Goal: Task Accomplishment & Management: Manage account settings

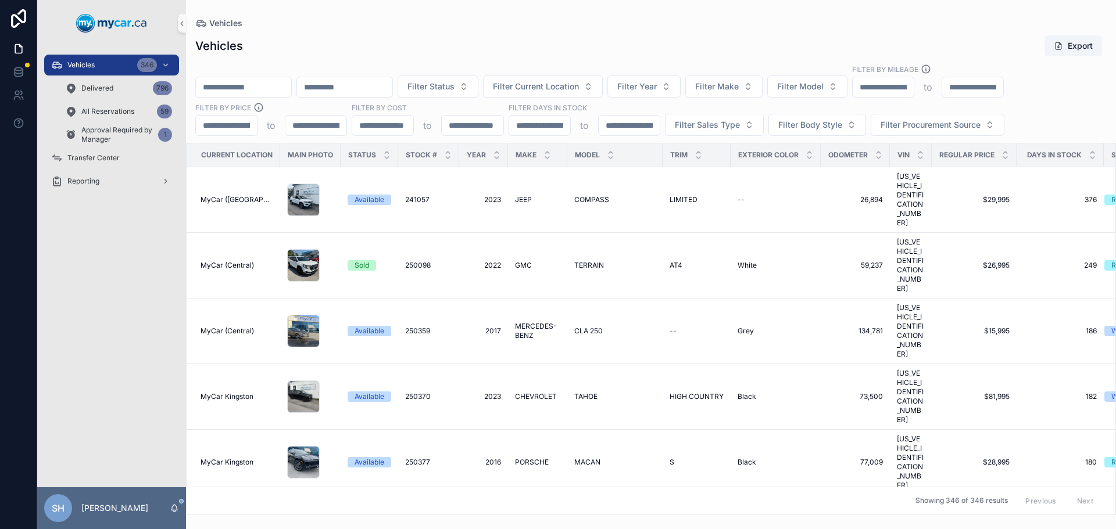
click at [472, 60] on div "Vehicles Export Filter Status Filter Current Location Filter Year Filter Make F…" at bounding box center [651, 271] width 930 height 487
click at [454, 88] on span "Filter Status" at bounding box center [430, 87] width 47 height 12
click at [448, 132] on div "Available" at bounding box center [496, 133] width 139 height 19
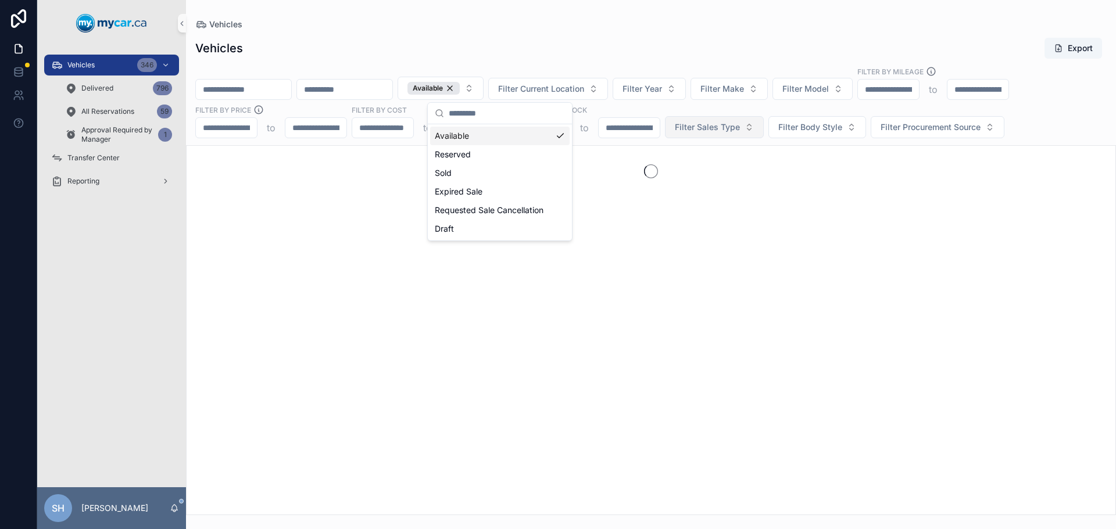
click at [700, 127] on span "Filter Sales Type" at bounding box center [707, 127] width 65 height 12
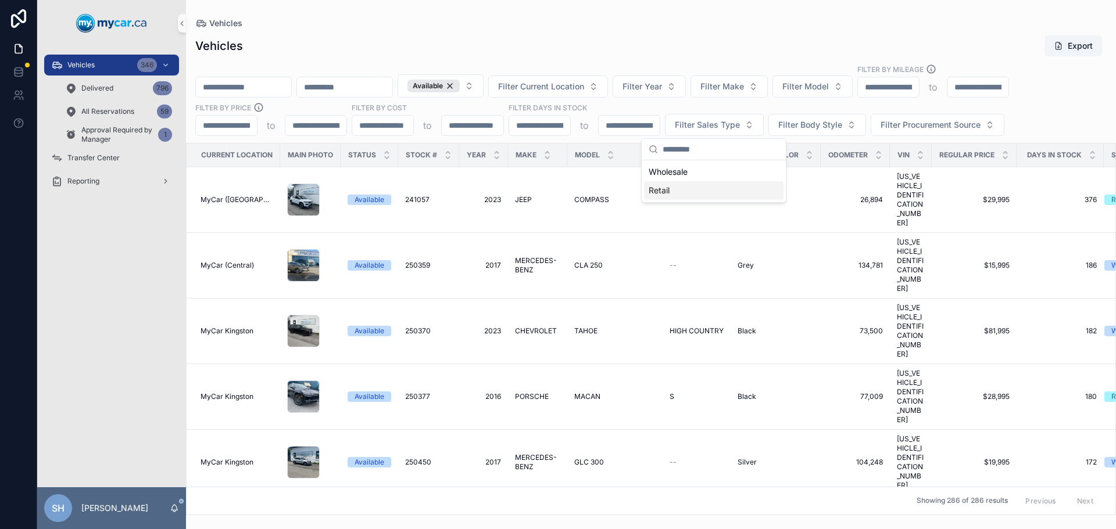
click at [659, 194] on div "Retail" at bounding box center [713, 190] width 139 height 19
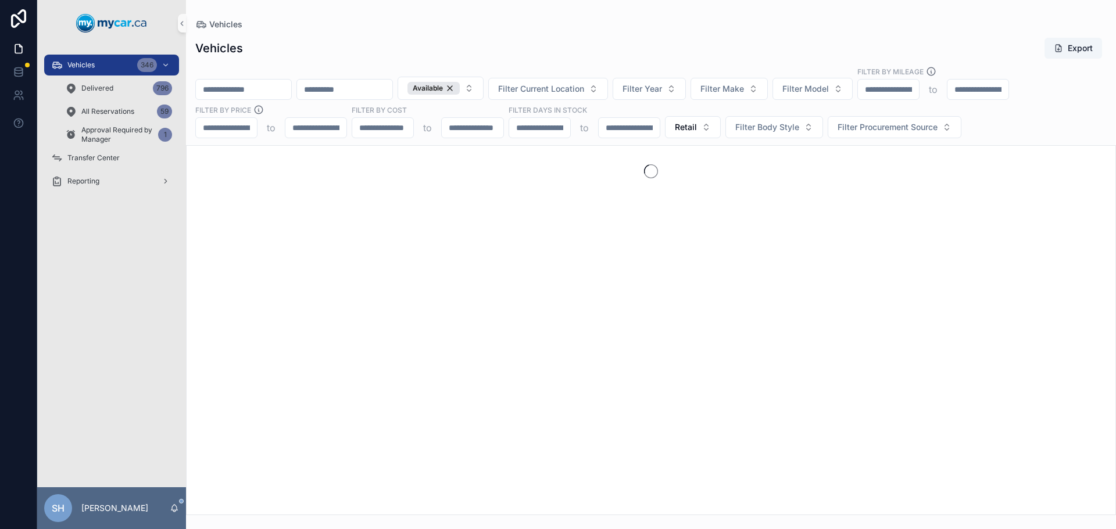
click at [634, 31] on div "Vehicles Export Available Filter Current Location Filter Year Filter Make Filte…" at bounding box center [651, 272] width 930 height 485
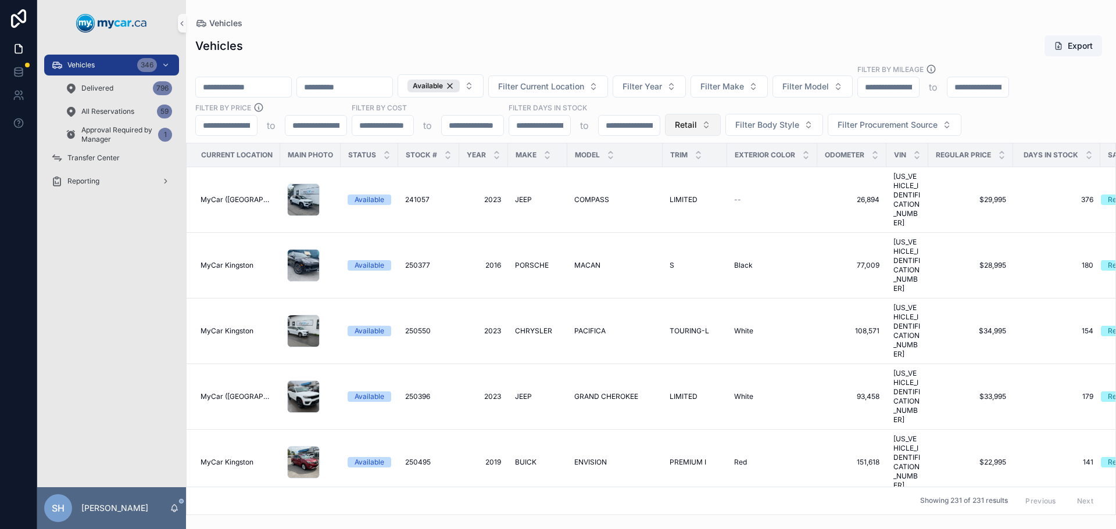
click at [686, 118] on button "Retail" at bounding box center [693, 125] width 56 height 22
click at [662, 195] on div "Wholesale" at bounding box center [691, 190] width 139 height 19
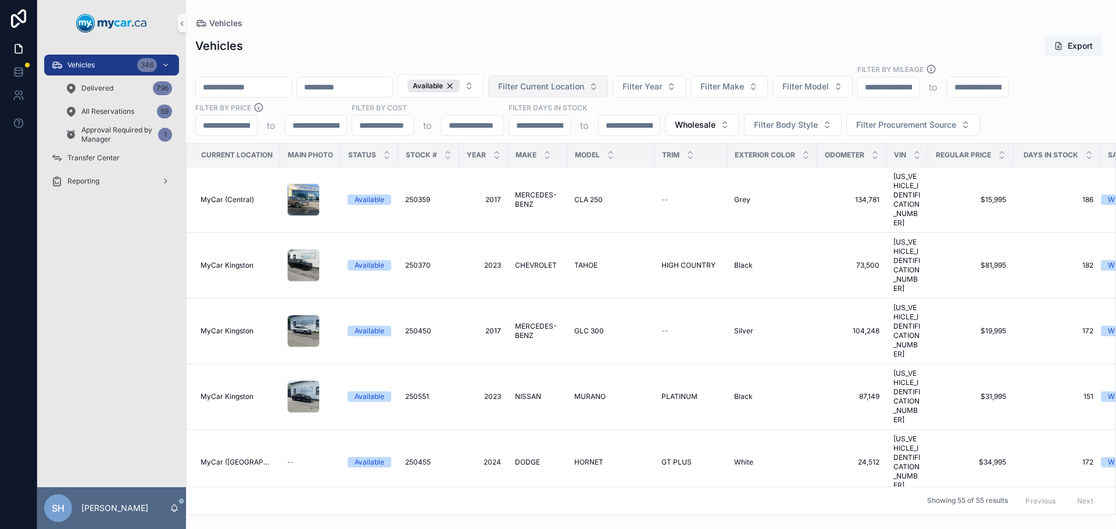
click at [584, 85] on span "Filter Current Location" at bounding box center [541, 87] width 86 height 12
click at [576, 35] on div "Vehicles Export" at bounding box center [650, 46] width 911 height 22
click at [584, 88] on span "Filter Current Location" at bounding box center [541, 87] width 86 height 12
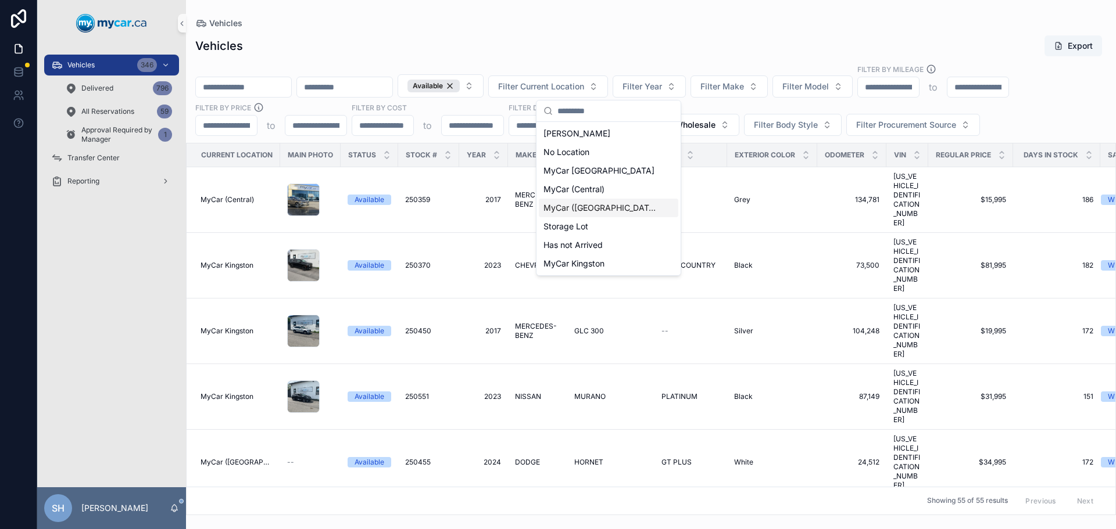
click at [602, 208] on span "MyCar ([GEOGRAPHIC_DATA])" at bounding box center [601, 208] width 116 height 12
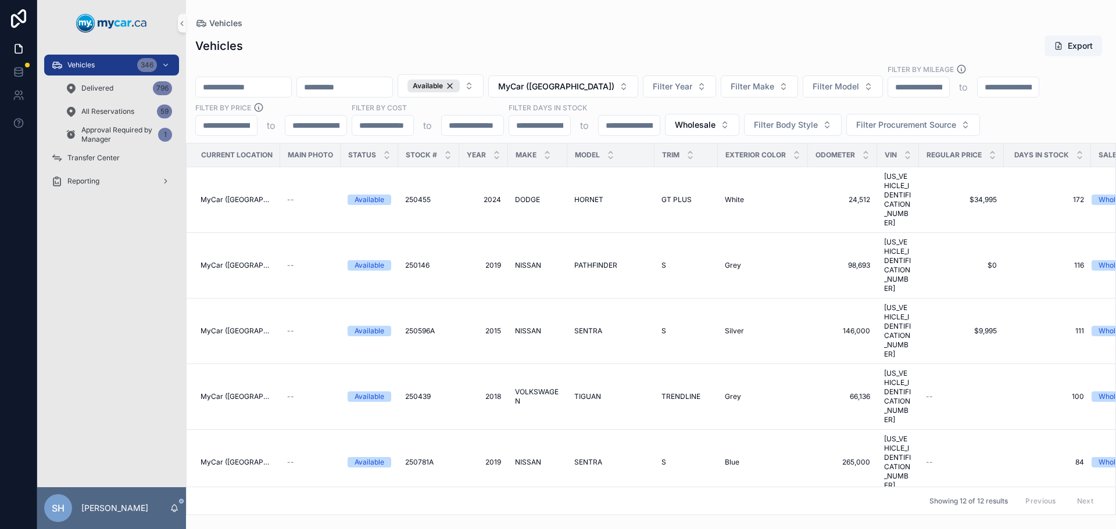
drag, startPoint x: 570, startPoint y: 91, endPoint x: 547, endPoint y: 12, distance: 82.4
click at [546, 12] on div "Vehicles Vehicles Export Available MyCar (Richmond) Filter Year Filter Make Fil…" at bounding box center [651, 257] width 930 height 515
click at [703, 121] on span "Wholesale" at bounding box center [695, 125] width 41 height 12
click at [658, 206] on div "Retail" at bounding box center [701, 209] width 139 height 19
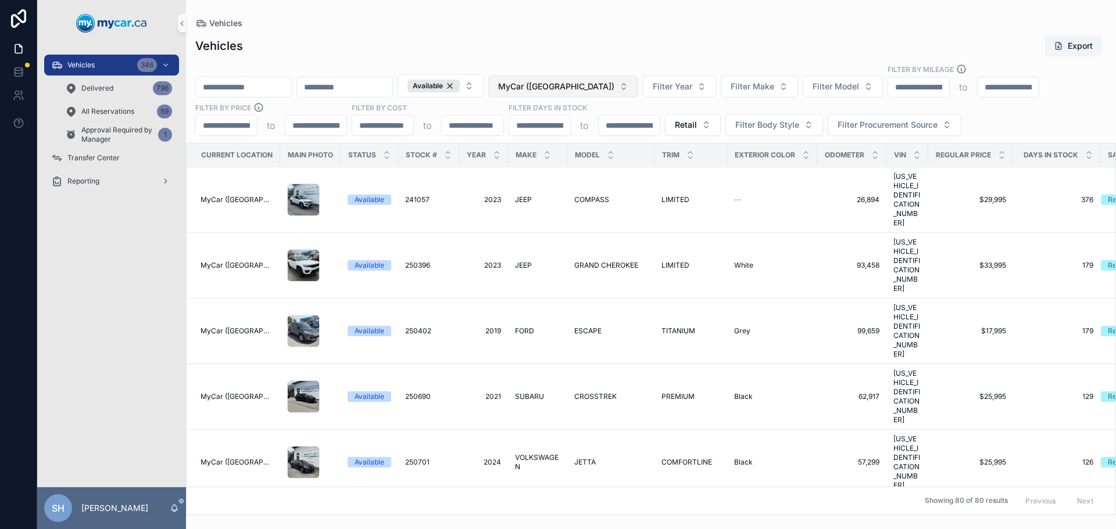
click at [601, 91] on span "MyCar ([GEOGRAPHIC_DATA])" at bounding box center [556, 87] width 116 height 12
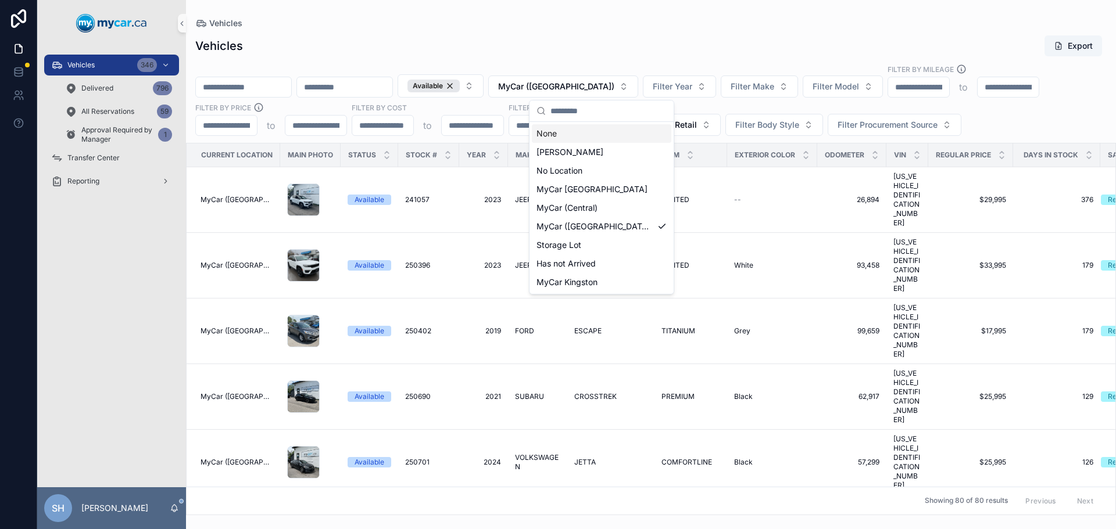
click at [625, 12] on div "Vehicles Vehicles Export Available MyCar (Richmond) Filter Year Filter Make Fil…" at bounding box center [651, 257] width 930 height 515
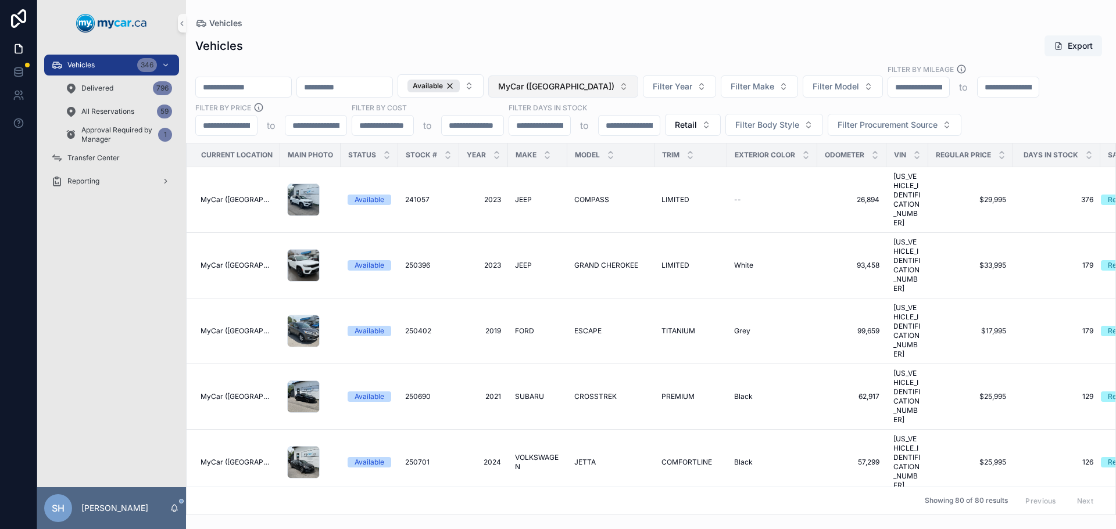
click at [593, 76] on button "MyCar ([GEOGRAPHIC_DATA])" at bounding box center [563, 87] width 150 height 22
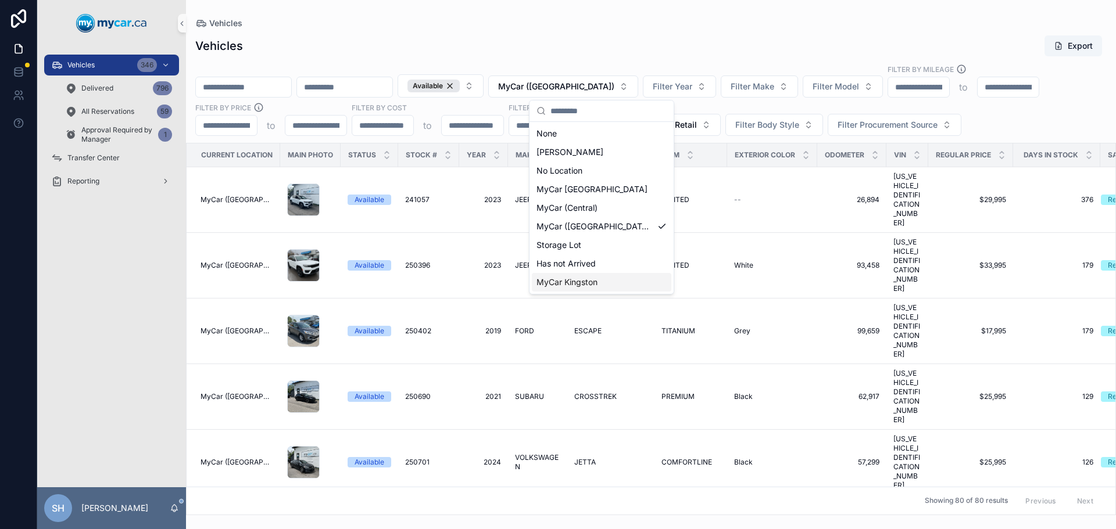
click at [587, 284] on span "MyCar Kingston" at bounding box center [566, 283] width 61 height 12
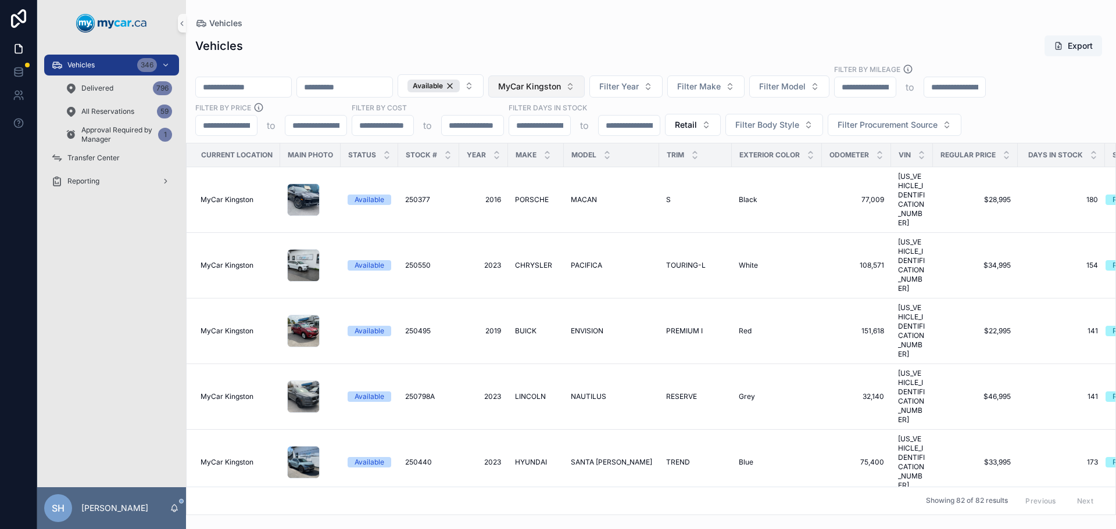
click at [561, 84] on span "MyCar Kingston" at bounding box center [529, 87] width 63 height 12
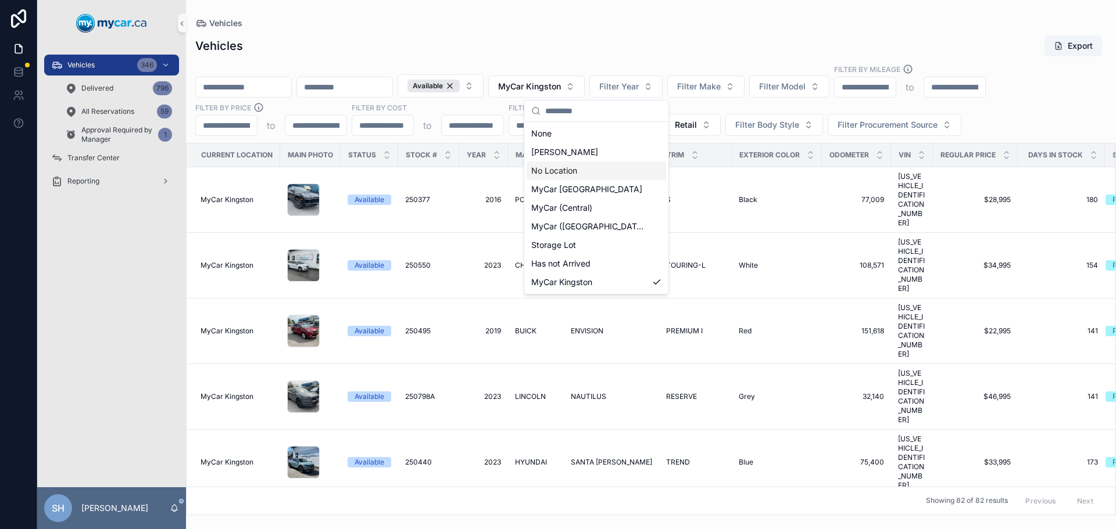
click at [572, 170] on span "No Location" at bounding box center [554, 171] width 46 height 12
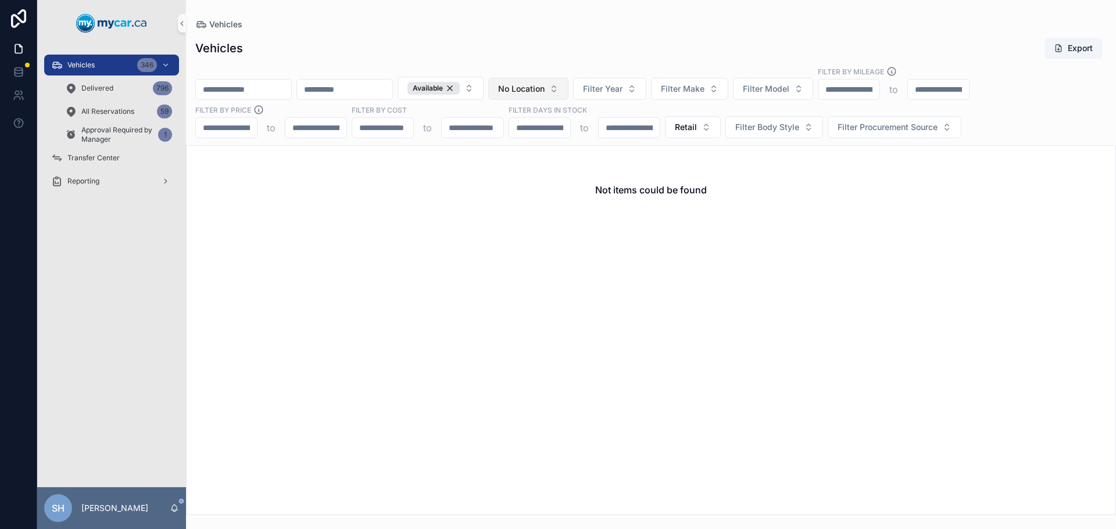
click at [544, 93] on span "No Location" at bounding box center [521, 89] width 46 height 12
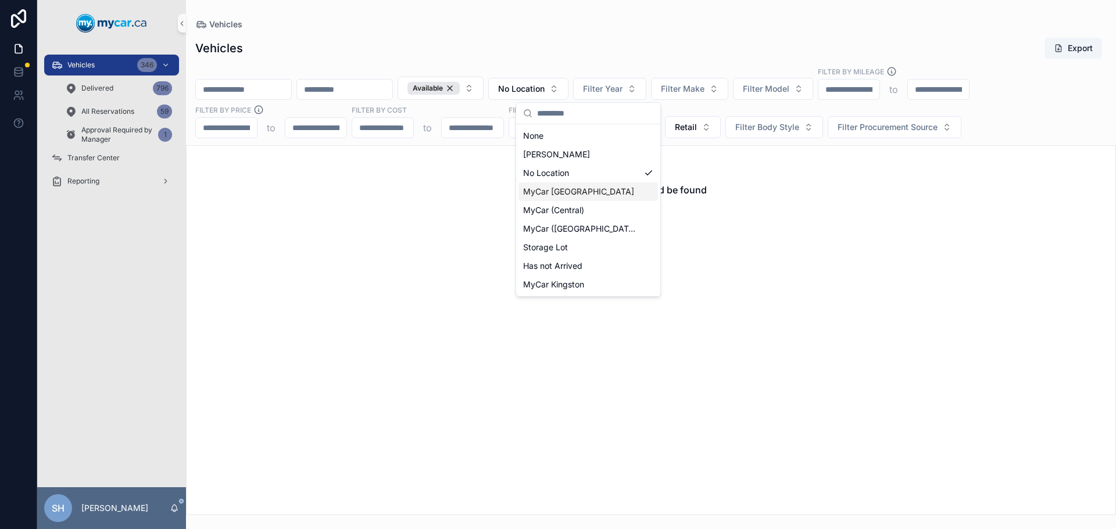
click at [571, 192] on span "MyCar [GEOGRAPHIC_DATA]" at bounding box center [578, 192] width 111 height 12
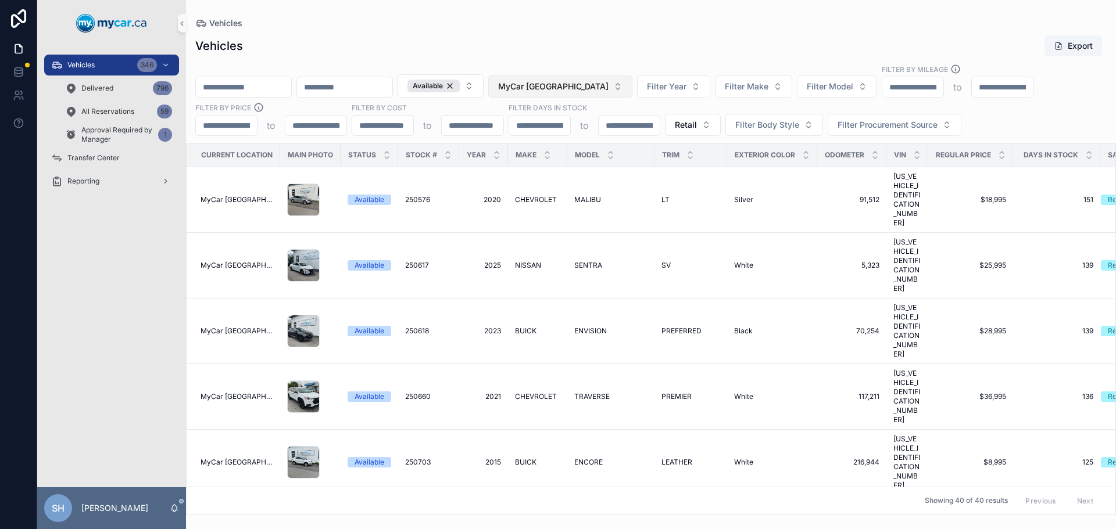
click at [576, 89] on span "MyCar [GEOGRAPHIC_DATA]" at bounding box center [553, 87] width 110 height 12
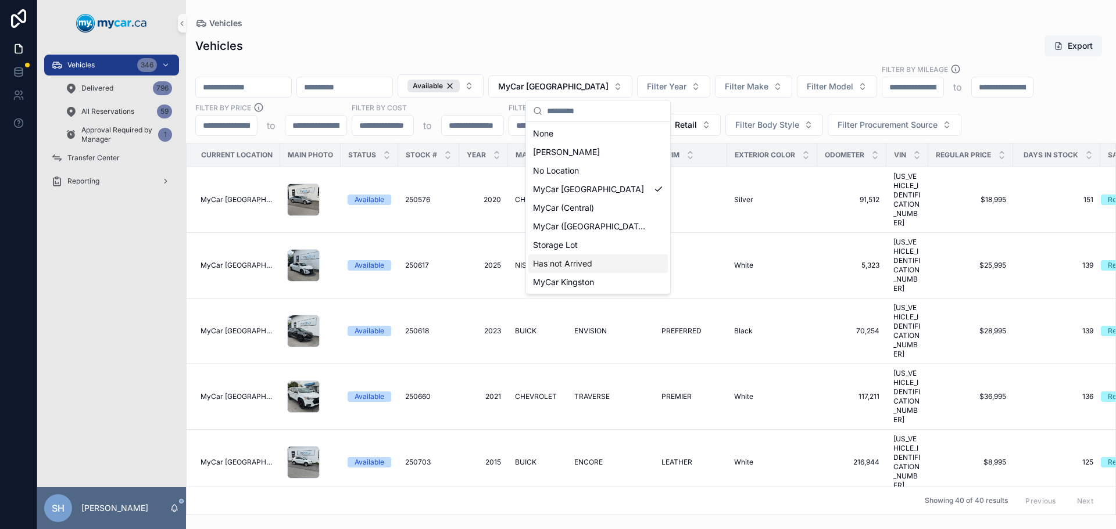
click at [583, 265] on span "Has not Arrived" at bounding box center [562, 264] width 59 height 12
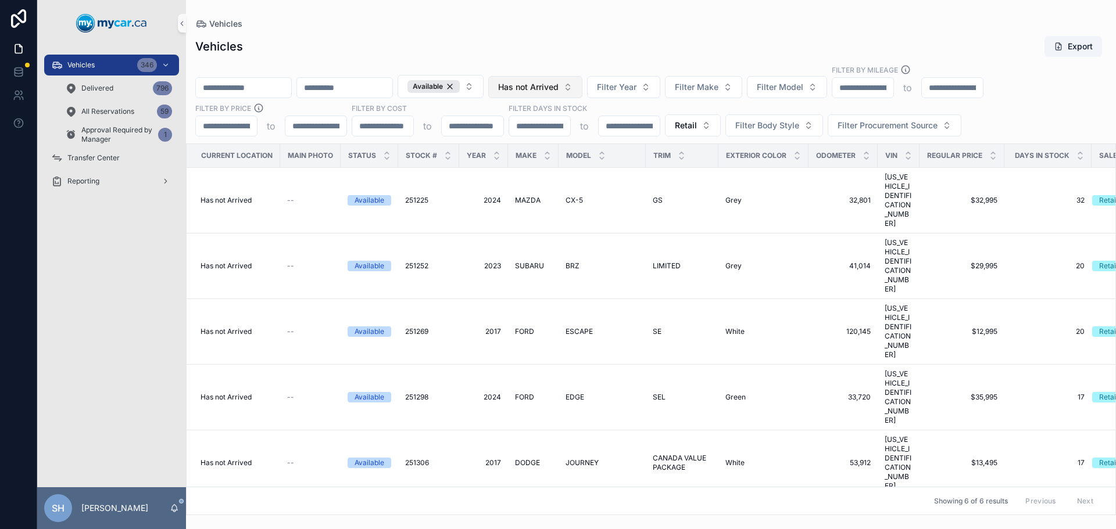
click at [558, 85] on span "Has not Arrived" at bounding box center [528, 87] width 60 height 12
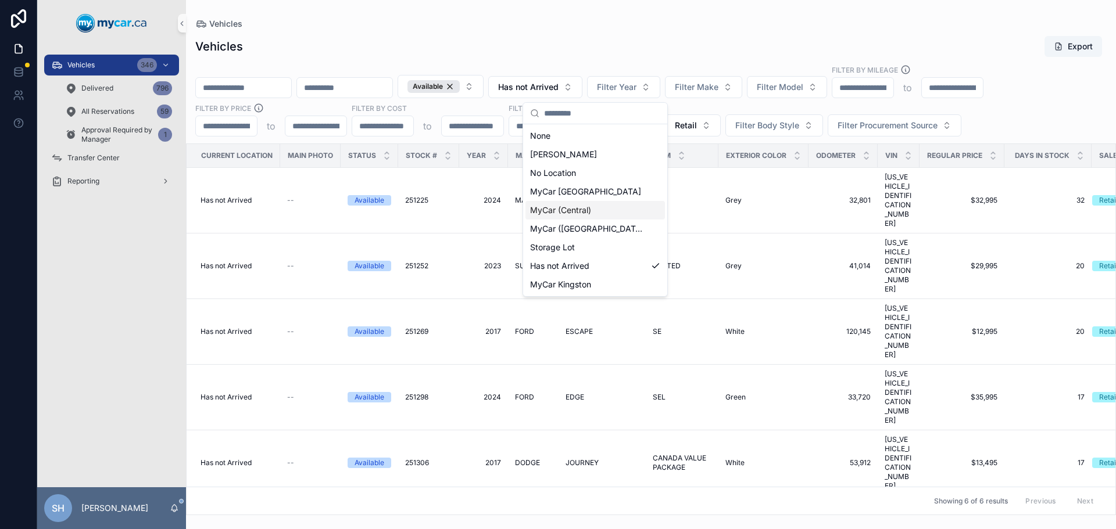
click at [578, 206] on span "MyCar (Central)" at bounding box center [560, 211] width 61 height 12
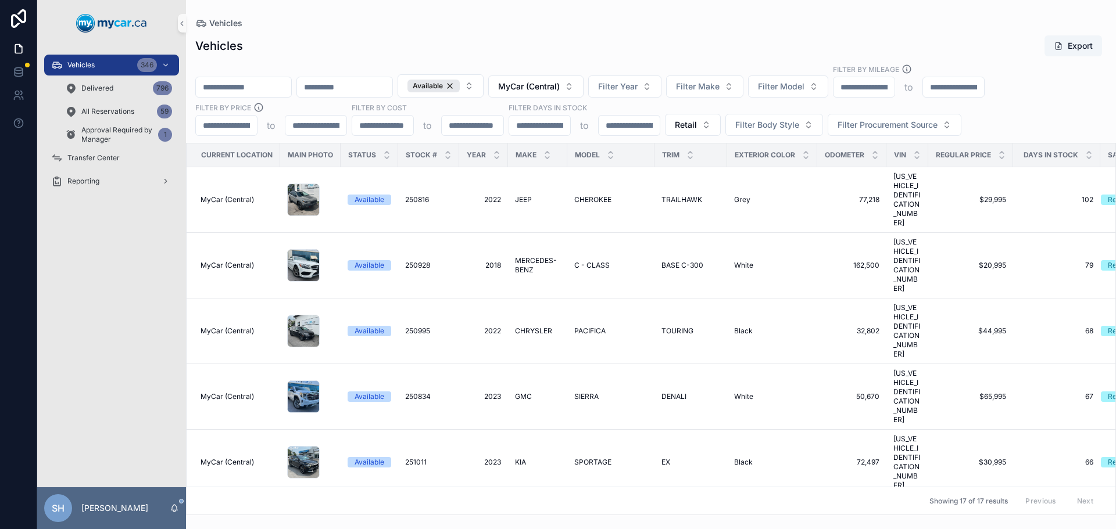
click at [637, 46] on div "Vehicles Export" at bounding box center [650, 46] width 911 height 22
click at [562, 94] on button "MyCar (Central)" at bounding box center [535, 87] width 95 height 22
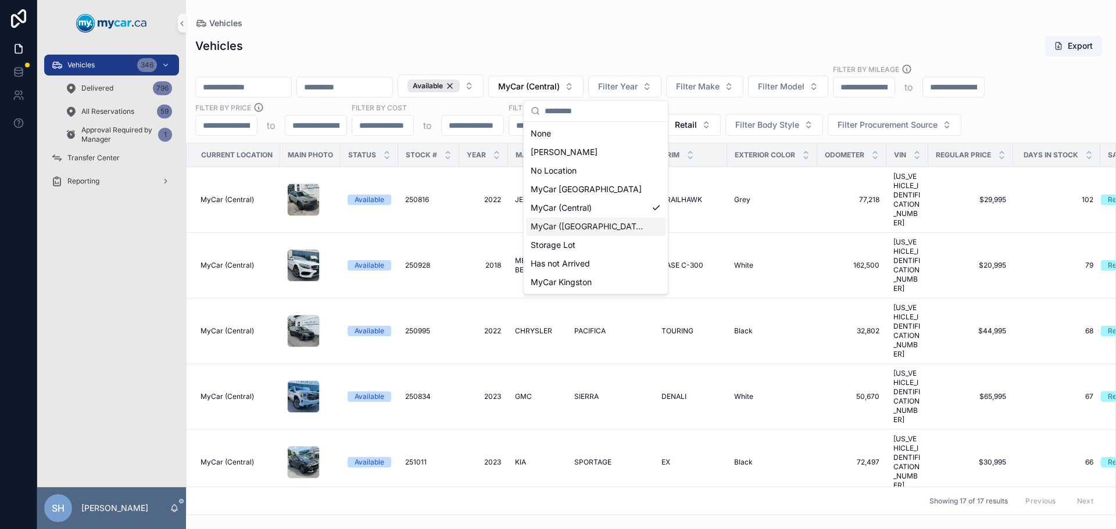
click at [580, 228] on span "MyCar ([GEOGRAPHIC_DATA])" at bounding box center [588, 227] width 116 height 12
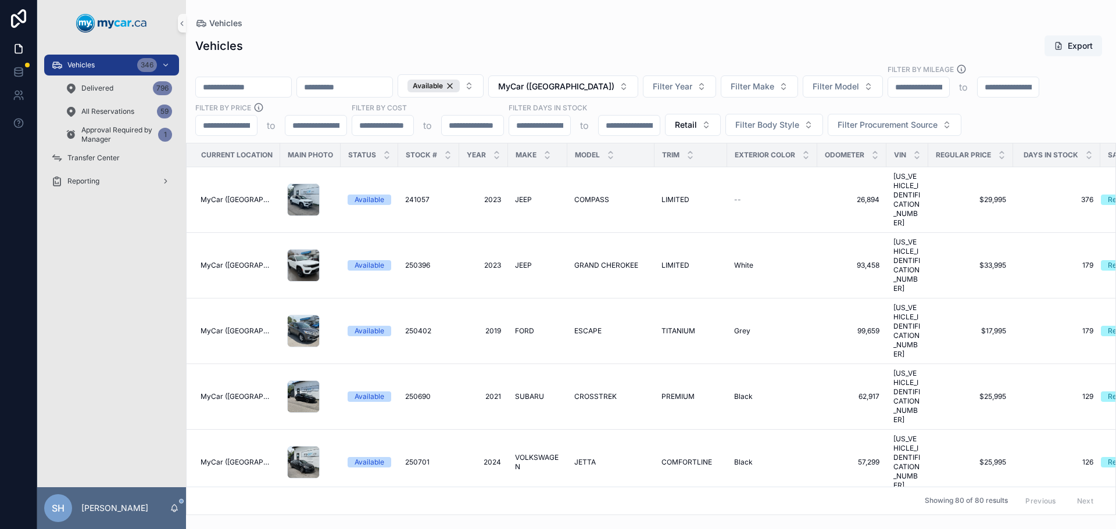
click at [589, 34] on div "Vehicles Export Available MyCar (Richmond) Filter Year Filter Make Filter Model…" at bounding box center [651, 271] width 930 height 487
click at [672, 71] on div "Available MyCar (Richmond) Filter Year Filter Make Filter Model Filter By Milea…" at bounding box center [651, 100] width 930 height 72
click at [487, 34] on div "Vehicles Export Available MyCar (Richmond) Filter Year Filter Make Filter Model…" at bounding box center [651, 271] width 930 height 487
click at [253, 92] on input "scrollable content" at bounding box center [243, 87] width 95 height 16
click at [126, 92] on div "Delivered 796" at bounding box center [118, 88] width 107 height 19
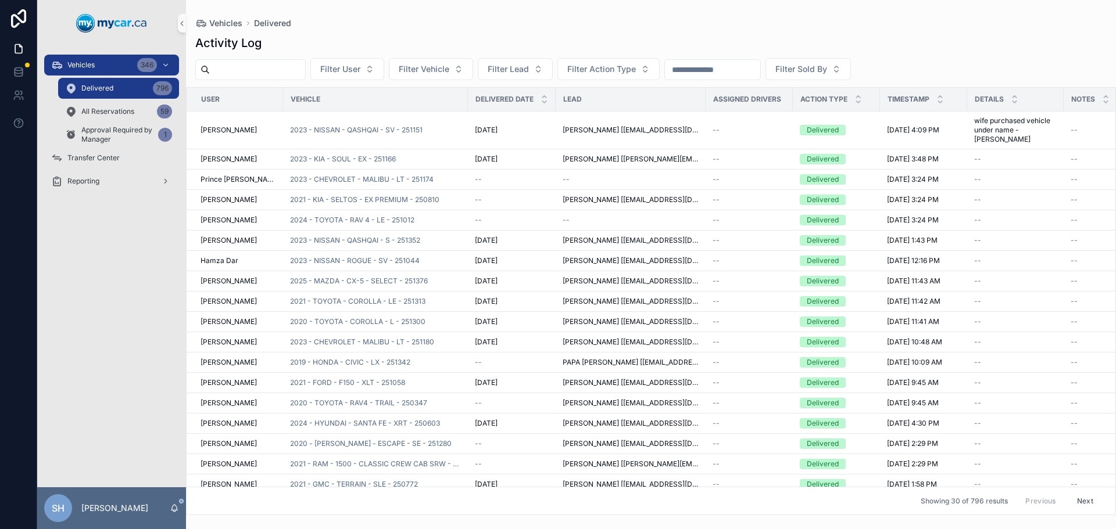
click at [232, 70] on input "scrollable content" at bounding box center [257, 70] width 95 height 16
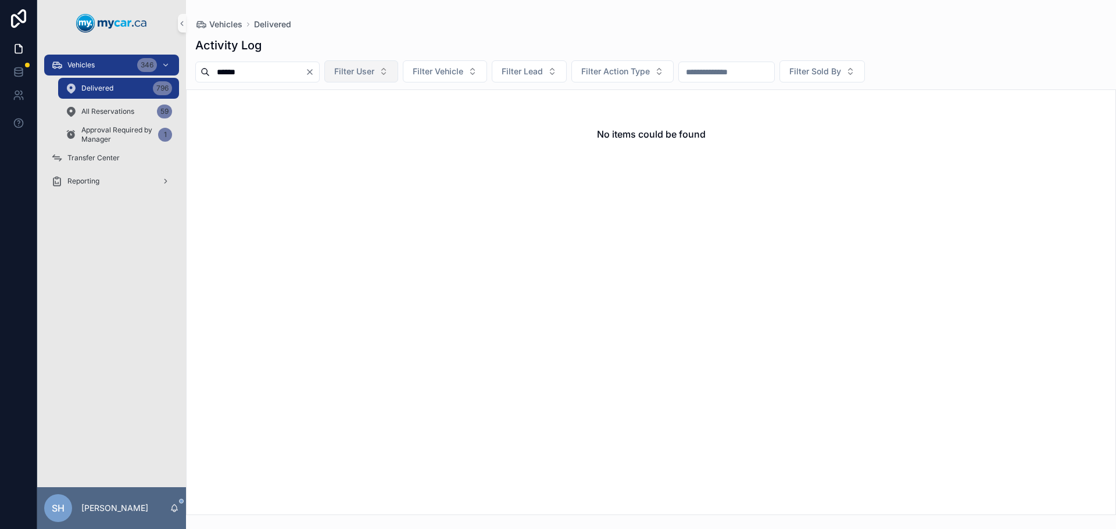
type input "******"
click at [314, 70] on icon "Clear" at bounding box center [309, 71] width 9 height 9
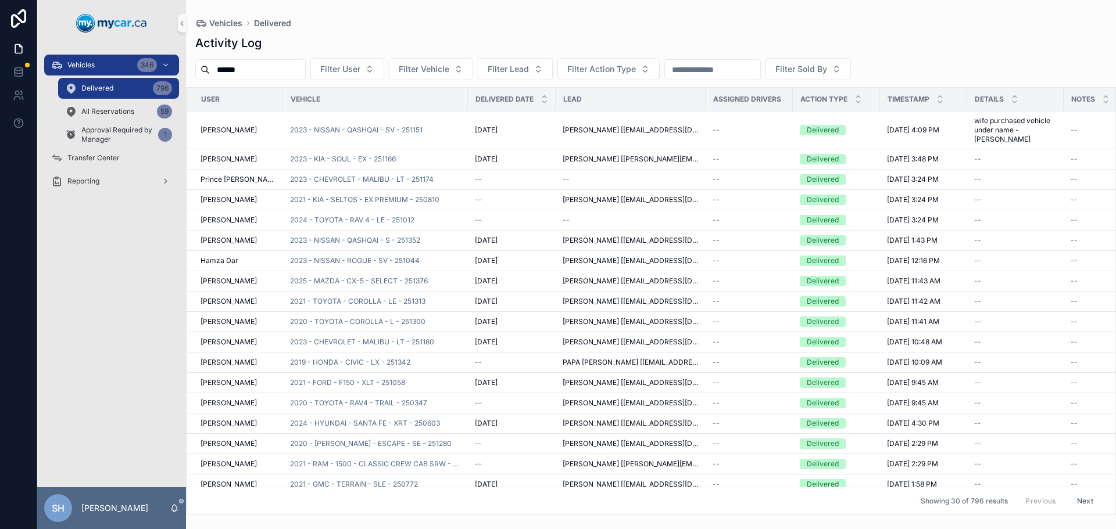
click at [252, 73] on input "******" at bounding box center [257, 70] width 95 height 16
click at [67, 63] on div "Vehicles 346" at bounding box center [111, 65] width 121 height 19
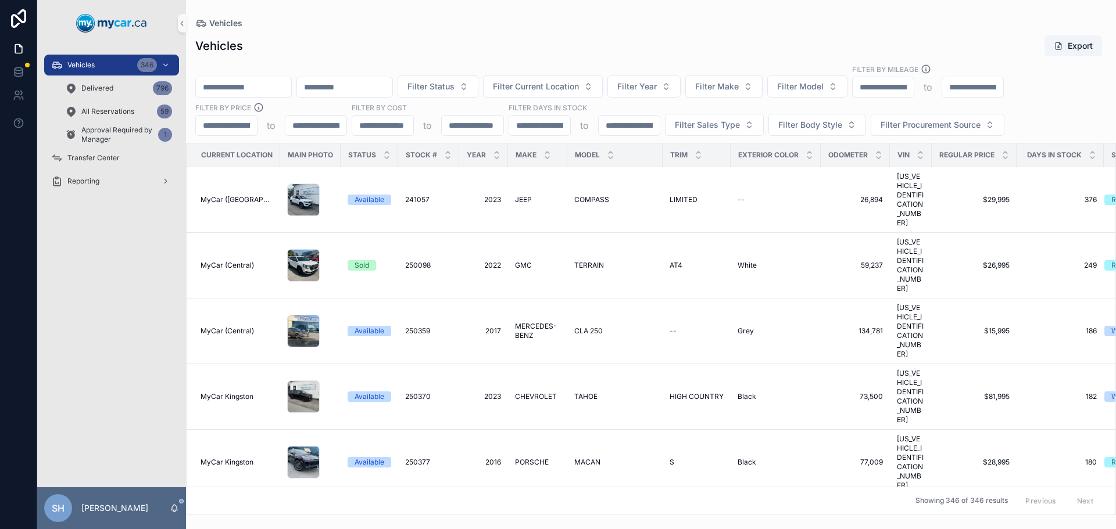
click at [228, 84] on input "scrollable content" at bounding box center [243, 87] width 95 height 16
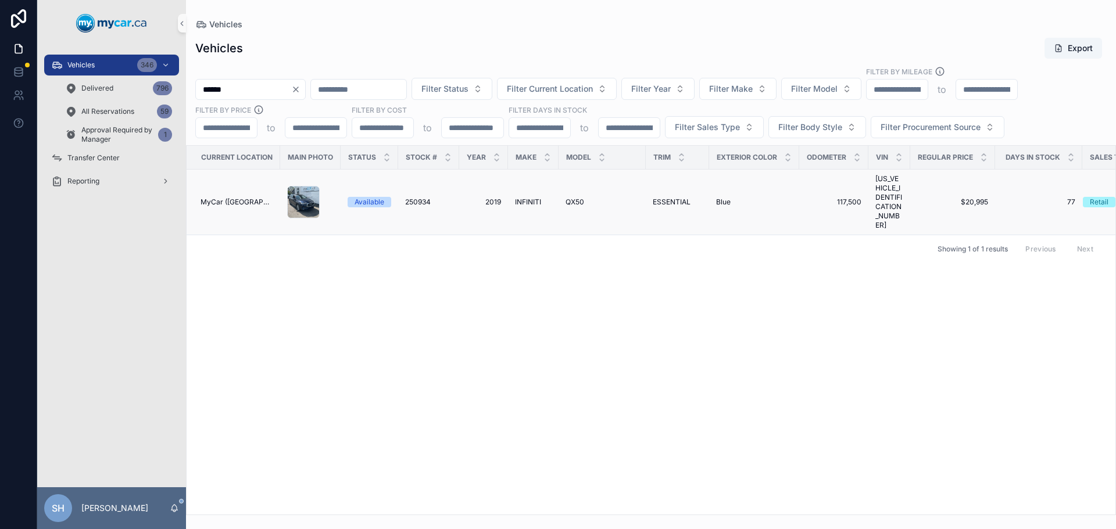
type input "******"
click at [526, 198] on span "INFINITI" at bounding box center [528, 202] width 26 height 9
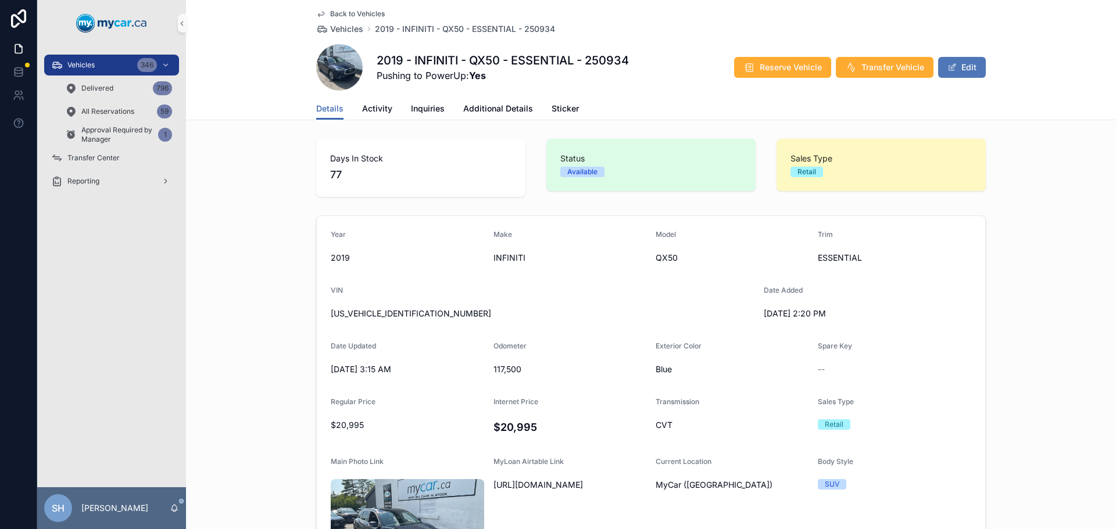
click at [960, 64] on button "Edit" at bounding box center [962, 67] width 48 height 21
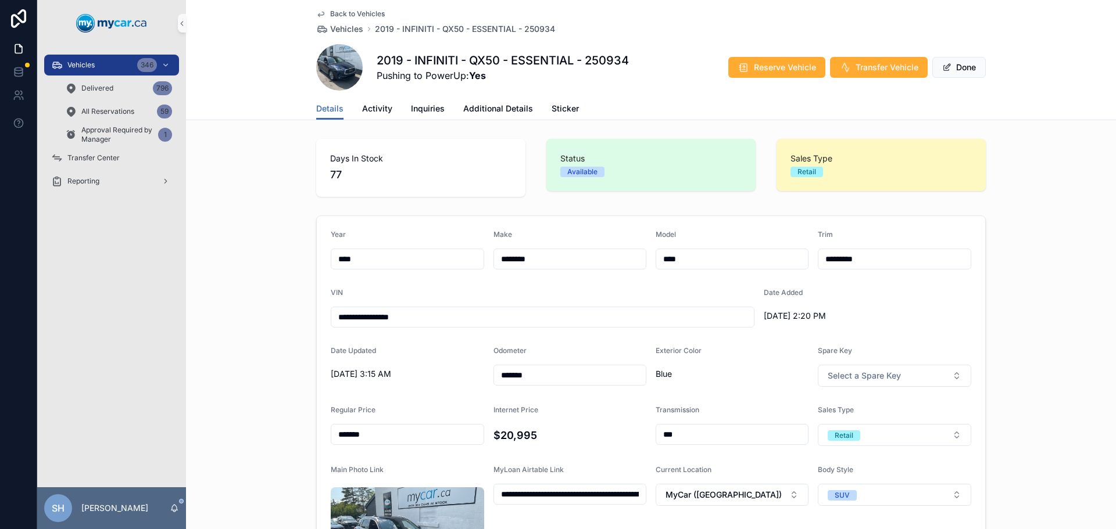
scroll to position [174, 0]
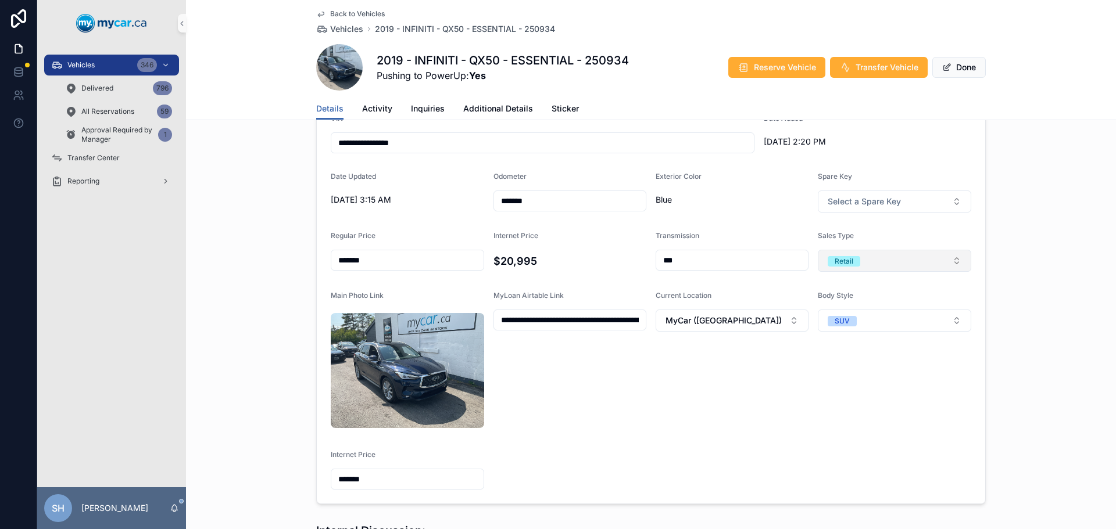
click at [854, 266] on span "Retail" at bounding box center [843, 261] width 33 height 10
click at [859, 326] on div "Wholesale" at bounding box center [845, 325] width 34 height 10
click at [1012, 257] on div "**********" at bounding box center [651, 273] width 930 height 472
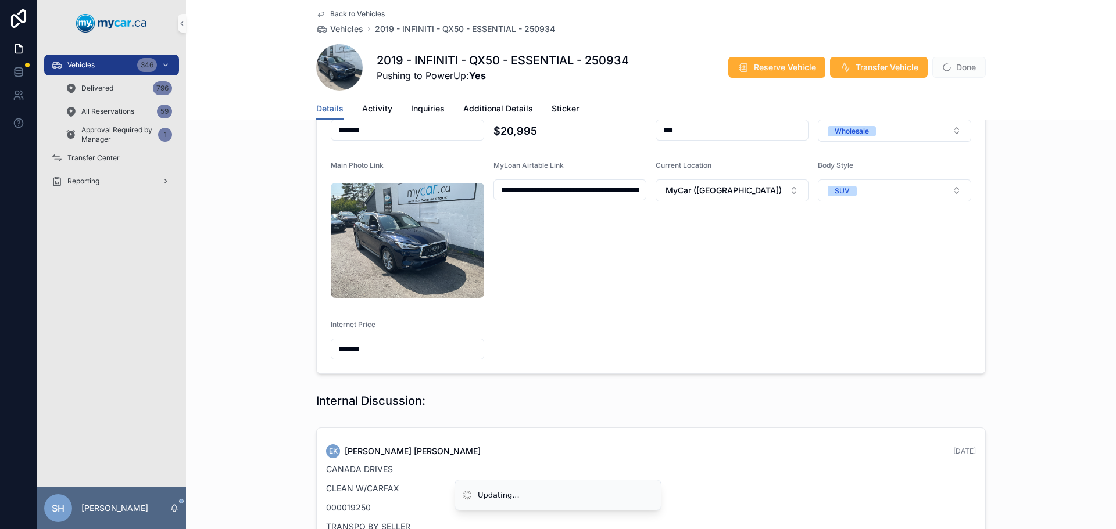
scroll to position [414, 0]
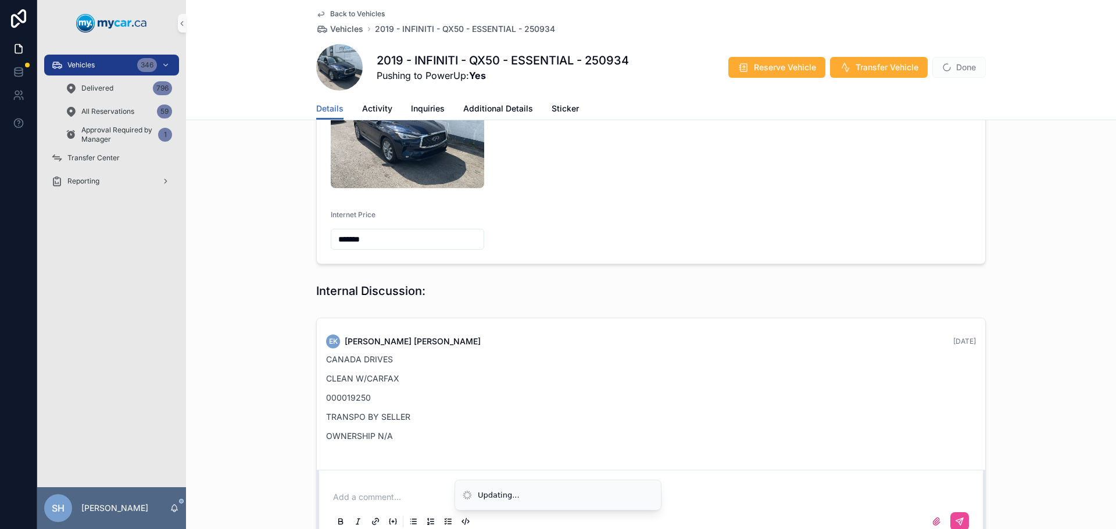
click at [370, 492] on p "scrollable content" at bounding box center [653, 498] width 640 height 12
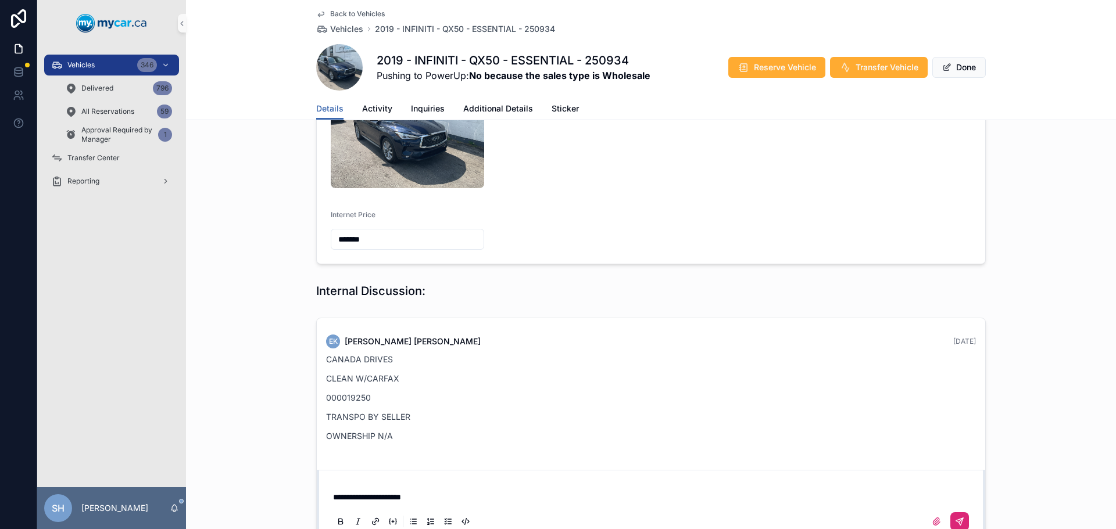
click at [959, 518] on icon "scrollable content" at bounding box center [961, 520] width 4 height 4
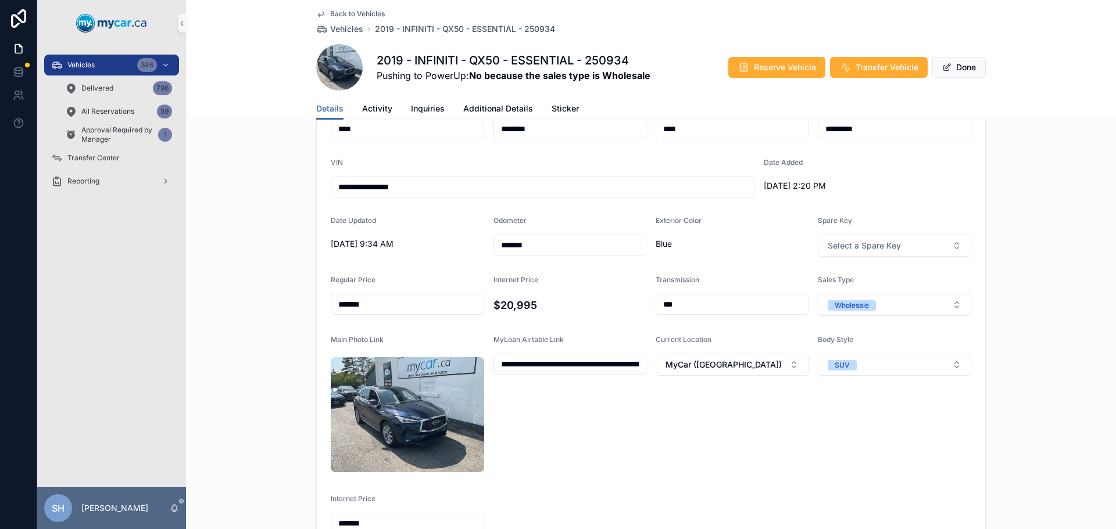
scroll to position [112, 0]
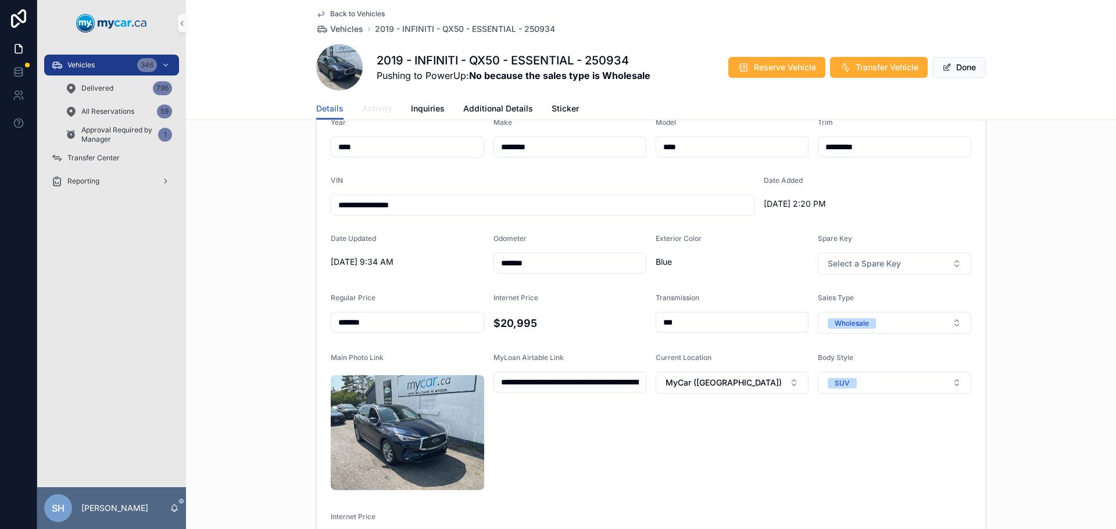
click at [374, 109] on span "Activity" at bounding box center [377, 109] width 30 height 12
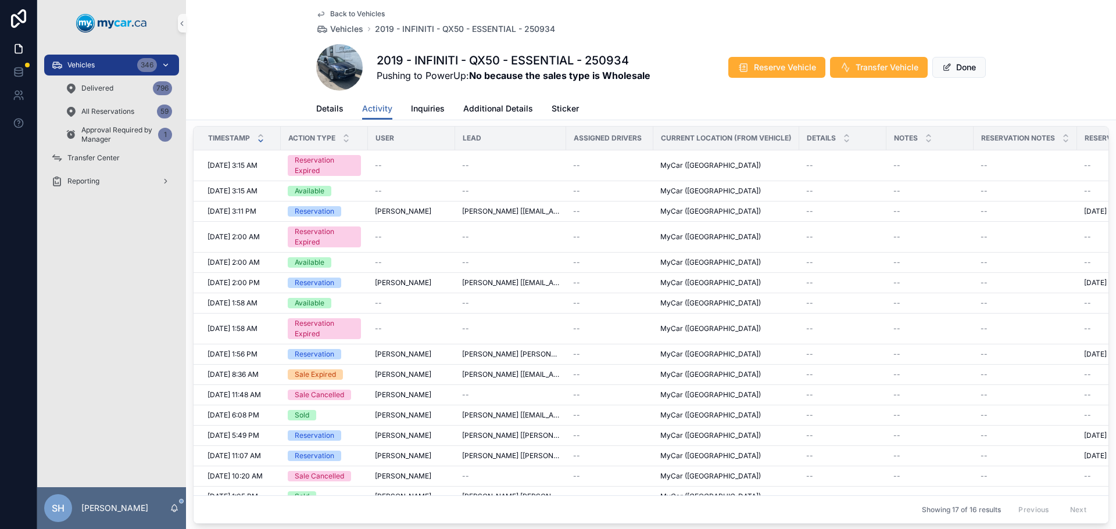
click at [93, 65] on span "Vehicles" at bounding box center [80, 64] width 27 height 9
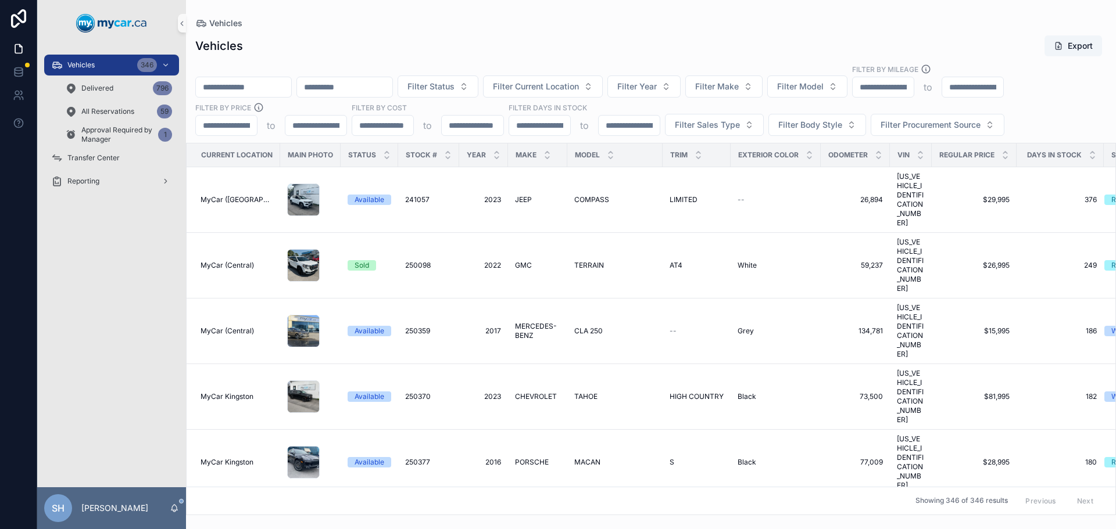
click at [248, 81] on input "scrollable content" at bounding box center [243, 87] width 95 height 16
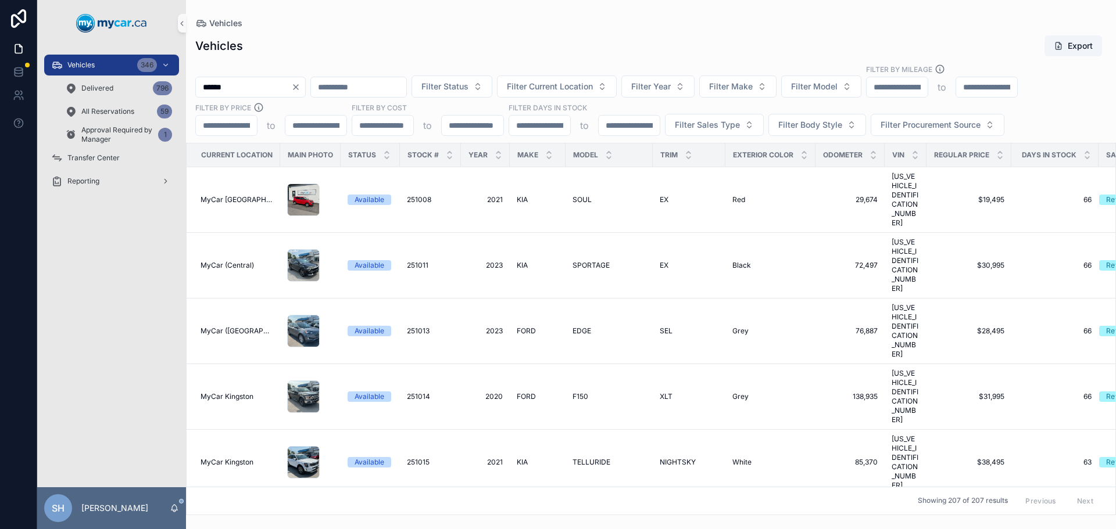
type input "******"
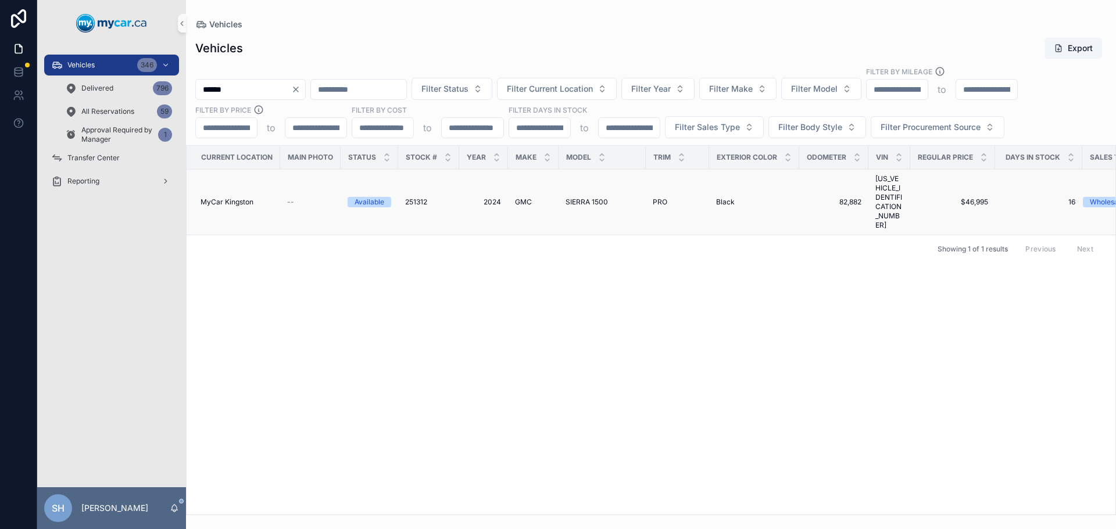
click at [490, 198] on span "2024" at bounding box center [483, 202] width 35 height 9
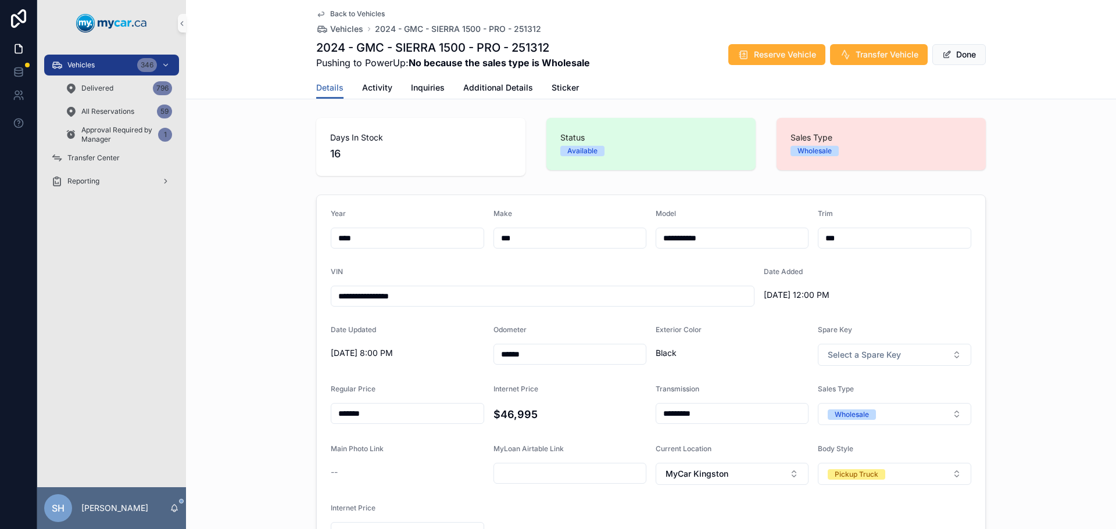
click at [1059, 351] on div "**********" at bounding box center [651, 376] width 930 height 372
click at [1027, 222] on div "**********" at bounding box center [651, 376] width 930 height 372
click at [855, 410] on div "Wholesale" at bounding box center [851, 415] width 34 height 10
click at [844, 495] on div "Retail" at bounding box center [837, 495] width 19 height 10
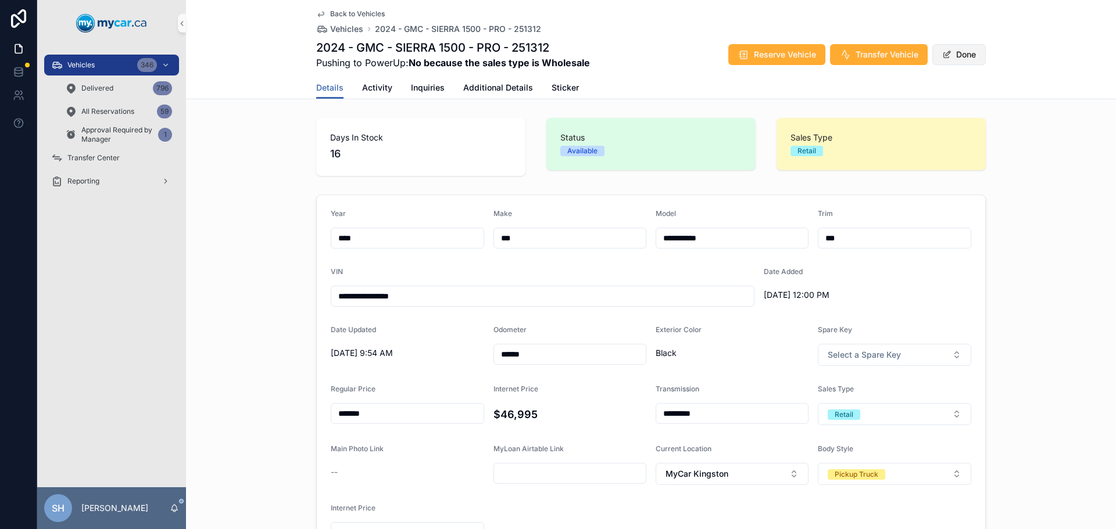
click at [949, 53] on button "Done" at bounding box center [958, 54] width 53 height 21
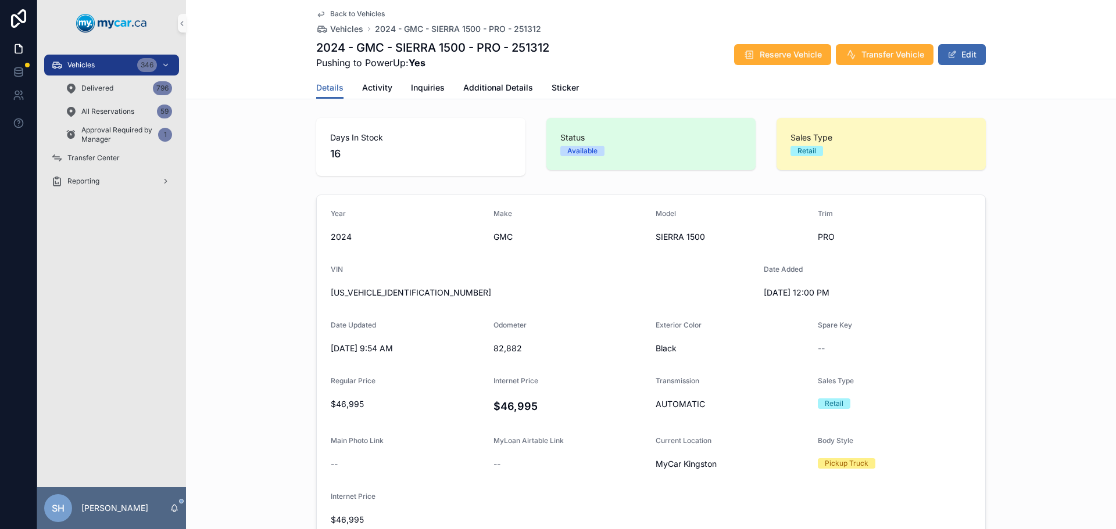
click at [1044, 129] on div "Days In Stock 16 Status Available Sales Type Retail" at bounding box center [651, 146] width 930 height 67
drag, startPoint x: 104, startPoint y: 63, endPoint x: 143, endPoint y: 68, distance: 39.2
click at [104, 63] on div "Vehicles 346" at bounding box center [111, 65] width 121 height 19
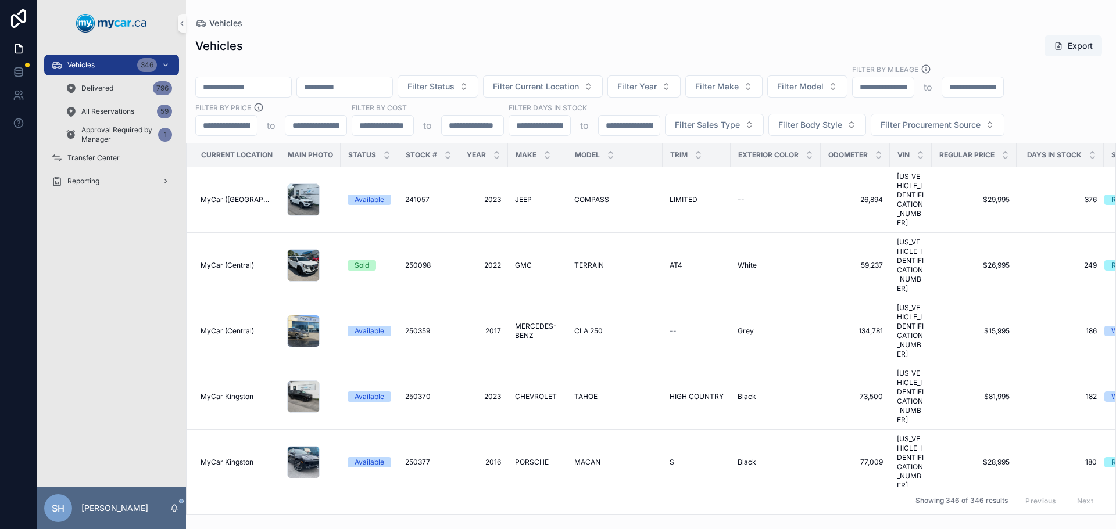
click at [236, 86] on input "scrollable content" at bounding box center [243, 87] width 95 height 16
type input "******"
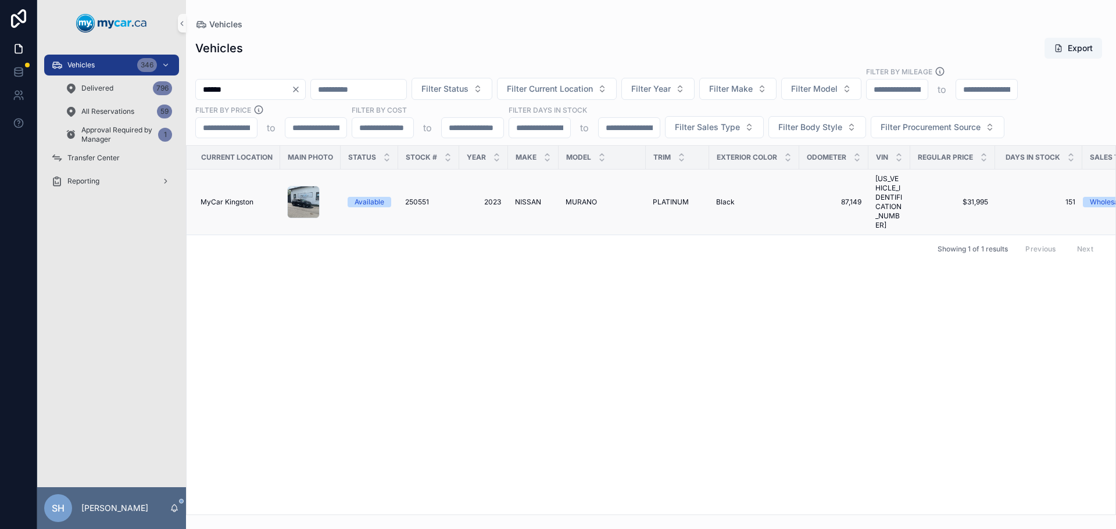
click at [574, 198] on span "MURANO" at bounding box center [580, 202] width 31 height 9
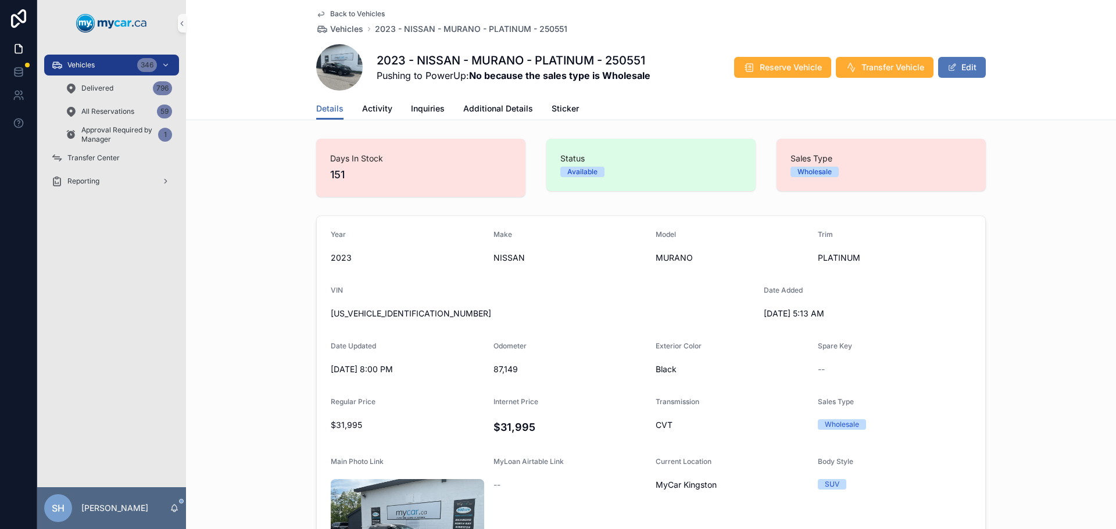
click at [965, 61] on button "Edit" at bounding box center [962, 67] width 48 height 21
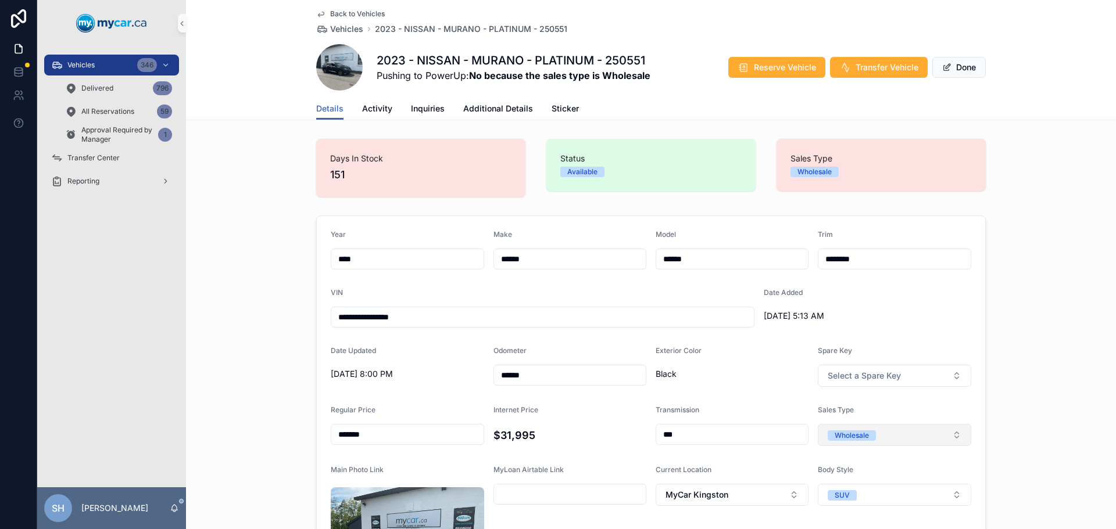
click at [861, 438] on div "Wholesale" at bounding box center [851, 436] width 34 height 10
click at [848, 515] on span "Retail" at bounding box center [837, 516] width 33 height 10
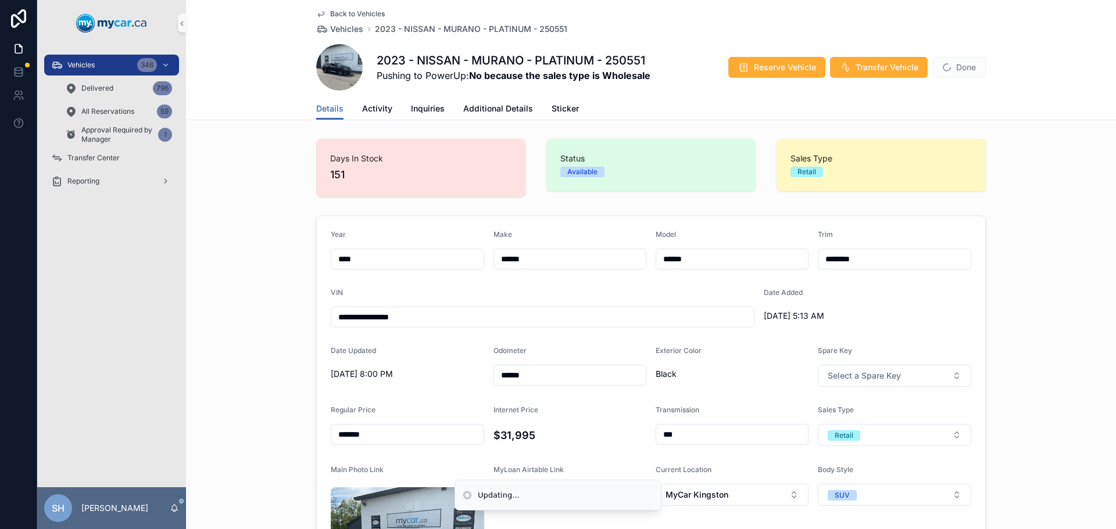
click at [1062, 344] on div "**********" at bounding box center [651, 447] width 930 height 472
click at [962, 64] on button "Done" at bounding box center [958, 67] width 53 height 21
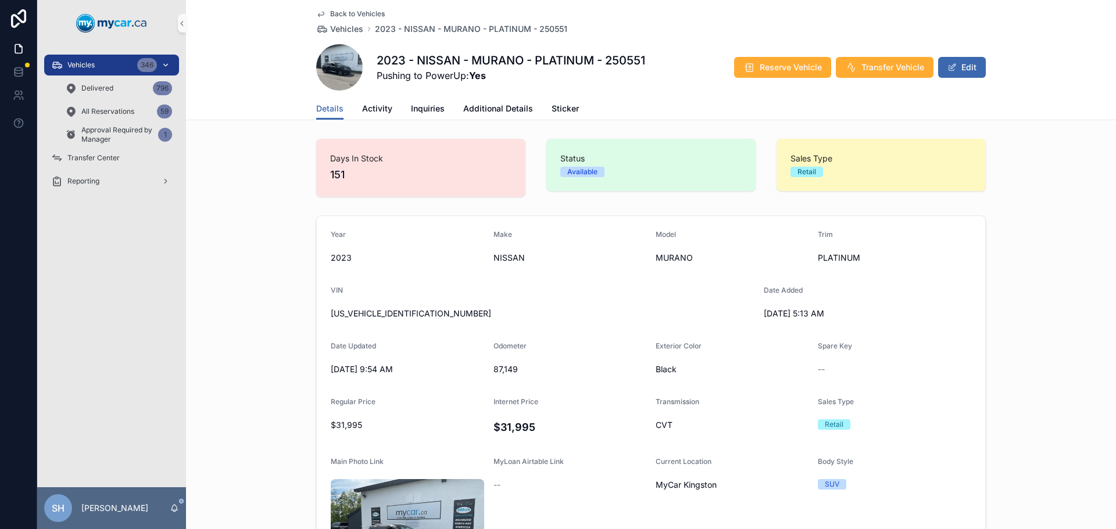
click at [107, 62] on div "Vehicles 346" at bounding box center [111, 65] width 121 height 19
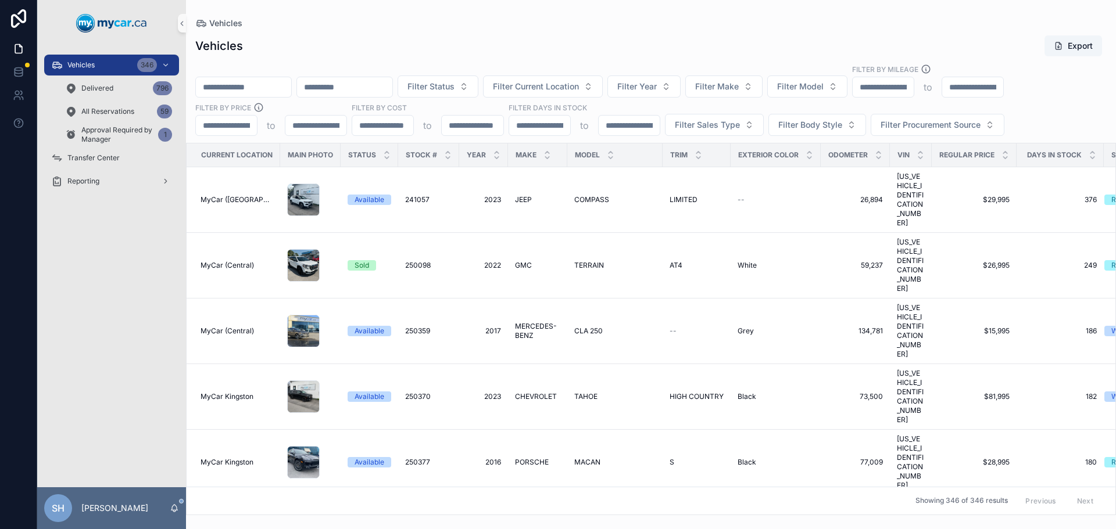
click at [218, 89] on input "scrollable content" at bounding box center [243, 87] width 95 height 16
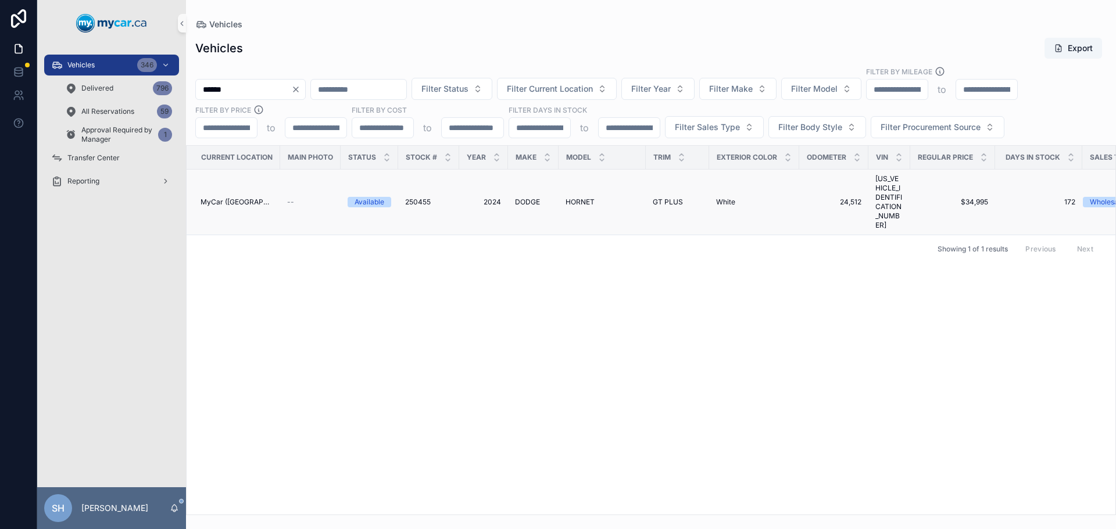
type input "******"
click at [529, 198] on span "DODGE" at bounding box center [527, 202] width 25 height 9
click at [163, 96] on div "Vehicles 346 Delivered 796 All Reservations 59 Approval Required by Manager 1 T…" at bounding box center [576, 264] width 1078 height 529
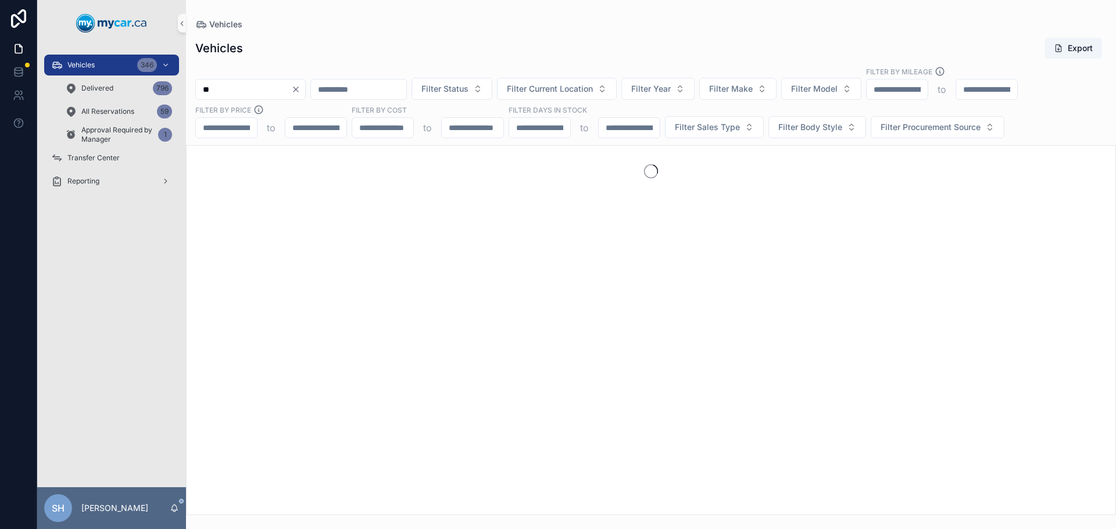
type input "*"
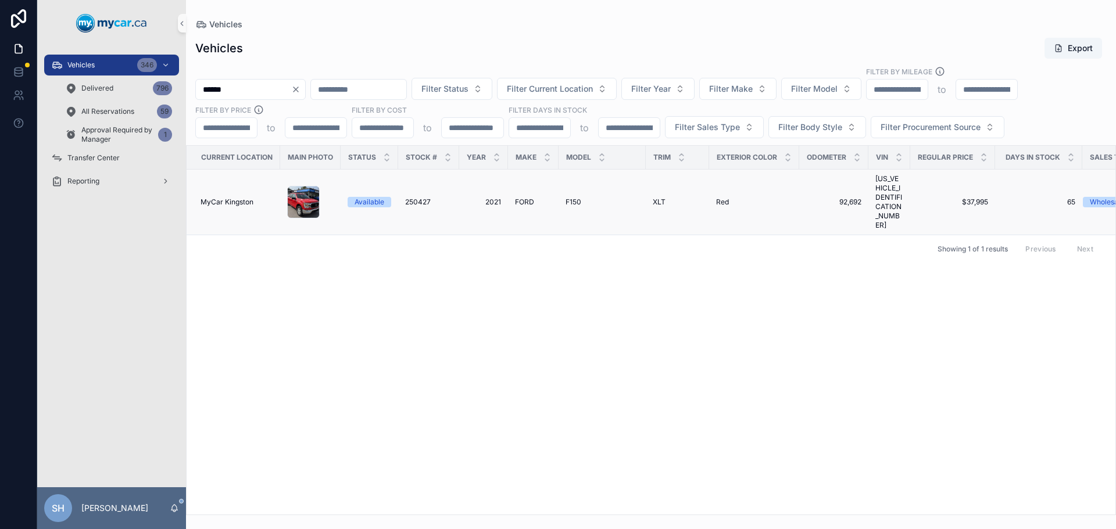
type input "******"
click at [493, 198] on span "2021" at bounding box center [483, 202] width 35 height 9
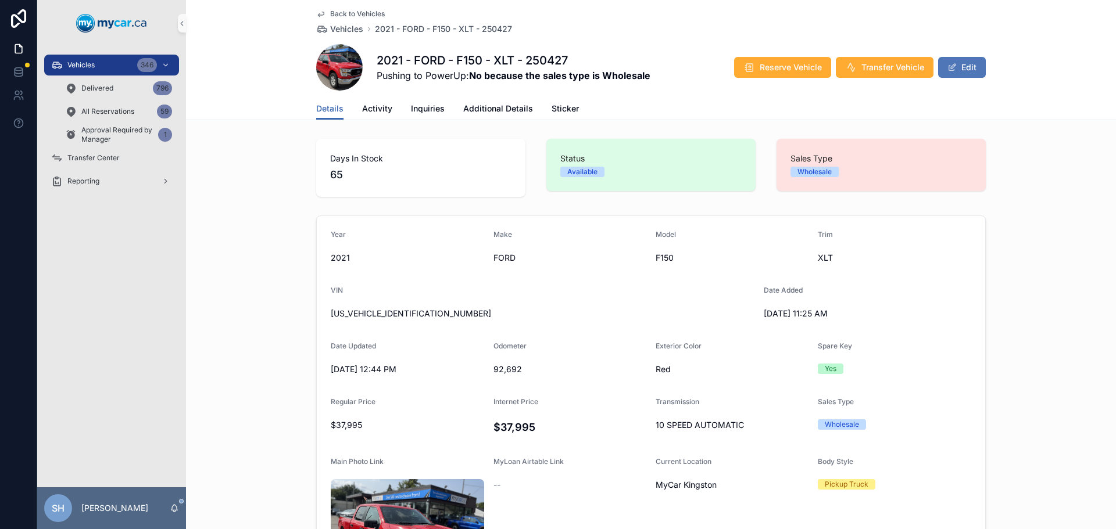
click at [963, 69] on button "Edit" at bounding box center [962, 67] width 48 height 21
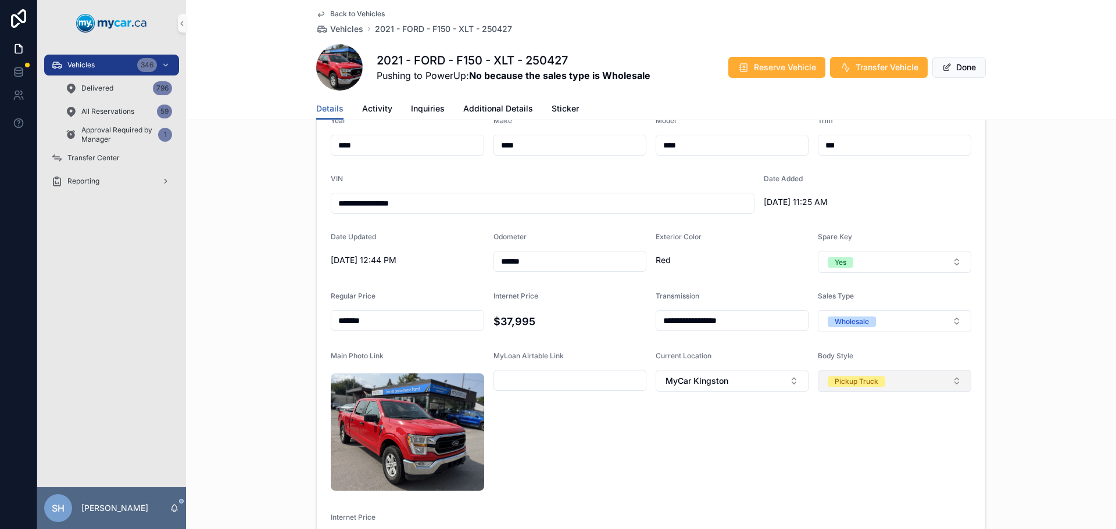
scroll to position [174, 0]
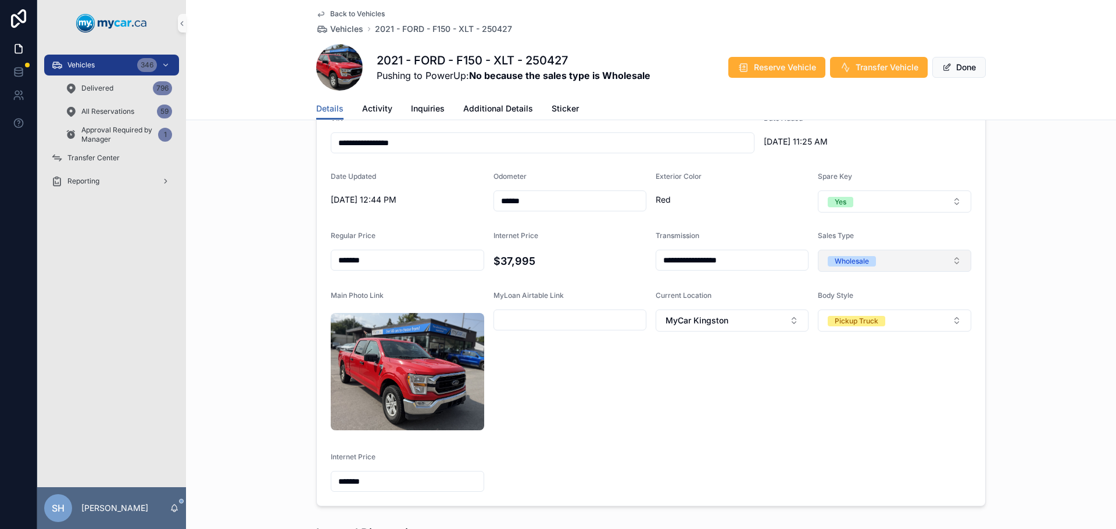
click at [857, 262] on div "Wholesale" at bounding box center [851, 261] width 34 height 10
click at [852, 340] on span "Retail" at bounding box center [837, 342] width 33 height 10
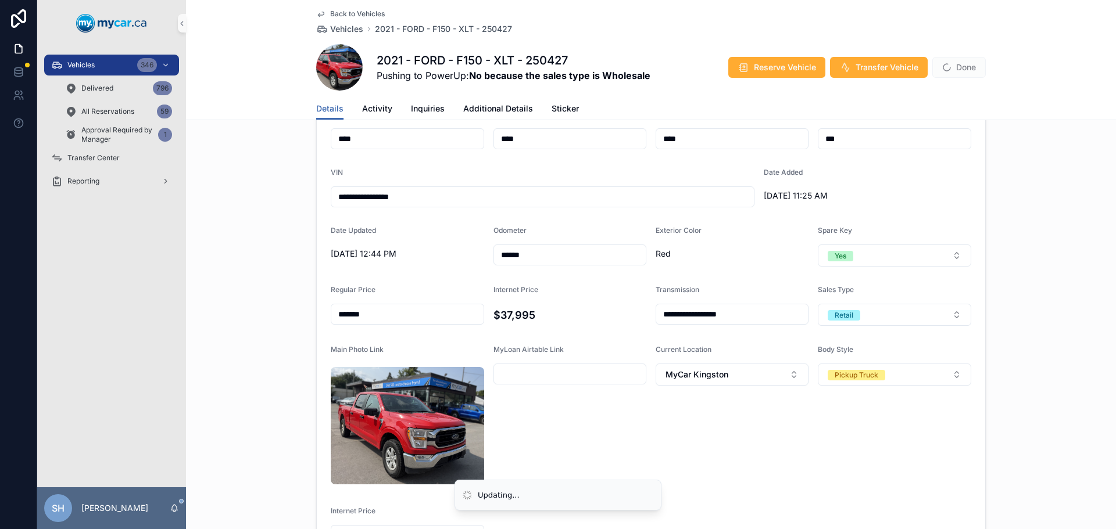
scroll to position [58, 0]
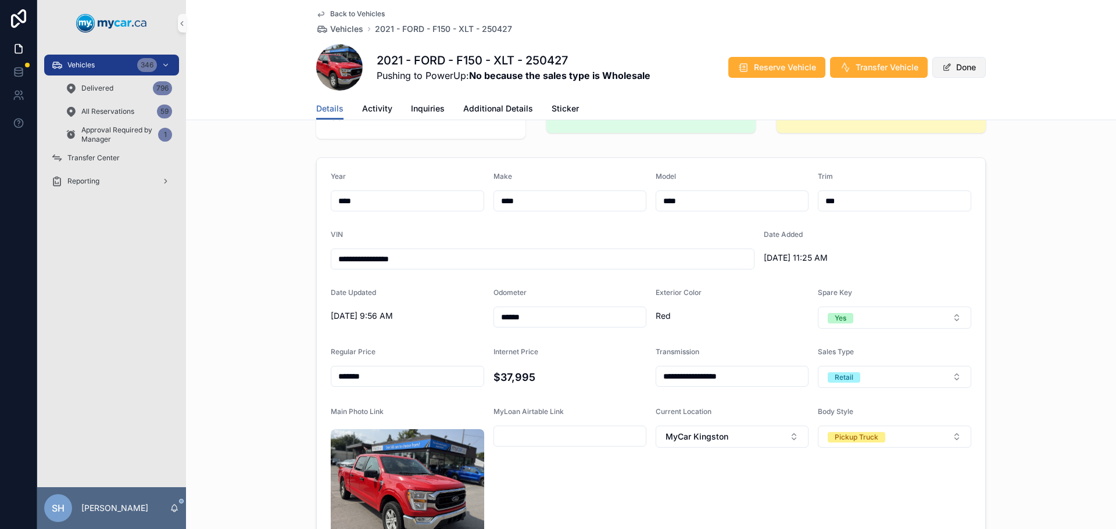
click at [967, 66] on button "Done" at bounding box center [958, 67] width 53 height 21
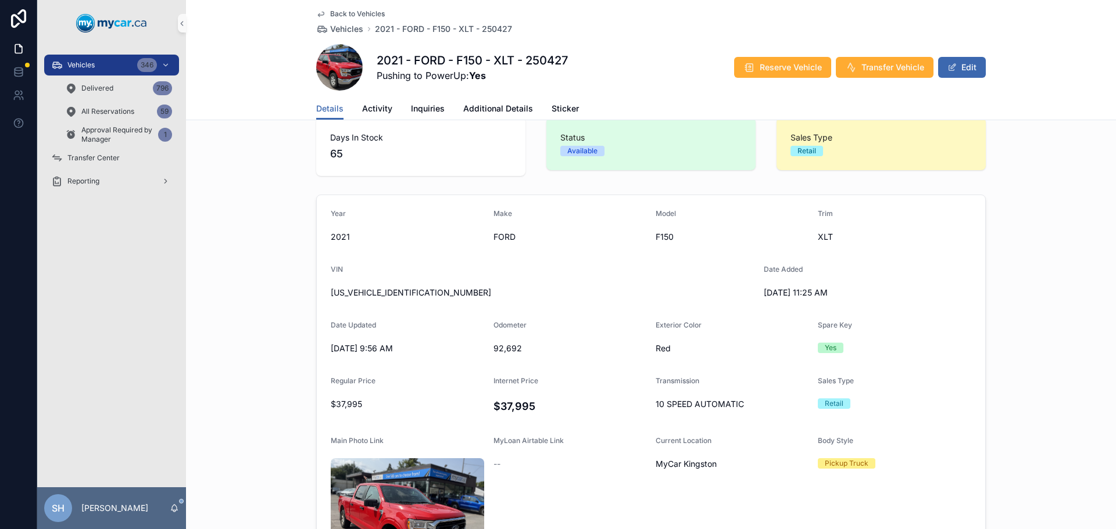
scroll to position [0, 0]
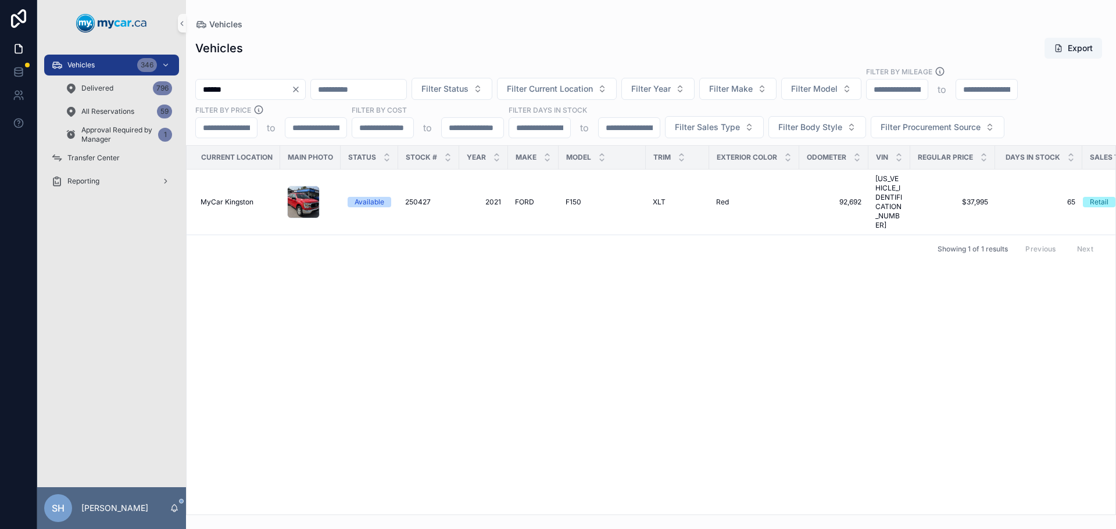
click at [241, 87] on input "******" at bounding box center [243, 89] width 95 height 16
type input "******"
click at [525, 198] on span "CHEVROLET" at bounding box center [536, 202] width 42 height 9
click at [242, 96] on div "******" at bounding box center [250, 89] width 110 height 21
click at [243, 95] on input "******" at bounding box center [243, 89] width 95 height 16
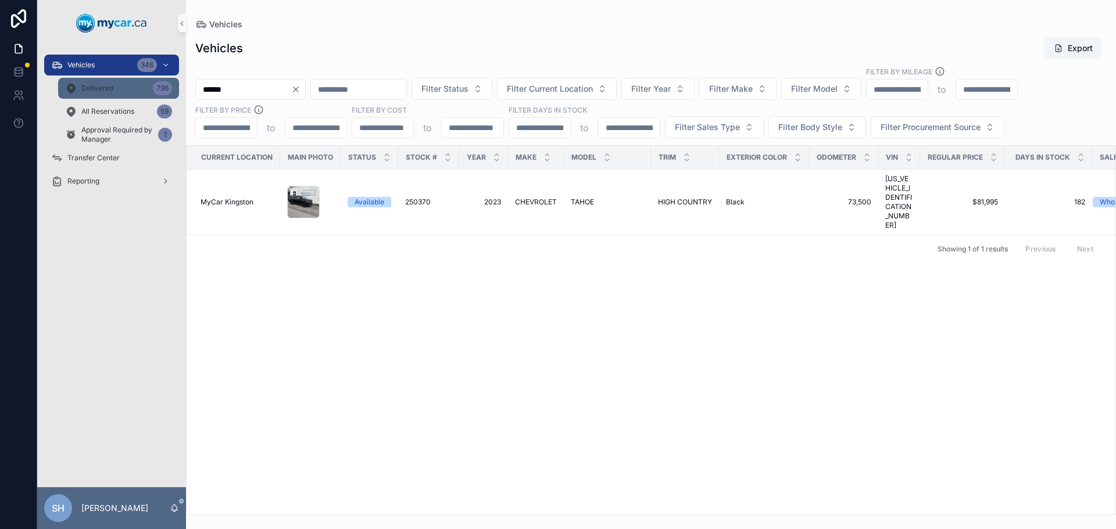
drag, startPoint x: 245, startPoint y: 92, endPoint x: 103, endPoint y: 94, distance: 141.8
click at [103, 95] on div "Vehicles 346 Delivered 796 All Reservations 59 Approval Required by Manager 1 T…" at bounding box center [576, 264] width 1078 height 529
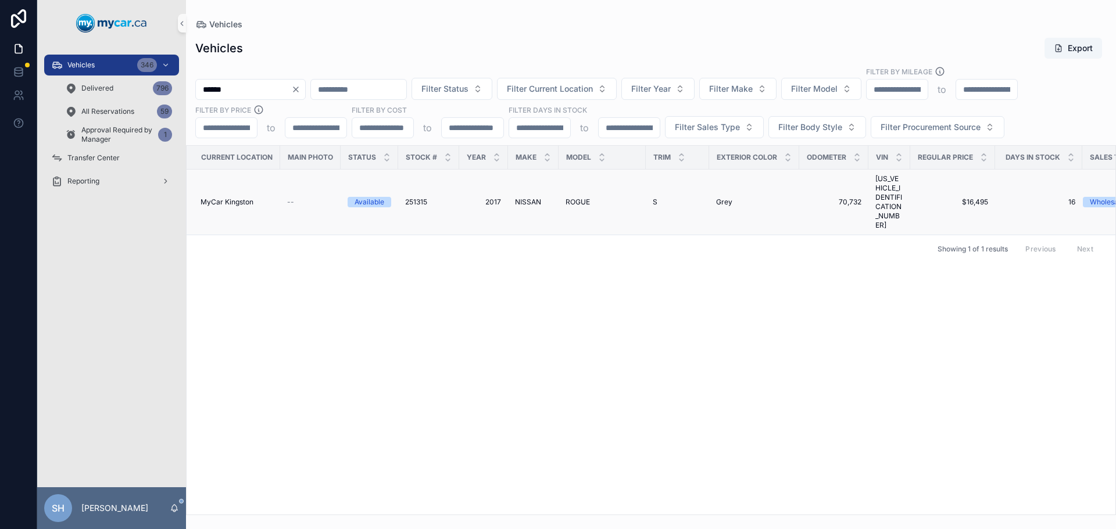
type input "******"
click at [554, 187] on td "NISSAN NISSAN" at bounding box center [533, 203] width 51 height 66
click at [540, 198] on div "NISSAN NISSAN" at bounding box center [533, 202] width 37 height 9
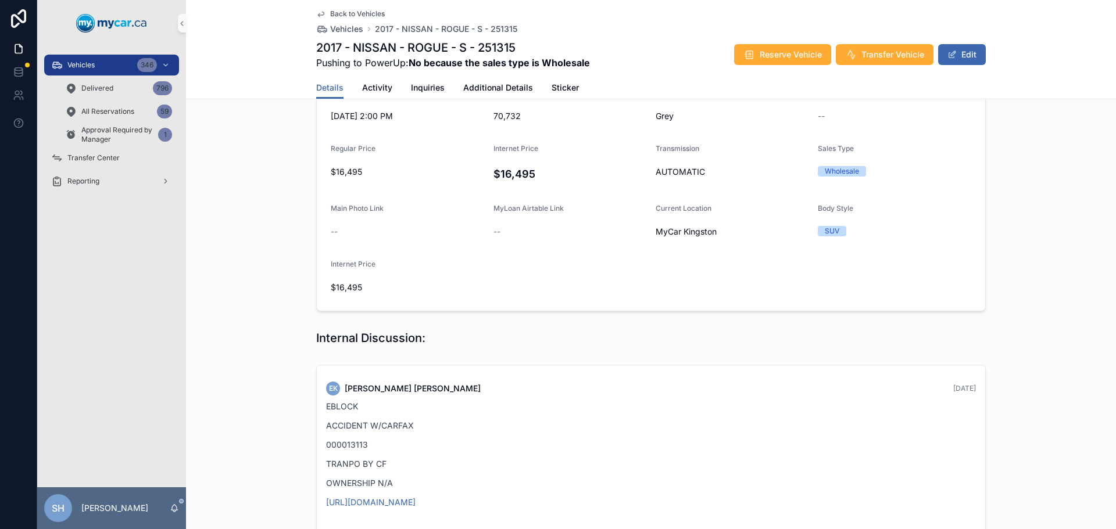
scroll to position [174, 0]
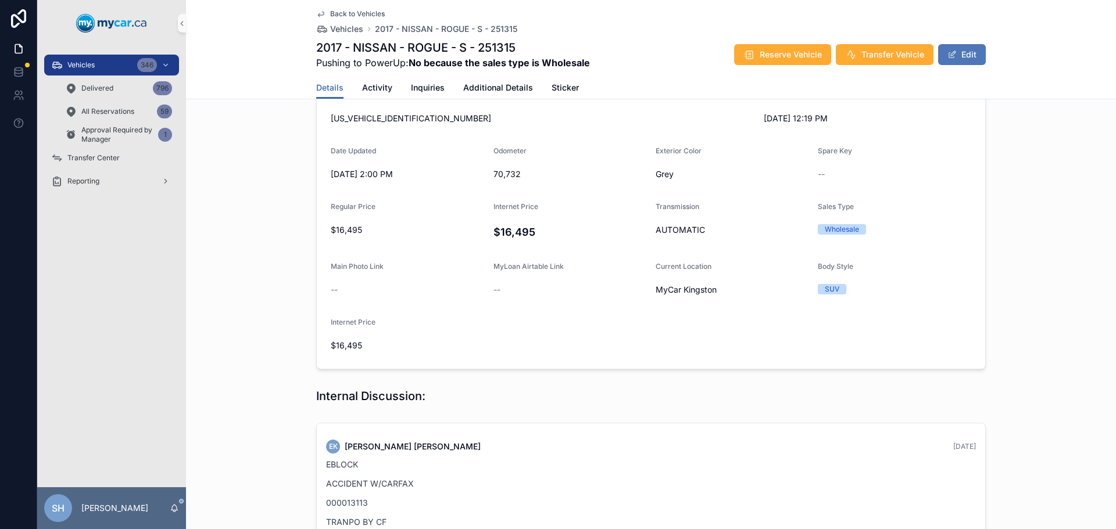
click at [966, 56] on button "Edit" at bounding box center [962, 54] width 48 height 21
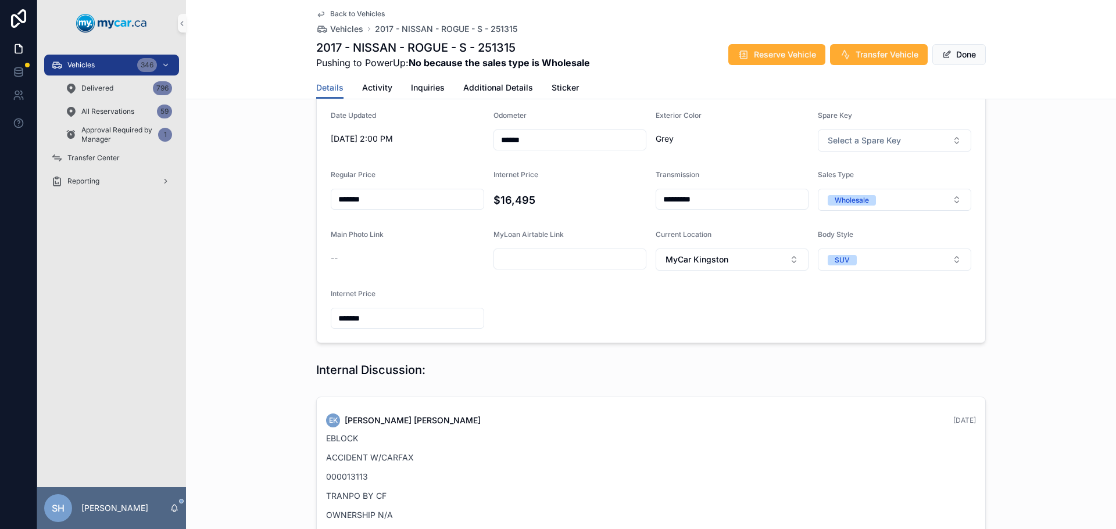
scroll to position [232, 0]
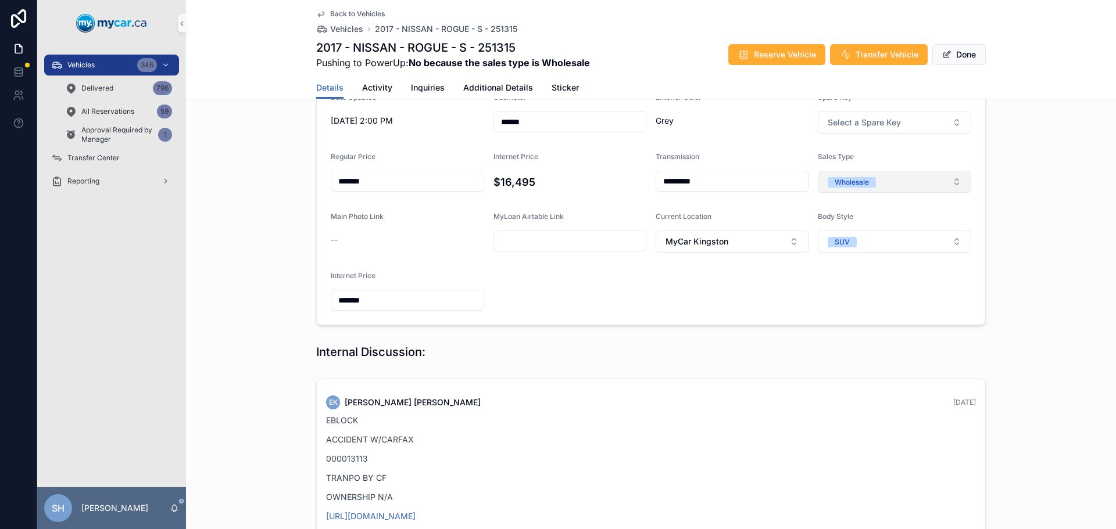
click at [892, 179] on button "Wholesale" at bounding box center [894, 182] width 153 height 22
click at [855, 262] on div "Retail" at bounding box center [890, 262] width 148 height 17
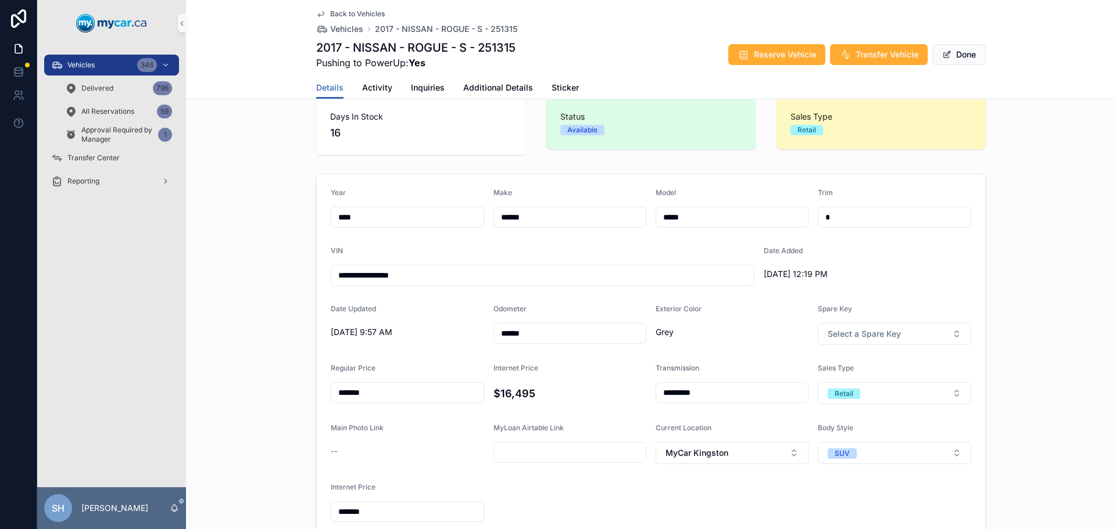
scroll to position [0, 0]
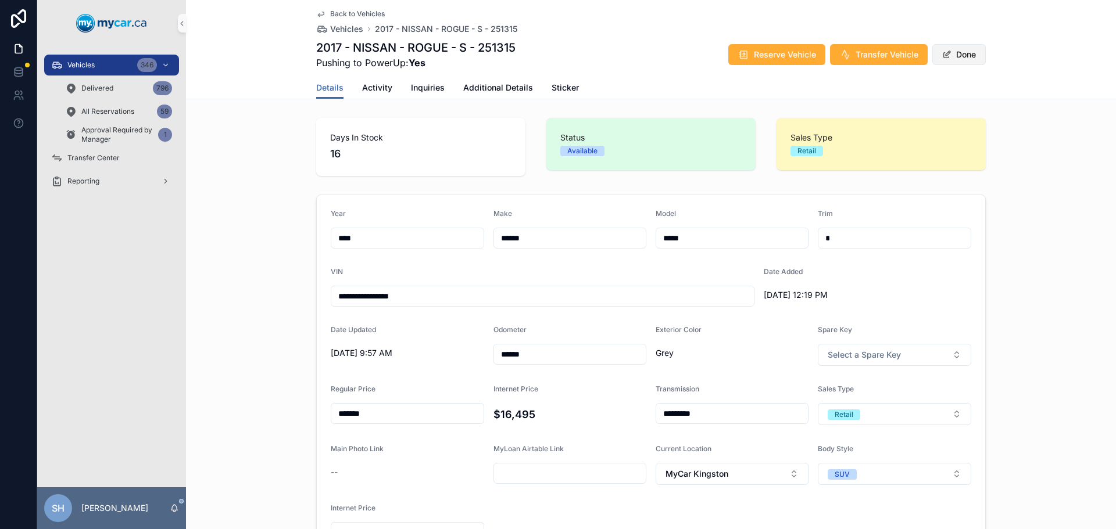
click at [962, 59] on button "Done" at bounding box center [958, 54] width 53 height 21
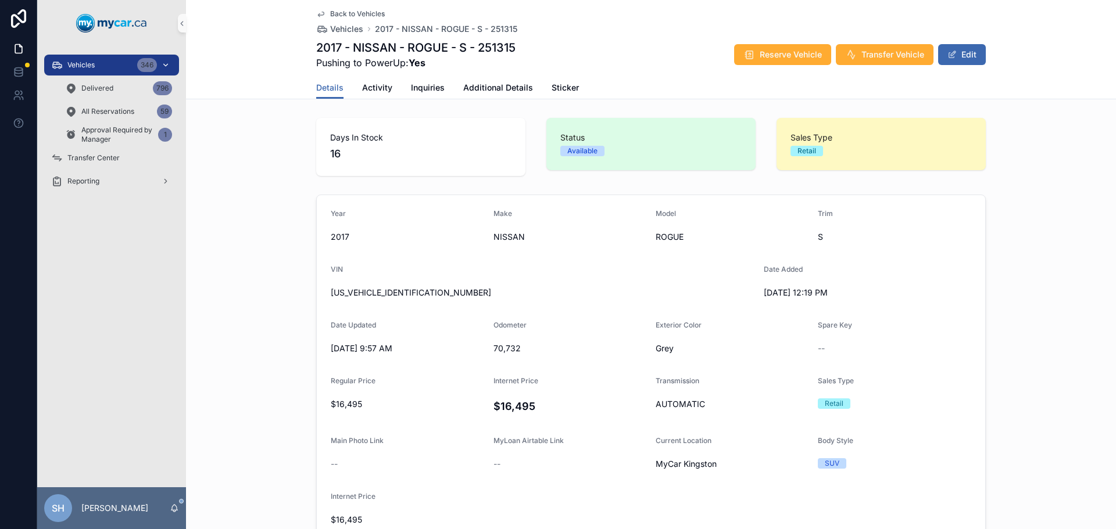
click at [93, 65] on span "Vehicles" at bounding box center [80, 64] width 27 height 9
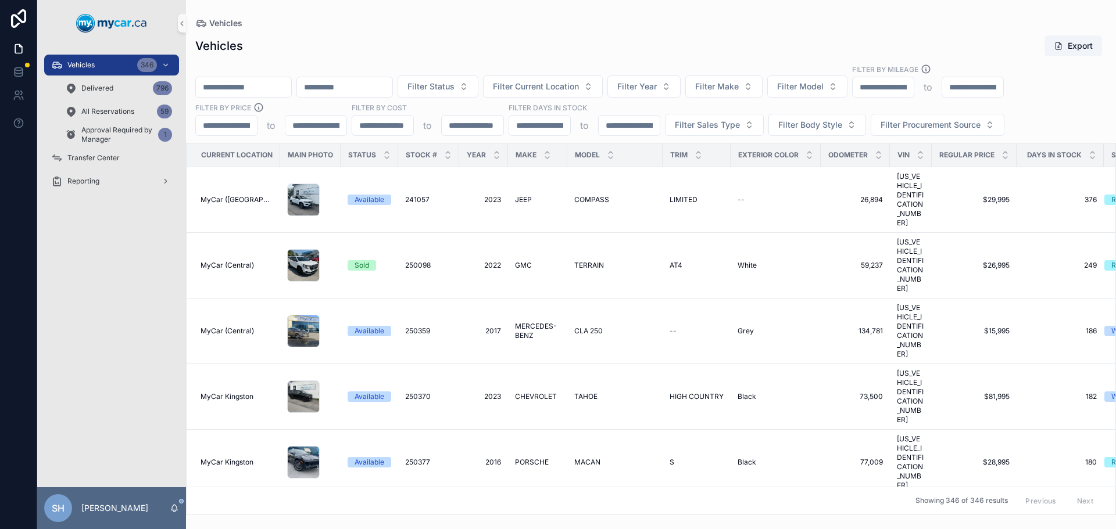
click at [221, 88] on input "scrollable content" at bounding box center [243, 87] width 95 height 16
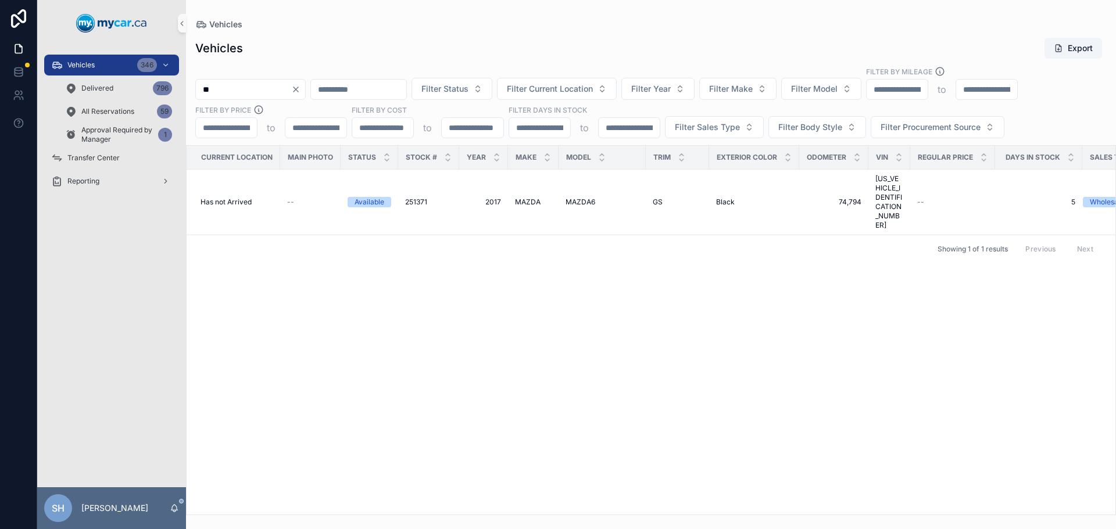
type input "*"
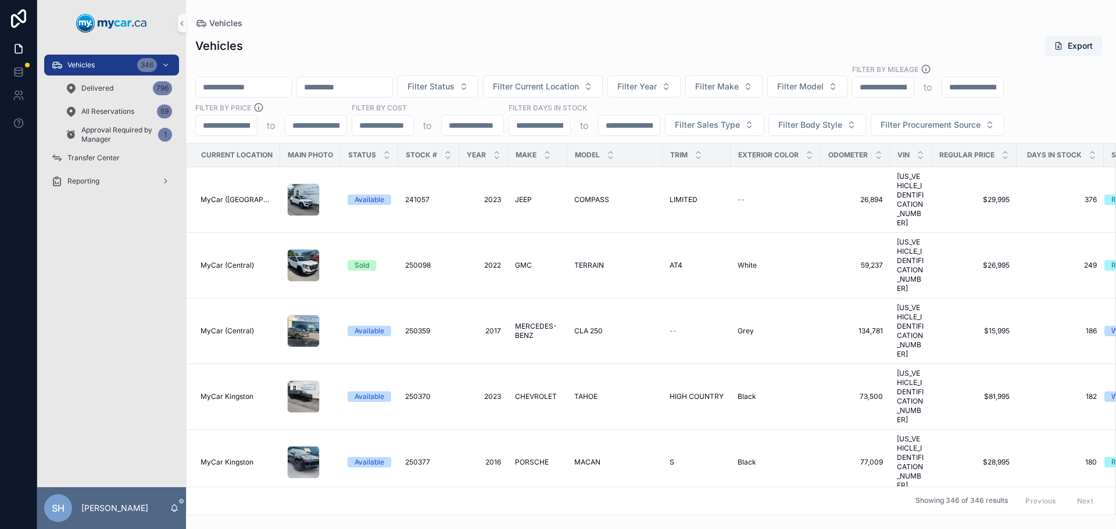
click at [438, 51] on div "Vehicles Export" at bounding box center [650, 46] width 911 height 22
click at [236, 94] on input "scrollable content" at bounding box center [243, 87] width 95 height 16
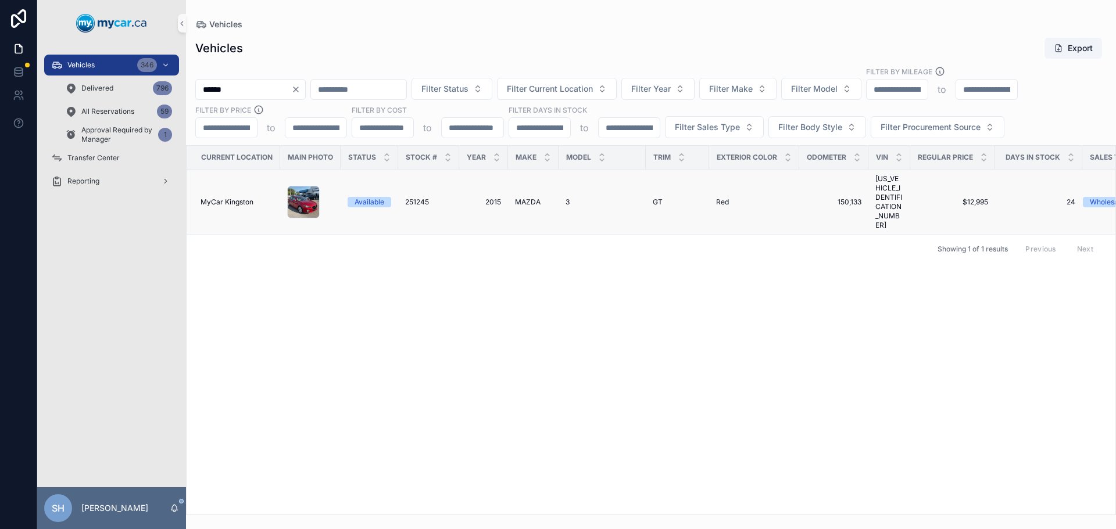
type input "******"
click at [522, 198] on span "MAZDA" at bounding box center [528, 202] width 26 height 9
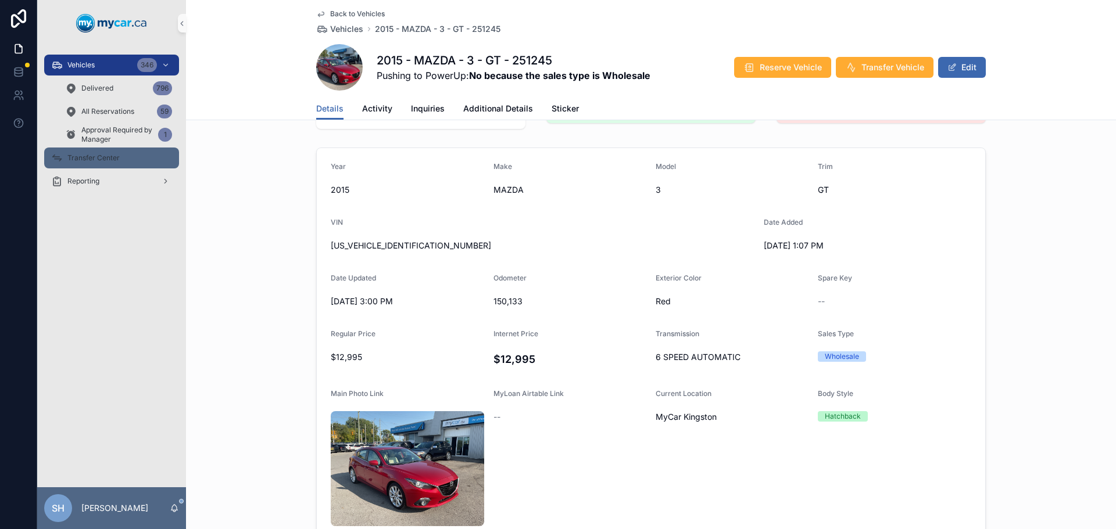
scroll to position [58, 0]
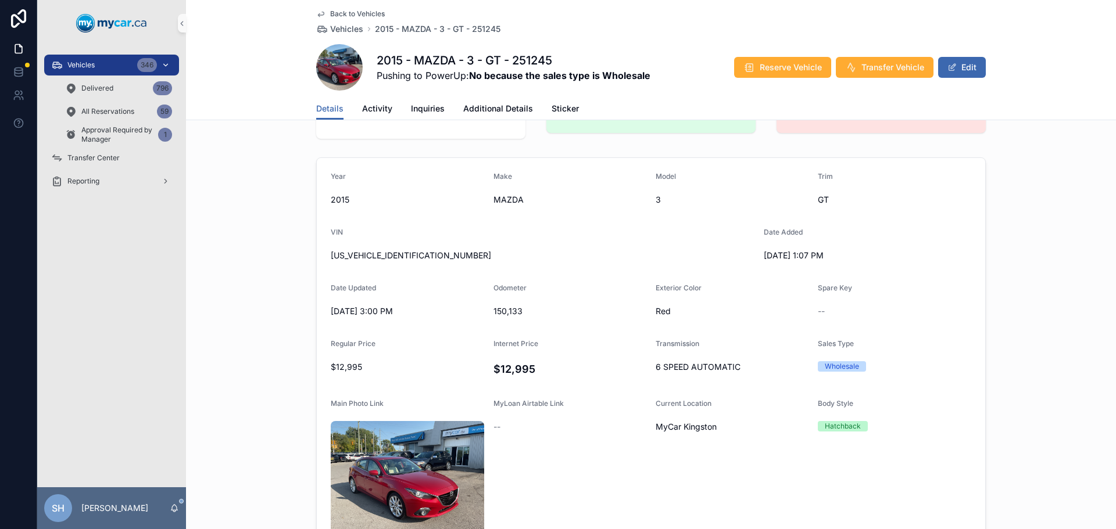
click at [96, 60] on div "Vehicles 346" at bounding box center [111, 65] width 121 height 19
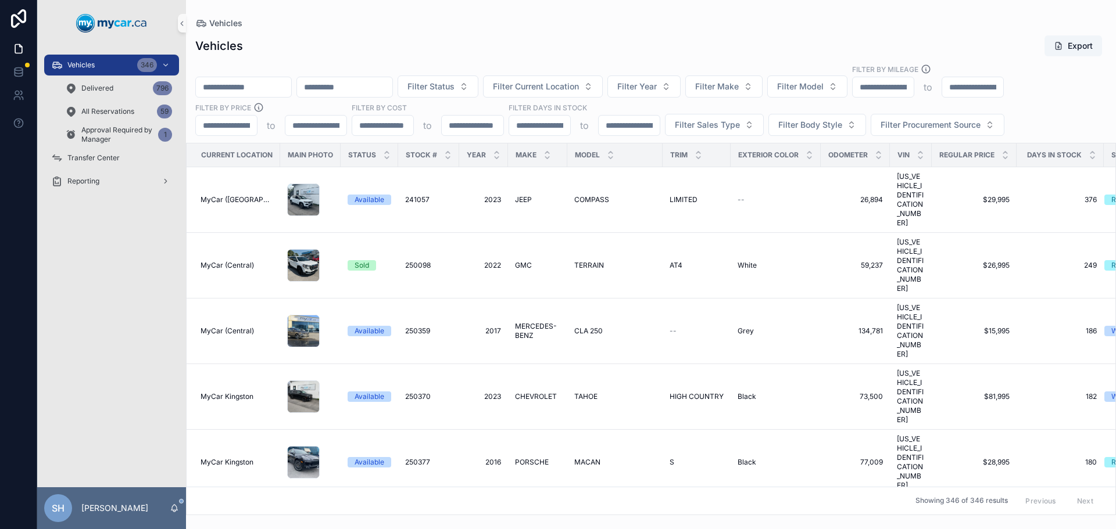
click at [236, 84] on input "scrollable content" at bounding box center [243, 87] width 95 height 16
type input "******"
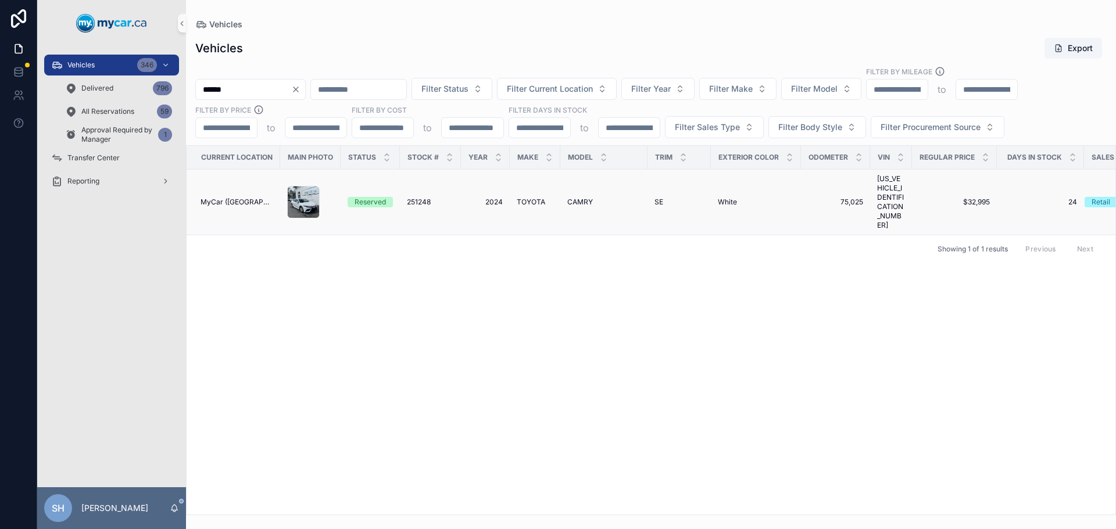
click at [534, 198] on span "TOYOTA" at bounding box center [531, 202] width 28 height 9
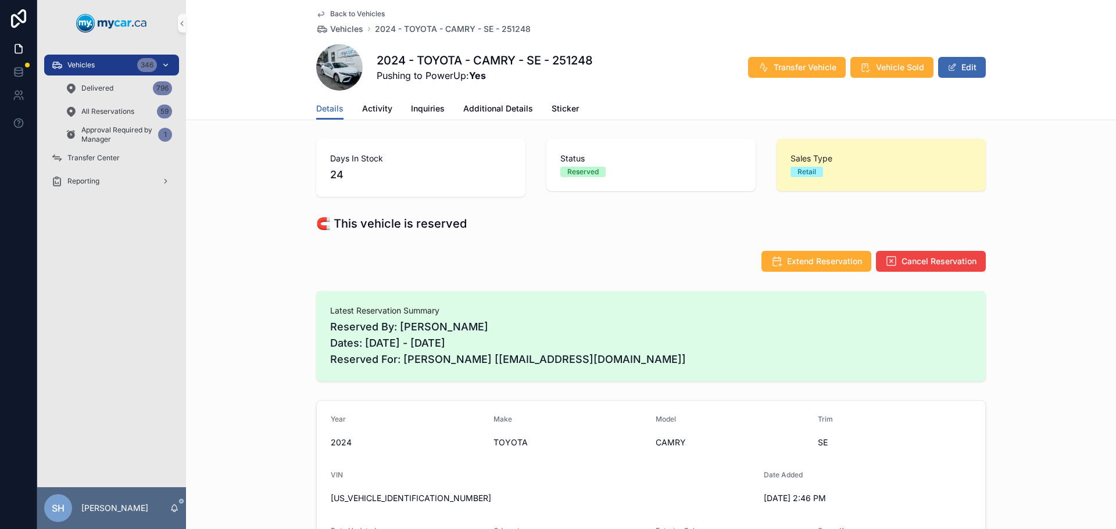
click at [89, 63] on span "Vehicles" at bounding box center [80, 64] width 27 height 9
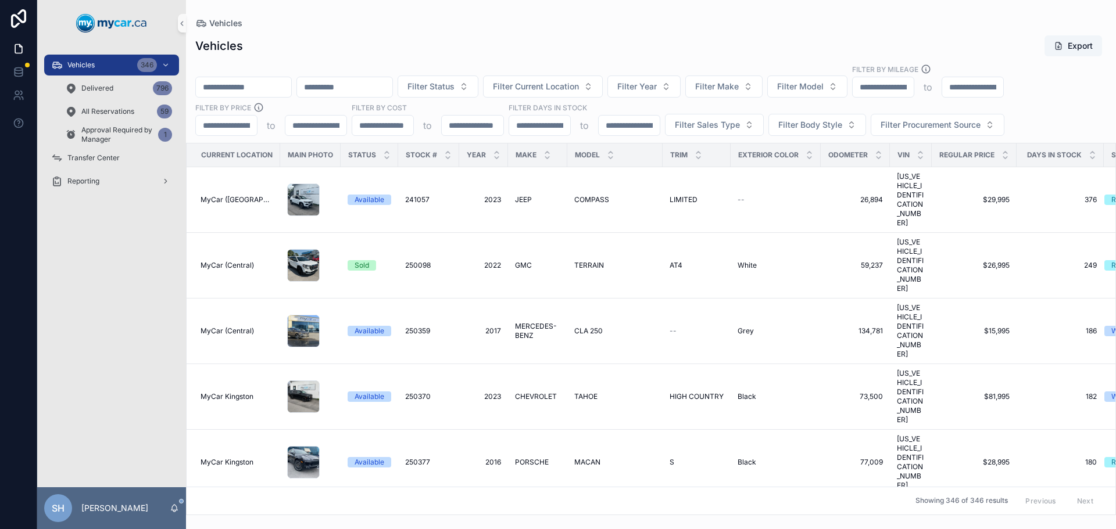
click at [250, 88] on input "scrollable content" at bounding box center [243, 87] width 95 height 16
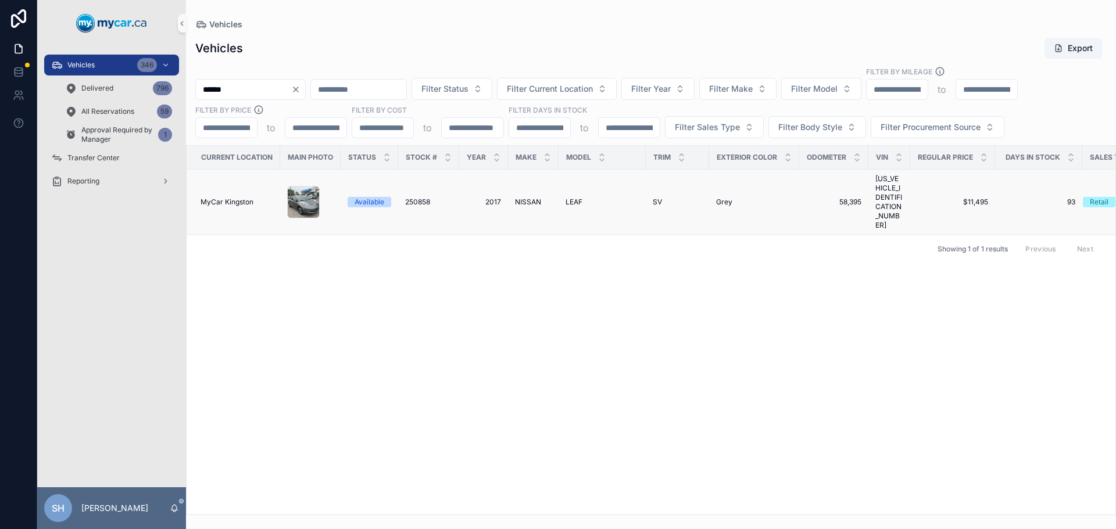
type input "******"
click at [533, 198] on span "NISSAN" at bounding box center [528, 202] width 26 height 9
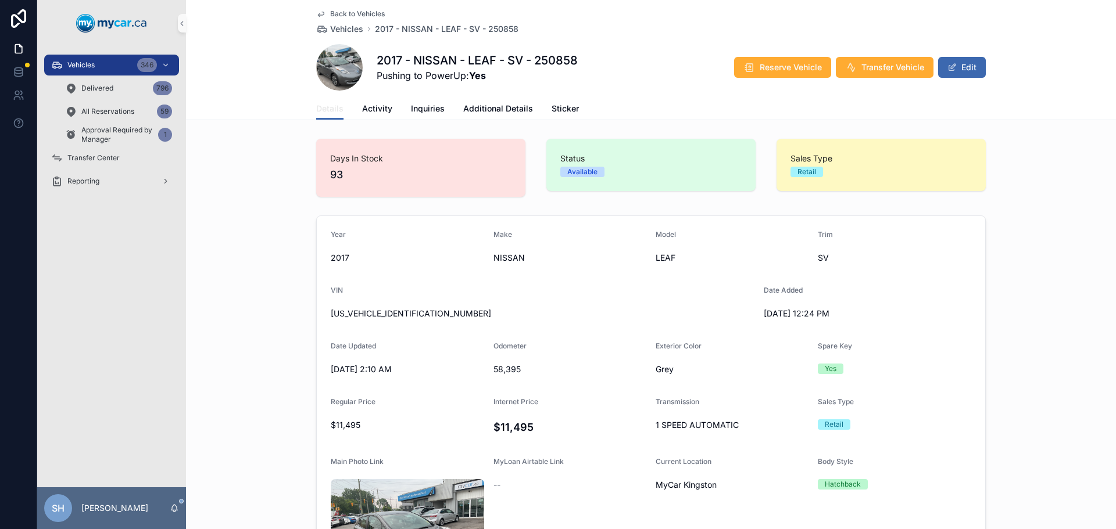
click at [327, 108] on span "Details" at bounding box center [329, 109] width 27 height 12
click at [101, 59] on div "Vehicles 346" at bounding box center [111, 65] width 121 height 19
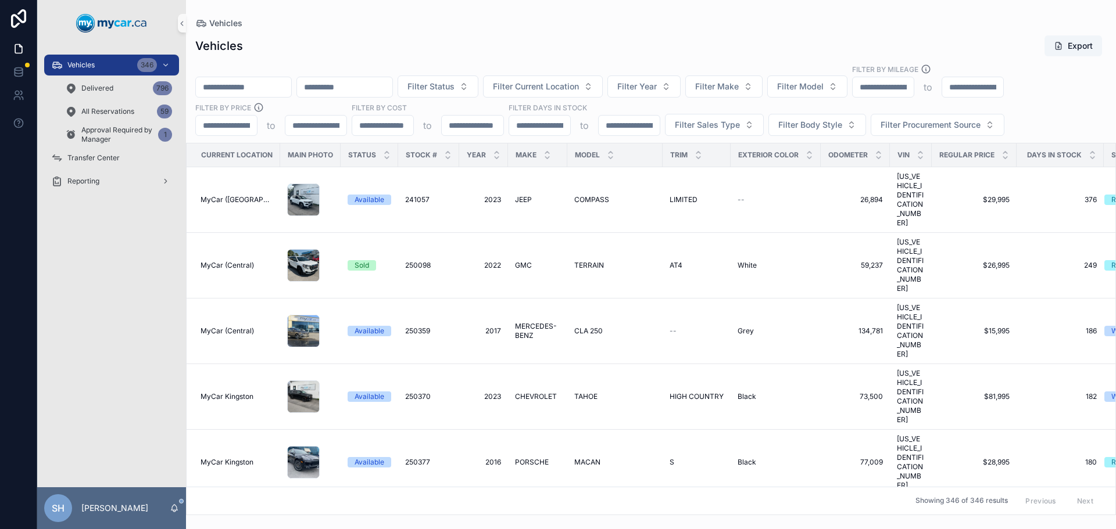
click at [239, 87] on input "scrollable content" at bounding box center [243, 87] width 95 height 16
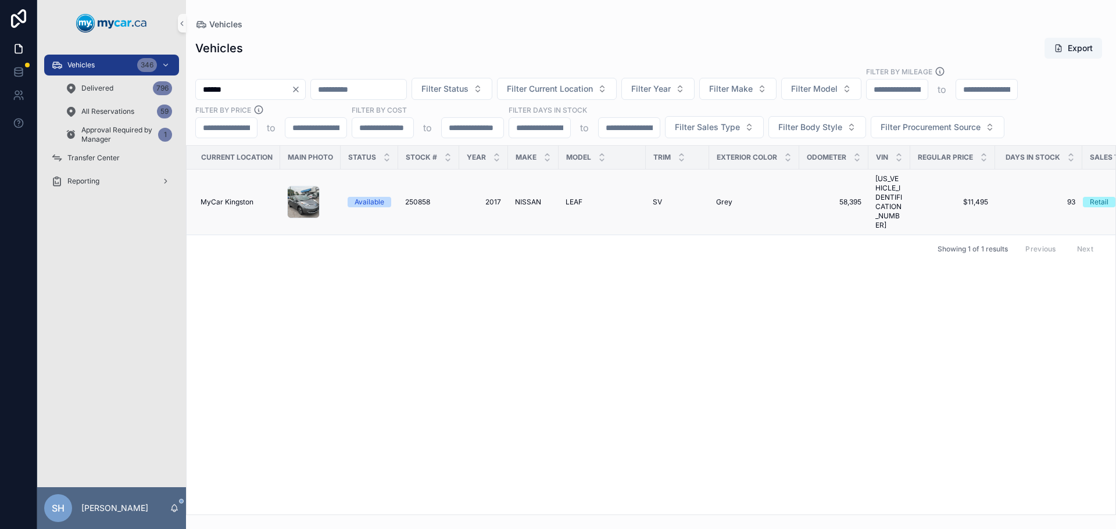
type input "******"
click at [532, 198] on span "NISSAN" at bounding box center [528, 202] width 26 height 9
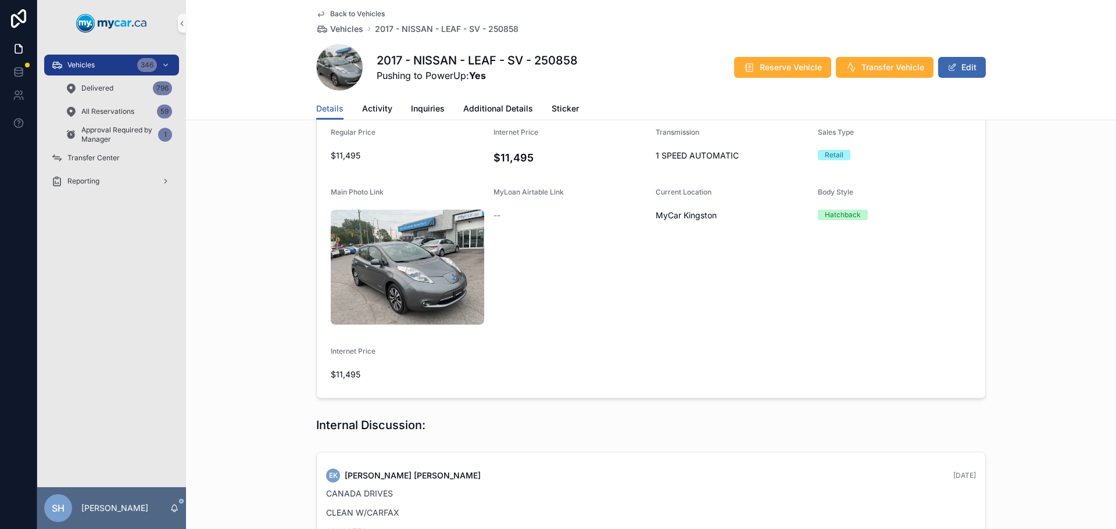
scroll to position [232, 0]
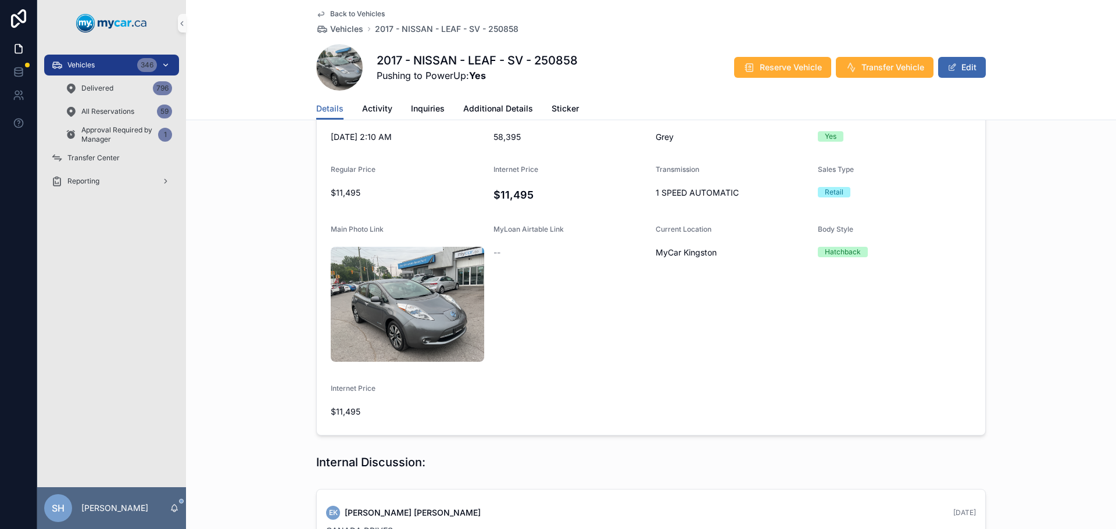
click at [96, 72] on div "Vehicles 346" at bounding box center [111, 65] width 121 height 19
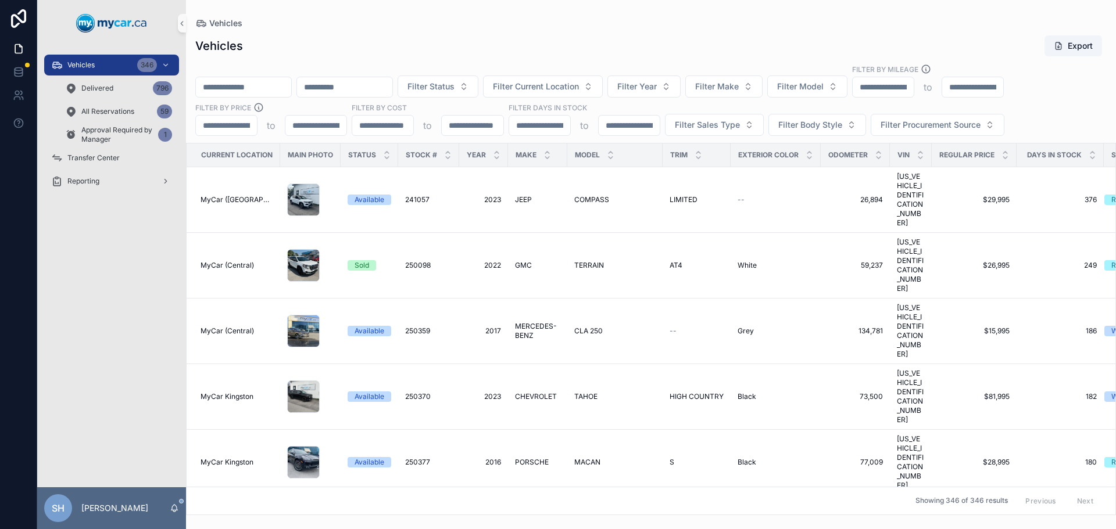
click at [212, 86] on input "scrollable content" at bounding box center [243, 87] width 95 height 16
type input "******"
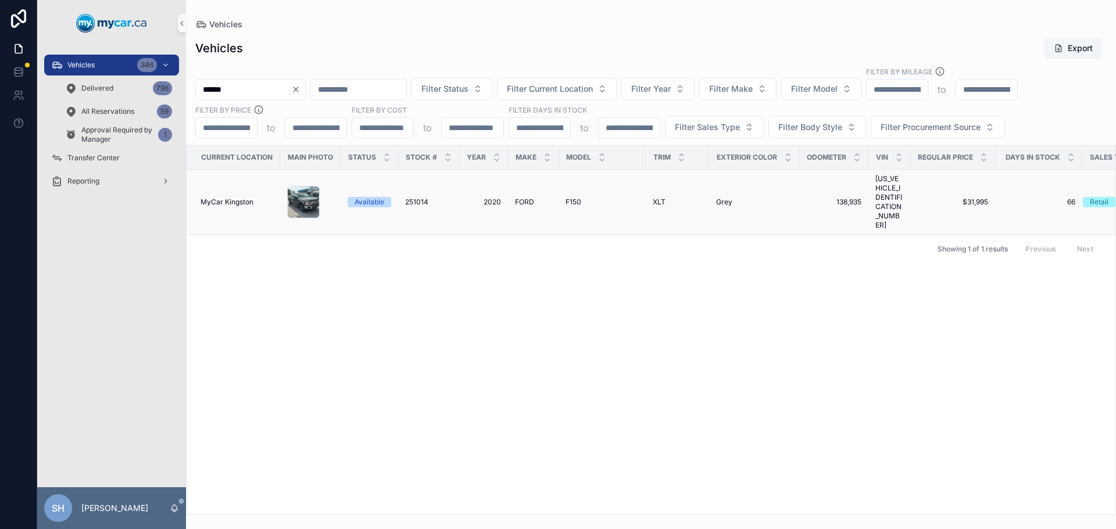
click at [567, 198] on span "F150" at bounding box center [573, 202] width 16 height 9
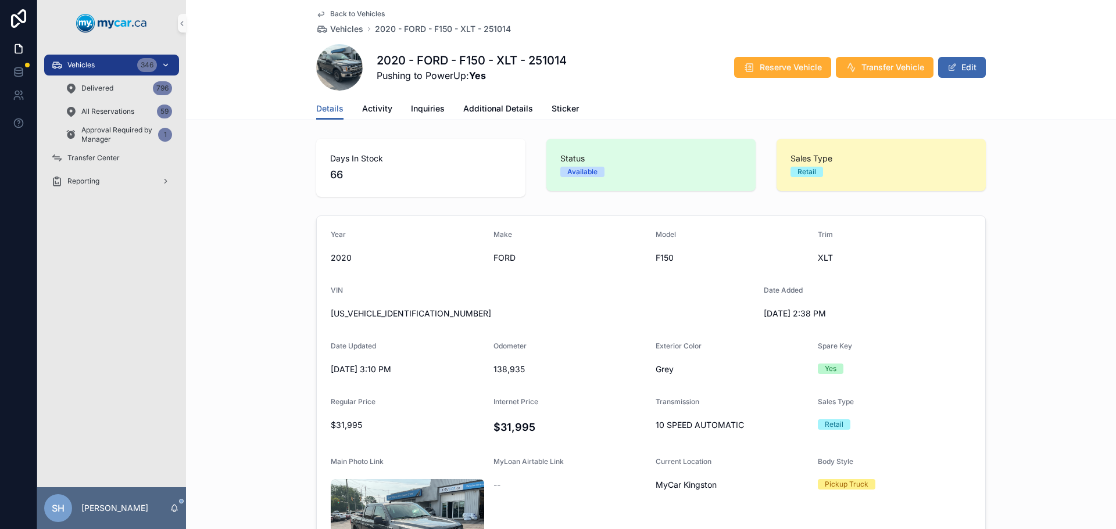
click at [83, 65] on span "Vehicles" at bounding box center [80, 64] width 27 height 9
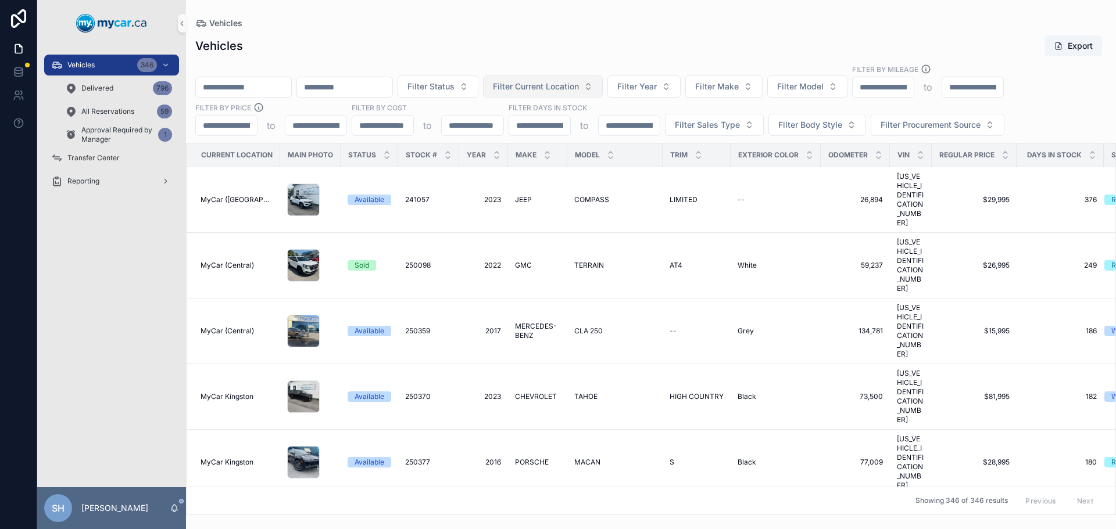
click at [555, 89] on span "Filter Current Location" at bounding box center [536, 87] width 86 height 12
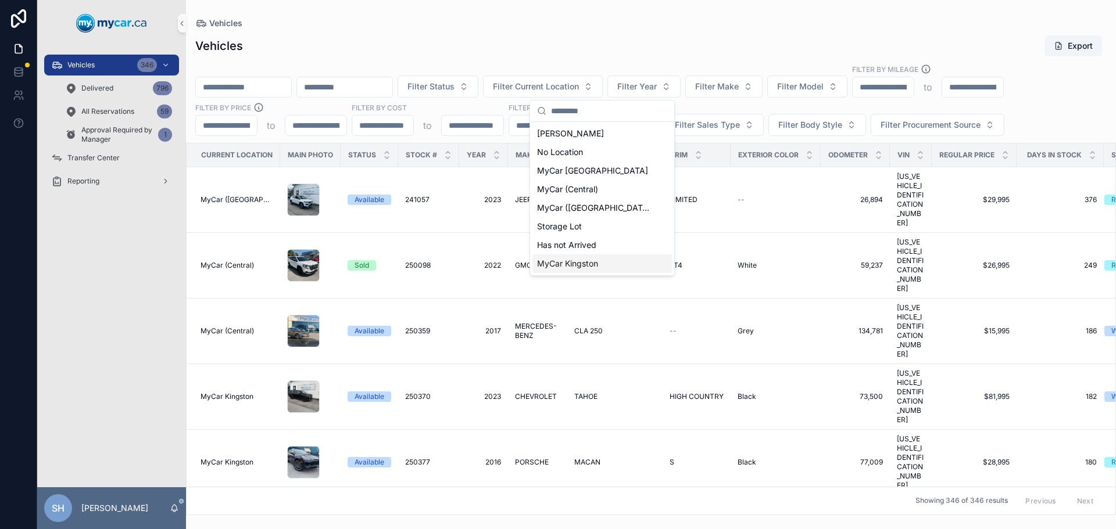
click at [572, 262] on span "MyCar Kingston" at bounding box center [567, 264] width 61 height 12
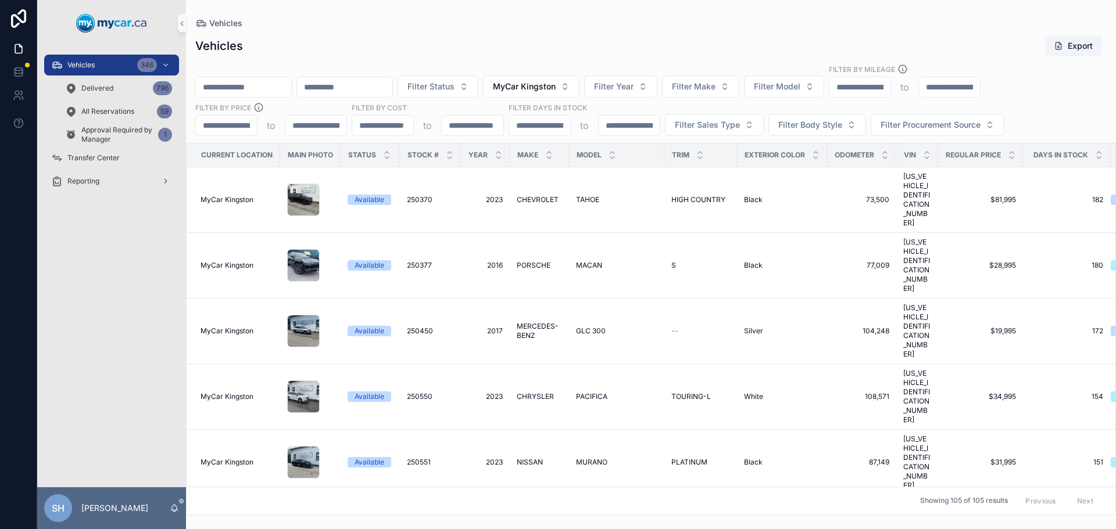
click at [633, 41] on div "Vehicles Export" at bounding box center [650, 46] width 911 height 22
click at [454, 86] on span "Filter Status" at bounding box center [430, 87] width 47 height 12
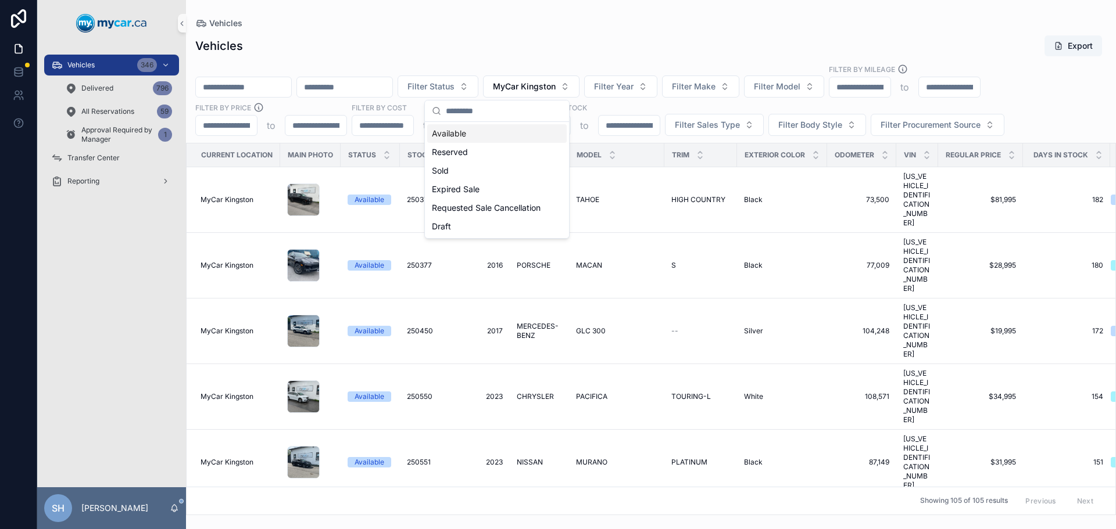
click at [444, 134] on div "Available" at bounding box center [496, 133] width 139 height 19
click at [712, 130] on span "Filter Sales Type" at bounding box center [707, 125] width 65 height 12
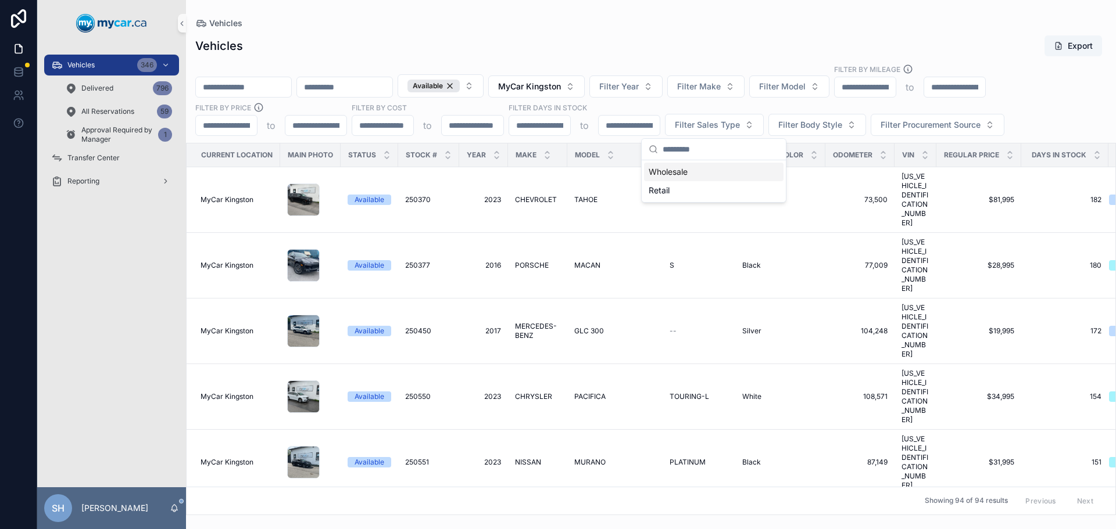
click at [689, 171] on div "Wholesale" at bounding box center [713, 172] width 139 height 19
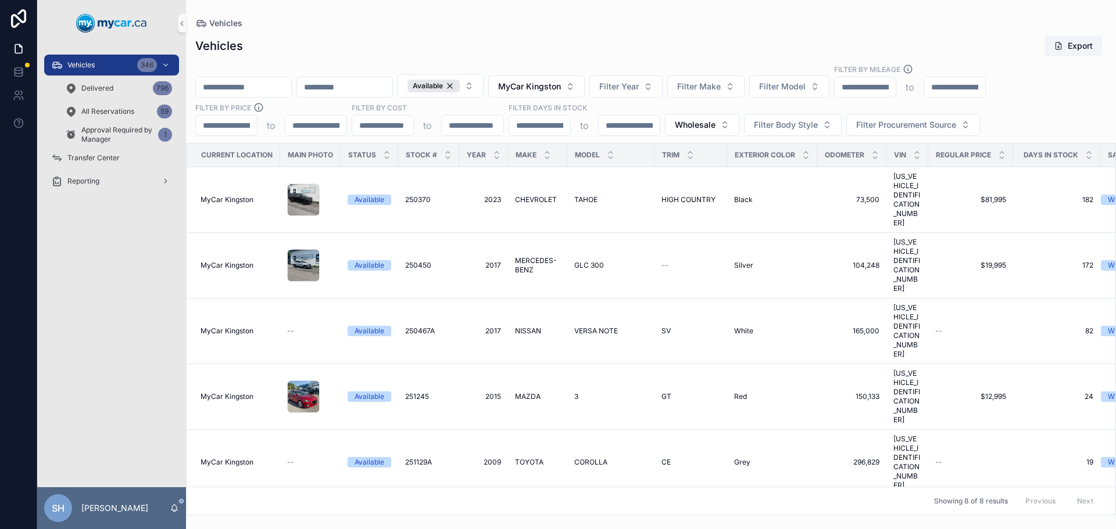
click at [612, 30] on div "Vehicles Export Available MyCar Kingston Filter Year Filter Make Filter Model F…" at bounding box center [651, 271] width 930 height 487
click at [561, 89] on span "MyCar Kingston" at bounding box center [529, 87] width 63 height 12
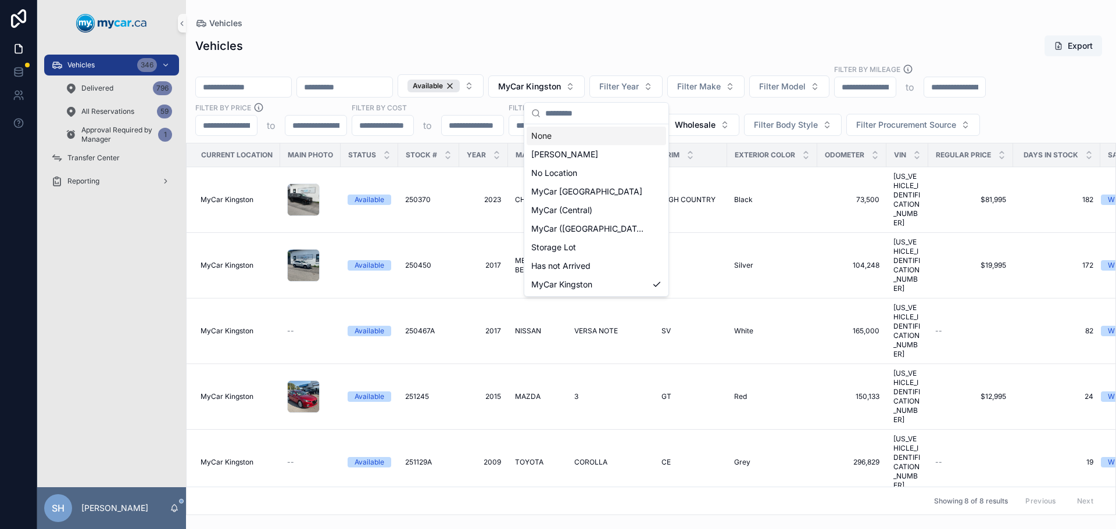
click at [540, 137] on div "None" at bounding box center [595, 136] width 139 height 19
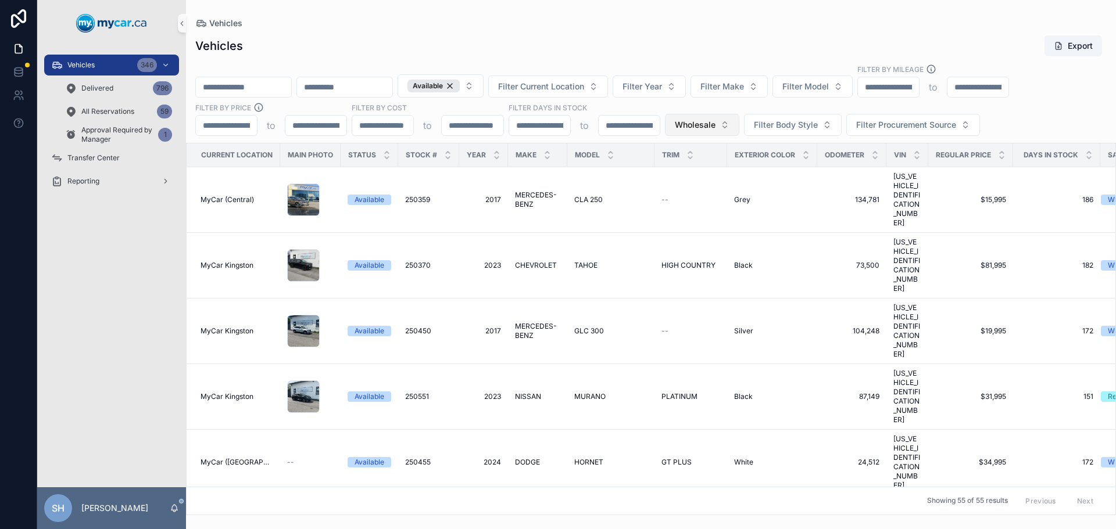
drag, startPoint x: 711, startPoint y: 132, endPoint x: 703, endPoint y: 131, distance: 7.6
click at [710, 132] on button "Wholesale" at bounding box center [702, 125] width 74 height 22
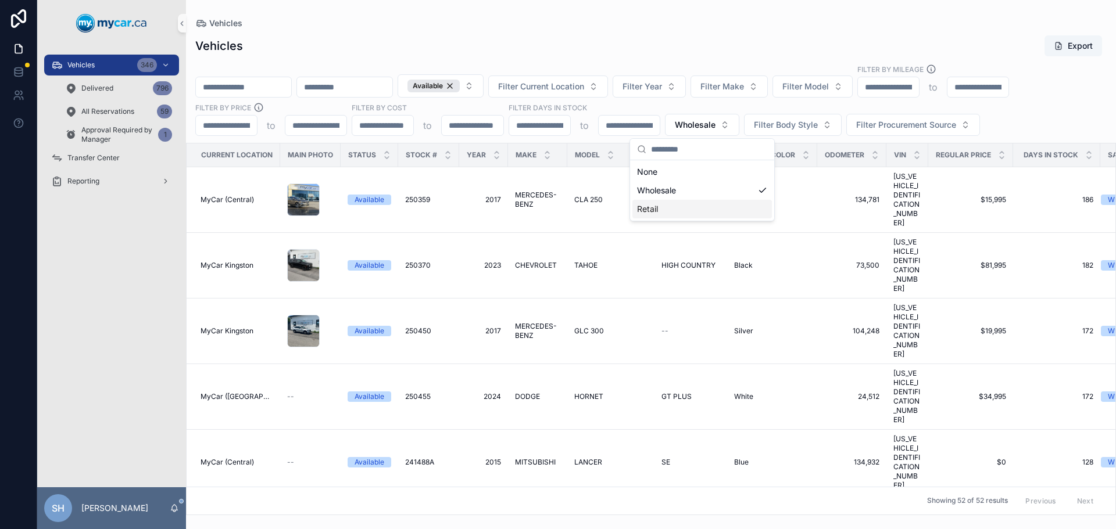
click at [648, 212] on div "Retail" at bounding box center [701, 209] width 139 height 19
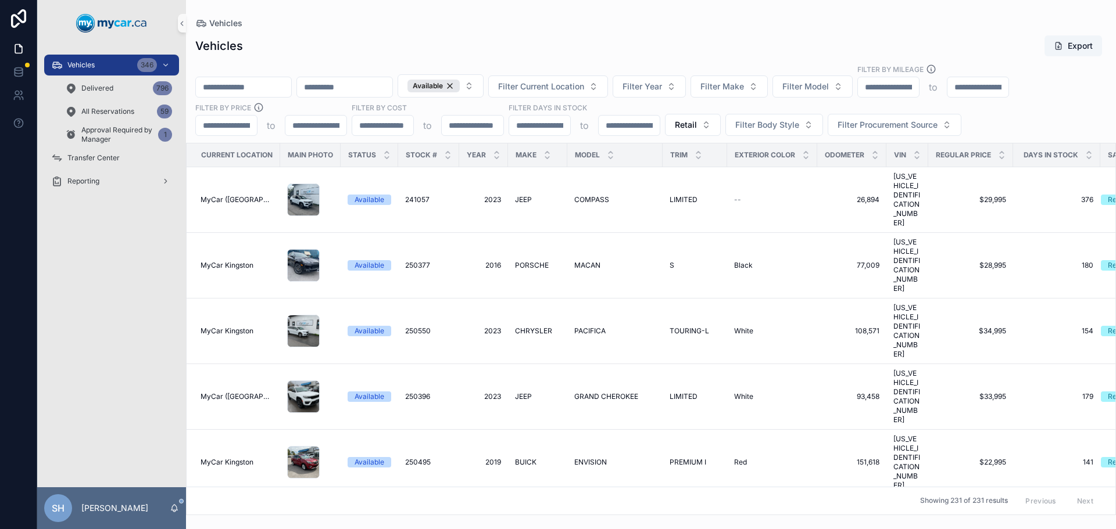
click at [689, 32] on div "Vehicles Export Available Filter Current Location Filter Year Filter Make Filte…" at bounding box center [651, 271] width 930 height 487
click at [858, 35] on div "Vehicles Export" at bounding box center [650, 46] width 911 height 22
click at [710, 33] on div "Vehicles Export Available Filter Current Location Filter Year Filter Make Filte…" at bounding box center [651, 271] width 930 height 487
click at [829, 87] on span "Filter Model" at bounding box center [805, 87] width 46 height 12
click at [811, 41] on div "Vehicles Export" at bounding box center [650, 46] width 911 height 22
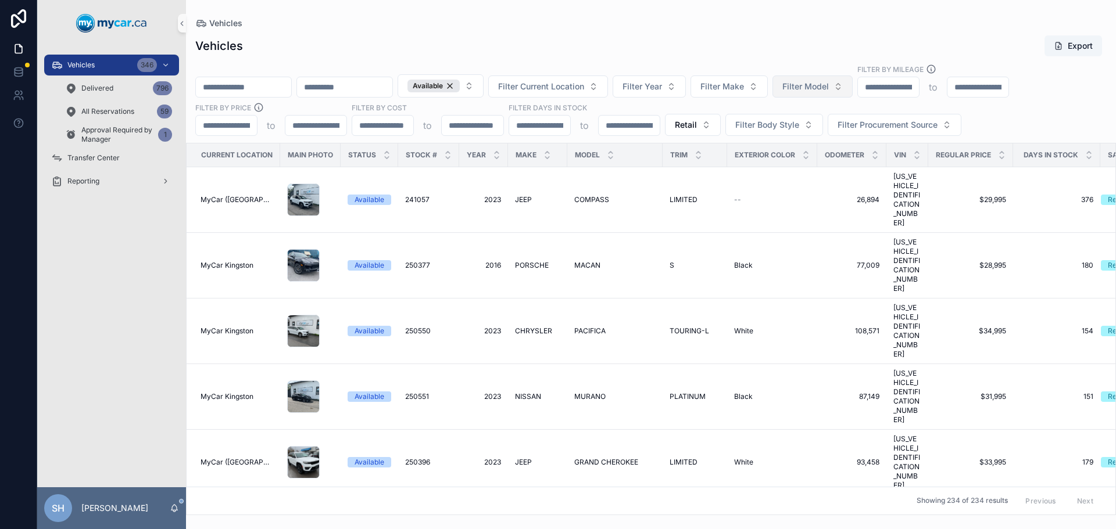
click at [852, 93] on button "Filter Model" at bounding box center [812, 87] width 80 height 22
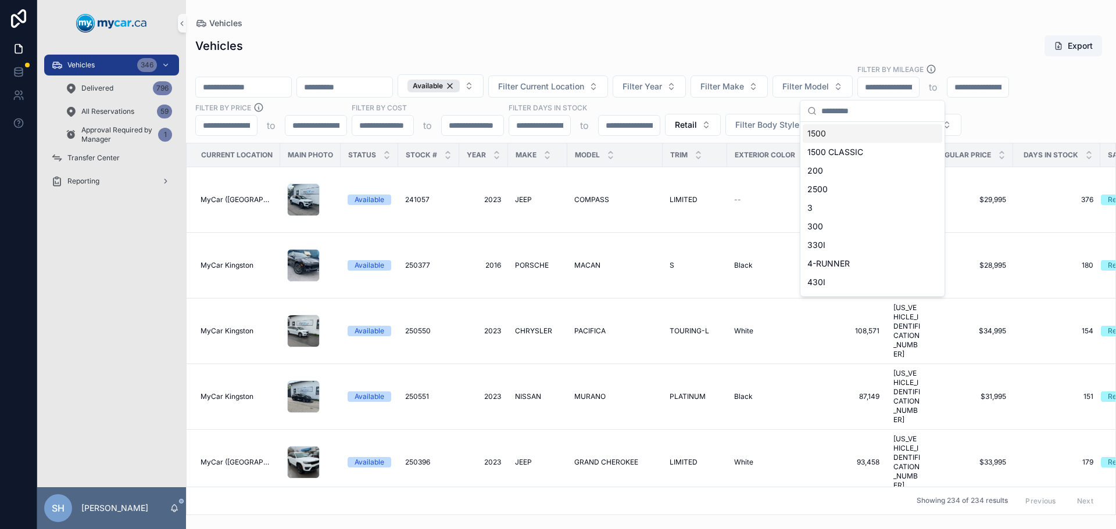
click at [750, 20] on div "Vehicles" at bounding box center [650, 23] width 911 height 9
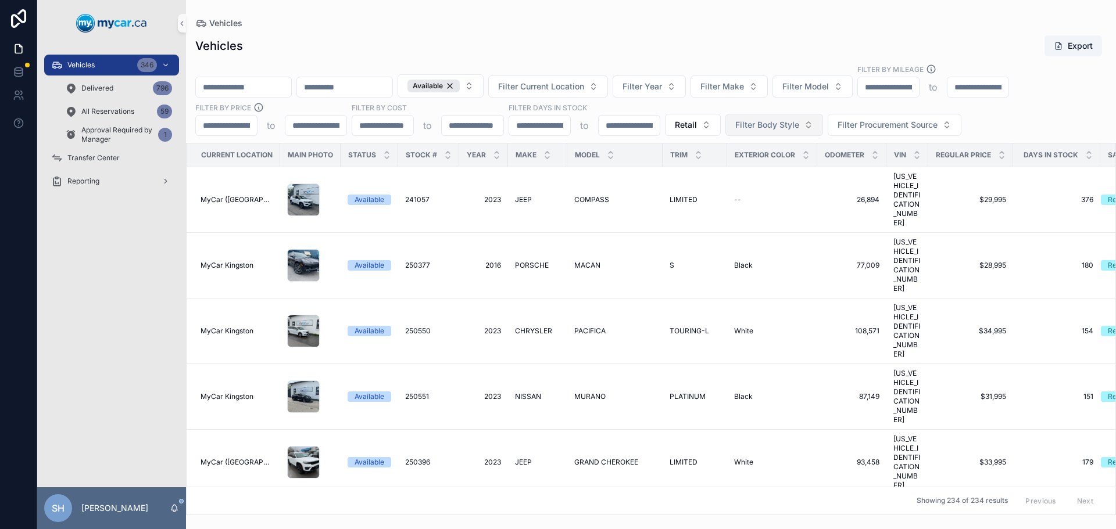
click at [751, 117] on button "Filter Body Style" at bounding box center [774, 125] width 98 height 22
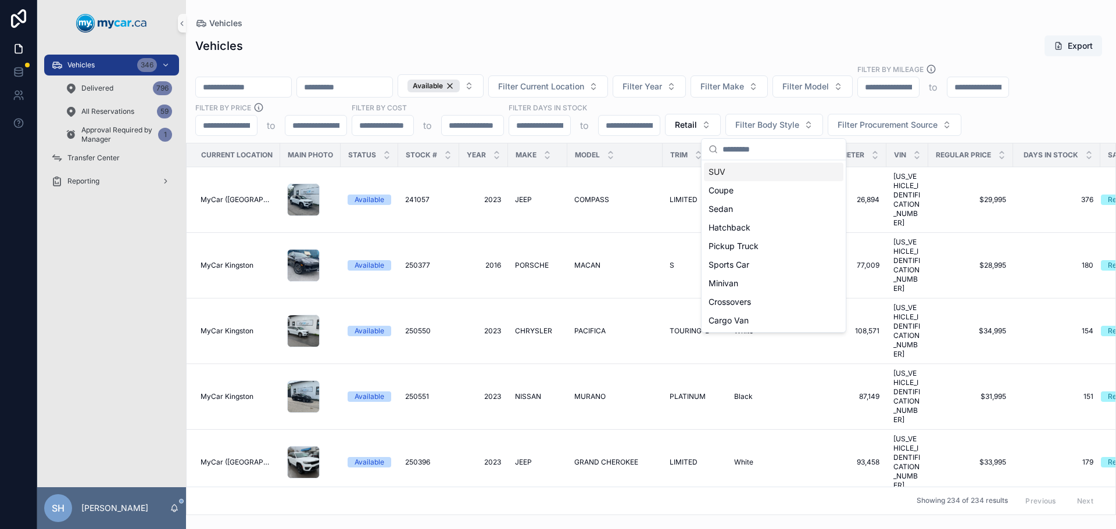
click at [727, 173] on div "SUV" at bounding box center [773, 172] width 139 height 19
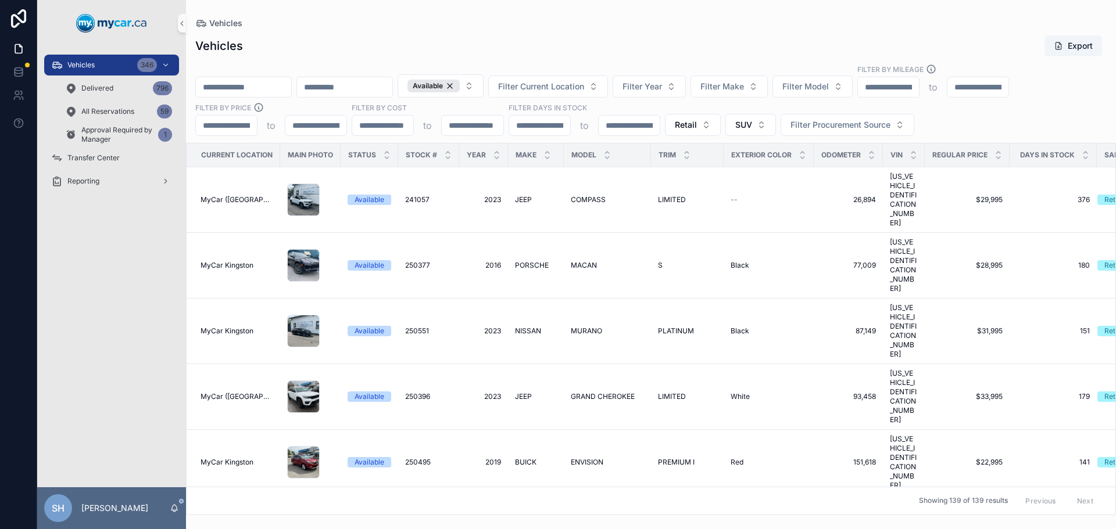
click at [686, 17] on div "Vehicles Vehicles Export Available Filter Current Location Filter Year Filter M…" at bounding box center [651, 257] width 930 height 515
click at [996, 150] on icon "scrollable content" at bounding box center [998, 153] width 8 height 8
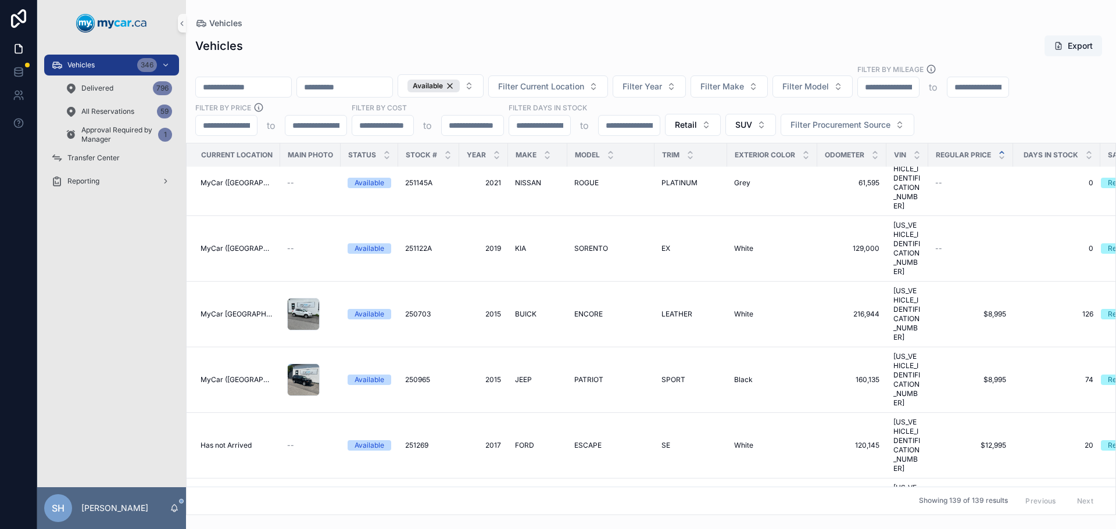
scroll to position [349, 0]
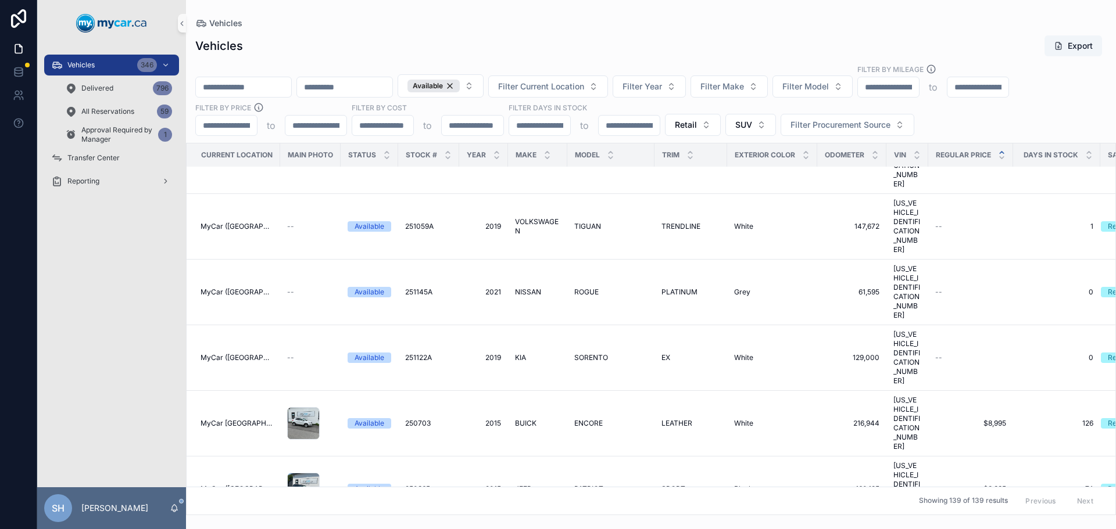
scroll to position [407, 0]
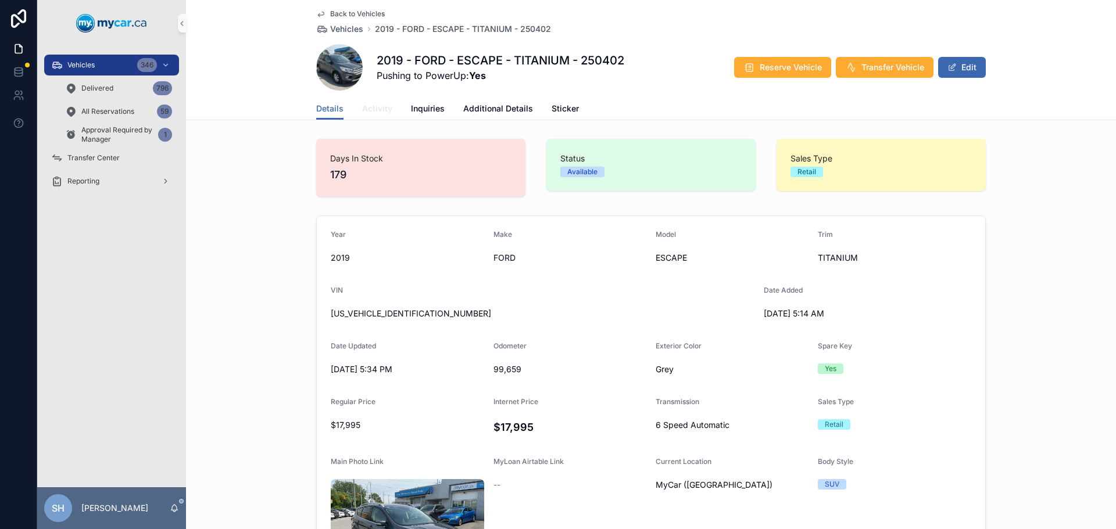
click at [365, 111] on span "Activity" at bounding box center [377, 109] width 30 height 12
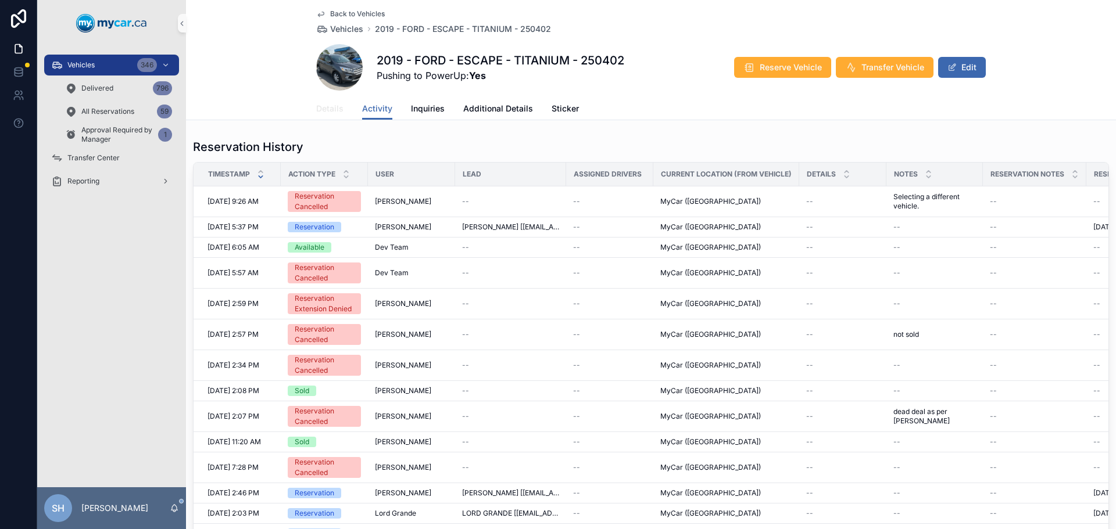
click at [327, 105] on span "Details" at bounding box center [329, 109] width 27 height 12
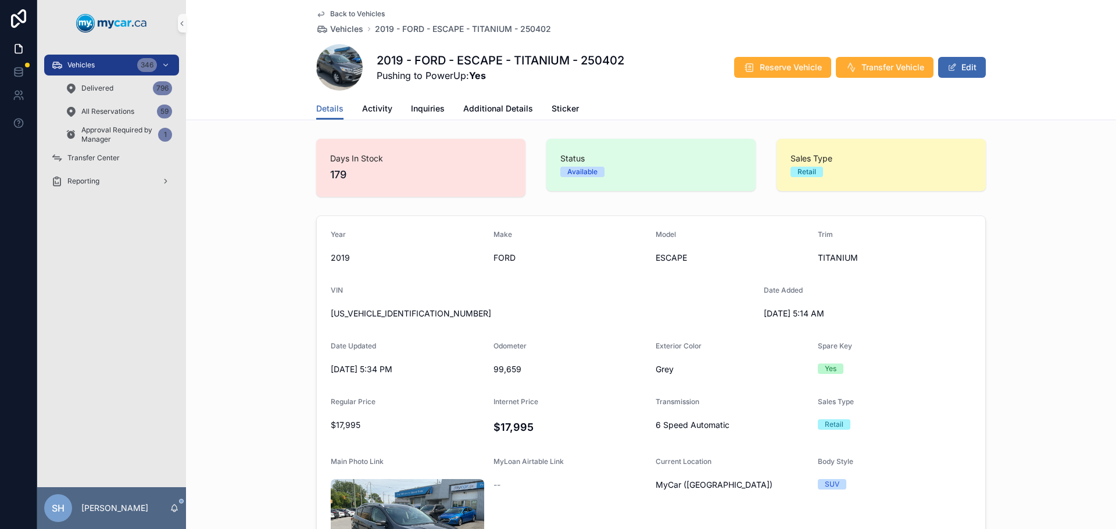
click at [211, 236] on div "Year 2019 Make FORD Model ESCAPE Trim TITANIUM VIN 1FMCU9J90KUB17197 Date Added…" at bounding box center [651, 442] width 930 height 462
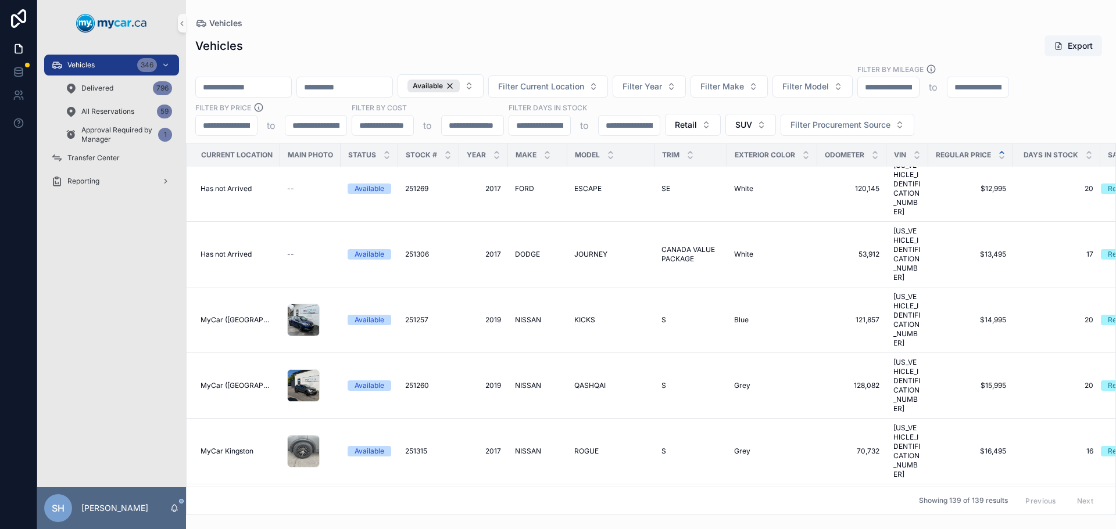
scroll to position [465, 0]
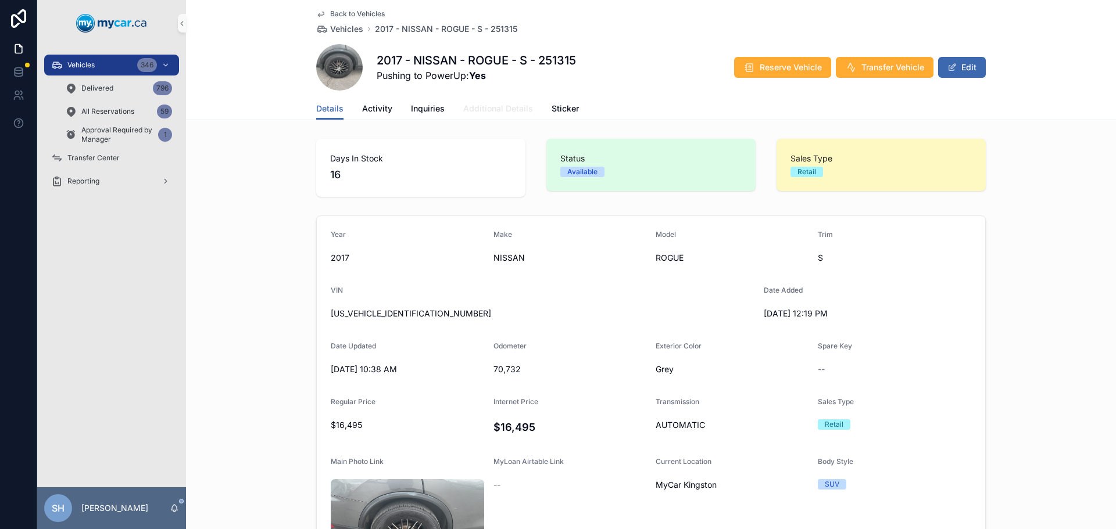
click at [486, 108] on span "Additional Details" at bounding box center [498, 109] width 70 height 12
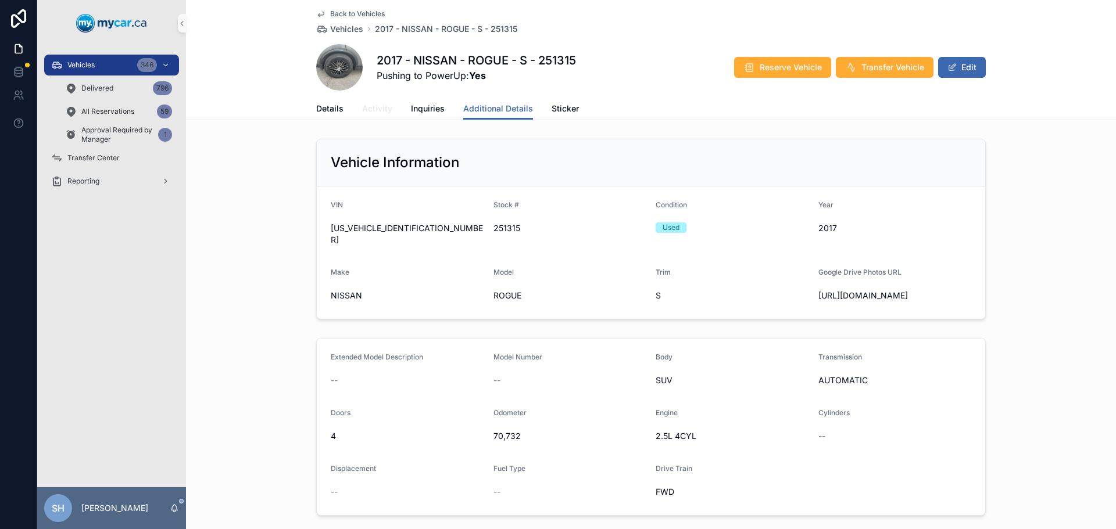
click at [367, 109] on span "Activity" at bounding box center [377, 109] width 30 height 12
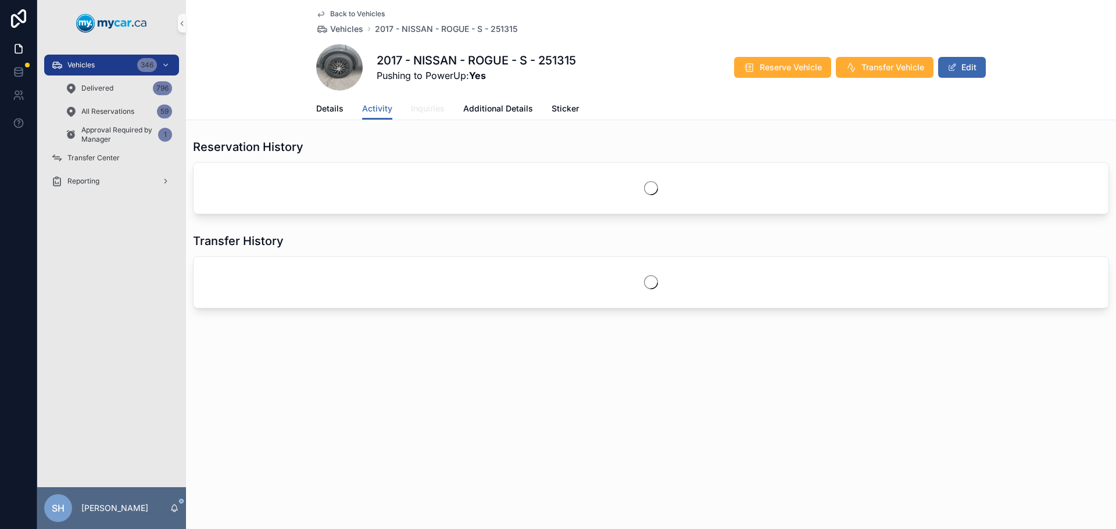
click at [429, 108] on span "Inquiries" at bounding box center [428, 109] width 34 height 12
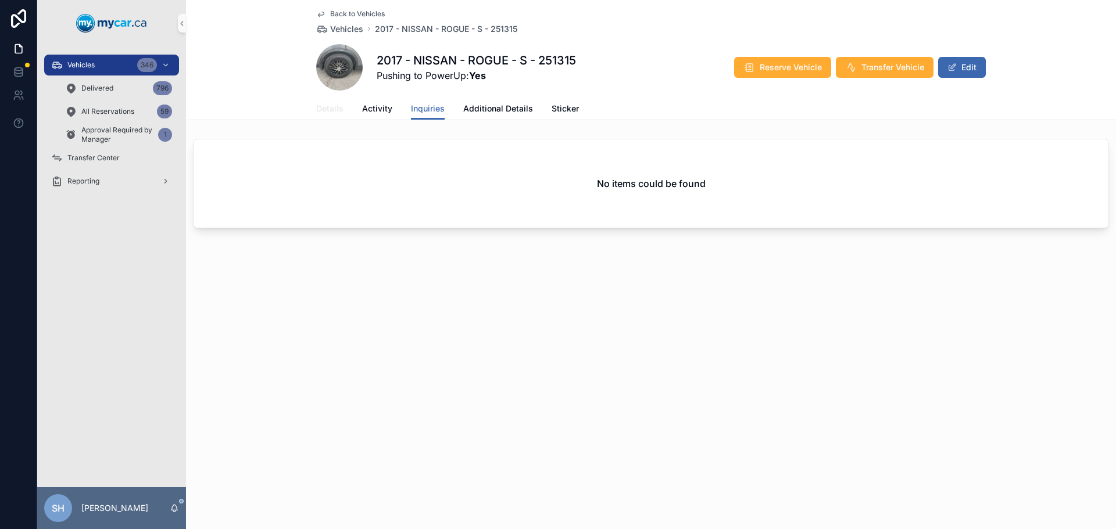
click at [323, 108] on span "Details" at bounding box center [329, 109] width 27 height 12
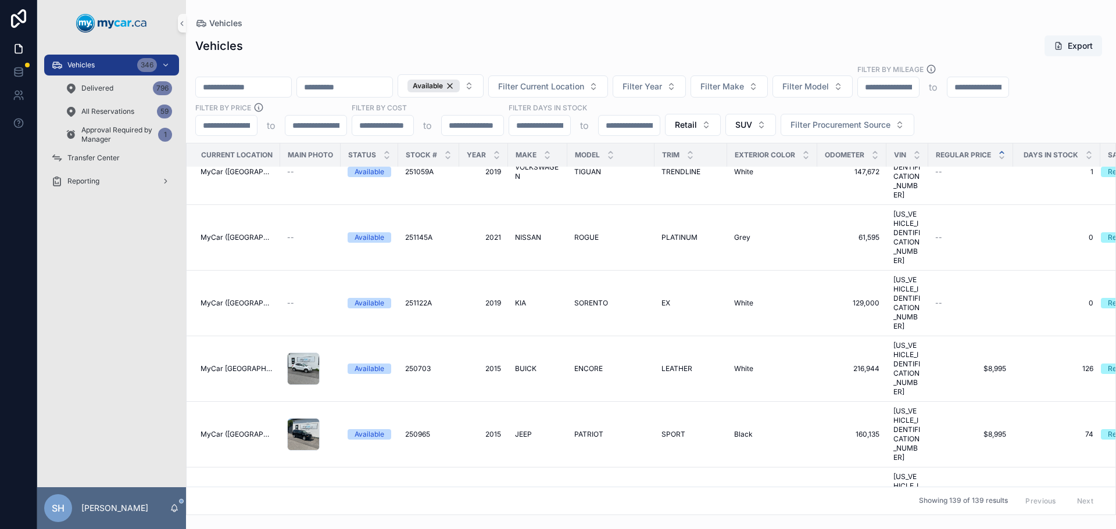
scroll to position [349, 0]
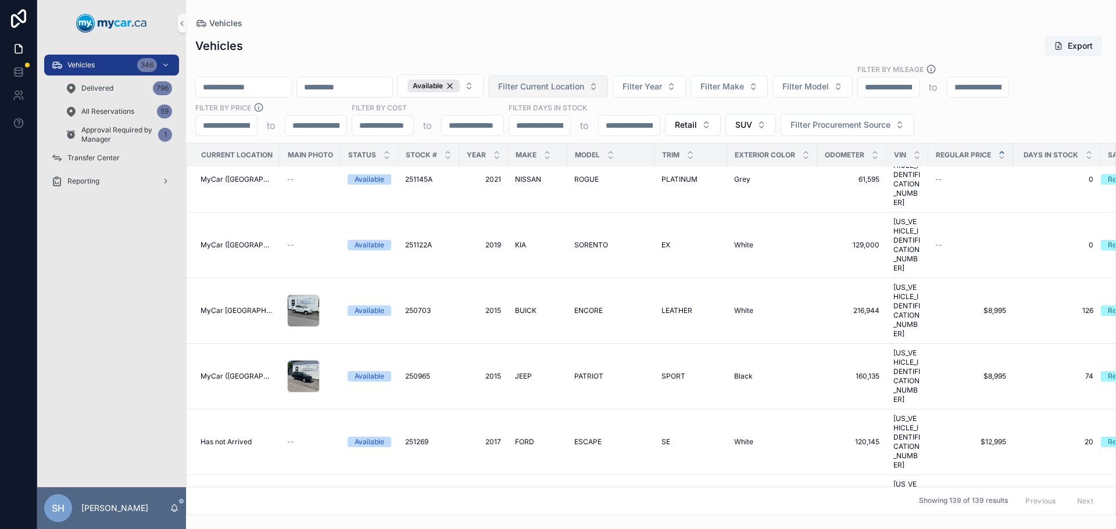
click at [584, 81] on span "Filter Current Location" at bounding box center [541, 87] width 86 height 12
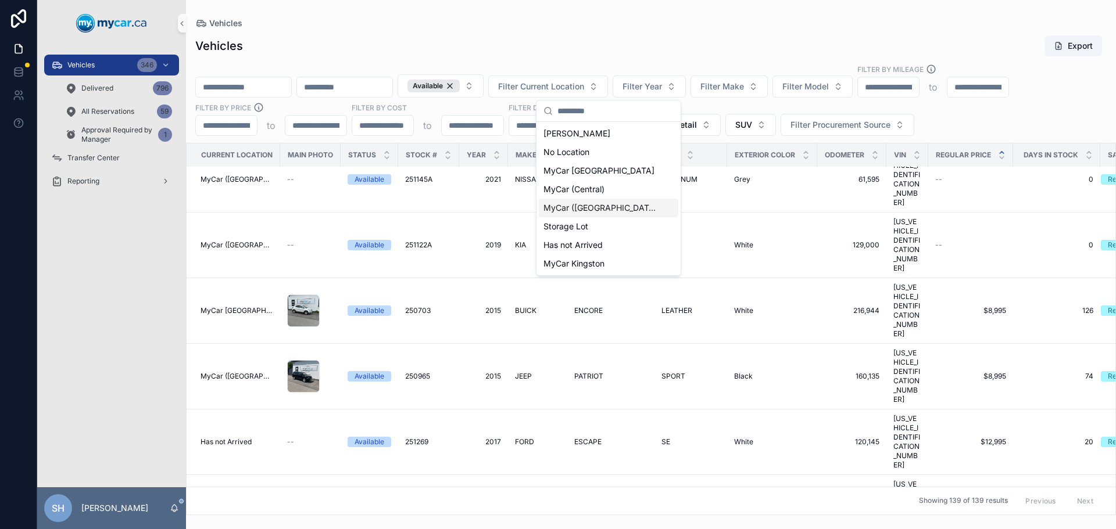
click at [601, 206] on span "MyCar ([GEOGRAPHIC_DATA])" at bounding box center [601, 208] width 116 height 12
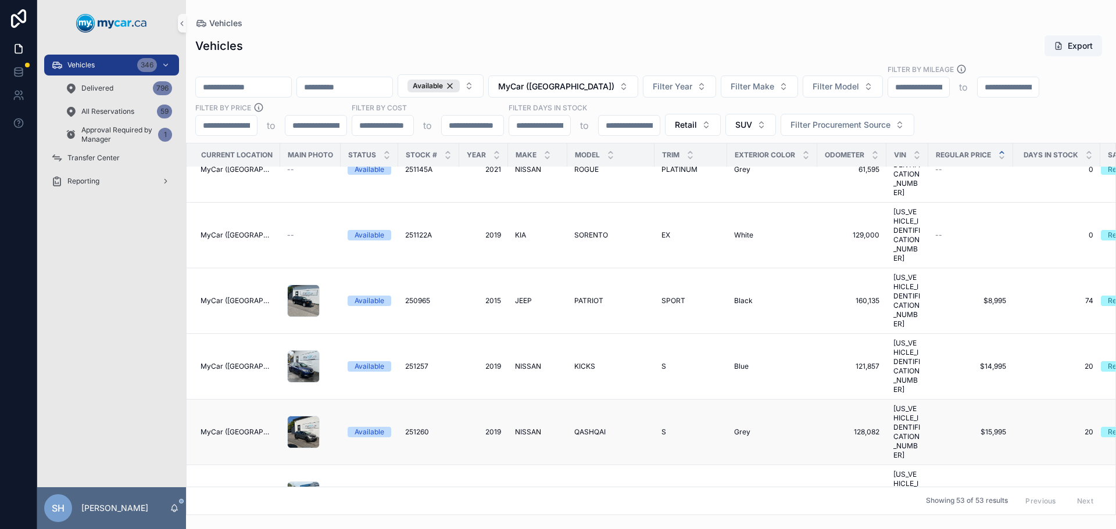
scroll to position [116, 0]
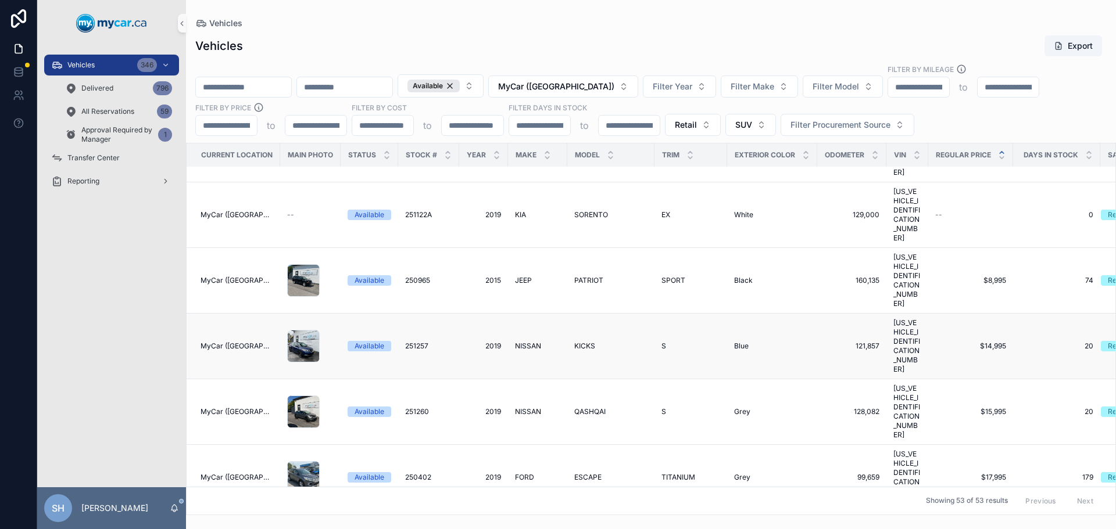
click at [525, 342] on span "NISSAN" at bounding box center [528, 346] width 26 height 9
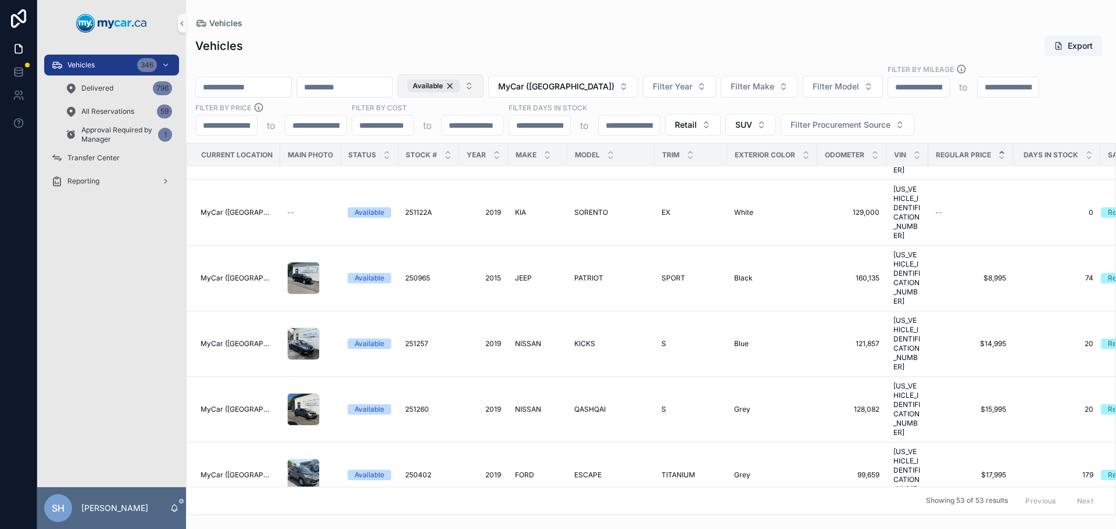
scroll to position [116, 0]
click at [406, 32] on div "Vehicles Export Available MyCar (Richmond) Filter Year Filter Make Filter Model…" at bounding box center [651, 271] width 930 height 487
click at [264, 84] on input "scrollable content" at bounding box center [243, 87] width 95 height 16
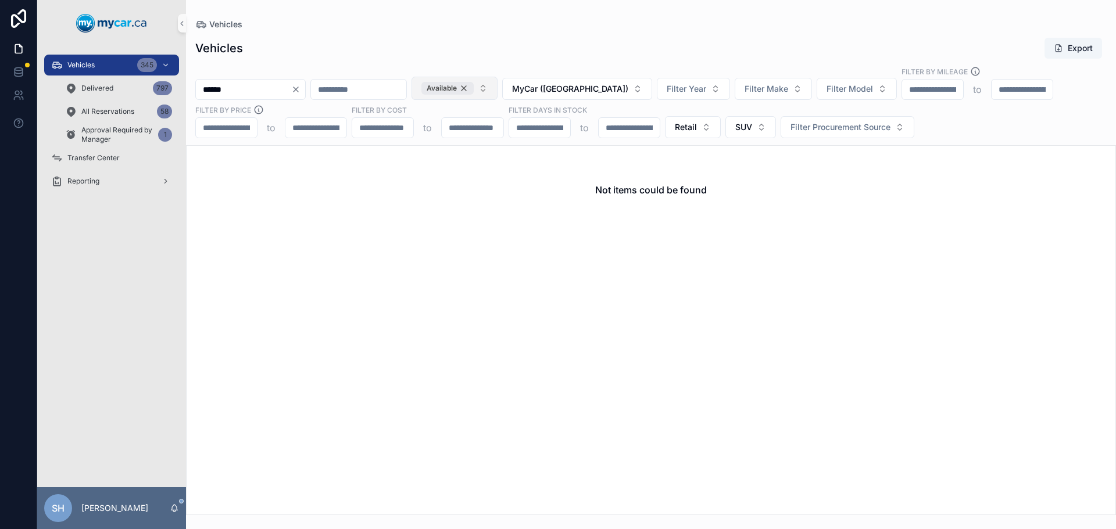
click at [474, 86] on div "Available" at bounding box center [447, 88] width 52 height 13
click at [120, 66] on div "Vehicles 345" at bounding box center [111, 65] width 121 height 19
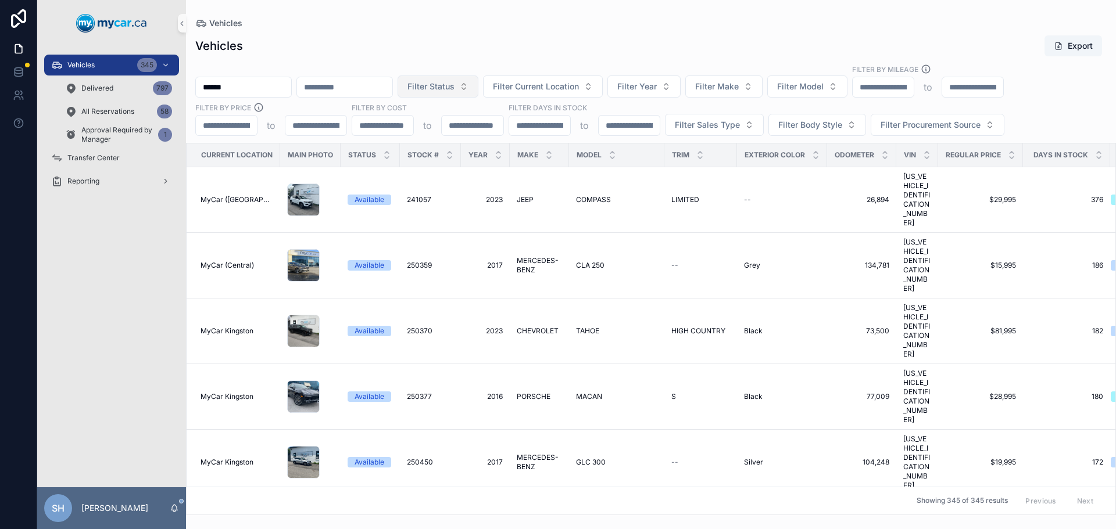
click at [228, 82] on input "******" at bounding box center [243, 87] width 95 height 16
type input "******"
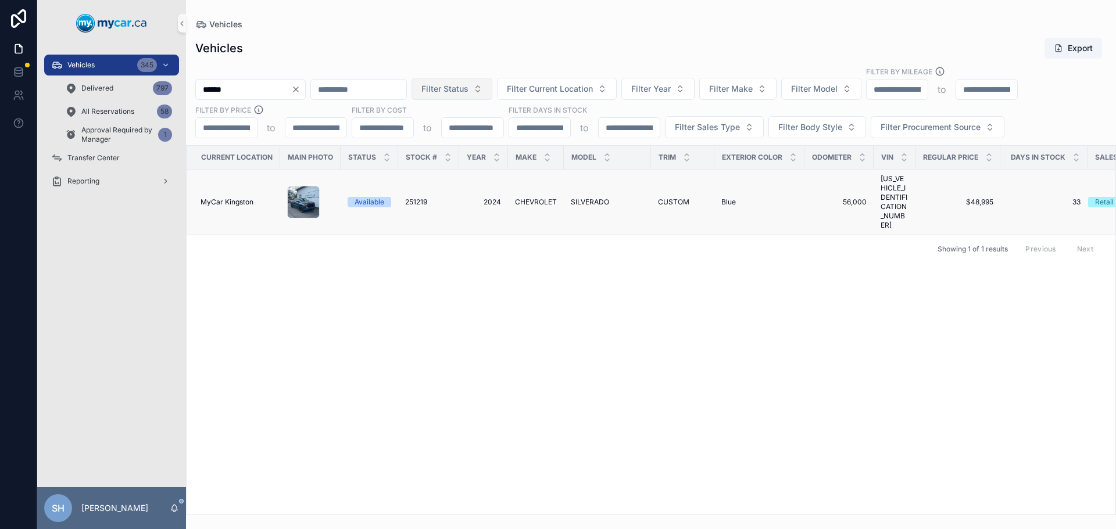
click at [589, 198] on span "SILVERADO" at bounding box center [590, 202] width 38 height 9
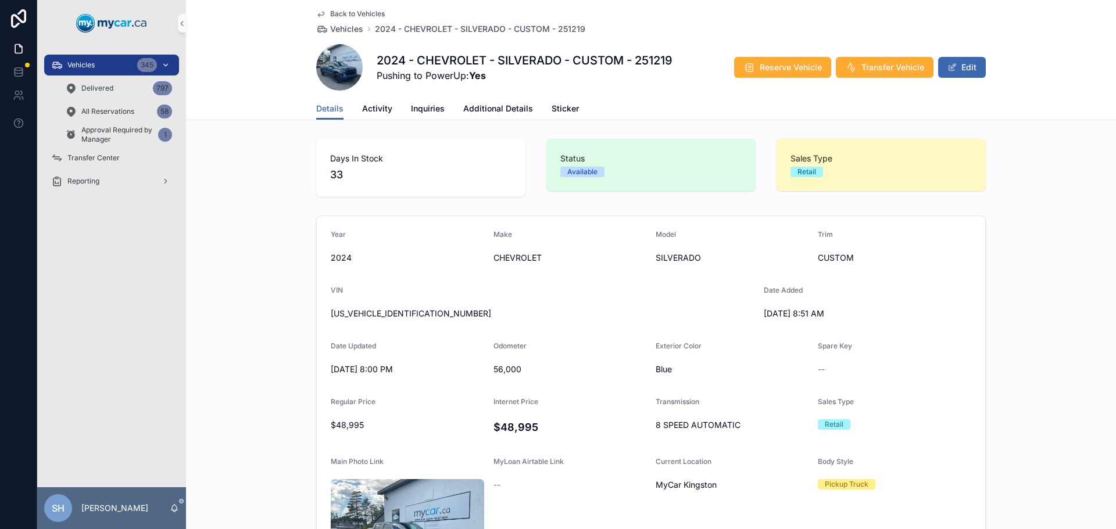
click at [73, 63] on span "Vehicles" at bounding box center [80, 64] width 27 height 9
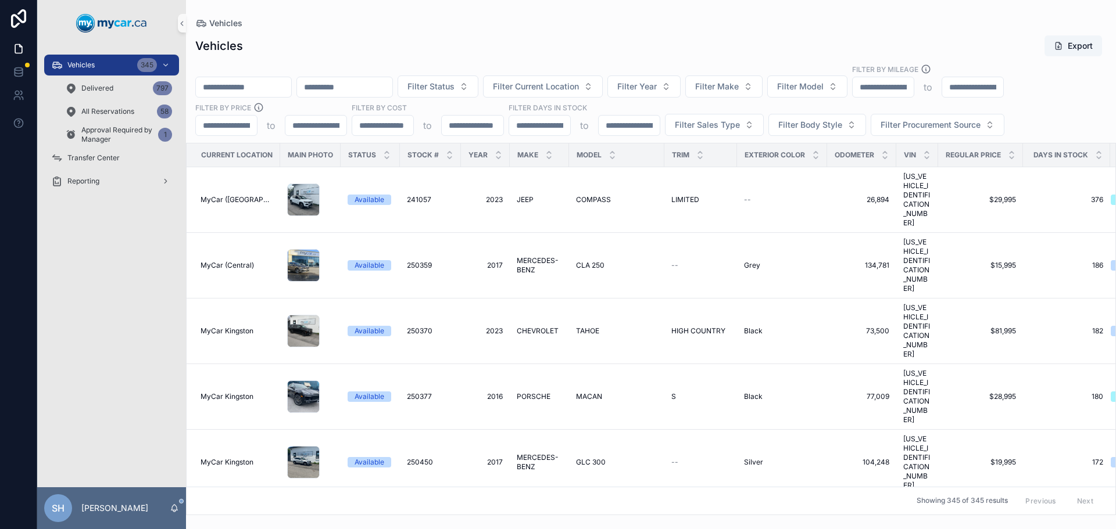
click at [264, 94] on input "scrollable content" at bounding box center [243, 87] width 95 height 16
type input "*******"
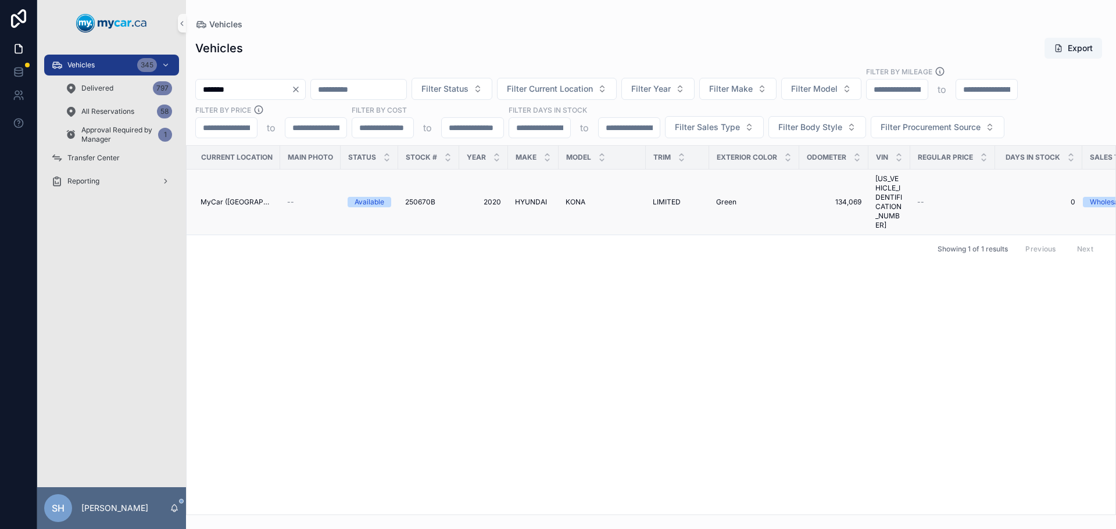
click at [526, 198] on span "HYUNDAI" at bounding box center [531, 202] width 32 height 9
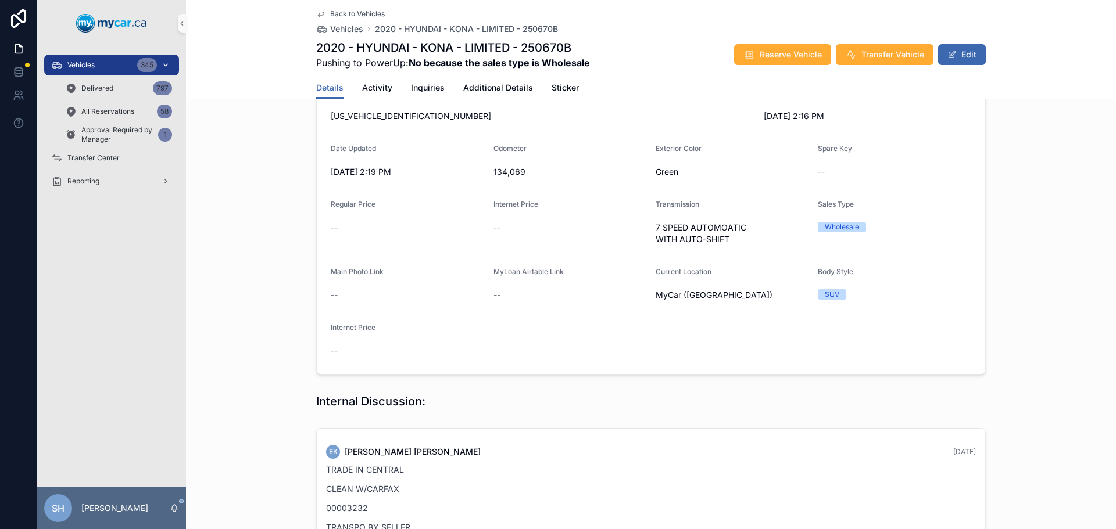
scroll to position [174, 0]
drag, startPoint x: 103, startPoint y: 60, endPoint x: 131, endPoint y: 74, distance: 31.2
click at [103, 60] on div "Vehicles 345" at bounding box center [111, 65] width 121 height 19
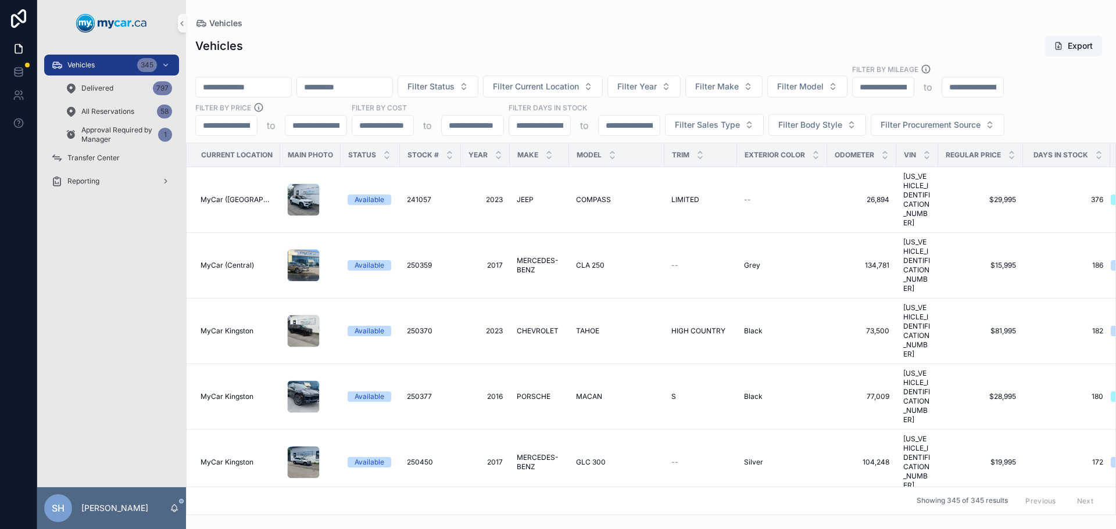
click at [403, 52] on div "Vehicles Export" at bounding box center [650, 46] width 911 height 22
paste input "**********"
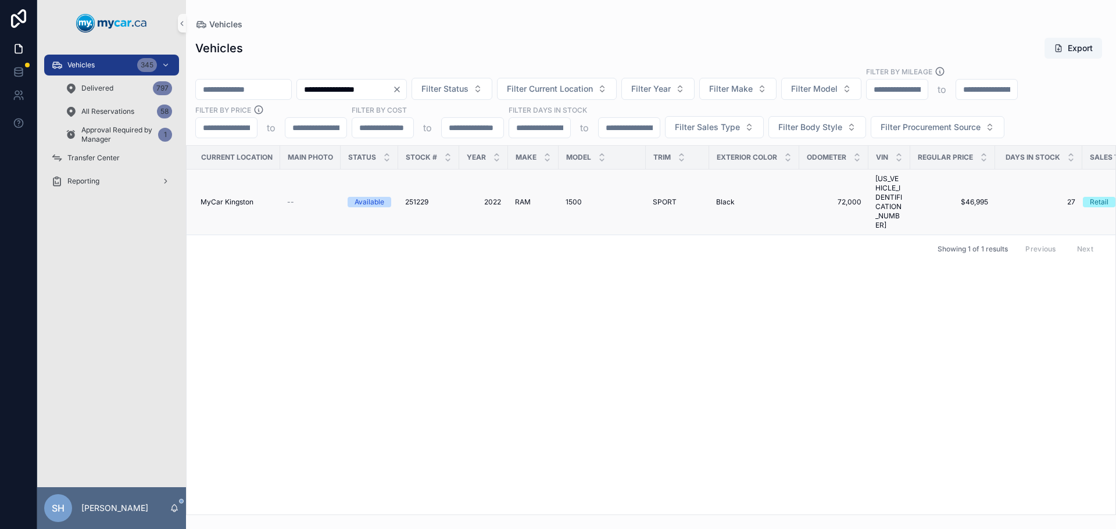
type input "**********"
click at [574, 198] on span "1500" at bounding box center [573, 202] width 16 height 9
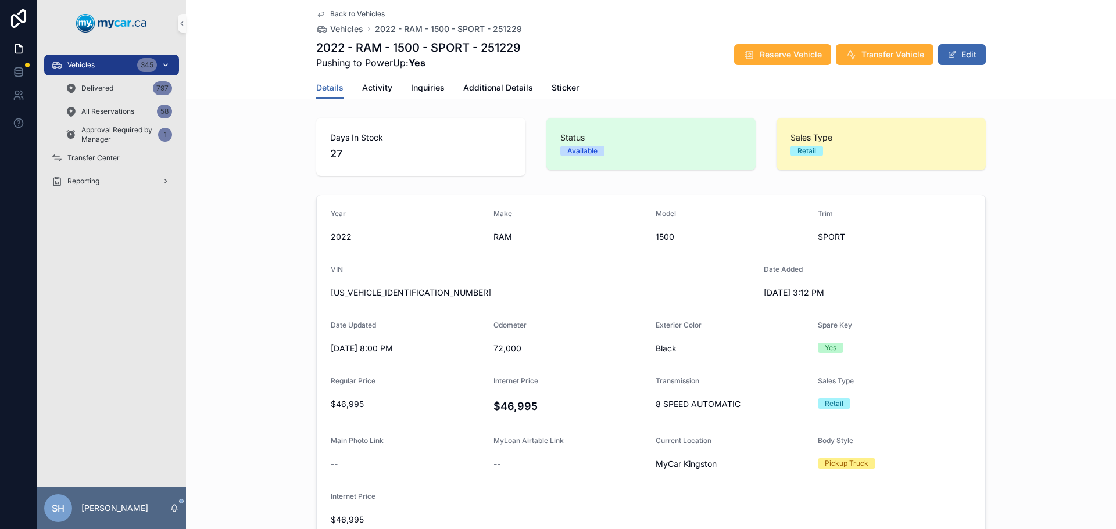
click at [110, 67] on div "Vehicles 345" at bounding box center [111, 65] width 121 height 19
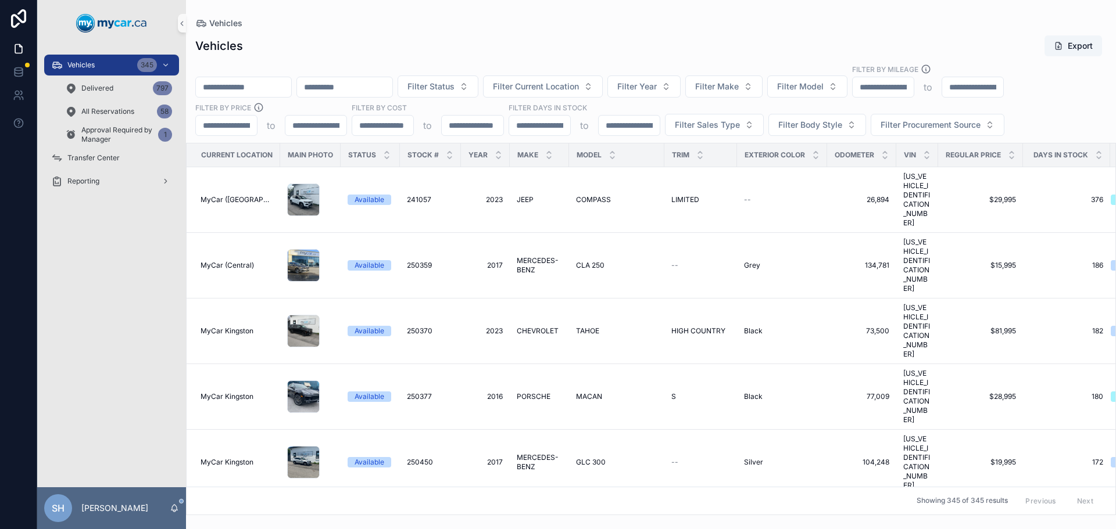
paste input "**********"
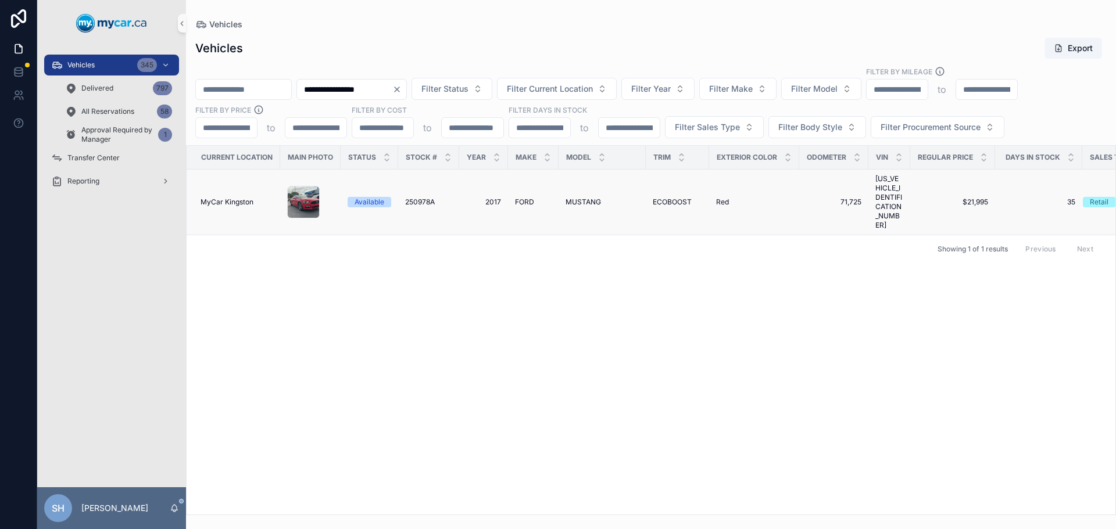
type input "**********"
click at [573, 198] on span "MUSTANG" at bounding box center [582, 202] width 35 height 9
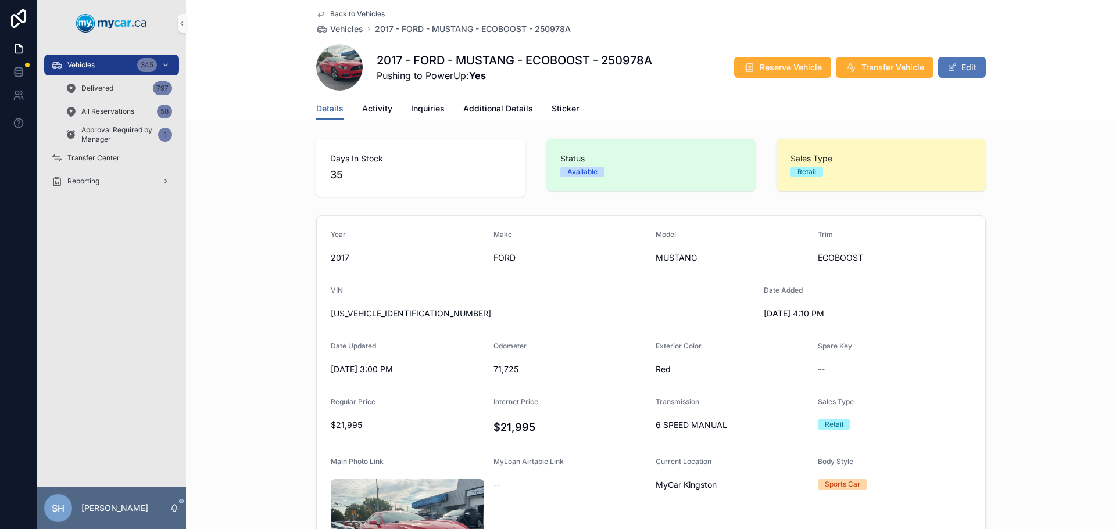
click at [966, 70] on button "Edit" at bounding box center [962, 67] width 48 height 21
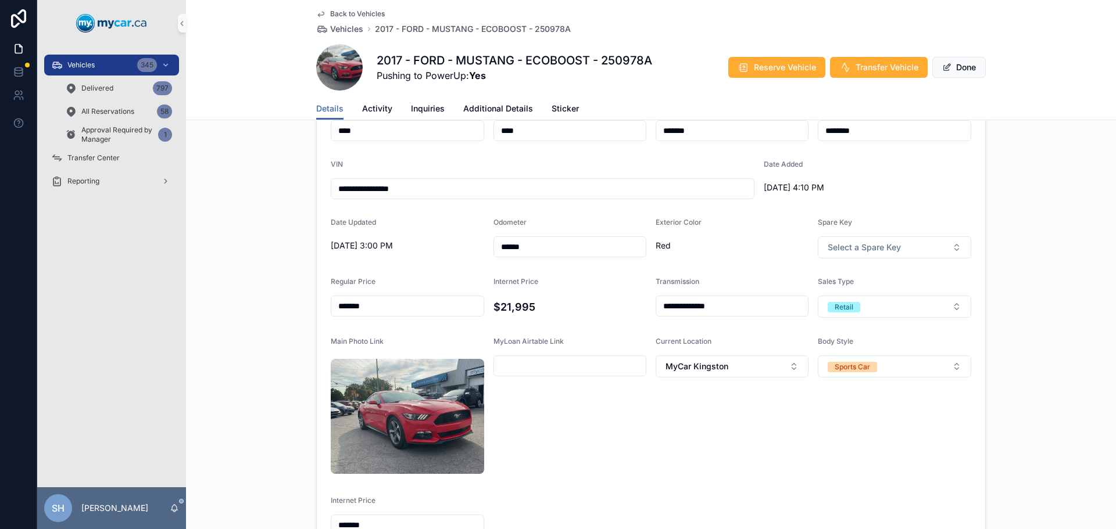
scroll to position [116, 0]
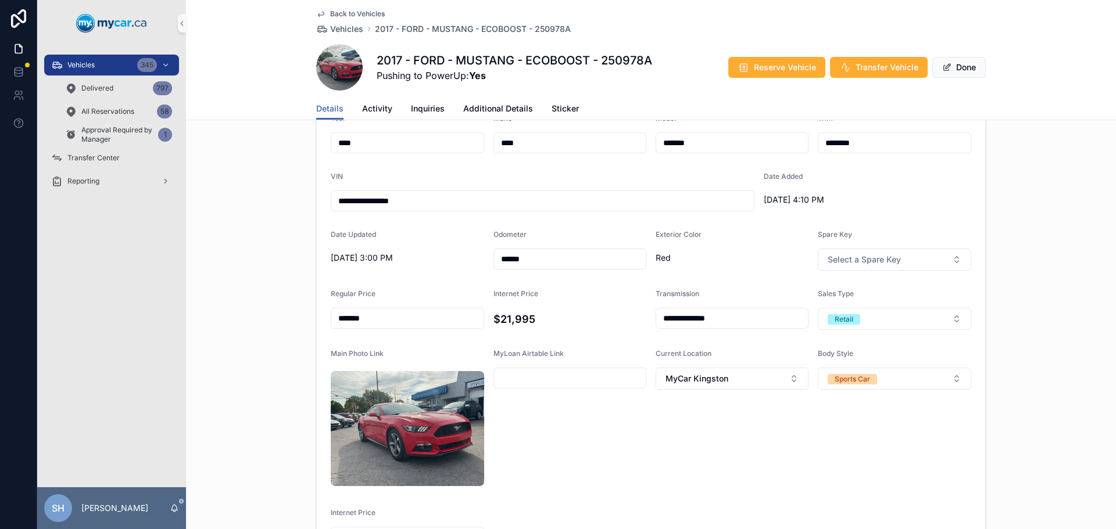
drag, startPoint x: 383, startPoint y: 324, endPoint x: 332, endPoint y: 321, distance: 51.2
click at [335, 322] on input "*******" at bounding box center [407, 318] width 152 height 16
click at [382, 316] on input "******" at bounding box center [407, 318] width 152 height 16
type input "*******"
drag, startPoint x: 479, startPoint y: 320, endPoint x: 388, endPoint y: 325, distance: 92.0
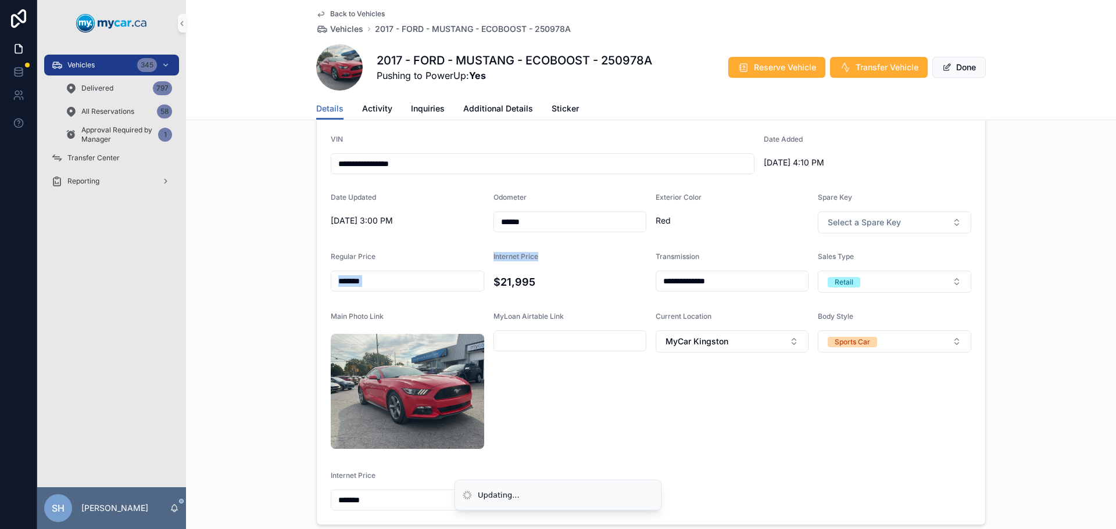
scroll to position [174, 0]
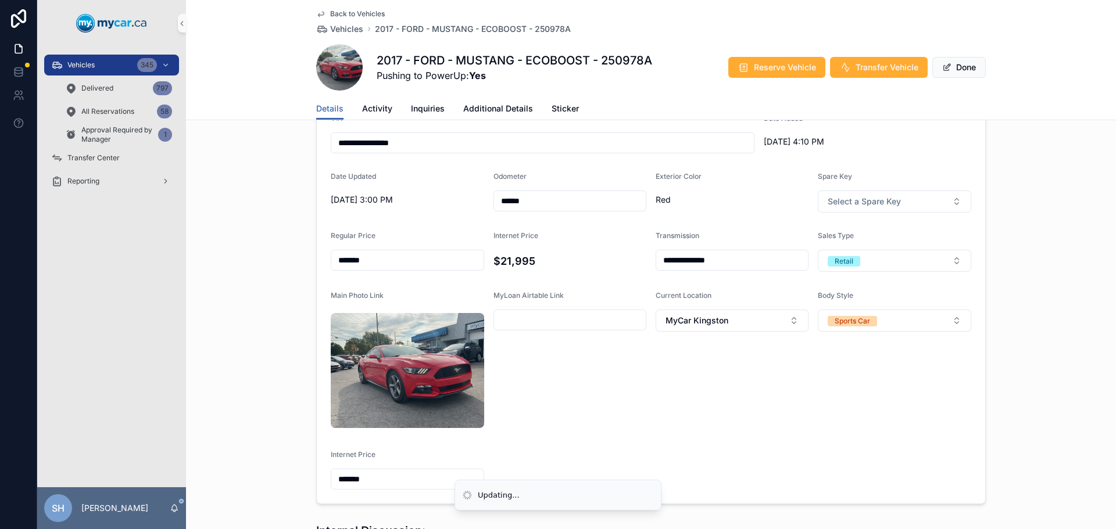
drag, startPoint x: 355, startPoint y: 383, endPoint x: 282, endPoint y: 385, distance: 73.2
click at [282, 385] on div "**********" at bounding box center [651, 273] width 930 height 472
type input "*******"
click at [174, 357] on div "Vehicles 345 Delivered 797 All Reservations 58 Approval Required by Manager 1 T…" at bounding box center [111, 266] width 149 height 441
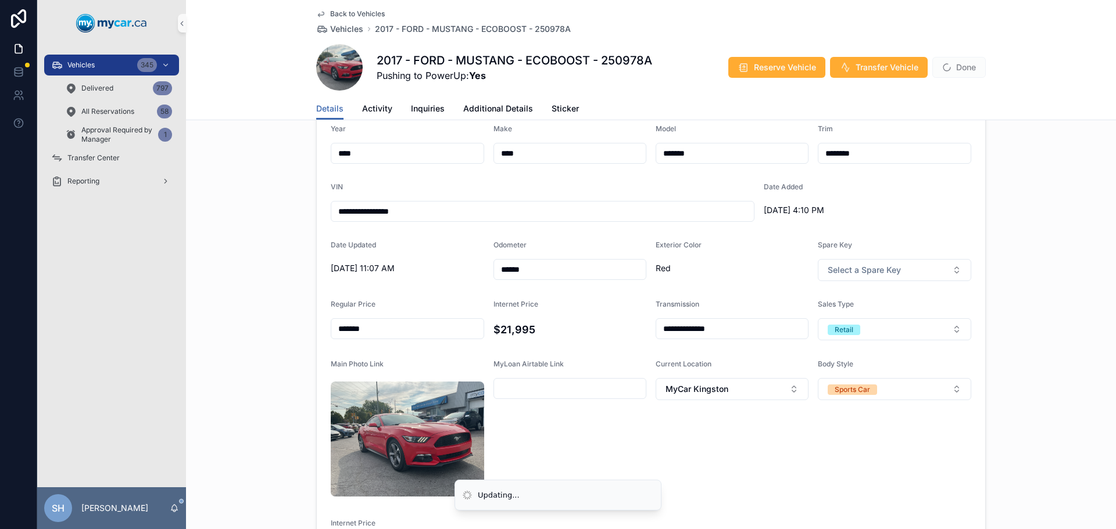
scroll to position [0, 0]
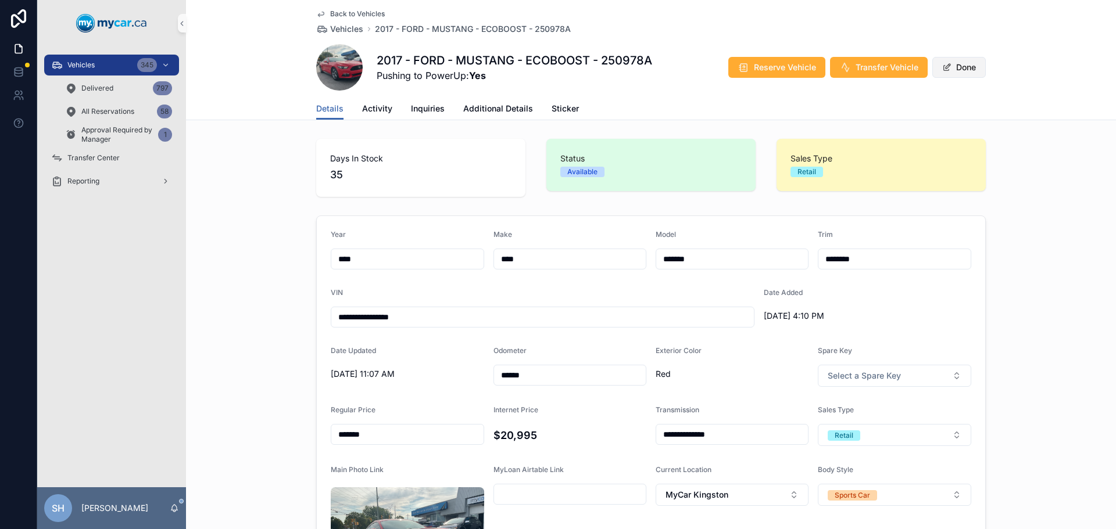
click at [951, 63] on button "Done" at bounding box center [958, 67] width 53 height 21
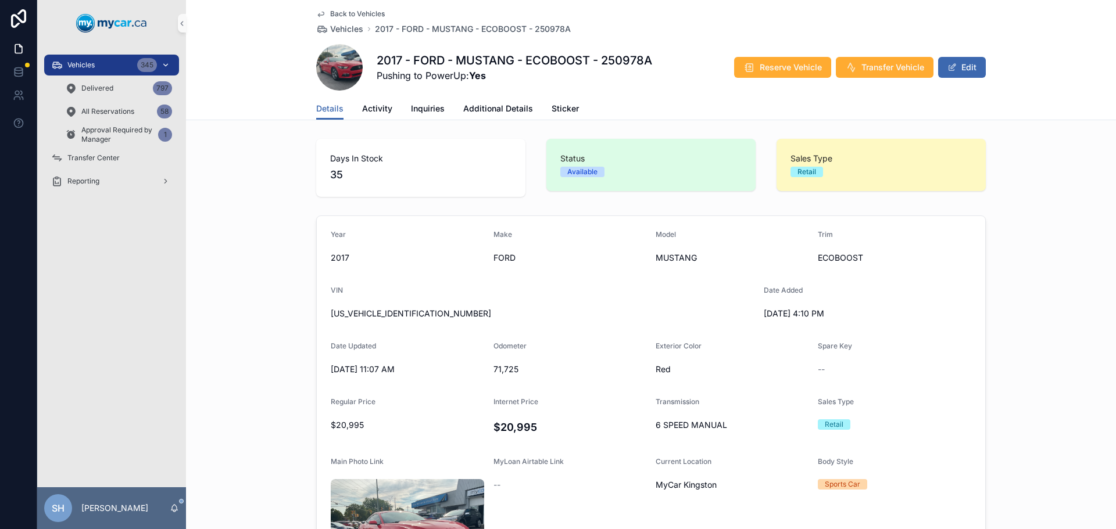
click at [82, 62] on span "Vehicles" at bounding box center [80, 64] width 27 height 9
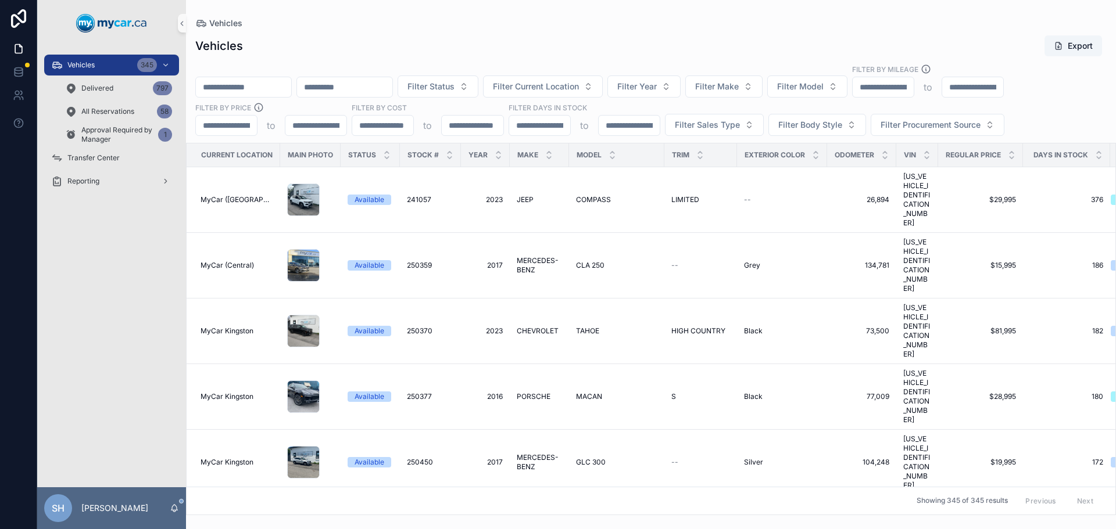
click at [208, 77] on div "scrollable content" at bounding box center [243, 87] width 96 height 21
click at [223, 87] on input "scrollable content" at bounding box center [243, 87] width 95 height 16
type input "******"
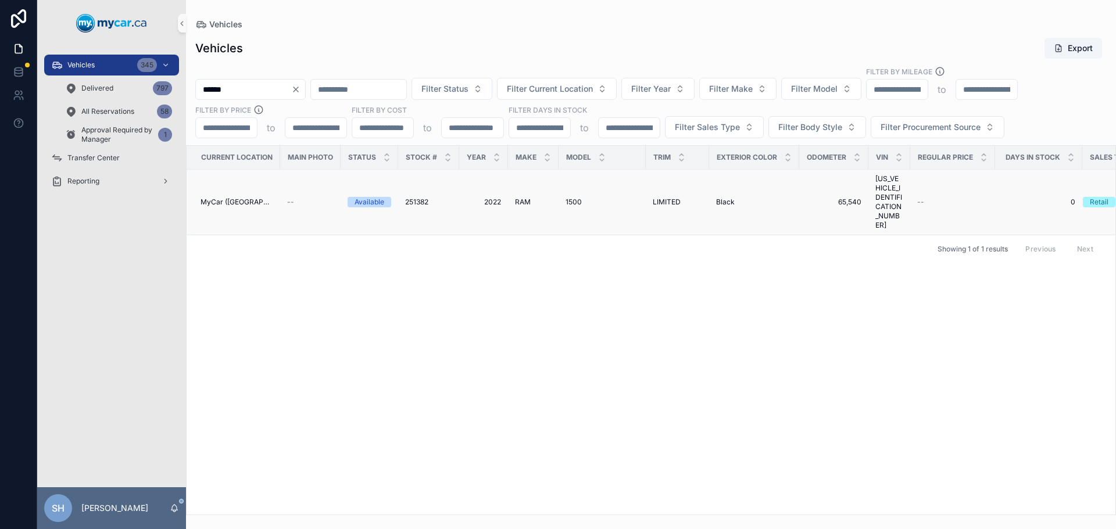
click at [519, 198] on span "RAM" at bounding box center [523, 202] width 16 height 9
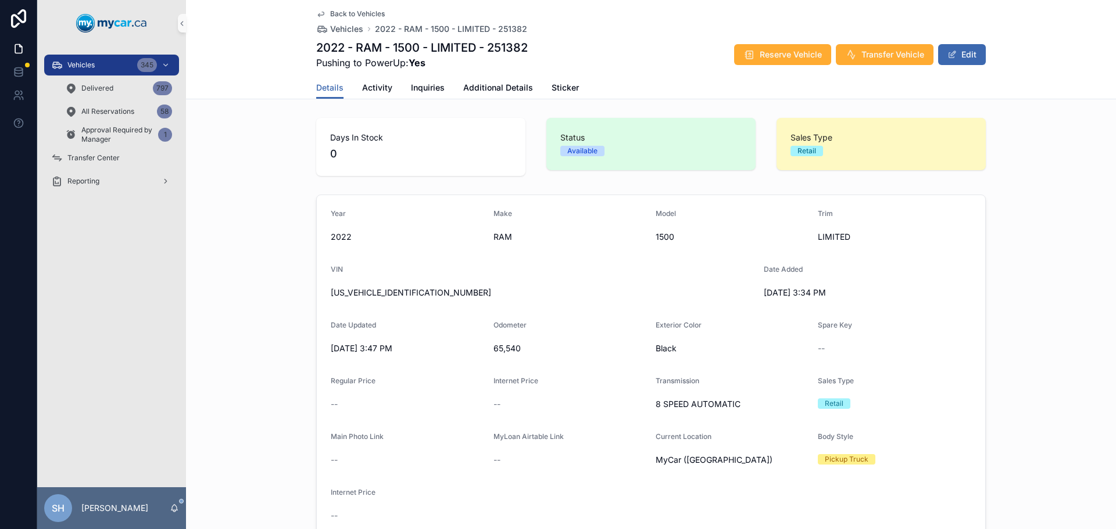
click at [275, 182] on div "Days In Stock 0 Status Available Sales Type Retail Year 2022 Make RAM Model 150…" at bounding box center [651, 471] width 930 height 717
drag, startPoint x: 417, startPoint y: 295, endPoint x: 327, endPoint y: 295, distance: 90.6
click at [331, 295] on span "1C6SRFHTXNN437988" at bounding box center [543, 293] width 424 height 12
drag, startPoint x: 214, startPoint y: 338, endPoint x: 220, endPoint y: 335, distance: 6.5
click at [214, 337] on div "Year 2022 Make RAM Model 1500 Trim LIMITED VIN 1C6SRFHTXNN437988 Date Added 9/2…" at bounding box center [651, 367] width 930 height 354
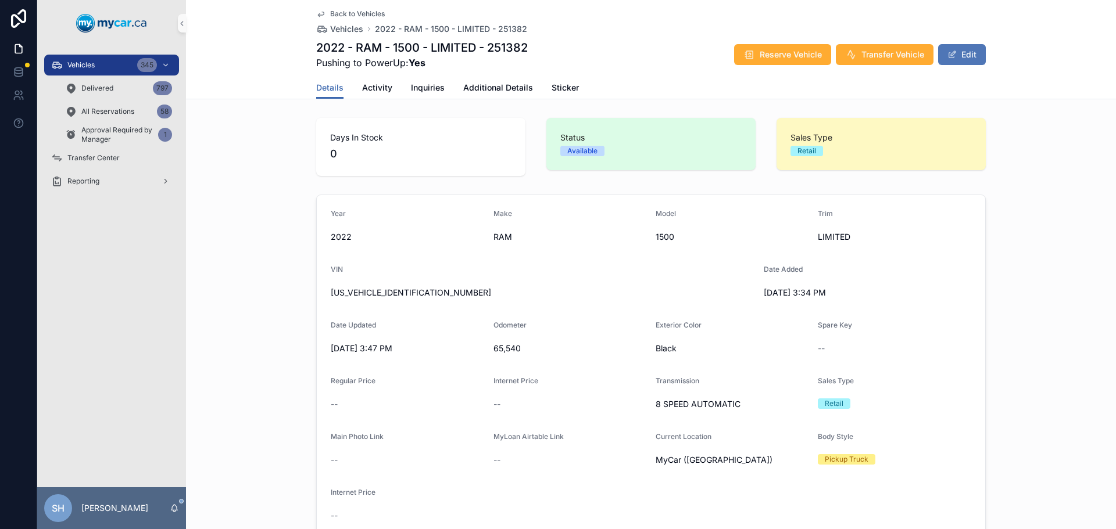
click at [952, 58] on span "scrollable content" at bounding box center [951, 54] width 9 height 9
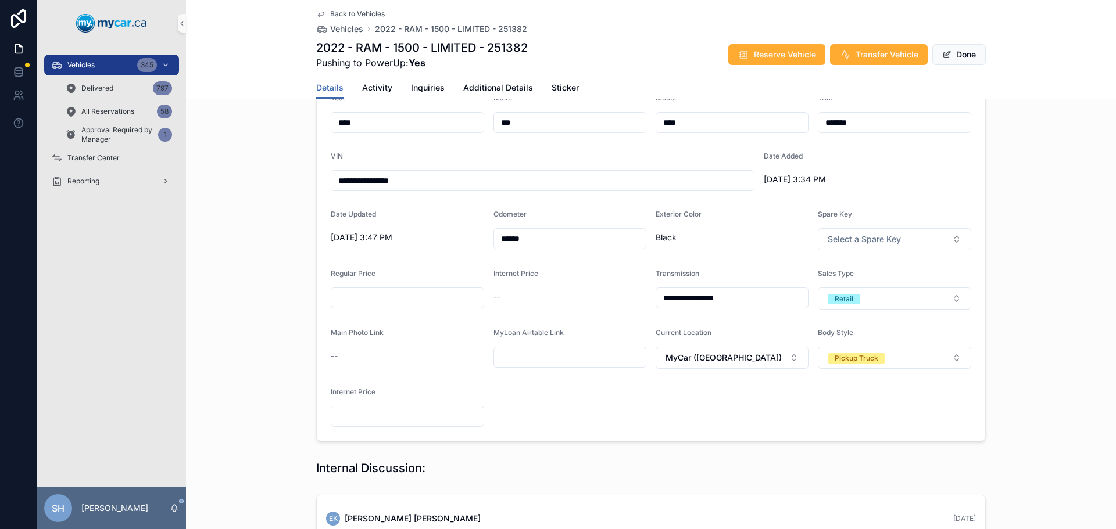
scroll to position [116, 0]
click at [843, 299] on div "Retail" at bounding box center [843, 298] width 19 height 10
click at [855, 361] on div "Wholesale" at bounding box center [845, 362] width 34 height 10
drag, startPoint x: 1001, startPoint y: 297, endPoint x: 1021, endPoint y: 293, distance: 20.7
click at [1005, 295] on div "**********" at bounding box center [651, 260] width 930 height 372
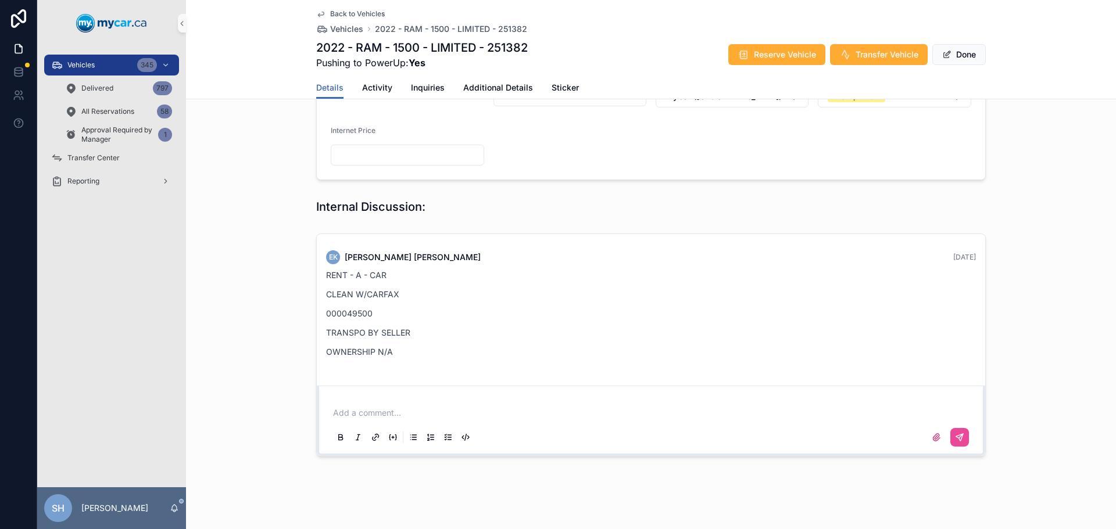
scroll to position [393, 0]
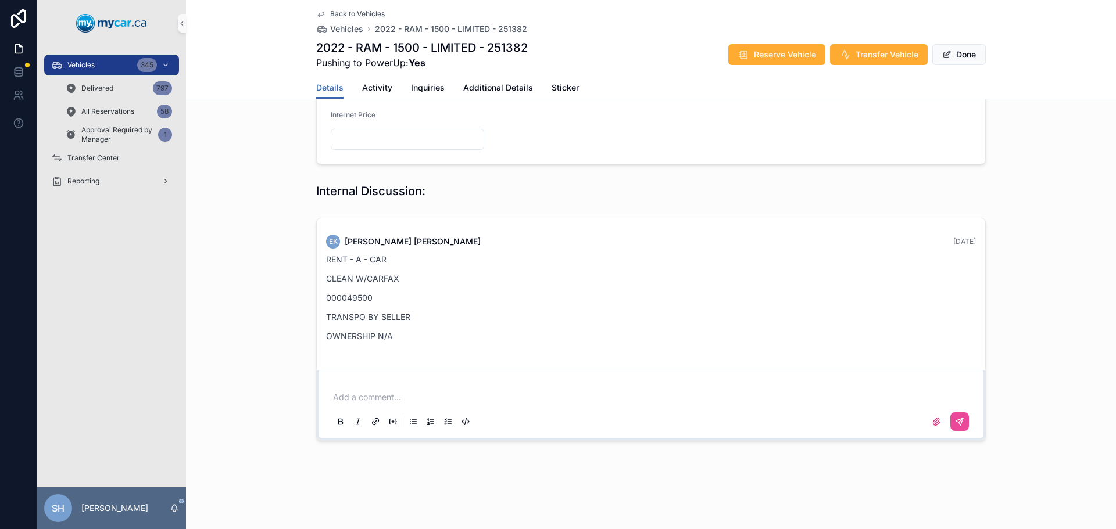
click at [424, 403] on div "Add a comment..." at bounding box center [651, 409] width 640 height 49
click at [324, 391] on div "Add a comment..." at bounding box center [651, 409] width 654 height 58
click at [336, 389] on div "Add a comment..." at bounding box center [651, 409] width 640 height 49
click at [337, 397] on p "scrollable content" at bounding box center [653, 398] width 640 height 12
click at [956, 423] on icon "scrollable content" at bounding box center [959, 421] width 7 height 7
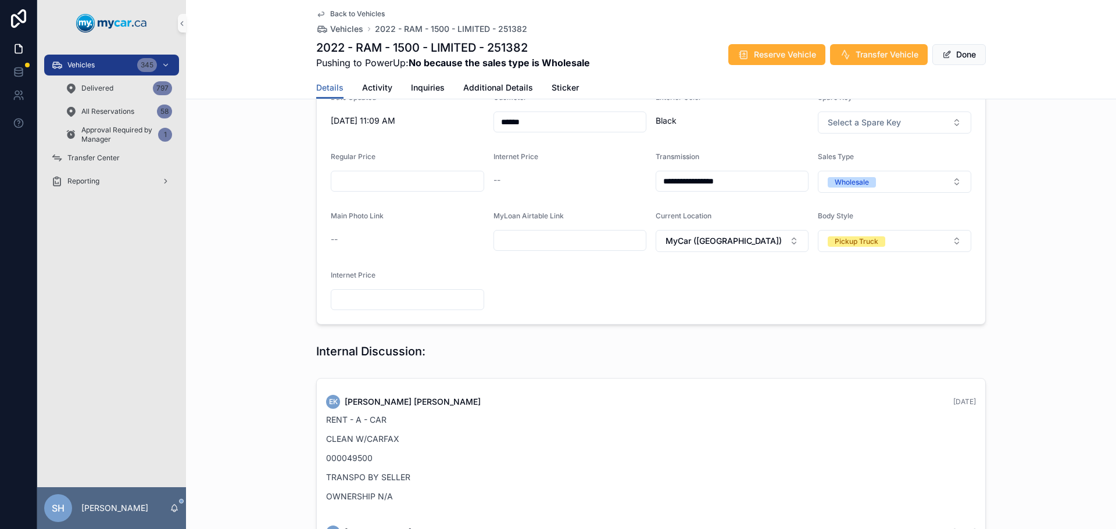
scroll to position [116, 0]
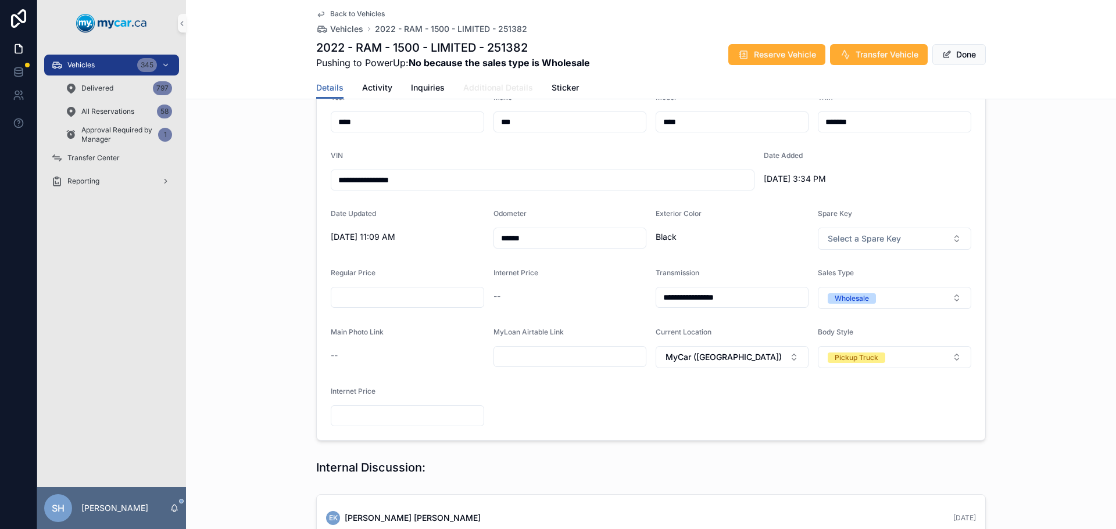
click at [488, 90] on span "Additional Details" at bounding box center [498, 88] width 70 height 12
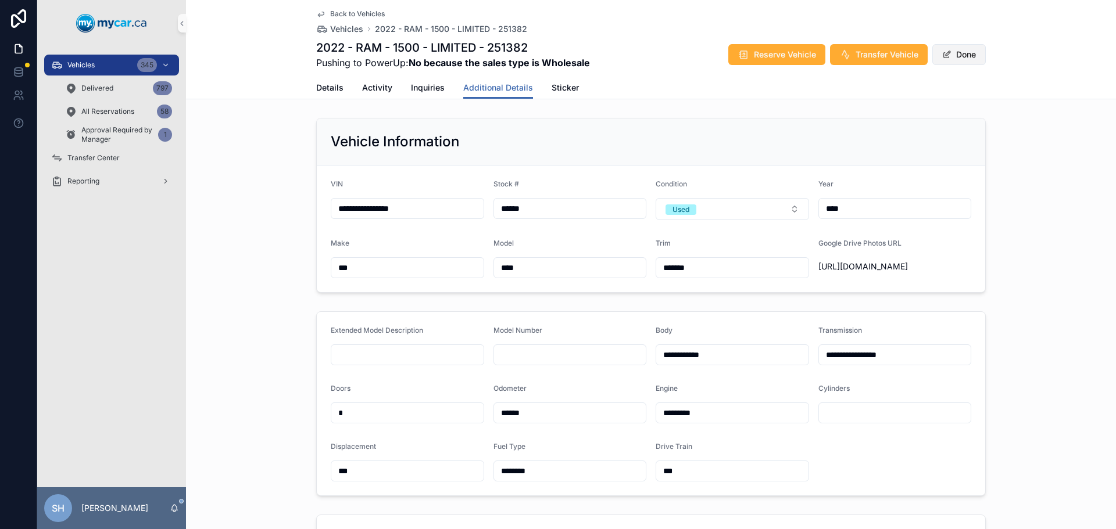
click at [953, 53] on button "Done" at bounding box center [958, 54] width 53 height 21
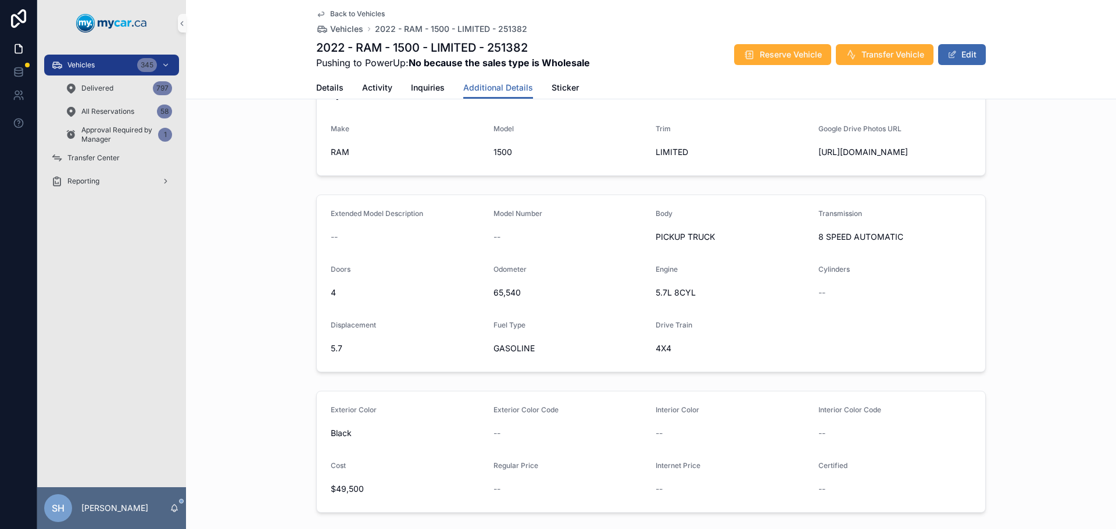
scroll to position [174, 0]
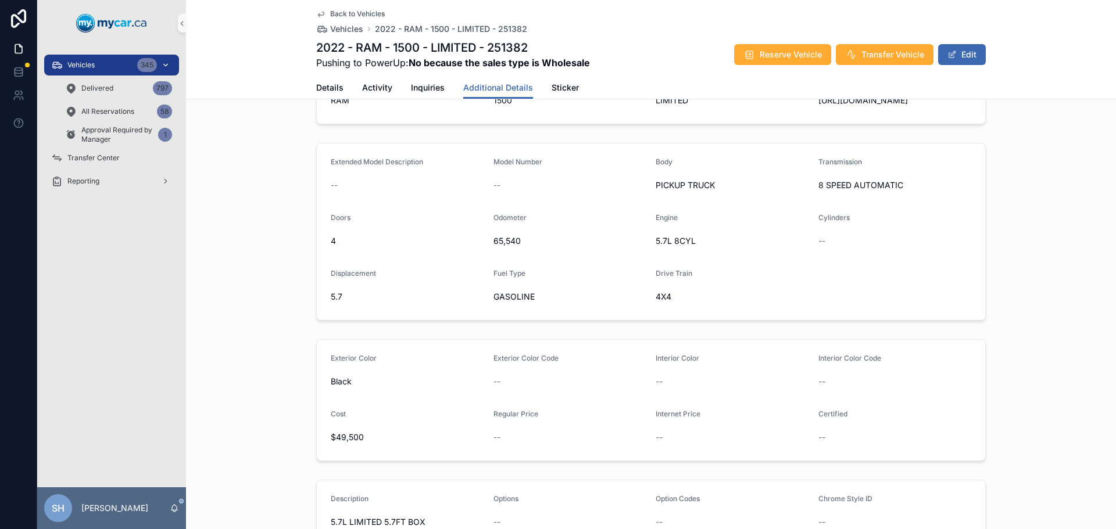
click at [101, 60] on div "Vehicles 345" at bounding box center [111, 65] width 121 height 19
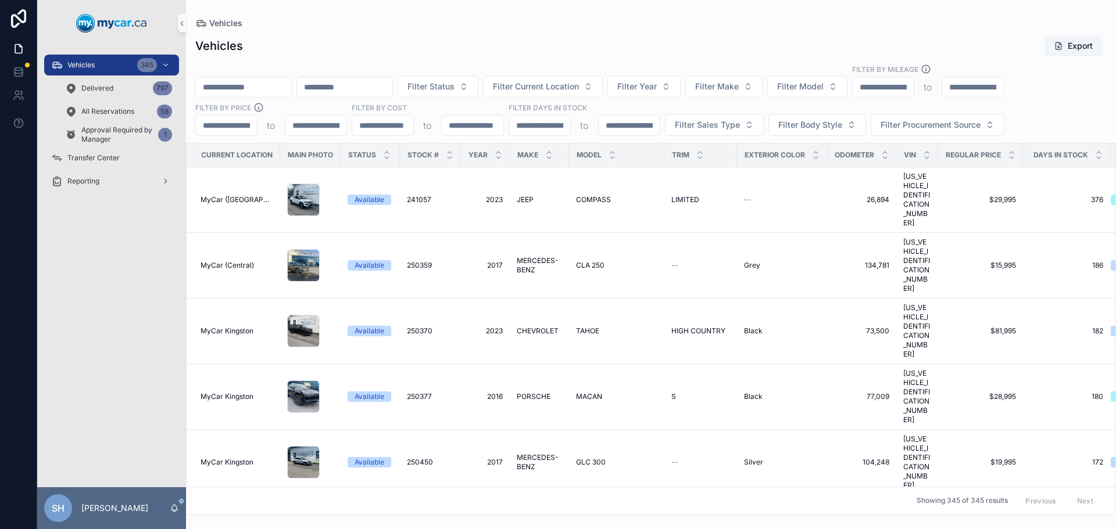
click at [243, 88] on input "scrollable content" at bounding box center [243, 87] width 95 height 16
type input "*******"
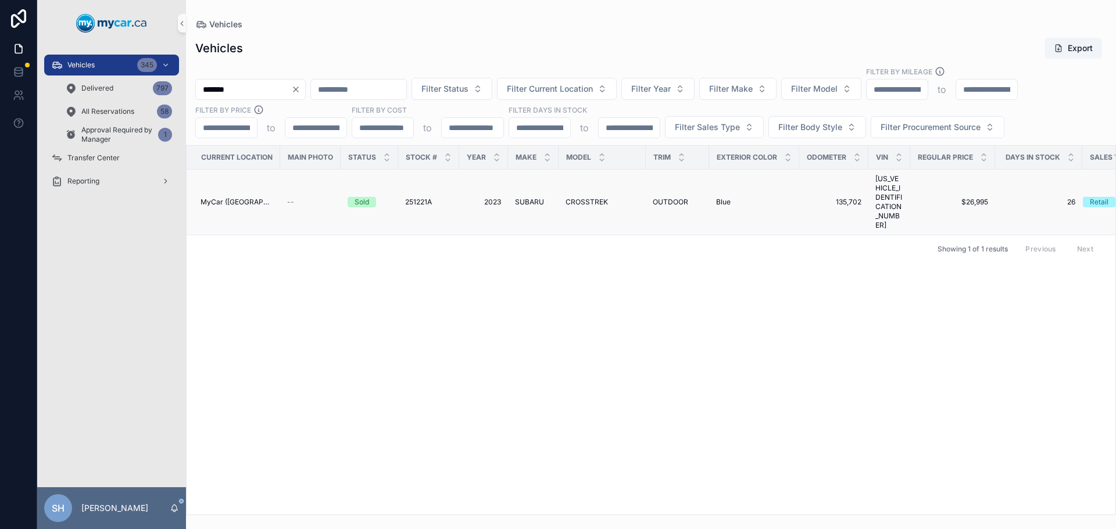
click at [494, 198] on span "2023" at bounding box center [483, 202] width 35 height 9
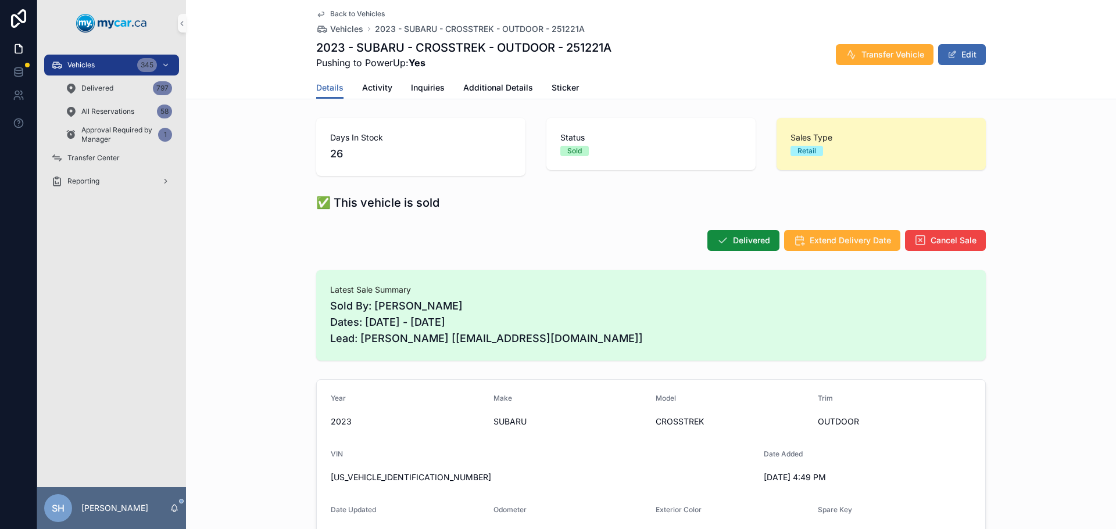
click at [79, 54] on div "Vehicles 345 Delivered 797 All Reservations 58 Approval Required by Manager 1" at bounding box center [111, 99] width 149 height 93
click at [107, 64] on div "Vehicles 345" at bounding box center [111, 65] width 121 height 19
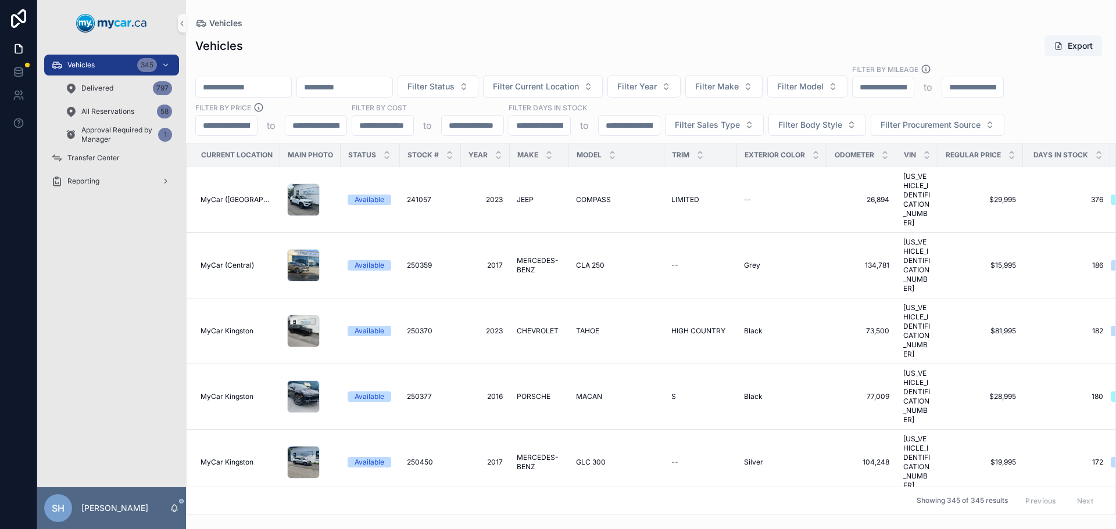
click at [237, 80] on input "scrollable content" at bounding box center [243, 87] width 95 height 16
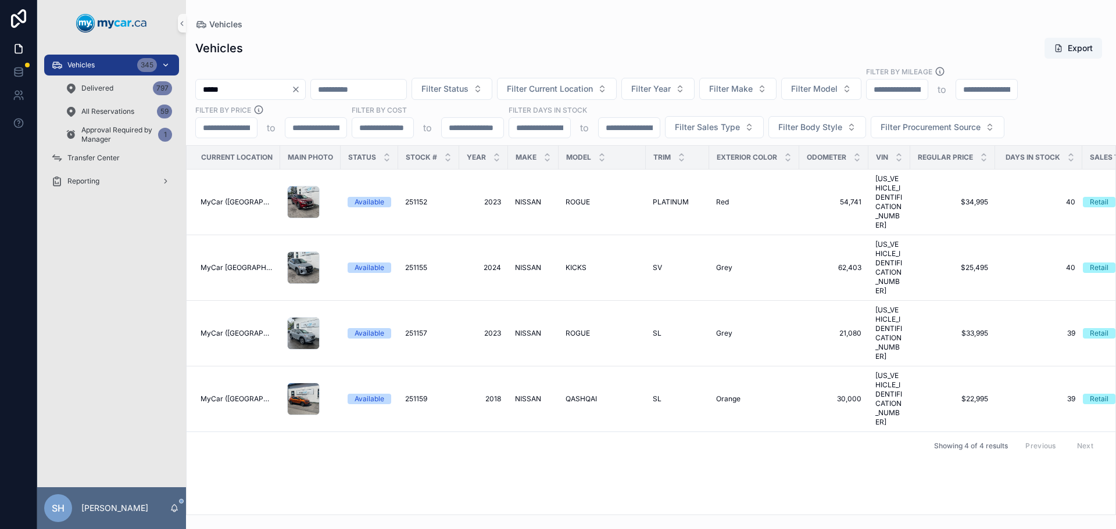
type input "*****"
click at [79, 61] on span "Vehicles" at bounding box center [80, 64] width 27 height 9
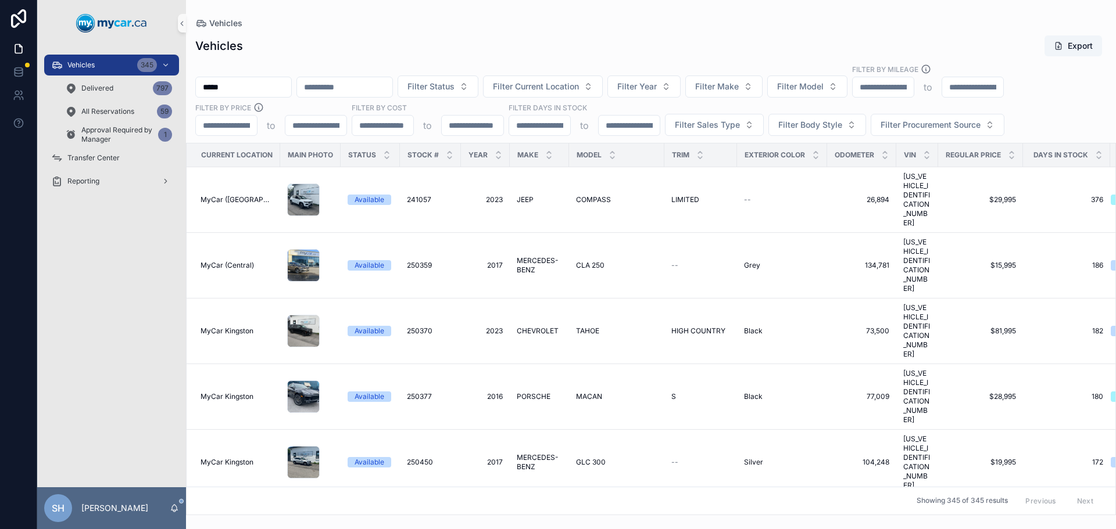
click at [238, 79] on input "*****" at bounding box center [243, 87] width 95 height 16
drag, startPoint x: 239, startPoint y: 78, endPoint x: 144, endPoint y: 100, distance: 97.7
click at [143, 100] on div "Vehicles 345 Delivered 797 All Reservations 59 Approval Required by Manager 1 T…" at bounding box center [576, 264] width 1078 height 529
click at [124, 62] on div "Vehicles 345" at bounding box center [111, 65] width 121 height 19
click at [94, 66] on span "Vehicles" at bounding box center [80, 64] width 27 height 9
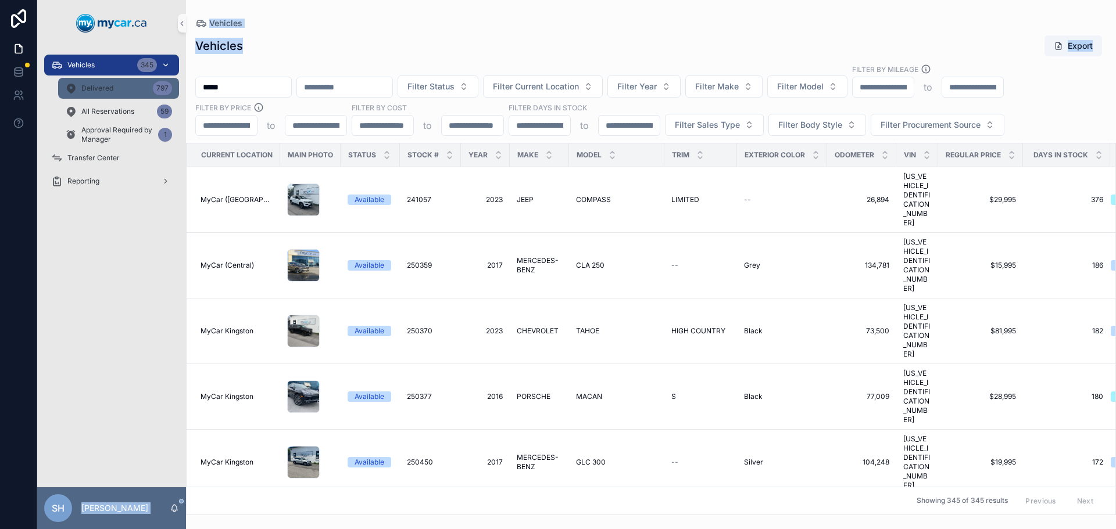
drag, startPoint x: 107, startPoint y: 87, endPoint x: 109, endPoint y: 73, distance: 14.1
click at [107, 86] on span "Delivered" at bounding box center [97, 88] width 32 height 9
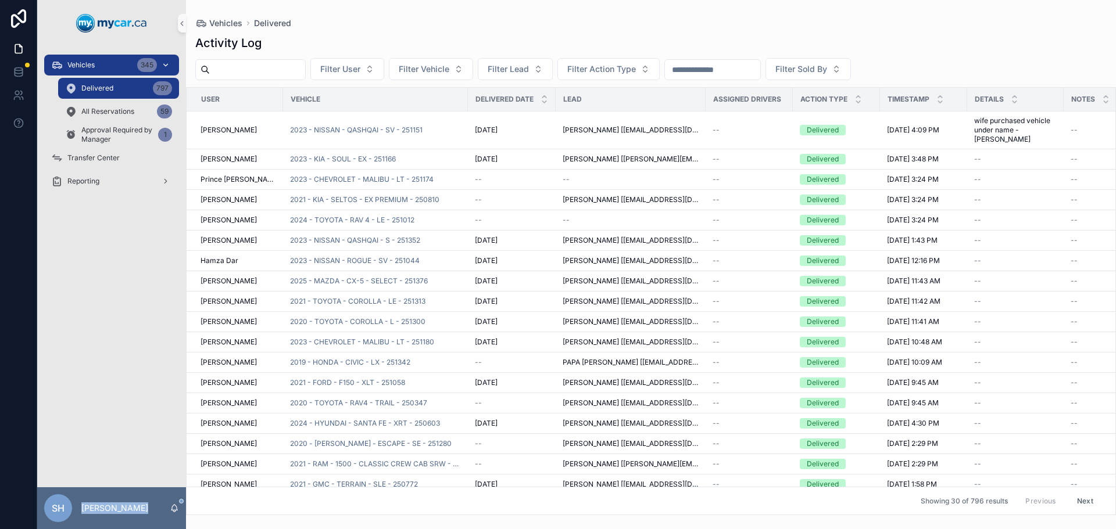
click at [110, 67] on div "Vehicles 345" at bounding box center [111, 65] width 121 height 19
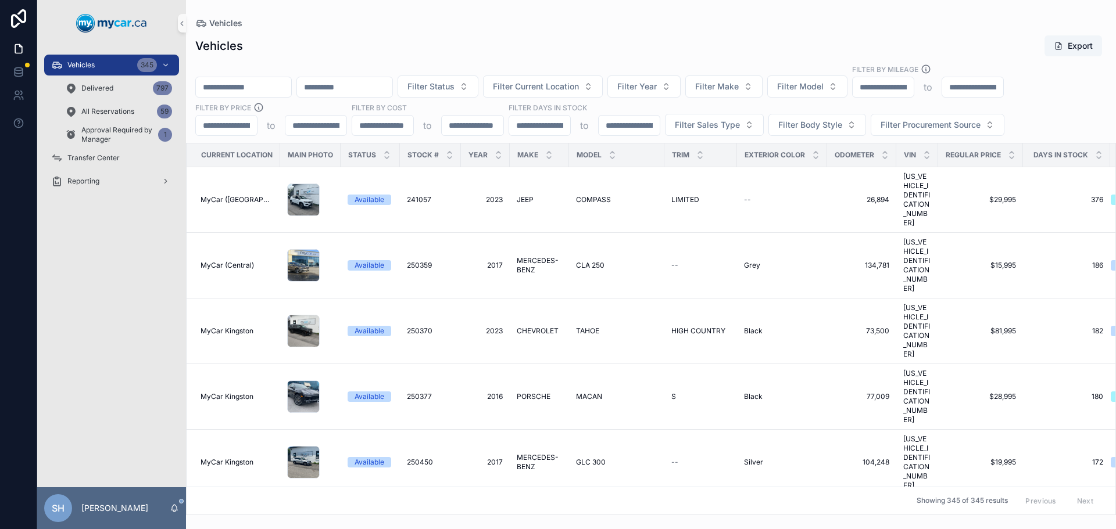
click at [234, 88] on input "scrollable content" at bounding box center [243, 87] width 95 height 16
type input "*******"
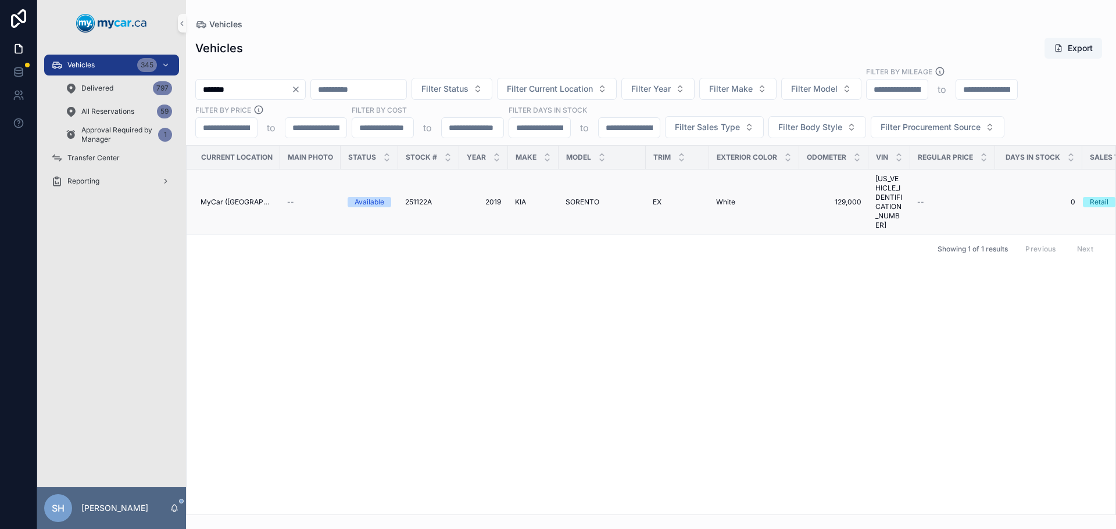
click at [520, 198] on span "KIA" at bounding box center [520, 202] width 11 height 9
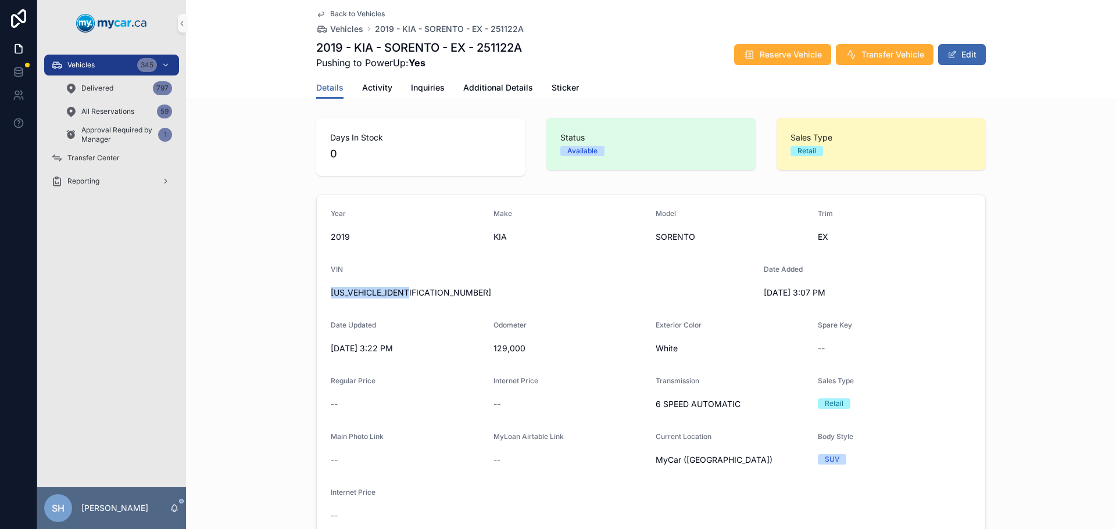
drag, startPoint x: 407, startPoint y: 296, endPoint x: 325, endPoint y: 296, distance: 81.3
click at [325, 296] on form "Year 2019 Make KIA Model SORENTO Trim EX VIN 5XYPHDA39KG600665 Date Added 9/29/…" at bounding box center [651, 367] width 668 height 344
copy span "5XYPHDA39KG600665"
click at [953, 55] on button "Edit" at bounding box center [962, 54] width 48 height 21
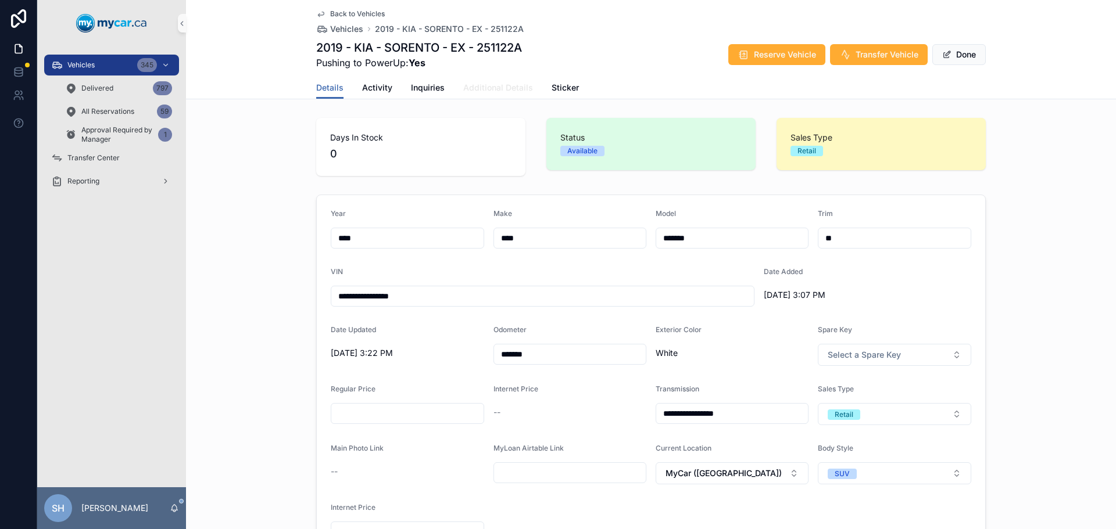
click at [477, 88] on span "Additional Details" at bounding box center [498, 88] width 70 height 12
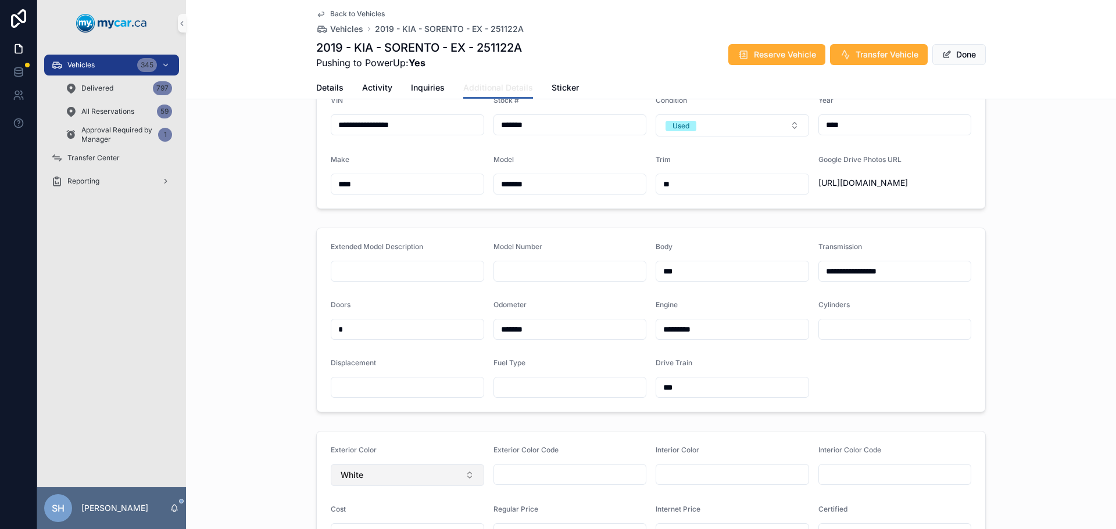
scroll to position [232, 0]
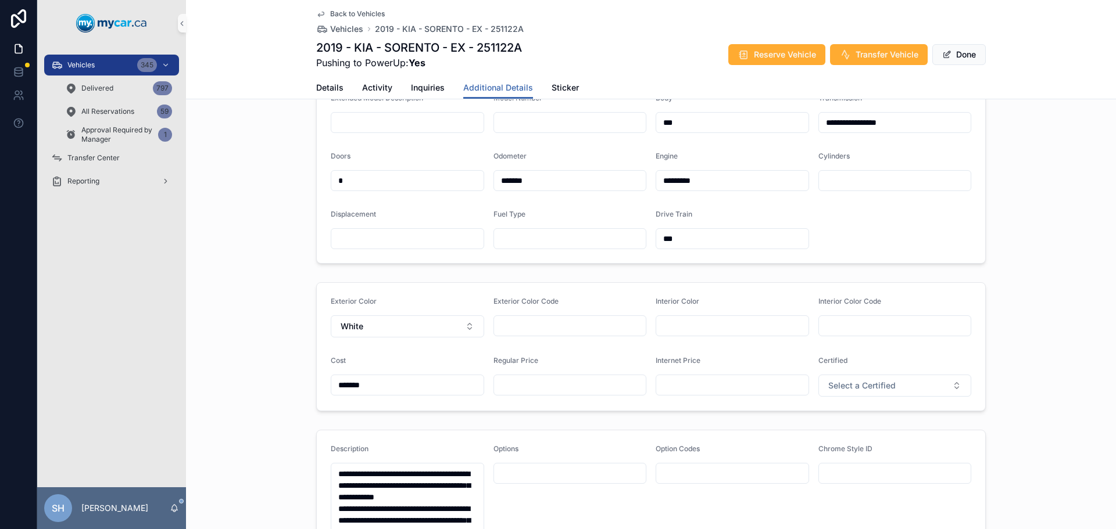
click at [539, 393] on input "scrollable content" at bounding box center [570, 385] width 152 height 16
type input "******"
type input "*******"
click at [601, 393] on input "******" at bounding box center [570, 385] width 152 height 16
type input "*******"
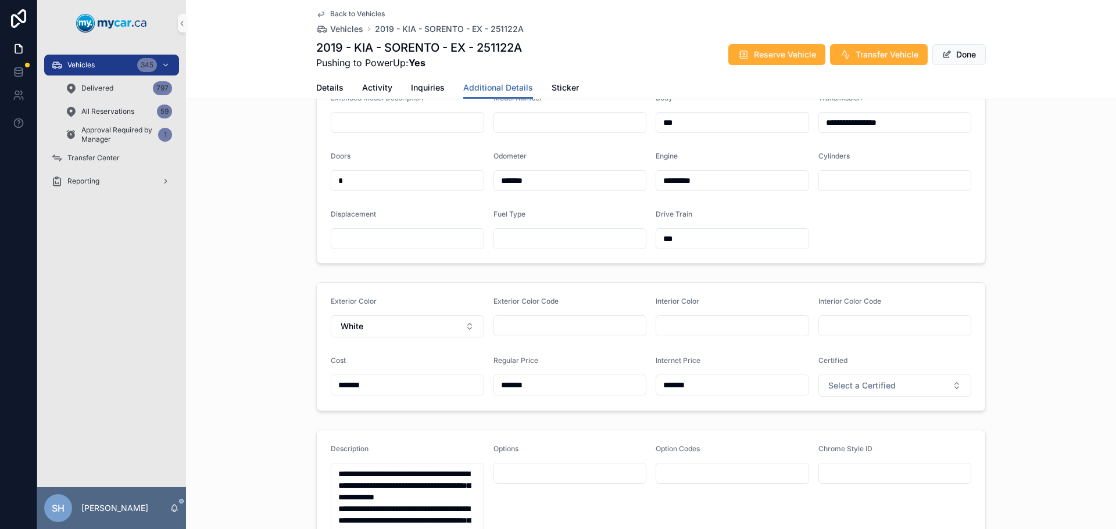
click at [1037, 280] on div "**********" at bounding box center [651, 372] width 930 height 983
click at [112, 65] on div "Vehicles 345" at bounding box center [111, 65] width 121 height 19
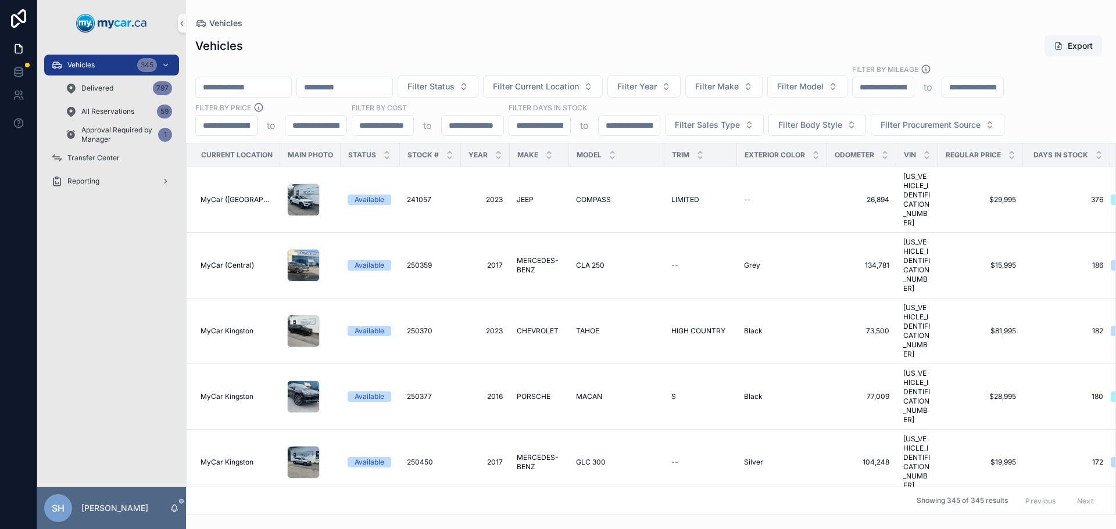
click at [259, 92] on input "scrollable content" at bounding box center [243, 87] width 95 height 16
type input "*******"
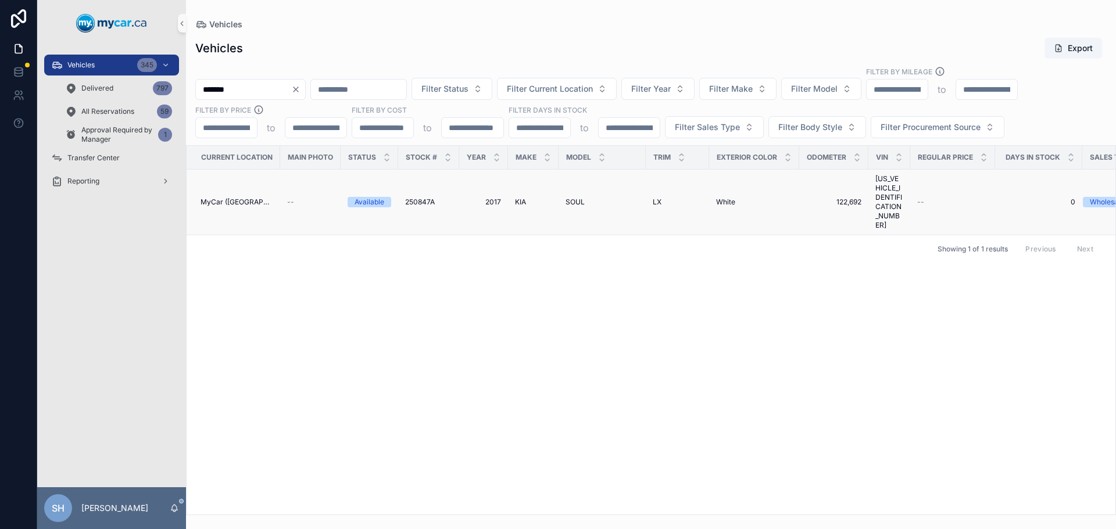
click at [515, 198] on span "KIA" at bounding box center [520, 202] width 11 height 9
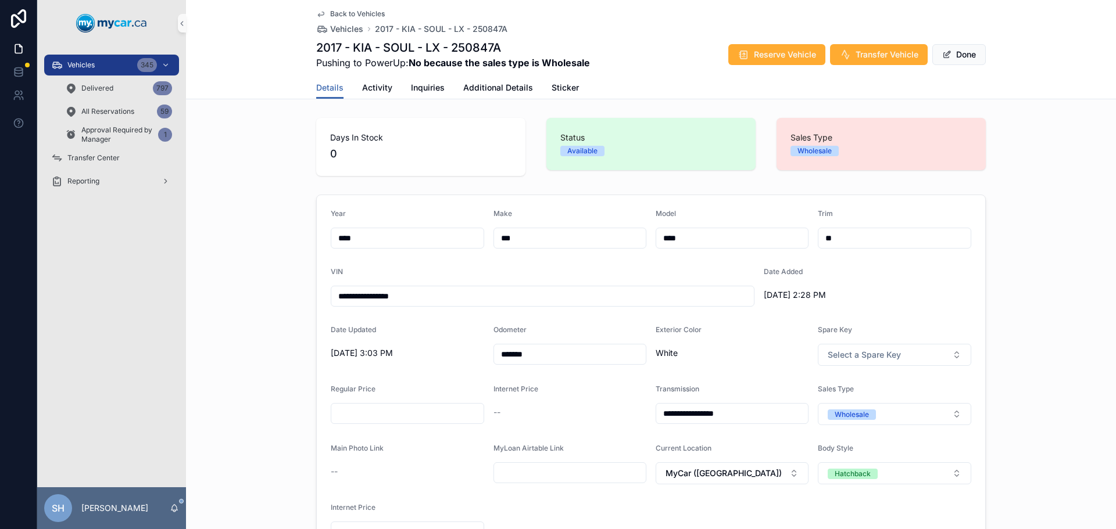
drag, startPoint x: 447, startPoint y: 300, endPoint x: 278, endPoint y: 302, distance: 169.7
click at [278, 302] on div "**********" at bounding box center [651, 376] width 930 height 372
click at [1044, 163] on div "Days In Stock 0 Status Available Sales Type Wholesale" at bounding box center [651, 146] width 930 height 67
click at [969, 54] on button "Done" at bounding box center [958, 54] width 53 height 21
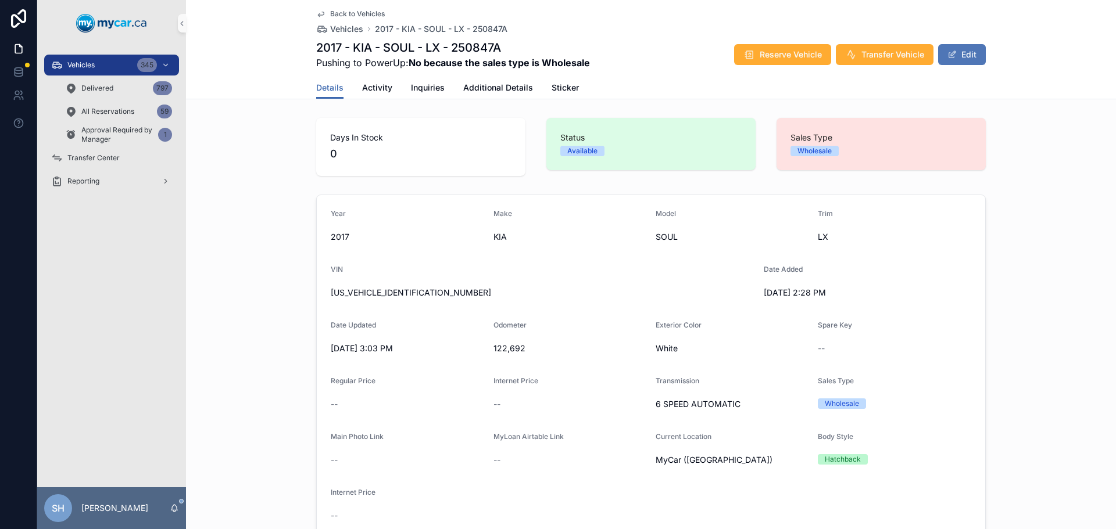
click at [955, 56] on button "Edit" at bounding box center [962, 54] width 48 height 21
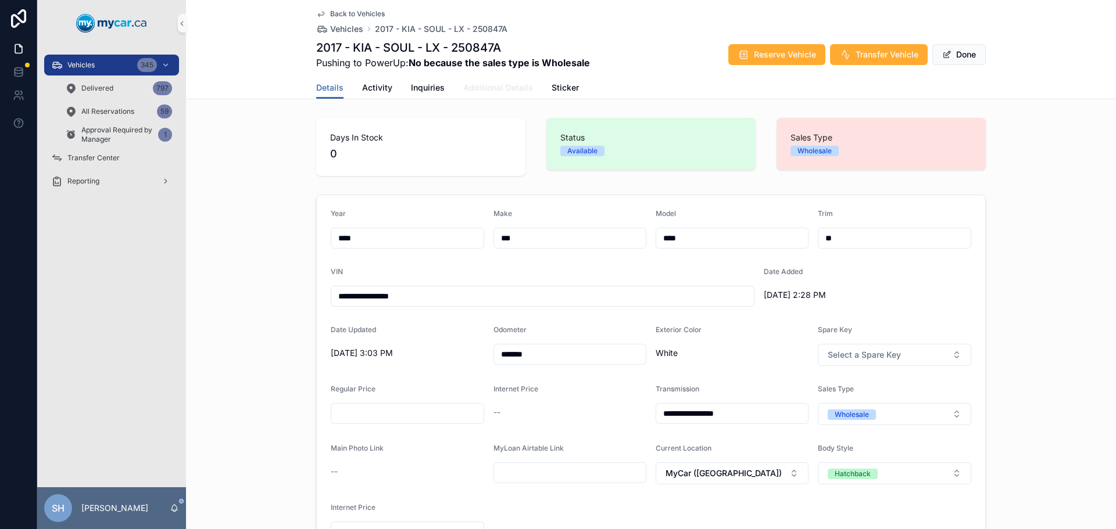
click at [482, 92] on span "Additional Details" at bounding box center [498, 88] width 70 height 12
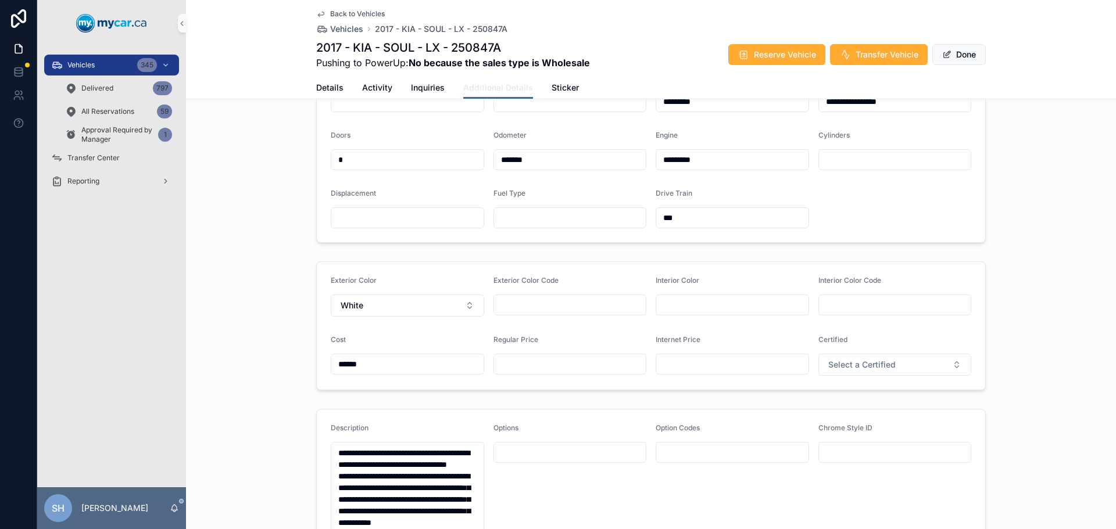
scroll to position [232, 0]
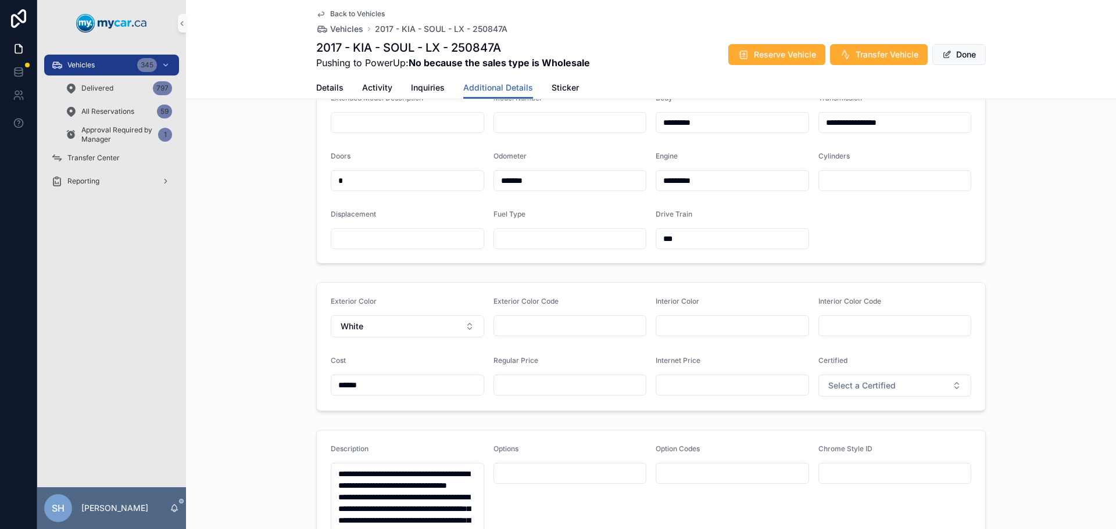
click at [522, 393] on input "scrollable content" at bounding box center [570, 385] width 152 height 16
type input "*******"
click at [956, 49] on button "Done" at bounding box center [958, 54] width 53 height 21
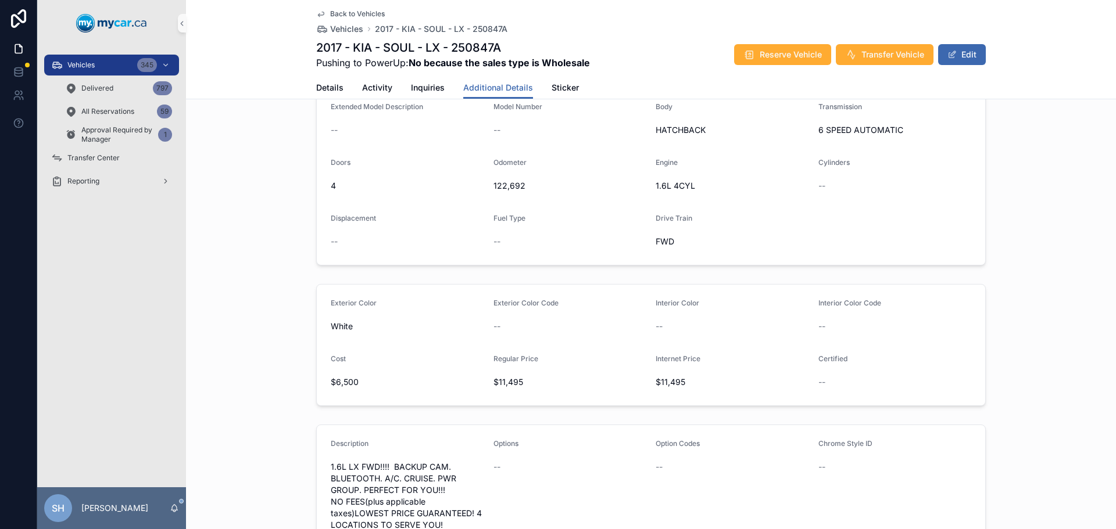
scroll to position [167, 0]
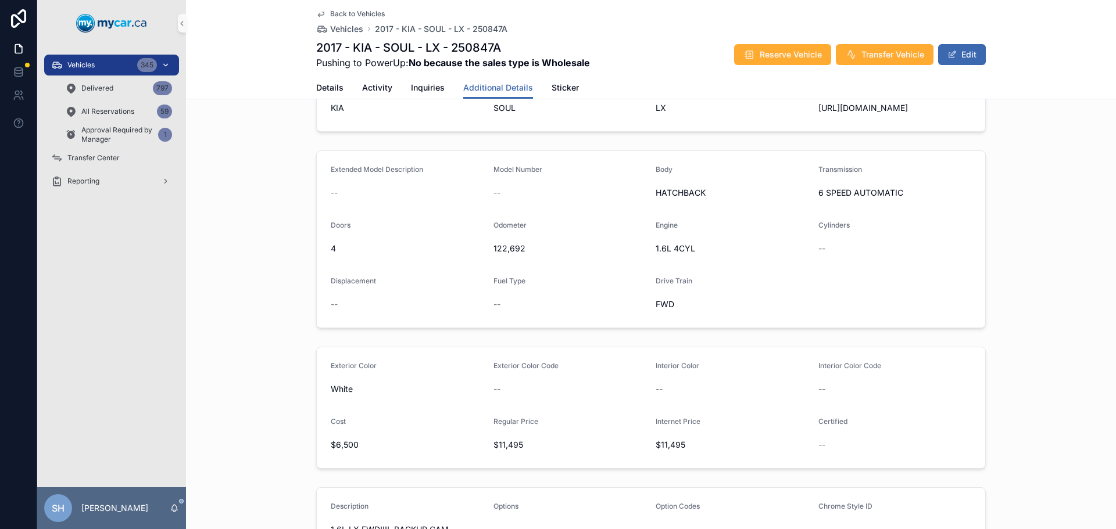
click at [99, 56] on div "Vehicles 345" at bounding box center [111, 65] width 121 height 19
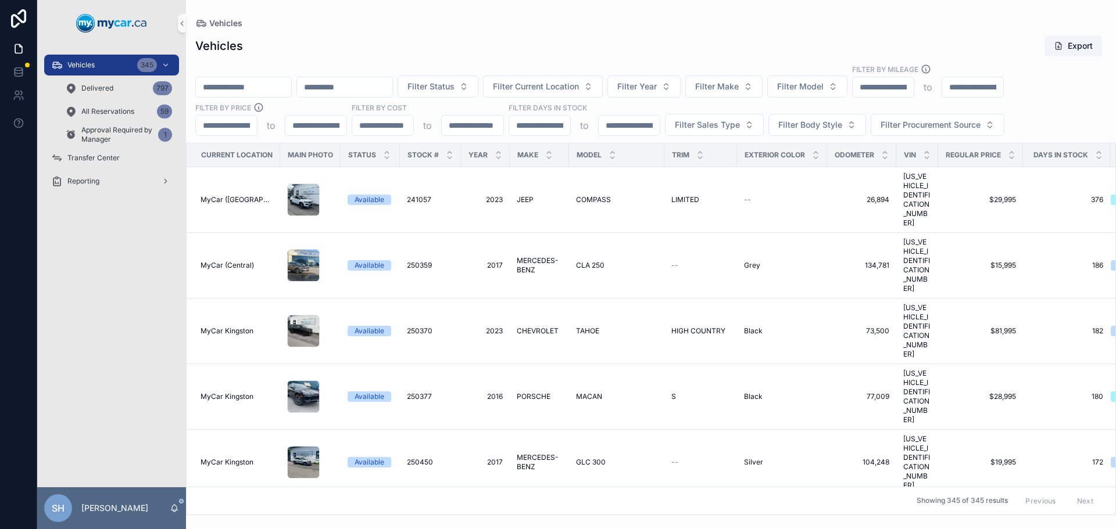
click at [271, 82] on input "scrollable content" at bounding box center [243, 87] width 95 height 16
type input "*******"
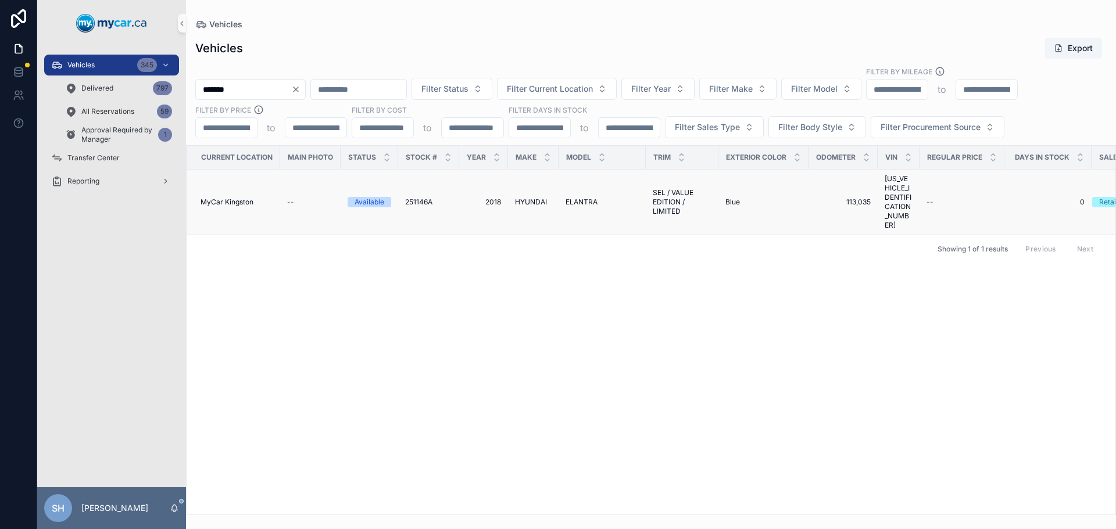
click at [539, 198] on span "HYUNDAI" at bounding box center [531, 202] width 32 height 9
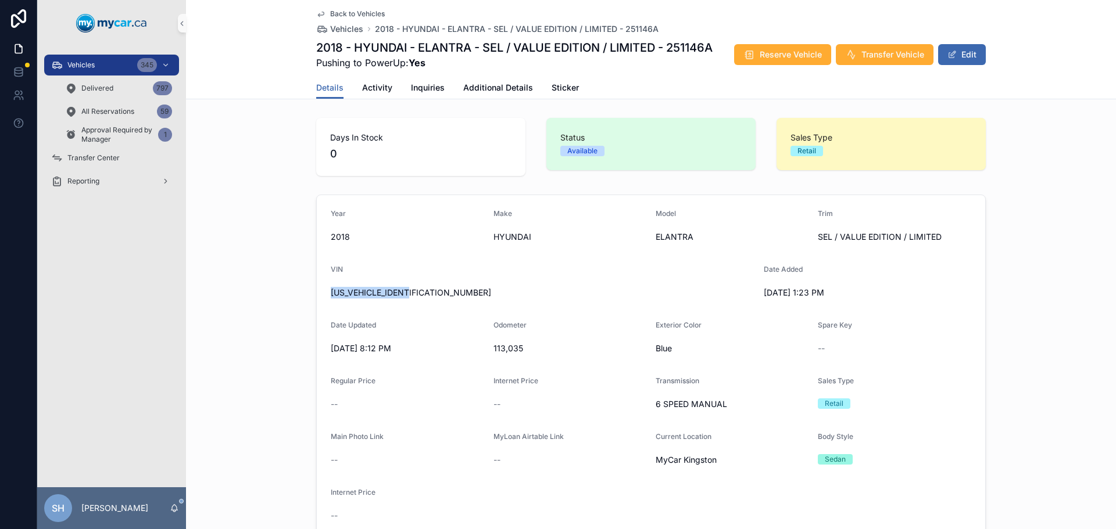
drag, startPoint x: 408, startPoint y: 293, endPoint x: 318, endPoint y: 291, distance: 90.1
click at [318, 291] on form "Year 2018 Make HYUNDAI Model ELANTRA Trim SEL / VALUE EDITION / LIMITED VIN KMH…" at bounding box center [651, 367] width 668 height 344
copy span "KMHD84LF4JU636525"
click at [956, 58] on button "Edit" at bounding box center [962, 54] width 48 height 21
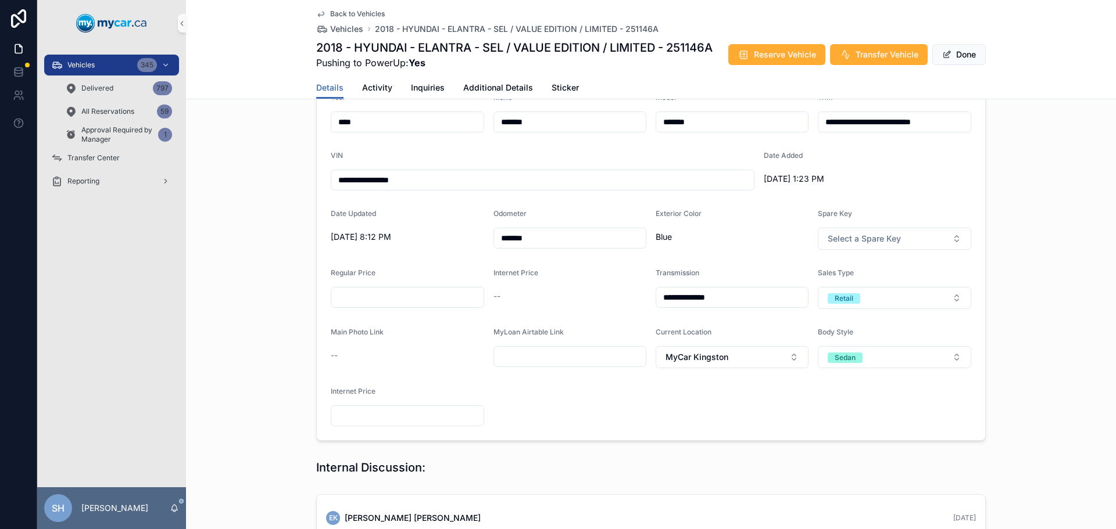
scroll to position [58, 0]
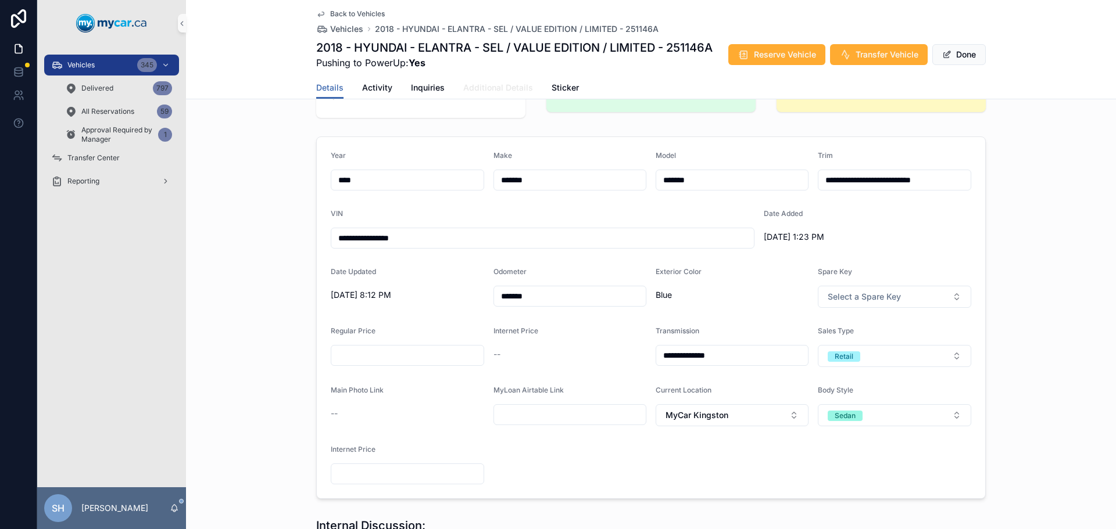
click at [482, 99] on link "Additional Details" at bounding box center [498, 88] width 70 height 23
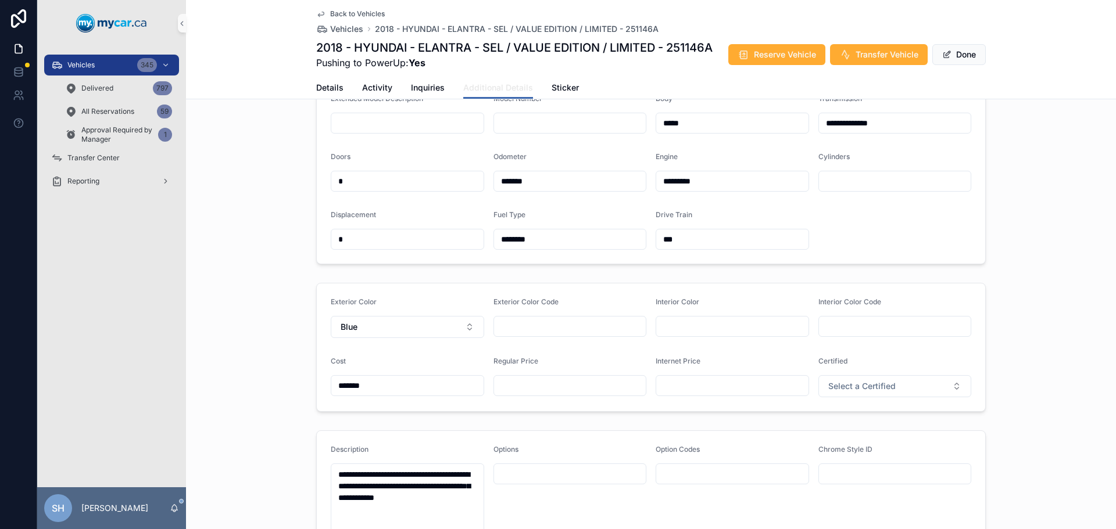
scroll to position [232, 0]
click at [519, 393] on input "scrollable content" at bounding box center [570, 385] width 152 height 16
type input "*******"
click at [953, 65] on span "Done" at bounding box center [958, 54] width 53 height 21
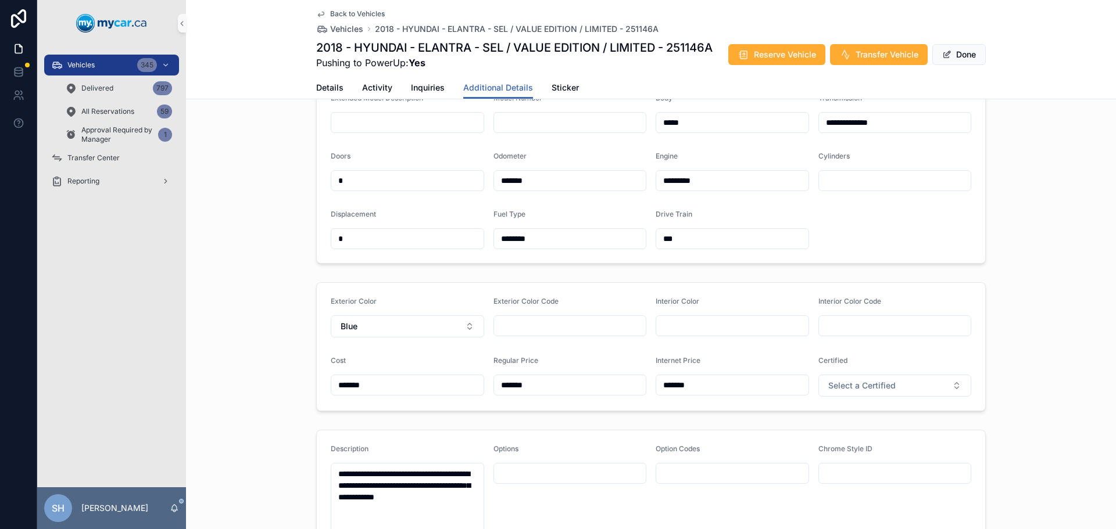
click at [962, 65] on button "Done" at bounding box center [958, 54] width 53 height 21
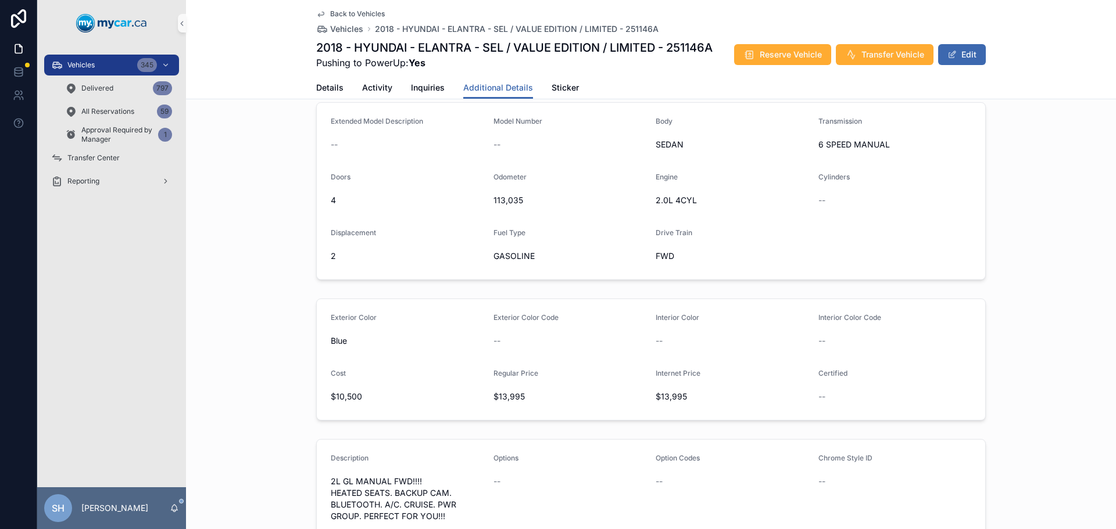
drag, startPoint x: 107, startPoint y: 60, endPoint x: 182, endPoint y: 70, distance: 75.6
click at [107, 60] on div "Vehicles 345" at bounding box center [111, 65] width 121 height 19
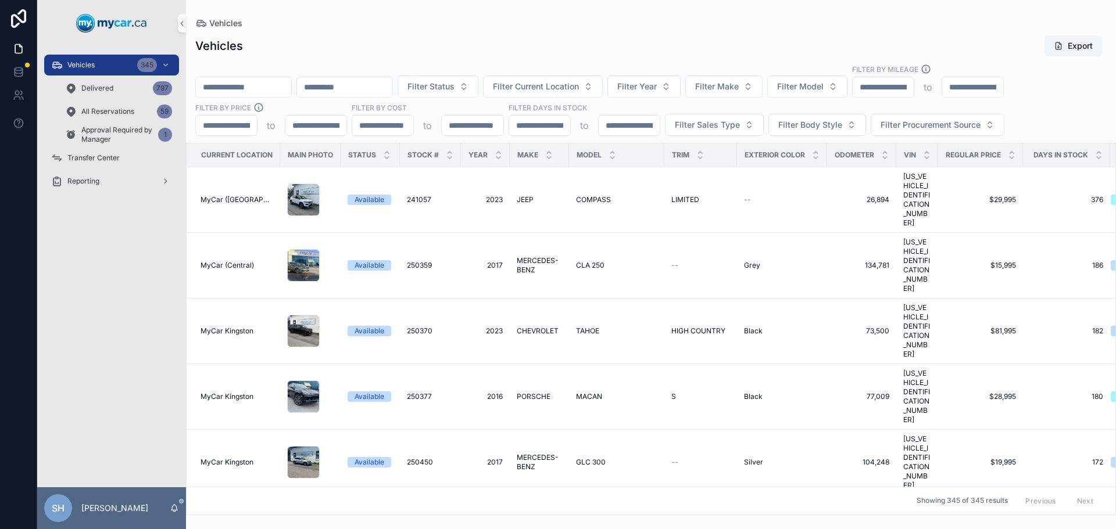
click at [263, 86] on input "scrollable content" at bounding box center [243, 87] width 95 height 16
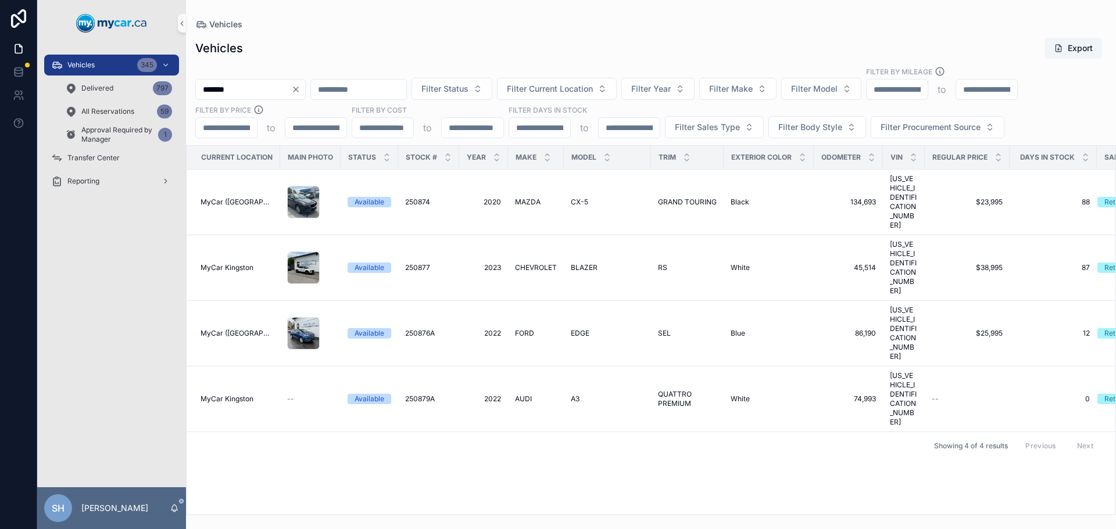
type input "*******"
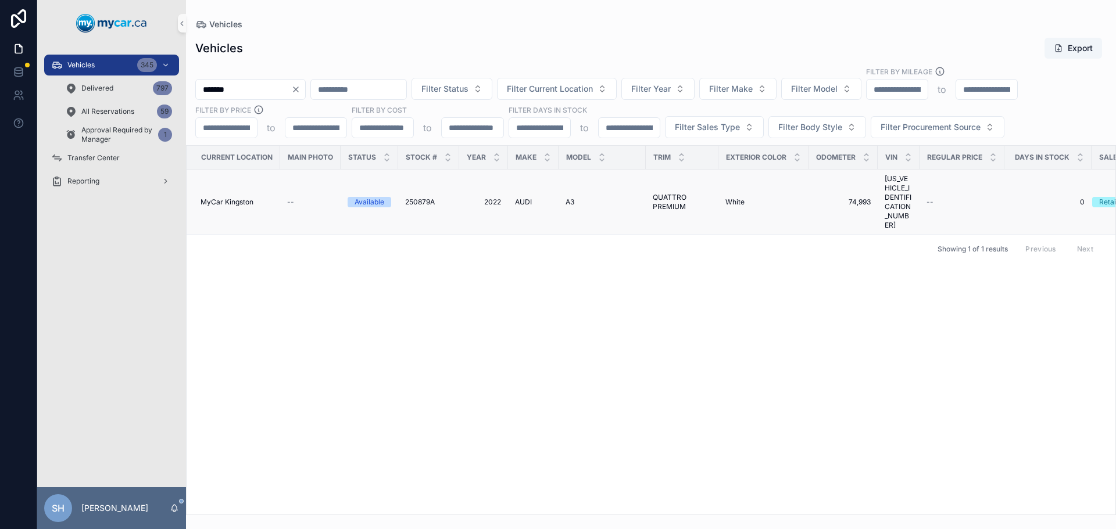
click at [497, 198] on span "2022" at bounding box center [483, 202] width 35 height 9
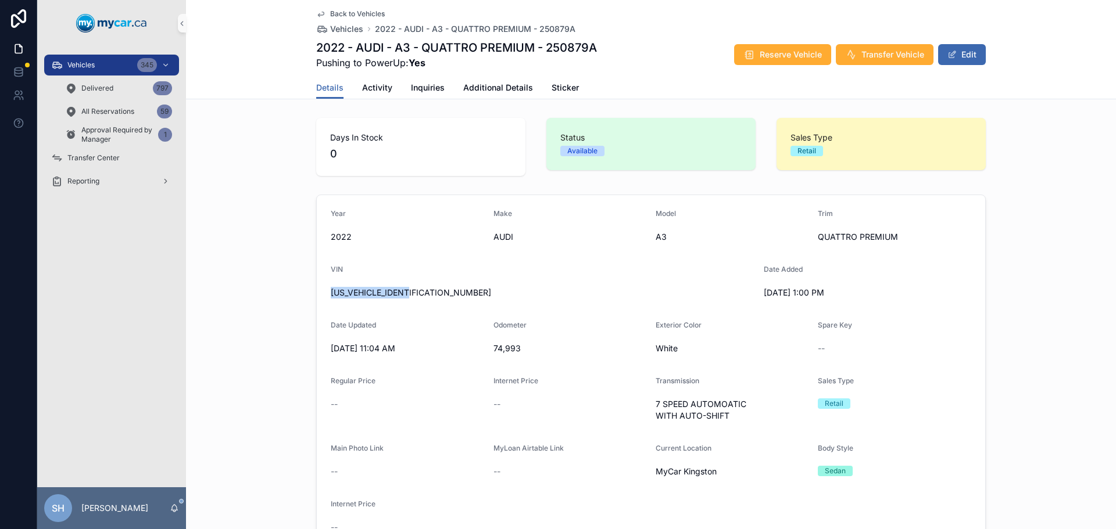
drag, startPoint x: 426, startPoint y: 293, endPoint x: 245, endPoint y: 303, distance: 180.9
click at [242, 303] on div "Year 2022 Make AUDI Model A3 Trim QUATTRO PREMIUM VIN WAUGUCGY0NA013975 Date Ad…" at bounding box center [651, 373] width 930 height 366
copy span "WAUGUCGY0NA013975"
click at [964, 53] on button "Edit" at bounding box center [962, 54] width 48 height 21
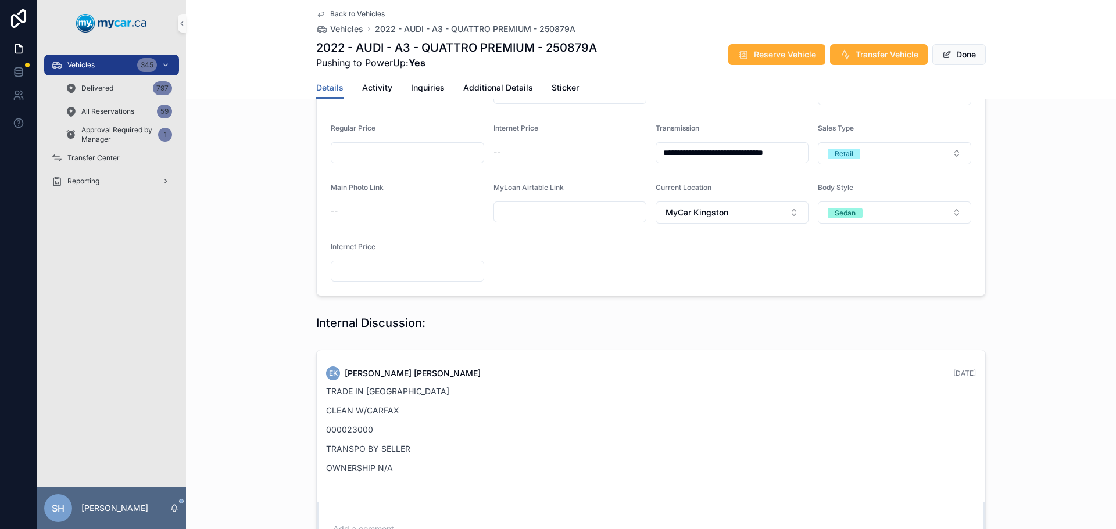
scroll to position [232, 0]
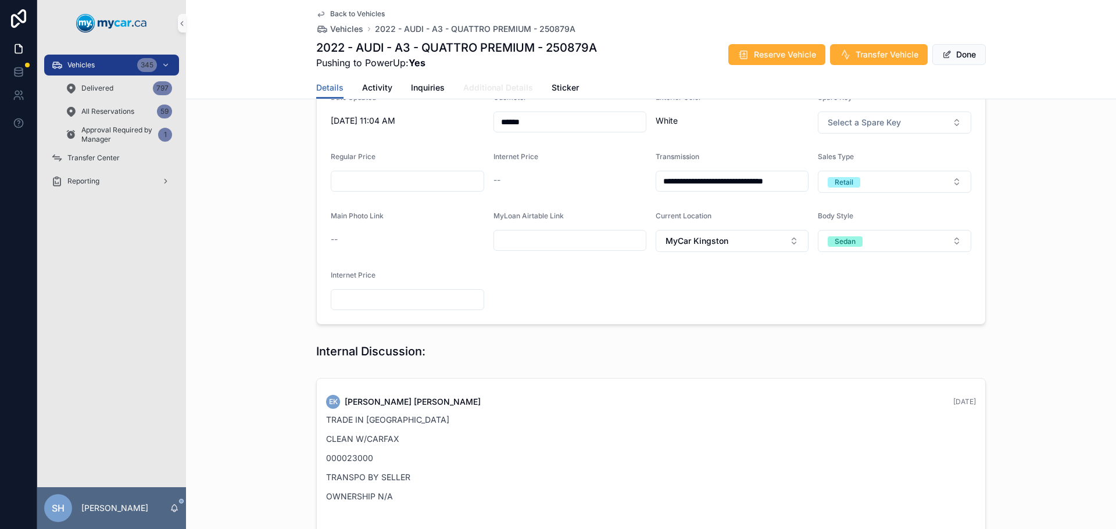
click at [482, 82] on span "Additional Details" at bounding box center [498, 88] width 70 height 12
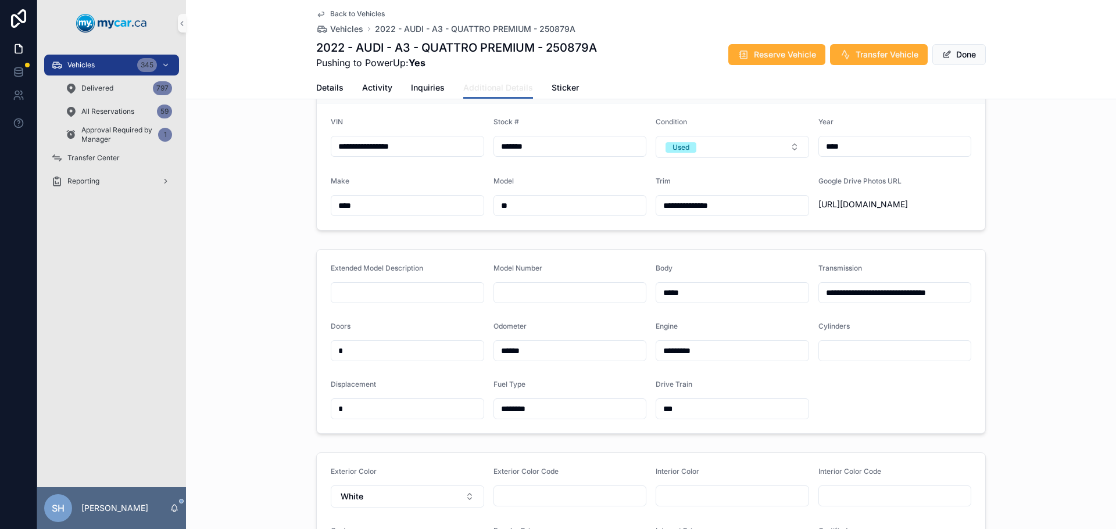
scroll to position [232, 0]
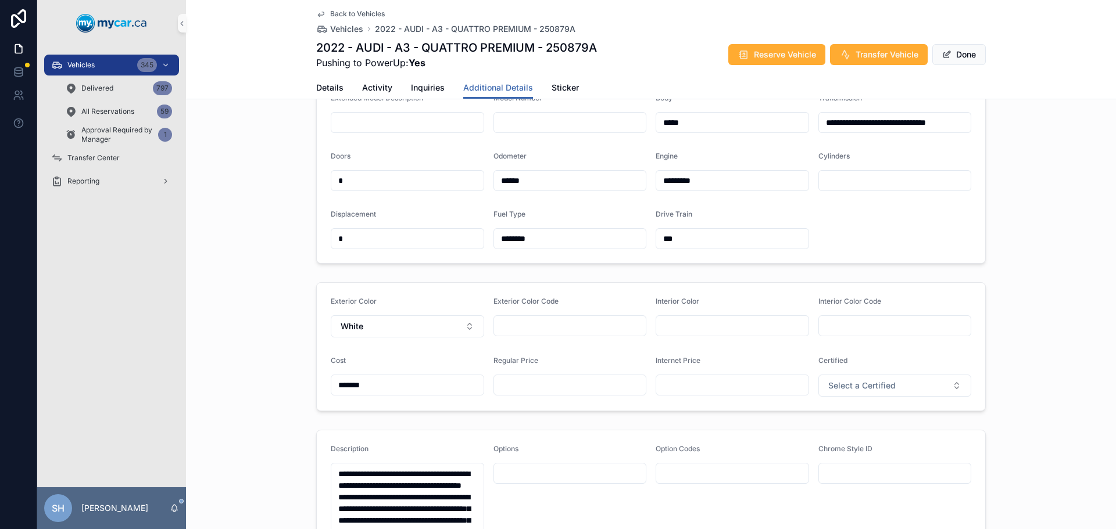
click at [533, 393] on input "scrollable content" at bounding box center [570, 385] width 152 height 16
type input "*******"
click at [967, 58] on button "Done" at bounding box center [958, 54] width 53 height 21
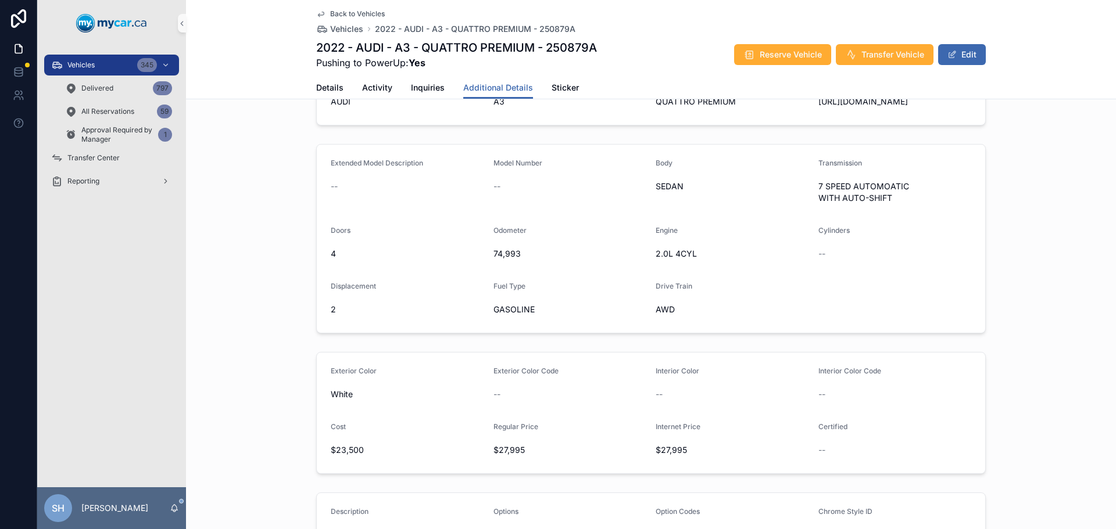
scroll to position [291, 0]
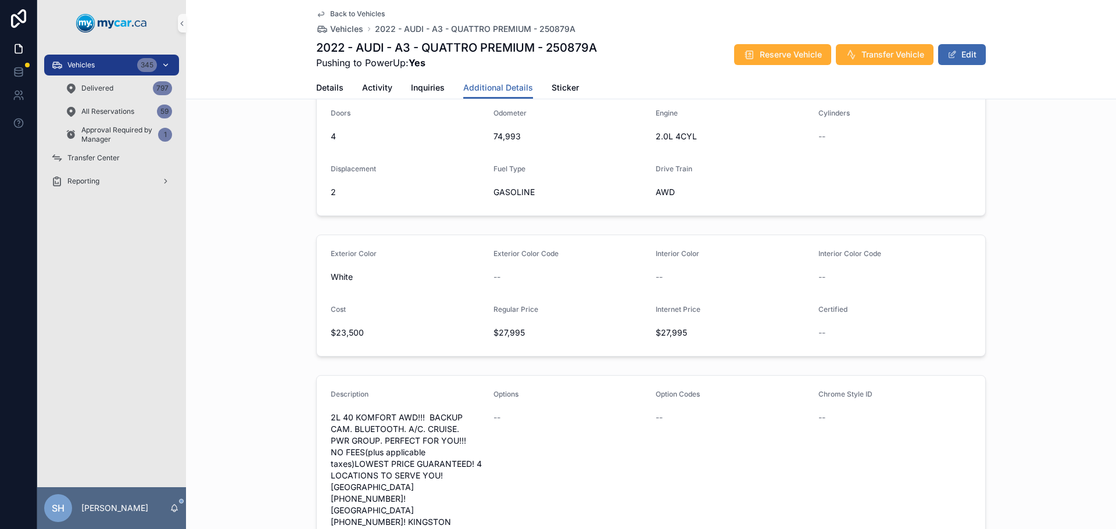
click at [85, 62] on span "Vehicles" at bounding box center [80, 64] width 27 height 9
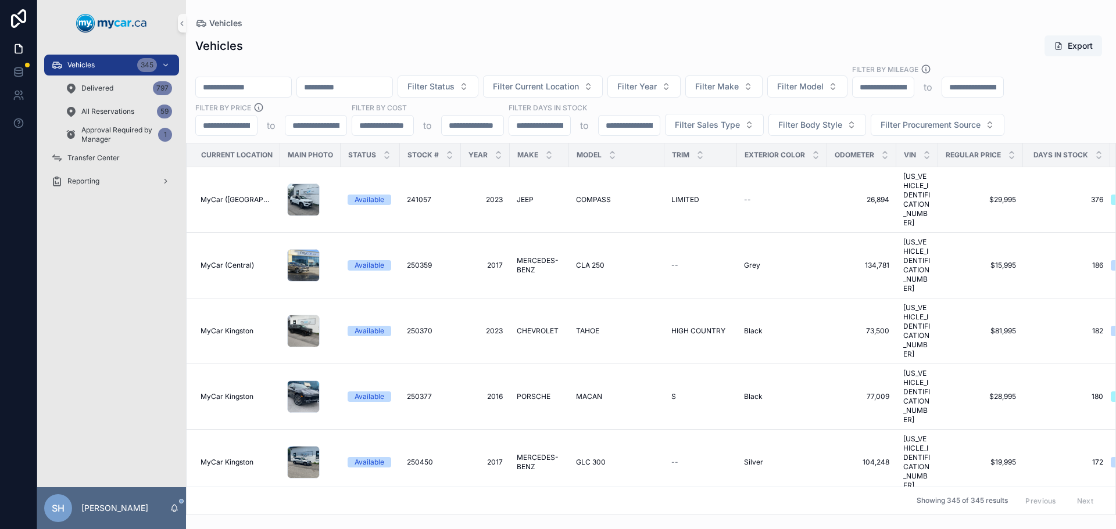
click at [256, 87] on input "scrollable content" at bounding box center [243, 87] width 95 height 16
type input "*******"
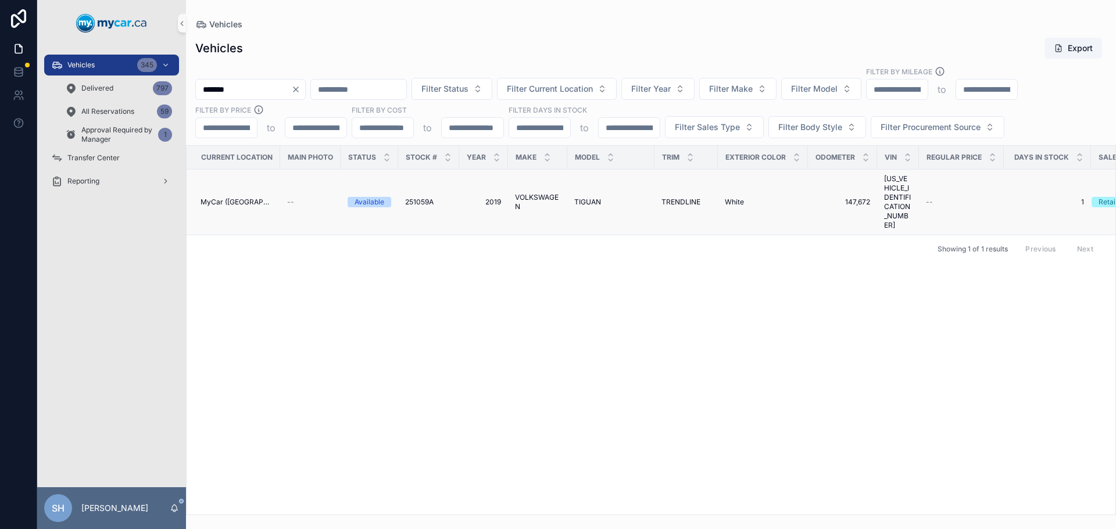
click at [521, 193] on span "VOLKSWAGEN" at bounding box center [537, 202] width 45 height 19
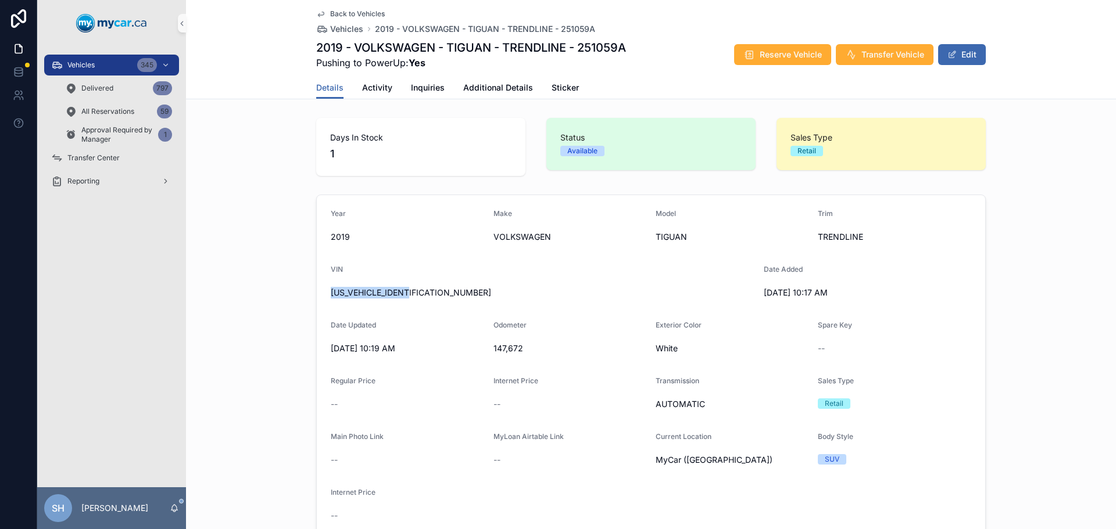
drag, startPoint x: 414, startPoint y: 300, endPoint x: 317, endPoint y: 302, distance: 97.1
click at [317, 302] on form "Year 2019 Make VOLKSWAGEN Model TIGUAN Trim TRENDLINE VIN 3VV0B7AX7KM012940 Dat…" at bounding box center [651, 367] width 668 height 344
copy span "3VV0B7AX7KM012940"
click at [115, 63] on div "Vehicles 345" at bounding box center [111, 65] width 121 height 19
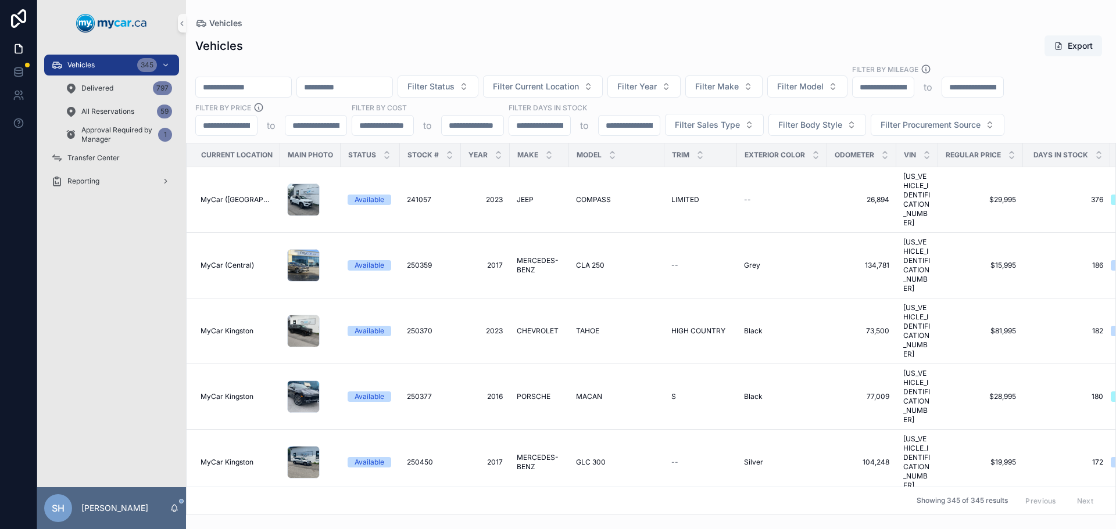
click at [256, 91] on input "scrollable content" at bounding box center [243, 87] width 95 height 16
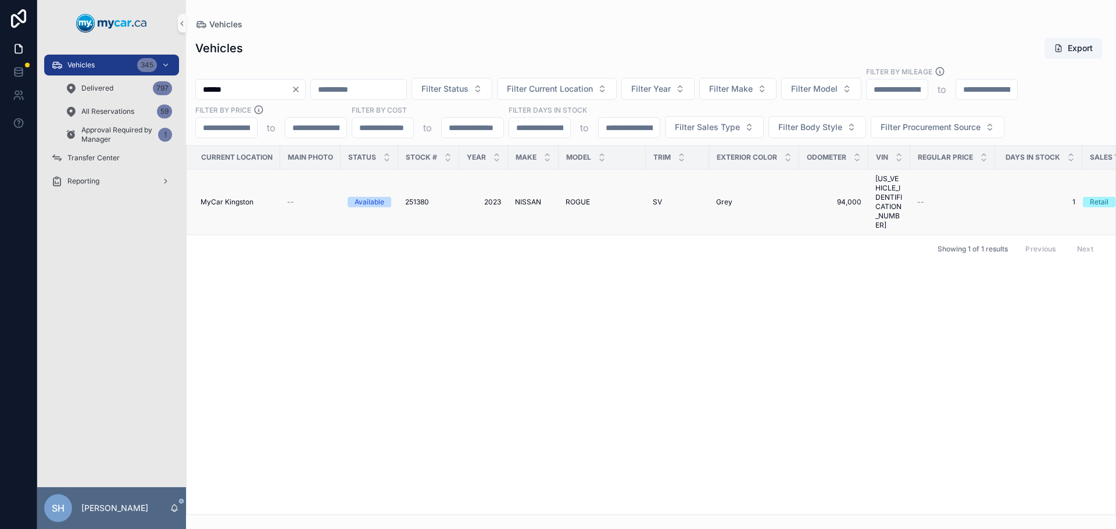
type input "******"
click at [535, 198] on span "NISSAN" at bounding box center [528, 202] width 26 height 9
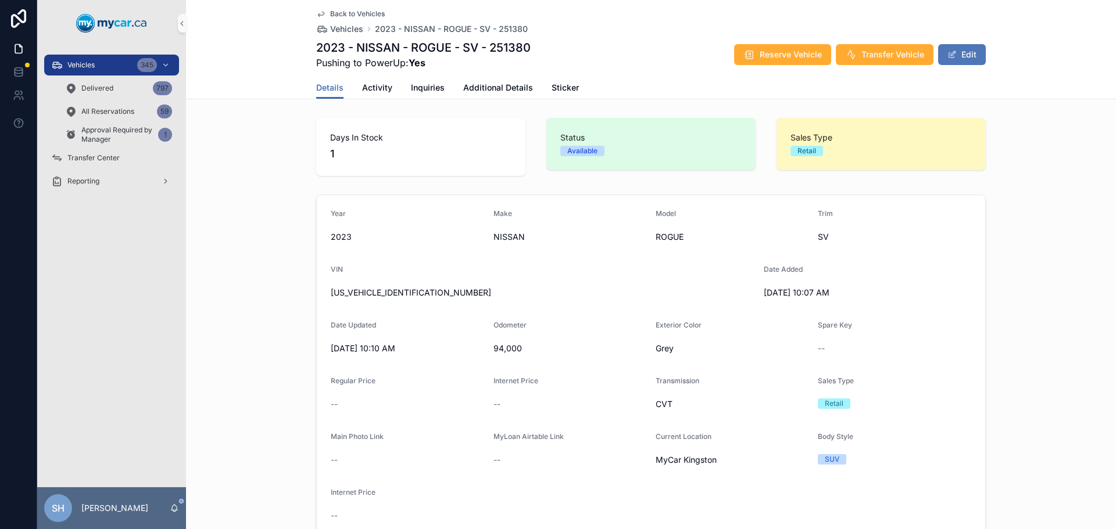
click at [967, 55] on button "Edit" at bounding box center [962, 54] width 48 height 21
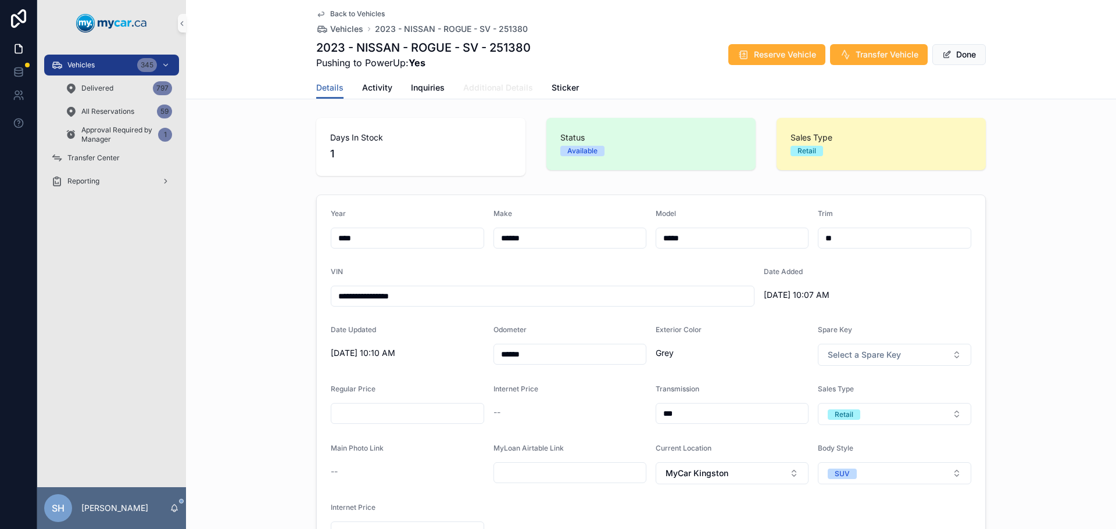
click at [498, 85] on span "Additional Details" at bounding box center [498, 88] width 70 height 12
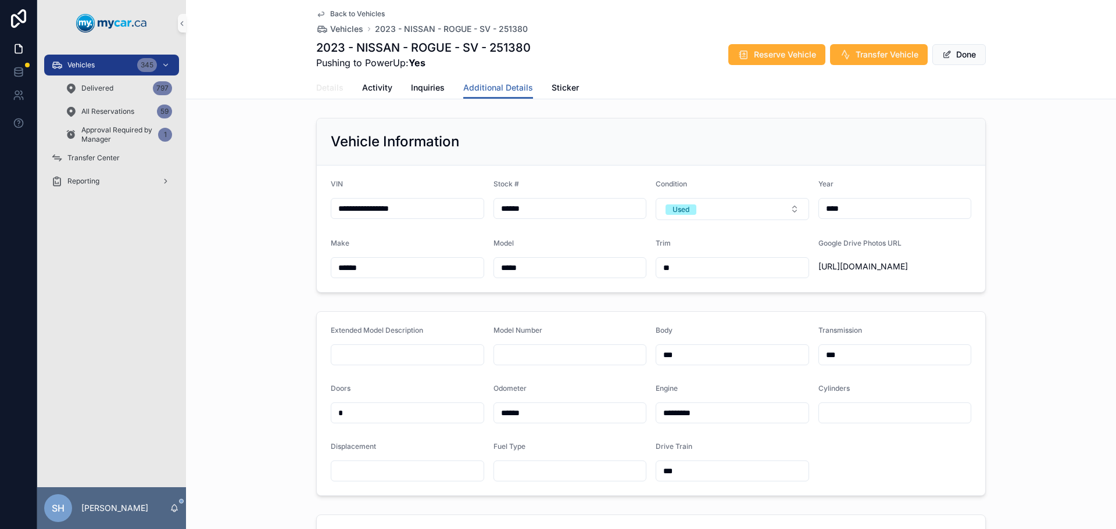
click at [328, 87] on span "Details" at bounding box center [329, 88] width 27 height 12
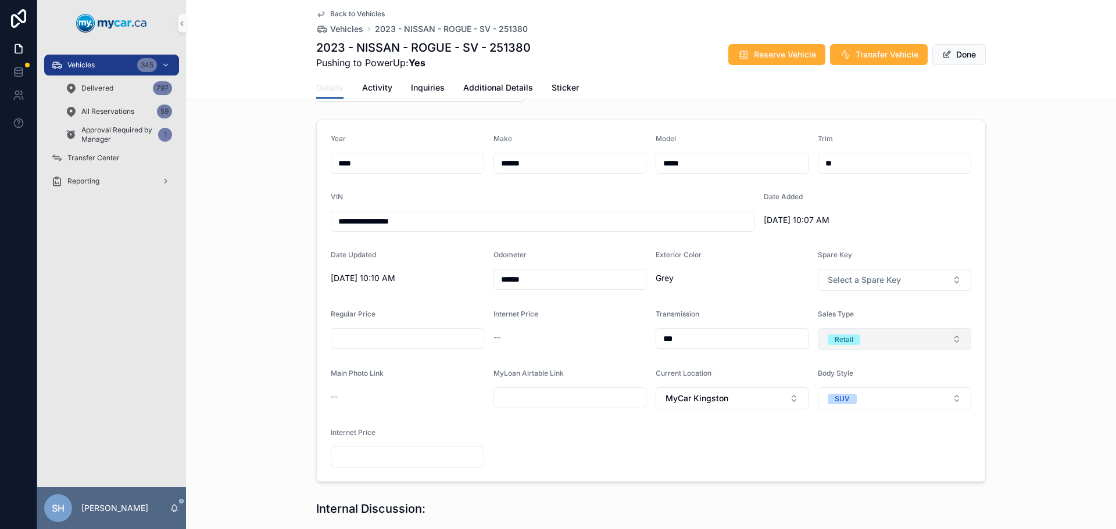
scroll to position [174, 0]
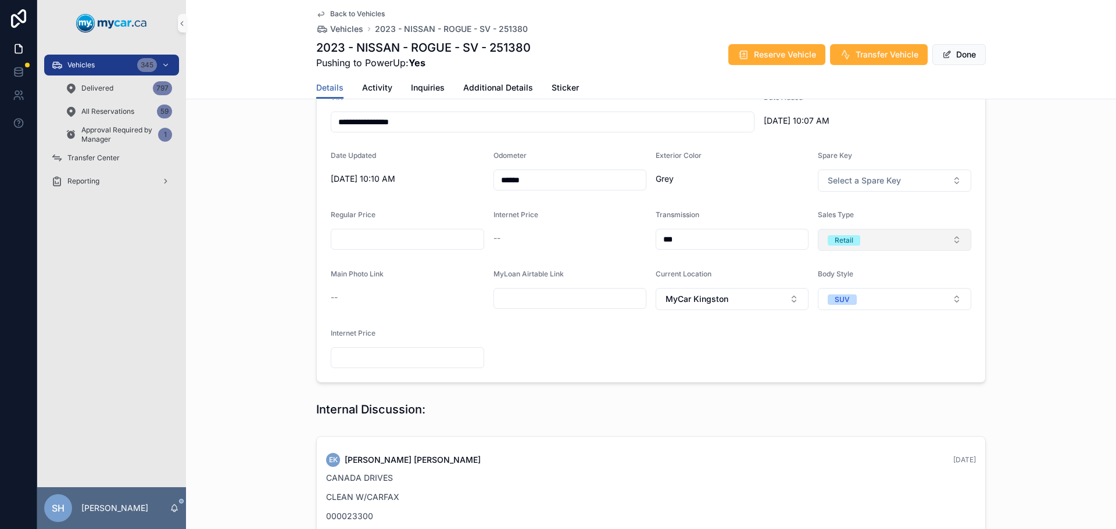
click at [851, 234] on button "Retail" at bounding box center [894, 240] width 153 height 22
click at [848, 302] on div "Wholesale" at bounding box center [845, 304] width 34 height 10
click at [998, 203] on div "**********" at bounding box center [651, 202] width 930 height 372
click at [960, 51] on button "Done" at bounding box center [958, 54] width 53 height 21
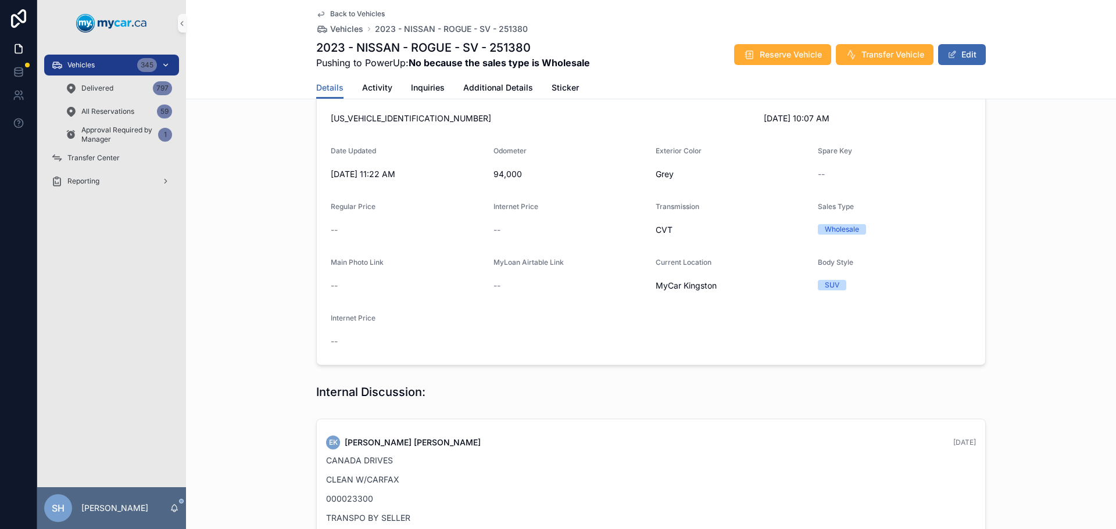
drag, startPoint x: 119, startPoint y: 59, endPoint x: 133, endPoint y: 62, distance: 14.8
click at [119, 59] on div "Vehicles 345" at bounding box center [111, 65] width 121 height 19
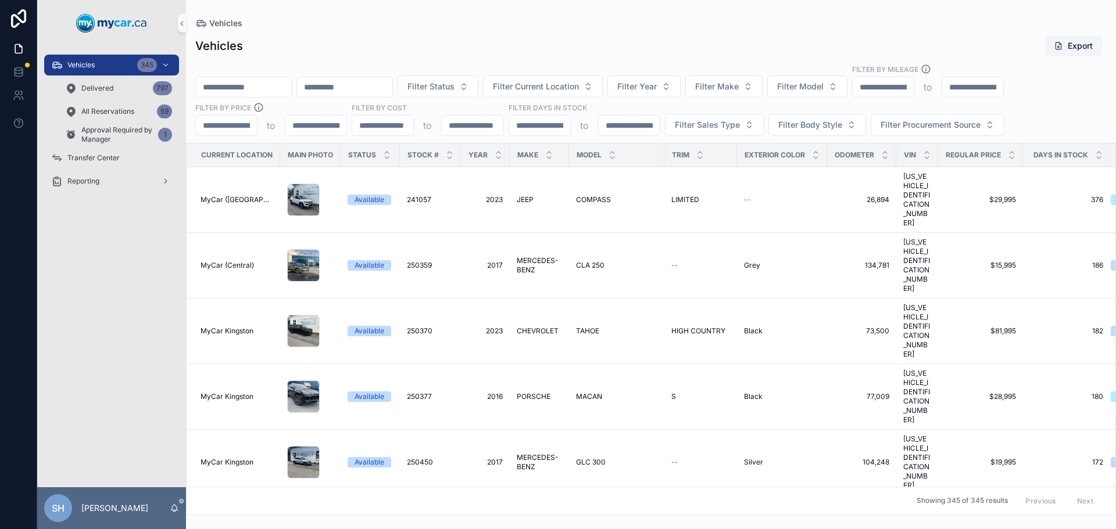
click at [209, 83] on input "scrollable content" at bounding box center [243, 87] width 95 height 16
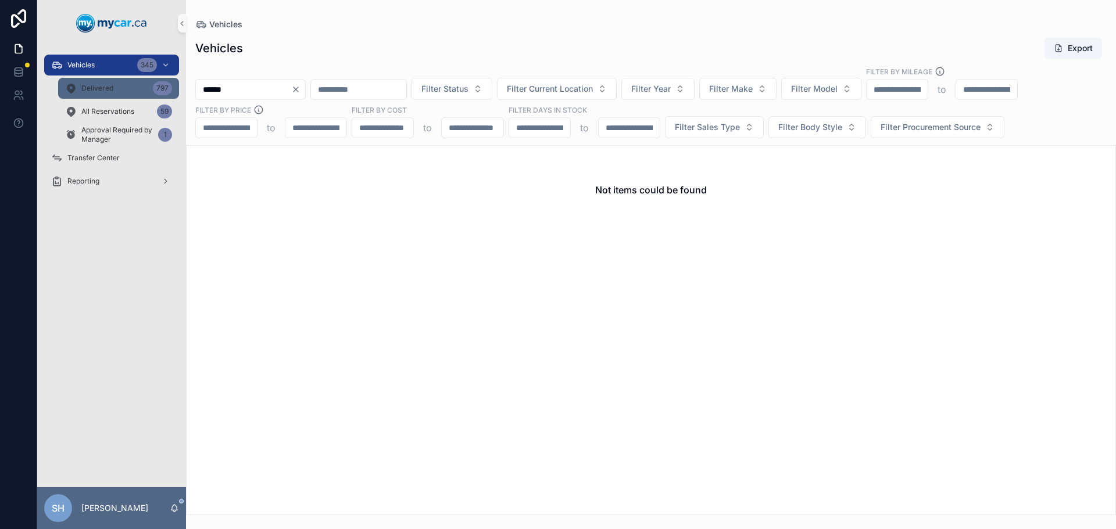
type input "******"
click at [112, 89] on span "Delivered" at bounding box center [97, 88] width 32 height 9
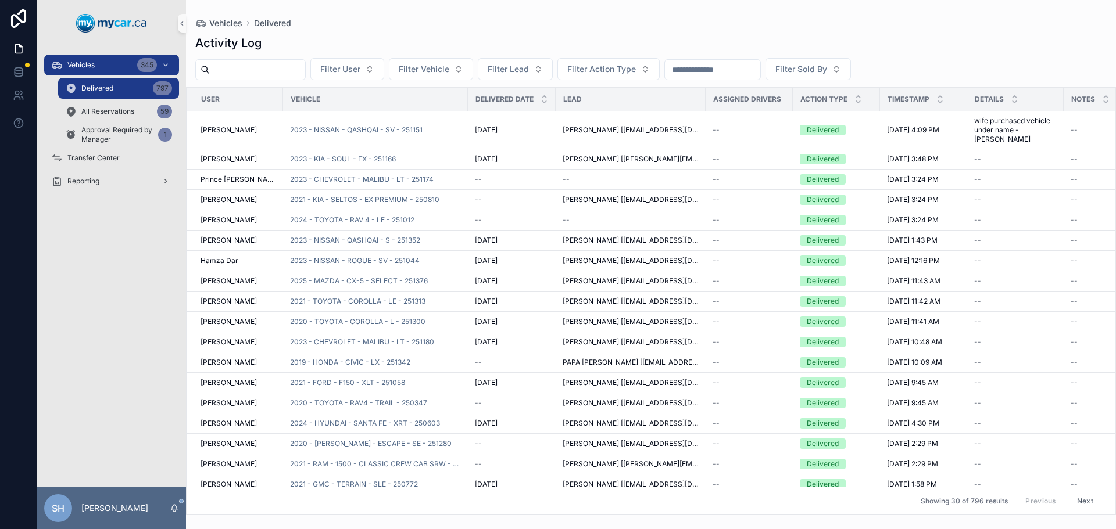
click at [249, 67] on input "scrollable content" at bounding box center [257, 70] width 95 height 16
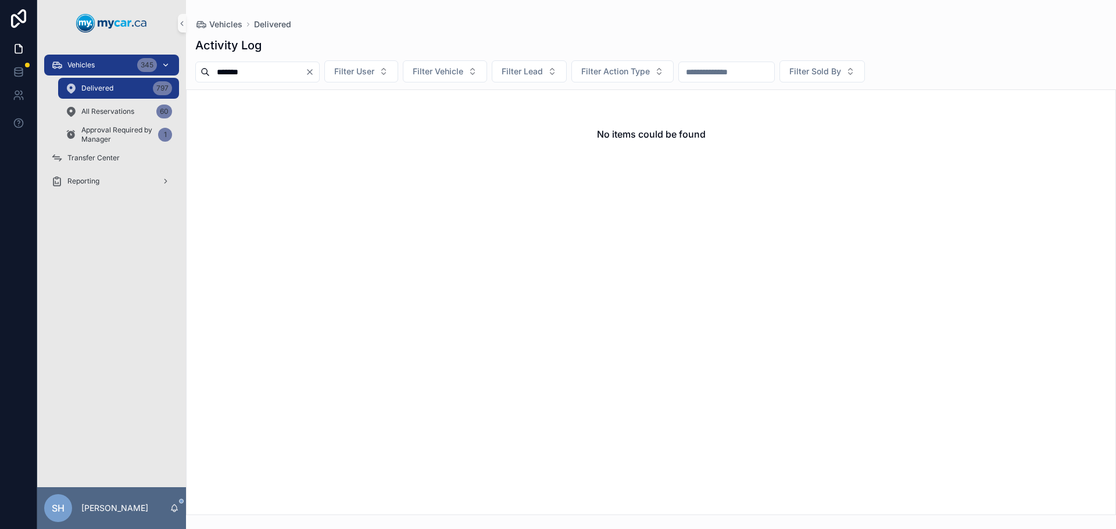
type input "*******"
click at [91, 62] on span "Vehicles" at bounding box center [80, 64] width 27 height 9
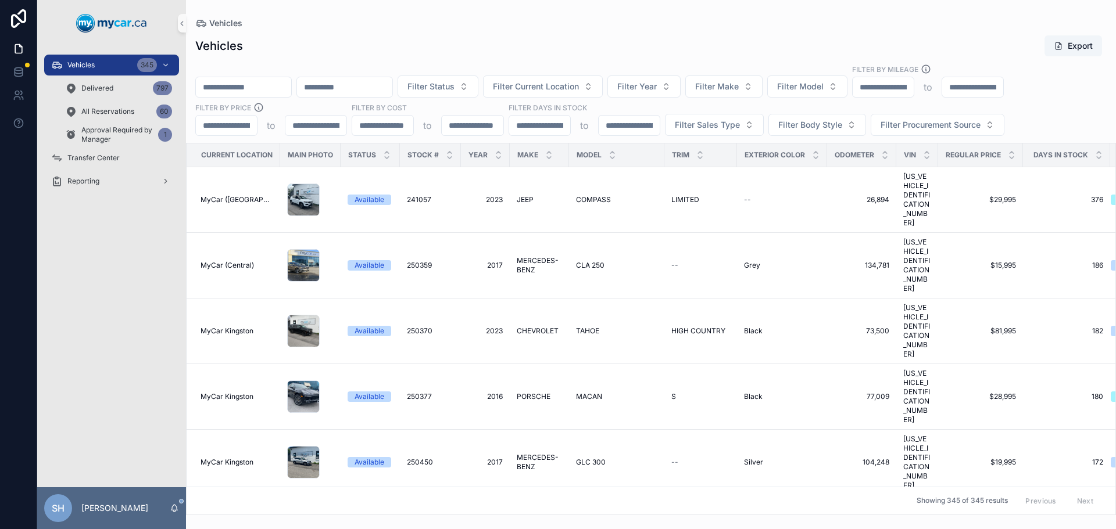
click at [267, 95] on div "scrollable content" at bounding box center [243, 87] width 96 height 21
click at [240, 85] on input "scrollable content" at bounding box center [243, 87] width 95 height 16
type input "*******"
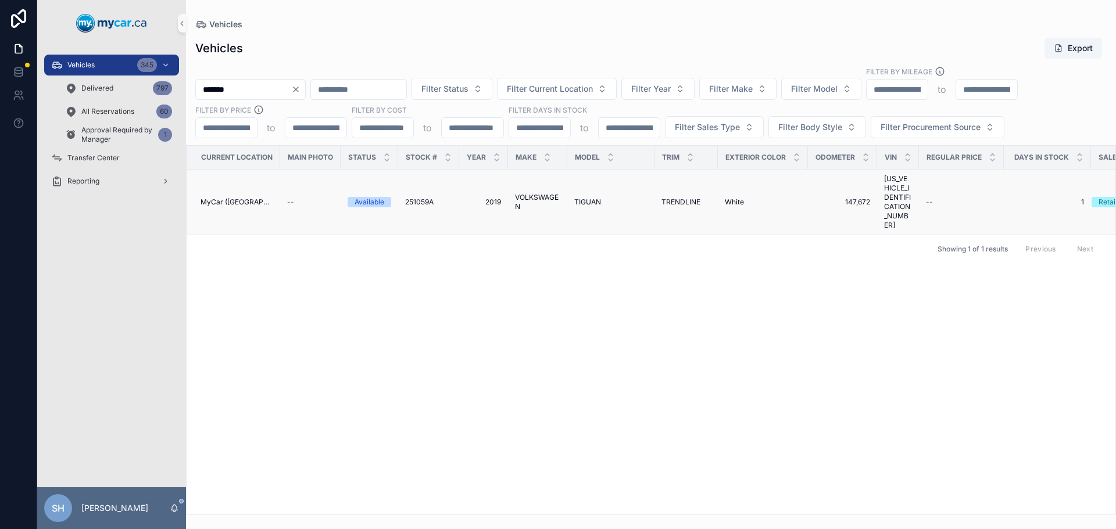
click at [527, 193] on span "VOLKSWAGEN" at bounding box center [537, 202] width 45 height 19
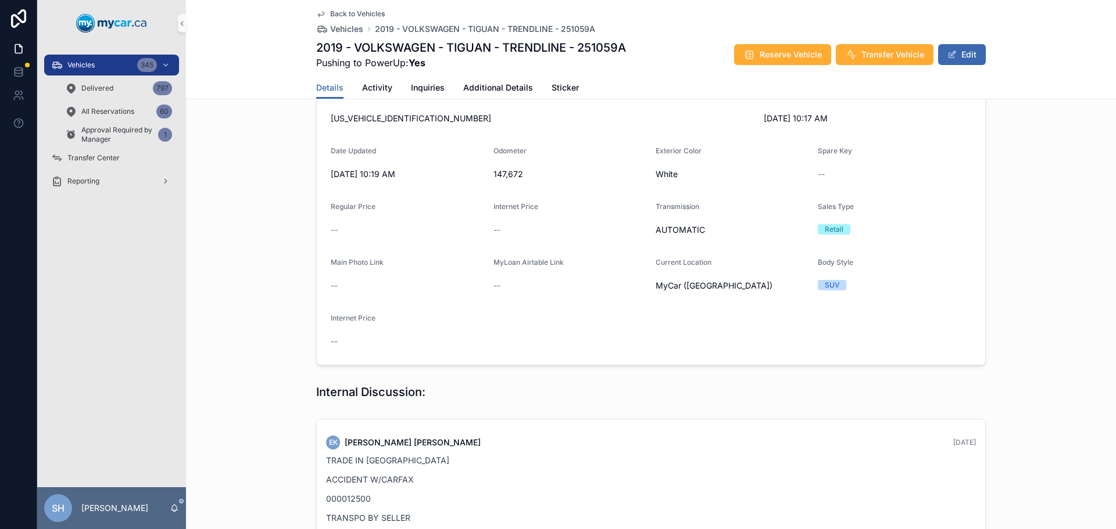
scroll to position [58, 0]
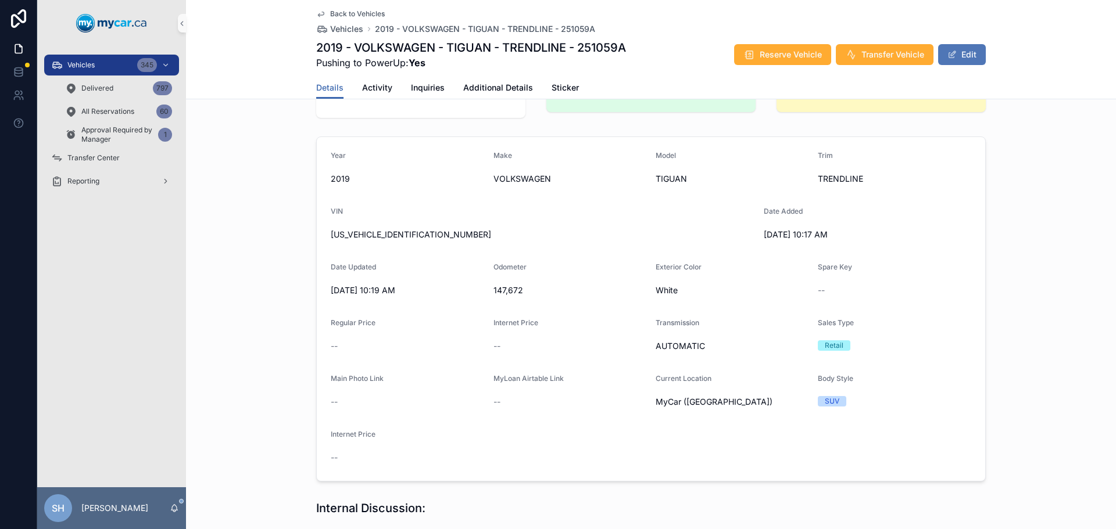
click at [961, 56] on button "Edit" at bounding box center [962, 54] width 48 height 21
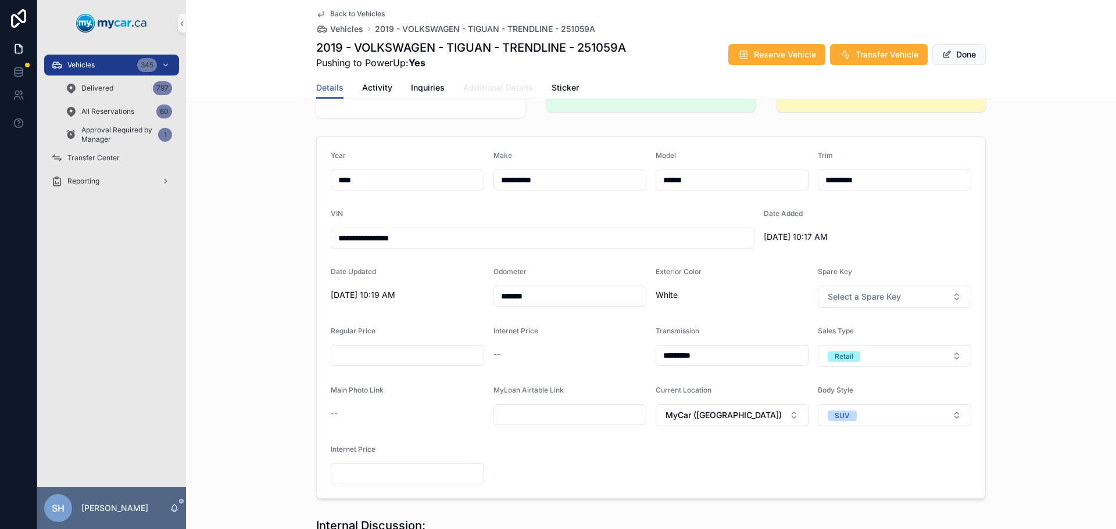
click at [512, 89] on span "Additional Details" at bounding box center [498, 88] width 70 height 12
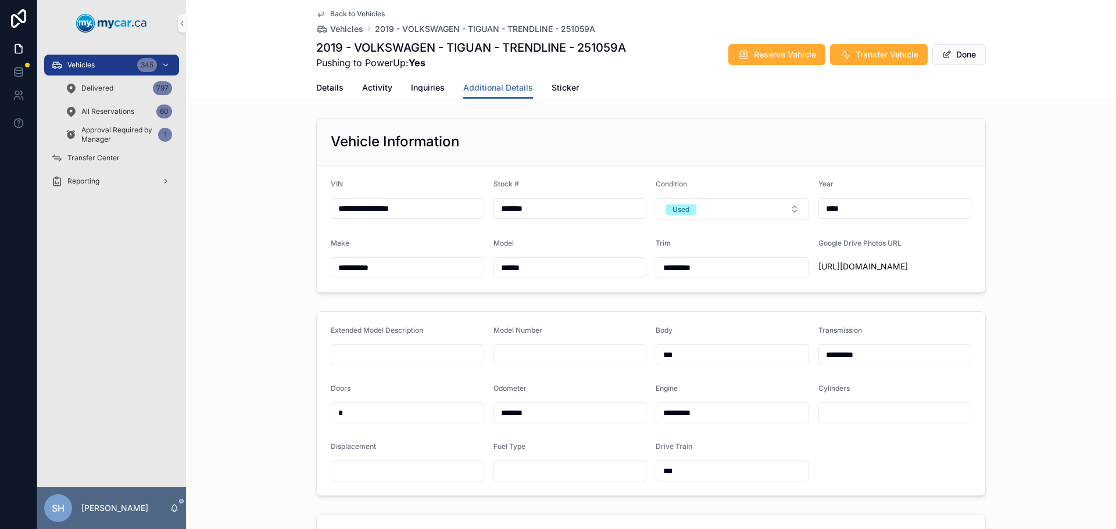
drag, startPoint x: 434, startPoint y: 209, endPoint x: 269, endPoint y: 217, distance: 165.2
click at [269, 217] on div "**********" at bounding box center [651, 205] width 930 height 184
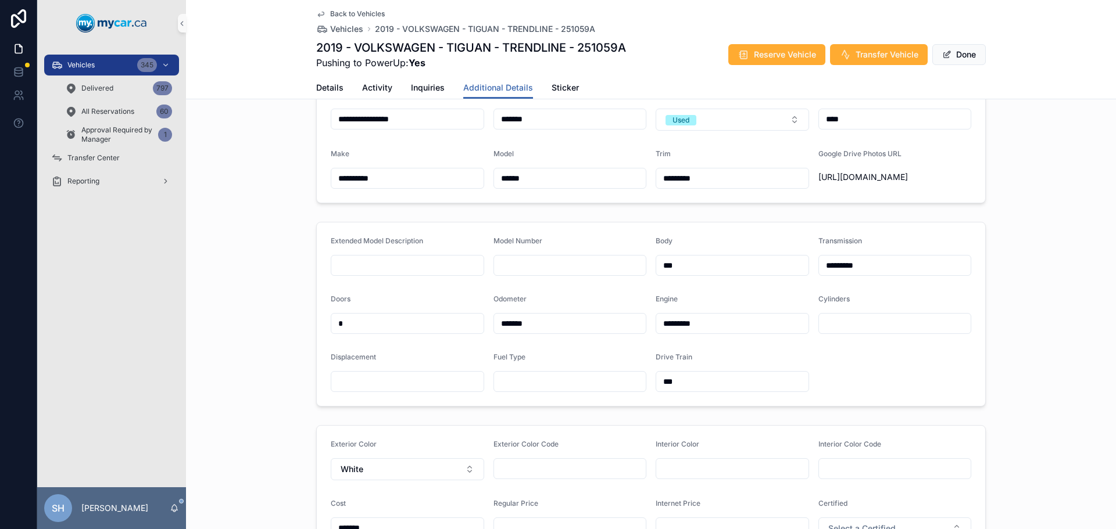
scroll to position [174, 0]
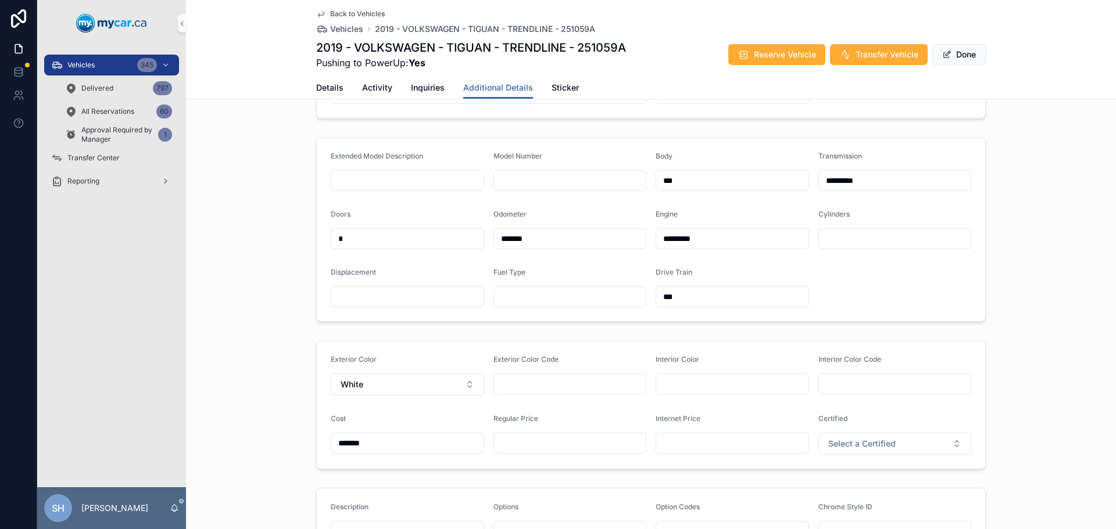
click at [518, 451] on input "scrollable content" at bounding box center [570, 443] width 152 height 16
type input "*******"
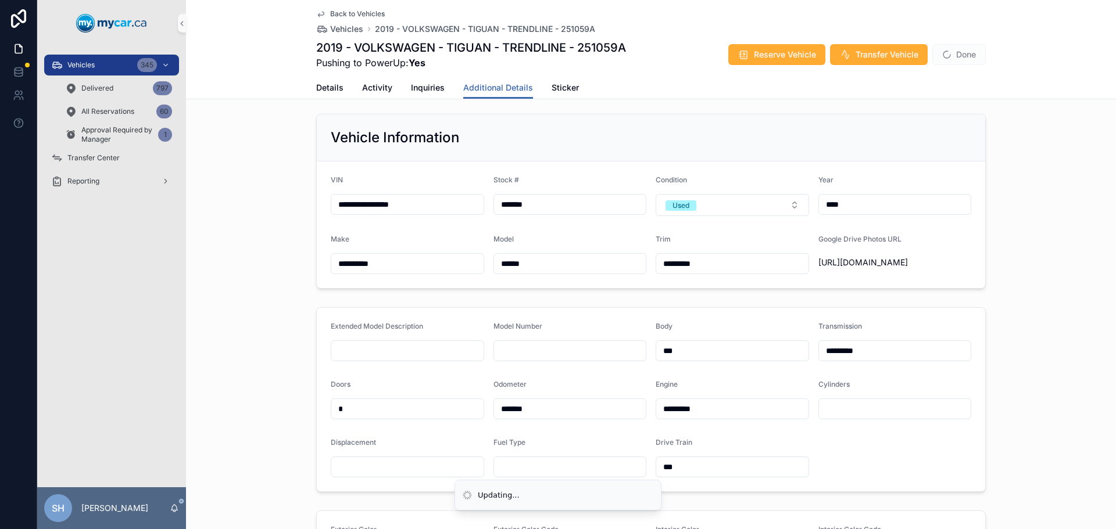
scroll to position [0, 0]
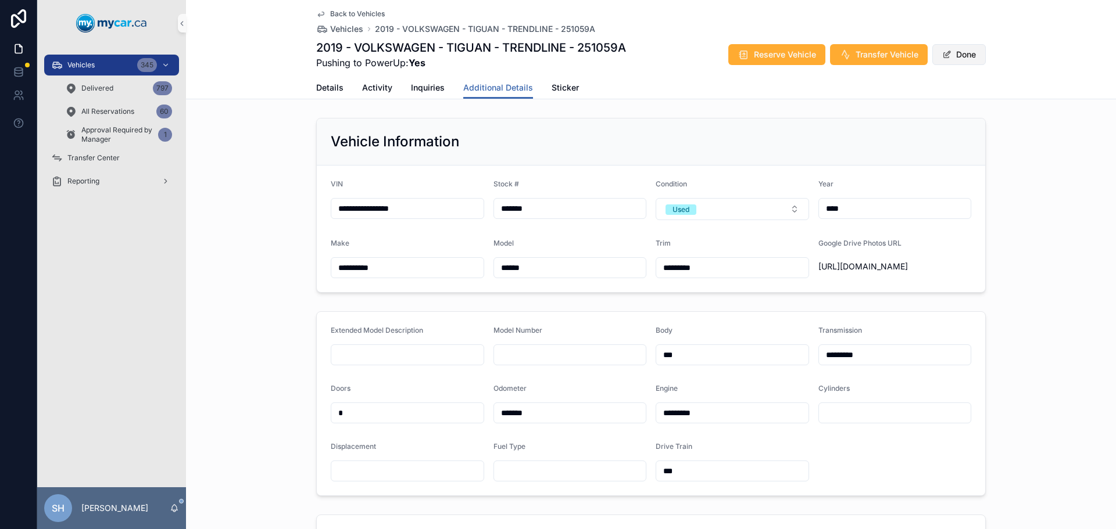
click at [968, 52] on button "Done" at bounding box center [958, 54] width 53 height 21
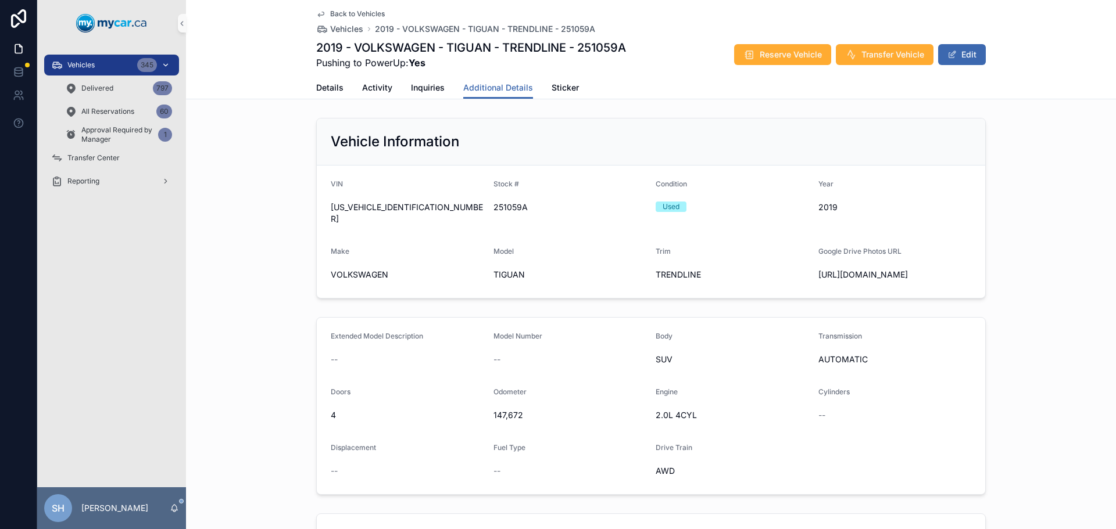
click at [111, 62] on div "Vehicles 345" at bounding box center [111, 65] width 121 height 19
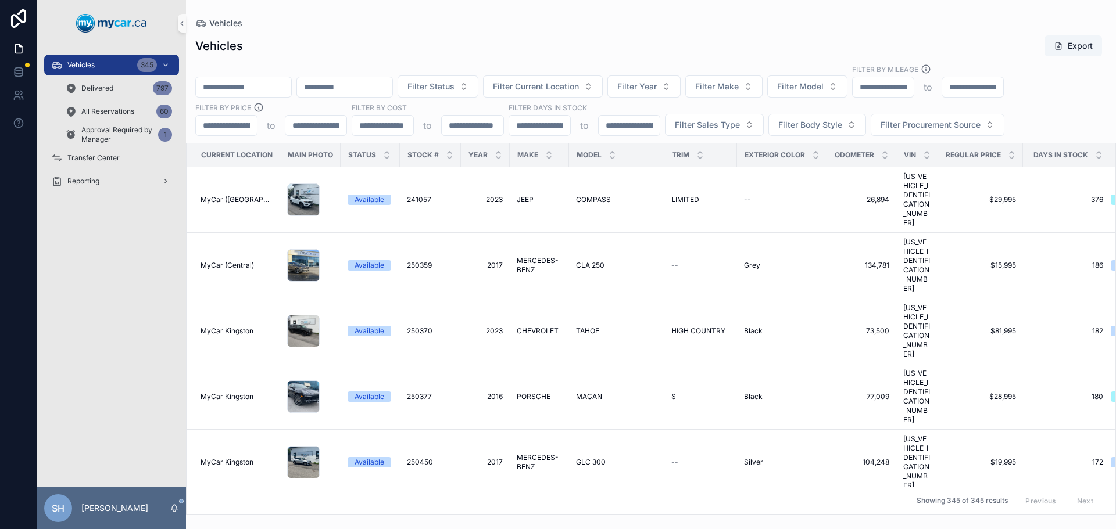
click at [232, 91] on input "scrollable content" at bounding box center [243, 87] width 95 height 16
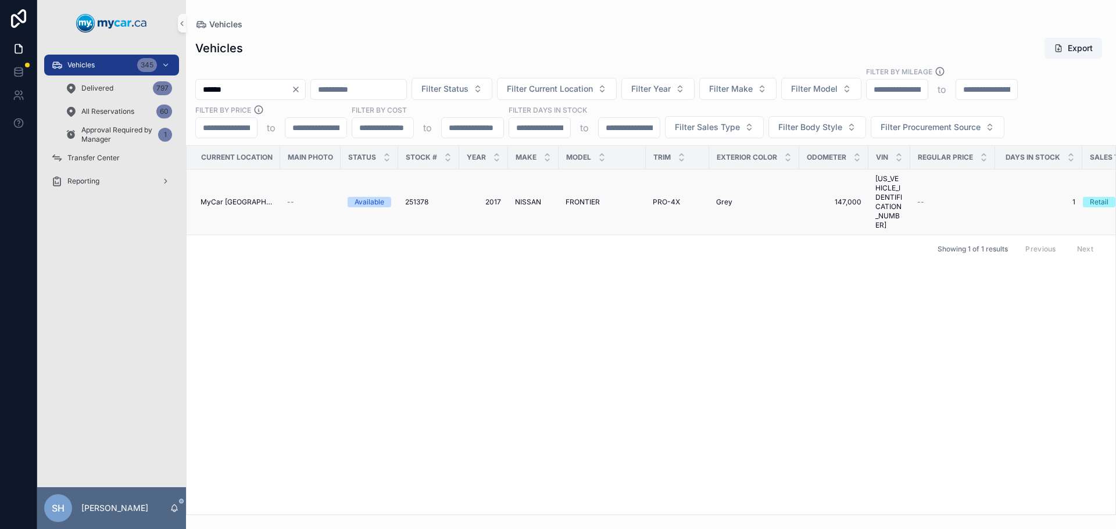
type input "******"
click at [589, 198] on span "FRONTIER" at bounding box center [582, 202] width 34 height 9
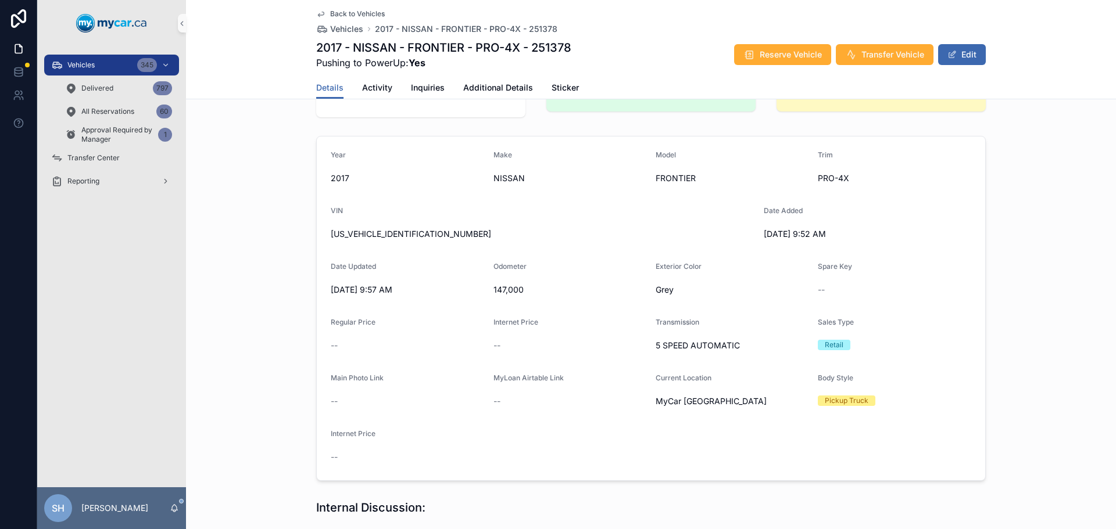
scroll to position [58, 0]
click at [956, 55] on button "Edit" at bounding box center [962, 54] width 48 height 21
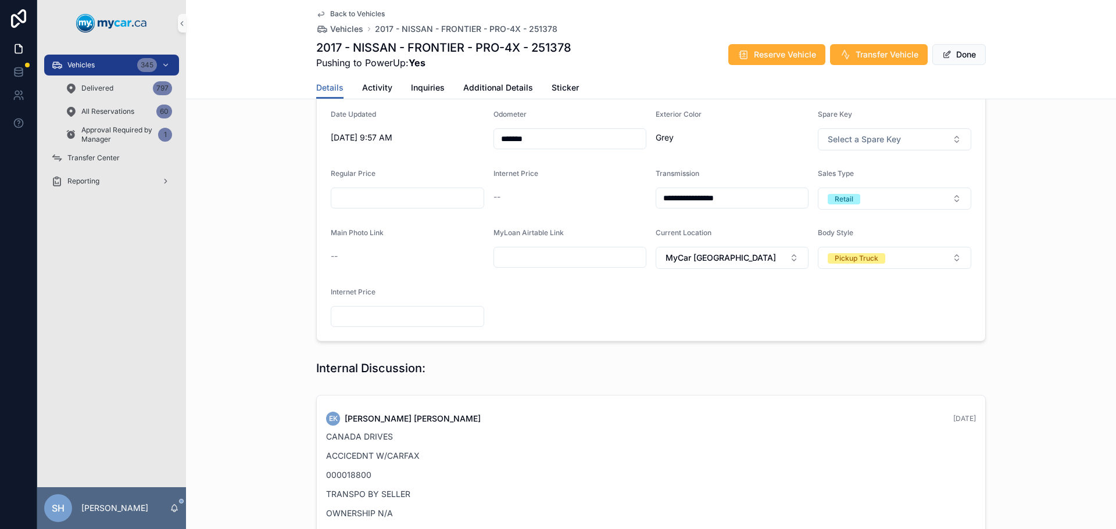
scroll to position [232, 0]
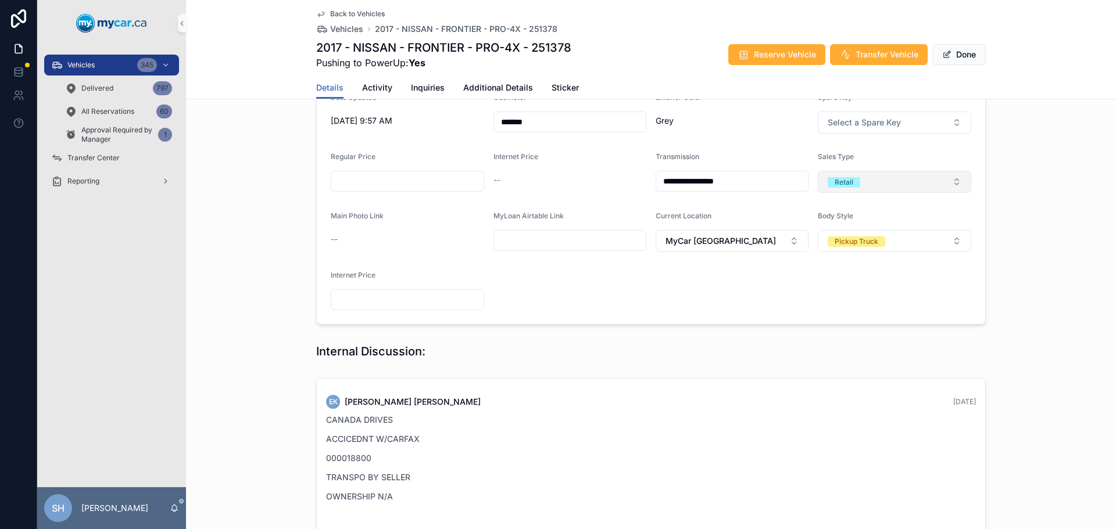
click at [863, 182] on button "Retail" at bounding box center [894, 182] width 153 height 22
click at [845, 241] on div "Wholesale" at bounding box center [845, 246] width 34 height 10
click at [1028, 192] on div "**********" at bounding box center [651, 144] width 930 height 372
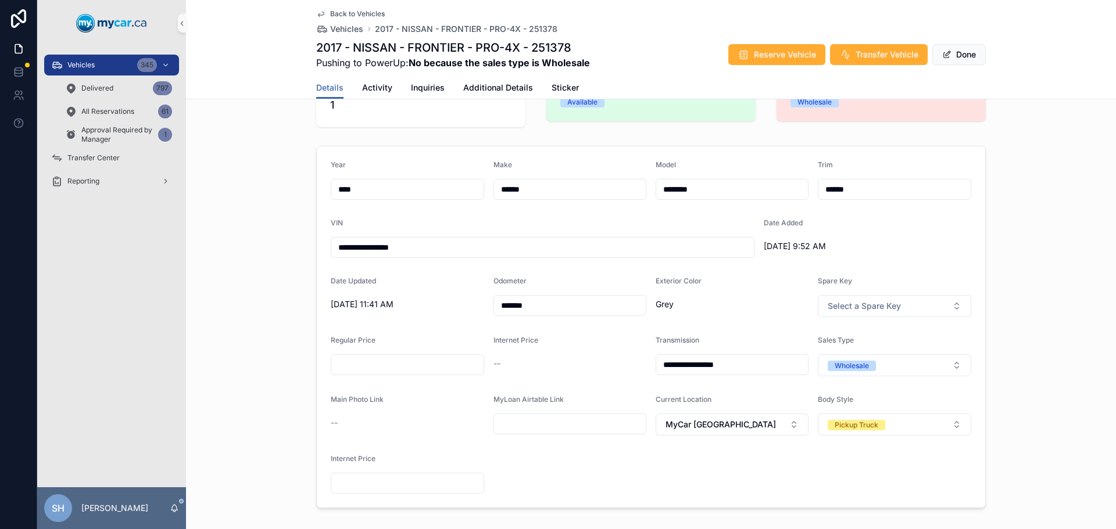
scroll to position [0, 0]
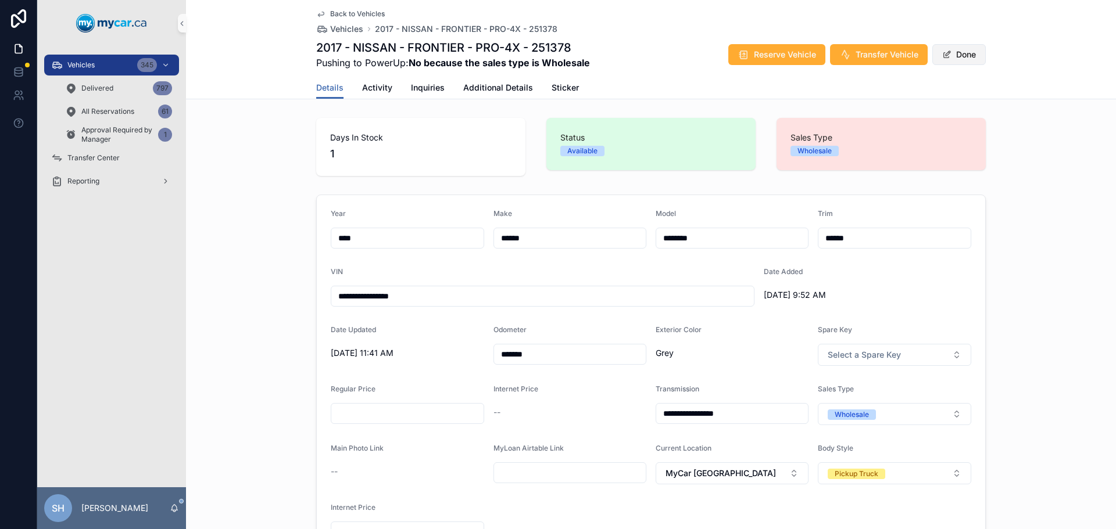
click at [963, 45] on button "Done" at bounding box center [958, 54] width 53 height 21
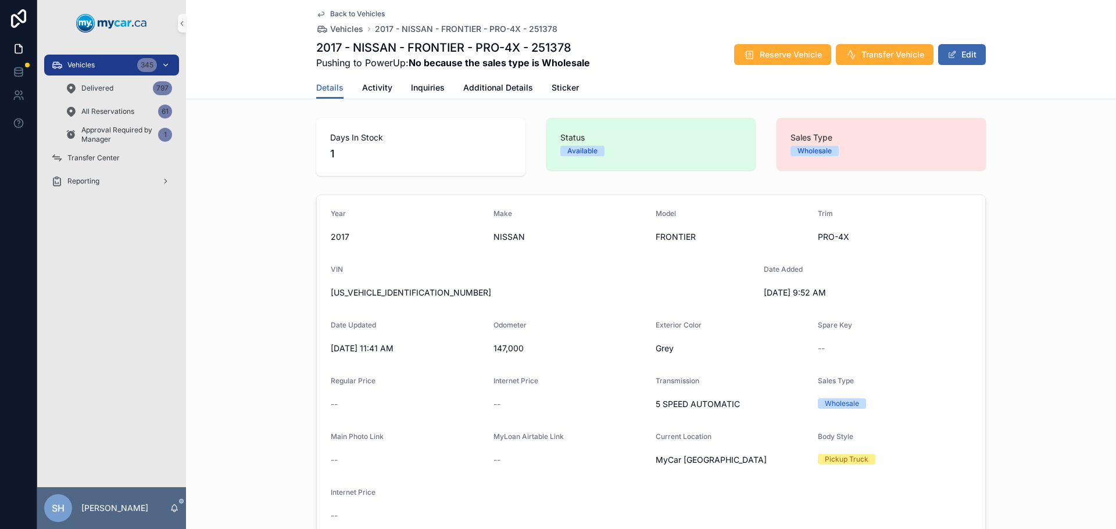
click at [78, 62] on span "Vehicles" at bounding box center [80, 64] width 27 height 9
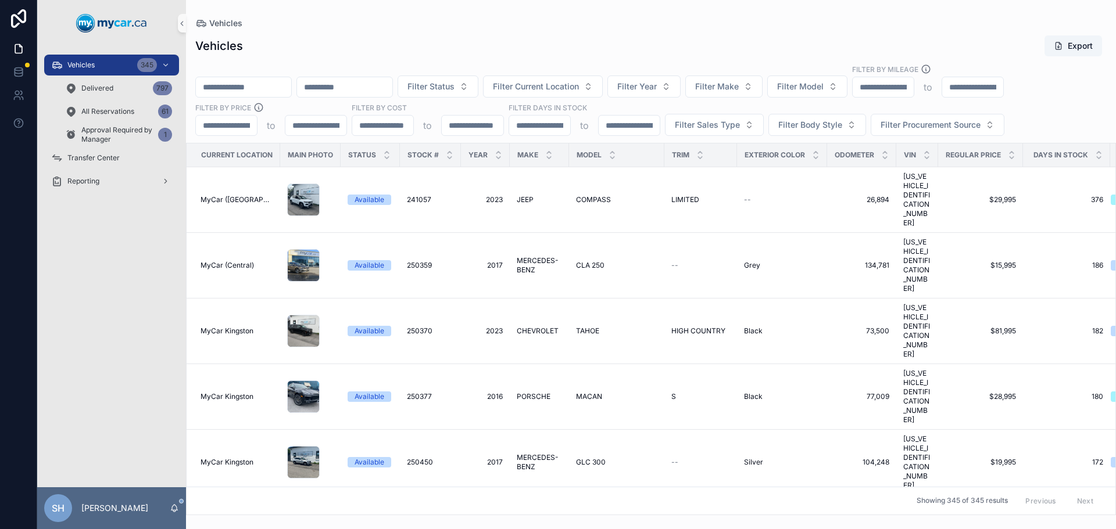
click at [236, 84] on input "scrollable content" at bounding box center [243, 87] width 95 height 16
type input "*******"
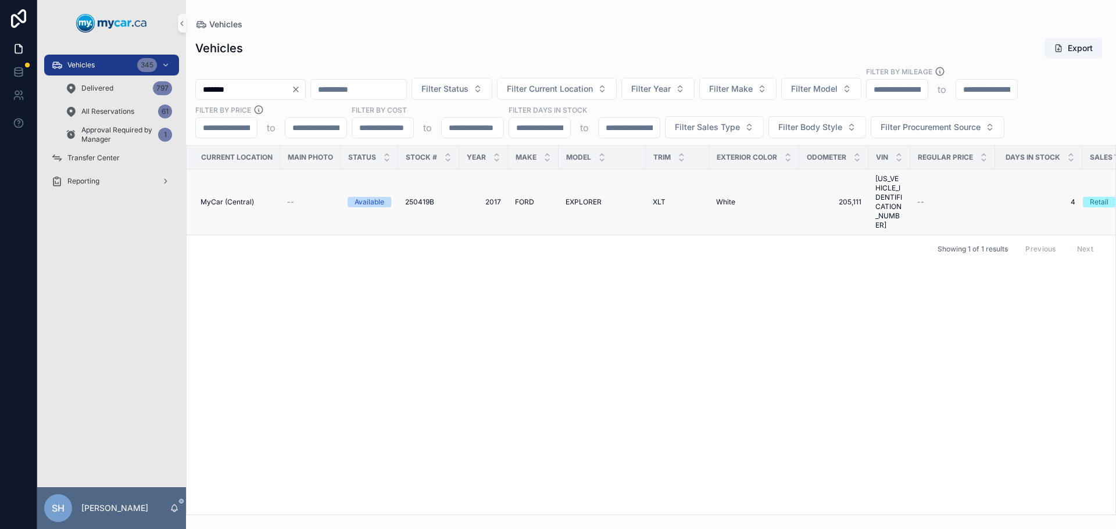
click at [526, 198] on span "FORD" at bounding box center [524, 202] width 19 height 9
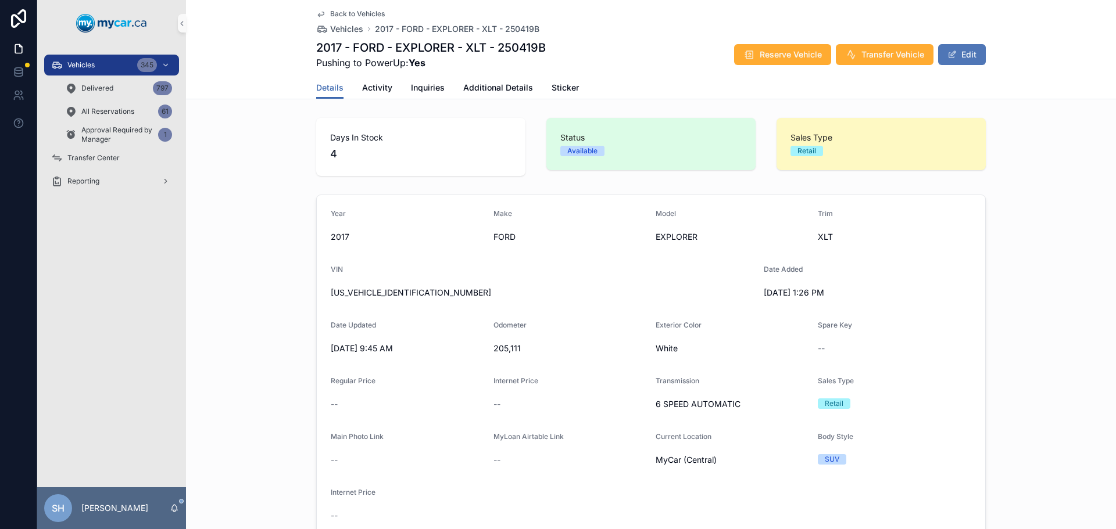
click at [962, 58] on button "Edit" at bounding box center [962, 54] width 48 height 21
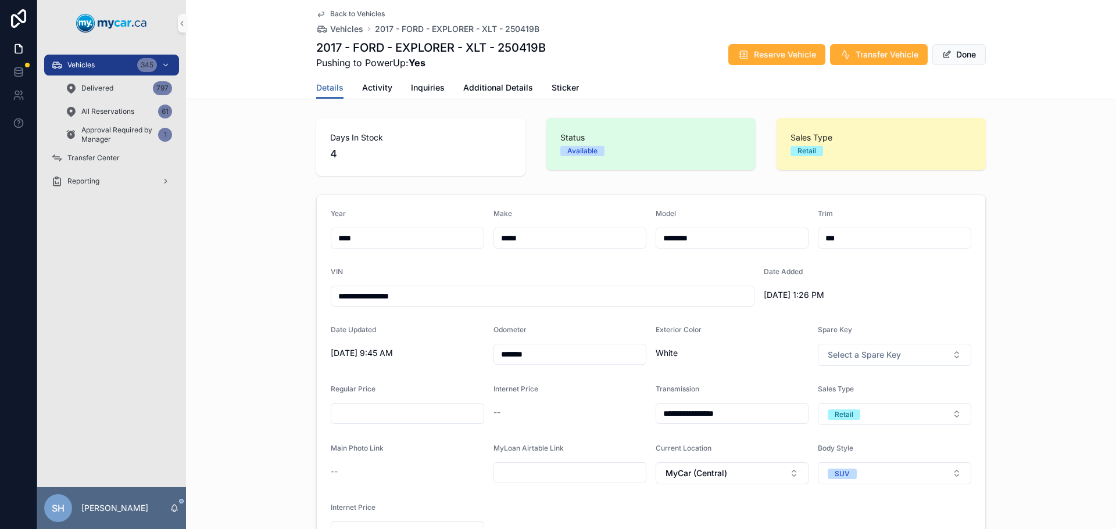
scroll to position [116, 0]
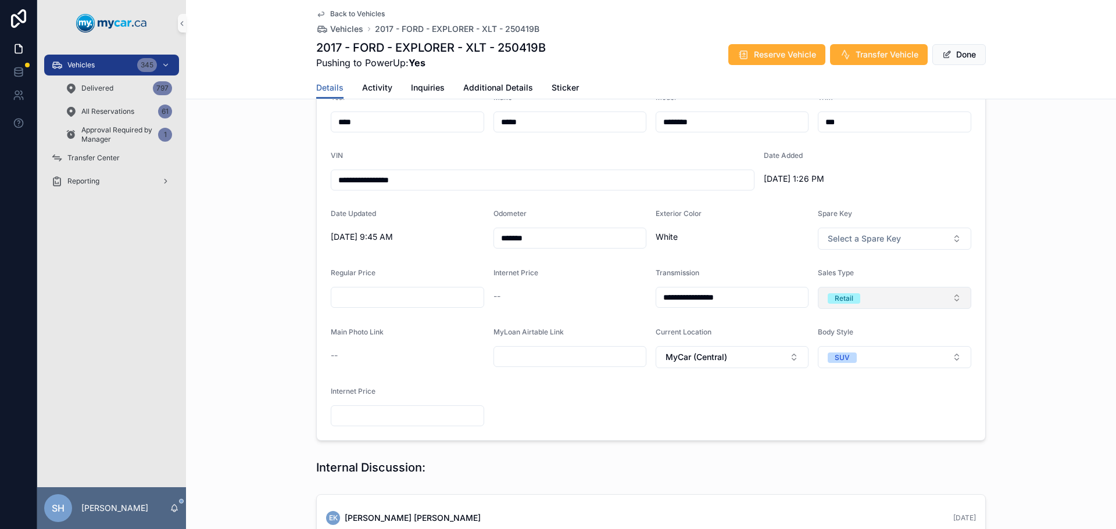
click at [851, 301] on span "Retail" at bounding box center [843, 298] width 33 height 10
click at [862, 363] on div "Wholesale" at bounding box center [845, 362] width 34 height 10
click at [1006, 288] on div "**********" at bounding box center [651, 260] width 930 height 372
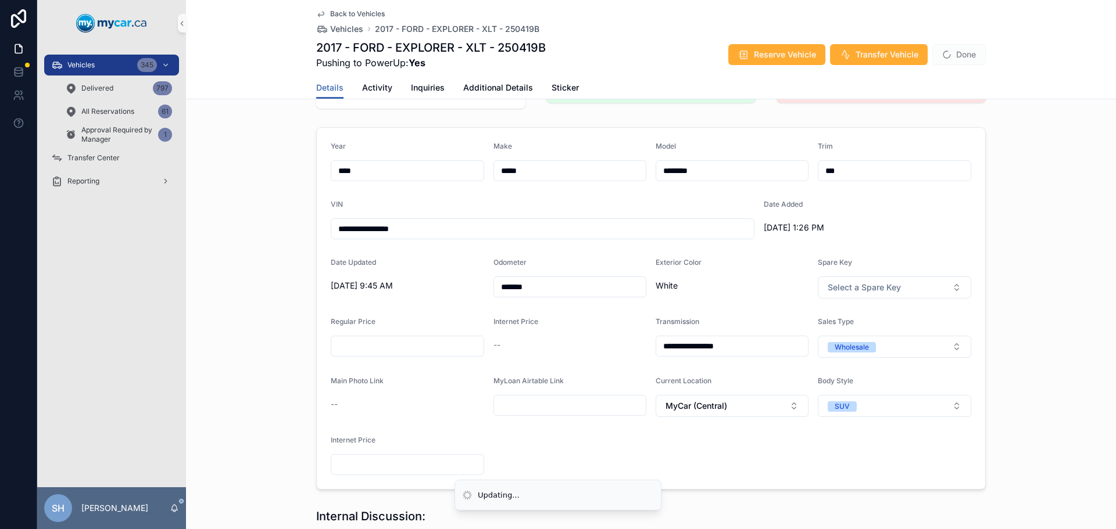
scroll to position [0, 0]
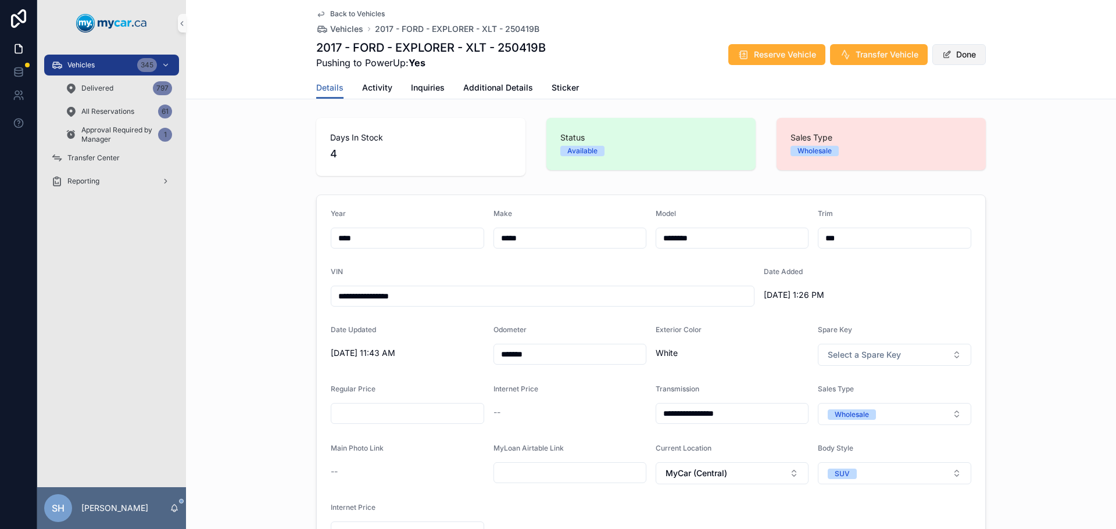
click at [952, 53] on button "Done" at bounding box center [958, 54] width 53 height 21
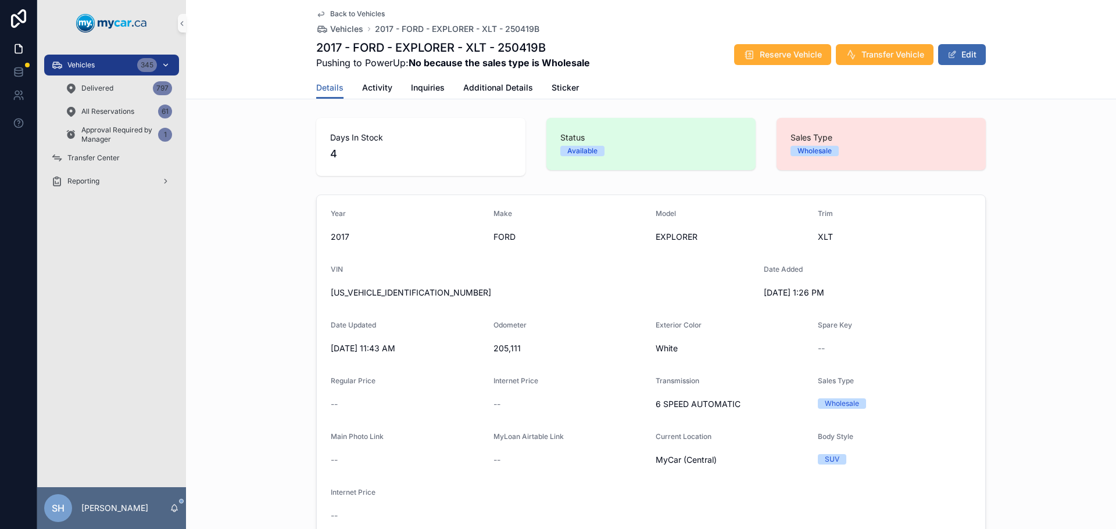
click at [106, 68] on div "Vehicles 345" at bounding box center [111, 65] width 121 height 19
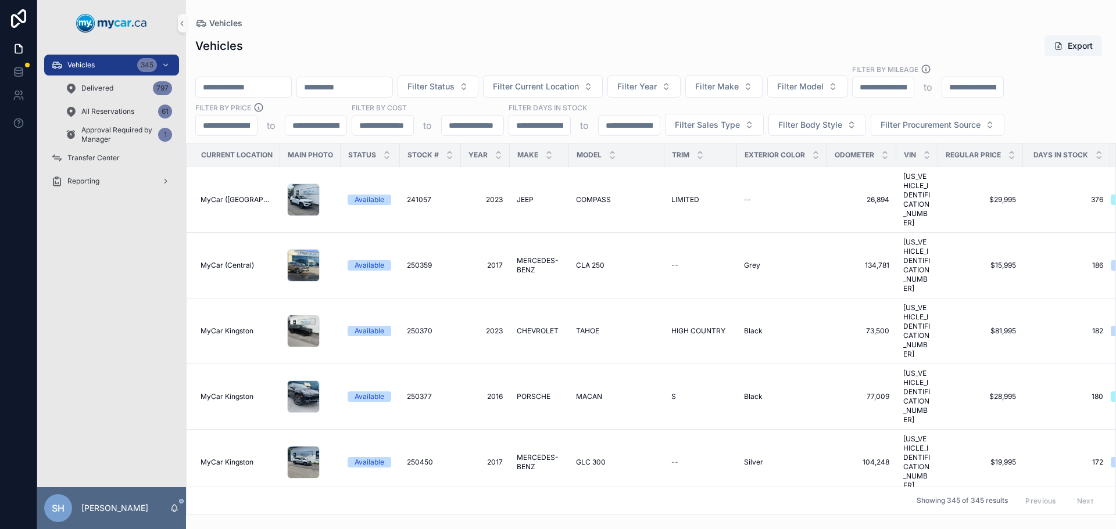
click at [242, 81] on input "scrollable content" at bounding box center [243, 87] width 95 height 16
type input "******"
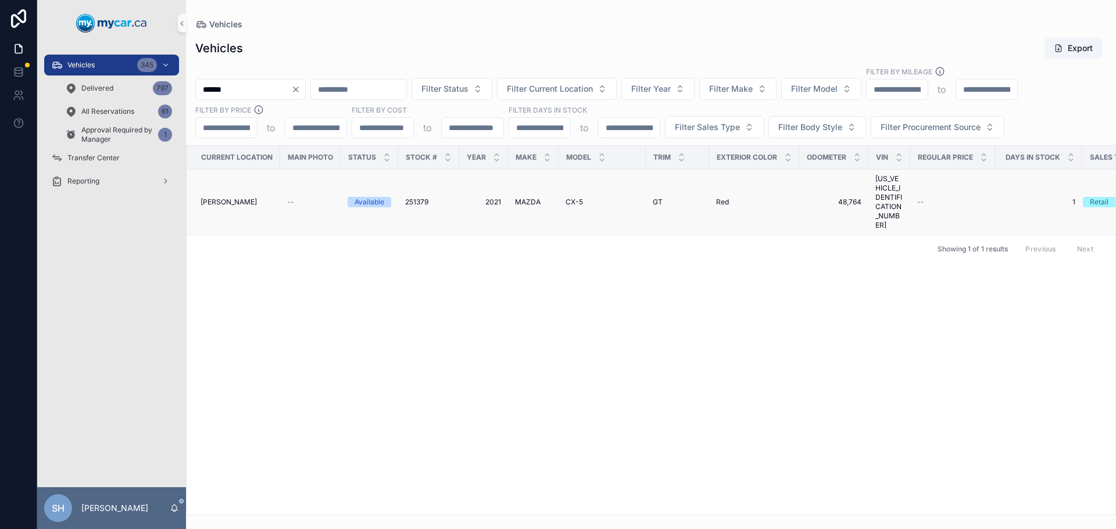
click at [525, 198] on span "MAZDA" at bounding box center [528, 202] width 26 height 9
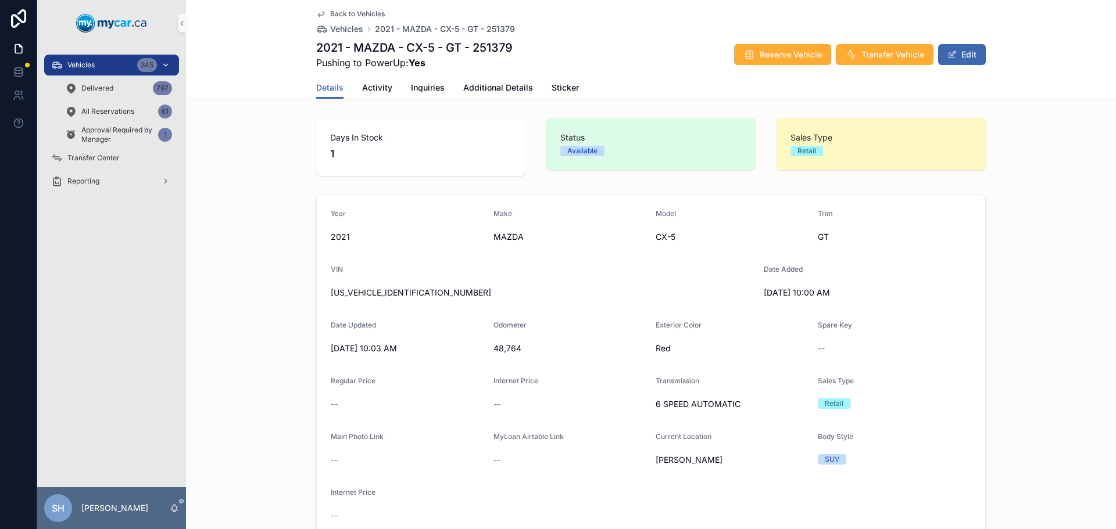
click at [109, 68] on div "Vehicles 345" at bounding box center [111, 65] width 121 height 19
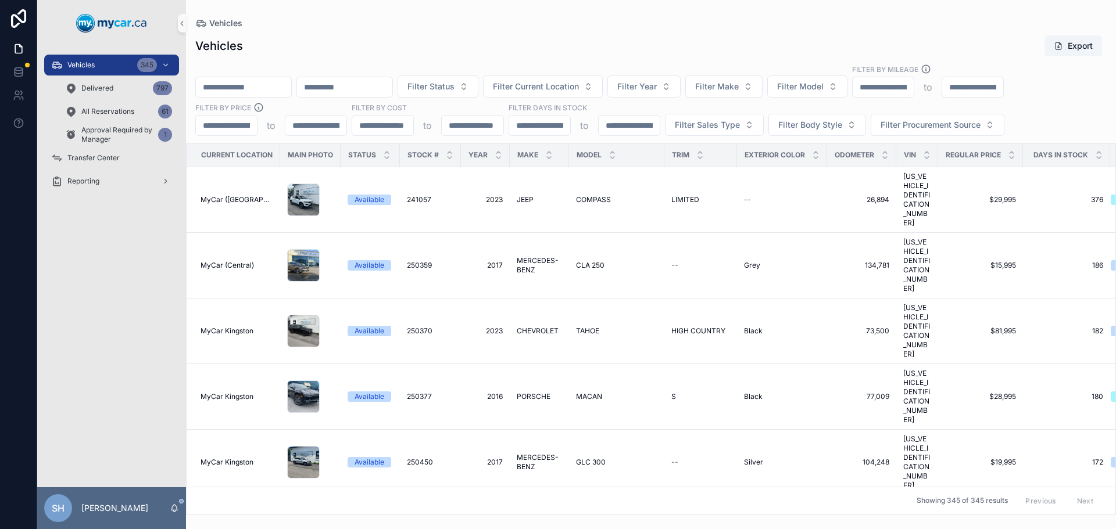
click at [220, 90] on input "scrollable content" at bounding box center [243, 87] width 95 height 16
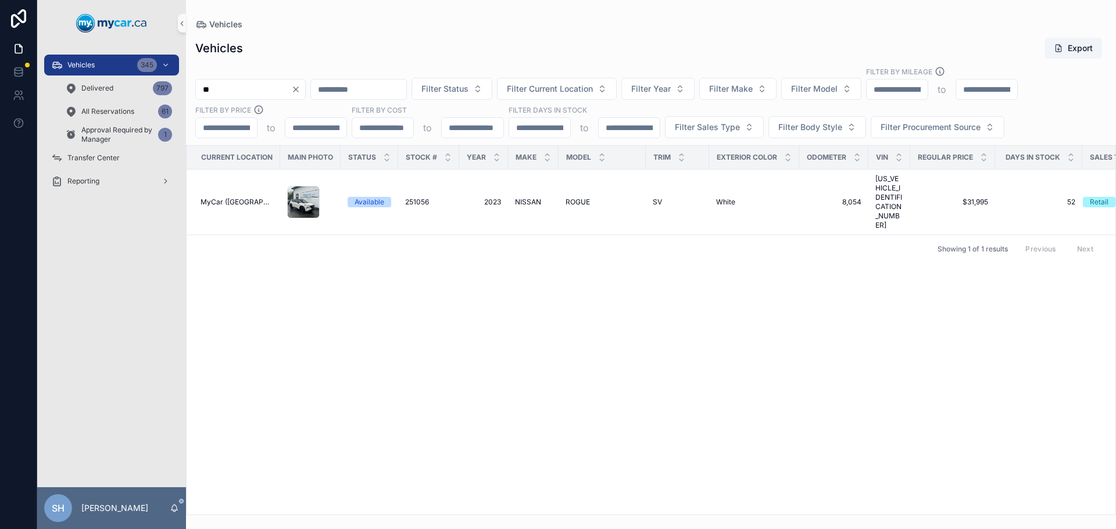
type input "*"
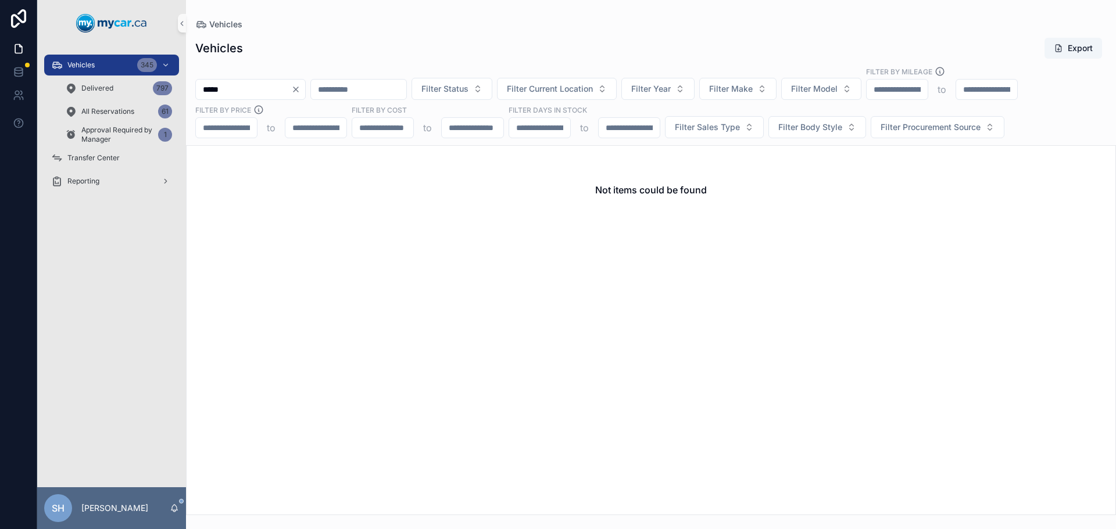
click at [208, 89] on input "*****" at bounding box center [243, 89] width 95 height 16
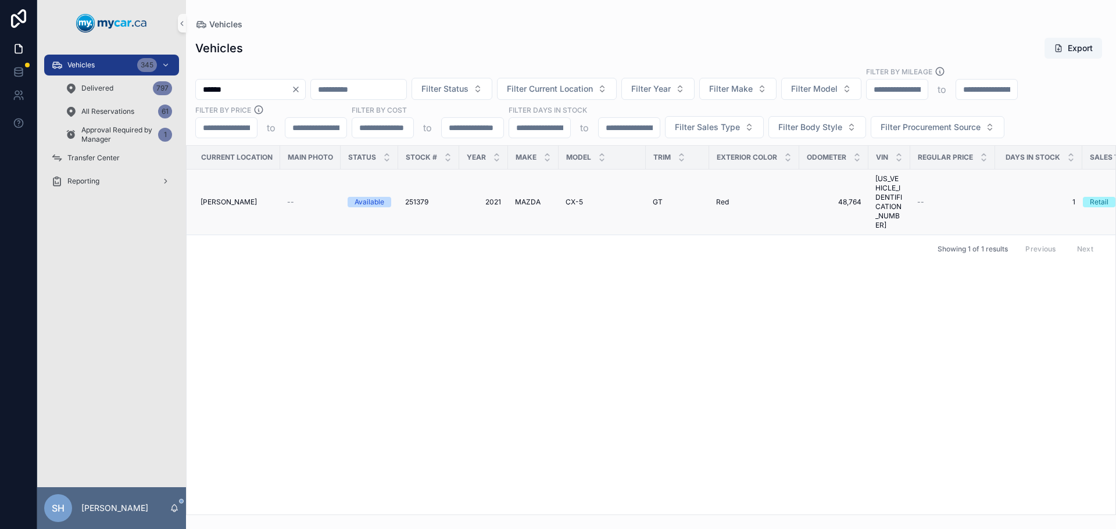
type input "******"
click at [526, 198] on span "MAZDA" at bounding box center [528, 202] width 26 height 9
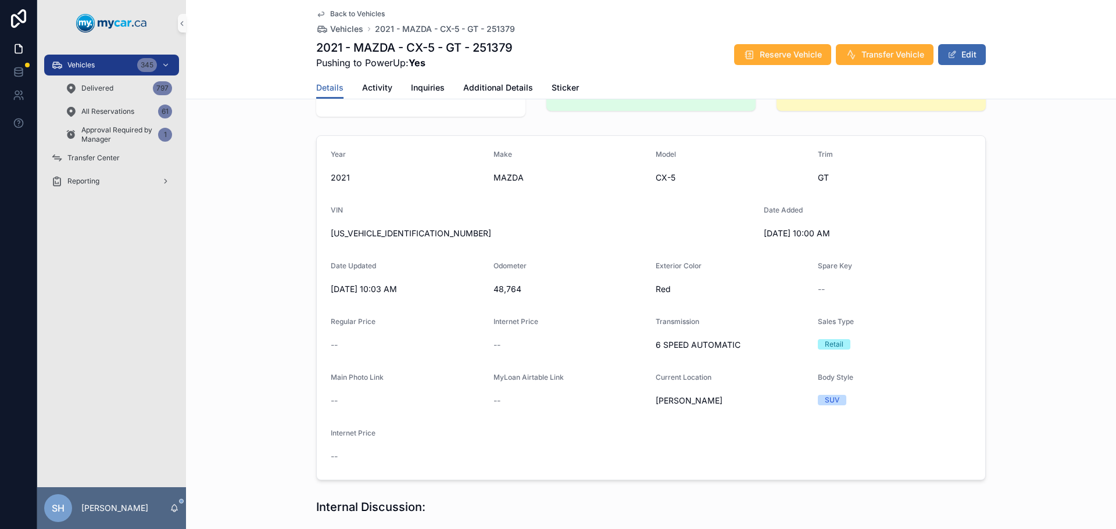
scroll to position [58, 0]
click at [949, 54] on span "scrollable content" at bounding box center [951, 54] width 9 height 9
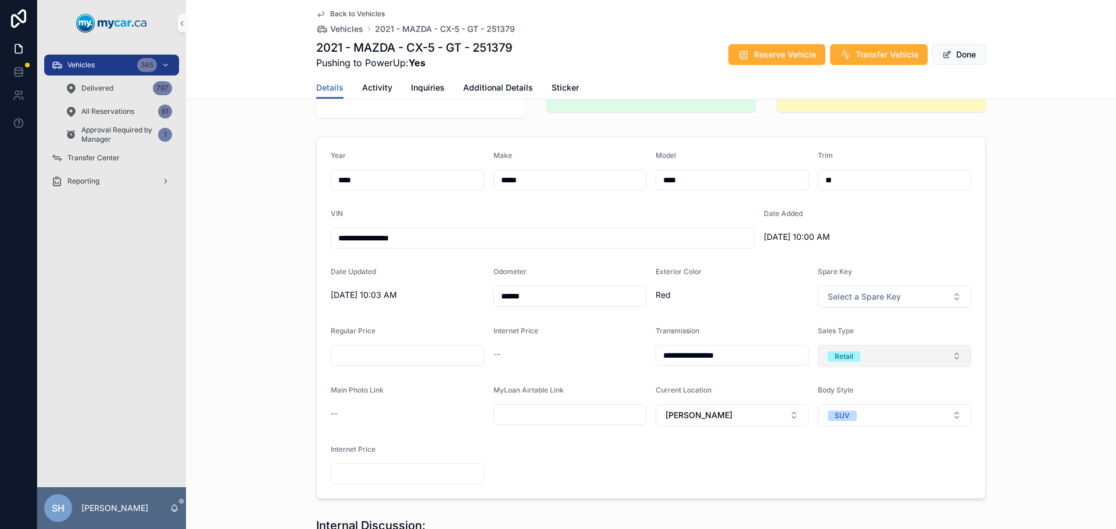
click at [855, 360] on span "Retail" at bounding box center [843, 357] width 33 height 10
click at [855, 421] on div "Wholesale" at bounding box center [845, 420] width 34 height 10
click at [960, 52] on button "Done" at bounding box center [958, 54] width 53 height 21
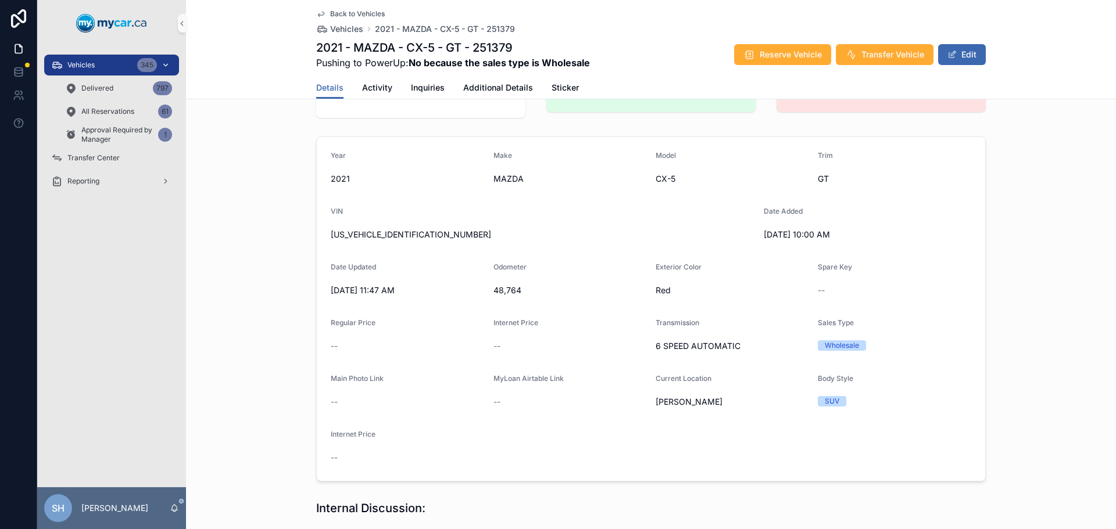
click at [82, 70] on div "Vehicles 345" at bounding box center [111, 65] width 121 height 19
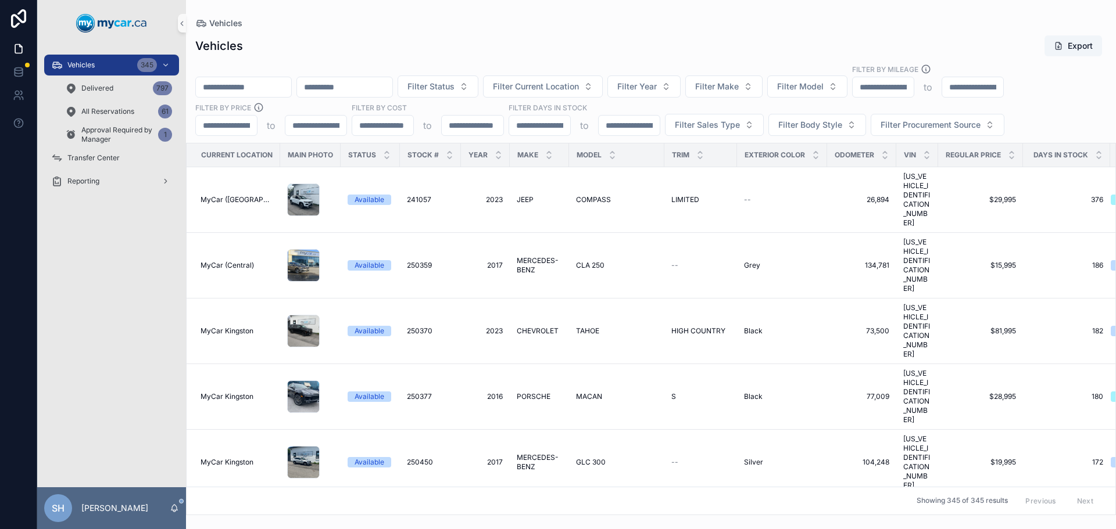
click at [284, 93] on input "scrollable content" at bounding box center [243, 87] width 95 height 16
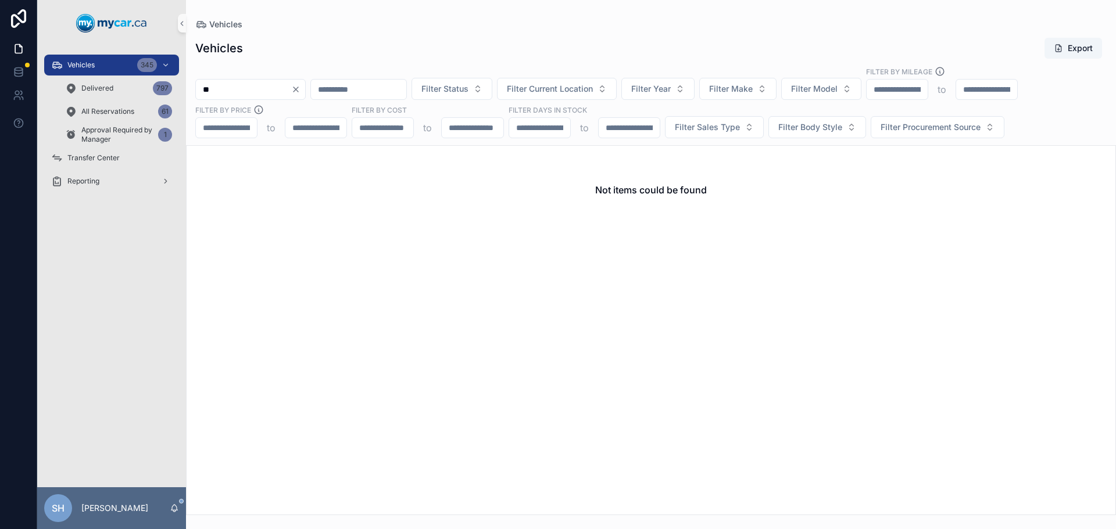
type input "*"
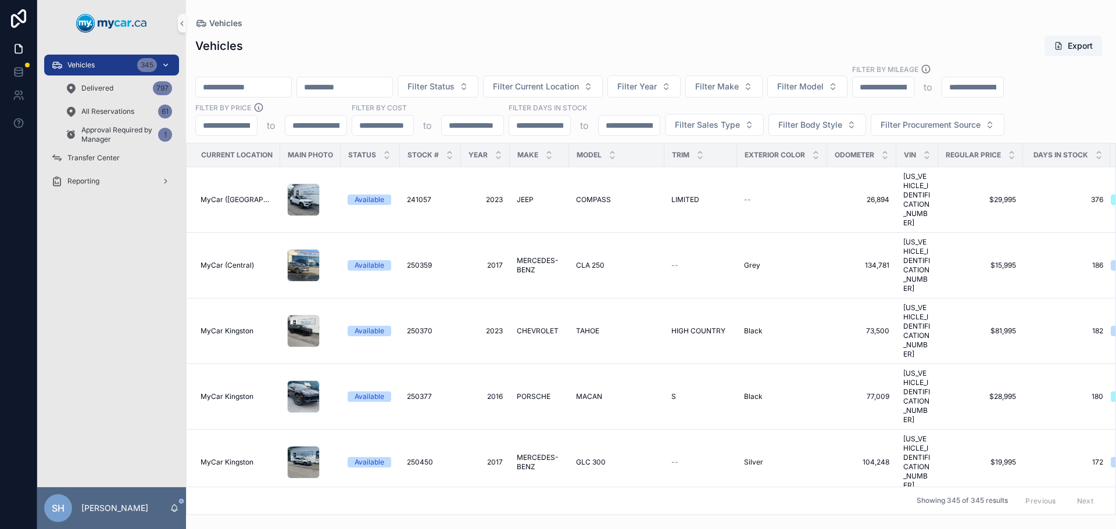
click at [88, 63] on span "Vehicles" at bounding box center [80, 64] width 27 height 9
click at [421, 8] on div "Vehicles Vehicles Export Filter Status Filter Current Location Filter Year Filt…" at bounding box center [651, 257] width 930 height 515
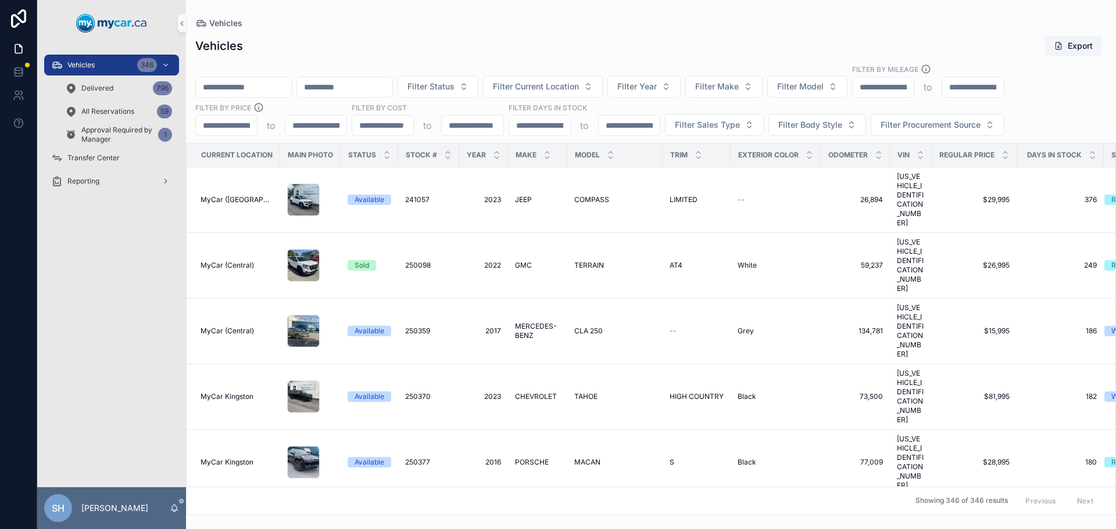
click at [232, 88] on input "scrollable content" at bounding box center [243, 87] width 95 height 16
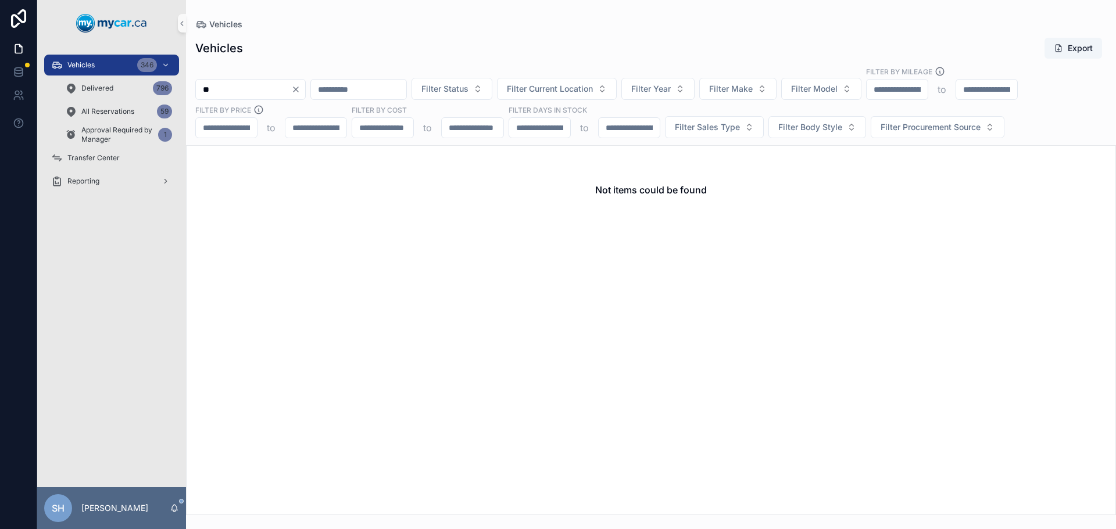
type input "*"
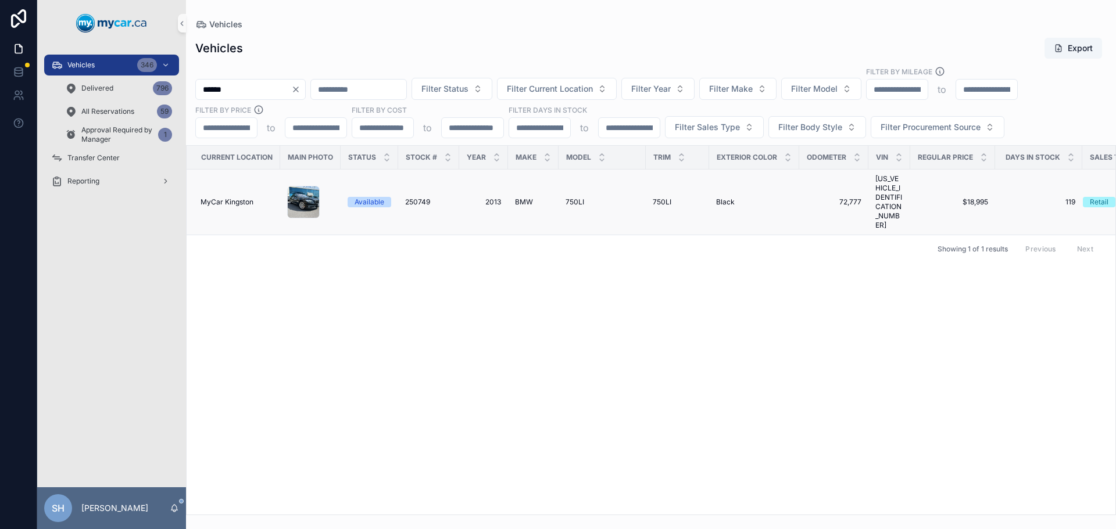
type input "******"
click at [519, 198] on span "BMW" at bounding box center [524, 202] width 18 height 9
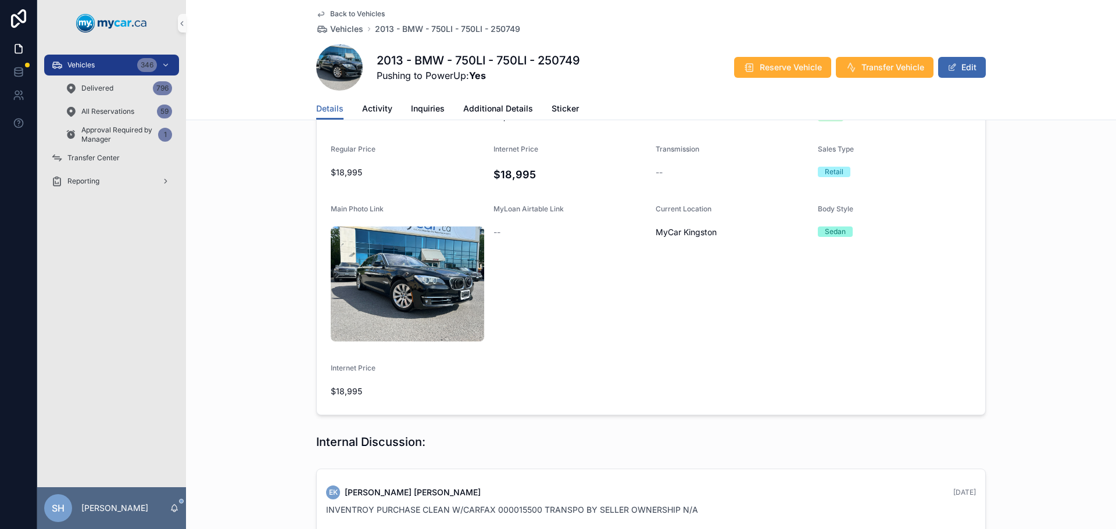
scroll to position [232, 0]
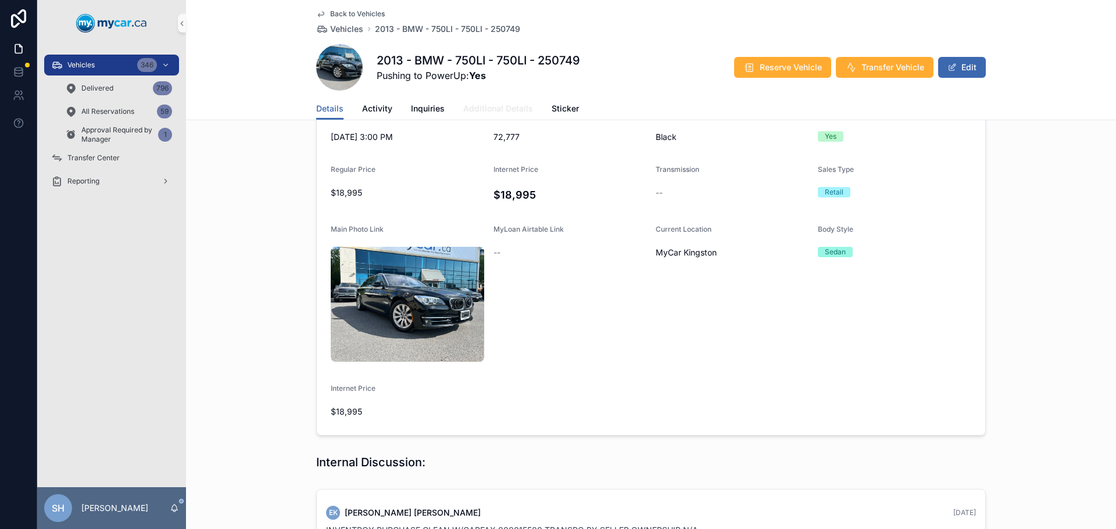
click at [486, 110] on span "Additional Details" at bounding box center [498, 109] width 70 height 12
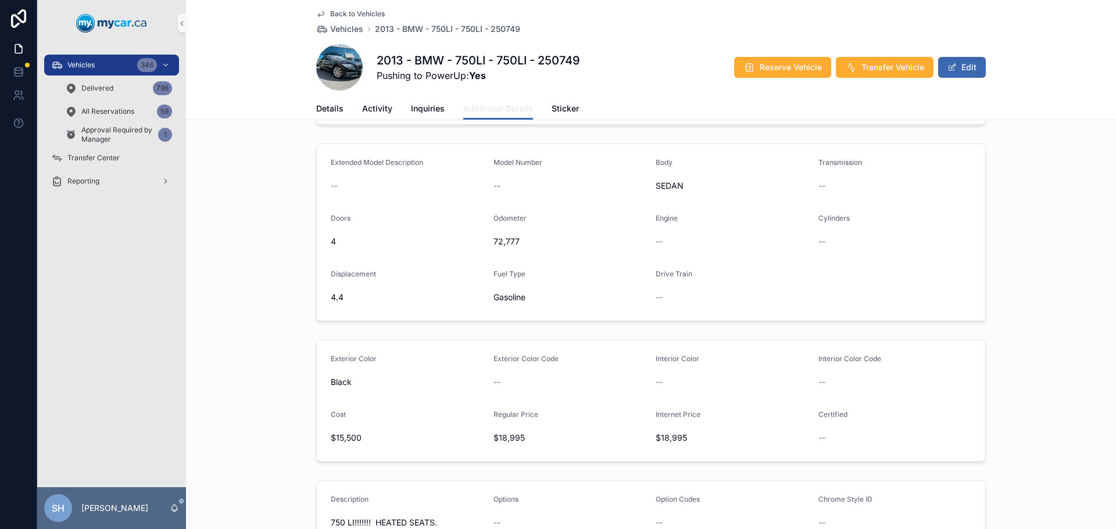
scroll to position [174, 0]
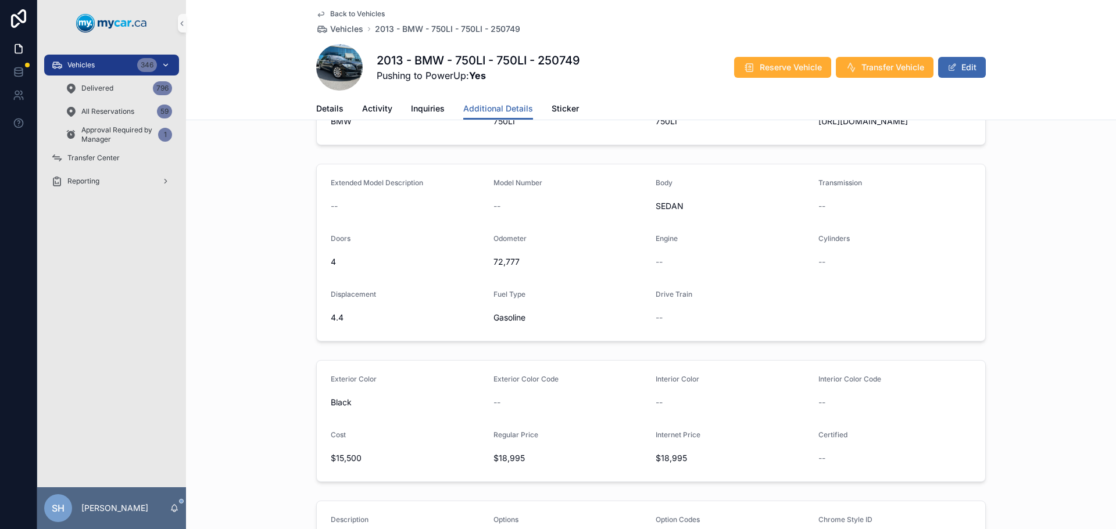
click at [101, 63] on div "Vehicles 346" at bounding box center [111, 65] width 121 height 19
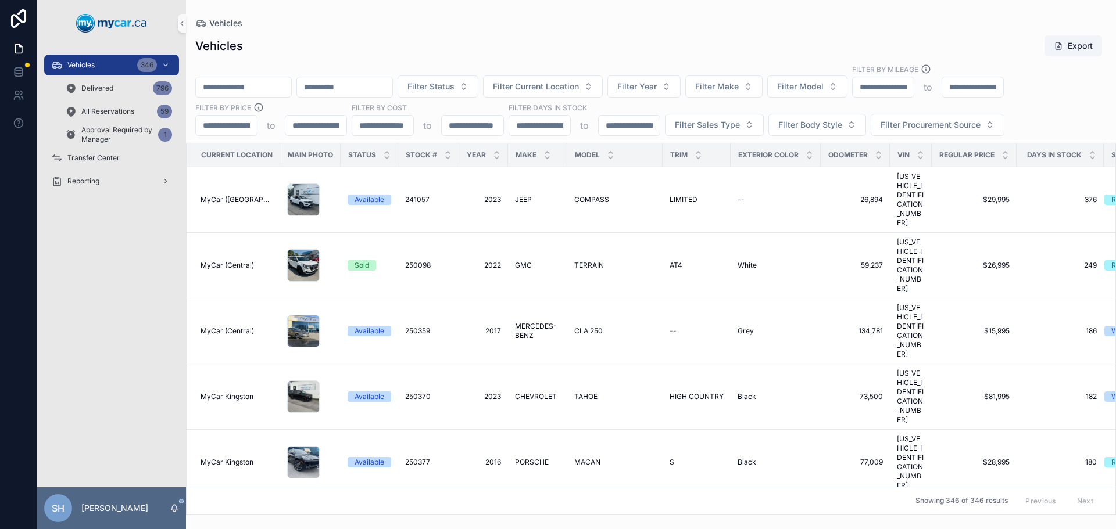
click at [278, 89] on input "scrollable content" at bounding box center [243, 87] width 95 height 16
type input "******"
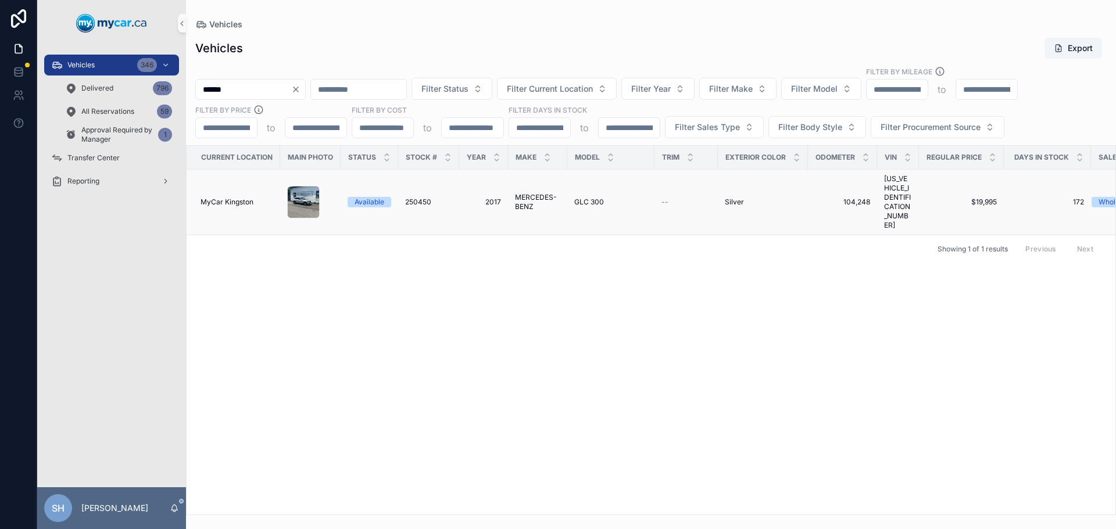
click at [525, 193] on span "MERCEDES-BENZ" at bounding box center [537, 202] width 45 height 19
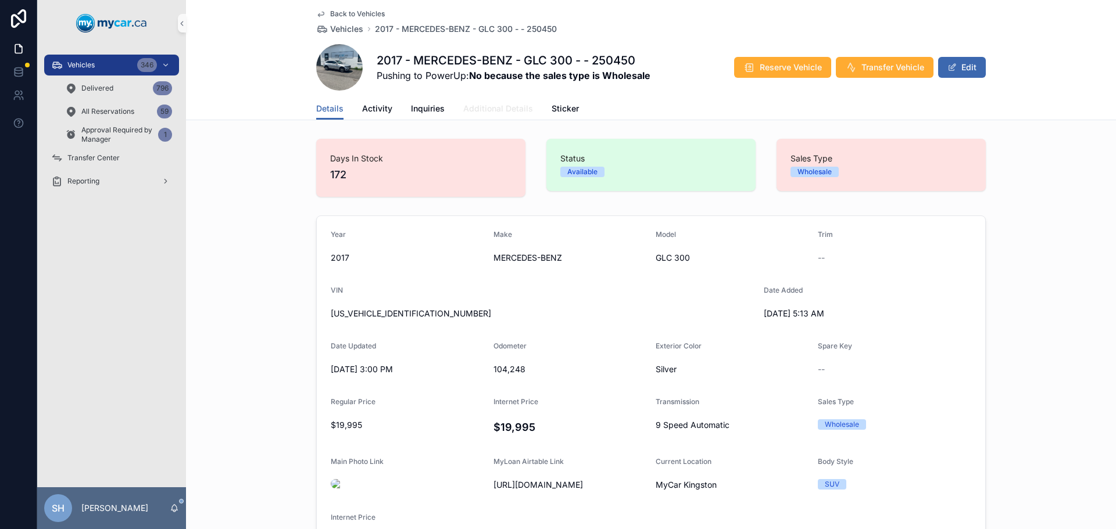
drag, startPoint x: 492, startPoint y: 106, endPoint x: 501, endPoint y: 106, distance: 9.3
click at [492, 106] on span "Additional Details" at bounding box center [498, 109] width 70 height 12
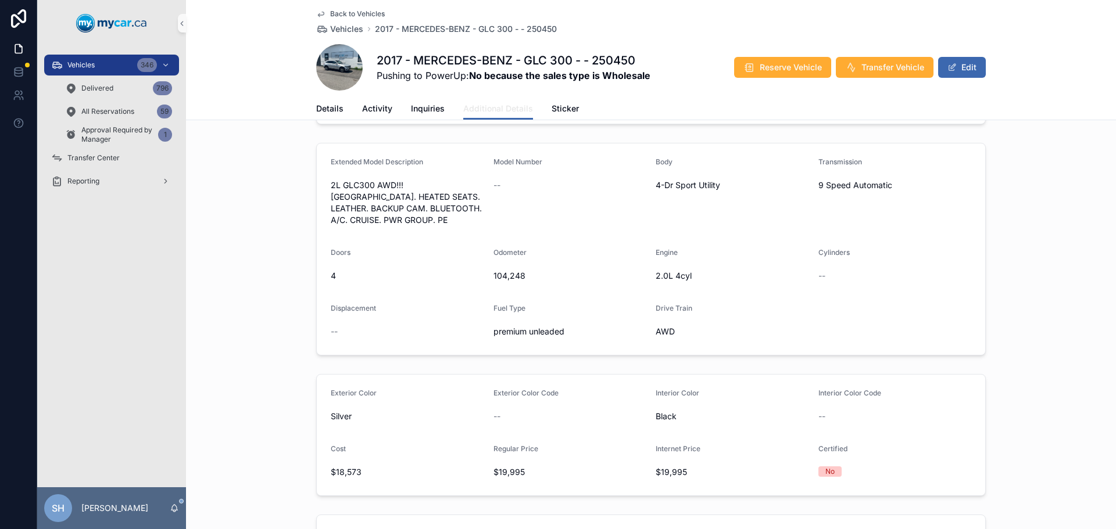
scroll to position [174, 0]
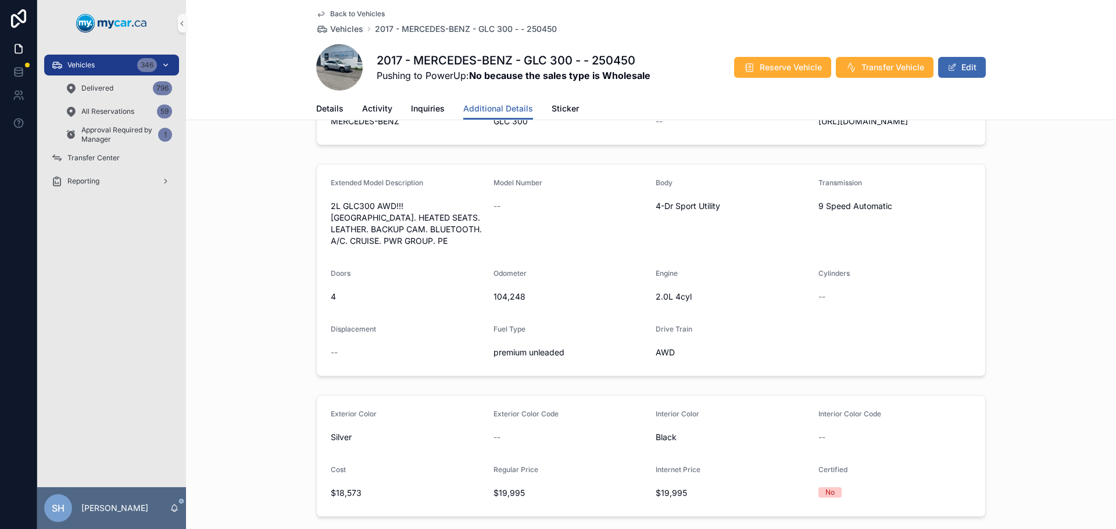
click at [112, 66] on div "Vehicles 346" at bounding box center [111, 65] width 121 height 19
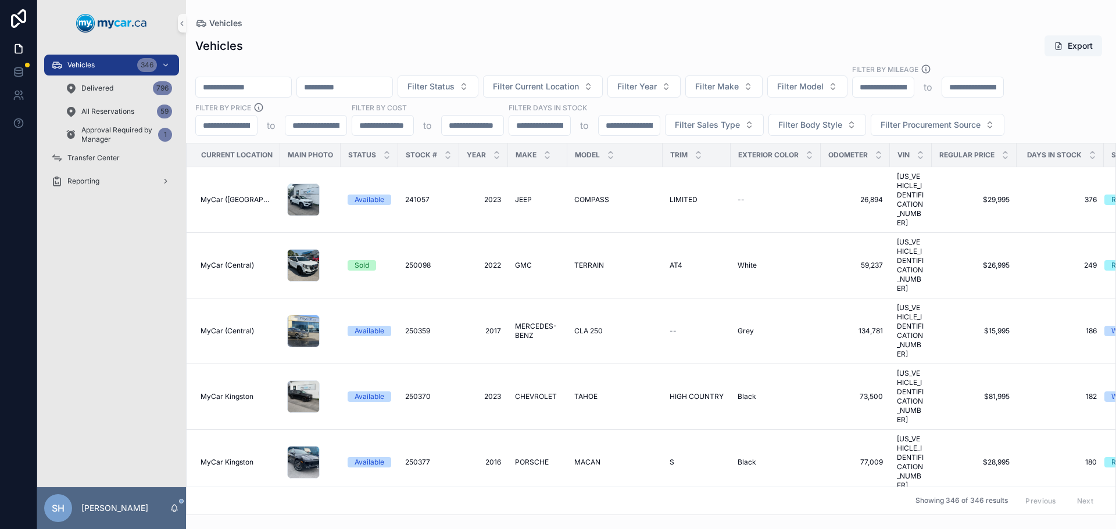
click at [287, 88] on input "scrollable content" at bounding box center [243, 87] width 95 height 16
type input "******"
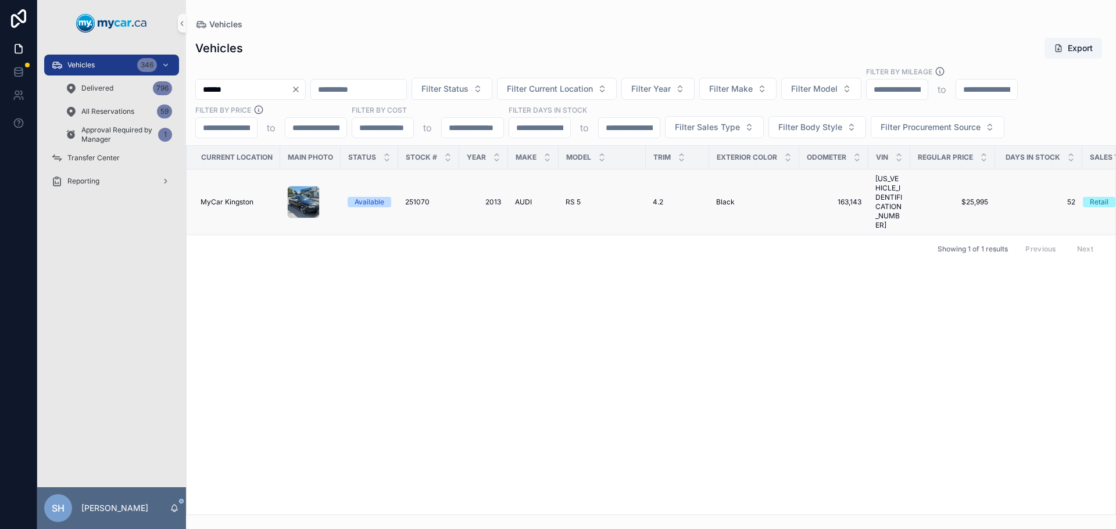
click at [416, 198] on span "251070" at bounding box center [417, 202] width 24 height 9
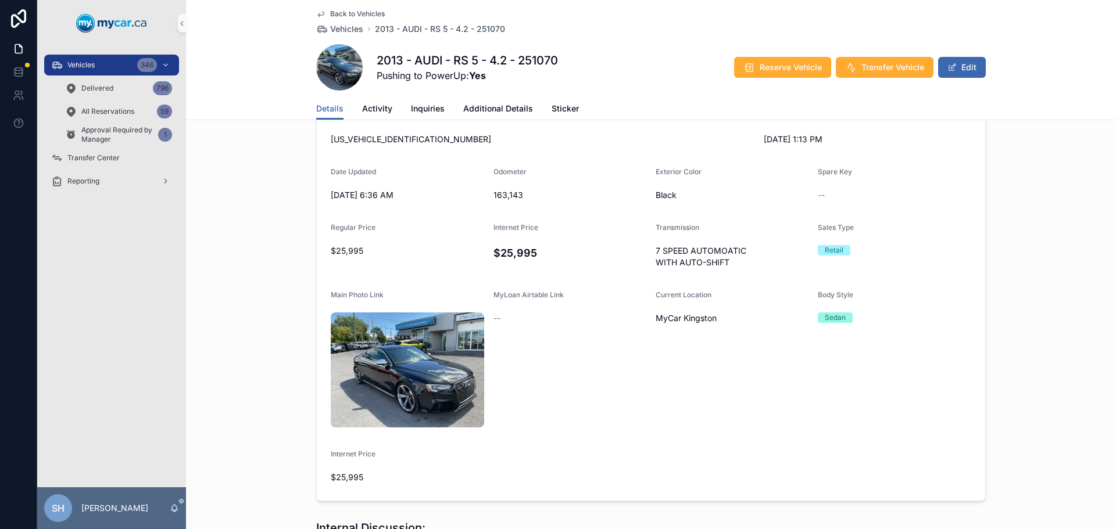
scroll to position [232, 0]
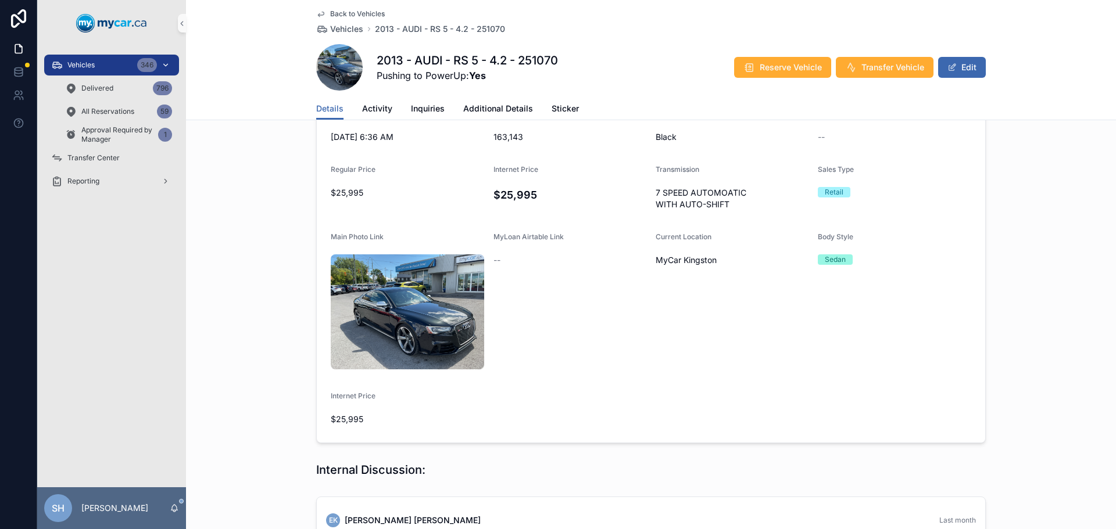
click at [75, 60] on span "Vehicles" at bounding box center [80, 64] width 27 height 9
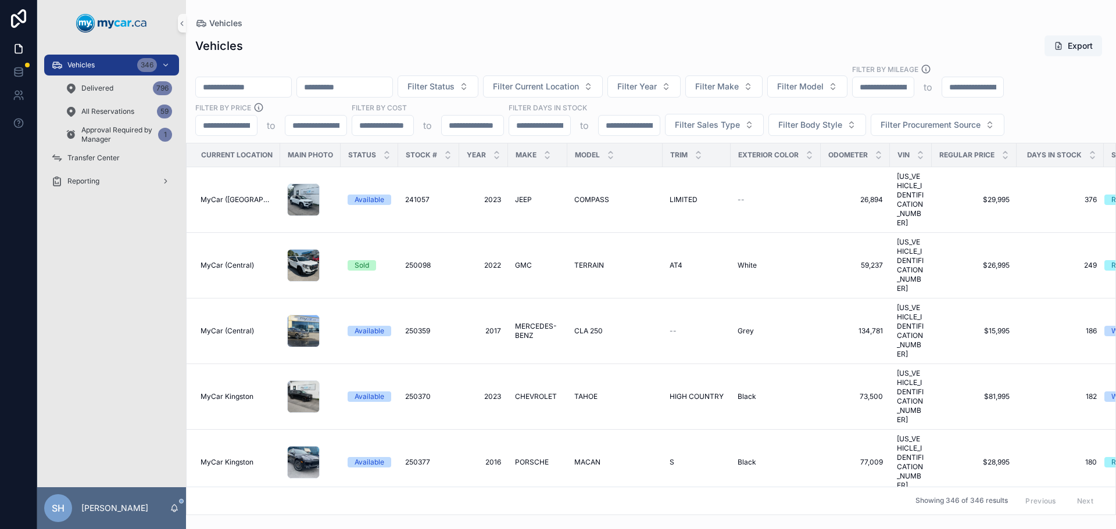
click at [267, 87] on input "scrollable content" at bounding box center [243, 87] width 95 height 16
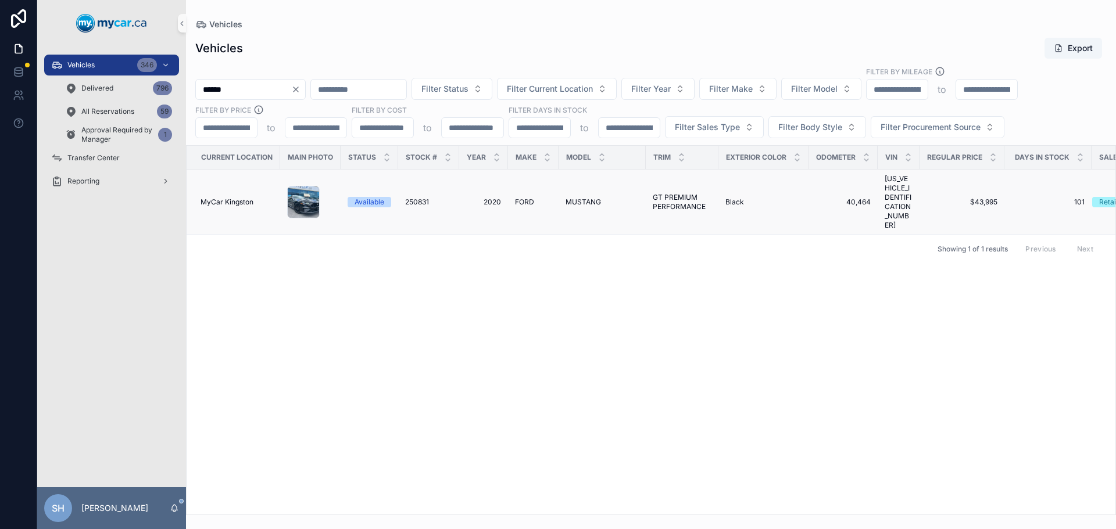
type input "******"
click at [496, 198] on span "2020" at bounding box center [483, 202] width 35 height 9
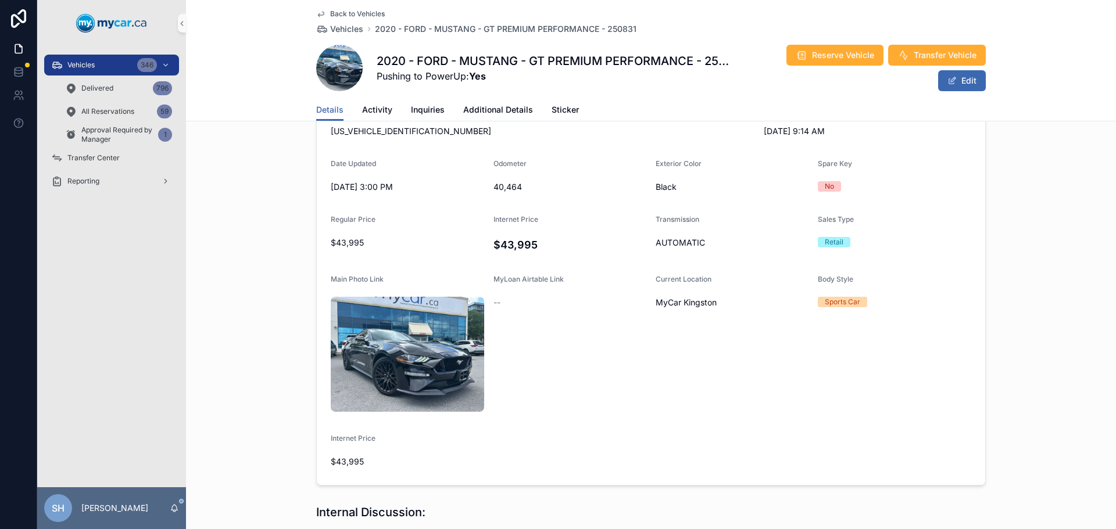
scroll to position [291, 0]
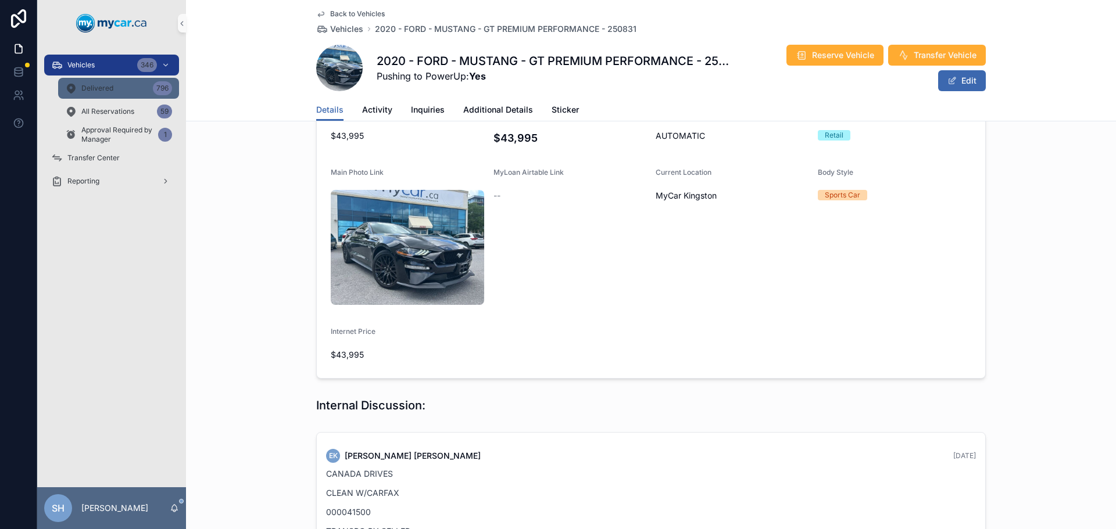
drag, startPoint x: 107, startPoint y: 65, endPoint x: 165, endPoint y: 93, distance: 64.5
click at [106, 64] on div "Vehicles 346" at bounding box center [111, 65] width 121 height 19
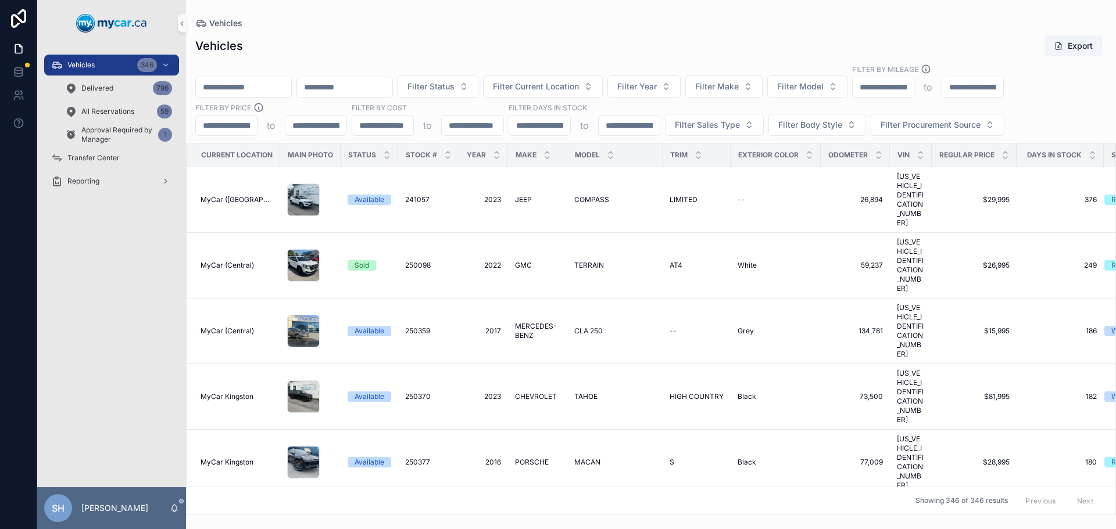
click at [226, 85] on input "scrollable content" at bounding box center [243, 87] width 95 height 16
type input "******"
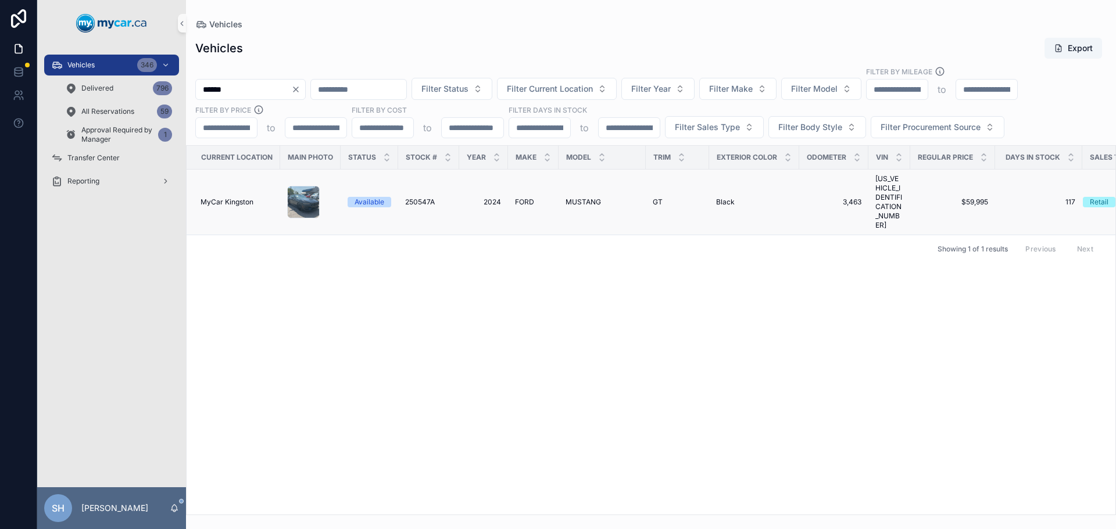
click at [499, 198] on span "2024" at bounding box center [483, 202] width 35 height 9
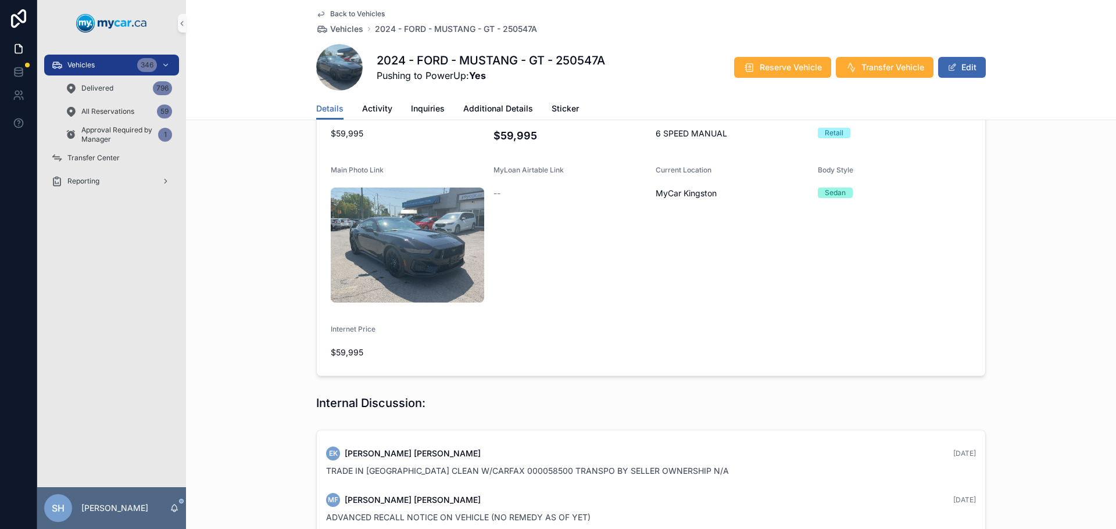
scroll to position [349, 0]
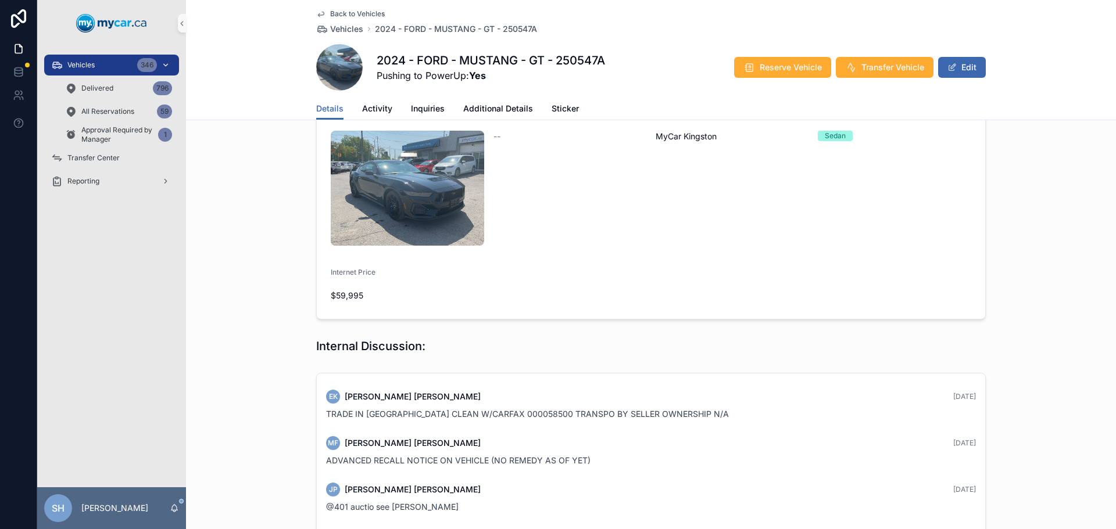
click at [105, 60] on div "Vehicles 346" at bounding box center [111, 65] width 121 height 19
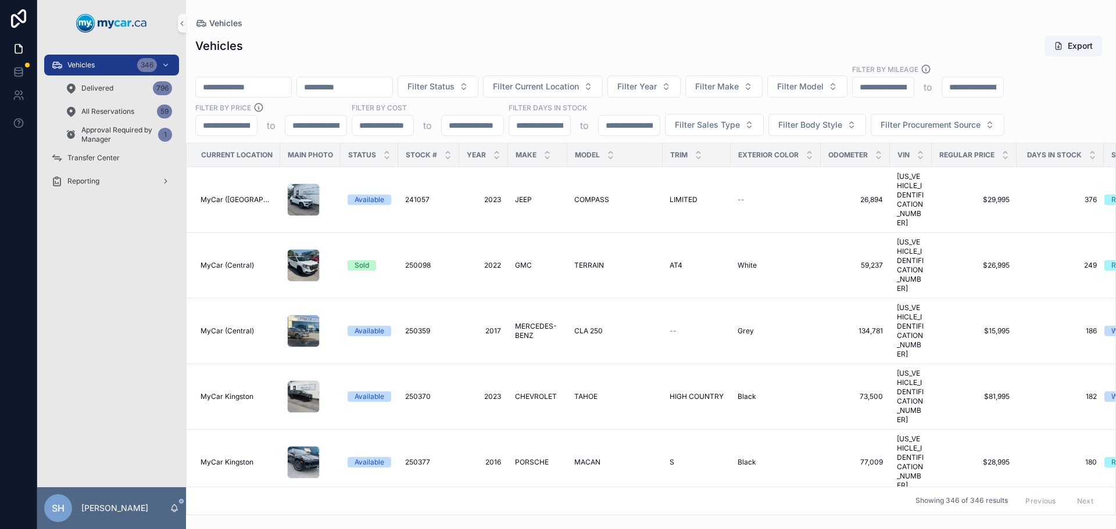
click at [226, 84] on input "scrollable content" at bounding box center [243, 87] width 95 height 16
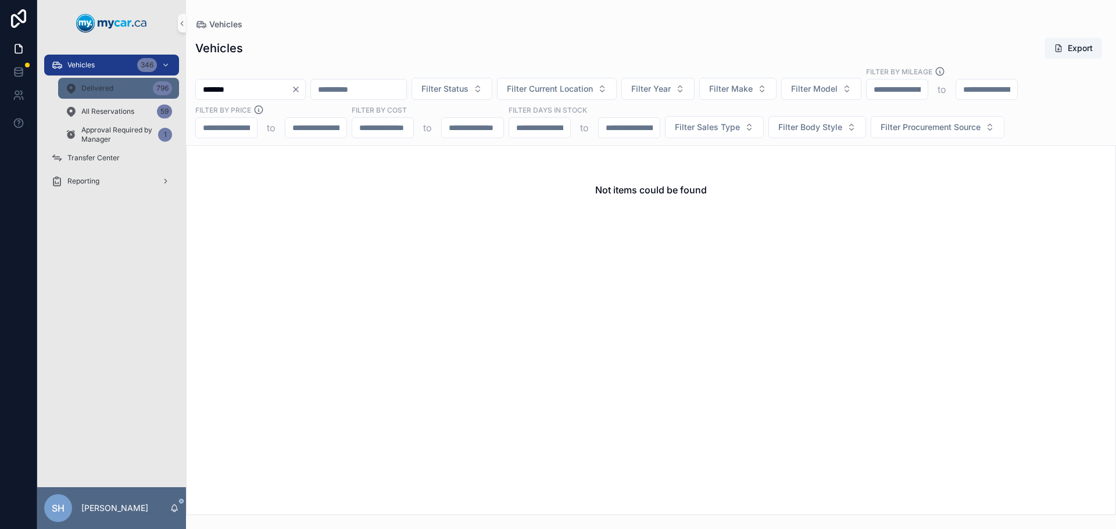
drag, startPoint x: 246, startPoint y: 83, endPoint x: 175, endPoint y: 97, distance: 72.4
click at [175, 96] on div "Vehicles 346 Delivered 796 All Reservations 59 Approval Required by Manager 1 T…" at bounding box center [576, 264] width 1078 height 529
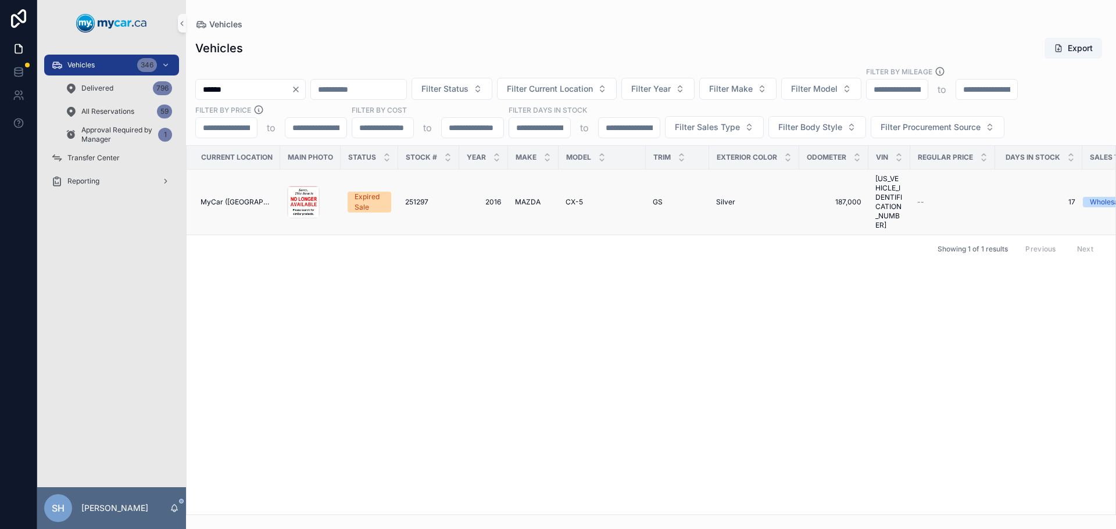
type input "******"
click at [497, 198] on span "2016" at bounding box center [483, 202] width 35 height 9
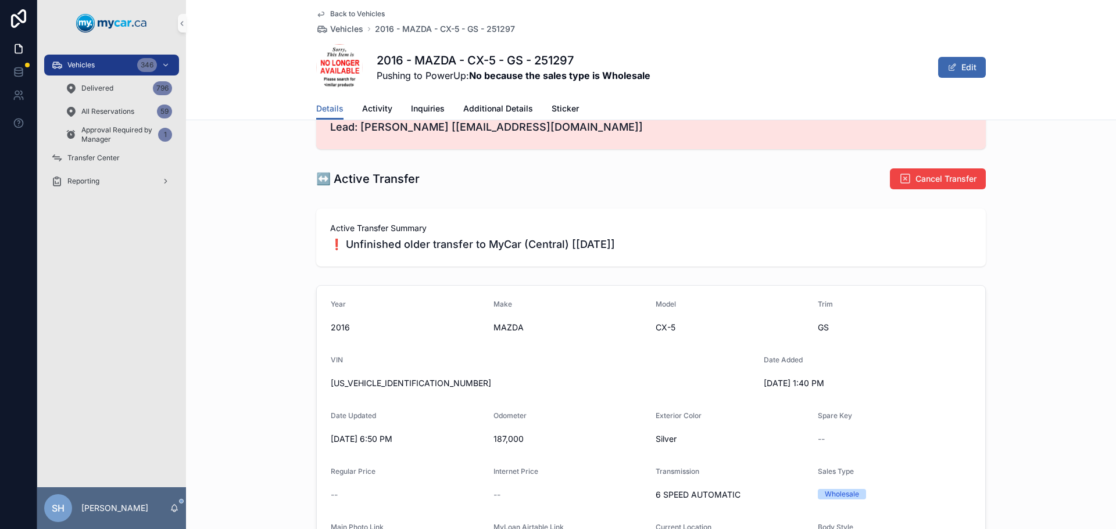
scroll to position [116, 0]
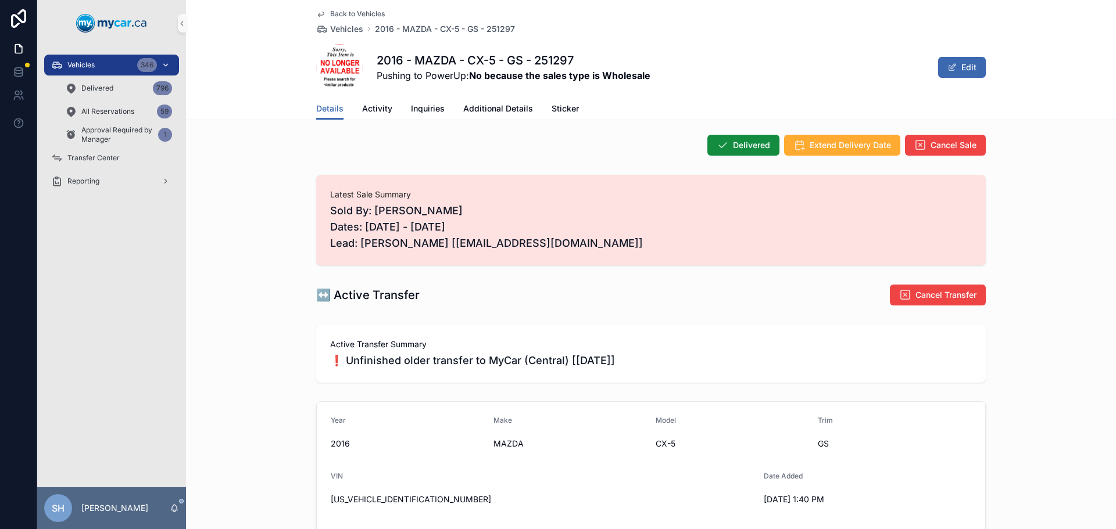
click at [99, 64] on div "Vehicles 346" at bounding box center [111, 65] width 121 height 19
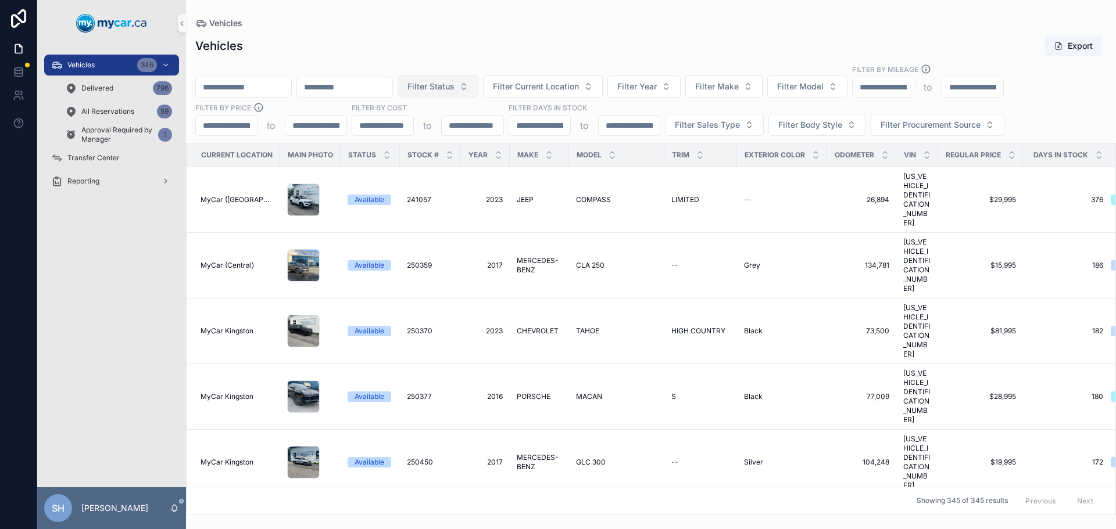
click at [454, 81] on span "Filter Status" at bounding box center [430, 87] width 47 height 12
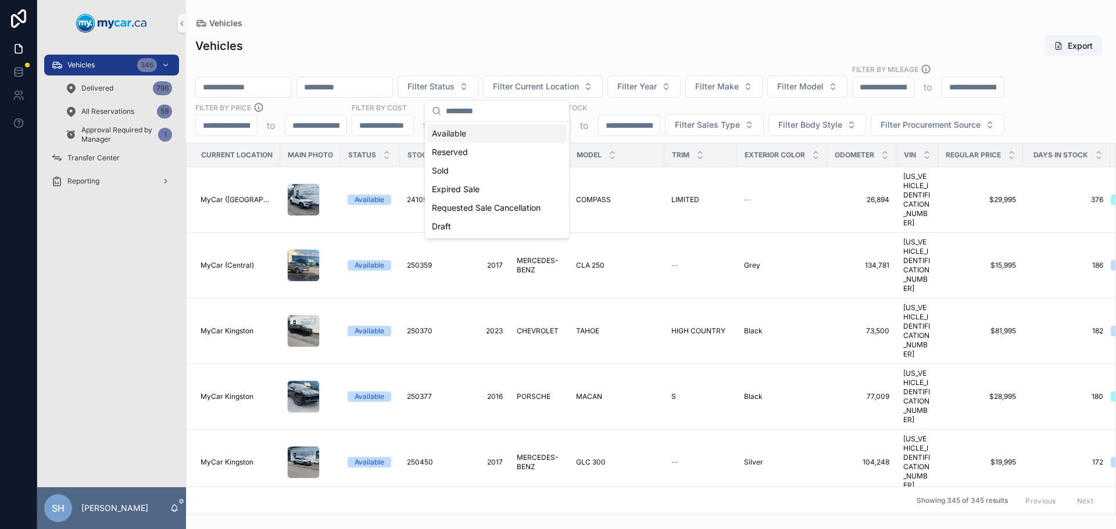
click at [508, 46] on div "Vehicles Export" at bounding box center [650, 46] width 911 height 22
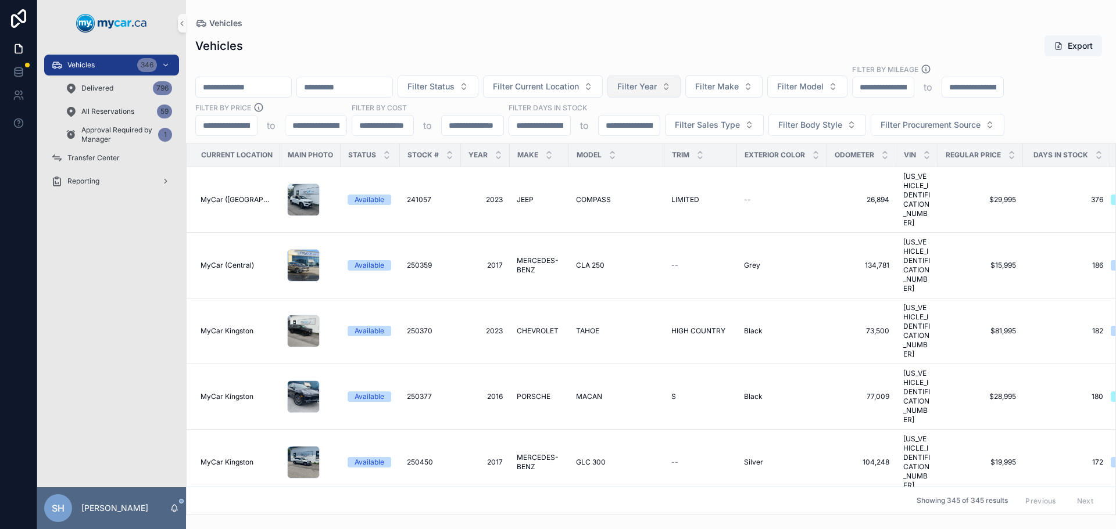
click at [657, 90] on span "Filter Year" at bounding box center [637, 87] width 40 height 12
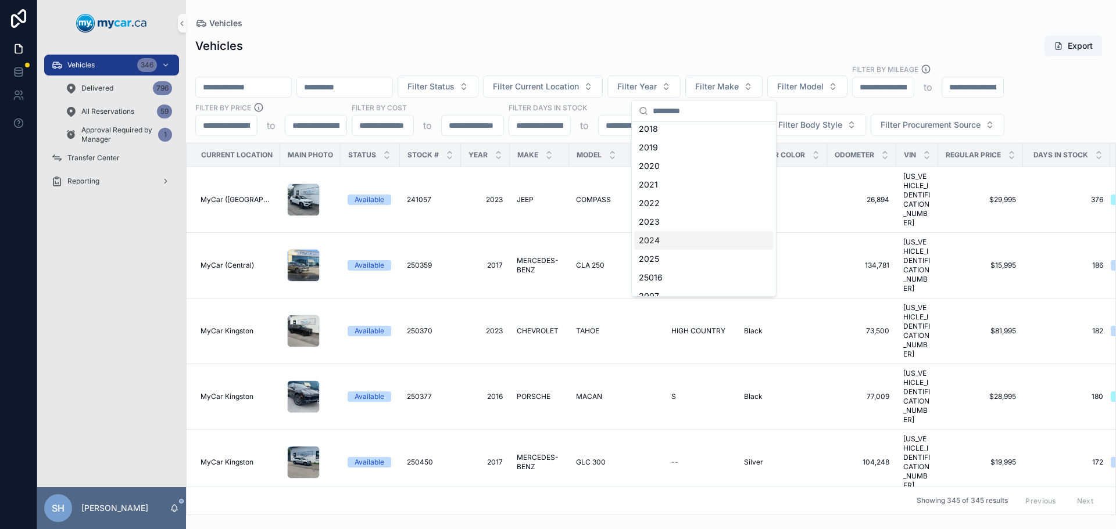
click at [665, 237] on div "2024" at bounding box center [703, 240] width 139 height 19
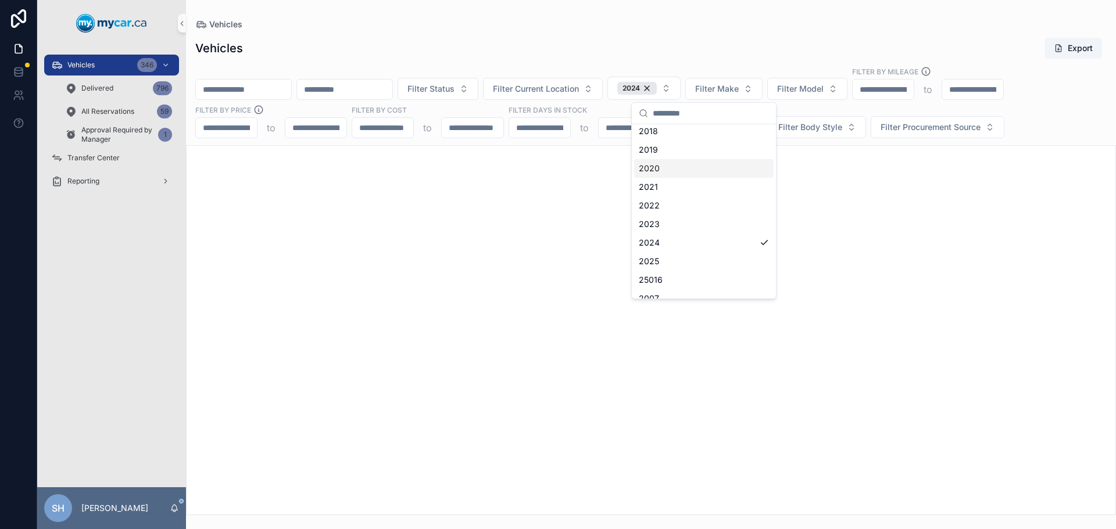
click at [598, 40] on div "Vehicles Export" at bounding box center [650, 48] width 911 height 22
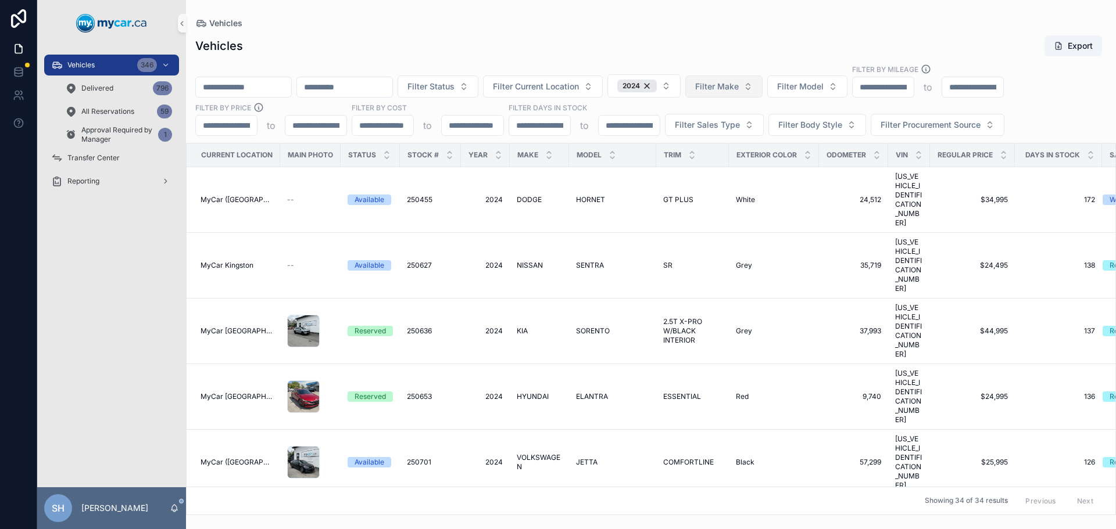
click at [739, 87] on span "Filter Make" at bounding box center [717, 87] width 44 height 12
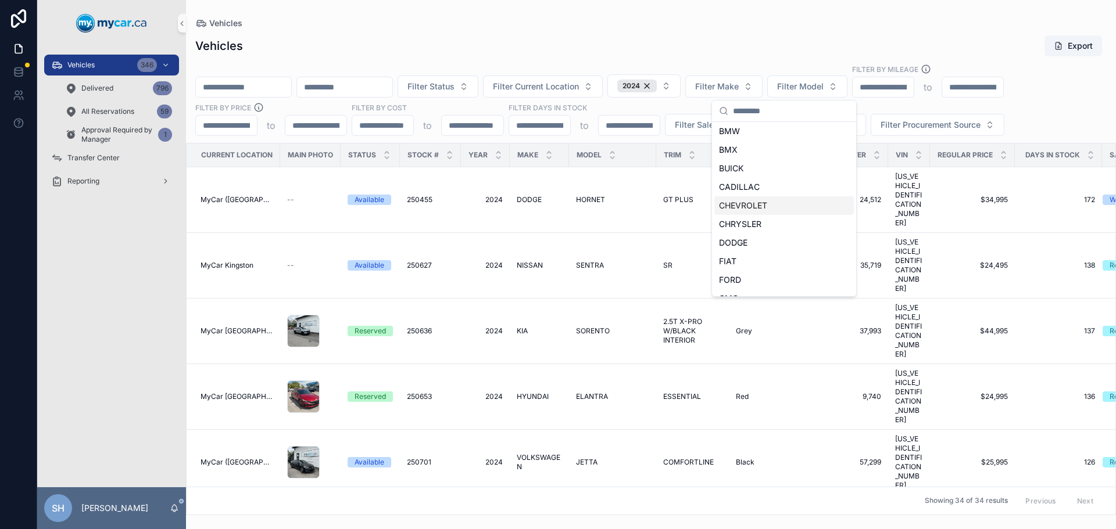
click at [742, 207] on span "CHEVROLET" at bounding box center [743, 206] width 48 height 12
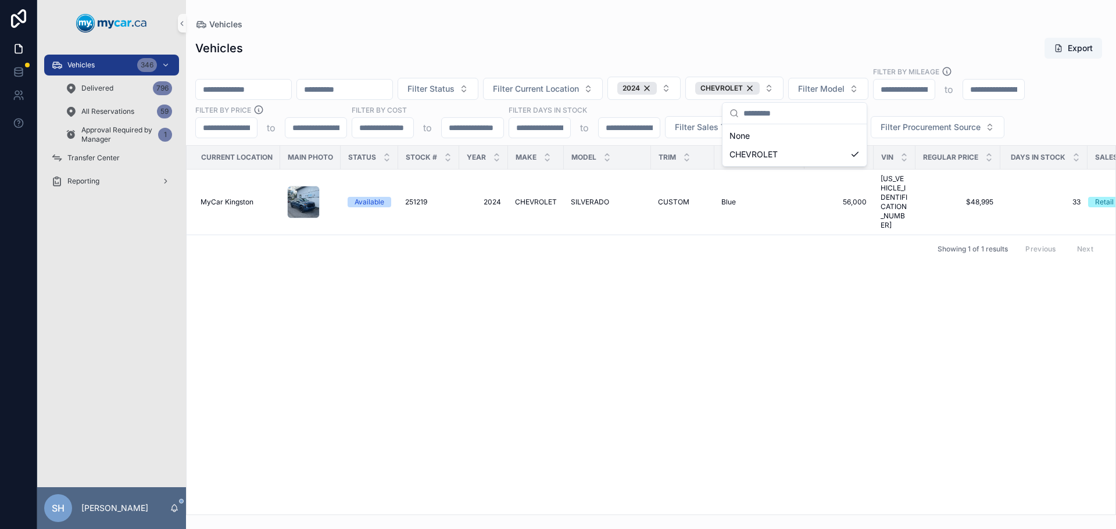
click at [694, 38] on div "Vehicles Export" at bounding box center [650, 48] width 911 height 22
click at [536, 198] on span "CHEVROLET" at bounding box center [536, 202] width 42 height 9
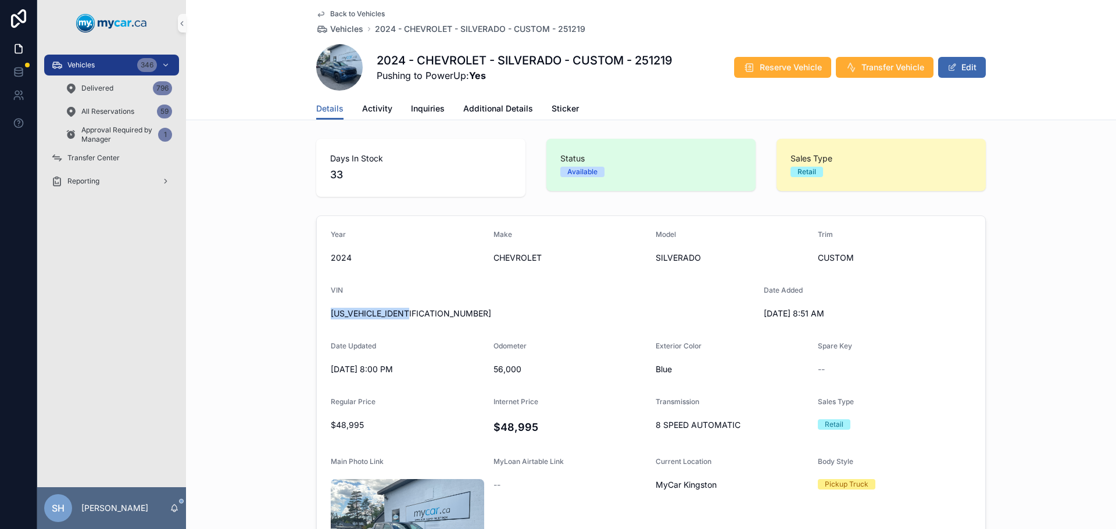
drag, startPoint x: 414, startPoint y: 311, endPoint x: 328, endPoint y: 310, distance: 86.0
click at [331, 310] on span "1GCPDBEKXRZ191847" at bounding box center [543, 314] width 424 height 12
copy span "1GCPDBEKXRZ191847"
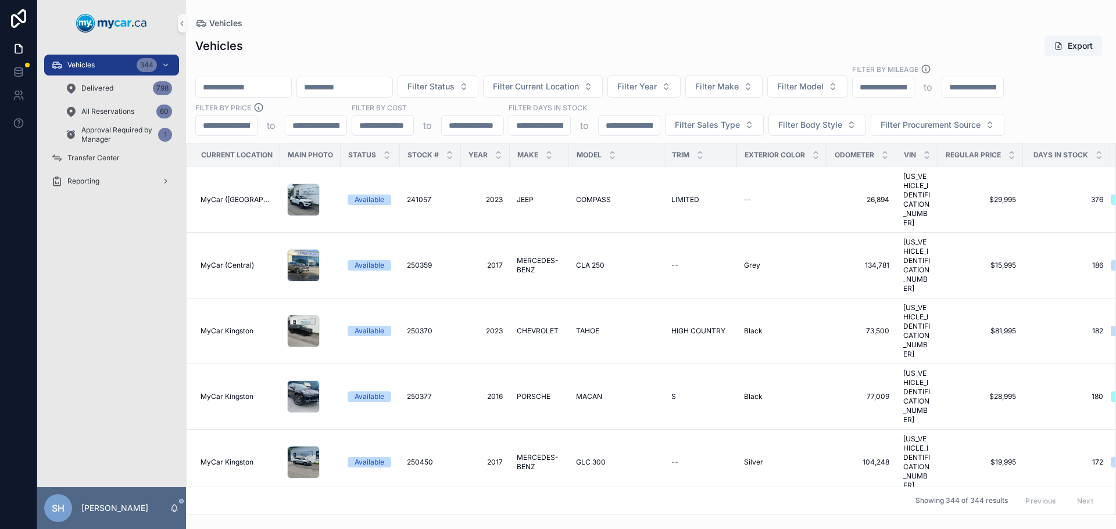
click at [426, 60] on div "Vehicles Export Filter Status Filter Current Location Filter Year Filter Make F…" at bounding box center [651, 271] width 930 height 487
click at [234, 86] on input "scrollable content" at bounding box center [243, 87] width 95 height 16
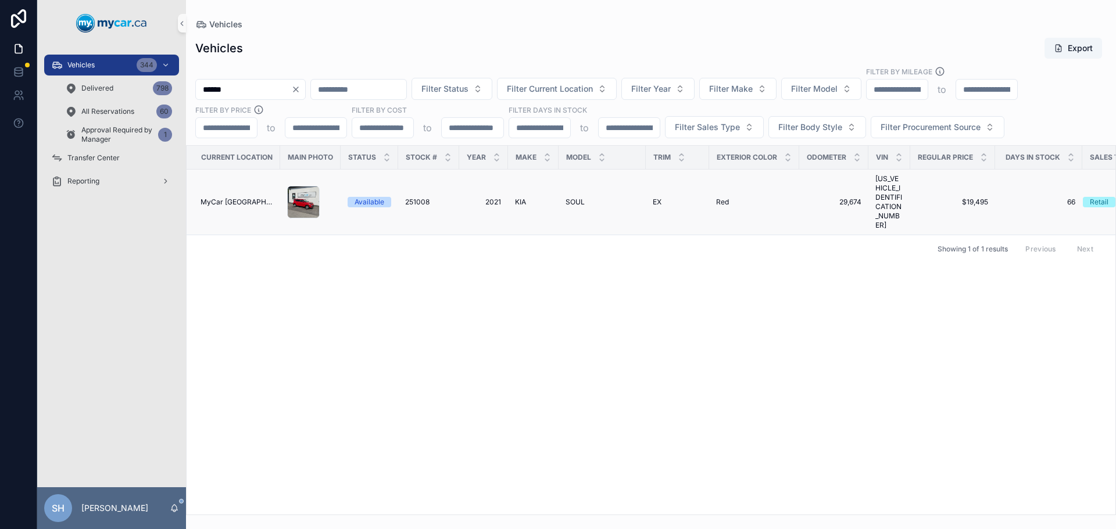
type input "******"
click at [487, 198] on span "2021" at bounding box center [483, 202] width 35 height 9
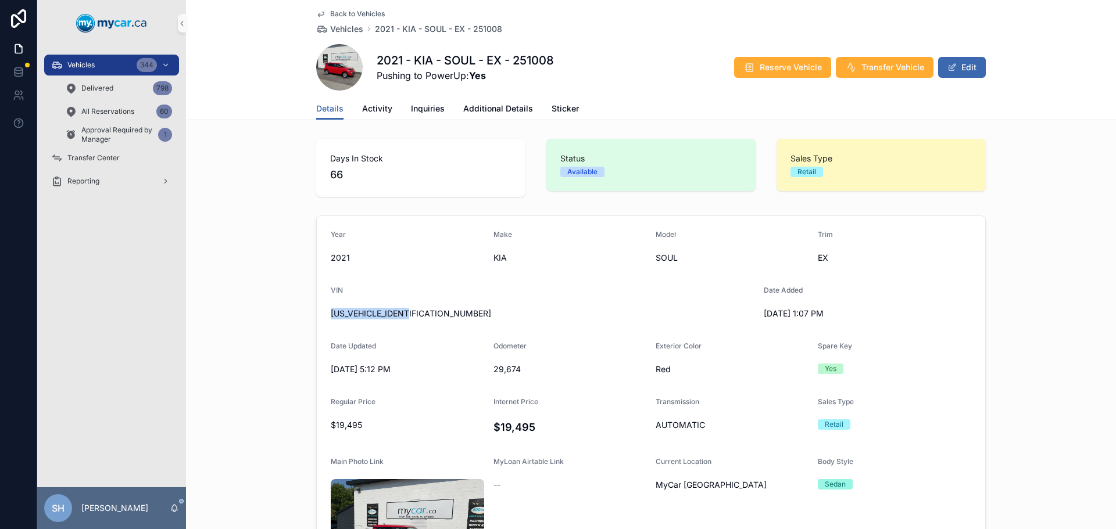
drag, startPoint x: 418, startPoint y: 311, endPoint x: 318, endPoint y: 310, distance: 99.9
click at [317, 311] on form "Year 2021 Make KIA Model SOUL Trim EX VIN KNDJ33AU4M7750108 Date Added 7/25/202…" at bounding box center [651, 441] width 668 height 451
copy span "[US_VEHICLE_IDENTIFICATION_NUMBER]"
click at [363, 110] on span "Activity" at bounding box center [377, 109] width 30 height 12
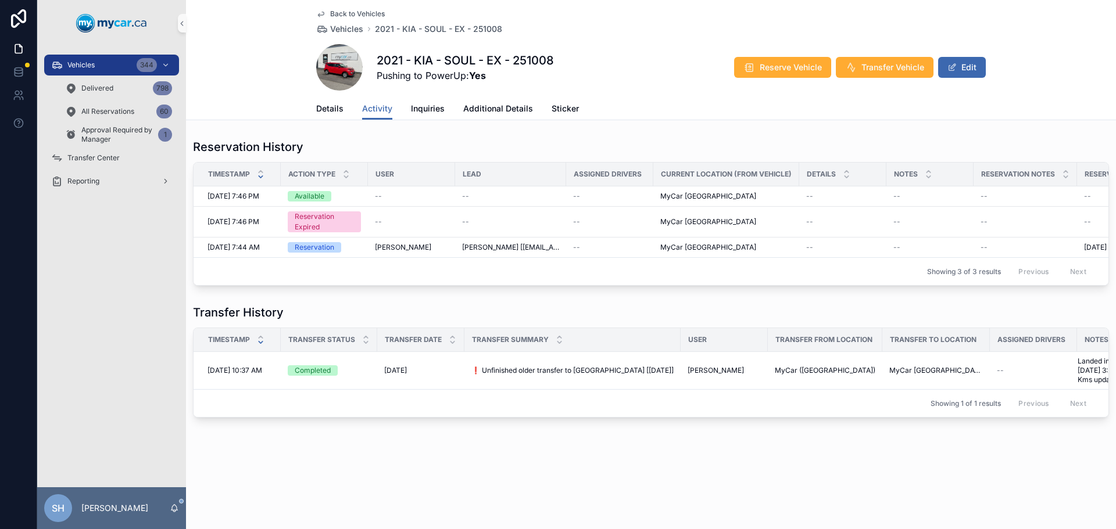
click at [261, 91] on div "Back to Vehicles Vehicles 2021 - KIA - SOUL - EX - 251008 2021 - KIA - SOUL - E…" at bounding box center [651, 60] width 930 height 120
click at [264, 81] on div "Back to Vehicles Vehicles 2021 - KIA - SOUL - EX - 251008 2021 - KIA - SOUL - E…" at bounding box center [651, 60] width 930 height 120
click at [99, 66] on div "Vehicles 344" at bounding box center [111, 65] width 121 height 19
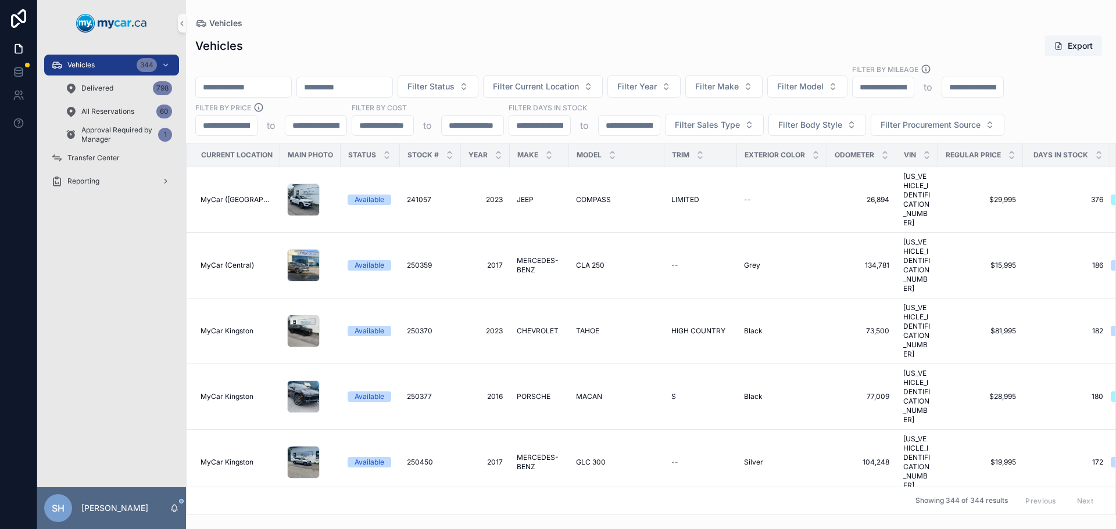
drag, startPoint x: 322, startPoint y: 21, endPoint x: 347, endPoint y: 17, distance: 25.3
click at [323, 22] on div "Vehicles" at bounding box center [650, 23] width 911 height 9
click at [227, 85] on input "scrollable content" at bounding box center [243, 87] width 95 height 16
type input "******"
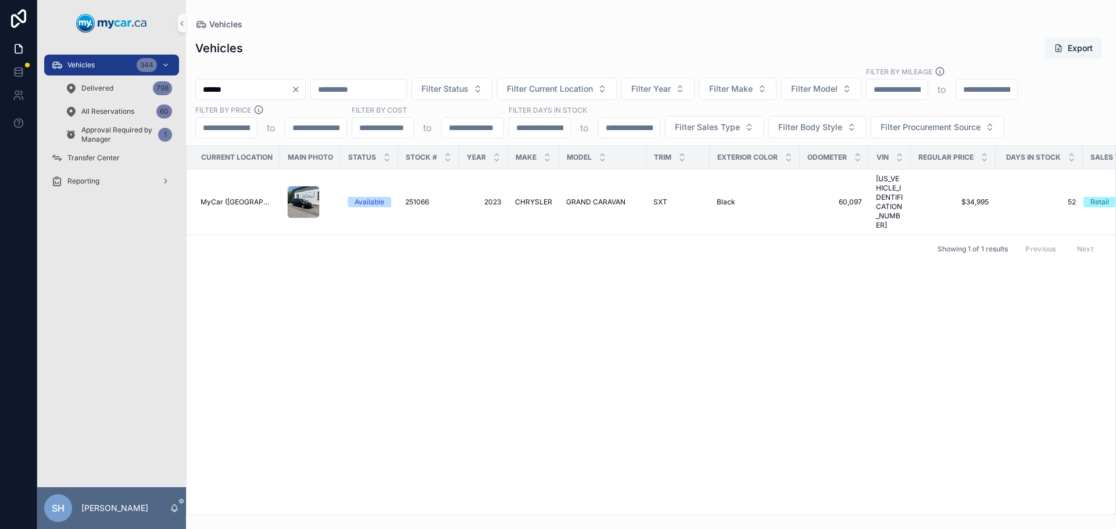
click at [300, 89] on icon "Clear" at bounding box center [295, 89] width 9 height 9
click at [454, 83] on span "Filter Status" at bounding box center [430, 89] width 47 height 12
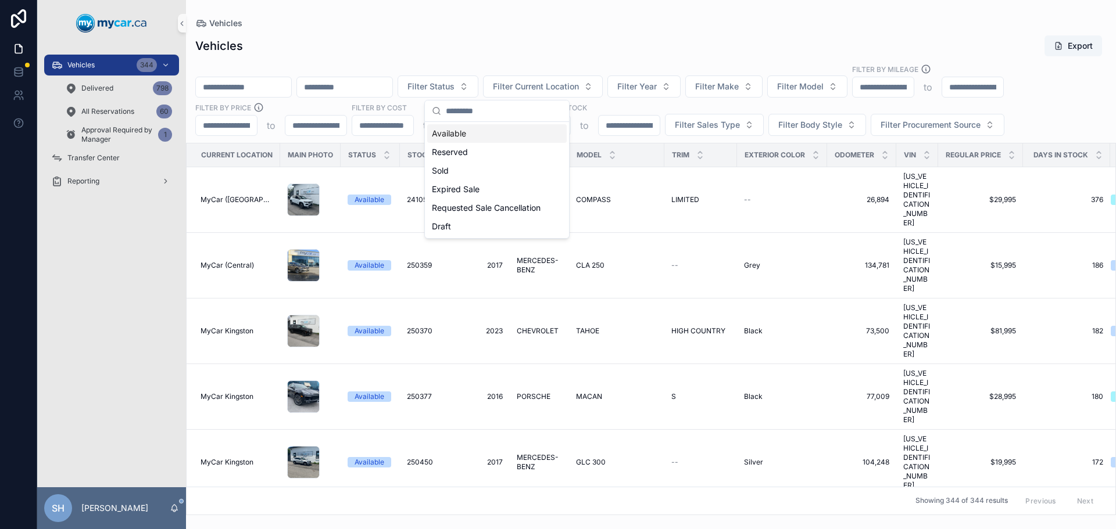
click at [449, 134] on div "Available" at bounding box center [496, 133] width 139 height 19
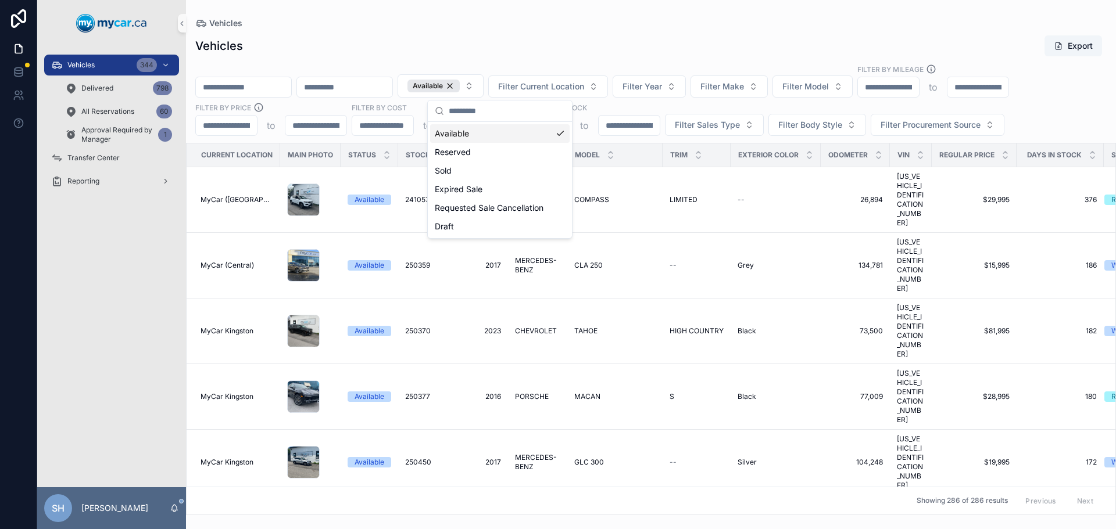
click at [496, 28] on div "Vehicles Export Available Filter Current Location Filter Year Filter Make Filte…" at bounding box center [651, 271] width 930 height 487
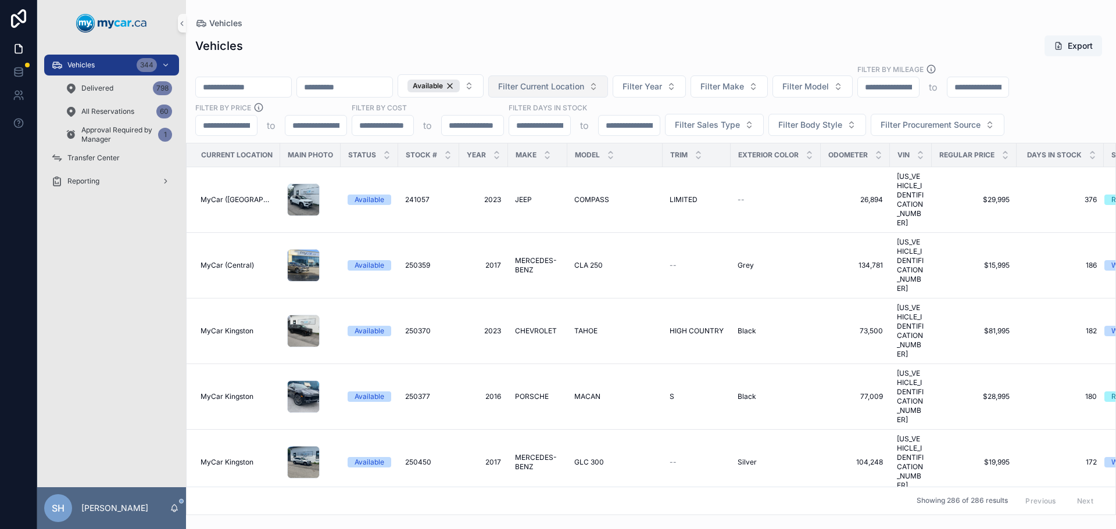
click at [583, 90] on span "Filter Current Location" at bounding box center [541, 87] width 86 height 12
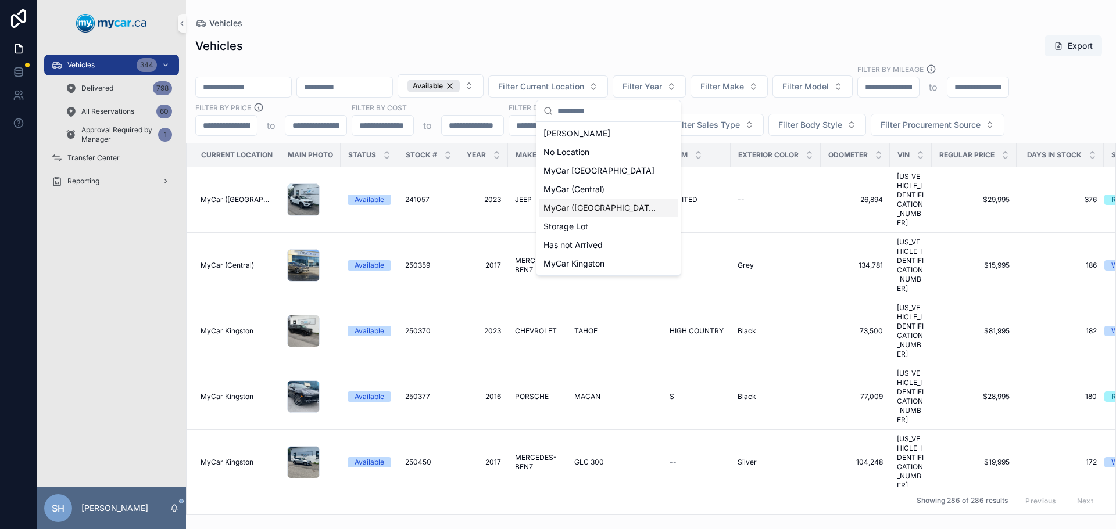
click at [583, 209] on span "MyCar ([GEOGRAPHIC_DATA])" at bounding box center [601, 208] width 116 height 12
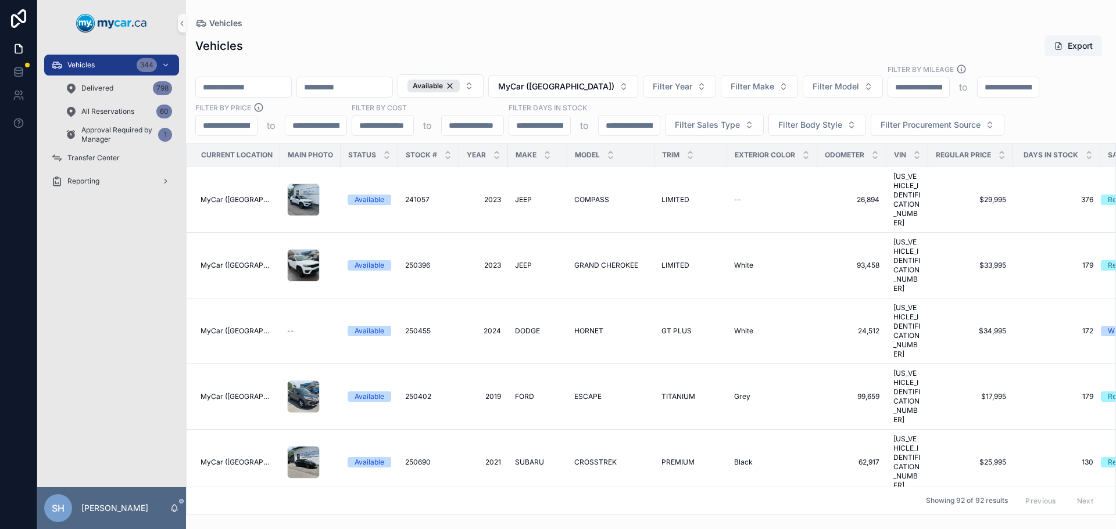
click at [615, 34] on div "Vehicles Export Available MyCar (Richmond) Filter Year Filter Make Filter Model…" at bounding box center [651, 271] width 930 height 487
click at [791, 126] on span "Filter Body Style" at bounding box center [810, 125] width 64 height 12
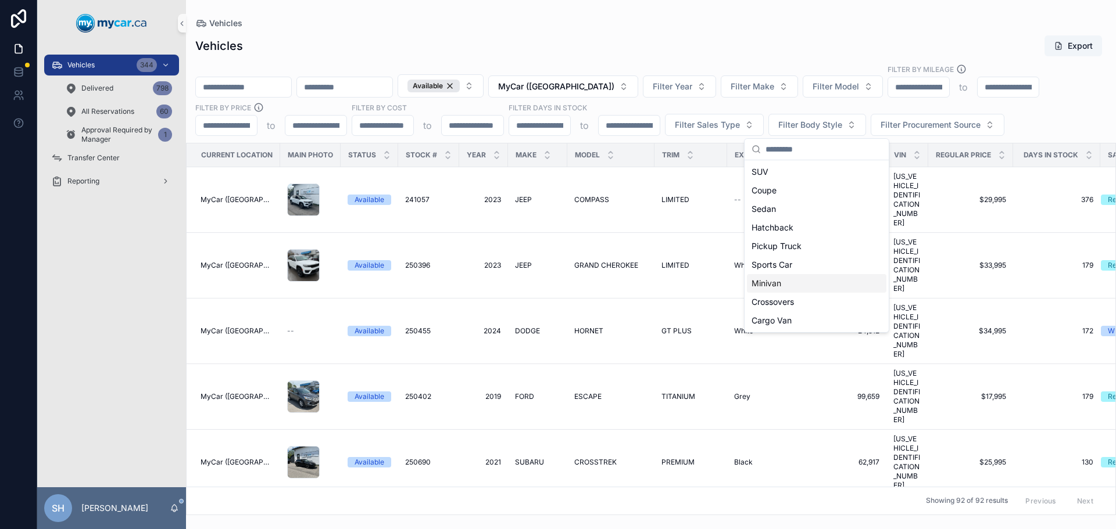
click at [801, 281] on div "Minivan" at bounding box center [816, 283] width 139 height 19
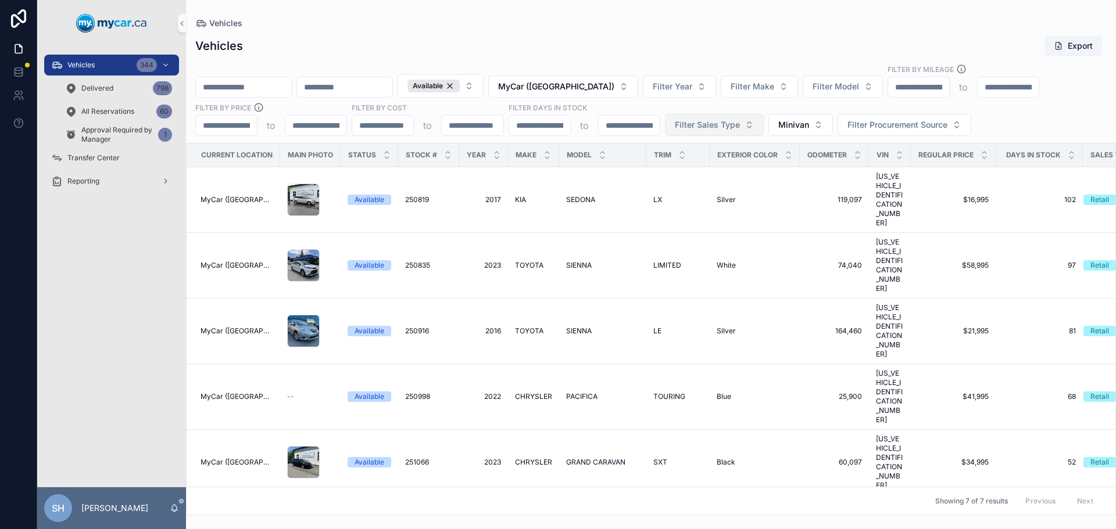
click at [714, 126] on span "Filter Sales Type" at bounding box center [707, 125] width 65 height 12
click at [665, 196] on div "Retail" at bounding box center [713, 193] width 139 height 19
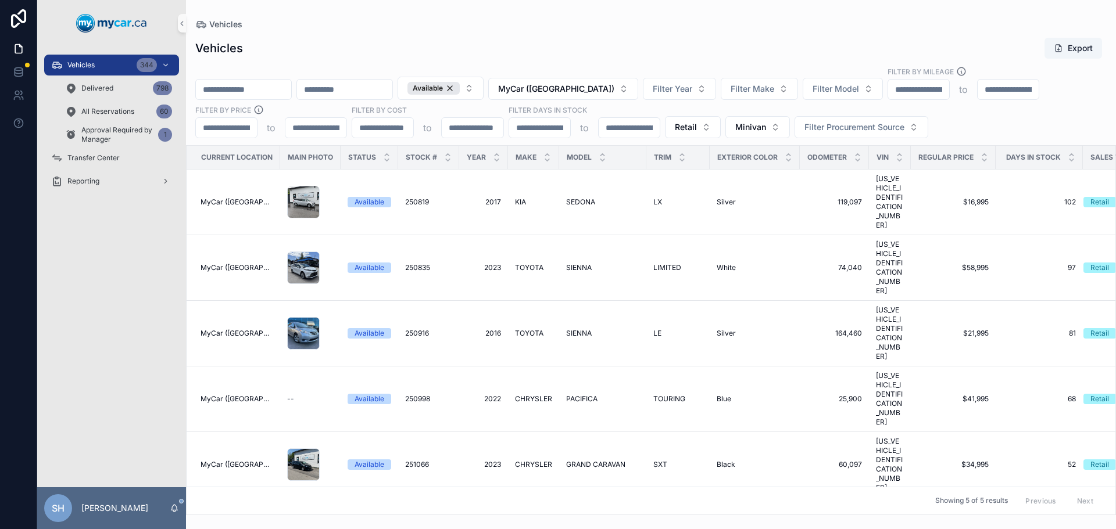
click at [517, 33] on div "Vehicles Export Available MyCar (Richmond) Filter Year Filter Make Filter Model…" at bounding box center [651, 272] width 930 height 485
click at [96, 62] on div "Vehicles 344" at bounding box center [111, 65] width 121 height 19
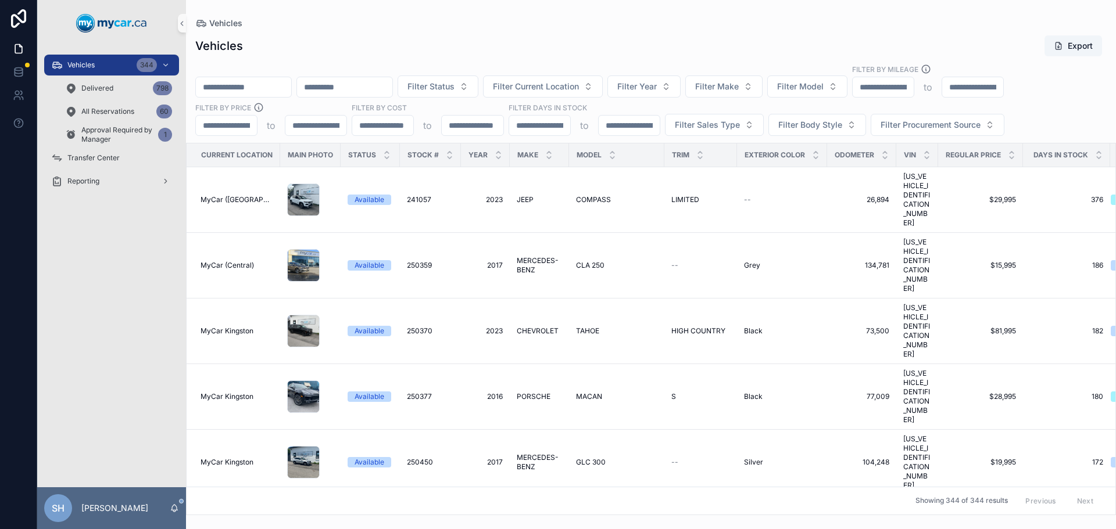
click at [405, 46] on div "Vehicles Export" at bounding box center [650, 46] width 911 height 22
click at [252, 84] on input "scrollable content" at bounding box center [243, 87] width 95 height 16
click at [370, 41] on div "Vehicles Export" at bounding box center [650, 46] width 911 height 22
click at [483, 46] on div "Vehicles Export" at bounding box center [650, 46] width 911 height 22
click at [579, 92] on span "Filter Current Location" at bounding box center [536, 87] width 86 height 12
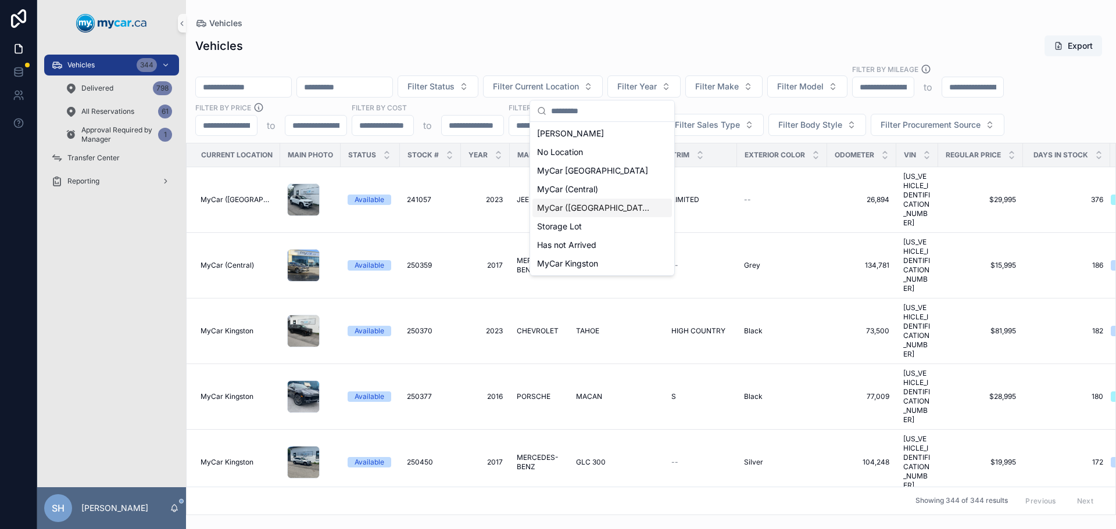
click at [575, 209] on span "MyCar ([GEOGRAPHIC_DATA])" at bounding box center [595, 208] width 116 height 12
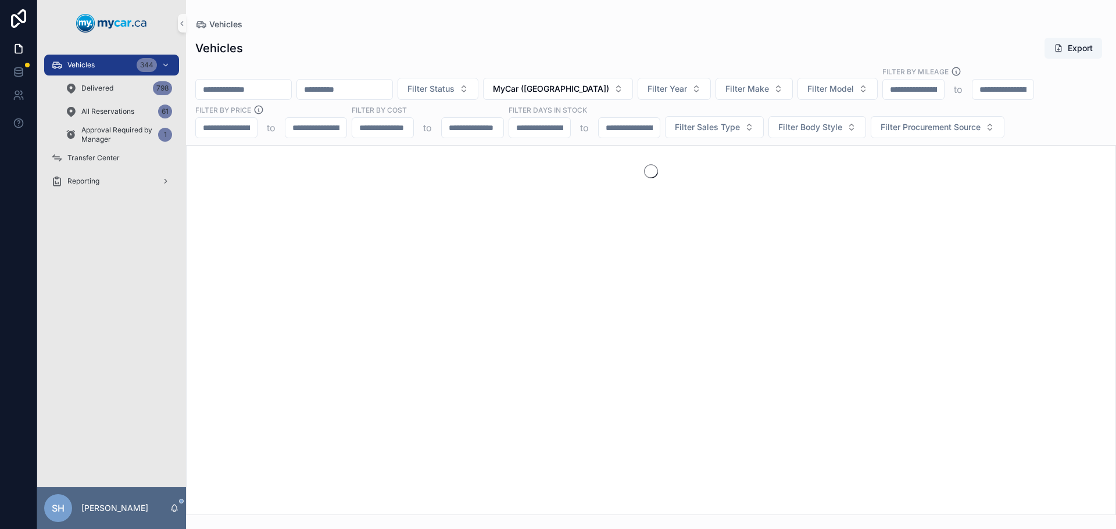
click at [527, 50] on div "Vehicles Export" at bounding box center [650, 48] width 911 height 22
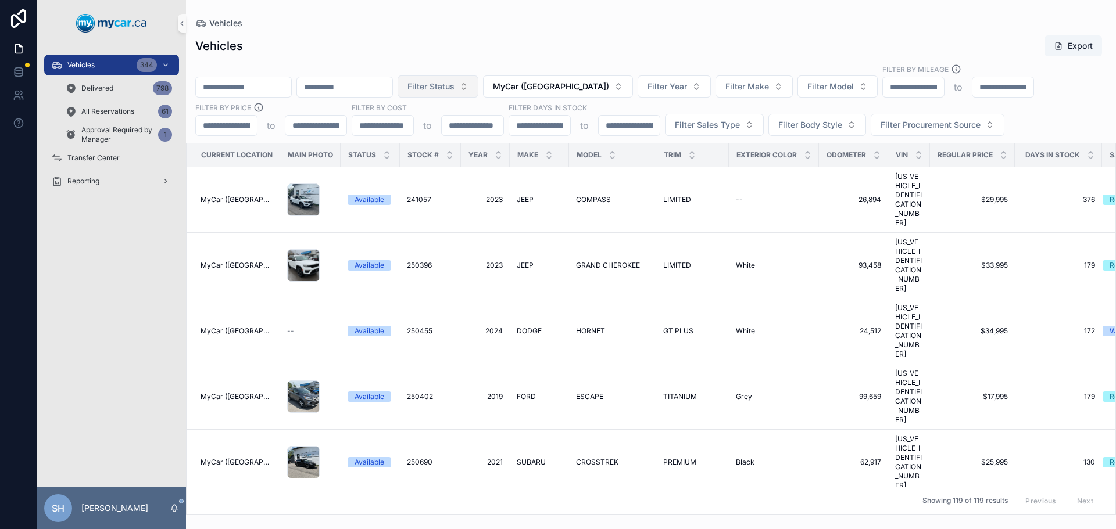
click at [471, 92] on button "Filter Status" at bounding box center [437, 87] width 81 height 22
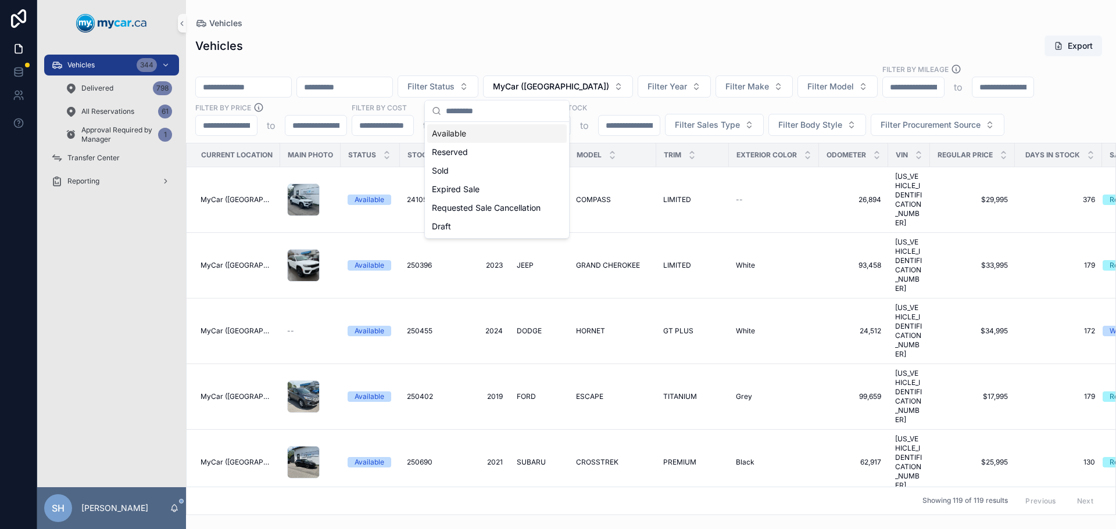
click at [459, 132] on div "Available" at bounding box center [496, 133] width 139 height 19
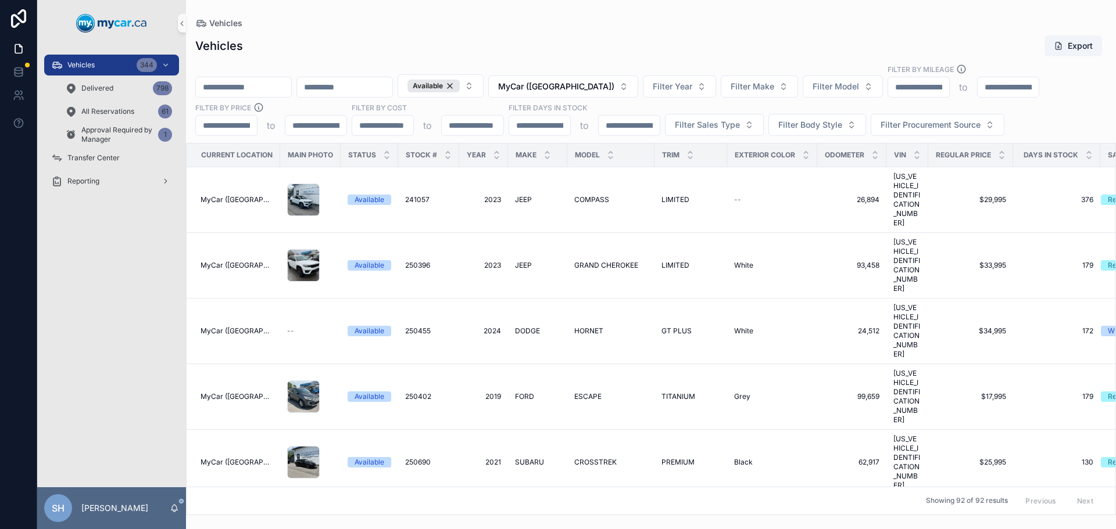
click at [501, 23] on div "Vehicles" at bounding box center [650, 23] width 911 height 9
click at [698, 126] on span "Filter Sales Type" at bounding box center [707, 125] width 65 height 12
click at [671, 188] on div "Retail" at bounding box center [713, 190] width 139 height 19
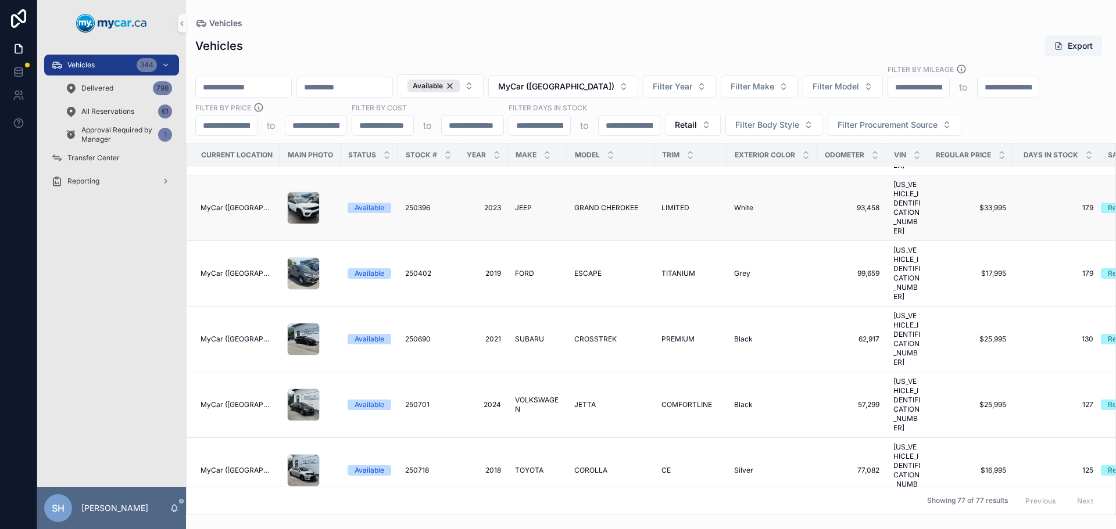
scroll to position [58, 0]
click at [1090, 158] on icon "scrollable content" at bounding box center [1089, 158] width 8 height 8
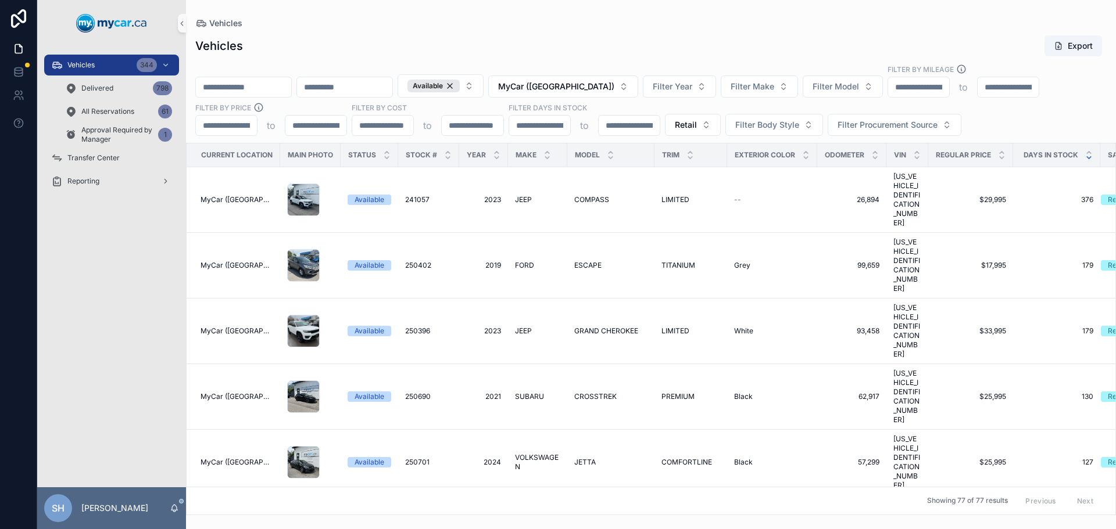
click at [571, 21] on div "Vehicles" at bounding box center [650, 23] width 911 height 9
click at [254, 84] on input "scrollable content" at bounding box center [243, 87] width 95 height 16
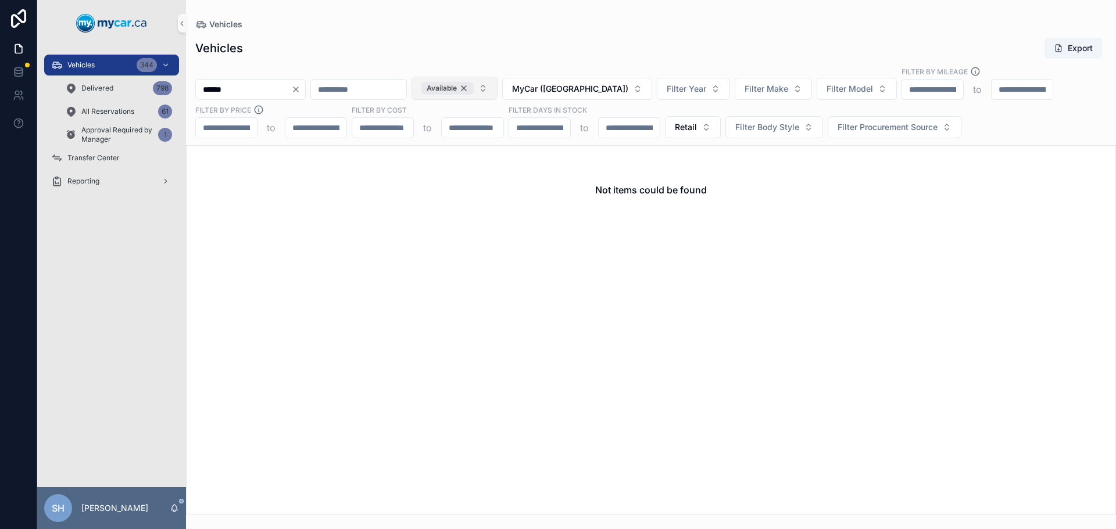
type input "******"
click at [474, 88] on div "Available" at bounding box center [447, 88] width 52 height 13
click at [687, 128] on span "Retail" at bounding box center [686, 127] width 22 height 12
click at [651, 172] on div "None" at bounding box center [691, 174] width 139 height 19
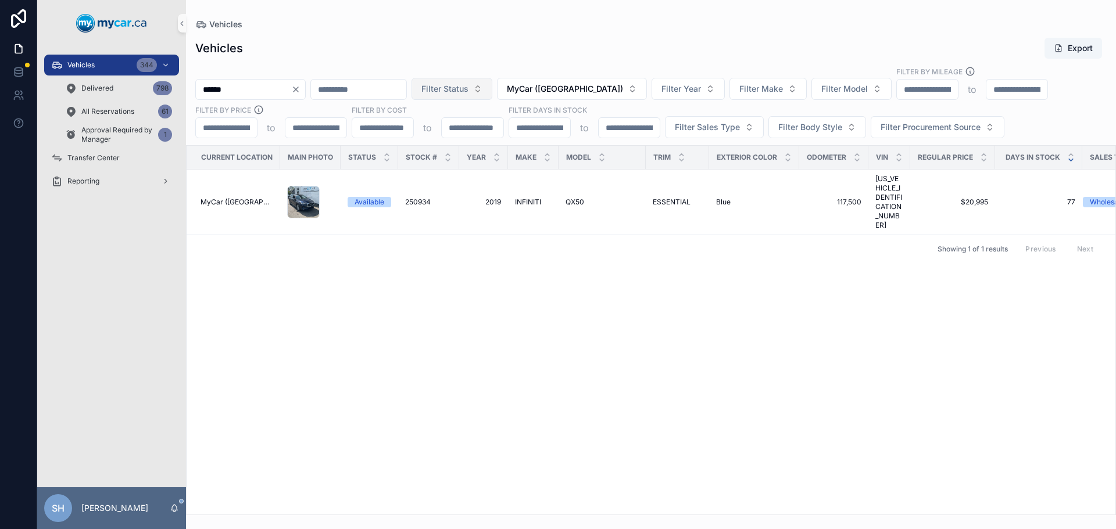
click at [537, 198] on span "INFINITI" at bounding box center [528, 202] width 26 height 9
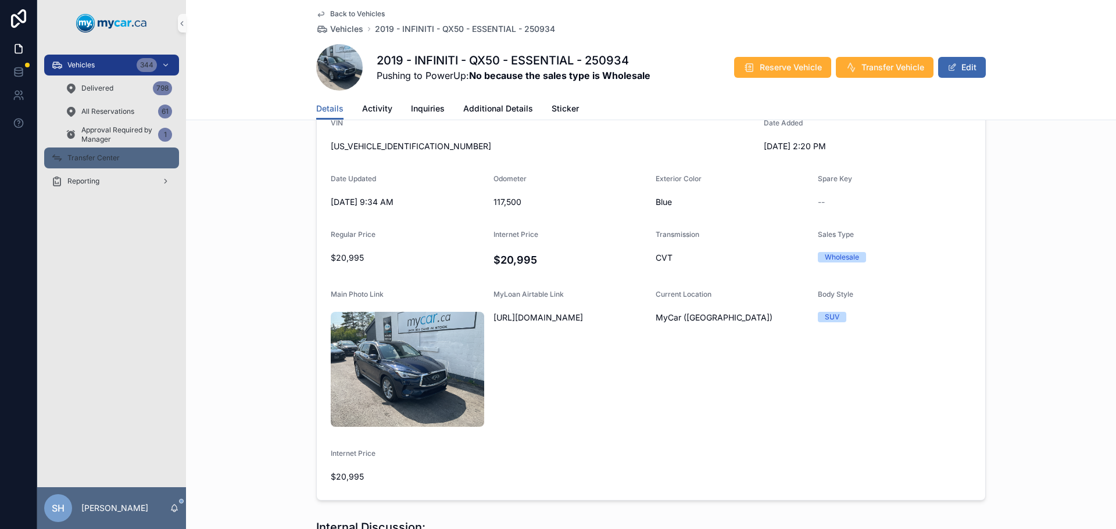
scroll to position [63, 0]
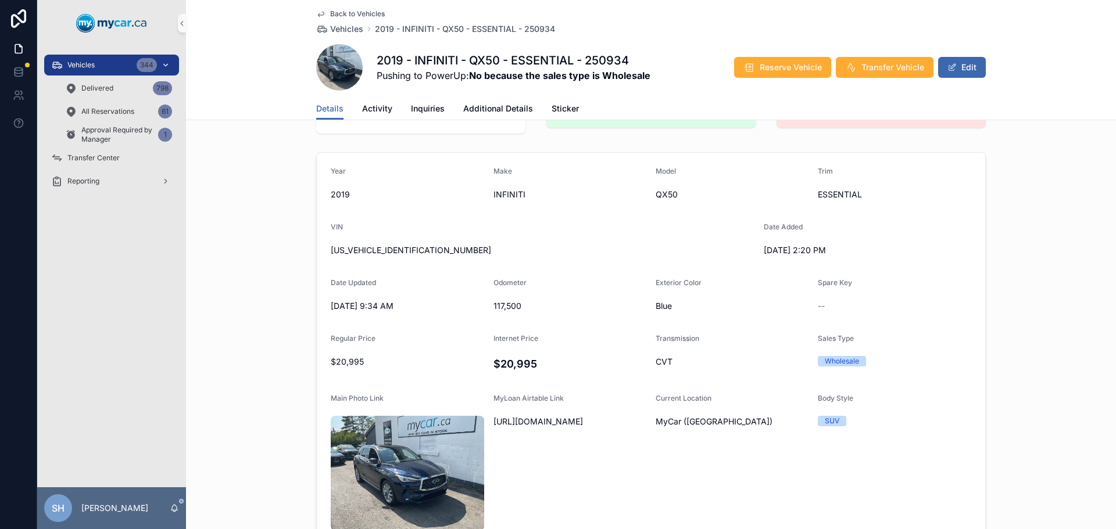
click at [109, 60] on div "Vehicles 344" at bounding box center [111, 65] width 121 height 19
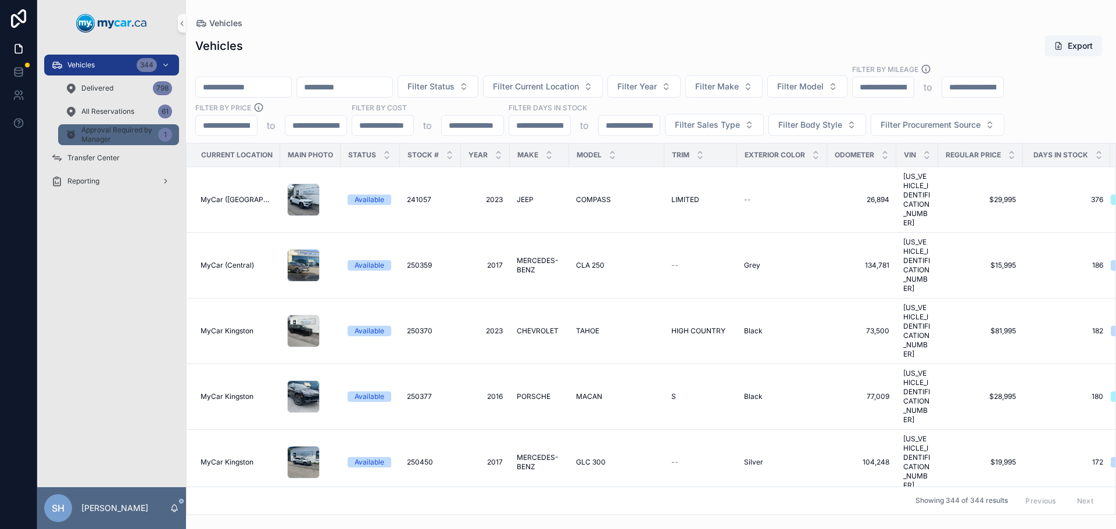
click at [112, 138] on span "Approval Required by Manager" at bounding box center [117, 135] width 72 height 19
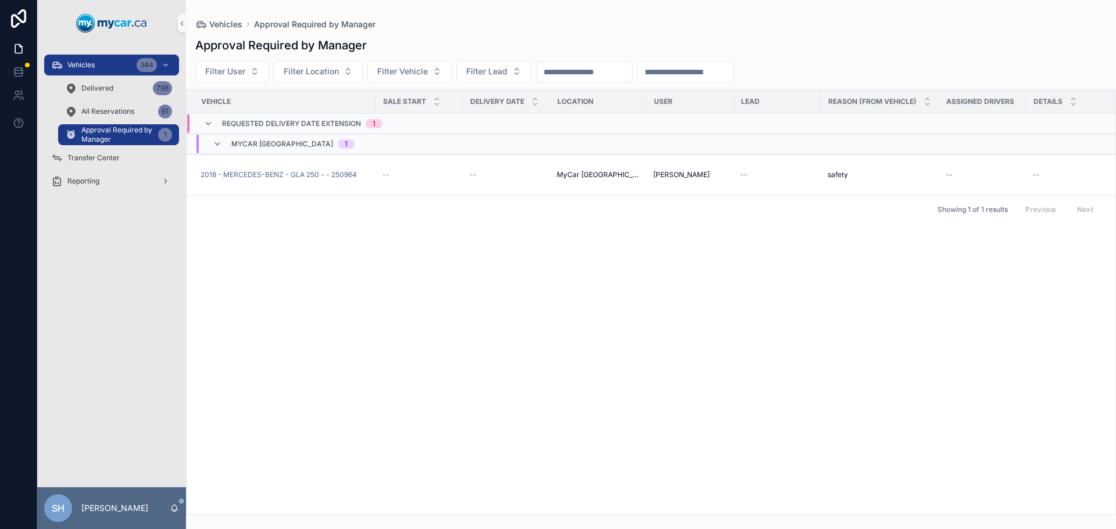
click at [267, 143] on span "MyCar [GEOGRAPHIC_DATA]" at bounding box center [282, 143] width 102 height 9
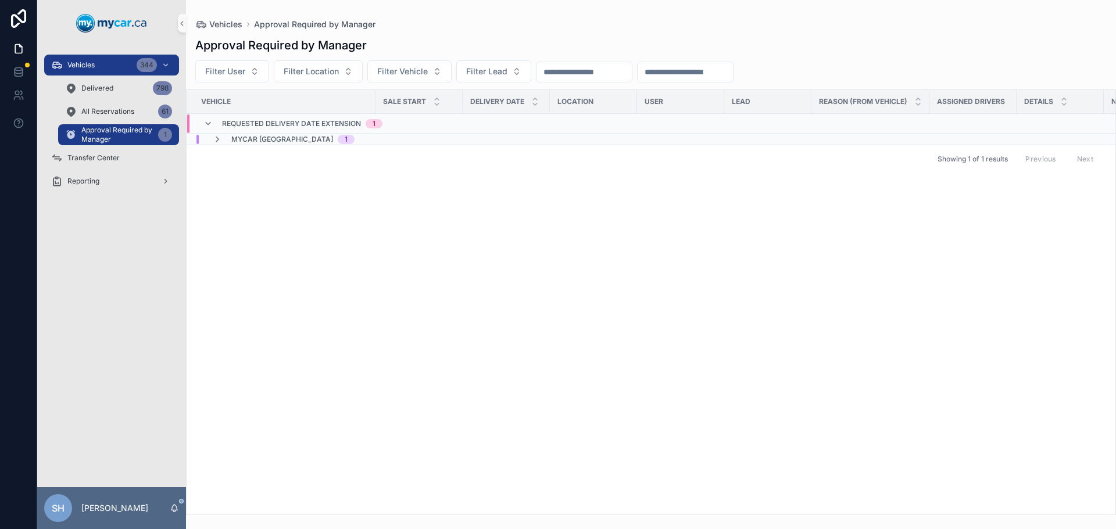
click at [264, 133] on td "Requested Delivery Date Extension 1" at bounding box center [368, 124] width 363 height 20
click at [278, 119] on span "Requested Delivery Date Extension" at bounding box center [291, 118] width 139 height 9
click at [265, 141] on span "MyCar [GEOGRAPHIC_DATA]" at bounding box center [282, 139] width 102 height 9
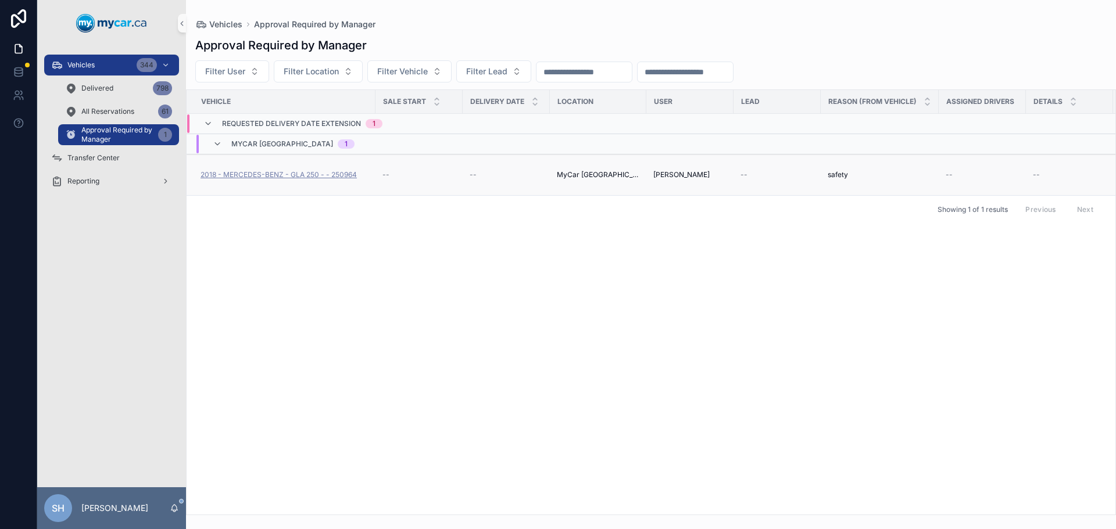
click at [296, 176] on span "2018 - MERCEDES-BENZ - GLA 250 - - 250964" at bounding box center [278, 174] width 156 height 9
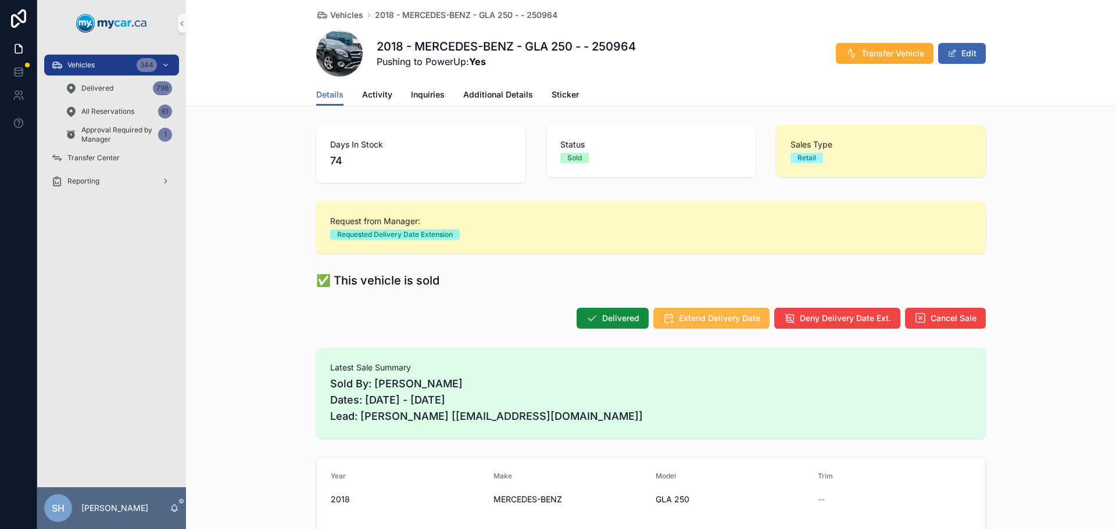
click at [698, 316] on span "Extend Delivery Date" at bounding box center [719, 319] width 81 height 12
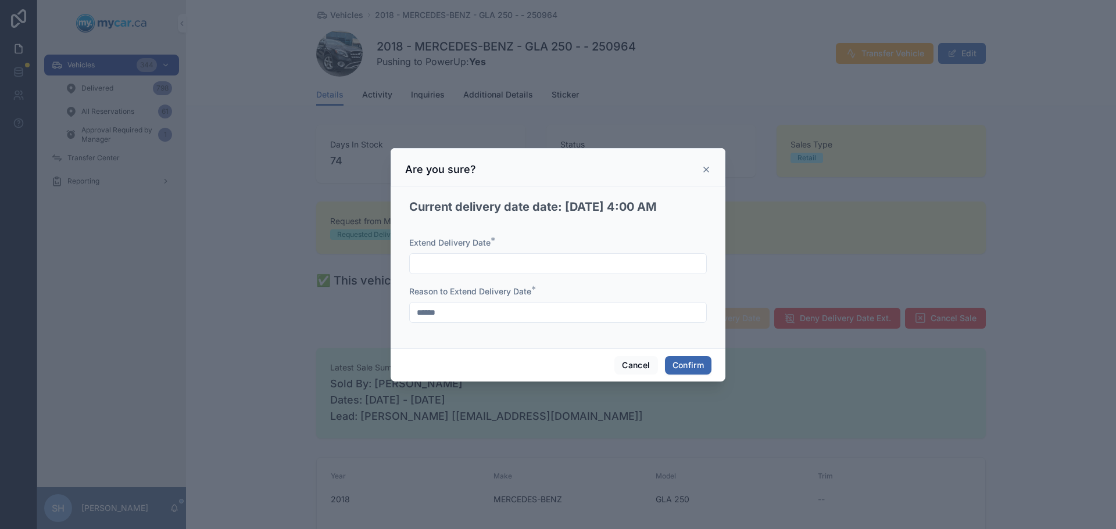
click at [467, 267] on input "text" at bounding box center [558, 264] width 296 height 16
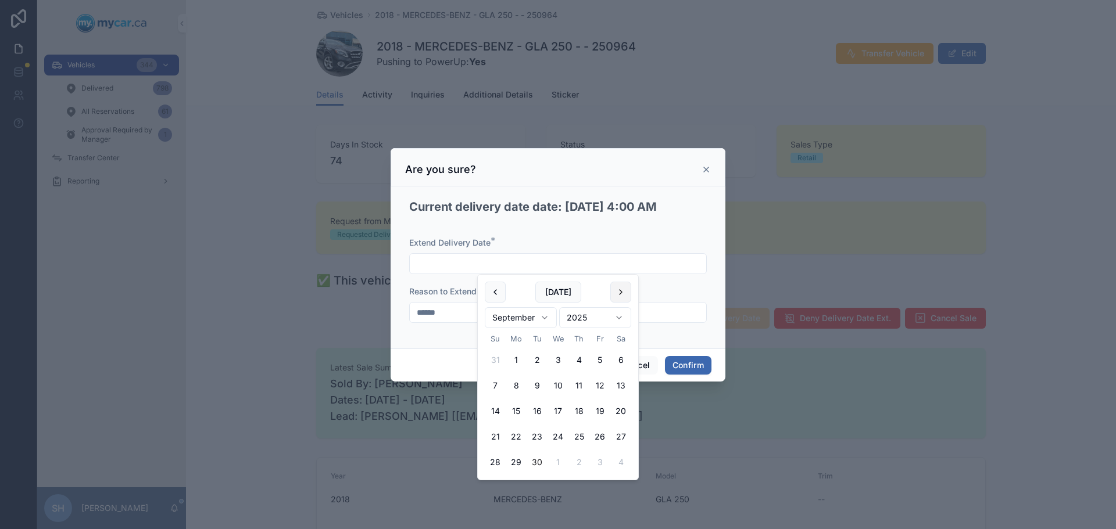
click at [622, 291] on button at bounding box center [620, 292] width 21 height 21
click at [598, 360] on button "3" at bounding box center [599, 360] width 21 height 21
type input "*********"
click at [780, 384] on div at bounding box center [558, 264] width 1116 height 529
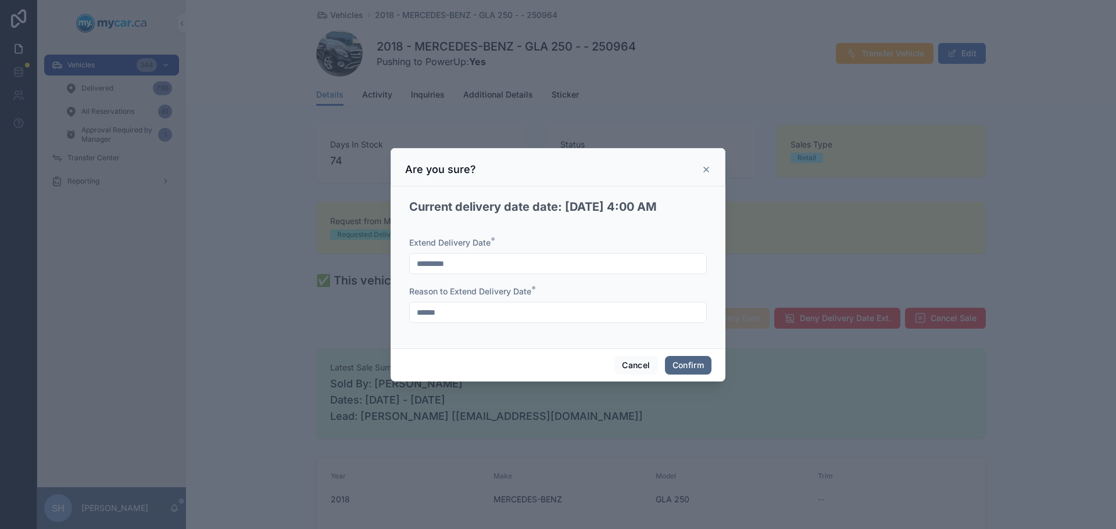
click at [696, 363] on button "Confirm" at bounding box center [688, 365] width 46 height 19
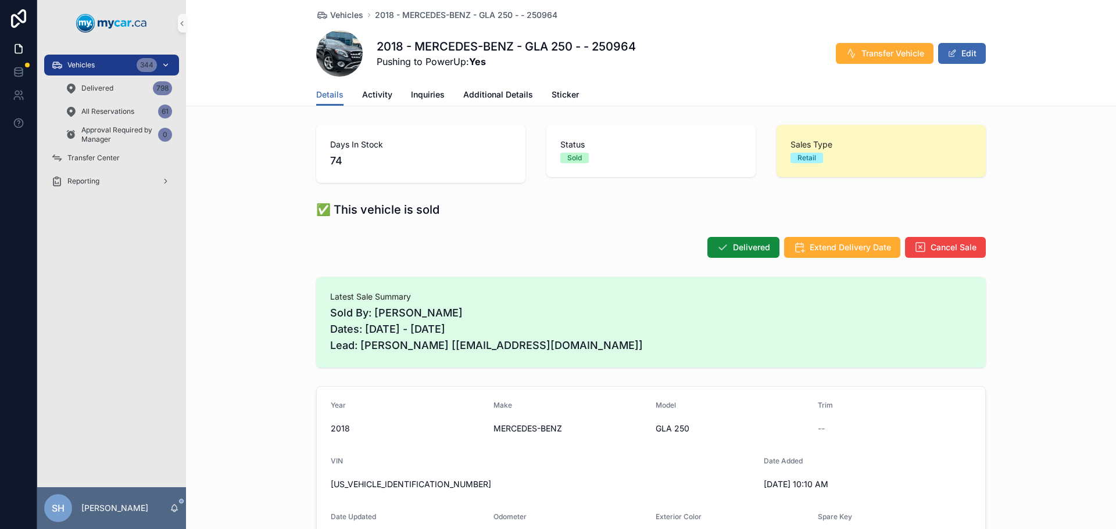
click at [116, 65] on div "Vehicles 344" at bounding box center [111, 65] width 121 height 19
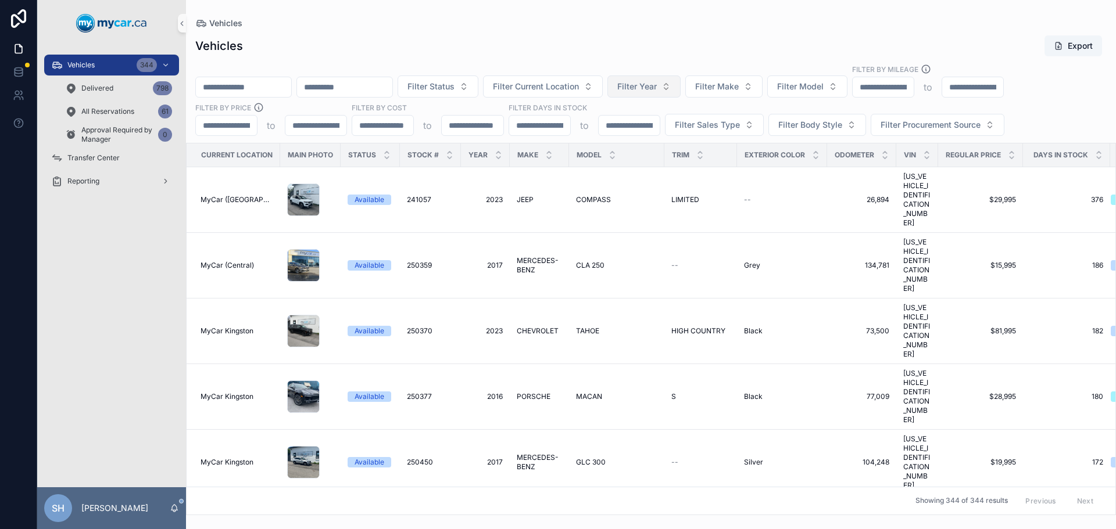
click at [657, 85] on span "Filter Year" at bounding box center [637, 87] width 40 height 12
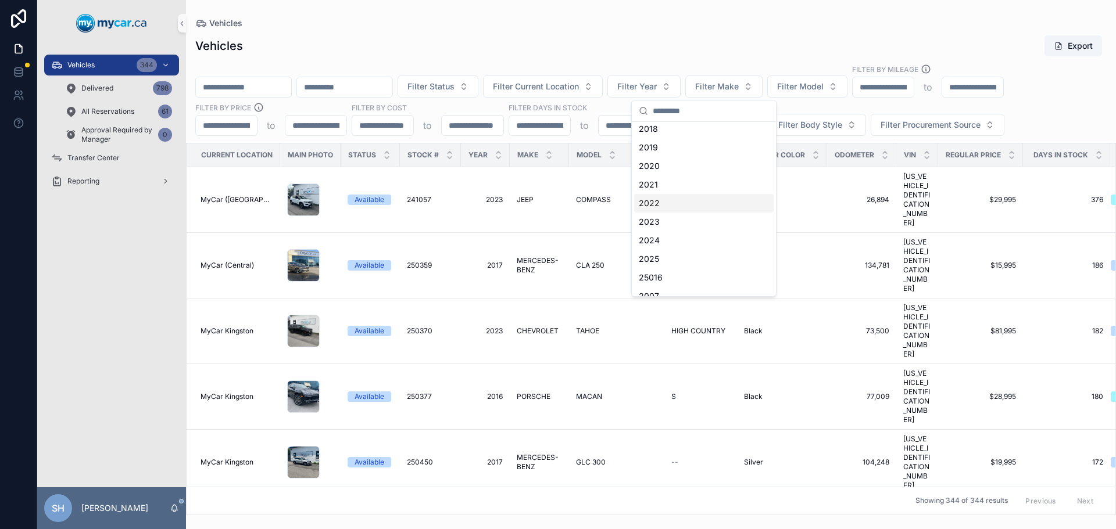
click at [664, 199] on div "2022" at bounding box center [703, 203] width 139 height 19
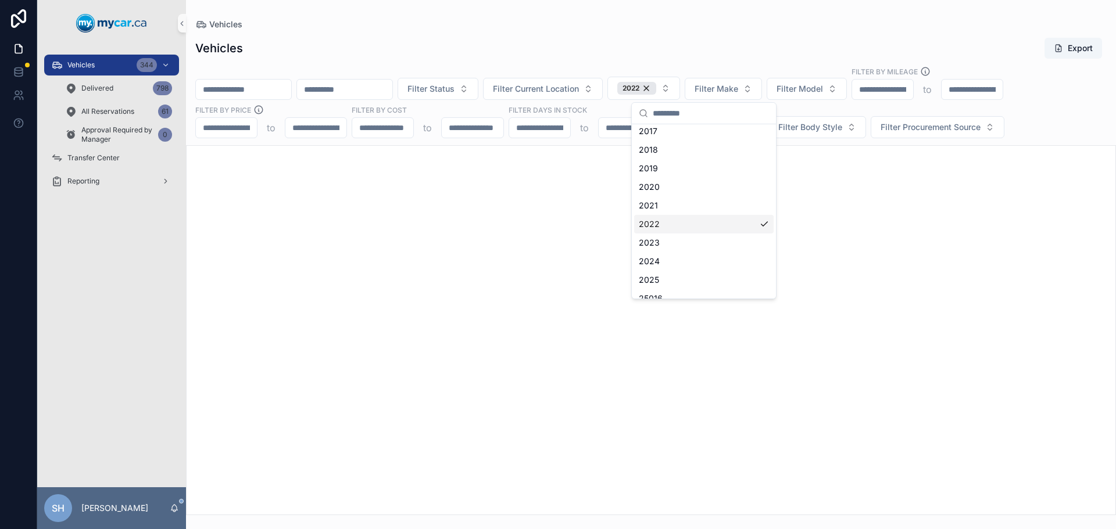
scroll to position [135, 0]
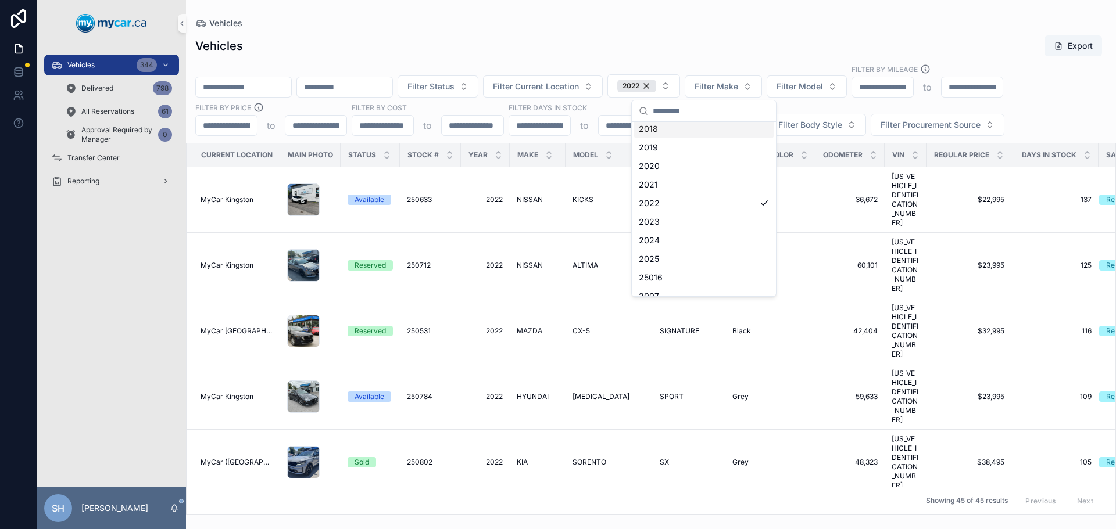
click at [630, 1] on div "Vehicles Vehicles Export Filter Status Filter Current Location 2022 Filter Make…" at bounding box center [651, 257] width 930 height 515
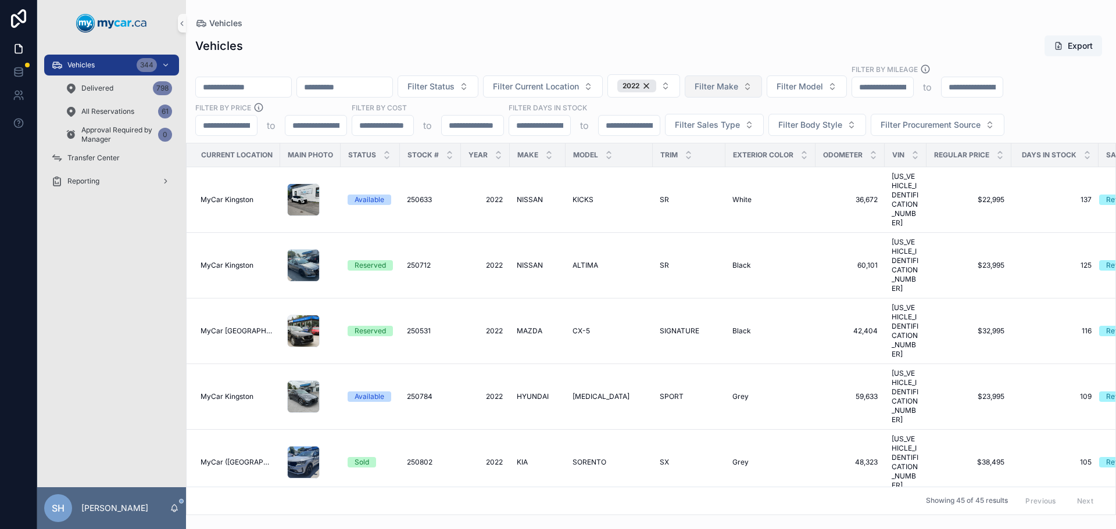
click at [738, 92] on span "Filter Make" at bounding box center [716, 87] width 44 height 12
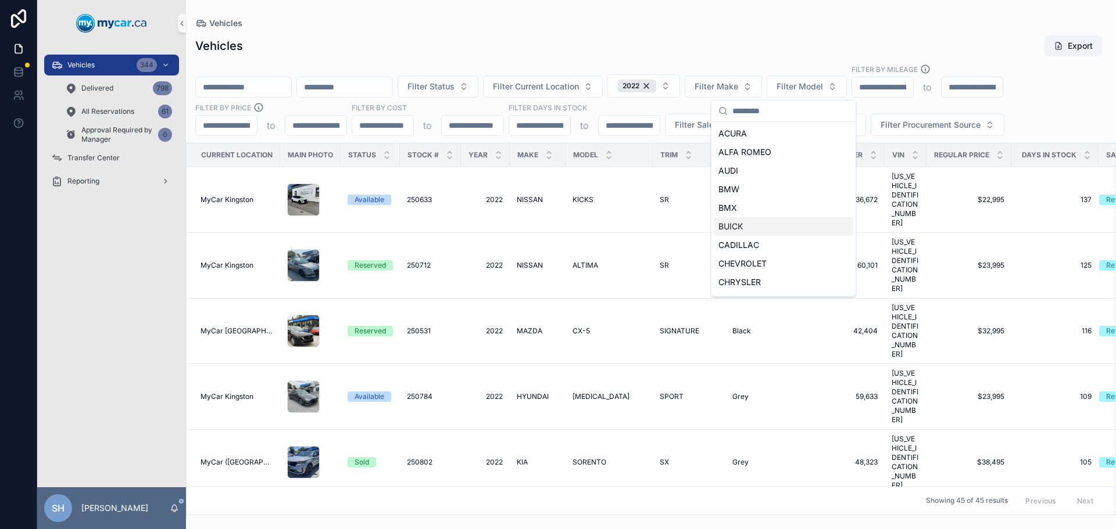
click at [738, 226] on span "BUICK" at bounding box center [730, 227] width 24 height 12
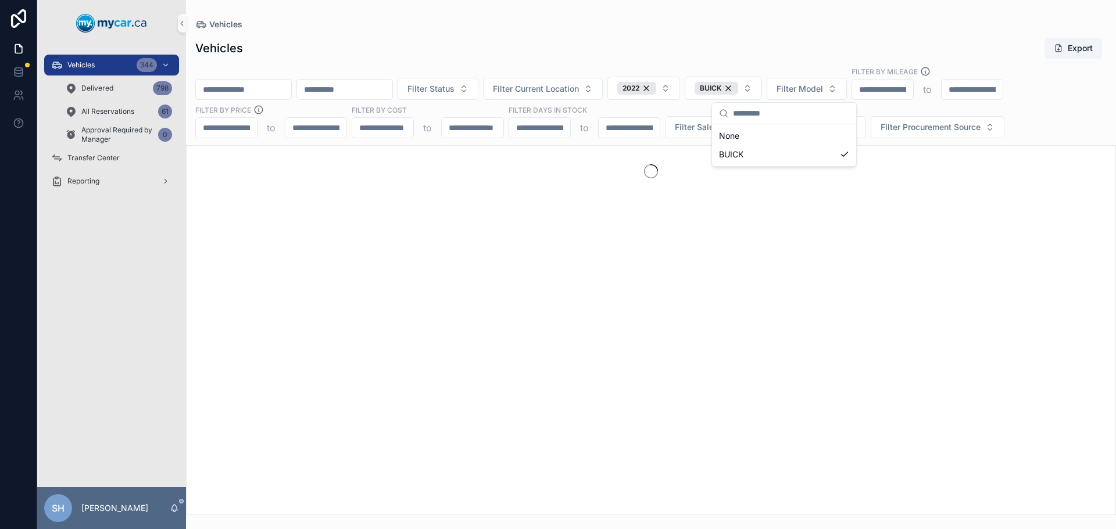
click at [631, 25] on div "Vehicles" at bounding box center [650, 25] width 911 height 12
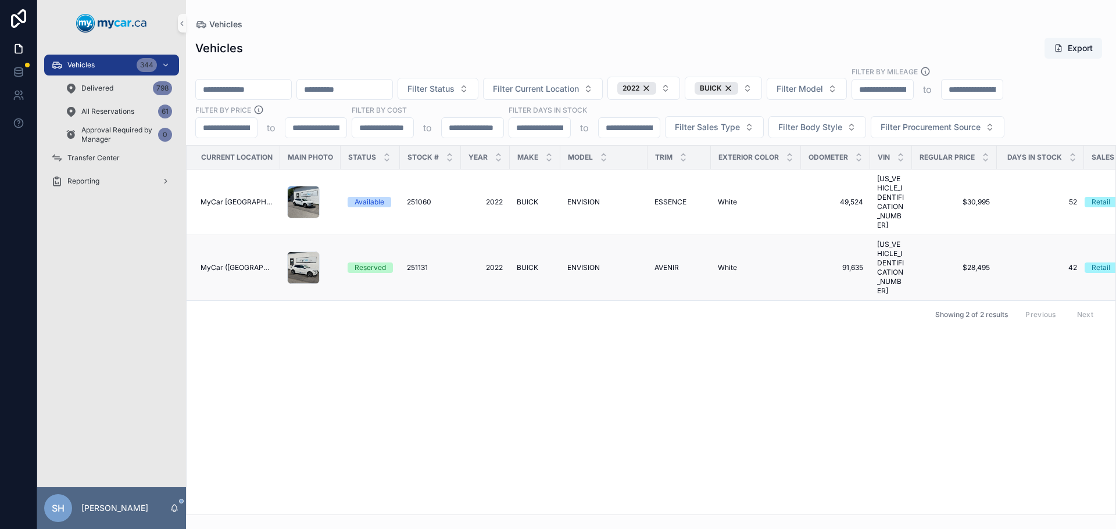
click at [581, 263] on span "ENVISION" at bounding box center [583, 267] width 33 height 9
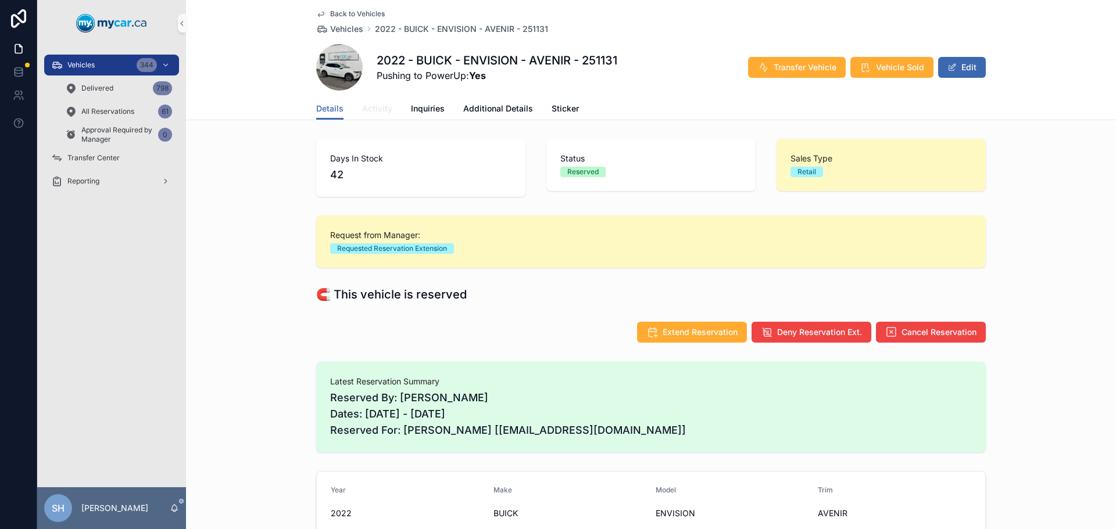
click at [383, 108] on span "Activity" at bounding box center [377, 109] width 30 height 12
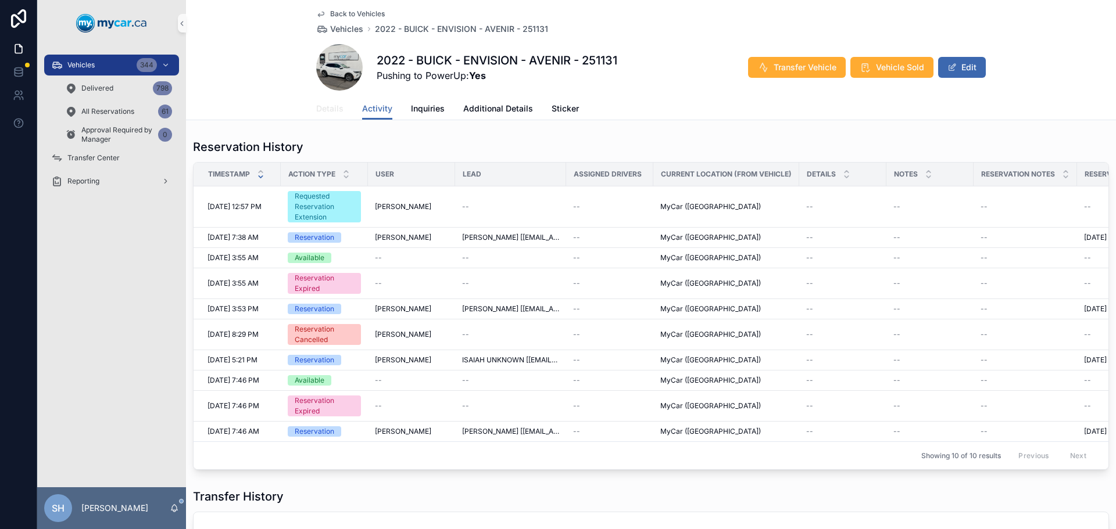
click at [323, 107] on span "Details" at bounding box center [329, 109] width 27 height 12
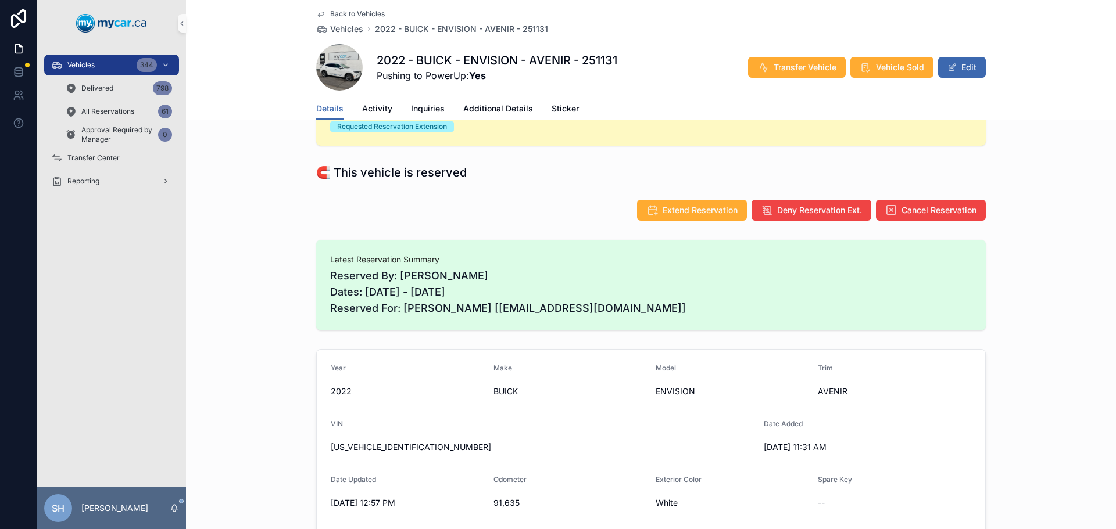
scroll to position [58, 0]
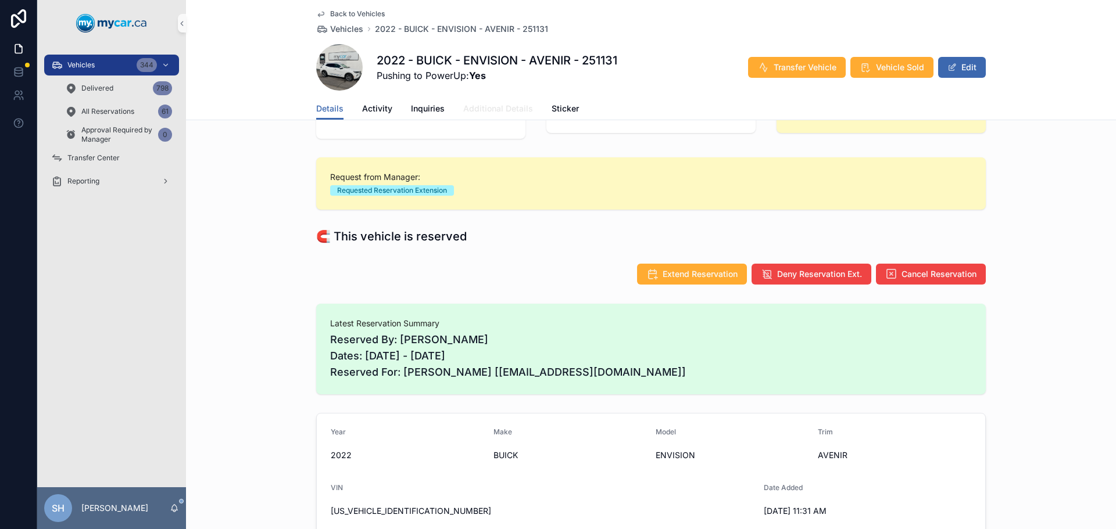
click at [479, 112] on span "Additional Details" at bounding box center [498, 109] width 70 height 12
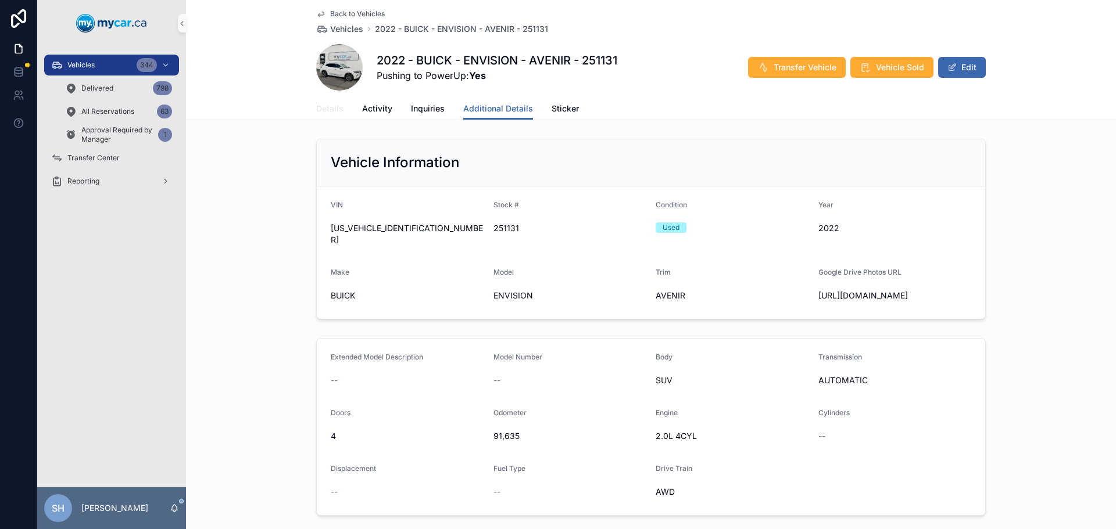
click at [328, 107] on span "Details" at bounding box center [329, 109] width 27 height 12
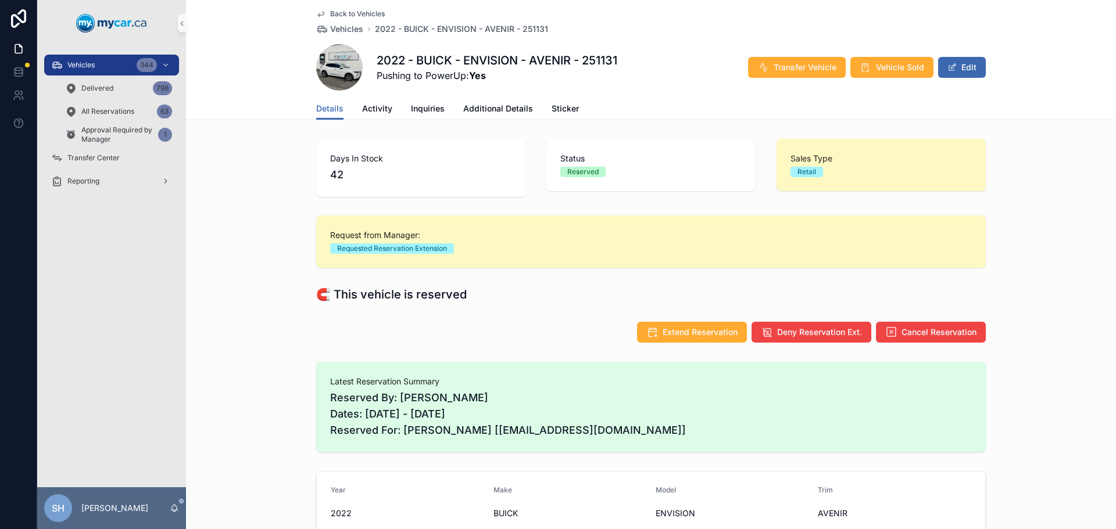
click at [274, 177] on div "Days In Stock 42 Status Reserved Sales Type Retail" at bounding box center [651, 167] width 930 height 67
click at [92, 59] on div "Vehicles 344" at bounding box center [111, 65] width 121 height 19
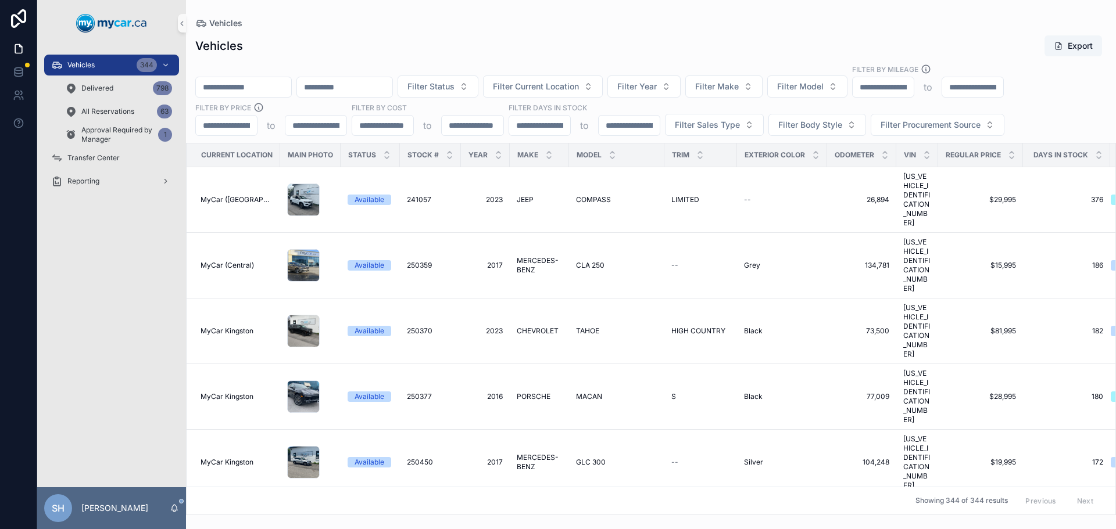
click at [254, 84] on input "scrollable content" at bounding box center [243, 87] width 95 height 16
type input "******"
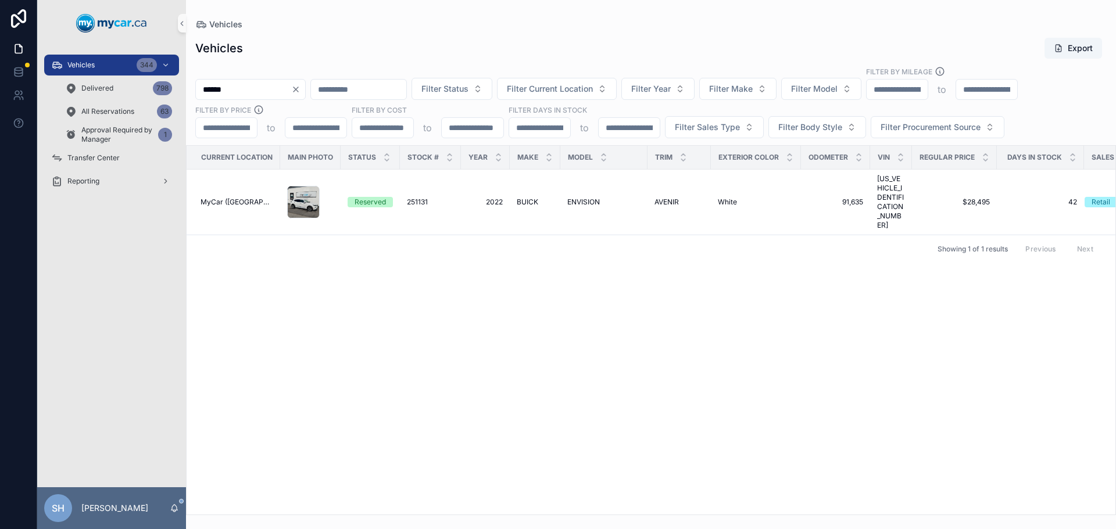
click at [496, 198] on span "2022" at bounding box center [485, 202] width 35 height 9
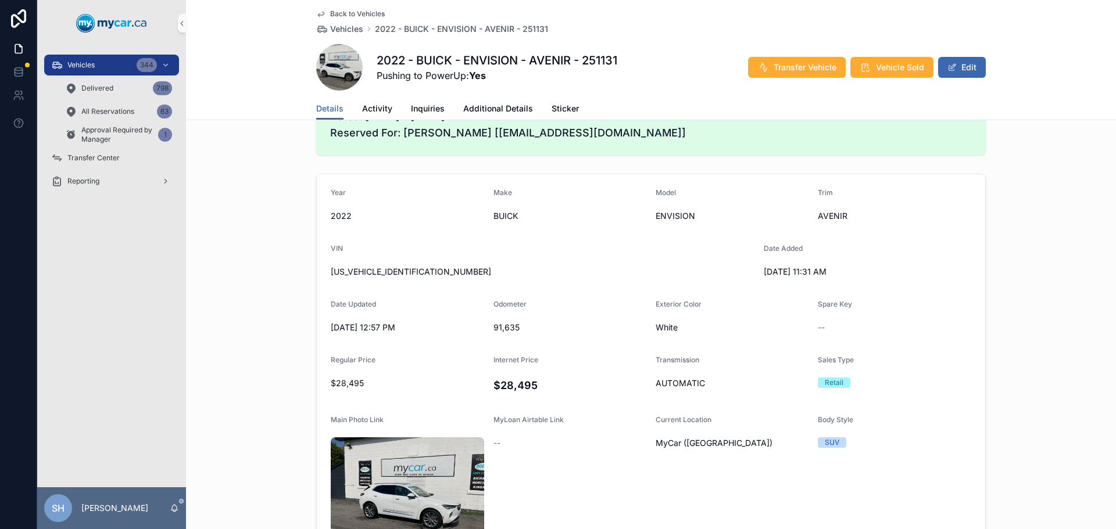
scroll to position [232, 0]
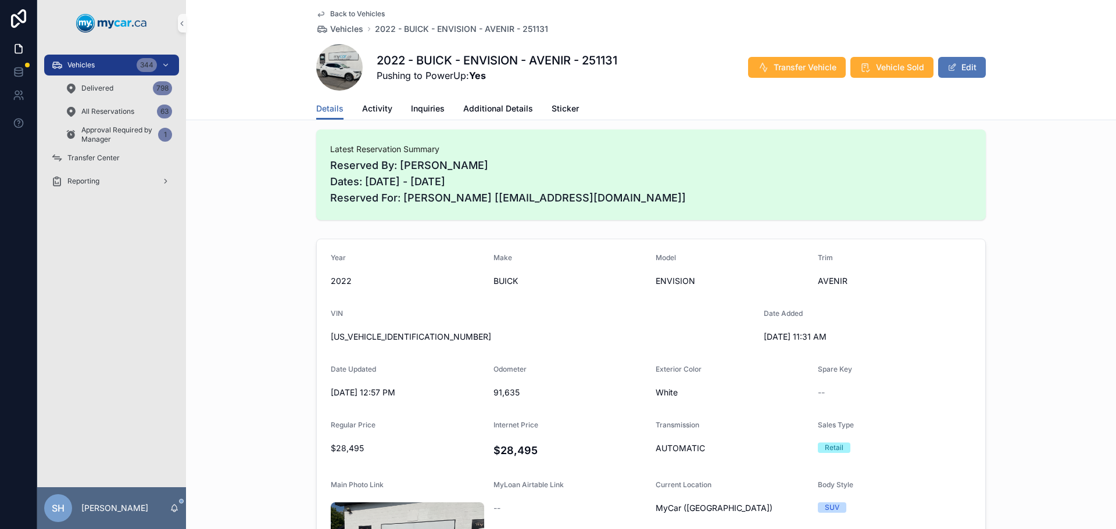
click at [960, 64] on button "Edit" at bounding box center [962, 67] width 48 height 21
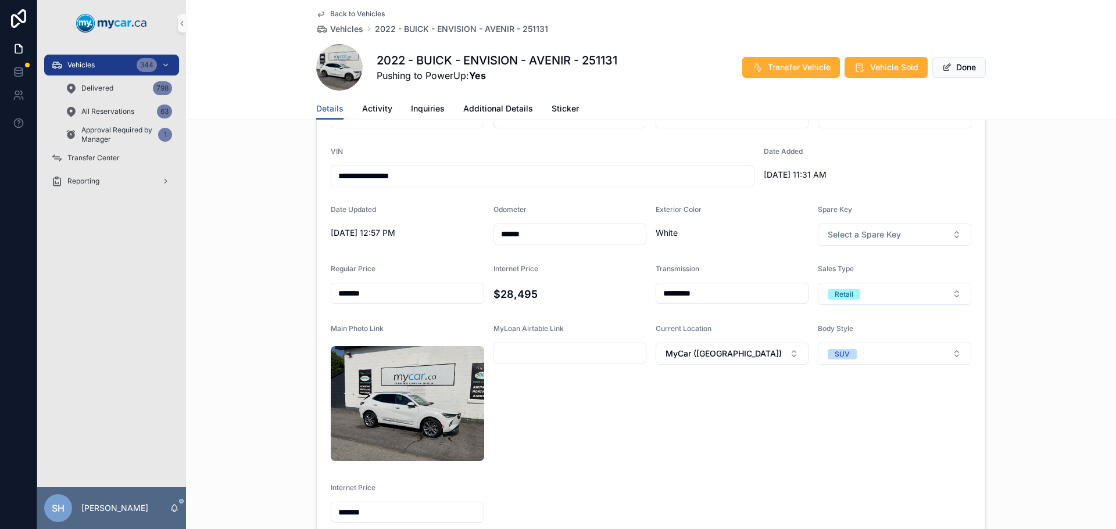
scroll to position [407, 0]
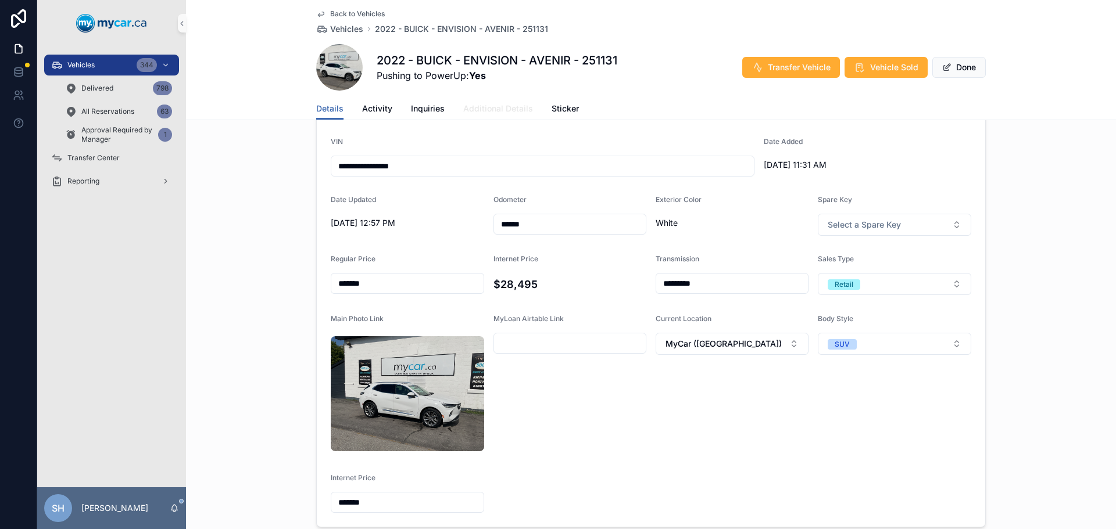
click at [492, 110] on span "Additional Details" at bounding box center [498, 109] width 70 height 12
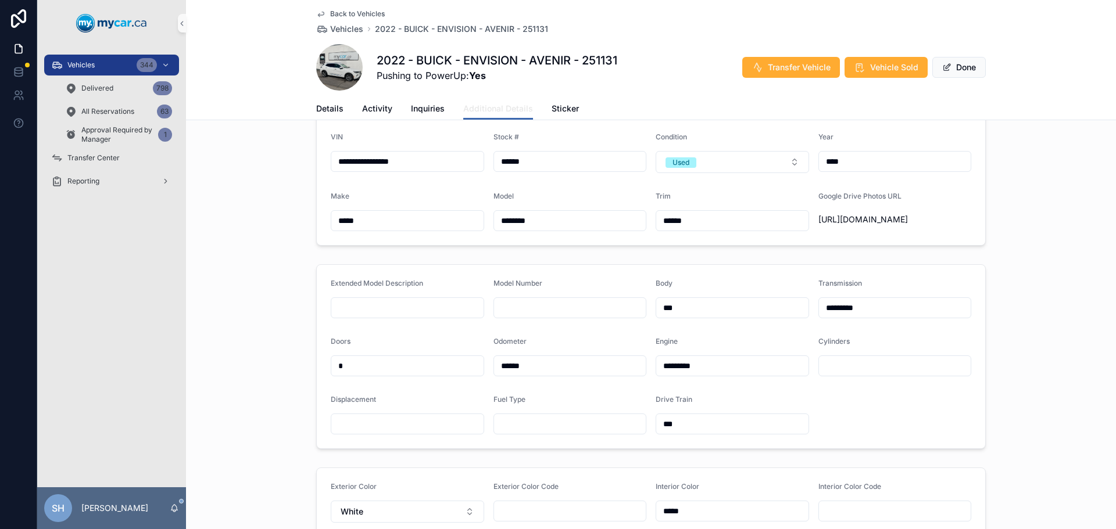
scroll to position [174, 0]
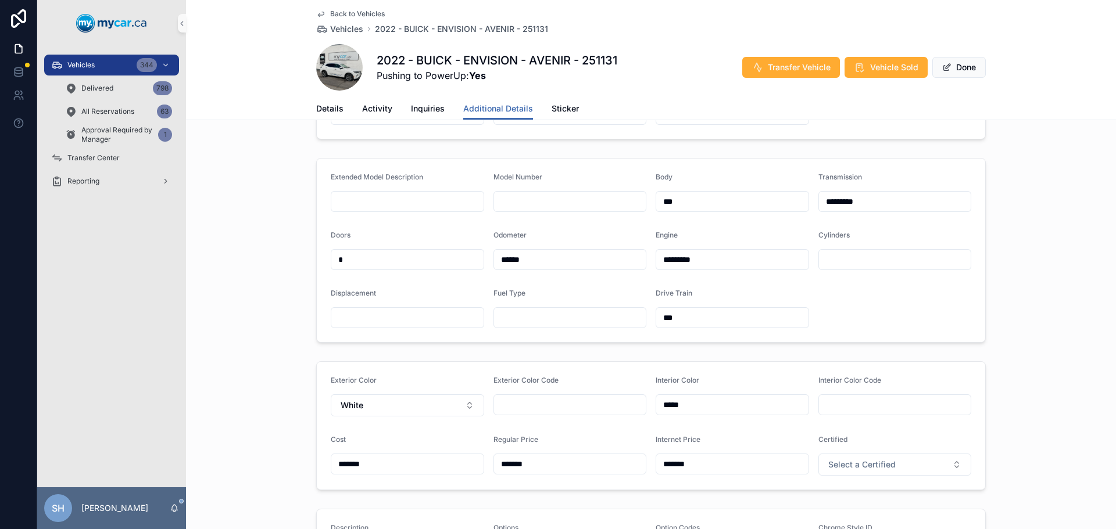
drag, startPoint x: 481, startPoint y: 500, endPoint x: 447, endPoint y: 502, distance: 34.3
click at [446, 490] on form "Exterior Color White Exterior Color Code Interior Color ***** Interior Color Co…" at bounding box center [651, 426] width 668 height 128
type input "*******"
click at [263, 347] on div "Extended Model Description Model Number Body *** Transmission ********* Doors *…" at bounding box center [651, 250] width 930 height 194
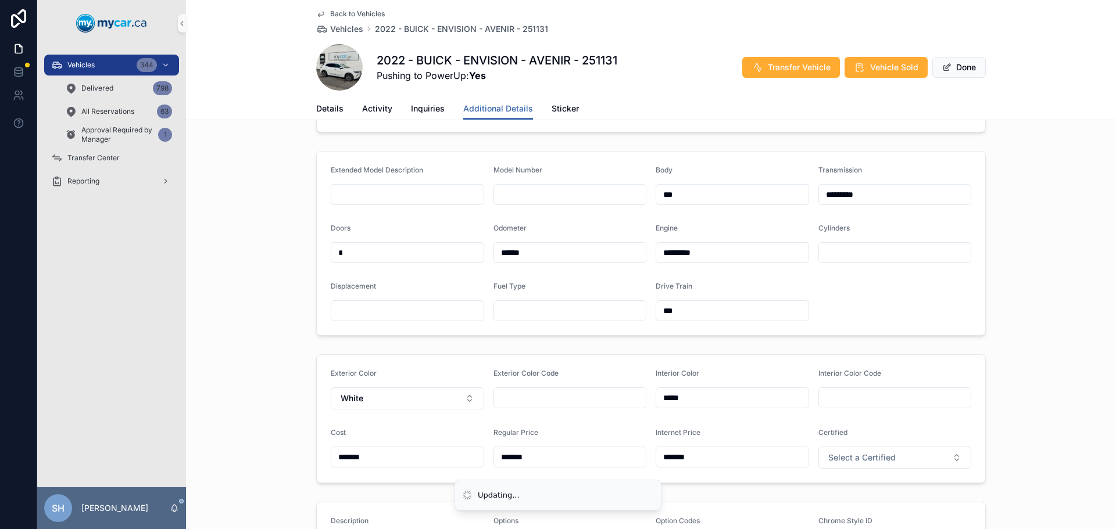
scroll to position [116, 0]
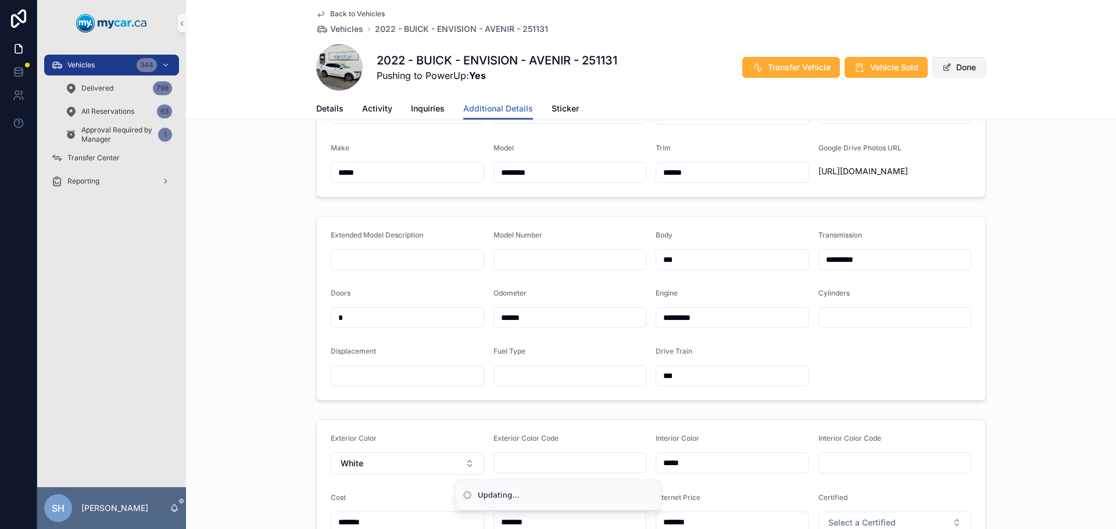
click at [965, 69] on button "Done" at bounding box center [958, 67] width 53 height 21
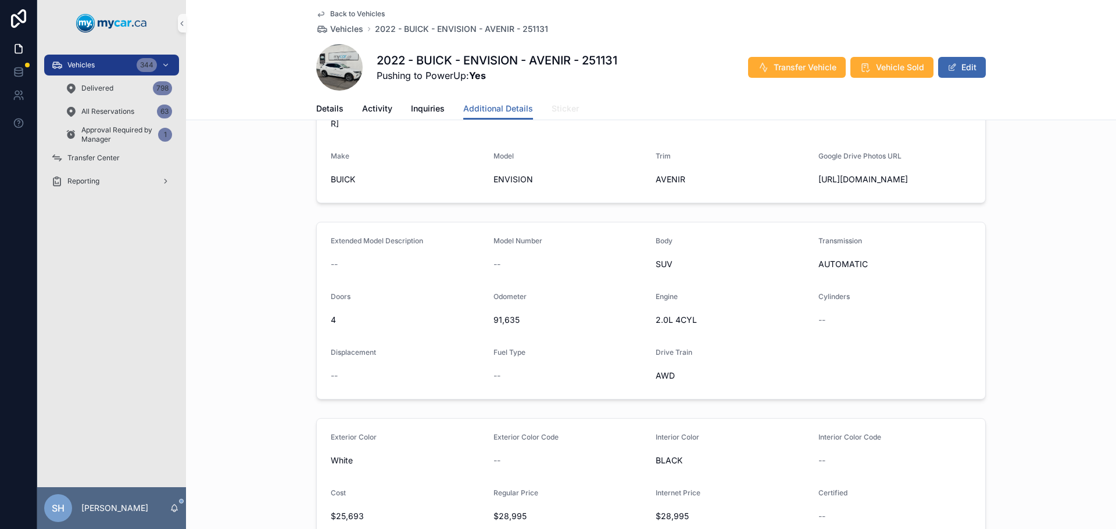
scroll to position [58, 0]
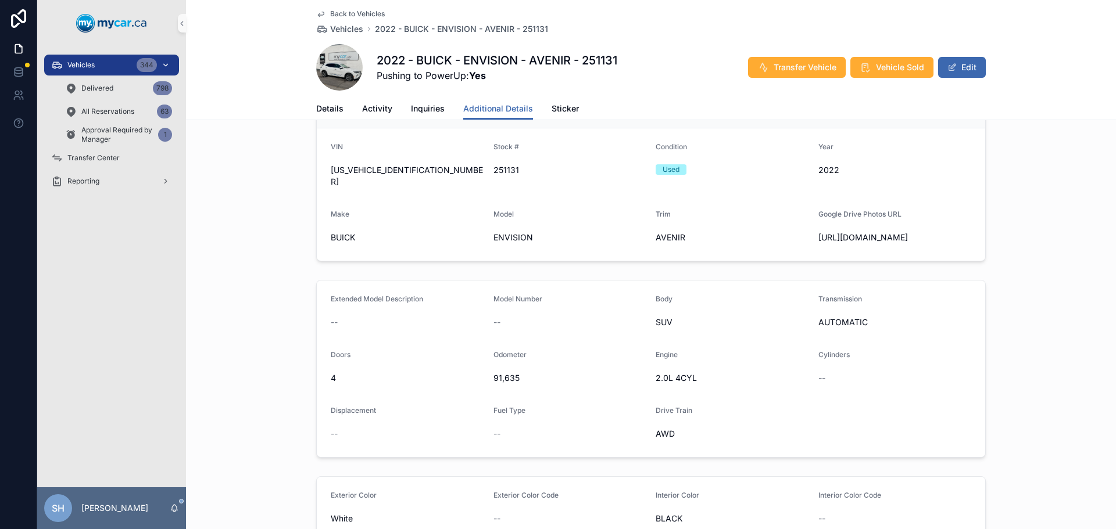
click at [119, 61] on div "Vehicles 344" at bounding box center [111, 65] width 121 height 19
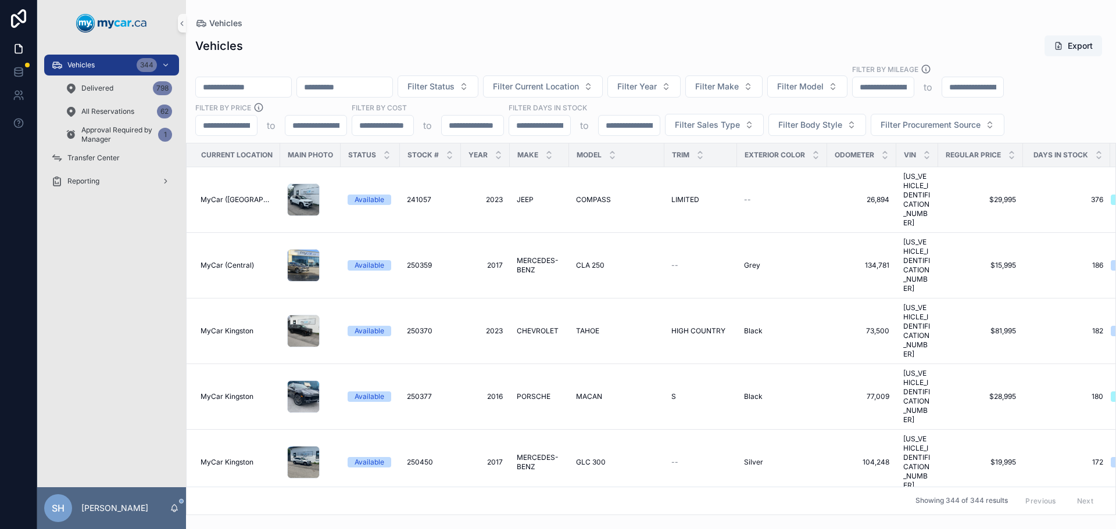
click at [405, 28] on div "Vehicles Export Filter Status Filter Current Location Filter Year Filter Make F…" at bounding box center [651, 271] width 930 height 487
click at [657, 88] on span "Filter Year" at bounding box center [637, 87] width 40 height 12
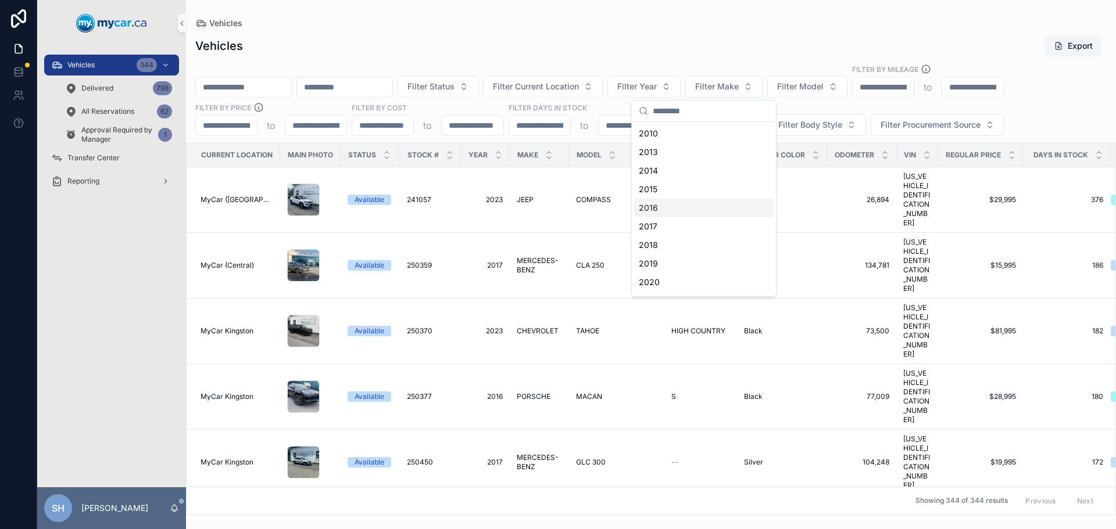
click at [660, 206] on div "2016" at bounding box center [703, 208] width 139 height 19
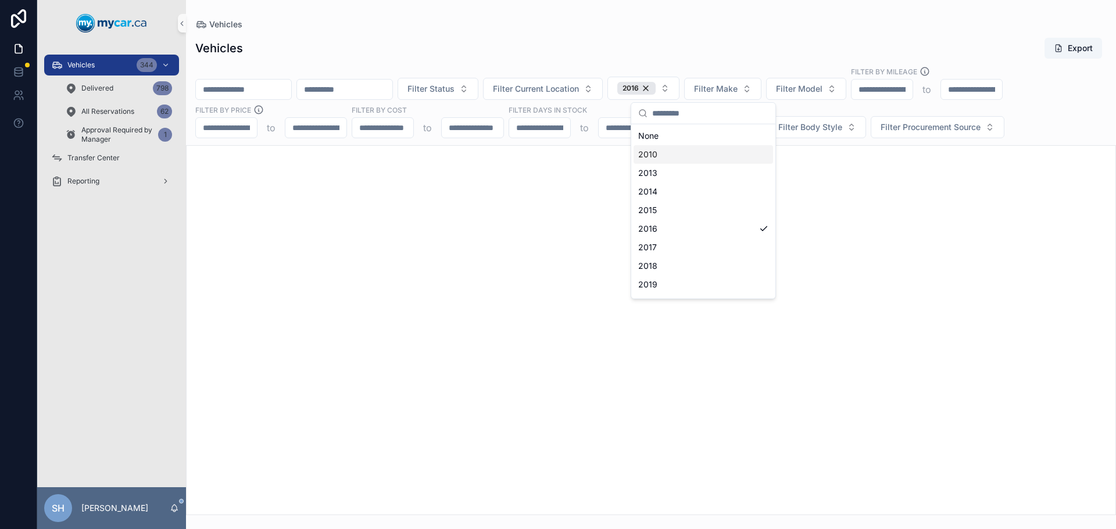
click at [481, 21] on div "Vehicles" at bounding box center [650, 25] width 911 height 12
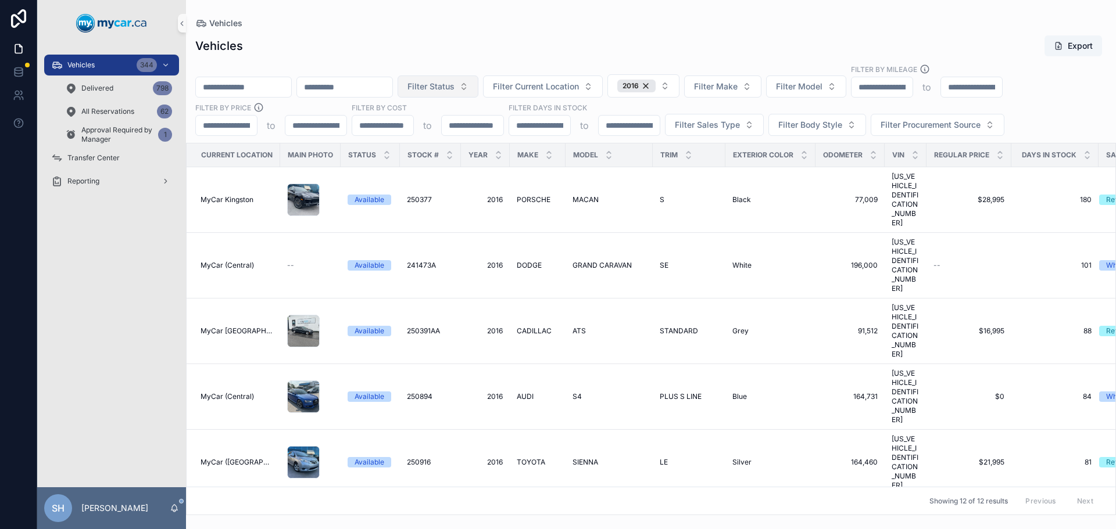
click at [478, 78] on button "Filter Status" at bounding box center [437, 87] width 81 height 22
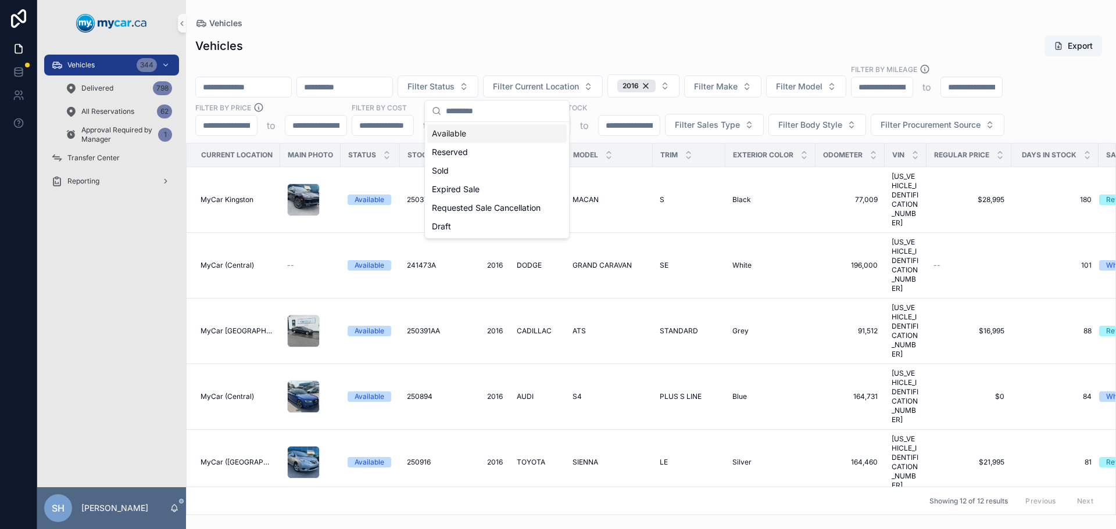
click at [515, 10] on div "Vehicles Vehicles Export Filter Status Filter Current Location 2016 Filter Make…" at bounding box center [651, 257] width 930 height 515
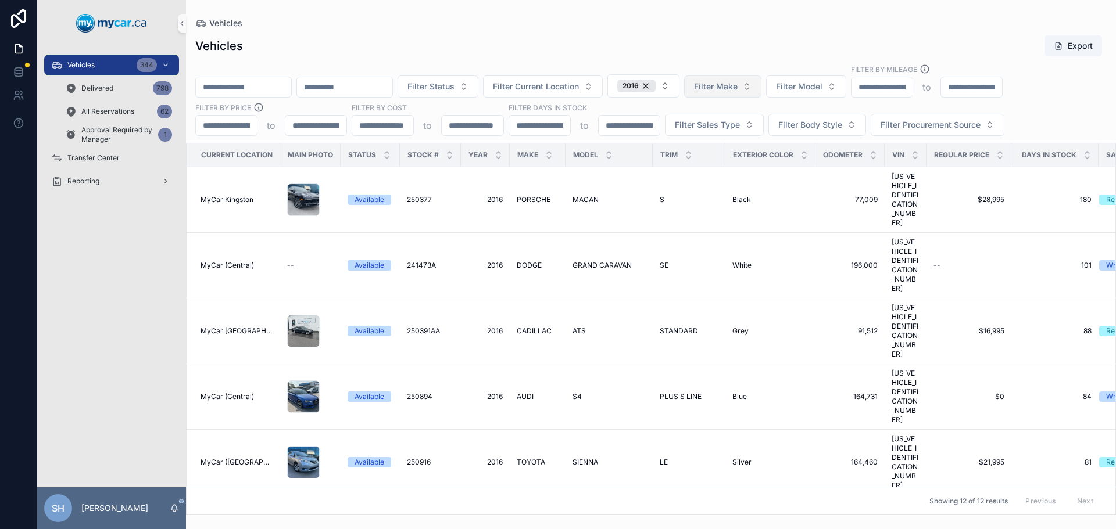
click at [761, 80] on button "Filter Make" at bounding box center [722, 87] width 77 height 22
type input "**"
click at [751, 137] on div "TOYOTA" at bounding box center [781, 133] width 139 height 19
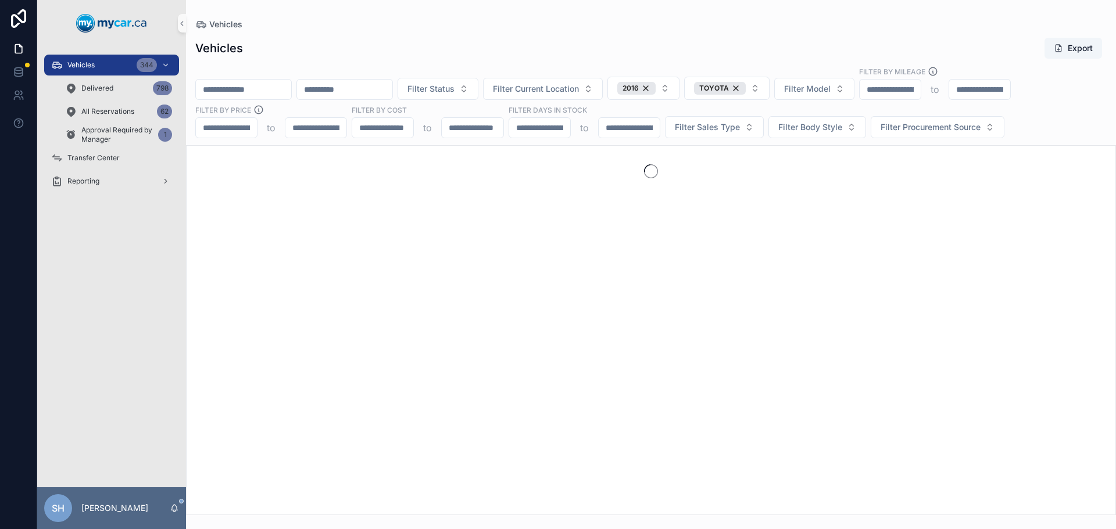
click at [733, 52] on div "Vehicles Export" at bounding box center [650, 48] width 911 height 22
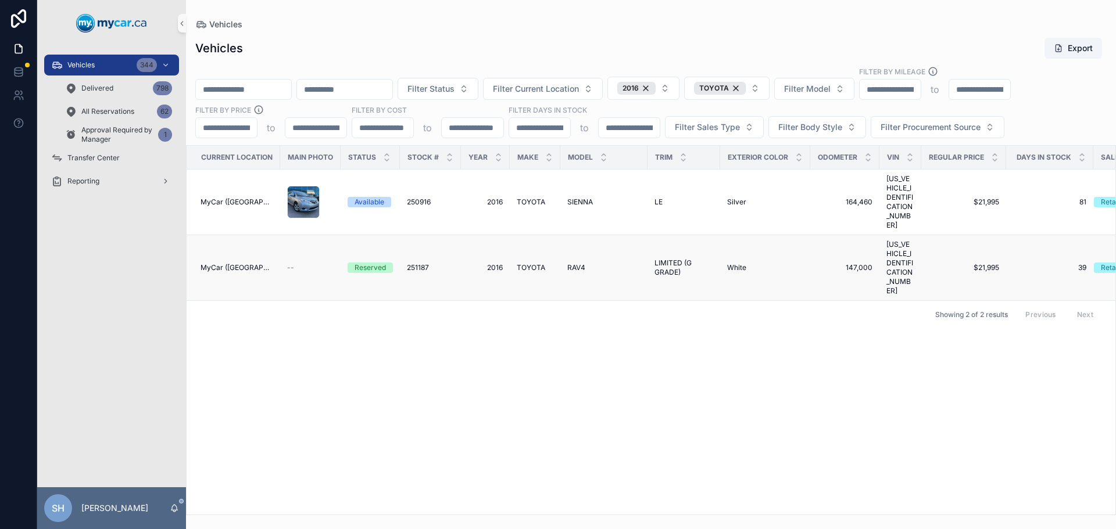
click at [532, 263] on span "TOYOTA" at bounding box center [531, 267] width 28 height 9
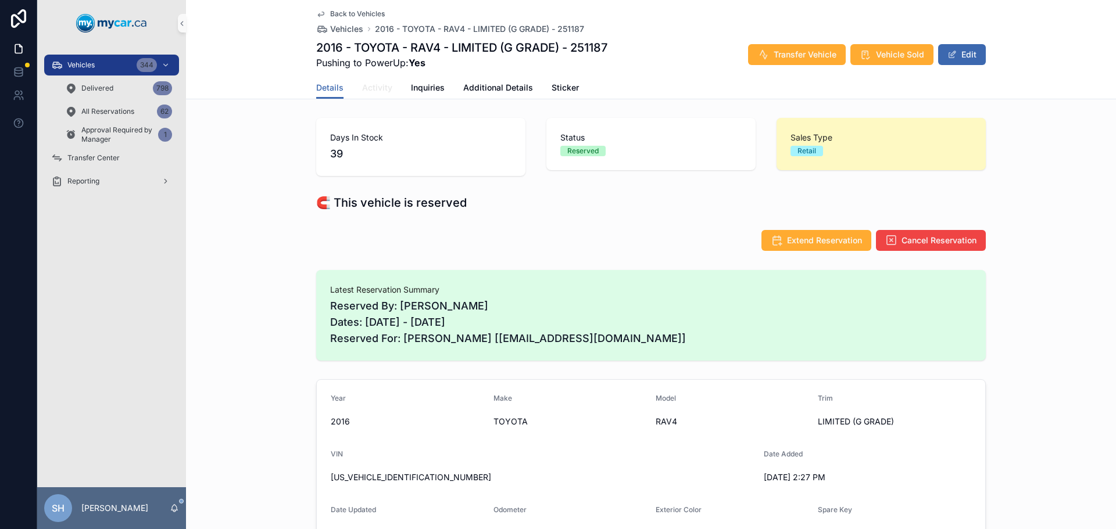
click at [364, 85] on span "Activity" at bounding box center [377, 88] width 30 height 12
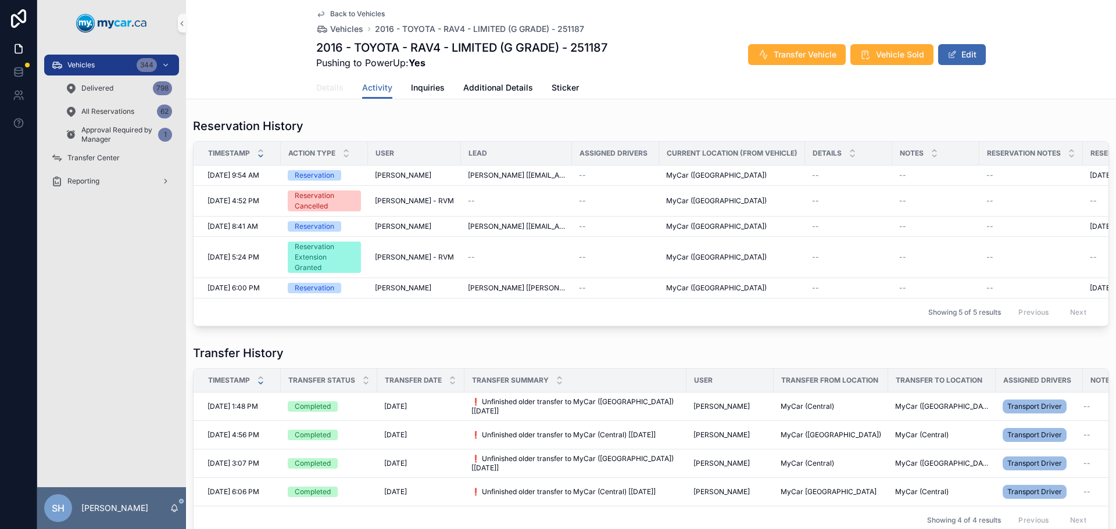
click at [325, 86] on span "Details" at bounding box center [329, 88] width 27 height 12
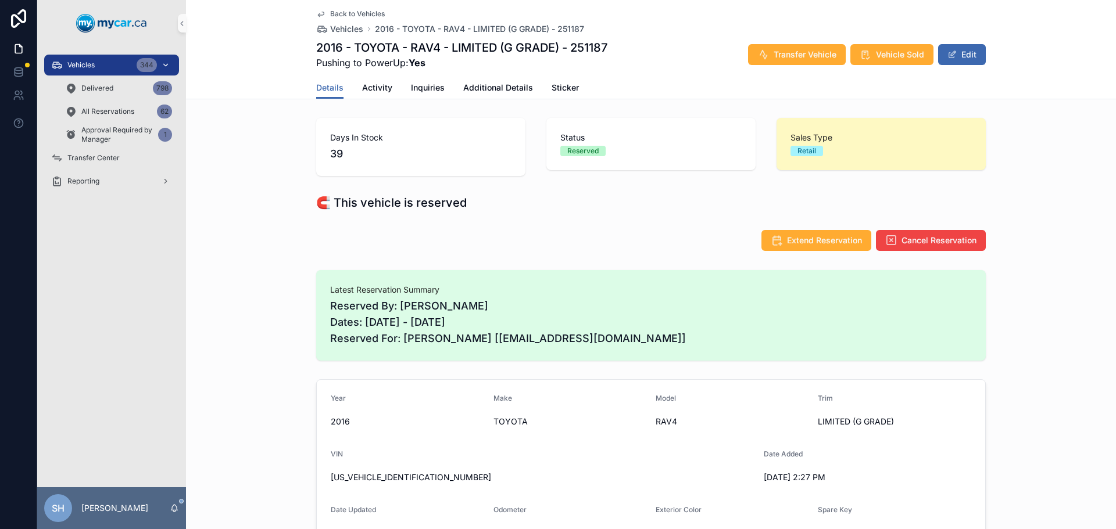
click at [98, 67] on div "Vehicles 344" at bounding box center [111, 65] width 121 height 19
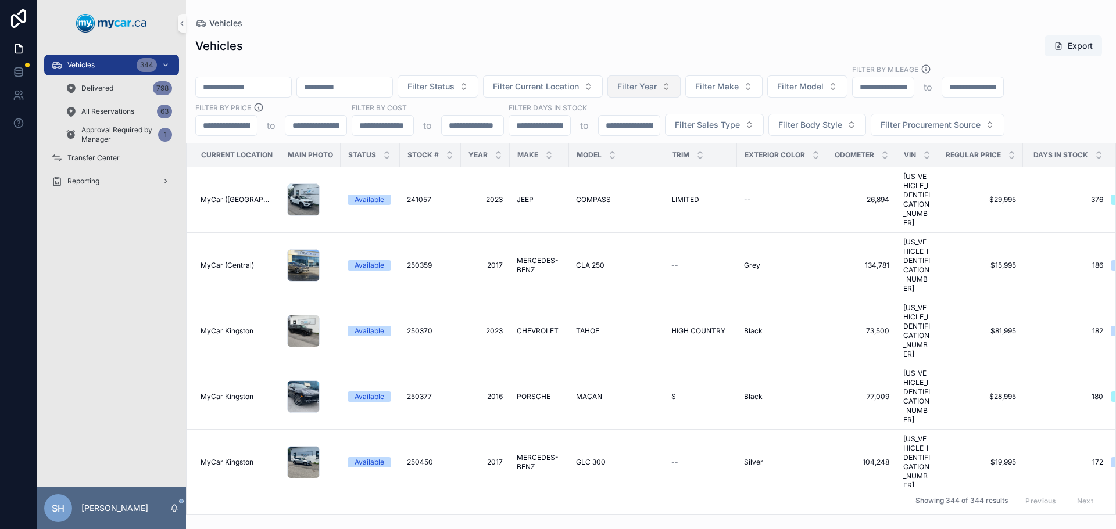
click at [657, 85] on span "Filter Year" at bounding box center [637, 87] width 40 height 12
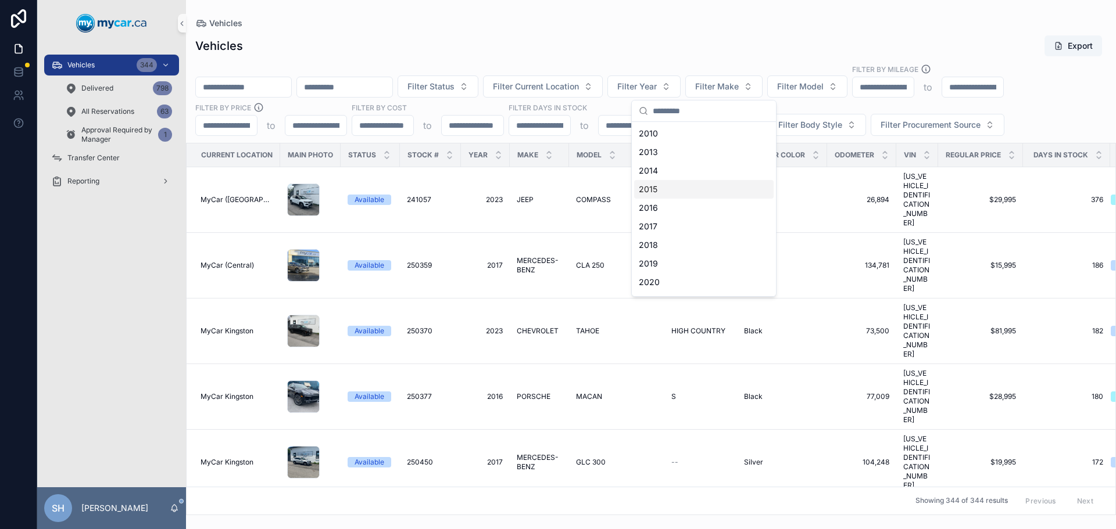
click at [666, 187] on div "2015" at bounding box center [703, 189] width 139 height 19
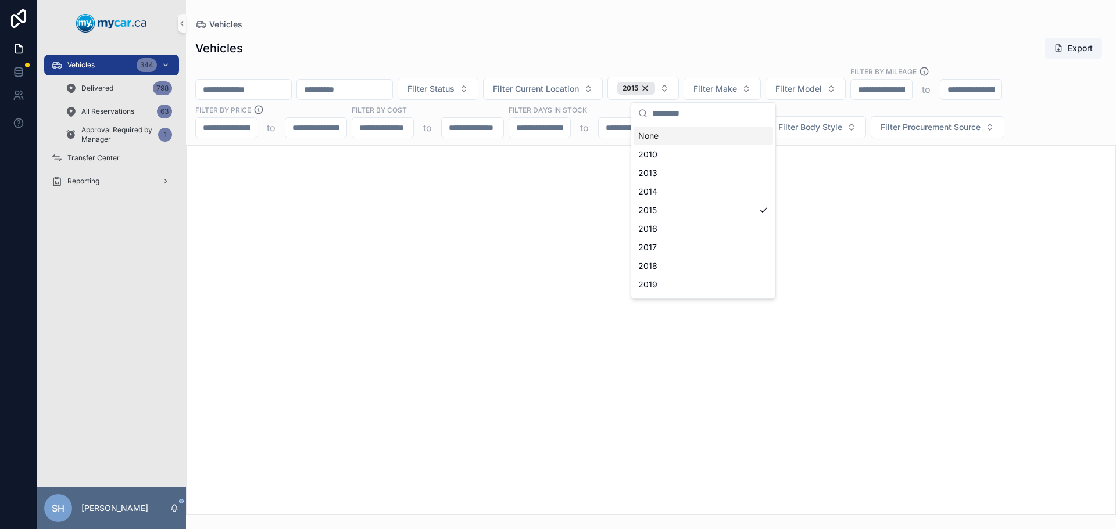
click at [685, 28] on div "Vehicles" at bounding box center [650, 25] width 911 height 12
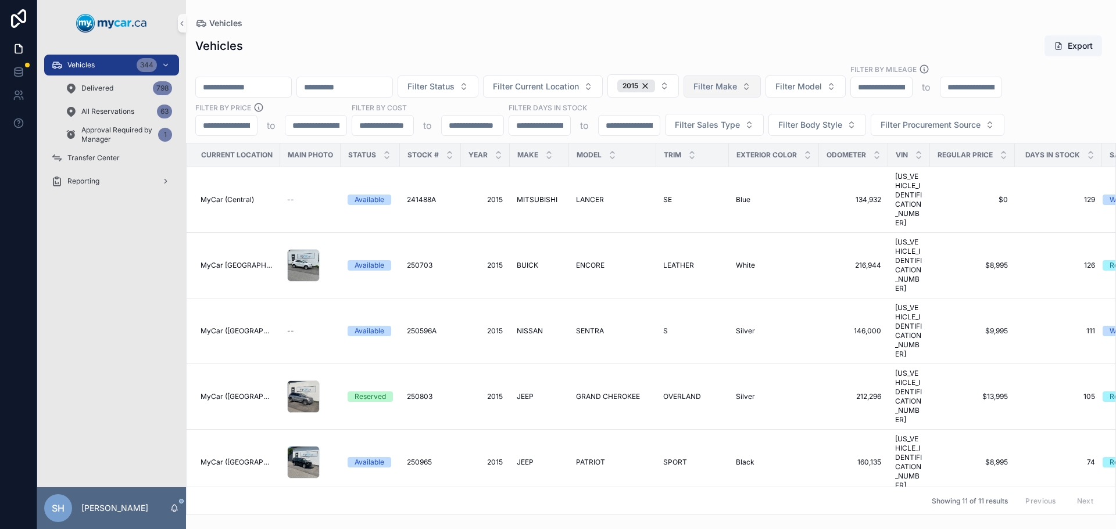
click at [761, 78] on button "Filter Make" at bounding box center [721, 87] width 77 height 22
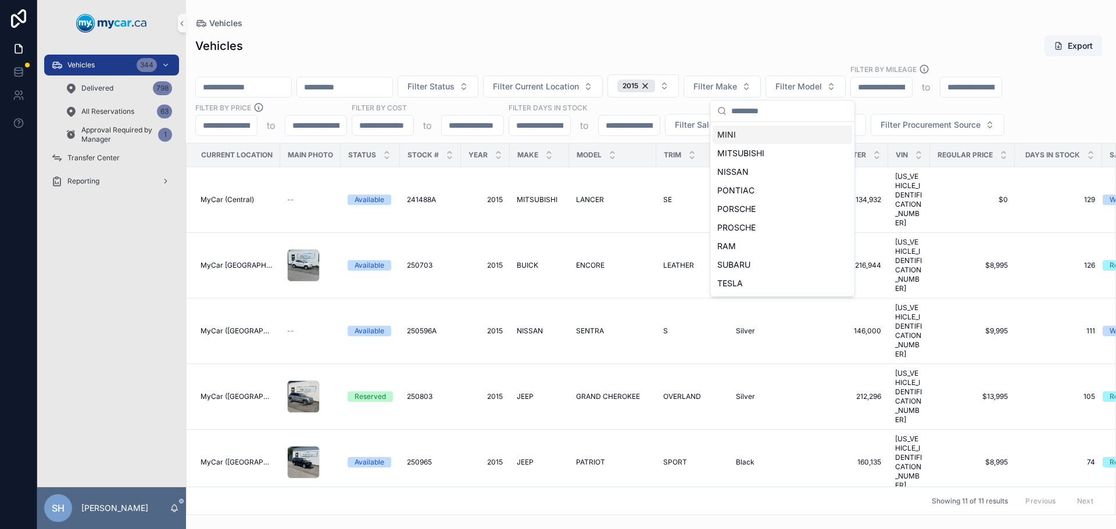
scroll to position [465, 0]
click at [748, 263] on span "TOYOTA" at bounding box center [734, 262] width 34 height 12
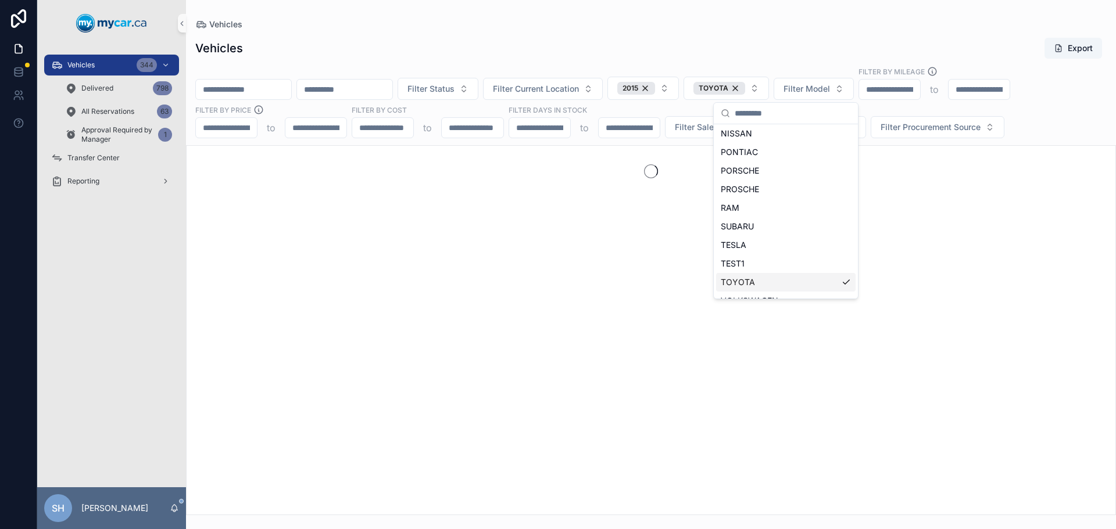
scroll to position [542, 0]
click at [668, 28] on div "Vehicles" at bounding box center [650, 25] width 911 height 12
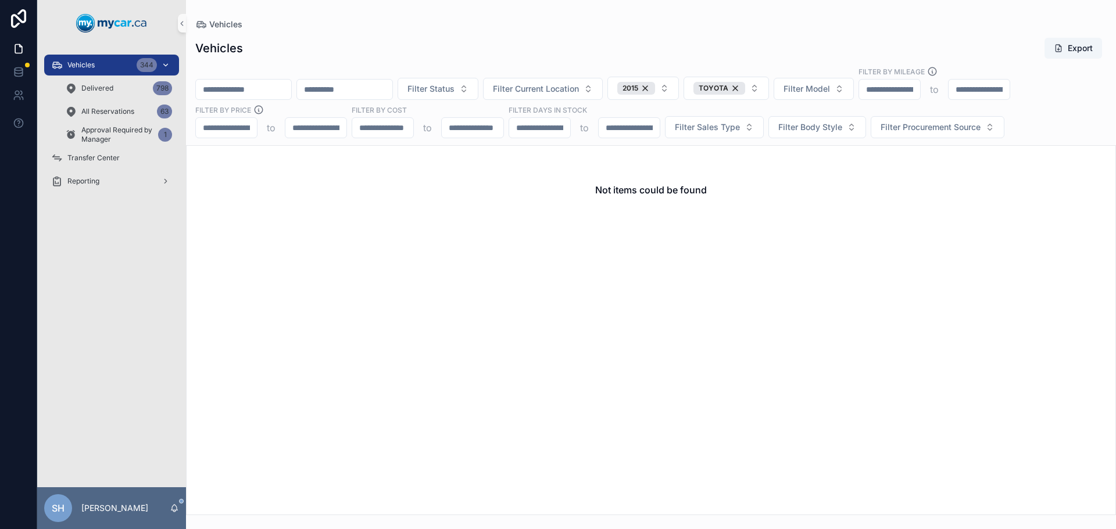
click at [99, 65] on div "Vehicles 344" at bounding box center [111, 65] width 121 height 19
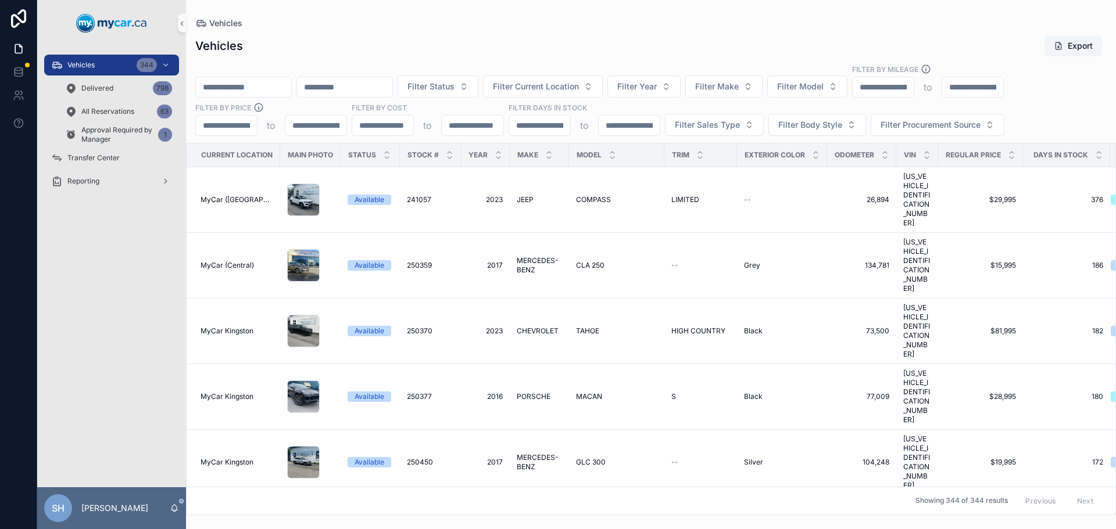
click at [510, 29] on div "Vehicles Export Filter Status Filter Current Location Filter Year Filter Make F…" at bounding box center [651, 271] width 930 height 487
click at [488, 57] on div "Vehicles Export Filter Status Filter Current Location Filter Year Filter Make F…" at bounding box center [651, 271] width 930 height 487
click at [258, 78] on div "scrollable content" at bounding box center [243, 87] width 96 height 21
click at [260, 84] on input "scrollable content" at bounding box center [243, 87] width 95 height 16
click at [458, 33] on div "Vehicles Export Filter Status Filter Current Location Filter Year Filter Make F…" at bounding box center [651, 271] width 930 height 487
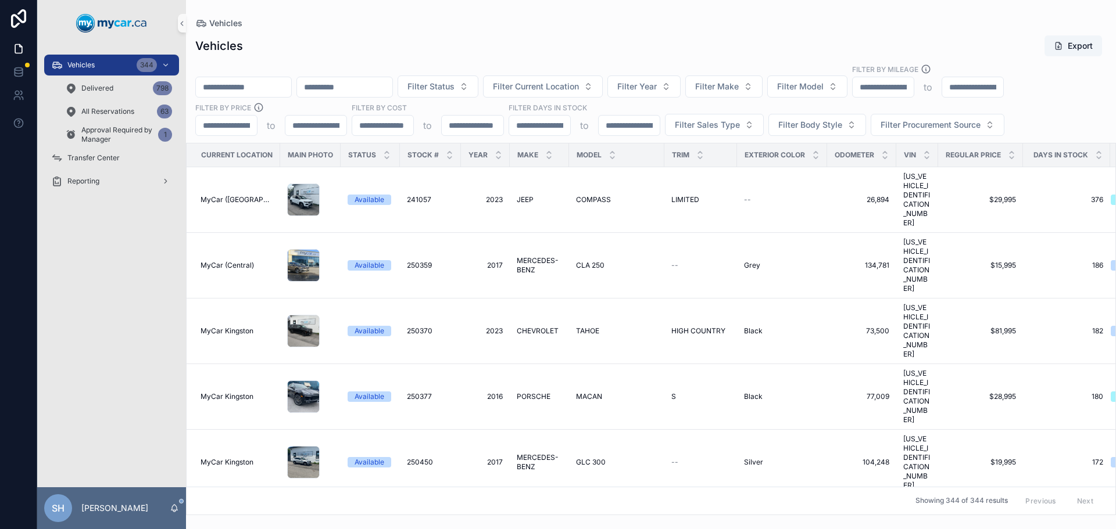
click at [287, 88] on input "scrollable content" at bounding box center [243, 87] width 95 height 16
click at [309, 38] on div "Vehicles Export" at bounding box center [650, 46] width 911 height 22
click at [241, 84] on input "scrollable content" at bounding box center [243, 87] width 95 height 16
type input "******"
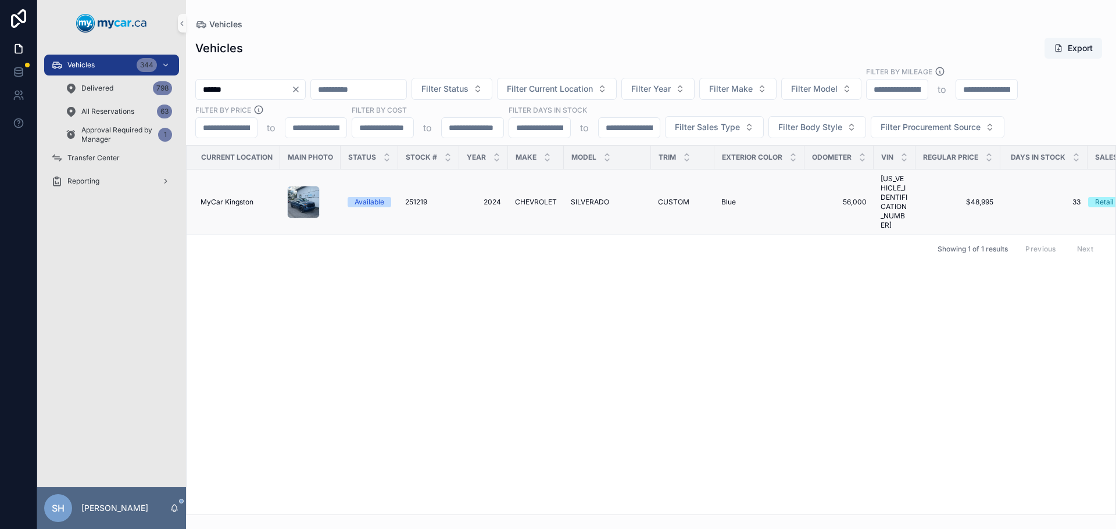
click at [541, 198] on span "CHEVROLET" at bounding box center [536, 202] width 42 height 9
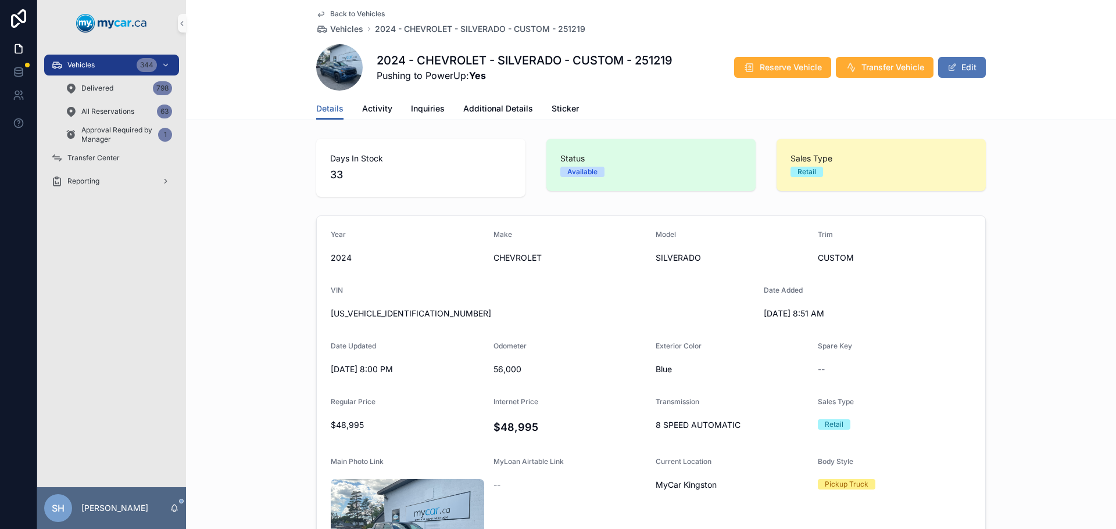
click at [965, 66] on button "Edit" at bounding box center [962, 67] width 48 height 21
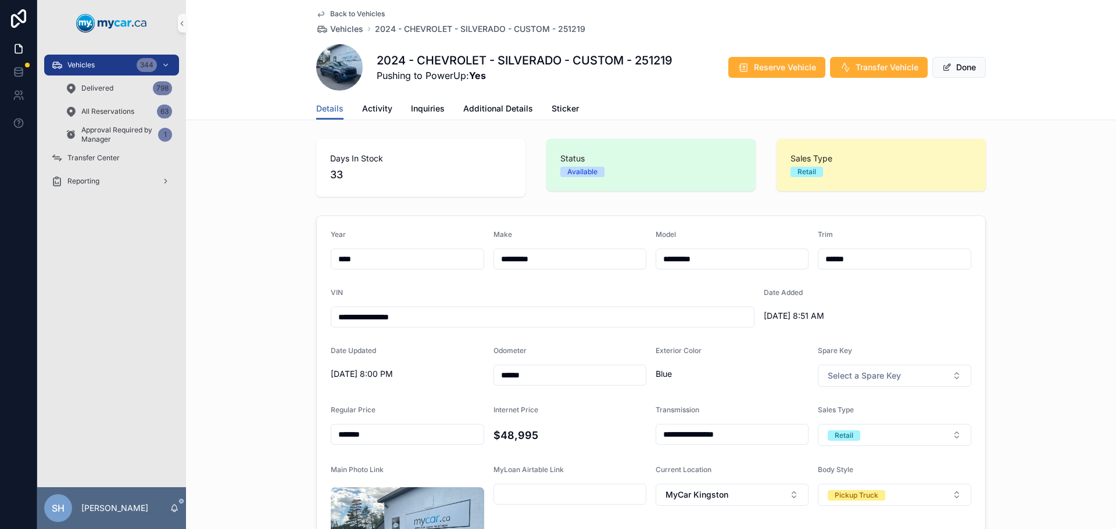
click at [1021, 106] on div "Details Activity Inquiries Additional Details Sticker" at bounding box center [651, 109] width 916 height 22
click at [963, 67] on button "Done" at bounding box center [958, 67] width 53 height 21
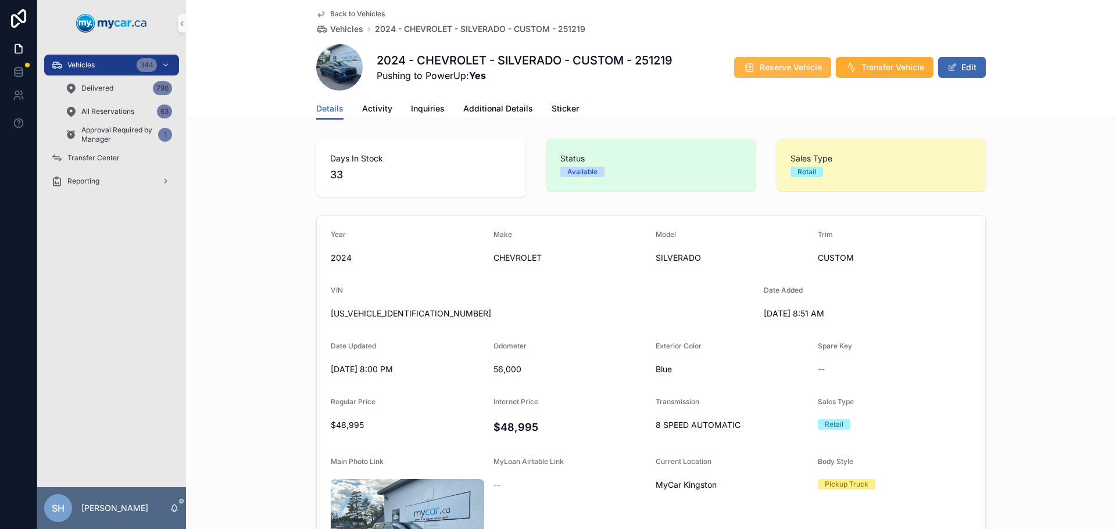
click at [759, 64] on span "Reserve Vehicle" at bounding box center [790, 68] width 62 height 12
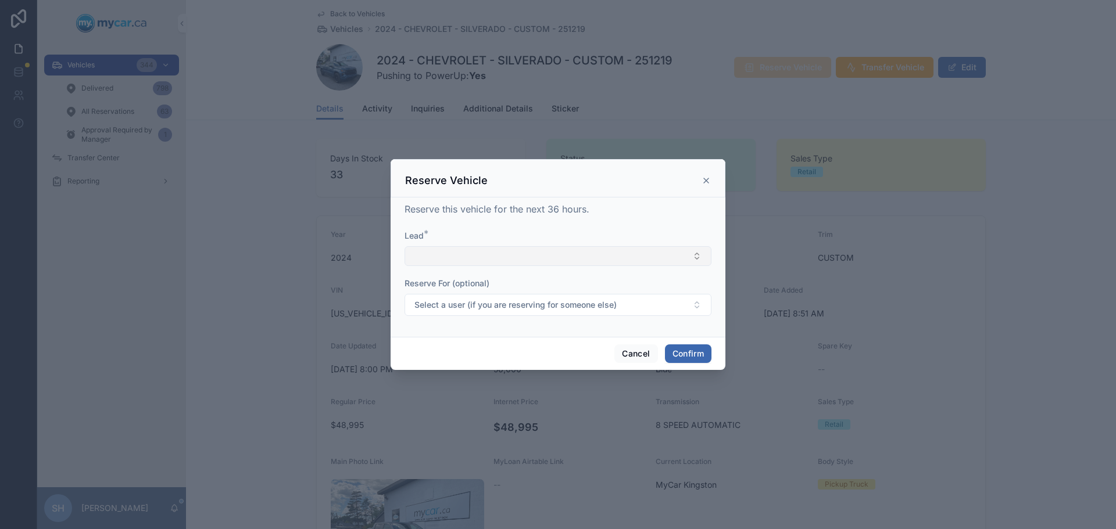
click at [478, 260] on button "Select Button" at bounding box center [557, 256] width 307 height 20
type input "*"
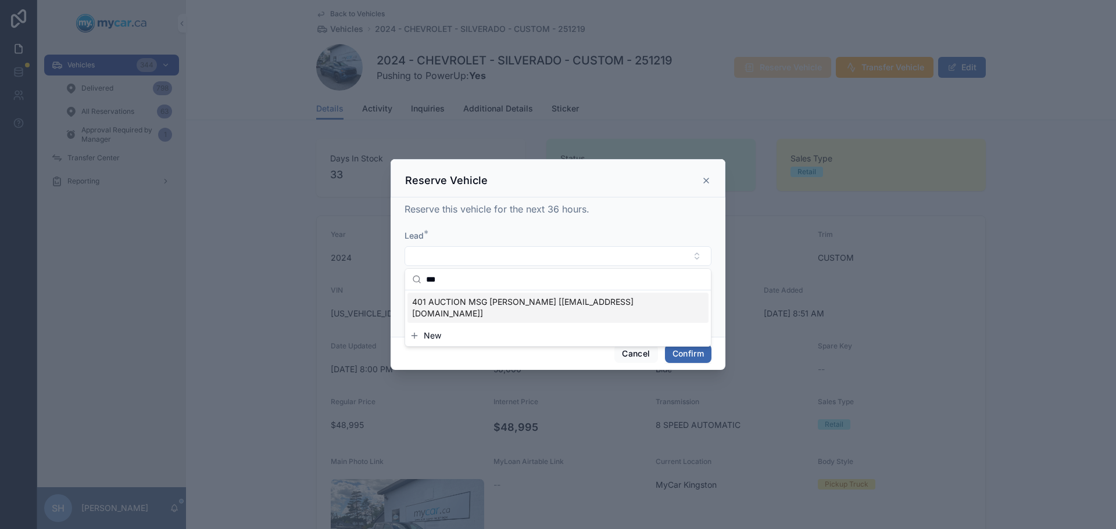
type input "***"
click at [474, 298] on span "401 AUCTION MSG JOE KINGSTON [cgraf@401autoauction.com]" at bounding box center [551, 307] width 278 height 23
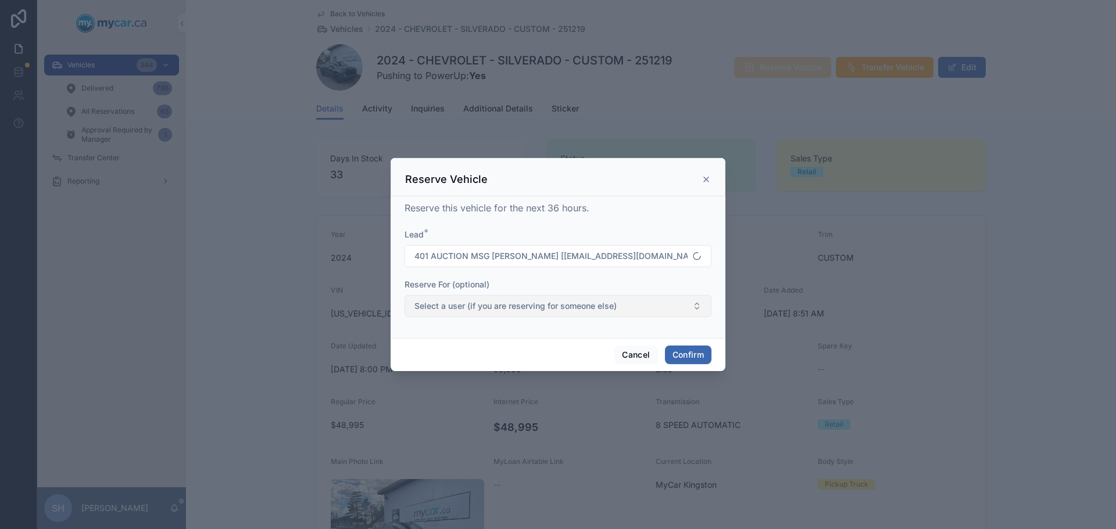
click at [494, 307] on span "Select a user (if you are reserving for someone else)" at bounding box center [515, 306] width 202 height 12
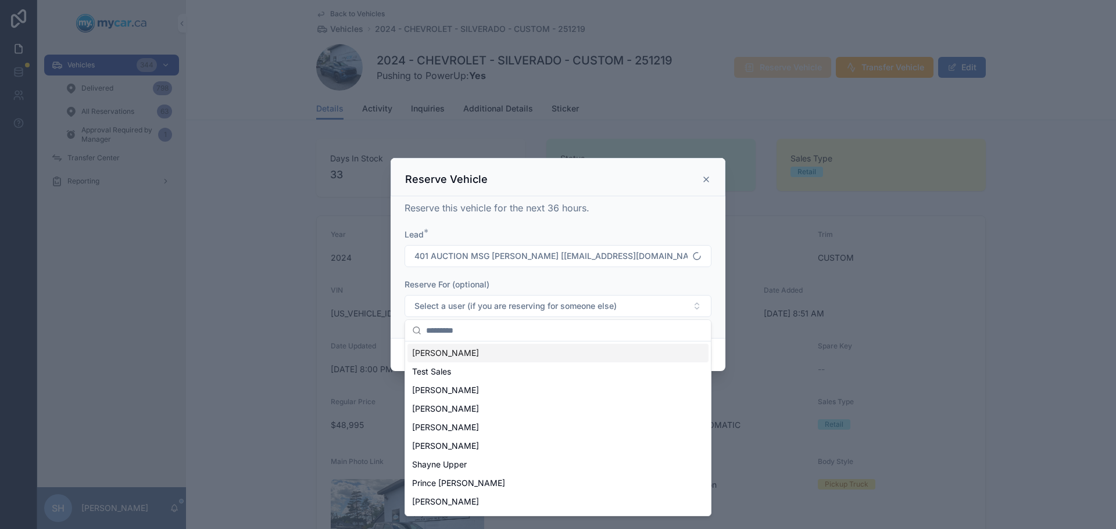
click at [911, 277] on div at bounding box center [558, 264] width 1116 height 529
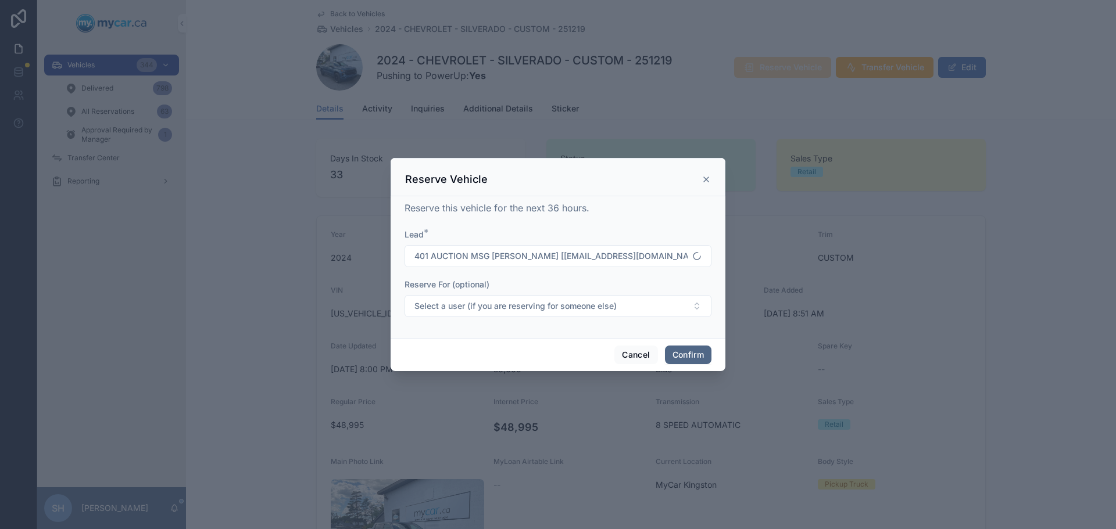
click at [688, 352] on button "Confirm" at bounding box center [688, 355] width 46 height 19
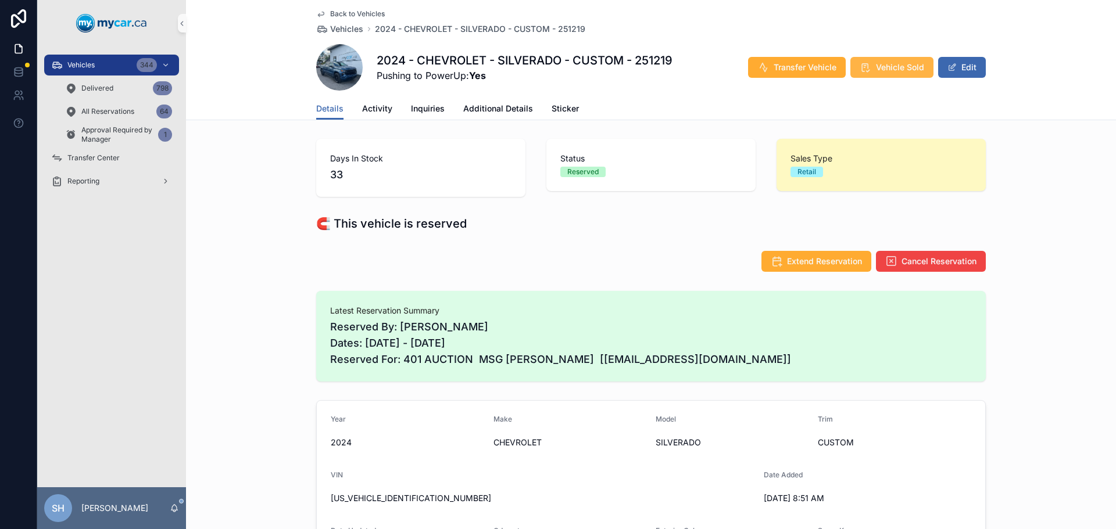
click at [884, 64] on span "Vehicle Sold" at bounding box center [900, 68] width 48 height 12
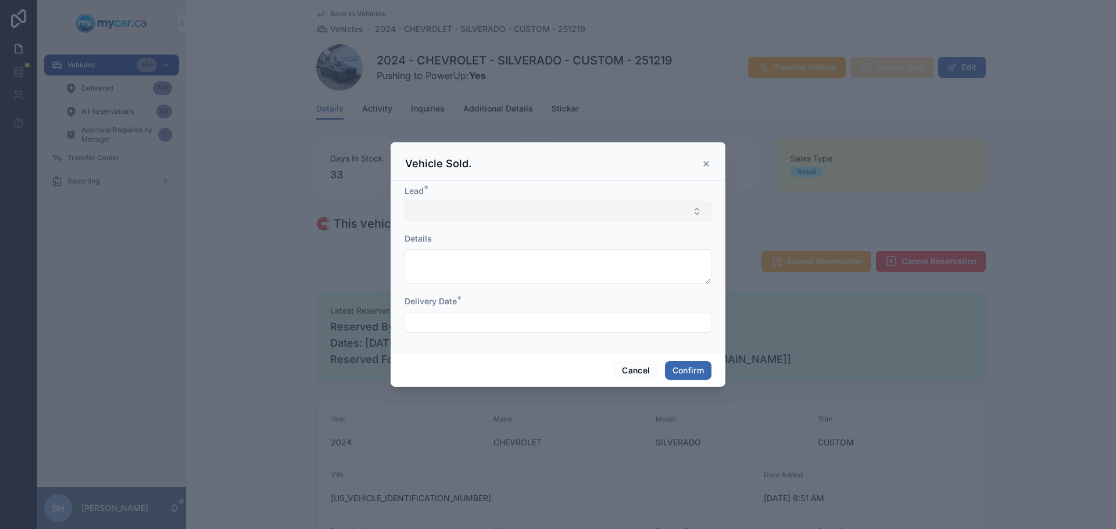
click at [458, 218] on button "Select Button" at bounding box center [557, 212] width 307 height 20
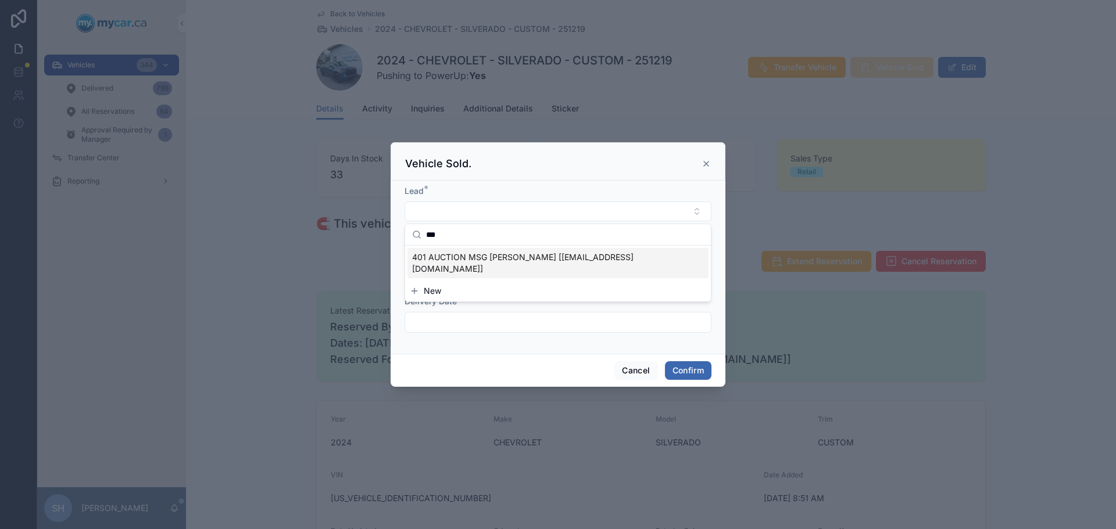
type input "***"
click at [486, 256] on span "401 AUCTION MSG JOE KINGSTON [cgraf@401autoauction.com]" at bounding box center [551, 263] width 278 height 23
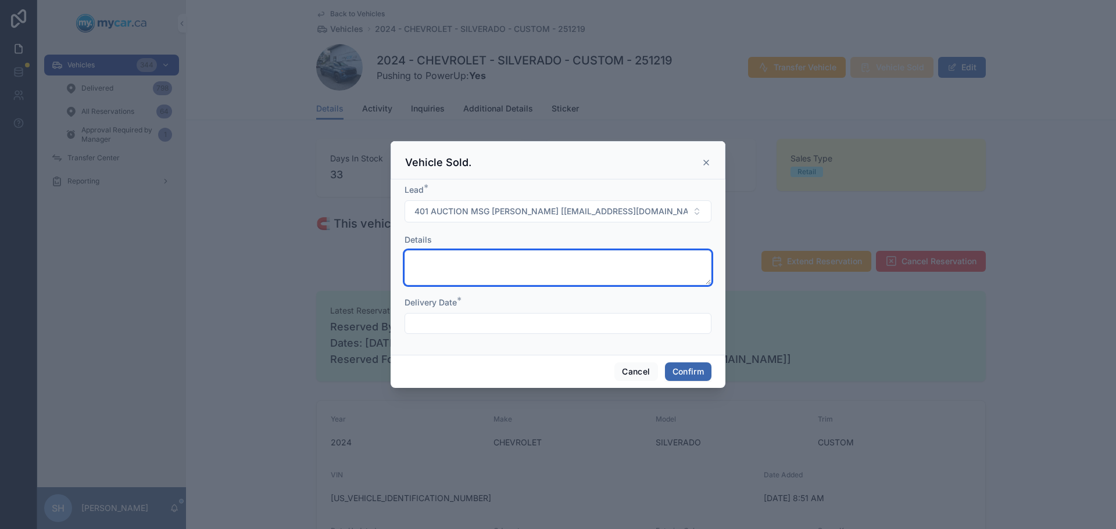
click at [436, 271] on textarea at bounding box center [557, 267] width 307 height 35
type textarea "********"
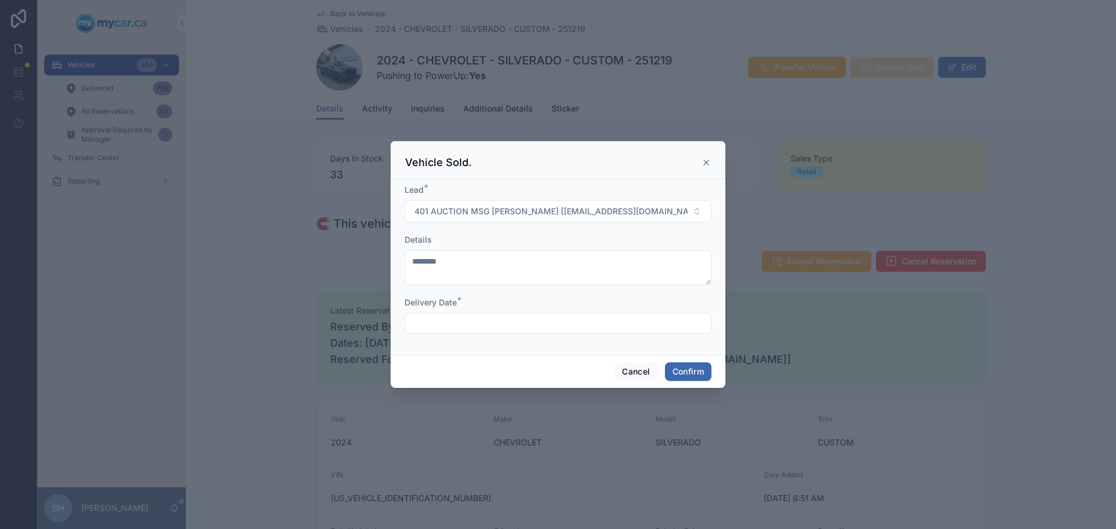
click at [494, 325] on input "text" at bounding box center [558, 324] width 306 height 16
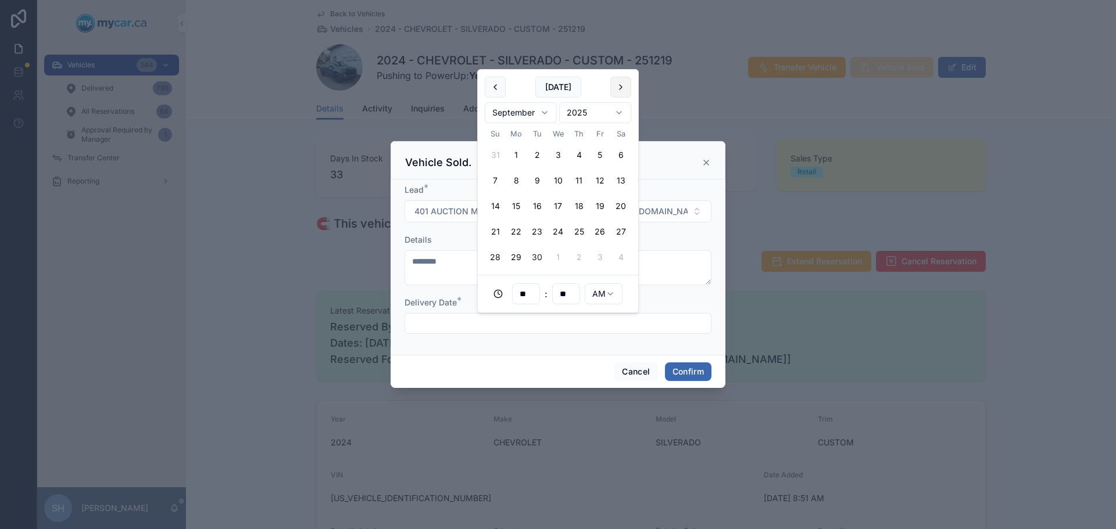
click at [628, 82] on button at bounding box center [620, 87] width 21 height 21
click at [601, 153] on button "3" at bounding box center [599, 155] width 21 height 21
type input "**********"
click at [687, 374] on button "Confirm" at bounding box center [688, 372] width 46 height 19
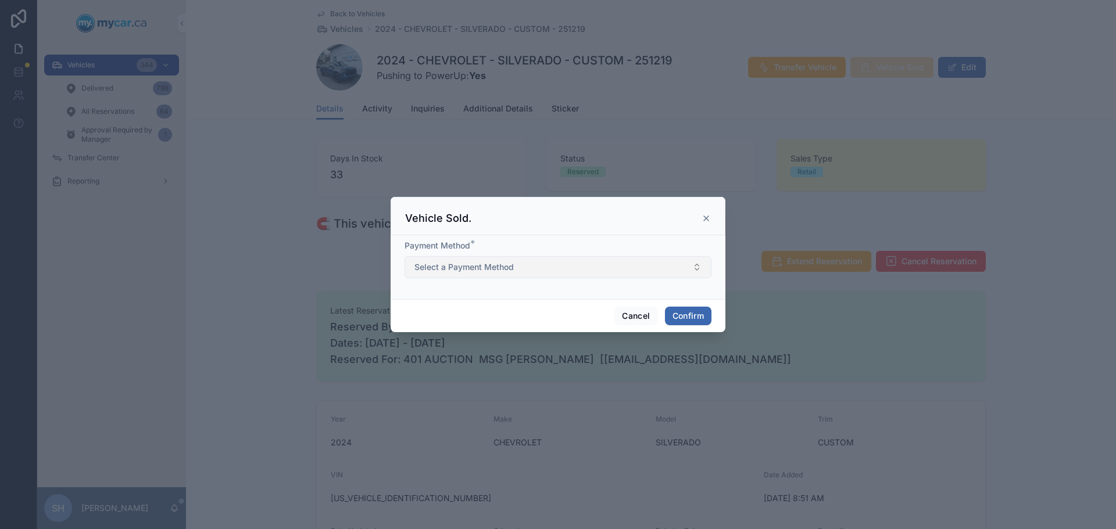
click at [516, 259] on button "Select a Payment Method" at bounding box center [557, 267] width 307 height 22
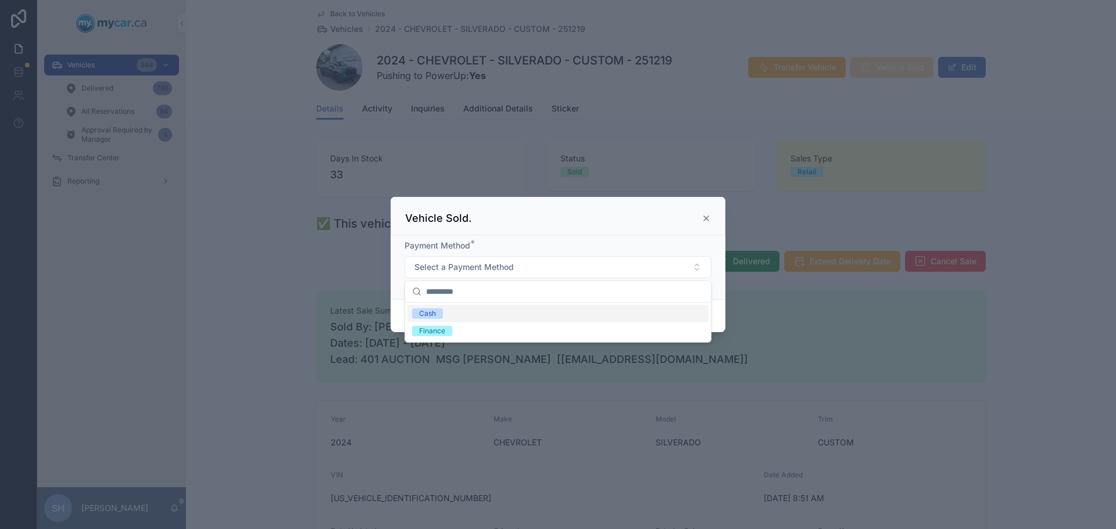
click at [457, 313] on div "Cash" at bounding box center [557, 313] width 301 height 17
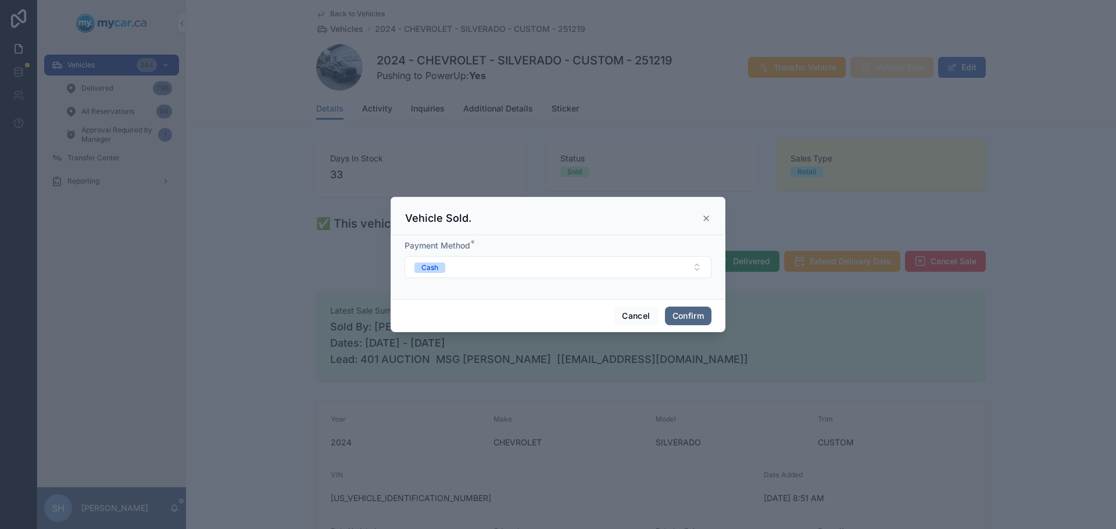
click at [691, 311] on button "Confirm" at bounding box center [688, 316] width 46 height 19
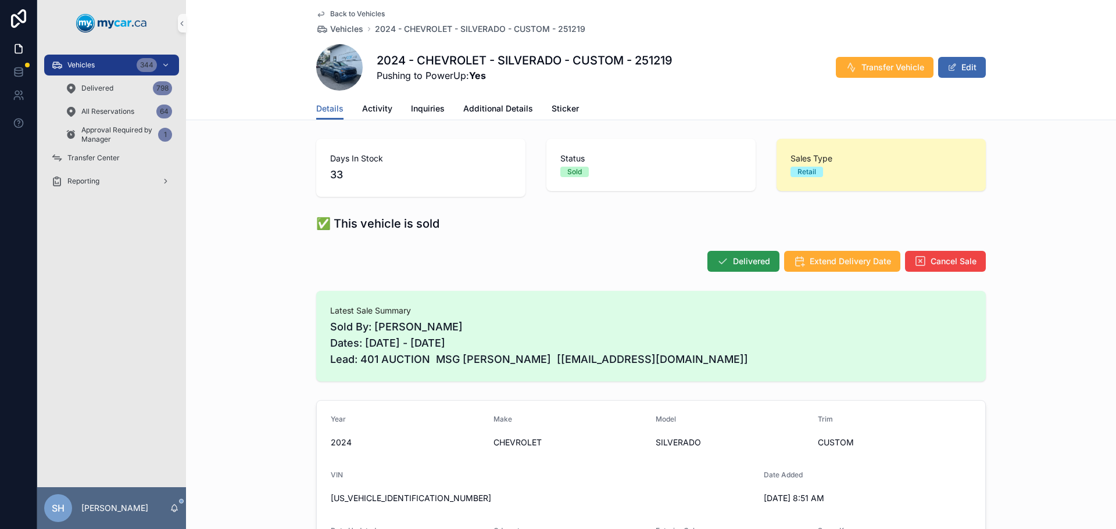
click at [748, 264] on span "Delivered" at bounding box center [751, 262] width 37 height 12
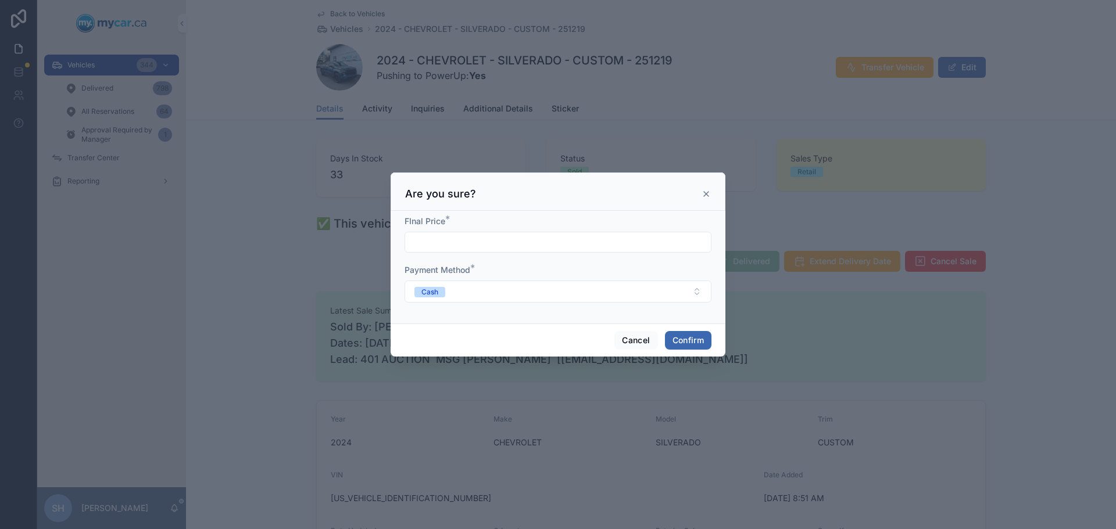
click at [443, 239] on input "text" at bounding box center [558, 242] width 306 height 16
type input "**********"
click at [699, 336] on button "Confirm" at bounding box center [688, 340] width 46 height 19
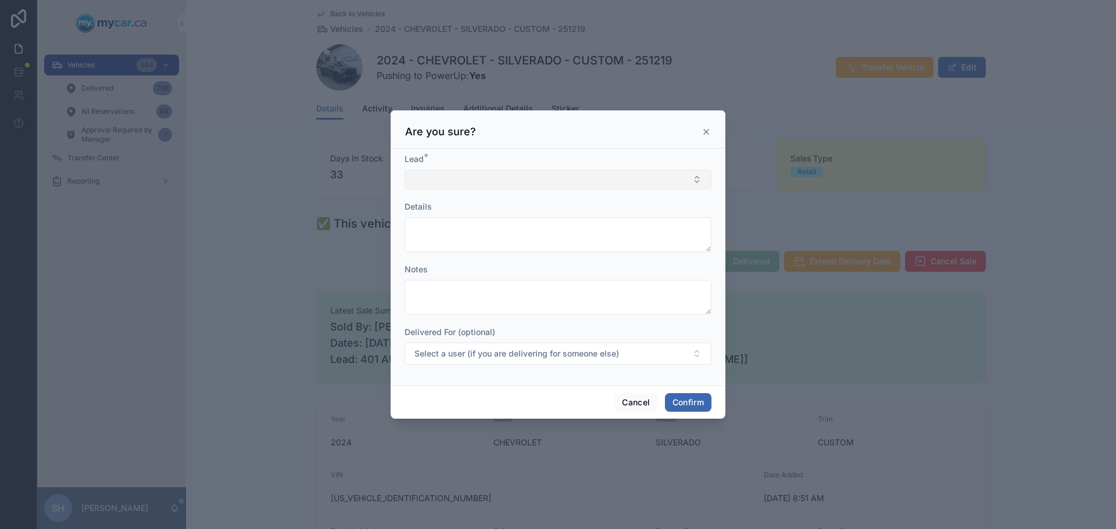
click at [483, 178] on button "Select Button" at bounding box center [557, 180] width 307 height 20
type input "***"
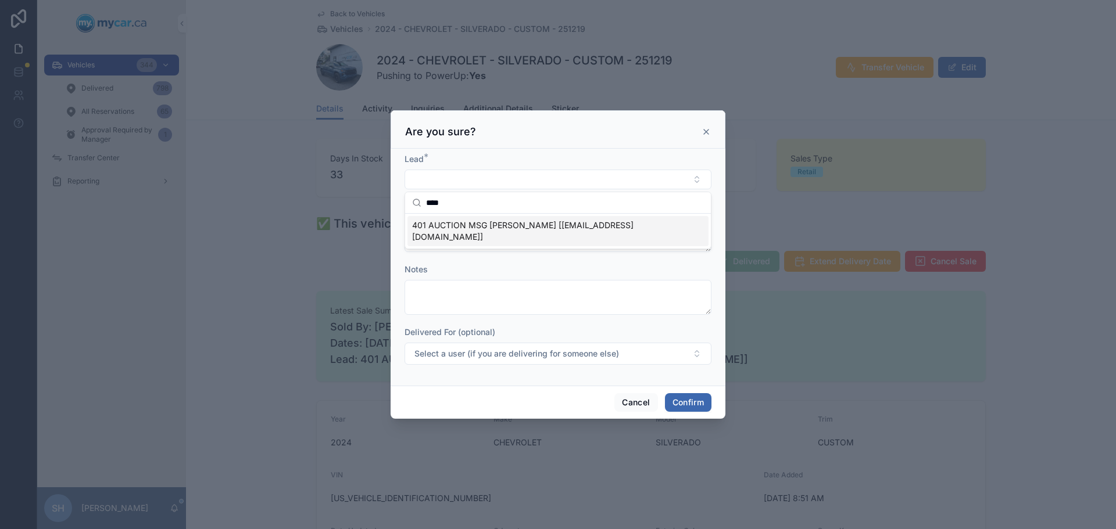
click at [518, 221] on span "401 AUCTION MSG JOE KINGSTON [cgraf@401autoauction.com]" at bounding box center [551, 231] width 278 height 23
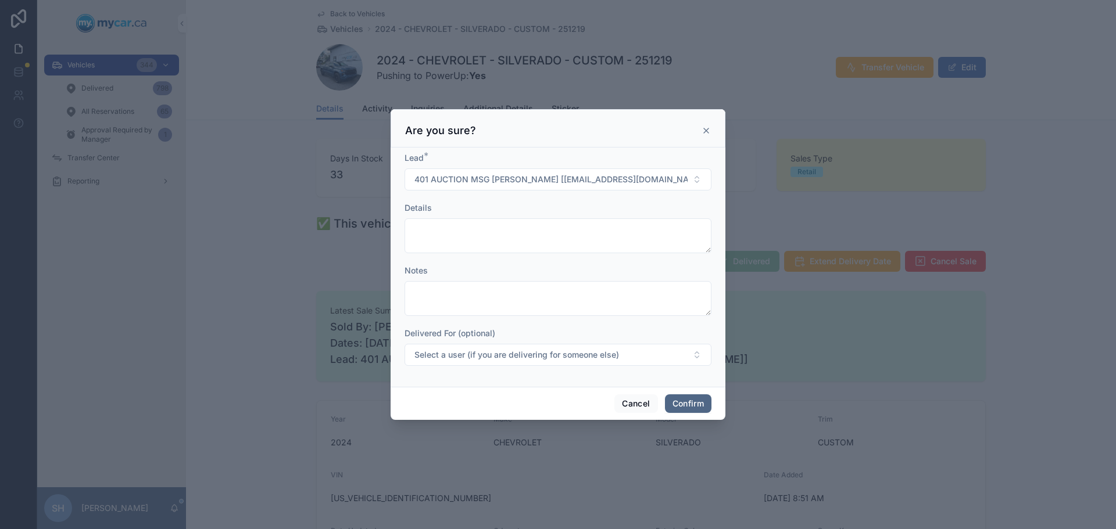
click at [692, 405] on button "Confirm" at bounding box center [688, 404] width 46 height 19
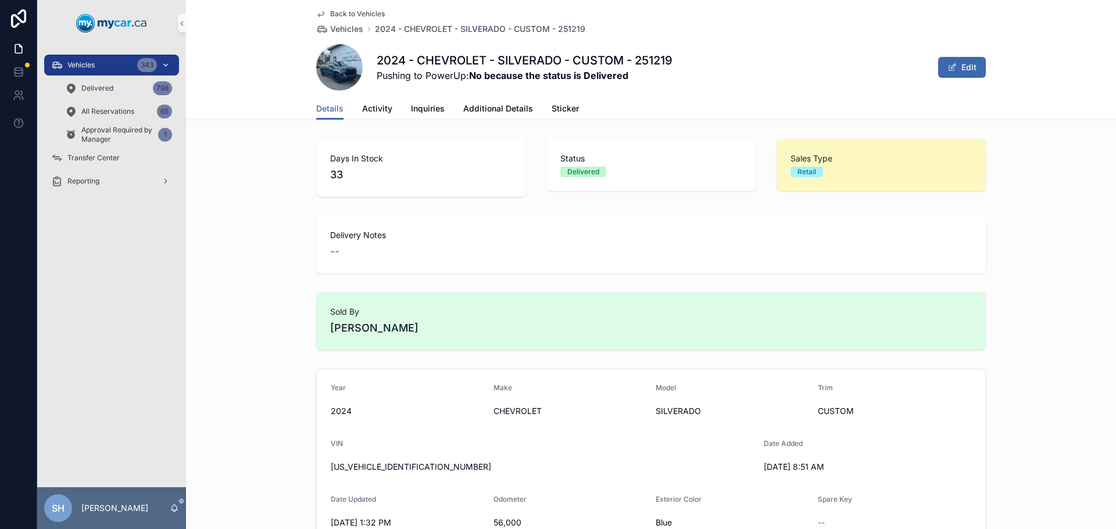
click at [106, 64] on div "Vehicles 343" at bounding box center [111, 65] width 121 height 19
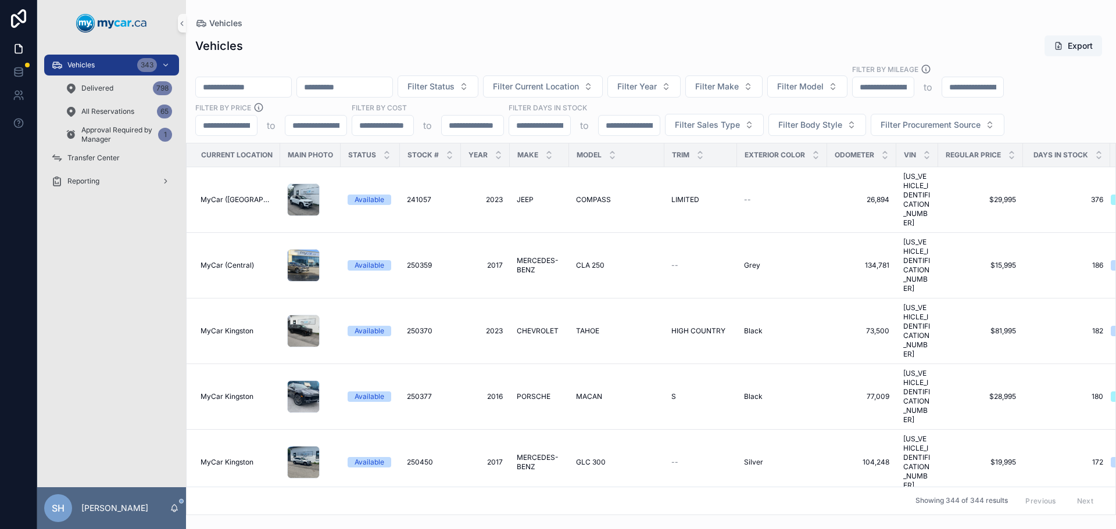
click at [258, 88] on input "scrollable content" at bounding box center [243, 87] width 95 height 16
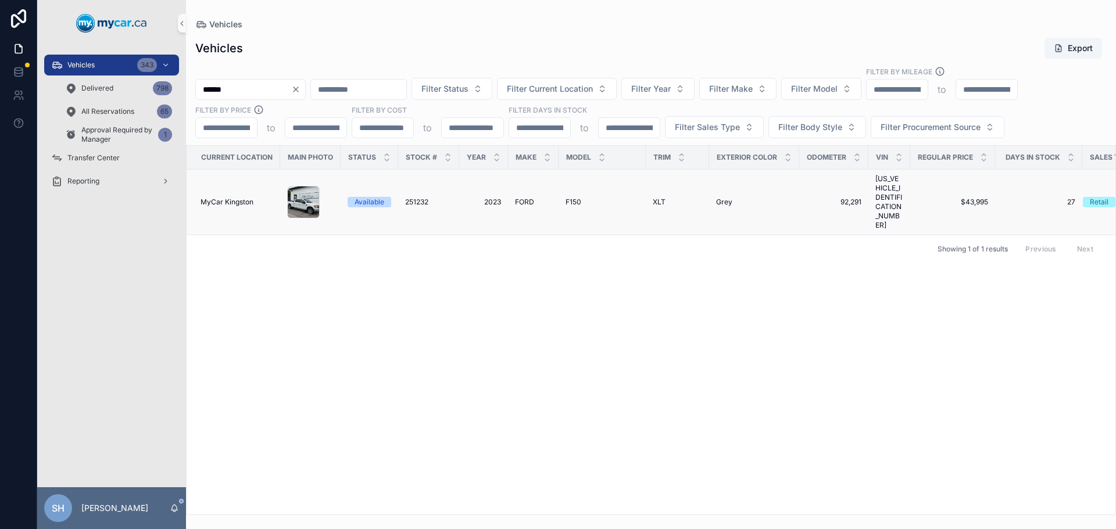
type input "******"
click at [492, 198] on span "2023" at bounding box center [483, 202] width 35 height 9
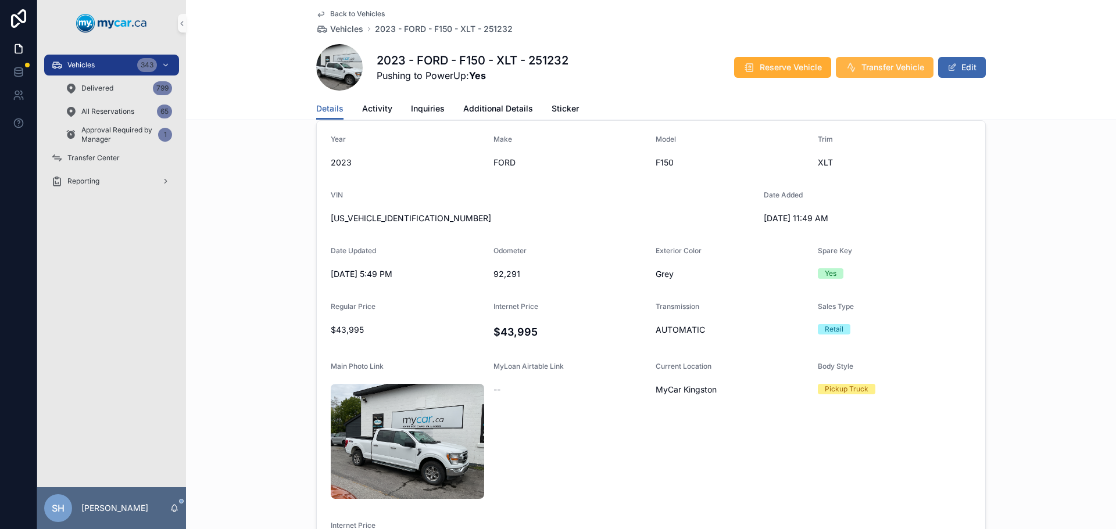
scroll to position [58, 0]
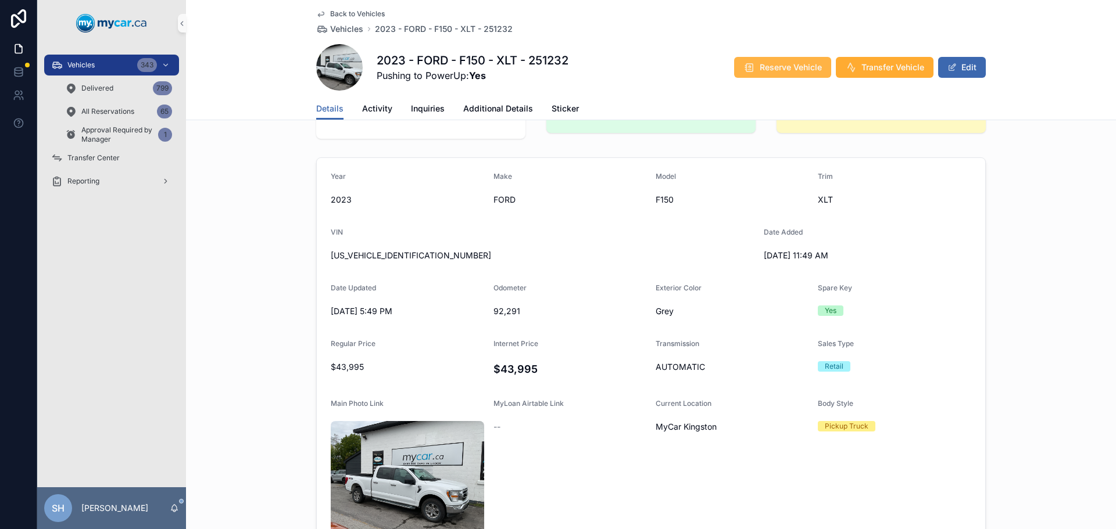
click at [774, 66] on span "Reserve Vehicle" at bounding box center [790, 68] width 62 height 12
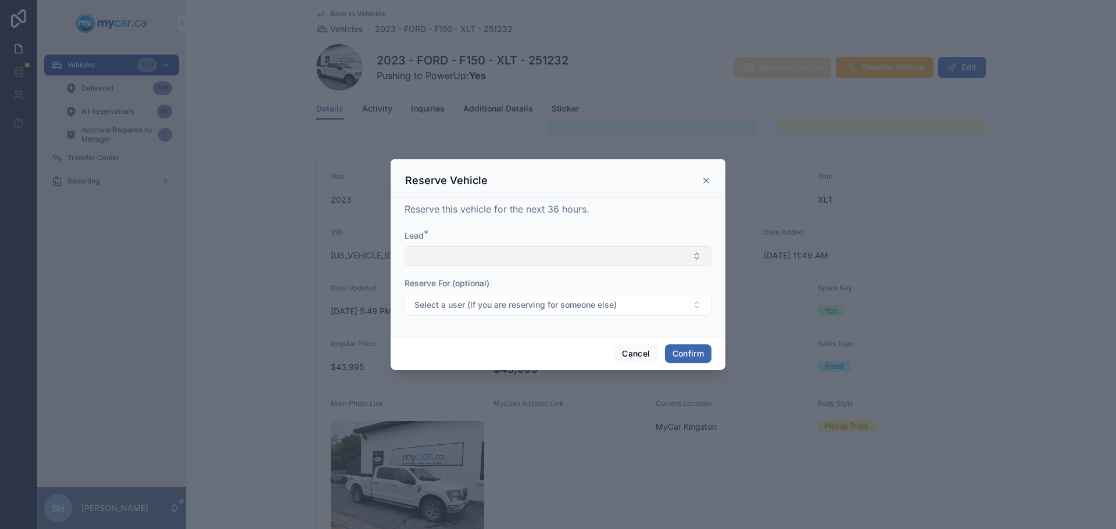
click at [476, 257] on button "Select Button" at bounding box center [557, 256] width 307 height 20
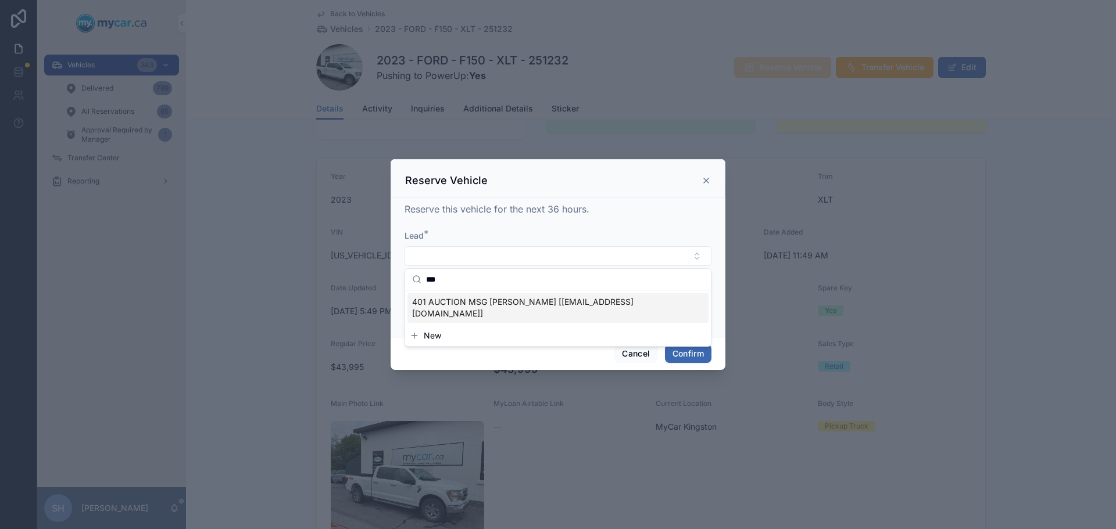
type input "***"
click at [490, 297] on span "401 AUCTION MSG JOE KINGSTON [cgraf@401autoauction.com]" at bounding box center [551, 307] width 278 height 23
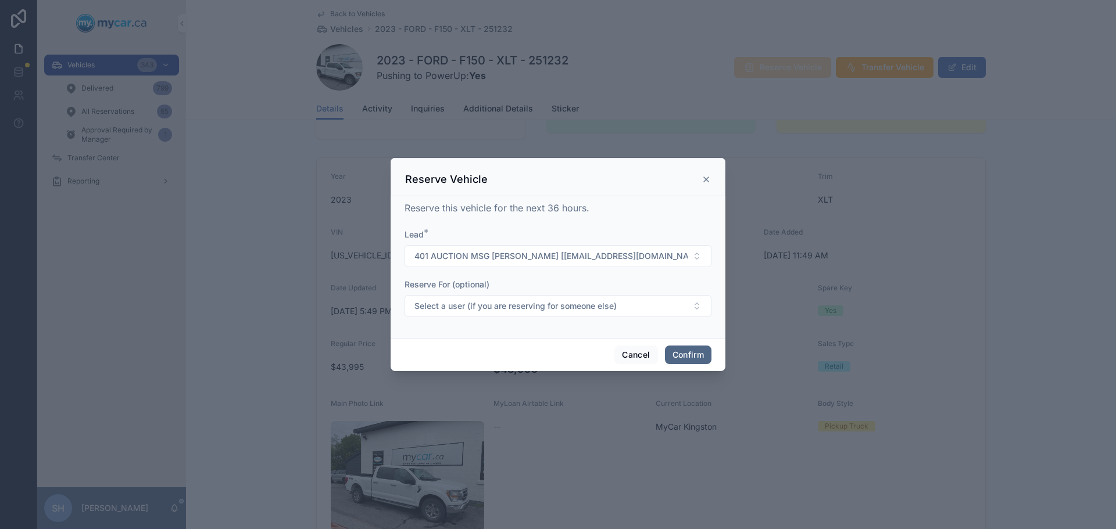
click at [682, 354] on button "Confirm" at bounding box center [688, 355] width 46 height 19
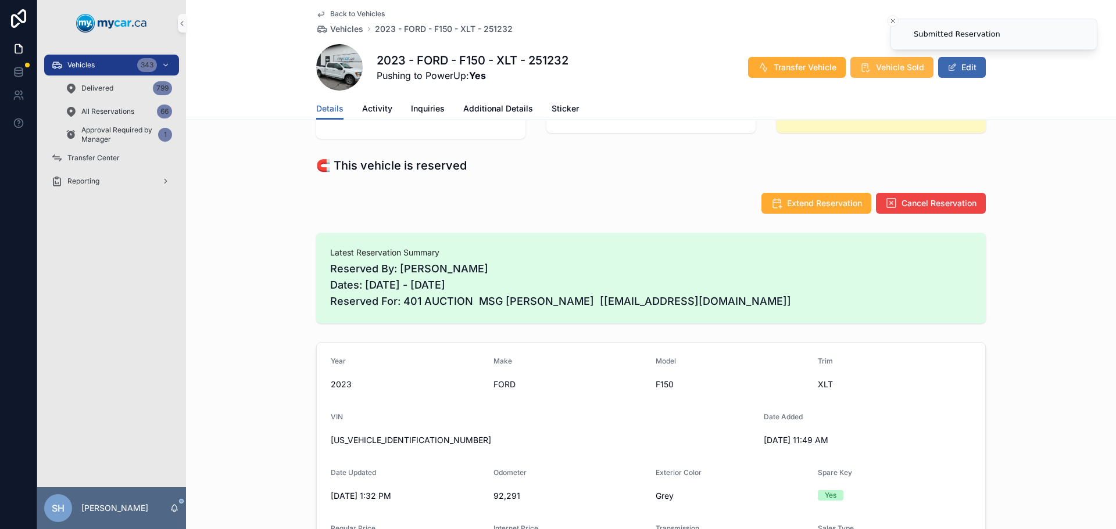
click at [895, 65] on span "Vehicle Sold" at bounding box center [900, 68] width 48 height 12
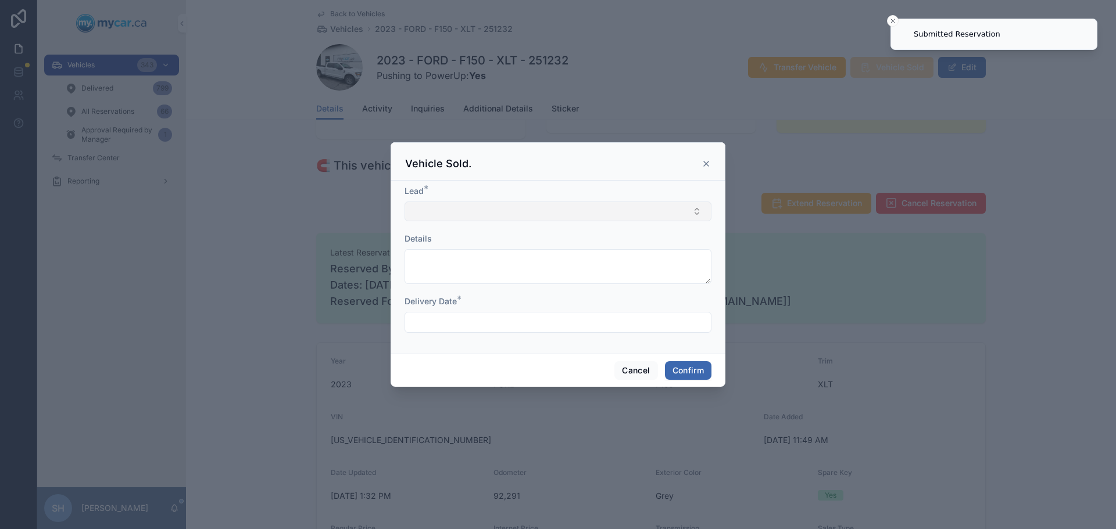
click at [476, 215] on button "Select Button" at bounding box center [557, 212] width 307 height 20
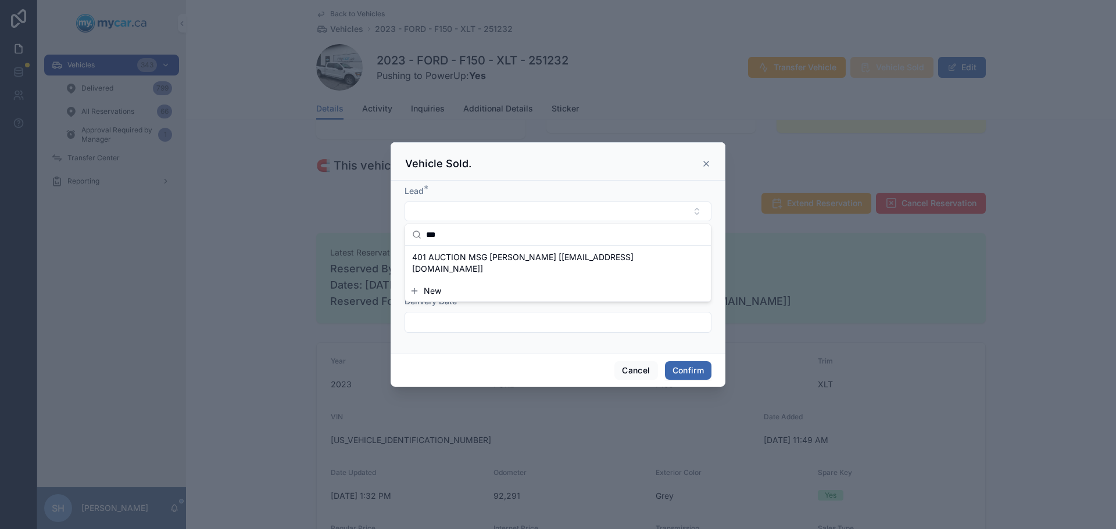
type input "***"
click at [494, 249] on div "401 AUCTION MSG JOE KINGSTON [cgraf@401autoauction.com]" at bounding box center [557, 263] width 301 height 30
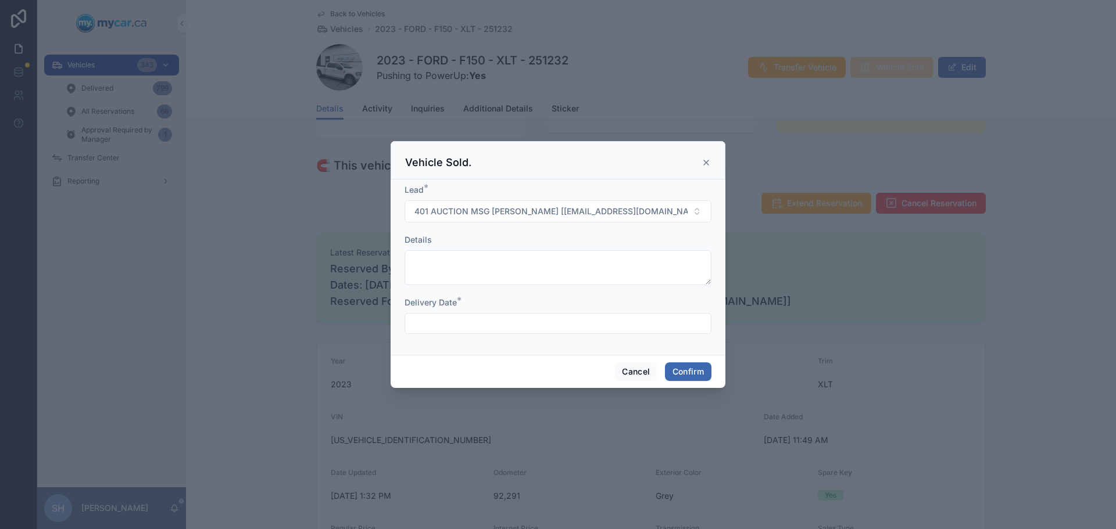
click at [451, 319] on input "text" at bounding box center [558, 324] width 306 height 16
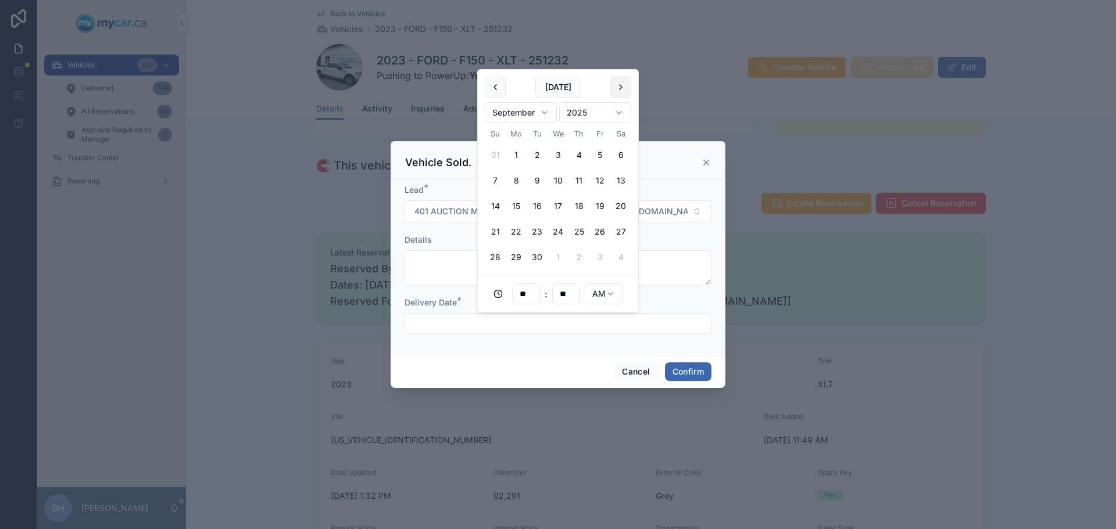
click at [618, 84] on button at bounding box center [620, 87] width 21 height 21
click at [559, 150] on button "1" at bounding box center [557, 155] width 21 height 21
type input "**********"
click at [699, 374] on button "Confirm" at bounding box center [688, 372] width 46 height 19
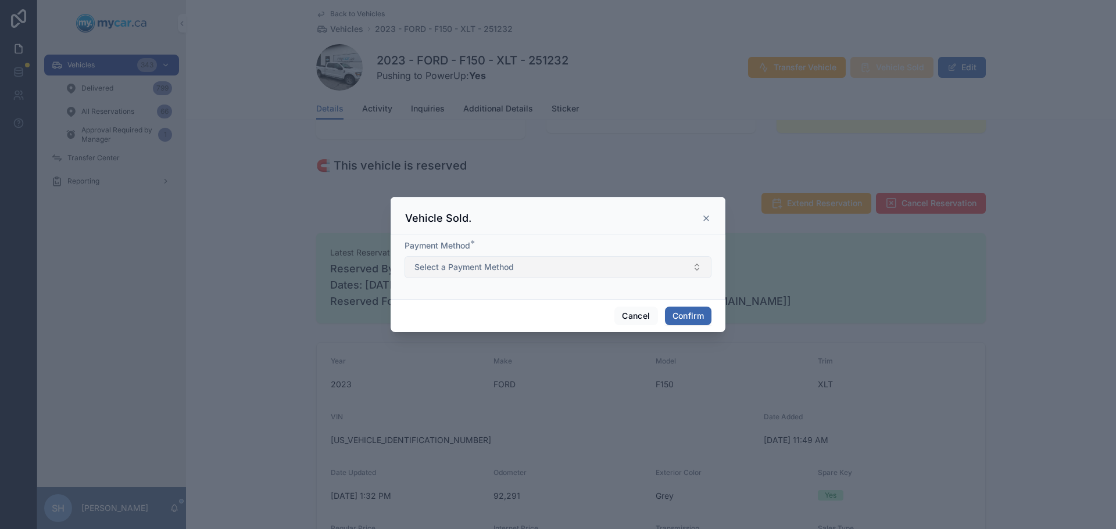
click at [554, 273] on button "Select a Payment Method" at bounding box center [557, 267] width 307 height 22
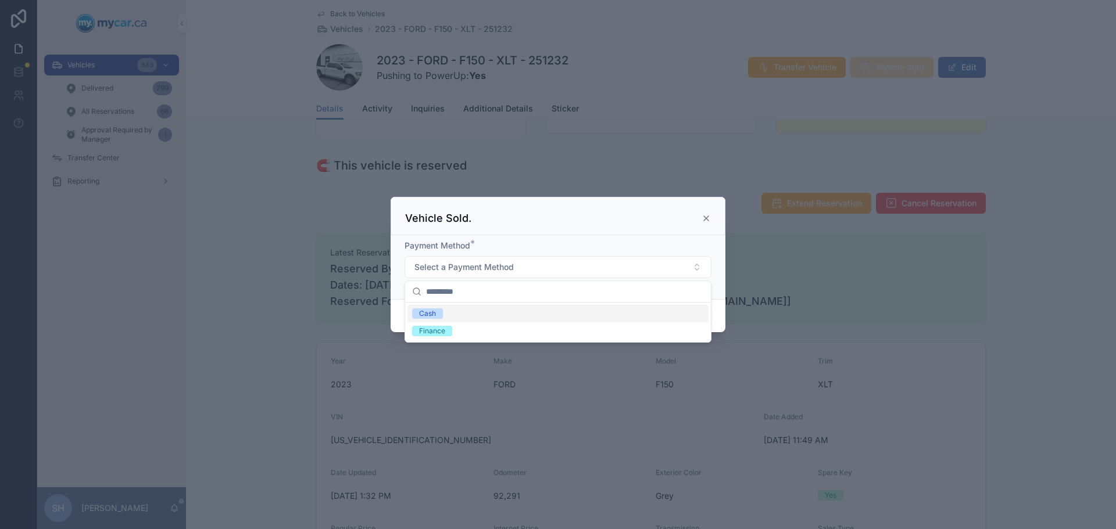
click at [446, 314] on div "Cash" at bounding box center [557, 313] width 301 height 17
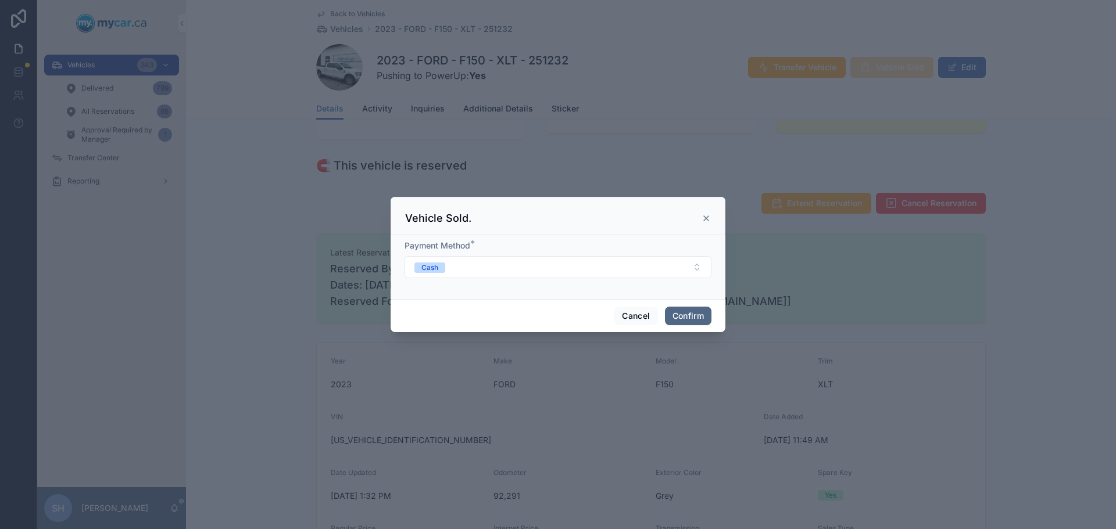
click at [675, 311] on button "Confirm" at bounding box center [688, 316] width 46 height 19
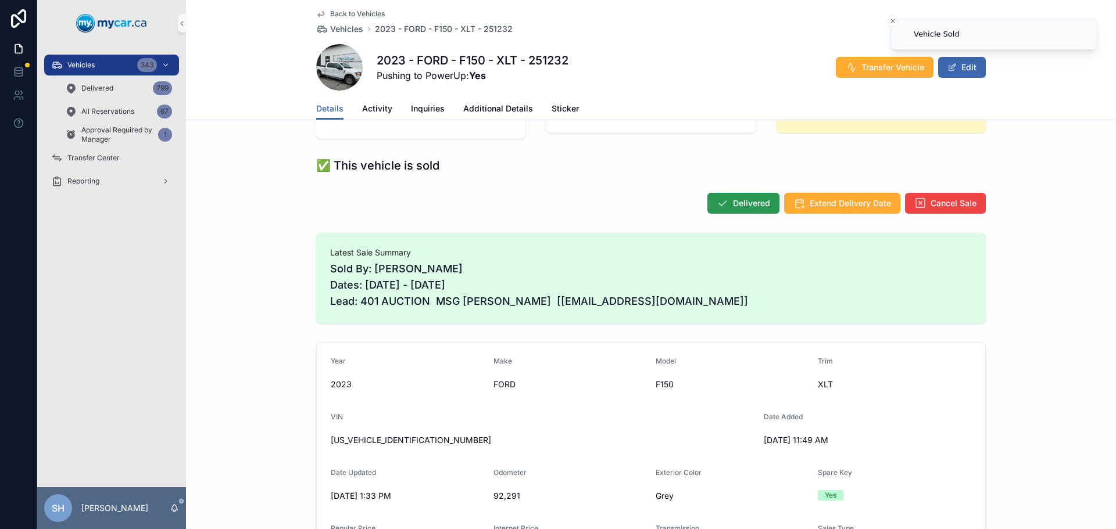
click at [736, 206] on span "Delivered" at bounding box center [751, 204] width 37 height 12
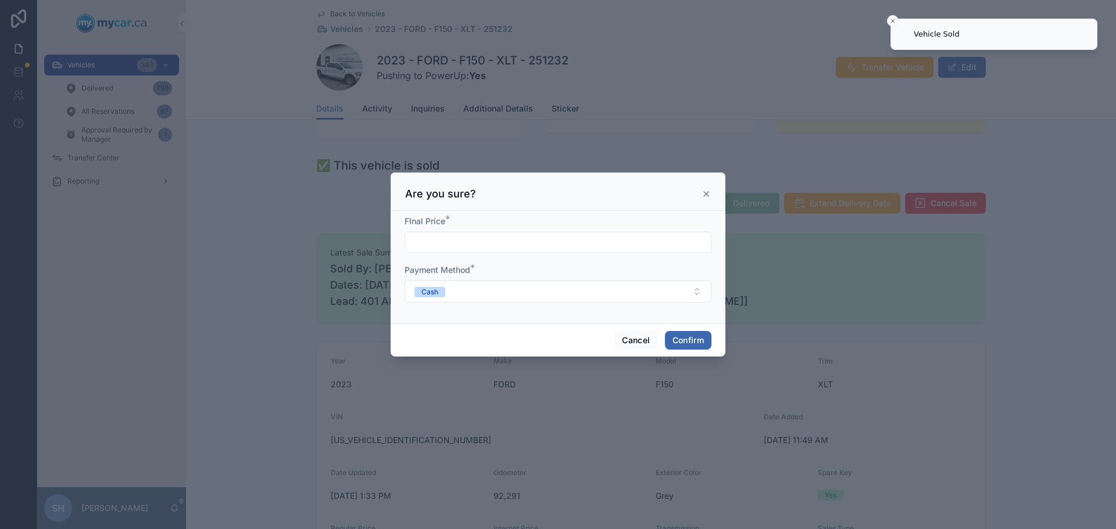
click at [465, 245] on input "text" at bounding box center [558, 242] width 306 height 16
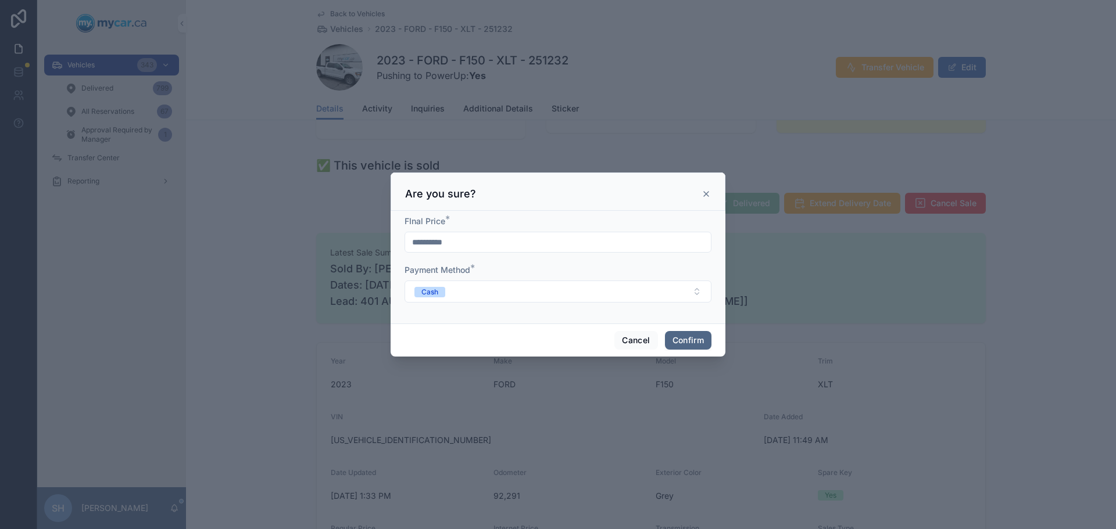
type input "**********"
click at [682, 339] on button "Confirm" at bounding box center [688, 340] width 46 height 19
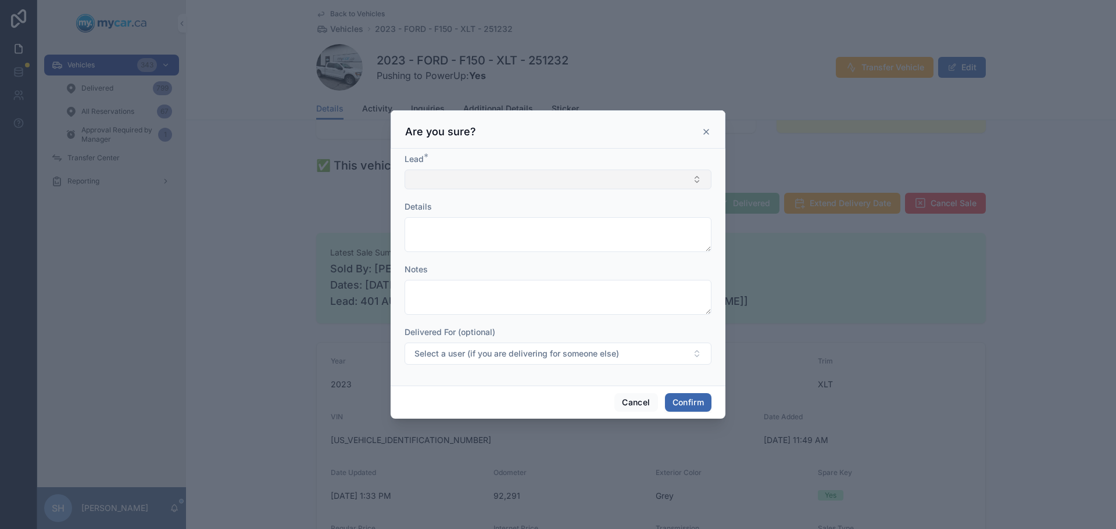
click at [431, 182] on button "Select Button" at bounding box center [557, 180] width 307 height 20
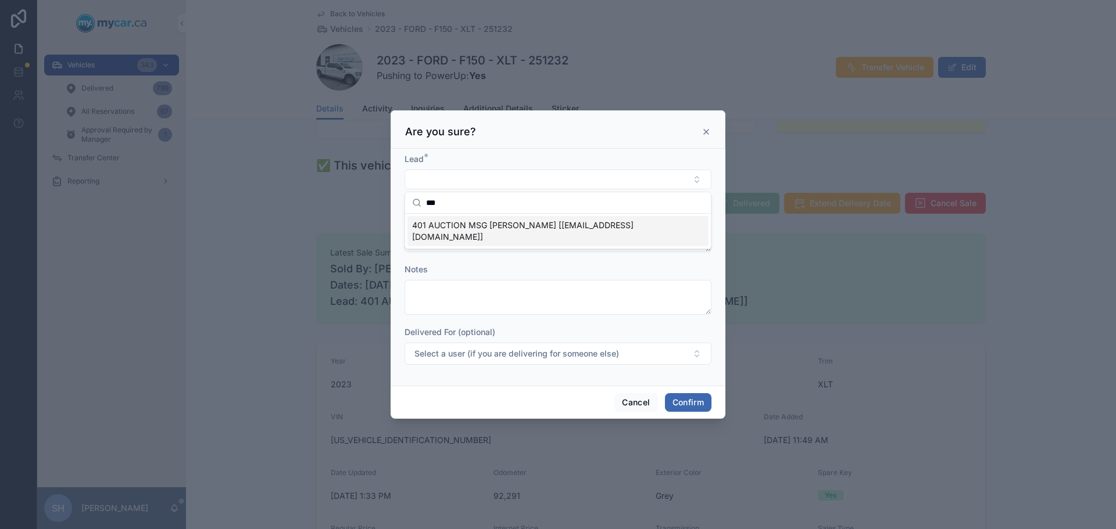
type input "***"
click at [503, 226] on span "401 AUCTION MSG JOE KINGSTON [cgraf@401autoauction.com]" at bounding box center [551, 231] width 278 height 23
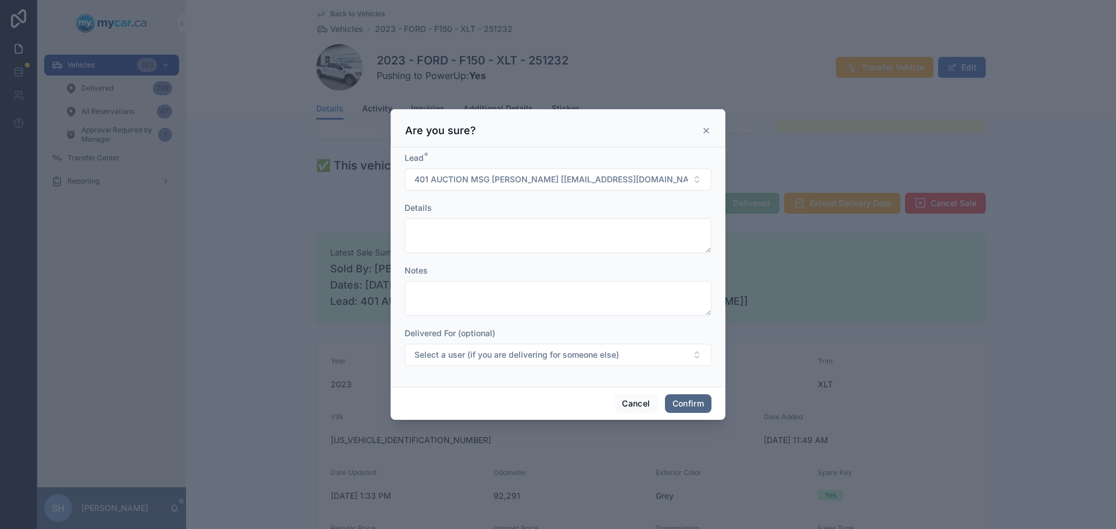
click at [690, 405] on button "Confirm" at bounding box center [688, 404] width 46 height 19
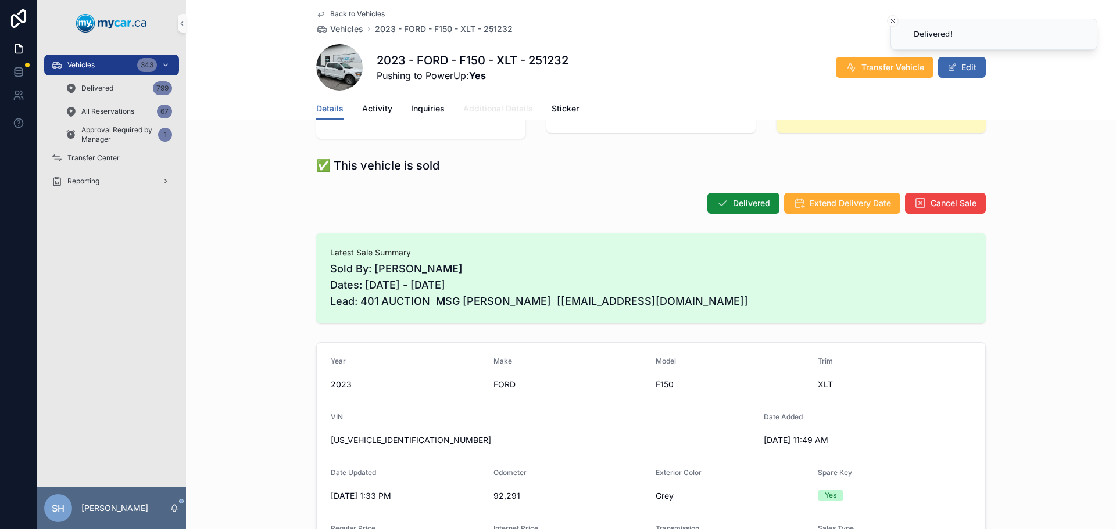
click at [475, 109] on span "Additional Details" at bounding box center [498, 109] width 70 height 12
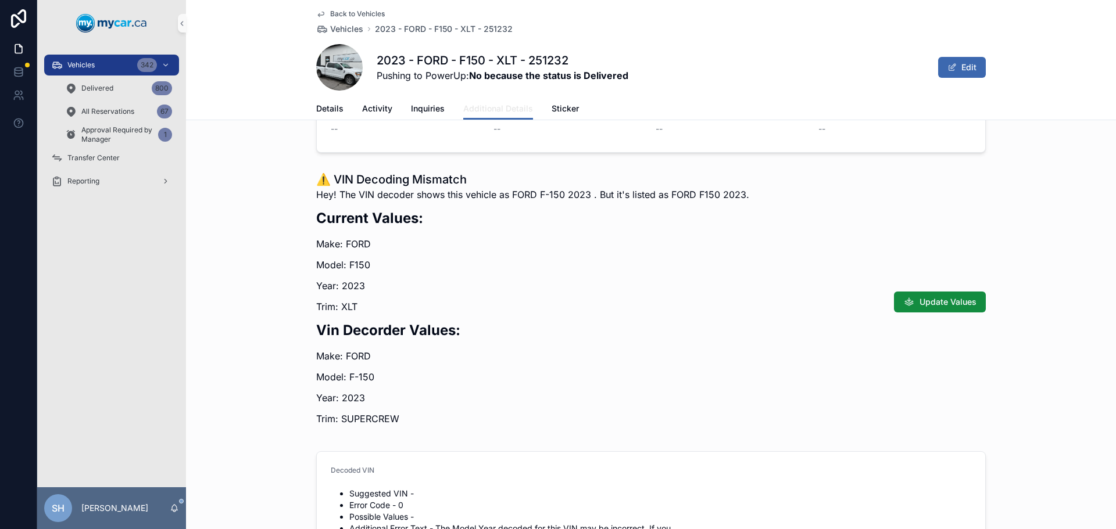
scroll to position [639, 0]
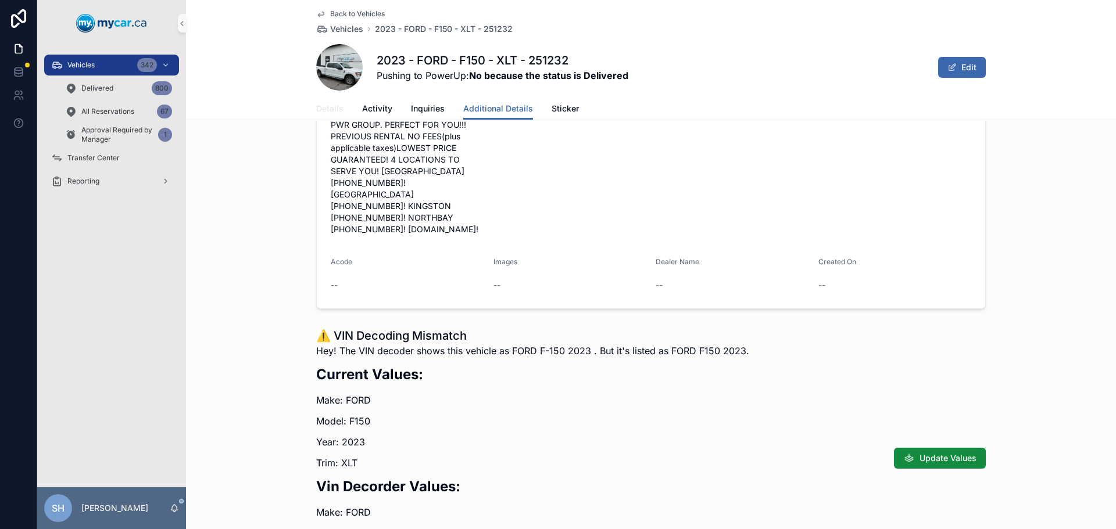
click at [328, 106] on span "Details" at bounding box center [329, 109] width 27 height 12
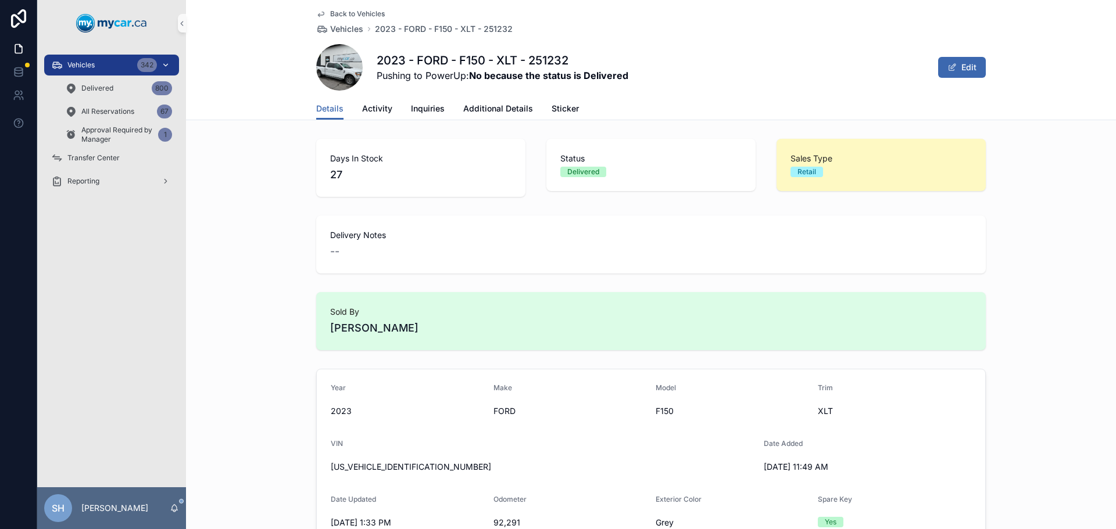
click at [90, 63] on span "Vehicles" at bounding box center [80, 64] width 27 height 9
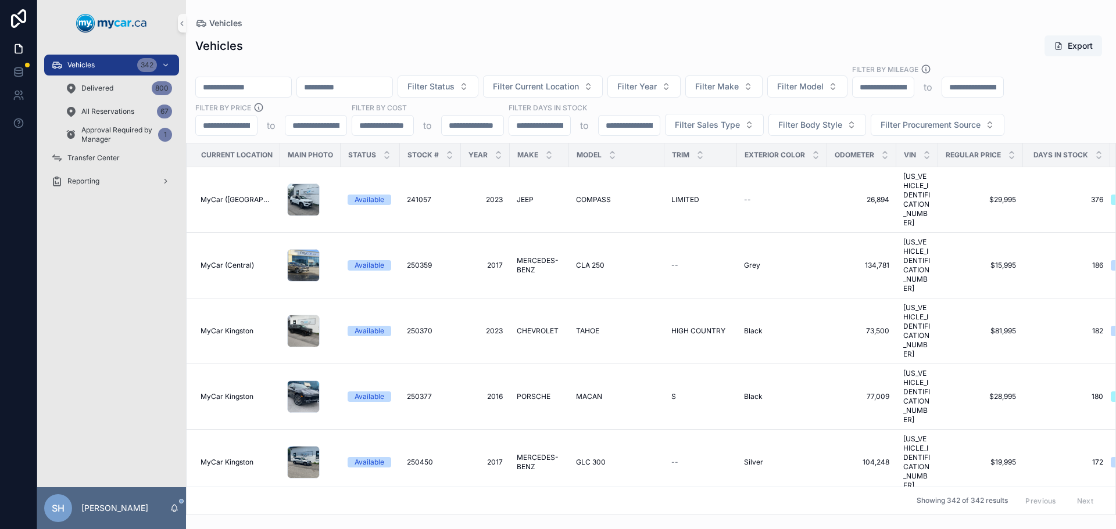
click at [261, 84] on input "scrollable content" at bounding box center [243, 87] width 95 height 16
click at [256, 81] on input "scrollable content" at bounding box center [243, 87] width 95 height 16
type input "******"
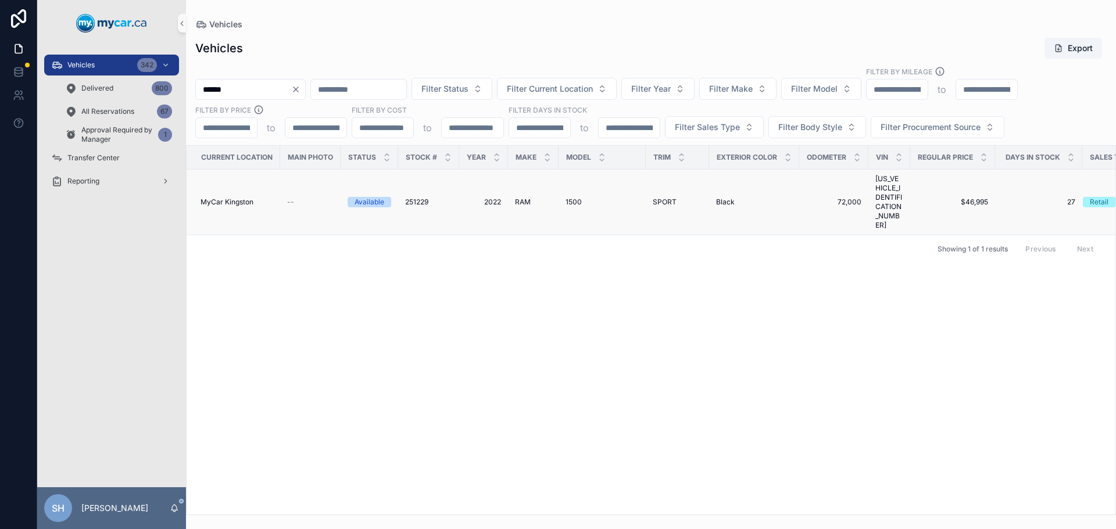
click at [519, 198] on span "RAM" at bounding box center [523, 202] width 16 height 9
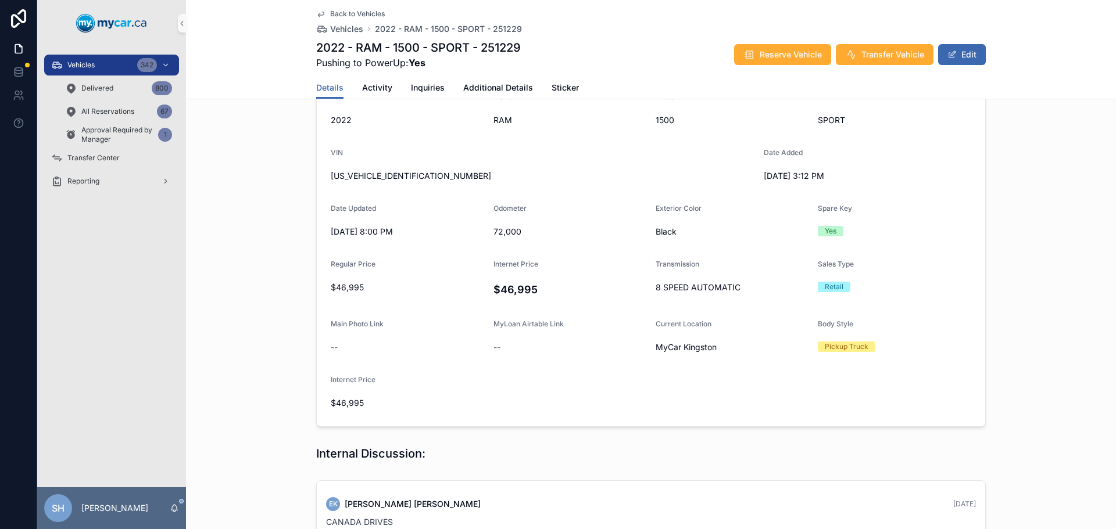
scroll to position [116, 0]
click at [501, 91] on span "Additional Details" at bounding box center [498, 88] width 70 height 12
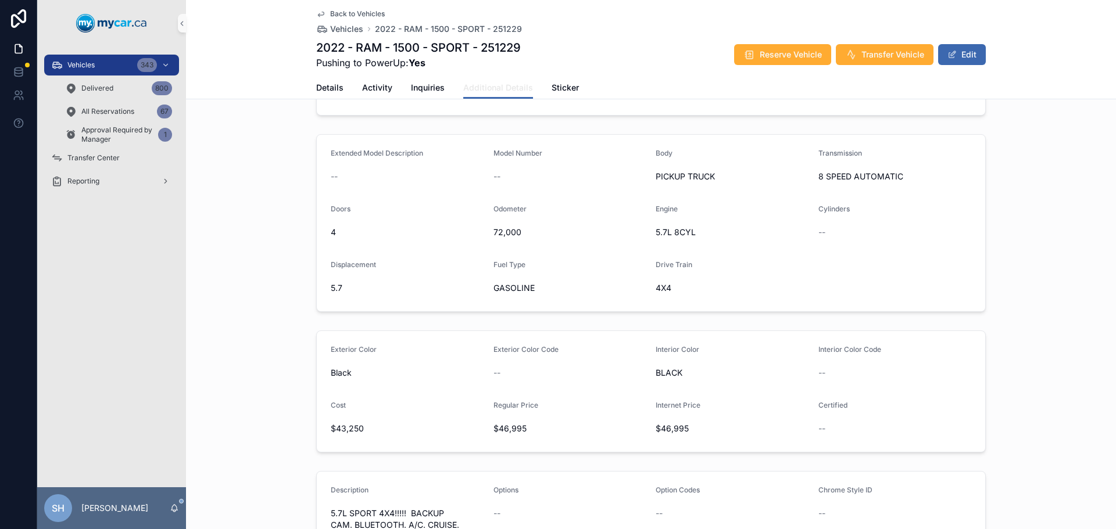
scroll to position [116, 0]
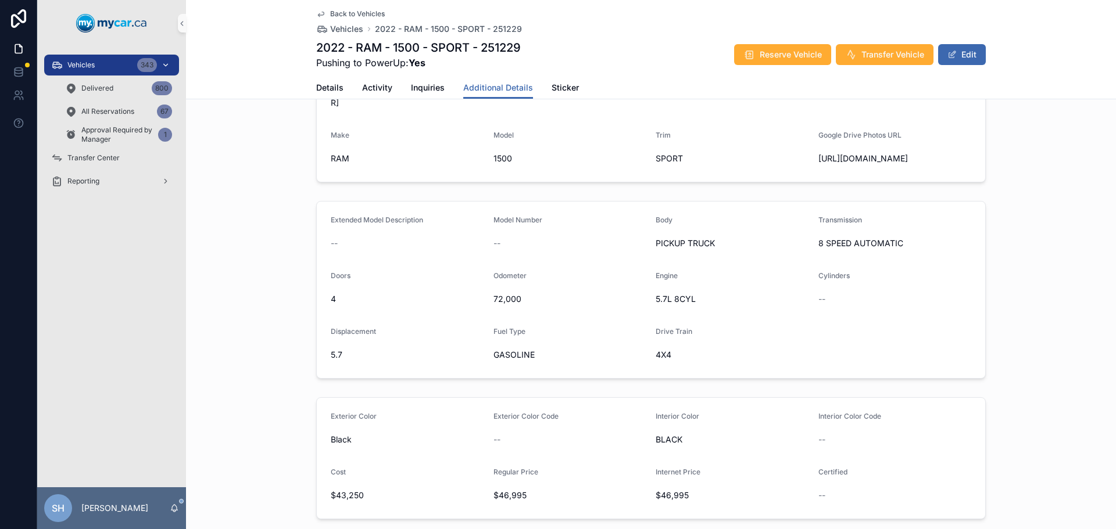
click at [85, 66] on span "Vehicles" at bounding box center [80, 64] width 27 height 9
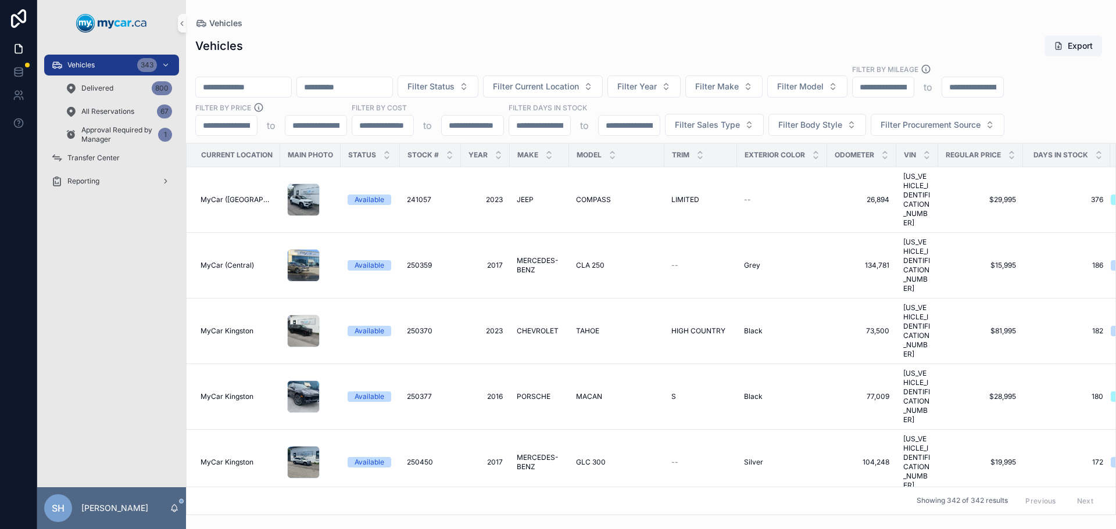
click at [243, 86] on input "scrollable content" at bounding box center [243, 87] width 95 height 16
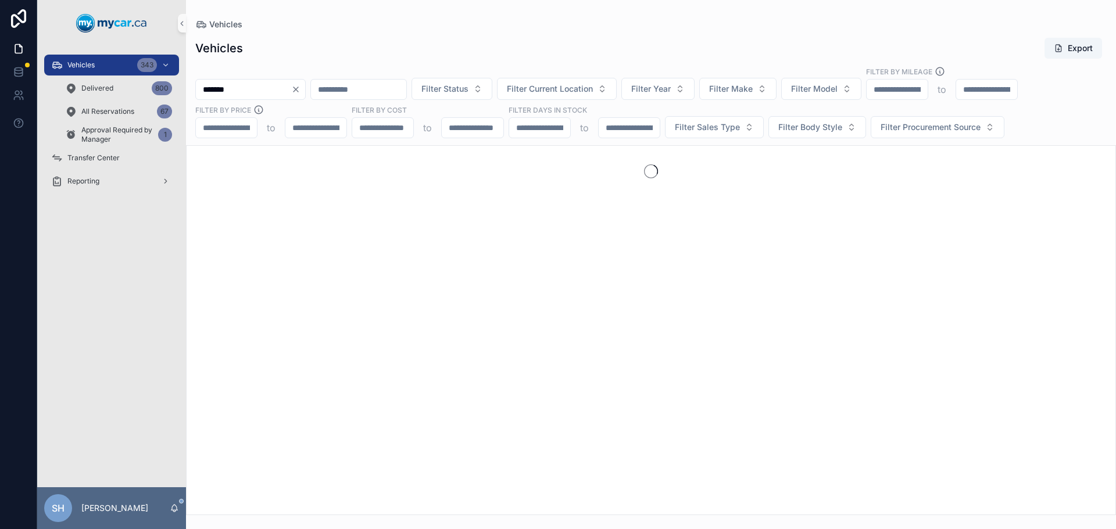
type input "******"
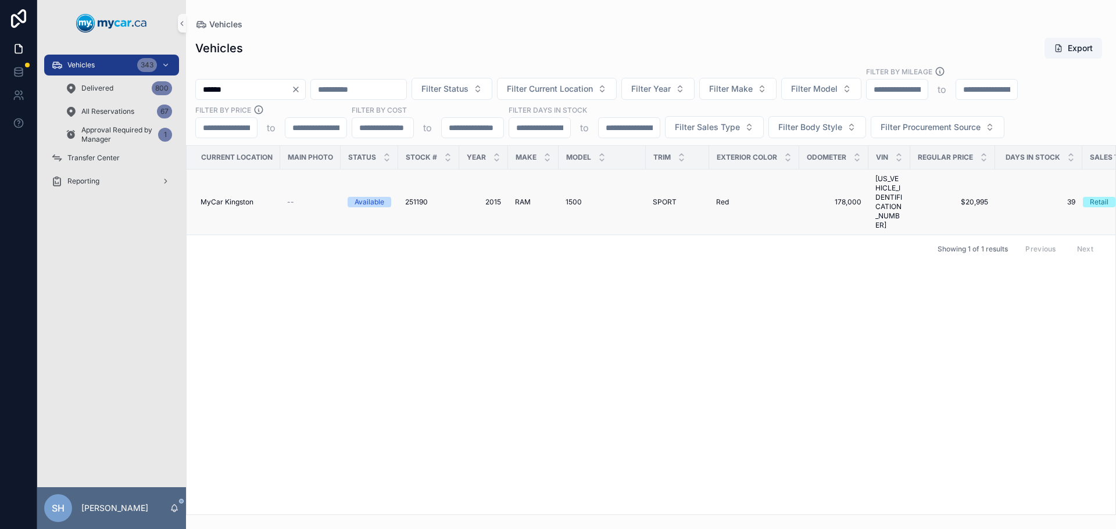
click at [524, 198] on span "RAM" at bounding box center [523, 202] width 16 height 9
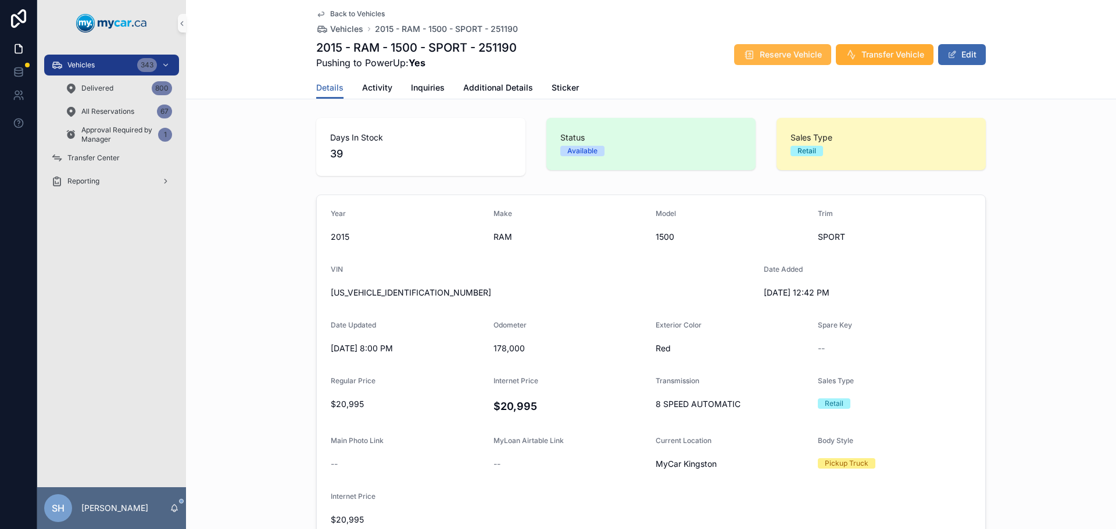
click at [772, 52] on span "Reserve Vehicle" at bounding box center [790, 55] width 62 height 12
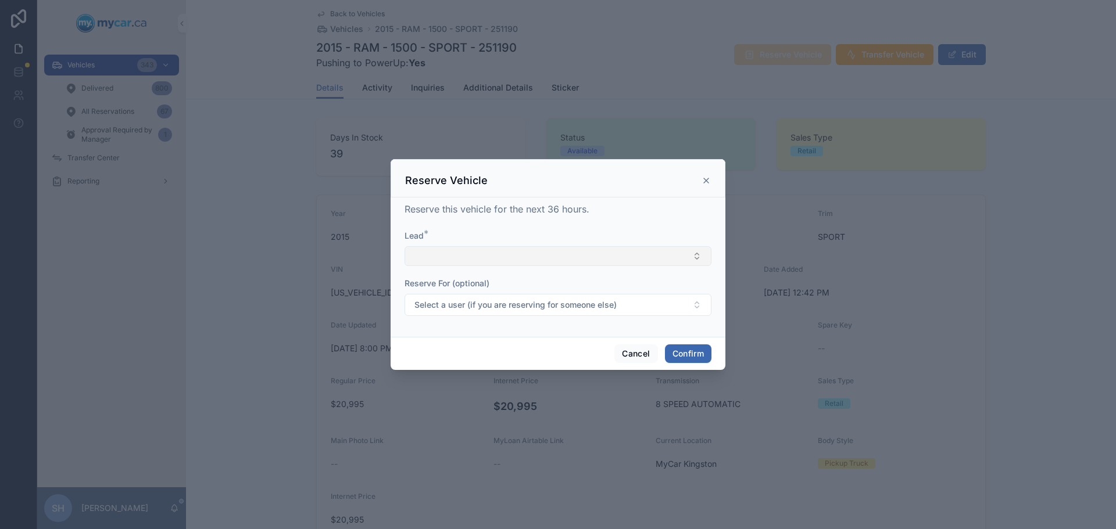
click at [467, 259] on button "Select Button" at bounding box center [557, 256] width 307 height 20
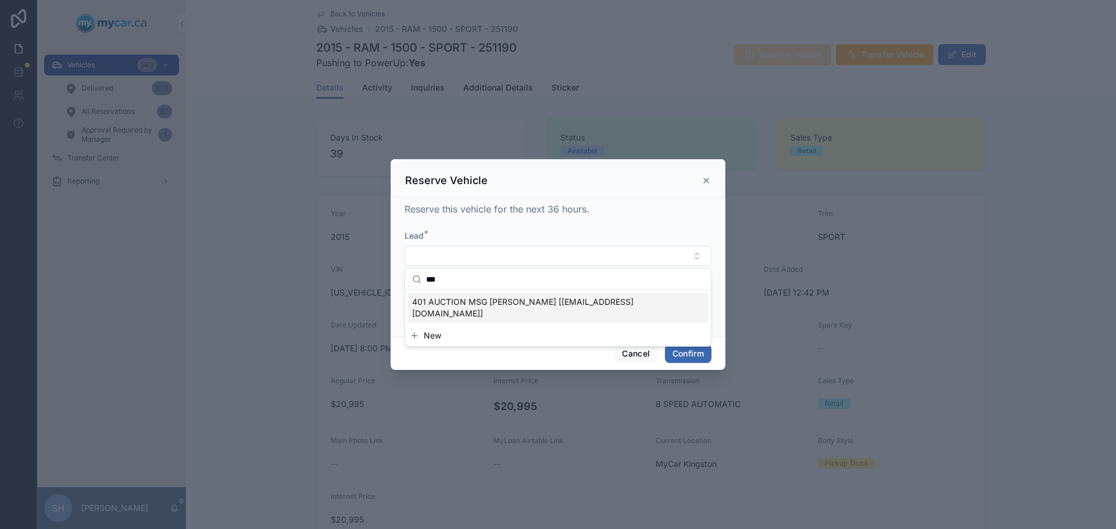
type input "***"
click at [451, 303] on span "401 AUCTION MSG JOE KINGSTON [cgraf@401autoauction.com]" at bounding box center [551, 307] width 278 height 23
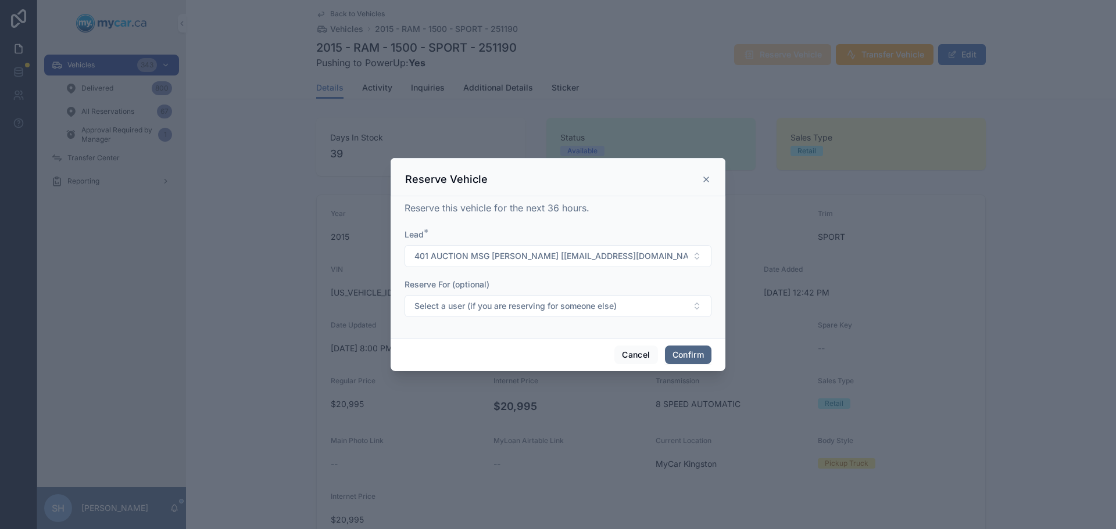
click at [677, 349] on button "Confirm" at bounding box center [688, 355] width 46 height 19
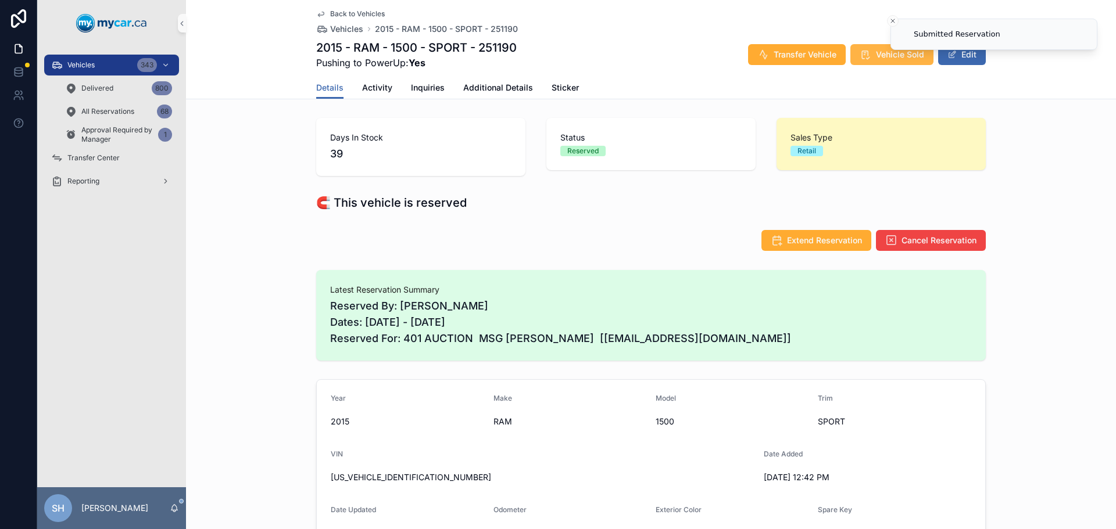
click at [867, 59] on icon "scrollable content" at bounding box center [865, 55] width 12 height 12
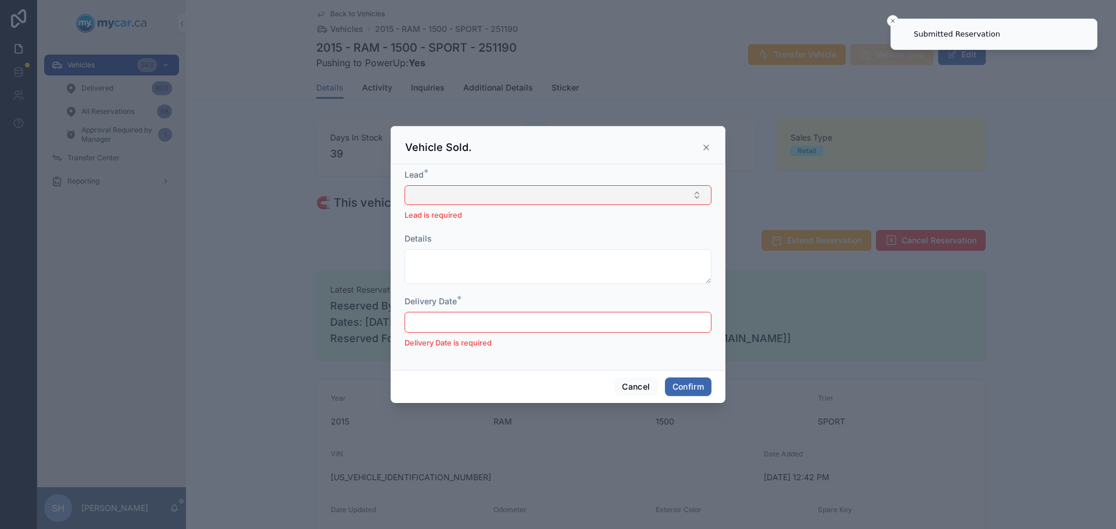
click at [433, 193] on button "Select Button" at bounding box center [557, 195] width 307 height 20
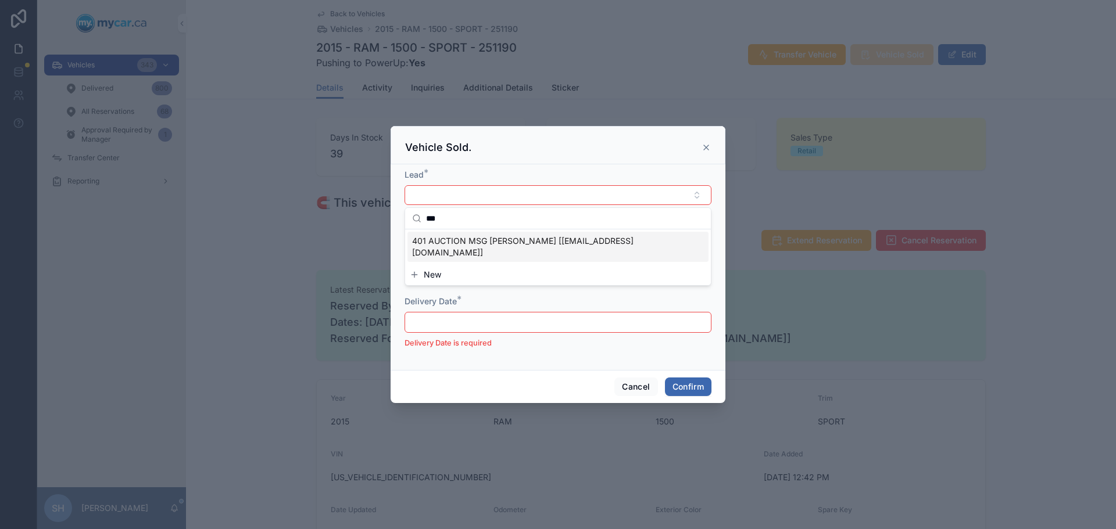
type input "***"
click at [476, 239] on span "401 AUCTION MSG JOE KINGSTON [cgraf@401autoauction.com]" at bounding box center [551, 246] width 278 height 23
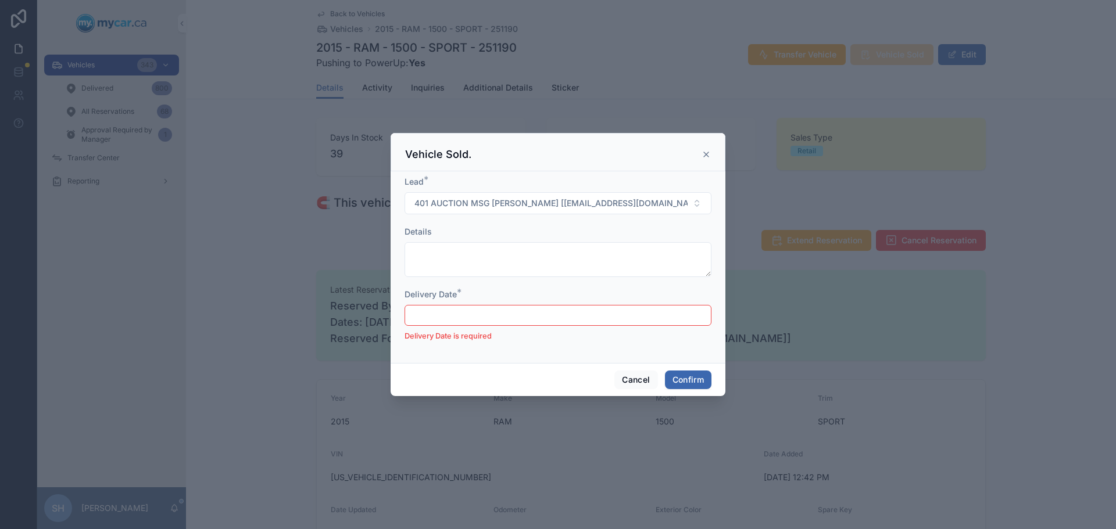
click at [457, 313] on input "text" at bounding box center [558, 315] width 306 height 16
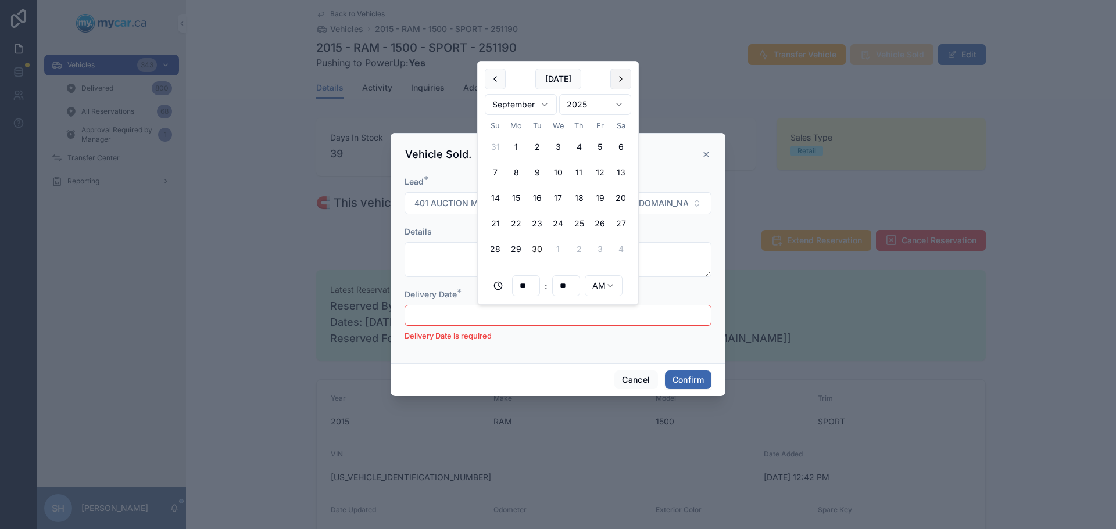
click at [616, 70] on button at bounding box center [620, 79] width 21 height 21
click at [574, 145] on button "2" at bounding box center [578, 147] width 21 height 21
type input "**********"
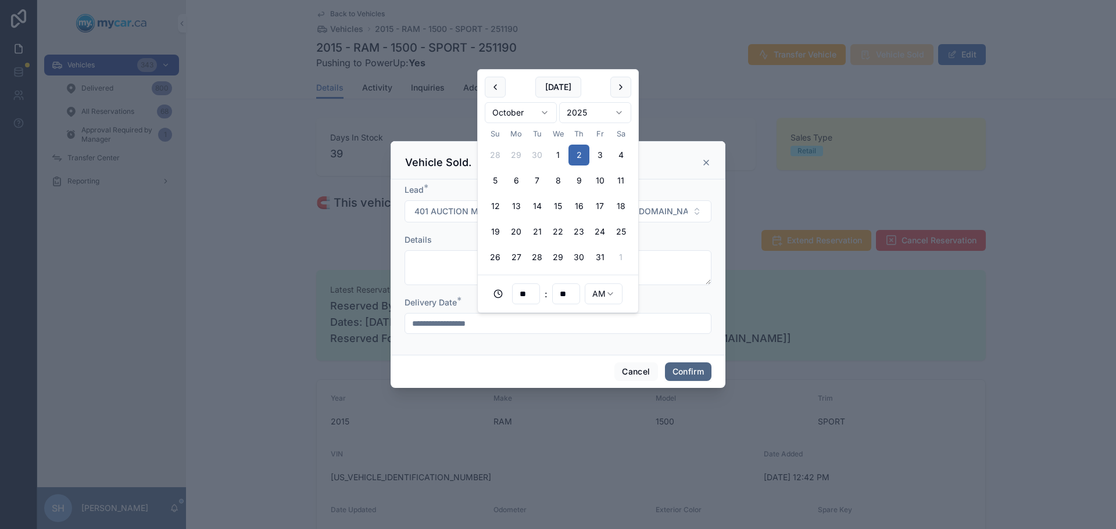
click at [693, 374] on button "Confirm" at bounding box center [688, 372] width 46 height 19
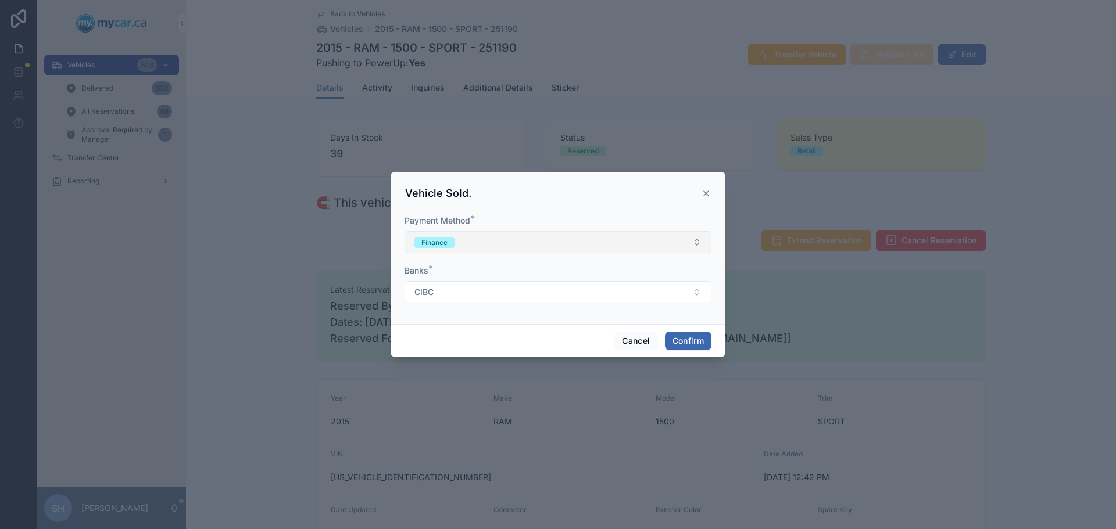
click at [497, 246] on button "Finance" at bounding box center [557, 242] width 307 height 22
click at [461, 289] on div "Cash" at bounding box center [557, 288] width 301 height 17
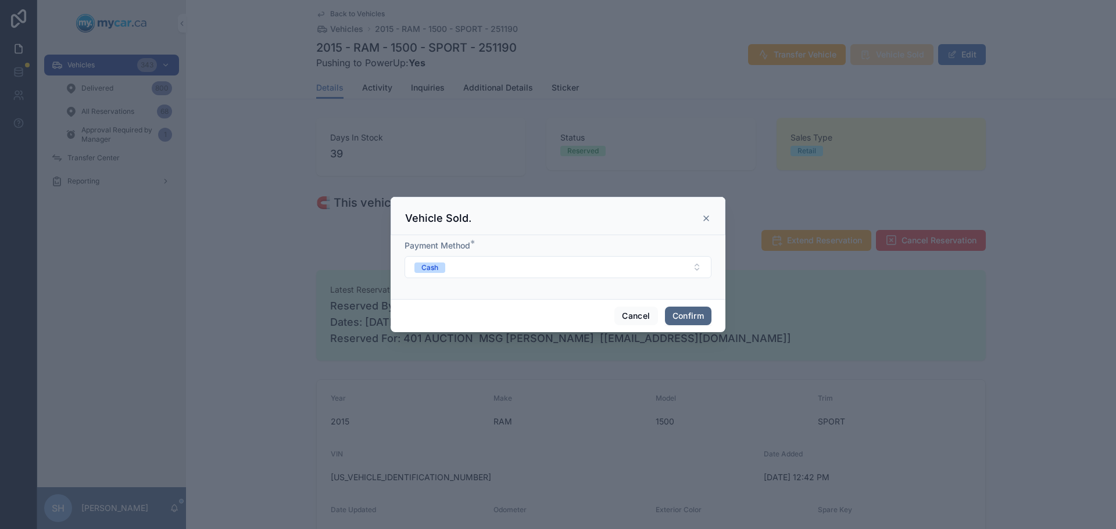
click at [698, 308] on button "Confirm" at bounding box center [688, 316] width 46 height 19
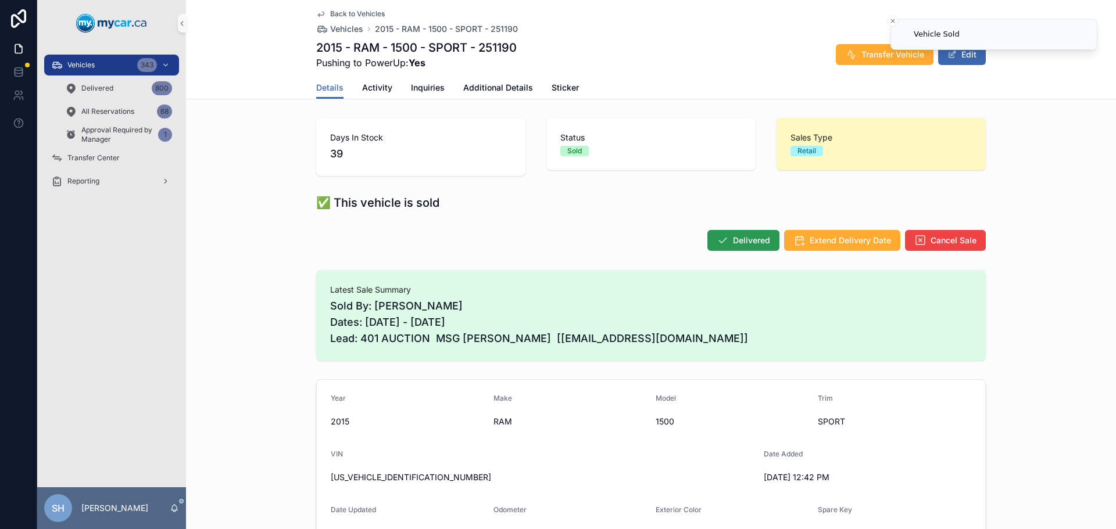
click at [733, 235] on span "Delivered" at bounding box center [751, 241] width 37 height 12
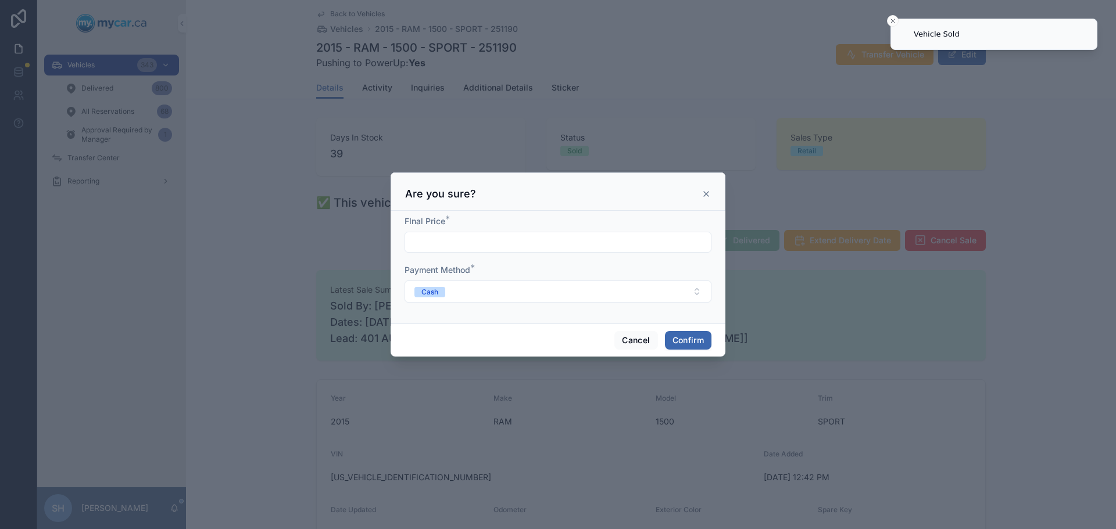
click at [447, 245] on input "text" at bounding box center [558, 242] width 306 height 16
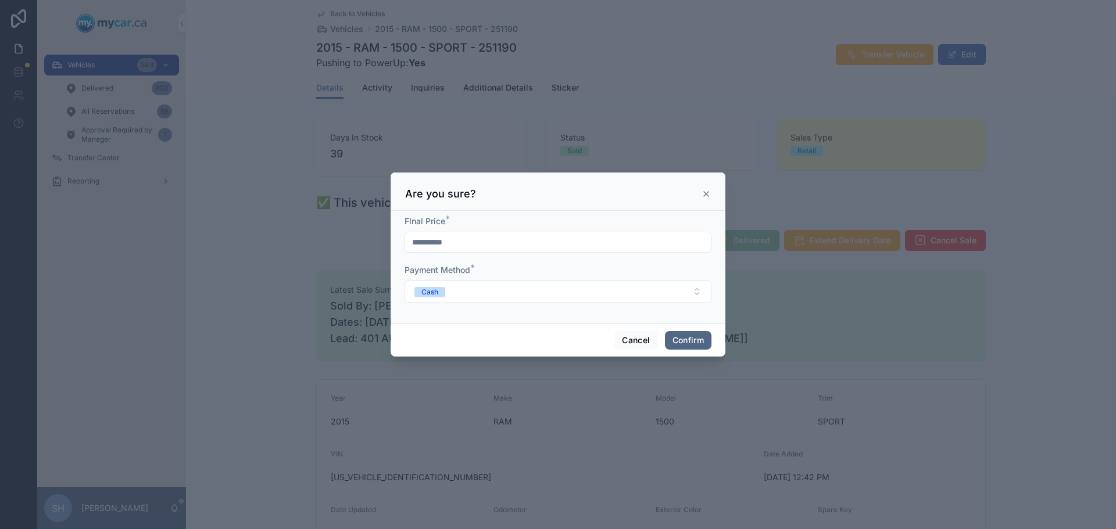
type input "**********"
click at [683, 333] on button "Confirm" at bounding box center [688, 340] width 46 height 19
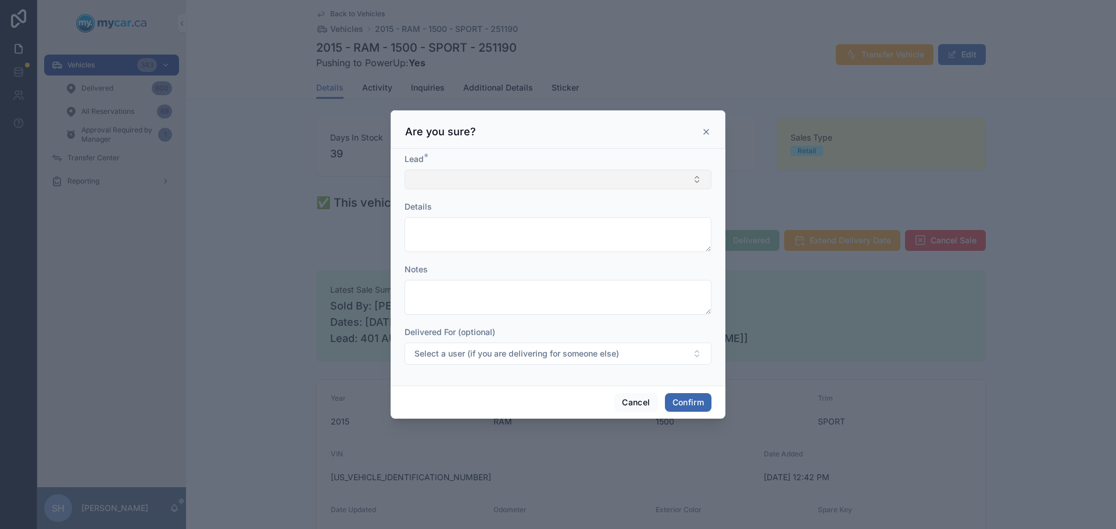
click at [436, 180] on button "Select Button" at bounding box center [557, 180] width 307 height 20
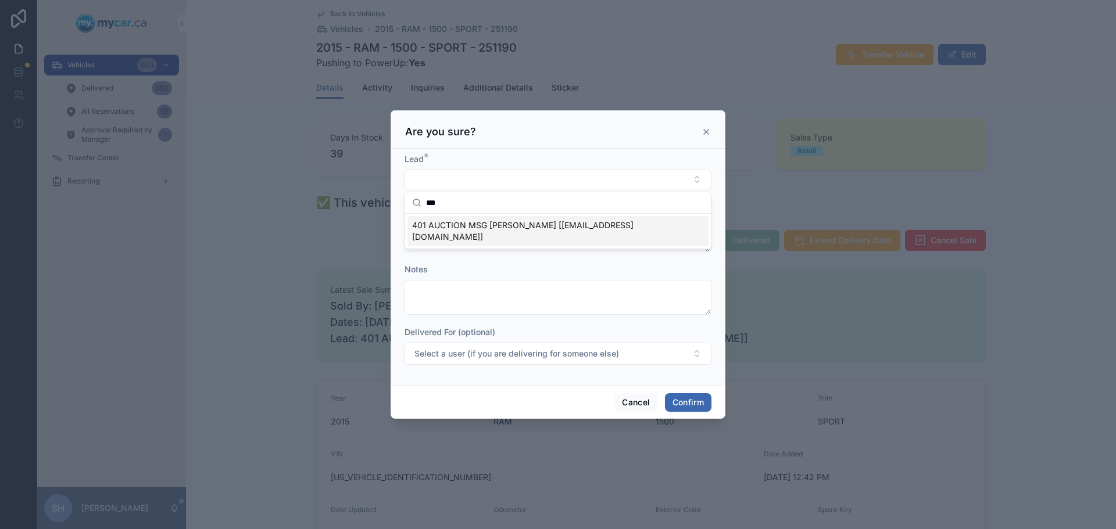
type input "***"
click at [479, 223] on span "401 AUCTION MSG JOE KINGSTON [cgraf@401autoauction.com]" at bounding box center [551, 231] width 278 height 23
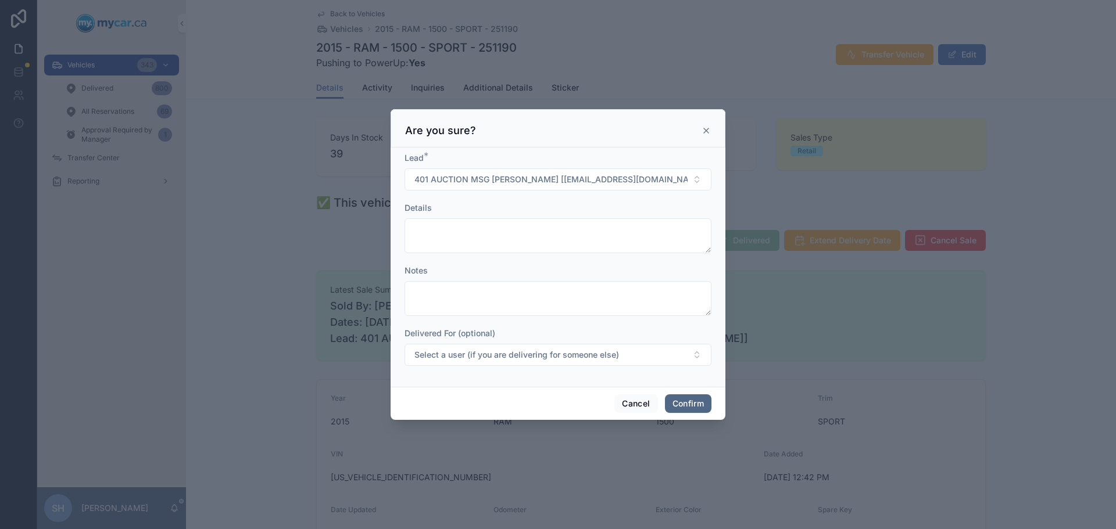
click at [696, 406] on button "Confirm" at bounding box center [688, 404] width 46 height 19
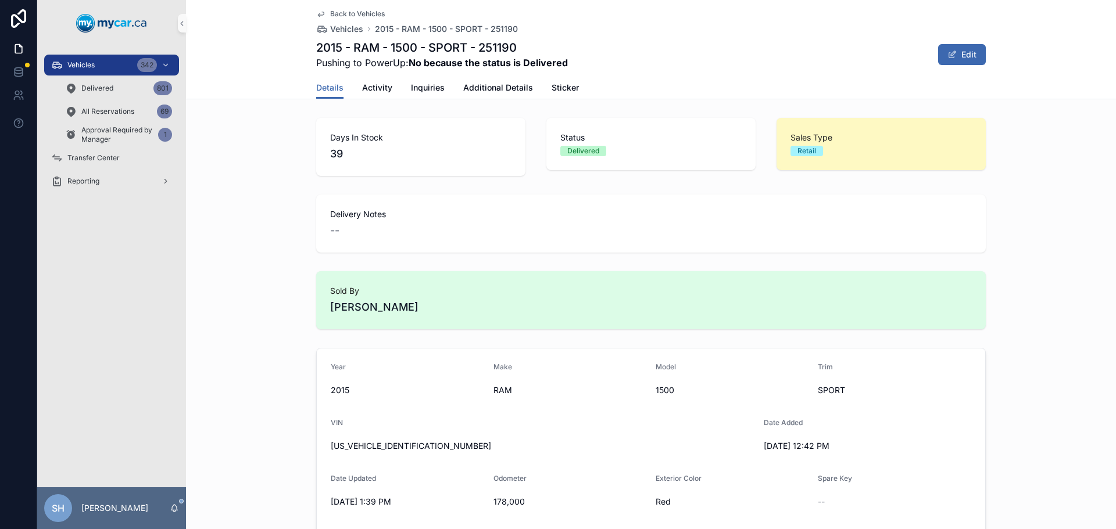
click at [114, 64] on div "Vehicles 342" at bounding box center [111, 65] width 121 height 19
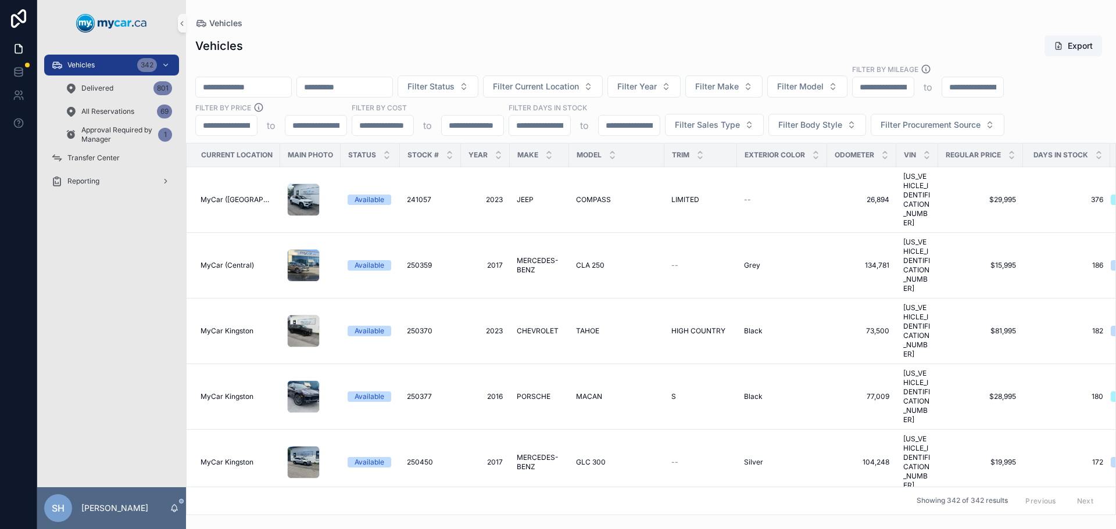
click at [218, 92] on input "scrollable content" at bounding box center [243, 87] width 95 height 16
type input "******"
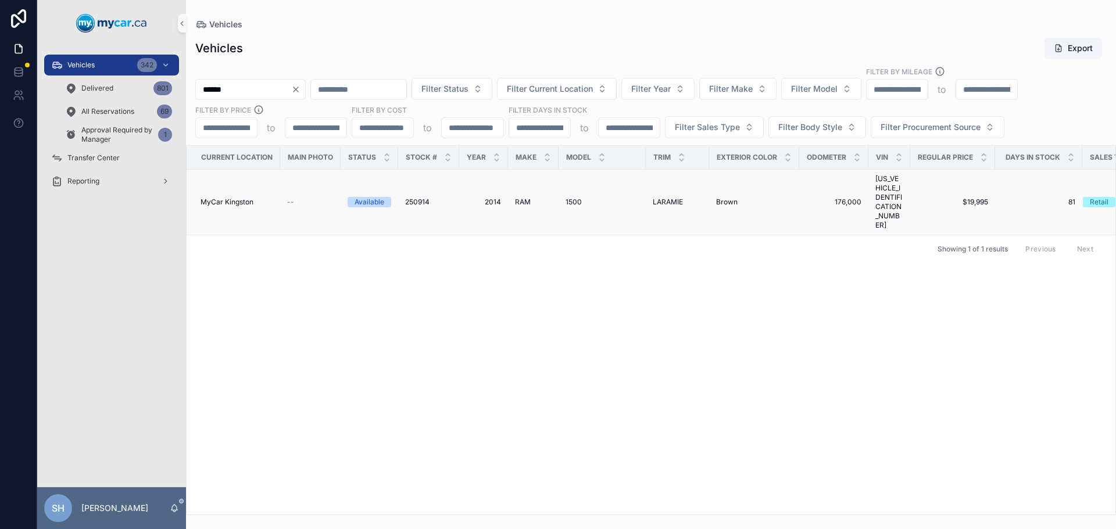
click at [518, 198] on span "RAM" at bounding box center [523, 202] width 16 height 9
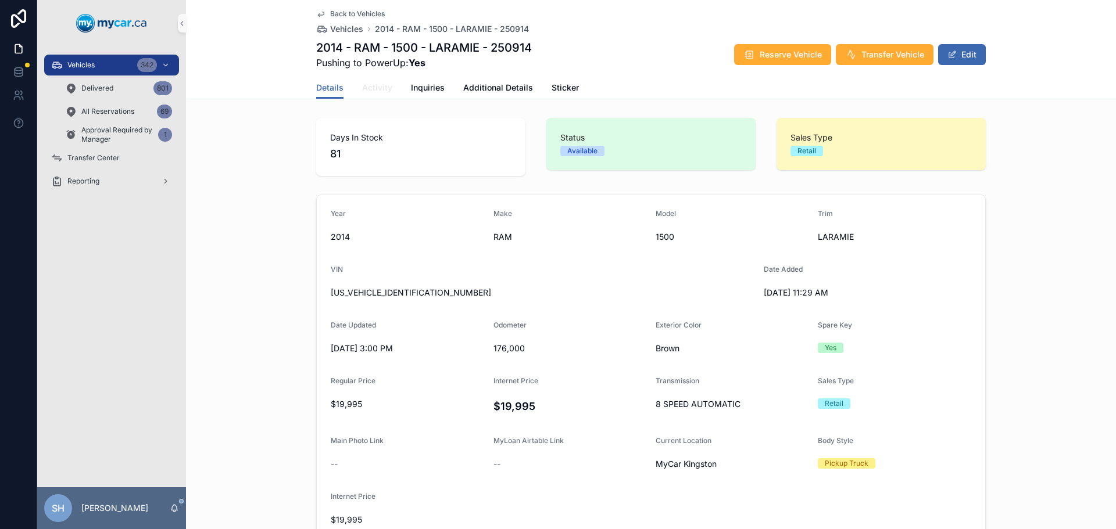
click at [374, 94] on link "Activity" at bounding box center [377, 88] width 30 height 23
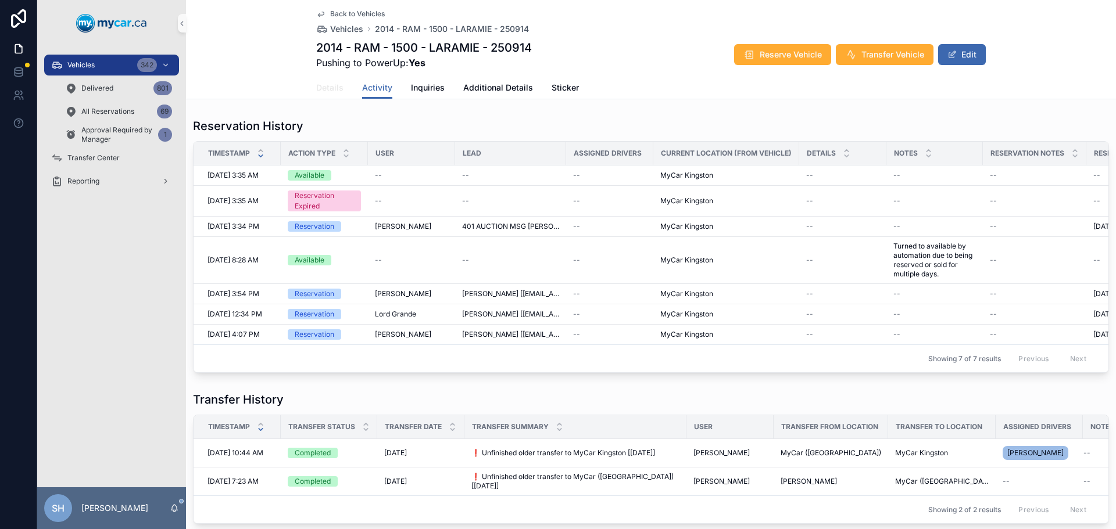
click at [330, 87] on span "Details" at bounding box center [329, 88] width 27 height 12
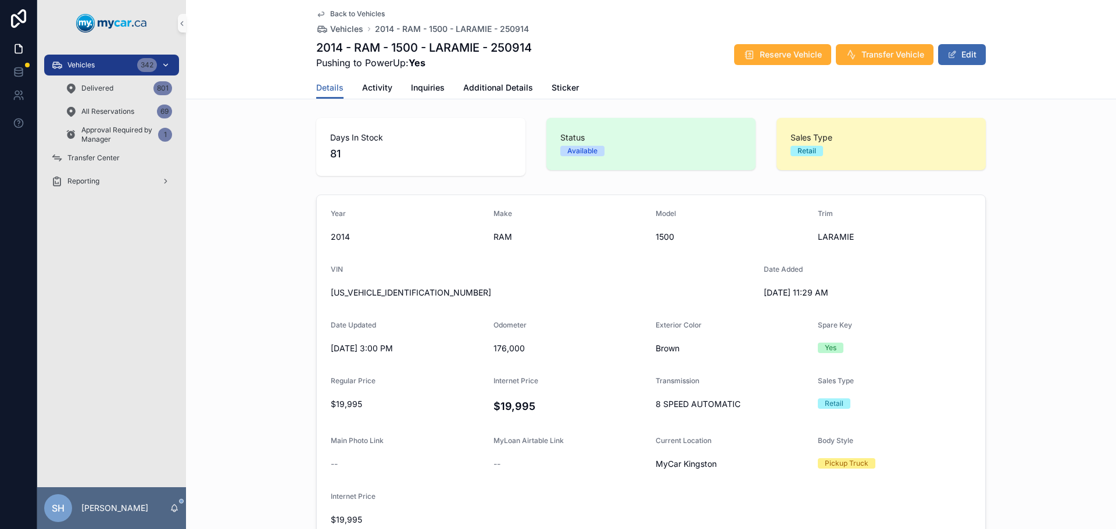
click at [91, 63] on span "Vehicles" at bounding box center [80, 64] width 27 height 9
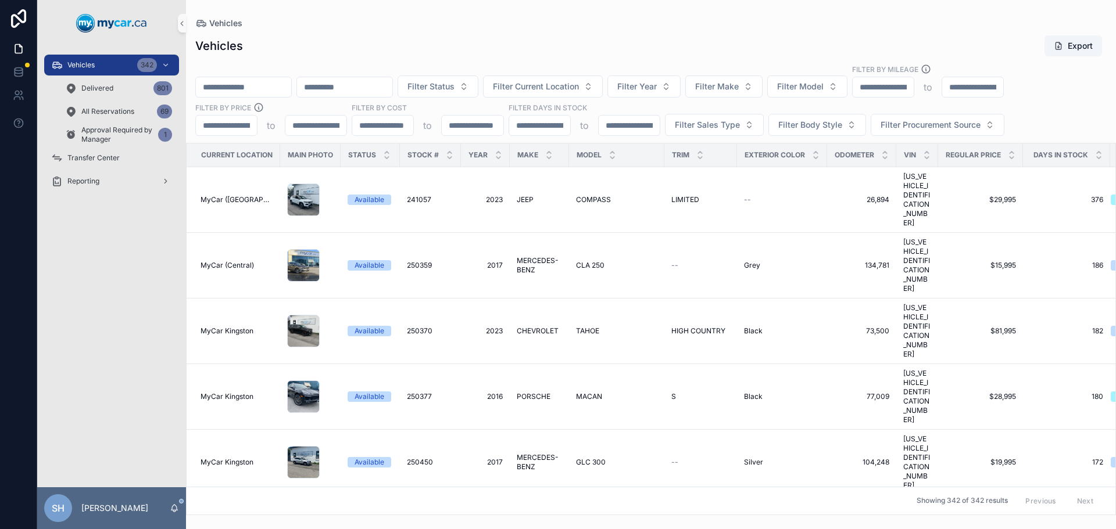
click at [363, 55] on div "Vehicles Export" at bounding box center [650, 46] width 911 height 22
click at [579, 89] on span "Filter Current Location" at bounding box center [536, 87] width 86 height 12
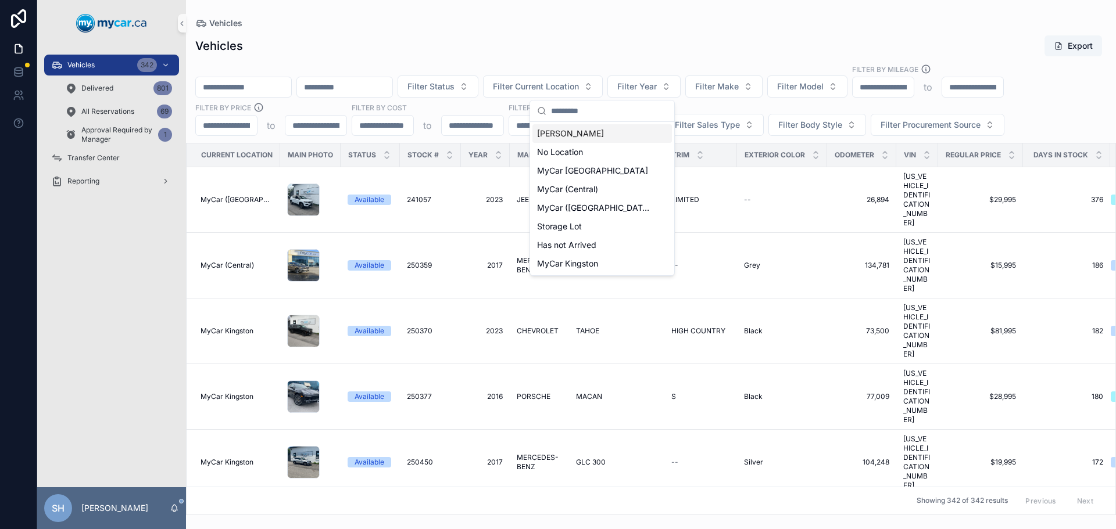
click at [580, 31] on div "Vehicles Export Filter Status Filter Current Location Filter Year Filter Make F…" at bounding box center [651, 271] width 930 height 487
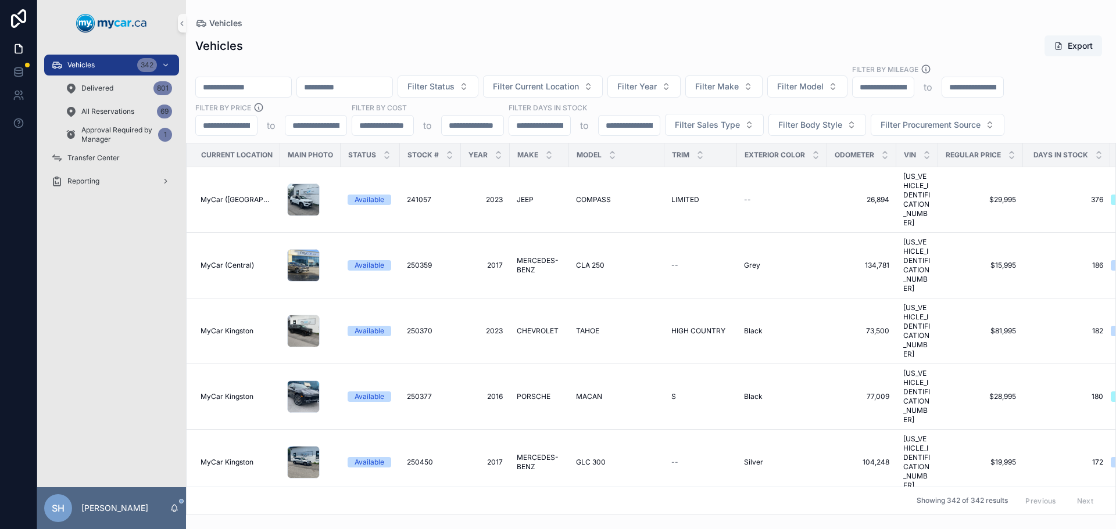
click at [580, 31] on div "Vehicles Export Filter Status Filter Current Location Filter Year Filter Make F…" at bounding box center [651, 271] width 930 height 487
click at [218, 86] on input "scrollable content" at bounding box center [243, 87] width 95 height 16
type input "******"
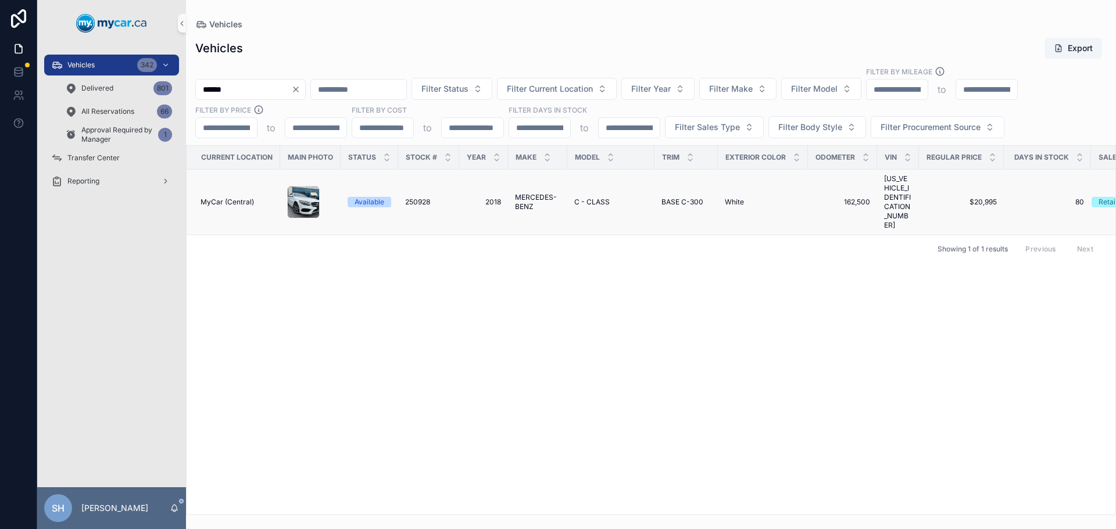
click at [529, 193] on span "MERCEDES-BENZ" at bounding box center [537, 202] width 45 height 19
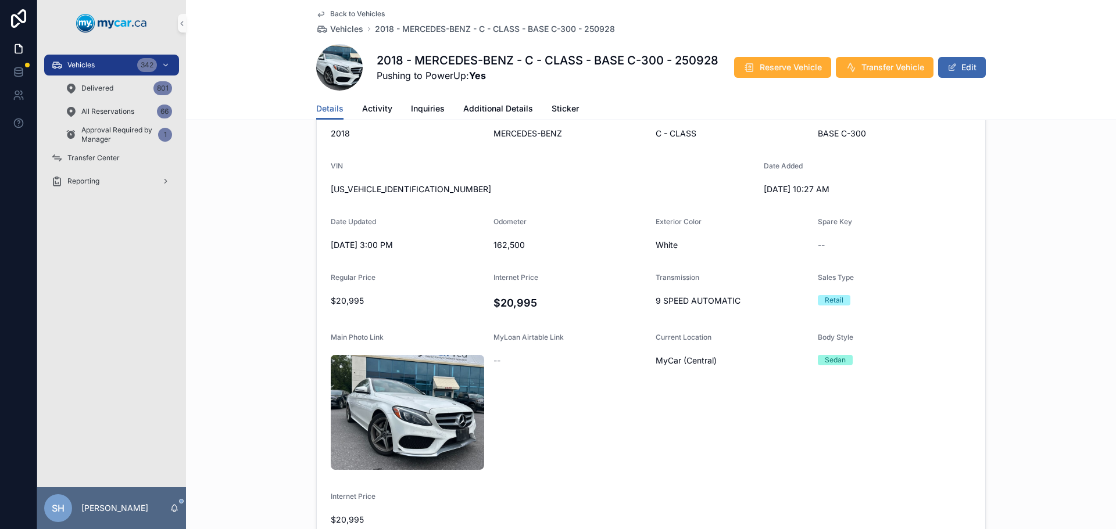
scroll to position [291, 0]
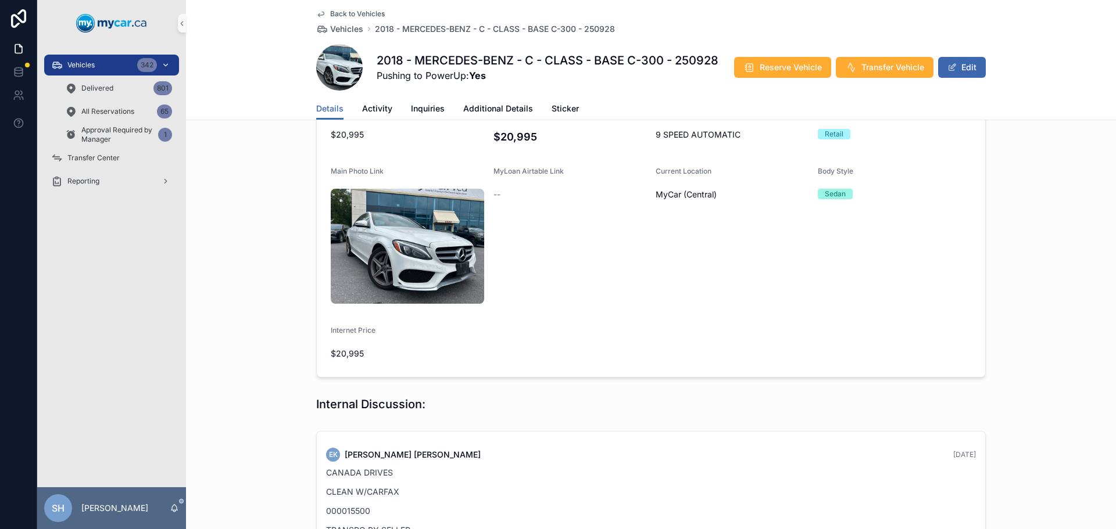
click at [70, 67] on span "Vehicles" at bounding box center [80, 64] width 27 height 9
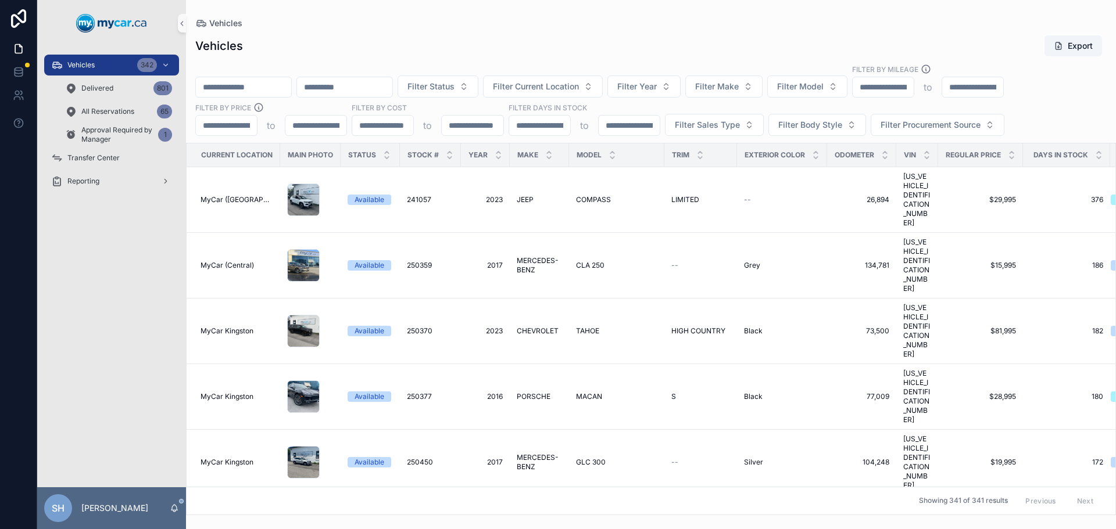
click at [299, 45] on div "Vehicles Export" at bounding box center [650, 46] width 911 height 22
click at [454, 85] on span "Filter Status" at bounding box center [430, 87] width 47 height 12
click at [524, 39] on div "Vehicles Export" at bounding box center [650, 46] width 911 height 22
click at [657, 87] on span "Filter Year" at bounding box center [637, 87] width 40 height 12
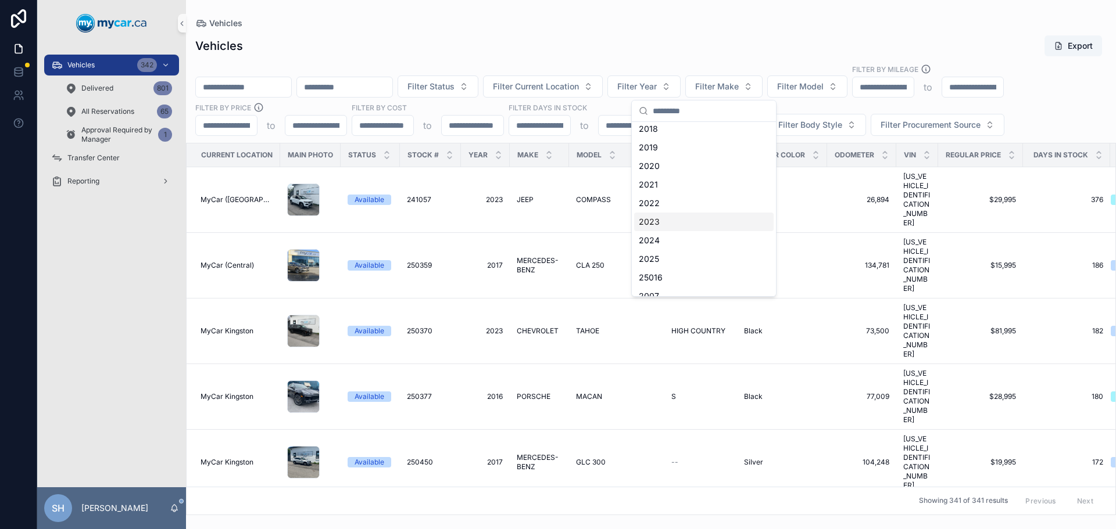
click at [669, 217] on div "2023" at bounding box center [703, 222] width 139 height 19
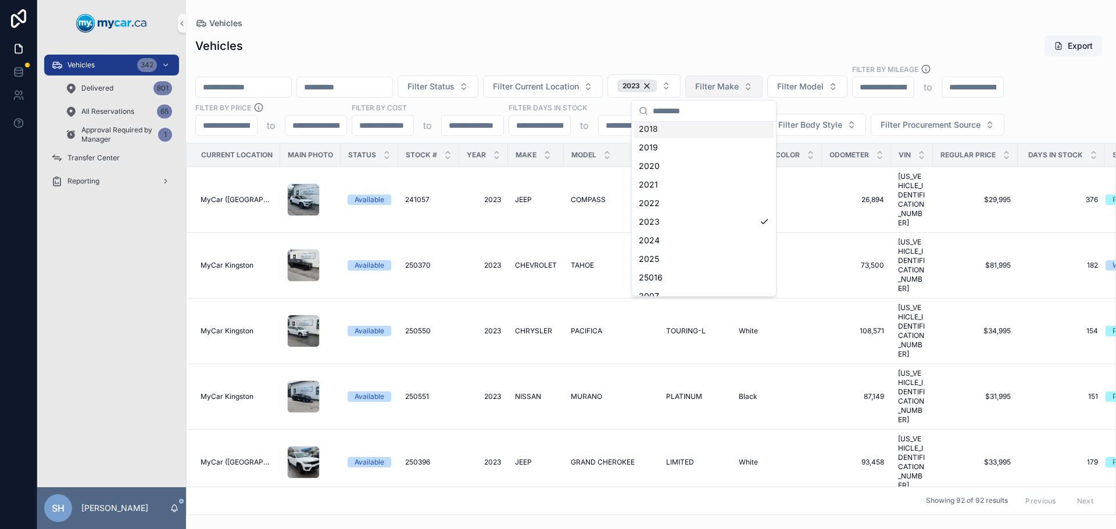
click at [739, 88] on span "Filter Make" at bounding box center [717, 87] width 44 height 12
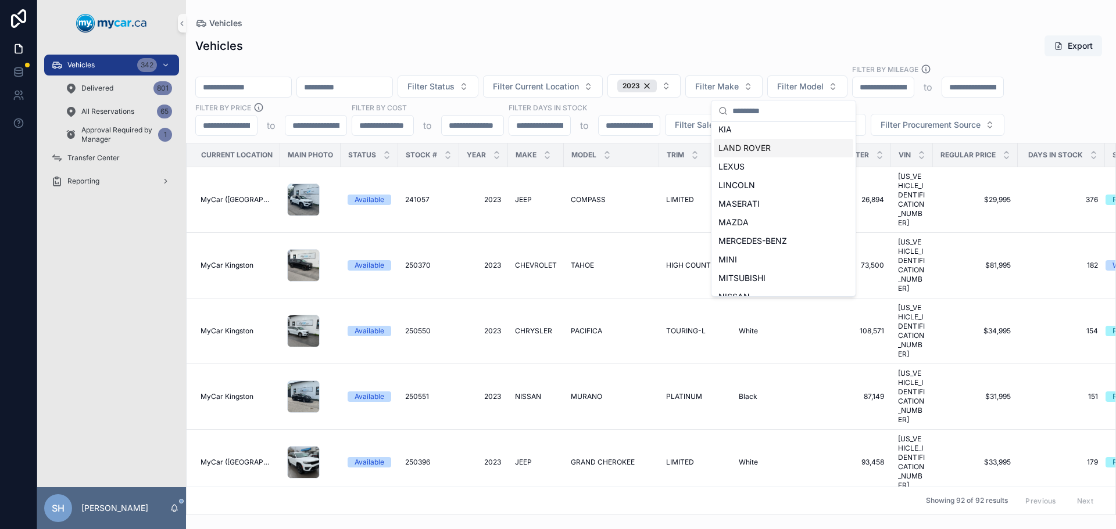
scroll to position [349, 0]
click at [761, 231] on span "MERCEDES-BENZ" at bounding box center [752, 231] width 69 height 12
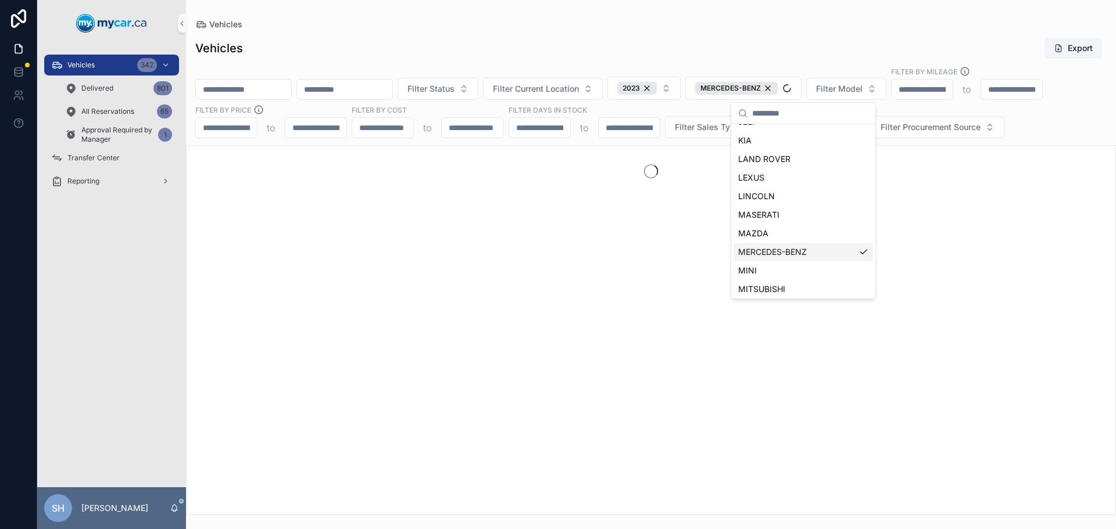
scroll to position [367, 0]
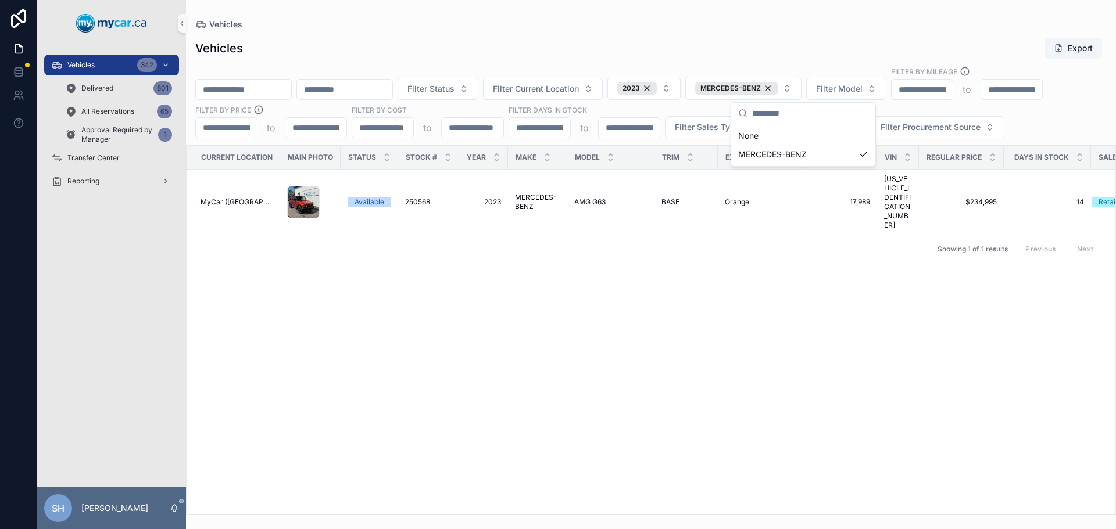
click at [587, 35] on div "Vehicles Export Filter Status Filter Current Location 2023 MERCEDES-BENZ Filter…" at bounding box center [651, 272] width 930 height 485
click at [595, 198] on span "AMG G63" at bounding box center [589, 202] width 31 height 9
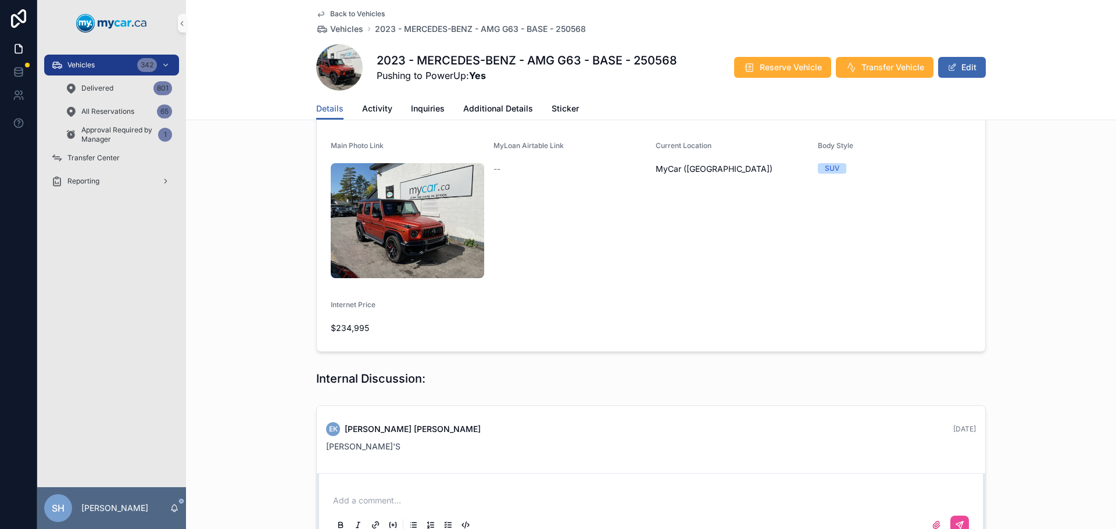
scroll to position [84, 0]
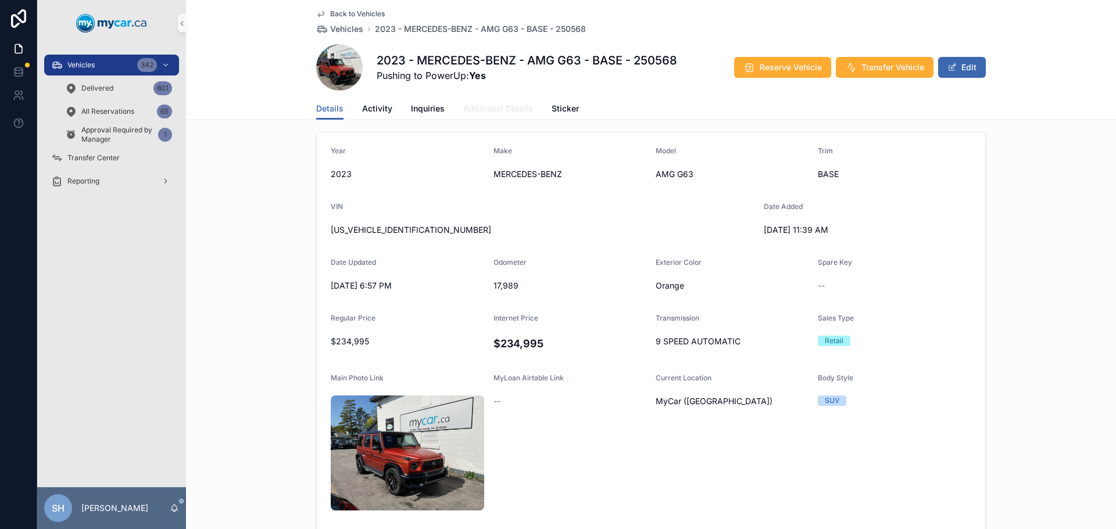
click at [494, 105] on span "Additional Details" at bounding box center [498, 109] width 70 height 12
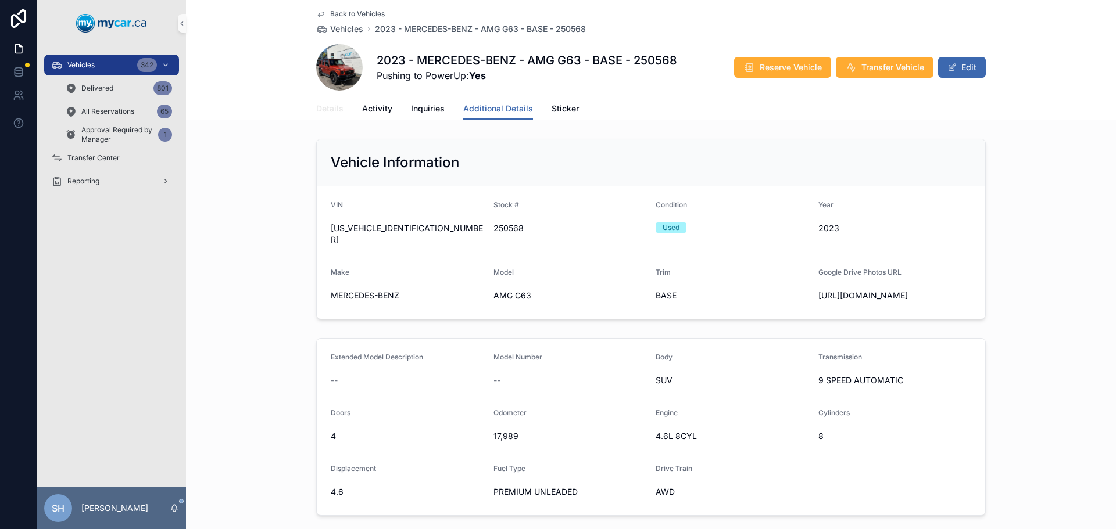
click at [328, 110] on span "Details" at bounding box center [329, 109] width 27 height 12
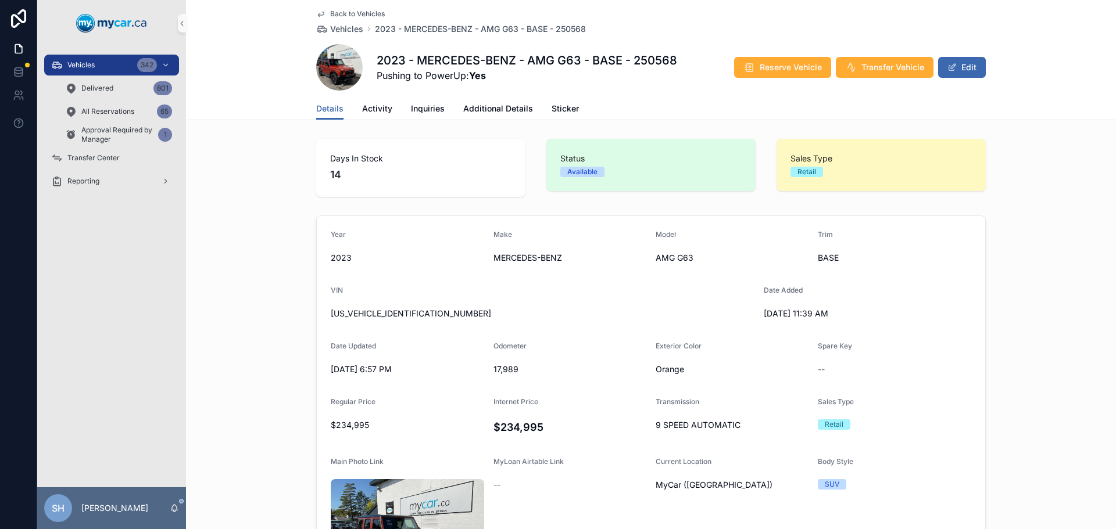
click at [228, 158] on div "Days In Stock 14 Status Available Sales Type Retail" at bounding box center [651, 167] width 930 height 67
click at [106, 66] on div "Vehicles 342" at bounding box center [111, 65] width 121 height 19
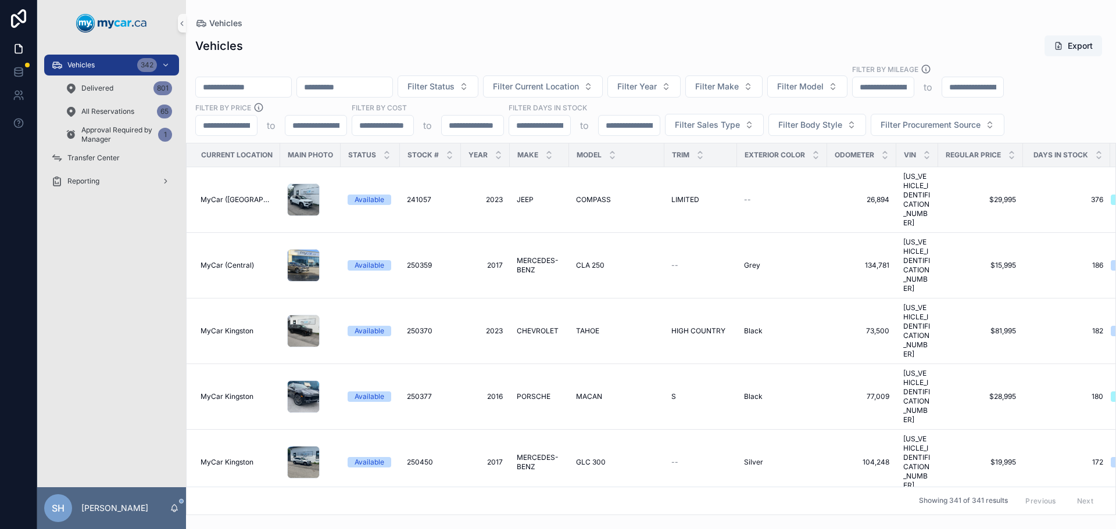
click at [580, 38] on div "Vehicles Export" at bounding box center [650, 46] width 911 height 22
click at [654, 42] on div "Vehicles Export" at bounding box center [650, 46] width 911 height 22
click at [90, 63] on span "Vehicles" at bounding box center [80, 64] width 27 height 9
click at [234, 87] on input "scrollable content" at bounding box center [243, 87] width 95 height 16
type input "******"
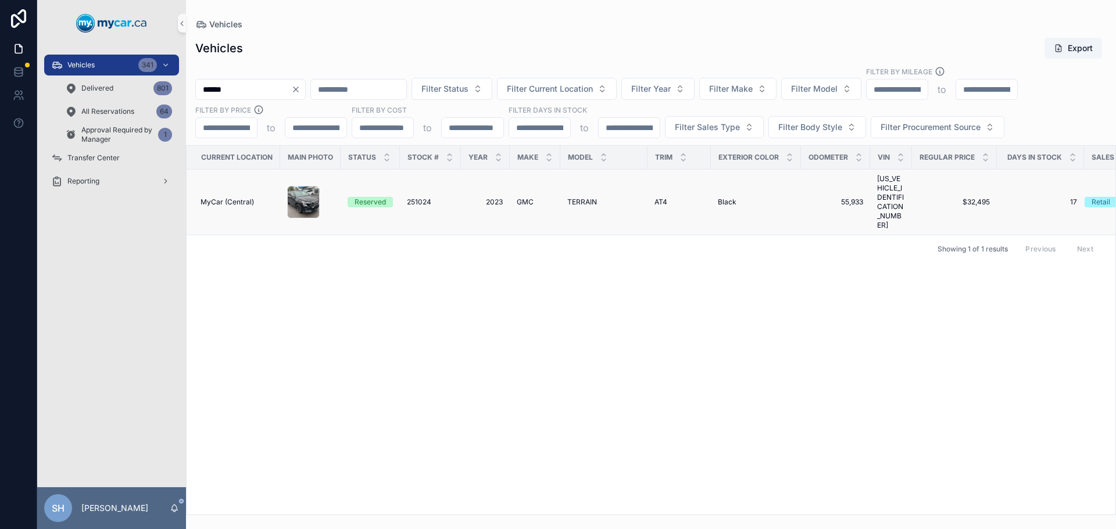
click at [492, 198] on span "2023" at bounding box center [485, 202] width 35 height 9
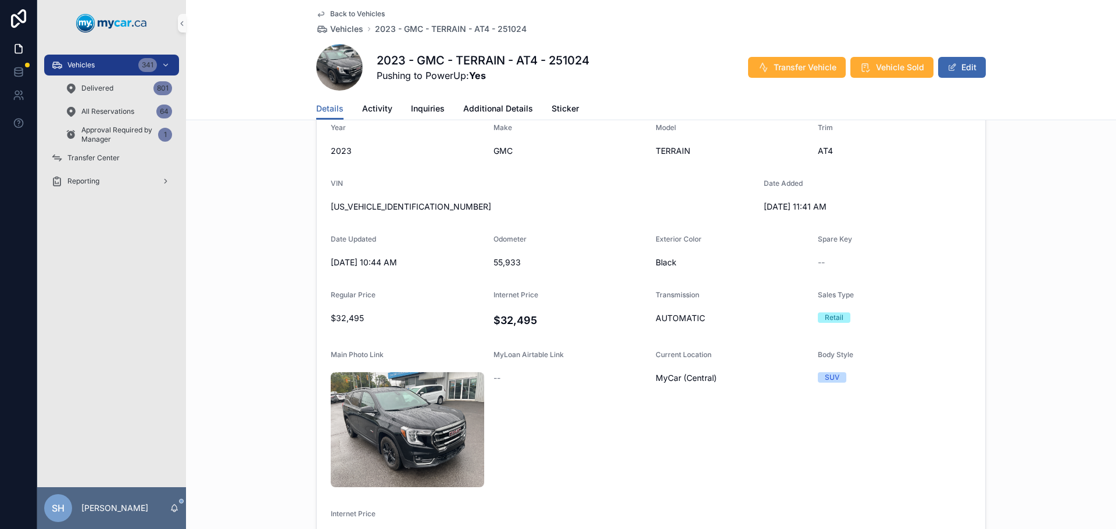
scroll to position [291, 0]
click at [501, 111] on span "Additional Details" at bounding box center [498, 109] width 70 height 12
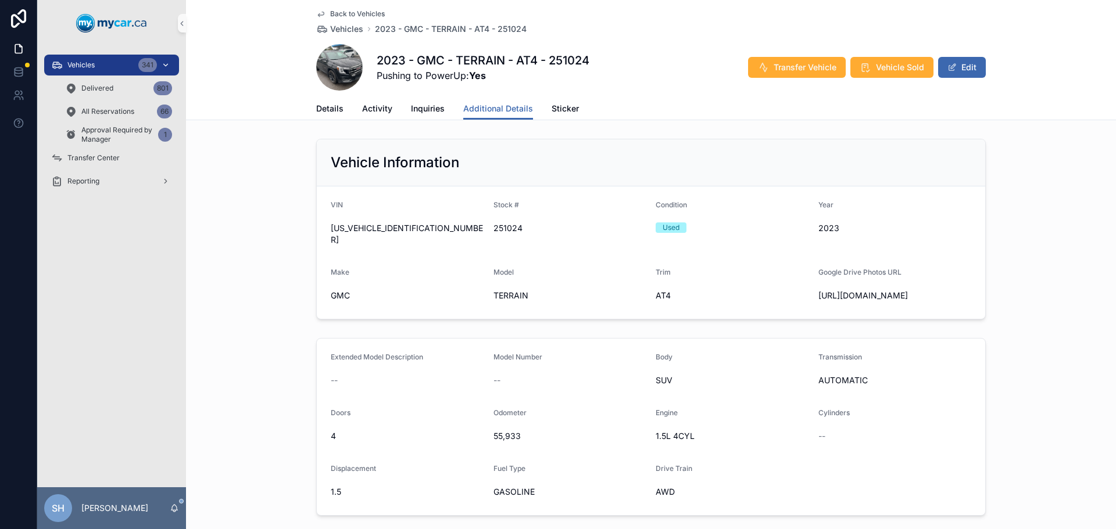
click at [107, 59] on div "Vehicles 341" at bounding box center [111, 65] width 121 height 19
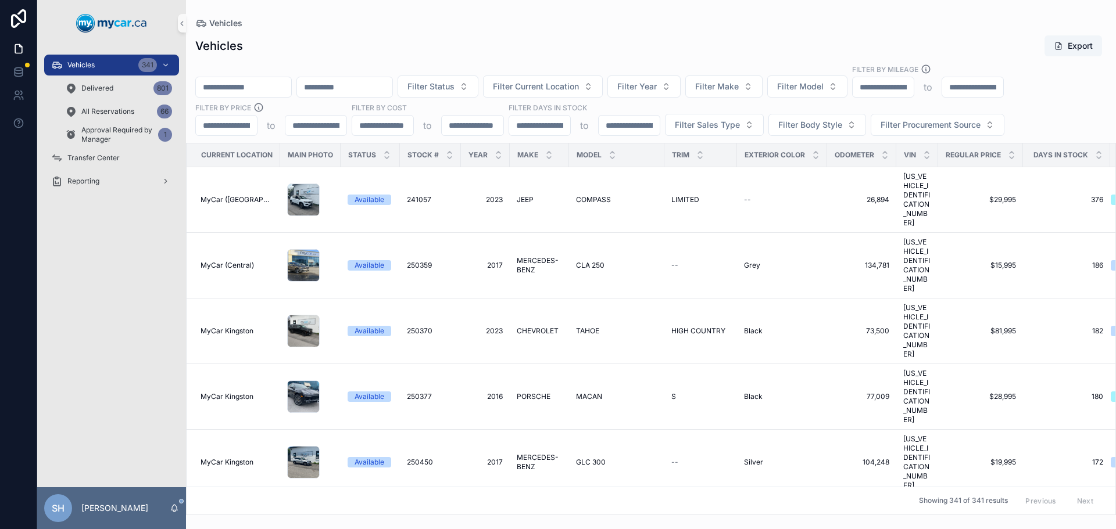
click at [242, 89] on input "scrollable content" at bounding box center [243, 87] width 95 height 16
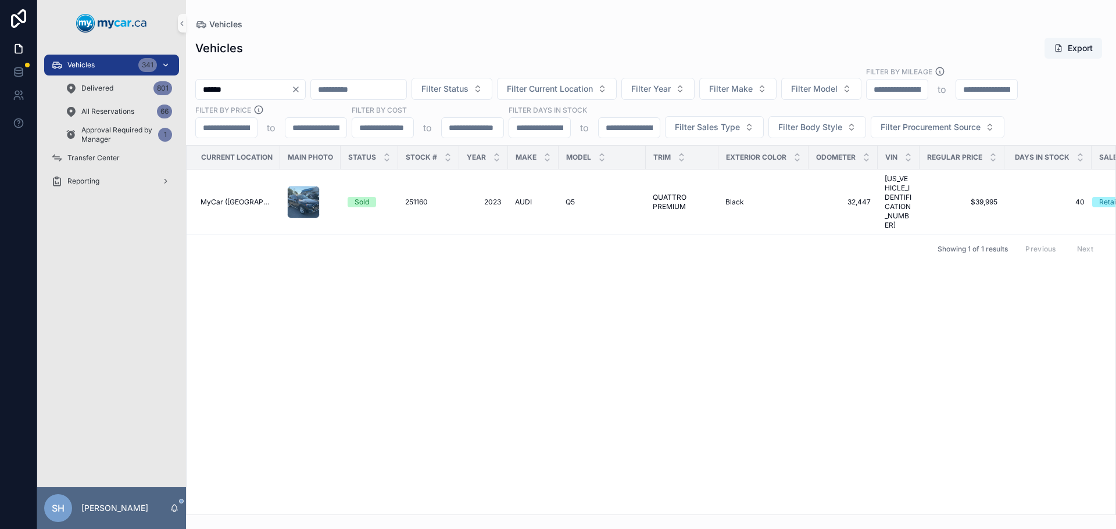
type input "******"
click at [133, 67] on div "Vehicles 341" at bounding box center [111, 65] width 121 height 19
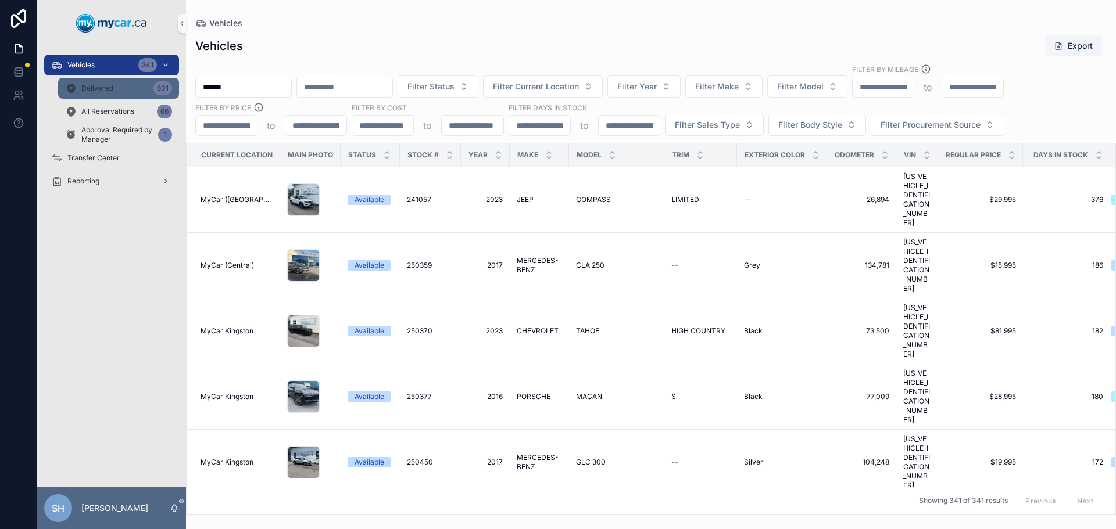
drag, startPoint x: 200, startPoint y: 91, endPoint x: 89, endPoint y: 97, distance: 111.2
click at [89, 97] on div "Vehicles 341 Delivered 801 All Reservations 66 Approval Required by Manager 1 T…" at bounding box center [576, 264] width 1078 height 529
click at [379, 29] on div "Vehicles Export Filter Status Filter Current Location Filter Year Filter Make F…" at bounding box center [651, 271] width 930 height 487
click at [454, 85] on span "Filter Status" at bounding box center [430, 87] width 47 height 12
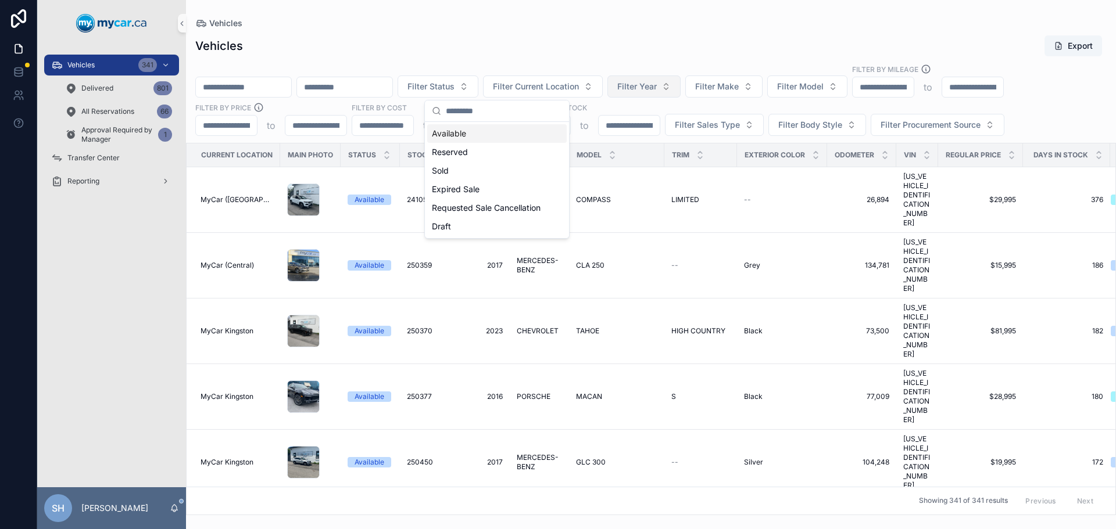
click at [666, 82] on div "Filter Status Filter Current Location Filter Year Filter Make Filter Model Filt…" at bounding box center [651, 100] width 930 height 72
click at [657, 85] on span "Filter Year" at bounding box center [637, 87] width 40 height 12
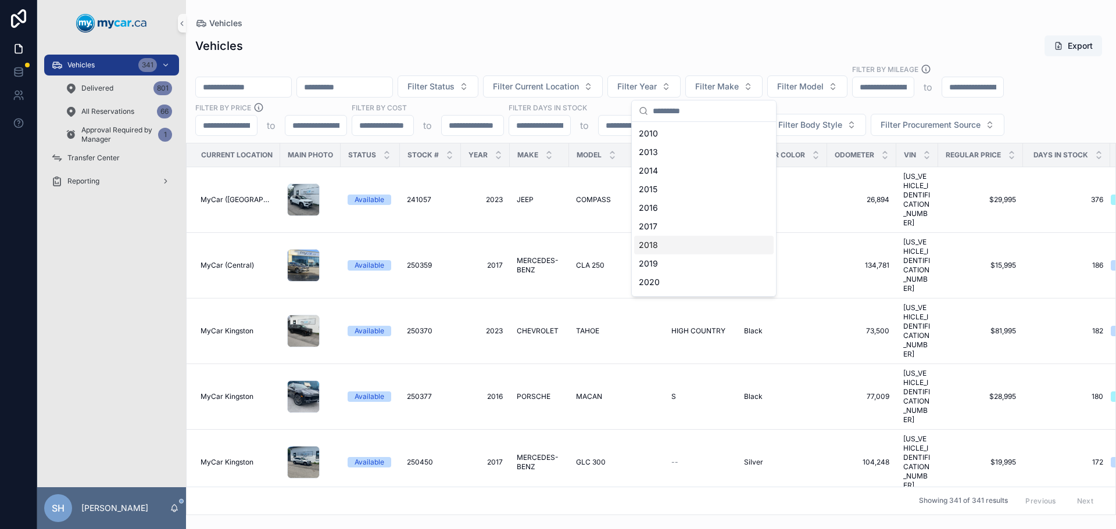
scroll to position [58, 0]
click at [658, 260] on div "2022" at bounding box center [703, 261] width 139 height 19
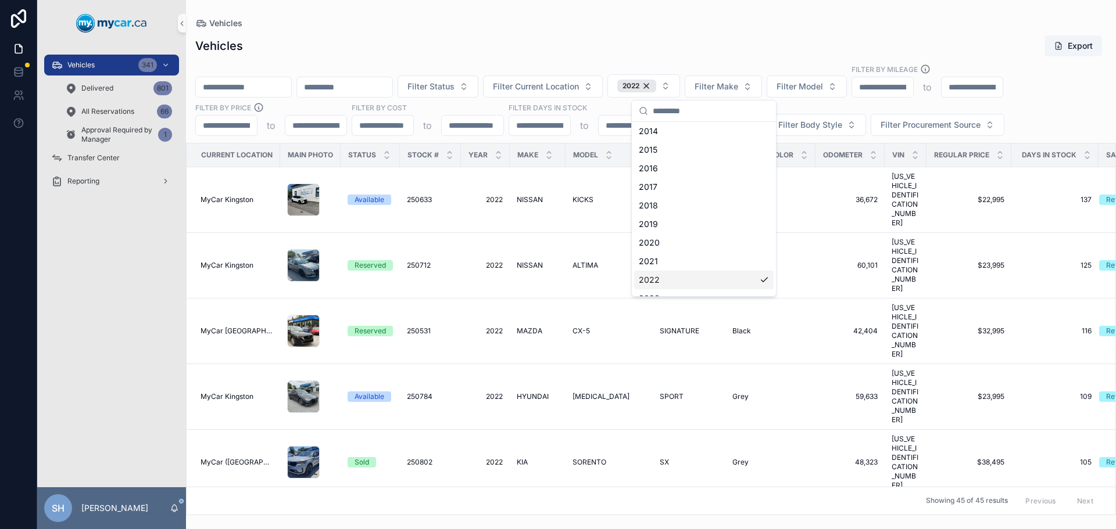
scroll to position [77, 0]
click at [599, 31] on div "Vehicles Export Filter Status Filter Current Location 2022 Filter Make Filter M…" at bounding box center [651, 271] width 930 height 487
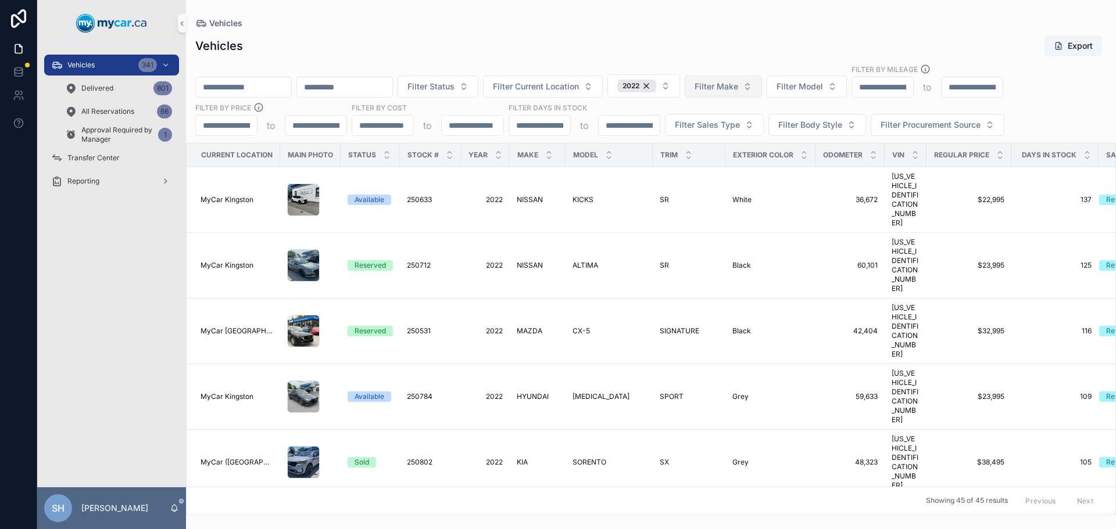
click at [738, 88] on span "Filter Make" at bounding box center [716, 87] width 44 height 12
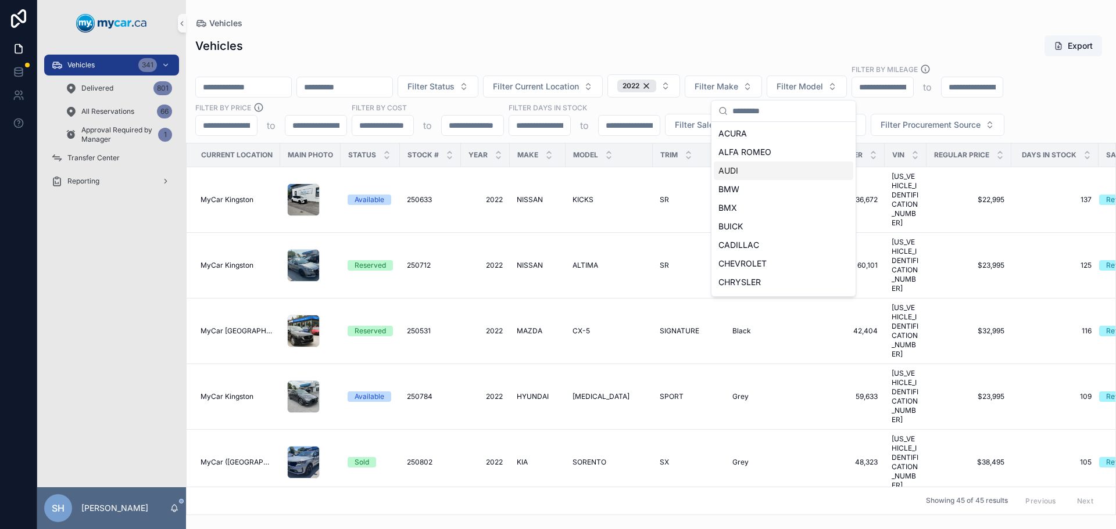
click at [734, 171] on span "AUDI" at bounding box center [728, 171] width 20 height 12
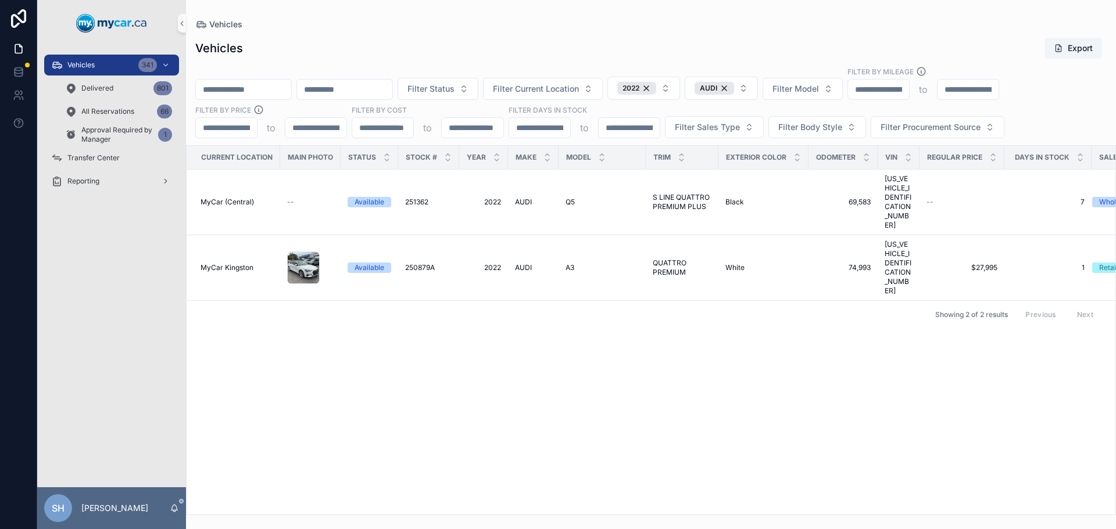
click at [700, 44] on div "Vehicles Export" at bounding box center [650, 48] width 911 height 22
click at [680, 193] on span "S LINE QUATTRO PREMIUM PLUS" at bounding box center [682, 202] width 59 height 19
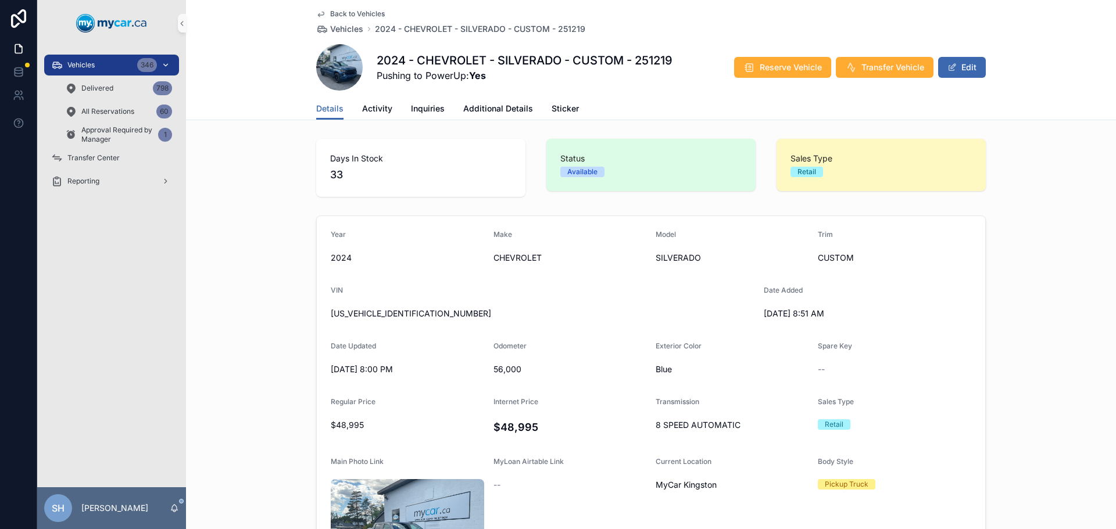
click at [111, 69] on div "Vehicles 346" at bounding box center [111, 65] width 121 height 19
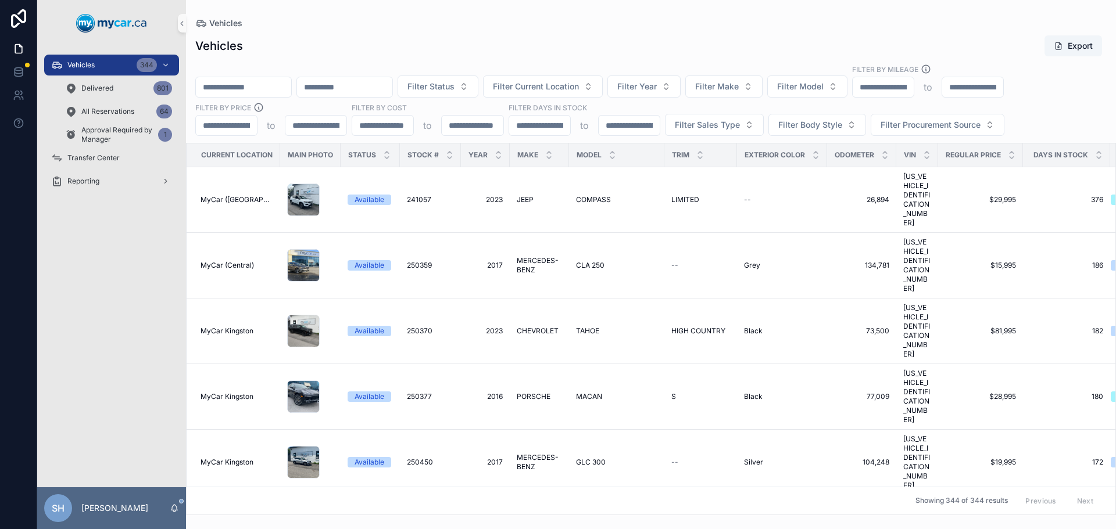
click at [255, 94] on input "scrollable content" at bounding box center [243, 87] width 95 height 16
type input "******"
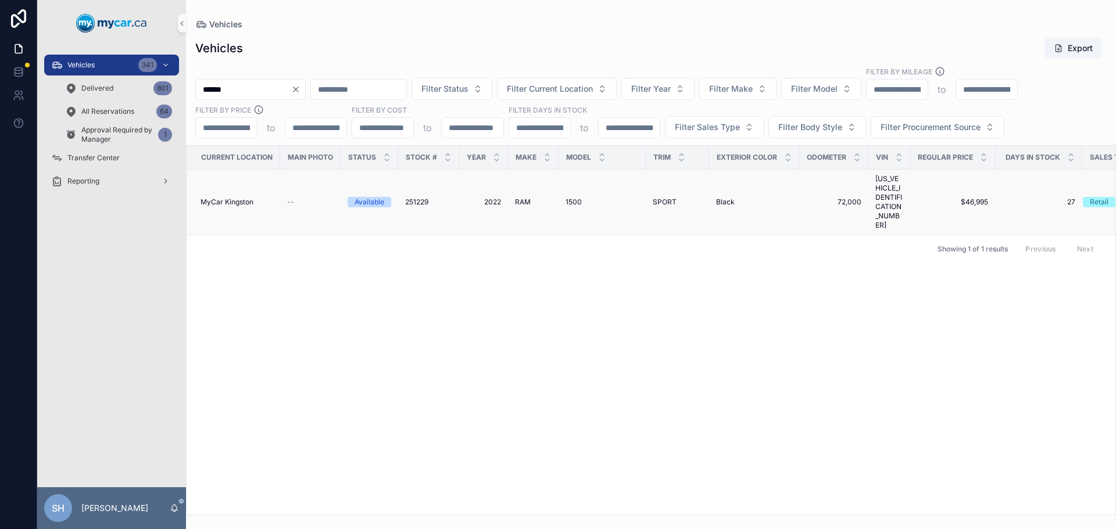
click at [580, 198] on div "1500 1500" at bounding box center [601, 202] width 73 height 9
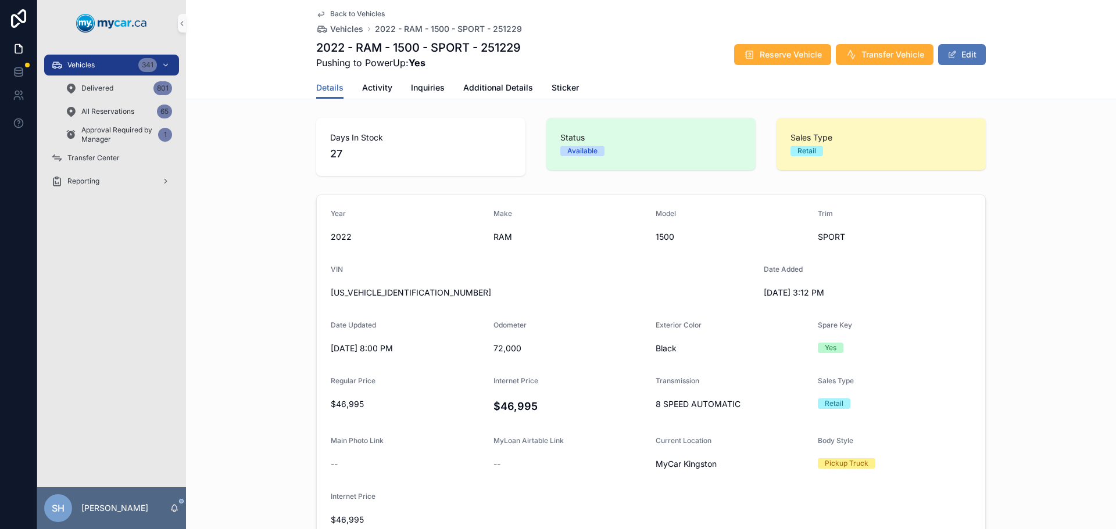
click at [965, 49] on button "Edit" at bounding box center [962, 54] width 48 height 21
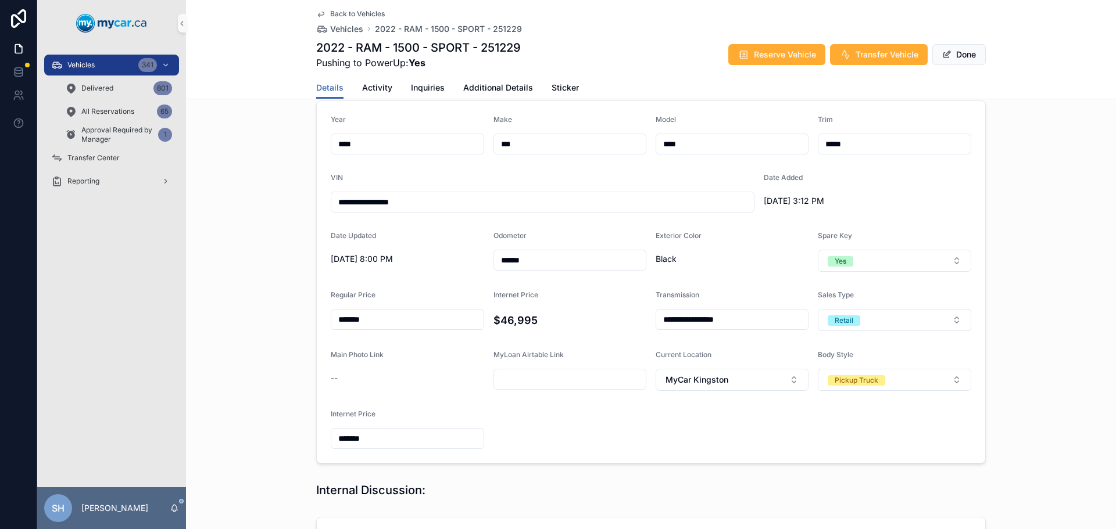
scroll to position [232, 0]
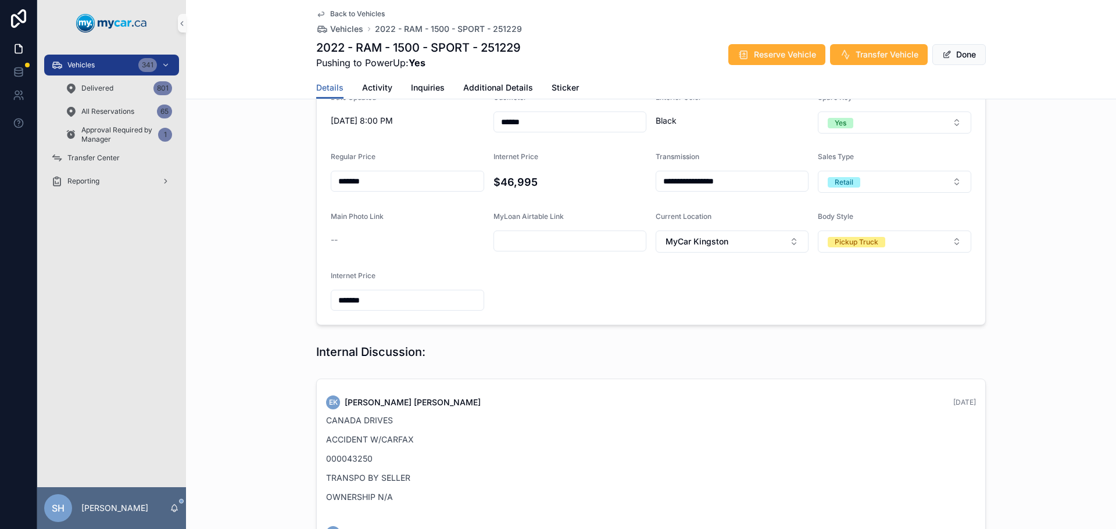
drag, startPoint x: 401, startPoint y: 181, endPoint x: 291, endPoint y: 188, distance: 110.7
click at [290, 188] on div "**********" at bounding box center [651, 144] width 930 height 372
type input "*******"
drag, startPoint x: 386, startPoint y: 303, endPoint x: 293, endPoint y: 307, distance: 93.1
click at [291, 305] on div "**********" at bounding box center [651, 144] width 930 height 372
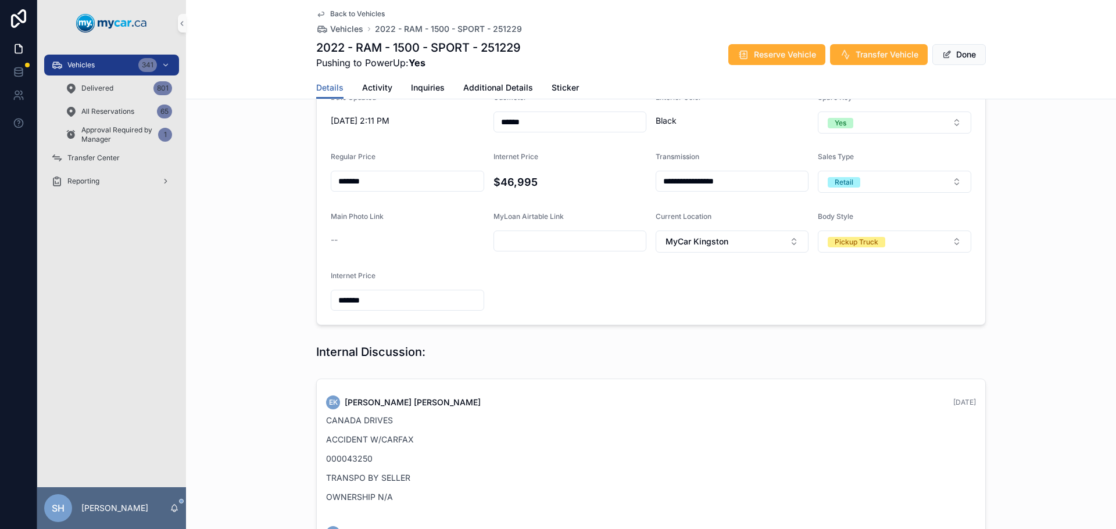
type input "*******"
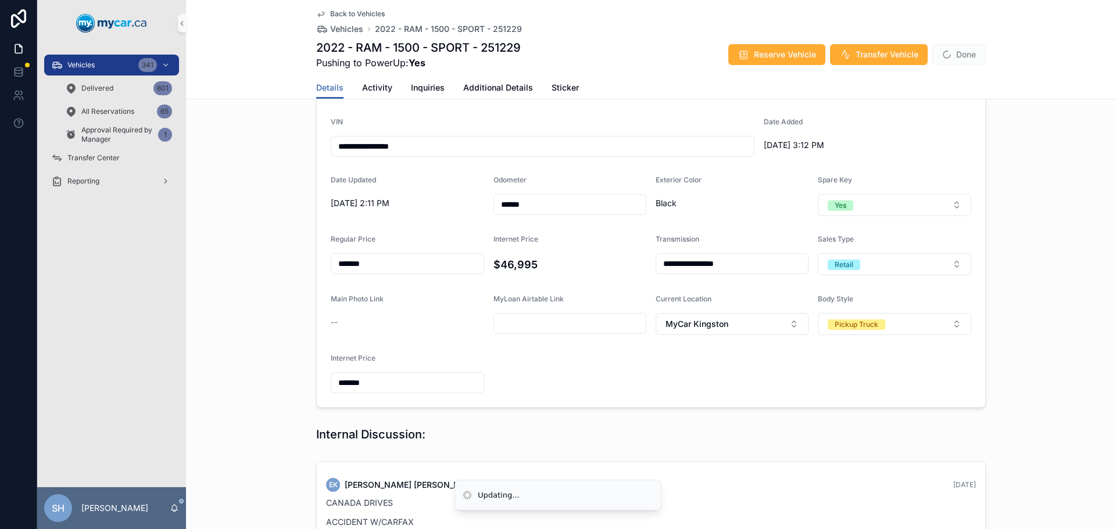
scroll to position [149, 0]
click at [956, 58] on button "Done" at bounding box center [958, 54] width 53 height 21
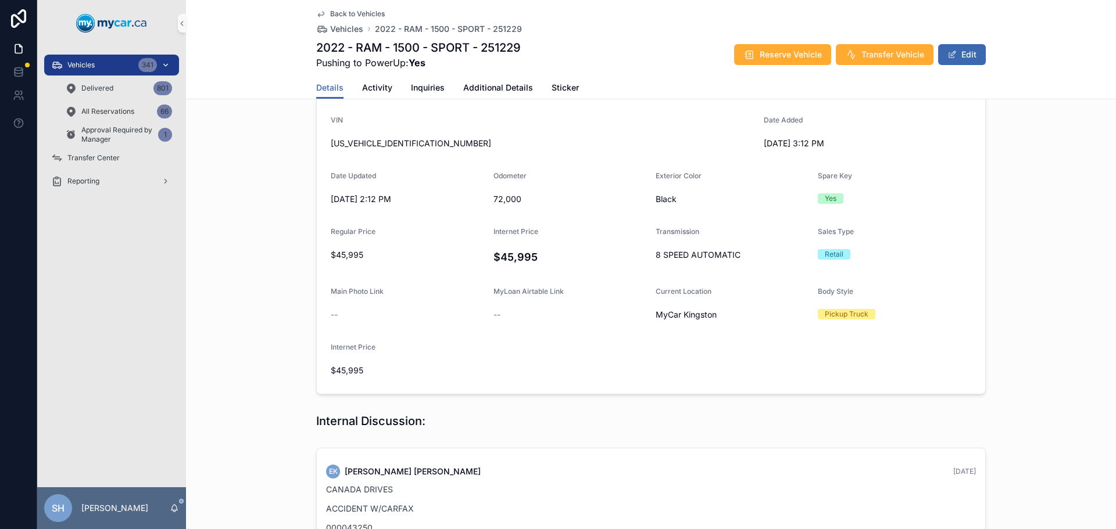
click at [89, 61] on span "Vehicles" at bounding box center [80, 64] width 27 height 9
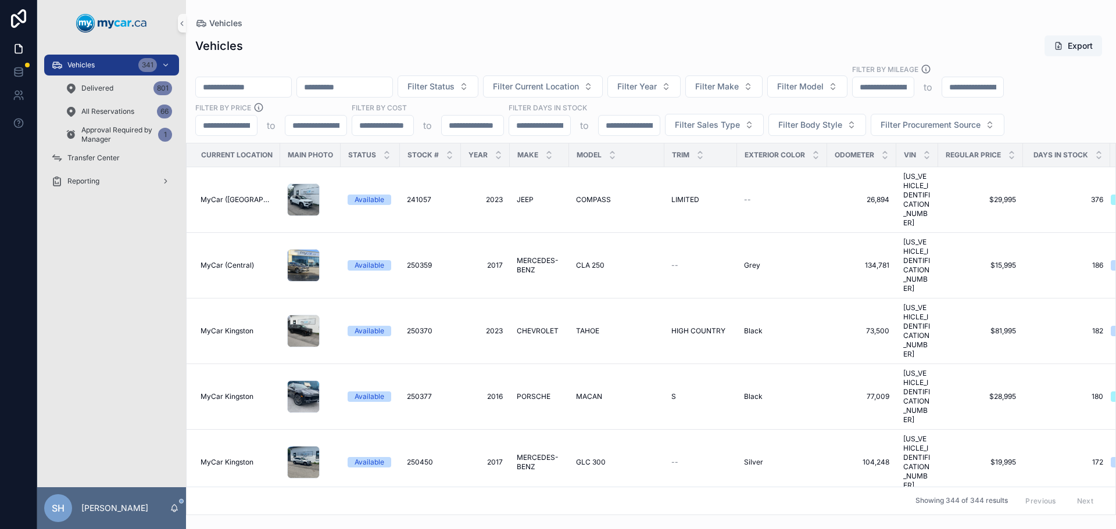
click at [229, 81] on input "scrollable content" at bounding box center [243, 87] width 95 height 16
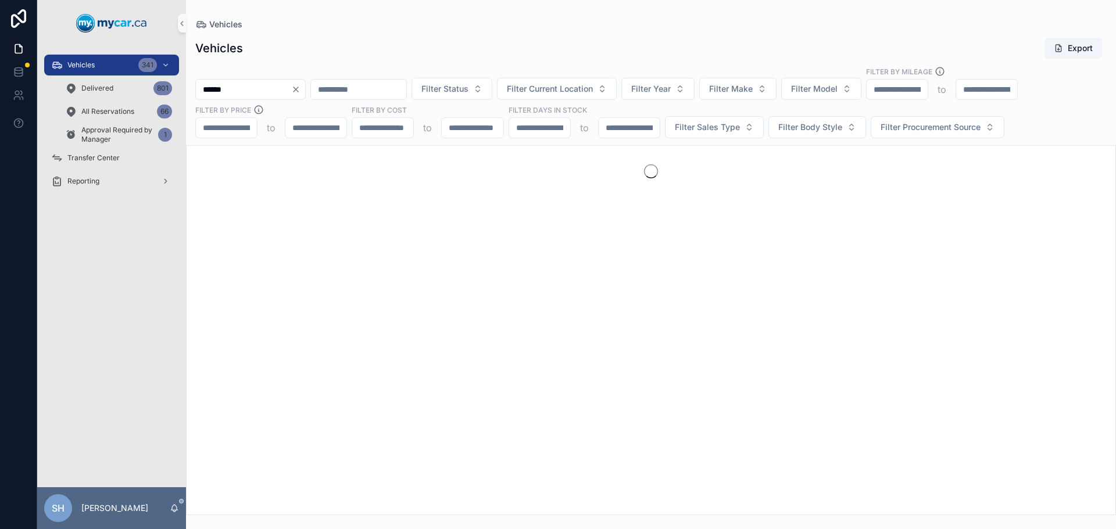
type input "******"
click at [122, 153] on div "Transfer Center" at bounding box center [111, 158] width 121 height 19
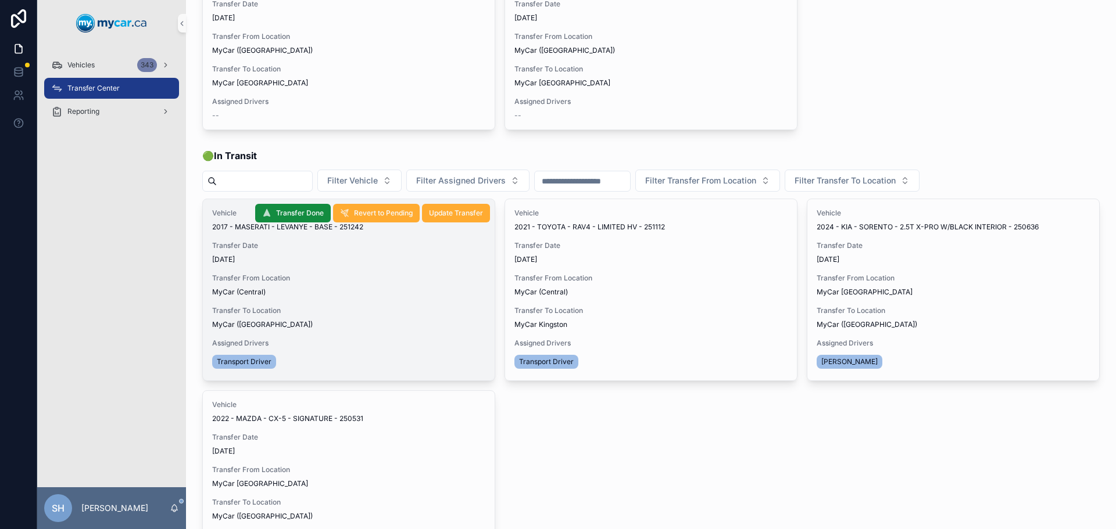
scroll to position [174, 0]
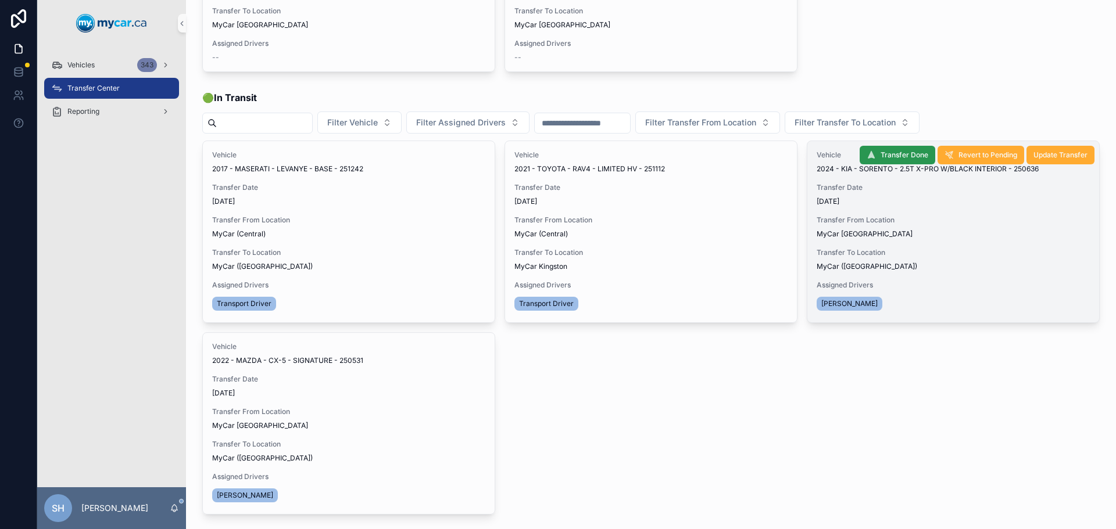
click at [891, 153] on span "Transfer Done" at bounding box center [904, 154] width 48 height 9
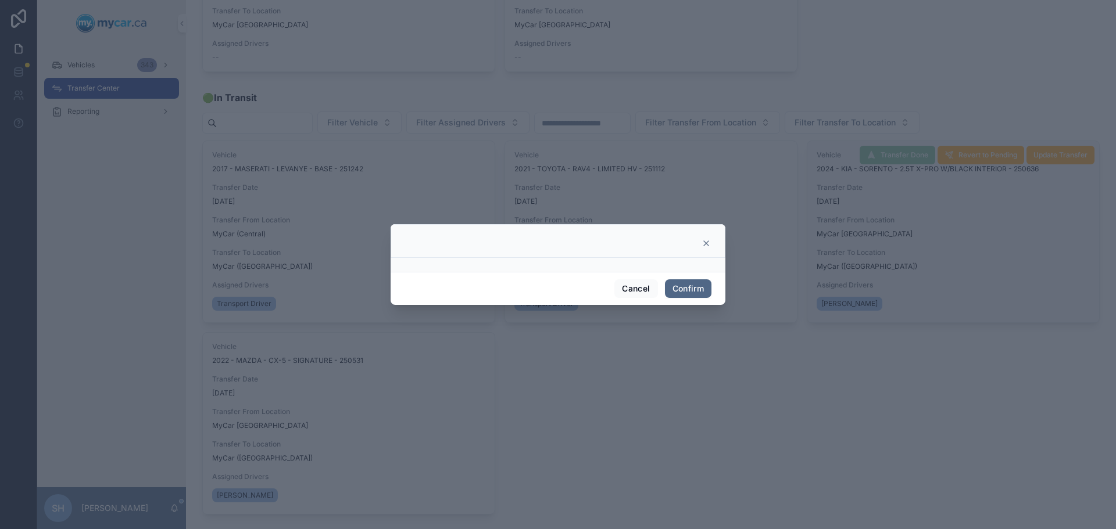
click at [694, 288] on button "Confirm" at bounding box center [688, 288] width 46 height 19
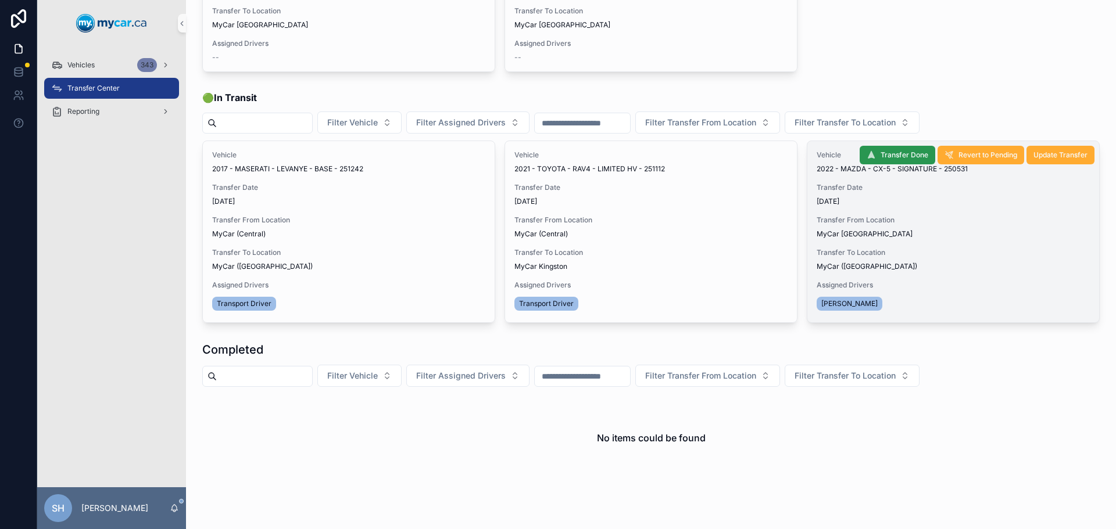
click at [880, 153] on span "Transfer Done" at bounding box center [904, 154] width 48 height 9
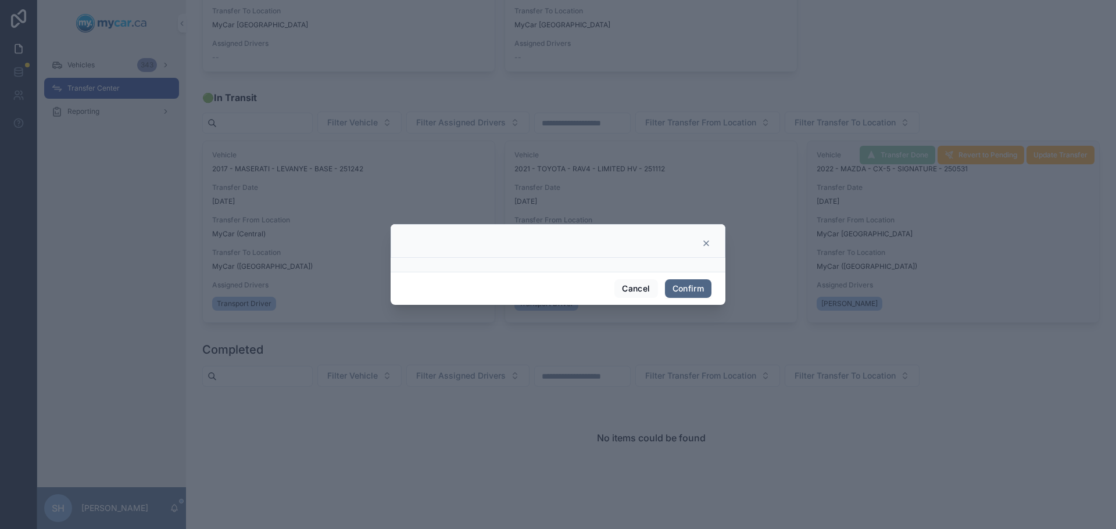
click at [686, 285] on button "Confirm" at bounding box center [688, 288] width 46 height 19
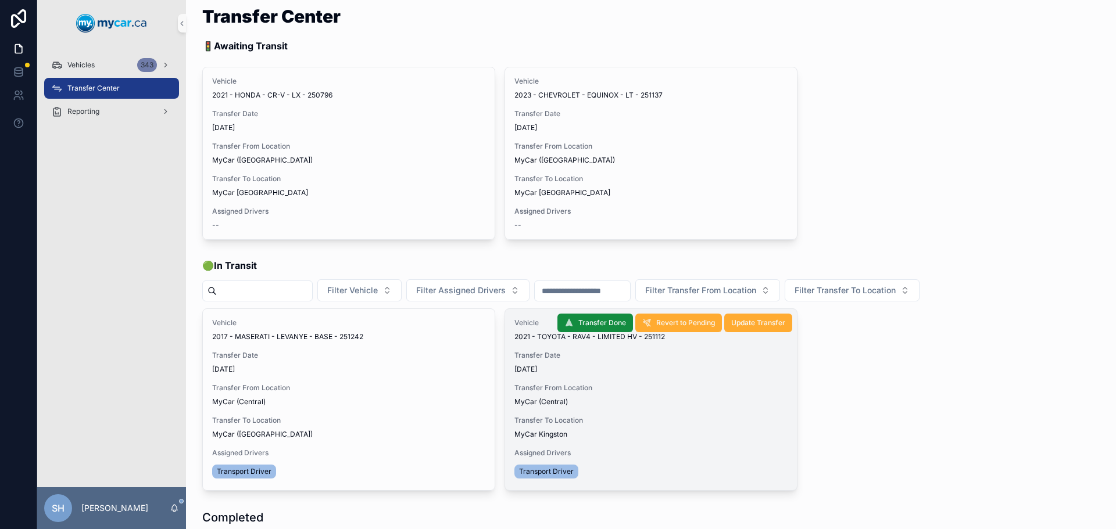
scroll to position [0, 0]
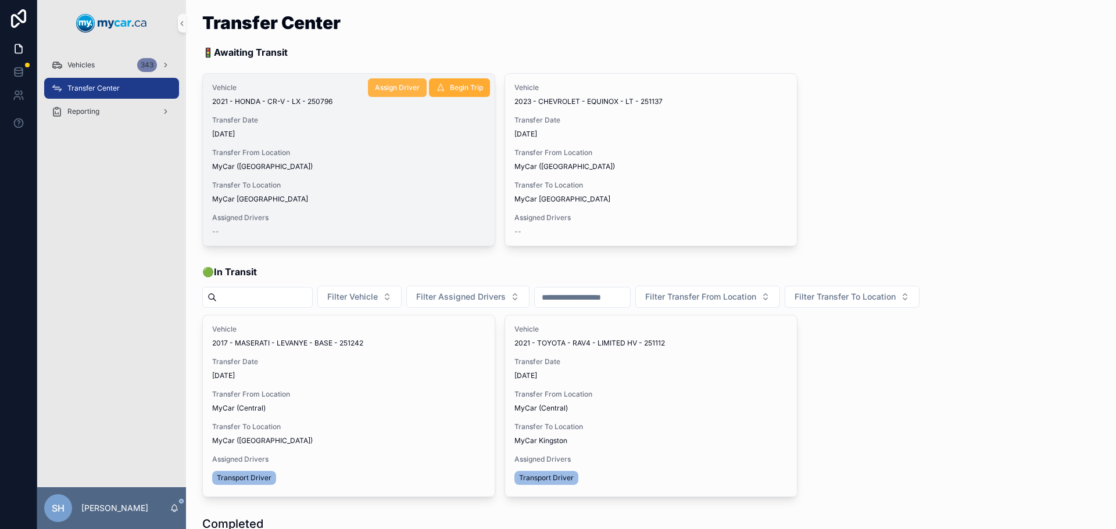
click at [389, 87] on span "Assign Driver" at bounding box center [397, 87] width 45 height 9
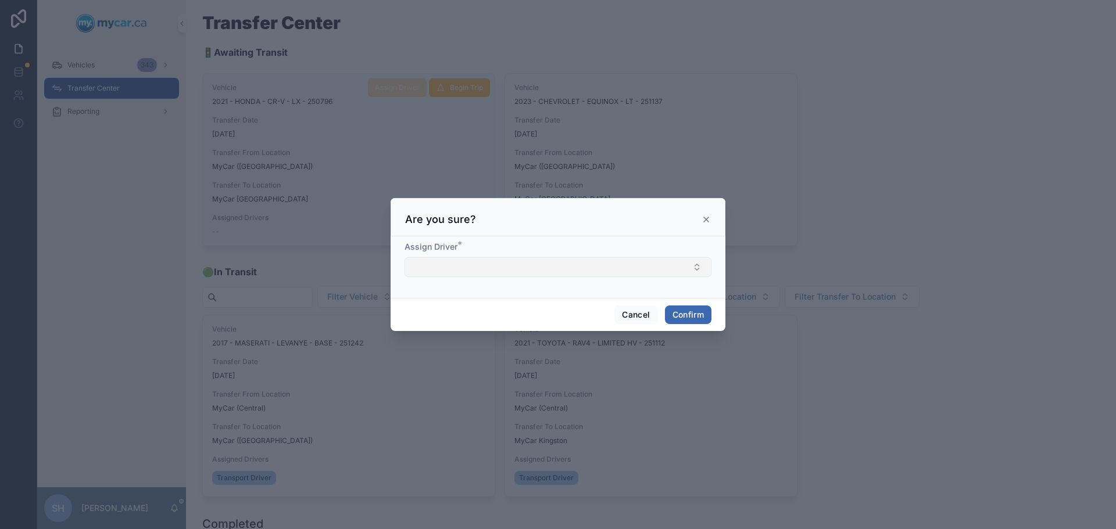
click at [449, 268] on button "Select Button" at bounding box center [557, 267] width 307 height 20
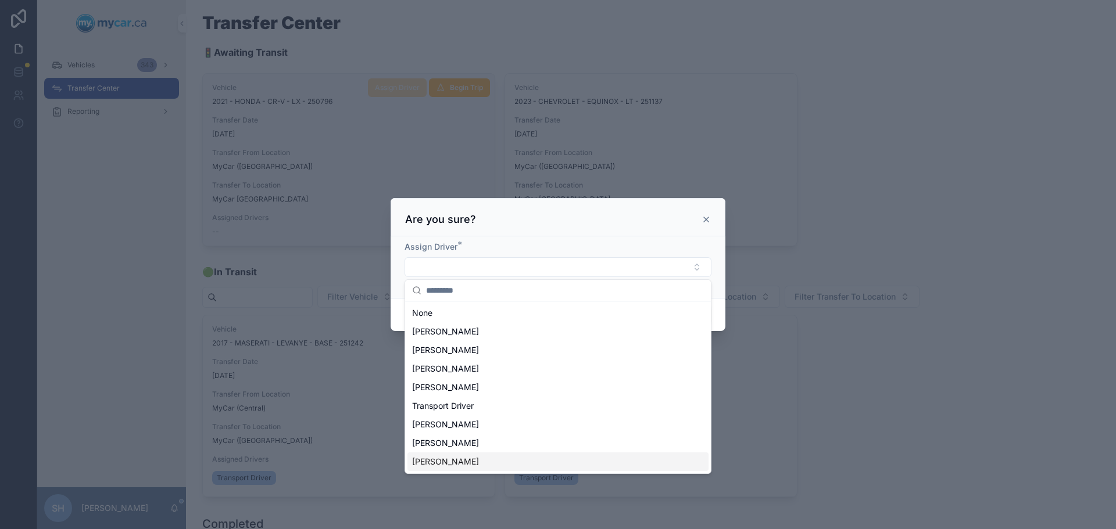
click at [457, 465] on span "[PERSON_NAME]" at bounding box center [445, 462] width 67 height 12
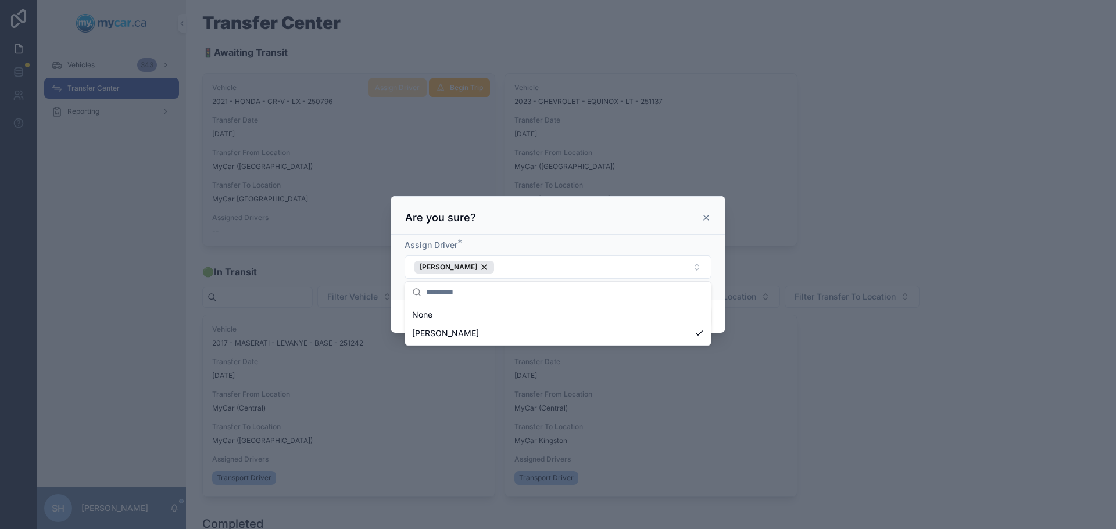
click at [834, 236] on div at bounding box center [558, 264] width 1116 height 529
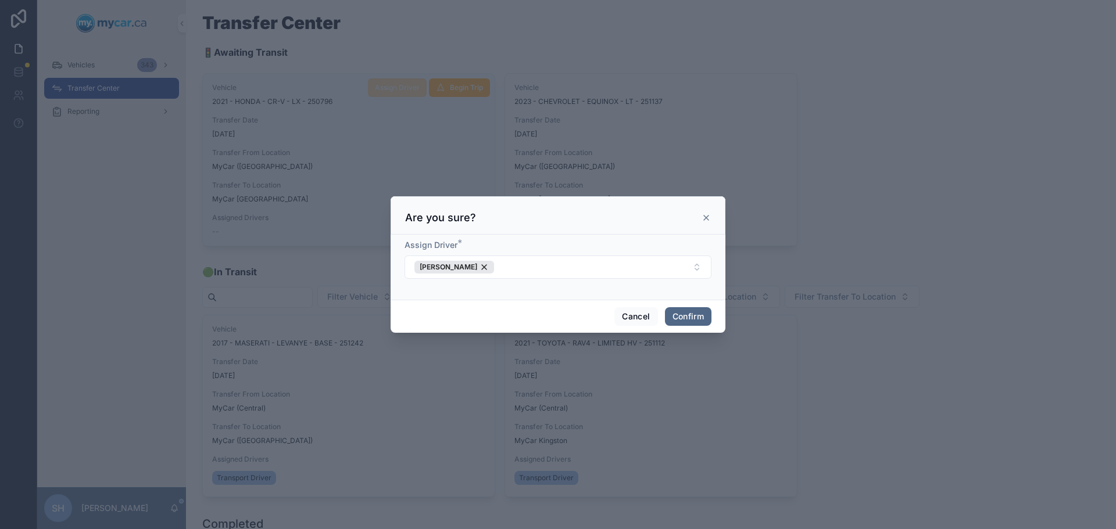
click at [690, 317] on button "Confirm" at bounding box center [688, 316] width 46 height 19
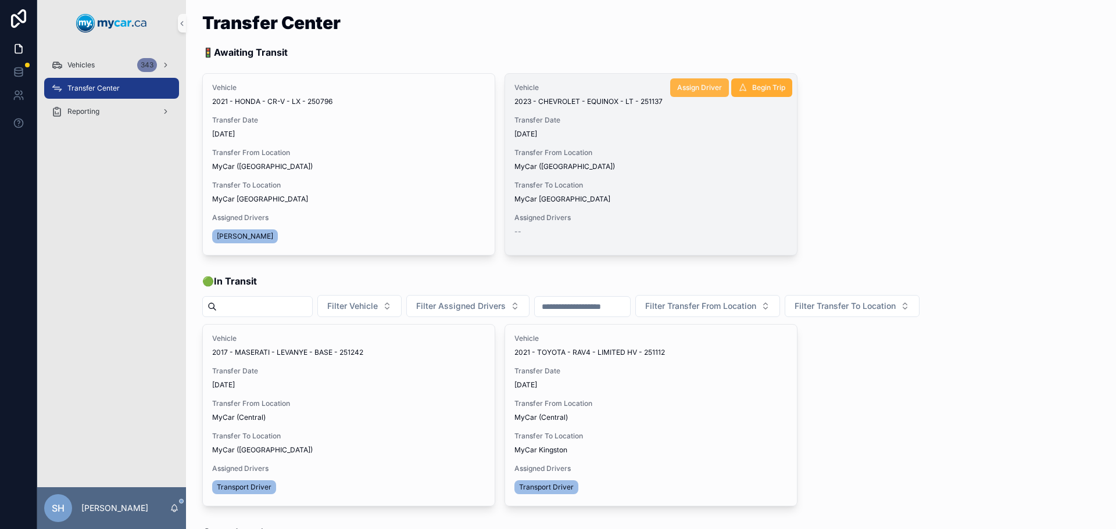
click at [690, 89] on span "Assign Driver" at bounding box center [699, 87] width 45 height 9
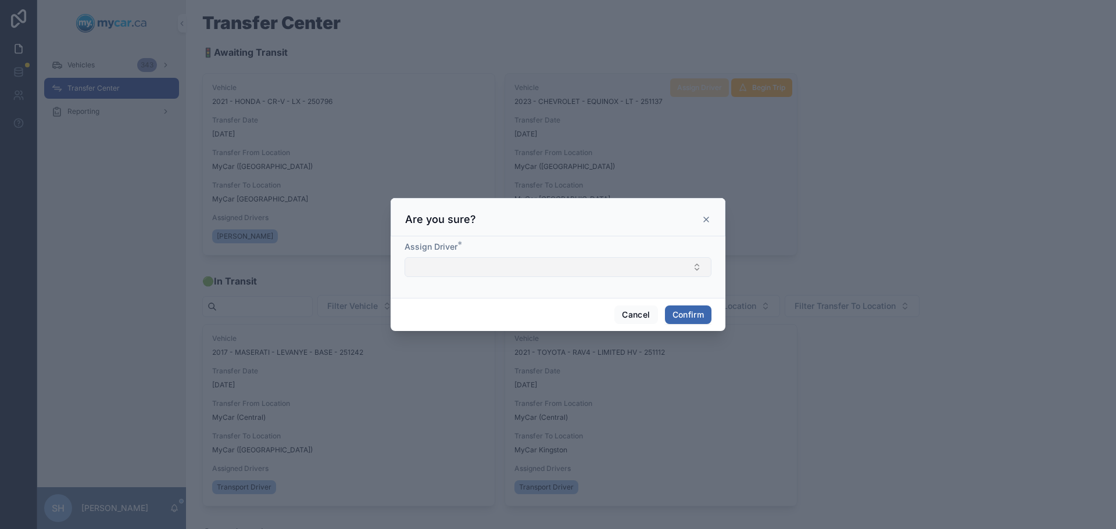
click at [511, 270] on button "Select Button" at bounding box center [557, 267] width 307 height 20
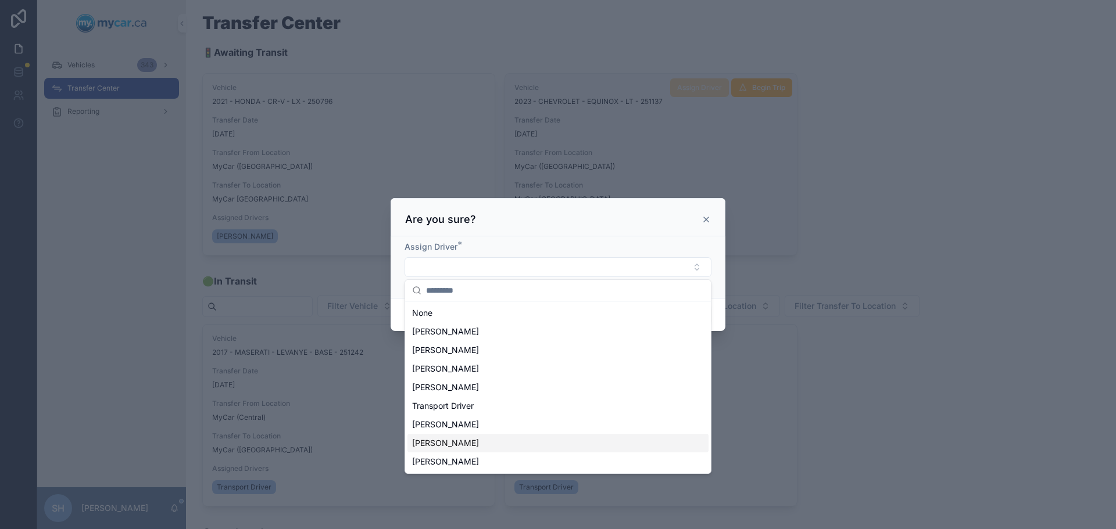
click at [461, 443] on div "[PERSON_NAME]" at bounding box center [557, 443] width 301 height 19
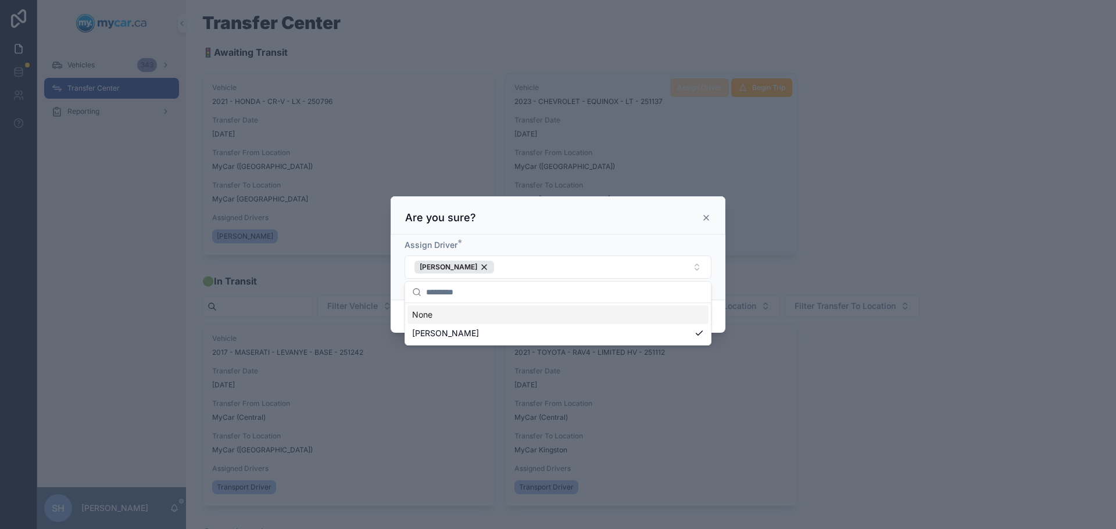
click at [848, 209] on div at bounding box center [558, 264] width 1116 height 529
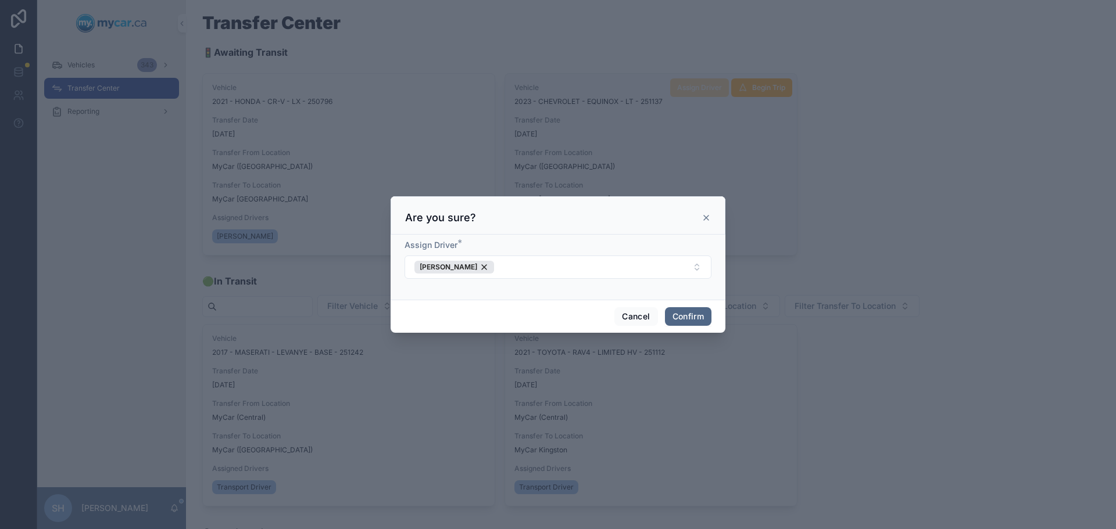
click at [691, 316] on button "Confirm" at bounding box center [688, 316] width 46 height 19
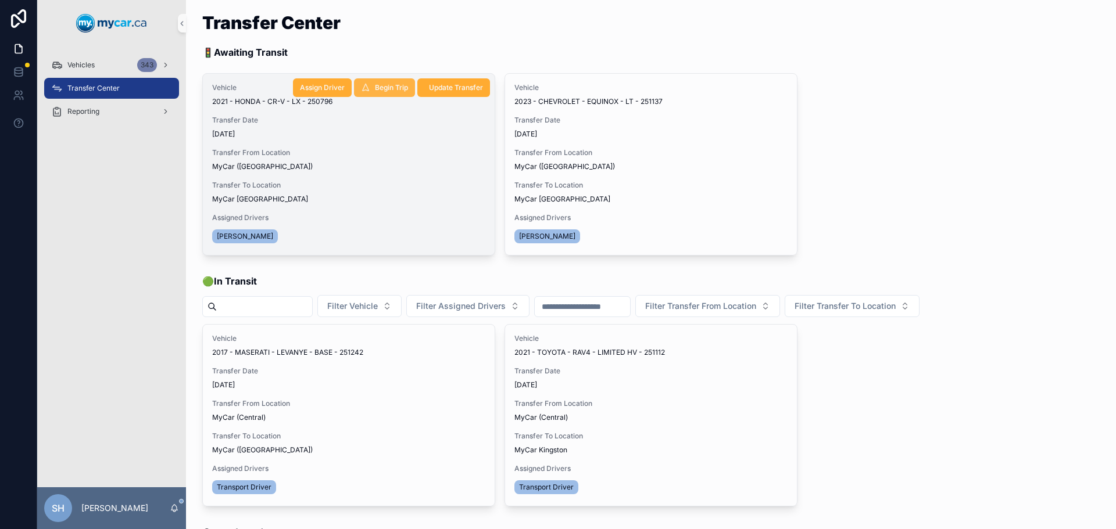
click at [390, 88] on span "Begin Trip" at bounding box center [391, 87] width 33 height 9
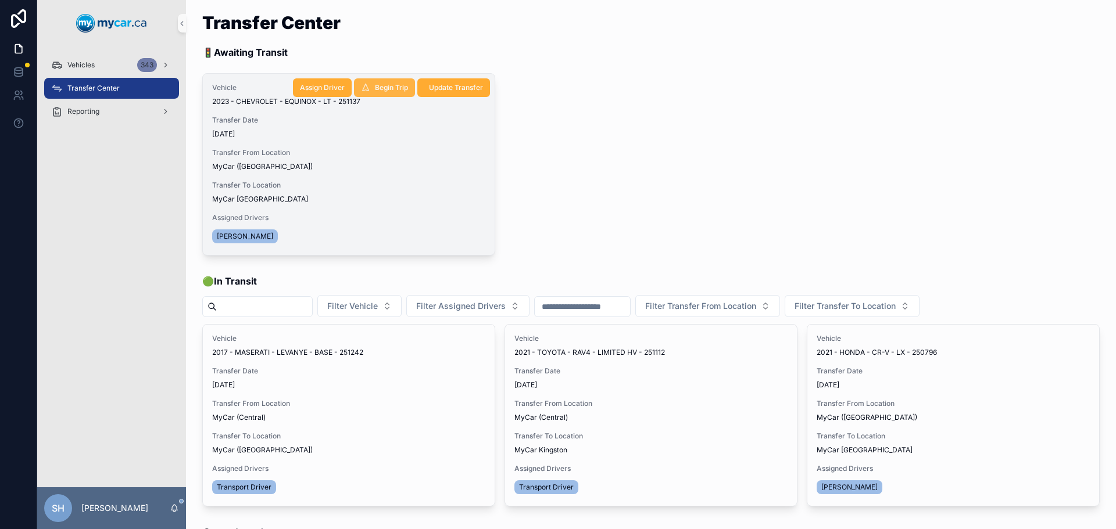
click at [376, 88] on span "Begin Trip" at bounding box center [391, 87] width 33 height 9
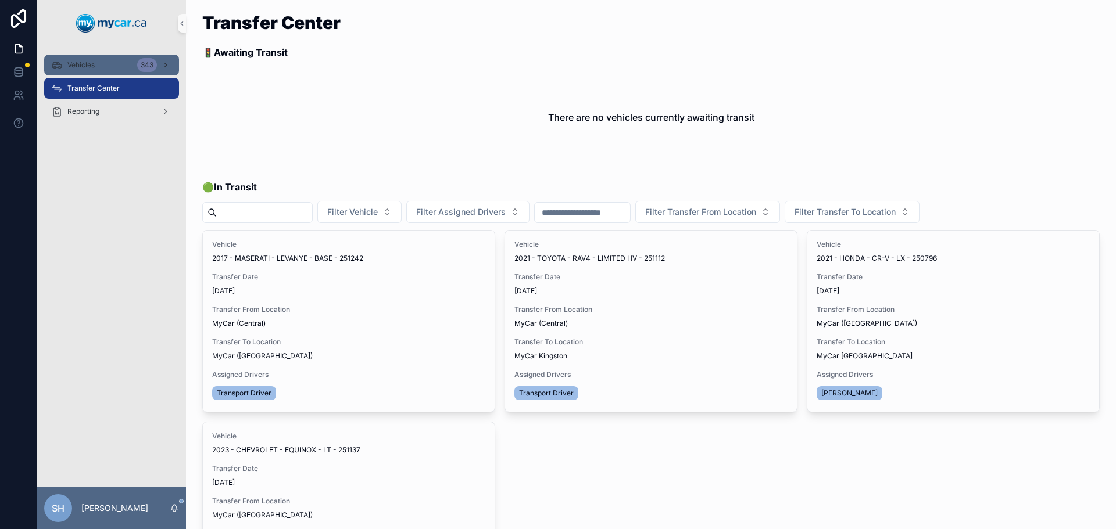
click at [91, 68] on span "Vehicles" at bounding box center [80, 64] width 27 height 9
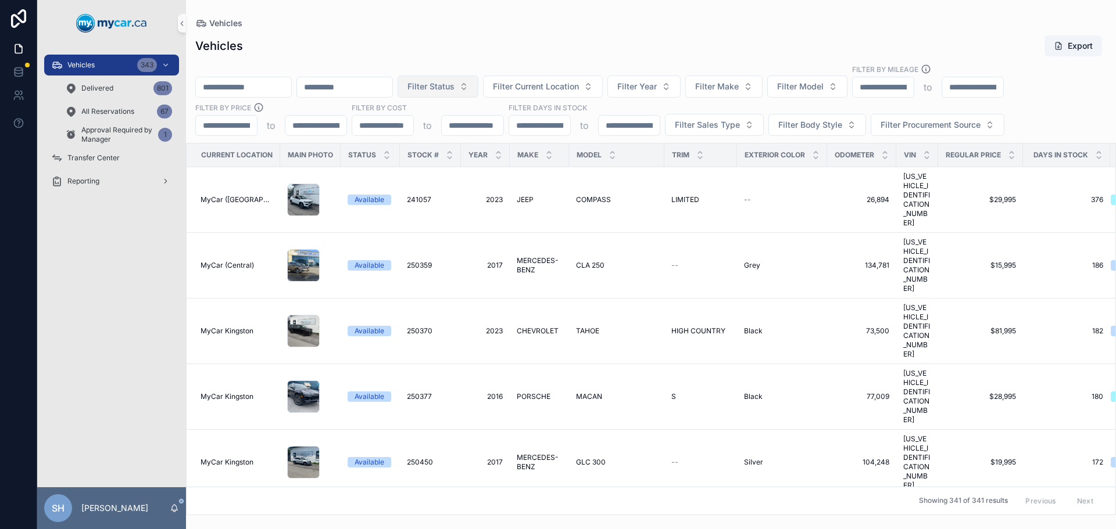
click at [454, 88] on span "Filter Status" at bounding box center [430, 87] width 47 height 12
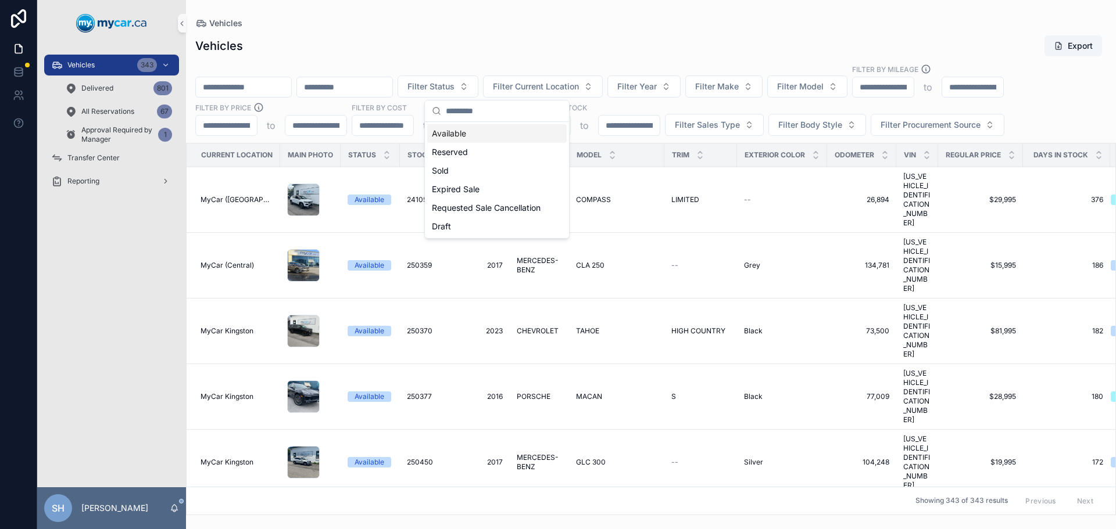
drag, startPoint x: 578, startPoint y: 12, endPoint x: 604, endPoint y: 42, distance: 39.1
click at [579, 13] on div "Vehicles Vehicles Export Filter Status Filter Current Location Filter Year Filt…" at bounding box center [651, 257] width 930 height 515
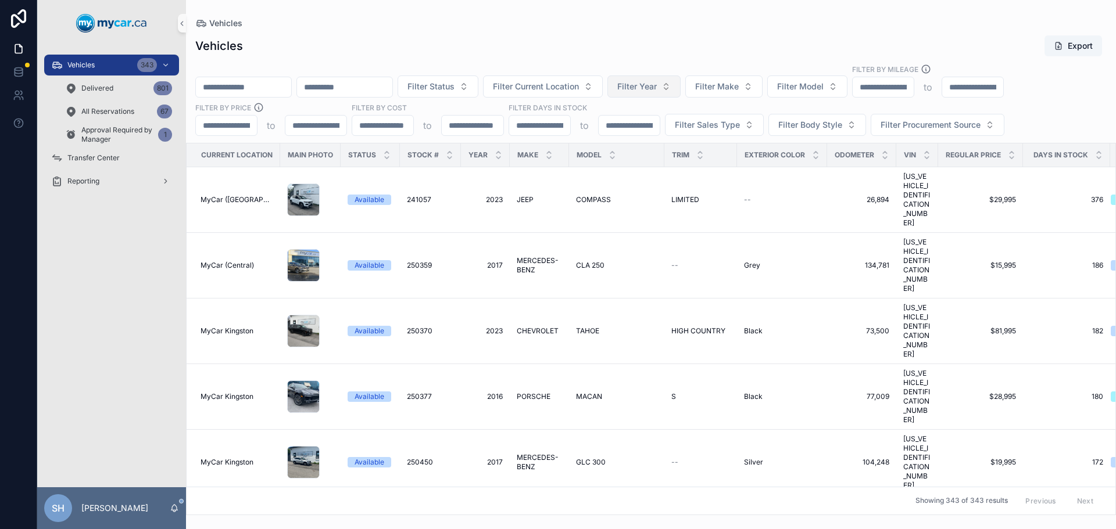
click at [657, 85] on span "Filter Year" at bounding box center [637, 87] width 40 height 12
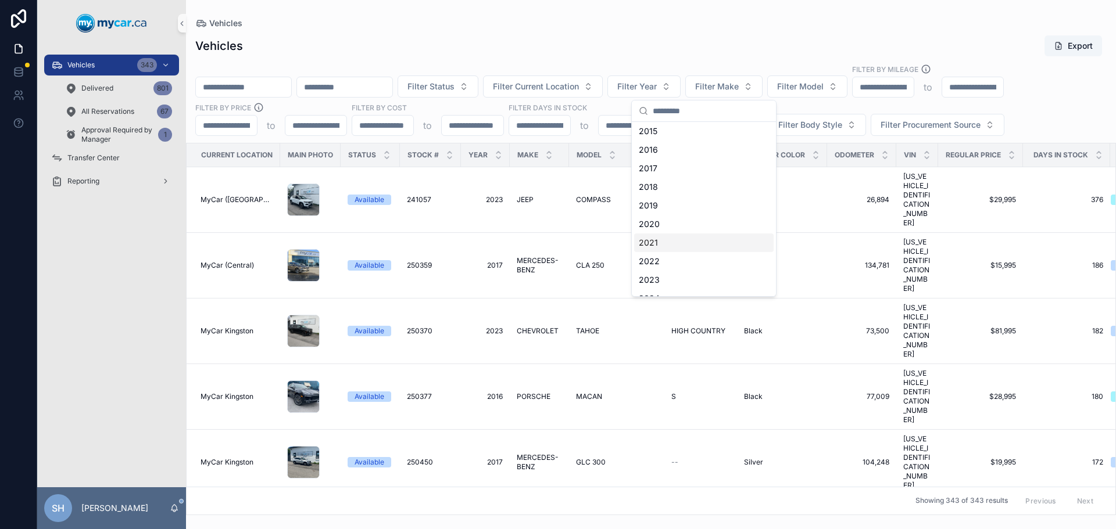
click at [663, 241] on div "2021" at bounding box center [703, 243] width 139 height 19
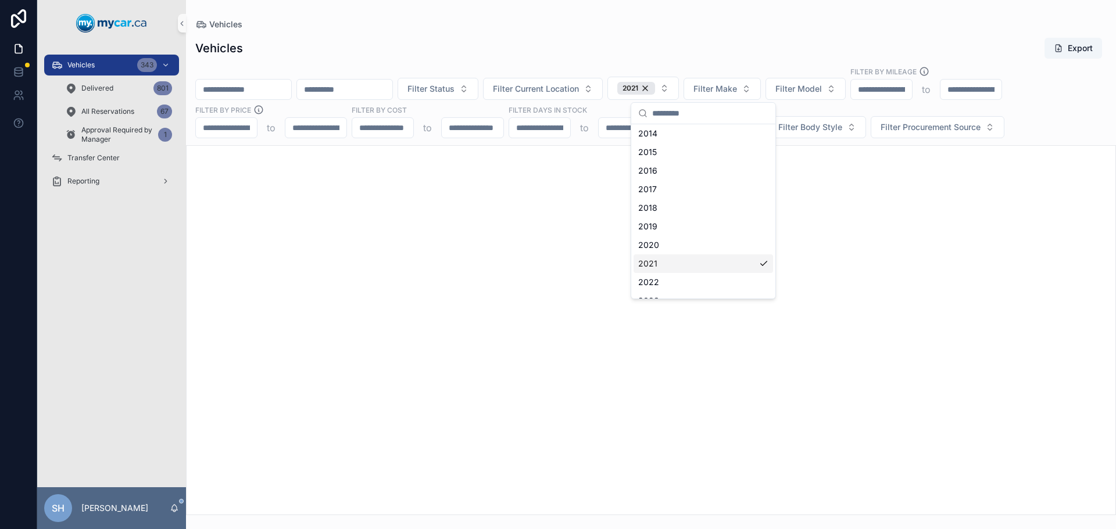
scroll to position [77, 0]
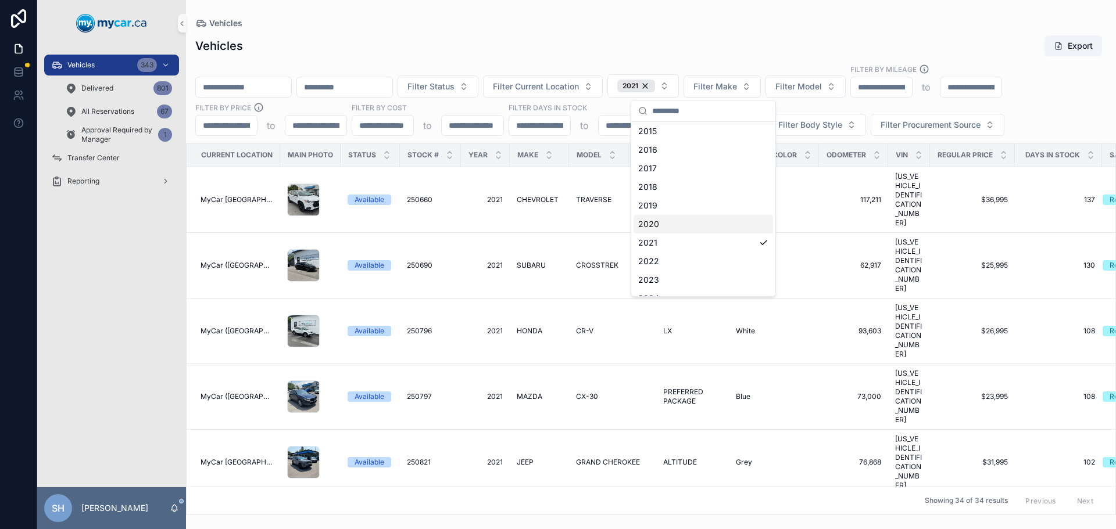
click at [748, 66] on div "Filter Status Filter Current Location 2021 Filter Make Filter Model Filter By M…" at bounding box center [651, 100] width 930 height 72
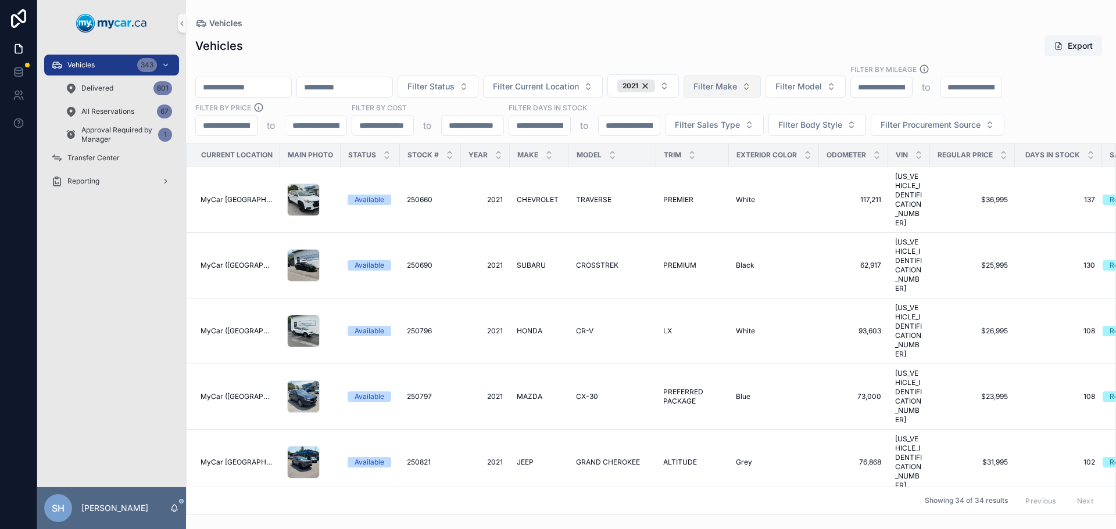
click at [737, 88] on span "Filter Make" at bounding box center [715, 87] width 44 height 12
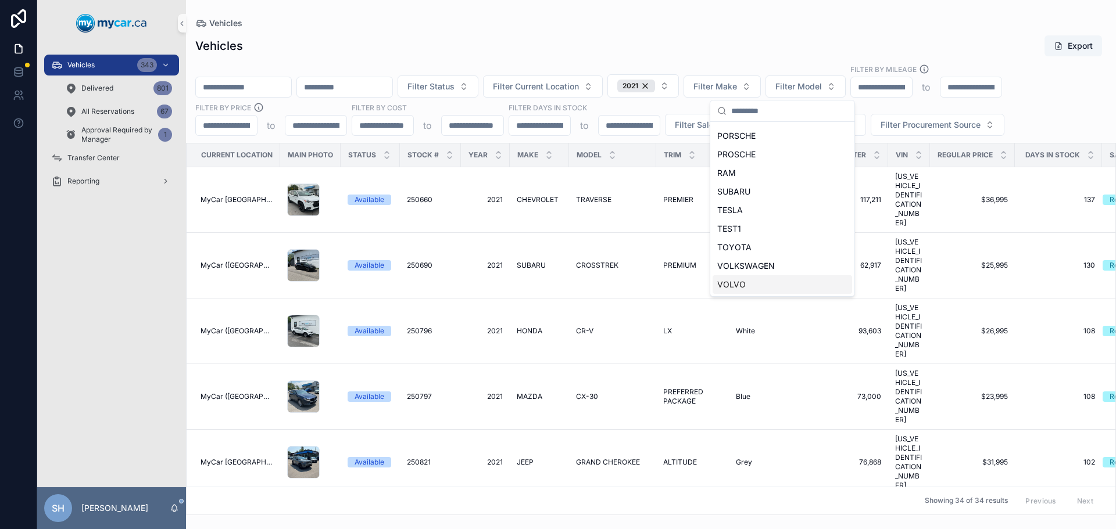
click at [745, 288] on div "VOLVO" at bounding box center [781, 284] width 139 height 19
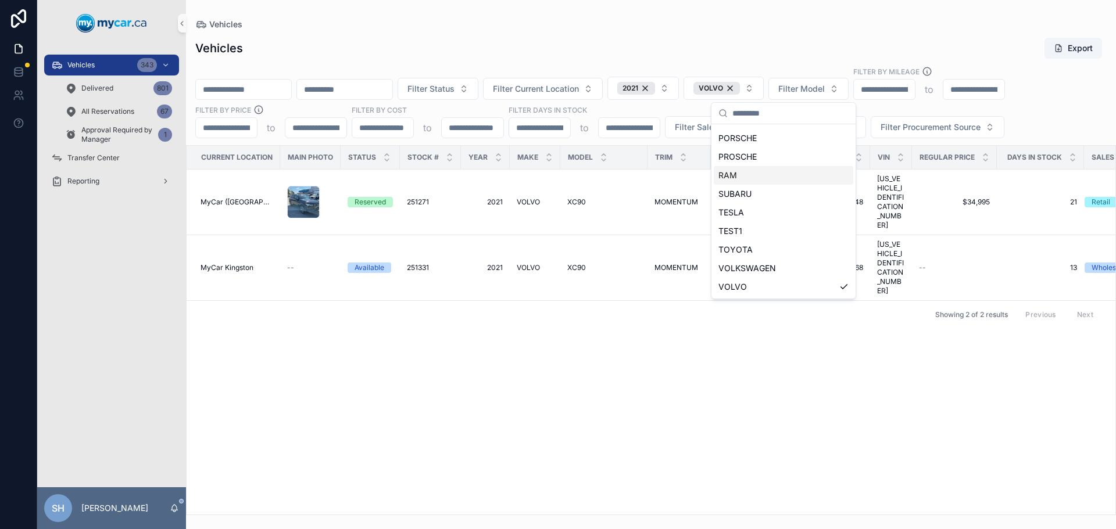
click at [650, 28] on div "Vehicles" at bounding box center [650, 25] width 911 height 12
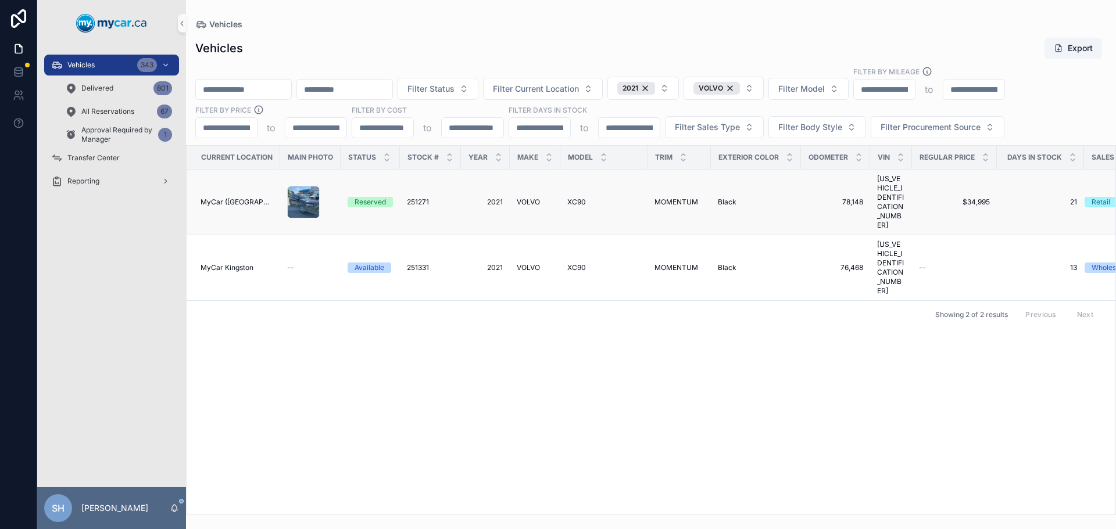
click at [575, 198] on span "XC90" at bounding box center [576, 202] width 19 height 9
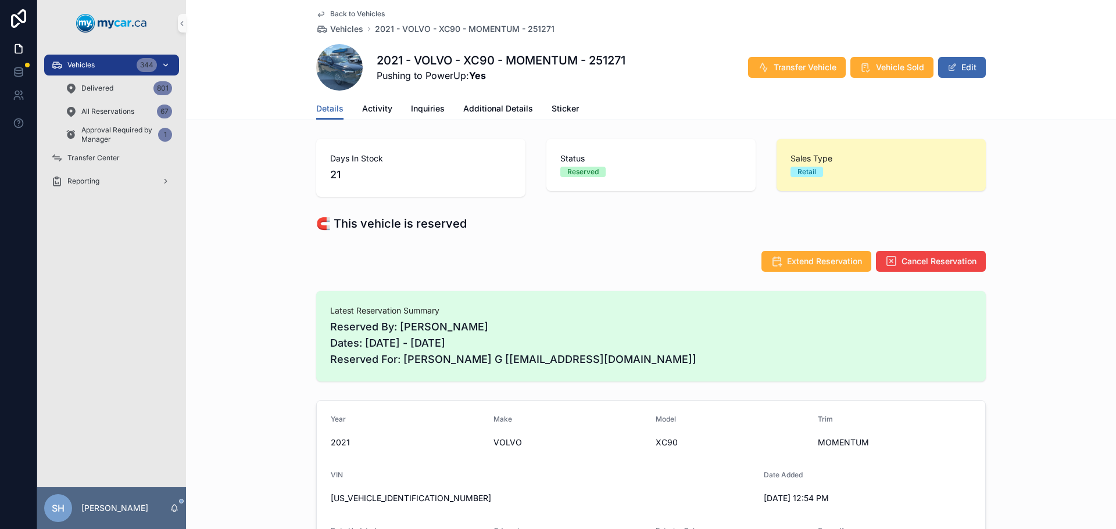
click at [98, 71] on div "Vehicles 344" at bounding box center [111, 65] width 121 height 19
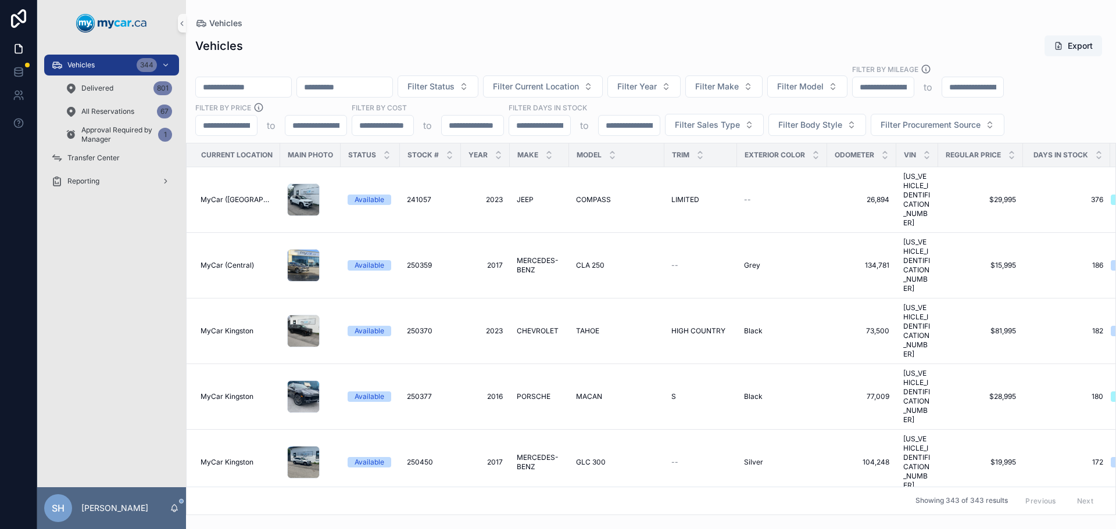
click at [220, 82] on input "scrollable content" at bounding box center [243, 87] width 95 height 16
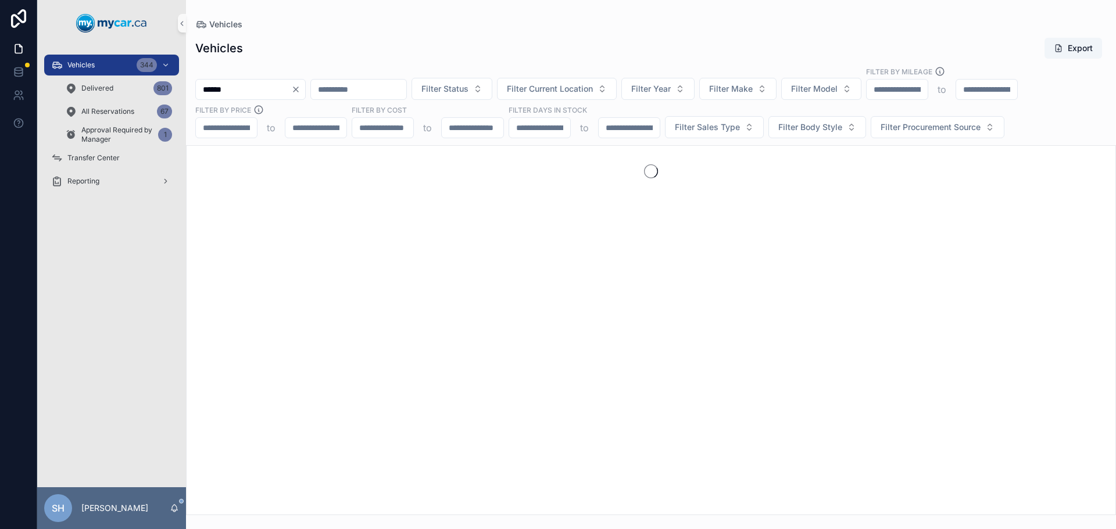
type input "******"
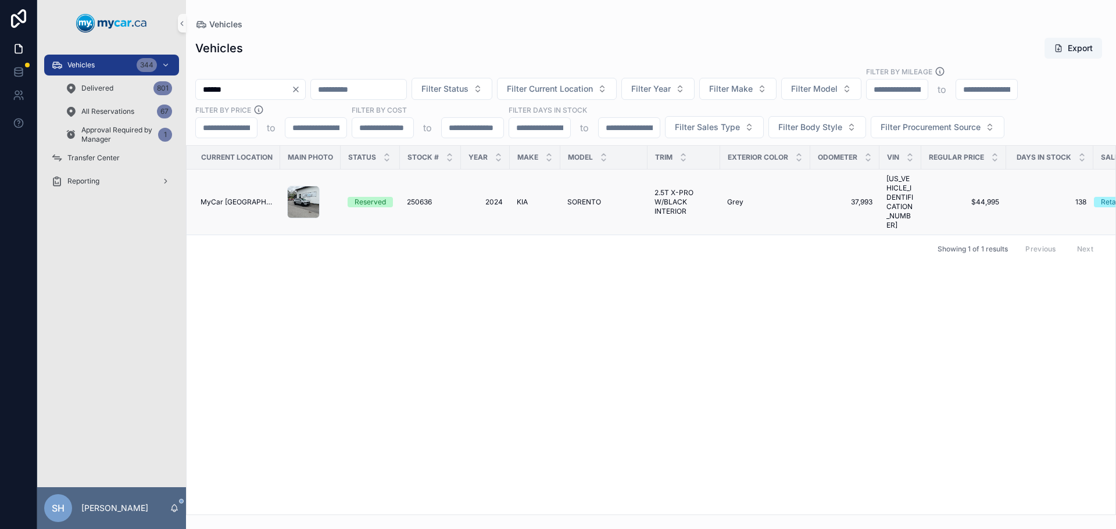
click at [572, 184] on td "SORENTO SORENTO" at bounding box center [603, 203] width 87 height 66
click at [579, 198] on span "SORENTO" at bounding box center [584, 202] width 34 height 9
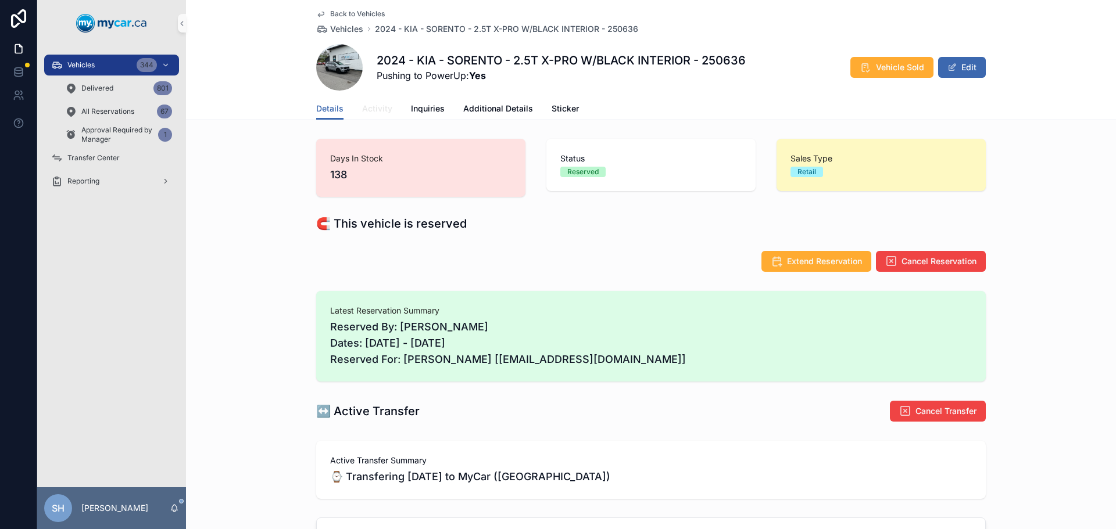
scroll to position [43, 0]
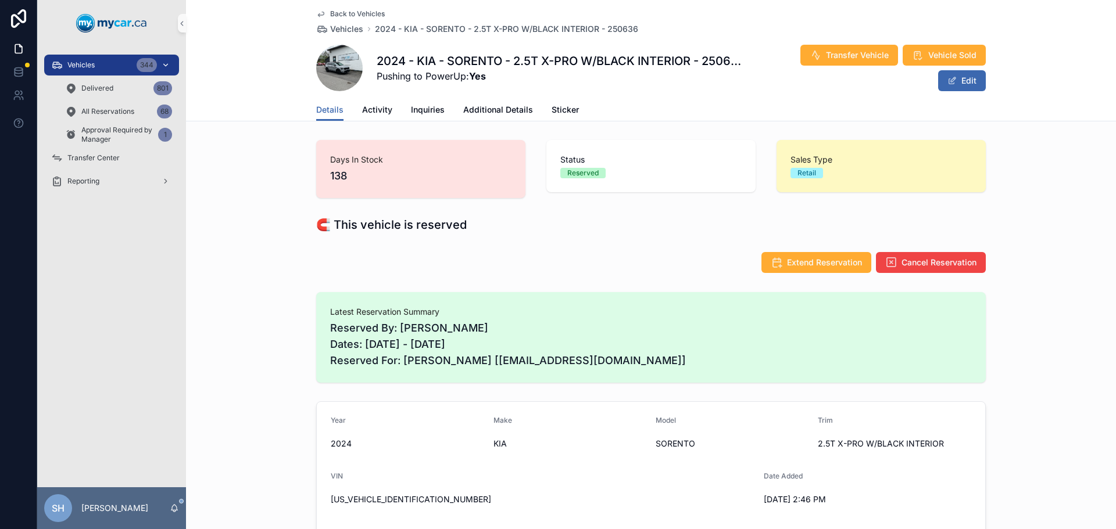
click at [88, 60] on div "Vehicles 344" at bounding box center [111, 65] width 121 height 19
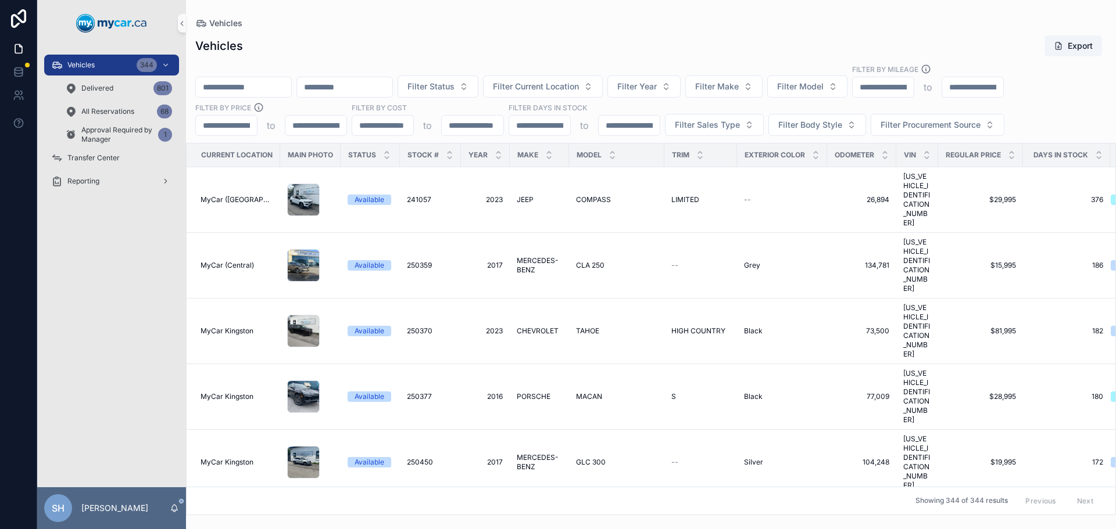
click at [329, 38] on div "Vehicles Export" at bounding box center [650, 46] width 911 height 22
click at [454, 89] on span "Filter Status" at bounding box center [430, 87] width 47 height 12
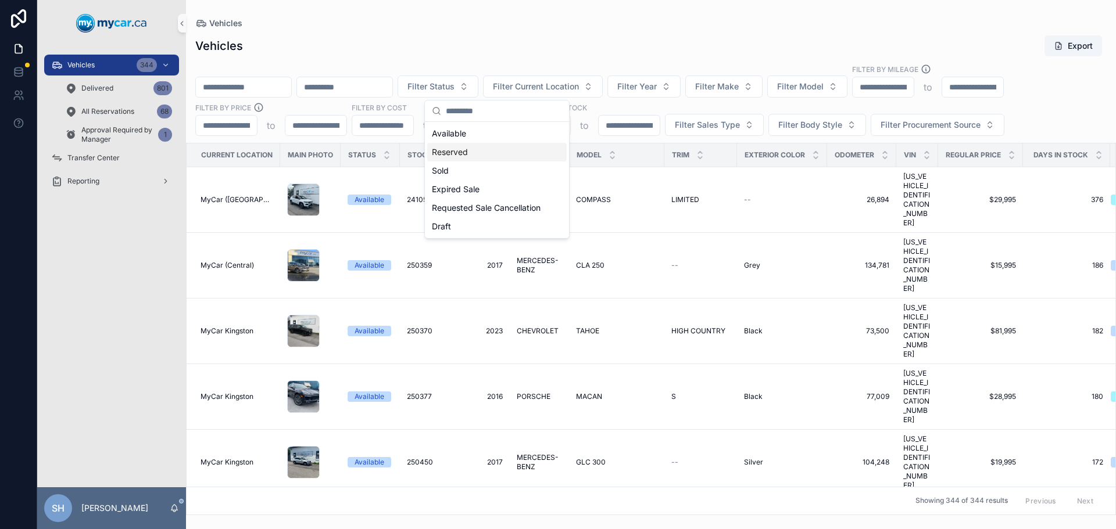
click at [450, 154] on div "Reserved" at bounding box center [496, 152] width 139 height 19
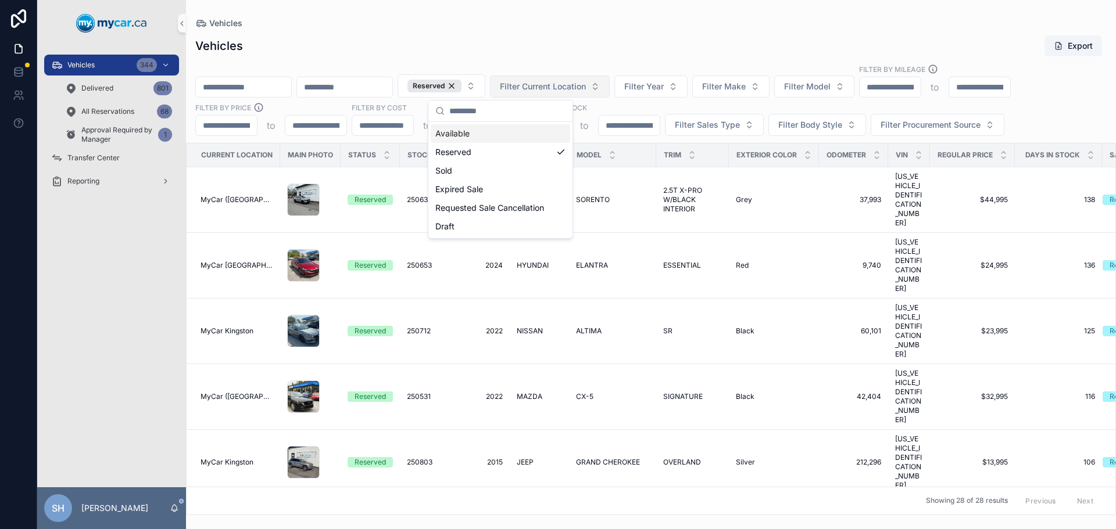
click at [573, 89] on span "Filter Current Location" at bounding box center [543, 87] width 86 height 12
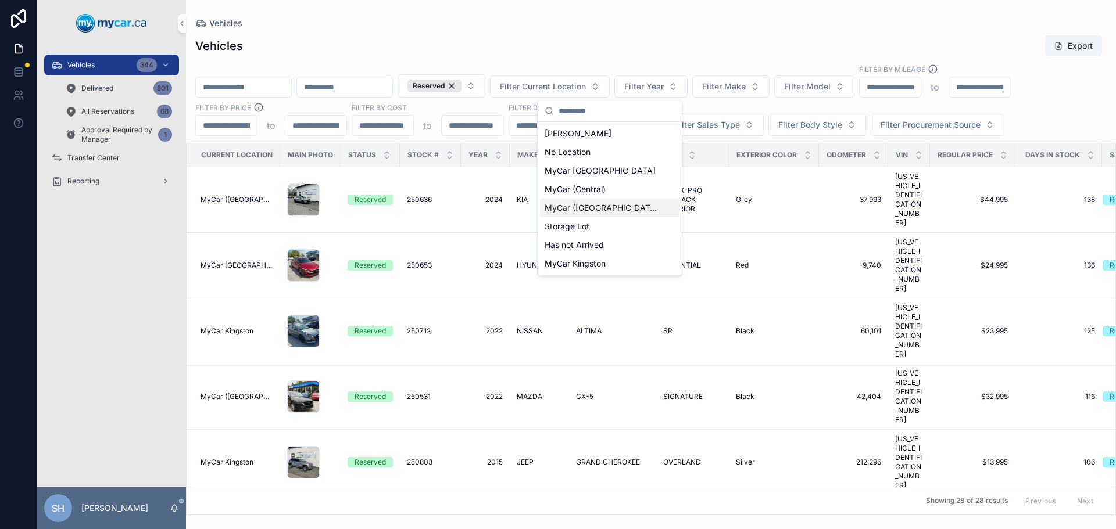
click at [584, 206] on span "MyCar ([GEOGRAPHIC_DATA])" at bounding box center [602, 208] width 116 height 12
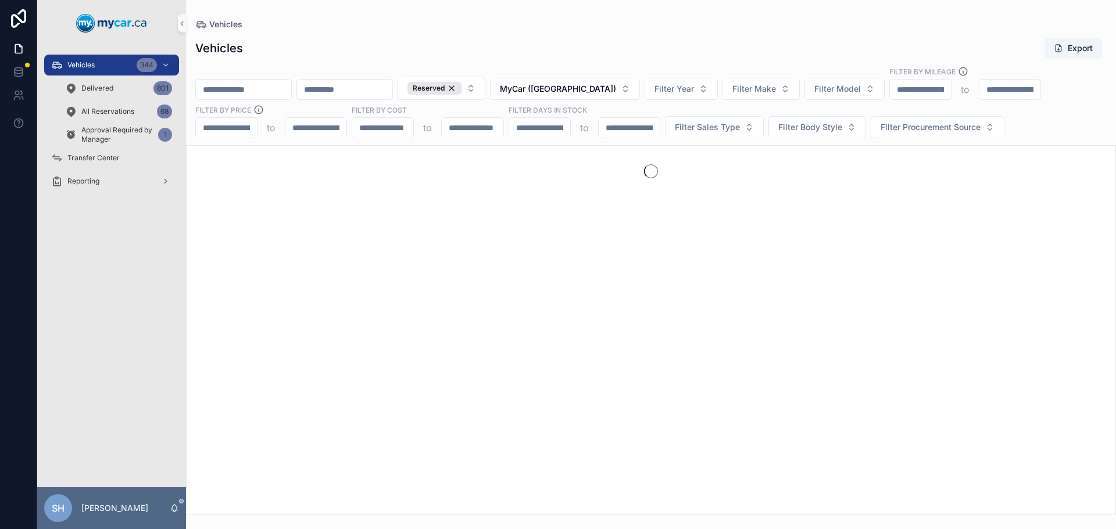
click at [608, 45] on div "Vehicles Export" at bounding box center [650, 48] width 911 height 22
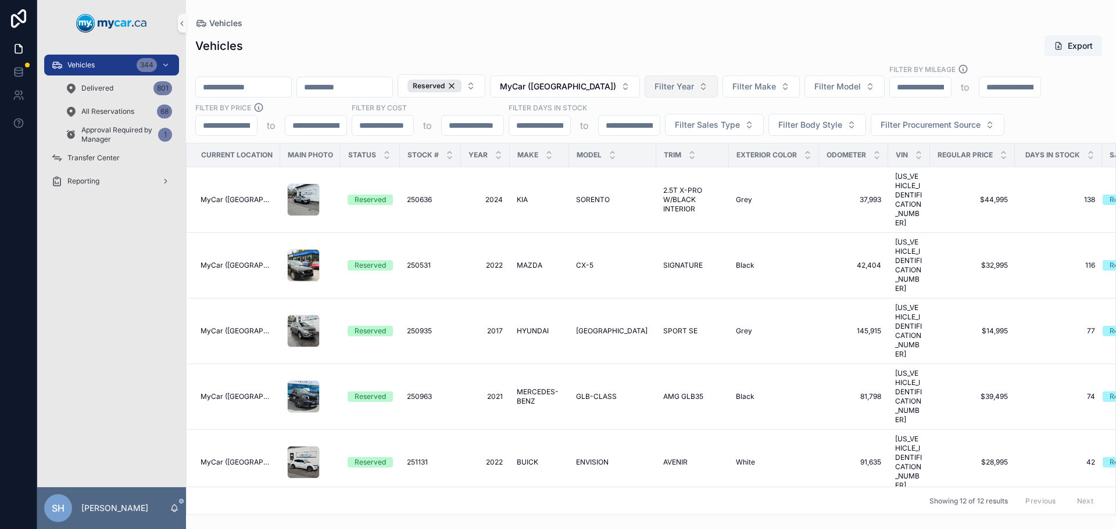
click at [686, 88] on span "Filter Year" at bounding box center [674, 87] width 40 height 12
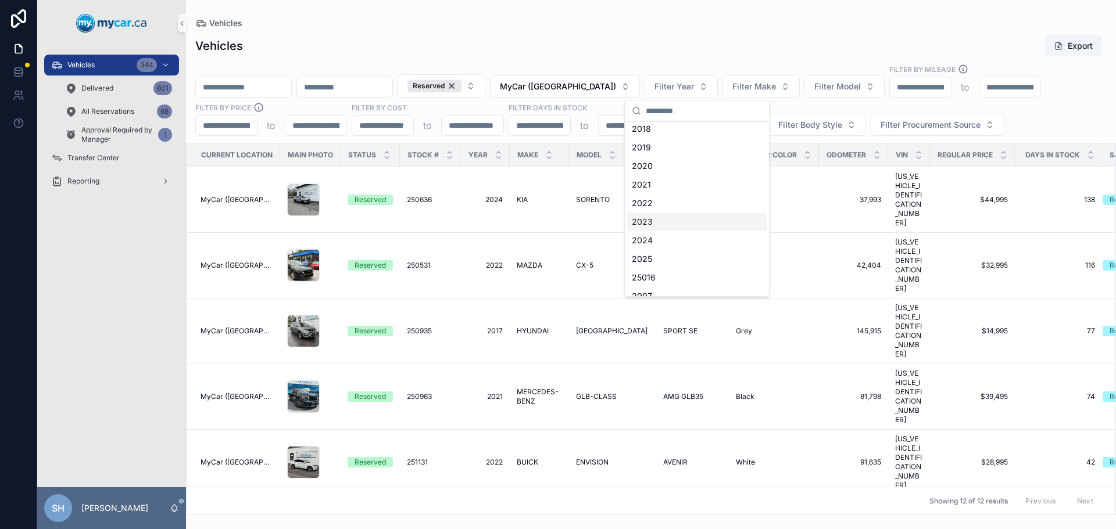
click at [651, 223] on div "2023" at bounding box center [696, 222] width 139 height 19
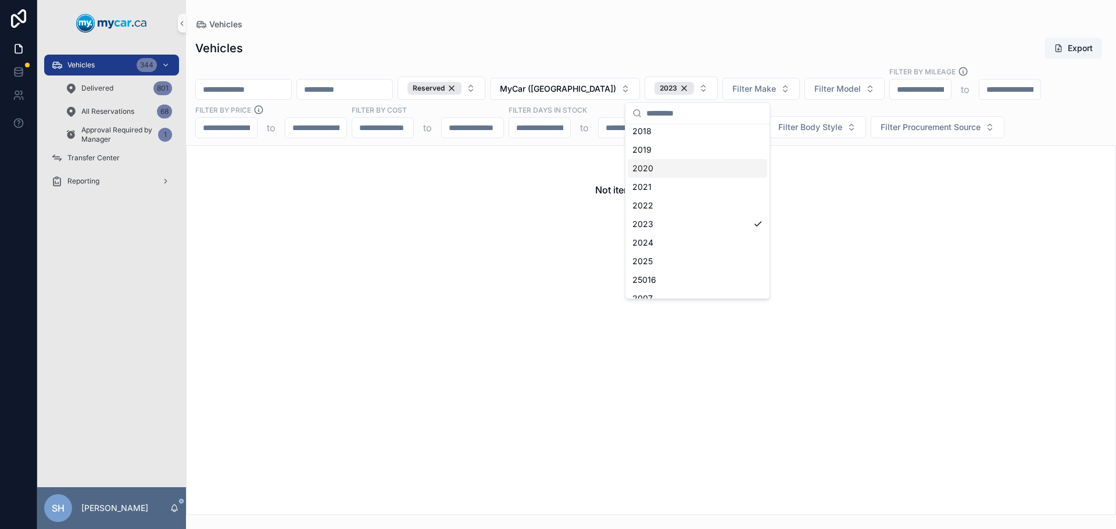
click at [588, 49] on div "Vehicles Export" at bounding box center [650, 48] width 911 height 22
click at [461, 87] on div "Reserved" at bounding box center [434, 88] width 54 height 13
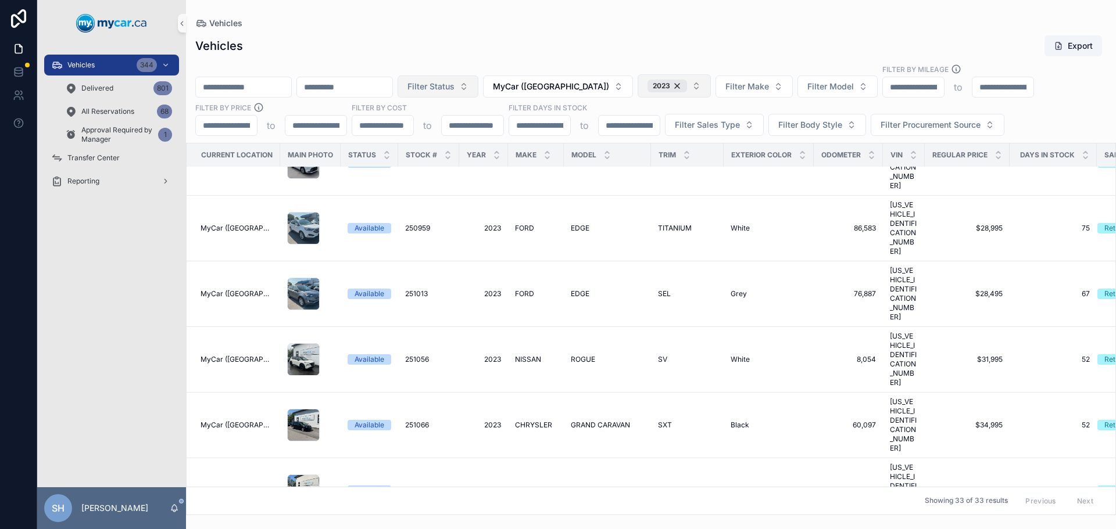
scroll to position [168, 0]
click at [687, 87] on div "2023" at bounding box center [667, 86] width 40 height 13
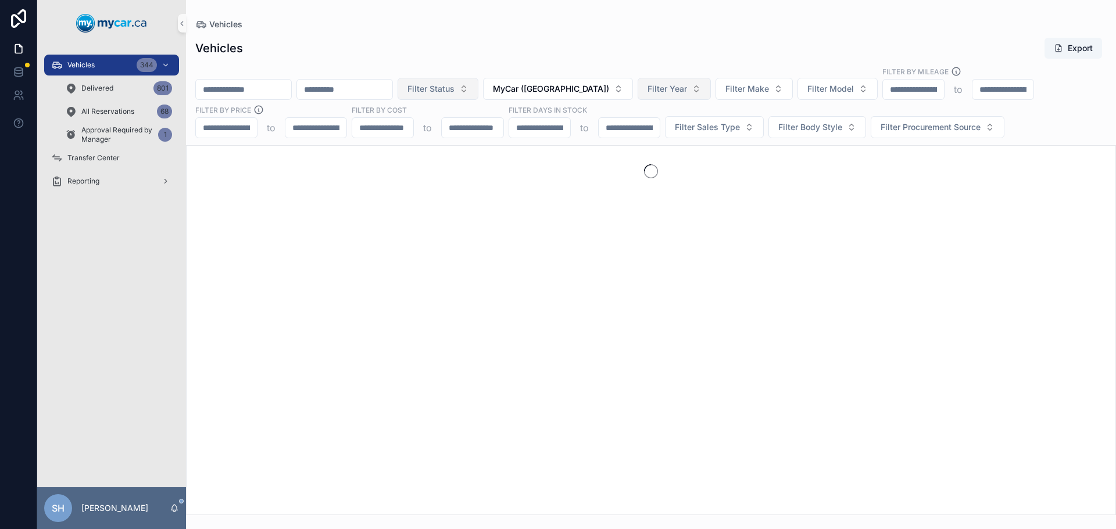
click at [454, 89] on span "Filter Status" at bounding box center [430, 89] width 47 height 12
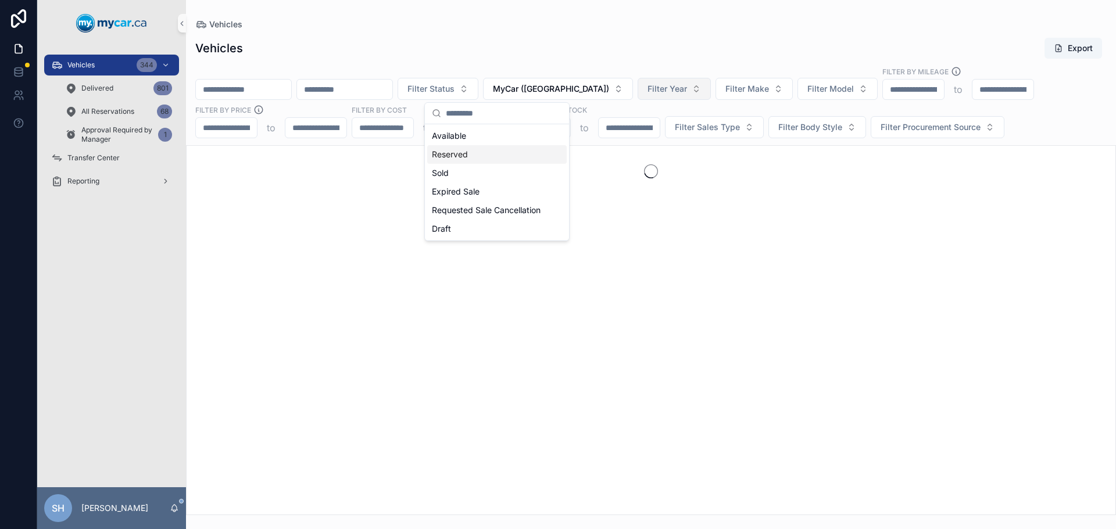
click at [461, 155] on div "Reserved" at bounding box center [496, 154] width 139 height 19
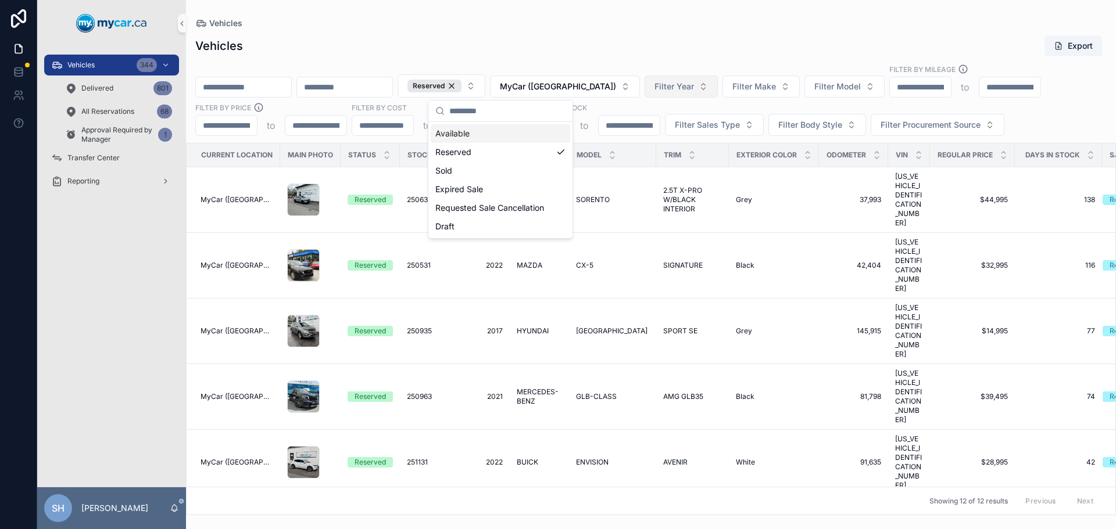
click at [522, 26] on div "Vehicles" at bounding box center [650, 23] width 911 height 9
click at [392, 82] on input "scrollable content" at bounding box center [344, 87] width 95 height 16
click at [461, 84] on div "Reserved" at bounding box center [434, 86] width 54 height 13
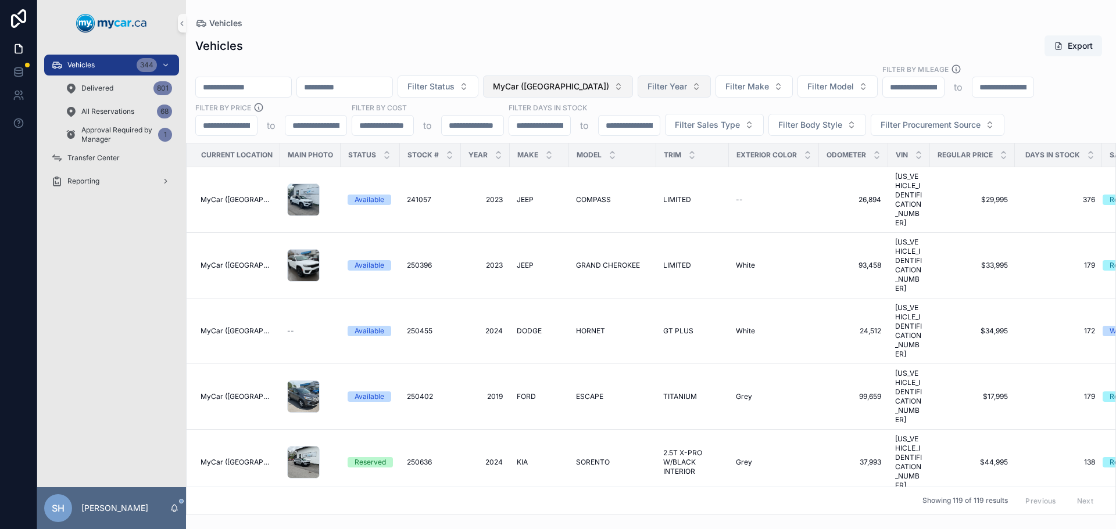
click at [597, 88] on span "MyCar ([GEOGRAPHIC_DATA])" at bounding box center [551, 87] width 116 height 12
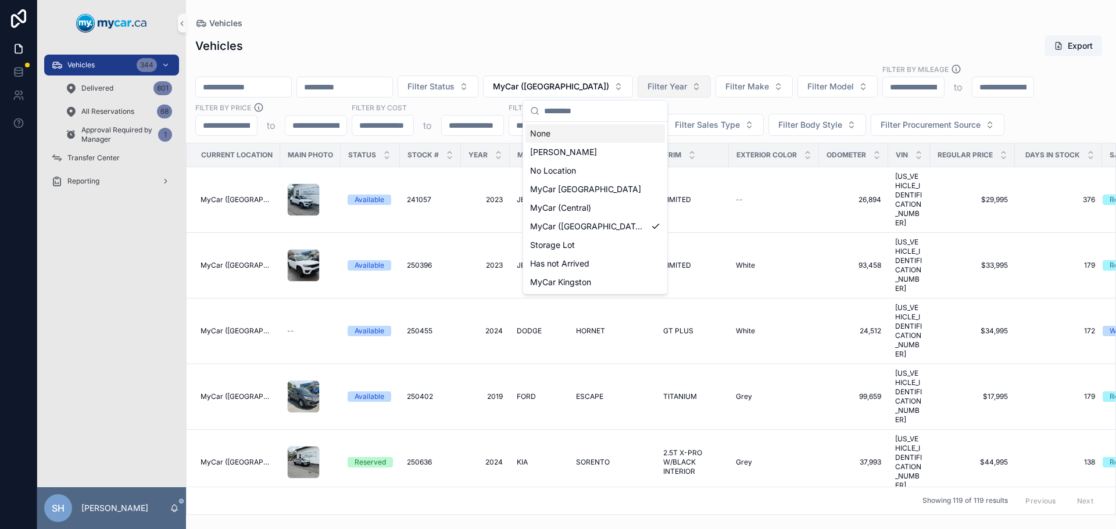
click at [549, 128] on div "None" at bounding box center [594, 133] width 139 height 19
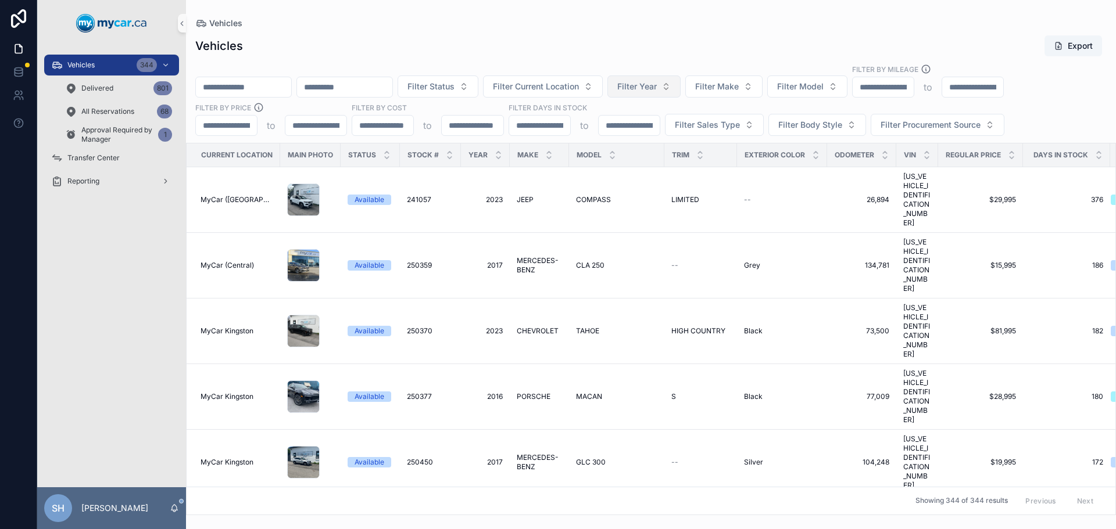
click at [450, 52] on div "Vehicles Export" at bounding box center [650, 46] width 911 height 22
click at [105, 105] on div "All Reservations 68" at bounding box center [118, 111] width 107 height 19
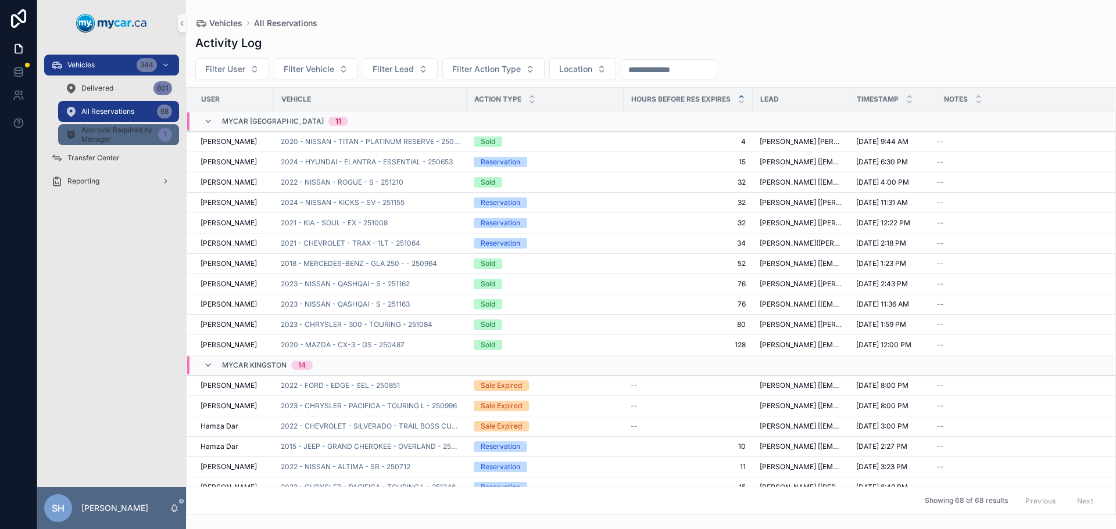
click at [107, 131] on span "Approval Required by Manager" at bounding box center [117, 135] width 72 height 19
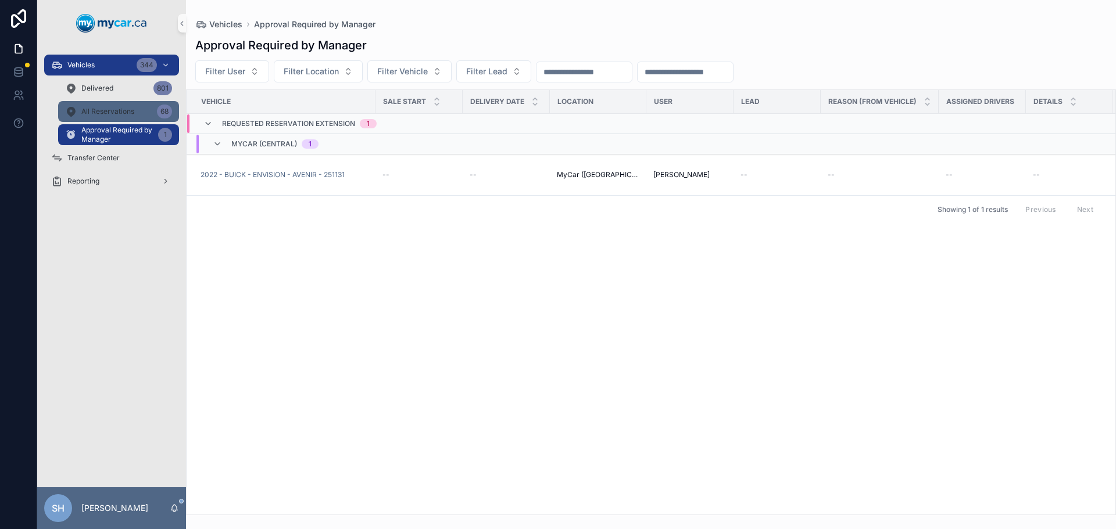
click at [125, 111] on span "All Reservations" at bounding box center [107, 111] width 53 height 9
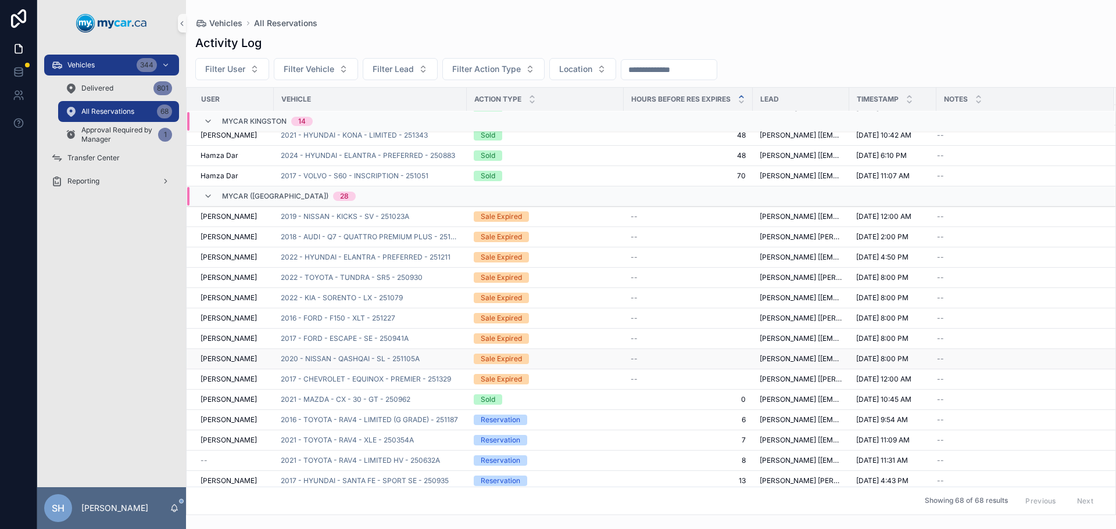
scroll to position [535, 0]
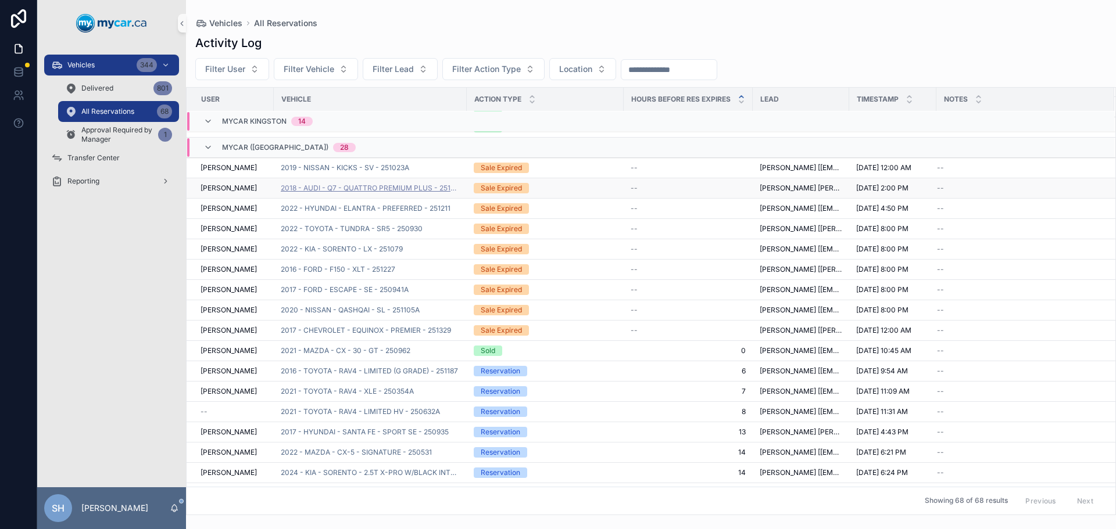
click at [410, 188] on span "2018 - AUDI - Q7 - QUATTRO PREMIUM PLUS - 251028" at bounding box center [370, 188] width 179 height 9
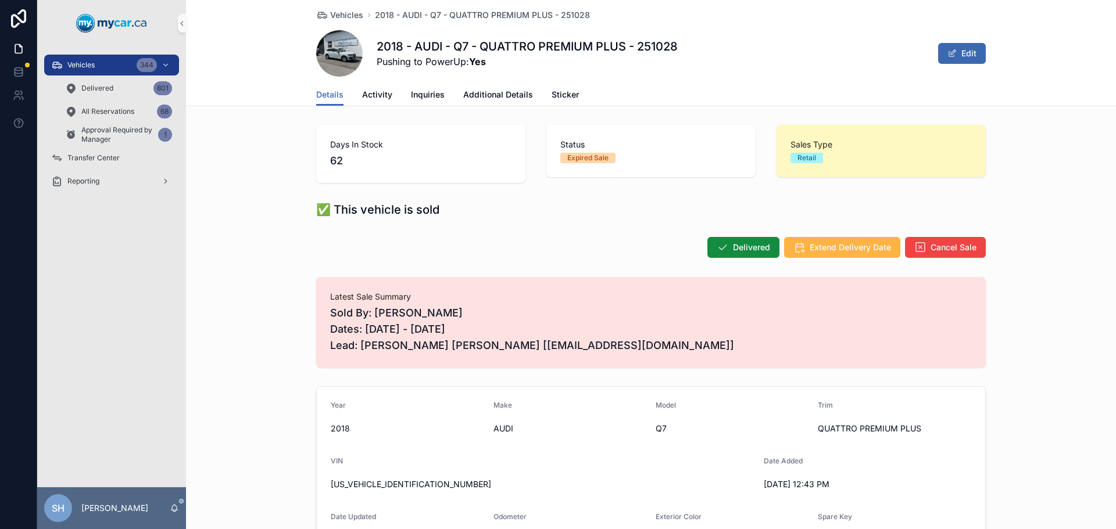
click at [844, 243] on span "Extend Delivery Date" at bounding box center [849, 248] width 81 height 12
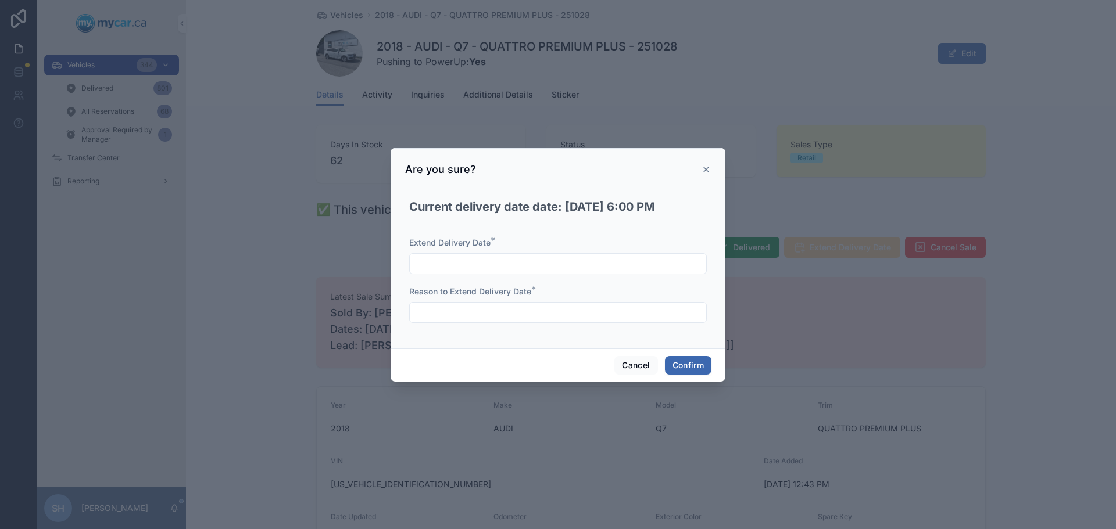
click at [501, 262] on input "text" at bounding box center [558, 264] width 296 height 16
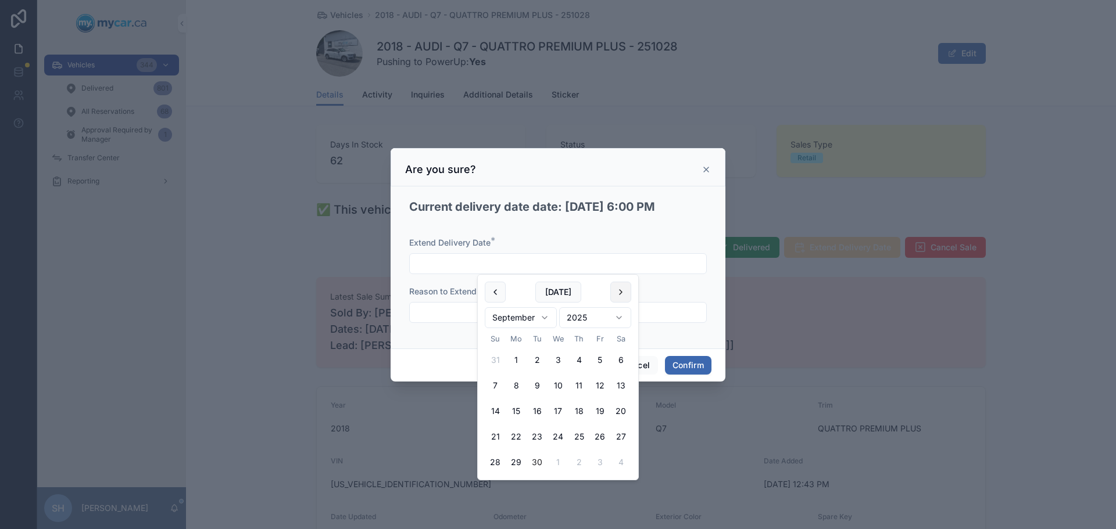
click at [622, 295] on button at bounding box center [620, 292] width 21 height 21
click at [560, 354] on button "1" at bounding box center [557, 360] width 21 height 21
type input "*********"
click at [677, 362] on button "Confirm" at bounding box center [688, 365] width 46 height 19
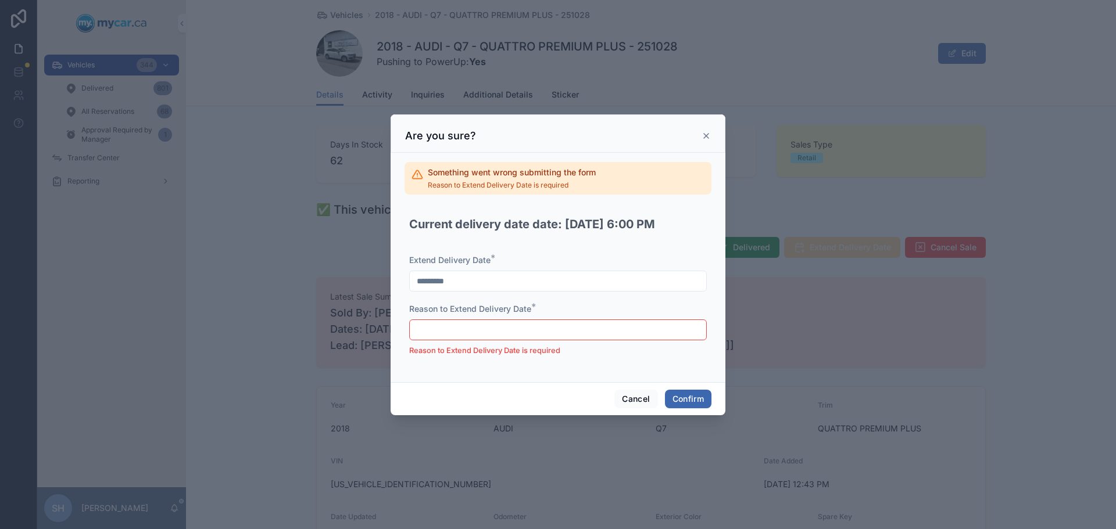
click at [578, 331] on input "text" at bounding box center [558, 330] width 296 height 16
click at [501, 324] on input "text" at bounding box center [558, 330] width 296 height 16
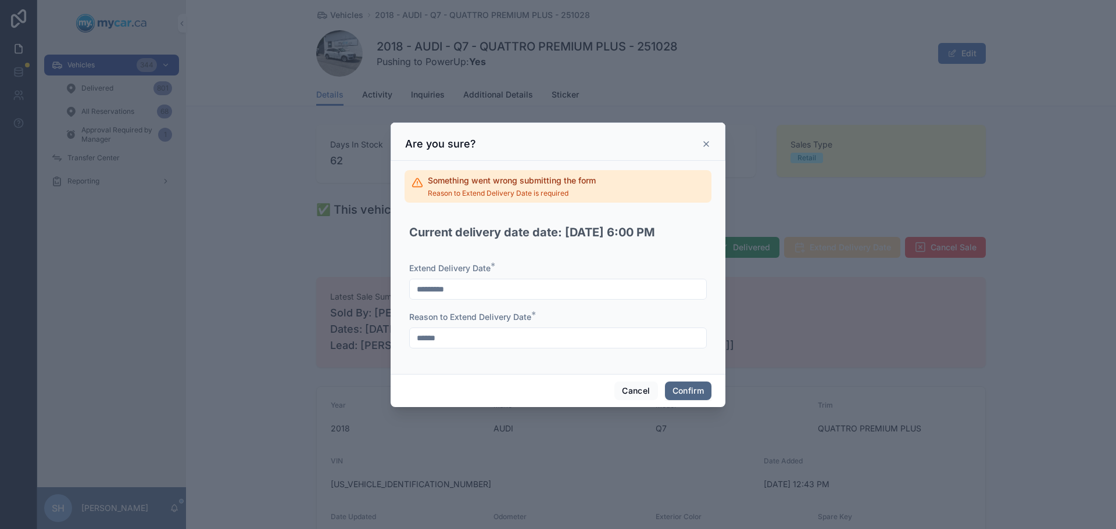
type input "******"
click at [687, 384] on button "Confirm" at bounding box center [688, 391] width 46 height 19
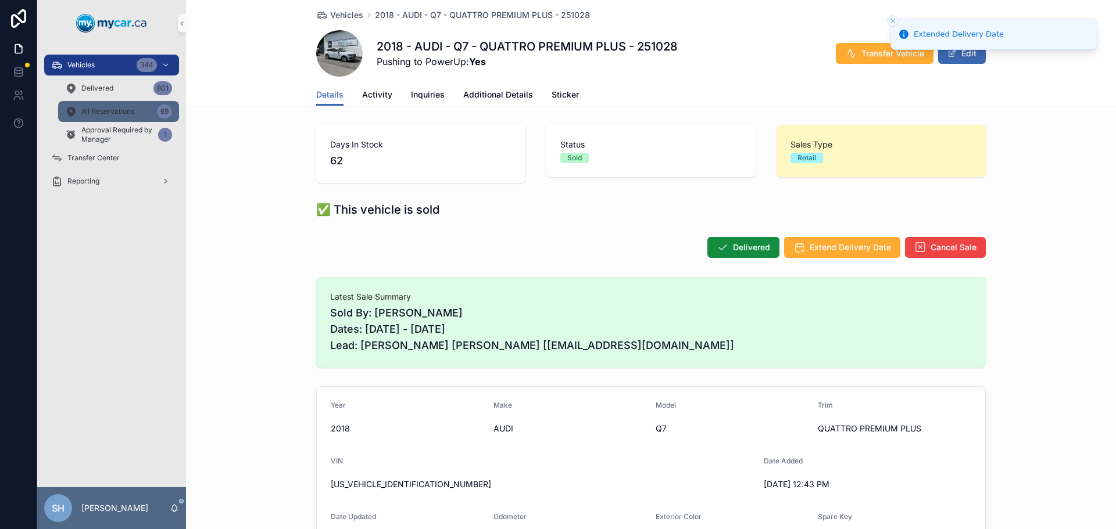
click at [98, 110] on span "All Reservations" at bounding box center [107, 111] width 53 height 9
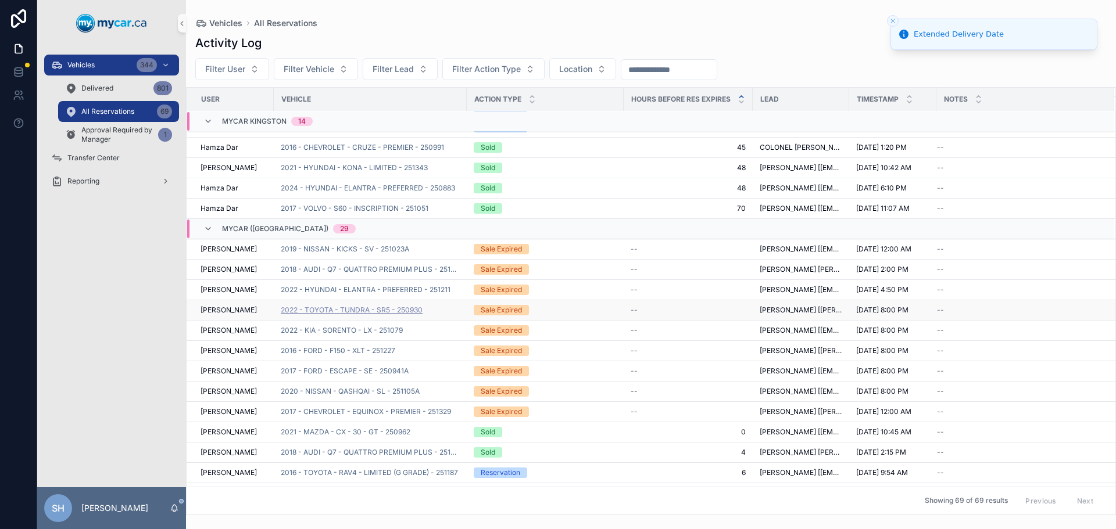
scroll to position [477, 0]
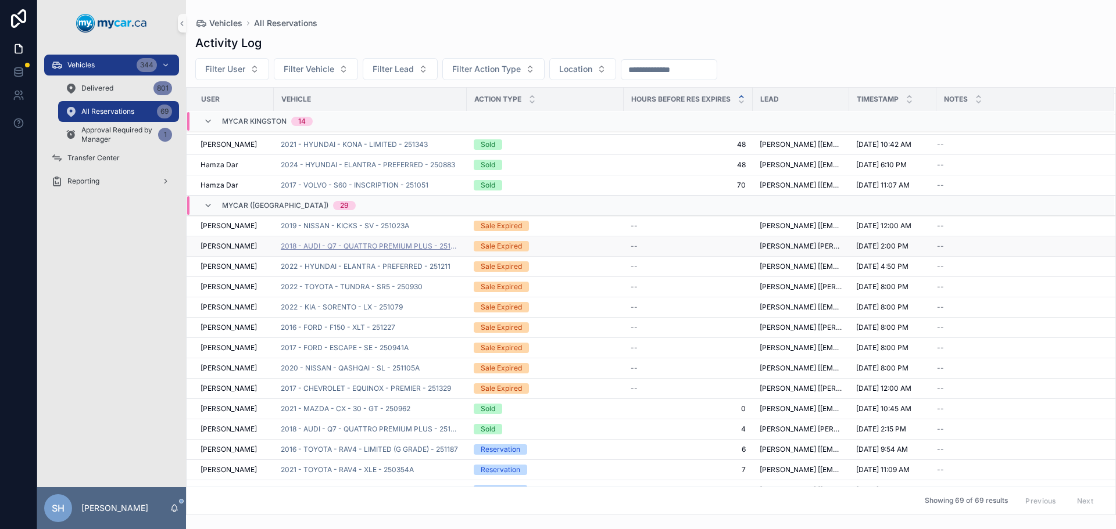
click at [364, 245] on span "2018 - AUDI - Q7 - QUATTRO PREMIUM PLUS - 251028" at bounding box center [370, 246] width 179 height 9
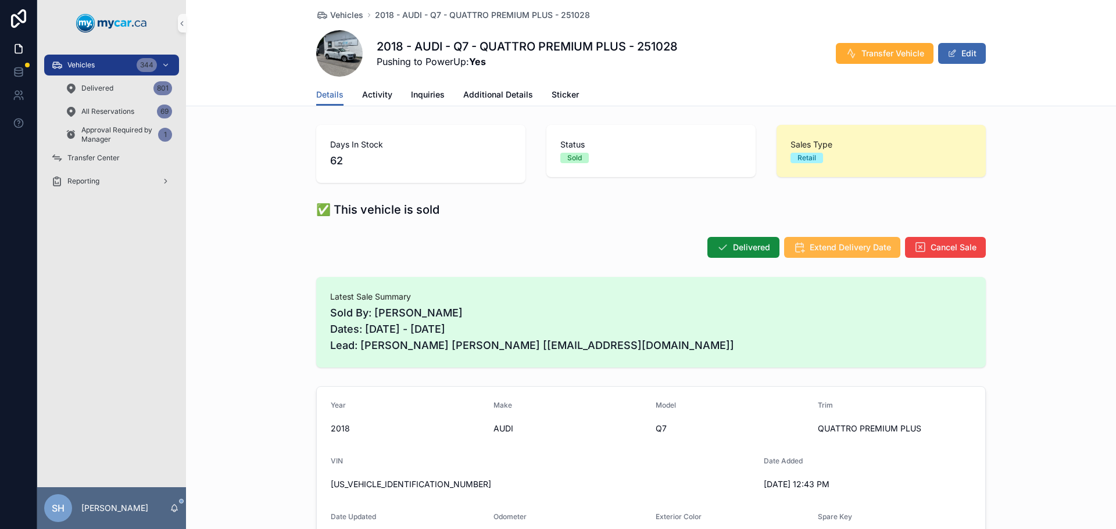
click at [819, 241] on button "Extend Delivery Date" at bounding box center [842, 247] width 116 height 21
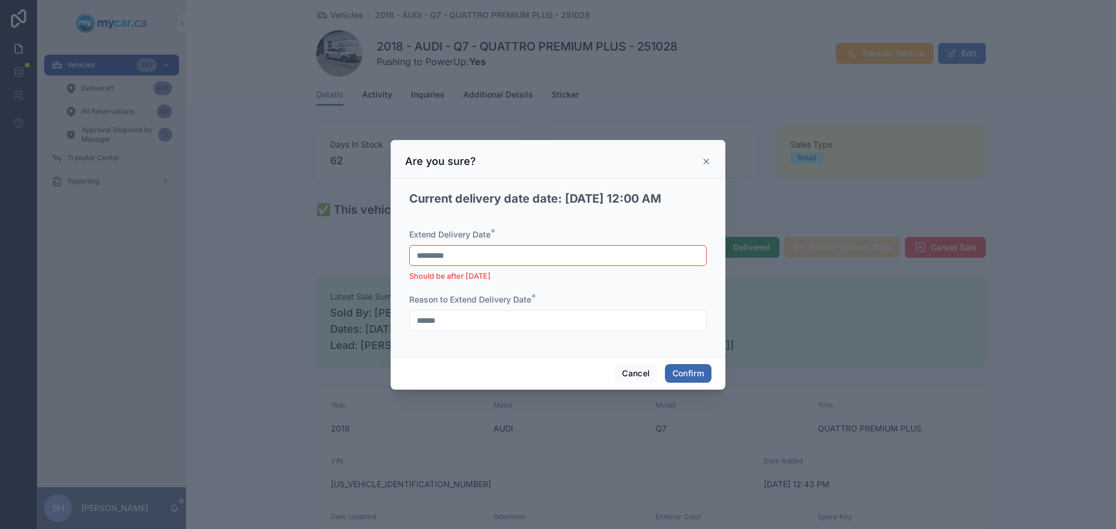
click at [307, 320] on div at bounding box center [558, 264] width 1116 height 529
click at [147, 309] on div at bounding box center [558, 264] width 1116 height 529
click at [704, 162] on icon at bounding box center [705, 161] width 9 height 9
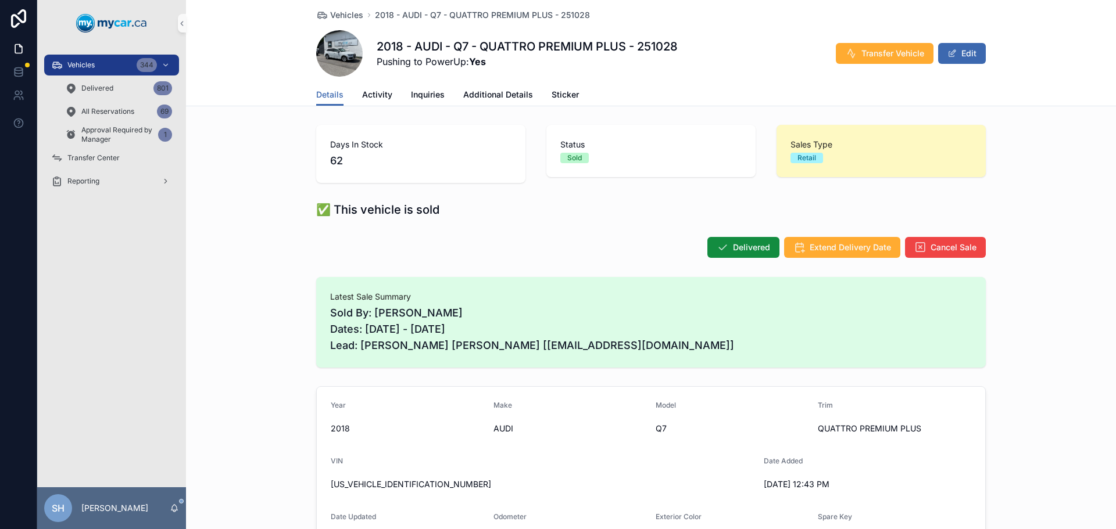
click at [132, 292] on div "Vehicles 344 Delivered 801 All Reservations 69 Approval Required by Manager 1 T…" at bounding box center [111, 266] width 149 height 441
click at [835, 245] on span "Extend Delivery Date" at bounding box center [849, 248] width 81 height 12
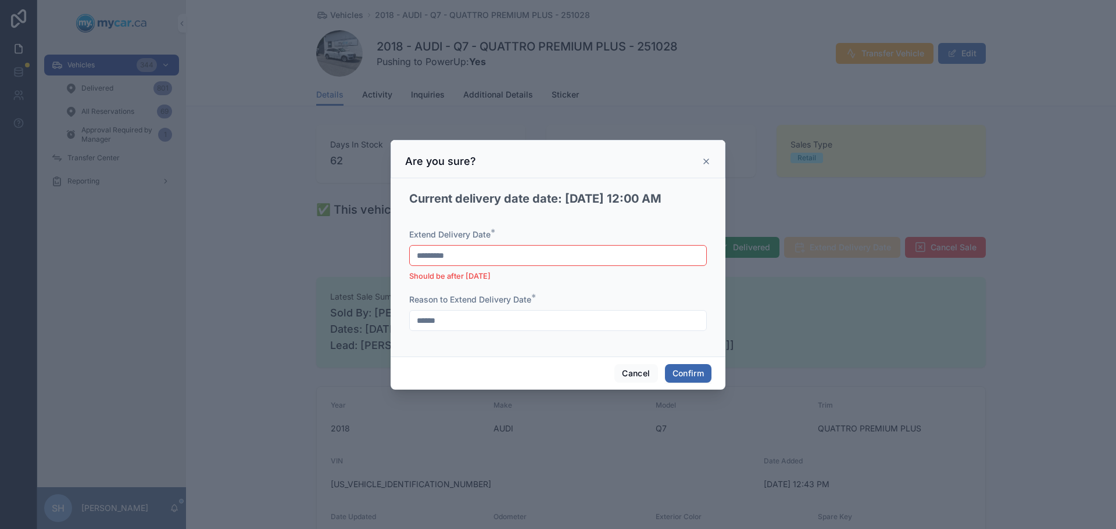
click at [471, 256] on input "*********" at bounding box center [558, 256] width 296 height 16
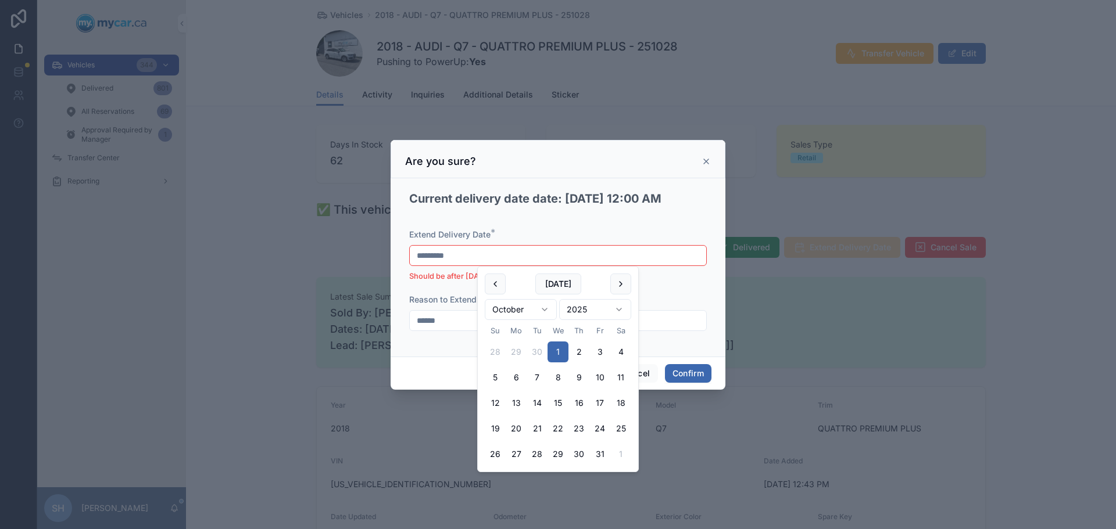
click at [299, 355] on div at bounding box center [558, 264] width 1116 height 529
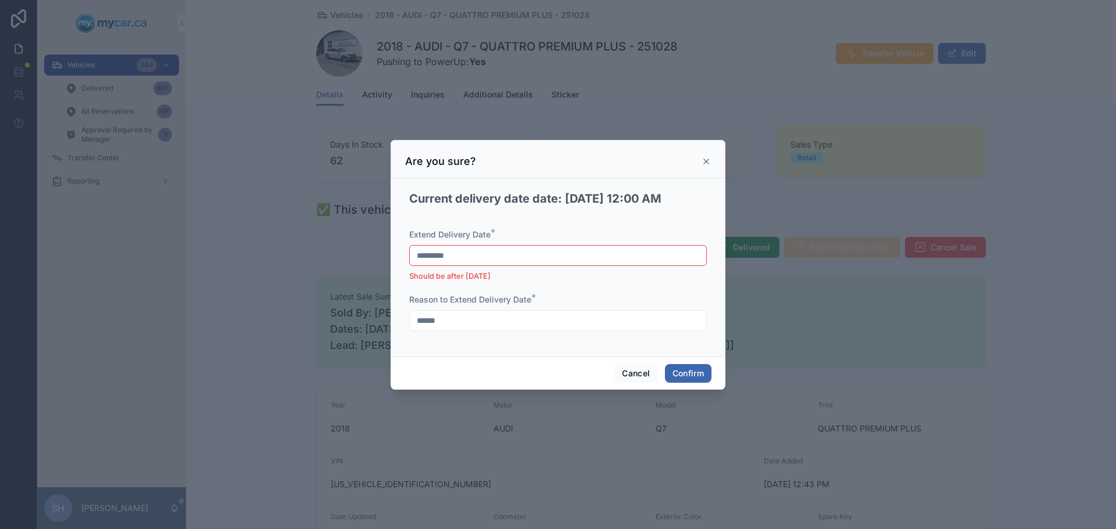
click at [708, 161] on icon at bounding box center [705, 161] width 9 height 9
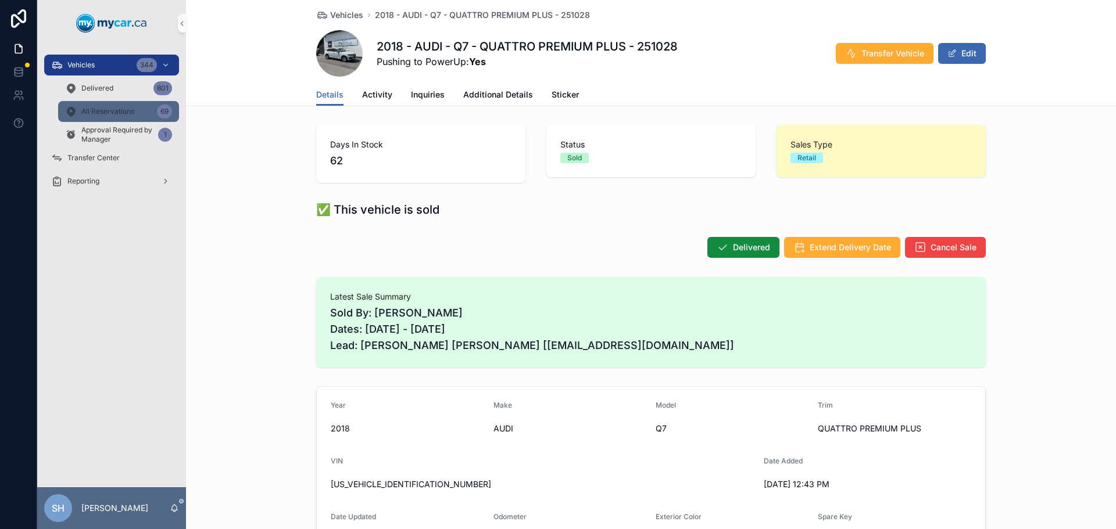
click at [114, 111] on span "All Reservations" at bounding box center [107, 111] width 53 height 9
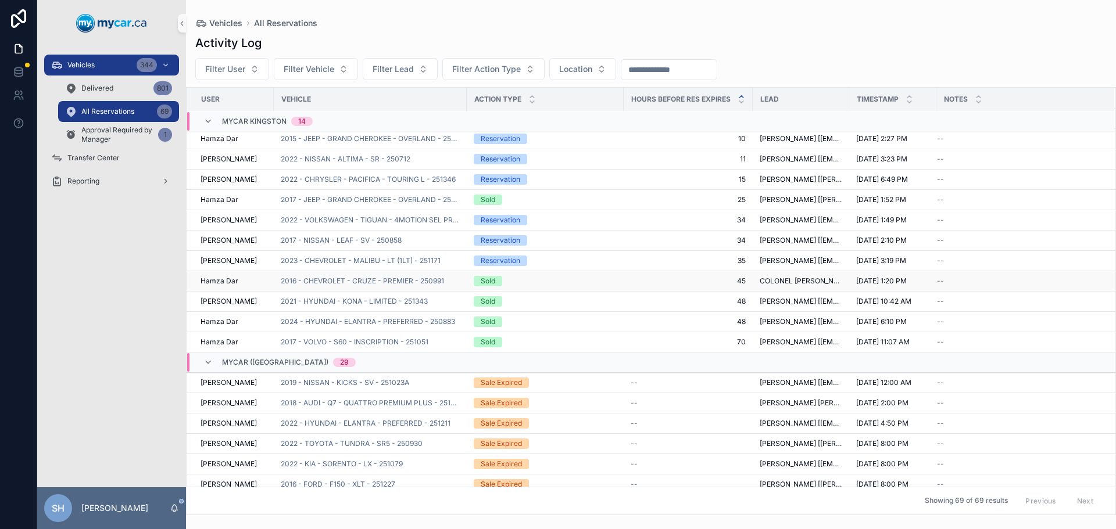
scroll to position [477, 0]
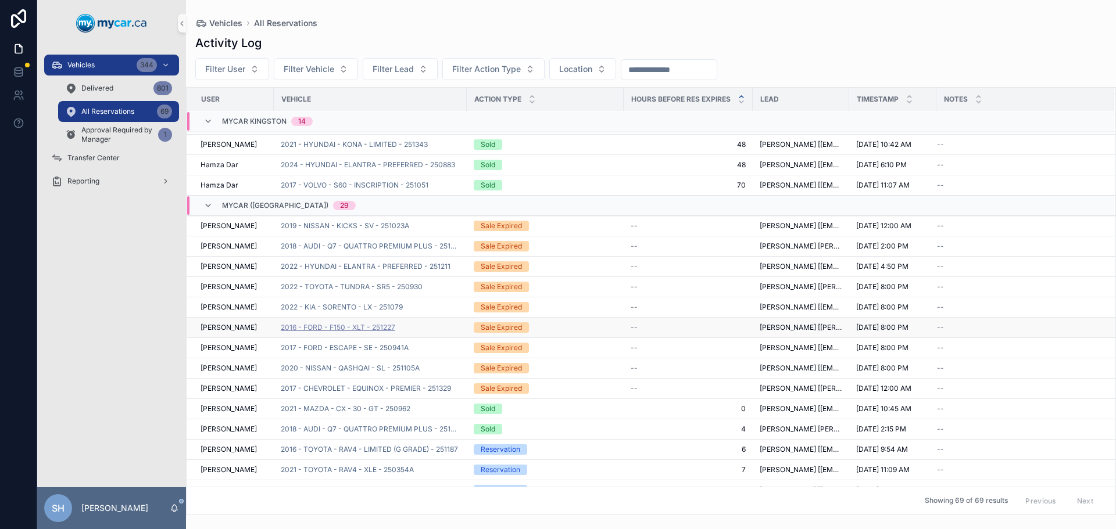
click at [361, 329] on span "2016 - FORD - F150 - XLT - 251227" at bounding box center [338, 327] width 114 height 9
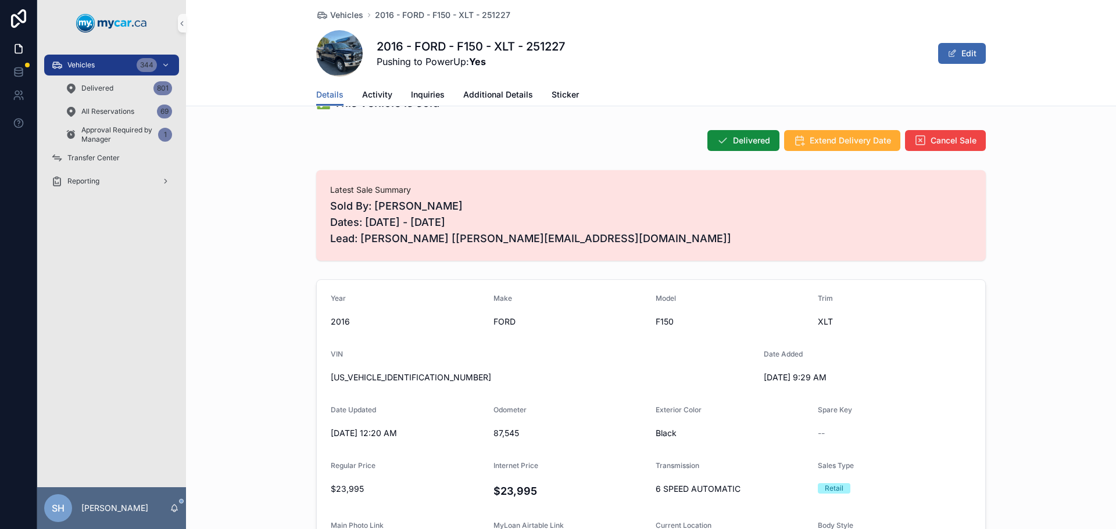
scroll to position [116, 0]
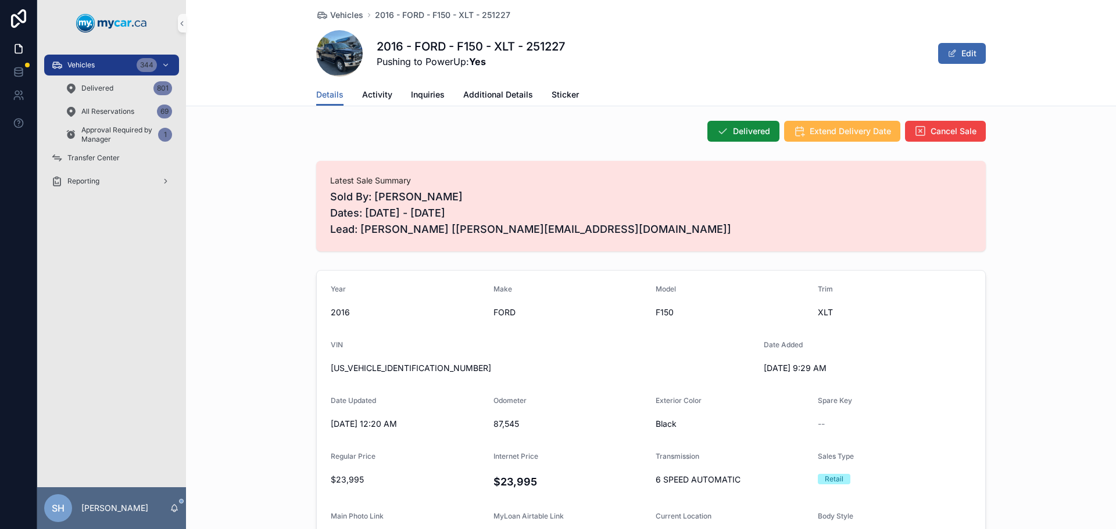
click at [826, 133] on span "Extend Delivery Date" at bounding box center [849, 132] width 81 height 12
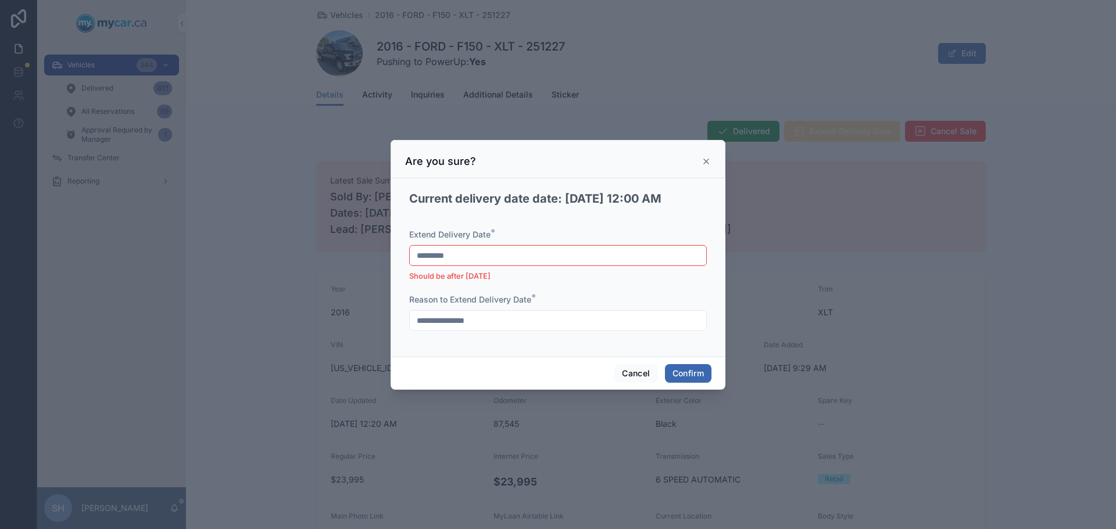
click at [474, 256] on input "*********" at bounding box center [558, 256] width 296 height 16
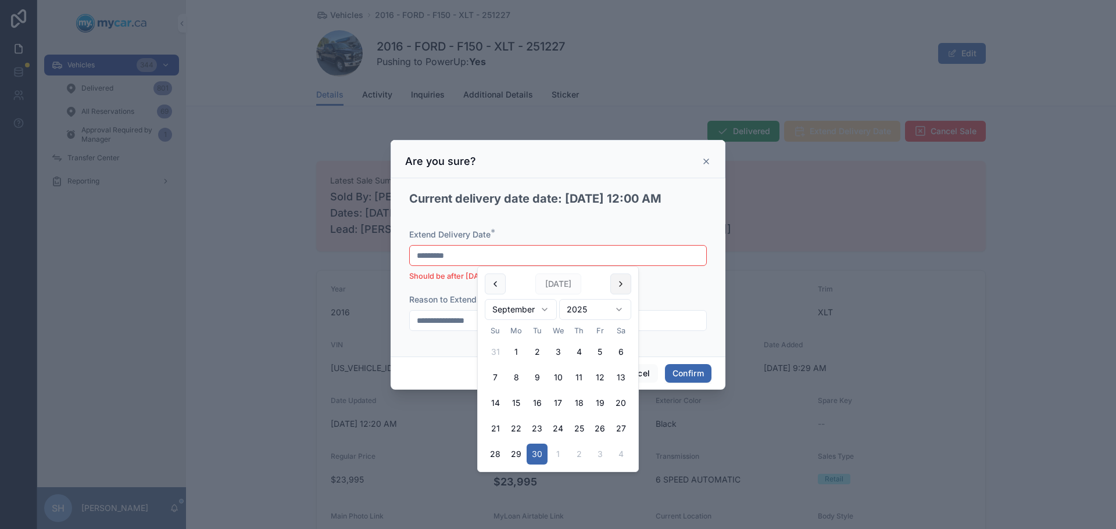
click at [621, 285] on button at bounding box center [620, 284] width 21 height 21
click at [604, 352] on button "3" at bounding box center [599, 352] width 21 height 21
type input "*********"
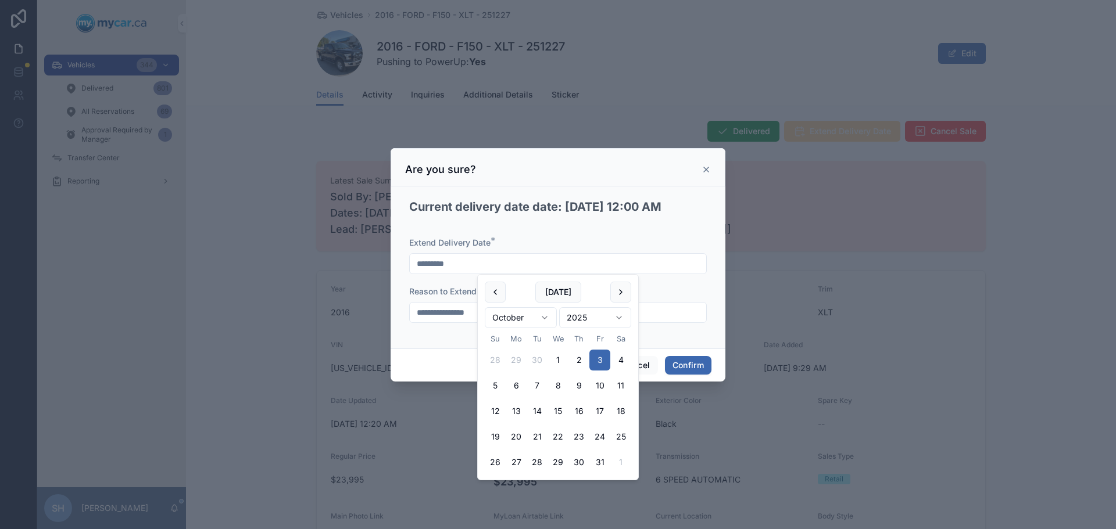
click at [239, 361] on div at bounding box center [558, 264] width 1116 height 529
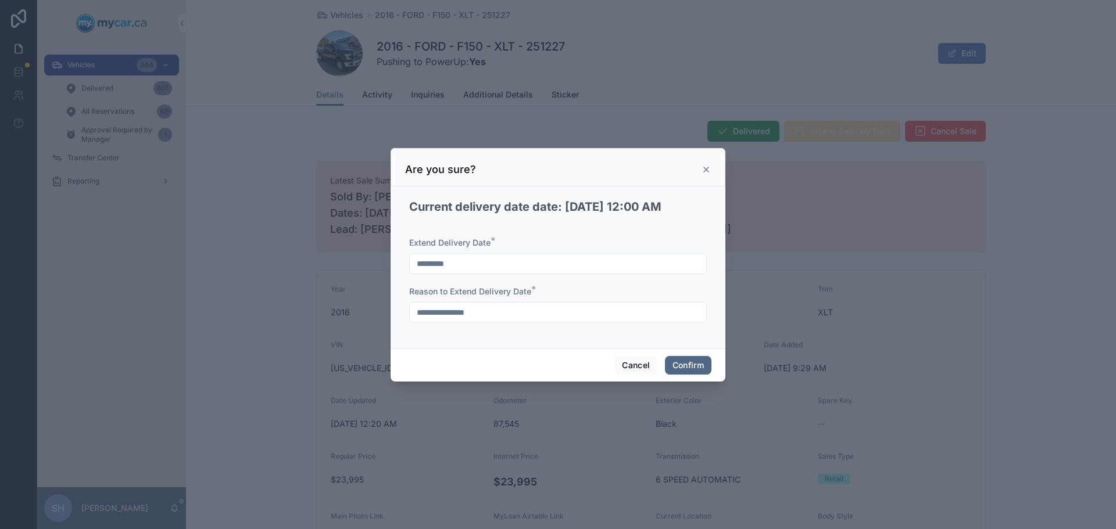
click at [689, 364] on button "Confirm" at bounding box center [688, 365] width 46 height 19
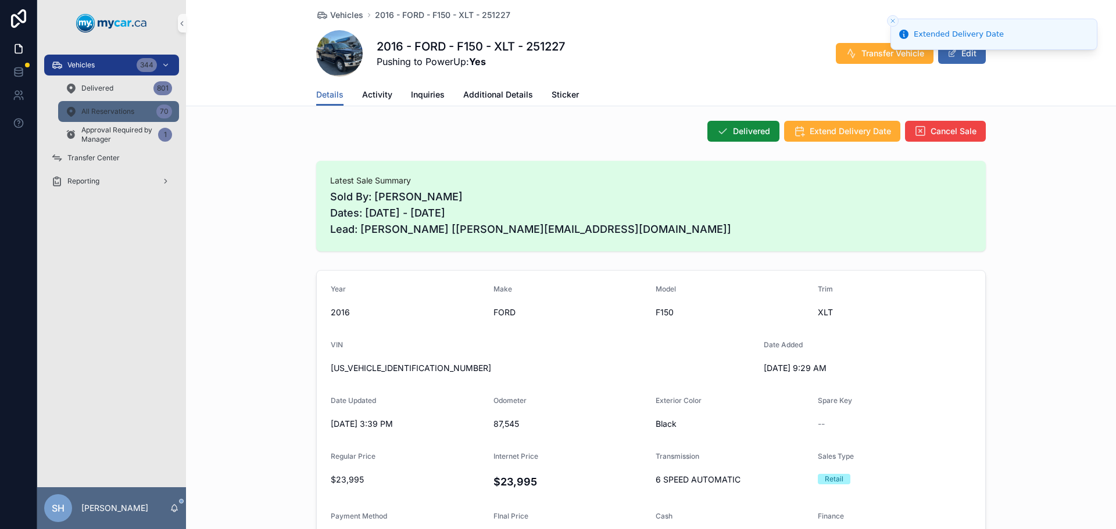
click at [108, 110] on span "All Reservations" at bounding box center [107, 111] width 53 height 9
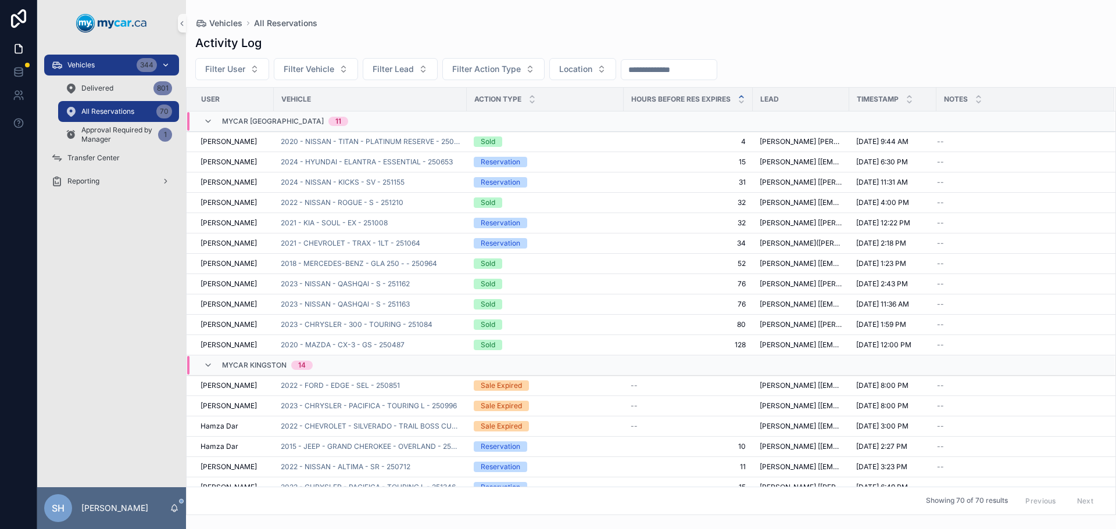
click at [115, 66] on div "Vehicles 344" at bounding box center [111, 65] width 121 height 19
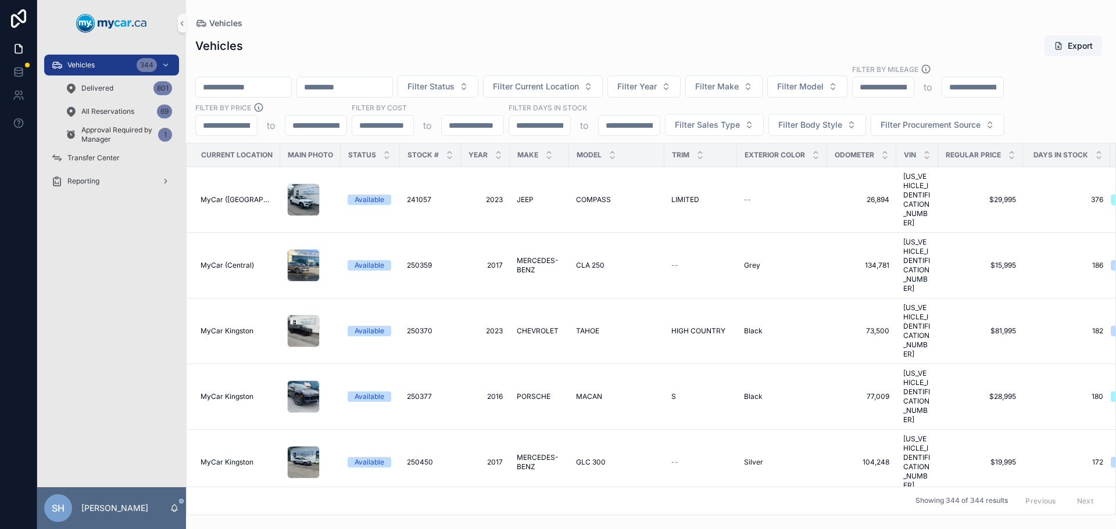
click at [248, 83] on input "scrollable content" at bounding box center [243, 87] width 95 height 16
type input "******"
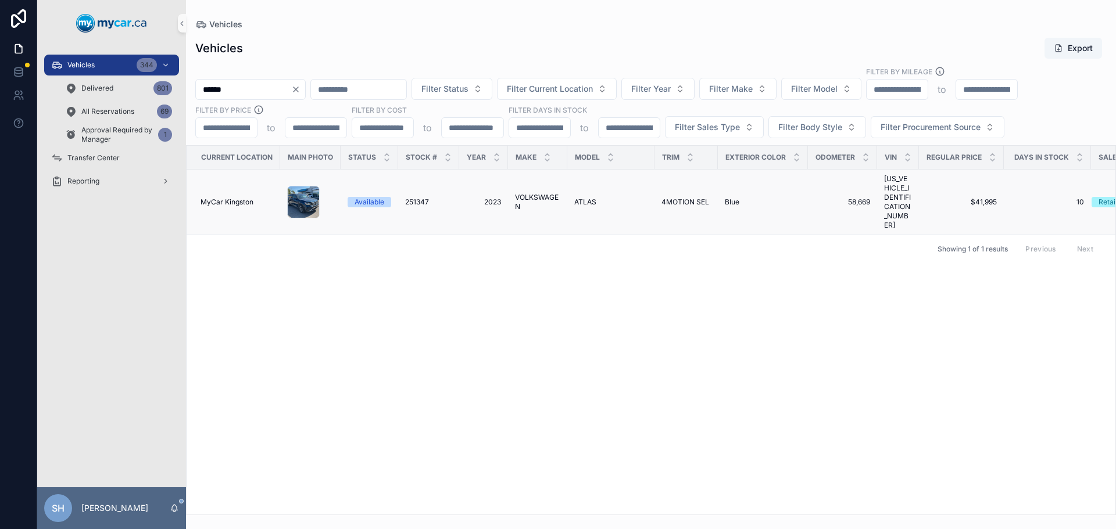
click at [534, 193] on span "VOLKSWAGEN" at bounding box center [537, 202] width 45 height 19
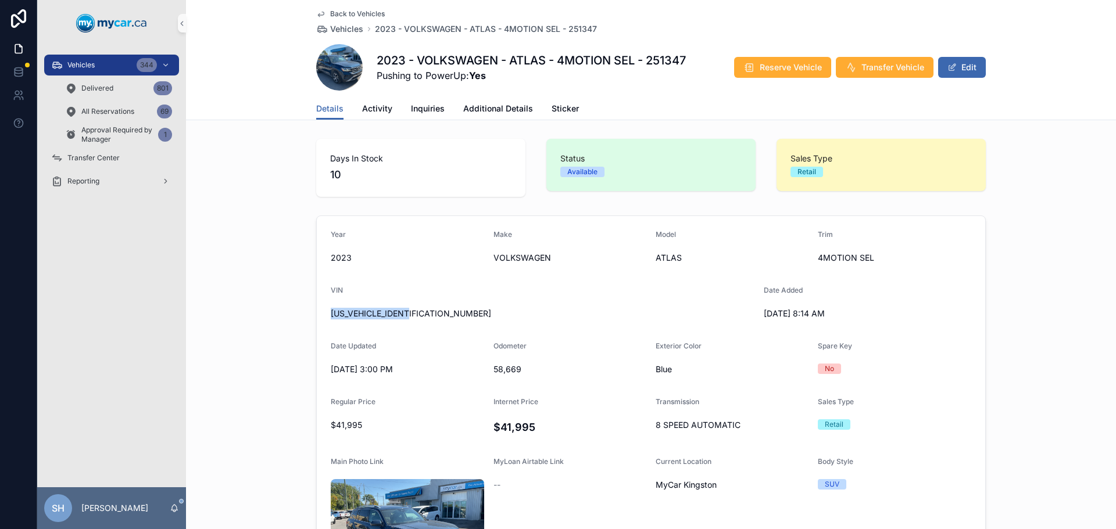
drag, startPoint x: 413, startPoint y: 312, endPoint x: 421, endPoint y: 317, distance: 9.4
drag, startPoint x: 361, startPoint y: 314, endPoint x: 409, endPoint y: 334, distance: 51.6
click at [409, 334] on form "Year 2023 Make VOLKSWAGEN Model ATLAS Trim 4MOTION SEL VIN 1V2BR2CA7PC541682 Da…" at bounding box center [651, 441] width 668 height 451
drag, startPoint x: 419, startPoint y: 313, endPoint x: 301, endPoint y: 318, distance: 118.1
click at [359, 331] on form "Year 2023 Make VOLKSWAGEN Model ATLAS Trim 4MOTION SEL VIN 1V2BR2CA7PC541682 Da…" at bounding box center [651, 441] width 668 height 451
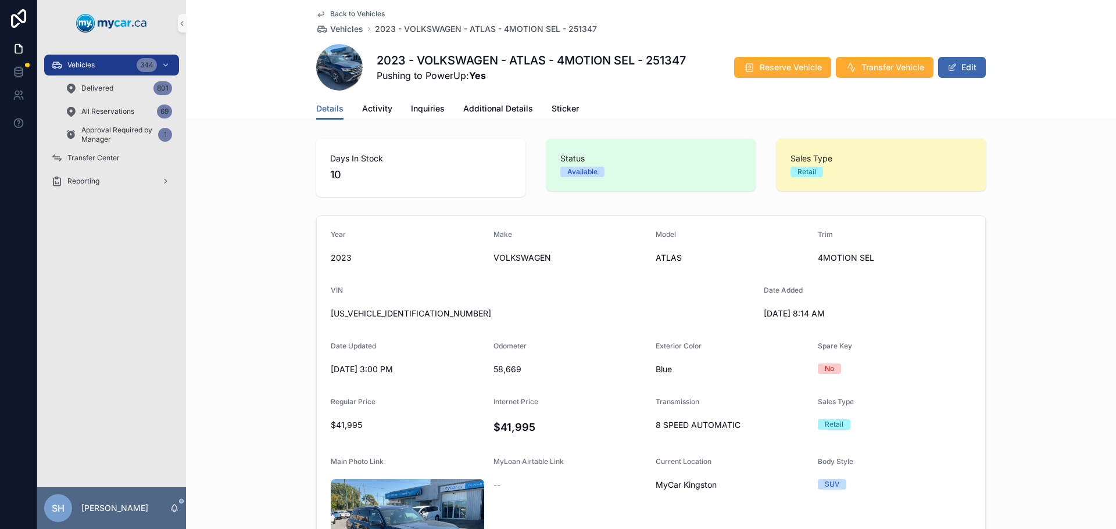
click at [289, 342] on div "Year 2023 Make VOLKSWAGEN Model ATLAS Trim 4MOTION SEL VIN 1V2BR2CA7PC541682 Da…" at bounding box center [651, 442] width 930 height 462
drag, startPoint x: 414, startPoint y: 313, endPoint x: 321, endPoint y: 317, distance: 93.1
click at [321, 317] on form "Year 2023 Make VOLKSWAGEN Model ATLAS Trim 4MOTION SEL VIN 1V2BR2CA7PC541682 Da…" at bounding box center [651, 441] width 668 height 451
copy span "[US_VEHICLE_IDENTIFICATION_NUMBER]"
click at [969, 65] on button "Edit" at bounding box center [962, 67] width 48 height 21
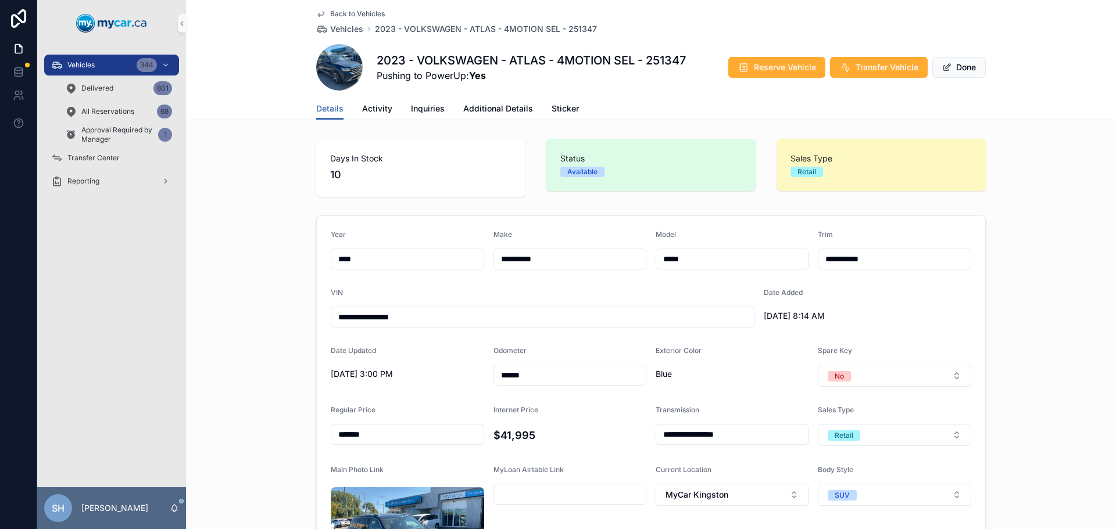
drag, startPoint x: 891, startPoint y: 257, endPoint x: 861, endPoint y: 263, distance: 30.3
click at [861, 263] on input "**********" at bounding box center [894, 259] width 152 height 16
type input "**********"
click at [1018, 231] on div "**********" at bounding box center [651, 447] width 930 height 472
click at [945, 71] on span "scrollable content" at bounding box center [946, 67] width 9 height 9
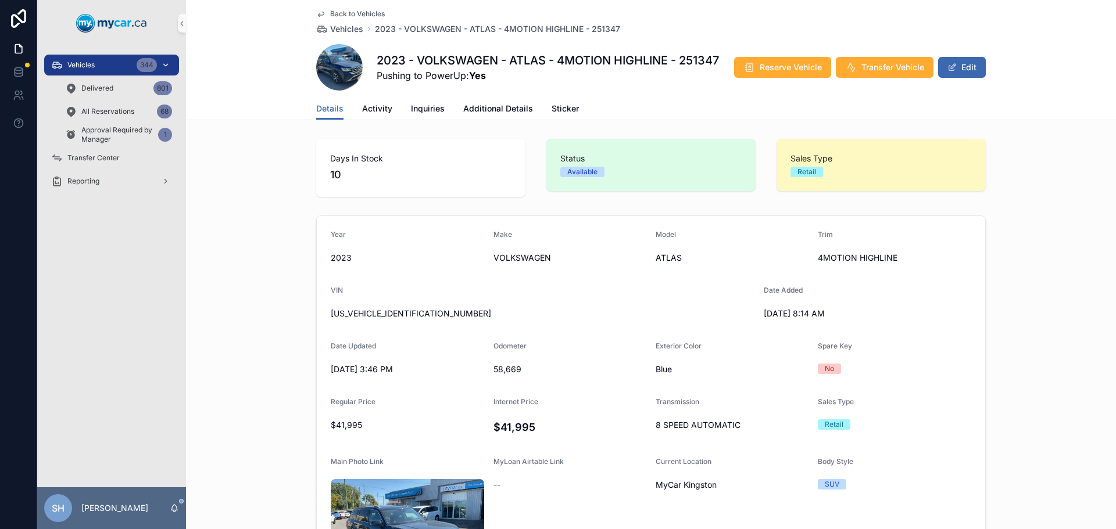
click at [84, 65] on span "Vehicles" at bounding box center [80, 64] width 27 height 9
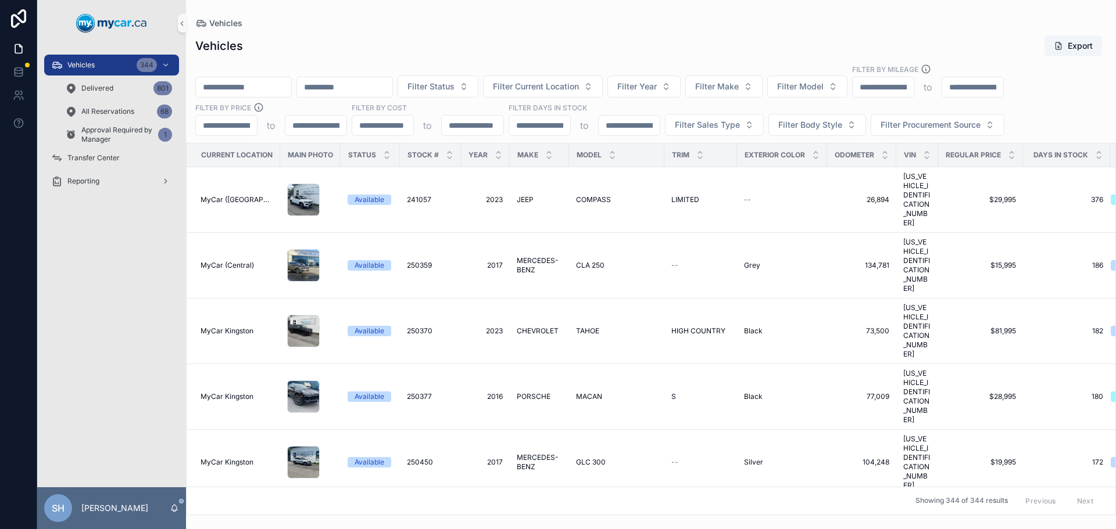
click at [251, 94] on input "scrollable content" at bounding box center [243, 87] width 95 height 16
type input "******"
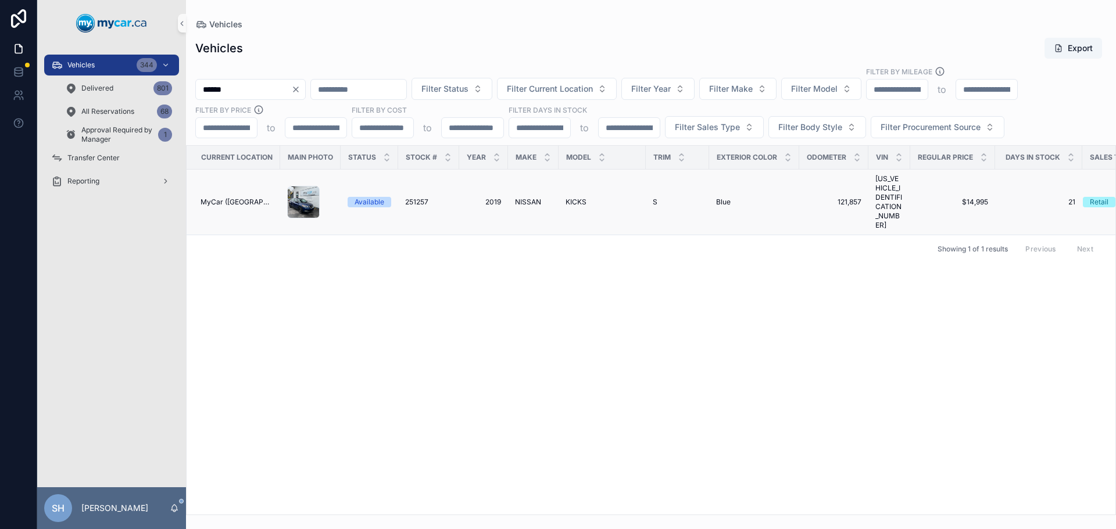
click at [583, 185] on td "KICKS KICKS" at bounding box center [601, 203] width 87 height 66
click at [580, 198] on span "KICKS" at bounding box center [575, 202] width 21 height 9
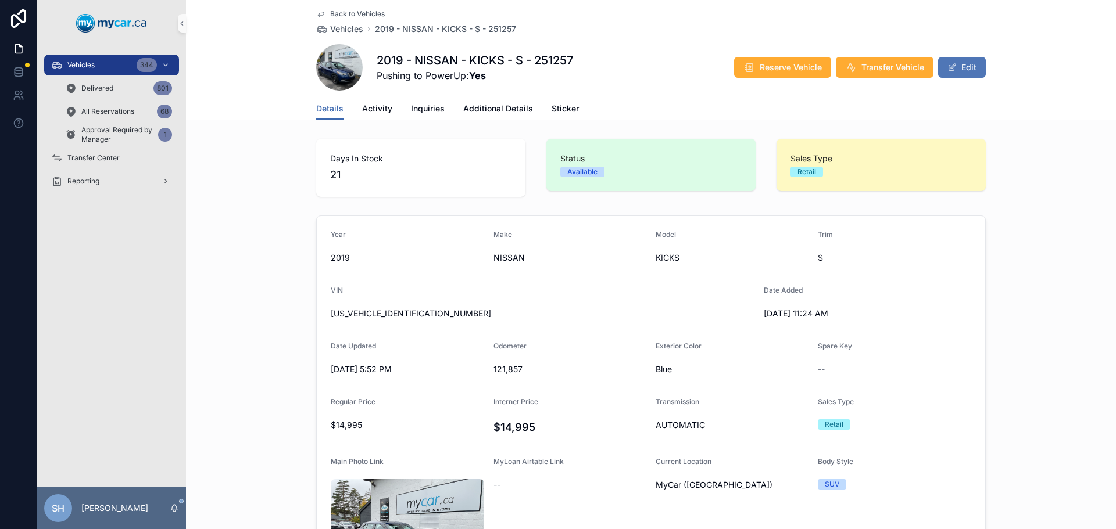
click at [958, 71] on button "Edit" at bounding box center [962, 67] width 48 height 21
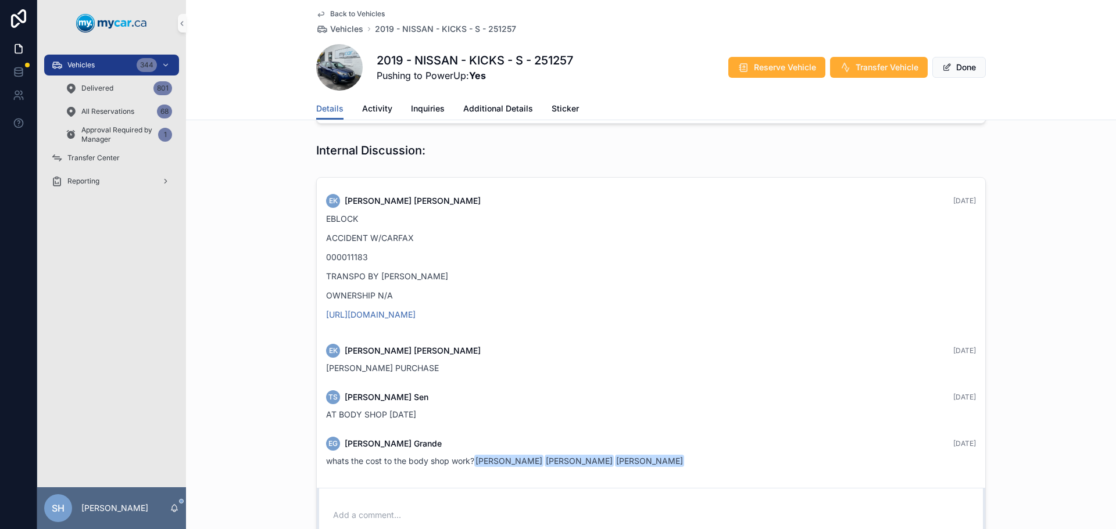
scroll to position [573, 0]
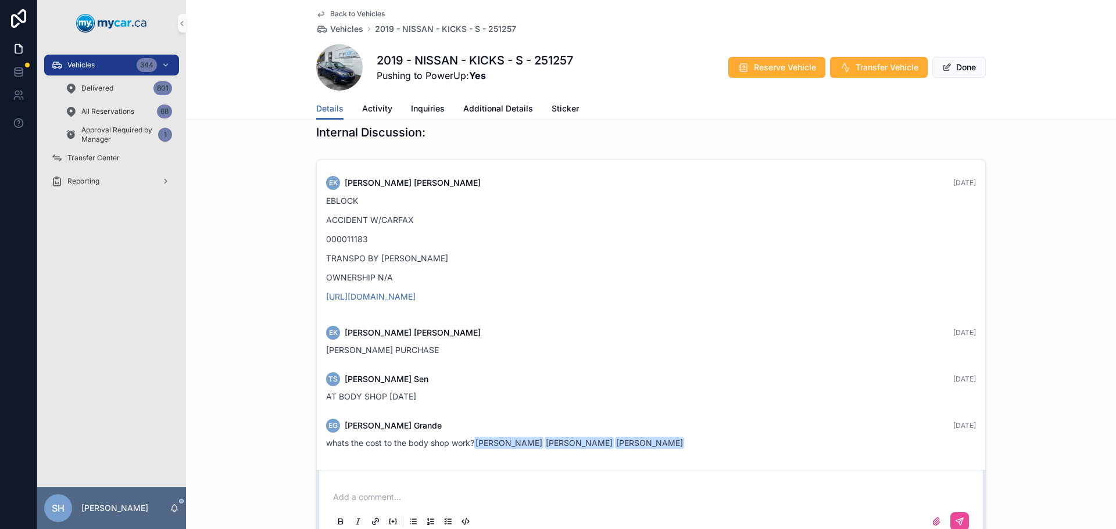
click at [374, 485] on div "Add a comment..." at bounding box center [651, 509] width 640 height 49
click at [359, 492] on p "scrollable content" at bounding box center [653, 498] width 640 height 12
click at [955, 517] on icon "scrollable content" at bounding box center [959, 521] width 9 height 9
drag, startPoint x: 99, startPoint y: 68, endPoint x: 167, endPoint y: 68, distance: 67.4
click at [99, 67] on div "Vehicles 344" at bounding box center [111, 65] width 121 height 19
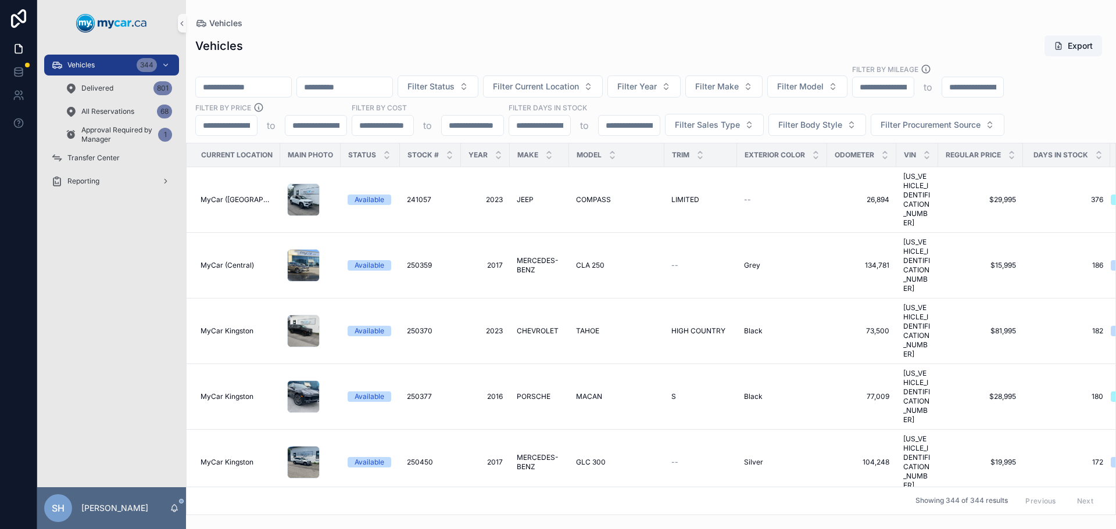
click at [257, 91] on input "scrollable content" at bounding box center [243, 87] width 95 height 16
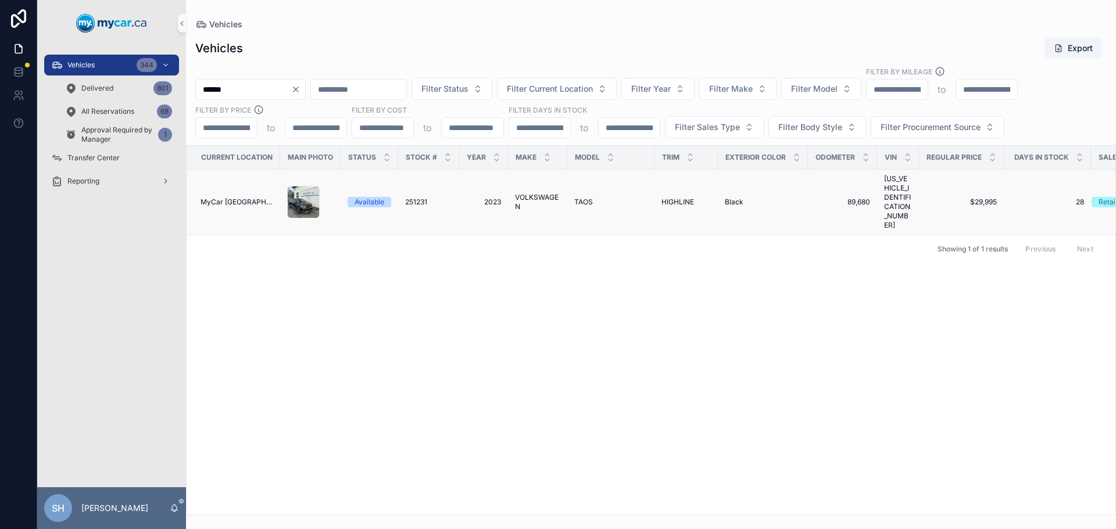
type input "******"
click at [527, 193] on span "VOLKSWAGEN" at bounding box center [537, 202] width 45 height 19
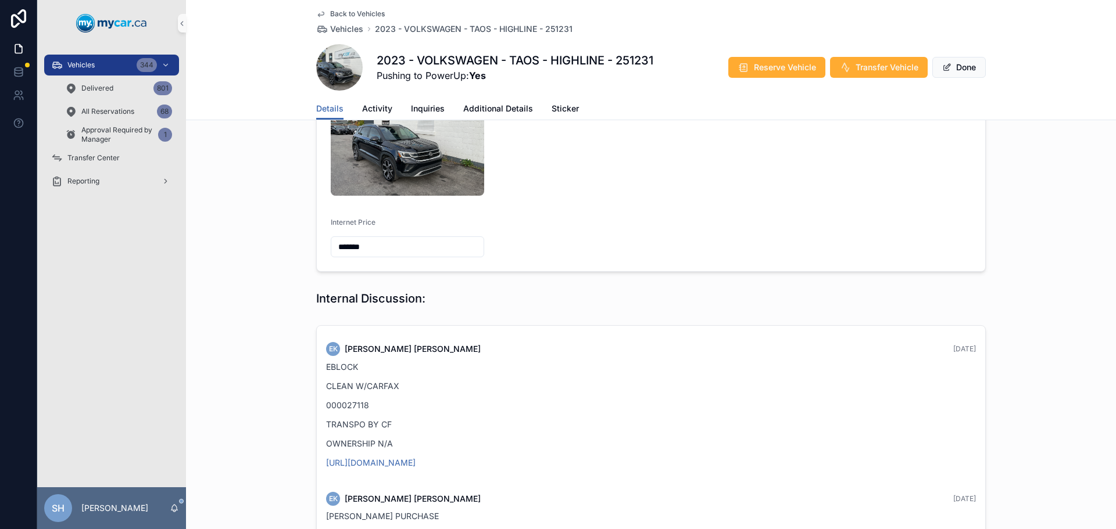
scroll to position [465, 0]
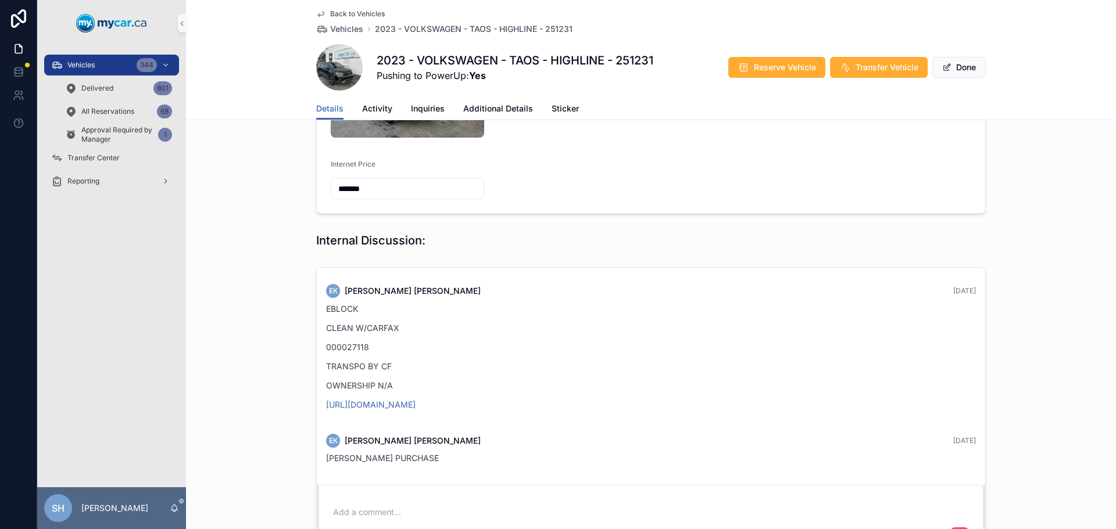
click at [395, 500] on div "Add a comment..." at bounding box center [651, 524] width 640 height 49
click at [357, 529] on button "scrollable content" at bounding box center [358, 537] width 14 height 14
click at [365, 507] on p "scrollable content" at bounding box center [653, 513] width 640 height 12
click at [956, 529] on icon "scrollable content" at bounding box center [959, 536] width 9 height 9
click at [942, 63] on span "scrollable content" at bounding box center [946, 67] width 9 height 9
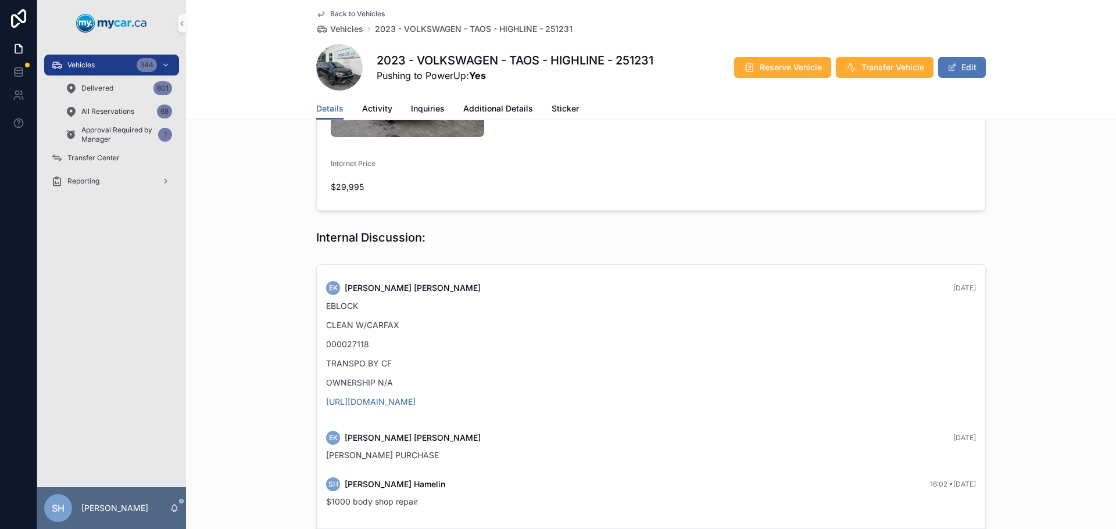
scroll to position [464, 0]
click at [109, 62] on div "Vehicles 344" at bounding box center [111, 65] width 121 height 19
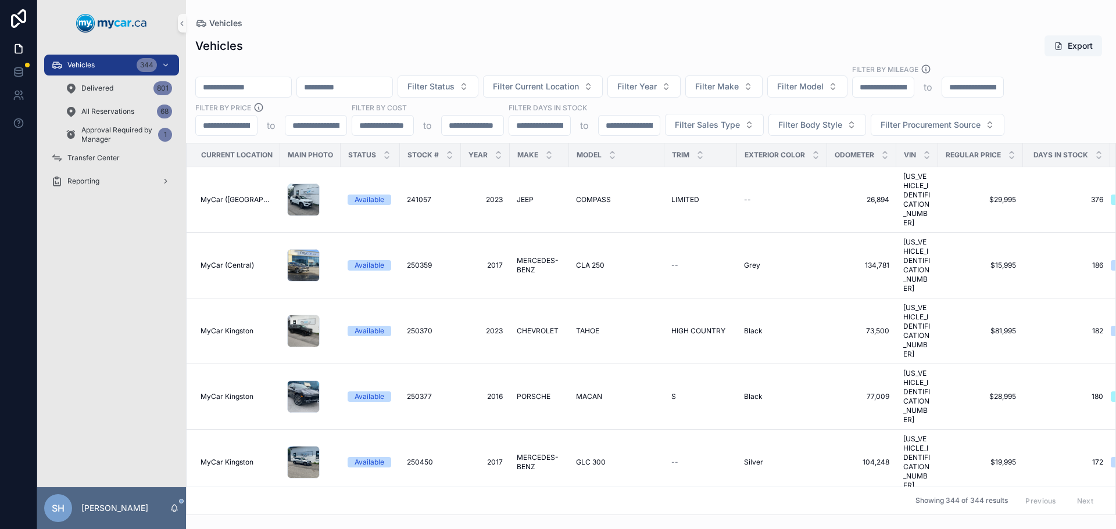
click at [234, 92] on input "scrollable content" at bounding box center [243, 87] width 95 height 16
type input "******"
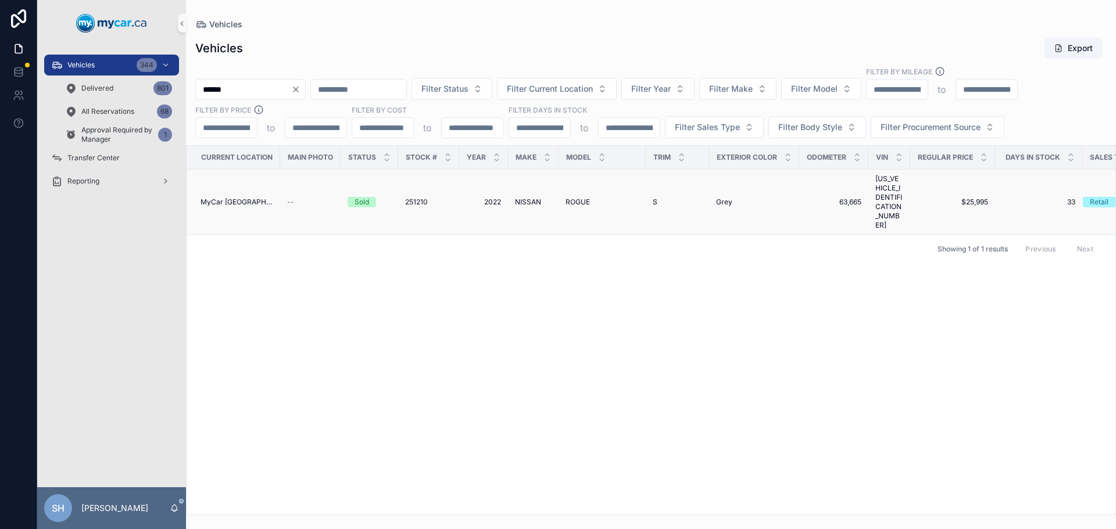
click at [493, 198] on span "2022" at bounding box center [483, 202] width 35 height 9
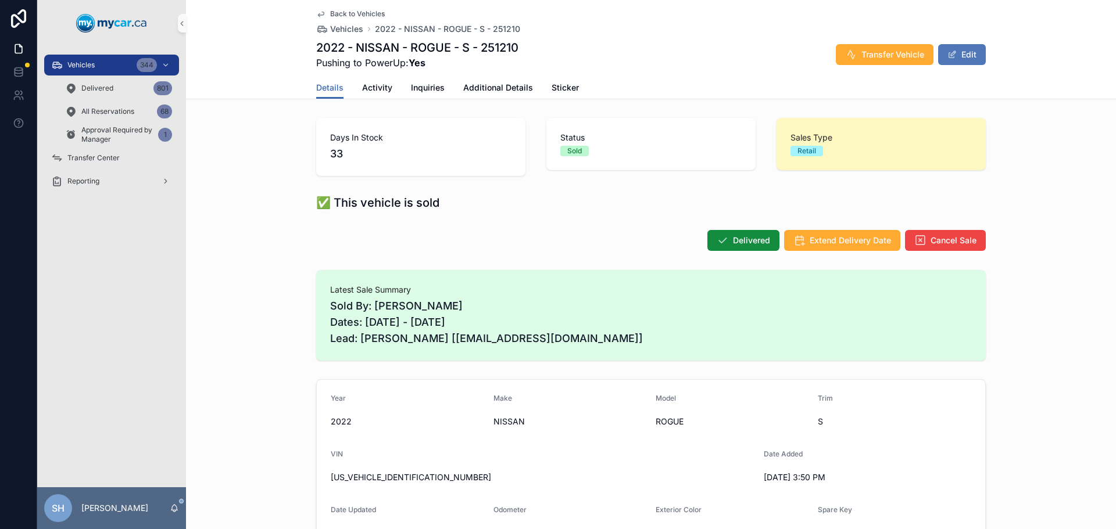
click at [959, 48] on button "Edit" at bounding box center [962, 54] width 48 height 21
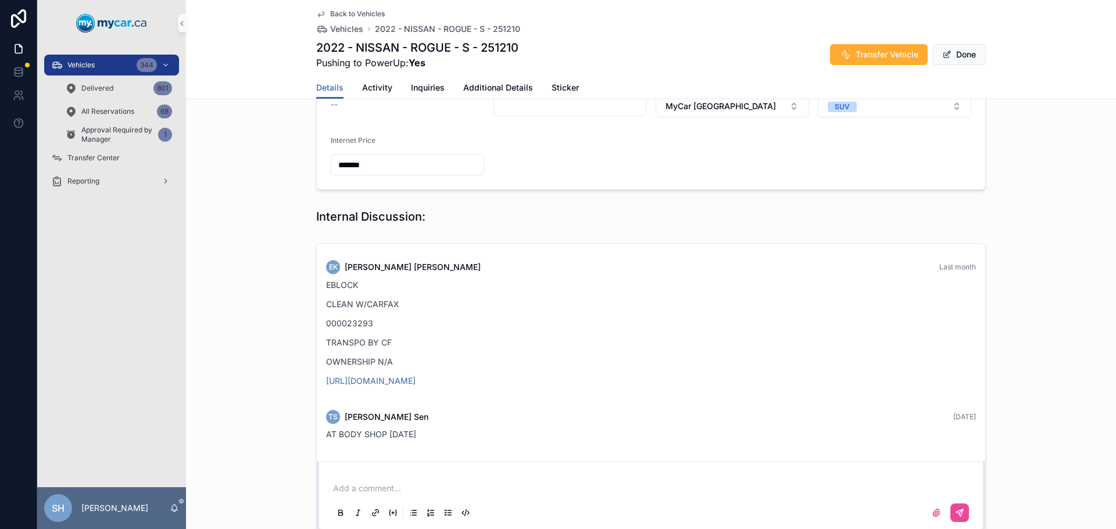
scroll to position [703, 0]
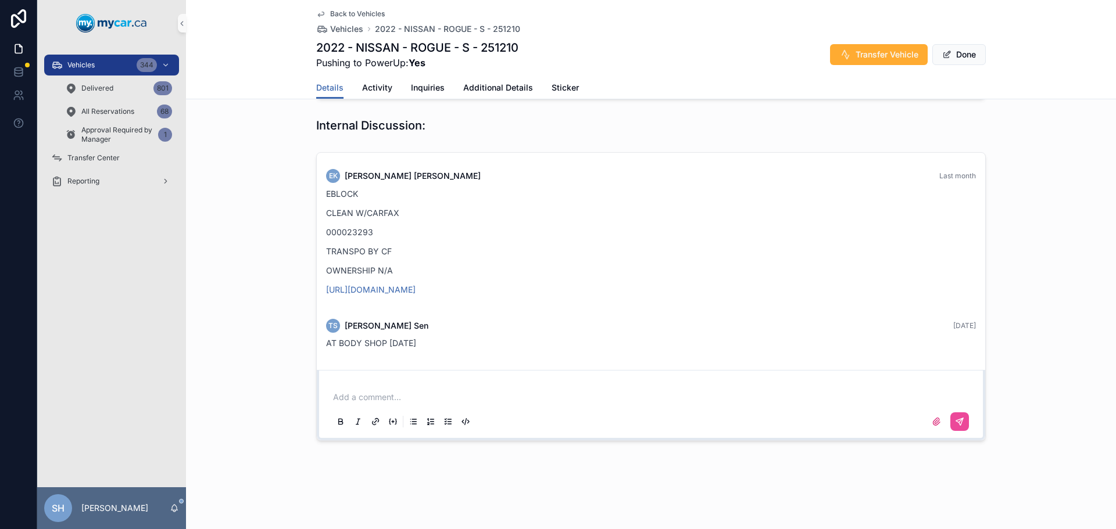
click at [381, 389] on div "Add a comment..." at bounding box center [651, 409] width 640 height 49
click at [374, 396] on p "scrollable content" at bounding box center [653, 398] width 640 height 12
click at [959, 420] on icon "scrollable content" at bounding box center [959, 421] width 9 height 9
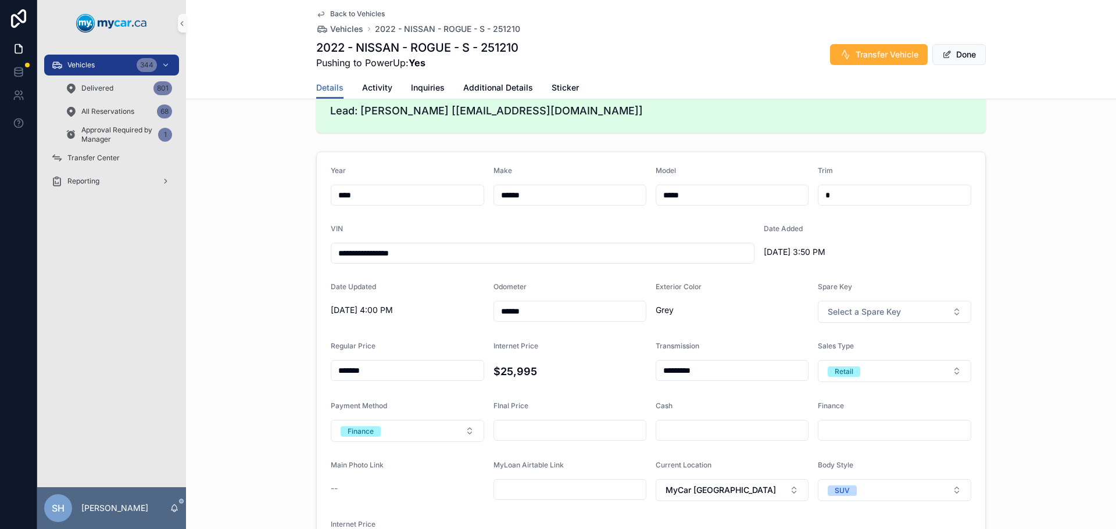
scroll to position [180, 0]
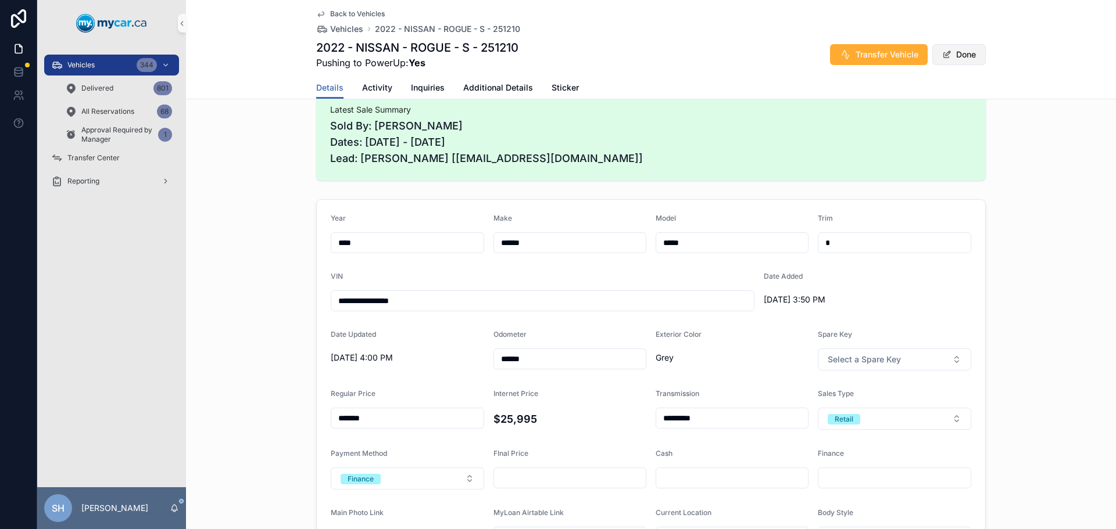
click at [965, 61] on button "Done" at bounding box center [958, 54] width 53 height 21
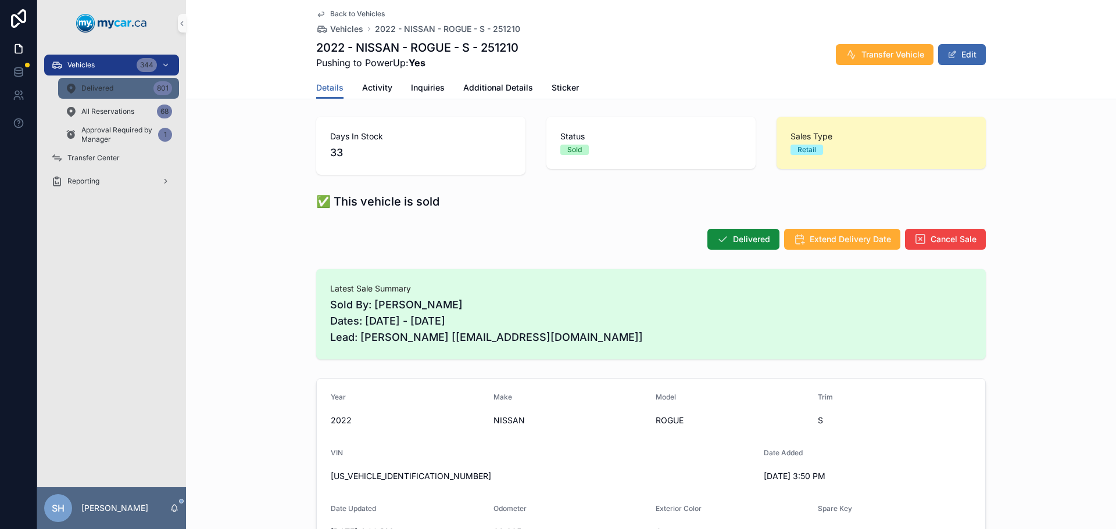
scroll to position [0, 0]
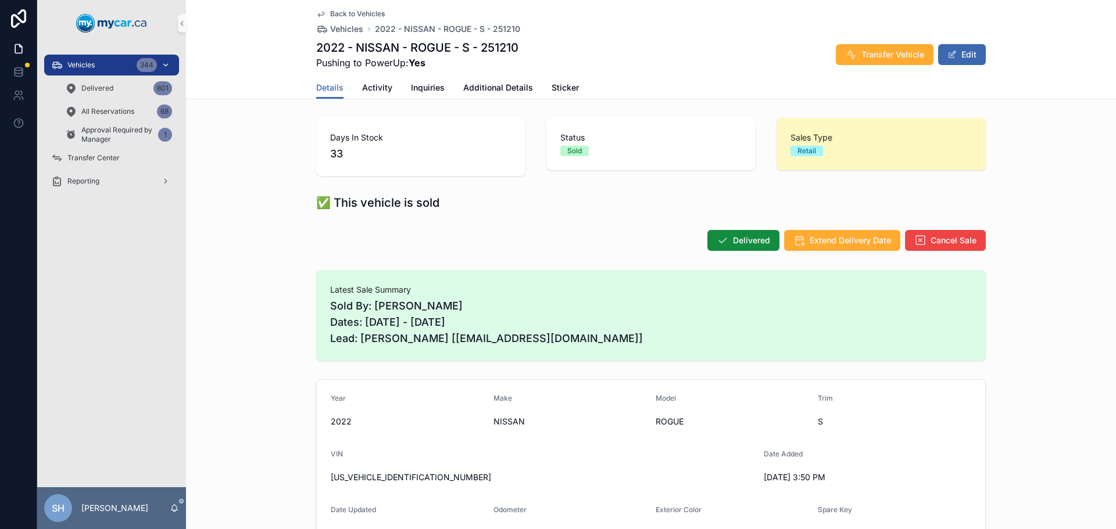
click at [90, 59] on div "Vehicles 344" at bounding box center [111, 65] width 121 height 19
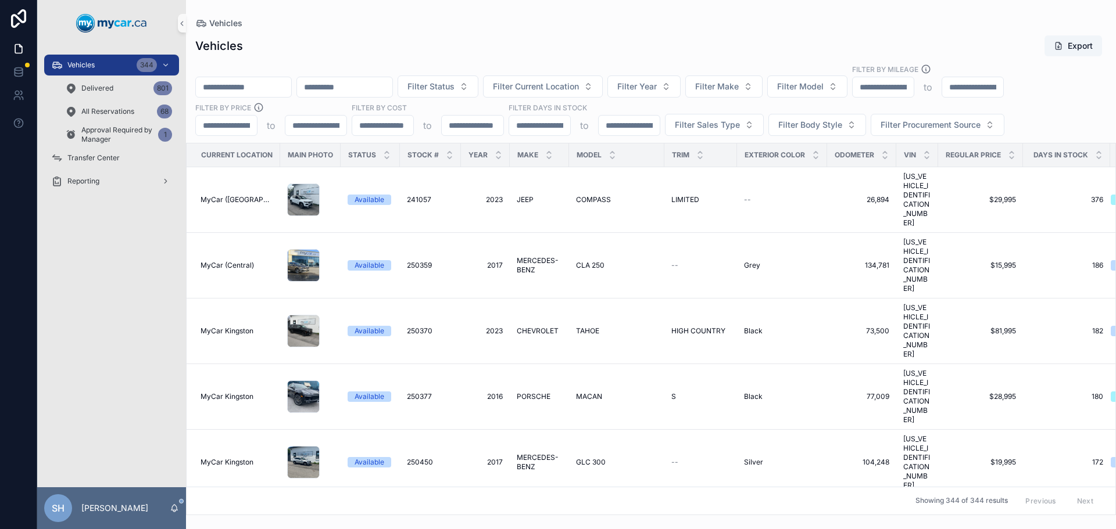
click at [248, 88] on input "scrollable content" at bounding box center [243, 87] width 95 height 16
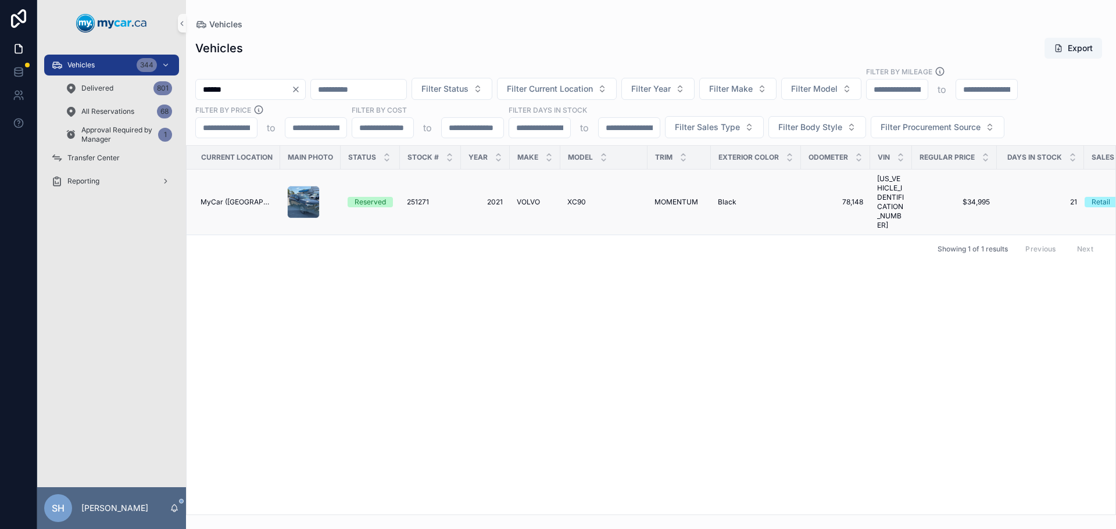
type input "******"
click at [521, 198] on span "VOLVO" at bounding box center [528, 202] width 23 height 9
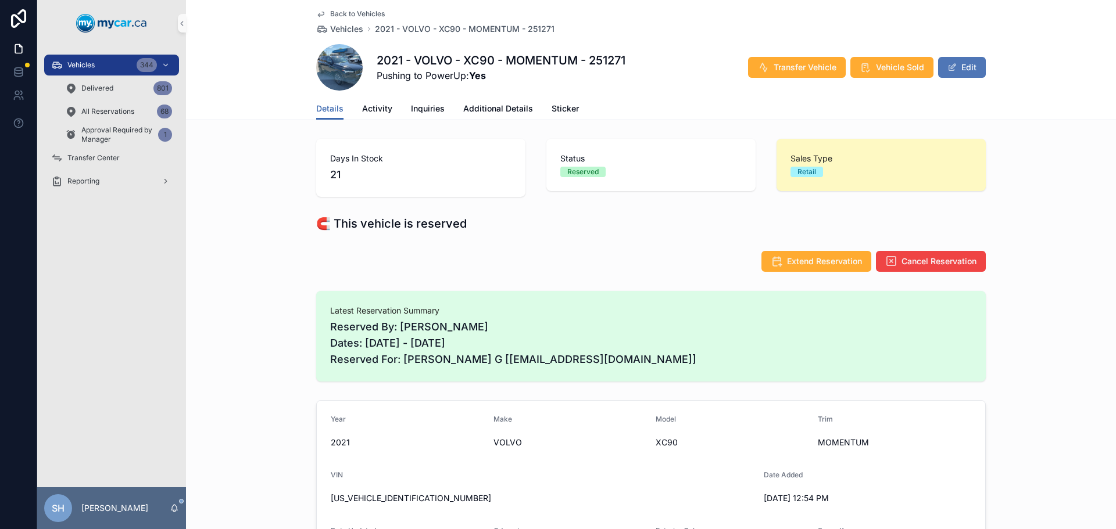
click at [959, 64] on button "Edit" at bounding box center [962, 67] width 48 height 21
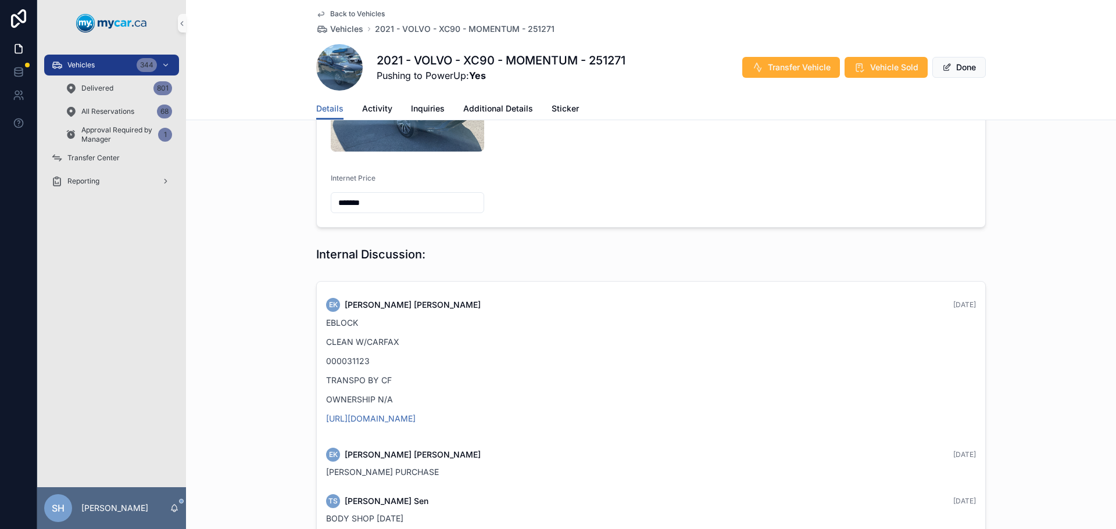
scroll to position [711, 0]
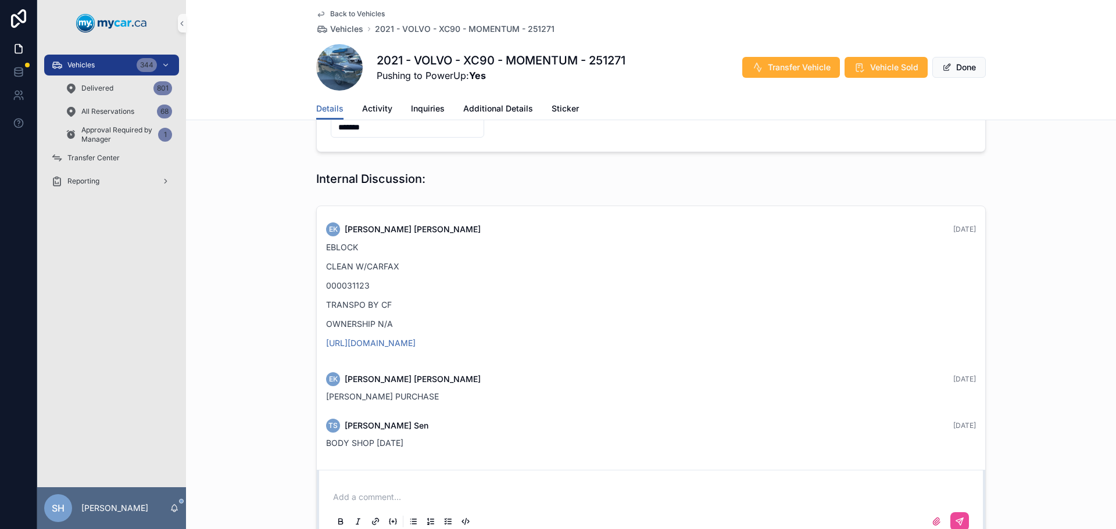
click at [372, 492] on p "scrollable content" at bounding box center [653, 498] width 640 height 12
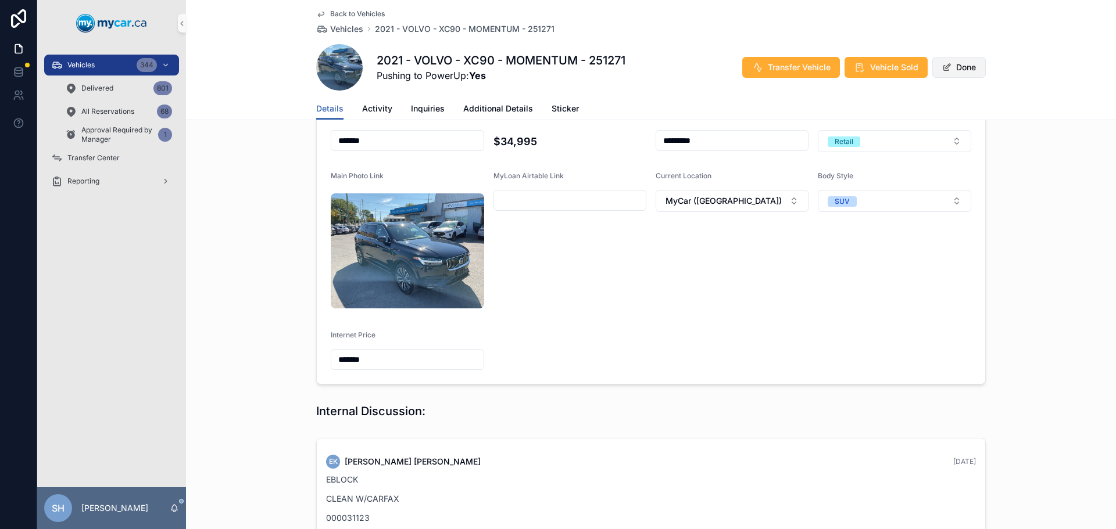
click at [950, 70] on button "Done" at bounding box center [958, 67] width 53 height 21
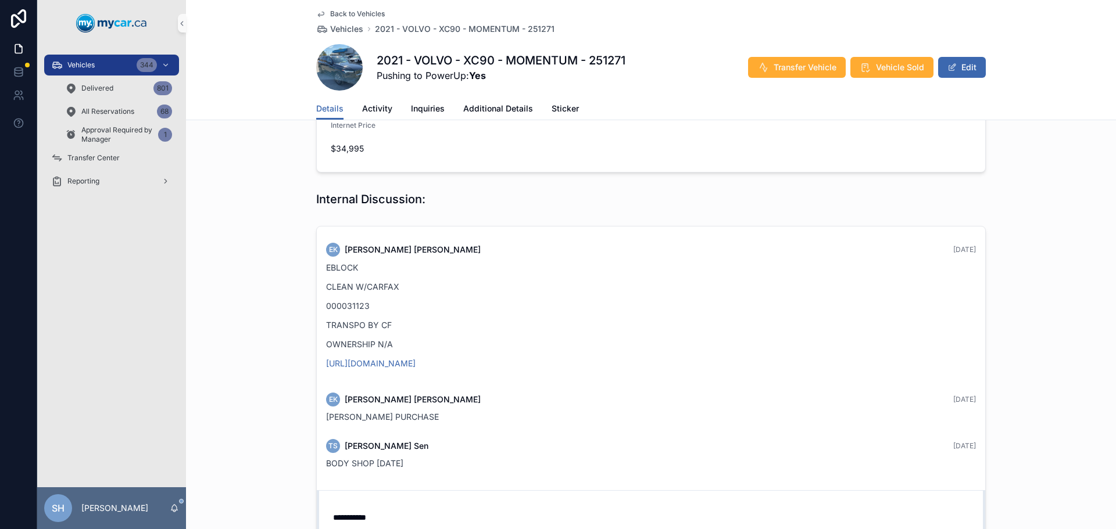
scroll to position [697, 0]
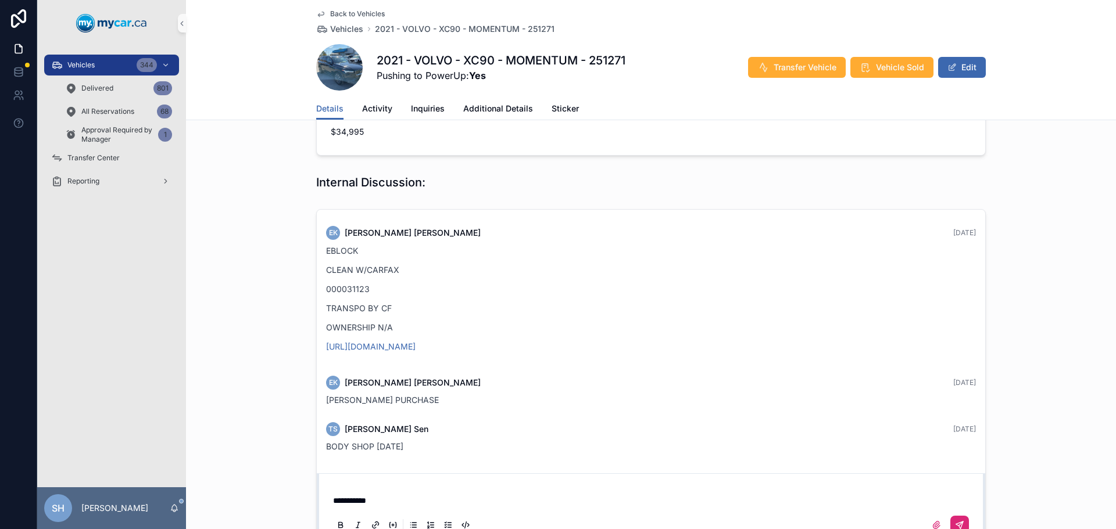
click at [955, 516] on button "scrollable content" at bounding box center [959, 525] width 19 height 19
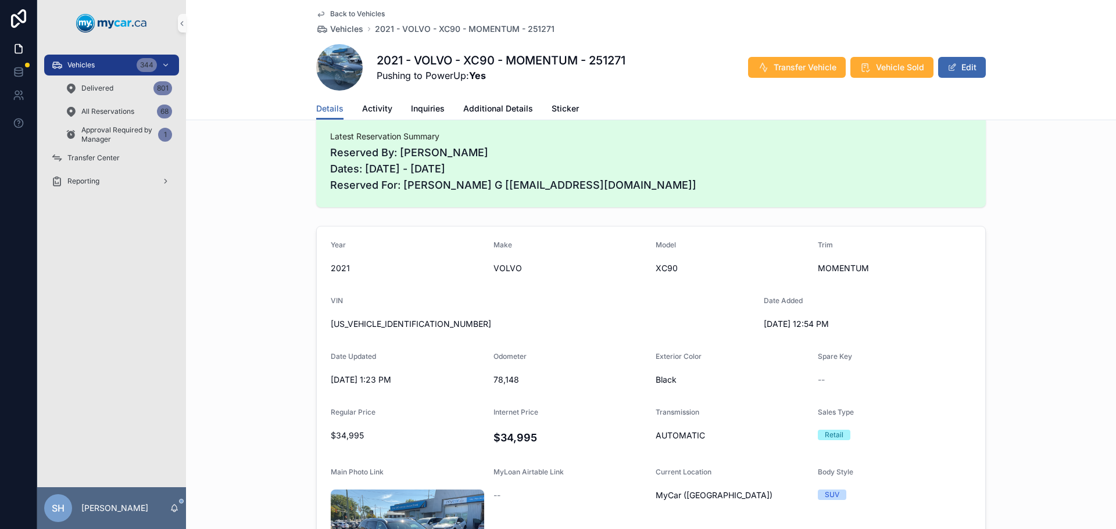
scroll to position [58, 0]
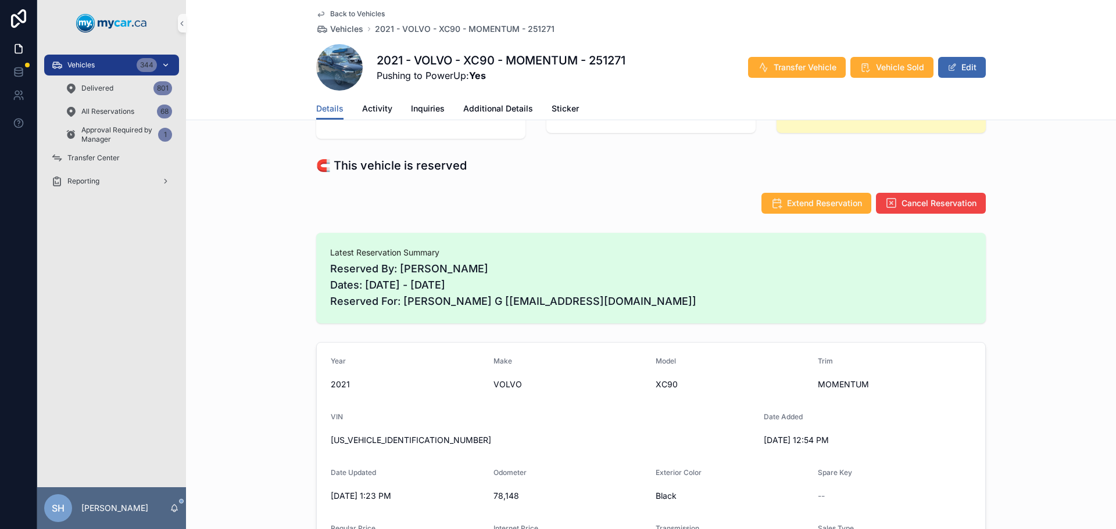
click at [113, 62] on div "Vehicles 344" at bounding box center [111, 65] width 121 height 19
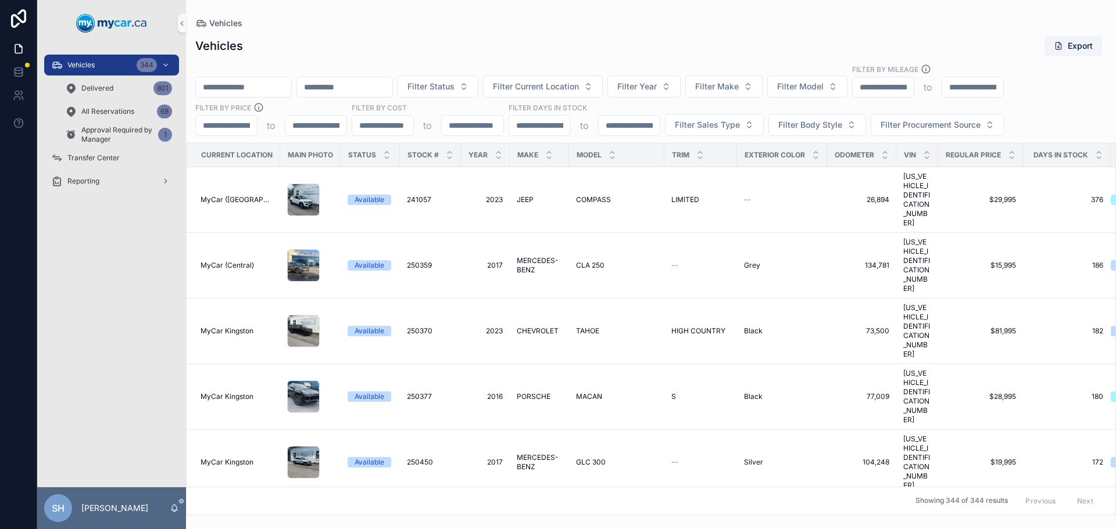
click at [267, 89] on input "scrollable content" at bounding box center [243, 87] width 95 height 16
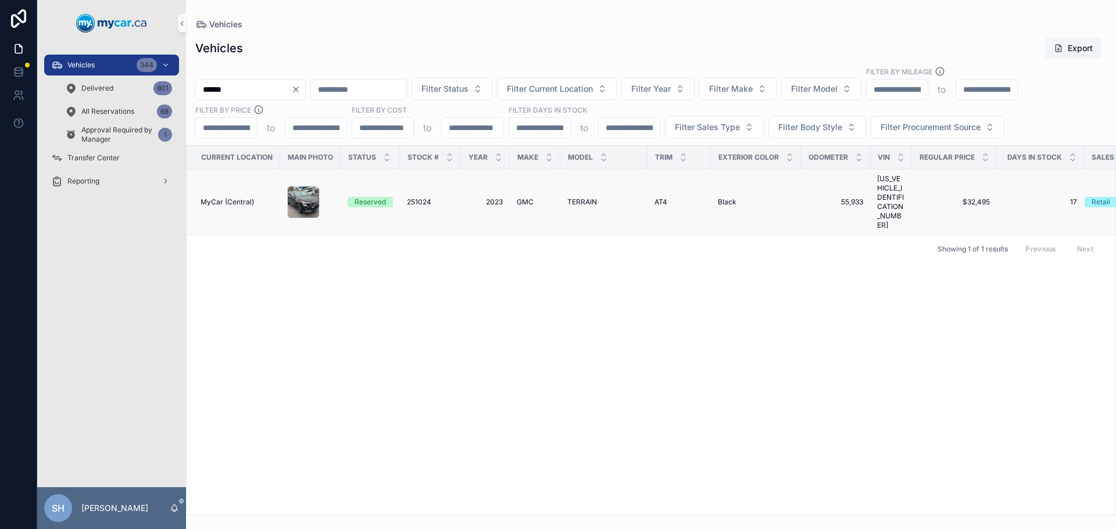
type input "******"
click at [580, 198] on span "TERRAIN" at bounding box center [582, 202] width 30 height 9
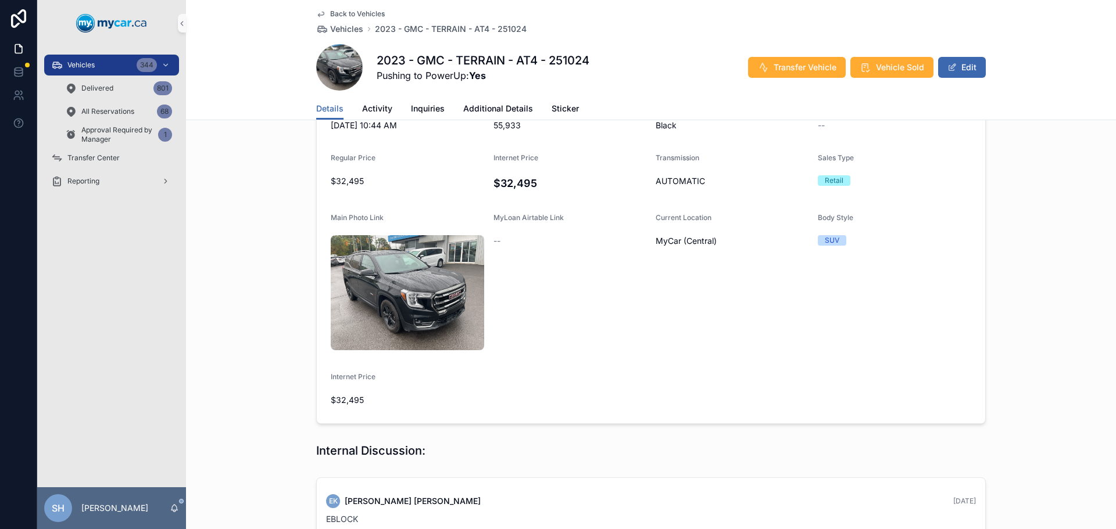
scroll to position [523, 0]
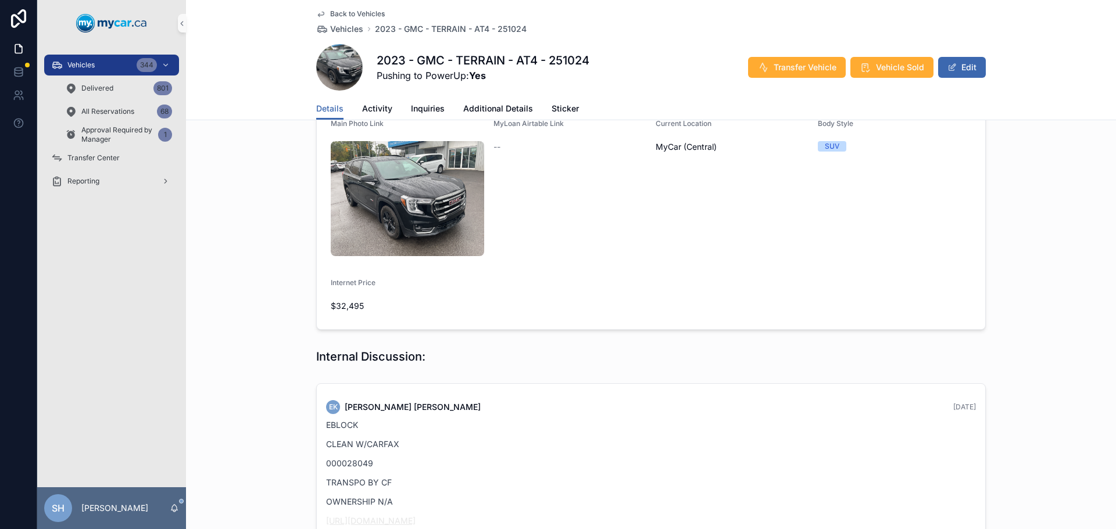
click at [404, 516] on link "https://graph.eblock.com/share/C0EFruiTB0l0FQ9S" at bounding box center [370, 521] width 89 height 10
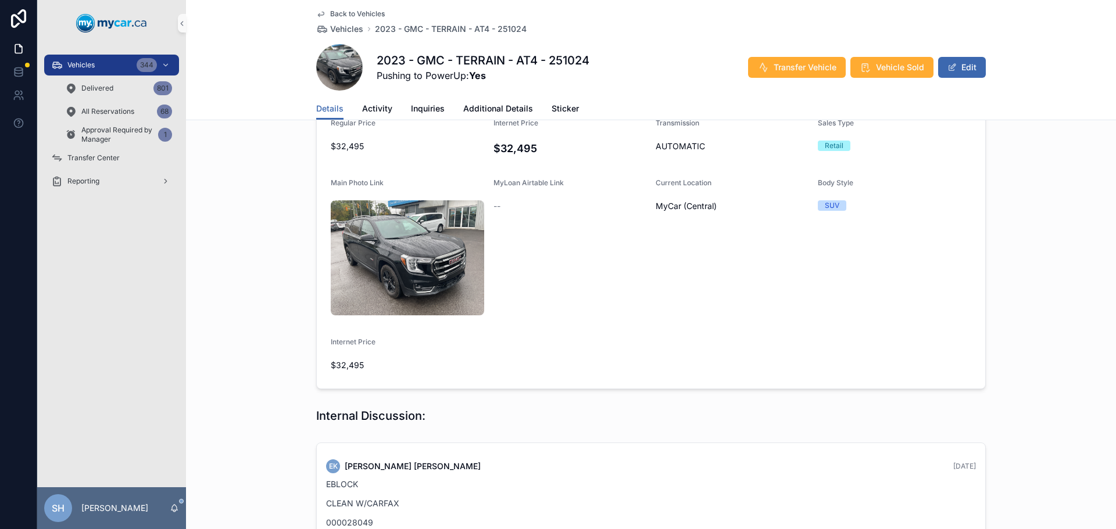
scroll to position [407, 0]
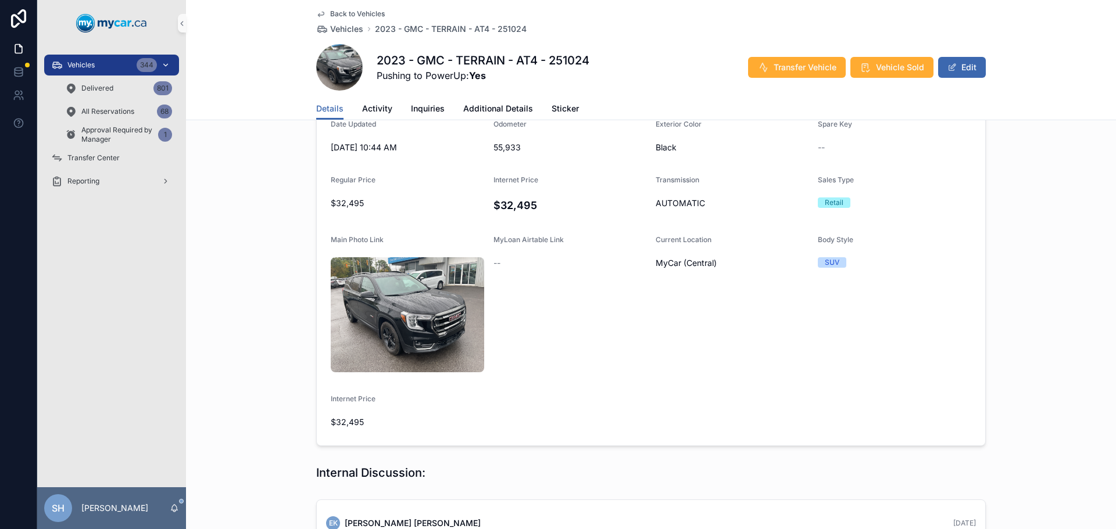
click at [98, 64] on div "Vehicles 344" at bounding box center [111, 65] width 121 height 19
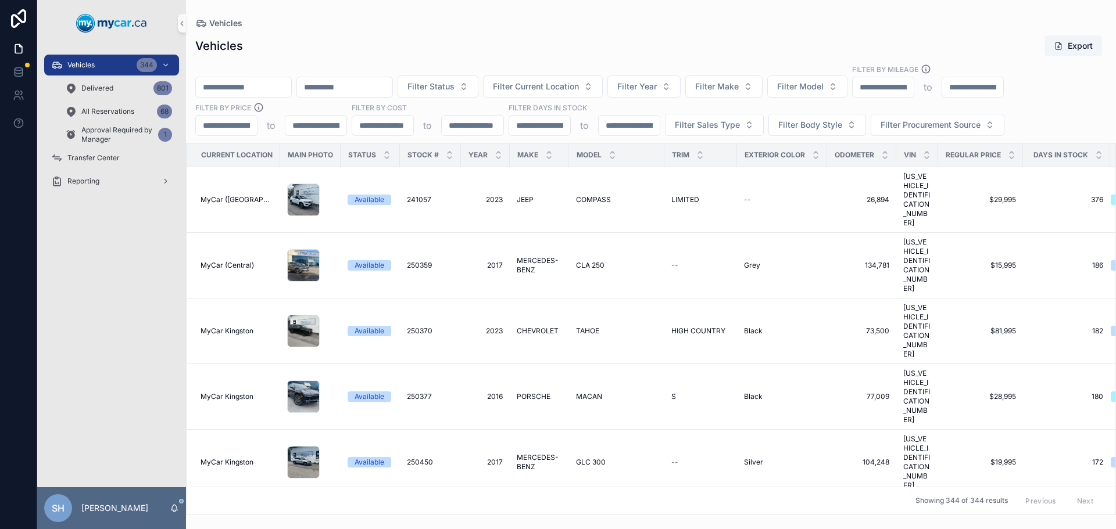
click at [378, 84] on input "scrollable content" at bounding box center [344, 87] width 95 height 16
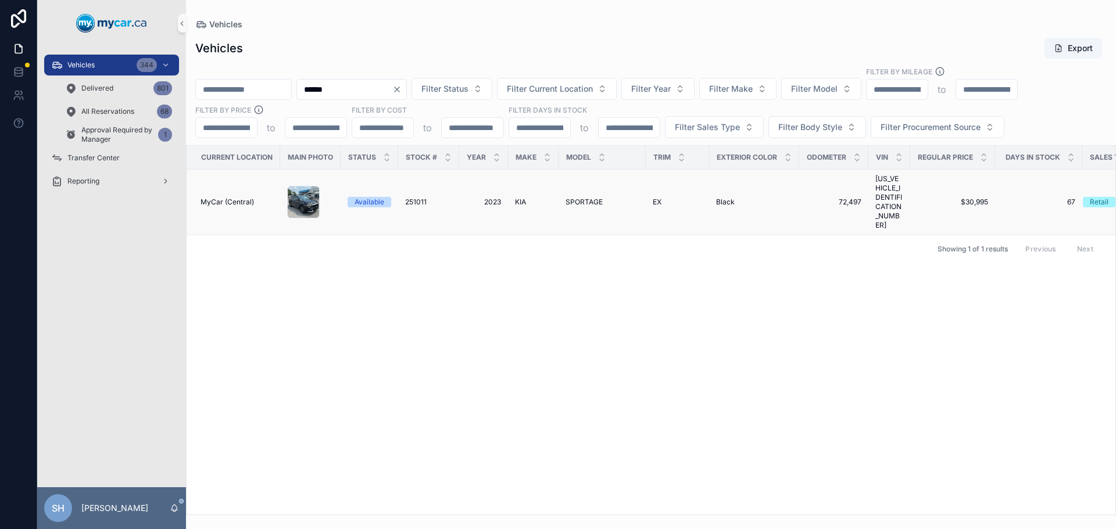
type input "******"
click at [516, 198] on span "KIA" at bounding box center [520, 202] width 11 height 9
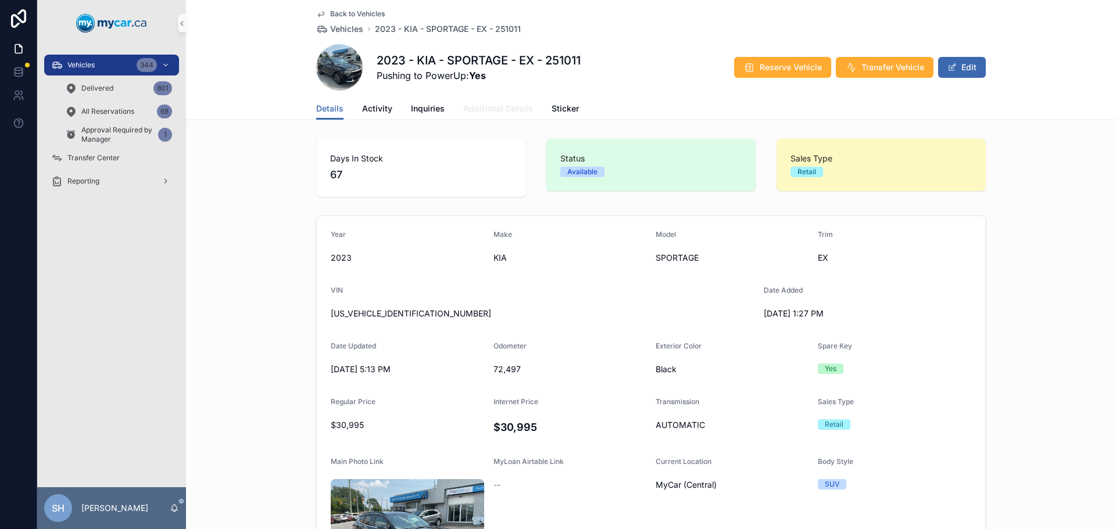
click at [489, 106] on span "Additional Details" at bounding box center [498, 109] width 70 height 12
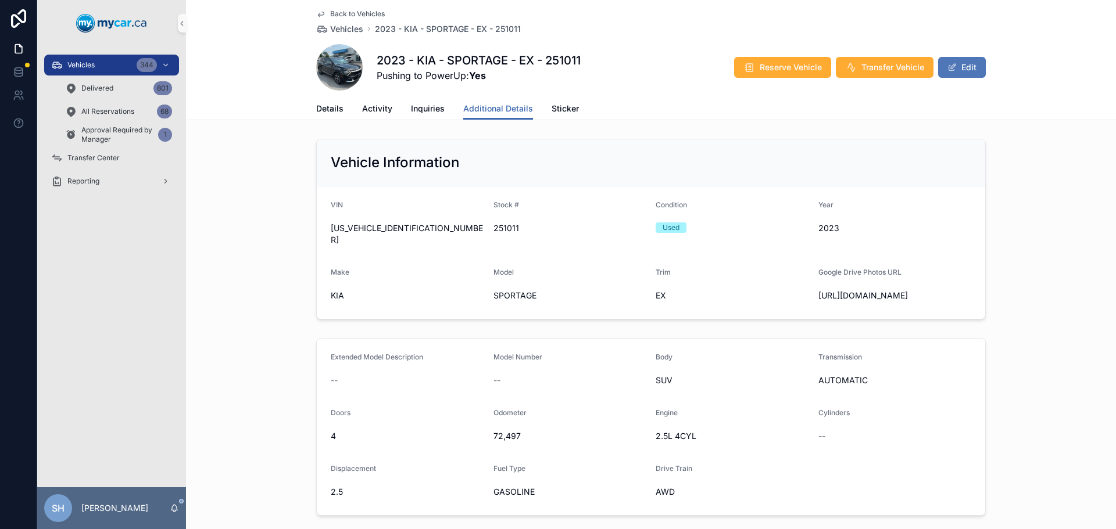
click at [958, 69] on button "Edit" at bounding box center [962, 67] width 48 height 21
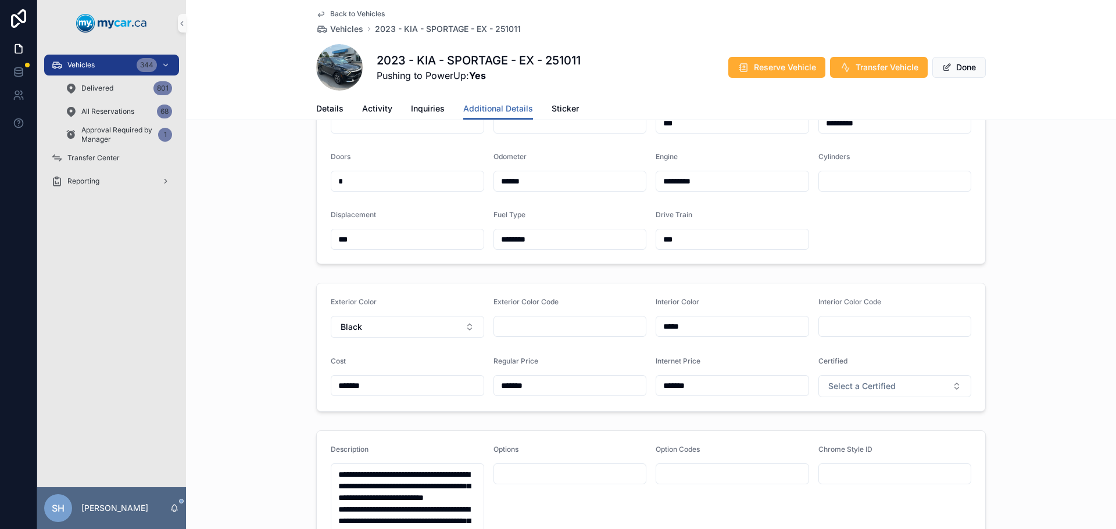
scroll to position [232, 0]
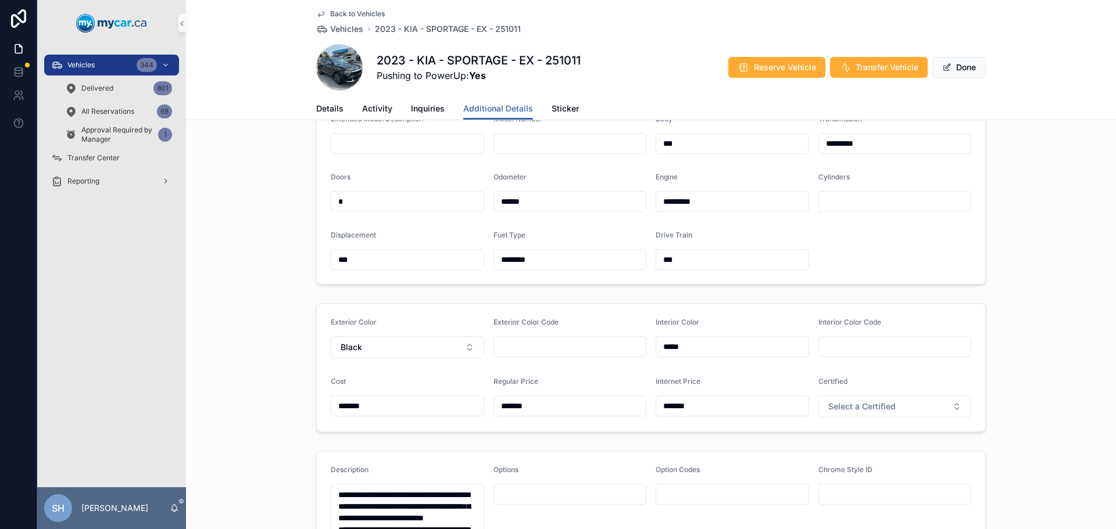
drag, startPoint x: 552, startPoint y: 425, endPoint x: 441, endPoint y: 442, distance: 112.3
click at [440, 432] on form "Exterior Color Black Exterior Color Code Interior Color ***** Interior Color Co…" at bounding box center [651, 368] width 668 height 128
type input "*******"
click at [272, 360] on div "Exterior Color Black Exterior Color Code Interior Color ***** Interior Color Co…" at bounding box center [651, 368] width 930 height 138
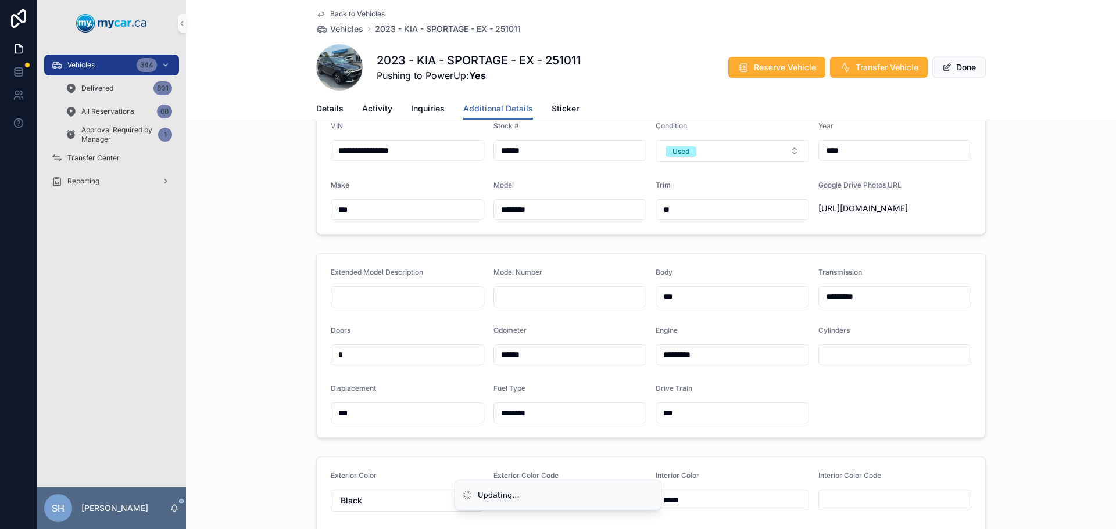
scroll to position [58, 0]
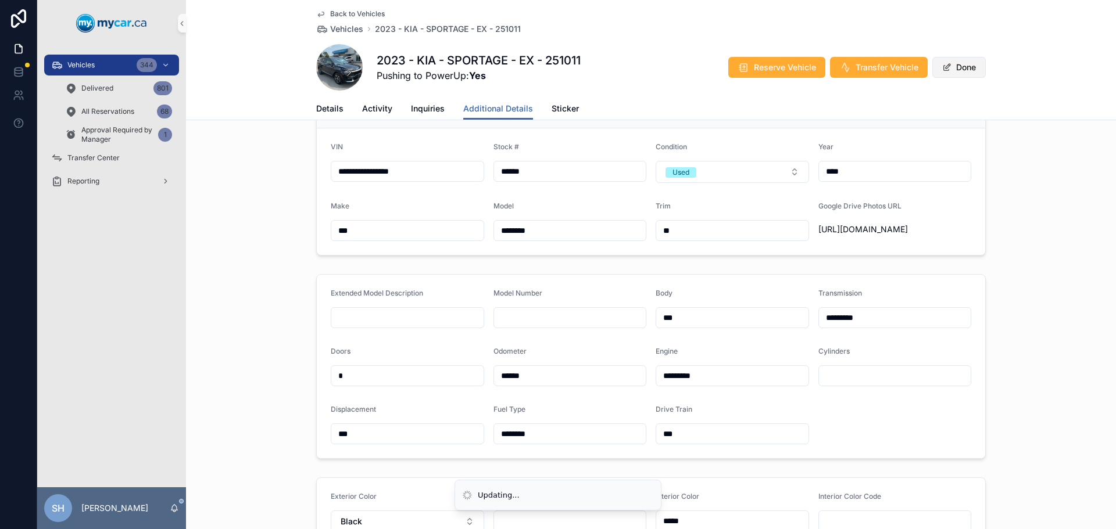
click at [952, 65] on button "Done" at bounding box center [958, 67] width 53 height 21
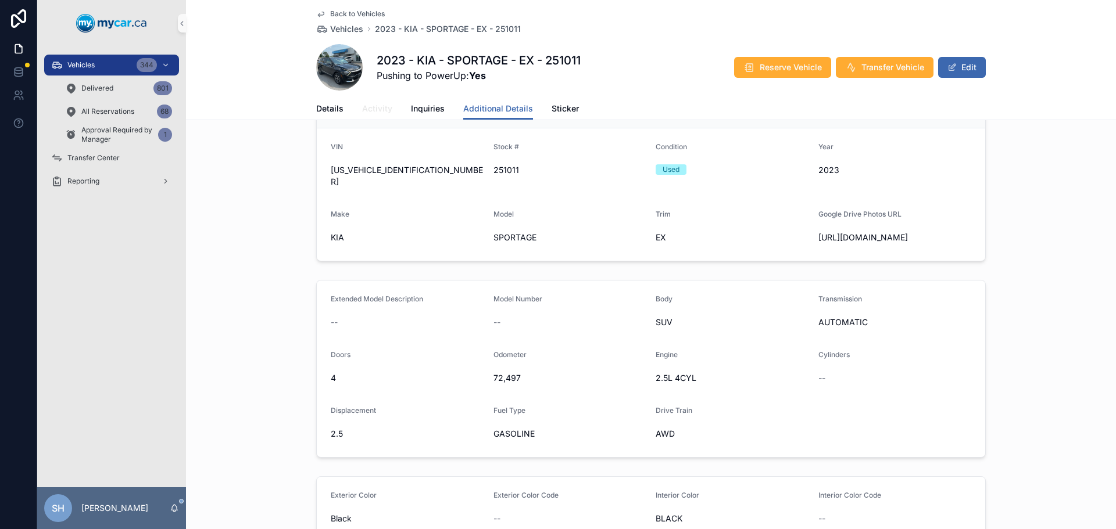
click at [374, 112] on span "Activity" at bounding box center [377, 109] width 30 height 12
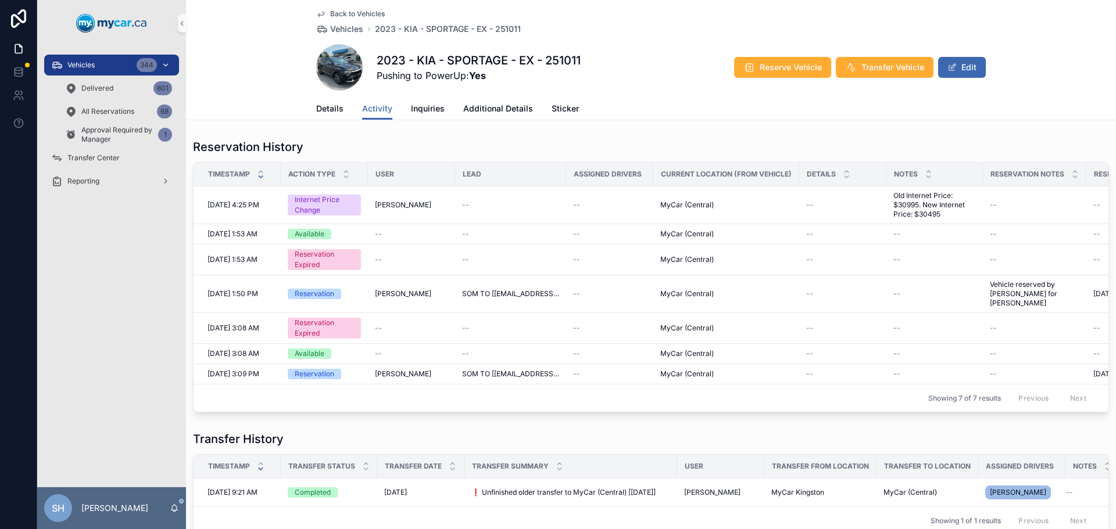
click at [105, 66] on div "Vehicles 344" at bounding box center [111, 65] width 121 height 19
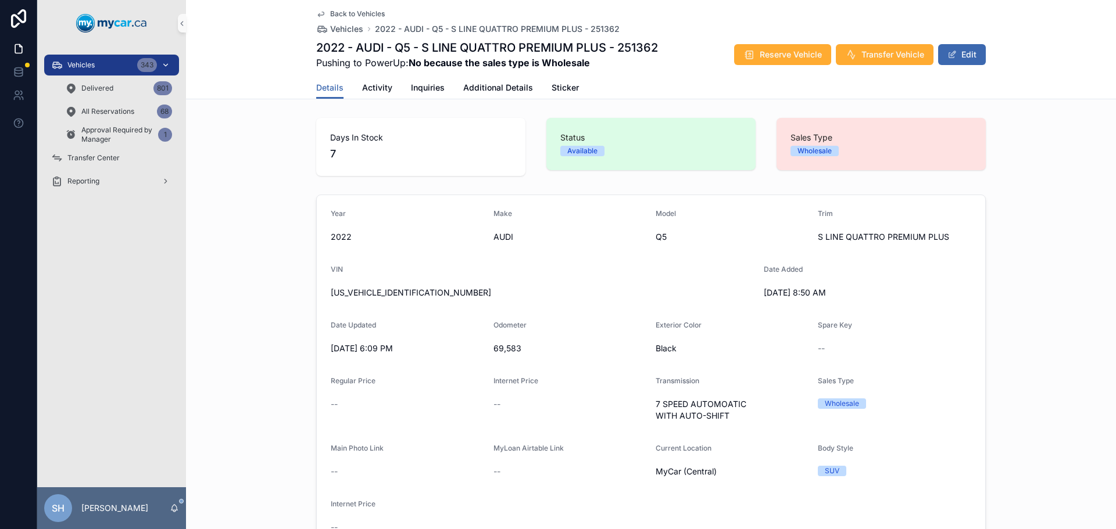
click at [119, 59] on div "Vehicles 343" at bounding box center [111, 65] width 121 height 19
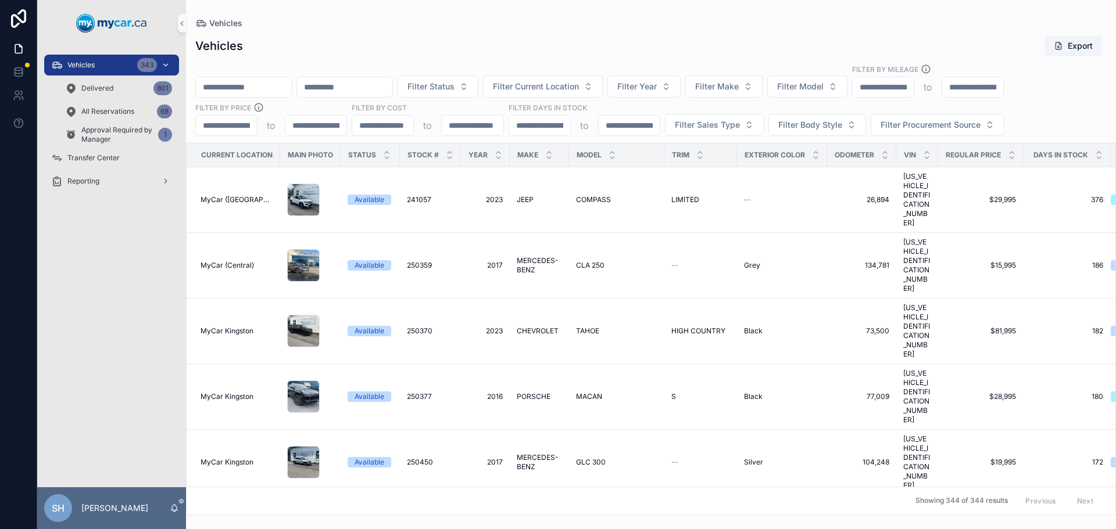
click at [101, 63] on div "Vehicles 343" at bounding box center [111, 65] width 121 height 19
click at [414, 23] on div "Vehicles" at bounding box center [650, 23] width 911 height 9
click at [454, 89] on span "Filter Status" at bounding box center [430, 87] width 47 height 12
click at [478, 132] on div "Available" at bounding box center [496, 133] width 139 height 19
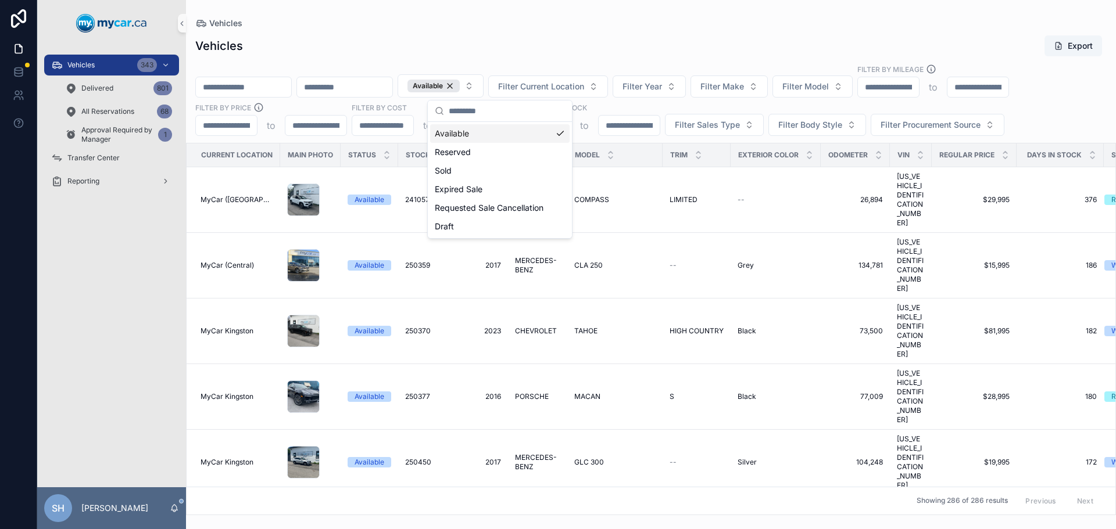
click at [543, 48] on div "Vehicles Export" at bounding box center [650, 46] width 911 height 22
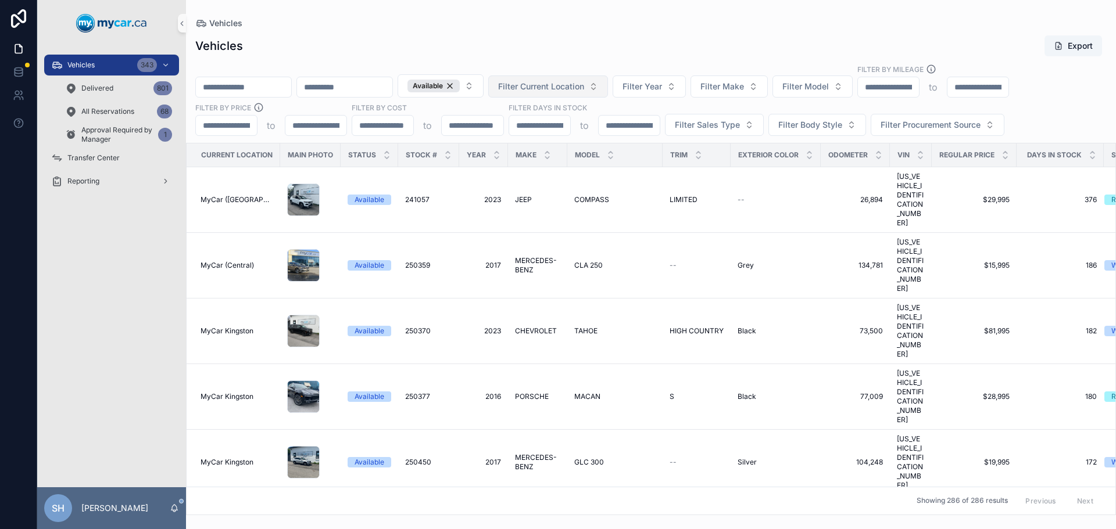
click at [584, 85] on span "Filter Current Location" at bounding box center [541, 87] width 86 height 12
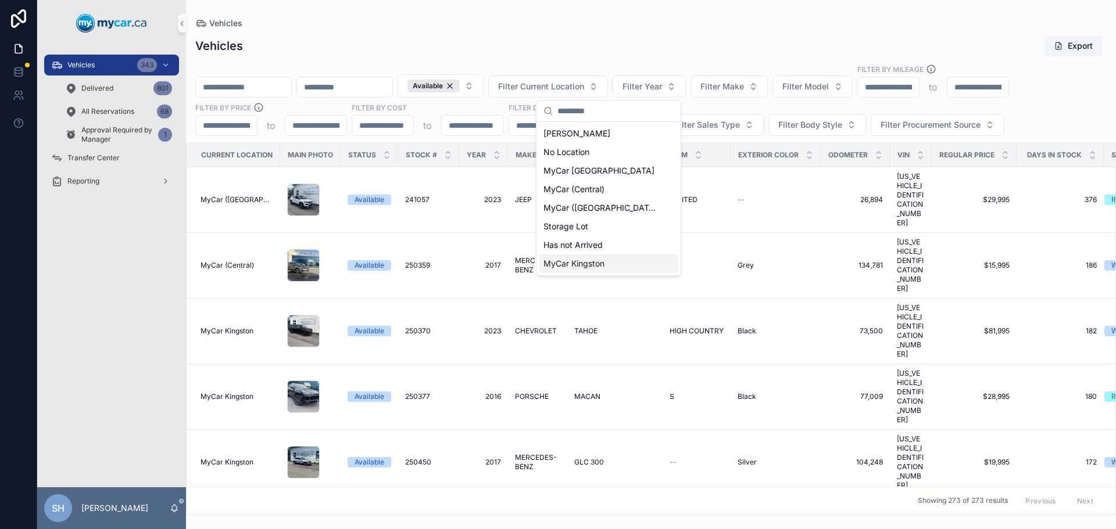
click at [600, 264] on span "MyCar Kingston" at bounding box center [573, 264] width 61 height 12
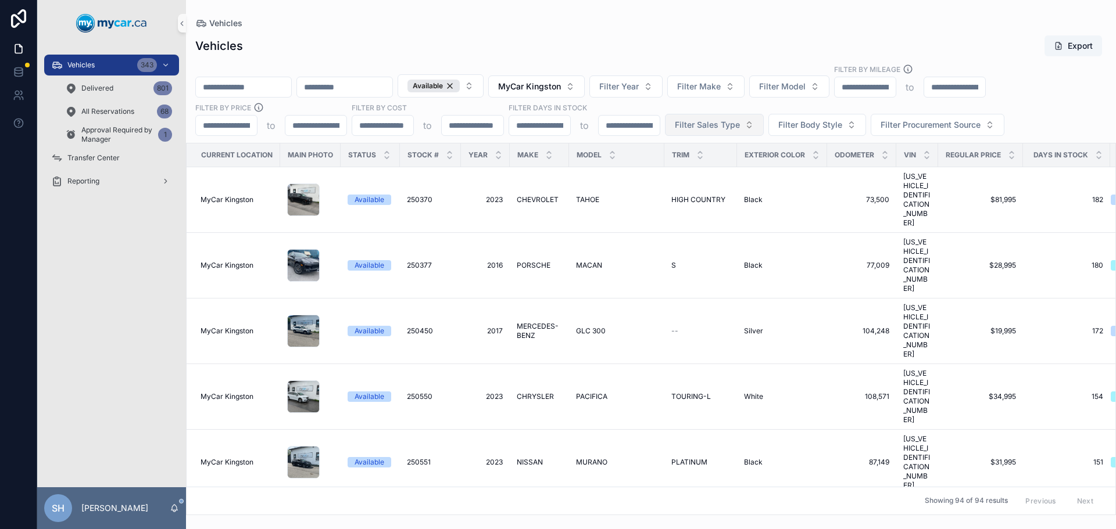
click at [712, 116] on button "Filter Sales Type" at bounding box center [714, 125] width 99 height 22
click at [663, 191] on div "Retail" at bounding box center [713, 190] width 139 height 19
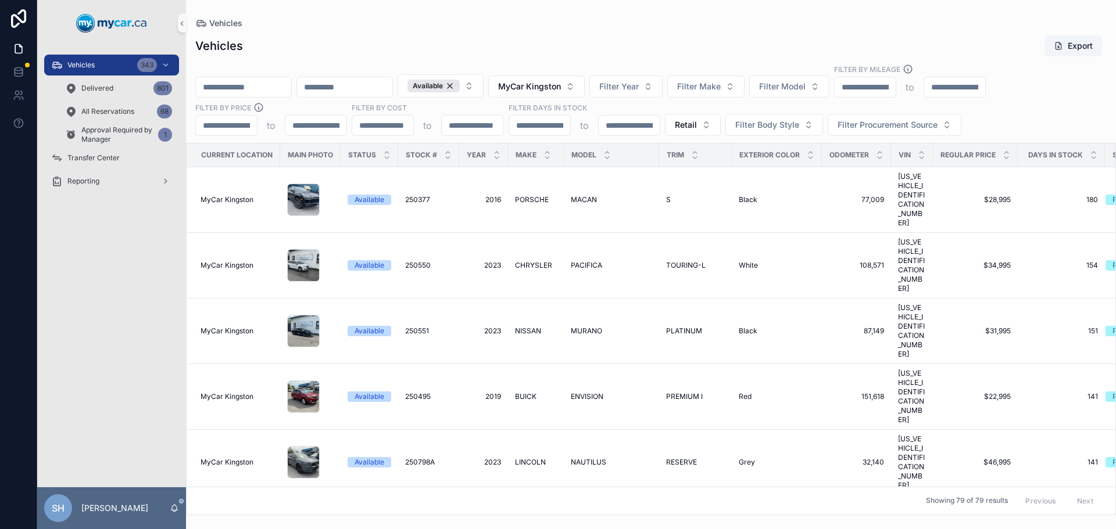
click at [638, 63] on div "Vehicles Export Available MyCar Kingston Filter Year Filter Make Filter Model F…" at bounding box center [651, 271] width 930 height 487
click at [585, 80] on button "MyCar Kingston" at bounding box center [536, 87] width 96 height 22
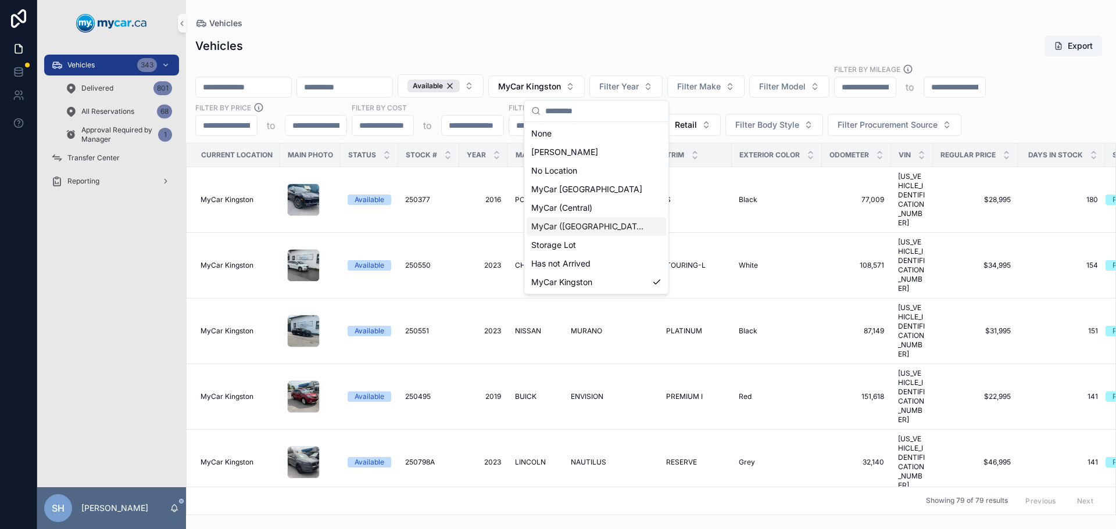
click at [589, 227] on span "MyCar ([GEOGRAPHIC_DATA])" at bounding box center [589, 227] width 116 height 12
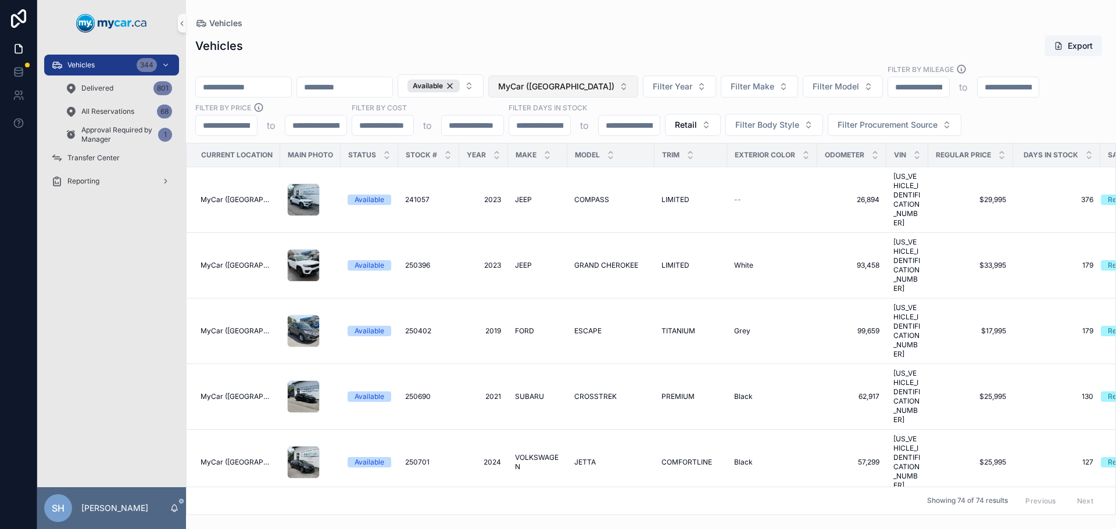
click at [601, 83] on span "MyCar ([GEOGRAPHIC_DATA])" at bounding box center [556, 87] width 116 height 12
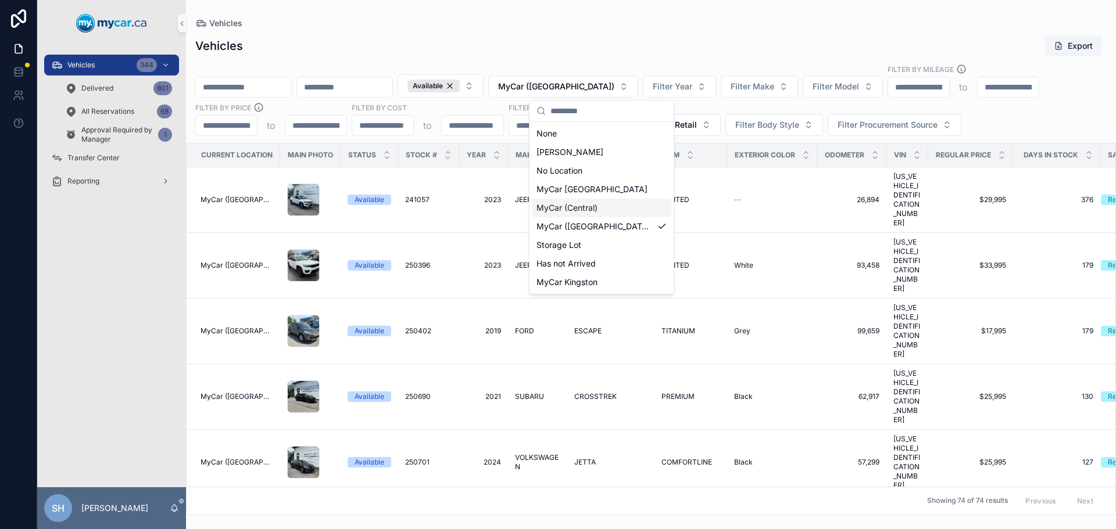
click at [589, 208] on span "MyCar (Central)" at bounding box center [566, 208] width 61 height 12
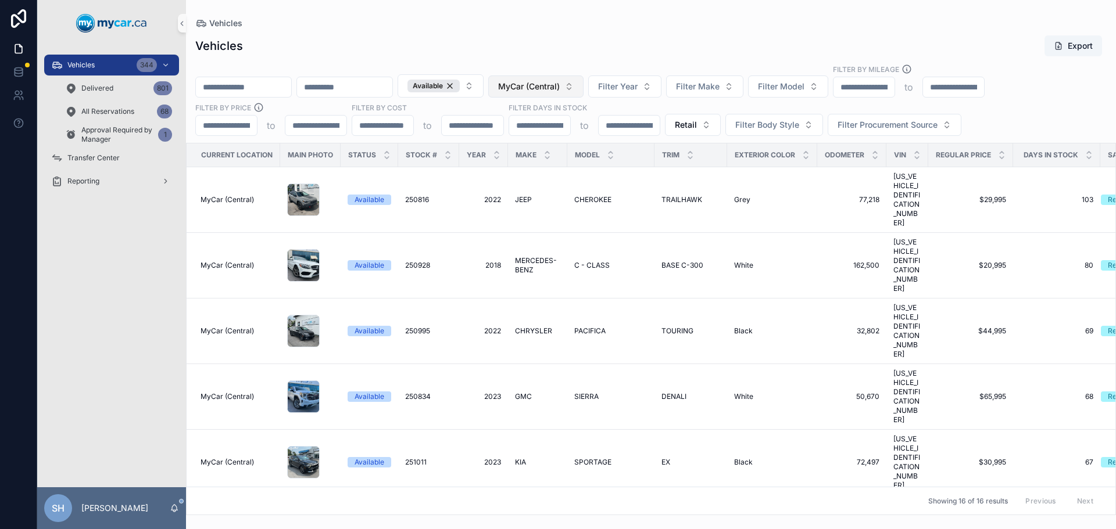
click at [560, 91] on span "MyCar (Central)" at bounding box center [529, 87] width 62 height 12
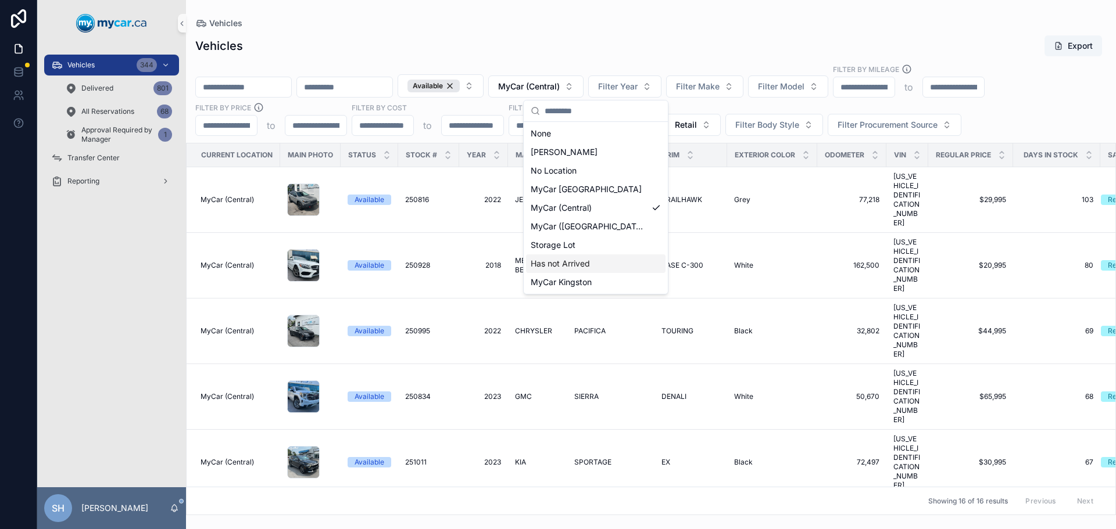
click at [587, 261] on span "Has not Arrived" at bounding box center [559, 264] width 59 height 12
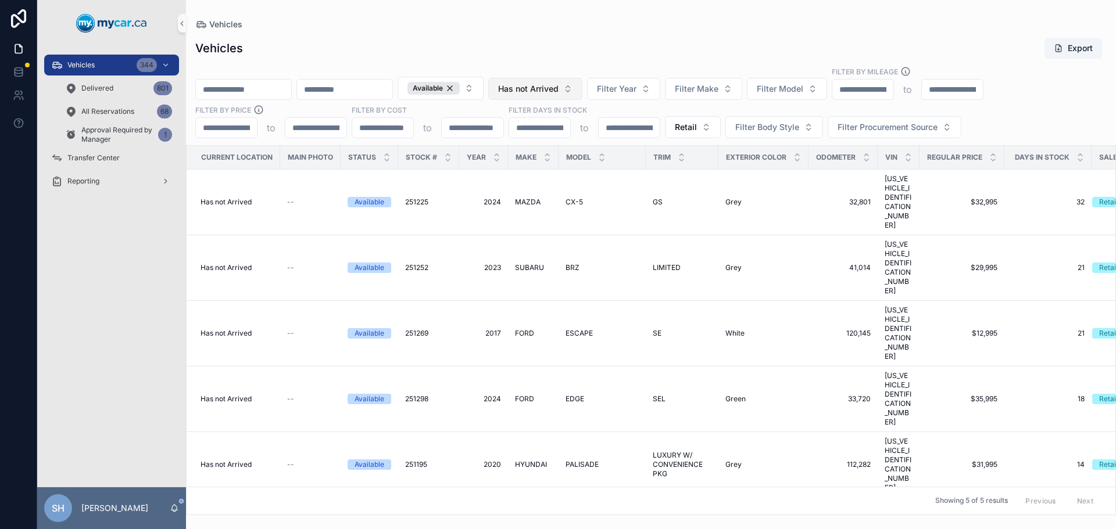
click at [582, 83] on button "Has not Arrived" at bounding box center [535, 89] width 94 height 22
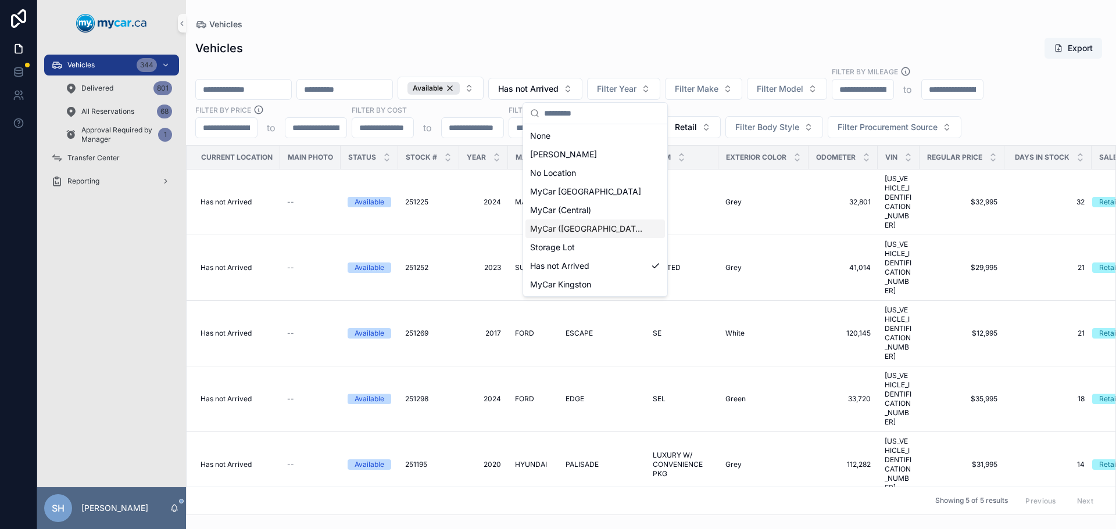
click at [599, 230] on span "MyCar ([GEOGRAPHIC_DATA])" at bounding box center [588, 229] width 116 height 12
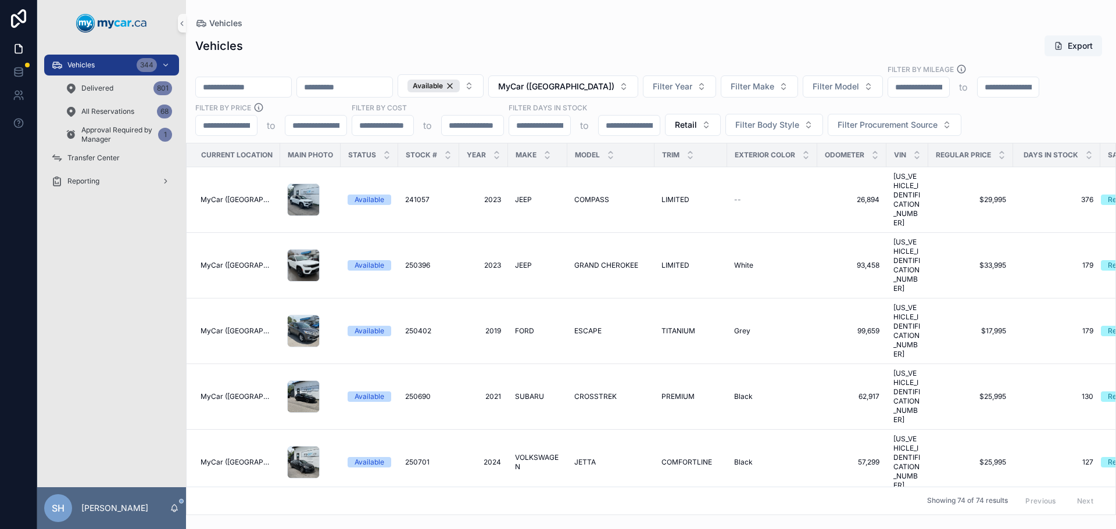
click at [616, 43] on div "Vehicles Export" at bounding box center [650, 46] width 911 height 22
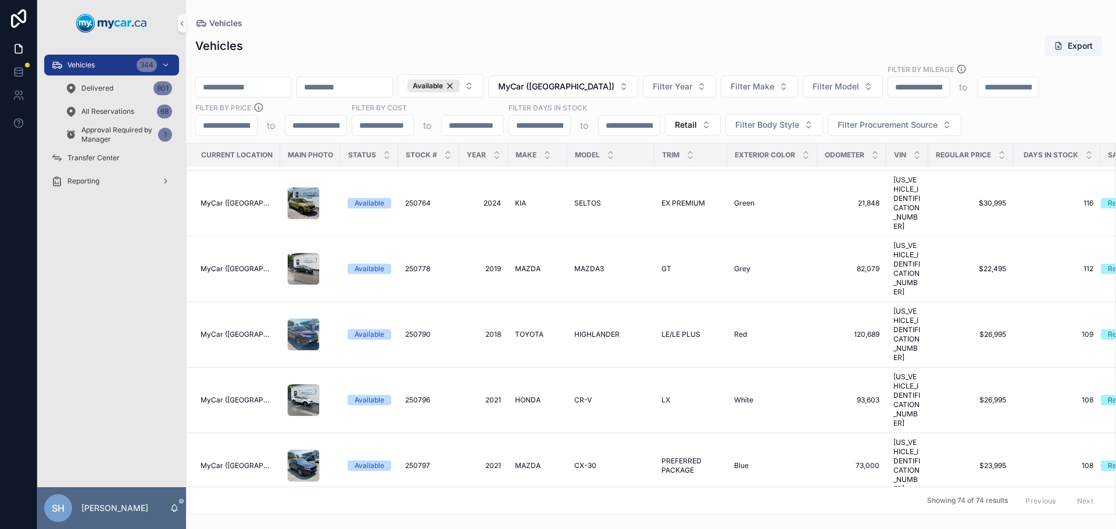
scroll to position [349, 0]
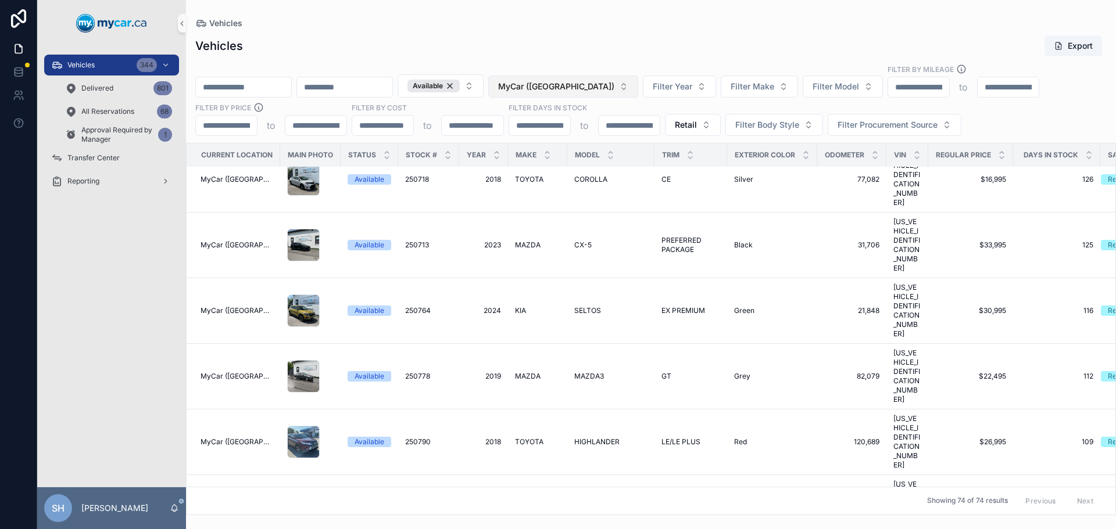
click at [570, 83] on span "MyCar ([GEOGRAPHIC_DATA])" at bounding box center [556, 87] width 116 height 12
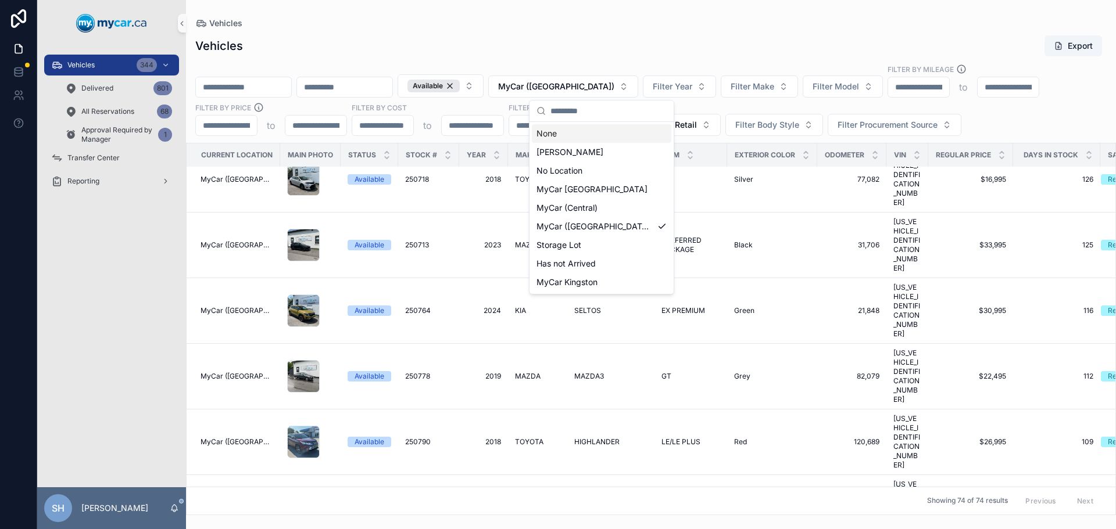
click at [543, 135] on div "None" at bounding box center [601, 133] width 139 height 19
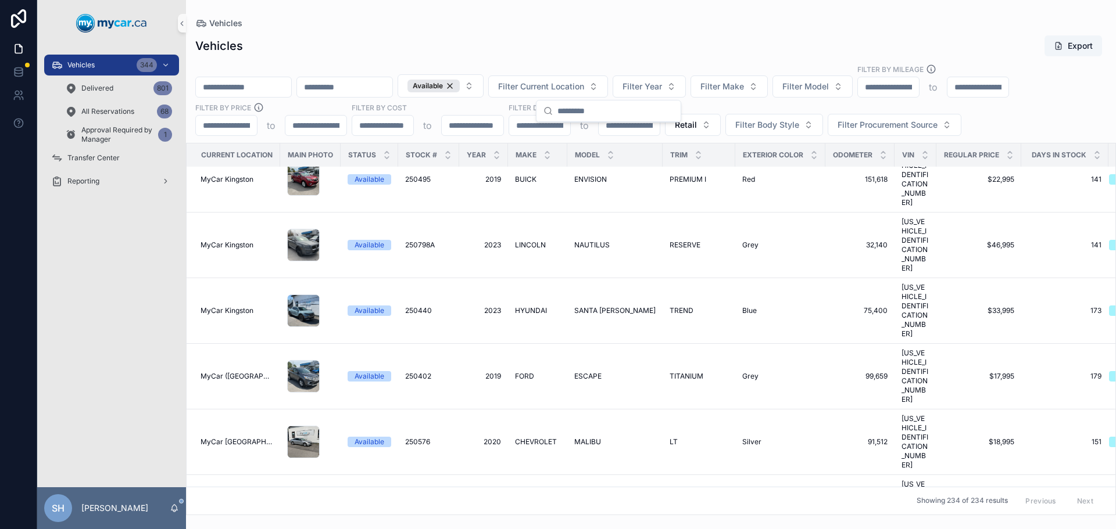
scroll to position [344, 0]
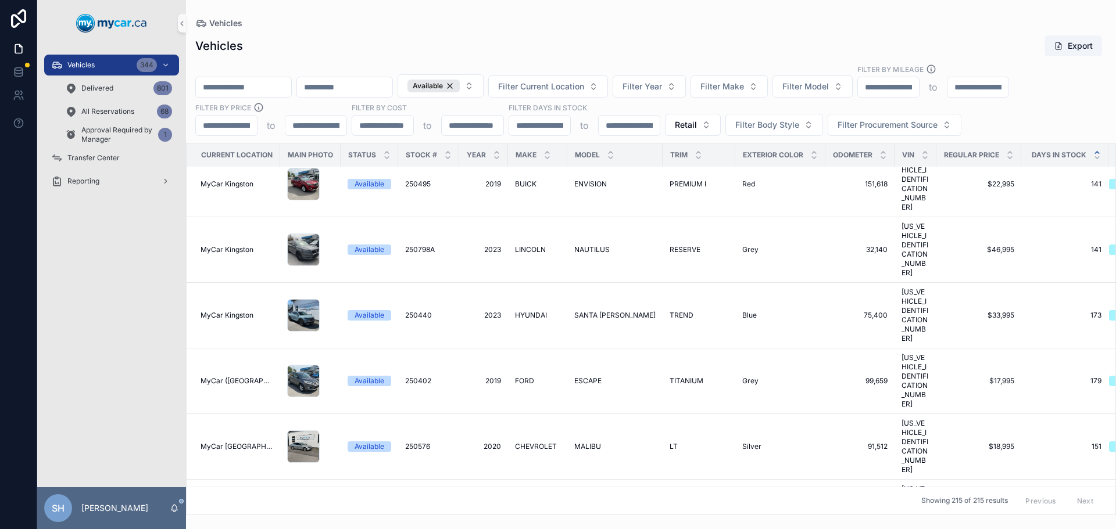
click at [1093, 152] on icon "scrollable content" at bounding box center [1097, 153] width 8 height 8
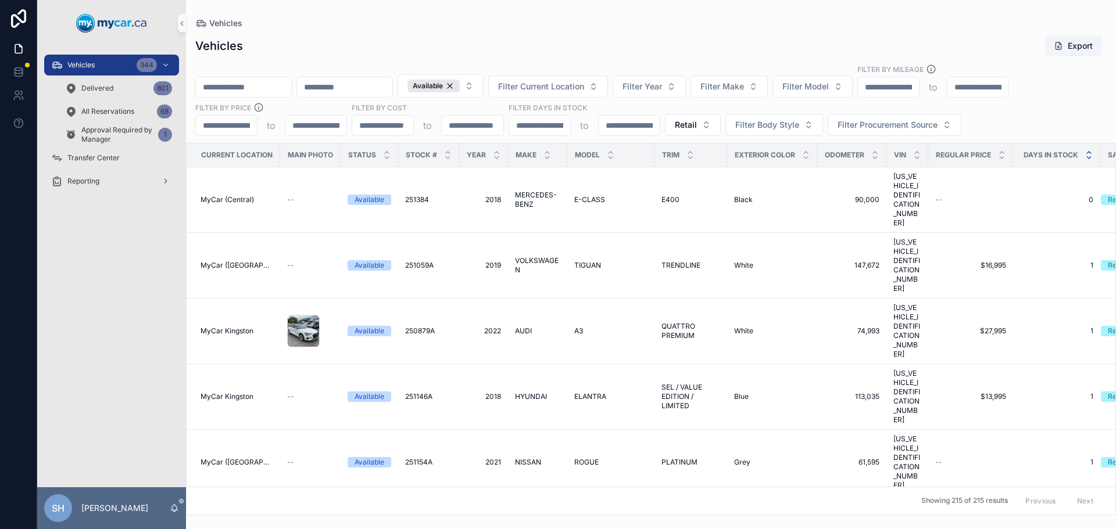
click at [1091, 159] on icon "scrollable content" at bounding box center [1089, 158] width 8 height 8
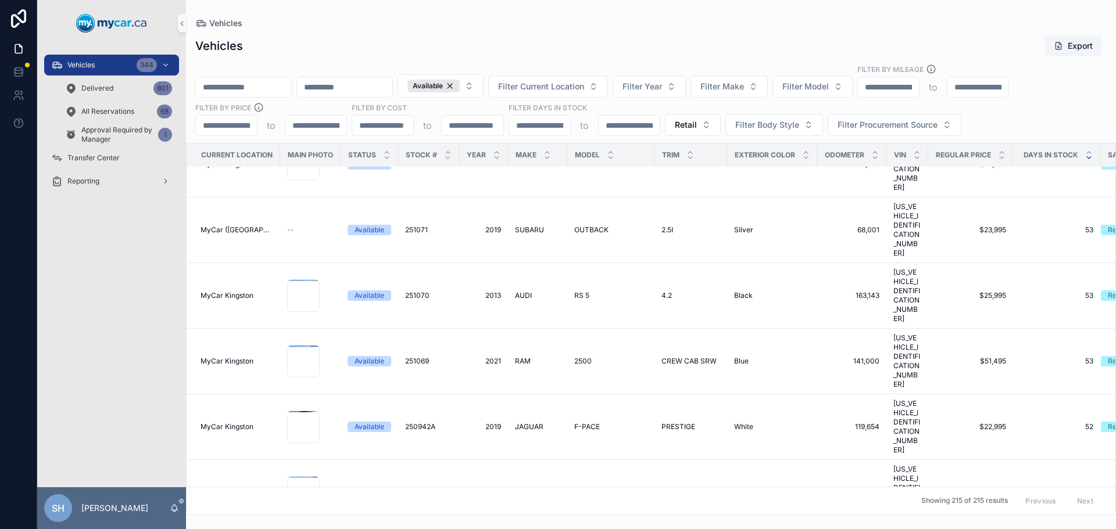
scroll to position [3486, 0]
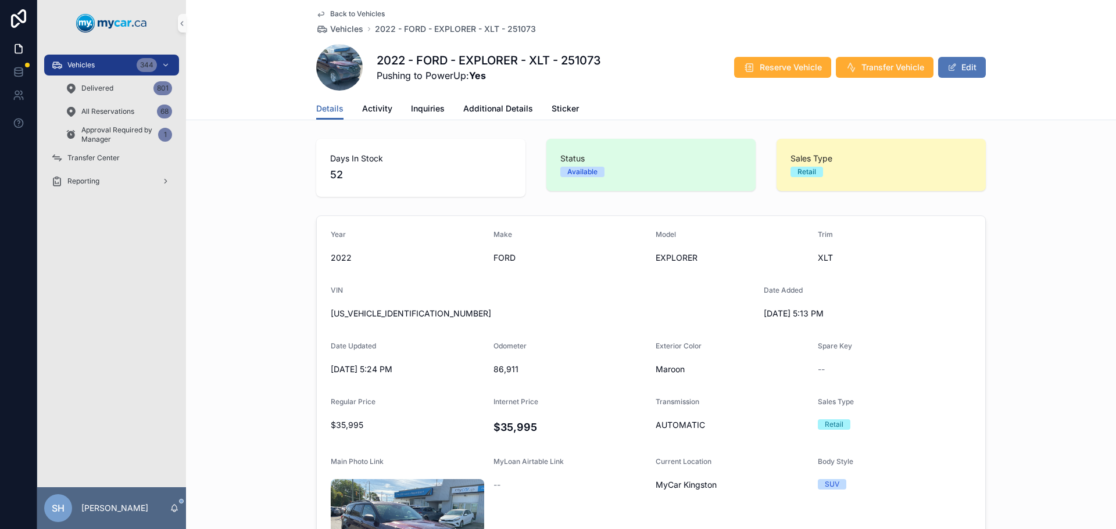
click at [967, 73] on button "Edit" at bounding box center [962, 67] width 48 height 21
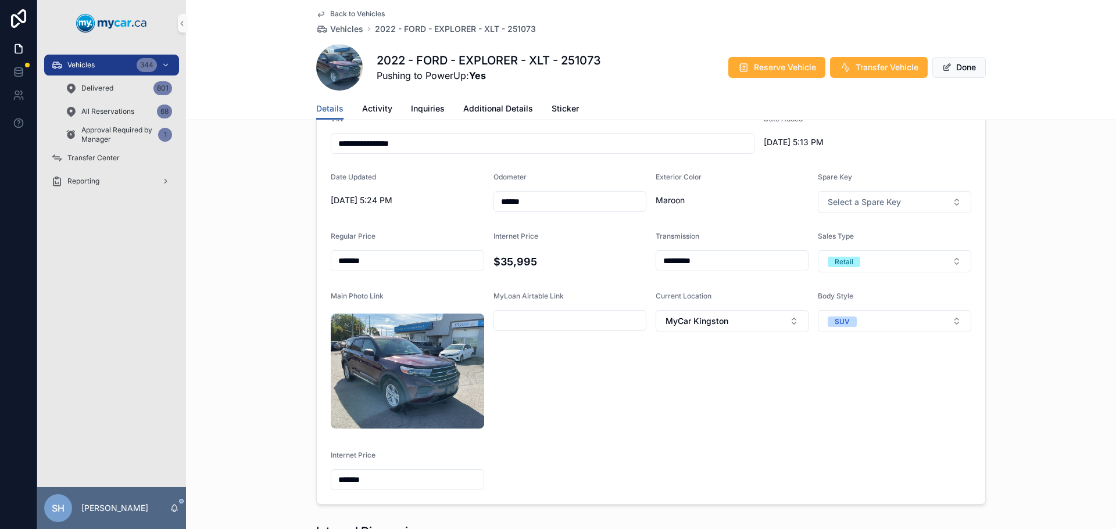
scroll to position [174, 0]
drag, startPoint x: 419, startPoint y: 261, endPoint x: 347, endPoint y: 273, distance: 73.0
click at [347, 273] on form "**********" at bounding box center [651, 273] width 668 height 462
drag, startPoint x: 368, startPoint y: 255, endPoint x: 325, endPoint y: 257, distance: 43.1
click at [325, 257] on form "**********" at bounding box center [651, 273] width 668 height 462
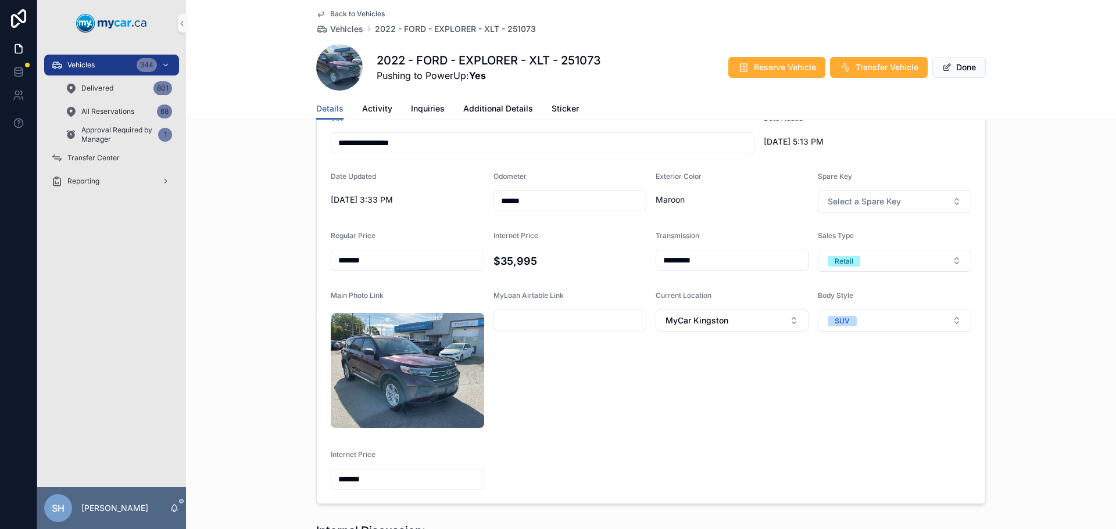
type input "*******"
drag, startPoint x: 409, startPoint y: 378, endPoint x: 233, endPoint y: 374, distance: 176.1
click at [230, 375] on div "**********" at bounding box center [651, 273] width 930 height 472
type input "*******"
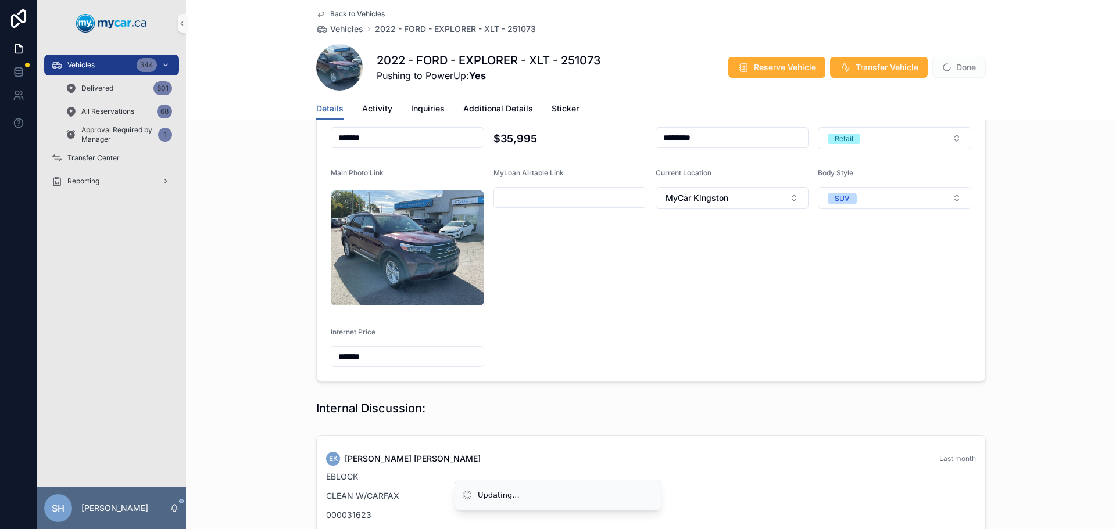
scroll to position [131, 0]
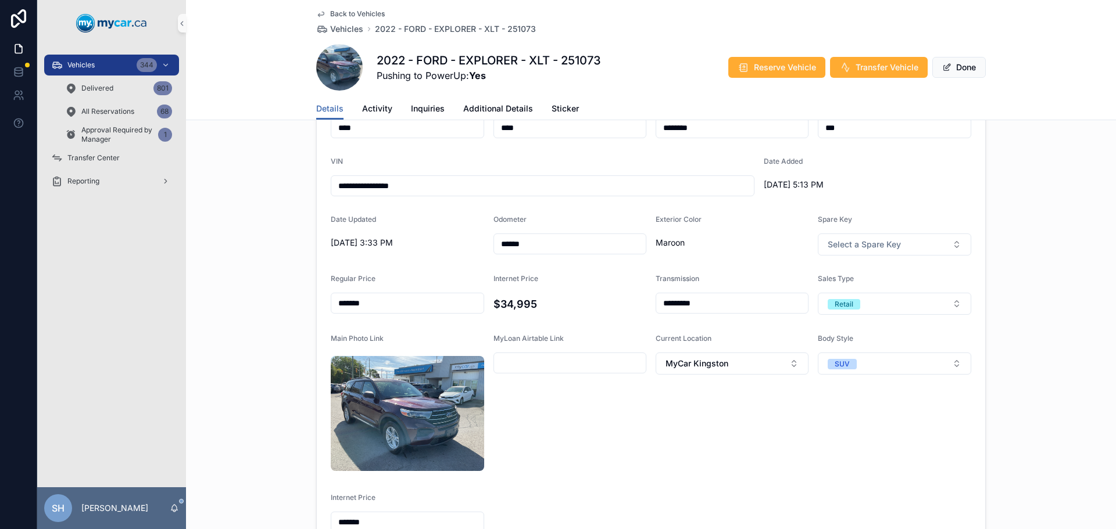
click at [274, 296] on div "**********" at bounding box center [651, 316] width 930 height 472
click at [945, 67] on span "scrollable content" at bounding box center [946, 67] width 9 height 9
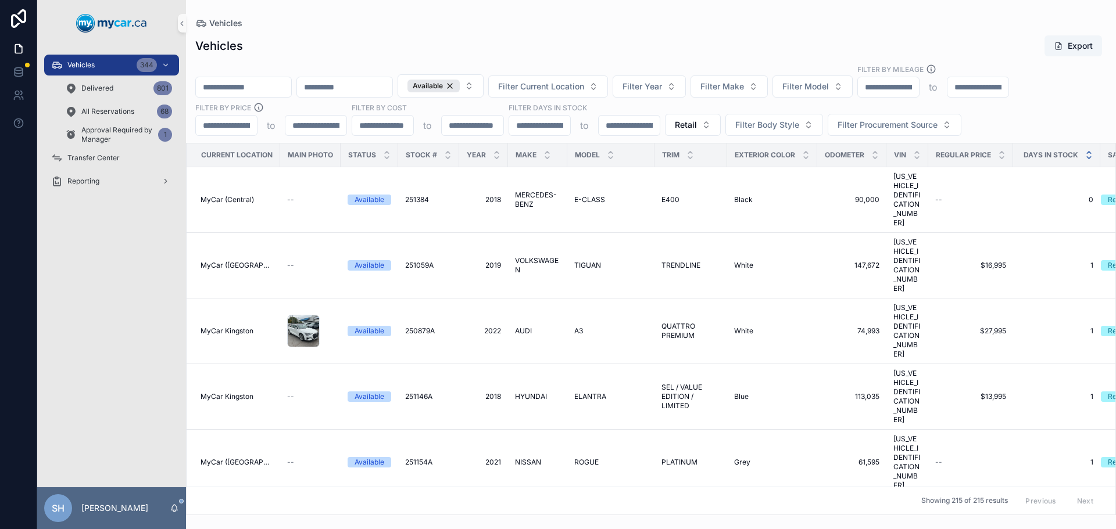
click at [1088, 156] on icon "scrollable content" at bounding box center [1089, 158] width 8 height 8
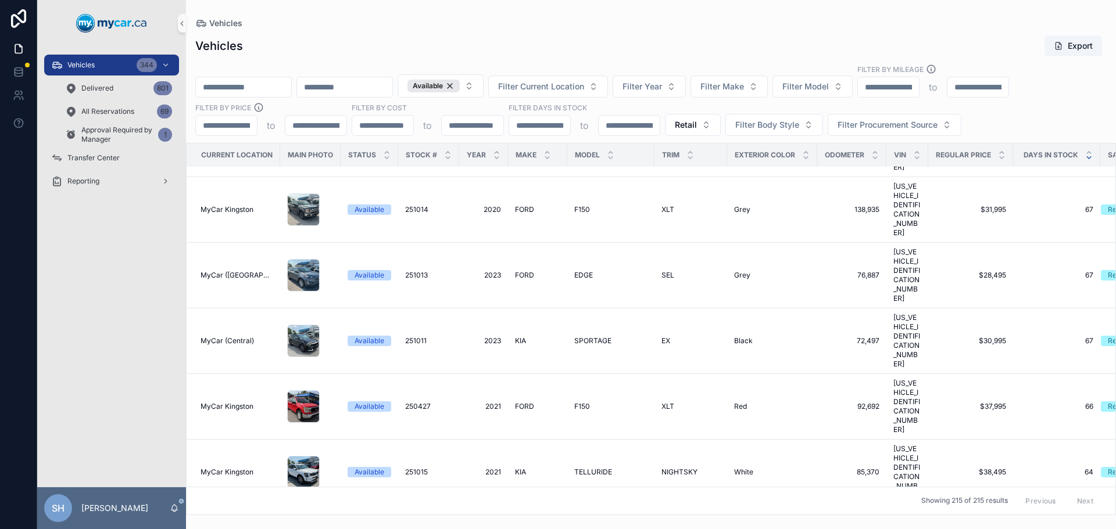
scroll to position [3080, 0]
click at [121, 116] on span "All Reservations" at bounding box center [107, 111] width 53 height 9
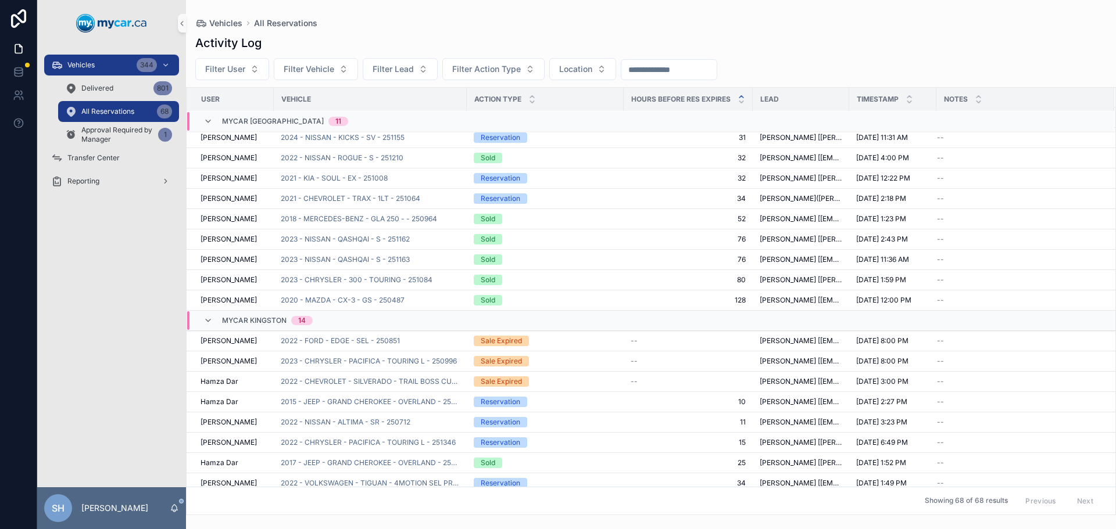
scroll to position [58, 0]
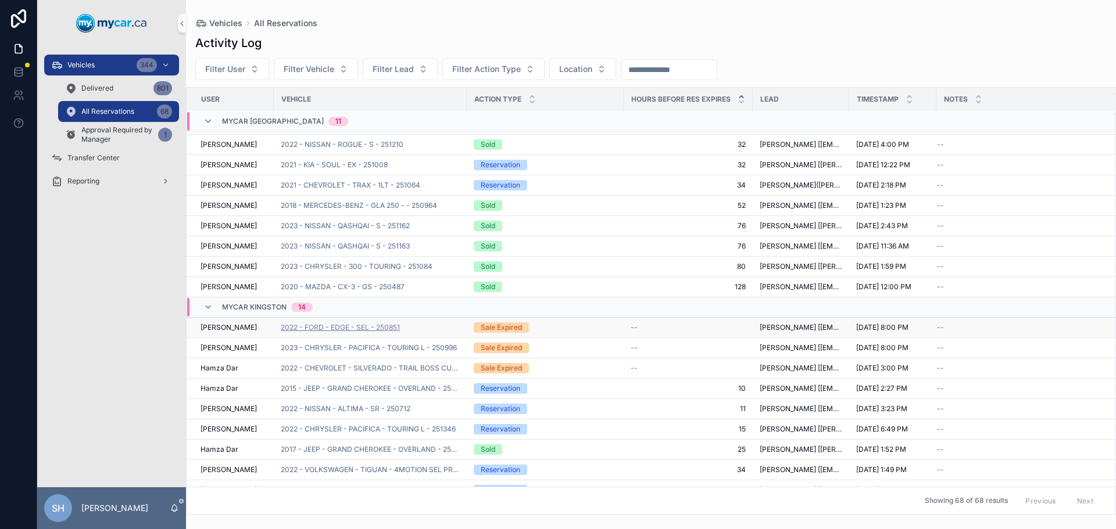
click at [340, 329] on span "2022 - FORD - EDGE - SEL - 250851" at bounding box center [340, 327] width 119 height 9
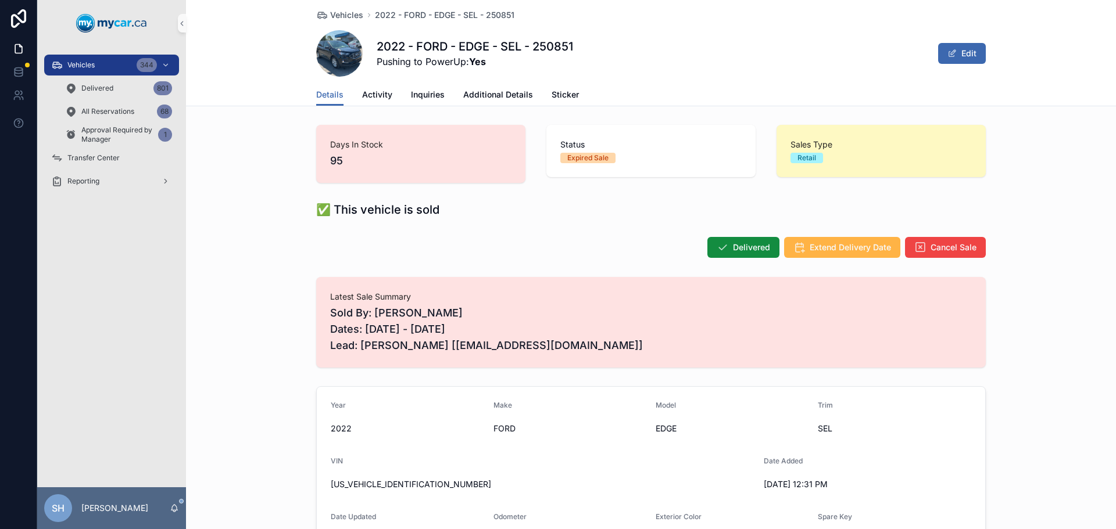
click at [837, 252] on span "Extend Delivery Date" at bounding box center [849, 248] width 81 height 12
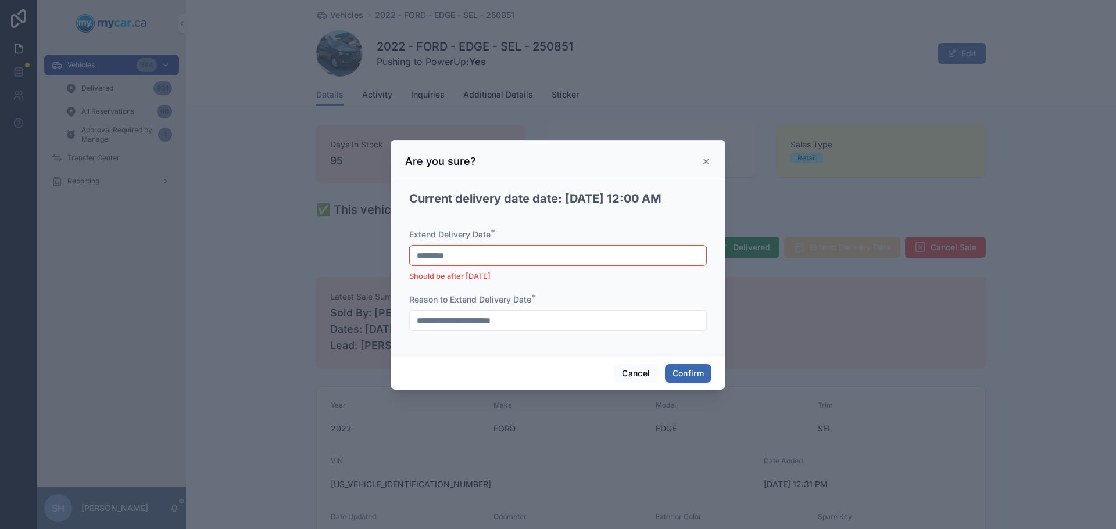
click at [494, 257] on input "*********" at bounding box center [558, 256] width 296 height 16
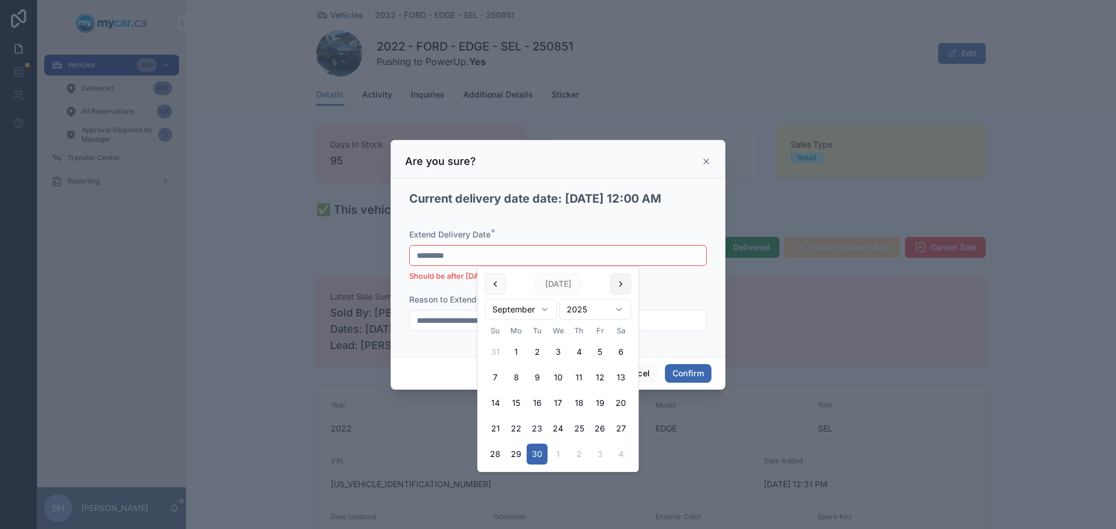
click at [620, 284] on button at bounding box center [620, 284] width 21 height 21
click at [556, 349] on button "1" at bounding box center [557, 352] width 21 height 21
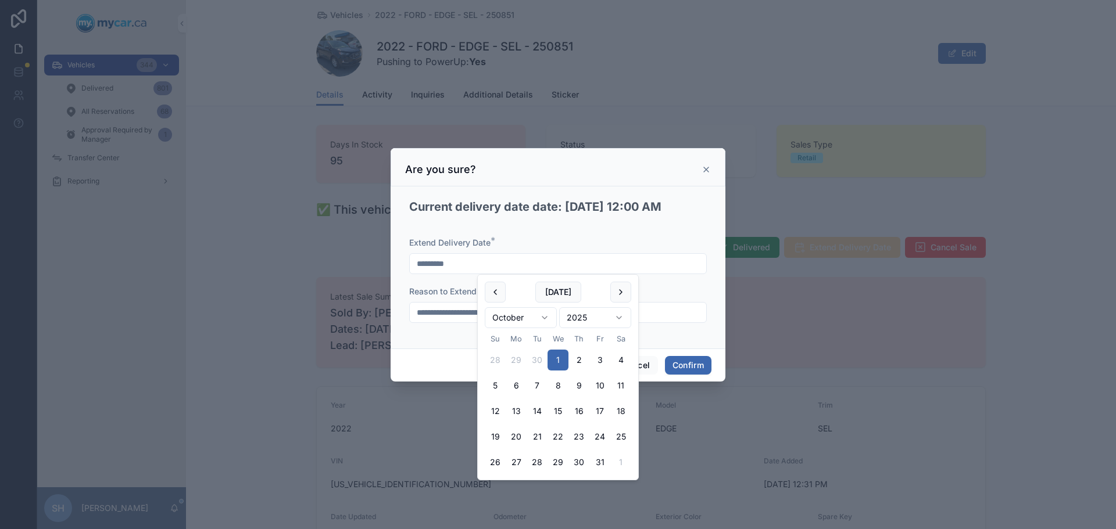
click at [397, 346] on div "**********" at bounding box center [557, 268] width 335 height 163
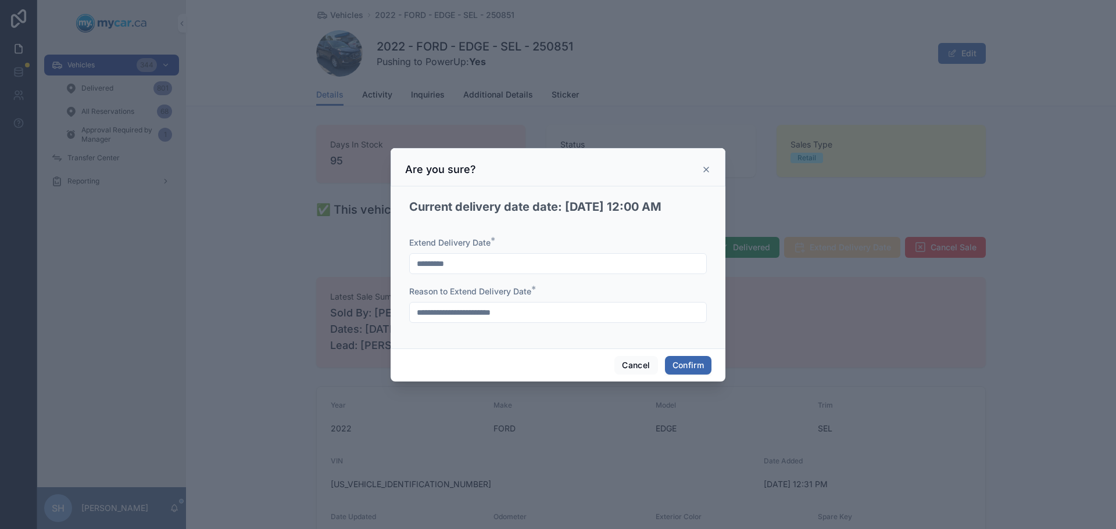
click at [528, 266] on input "*********" at bounding box center [558, 264] width 296 height 16
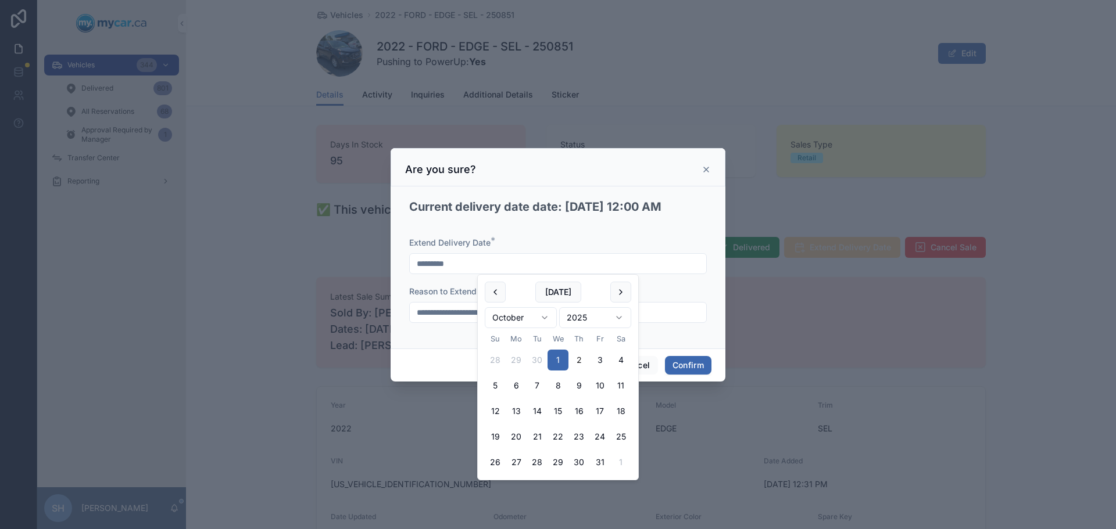
click at [580, 353] on button "2" at bounding box center [578, 360] width 21 height 21
type input "*********"
click at [687, 361] on button "Confirm" at bounding box center [688, 365] width 46 height 19
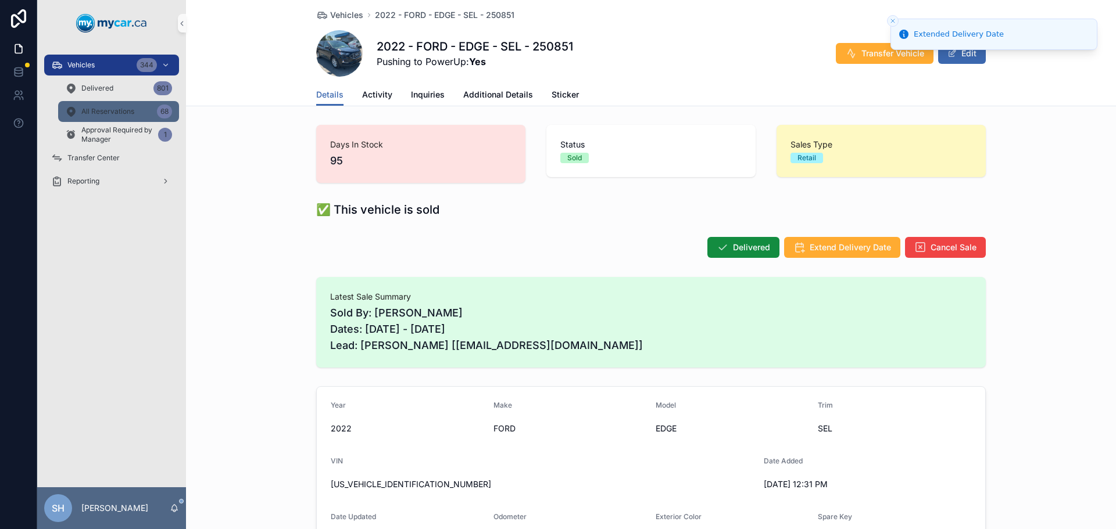
click at [137, 110] on div "All Reservations 68" at bounding box center [118, 111] width 107 height 19
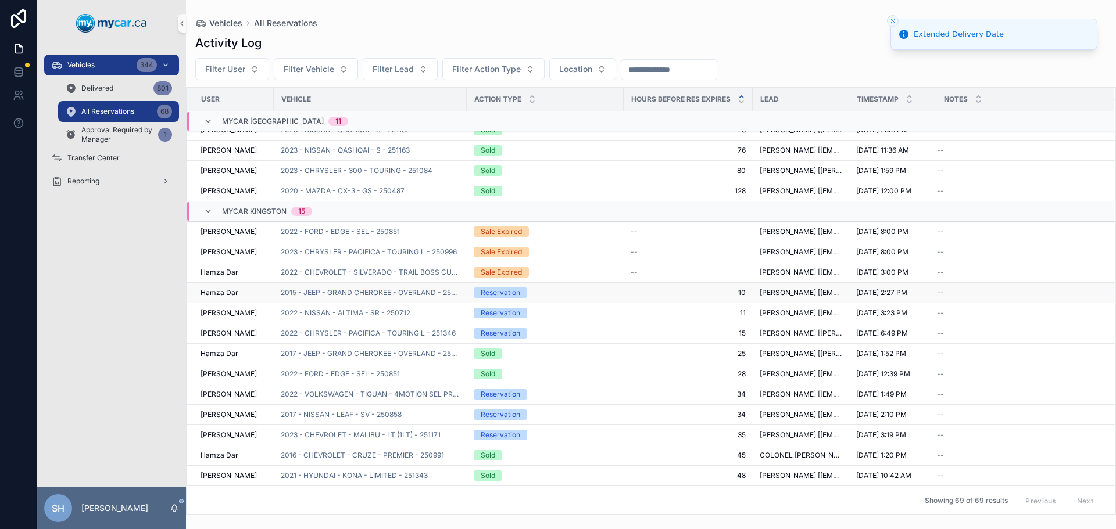
scroll to position [174, 0]
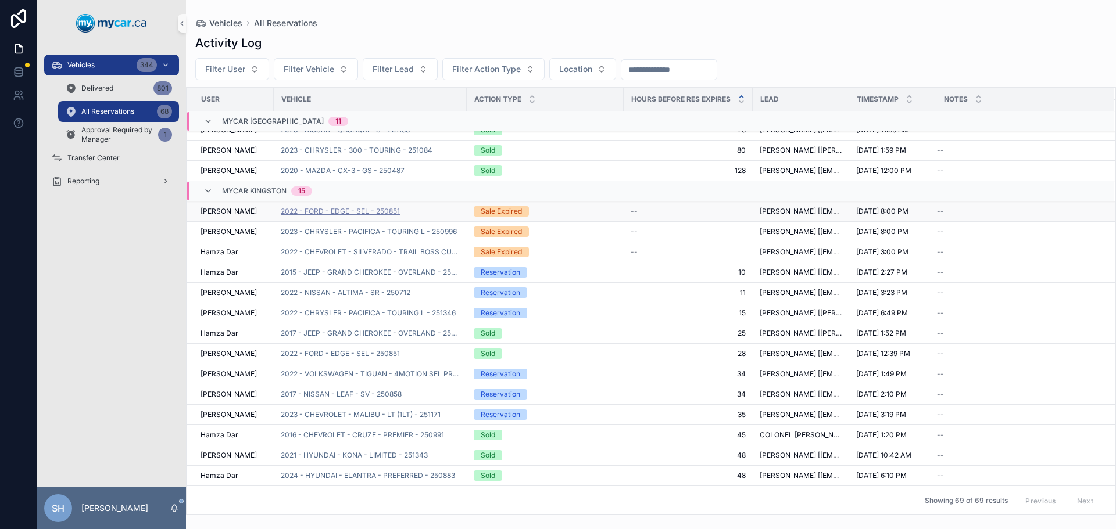
click at [335, 211] on span "2022 - FORD - EDGE - SEL - 250851" at bounding box center [340, 211] width 119 height 9
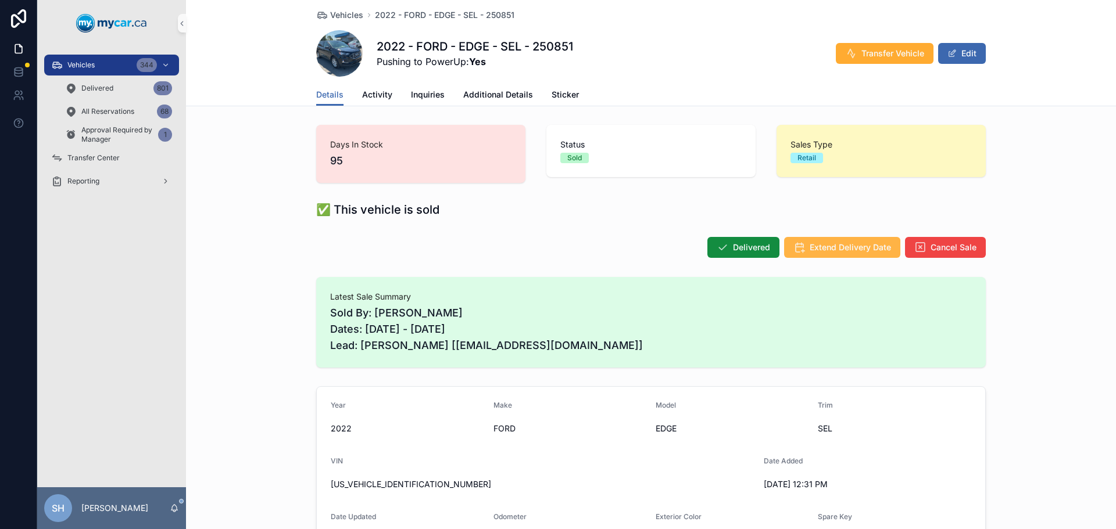
click at [820, 243] on span "Extend Delivery Date" at bounding box center [849, 248] width 81 height 12
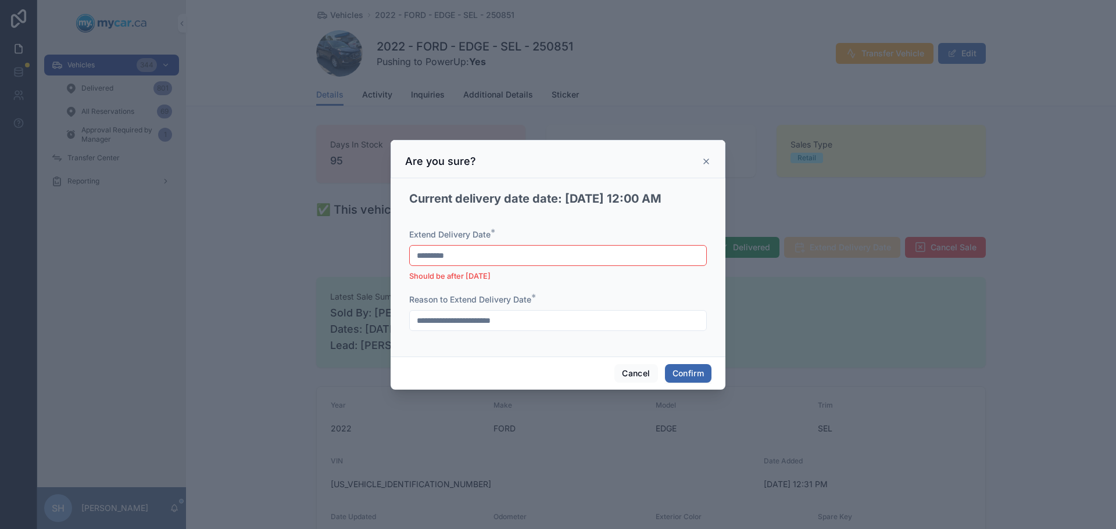
click at [707, 159] on icon at bounding box center [705, 161] width 9 height 9
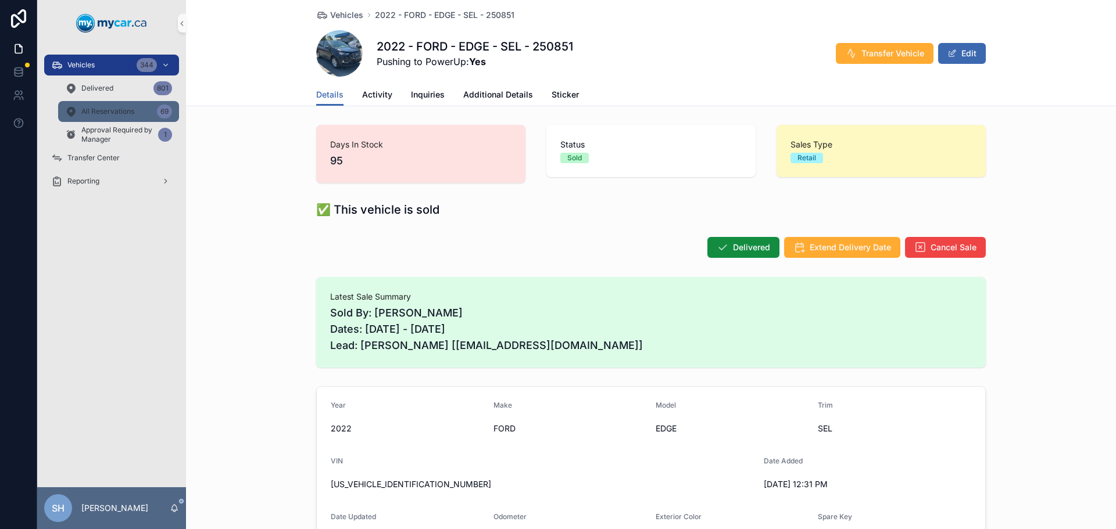
click at [95, 117] on div "All Reservations 69" at bounding box center [118, 111] width 107 height 19
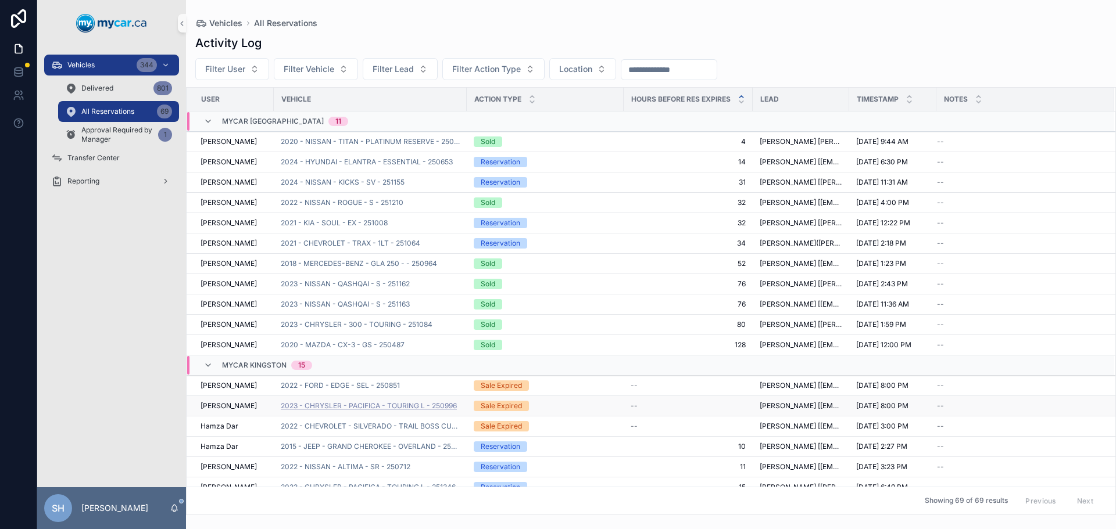
click at [377, 408] on span "2023 - CHRYSLER - PACIFICA - TOURING L - 250996" at bounding box center [369, 405] width 176 height 9
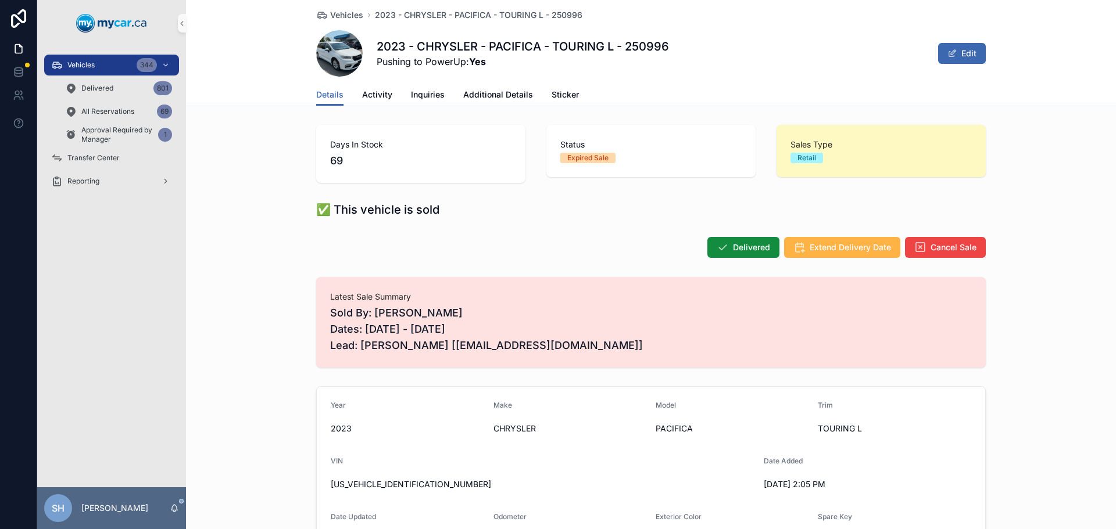
click at [820, 245] on span "Extend Delivery Date" at bounding box center [849, 248] width 81 height 12
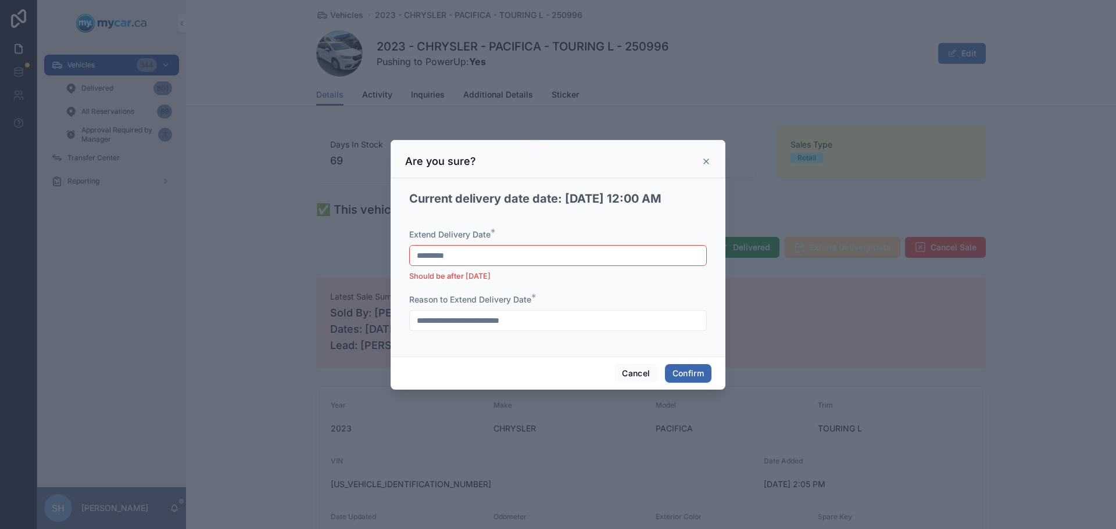
click at [463, 255] on input "*********" at bounding box center [558, 256] width 296 height 16
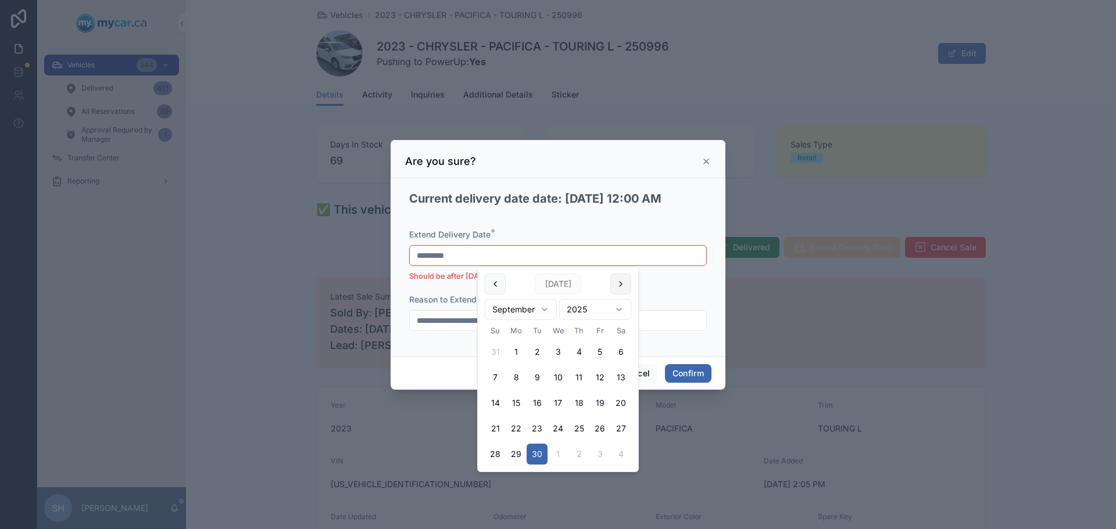
click at [622, 282] on button at bounding box center [620, 284] width 21 height 21
click at [581, 350] on button "2" at bounding box center [578, 352] width 21 height 21
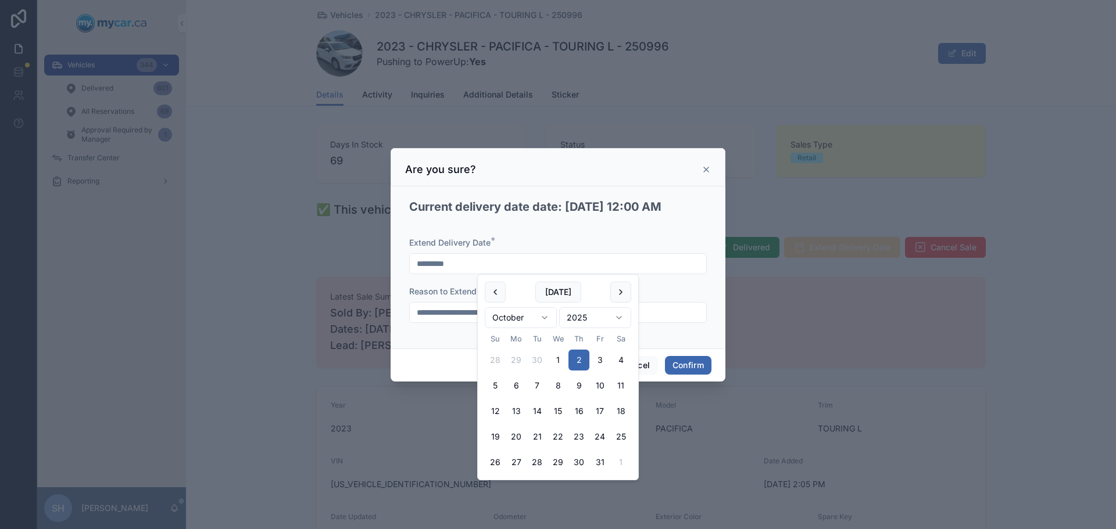
type input "*********"
click at [461, 349] on div "Cancel Confirm" at bounding box center [557, 365] width 335 height 33
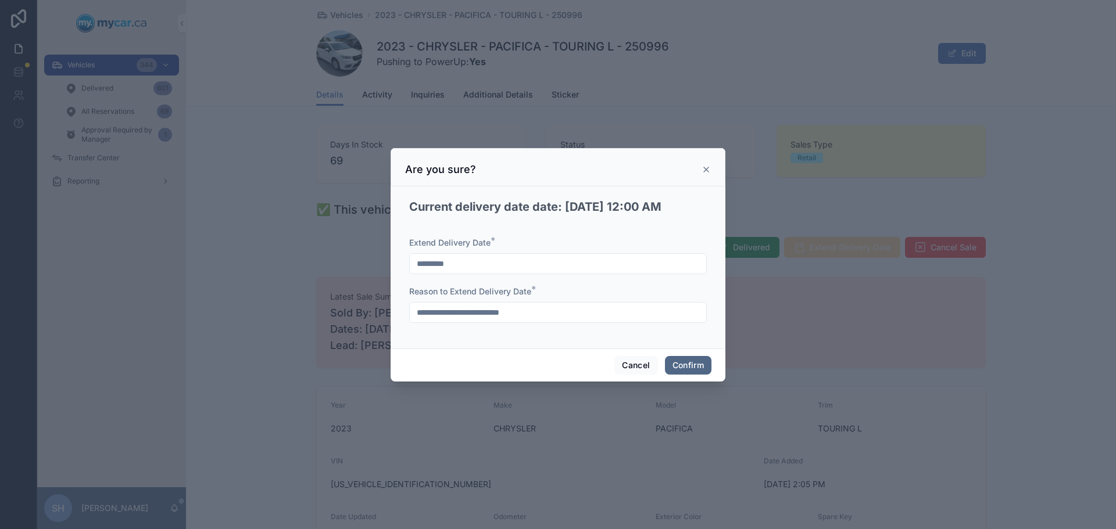
click at [687, 361] on button "Confirm" at bounding box center [688, 365] width 46 height 19
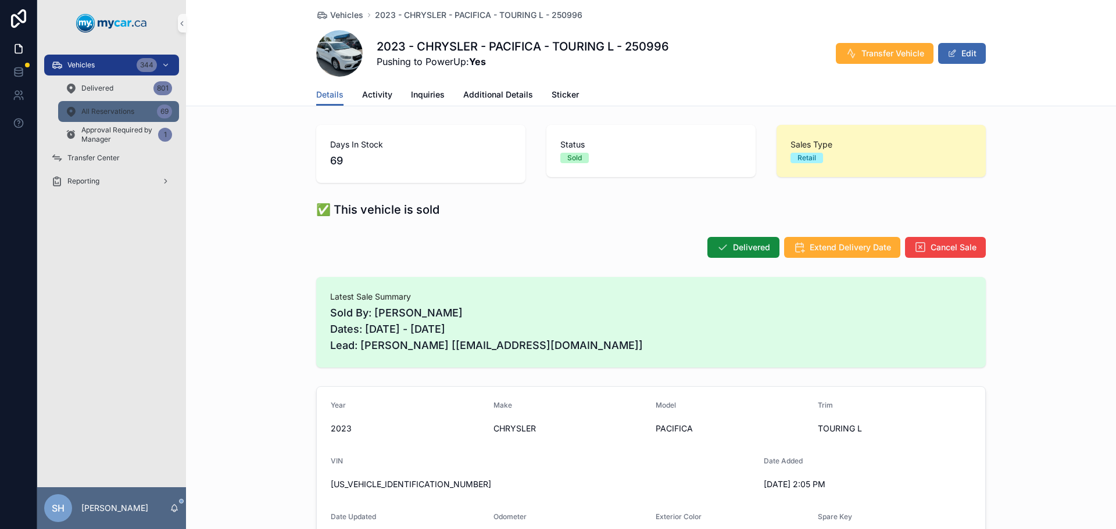
click at [110, 119] on div "All Reservations 69" at bounding box center [118, 111] width 107 height 19
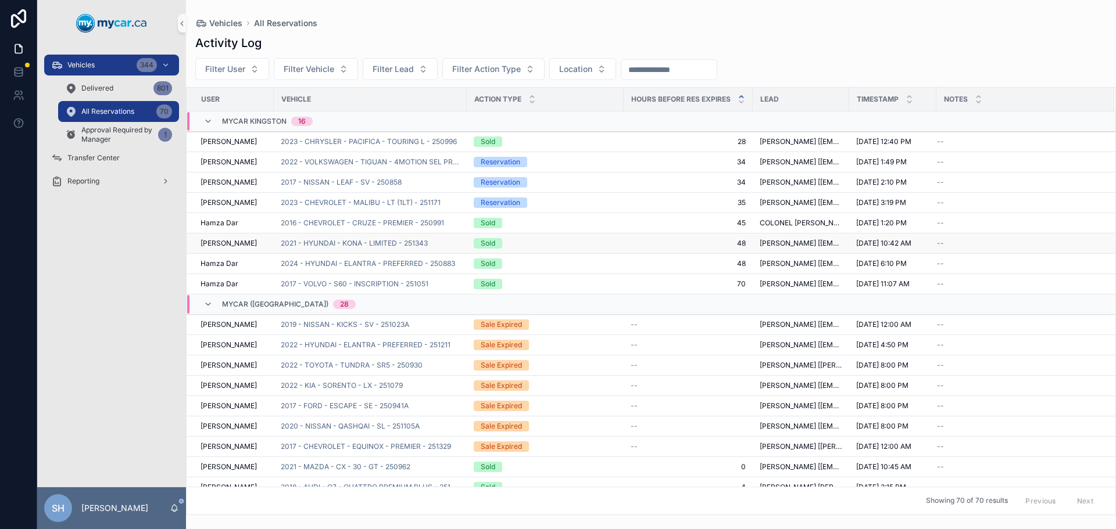
scroll to position [477, 0]
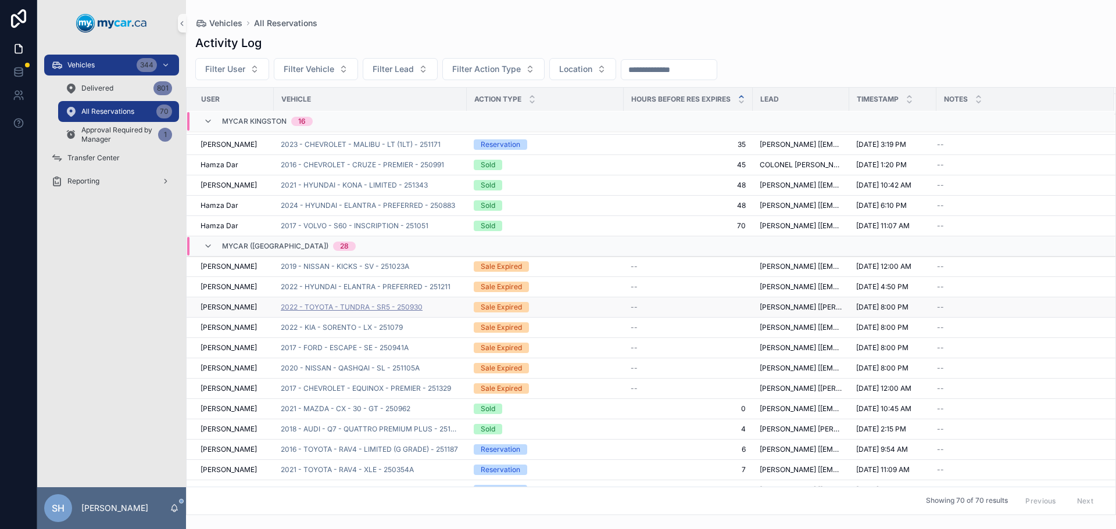
click at [336, 306] on span "2022 - TOYOTA - TUNDRA - SR5 - 250930" at bounding box center [352, 307] width 142 height 9
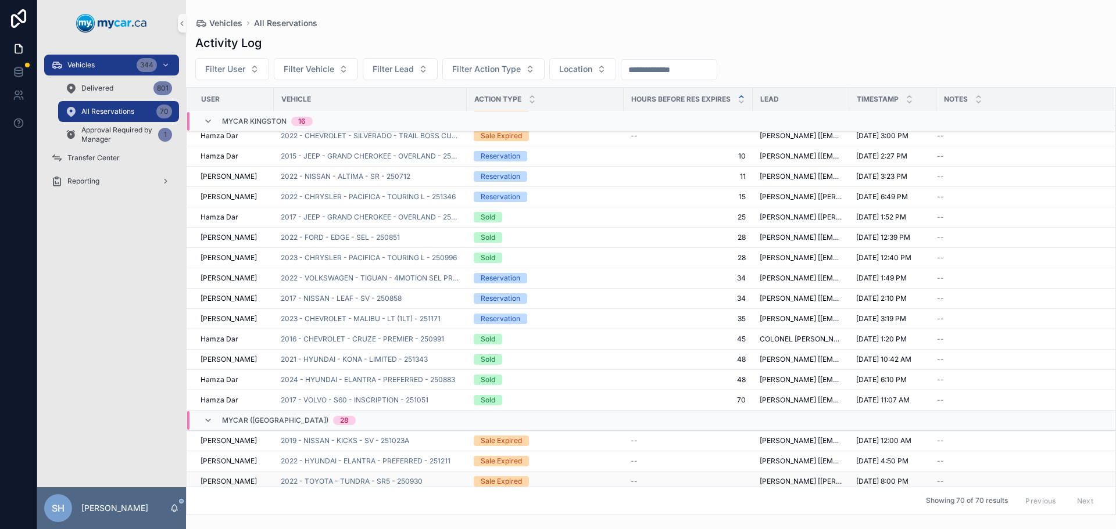
scroll to position [535, 0]
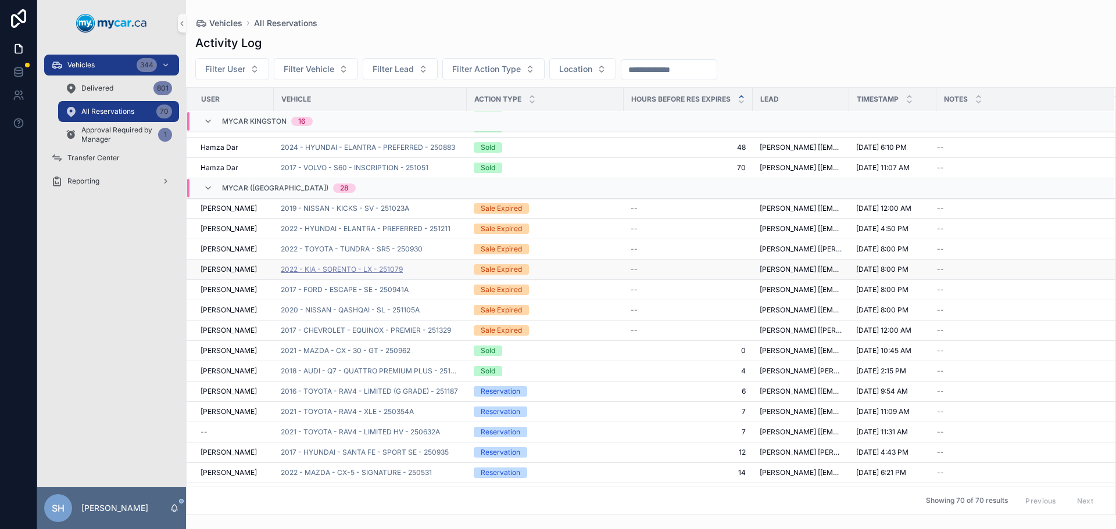
click at [335, 270] on span "2022 - KIA - SORENTO - LX - 251079" at bounding box center [342, 269] width 122 height 9
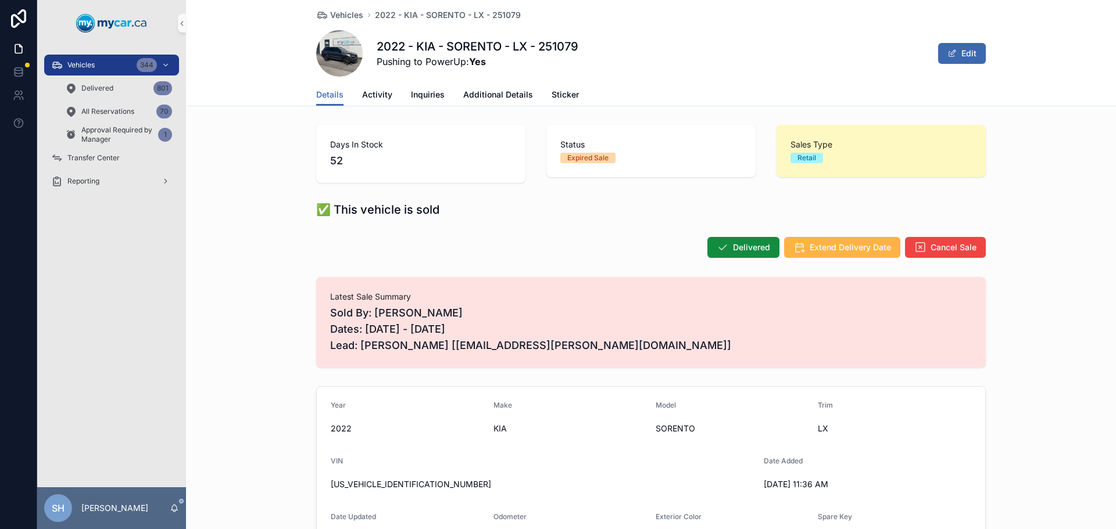
click at [844, 248] on span "Extend Delivery Date" at bounding box center [849, 248] width 81 height 12
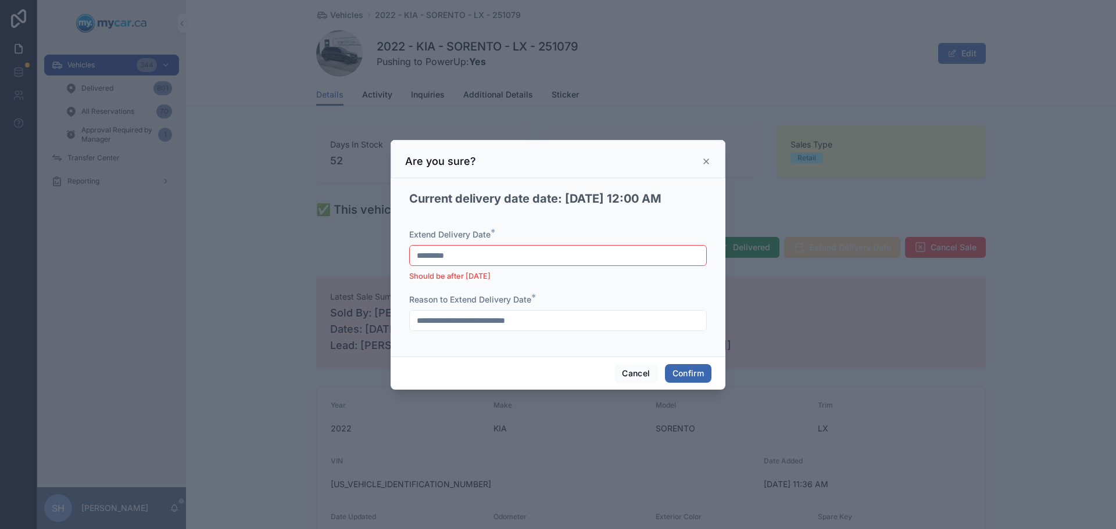
click at [499, 257] on input "*********" at bounding box center [558, 256] width 296 height 16
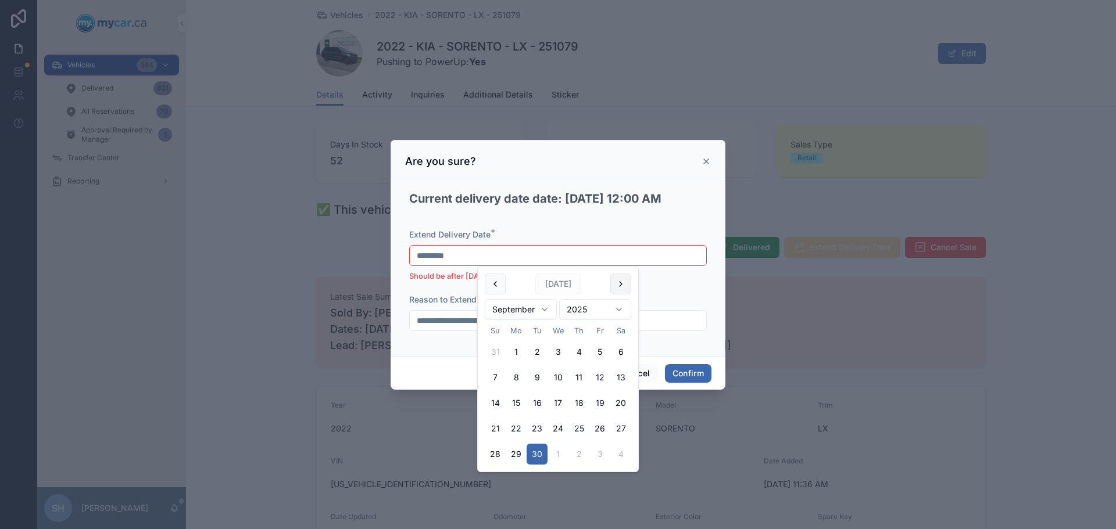
click at [626, 282] on button at bounding box center [620, 284] width 21 height 21
click at [621, 282] on button at bounding box center [620, 284] width 21 height 21
click at [578, 346] on button "2" at bounding box center [578, 352] width 21 height 21
type input "*********"
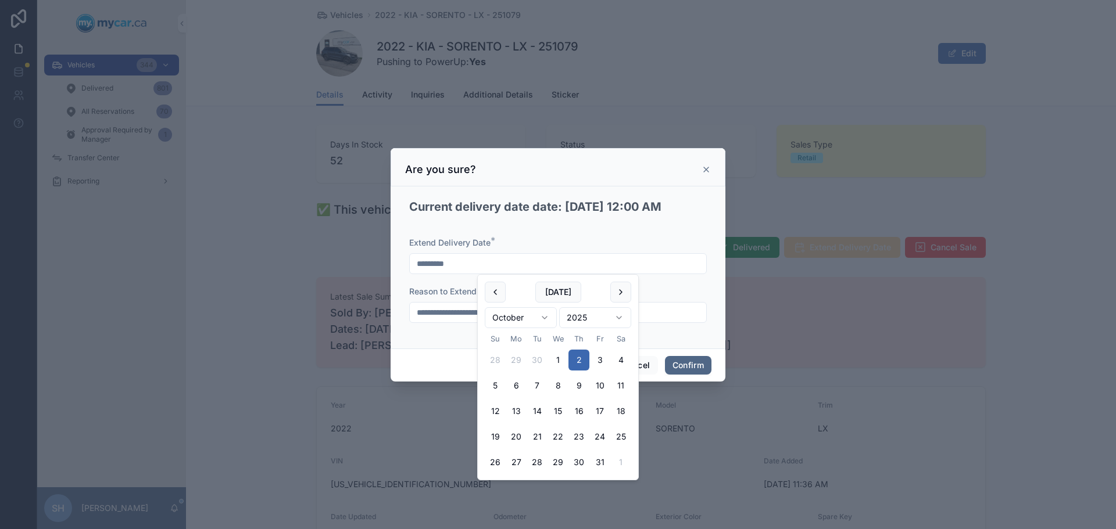
click at [697, 360] on button "Confirm" at bounding box center [688, 365] width 46 height 19
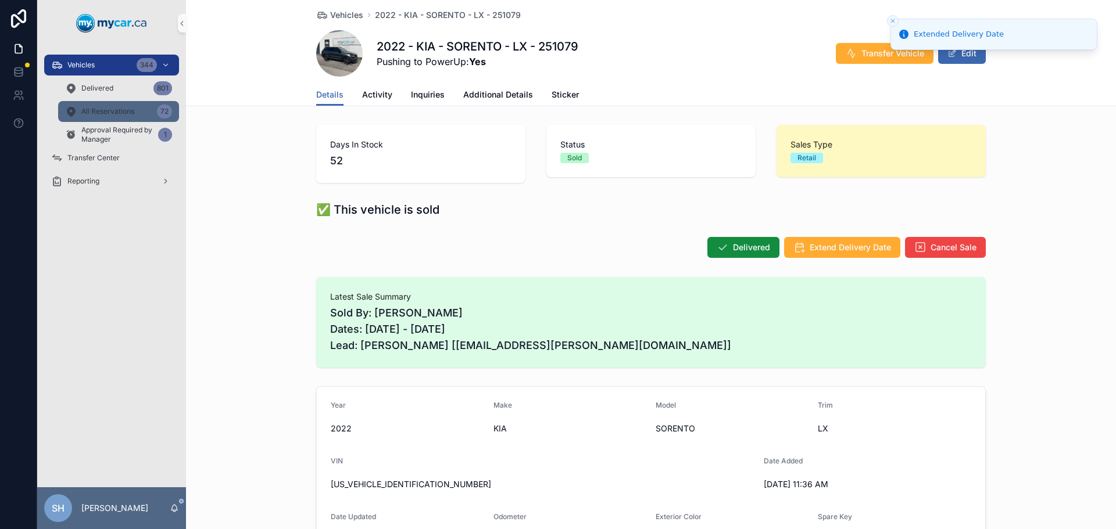
click at [111, 114] on span "All Reservations" at bounding box center [107, 111] width 53 height 9
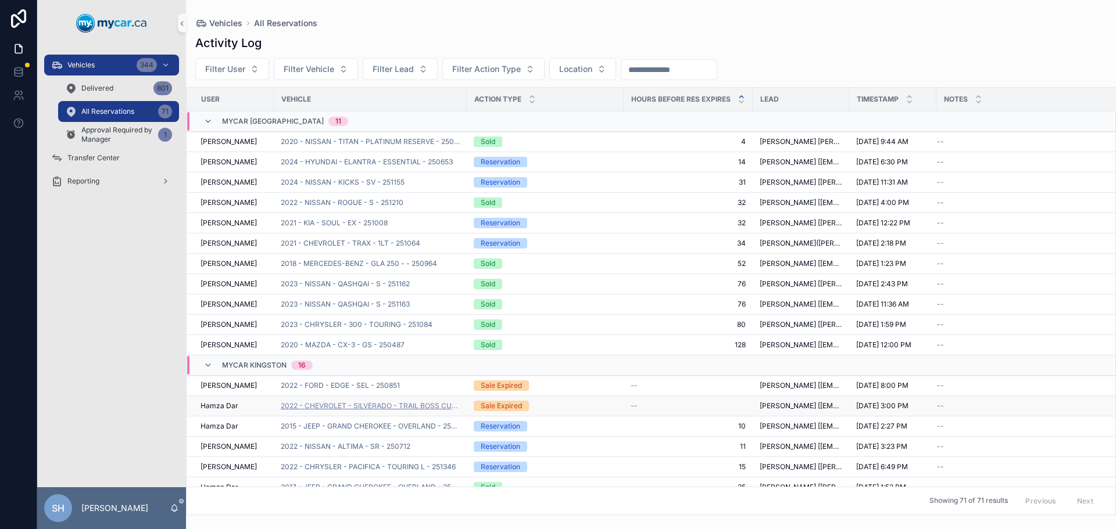
click at [346, 406] on span "2022 - CHEVROLET - SILVERADO - TRAIL BOSS CUSTOM - 251031" at bounding box center [370, 405] width 179 height 9
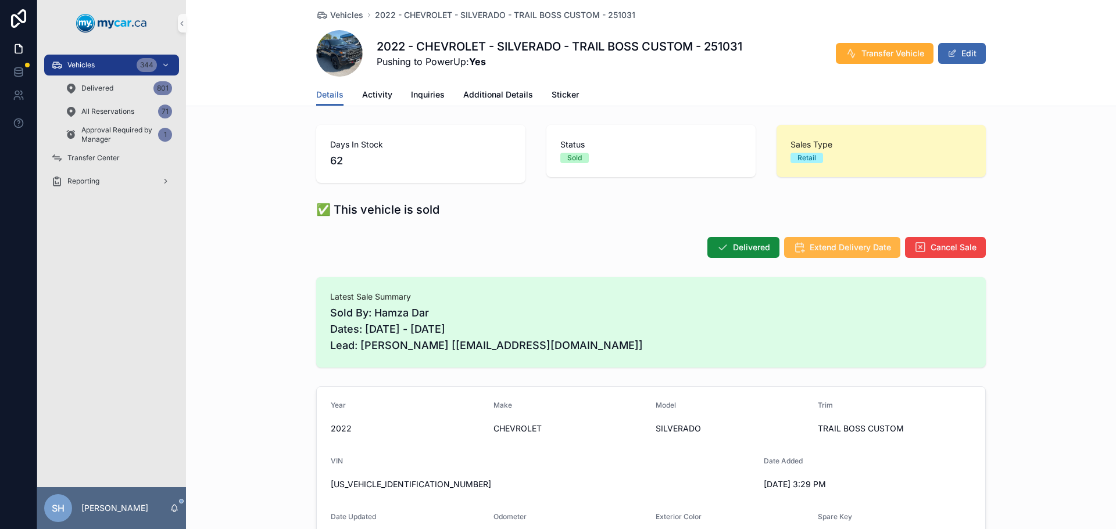
click at [814, 250] on span "Extend Delivery Date" at bounding box center [849, 248] width 81 height 12
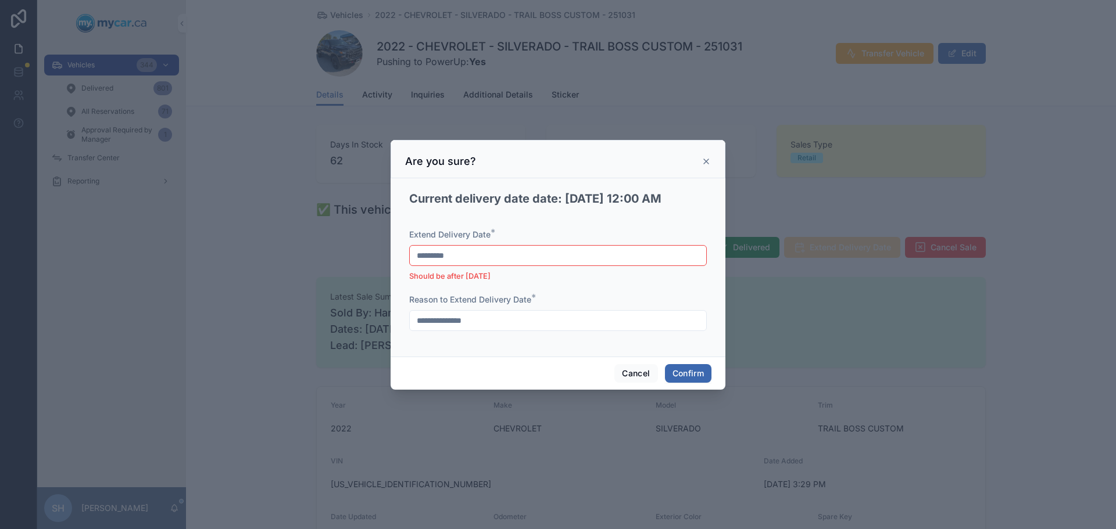
click at [489, 253] on input "*********" at bounding box center [558, 256] width 296 height 16
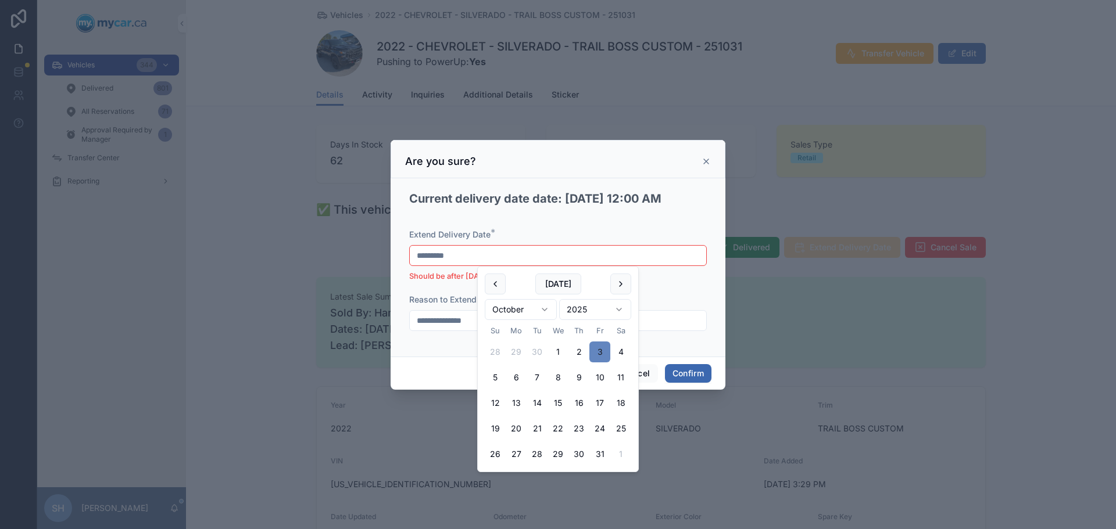
click at [599, 348] on button "3" at bounding box center [599, 352] width 21 height 21
click at [267, 345] on div at bounding box center [558, 264] width 1116 height 529
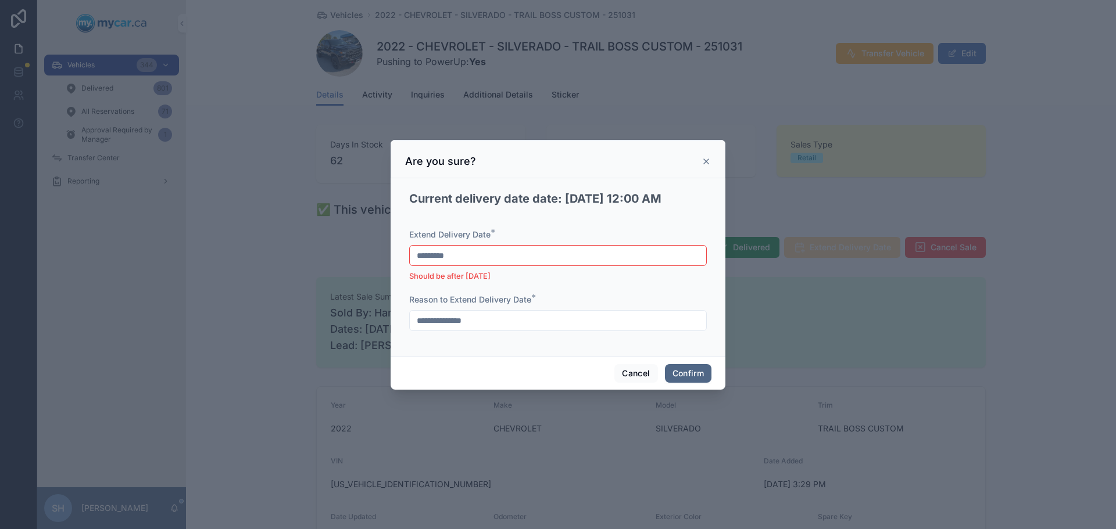
click at [689, 373] on button "Confirm" at bounding box center [688, 373] width 46 height 19
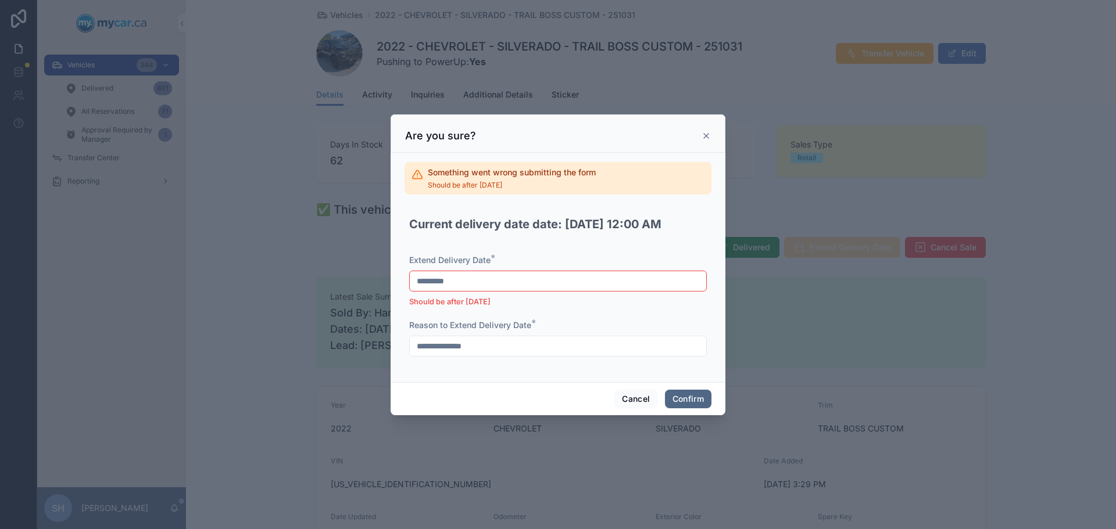
click at [689, 400] on button "Confirm" at bounding box center [688, 399] width 46 height 19
click at [467, 292] on div "********* Should be after [DATE]" at bounding box center [557, 289] width 297 height 37
click at [472, 283] on input "*********" at bounding box center [558, 281] width 296 height 16
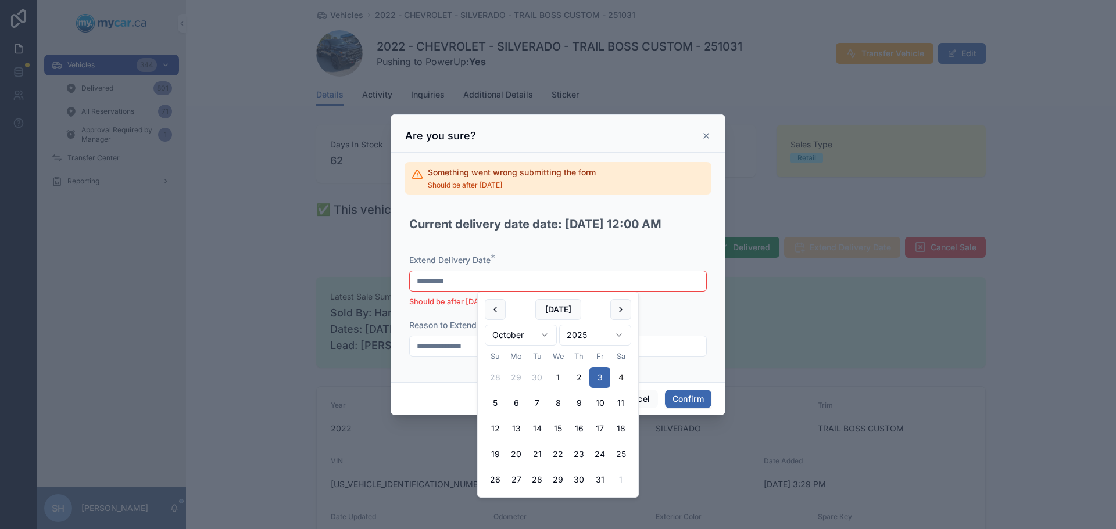
click at [619, 379] on button "4" at bounding box center [620, 377] width 21 height 21
type input "*********"
click at [392, 363] on div "**********" at bounding box center [557, 268] width 335 height 230
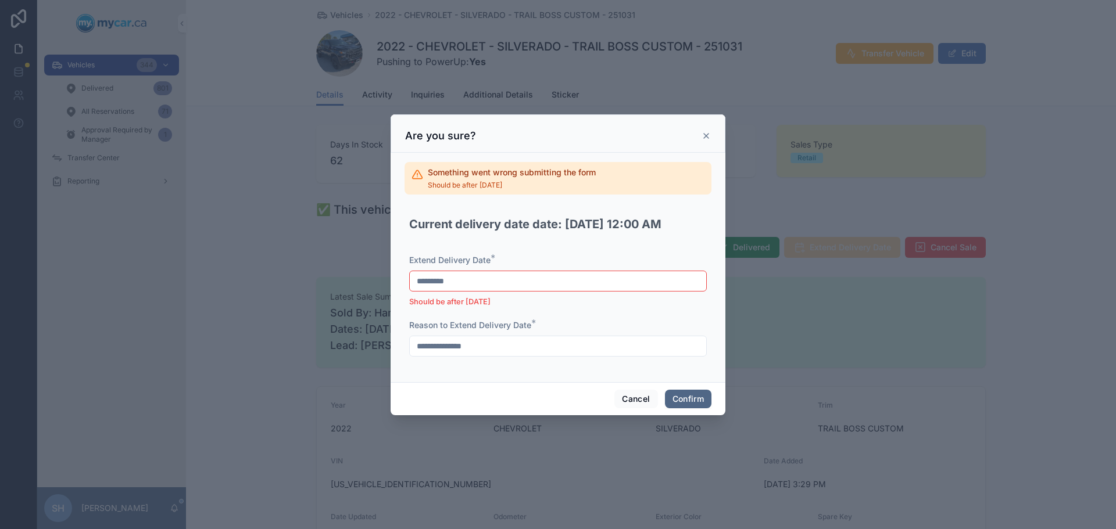
click at [693, 397] on button "Confirm" at bounding box center [688, 399] width 46 height 19
click at [676, 396] on button "Confirm" at bounding box center [688, 399] width 46 height 19
click at [701, 131] on icon at bounding box center [705, 135] width 9 height 9
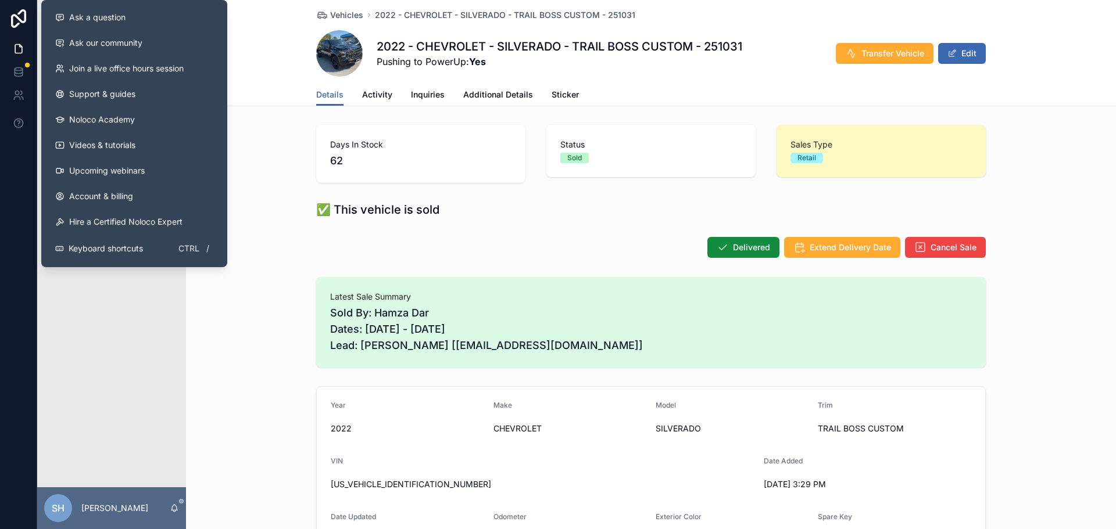
click at [126, 324] on div "Vehicles 344 Delivered 801 All Reservations 71 Approval Required by Manager 1 T…" at bounding box center [111, 266] width 149 height 441
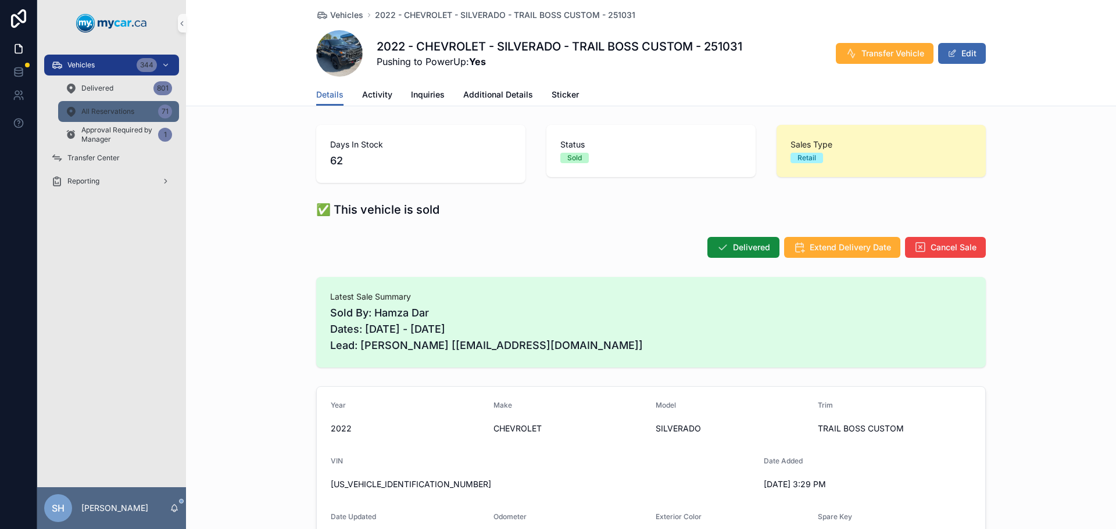
click at [92, 107] on span "All Reservations" at bounding box center [107, 111] width 53 height 9
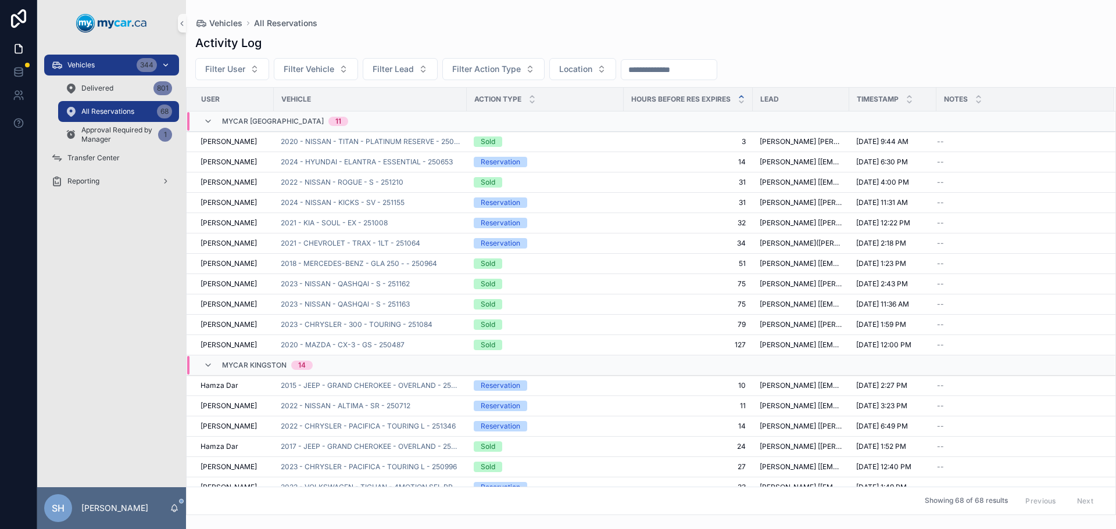
click at [89, 66] on span "Vehicles" at bounding box center [80, 64] width 27 height 9
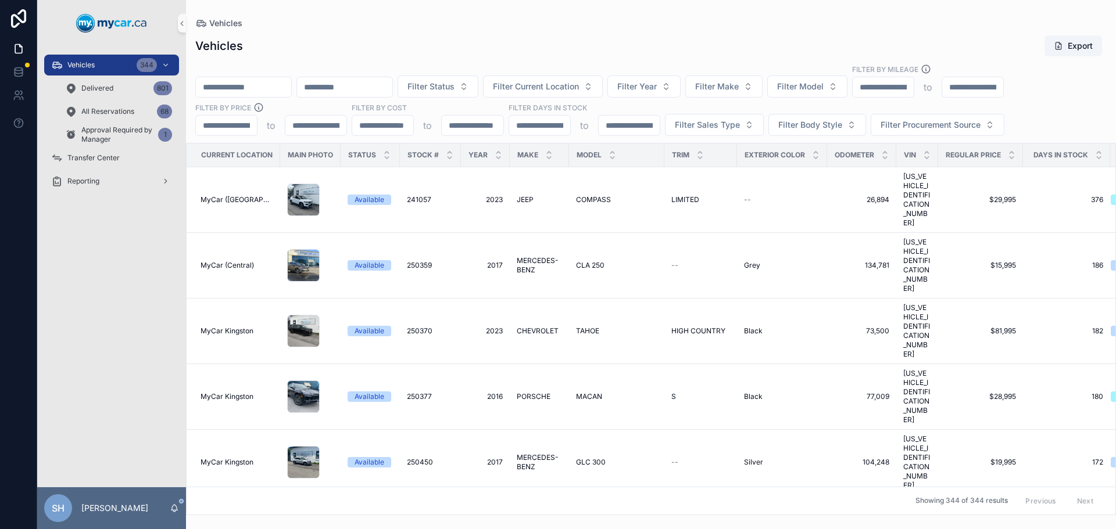
drag, startPoint x: 437, startPoint y: 37, endPoint x: 454, endPoint y: 38, distance: 16.9
click at [437, 36] on div "Vehicles Export" at bounding box center [650, 46] width 911 height 22
click at [454, 91] on span "Filter Status" at bounding box center [430, 87] width 47 height 12
click at [454, 136] on div "Available" at bounding box center [496, 133] width 139 height 19
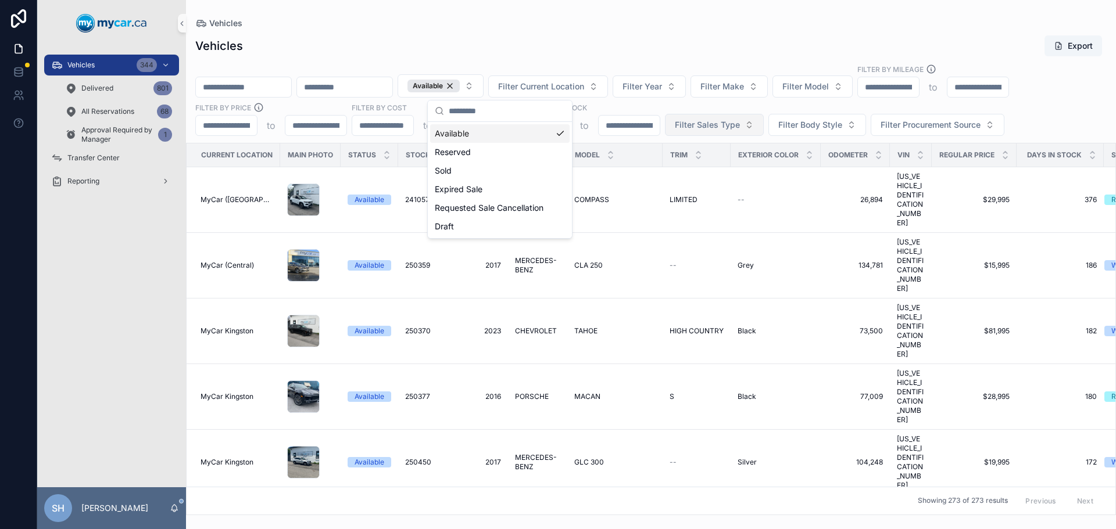
click at [697, 123] on span "Filter Sales Type" at bounding box center [707, 125] width 65 height 12
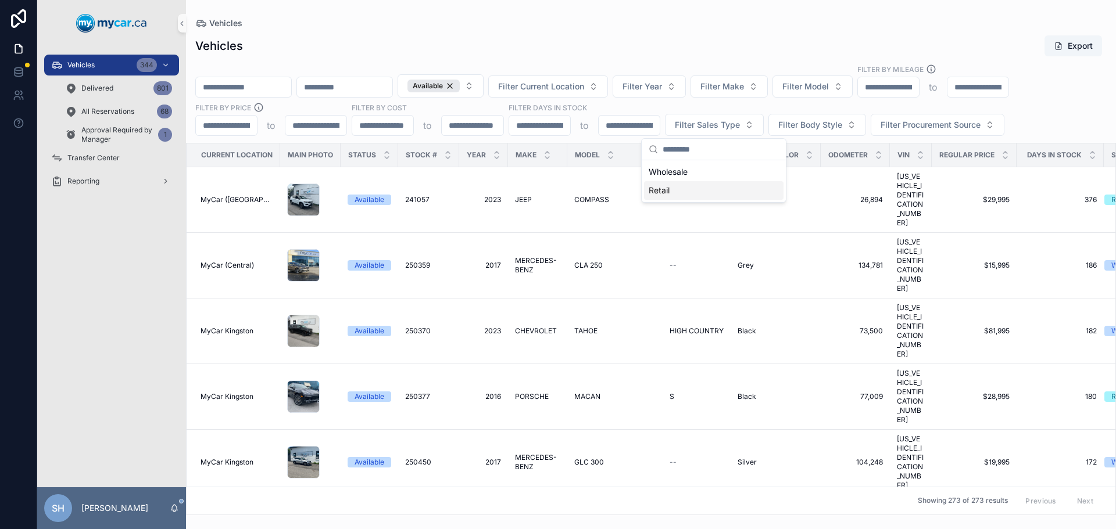
click at [673, 195] on div "Retail" at bounding box center [713, 190] width 139 height 19
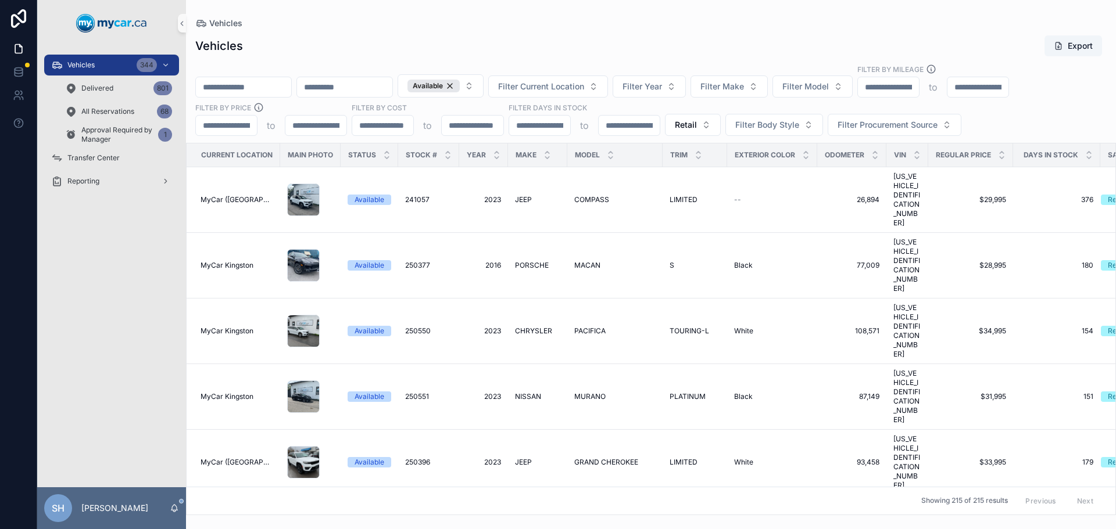
click at [651, 35] on div "Vehicles Export" at bounding box center [650, 46] width 911 height 22
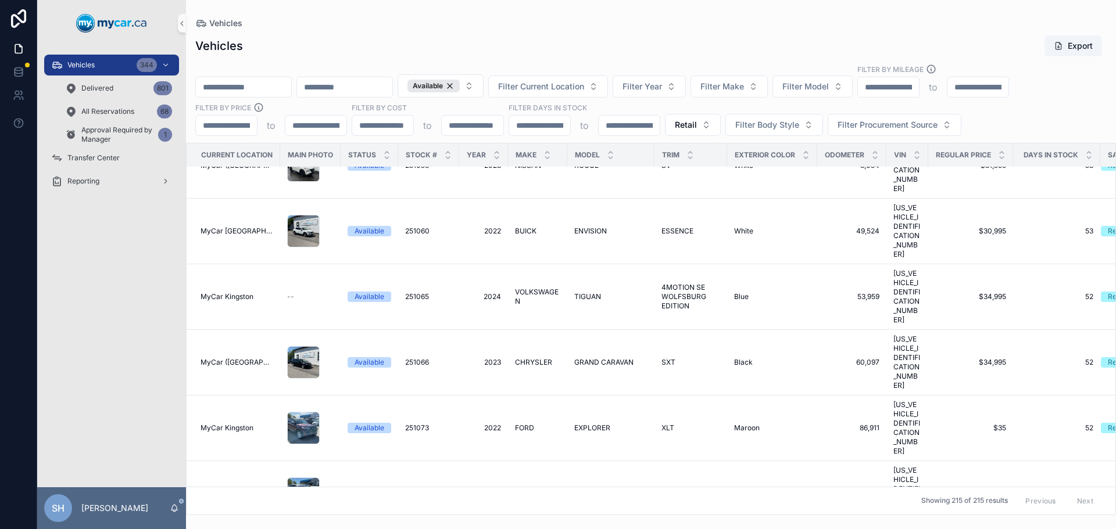
scroll to position [3661, 0]
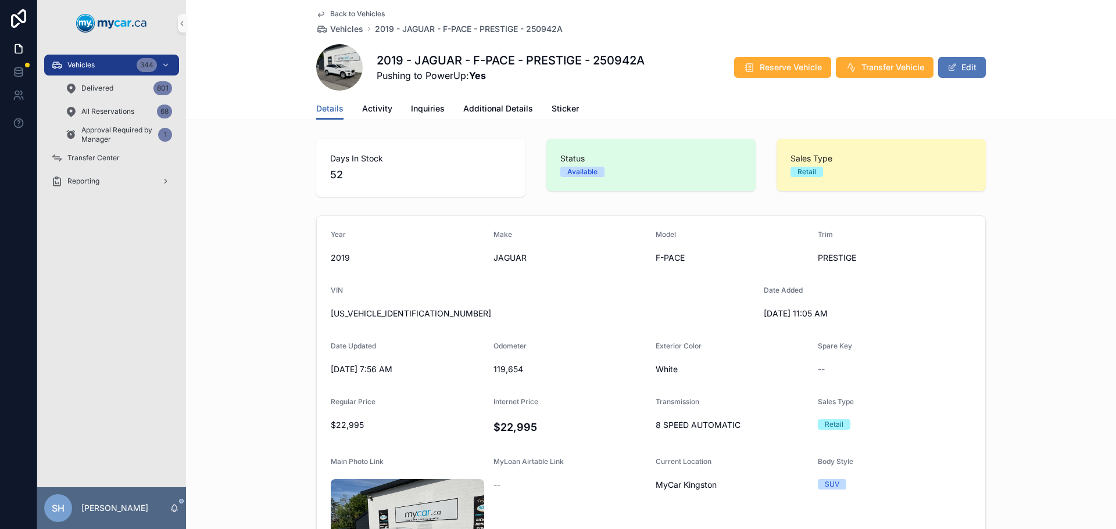
click at [958, 66] on button "Edit" at bounding box center [962, 67] width 48 height 21
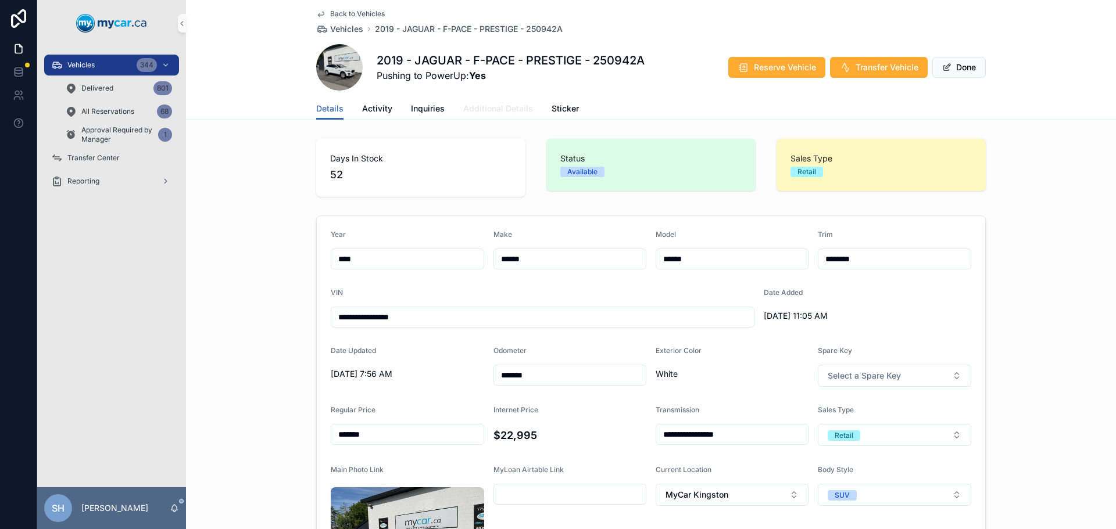
click at [507, 104] on span "Additional Details" at bounding box center [498, 109] width 70 height 12
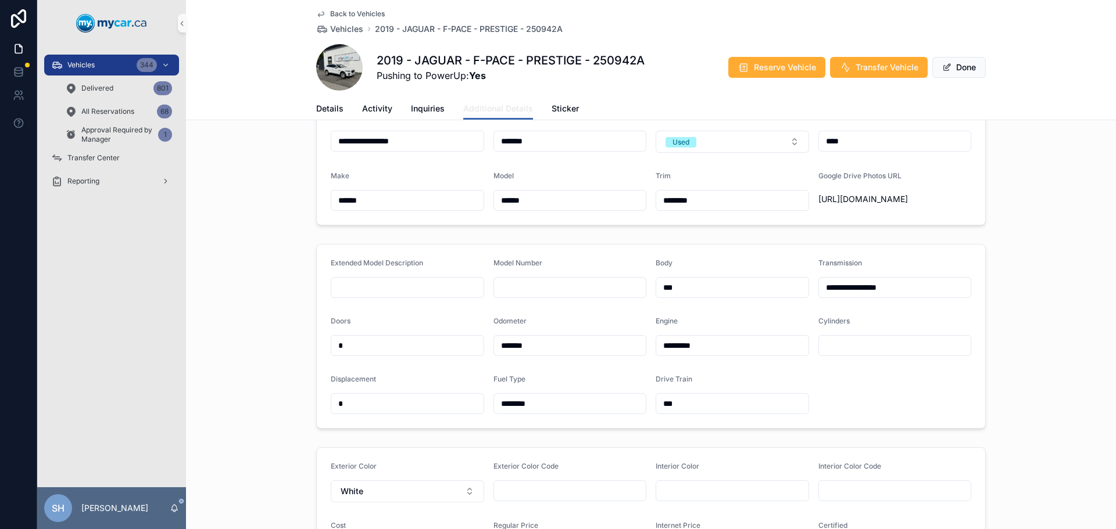
scroll to position [291, 0]
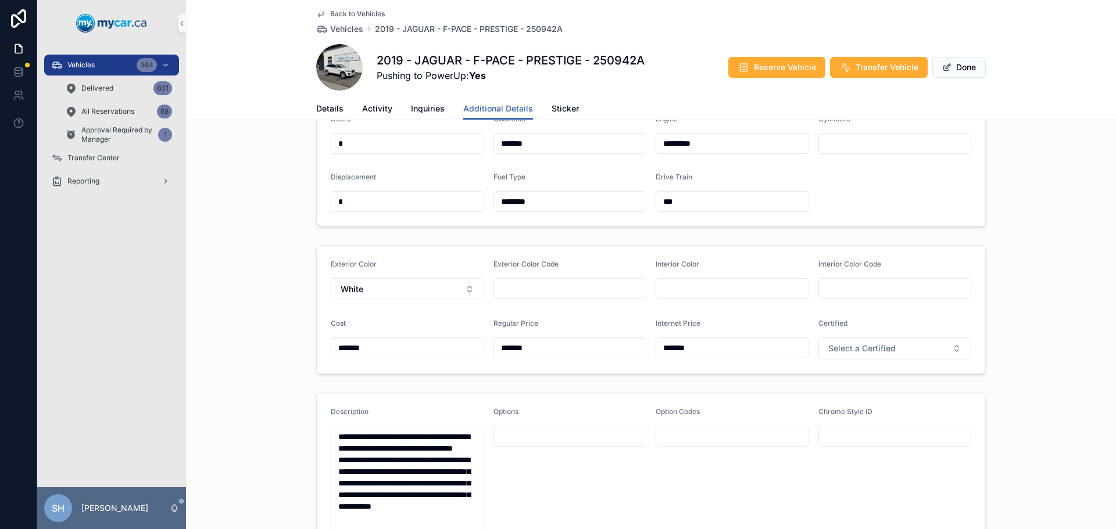
drag, startPoint x: 501, startPoint y: 372, endPoint x: 457, endPoint y: 375, distance: 43.7
click at [457, 374] on form "Exterior Color White Exterior Color Code Interior Color Interior Color Code Cos…" at bounding box center [651, 310] width 668 height 128
type input "*******"
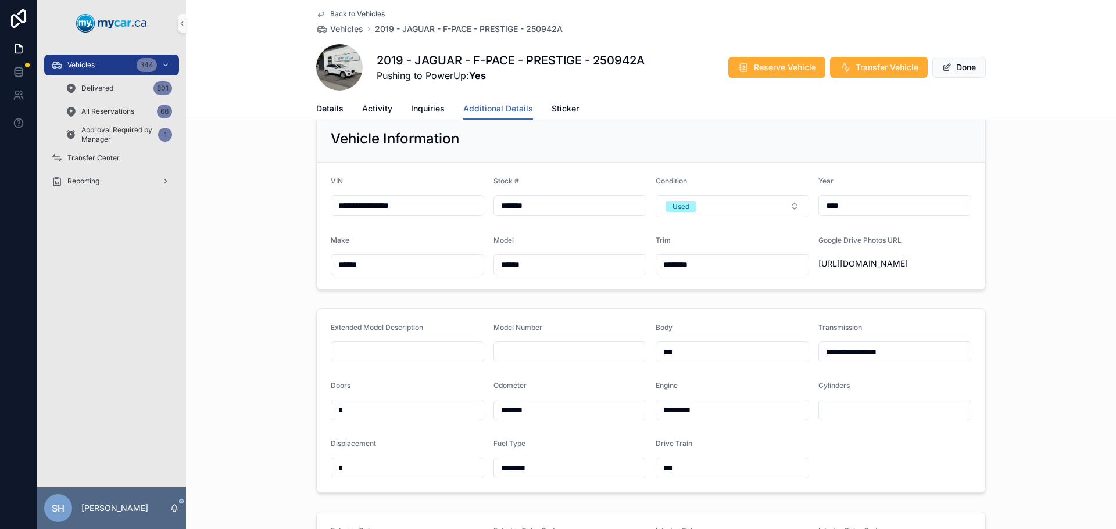
scroll to position [0, 0]
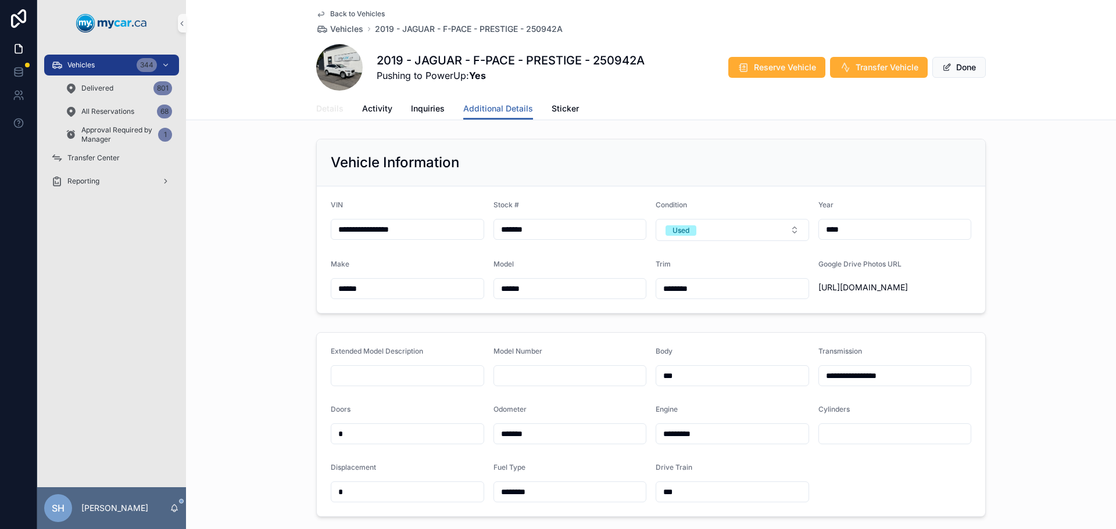
drag, startPoint x: 328, startPoint y: 107, endPoint x: 327, endPoint y: 113, distance: 5.9
click at [328, 107] on span "Details" at bounding box center [329, 109] width 27 height 12
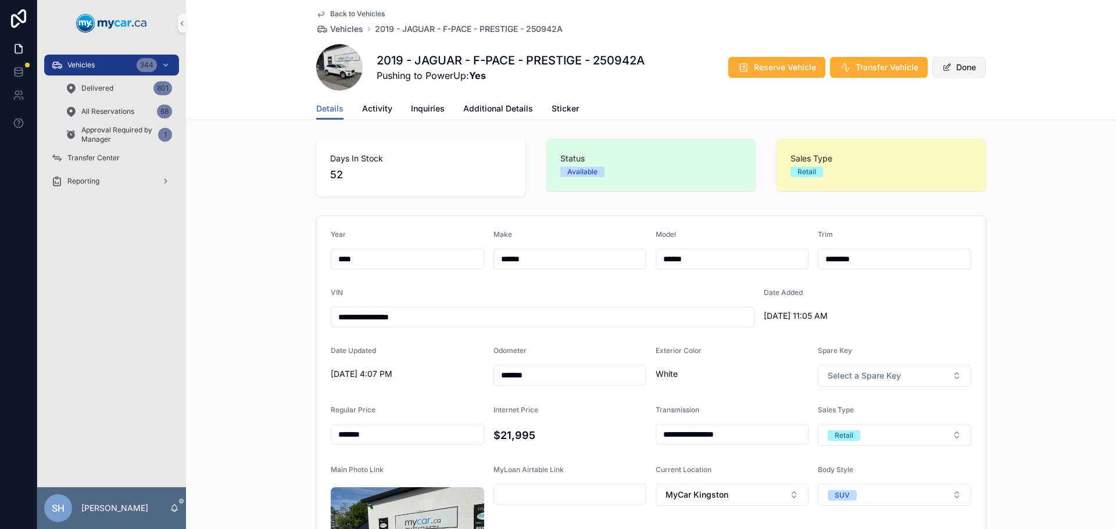
click at [947, 64] on button "Done" at bounding box center [958, 67] width 53 height 21
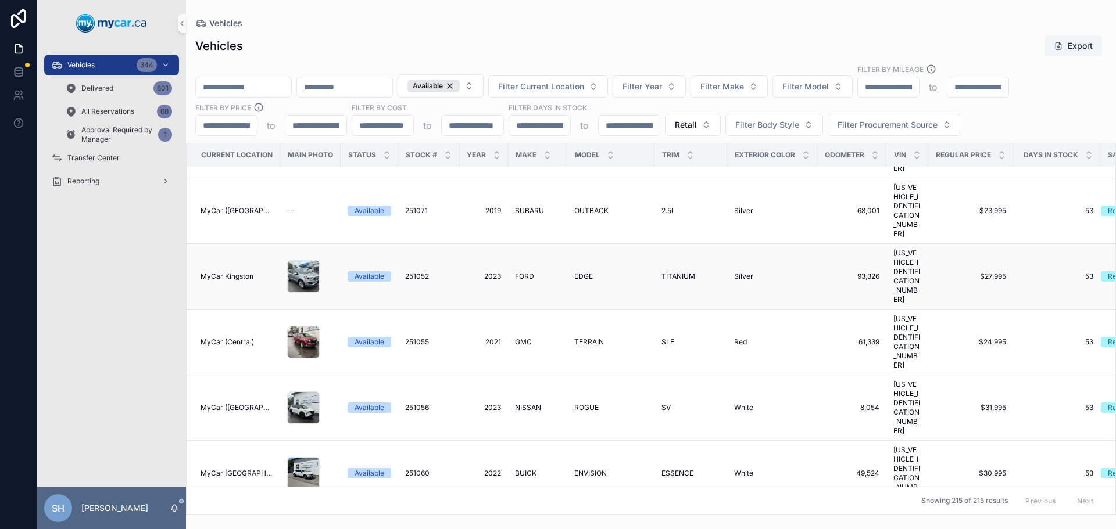
scroll to position [3544, 0]
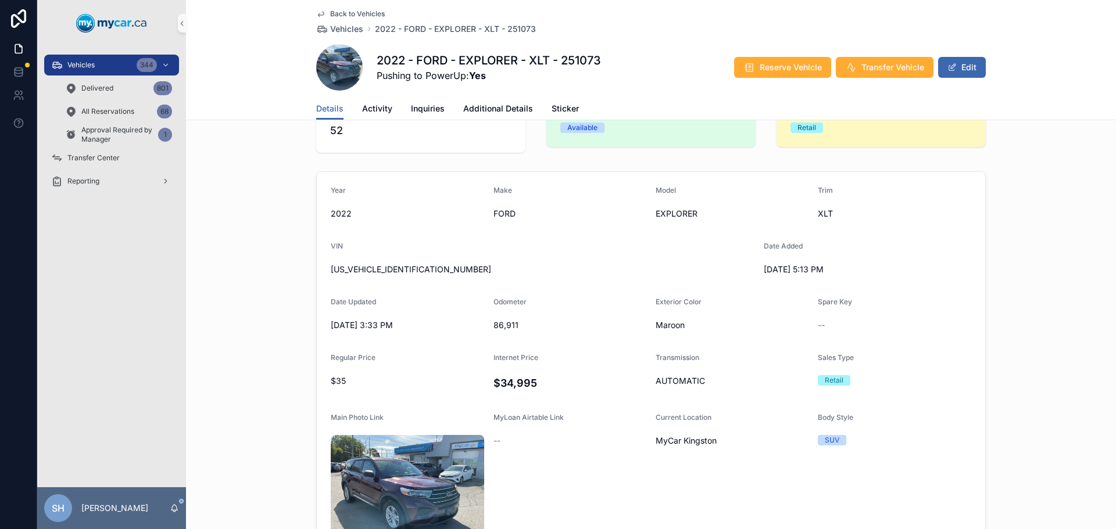
scroll to position [116, 0]
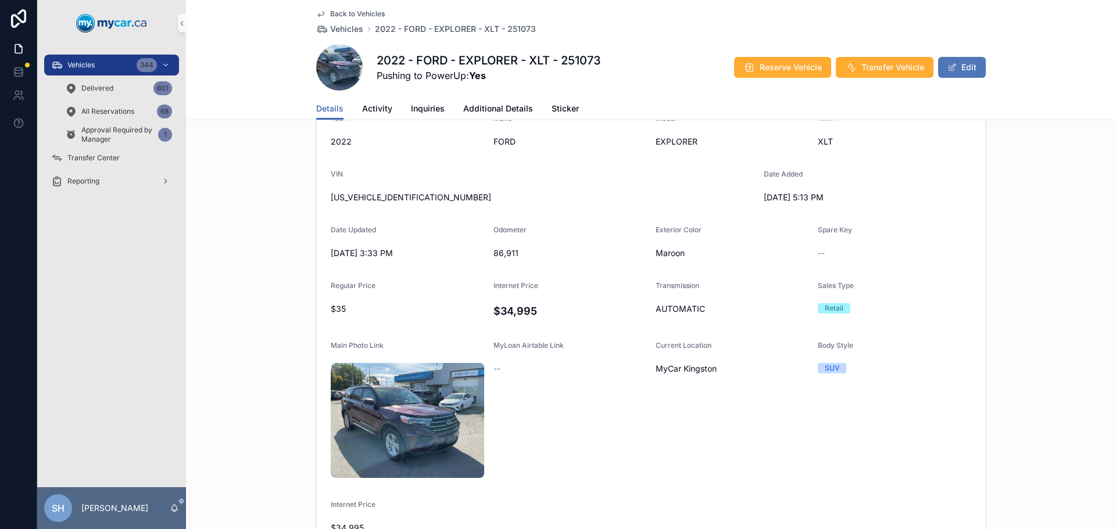
click at [958, 69] on button "Edit" at bounding box center [962, 67] width 48 height 21
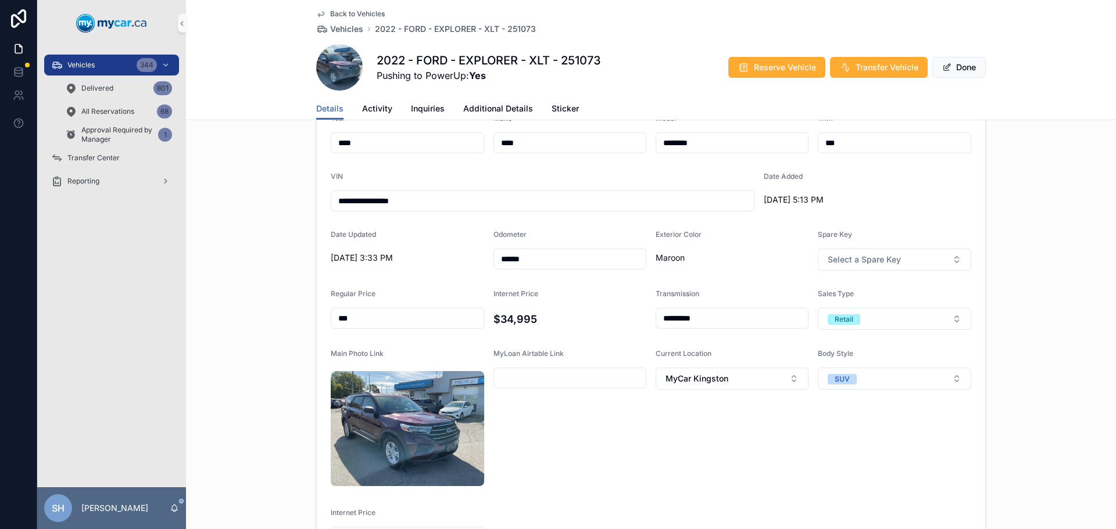
drag, startPoint x: 370, startPoint y: 316, endPoint x: 328, endPoint y: 318, distance: 41.9
click at [331, 318] on input "***" at bounding box center [407, 318] width 152 height 16
type input "*******"
drag, startPoint x: 197, startPoint y: 299, endPoint x: 248, endPoint y: 301, distance: 51.2
click at [200, 298] on div "**********" at bounding box center [651, 331] width 930 height 472
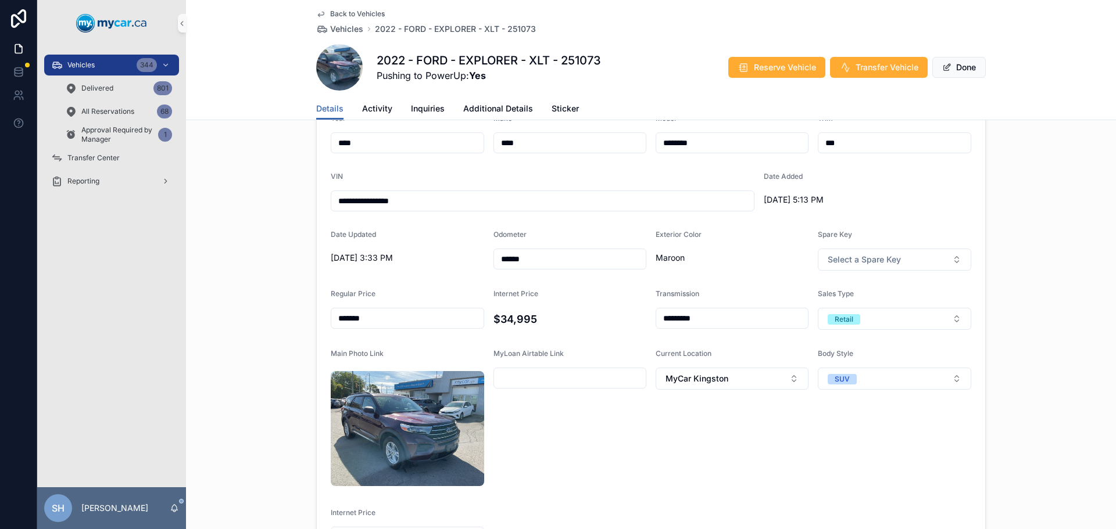
click at [946, 70] on span "scrollable content" at bounding box center [946, 67] width 9 height 9
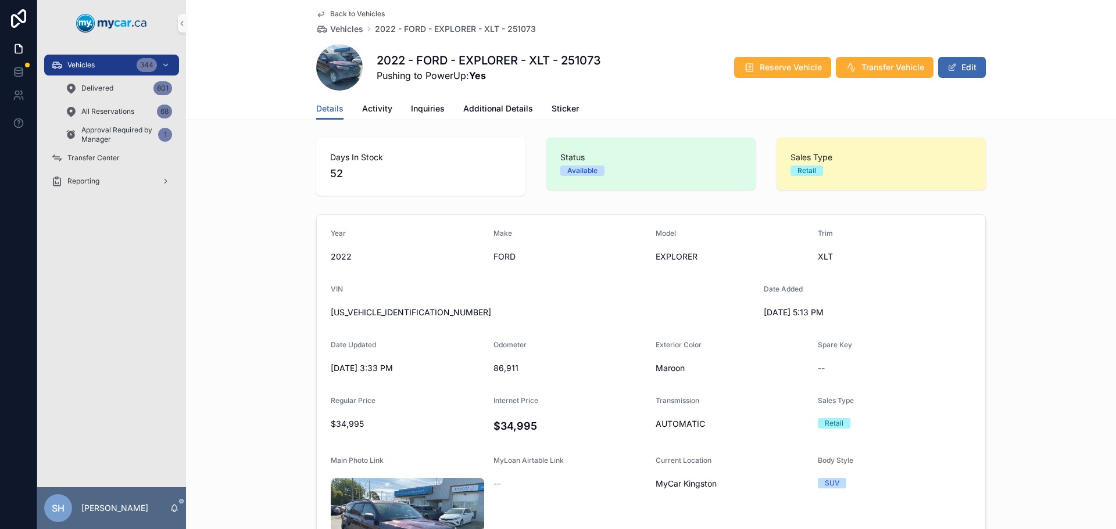
scroll to position [0, 0]
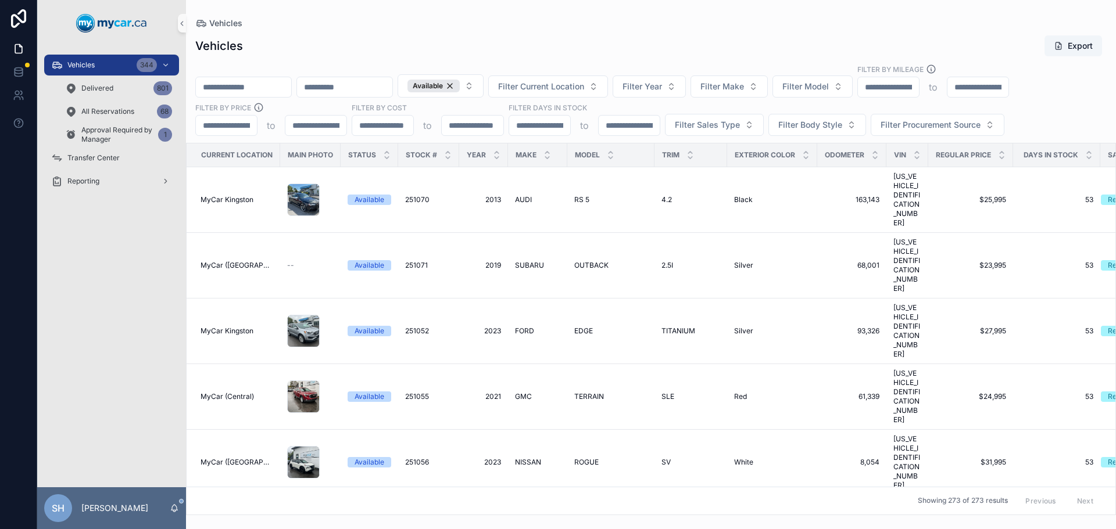
scroll to position [4300, 0]
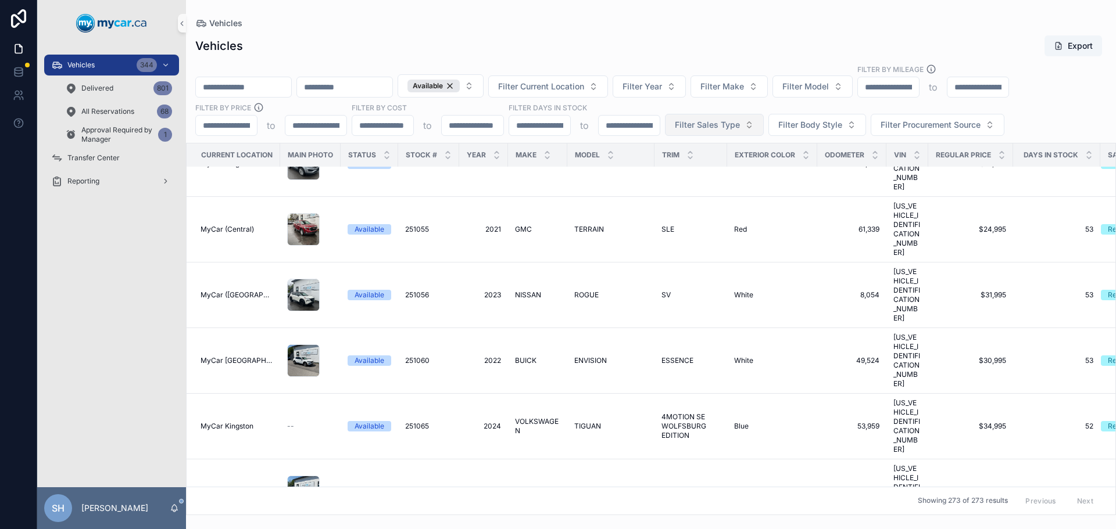
click at [714, 126] on span "Filter Sales Type" at bounding box center [707, 125] width 65 height 12
click at [665, 196] on div "Retail" at bounding box center [713, 190] width 139 height 19
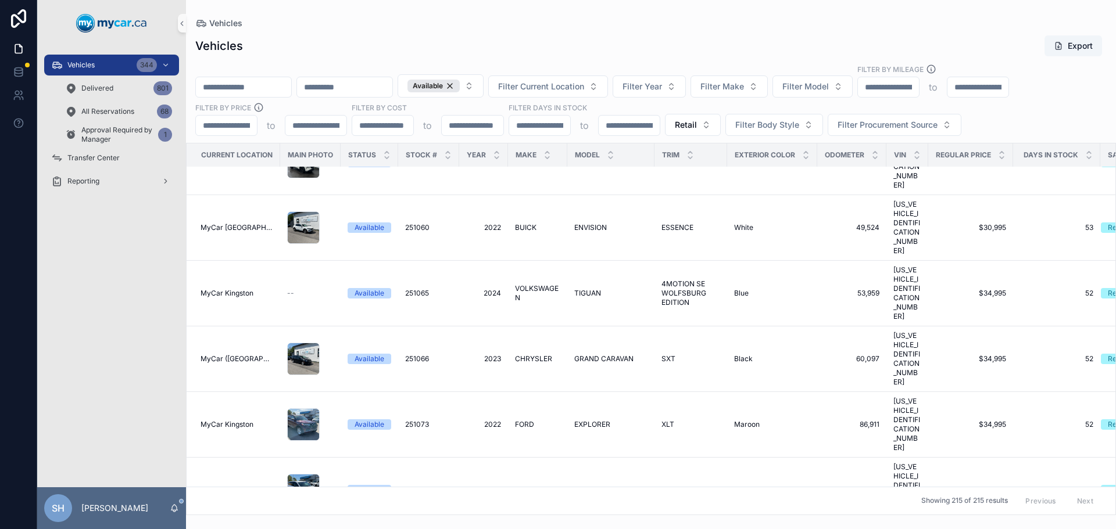
scroll to position [3733, 0]
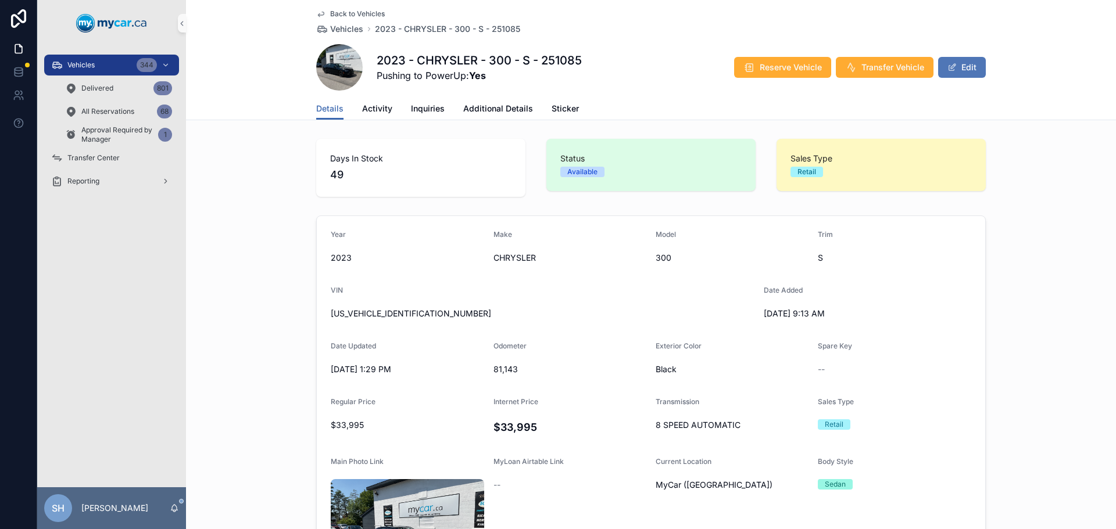
click at [970, 71] on button "Edit" at bounding box center [962, 67] width 48 height 21
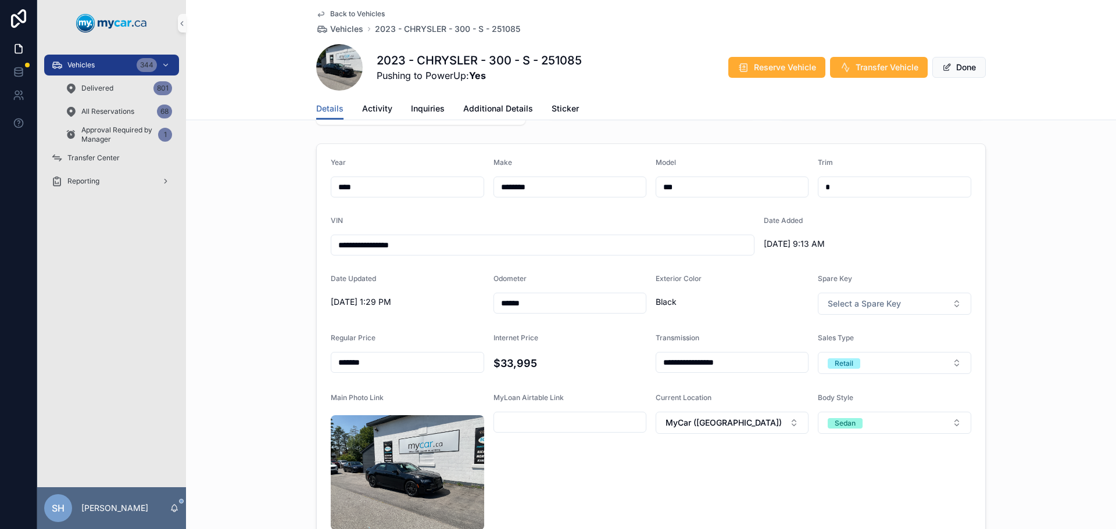
scroll to position [174, 0]
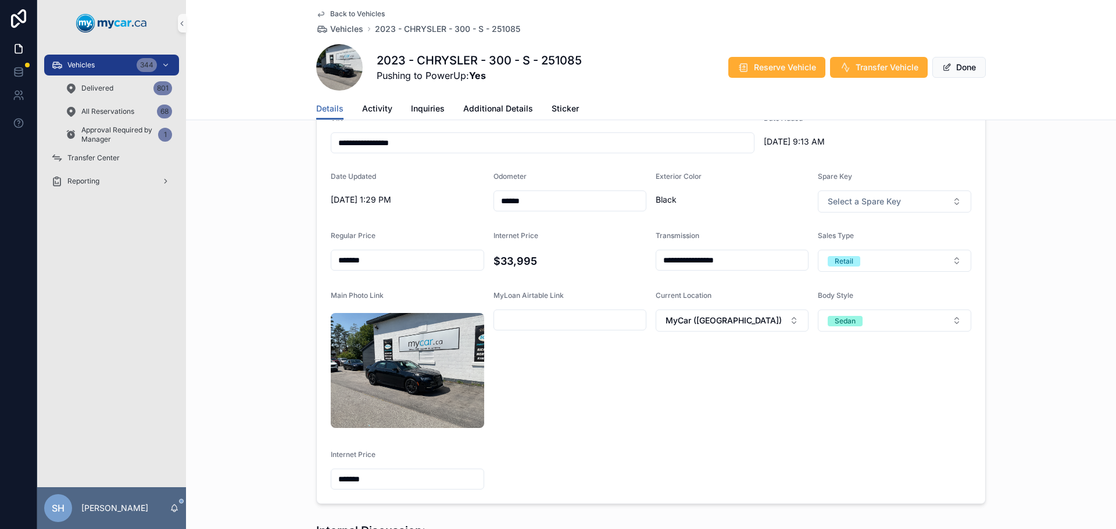
drag, startPoint x: 378, startPoint y: 261, endPoint x: 288, endPoint y: 267, distance: 89.7
click at [286, 267] on div "**********" at bounding box center [651, 273] width 930 height 472
type input "*******"
drag, startPoint x: 373, startPoint y: 384, endPoint x: 236, endPoint y: 391, distance: 137.3
click at [236, 391] on div "**********" at bounding box center [651, 273] width 930 height 472
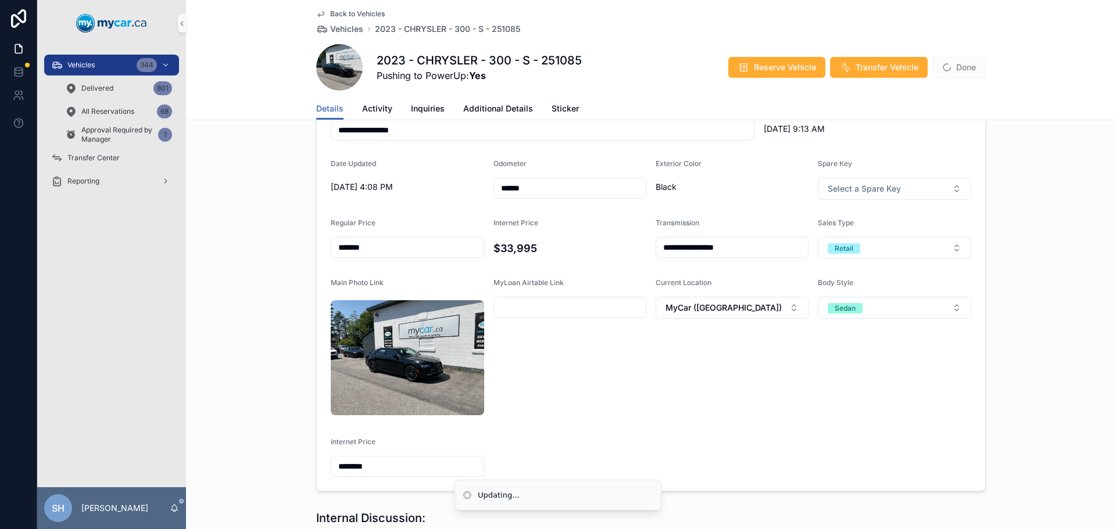
scroll to position [182, 0]
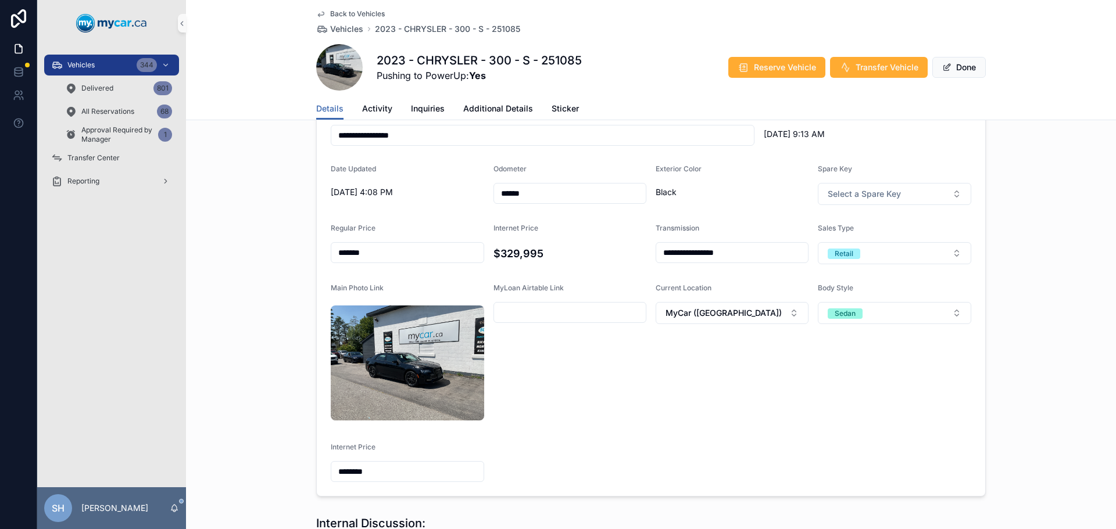
drag, startPoint x: 374, startPoint y: 372, endPoint x: 231, endPoint y: 381, distance: 143.8
click at [231, 381] on div "**********" at bounding box center [651, 265] width 930 height 472
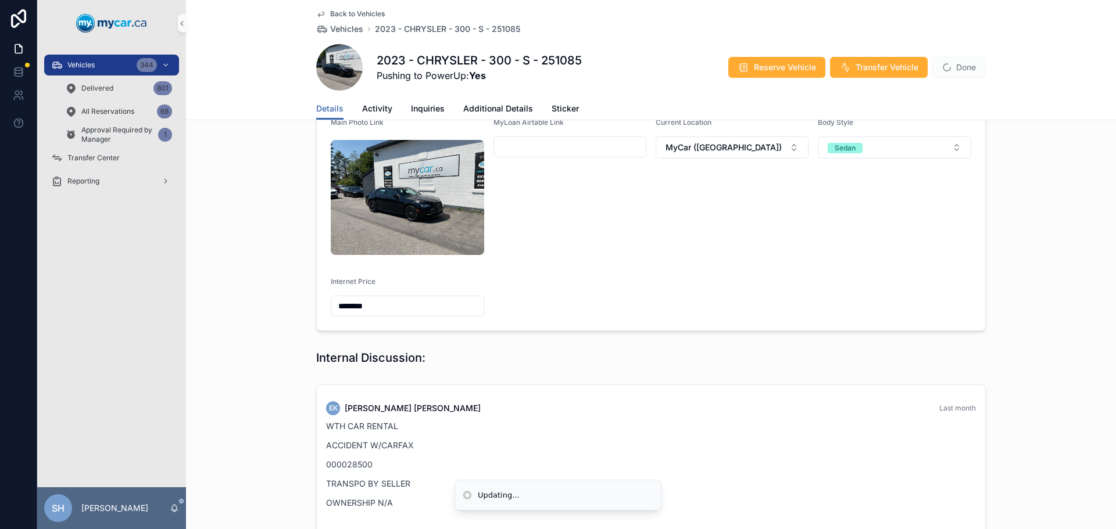
scroll to position [240, 0]
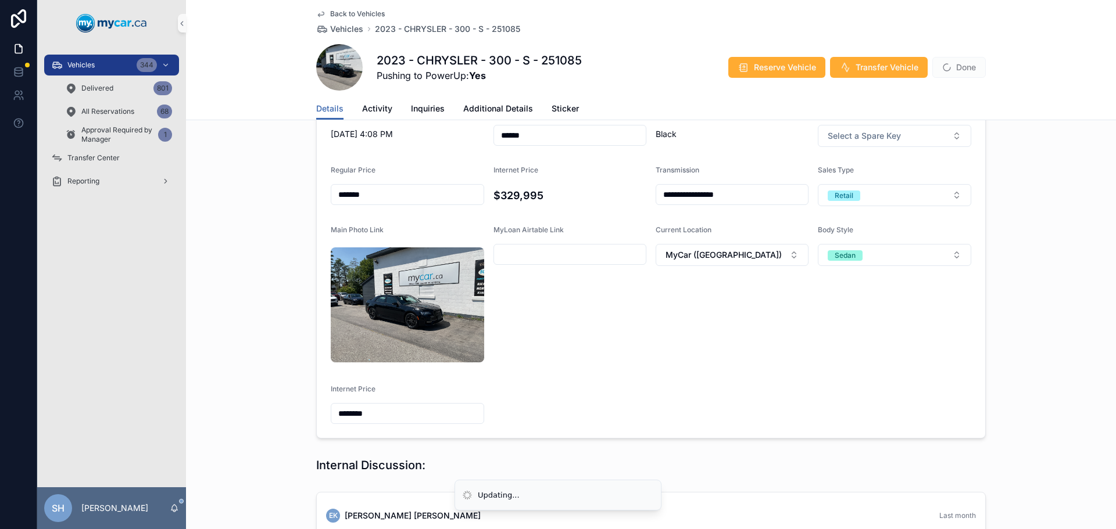
drag, startPoint x: 393, startPoint y: 310, endPoint x: 258, endPoint y: 323, distance: 135.4
click at [258, 323] on div "**********" at bounding box center [651, 207] width 930 height 472
type input "*******"
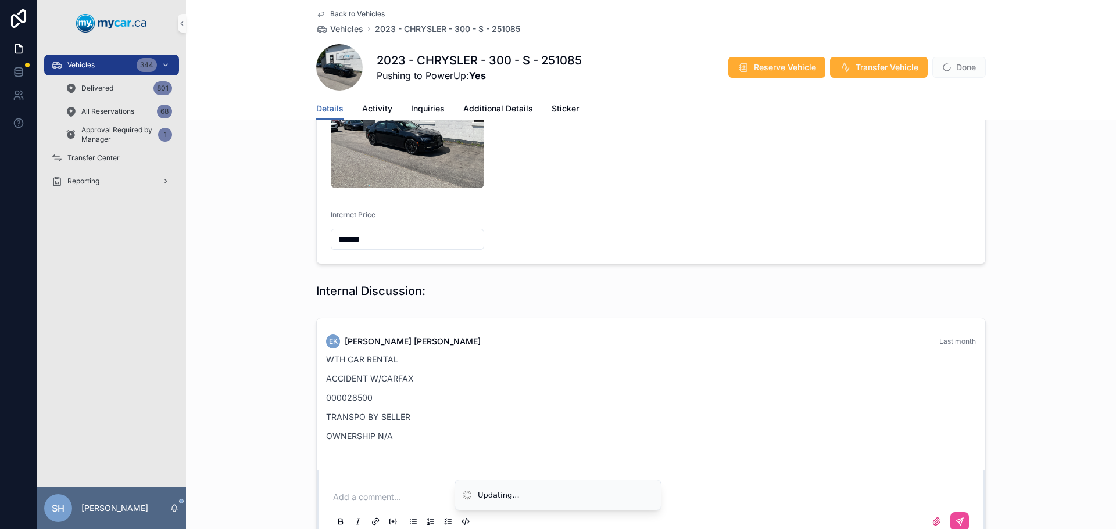
click at [232, 313] on div "EK Erin Kohlsmith Last month WTH CAR RENTAL ACCIDENT W/CARFAX 000028500 TRANSPO…" at bounding box center [651, 429] width 930 height 232
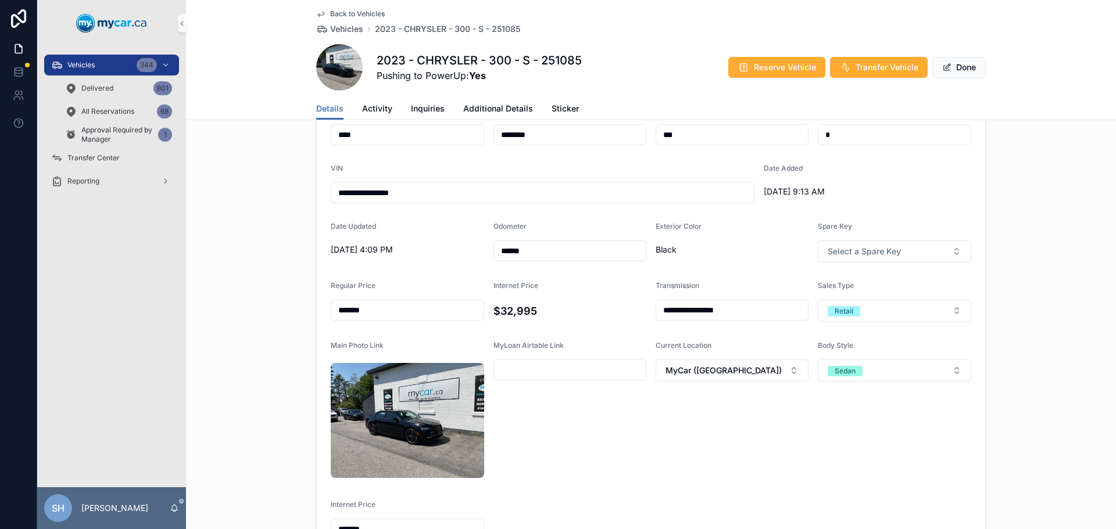
scroll to position [124, 0]
click at [955, 64] on button "Done" at bounding box center [958, 67] width 53 height 21
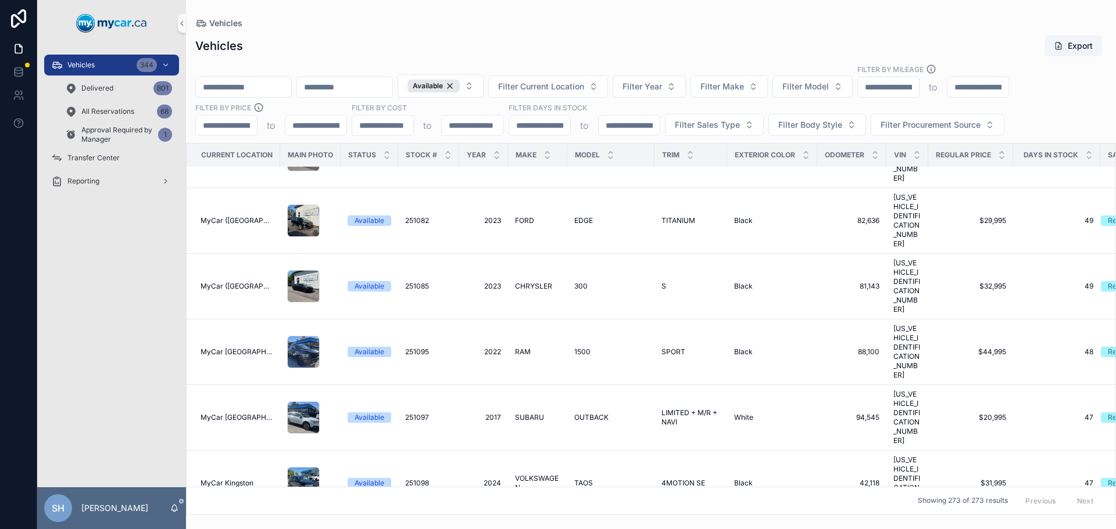
scroll to position [4648, 0]
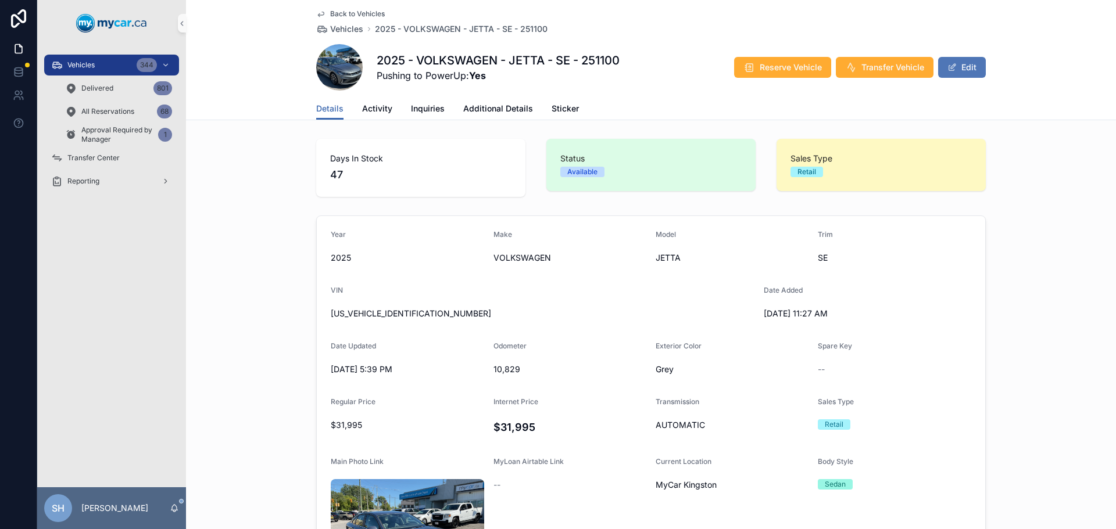
click at [962, 67] on button "Edit" at bounding box center [962, 67] width 48 height 21
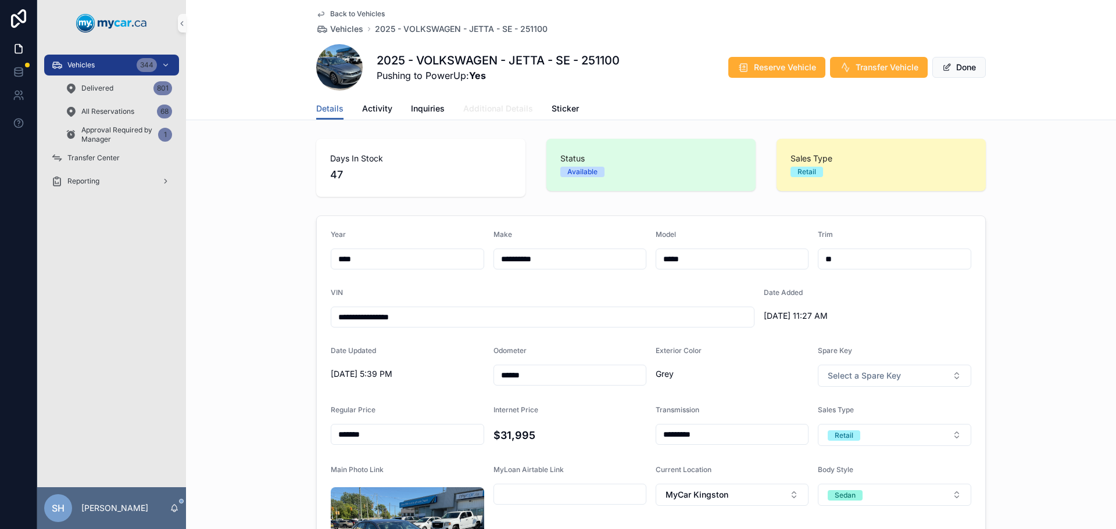
click at [510, 105] on span "Additional Details" at bounding box center [498, 109] width 70 height 12
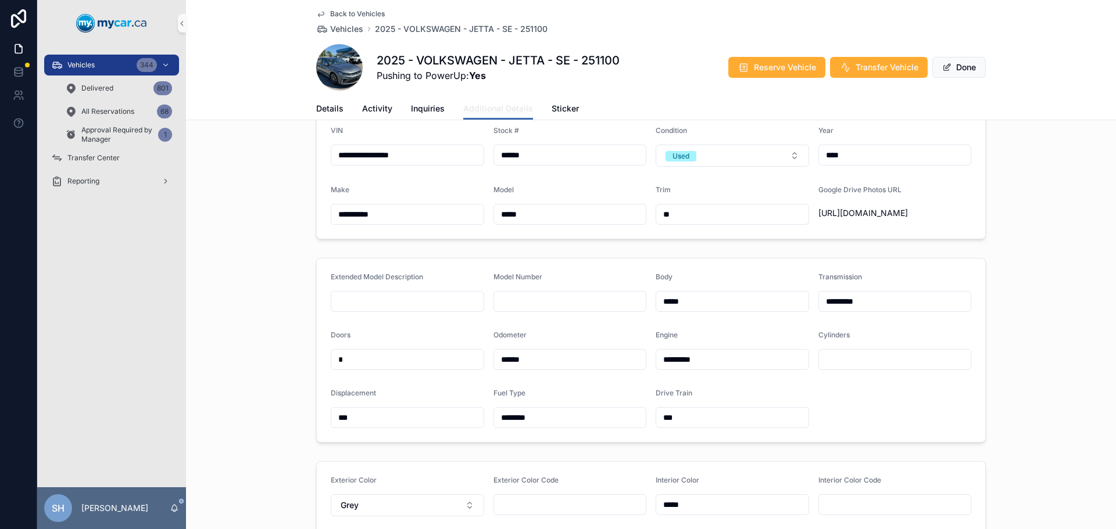
scroll to position [174, 0]
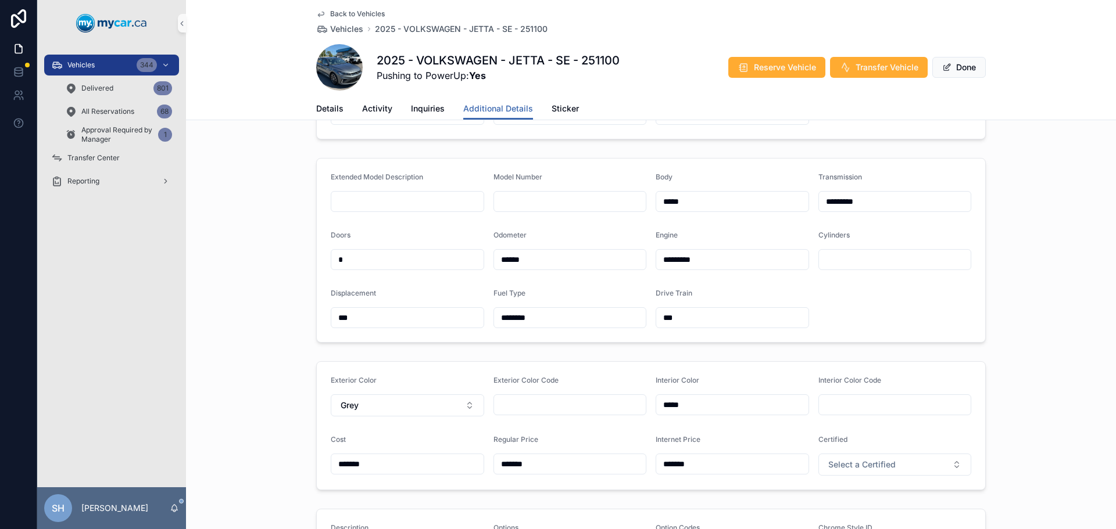
drag, startPoint x: 542, startPoint y: 487, endPoint x: 471, endPoint y: 497, distance: 71.0
click at [471, 490] on form "Exterior Color Grey Exterior Color Code Interior Color ***** Interior Color Cod…" at bounding box center [651, 426] width 668 height 128
type input "*******"
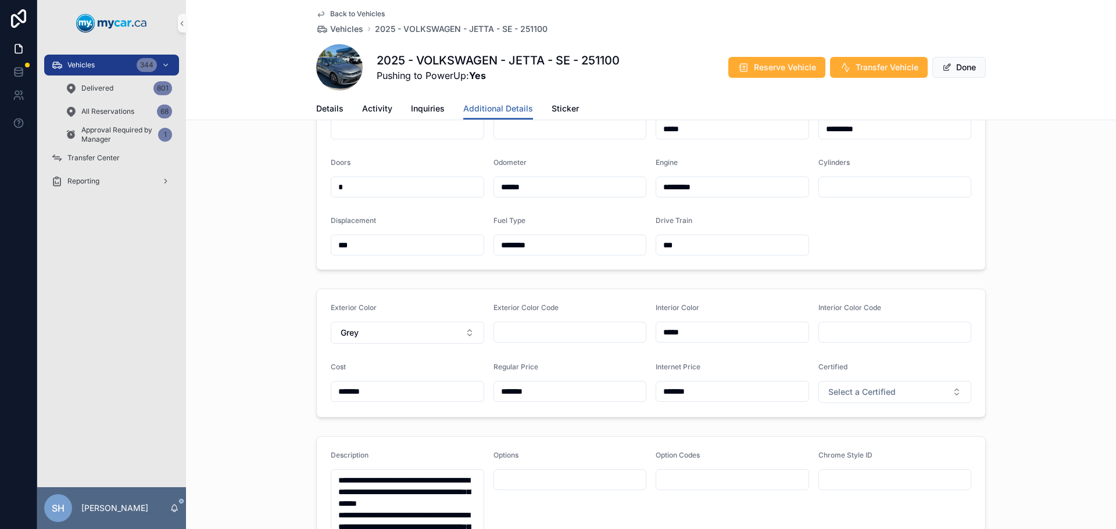
scroll to position [349, 0]
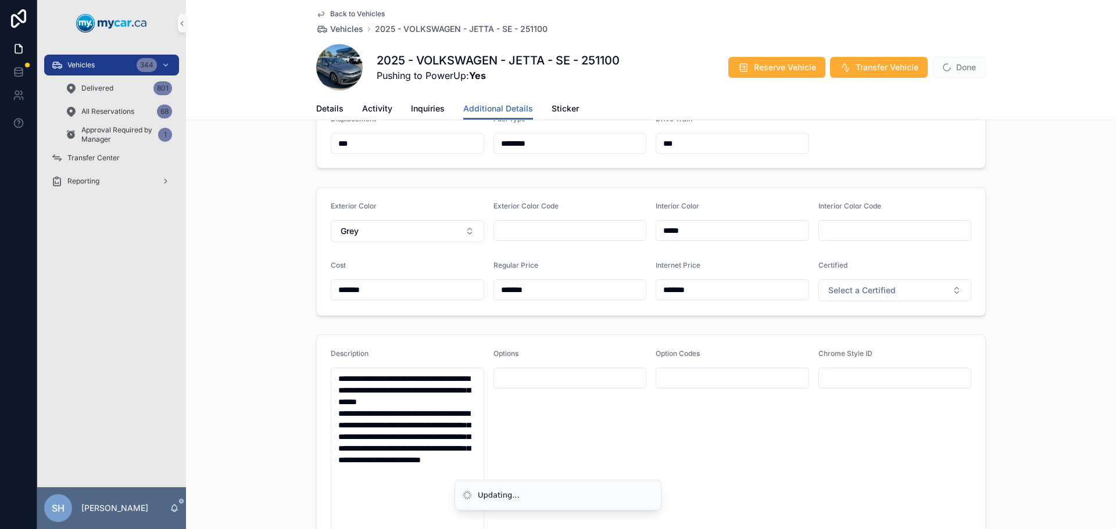
type input "*******"
click at [1061, 245] on div "Exterior Color Grey Exterior Color Code Interior Color ***** Interior Color Cod…" at bounding box center [651, 251] width 930 height 138
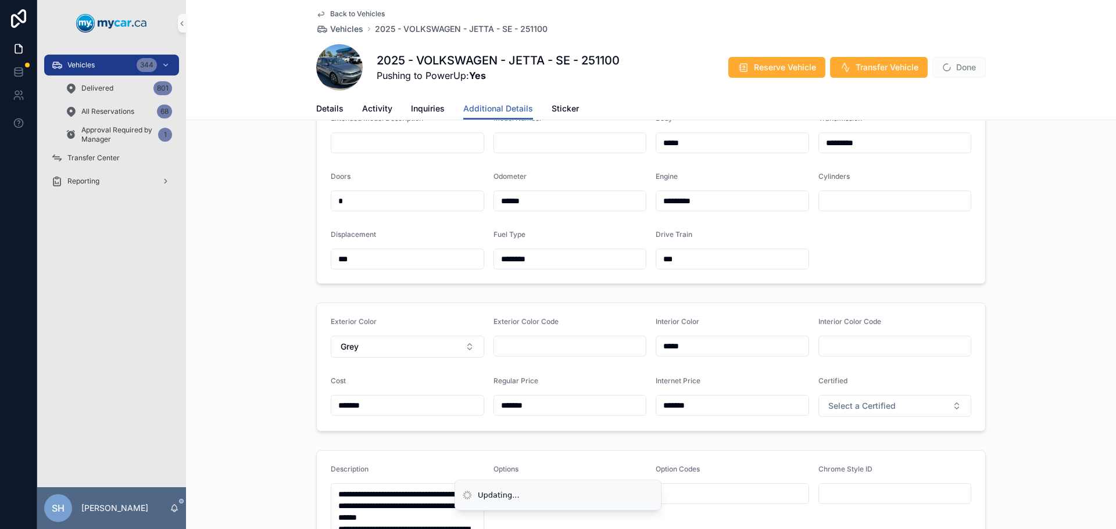
scroll to position [232, 0]
click at [959, 67] on button "Done" at bounding box center [958, 67] width 53 height 21
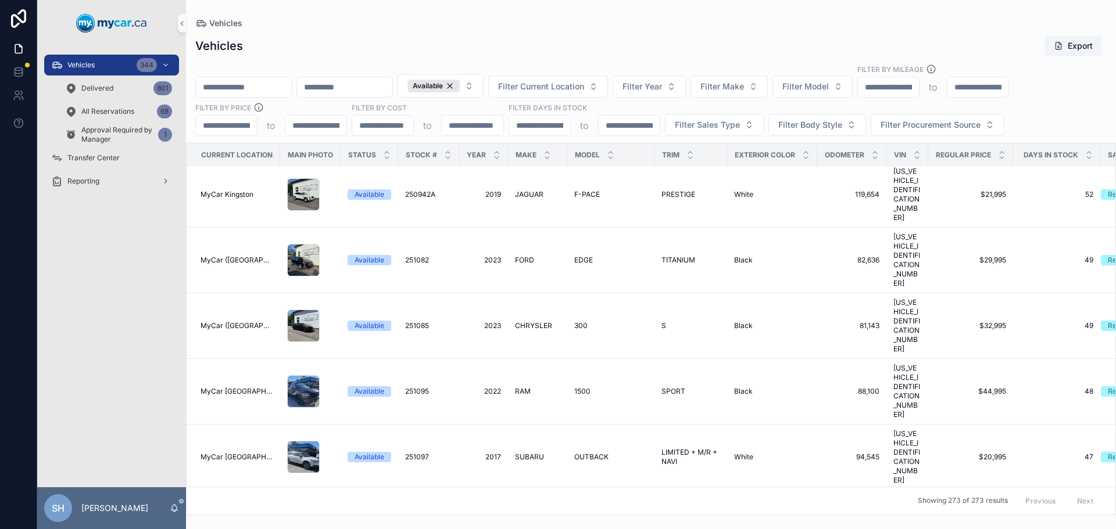
scroll to position [4706, 0]
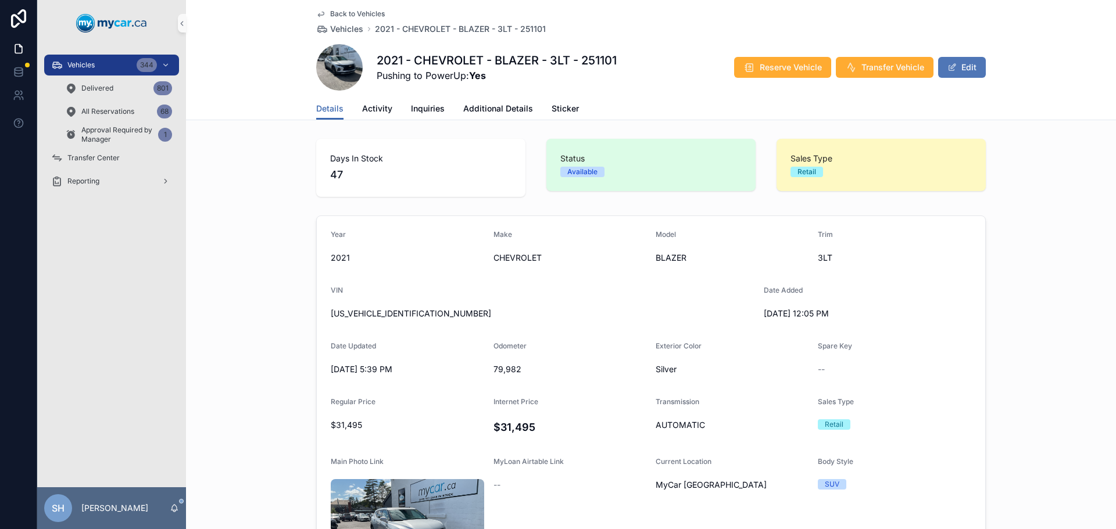
click at [972, 62] on button "Edit" at bounding box center [962, 67] width 48 height 21
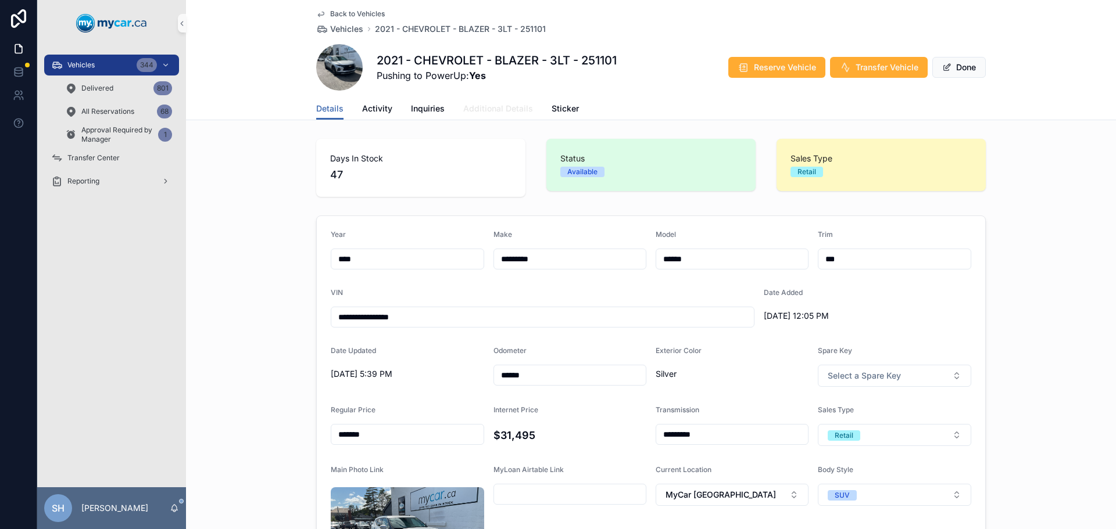
click at [499, 110] on span "Additional Details" at bounding box center [498, 109] width 70 height 12
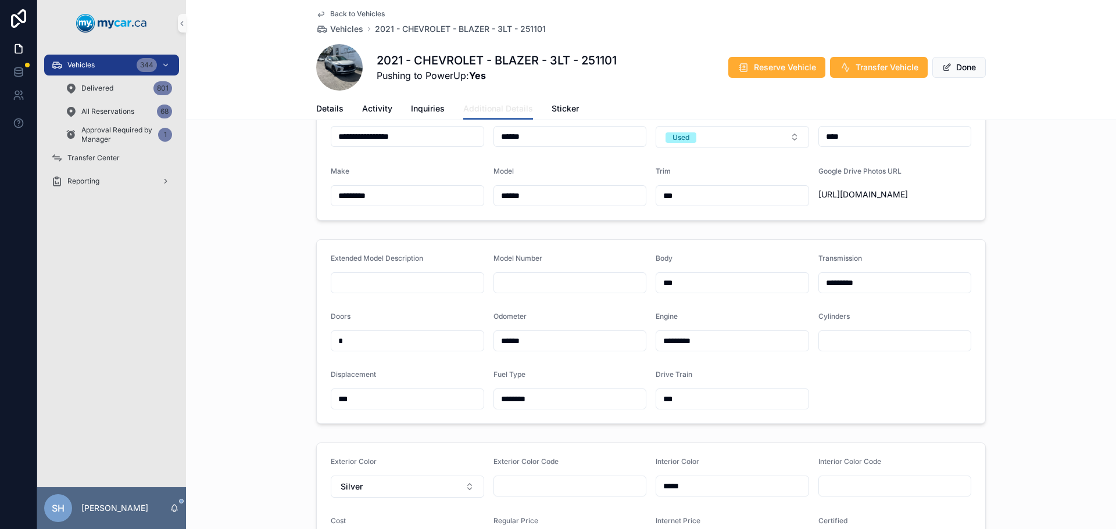
scroll to position [291, 0]
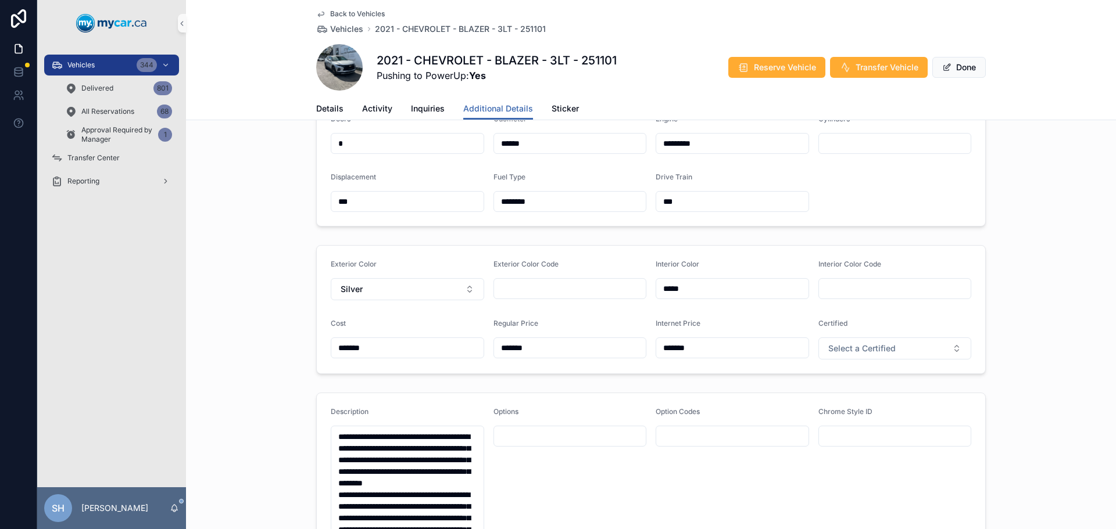
drag, startPoint x: 550, startPoint y: 368, endPoint x: 461, endPoint y: 380, distance: 89.7
click at [461, 374] on form "Exterior Color Silver Exterior Color Code Interior Color ***** Interior Color C…" at bounding box center [651, 310] width 668 height 128
type input "*******"
drag, startPoint x: 792, startPoint y: 370, endPoint x: 599, endPoint y: 375, distance: 193.0
click at [598, 374] on form "Exterior Color Silver Exterior Color Code Interior Color ***** Interior Color C…" at bounding box center [651, 310] width 668 height 128
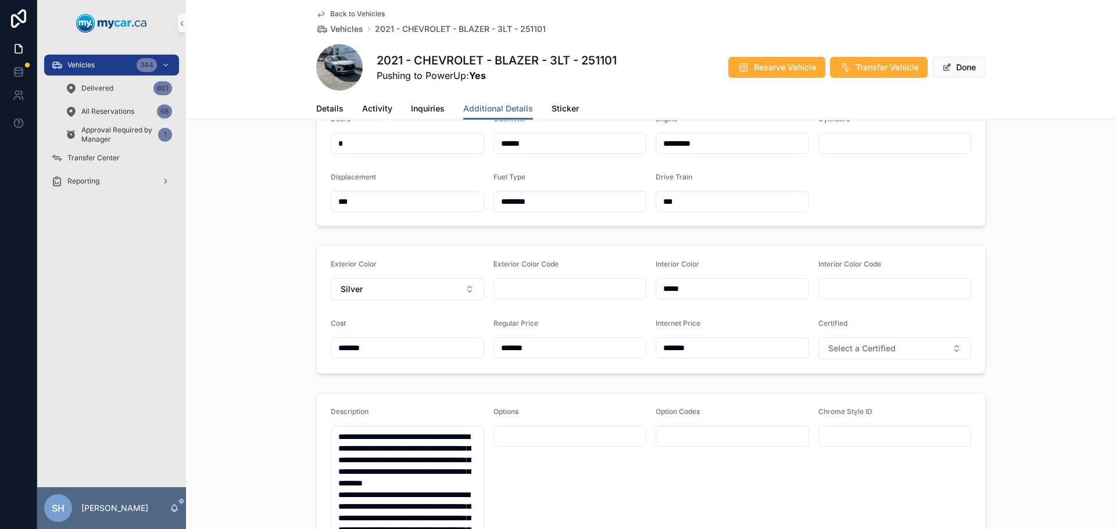
type input "*******"
click at [142, 244] on div "Vehicles 344 Delivered 801 All Reservations 68 Approval Required by Manager 1 T…" at bounding box center [111, 266] width 149 height 441
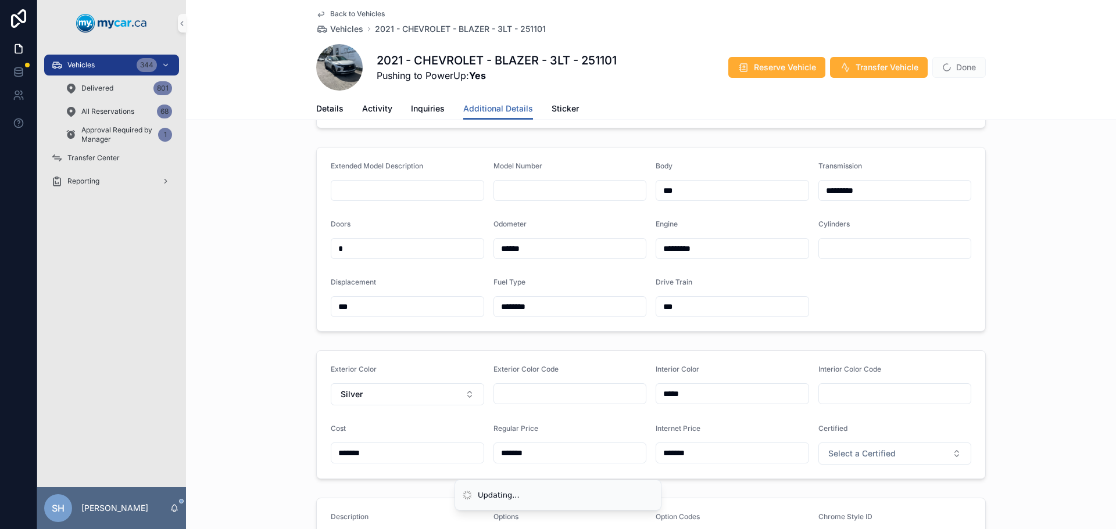
scroll to position [174, 0]
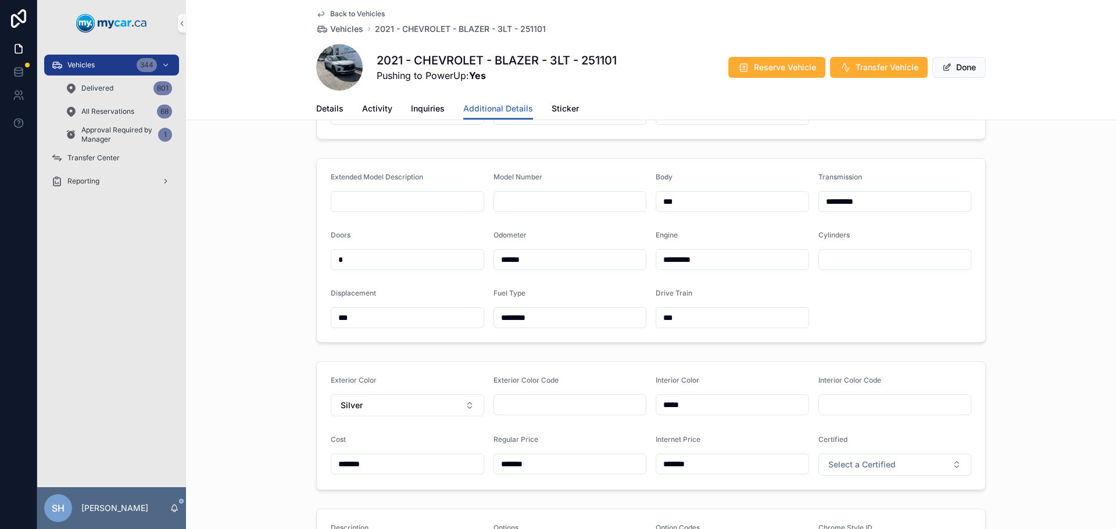
click at [962, 64] on button "Done" at bounding box center [958, 67] width 53 height 21
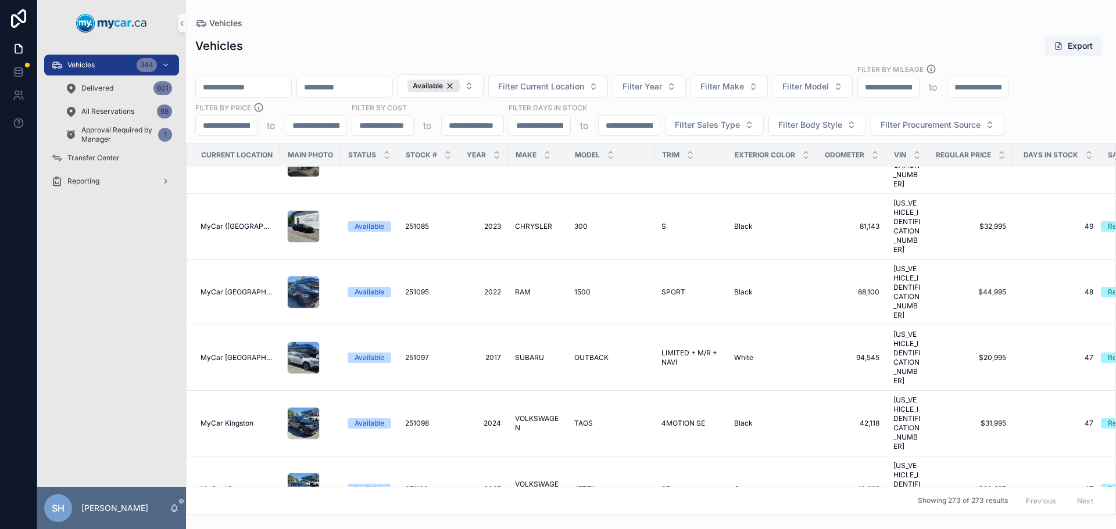
scroll to position [4765, 0]
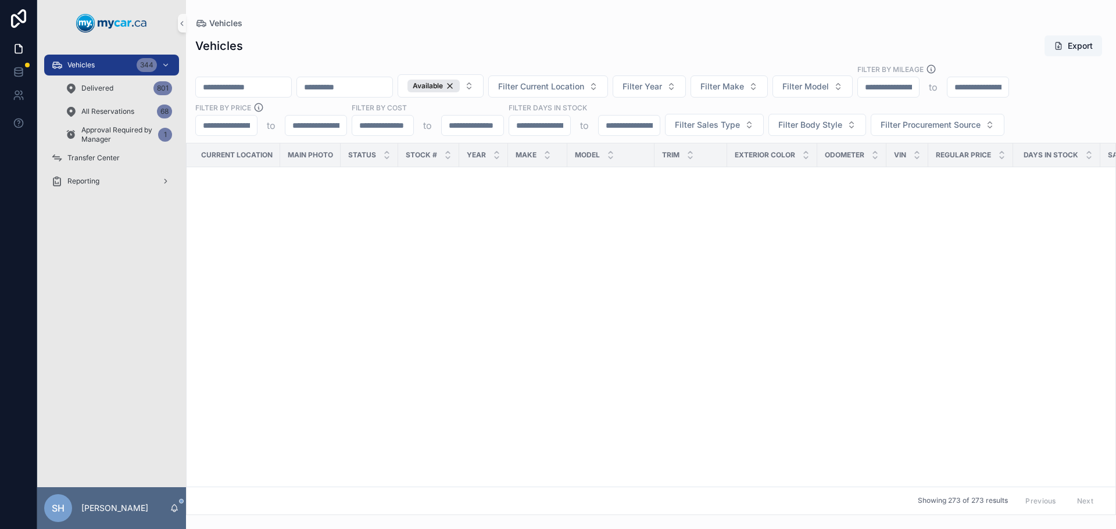
scroll to position [4765, 0]
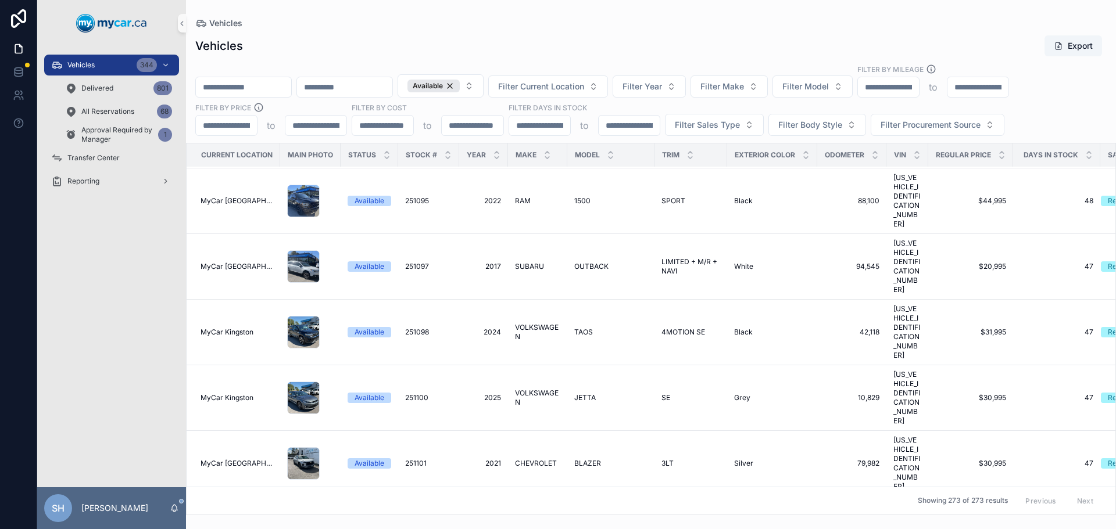
scroll to position [4765, 0]
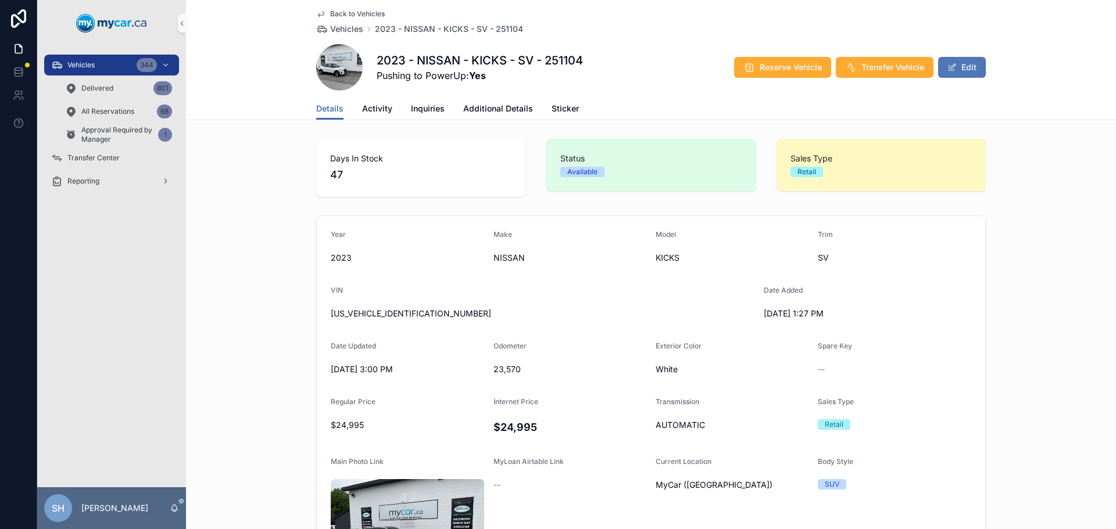
click at [962, 70] on button "Edit" at bounding box center [962, 67] width 48 height 21
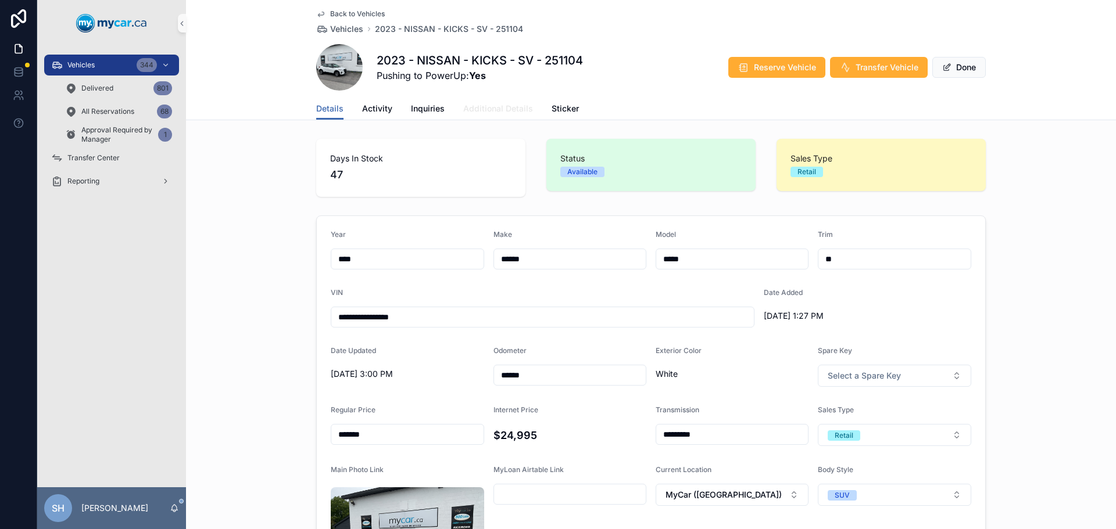
click at [494, 112] on span "Additional Details" at bounding box center [498, 109] width 70 height 12
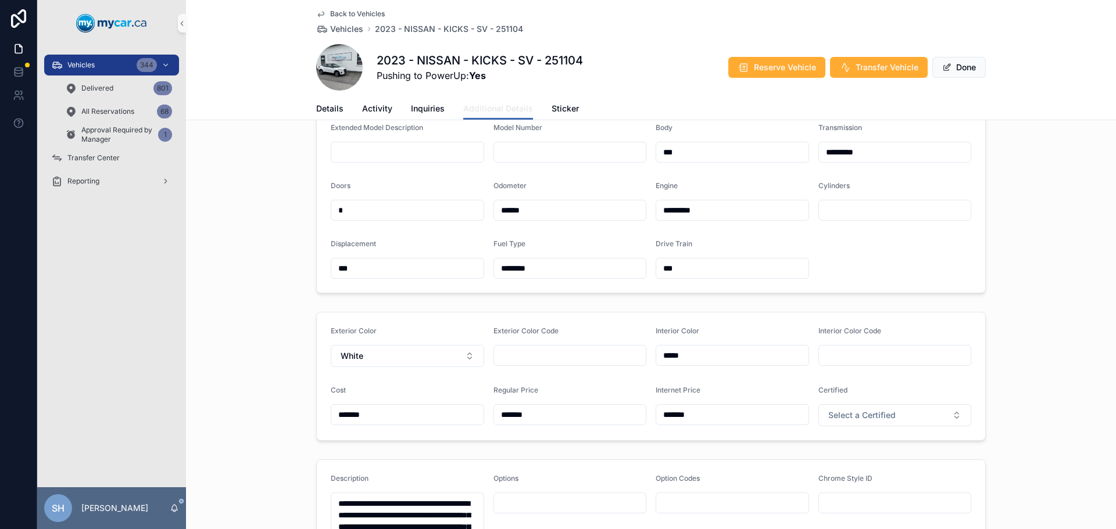
scroll to position [291, 0]
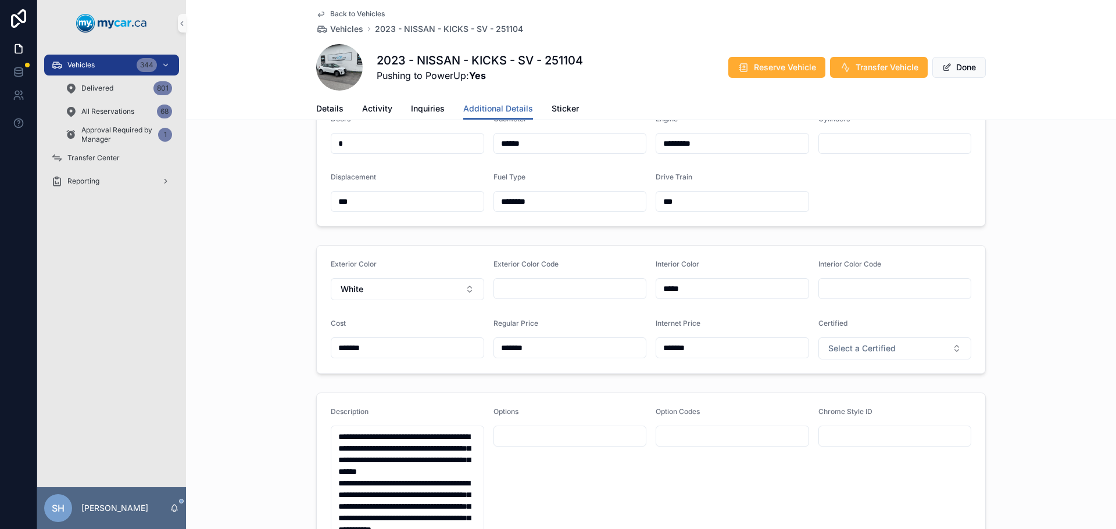
drag, startPoint x: 504, startPoint y: 375, endPoint x: 486, endPoint y: 378, distance: 18.8
click at [486, 374] on form "Exterior Color White Exterior Color Code Interior Color ***** Interior Color Co…" at bounding box center [651, 310] width 668 height 128
type input "*******"
drag, startPoint x: 579, startPoint y: 375, endPoint x: 543, endPoint y: 381, distance: 36.4
click at [542, 374] on form "Exterior Color White Exterior Color Code Interior Color ***** Interior Color Co…" at bounding box center [651, 310] width 668 height 128
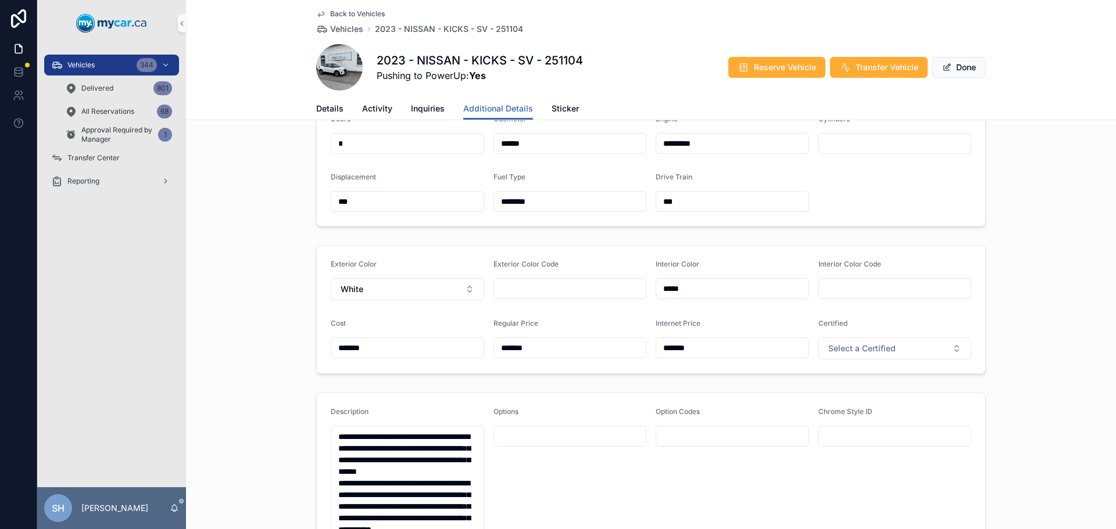
type input "*******"
click at [192, 334] on div "Exterior Color White Exterior Color Code Interior Color ***** Interior Color Co…" at bounding box center [651, 310] width 930 height 138
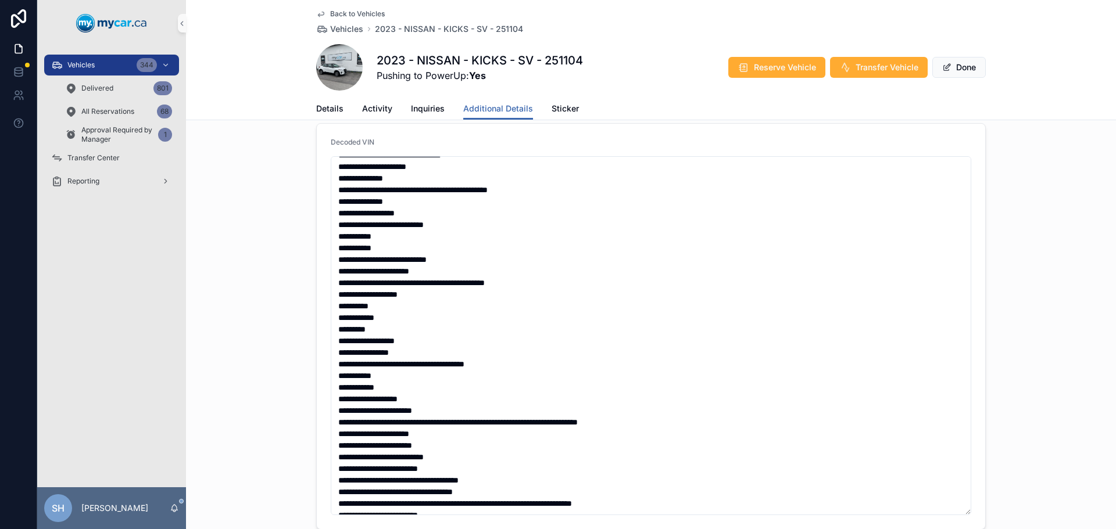
scroll to position [174, 0]
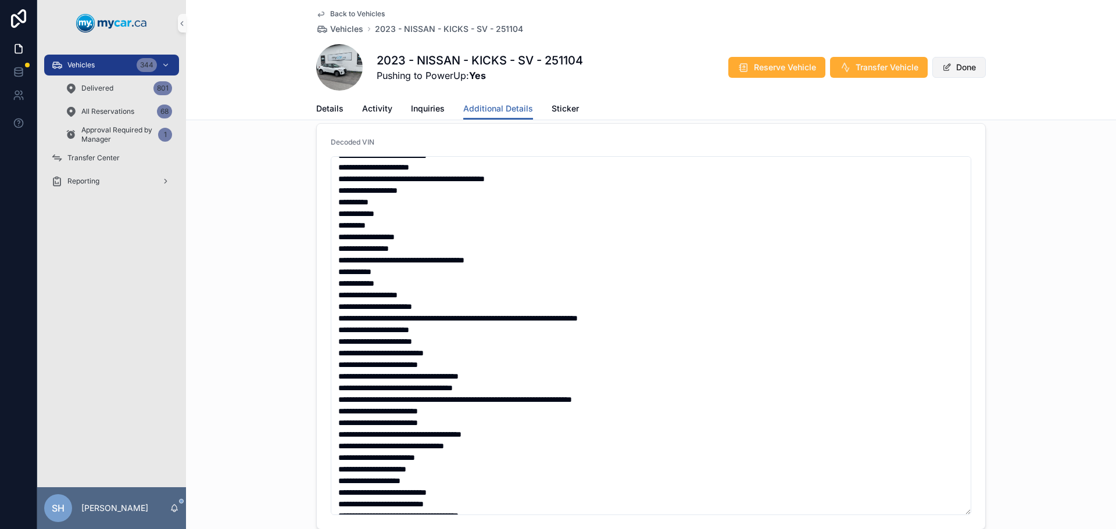
click at [942, 68] on span "scrollable content" at bounding box center [946, 67] width 9 height 9
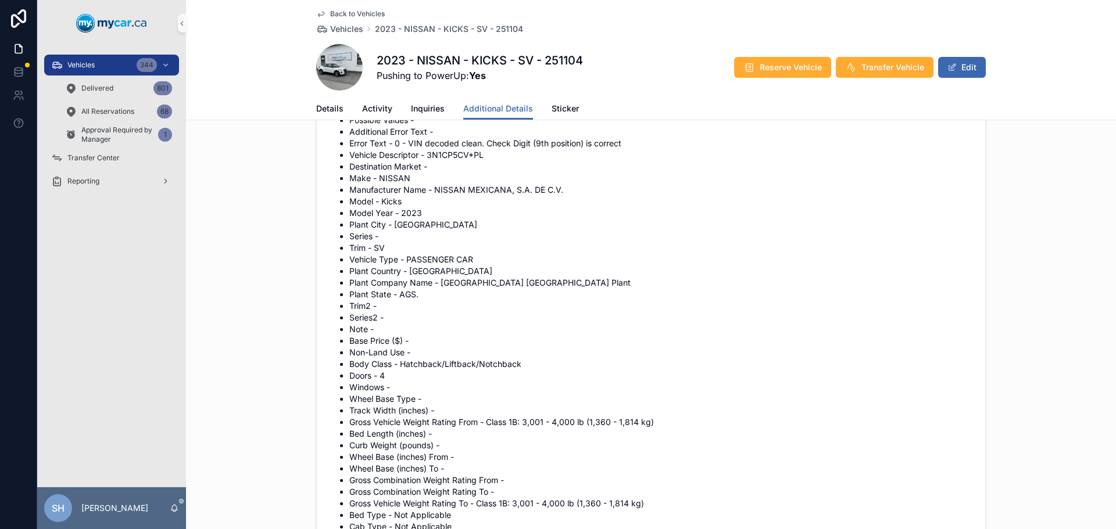
scroll to position [400, 0]
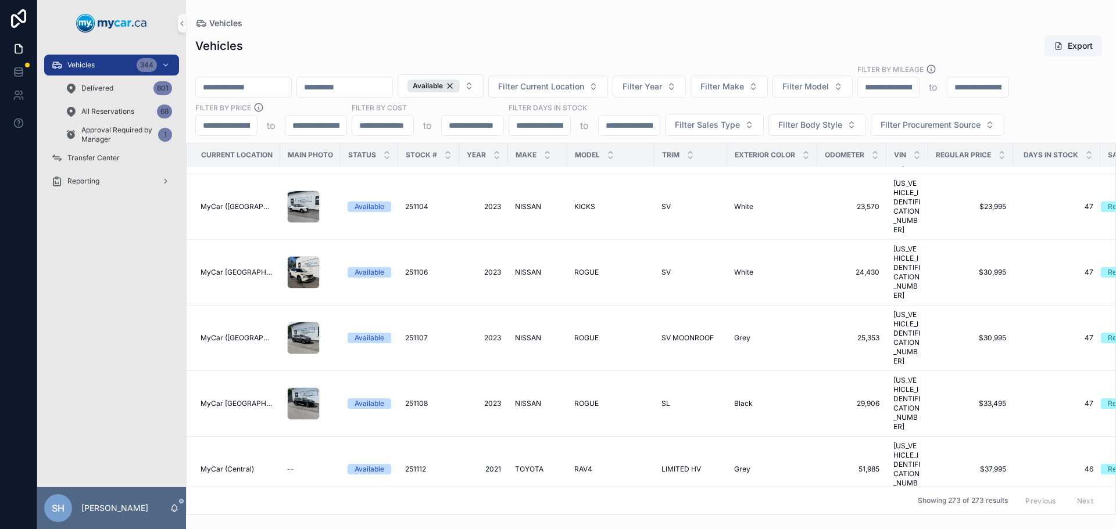
scroll to position [5055, 0]
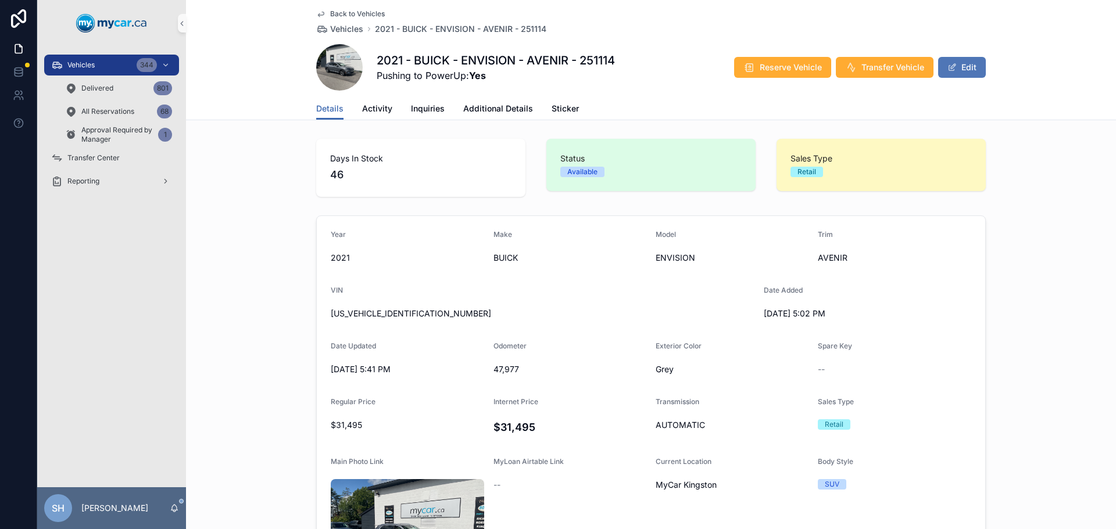
click at [960, 72] on button "Edit" at bounding box center [962, 67] width 48 height 21
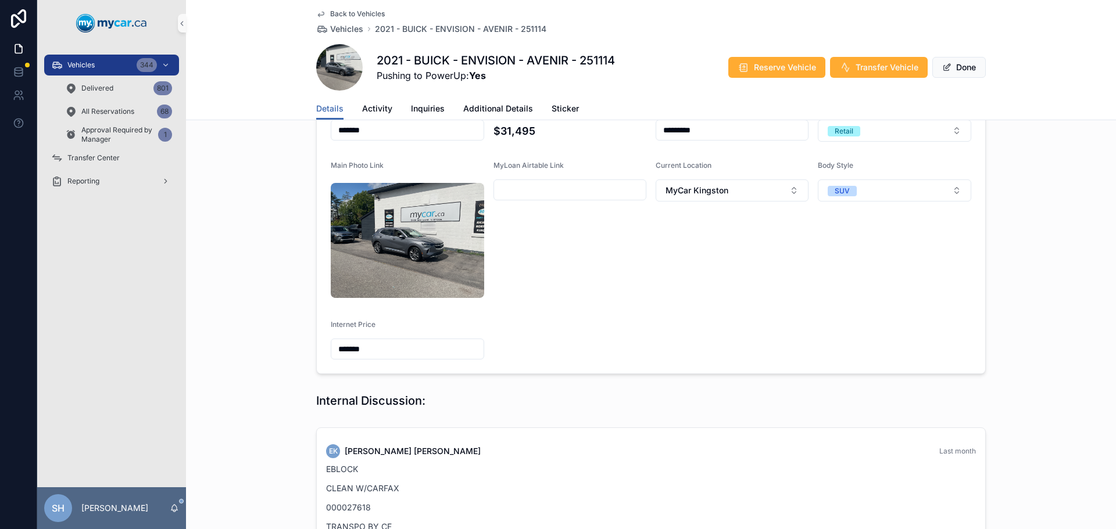
scroll to position [232, 0]
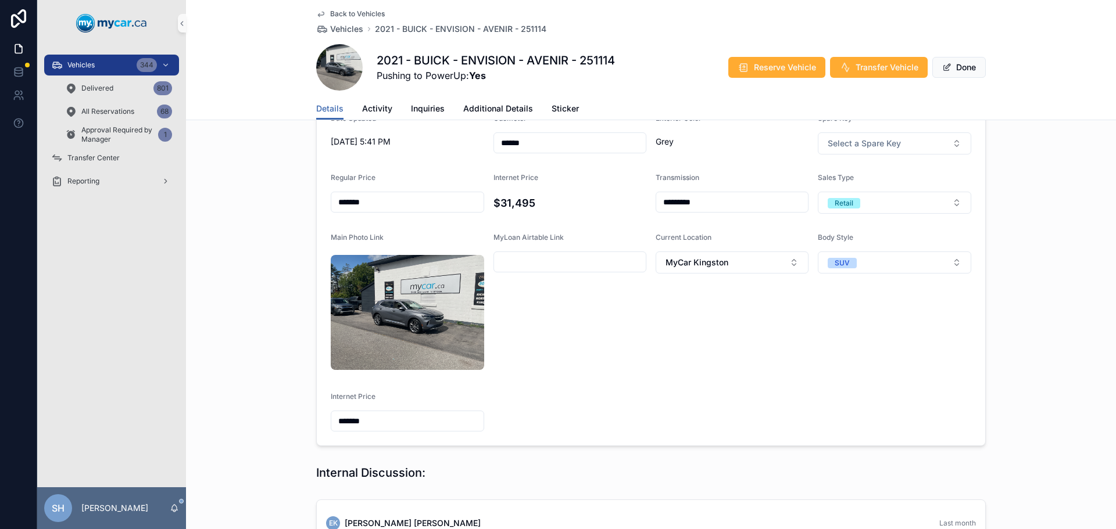
drag, startPoint x: 344, startPoint y: 210, endPoint x: 334, endPoint y: 210, distance: 10.5
click at [334, 210] on div "*******" at bounding box center [407, 202] width 153 height 21
type input "*******"
drag, startPoint x: 415, startPoint y: 321, endPoint x: 295, endPoint y: 335, distance: 120.4
click at [295, 335] on div "**********" at bounding box center [651, 215] width 930 height 472
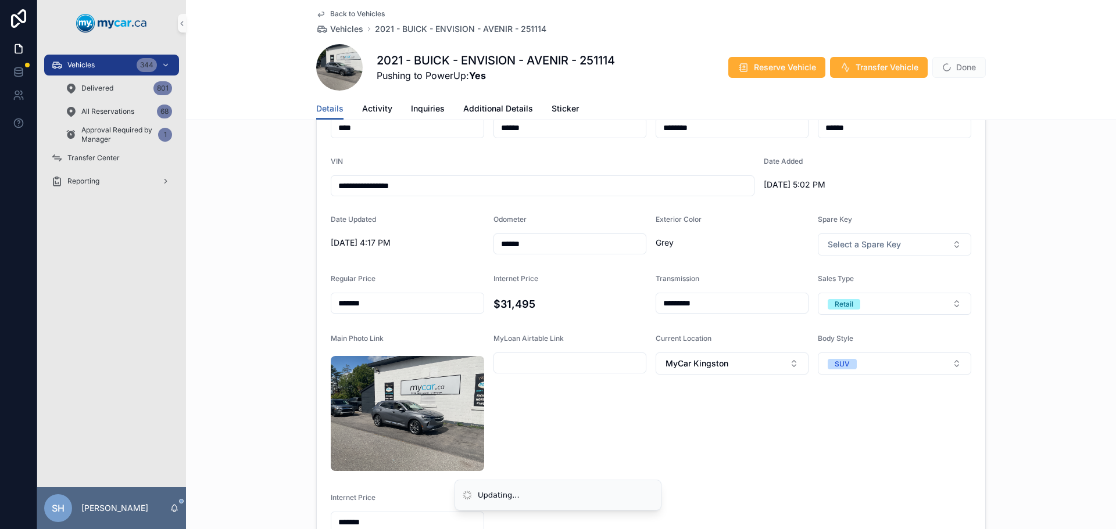
click at [264, 306] on div "**********" at bounding box center [651, 316] width 930 height 472
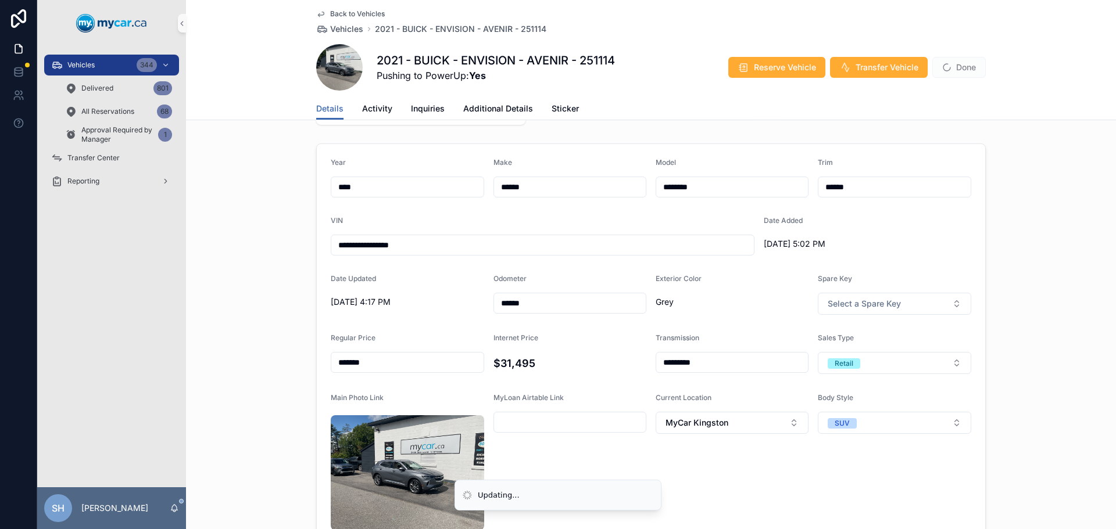
scroll to position [15, 0]
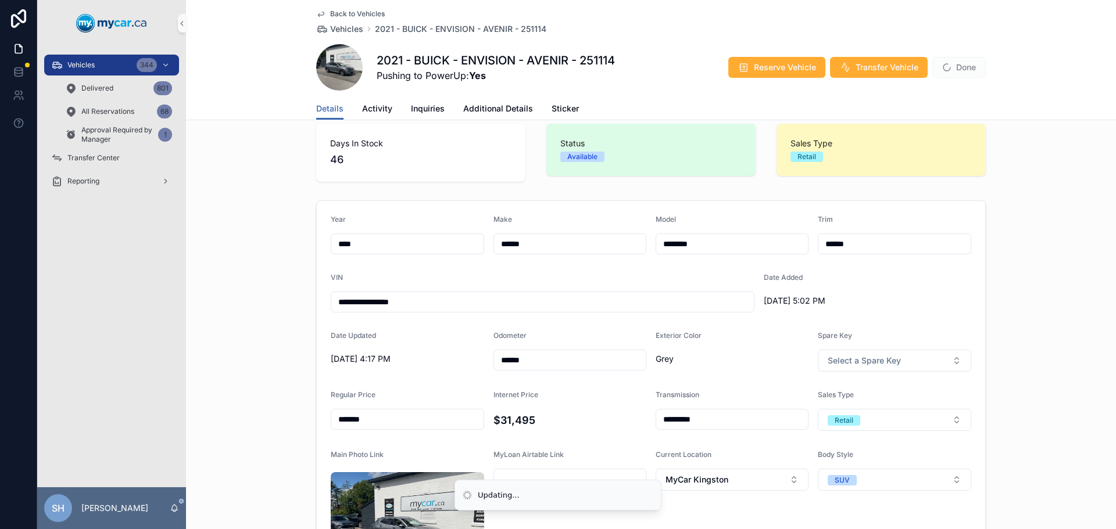
click at [220, 329] on div "**********" at bounding box center [651, 432] width 930 height 472
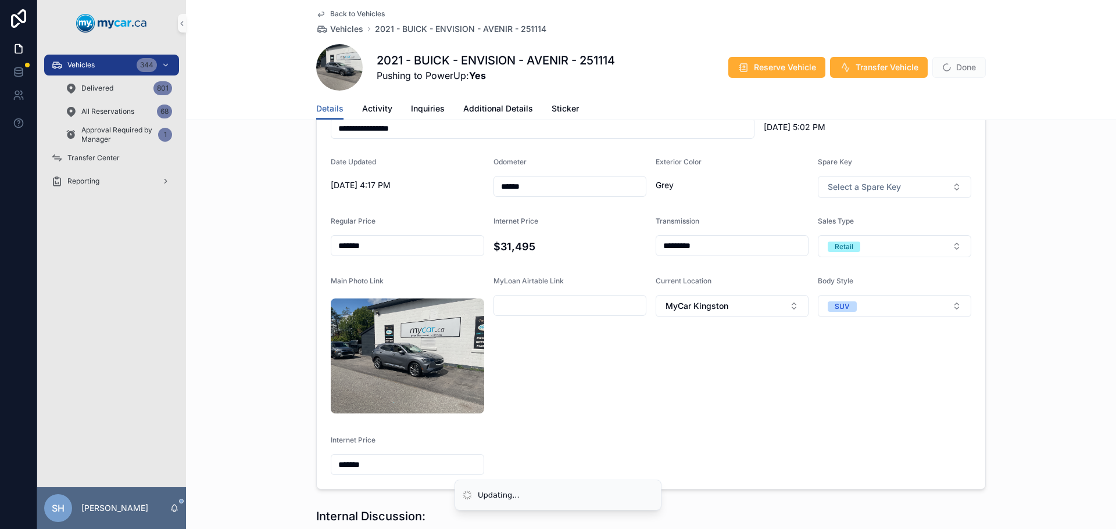
scroll to position [189, 0]
click at [386, 456] on input "*******" at bounding box center [407, 464] width 152 height 16
type input "*******"
click at [344, 381] on form "**********" at bounding box center [651, 258] width 668 height 462
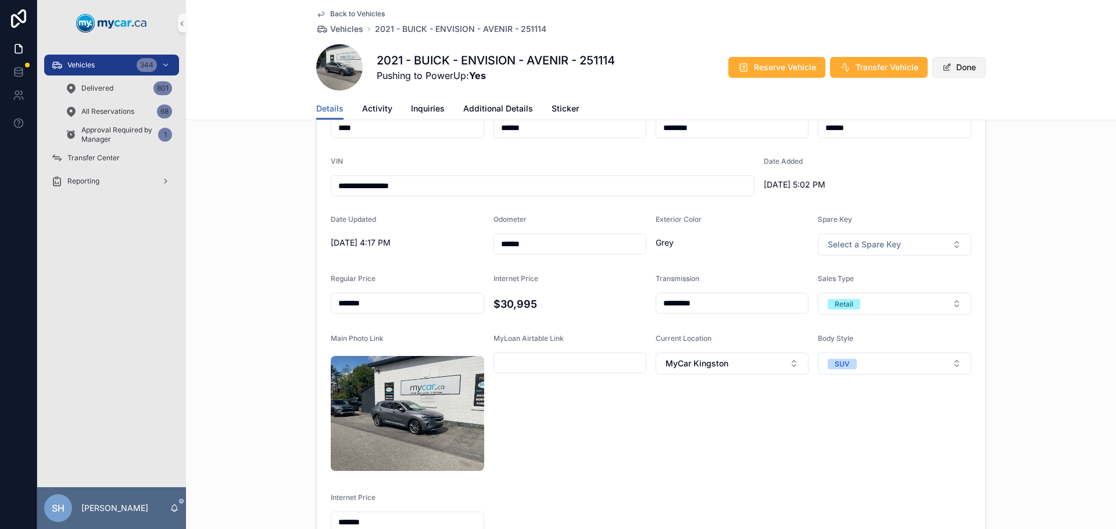
click at [947, 70] on button "Done" at bounding box center [958, 67] width 53 height 21
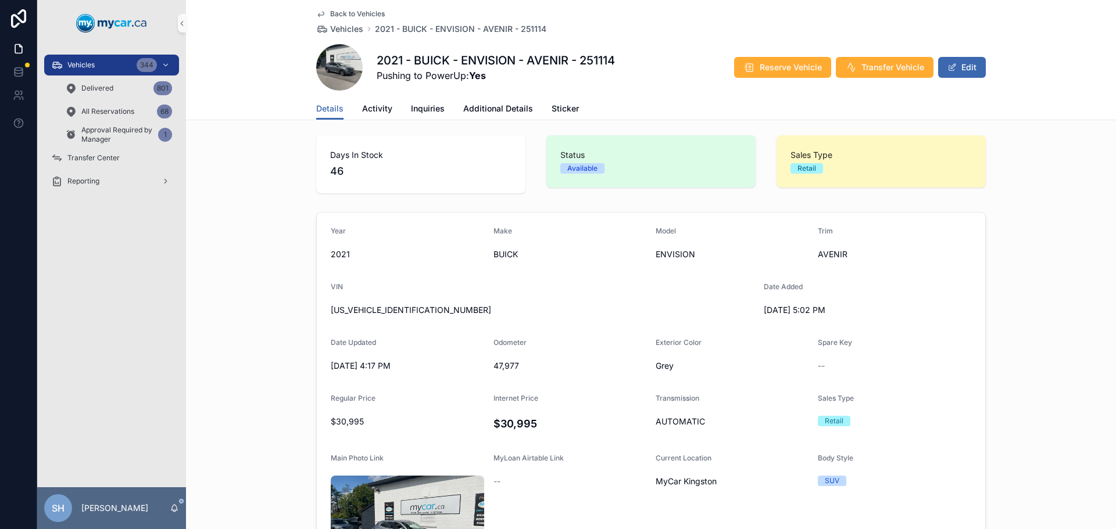
scroll to position [0, 0]
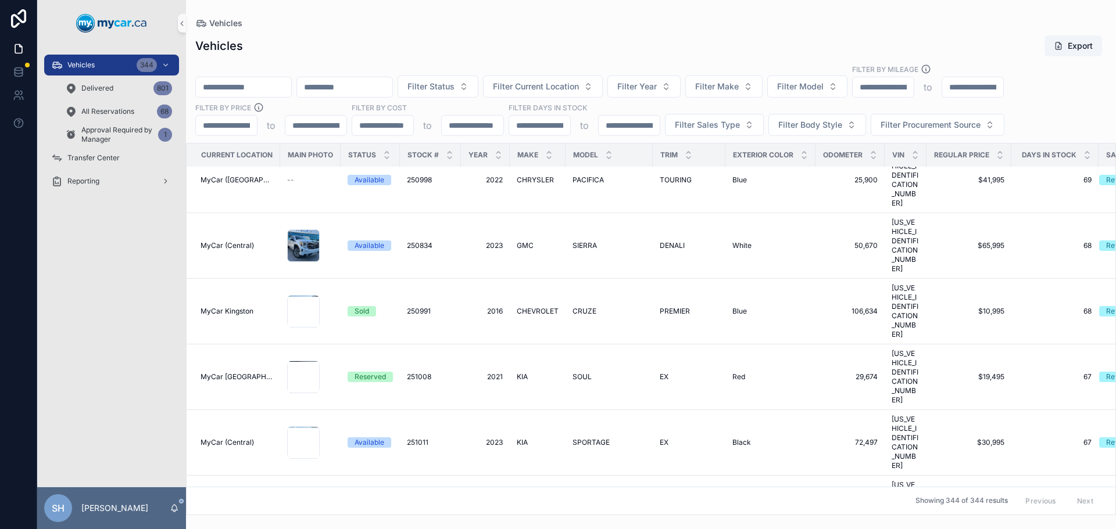
scroll to position [4474, 0]
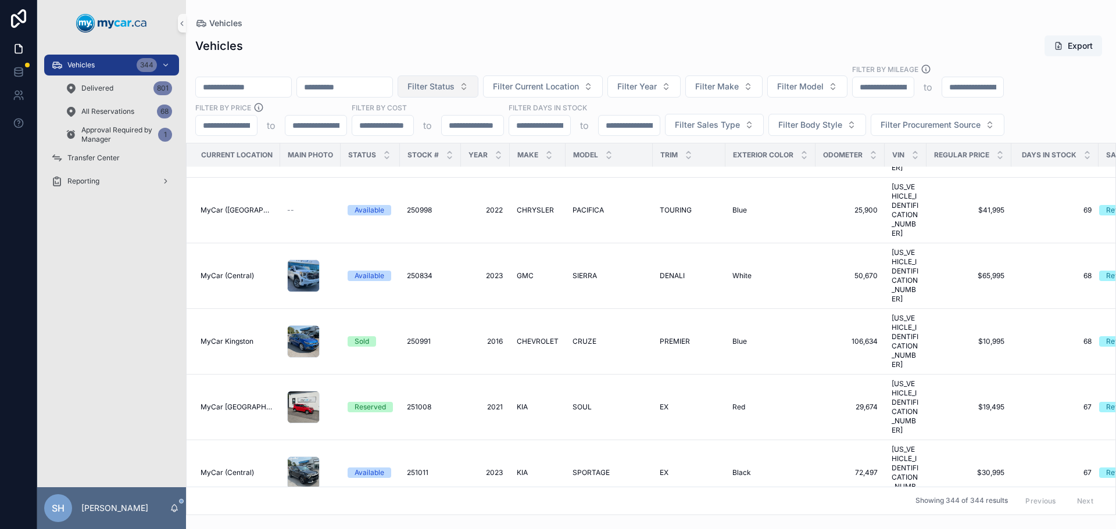
click at [454, 88] on span "Filter Status" at bounding box center [430, 87] width 47 height 12
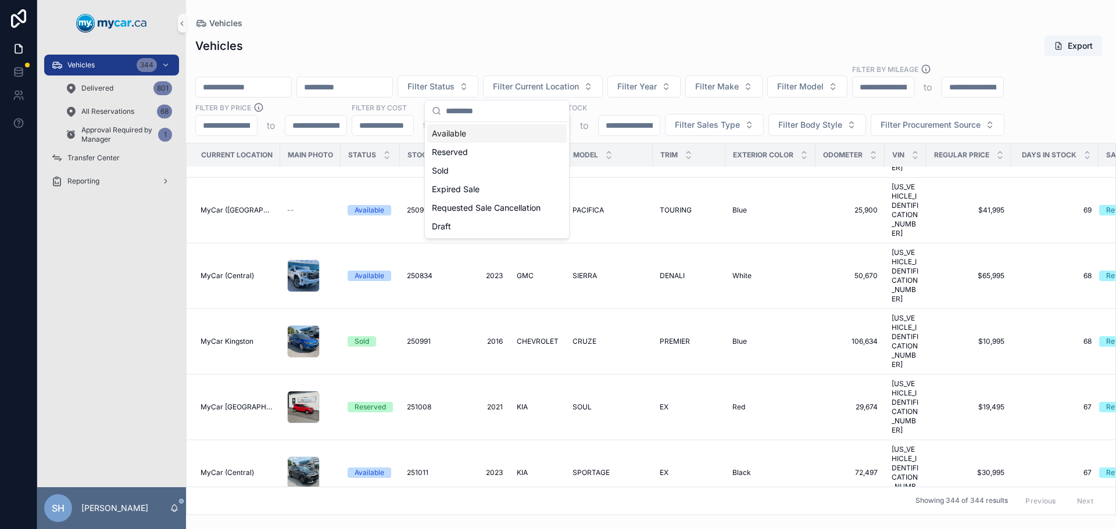
click at [444, 133] on div "Available" at bounding box center [496, 133] width 139 height 19
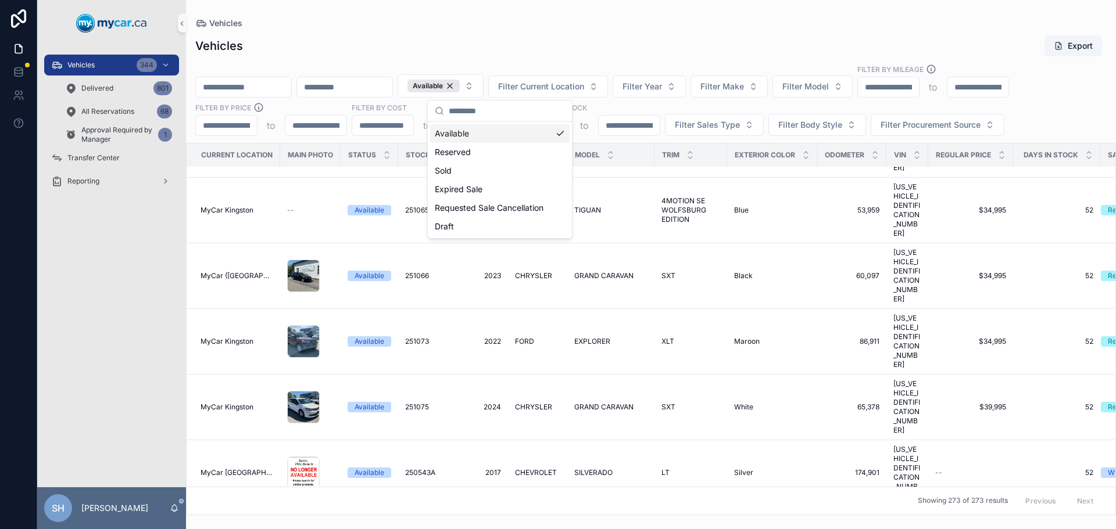
scroll to position [4469, 0]
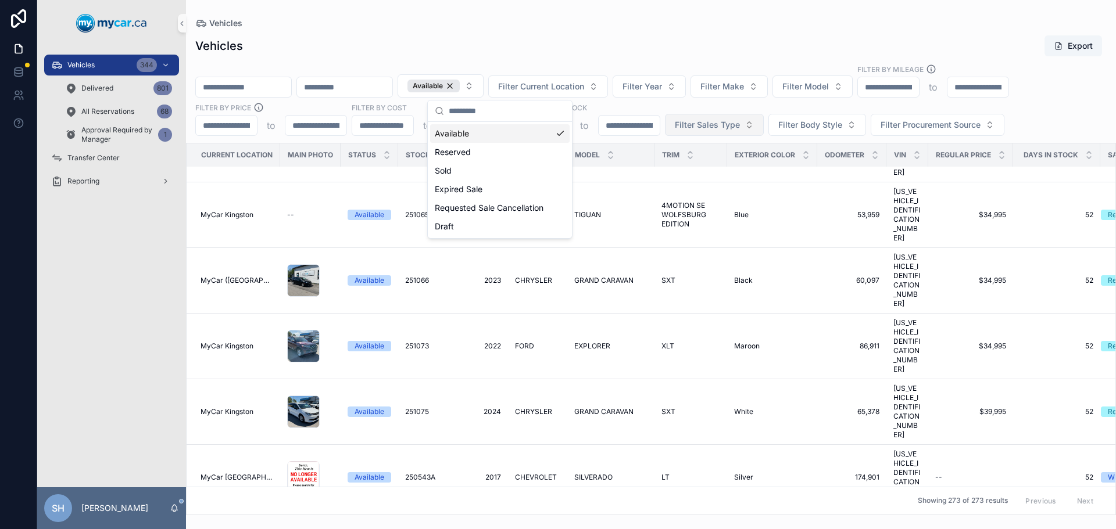
click at [679, 124] on span "Filter Sales Type" at bounding box center [707, 125] width 65 height 12
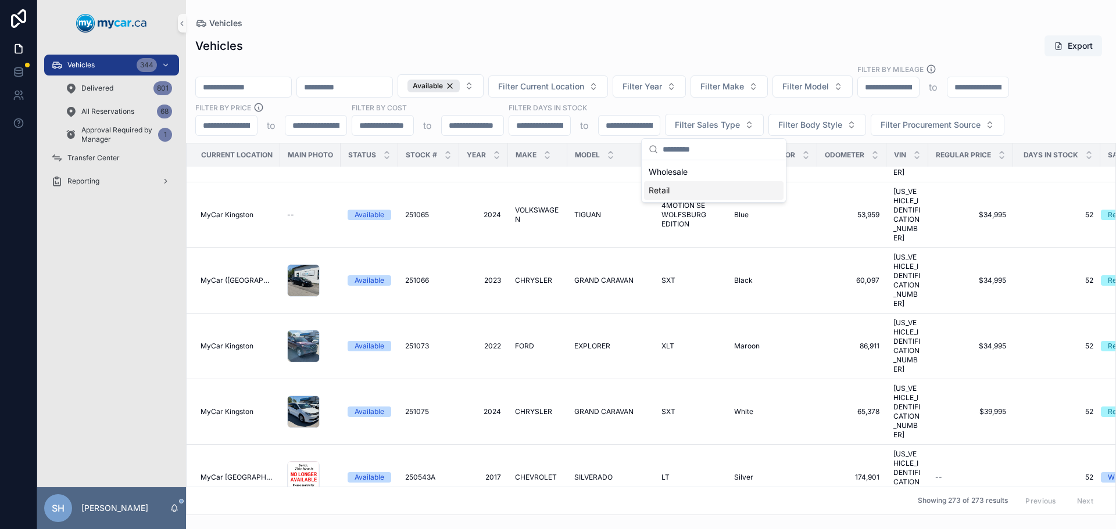
click at [657, 188] on div "Retail" at bounding box center [713, 190] width 139 height 19
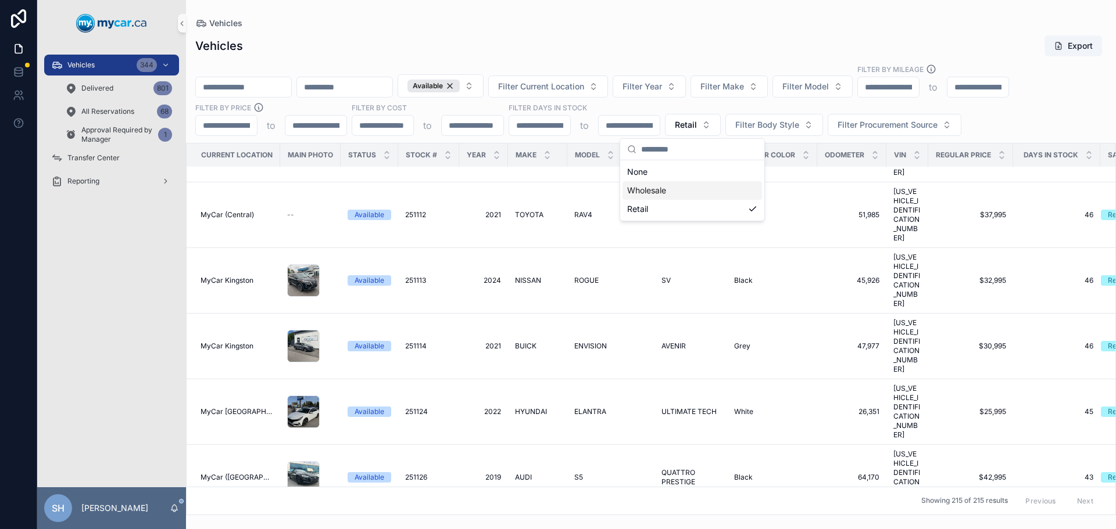
scroll to position [4483, 0]
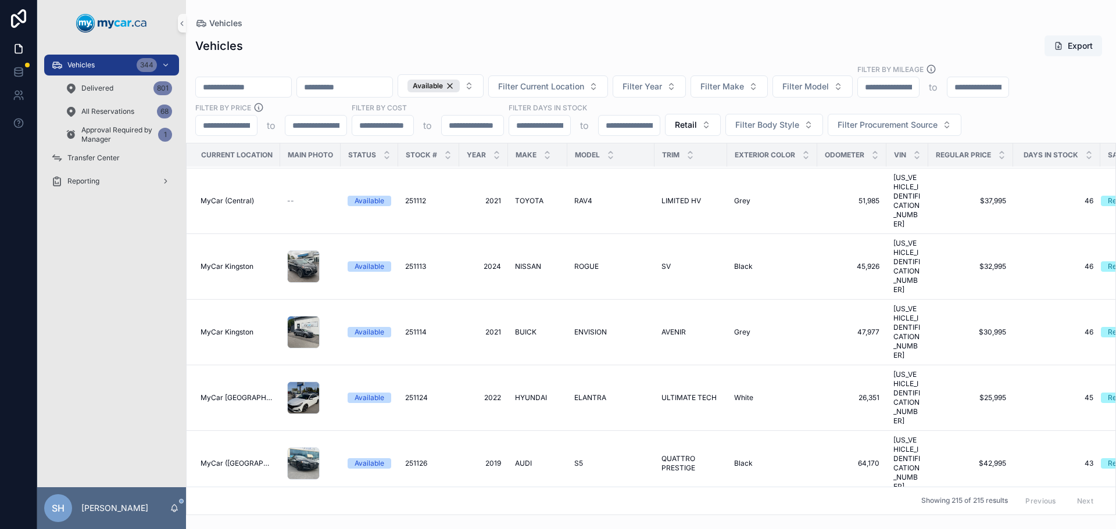
click at [619, 47] on div "Vehicles Export" at bounding box center [650, 46] width 911 height 22
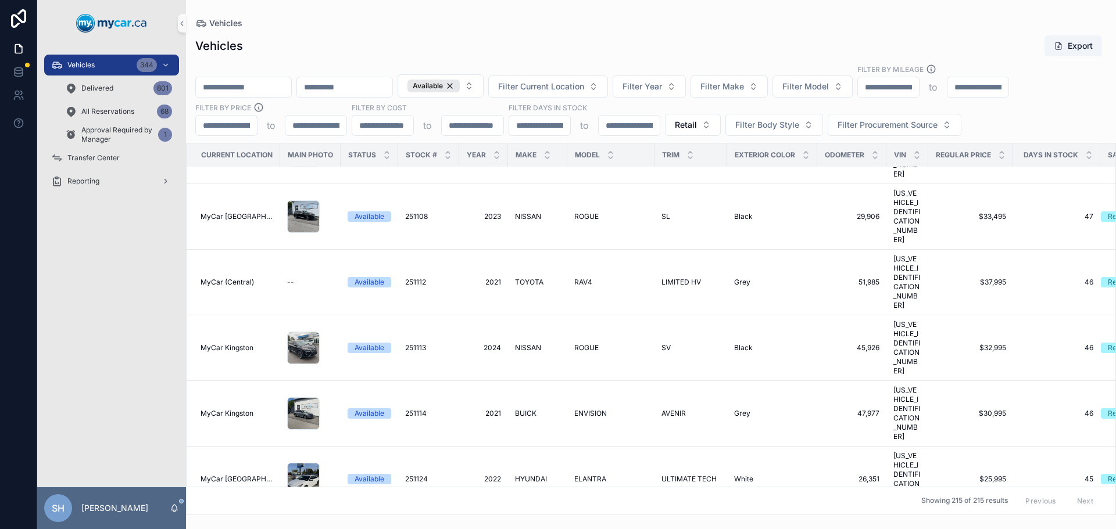
scroll to position [4362, 0]
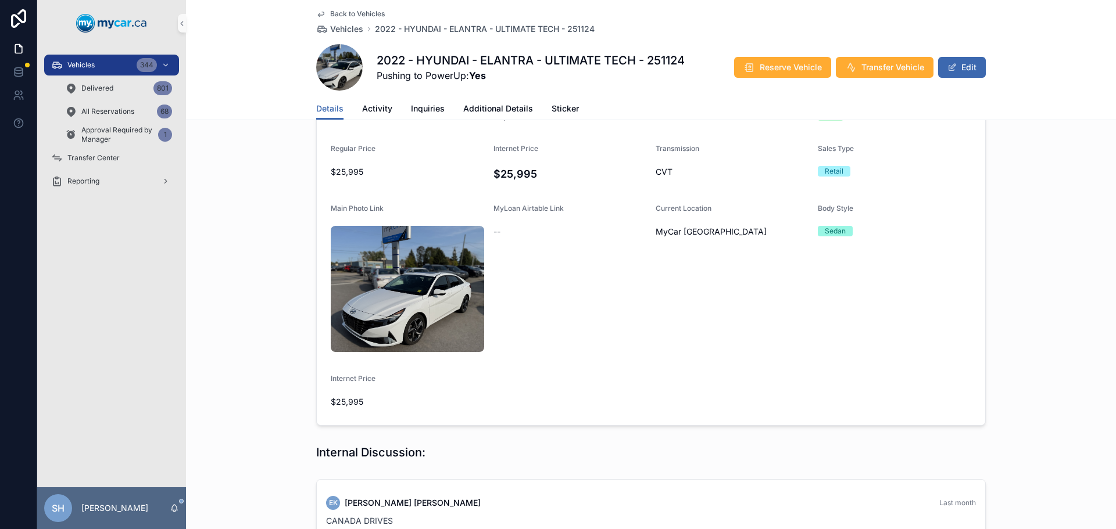
scroll to position [232, 0]
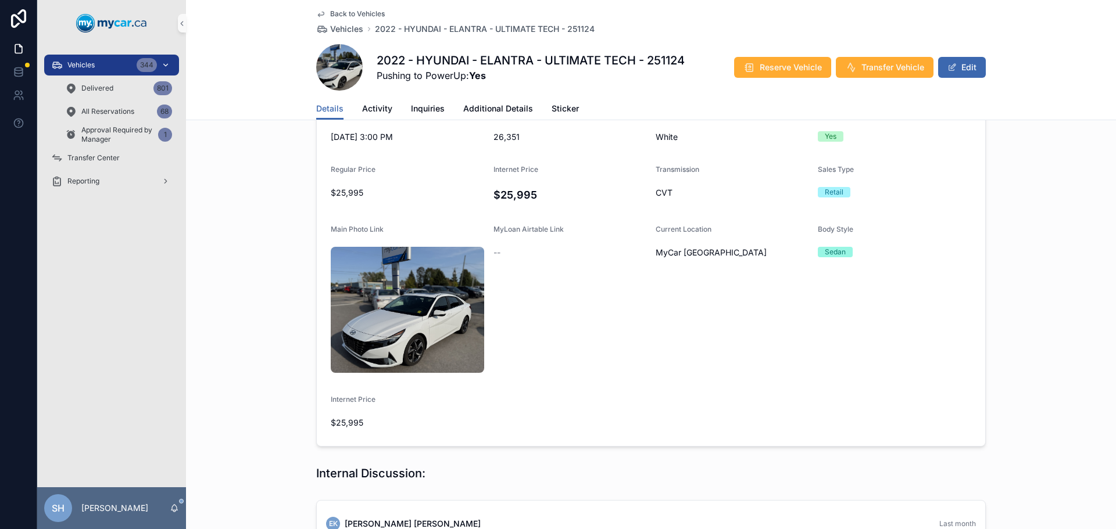
click at [85, 64] on span "Vehicles" at bounding box center [80, 64] width 27 height 9
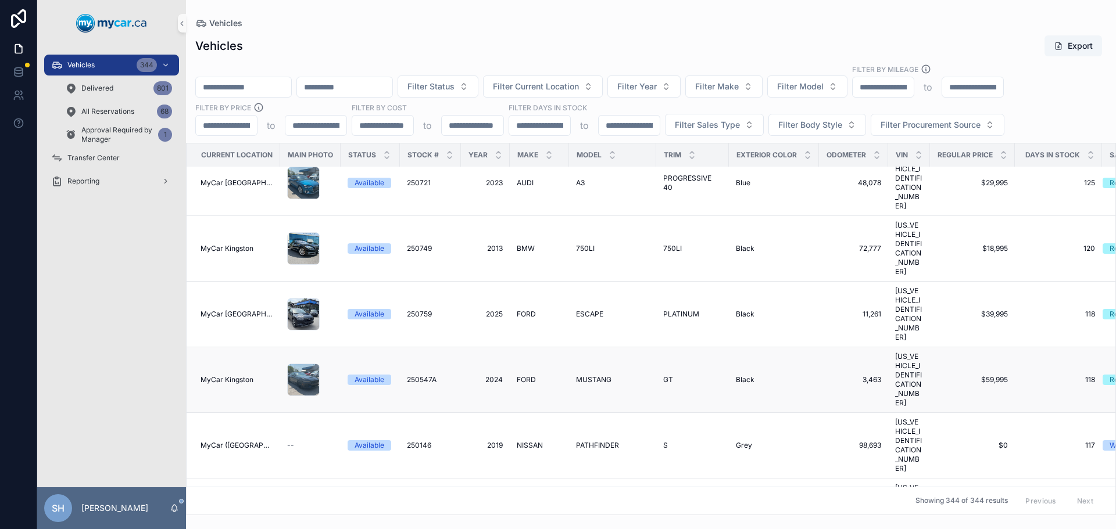
scroll to position [1627, 0]
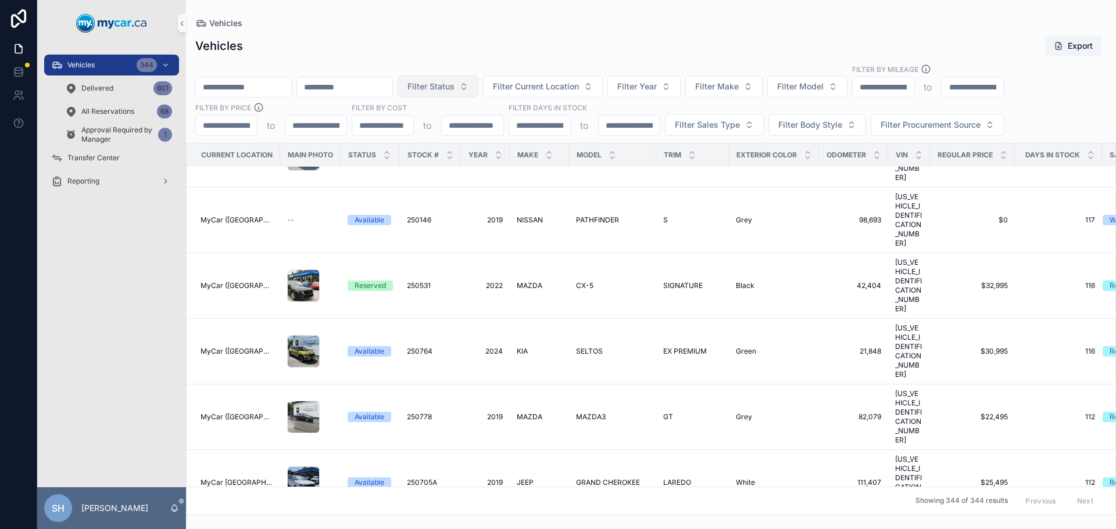
click at [454, 88] on span "Filter Status" at bounding box center [430, 87] width 47 height 12
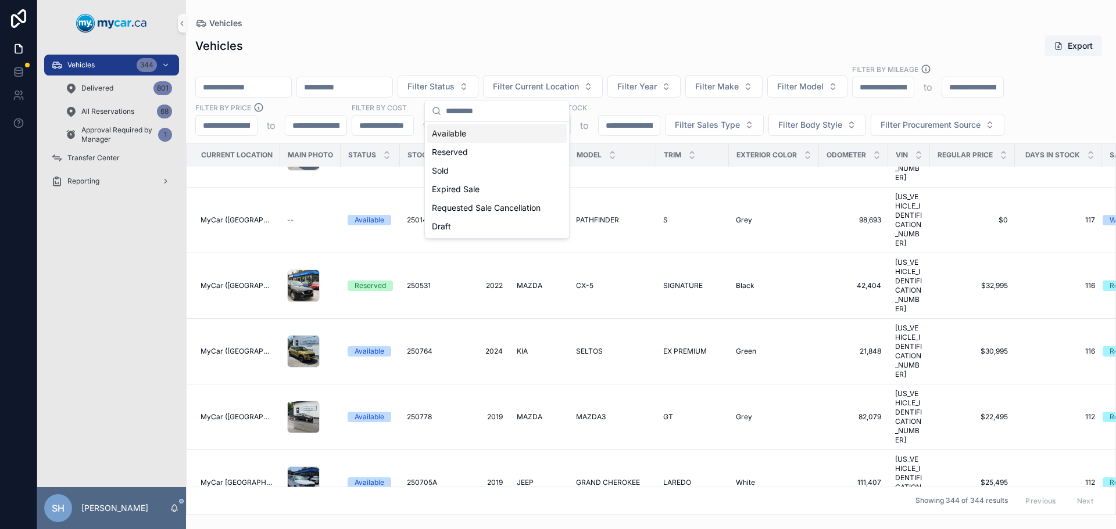
click at [453, 132] on div "Available" at bounding box center [496, 133] width 139 height 19
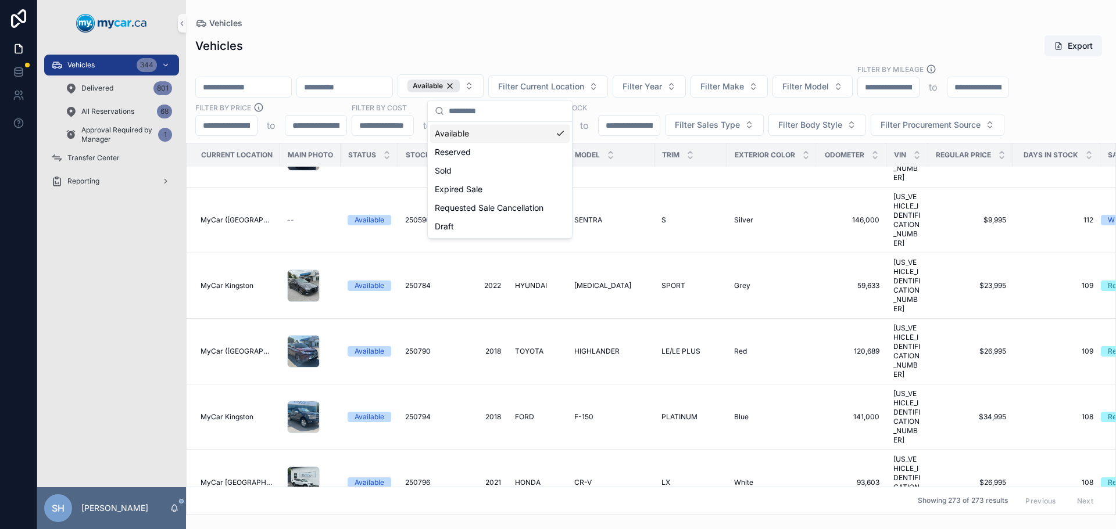
scroll to position [1622, 0]
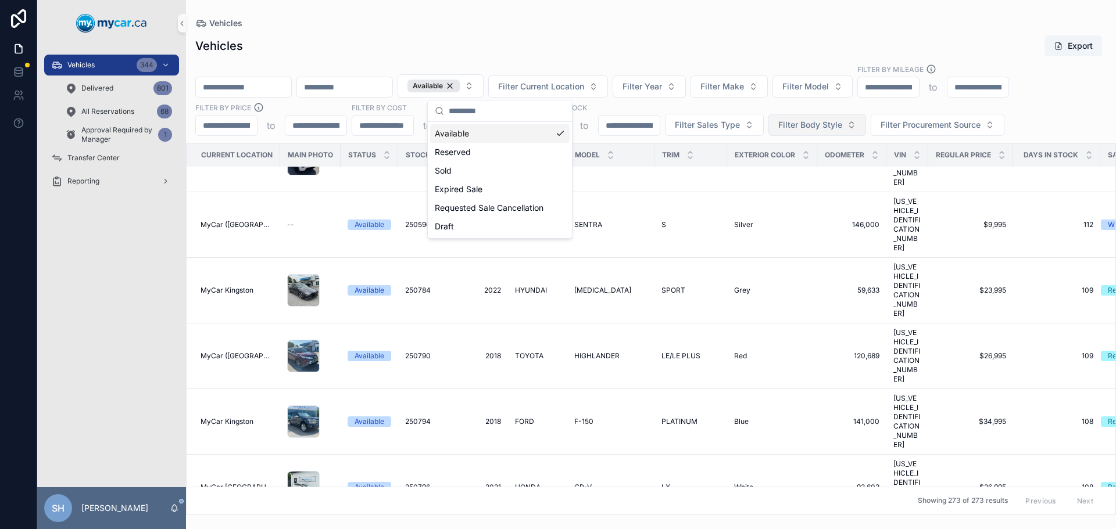
click at [773, 128] on button "Filter Body Style" at bounding box center [817, 125] width 98 height 22
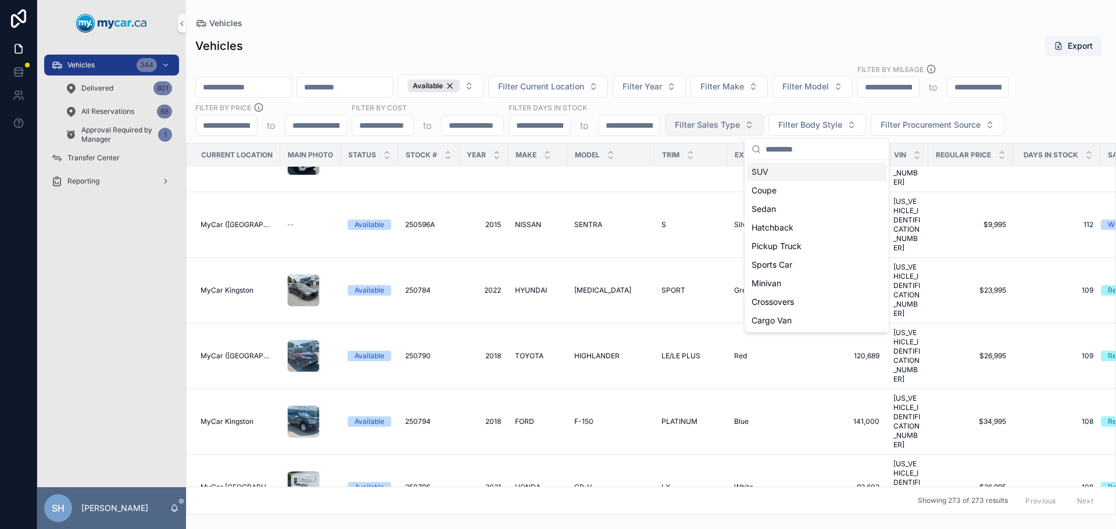
click at [695, 124] on span "Filter Sales Type" at bounding box center [707, 125] width 65 height 12
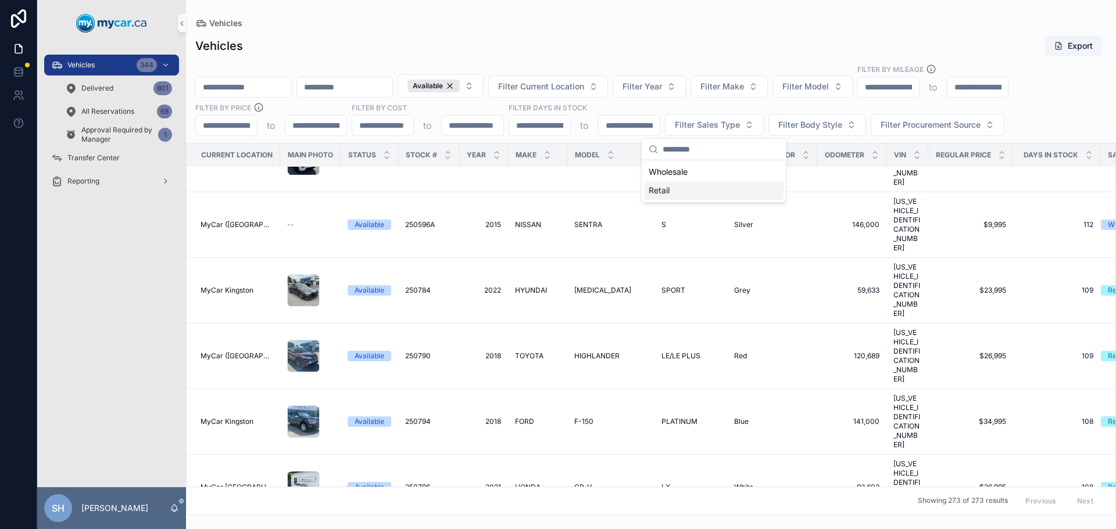
click at [665, 192] on div "Retail" at bounding box center [713, 190] width 139 height 19
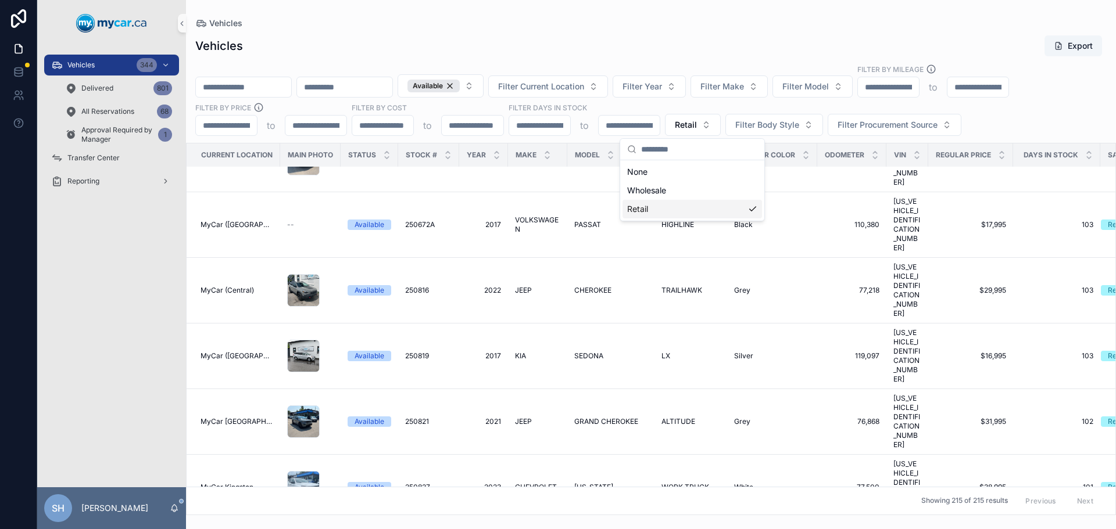
scroll to position [1622, 0]
click at [646, 40] on div "Vehicles Export" at bounding box center [650, 46] width 911 height 22
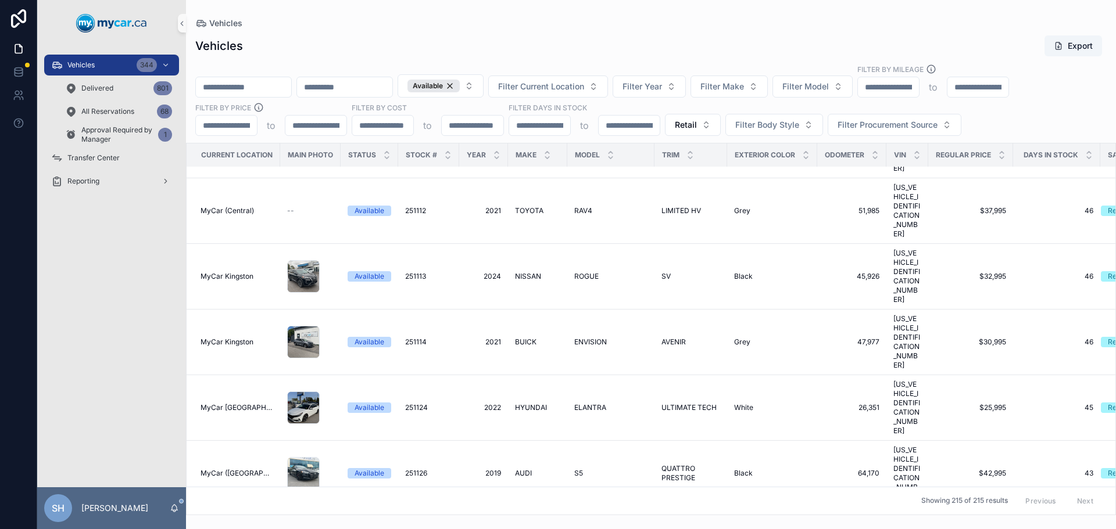
scroll to position [4469, 0]
click at [577, 468] on span "S5" at bounding box center [578, 472] width 9 height 9
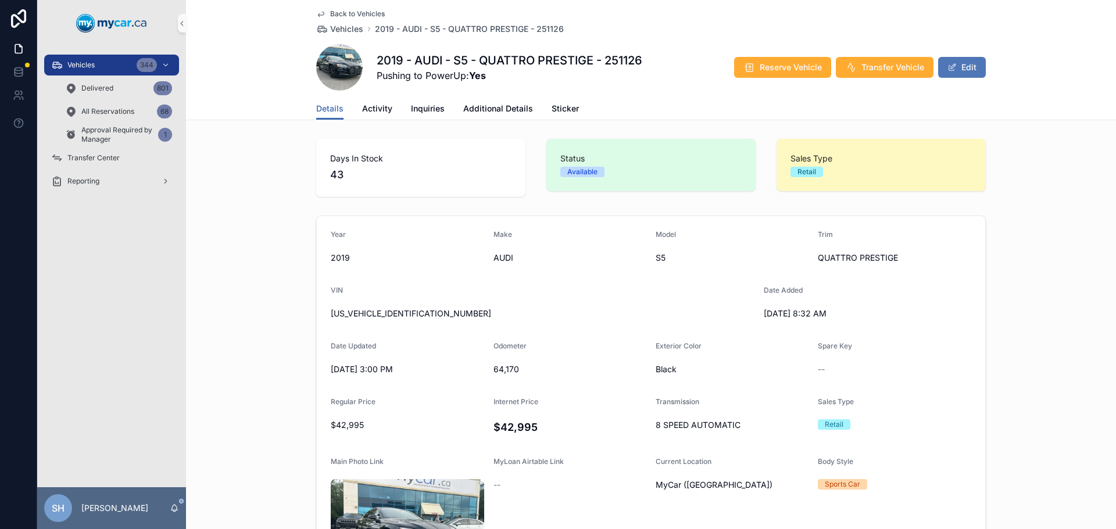
click at [955, 70] on button "Edit" at bounding box center [962, 67] width 48 height 21
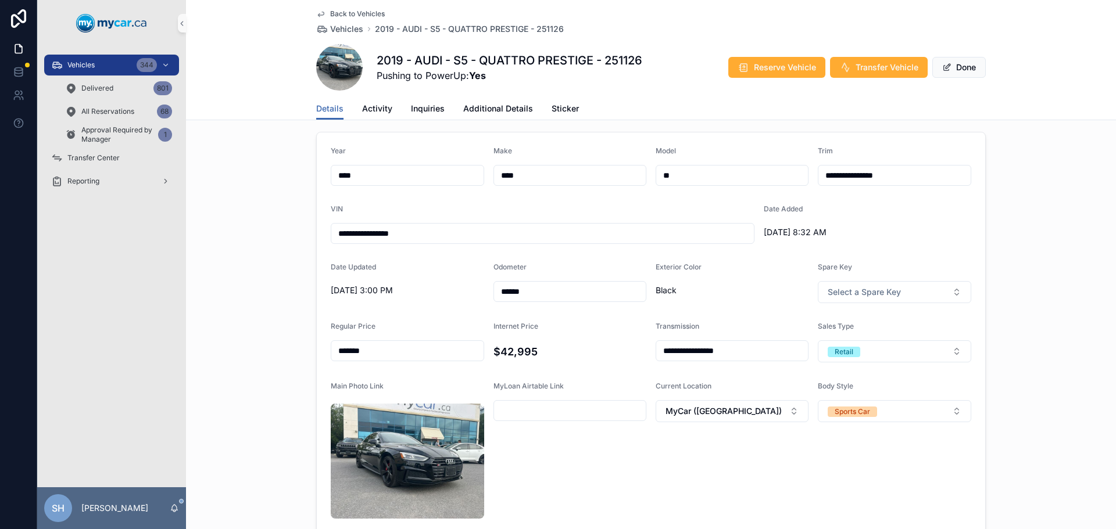
scroll to position [174, 0]
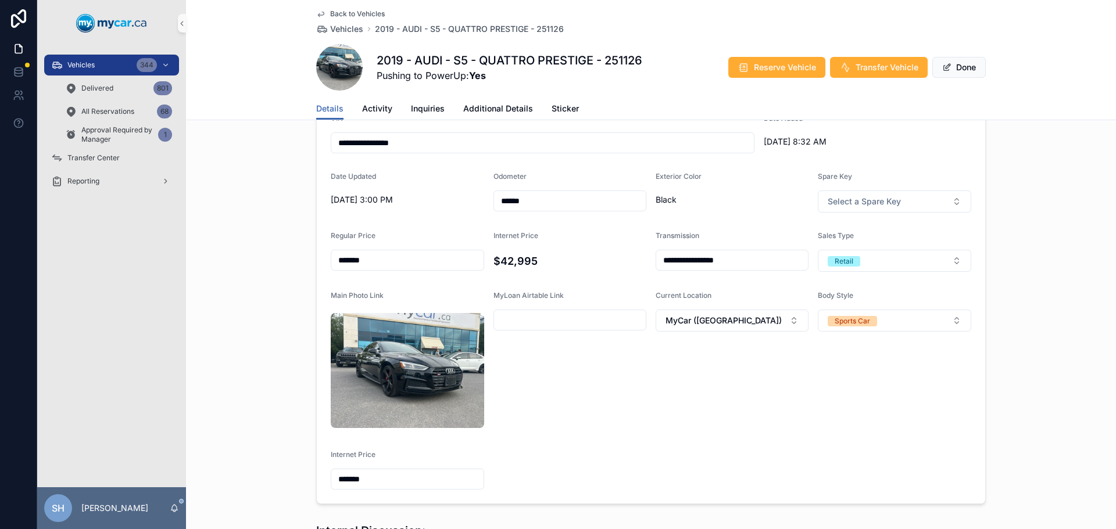
drag, startPoint x: 415, startPoint y: 263, endPoint x: 253, endPoint y: 279, distance: 162.3
click at [253, 279] on div "**********" at bounding box center [651, 273] width 930 height 472
drag, startPoint x: 407, startPoint y: 267, endPoint x: 327, endPoint y: 276, distance: 81.2
click at [327, 276] on form "**********" at bounding box center [651, 273] width 668 height 462
drag, startPoint x: 429, startPoint y: 263, endPoint x: 302, endPoint y: 277, distance: 128.6
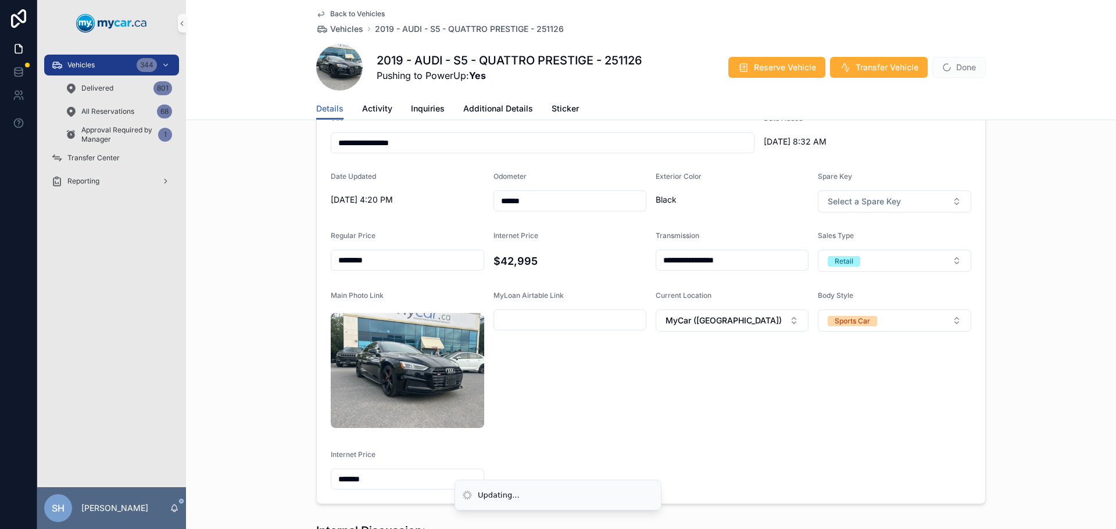
click at [304, 277] on div "**********" at bounding box center [651, 273] width 930 height 472
type input "*******"
drag, startPoint x: 390, startPoint y: 378, endPoint x: 295, endPoint y: 382, distance: 96.0
click at [295, 382] on div "**********" at bounding box center [651, 273] width 930 height 472
type input "*******"
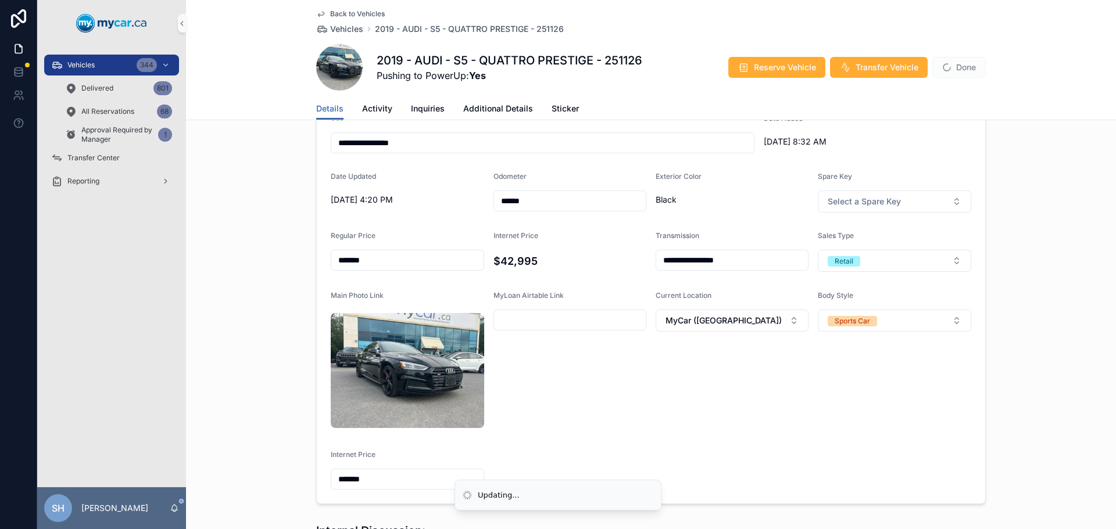
click at [220, 330] on div "**********" at bounding box center [651, 273] width 930 height 472
click at [959, 71] on button "Done" at bounding box center [958, 67] width 53 height 21
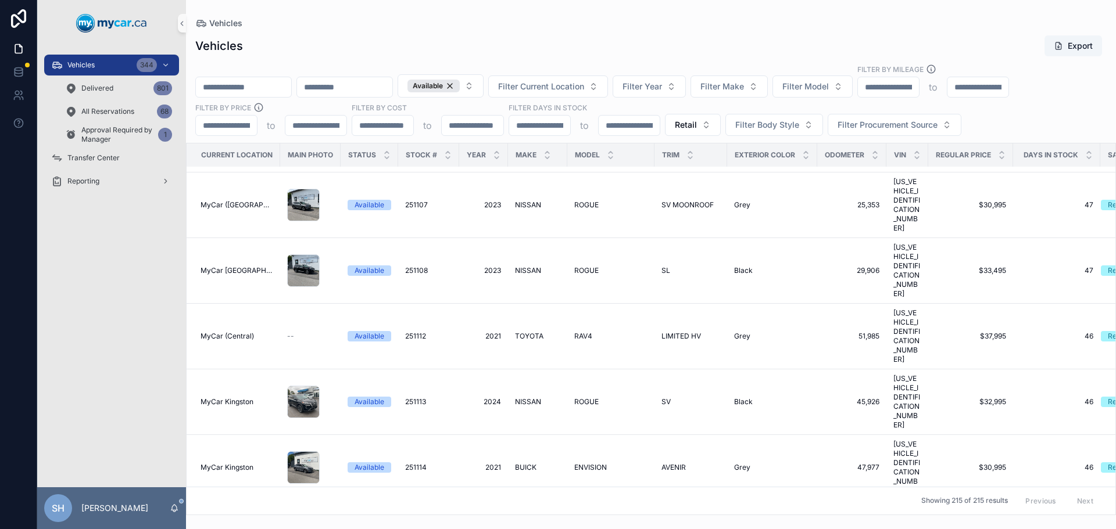
scroll to position [4416, 0]
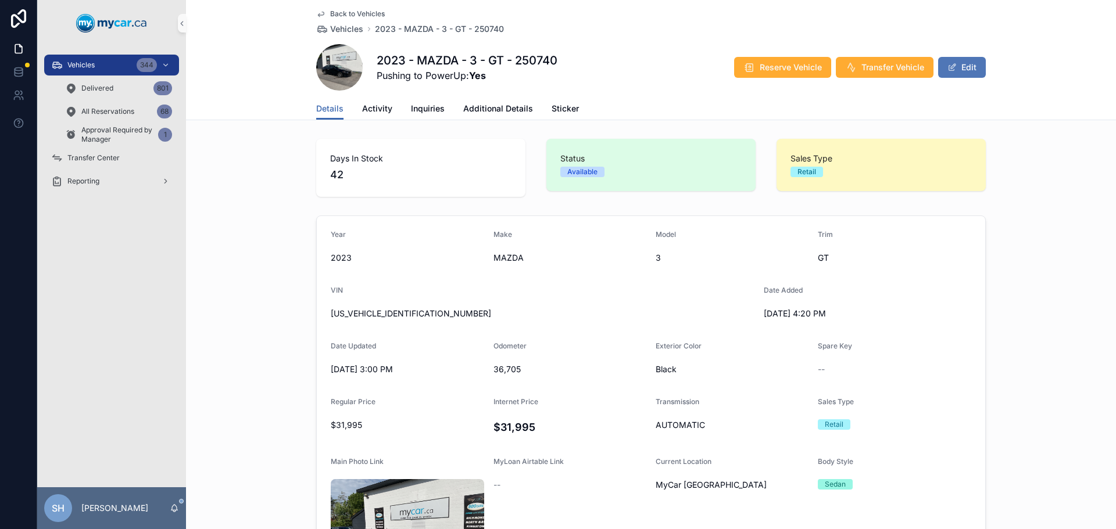
click at [964, 71] on button "Edit" at bounding box center [962, 67] width 48 height 21
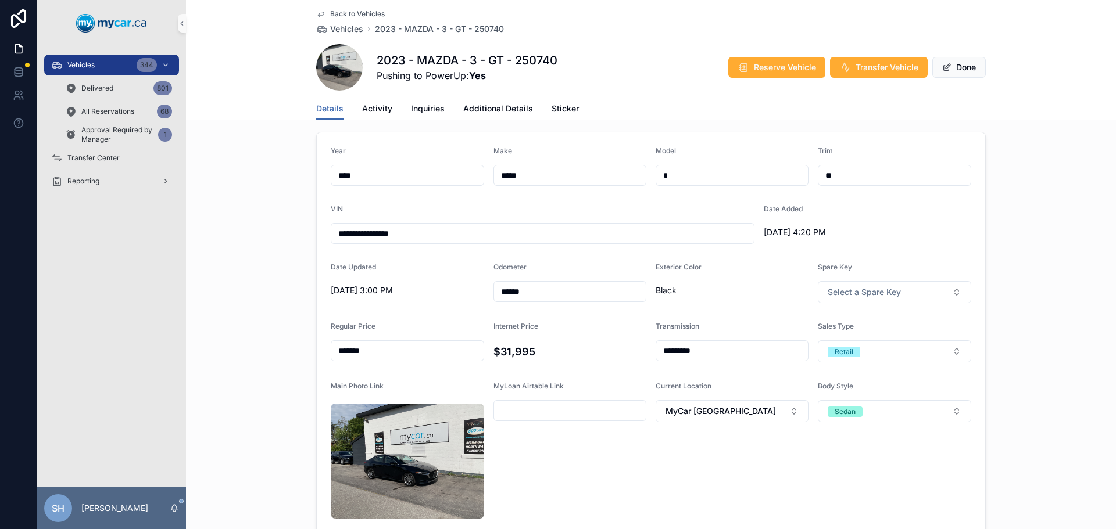
scroll to position [174, 0]
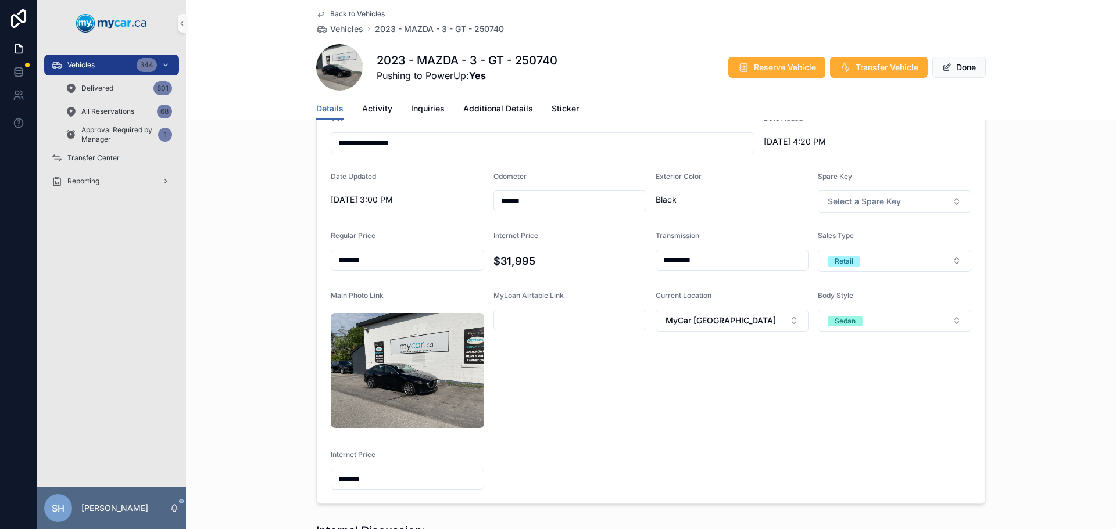
drag, startPoint x: 397, startPoint y: 258, endPoint x: 308, endPoint y: 268, distance: 90.1
click at [308, 268] on div "**********" at bounding box center [651, 273] width 930 height 472
type input "*******"
drag, startPoint x: 298, startPoint y: 382, endPoint x: 283, endPoint y: 384, distance: 15.2
click at [283, 384] on div "**********" at bounding box center [651, 273] width 930 height 472
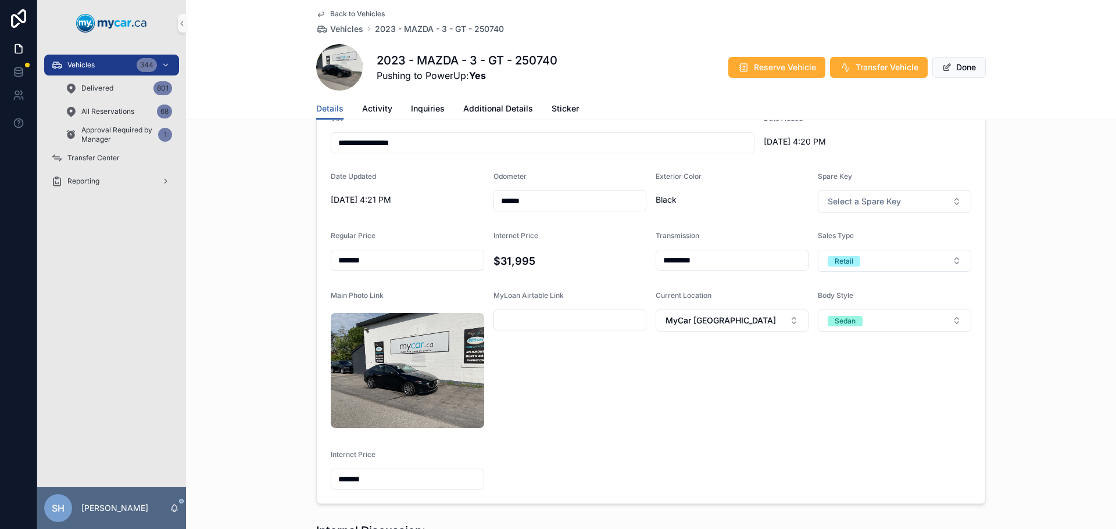
type input "*******"
click at [259, 370] on div "**********" at bounding box center [651, 273] width 930 height 472
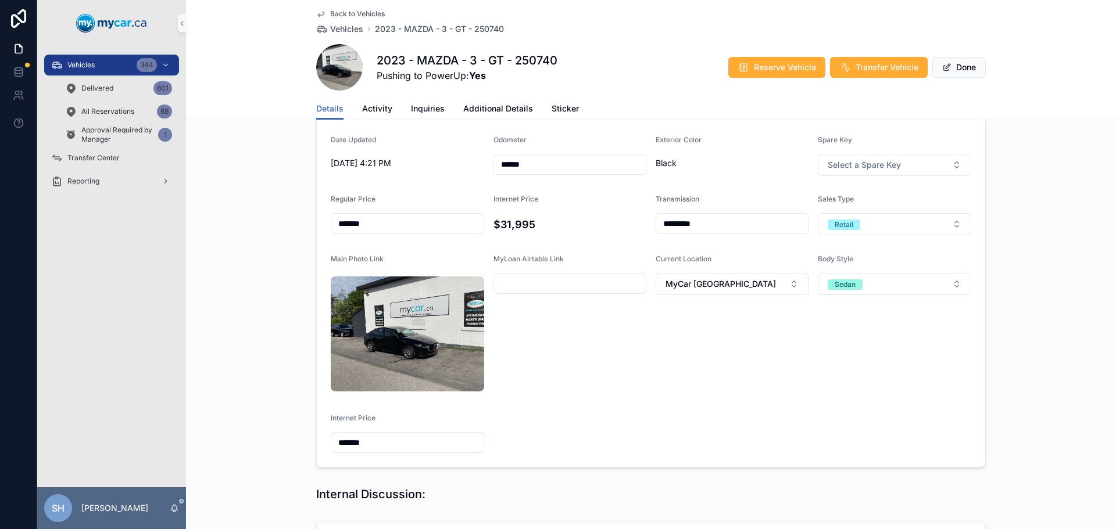
scroll to position [291, 0]
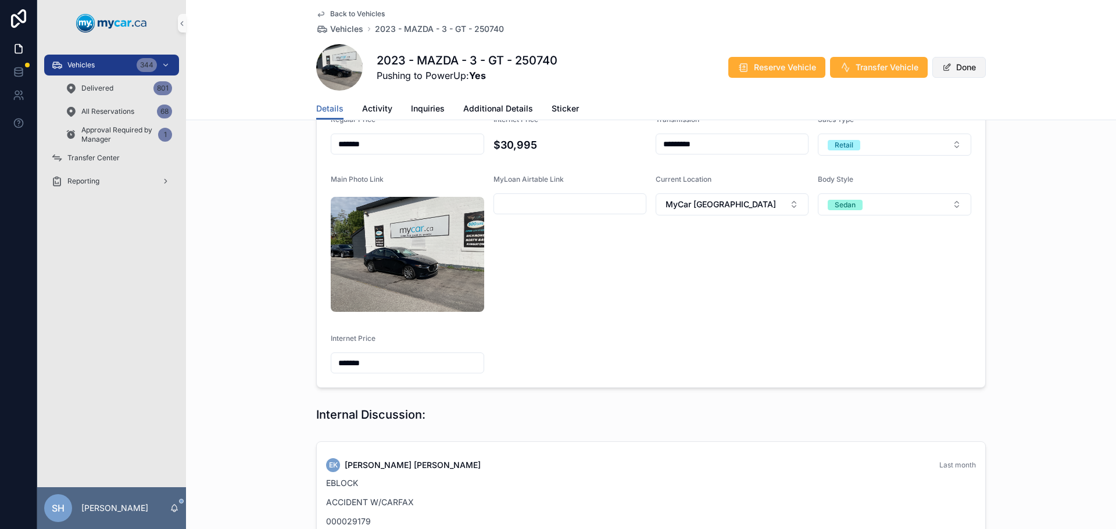
click at [955, 66] on button "Done" at bounding box center [958, 67] width 53 height 21
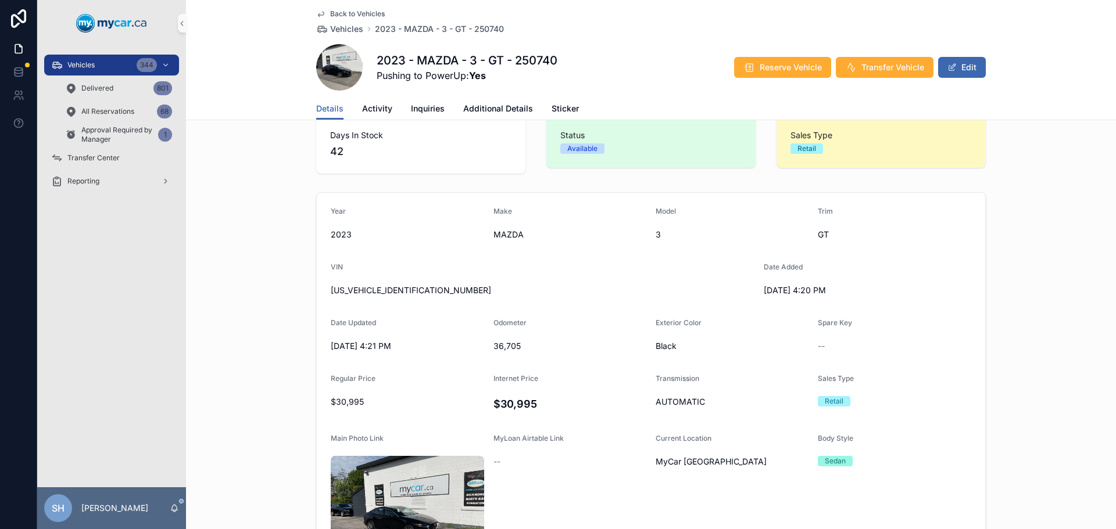
scroll to position [0, 0]
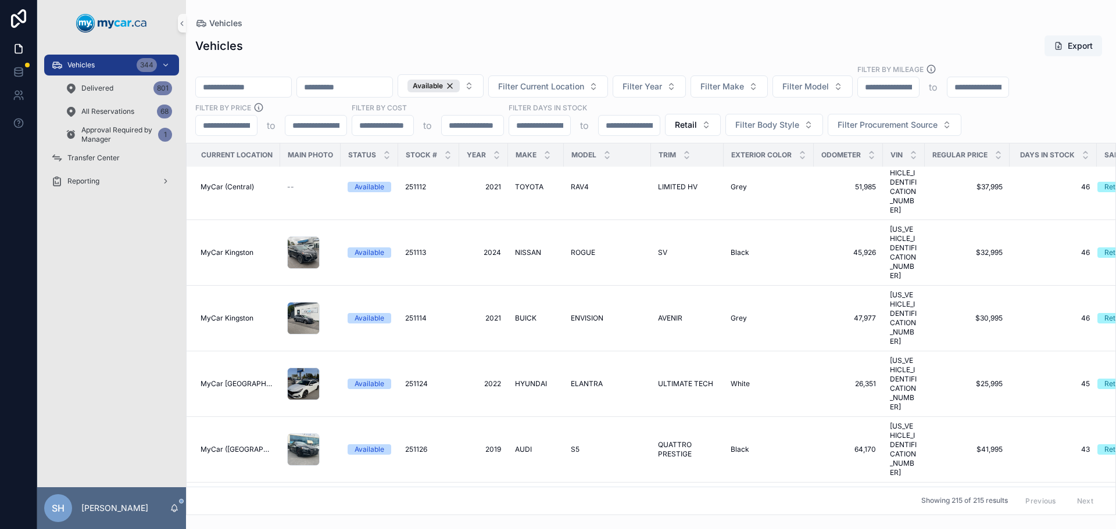
scroll to position [4532, 0]
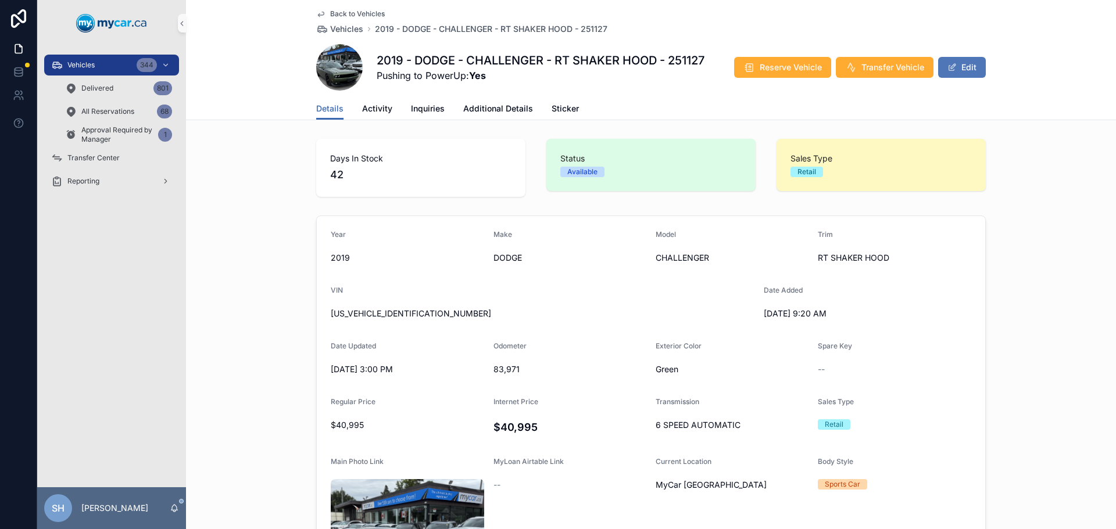
click at [961, 67] on button "Edit" at bounding box center [962, 67] width 48 height 21
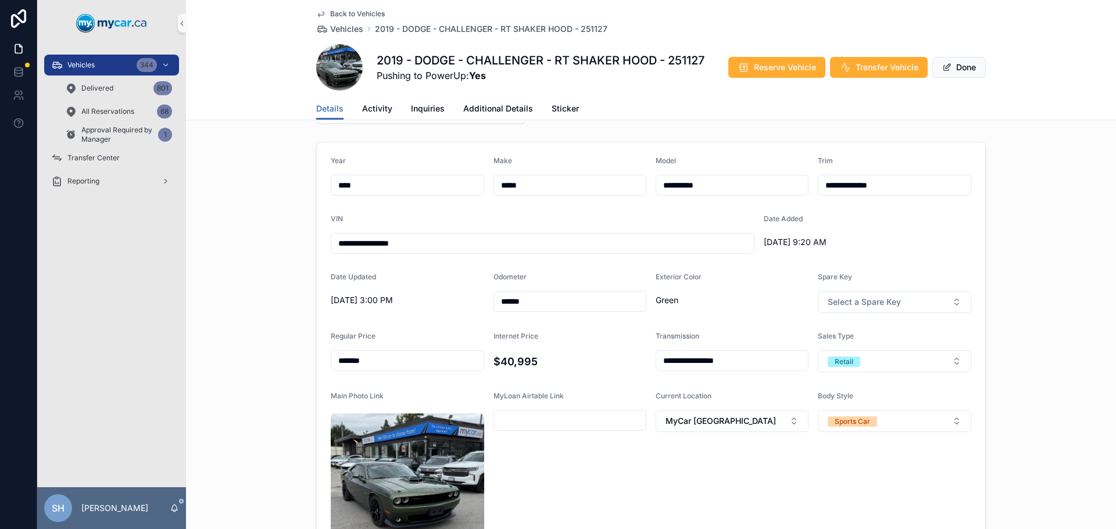
scroll to position [174, 0]
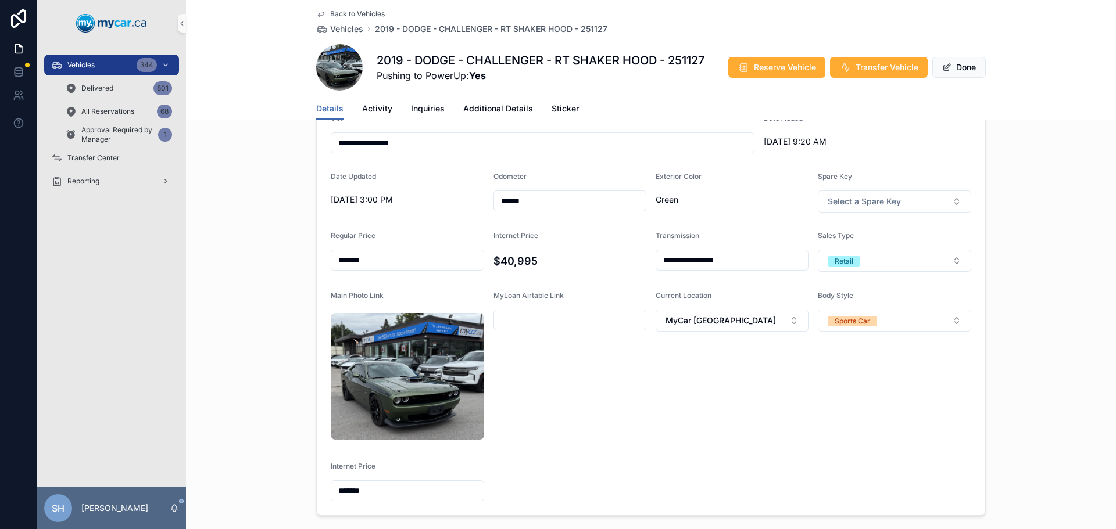
drag, startPoint x: 384, startPoint y: 257, endPoint x: 302, endPoint y: 264, distance: 82.8
click at [302, 264] on div "**********" at bounding box center [651, 279] width 930 height 484
type input "*******"
drag, startPoint x: 376, startPoint y: 377, endPoint x: 320, endPoint y: 378, distance: 55.8
click at [320, 378] on form "**********" at bounding box center [651, 279] width 668 height 474
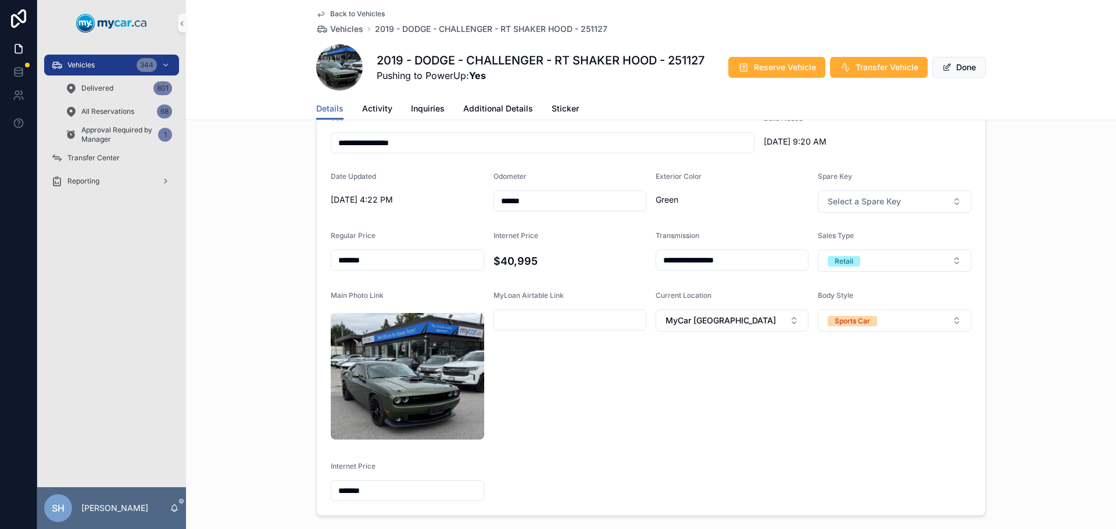
type input "*******"
click at [279, 345] on div "**********" at bounding box center [651, 279] width 930 height 484
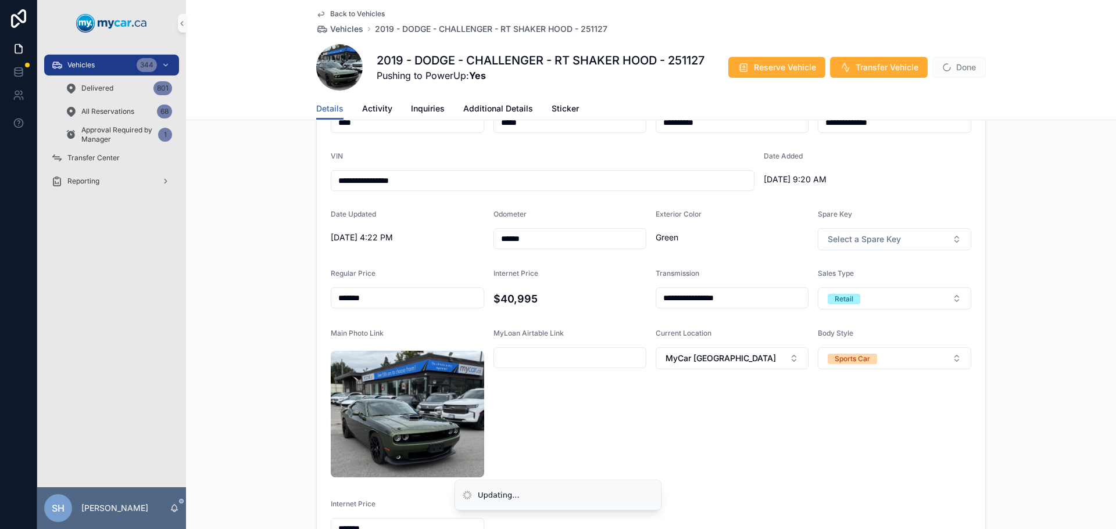
scroll to position [116, 0]
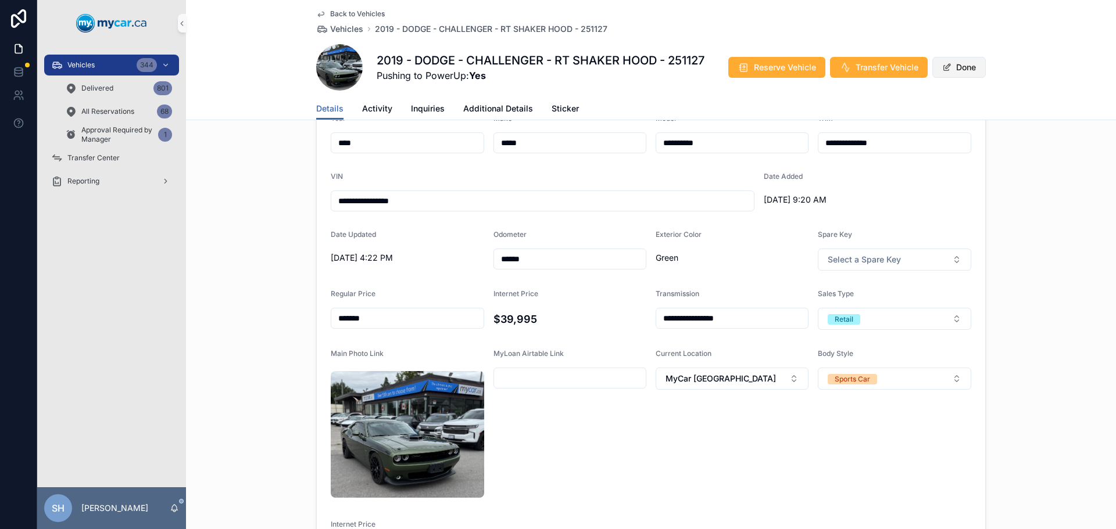
click at [943, 71] on span "scrollable content" at bounding box center [946, 67] width 9 height 9
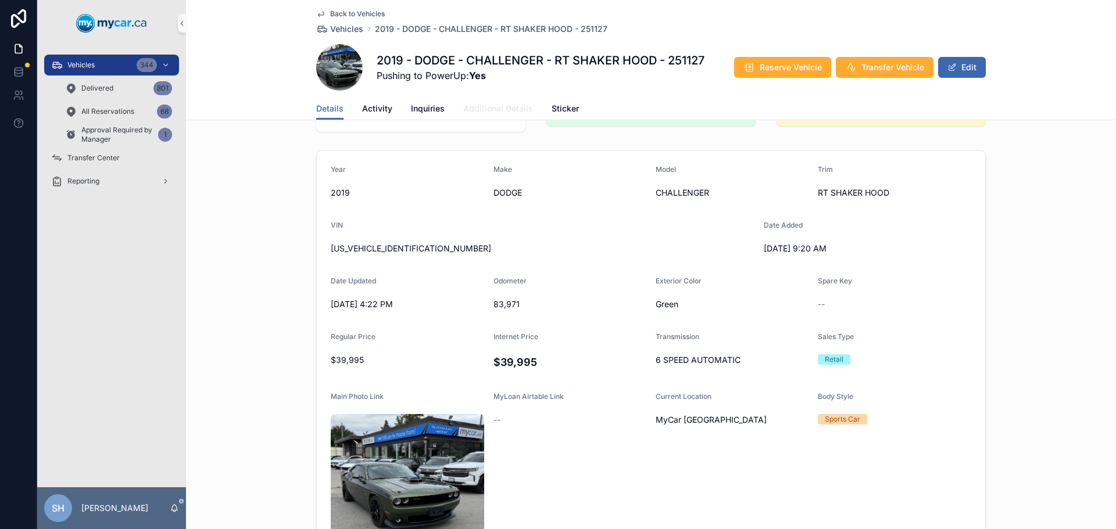
scroll to position [0, 0]
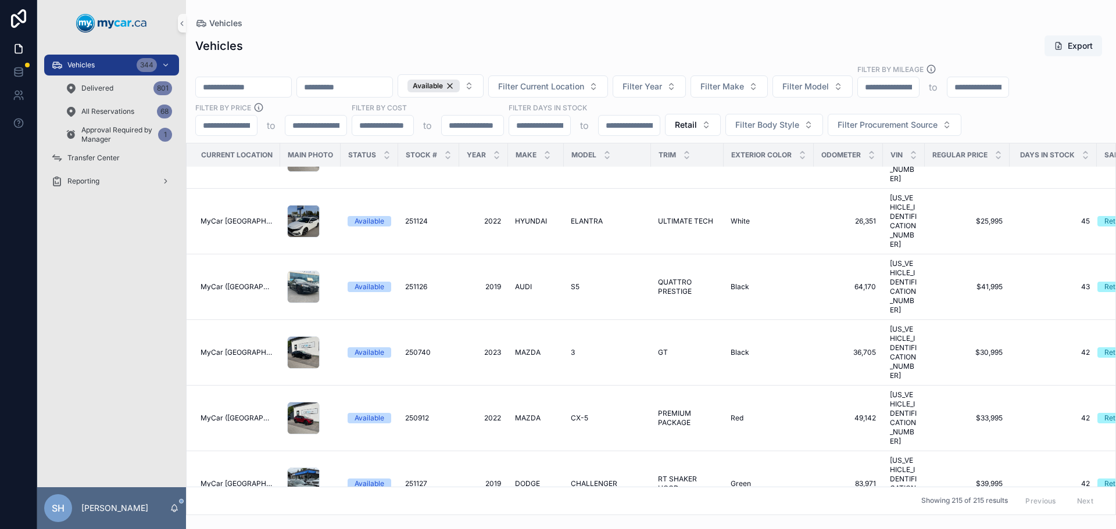
scroll to position [4648, 0]
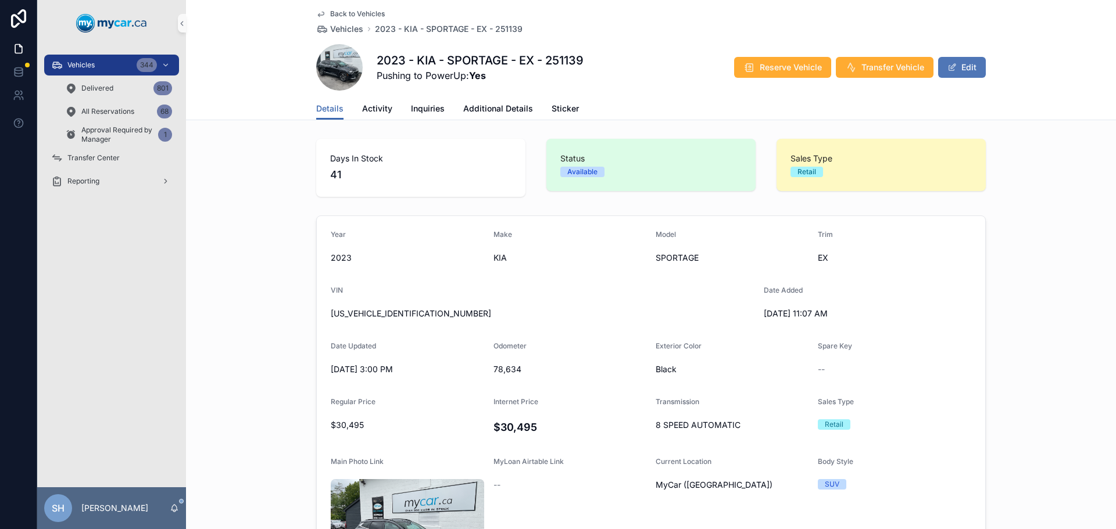
click at [958, 61] on button "Edit" at bounding box center [962, 67] width 48 height 21
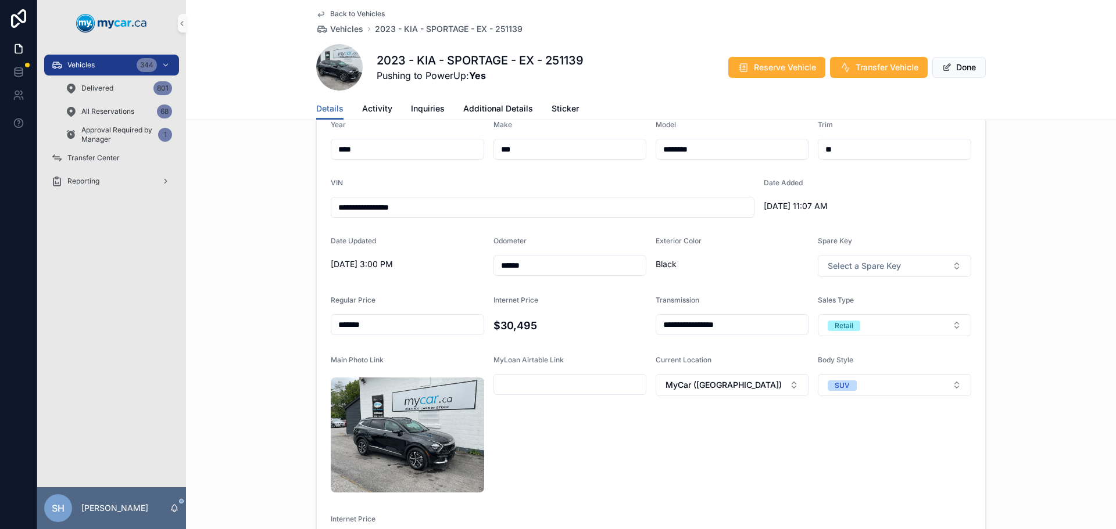
scroll to position [174, 0]
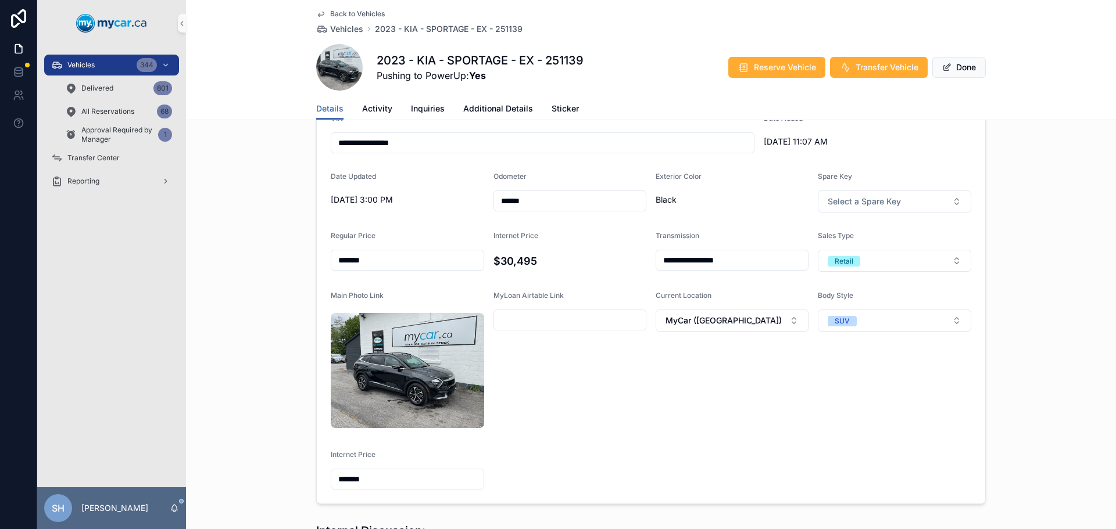
drag, startPoint x: 393, startPoint y: 257, endPoint x: 285, endPoint y: 269, distance: 109.3
click at [296, 267] on div "**********" at bounding box center [651, 273] width 930 height 472
type input "*******"
drag, startPoint x: 375, startPoint y: 383, endPoint x: 290, endPoint y: 381, distance: 85.4
click at [290, 381] on div "**********" at bounding box center [651, 273] width 930 height 472
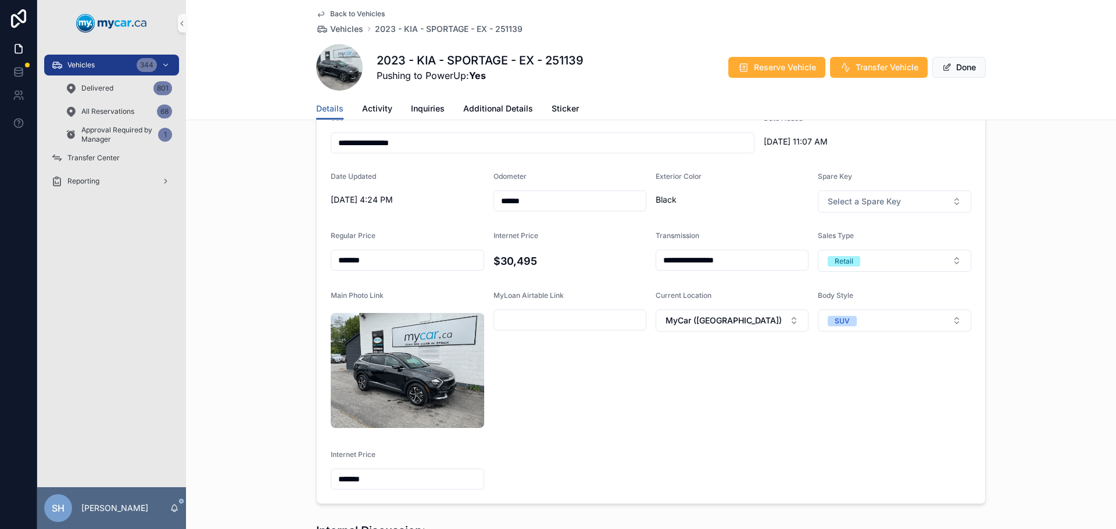
type input "*******"
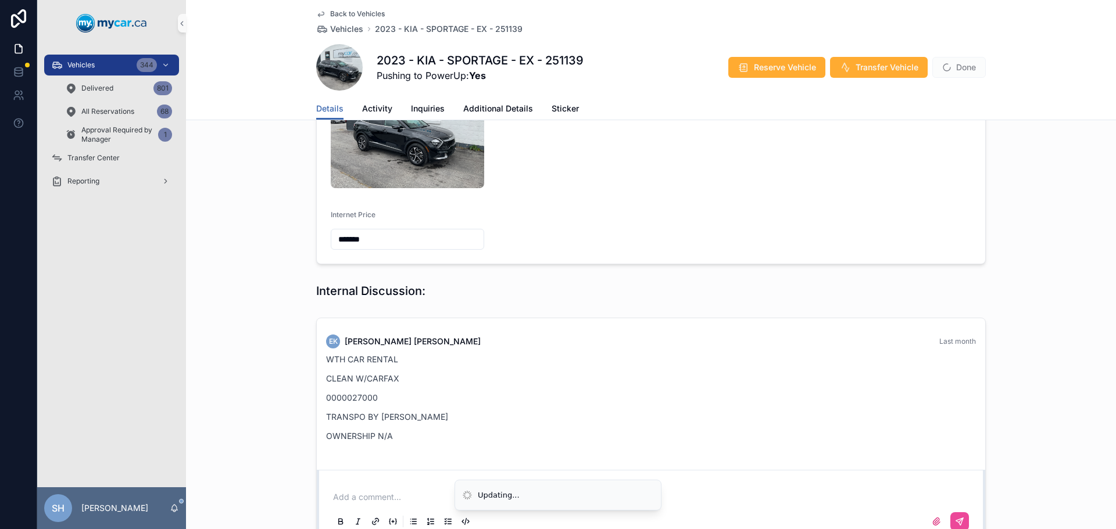
click at [245, 330] on div "EK Erin Kohlsmith Last month WTH CAR RENTAL CLEAN W/CARFAX 0000027000 TRANSPO B…" at bounding box center [651, 429] width 930 height 232
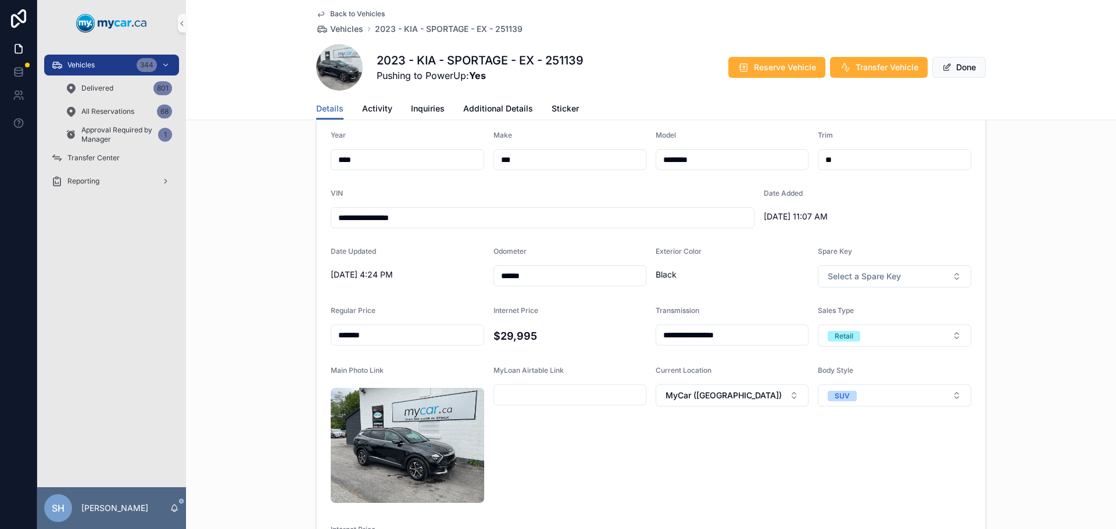
scroll to position [8, 0]
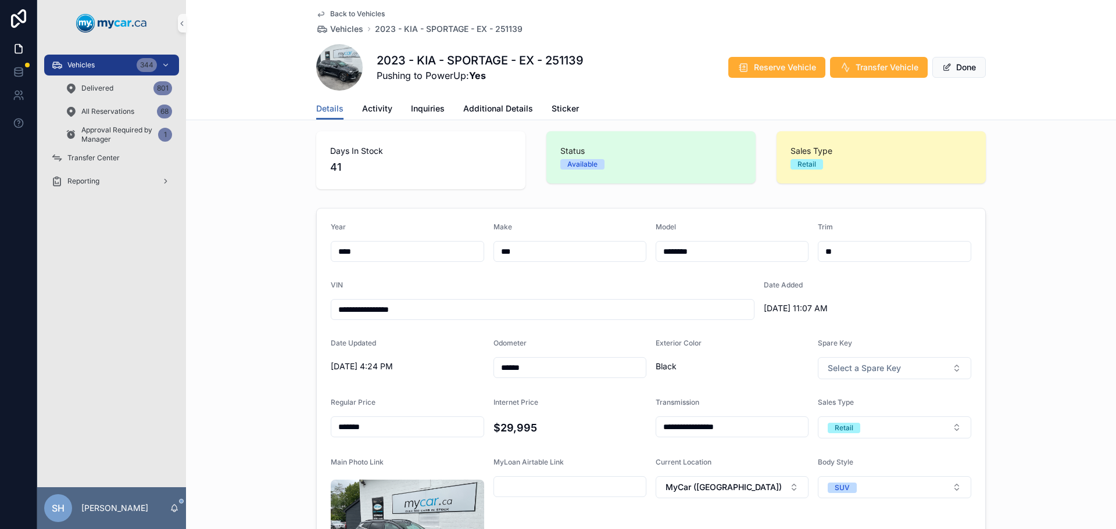
click at [259, 318] on div "**********" at bounding box center [651, 439] width 930 height 472
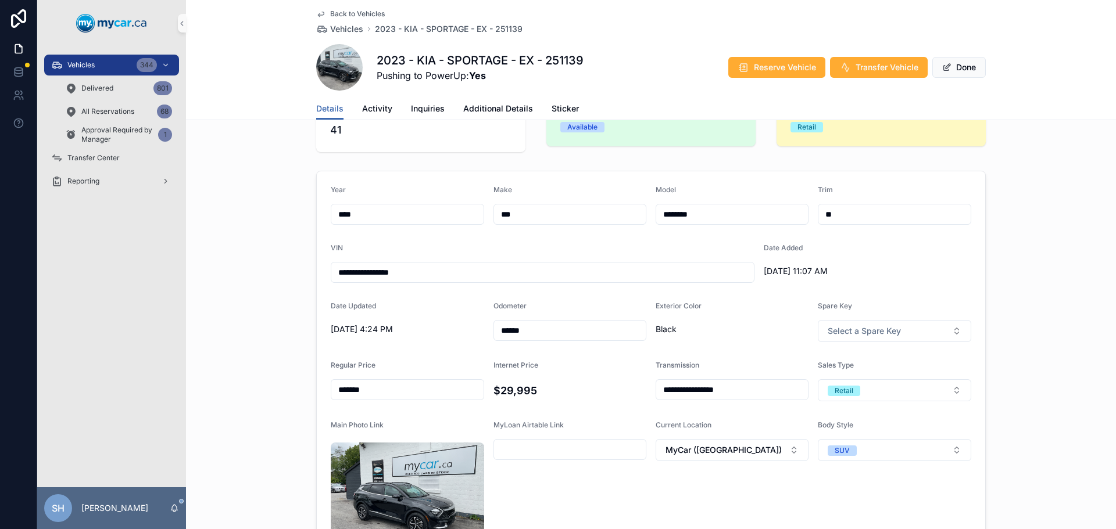
scroll to position [66, 0]
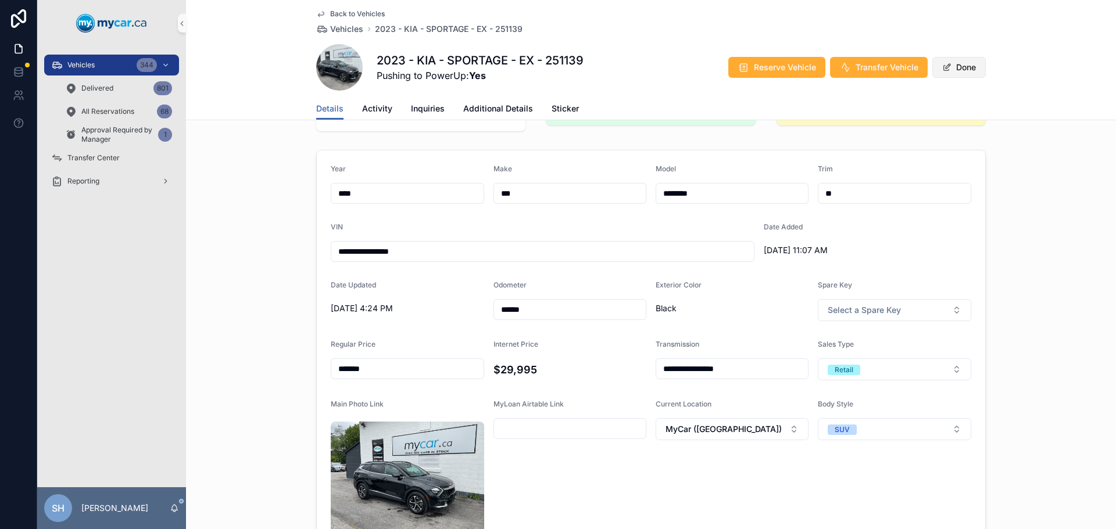
click at [952, 66] on button "Done" at bounding box center [958, 67] width 53 height 21
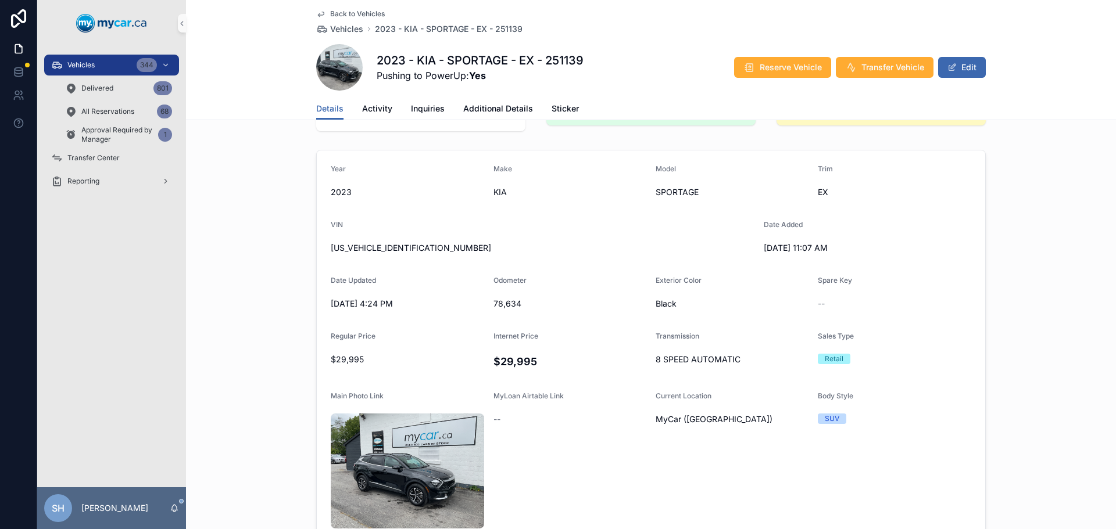
click at [221, 195] on div "Year 2023 Make KIA Model SPORTAGE Trim EX VIN KNDPVCAF4P7187314 Date Added 8/20…" at bounding box center [651, 376] width 930 height 462
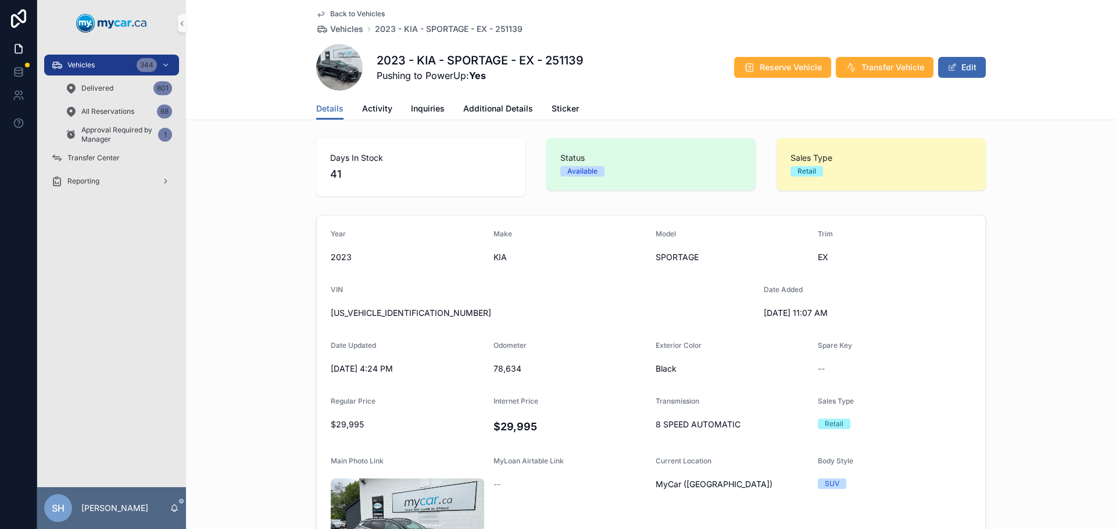
scroll to position [0, 0]
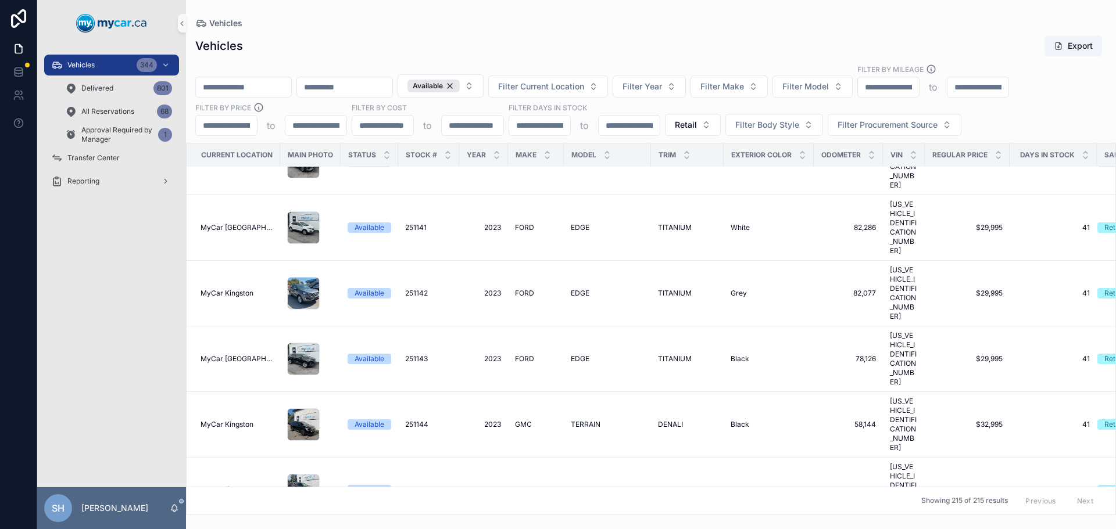
scroll to position [5113, 0]
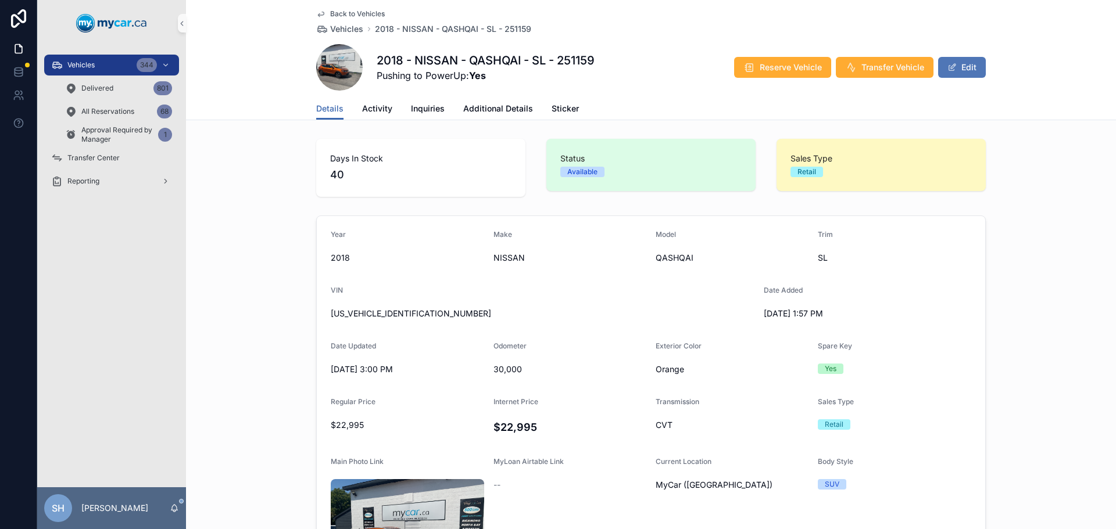
click at [959, 61] on button "Edit" at bounding box center [962, 67] width 48 height 21
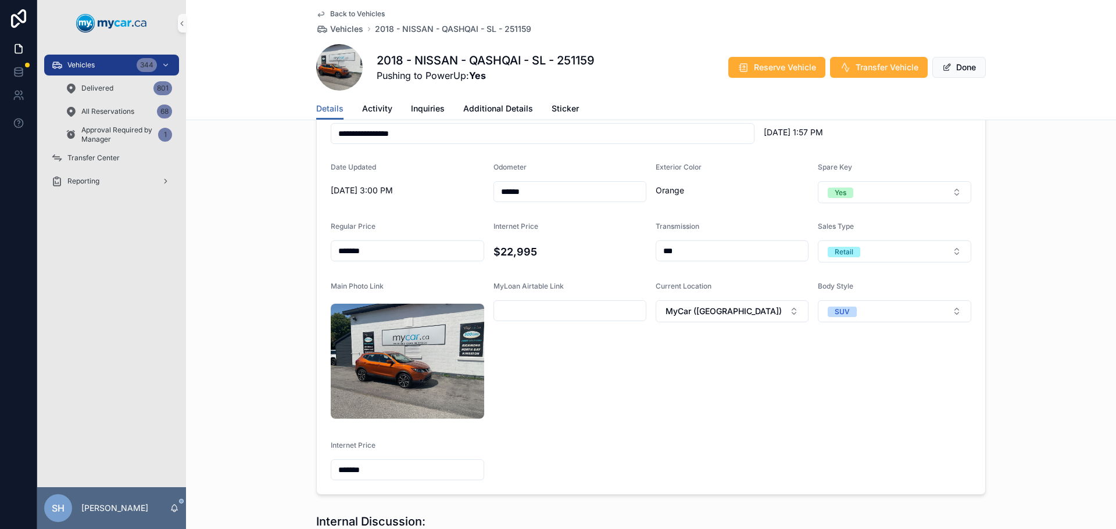
scroll to position [232, 0]
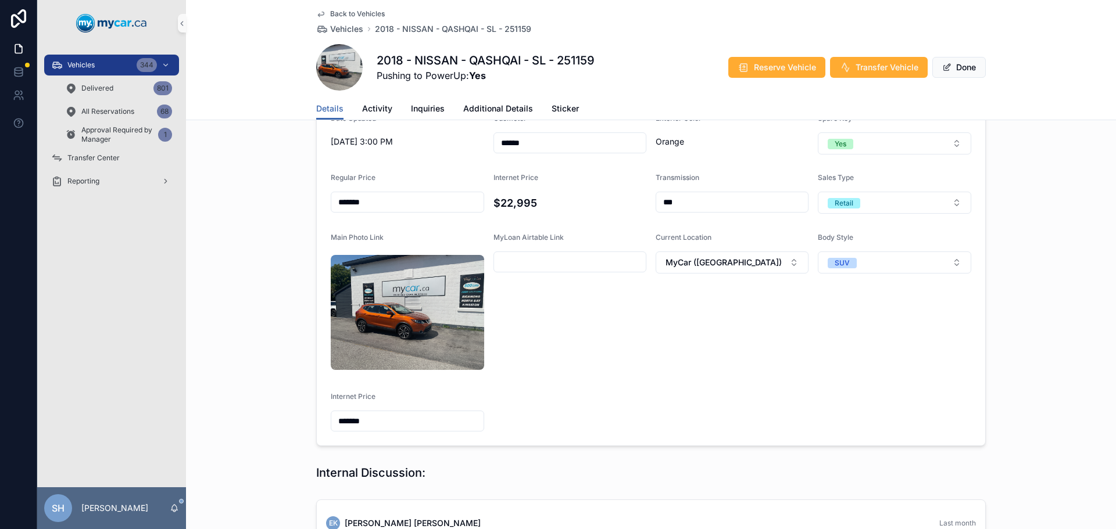
drag, startPoint x: 379, startPoint y: 202, endPoint x: 328, endPoint y: 208, distance: 51.0
click at [331, 208] on input "*******" at bounding box center [407, 202] width 152 height 16
drag, startPoint x: 420, startPoint y: 202, endPoint x: 145, endPoint y: 237, distance: 277.0
click at [232, 225] on div "**********" at bounding box center [651, 215] width 930 height 472
type input "*******"
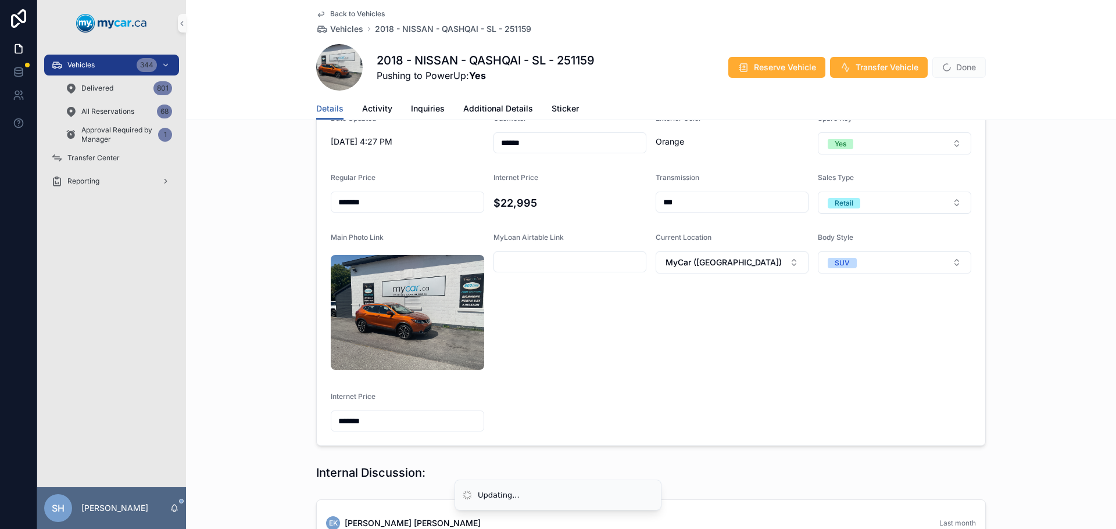
drag, startPoint x: 356, startPoint y: 325, endPoint x: 269, endPoint y: 337, distance: 87.9
click at [269, 337] on div "**********" at bounding box center [651, 215] width 930 height 472
type input "*******"
click at [252, 327] on div "**********" at bounding box center [651, 215] width 930 height 472
click at [956, 69] on button "Done" at bounding box center [958, 67] width 53 height 21
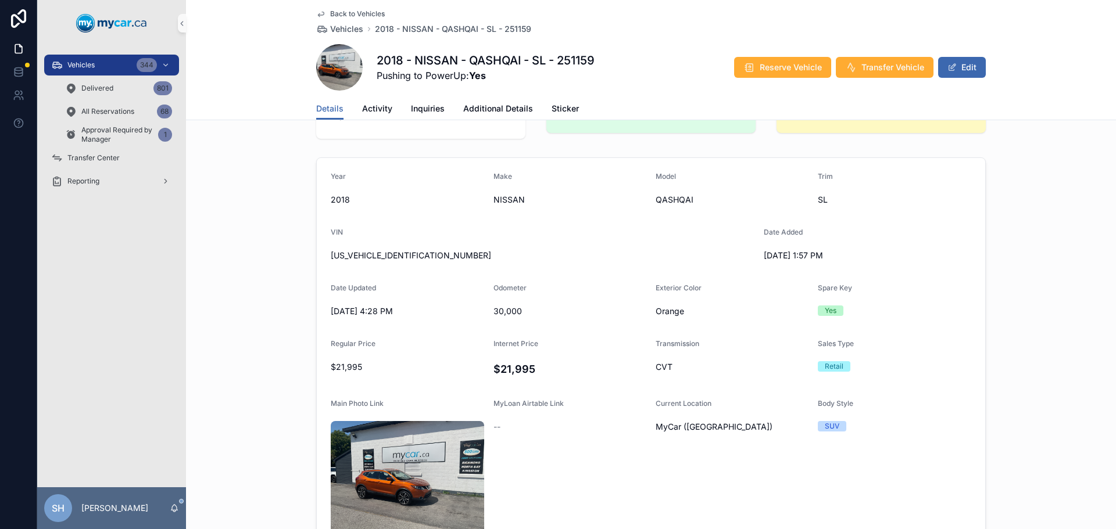
scroll to position [0, 0]
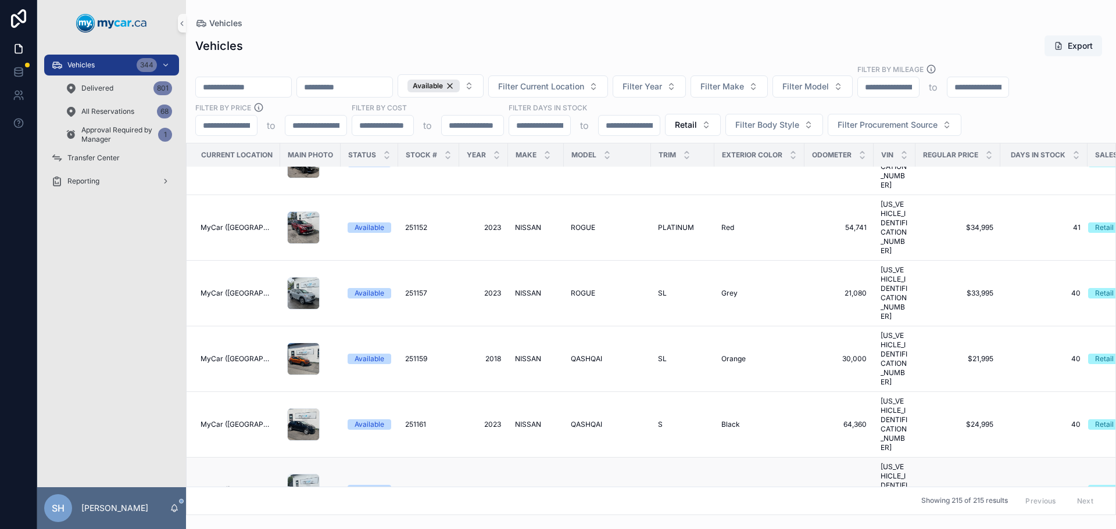
scroll to position [5171, 0]
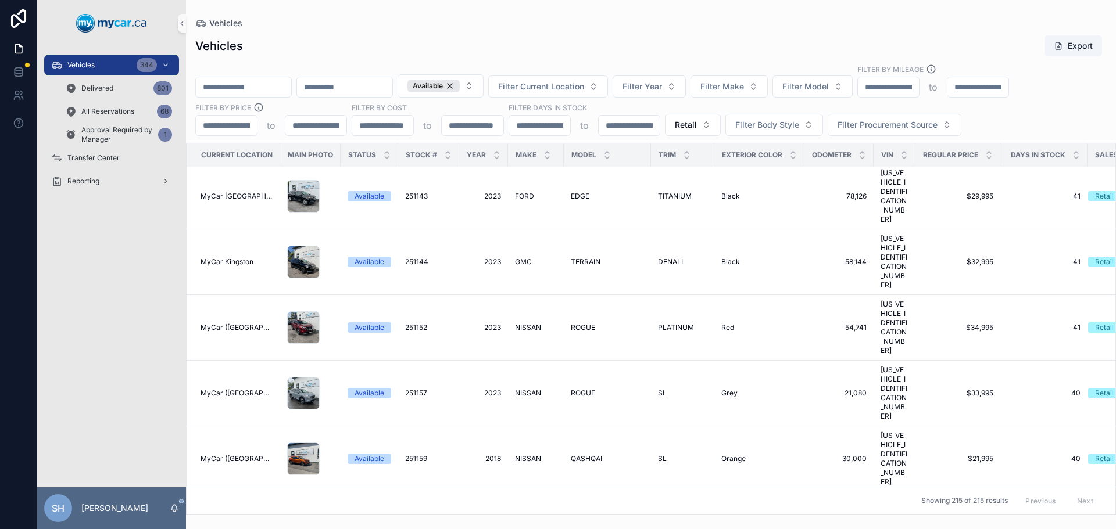
click at [593, 520] on span "QASHQAI" at bounding box center [586, 524] width 31 height 9
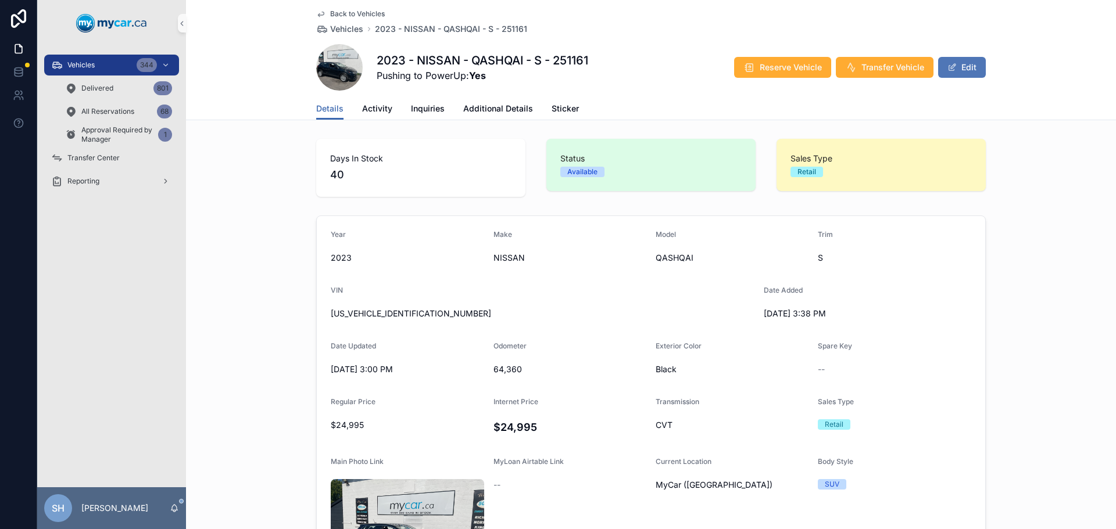
click at [956, 64] on button "Edit" at bounding box center [962, 67] width 48 height 21
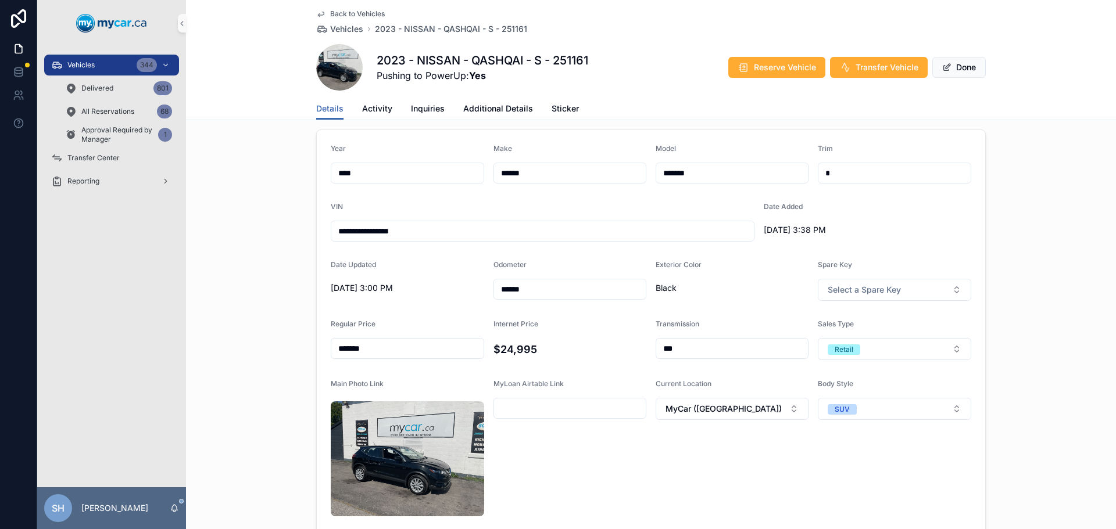
scroll to position [232, 0]
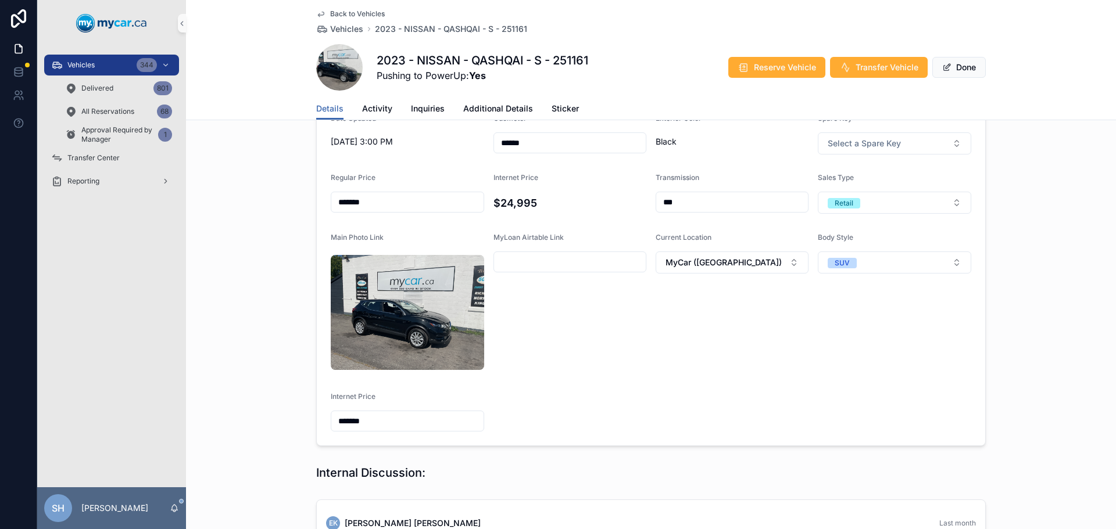
drag, startPoint x: 383, startPoint y: 199, endPoint x: 310, endPoint y: 211, distance: 74.8
click at [310, 211] on div "**********" at bounding box center [651, 215] width 930 height 472
type input "*******"
drag, startPoint x: 400, startPoint y: 320, endPoint x: 303, endPoint y: 326, distance: 97.2
click at [303, 326] on div "**********" at bounding box center [651, 215] width 930 height 472
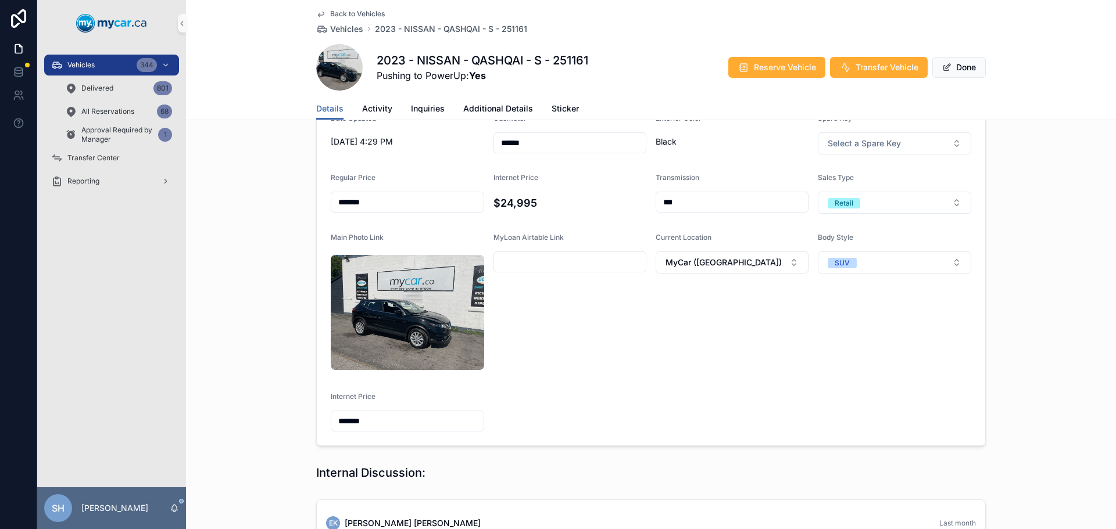
type input "*******"
click at [237, 315] on div "**********" at bounding box center [651, 215] width 930 height 472
click at [959, 69] on button "Done" at bounding box center [958, 67] width 53 height 21
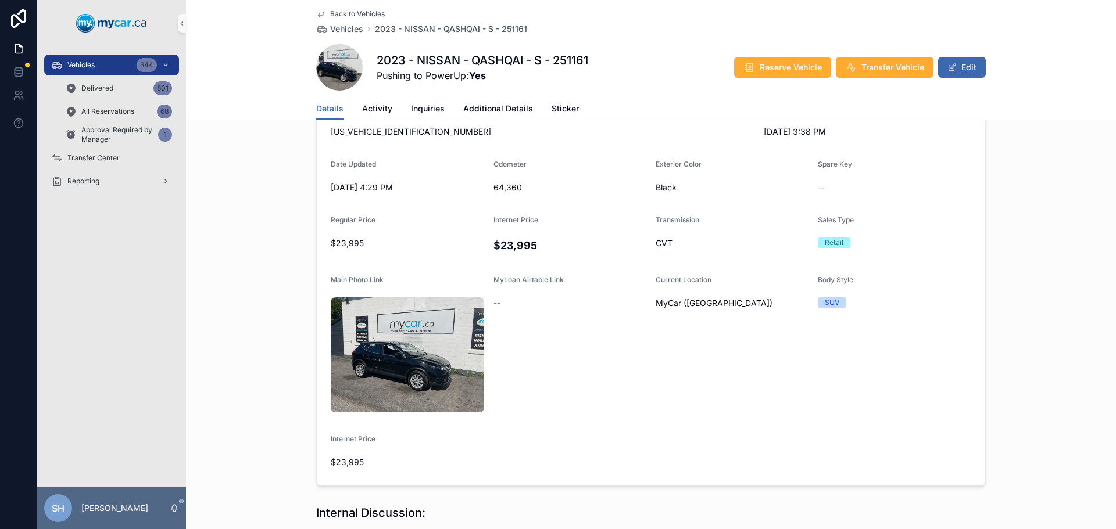
scroll to position [116, 0]
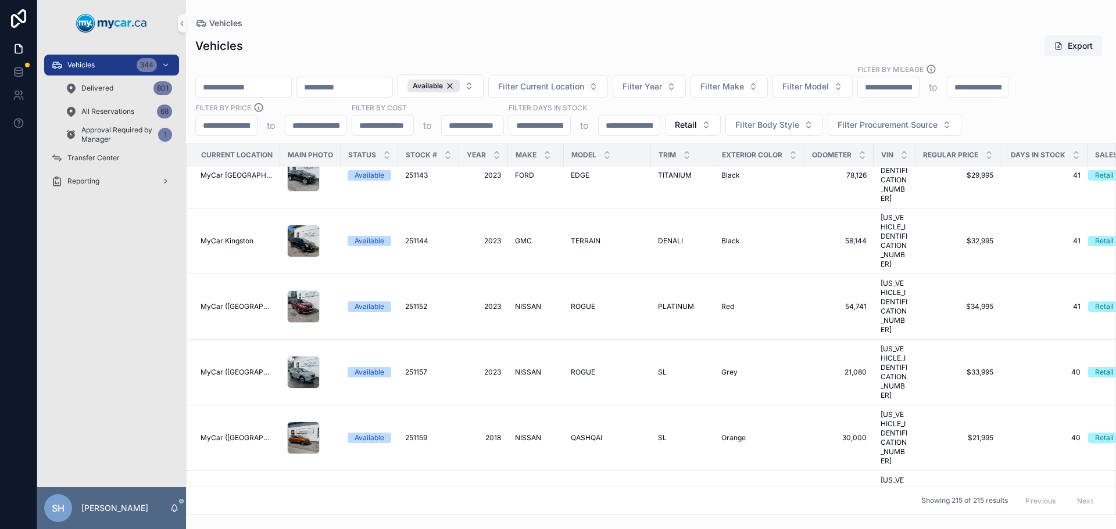
scroll to position [5229, 0]
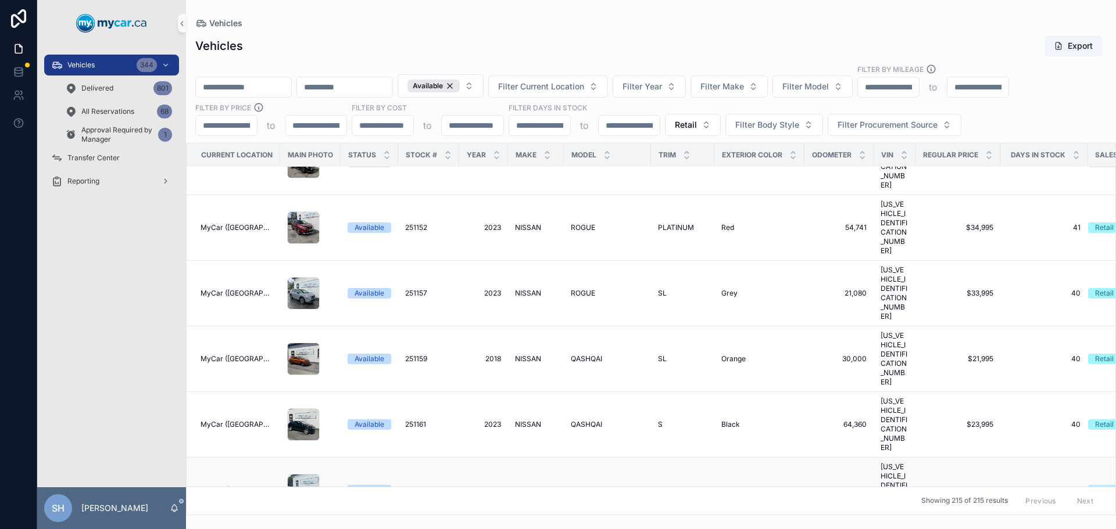
click at [525, 486] on span "MAZDA" at bounding box center [528, 490] width 26 height 9
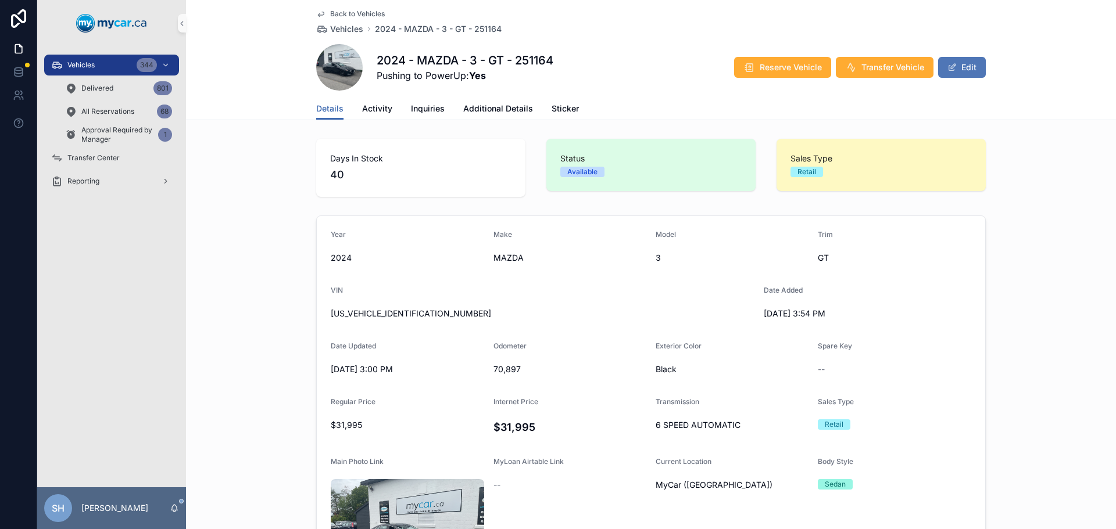
click at [955, 67] on button "Edit" at bounding box center [962, 67] width 48 height 21
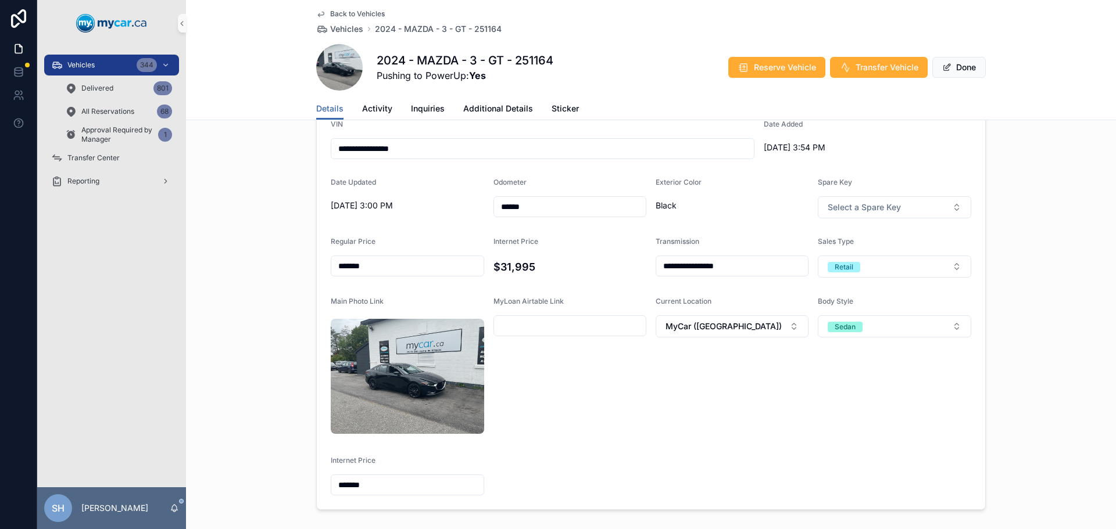
scroll to position [174, 0]
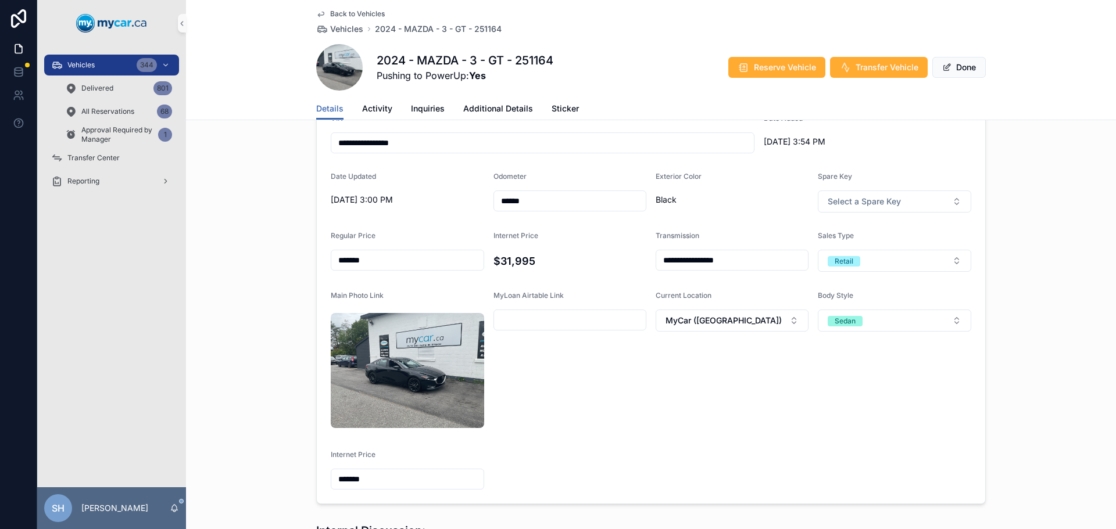
drag, startPoint x: 383, startPoint y: 263, endPoint x: 329, endPoint y: 269, distance: 54.3
click at [331, 269] on div "*******" at bounding box center [407, 260] width 153 height 21
type input "*******"
drag, startPoint x: 417, startPoint y: 378, endPoint x: 316, endPoint y: 377, distance: 101.7
click at [317, 377] on form "**********" at bounding box center [651, 273] width 668 height 462
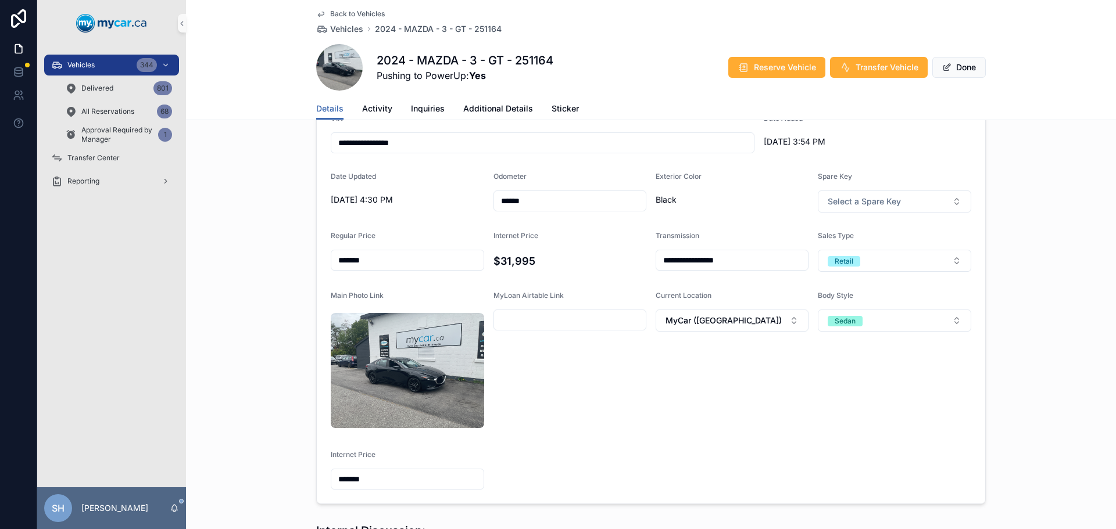
type input "*******"
click at [245, 360] on div "**********" at bounding box center [651, 273] width 930 height 472
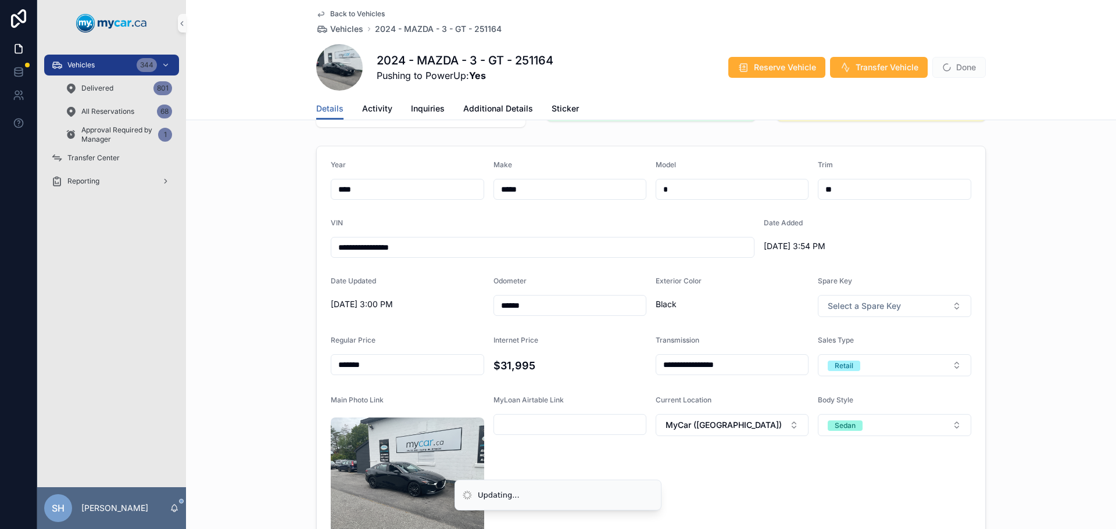
scroll to position [58, 0]
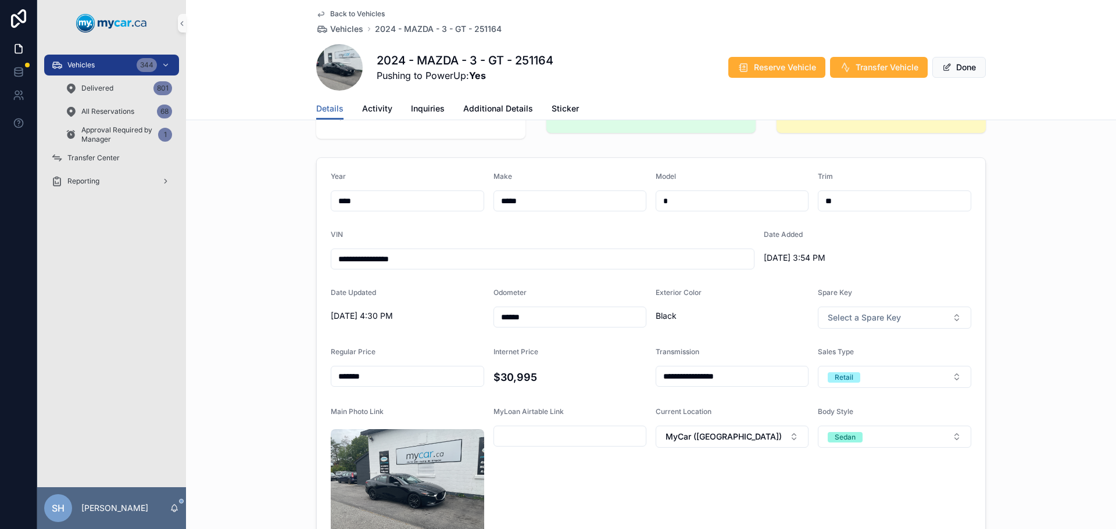
click at [952, 63] on button "Done" at bounding box center [958, 67] width 53 height 21
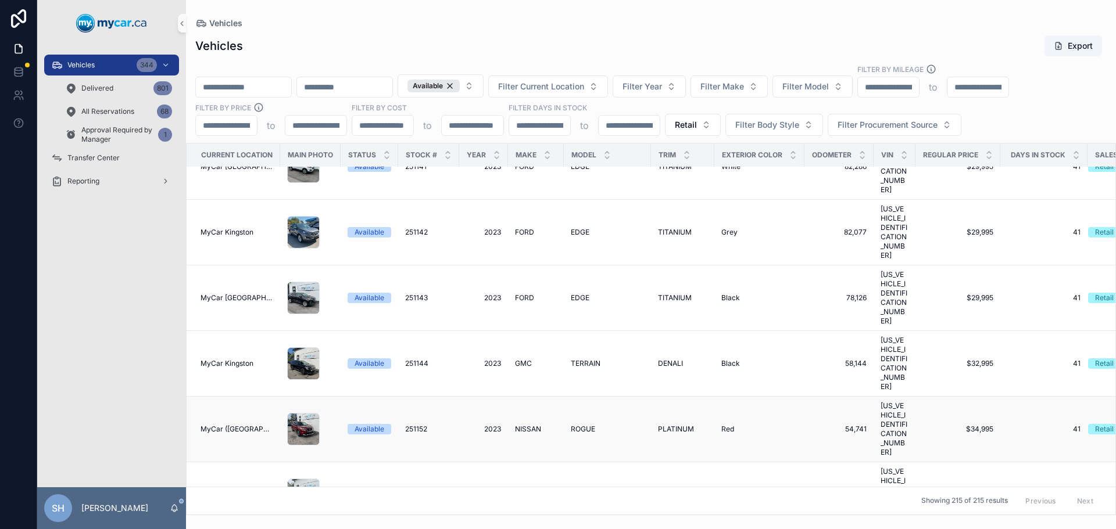
scroll to position [5171, 0]
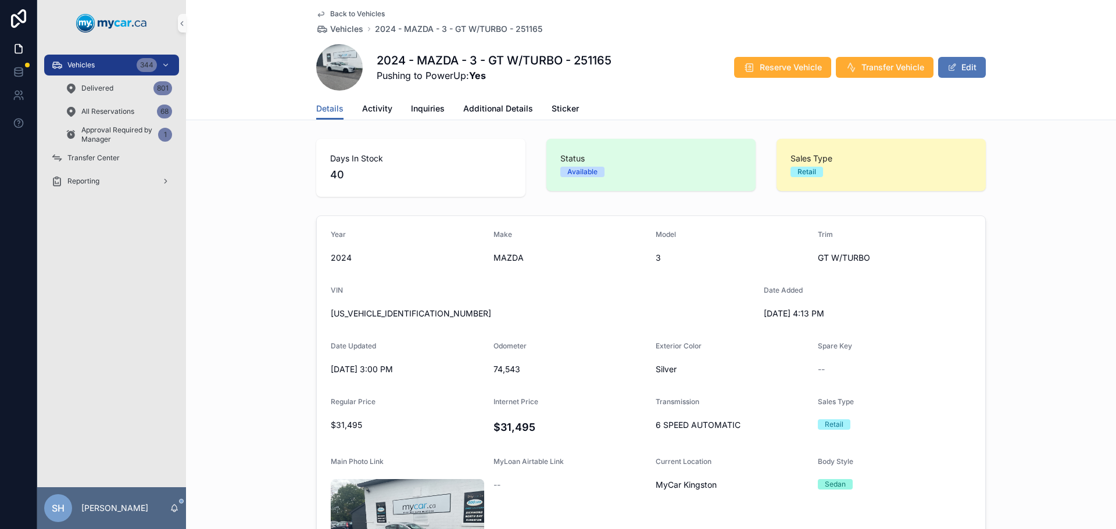
click at [953, 66] on button "Edit" at bounding box center [962, 67] width 48 height 21
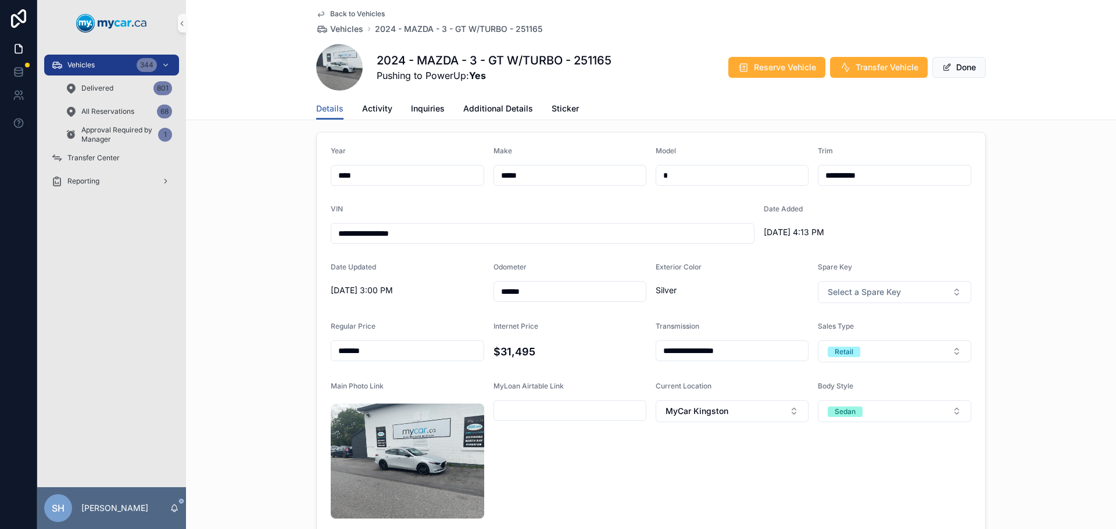
scroll to position [174, 0]
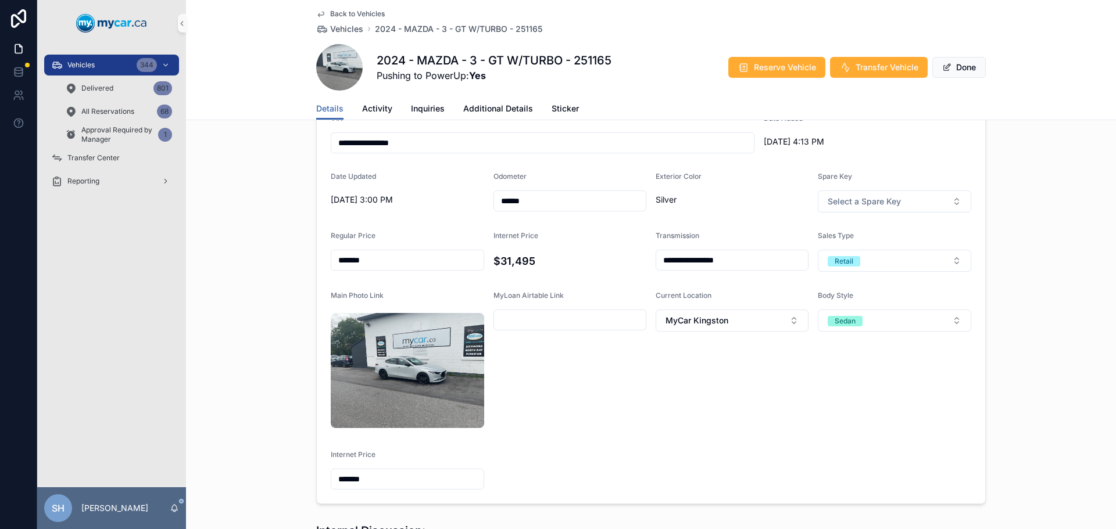
drag, startPoint x: 389, startPoint y: 259, endPoint x: 263, endPoint y: 268, distance: 126.4
click at [263, 267] on div "**********" at bounding box center [651, 273] width 930 height 472
type input "*******"
drag, startPoint x: 399, startPoint y: 371, endPoint x: 257, endPoint y: 377, distance: 141.9
click at [256, 378] on div "**********" at bounding box center [651, 273] width 930 height 472
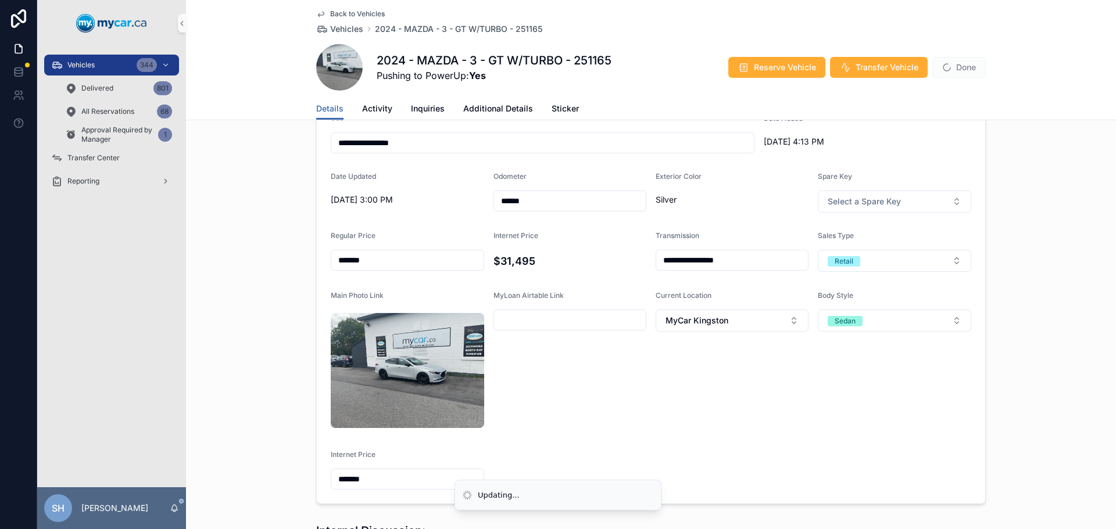
drag, startPoint x: 385, startPoint y: 370, endPoint x: 329, endPoint y: 378, distance: 56.9
click at [331, 469] on div "*******" at bounding box center [407, 479] width 153 height 21
drag, startPoint x: 378, startPoint y: 389, endPoint x: 320, endPoint y: 393, distance: 58.8
click at [320, 393] on form "**********" at bounding box center [651, 273] width 668 height 462
drag, startPoint x: 367, startPoint y: 380, endPoint x: 213, endPoint y: 388, distance: 154.2
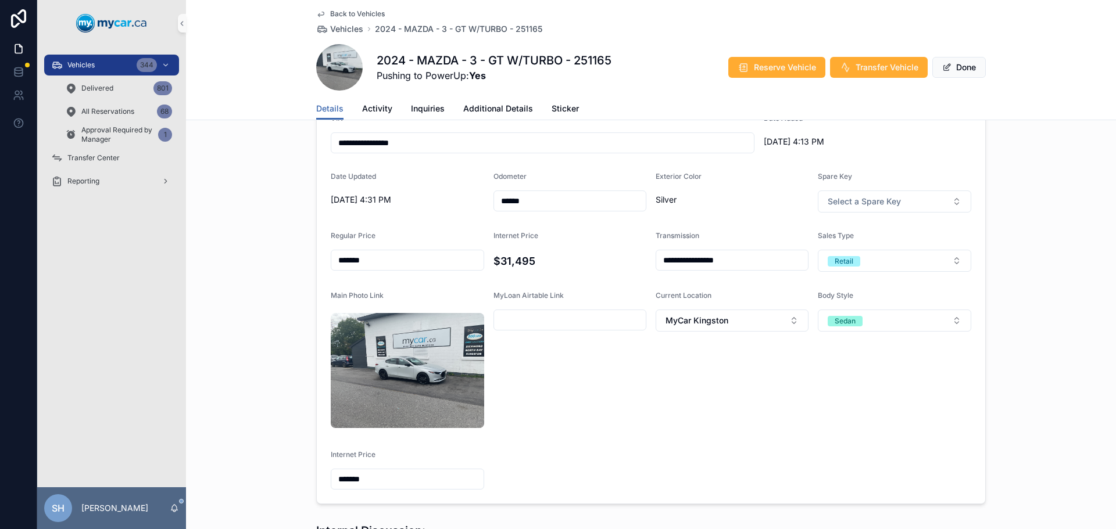
click at [211, 389] on div "**********" at bounding box center [651, 273] width 930 height 472
type input "*******"
click at [109, 320] on div "Vehicles 344 Delivered 801 All Reservations 68 Approval Required by Manager 1 T…" at bounding box center [111, 266] width 149 height 441
click at [973, 66] on button "Done" at bounding box center [958, 67] width 53 height 21
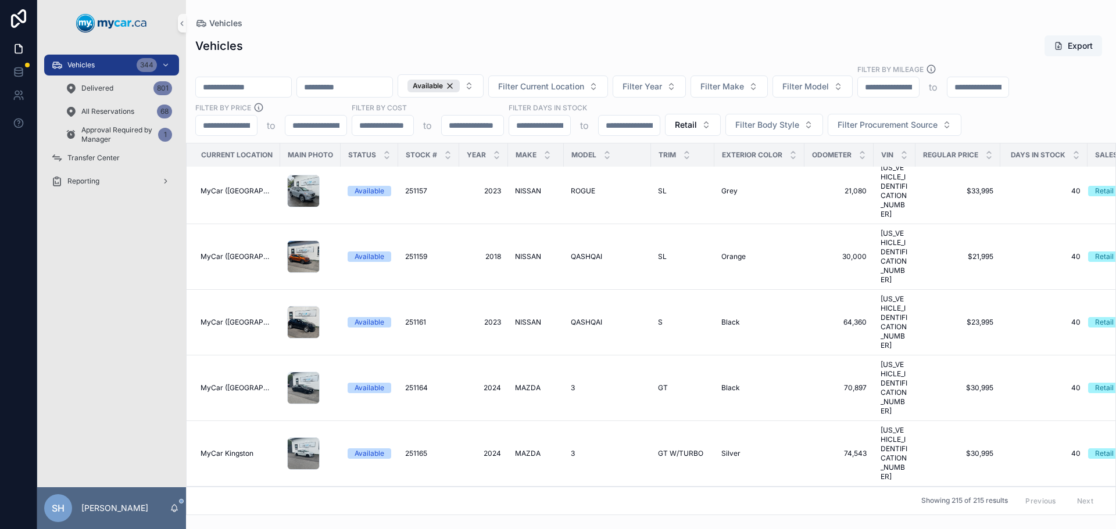
scroll to position [5287, 0]
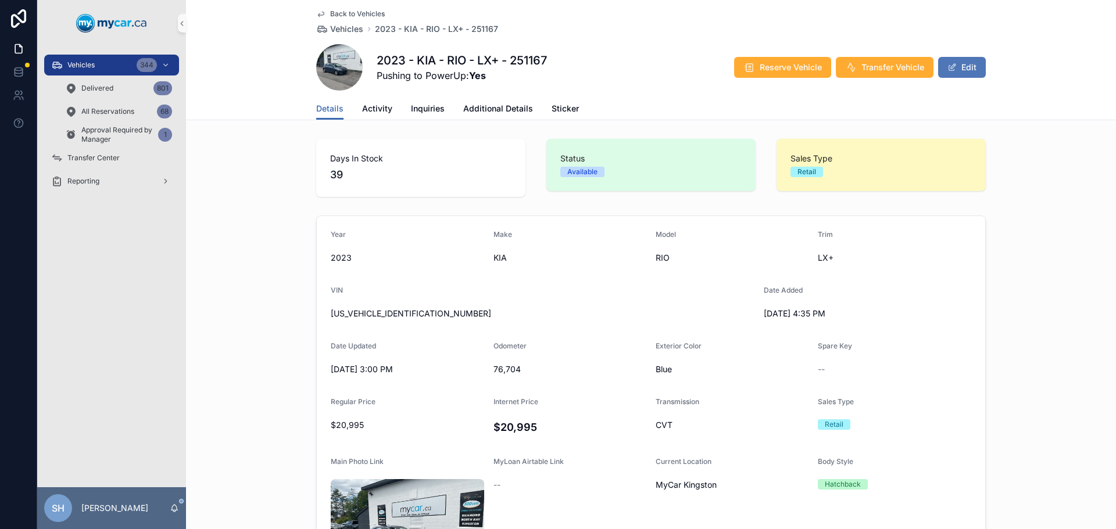
click at [966, 66] on button "Edit" at bounding box center [962, 67] width 48 height 21
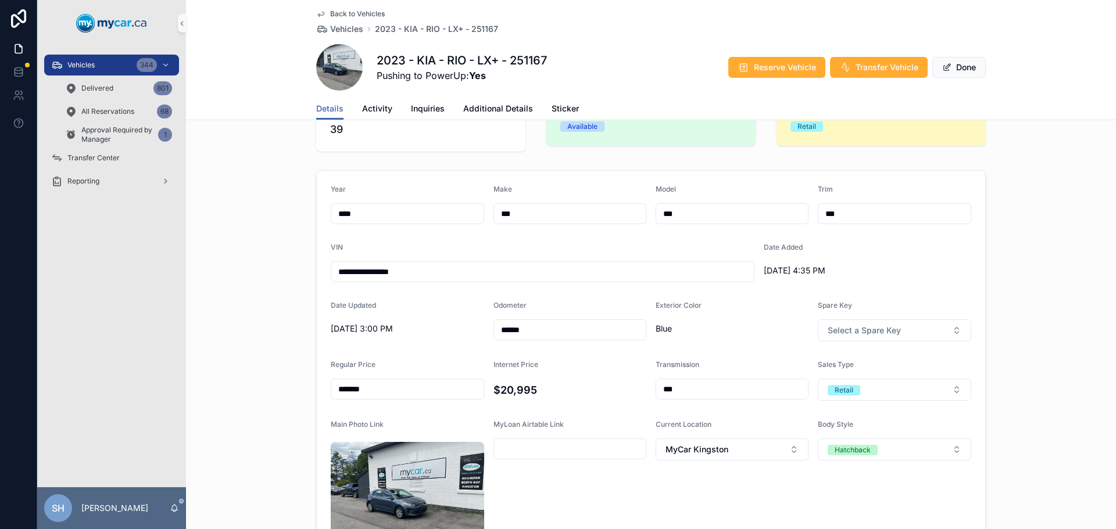
scroll to position [116, 0]
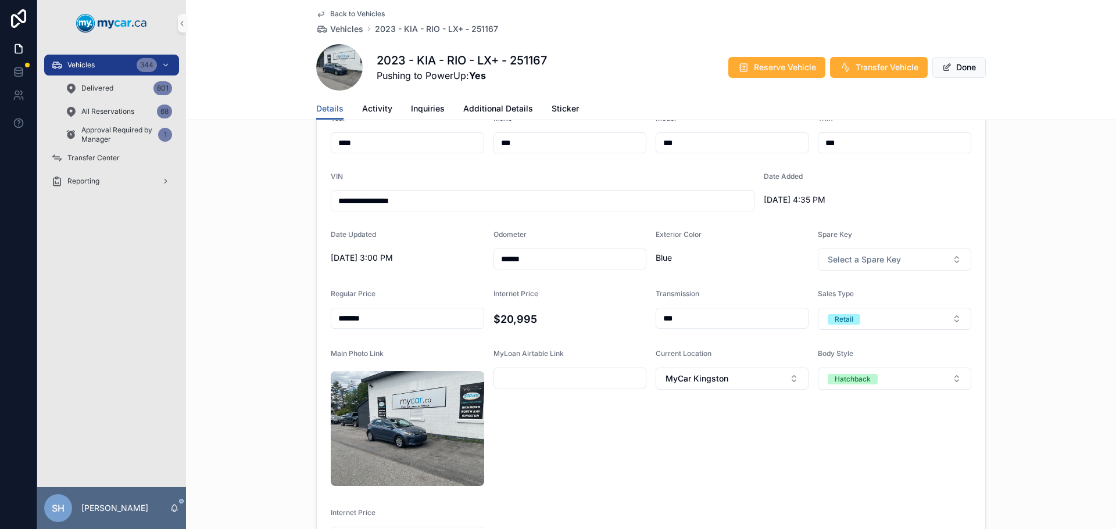
click at [339, 320] on input "*******" at bounding box center [407, 318] width 152 height 16
type input "*******"
drag, startPoint x: 382, startPoint y: 433, endPoint x: 321, endPoint y: 438, distance: 61.2
click at [321, 438] on form "**********" at bounding box center [651, 331] width 668 height 462
type input "*******"
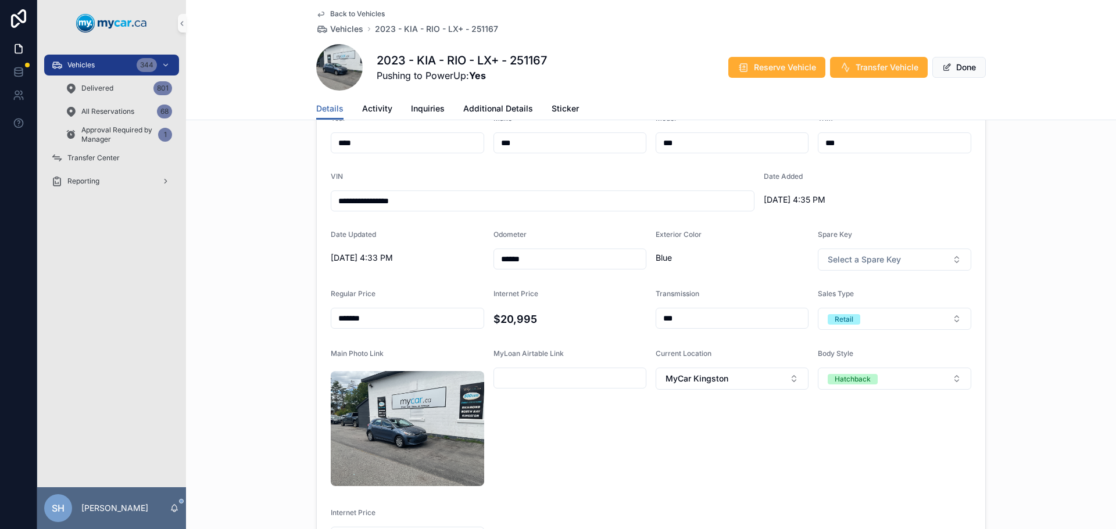
click at [285, 404] on div "**********" at bounding box center [651, 331] width 930 height 472
click at [965, 67] on button "Done" at bounding box center [958, 67] width 53 height 21
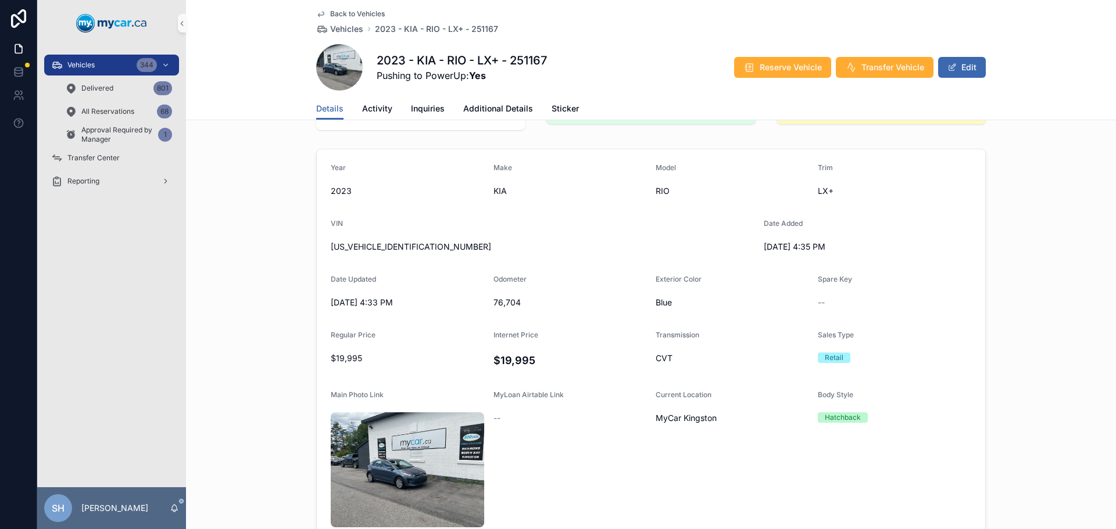
scroll to position [0, 0]
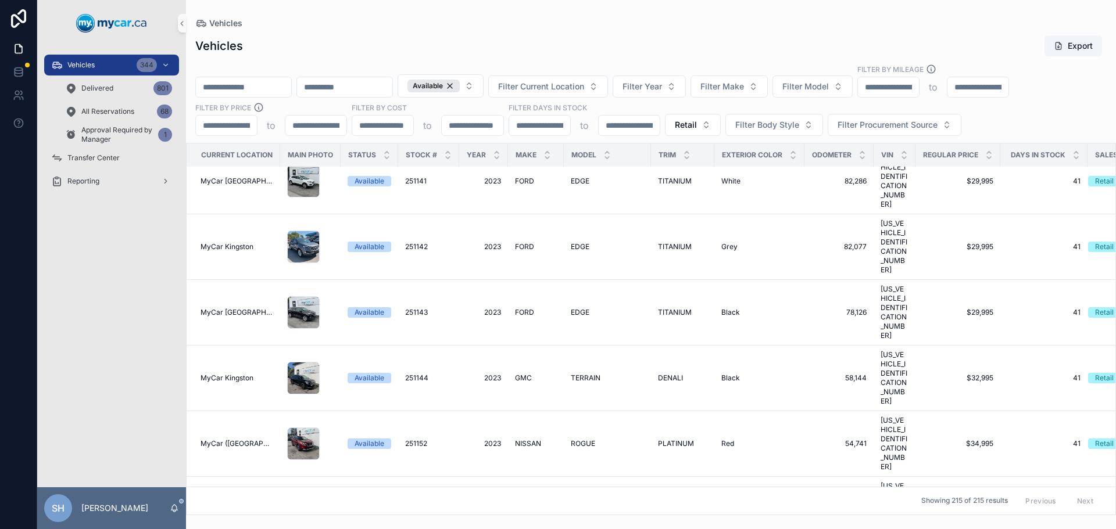
scroll to position [5229, 0]
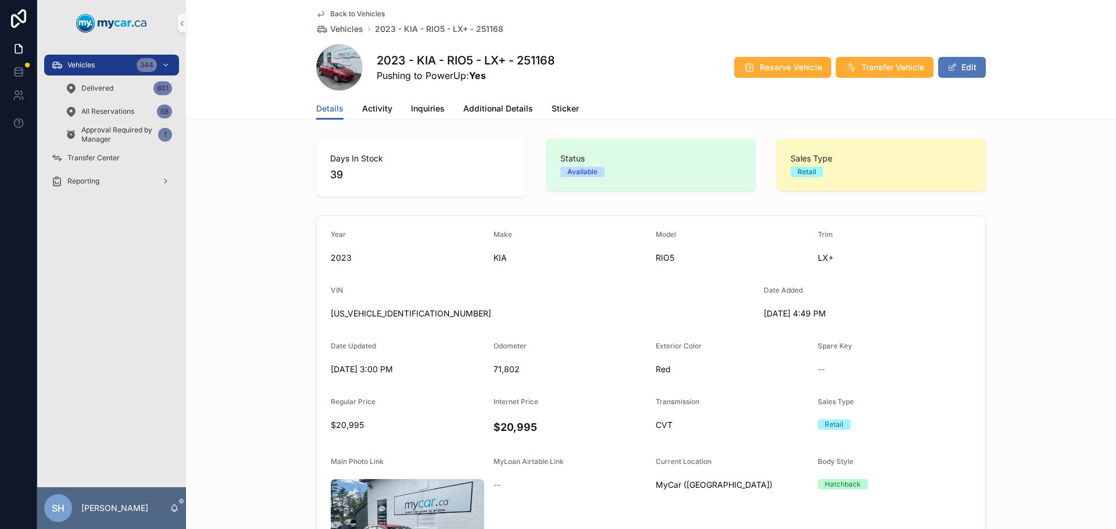
click at [959, 69] on button "Edit" at bounding box center [962, 67] width 48 height 21
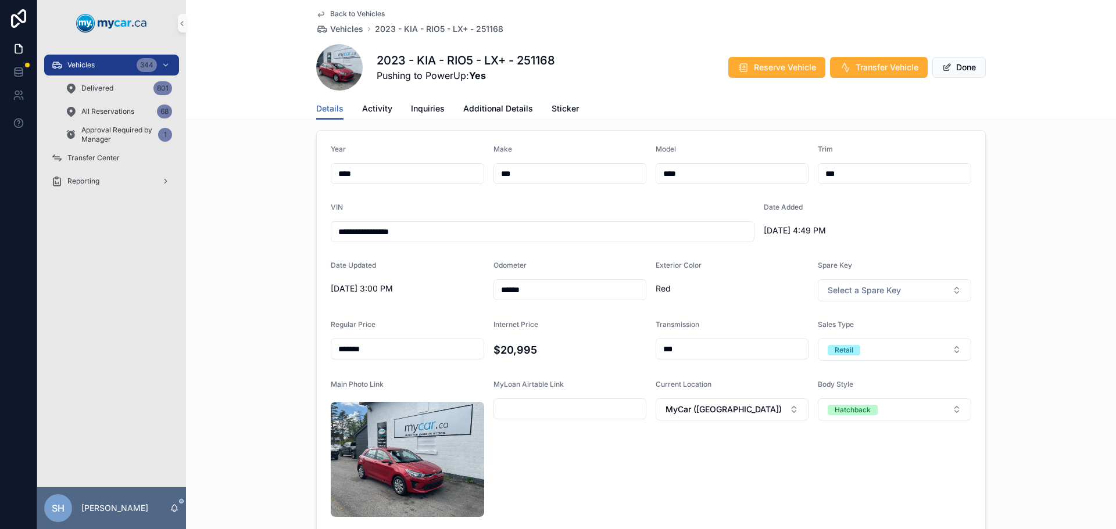
scroll to position [232, 0]
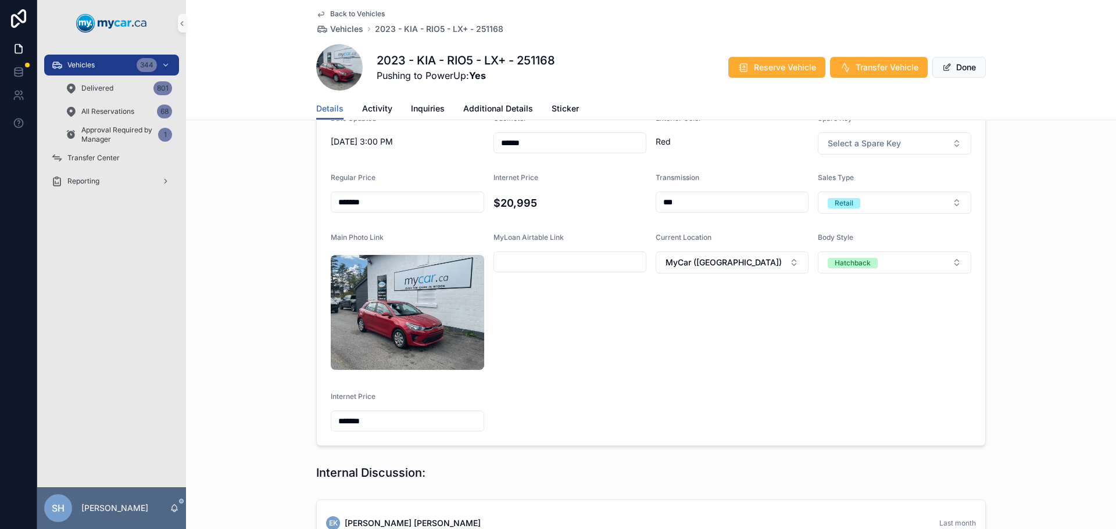
drag, startPoint x: 410, startPoint y: 199, endPoint x: 206, endPoint y: 210, distance: 204.8
click at [209, 210] on div "**********" at bounding box center [651, 215] width 930 height 472
type input "*******"
drag, startPoint x: 361, startPoint y: 324, endPoint x: 291, endPoint y: 332, distance: 70.8
click at [291, 332] on div "**********" at bounding box center [651, 215] width 930 height 472
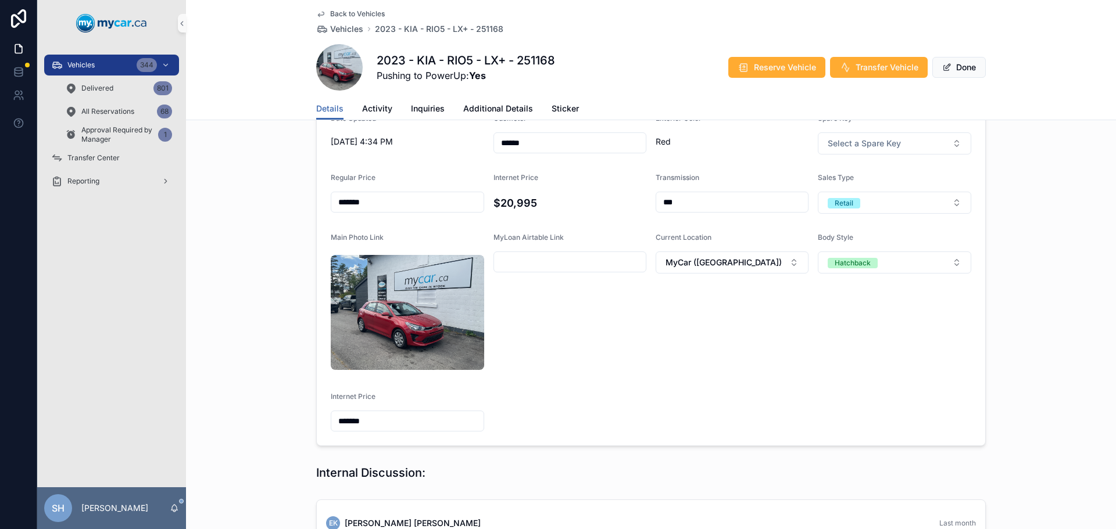
type input "*******"
click at [296, 317] on div "**********" at bounding box center [651, 215] width 930 height 472
click at [960, 67] on button "Done" at bounding box center [958, 67] width 53 height 21
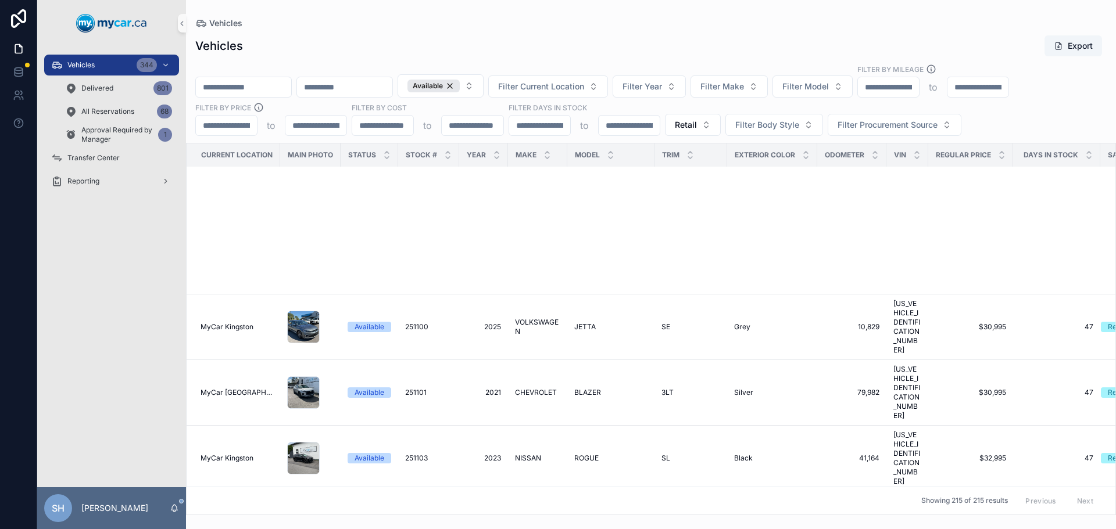
scroll to position [4823, 0]
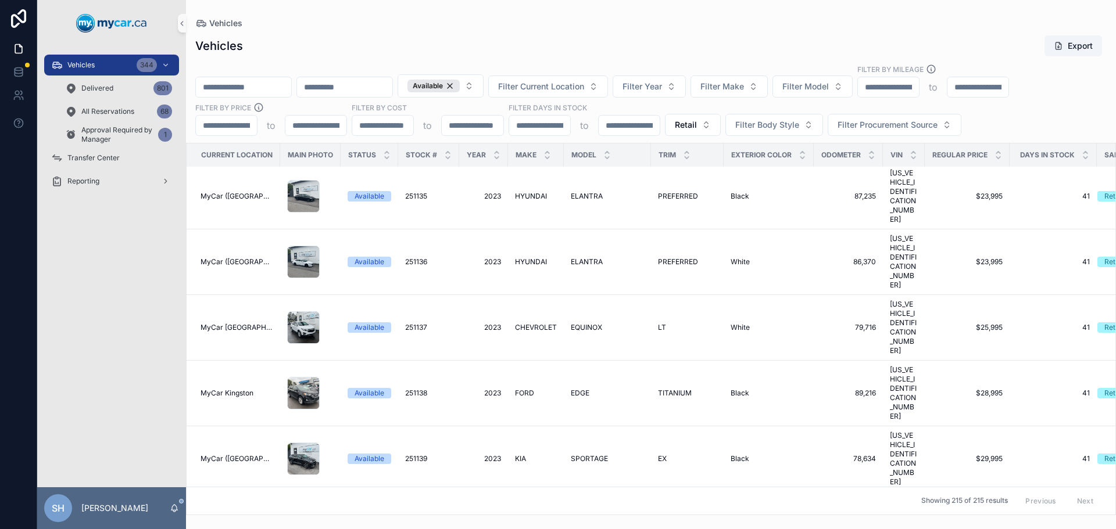
click at [397, 37] on div "Vehicles Export" at bounding box center [650, 46] width 911 height 22
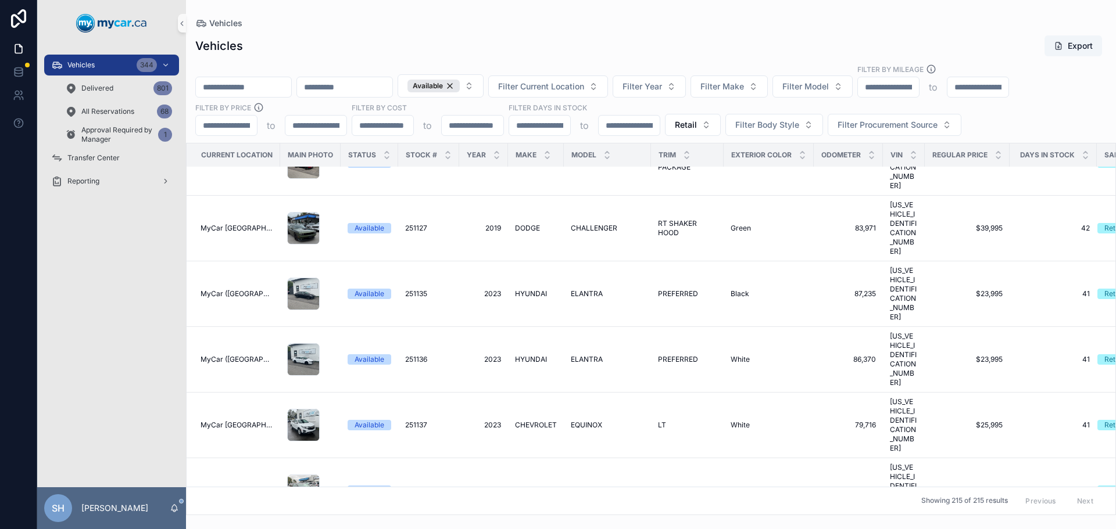
scroll to position [4706, 0]
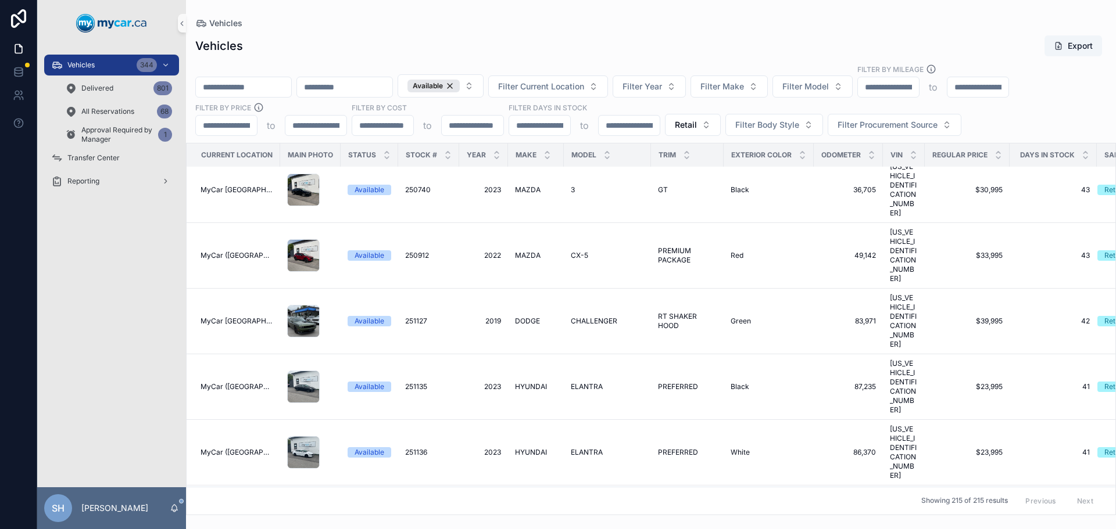
click at [470, 38] on div "Vehicles Export" at bounding box center [650, 46] width 911 height 22
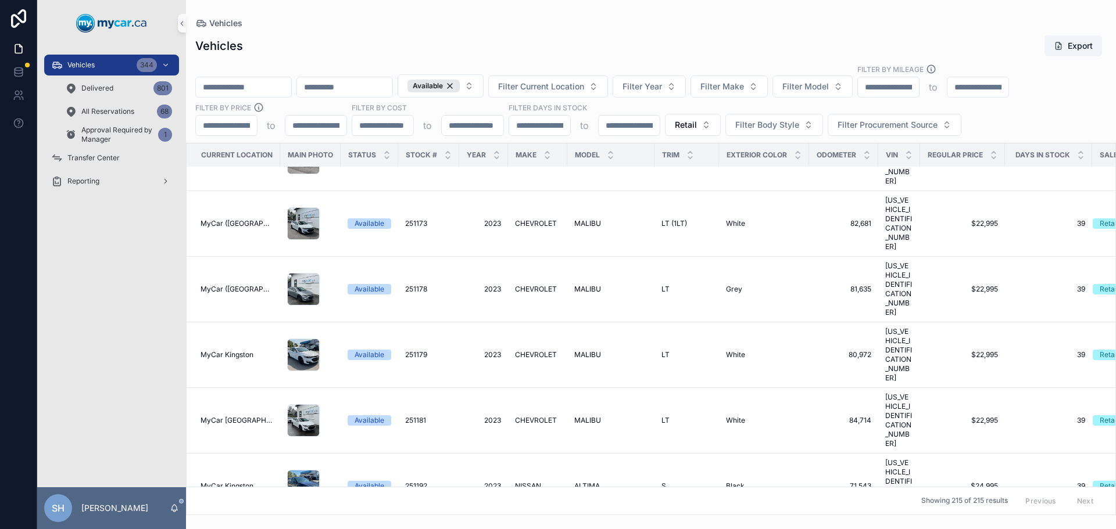
scroll to position [5636, 0]
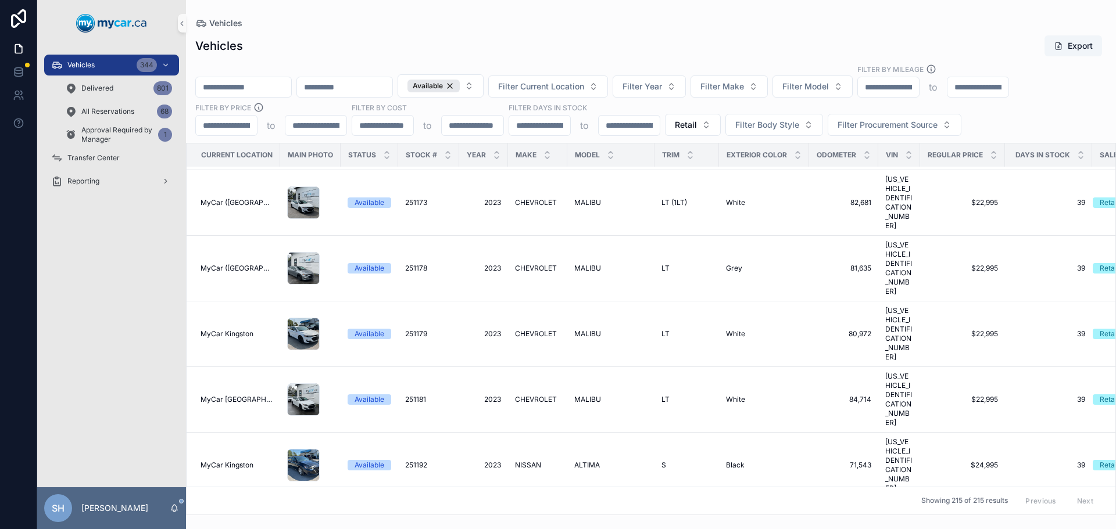
click at [585, 526] on span "VENUE" at bounding box center [585, 530] width 23 height 9
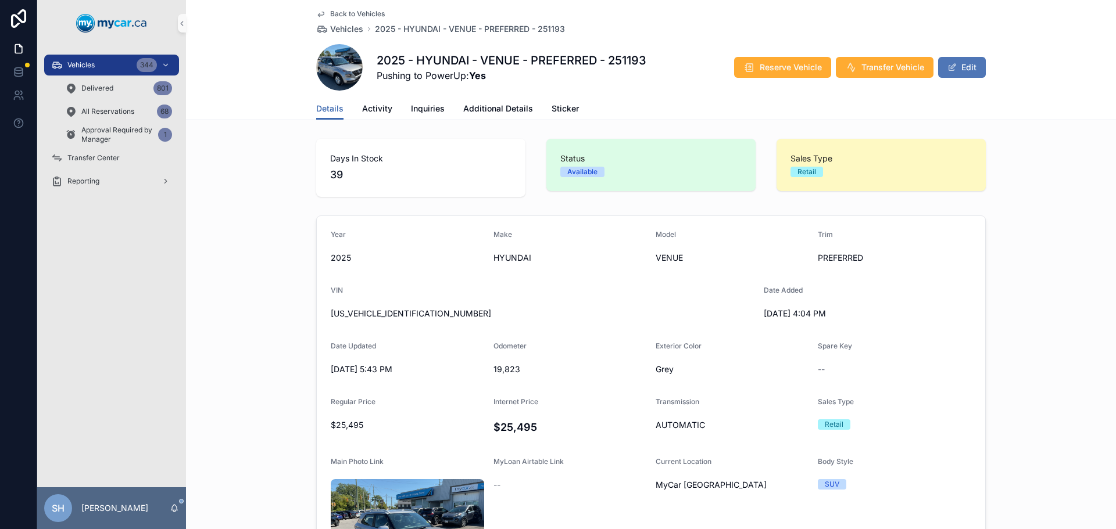
click at [971, 61] on button "Edit" at bounding box center [962, 67] width 48 height 21
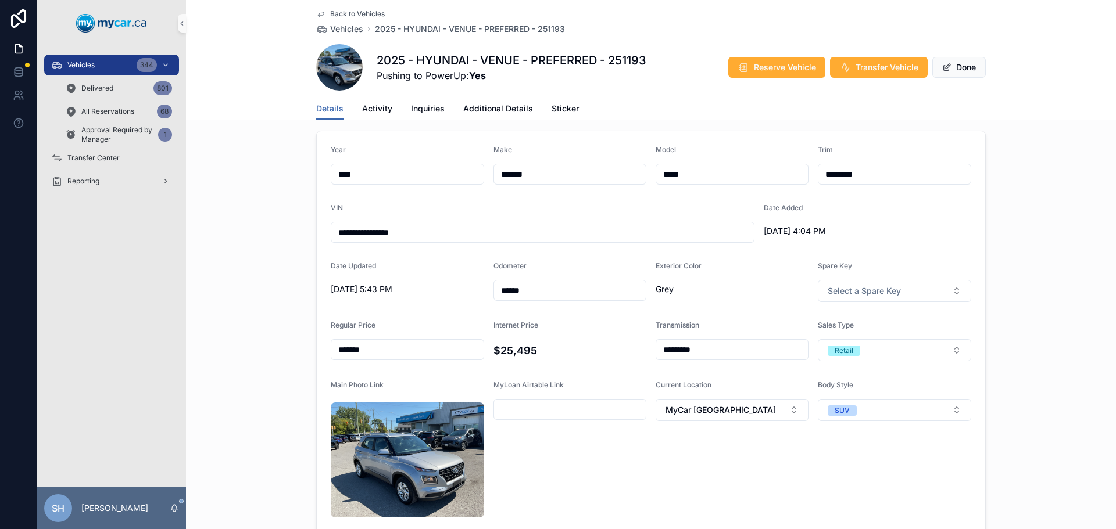
scroll to position [174, 0]
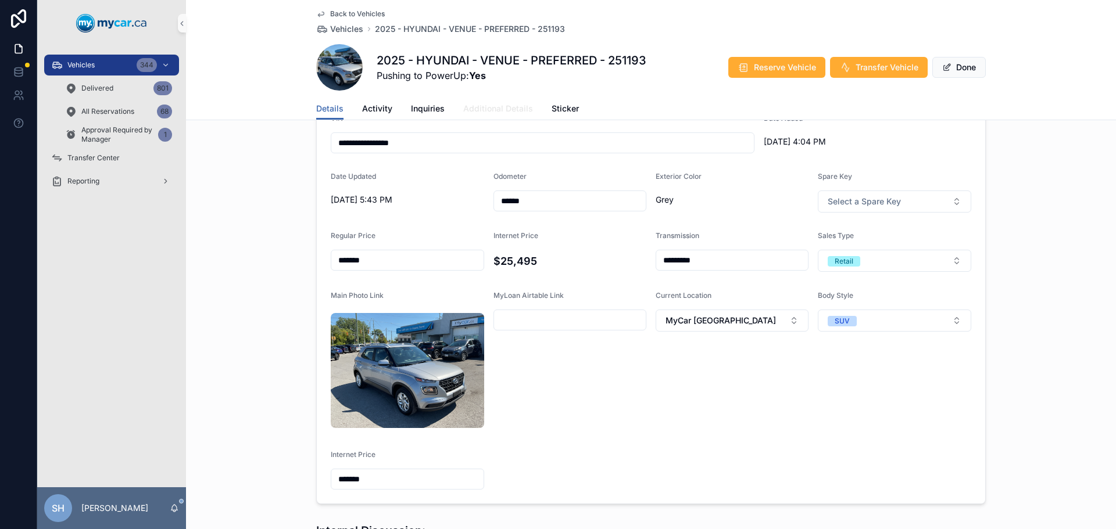
click at [476, 111] on span "Additional Details" at bounding box center [498, 109] width 70 height 12
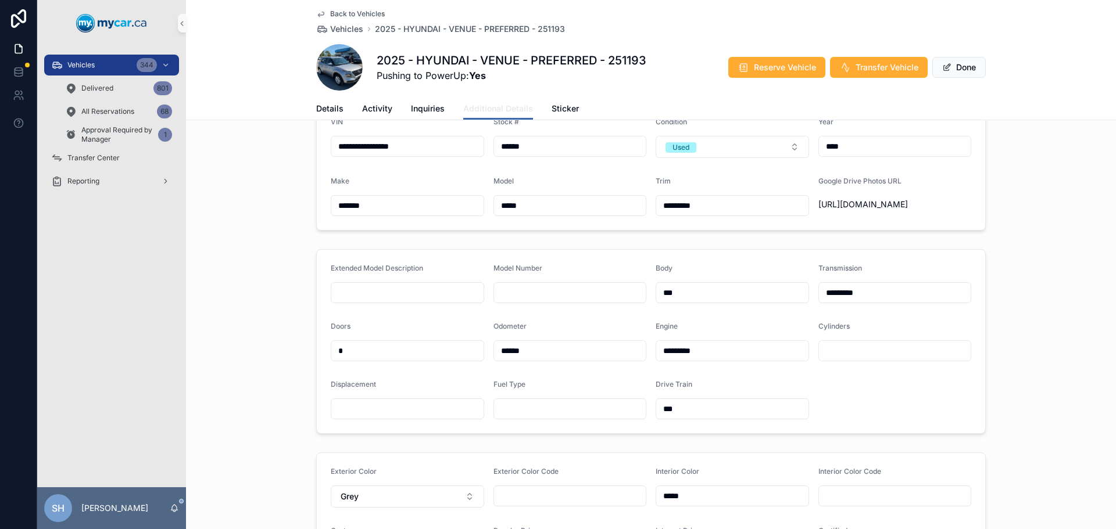
scroll to position [232, 0]
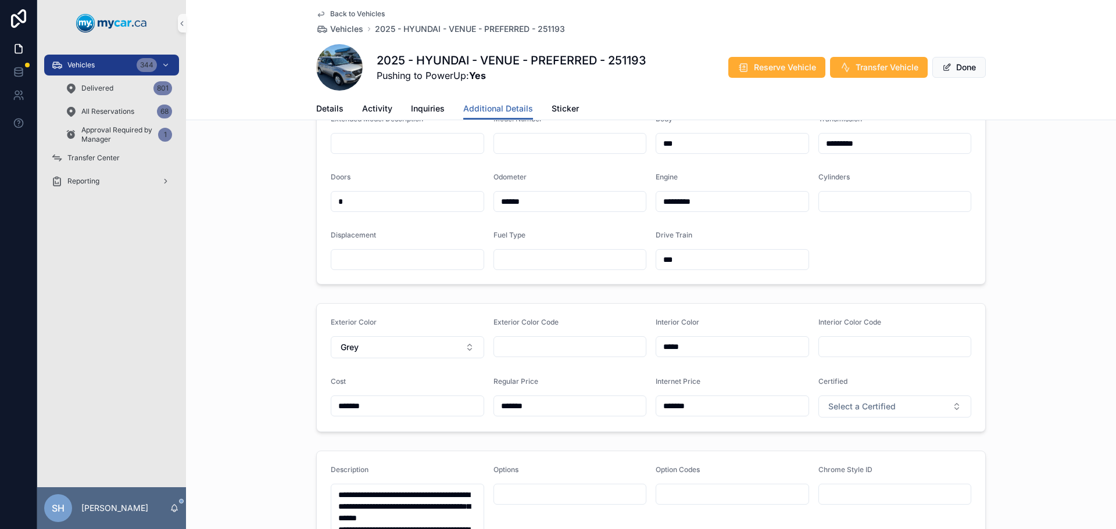
drag, startPoint x: 517, startPoint y: 428, endPoint x: 475, endPoint y: 435, distance: 43.0
click at [475, 432] on form "Exterior Color Grey Exterior Color Code Interior Color ***** Interior Color Cod…" at bounding box center [651, 368] width 668 height 128
type input "*******"
click at [233, 314] on div "**********" at bounding box center [651, 387] width 930 height 971
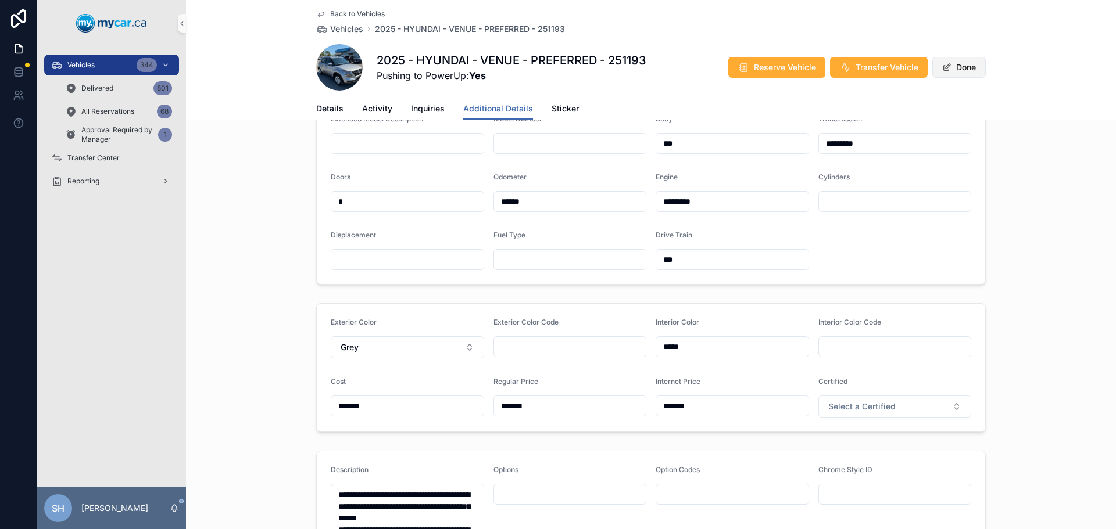
click at [966, 67] on button "Done" at bounding box center [958, 67] width 53 height 21
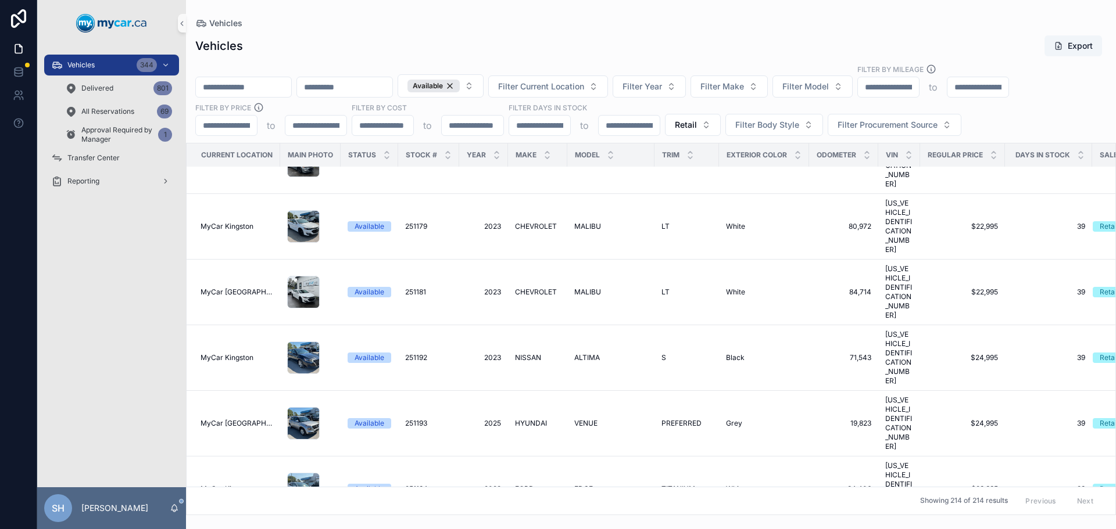
scroll to position [5694, 0]
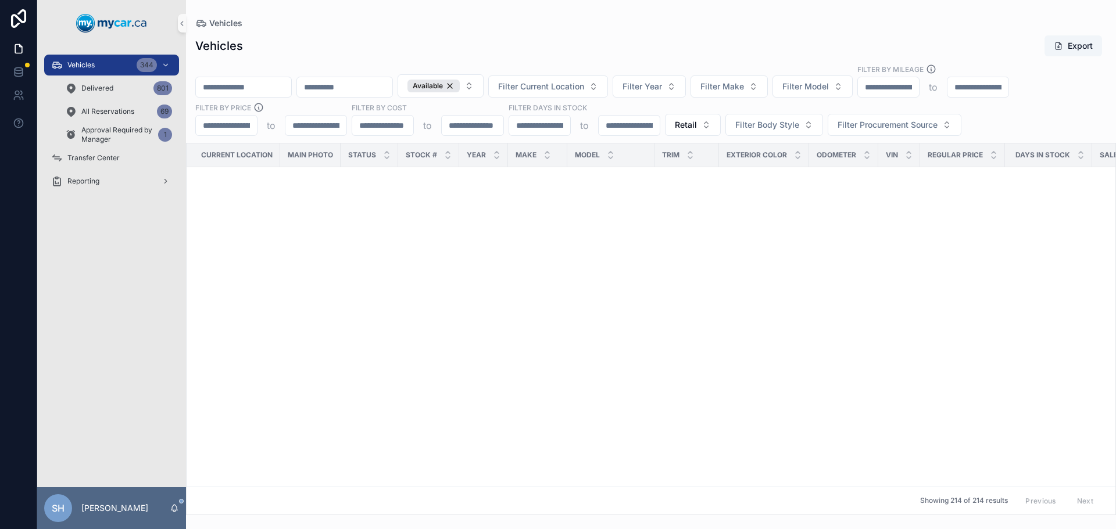
scroll to position [5694, 0]
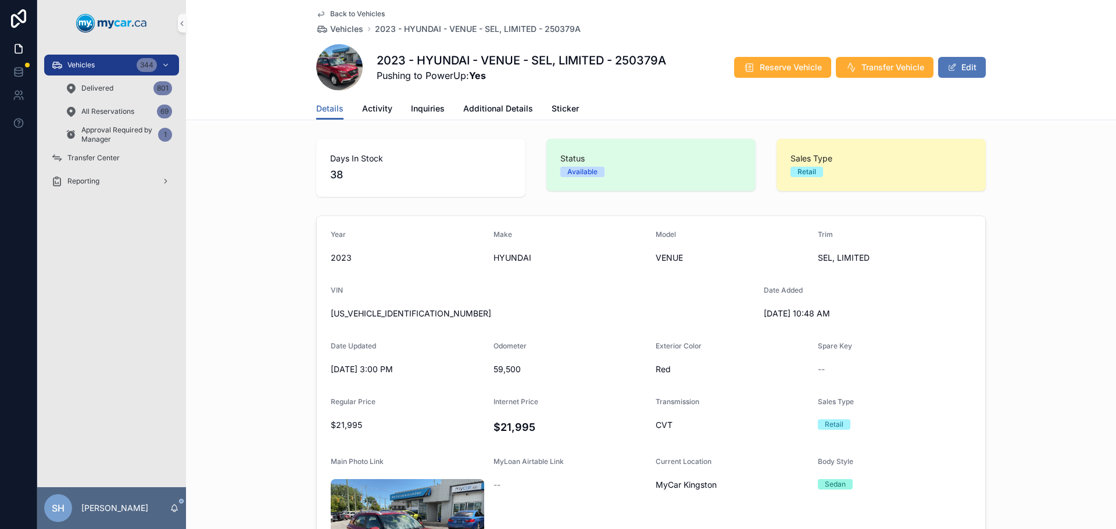
click at [965, 69] on button "Edit" at bounding box center [962, 67] width 48 height 21
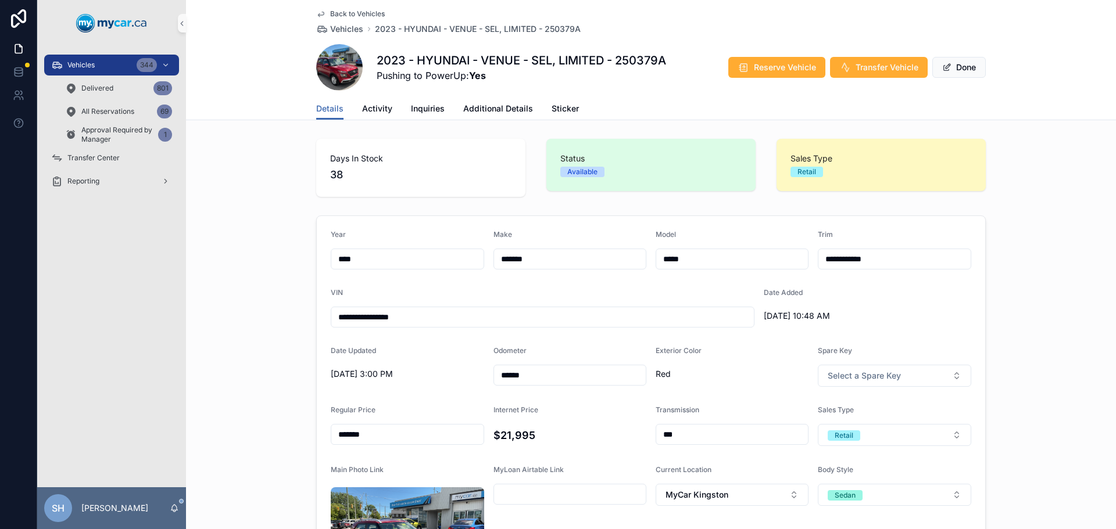
drag, startPoint x: 790, startPoint y: 273, endPoint x: 734, endPoint y: 278, distance: 56.6
click at [734, 278] on form "**********" at bounding box center [651, 447] width 668 height 462
type input "*********"
click at [1034, 249] on div "**********" at bounding box center [651, 447] width 930 height 472
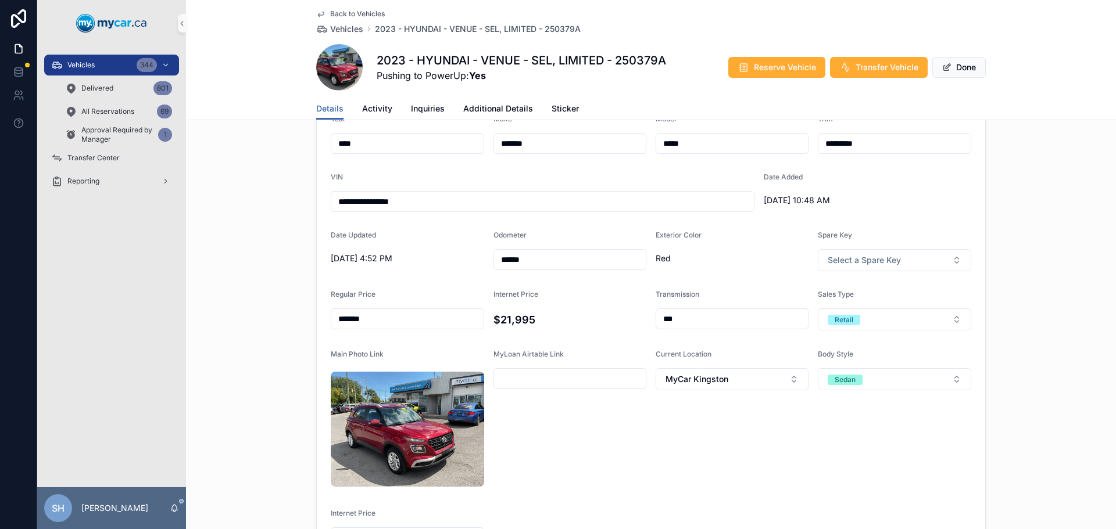
scroll to position [116, 0]
drag, startPoint x: 398, startPoint y: 320, endPoint x: 315, endPoint y: 328, distance: 83.5
click at [317, 328] on form "**********" at bounding box center [651, 331] width 668 height 462
type input "*******"
drag, startPoint x: 421, startPoint y: 433, endPoint x: 310, endPoint y: 443, distance: 110.8
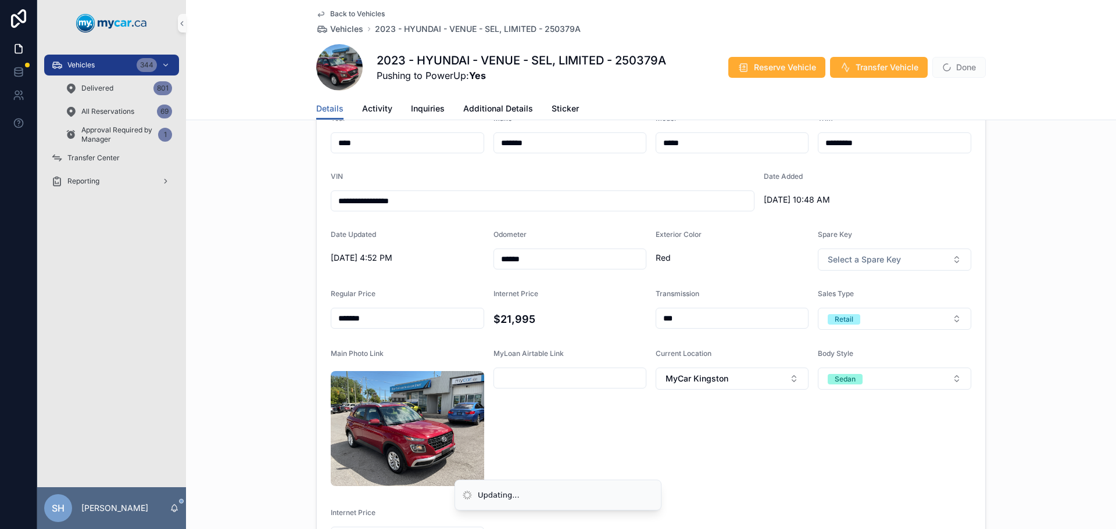
click at [308, 444] on div "**********" at bounding box center [651, 331] width 930 height 472
type input "*******"
click at [278, 403] on div "**********" at bounding box center [651, 331] width 930 height 472
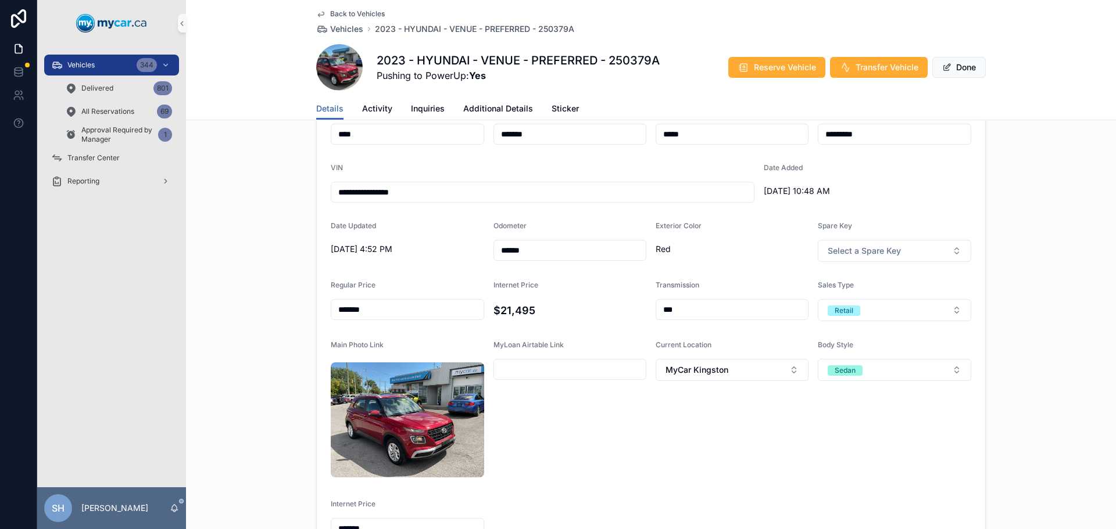
scroll to position [124, 0]
click at [951, 71] on button "Done" at bounding box center [958, 67] width 53 height 21
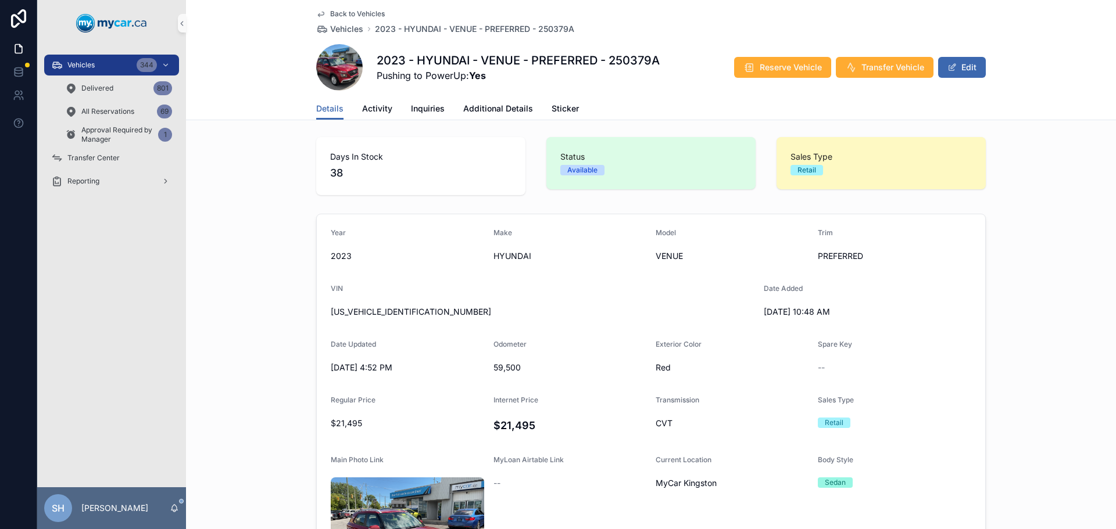
scroll to position [0, 0]
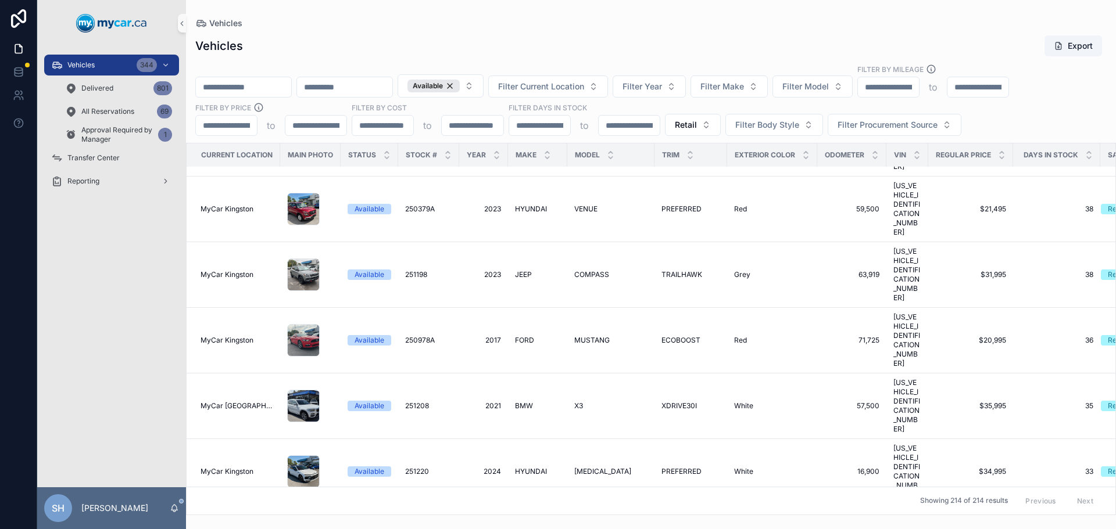
scroll to position [5869, 0]
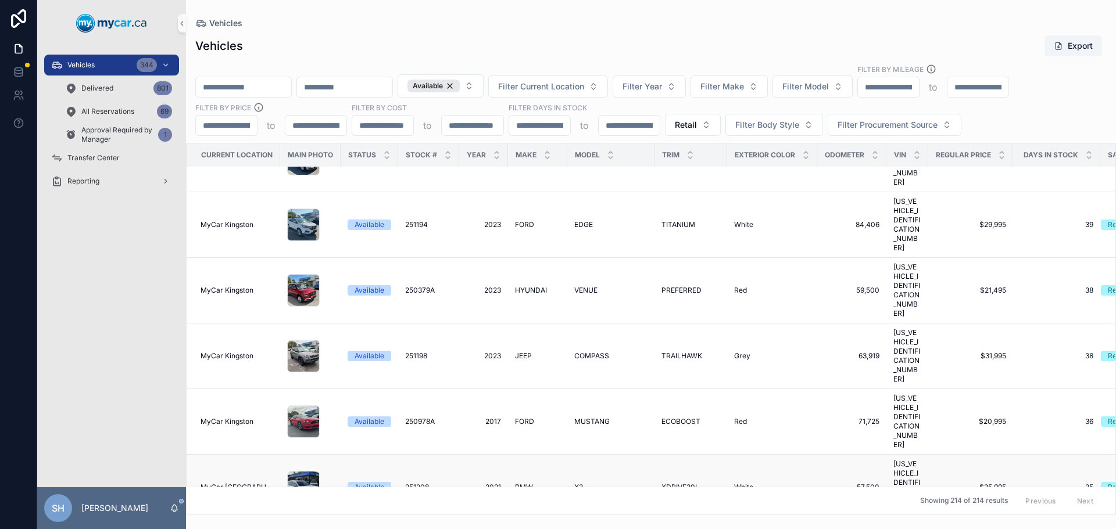
click at [525, 483] on span "BMW" at bounding box center [524, 487] width 18 height 9
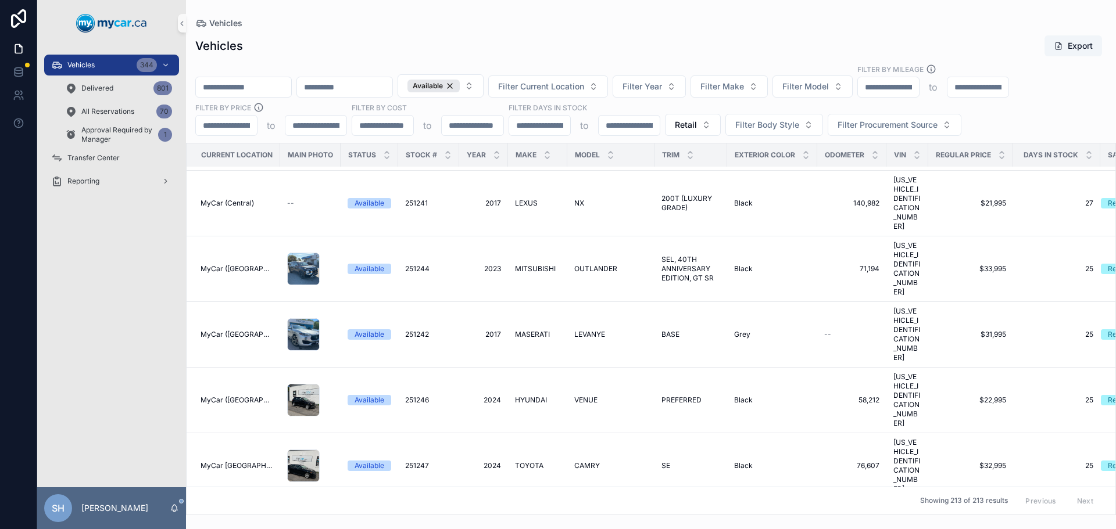
scroll to position [6682, 0]
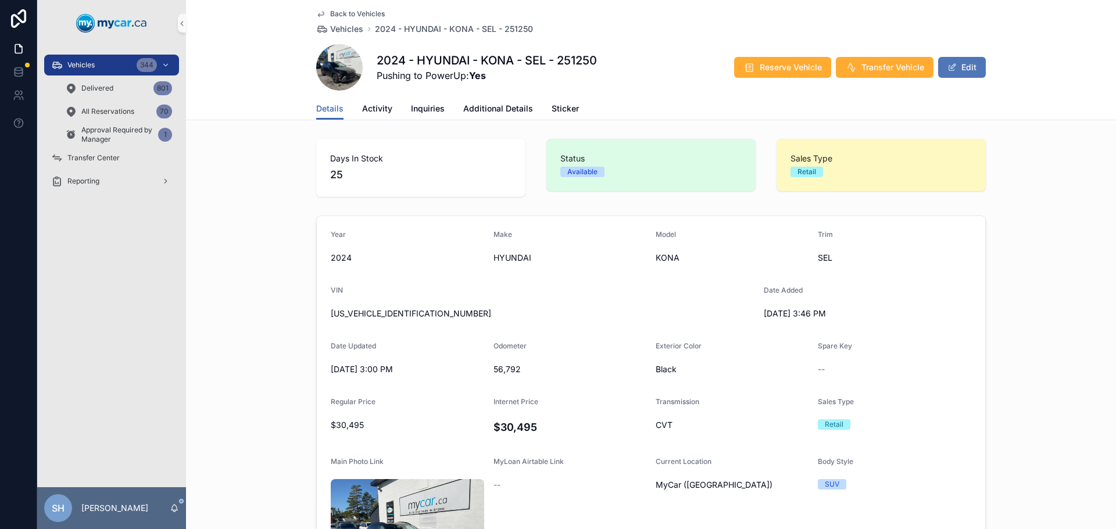
click at [969, 70] on button "Edit" at bounding box center [962, 67] width 48 height 21
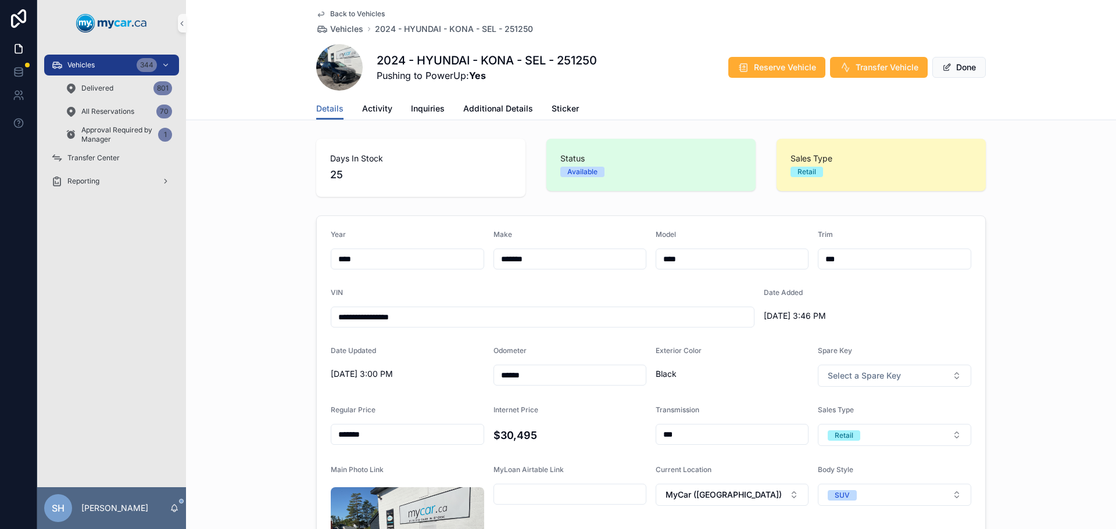
click at [856, 266] on input "***" at bounding box center [894, 259] width 152 height 16
drag, startPoint x: 856, startPoint y: 266, endPoint x: 813, endPoint y: 268, distance: 43.1
click at [818, 268] on div "***" at bounding box center [894, 259] width 153 height 21
type input "*********"
click at [1004, 260] on div "**********" at bounding box center [651, 447] width 930 height 472
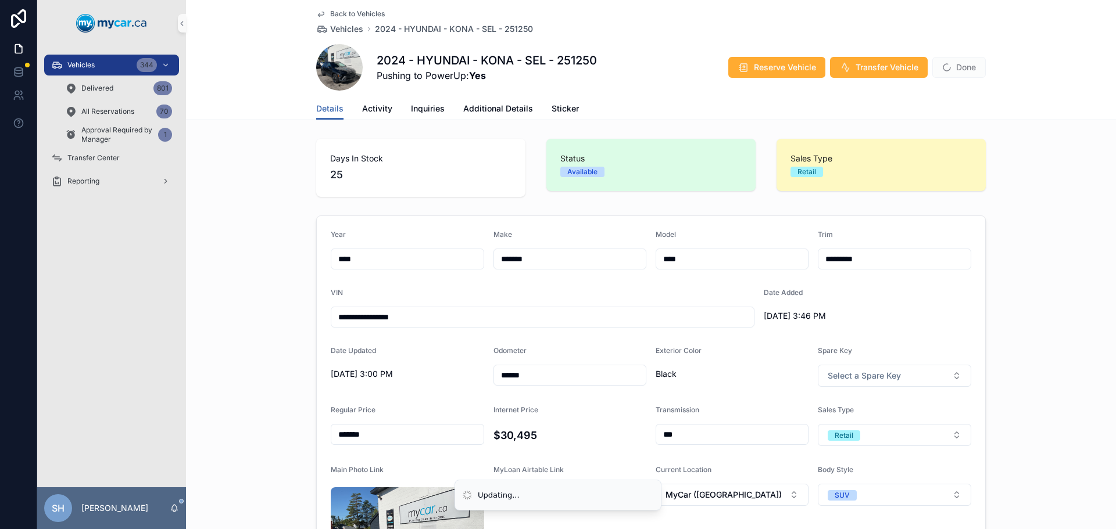
click at [956, 68] on span "Done" at bounding box center [958, 67] width 53 height 21
click at [956, 68] on button "Done" at bounding box center [958, 67] width 53 height 21
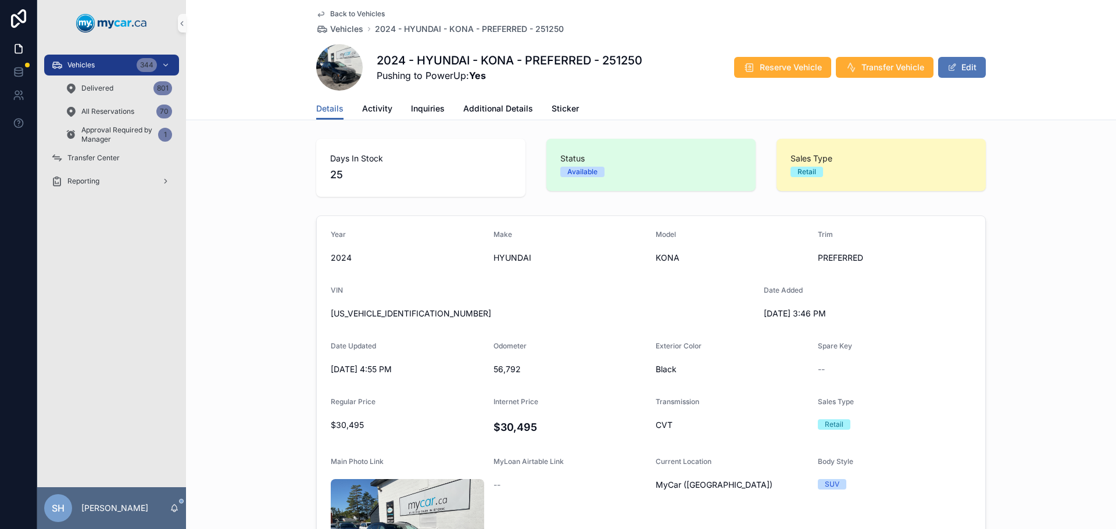
click at [967, 60] on button "Edit" at bounding box center [962, 67] width 48 height 21
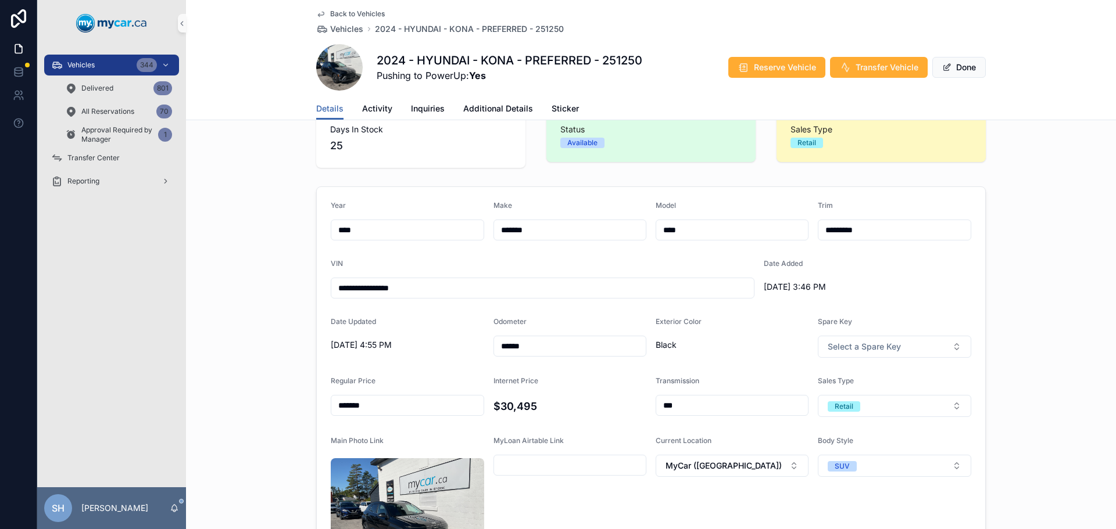
scroll to position [58, 0]
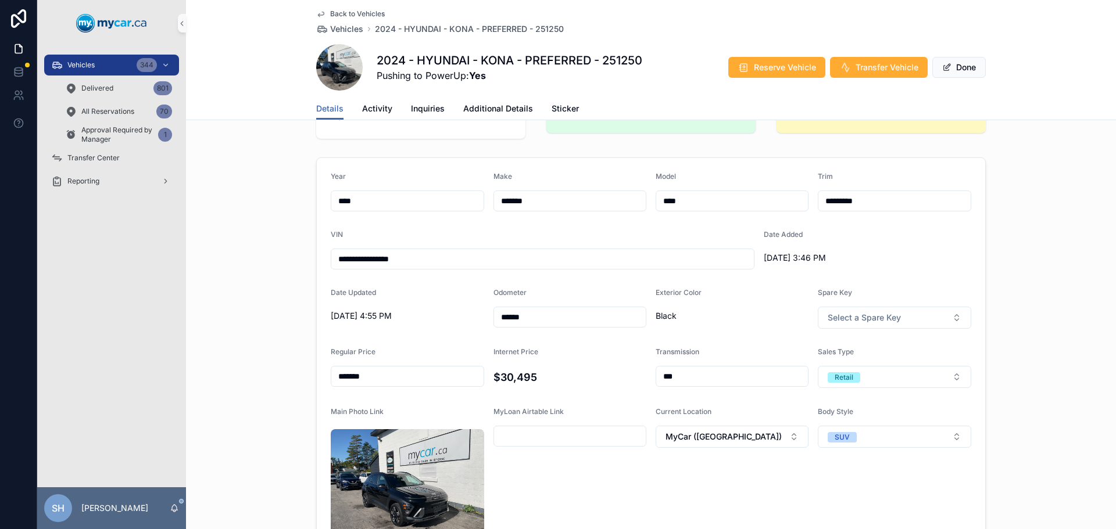
drag, startPoint x: 301, startPoint y: 382, endPoint x: 307, endPoint y: 381, distance: 5.9
click at [300, 383] on div "**********" at bounding box center [651, 389] width 930 height 472
type input "*******"
drag, startPoint x: 365, startPoint y: 501, endPoint x: 209, endPoint y: 511, distance: 156.0
click at [200, 513] on div "**********" at bounding box center [651, 389] width 930 height 472
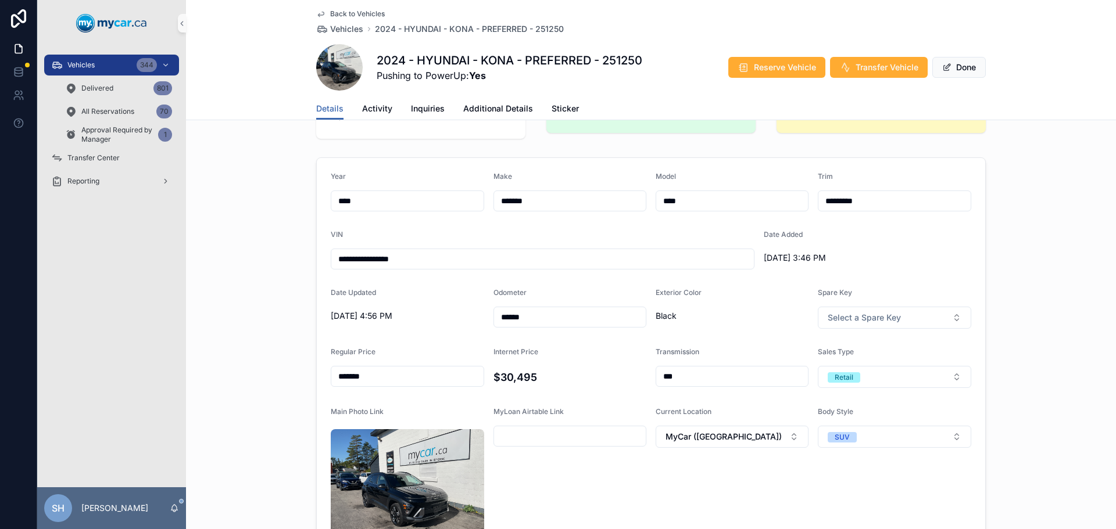
type input "*******"
click at [243, 411] on div "**********" at bounding box center [651, 389] width 930 height 472
click at [965, 73] on button "Done" at bounding box center [958, 67] width 53 height 21
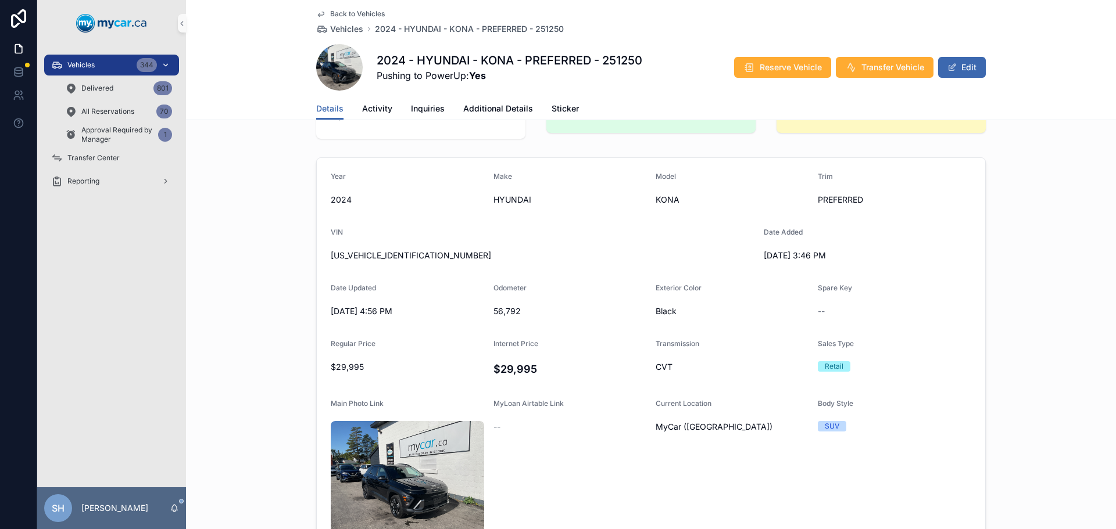
click at [107, 63] on div "Vehicles 344" at bounding box center [111, 65] width 121 height 19
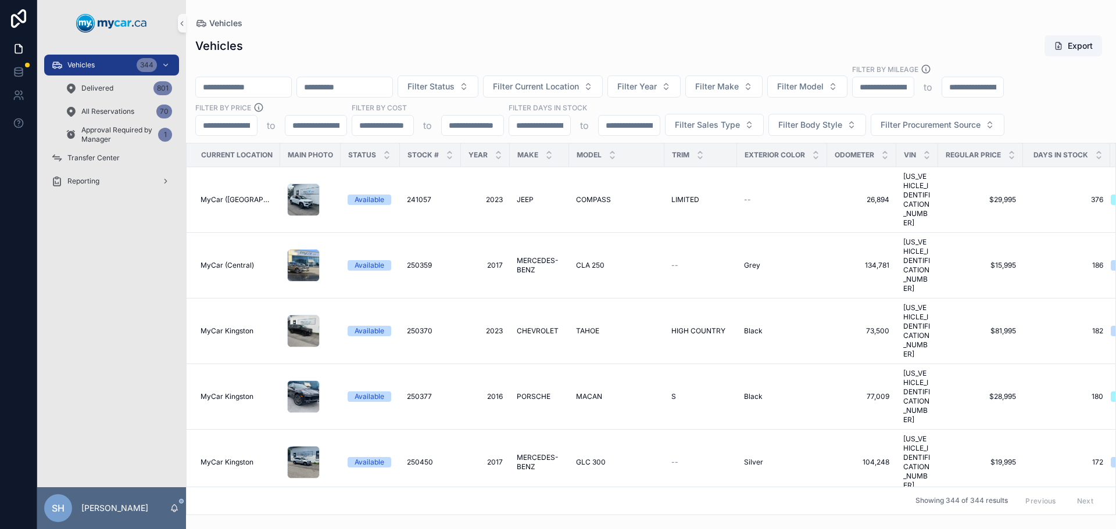
click at [410, 23] on div "Vehicles" at bounding box center [650, 23] width 911 height 9
click at [465, 45] on div "Vehicles Export" at bounding box center [650, 46] width 911 height 22
click at [390, 38] on div "Vehicles Export" at bounding box center [650, 46] width 911 height 22
click at [427, 33] on div "Vehicles Export Filter Status Filter Current Location Filter Year Filter Make F…" at bounding box center [651, 271] width 930 height 487
click at [99, 65] on div "Vehicles 344" at bounding box center [111, 65] width 121 height 19
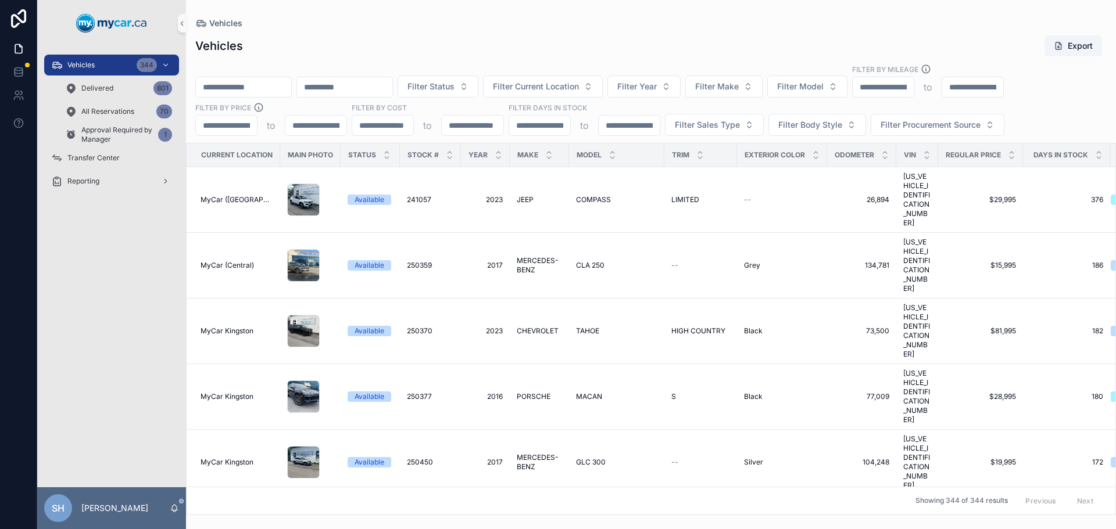
click at [400, 23] on div "Vehicles" at bounding box center [650, 23] width 911 height 9
click at [357, 42] on div "Vehicles Export" at bounding box center [650, 46] width 911 height 22
click at [519, 55] on div "Vehicles Export" at bounding box center [650, 46] width 911 height 22
click at [517, 48] on div "Vehicles Export" at bounding box center [650, 46] width 911 height 22
click at [478, 94] on button "Filter Status" at bounding box center [437, 87] width 81 height 22
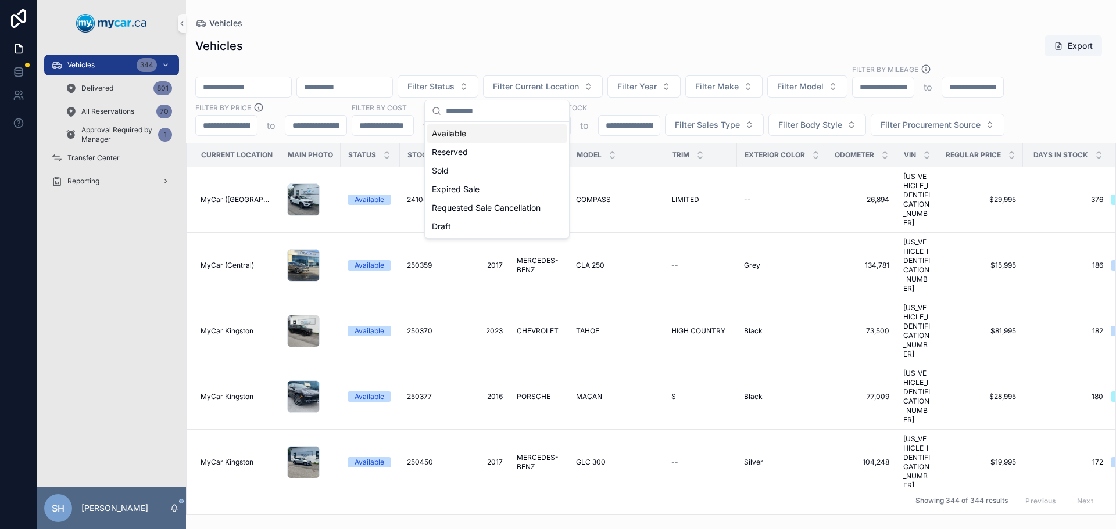
click at [463, 133] on div "Available" at bounding box center [496, 133] width 139 height 19
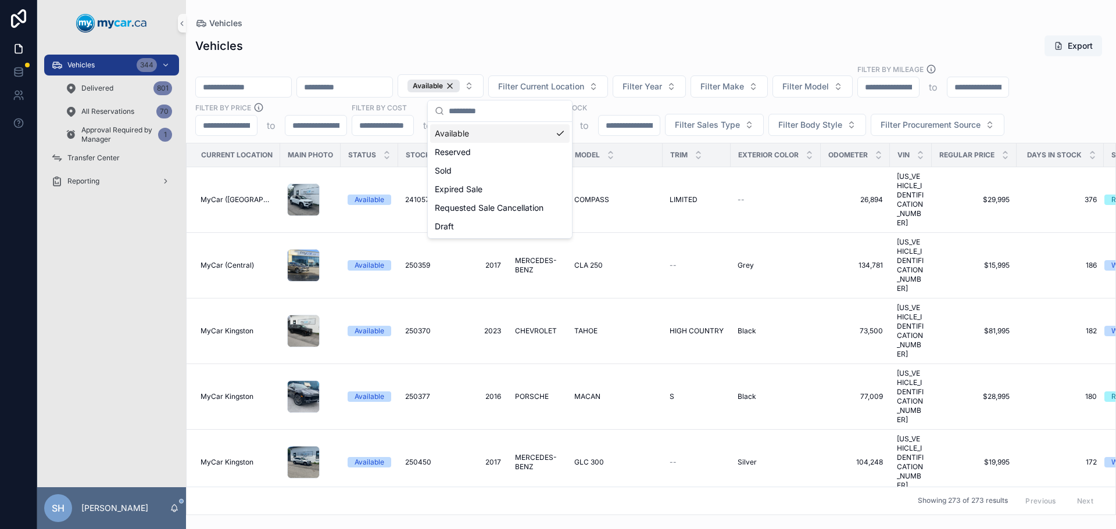
click at [514, 19] on div "Vehicles" at bounding box center [650, 23] width 911 height 9
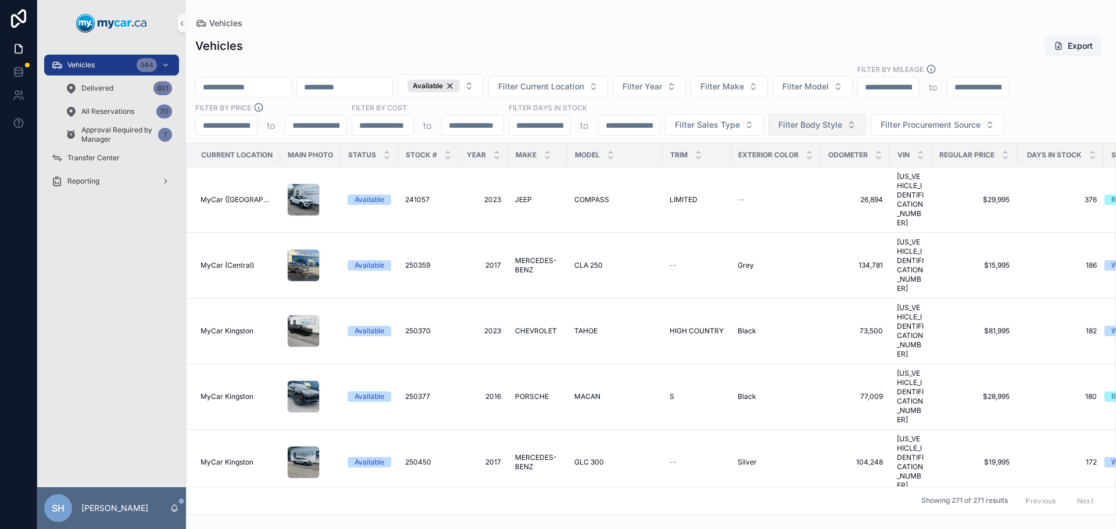
click at [787, 124] on span "Filter Body Style" at bounding box center [810, 125] width 64 height 12
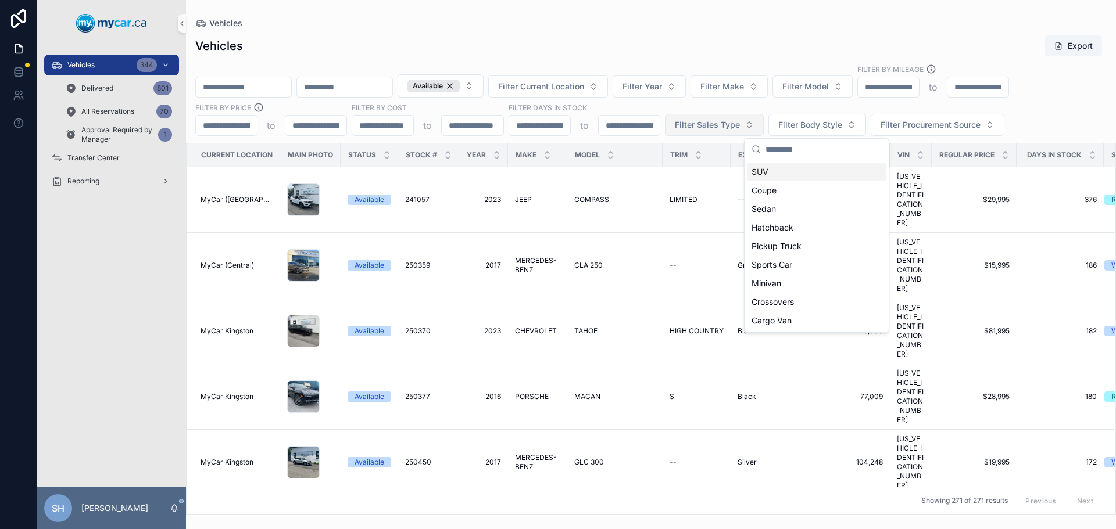
click at [698, 130] on span "Filter Sales Type" at bounding box center [707, 125] width 65 height 12
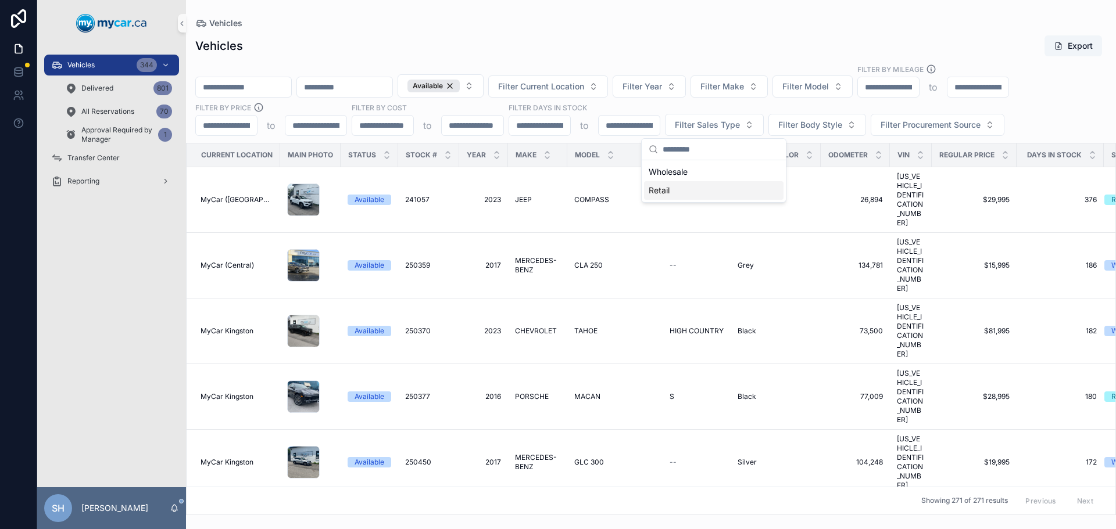
click at [652, 192] on div "Retail" at bounding box center [713, 190] width 139 height 19
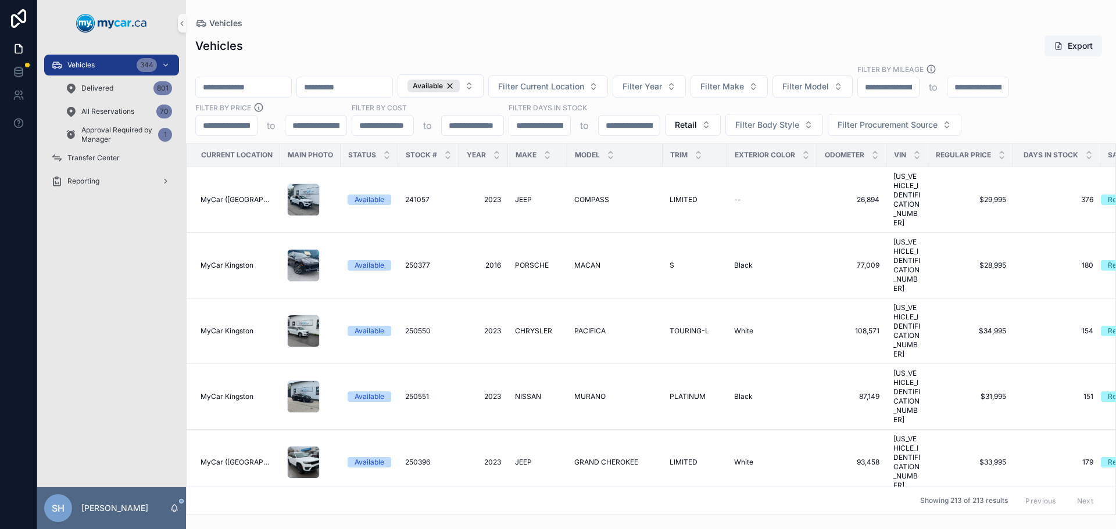
click at [607, 45] on div "Vehicles Export" at bounding box center [650, 46] width 911 height 22
click at [129, 62] on div "Vehicles 344" at bounding box center [111, 65] width 121 height 19
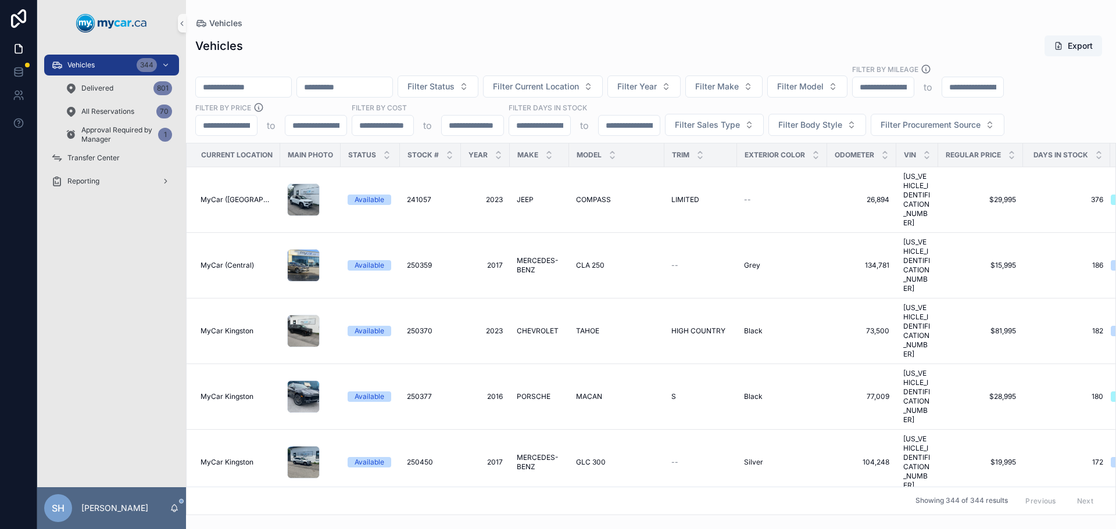
click at [250, 88] on input "scrollable content" at bounding box center [243, 87] width 95 height 16
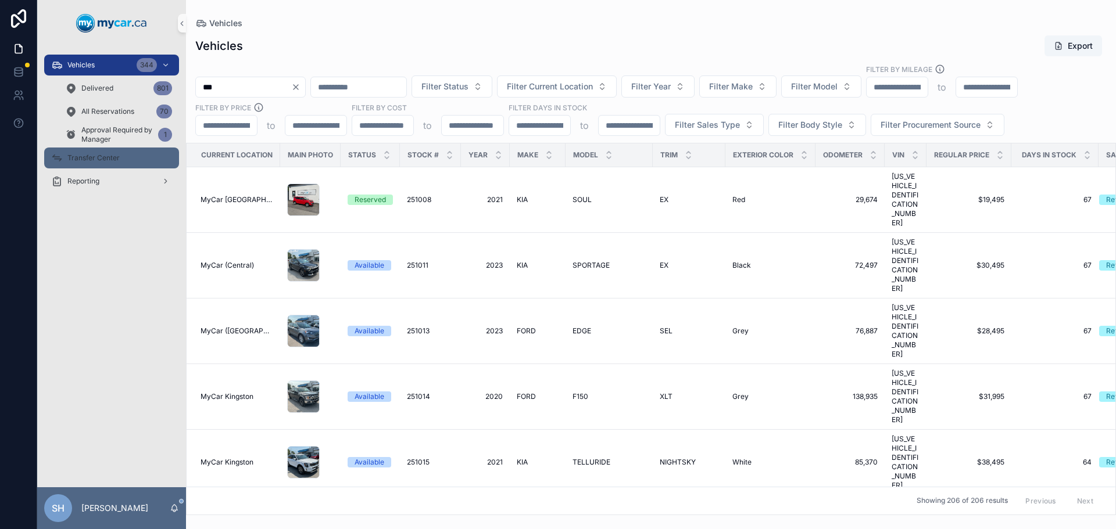
type input "***"
click at [124, 160] on div "Transfer Center" at bounding box center [111, 158] width 121 height 19
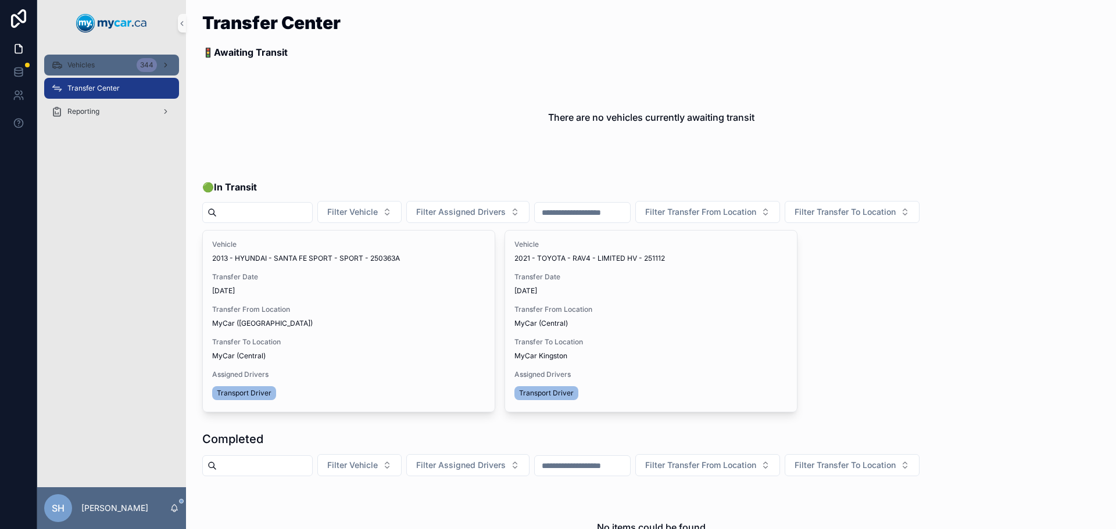
click at [96, 66] on div "Vehicles 344" at bounding box center [111, 65] width 121 height 19
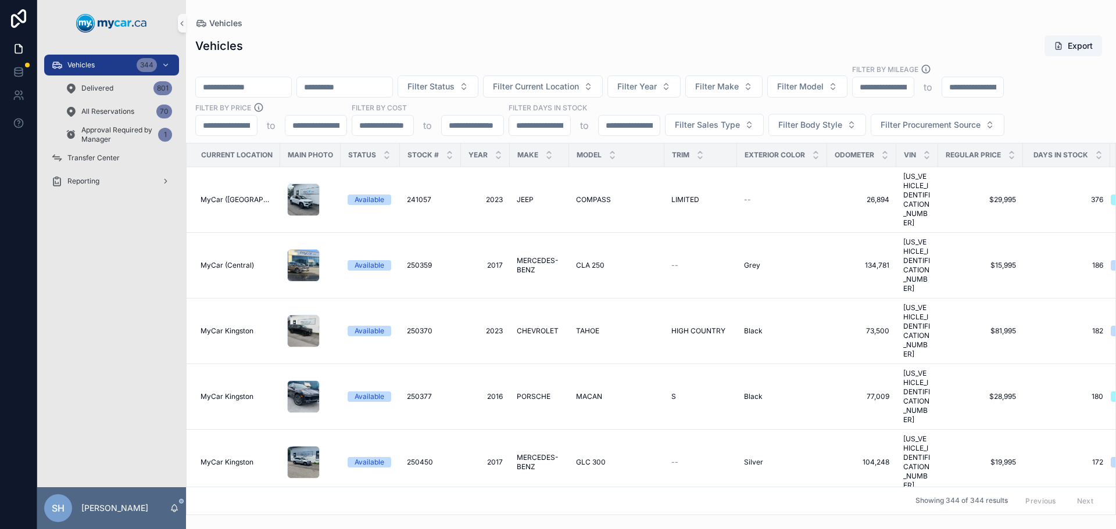
click at [210, 92] on input "scrollable content" at bounding box center [243, 87] width 95 height 16
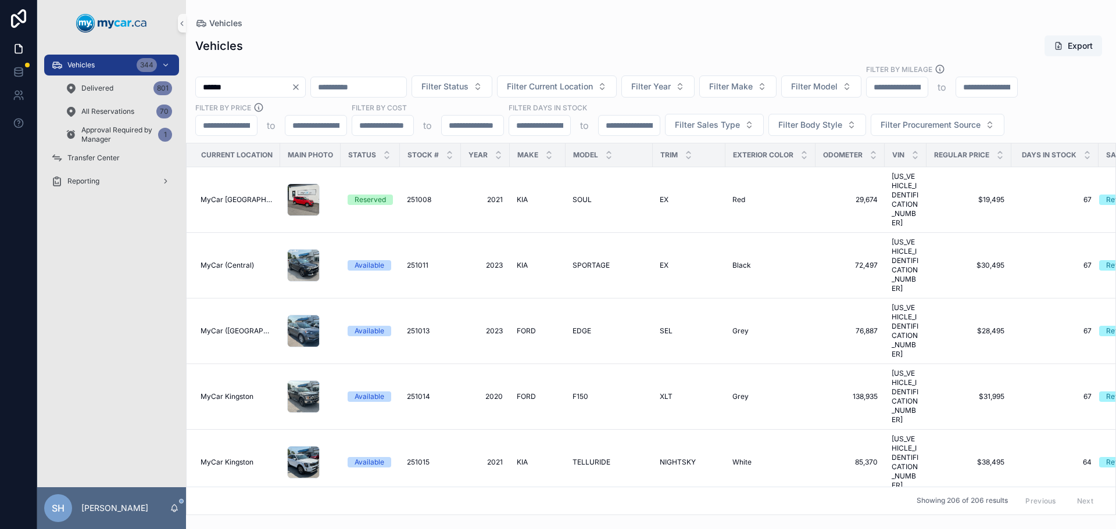
type input "******"
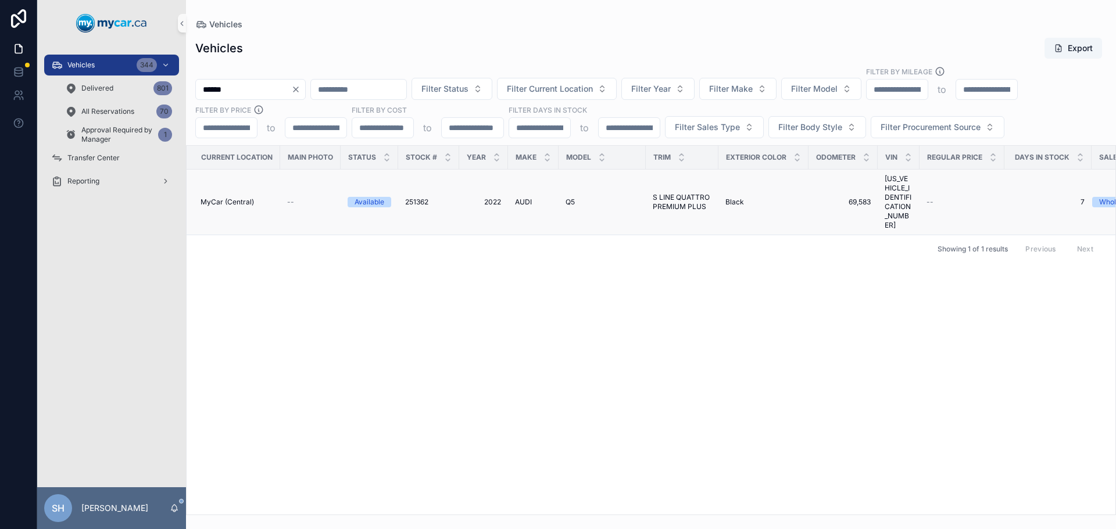
click at [425, 198] on span "251362" at bounding box center [416, 202] width 23 height 9
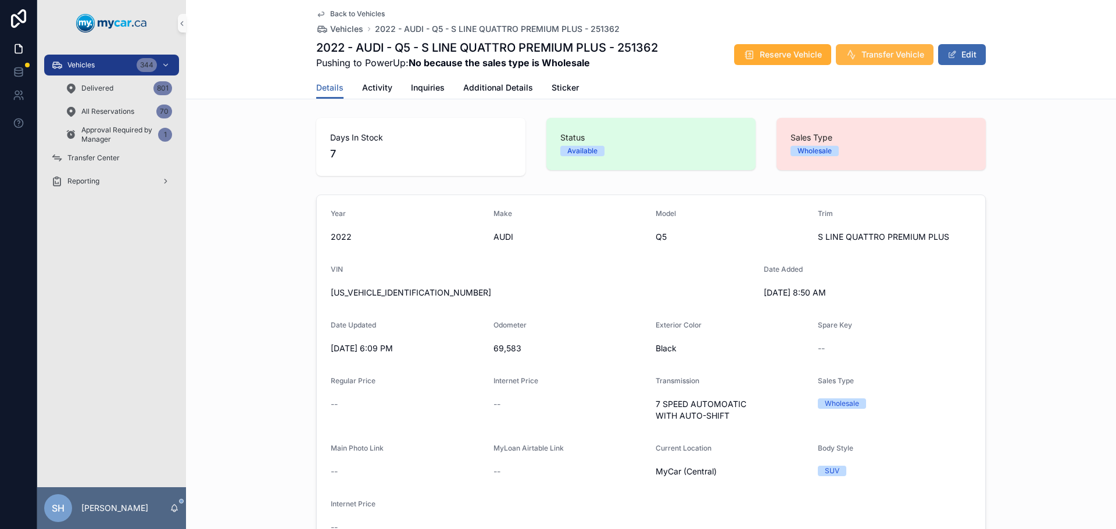
click at [902, 49] on span "Transfer Vehicle" at bounding box center [892, 55] width 63 height 12
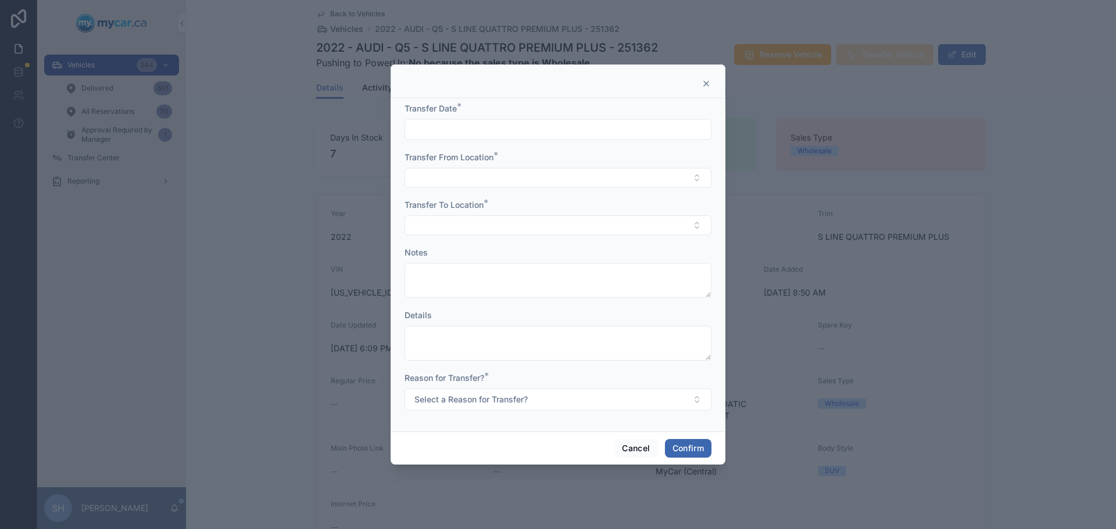
click at [468, 130] on input "text" at bounding box center [558, 129] width 306 height 16
click at [558, 151] on button "Today" at bounding box center [558, 158] width 46 height 21
type input "*********"
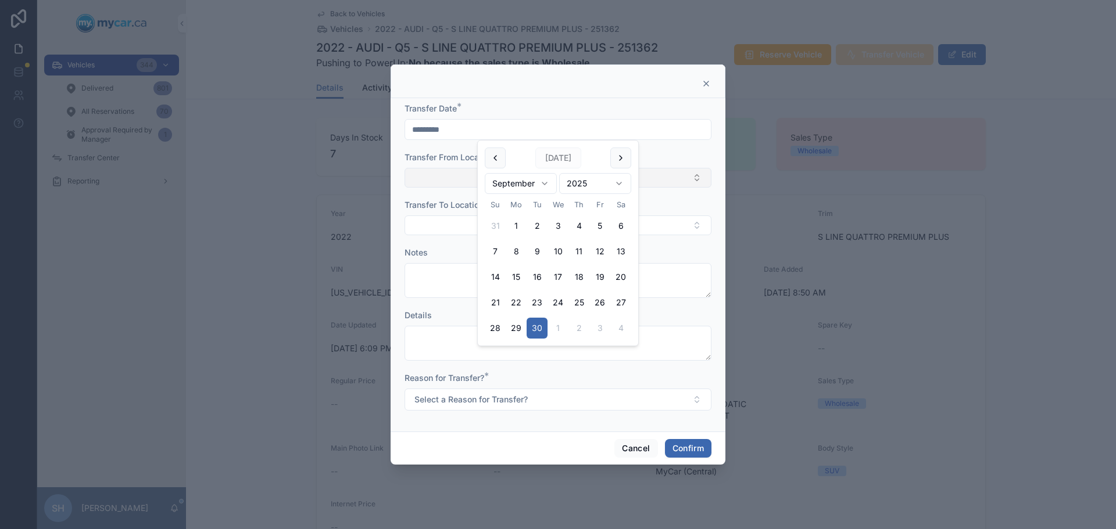
click at [457, 174] on button "Select Button" at bounding box center [557, 178] width 307 height 20
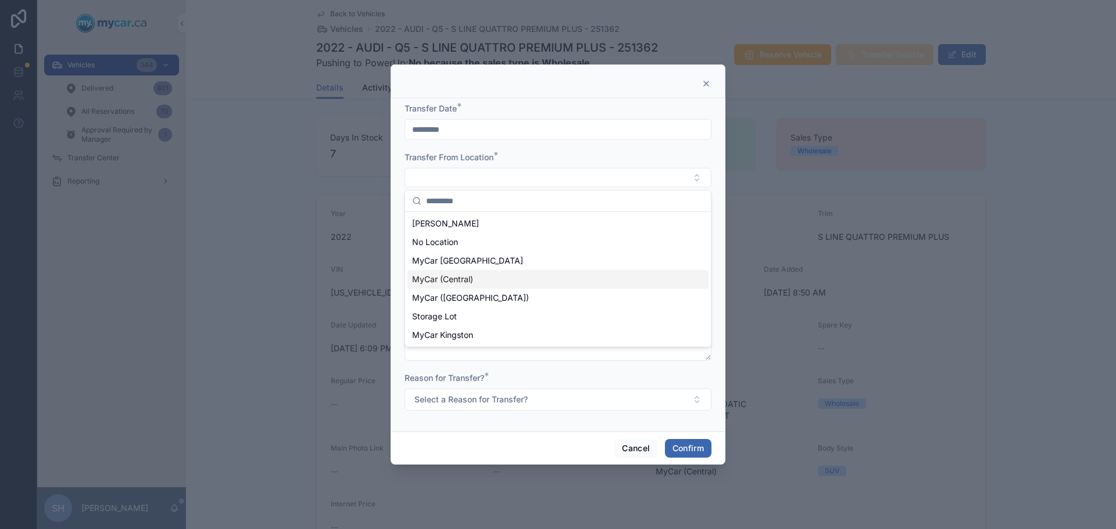
click at [474, 279] on div "MyCar (Central)" at bounding box center [557, 279] width 301 height 19
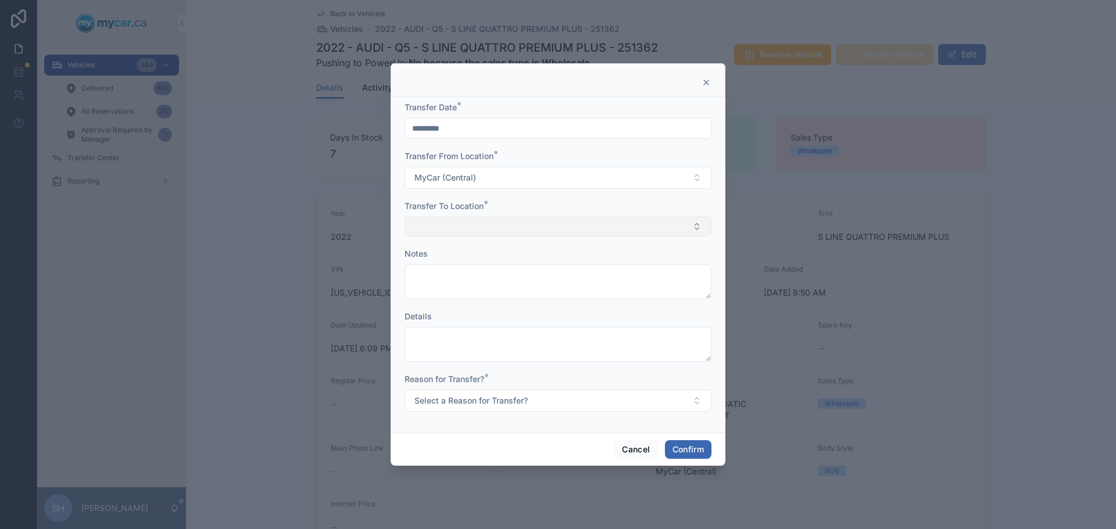
click at [458, 225] on button "Select Button" at bounding box center [557, 227] width 307 height 20
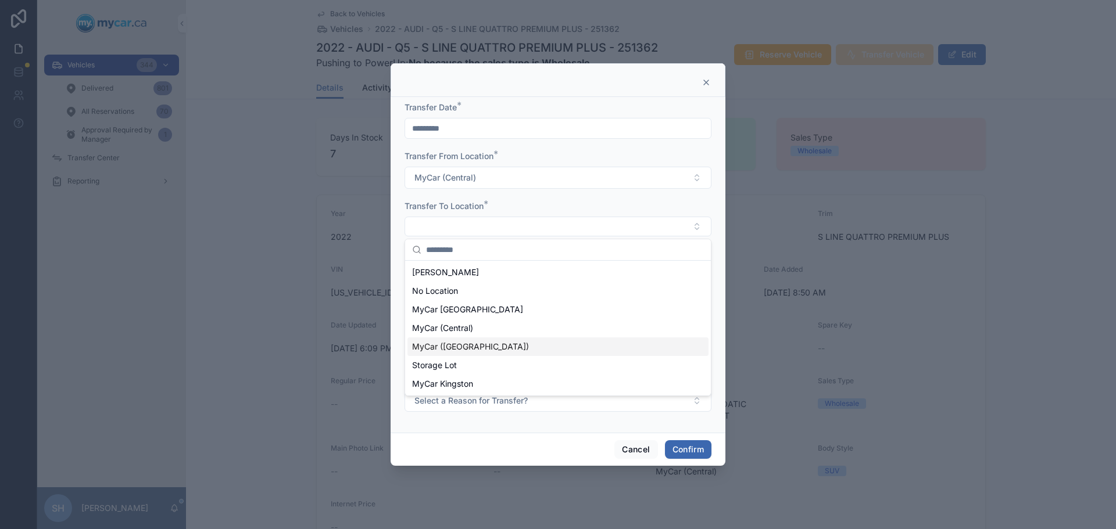
click at [457, 347] on span "MyCar ([GEOGRAPHIC_DATA])" at bounding box center [470, 347] width 117 height 12
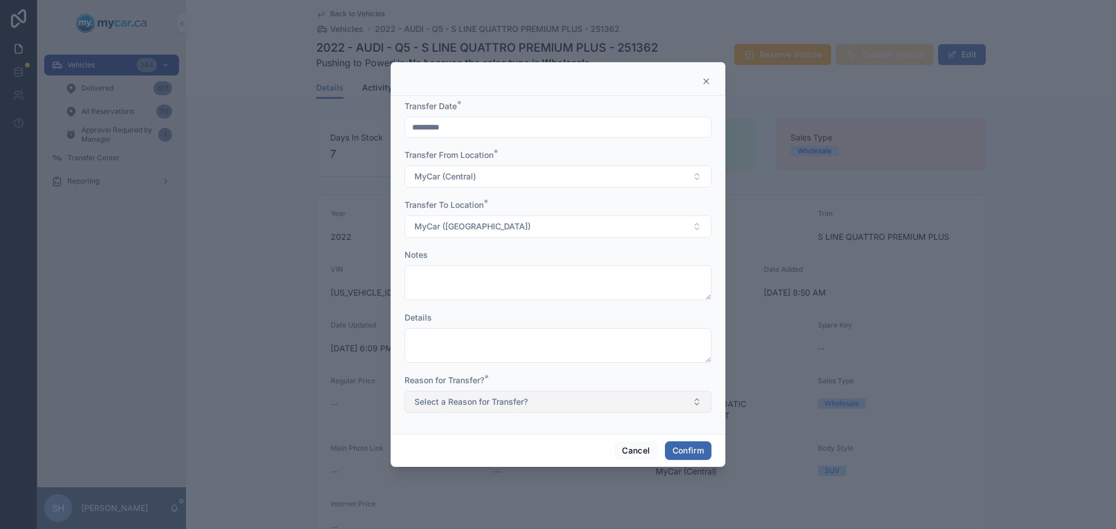
click at [474, 400] on span "Select a Reason for Transfer?" at bounding box center [470, 402] width 113 height 12
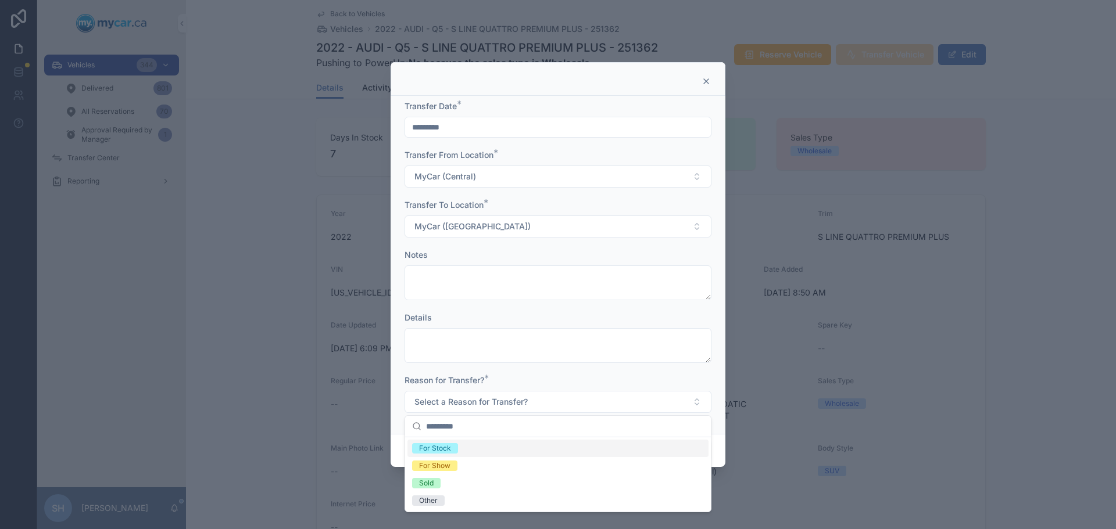
click at [450, 449] on div "For Stock" at bounding box center [435, 448] width 32 height 10
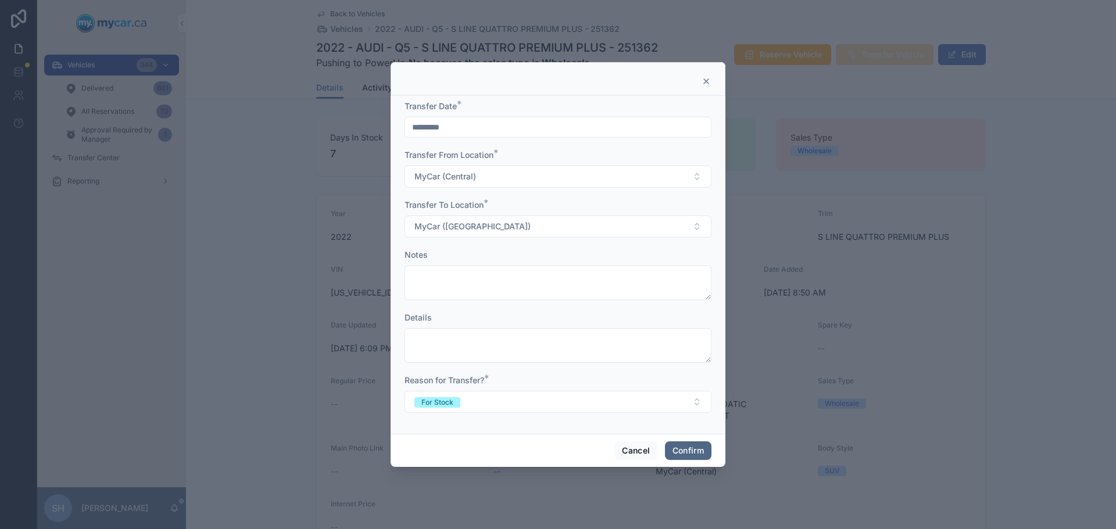
click at [702, 450] on button "Confirm" at bounding box center [688, 451] width 46 height 19
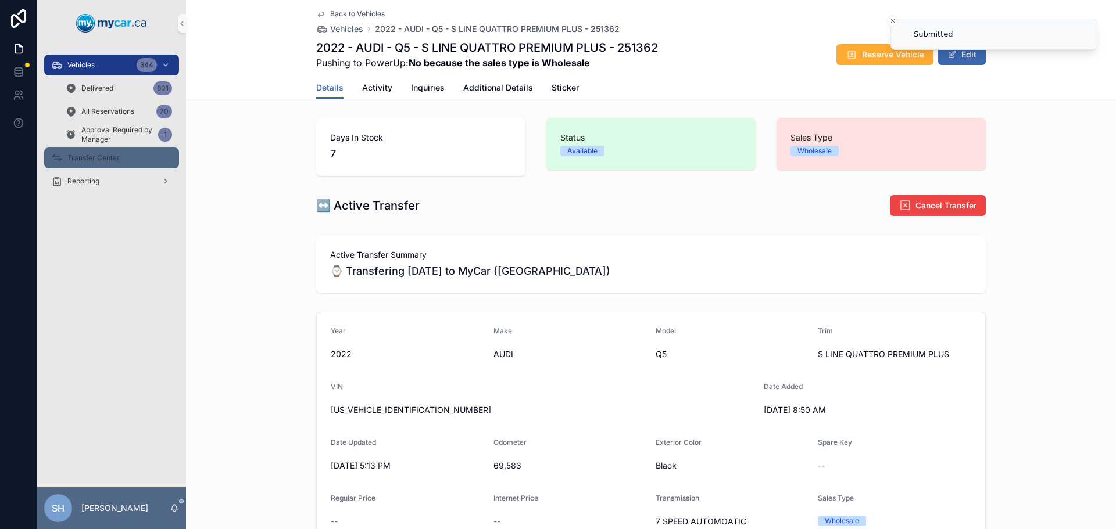
click at [105, 155] on span "Transfer Center" at bounding box center [93, 157] width 52 height 9
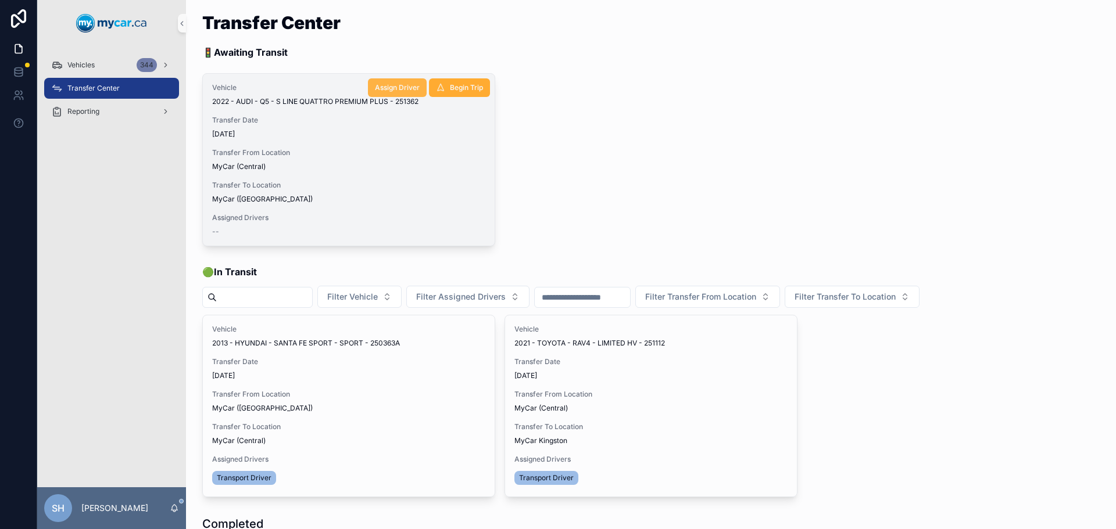
click at [389, 83] on button "Assign Driver" at bounding box center [397, 87] width 59 height 19
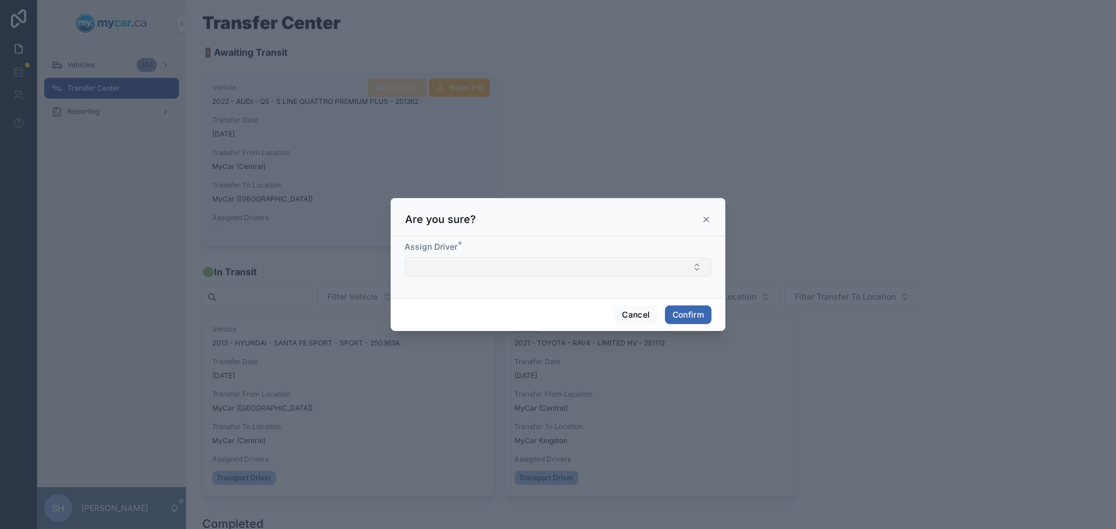
click at [449, 260] on button "Select Button" at bounding box center [557, 267] width 307 height 20
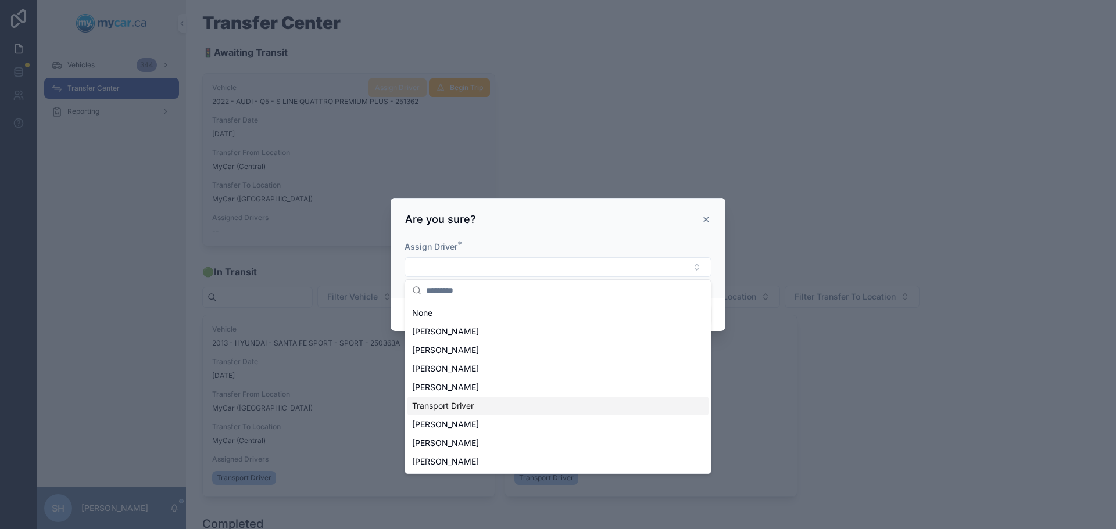
click at [463, 411] on span "Transport Driver" at bounding box center [443, 406] width 62 height 12
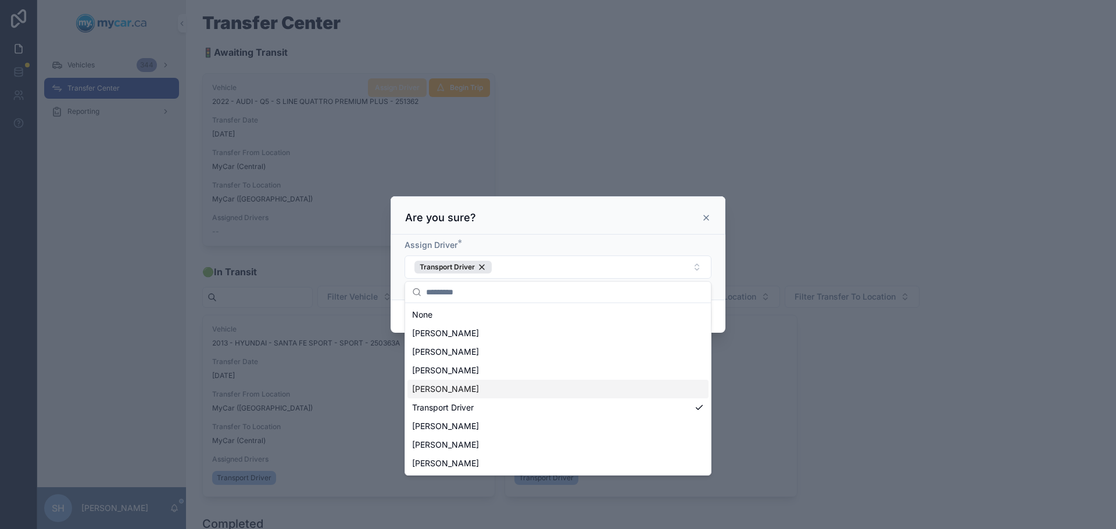
click at [304, 280] on div at bounding box center [558, 264] width 1116 height 529
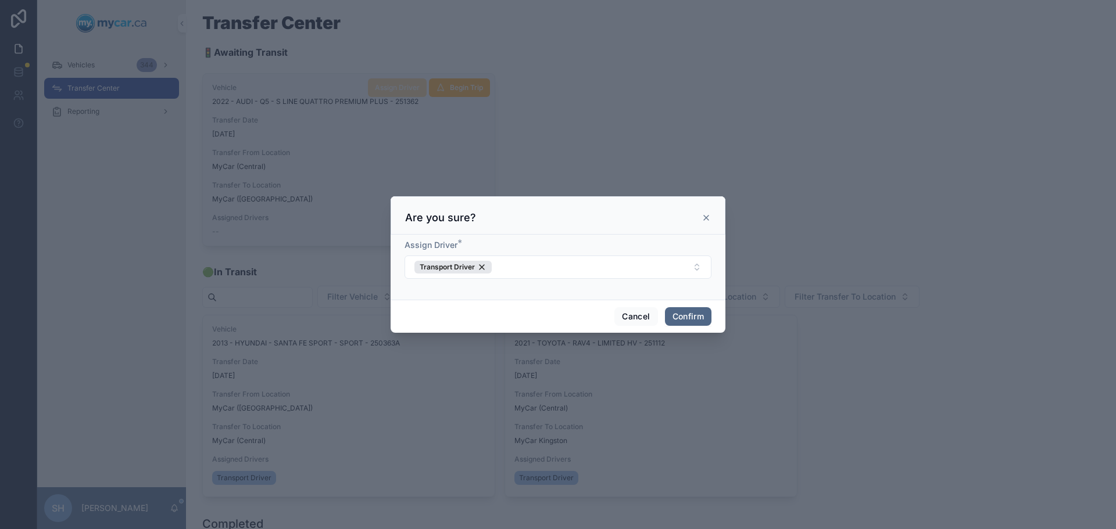
click at [682, 320] on button "Confirm" at bounding box center [688, 316] width 46 height 19
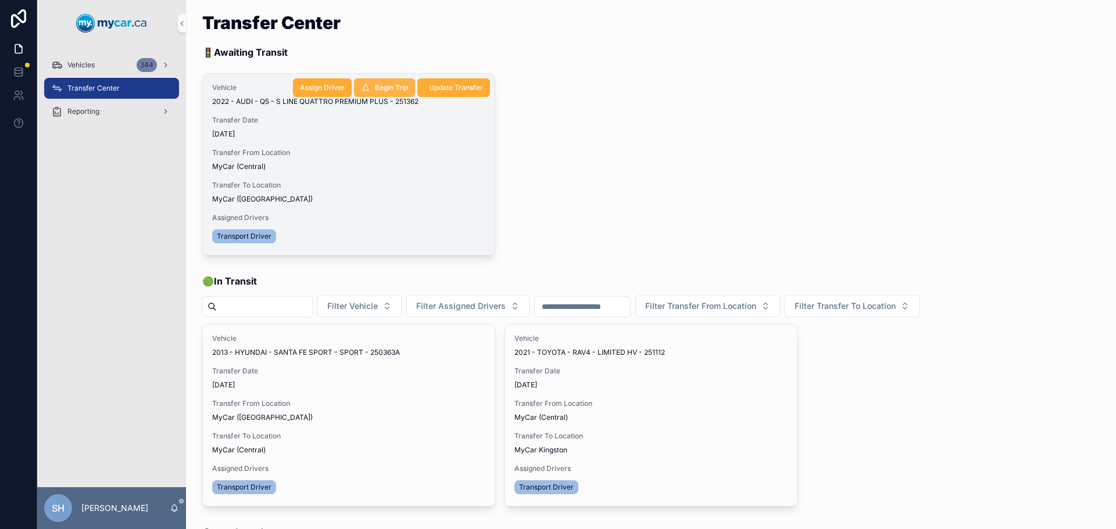
click at [385, 88] on span "Begin Trip" at bounding box center [391, 87] width 33 height 9
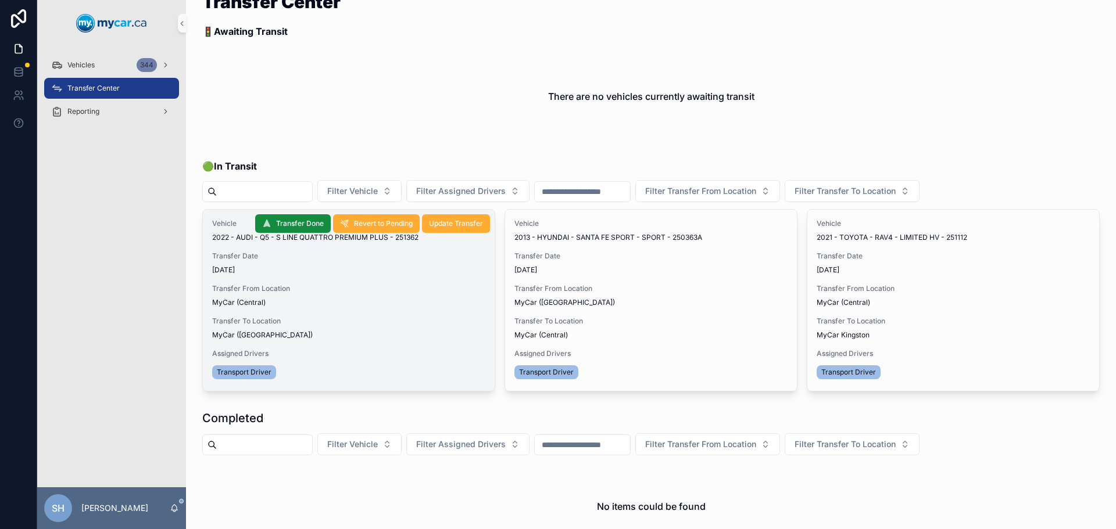
scroll to position [58, 0]
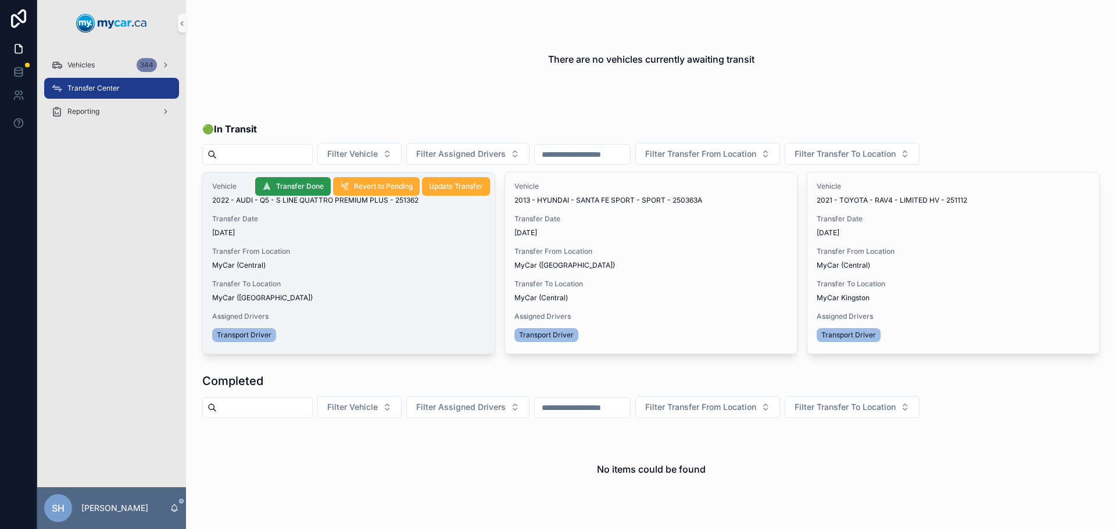
click at [292, 184] on span "Transfer Done" at bounding box center [300, 186] width 48 height 9
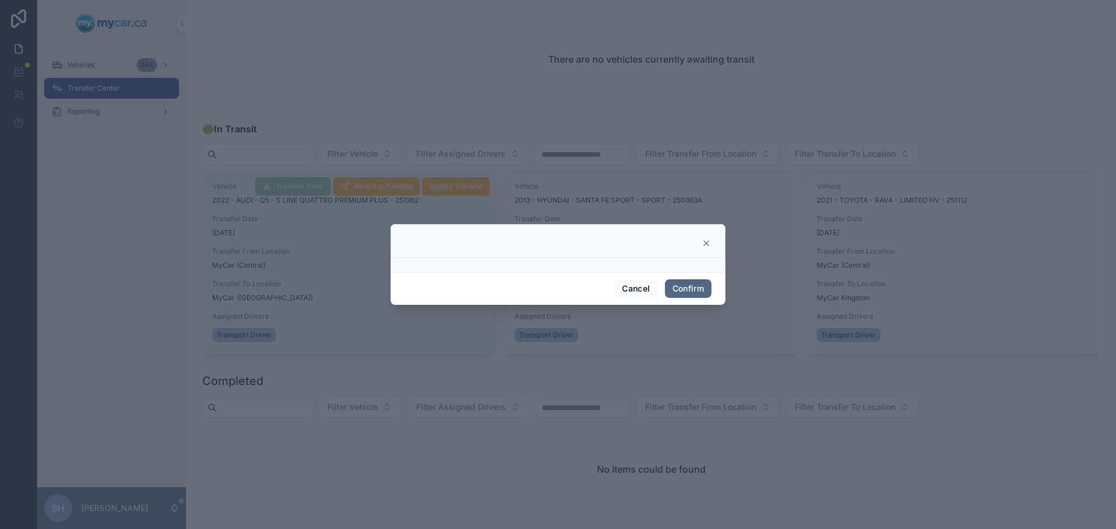
click at [682, 289] on button "Confirm" at bounding box center [688, 288] width 46 height 19
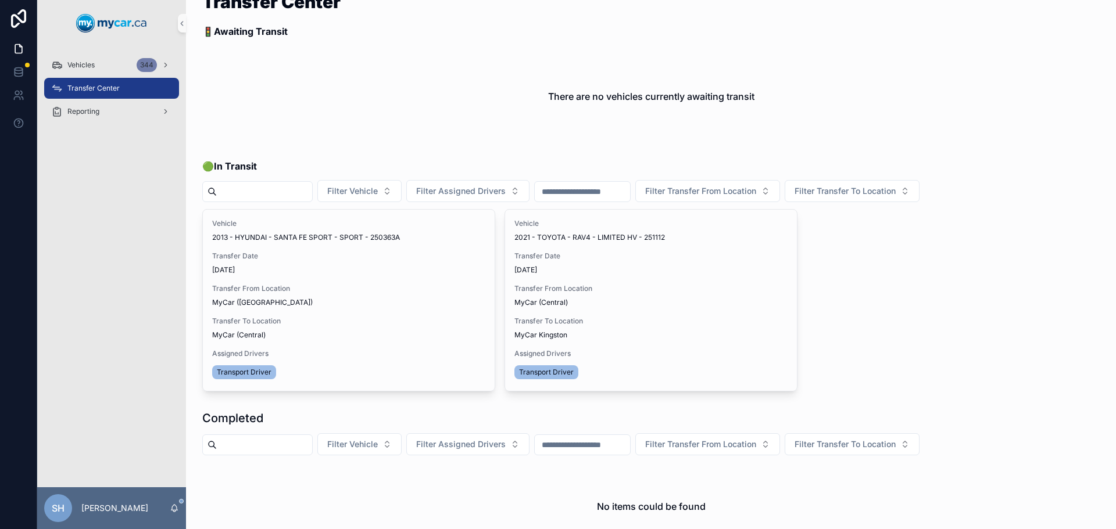
scroll to position [0, 0]
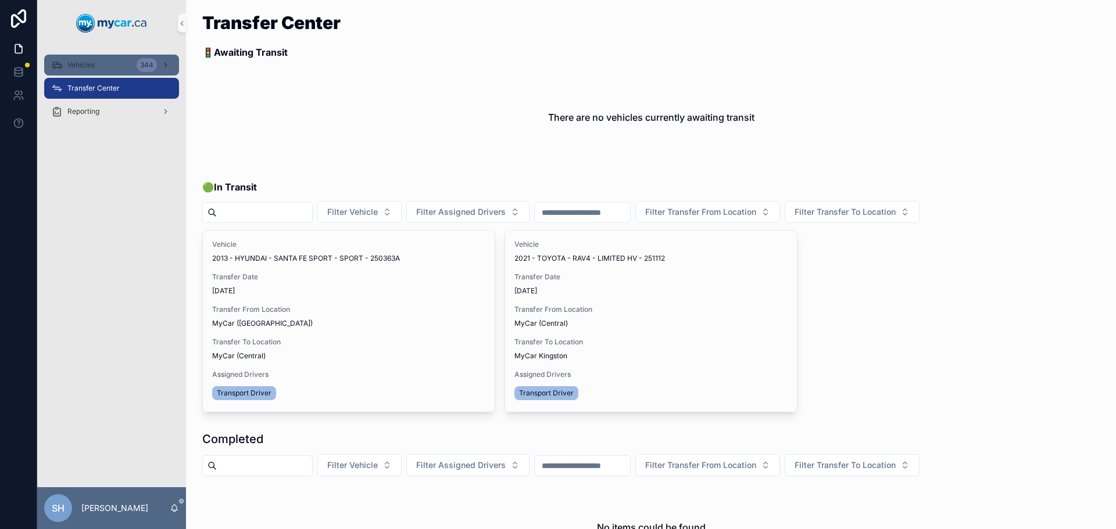
click at [86, 67] on span "Vehicles" at bounding box center [80, 64] width 27 height 9
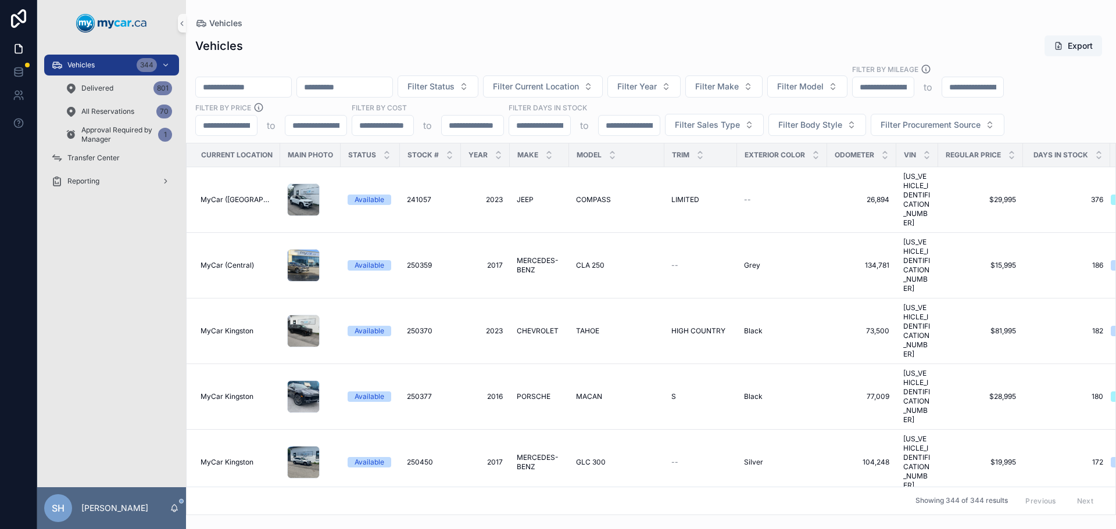
click at [236, 91] on input "scrollable content" at bounding box center [243, 87] width 95 height 16
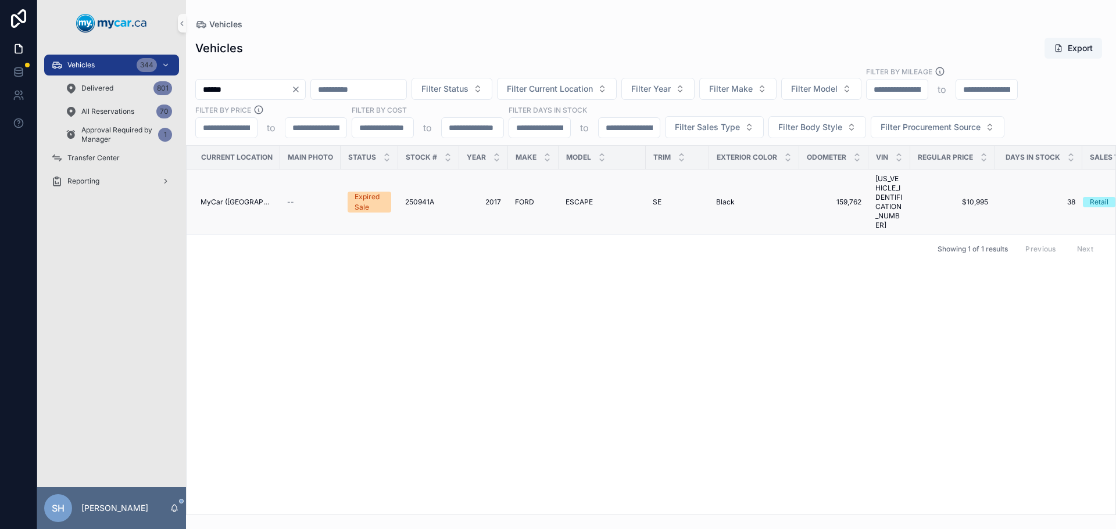
type input "******"
click at [530, 198] on span "FORD" at bounding box center [524, 202] width 19 height 9
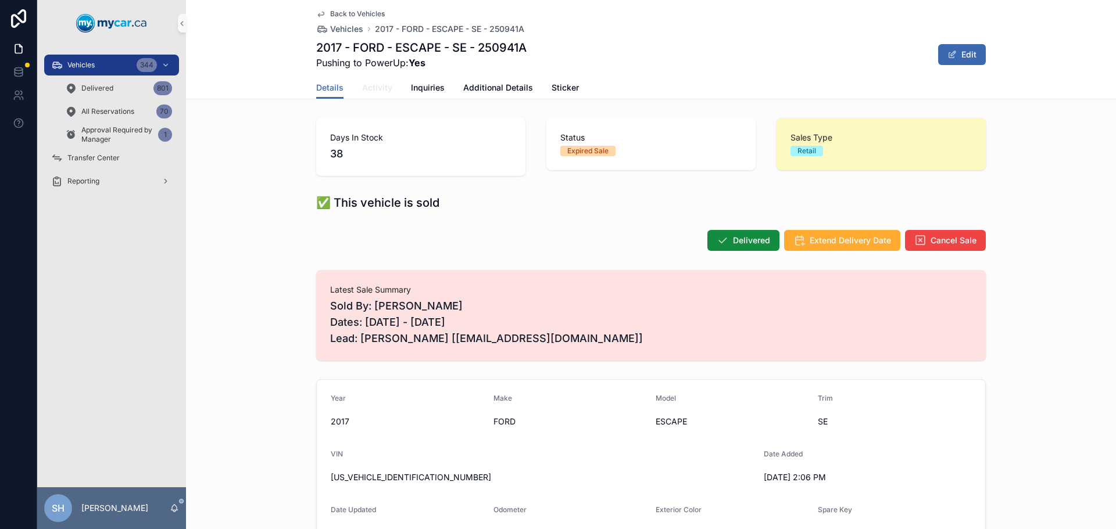
click at [362, 89] on span "Activity" at bounding box center [377, 88] width 30 height 12
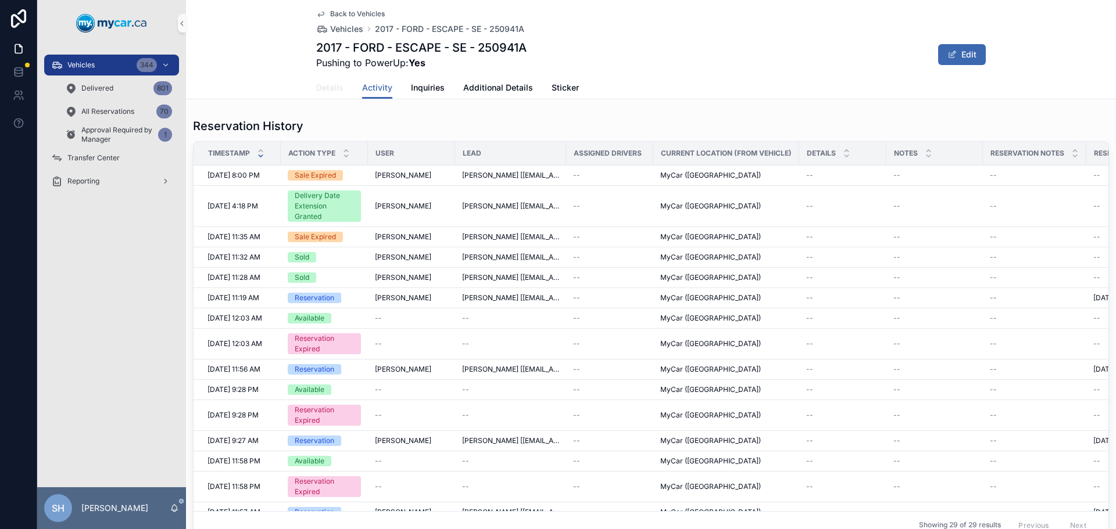
click at [335, 90] on span "Details" at bounding box center [329, 88] width 27 height 12
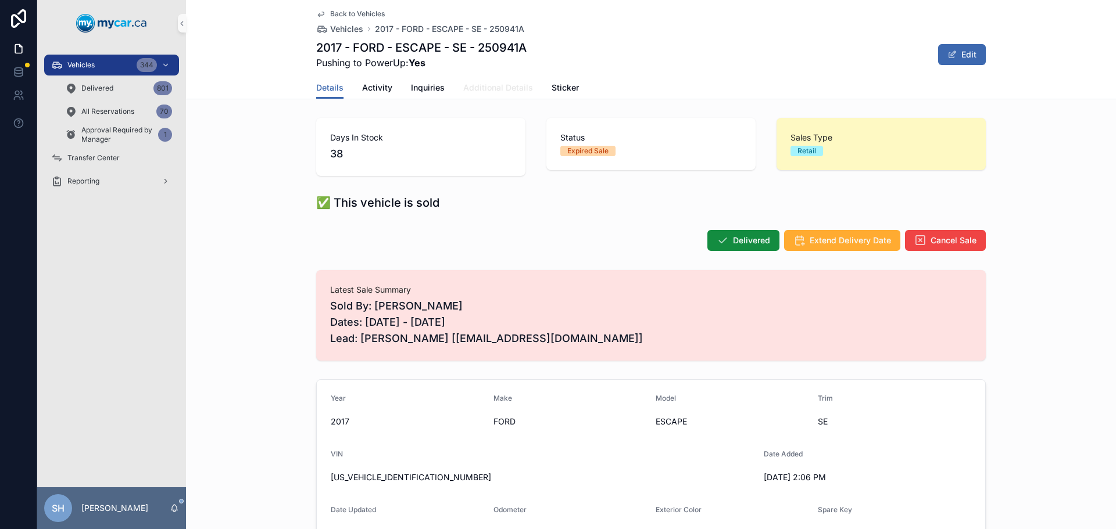
click at [495, 88] on span "Additional Details" at bounding box center [498, 88] width 70 height 12
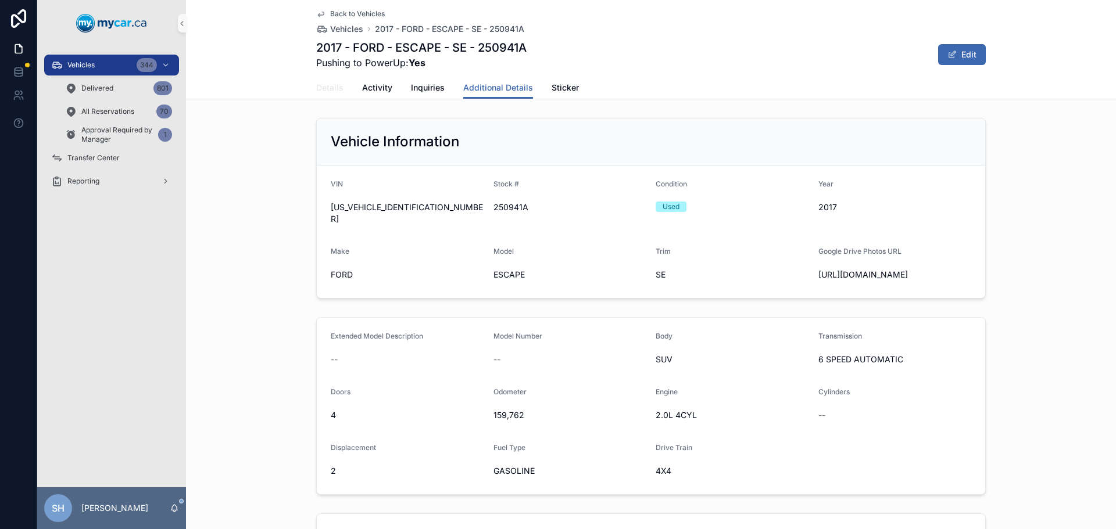
click at [321, 81] on link "Details" at bounding box center [329, 88] width 27 height 23
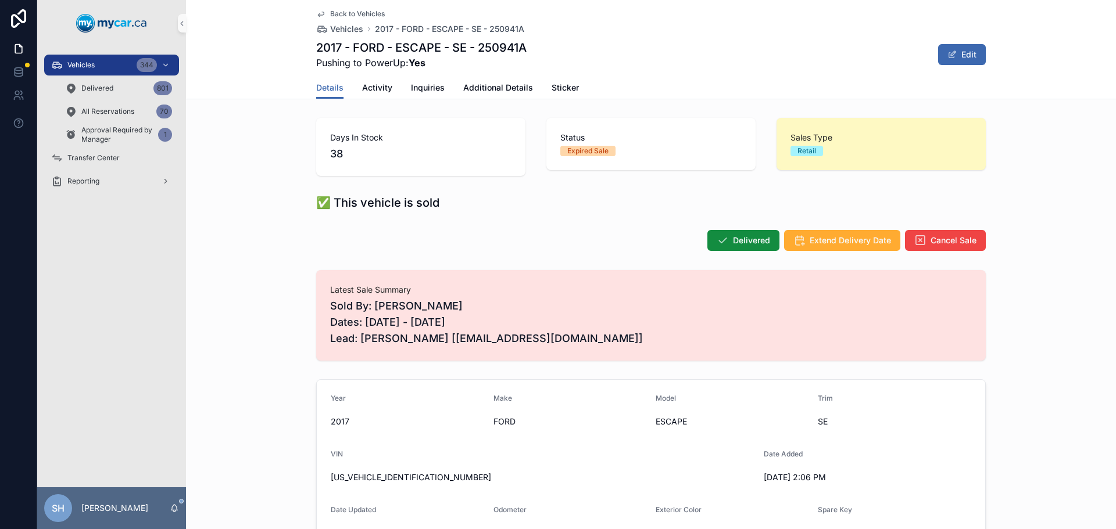
click at [231, 242] on div "Delivered Extend Delivery Date Cancel Sale" at bounding box center [651, 240] width 930 height 31
click at [85, 66] on span "Vehicles" at bounding box center [80, 64] width 27 height 9
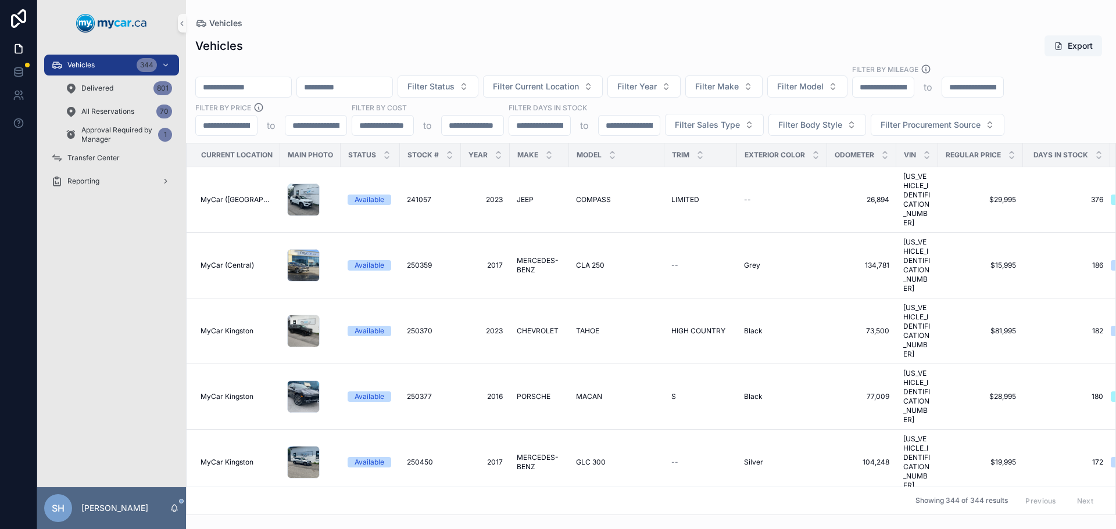
click at [244, 92] on input "scrollable content" at bounding box center [243, 87] width 95 height 16
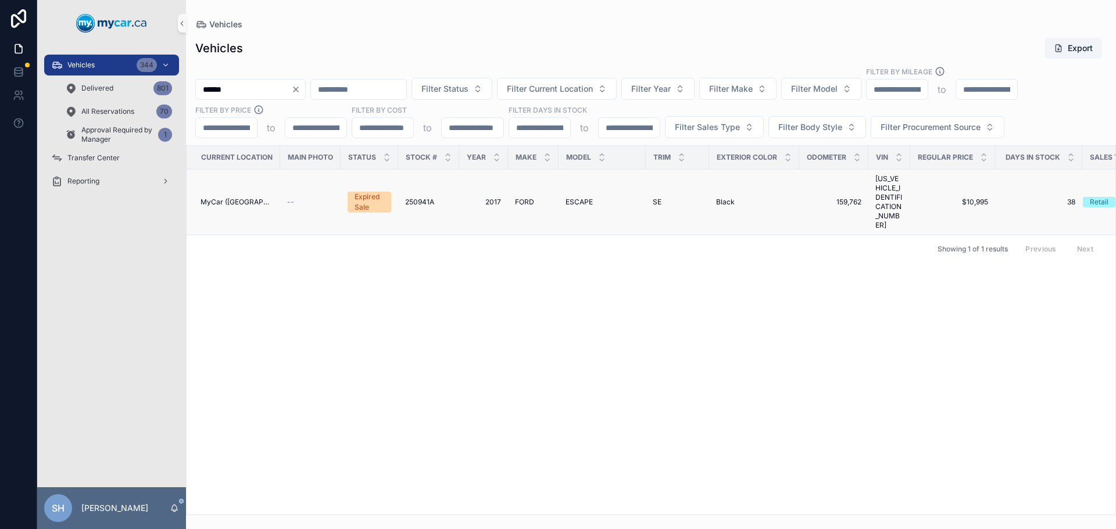
type input "******"
click at [522, 198] on span "FORD" at bounding box center [524, 202] width 19 height 9
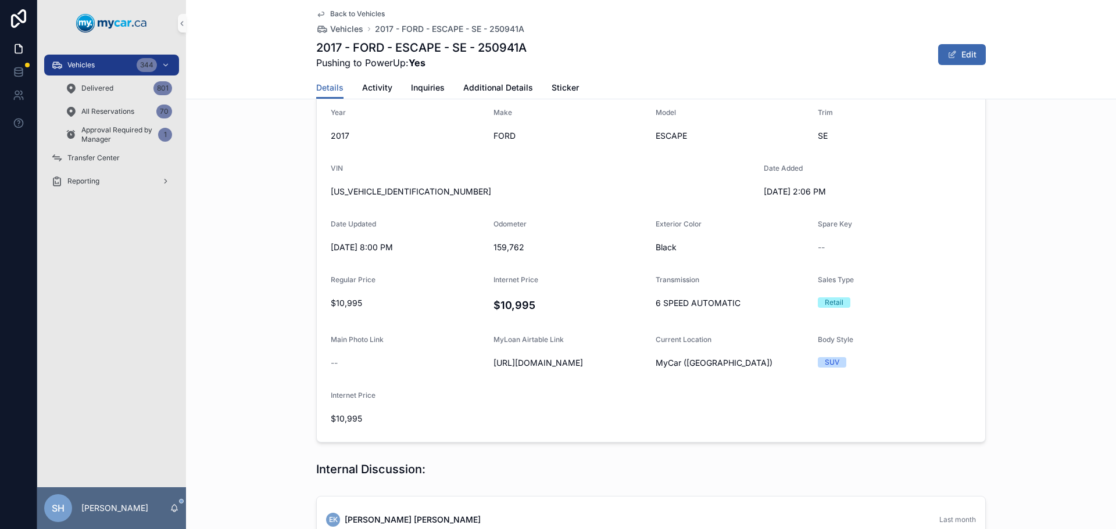
scroll to position [291, 0]
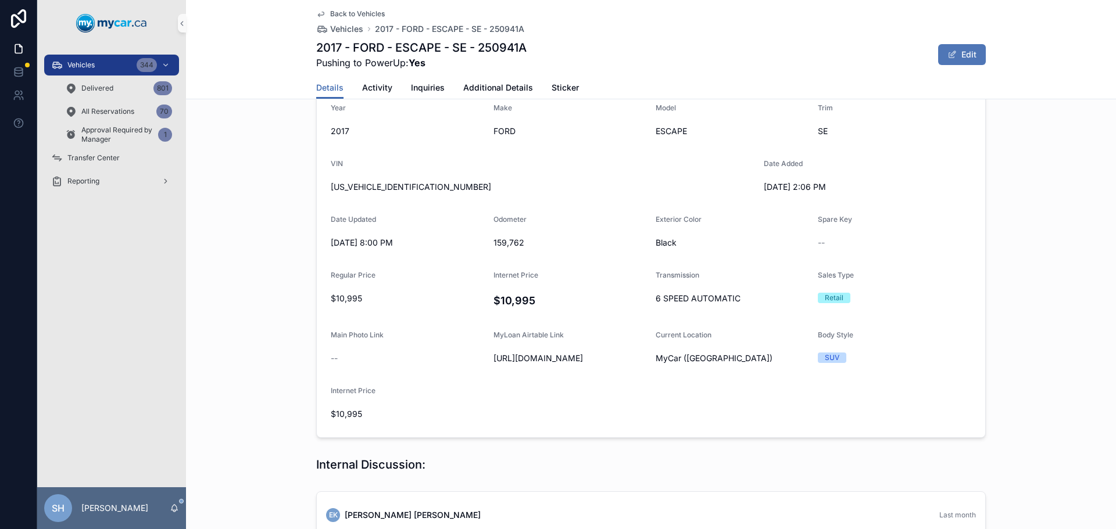
click at [958, 47] on button "Edit" at bounding box center [962, 54] width 48 height 21
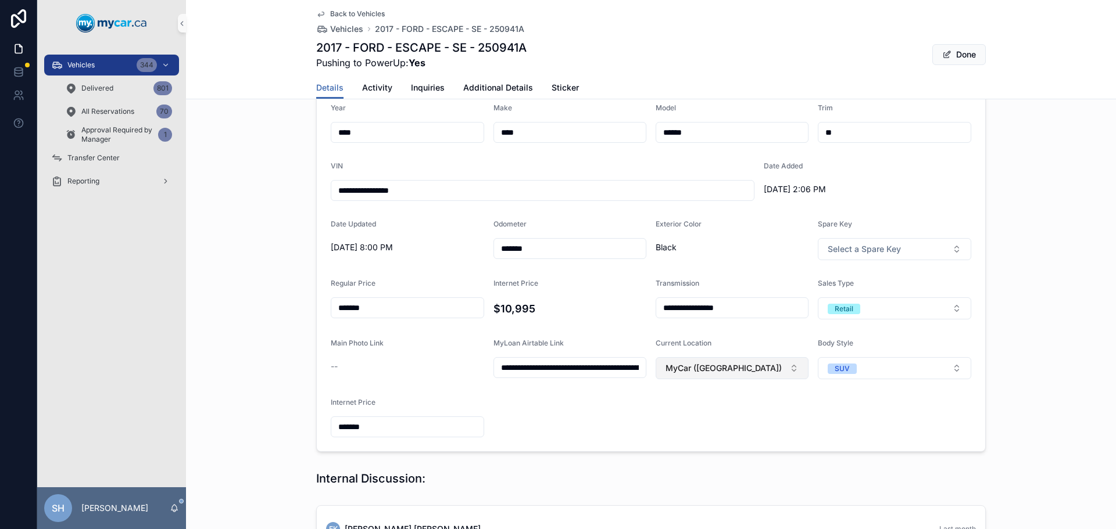
click at [785, 369] on button "MyCar ([GEOGRAPHIC_DATA])" at bounding box center [731, 368] width 153 height 22
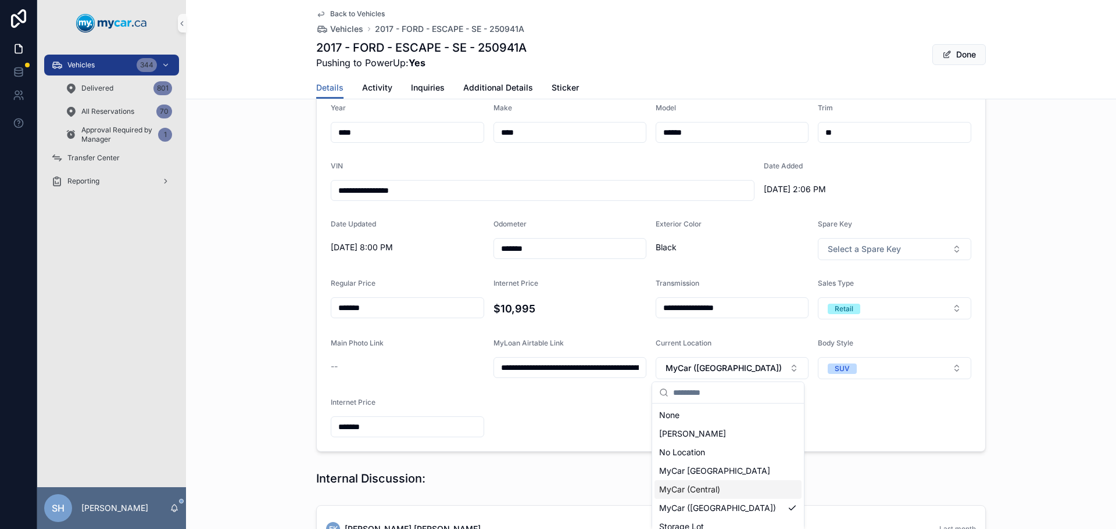
click at [715, 492] on span "MyCar (Central)" at bounding box center [689, 490] width 61 height 12
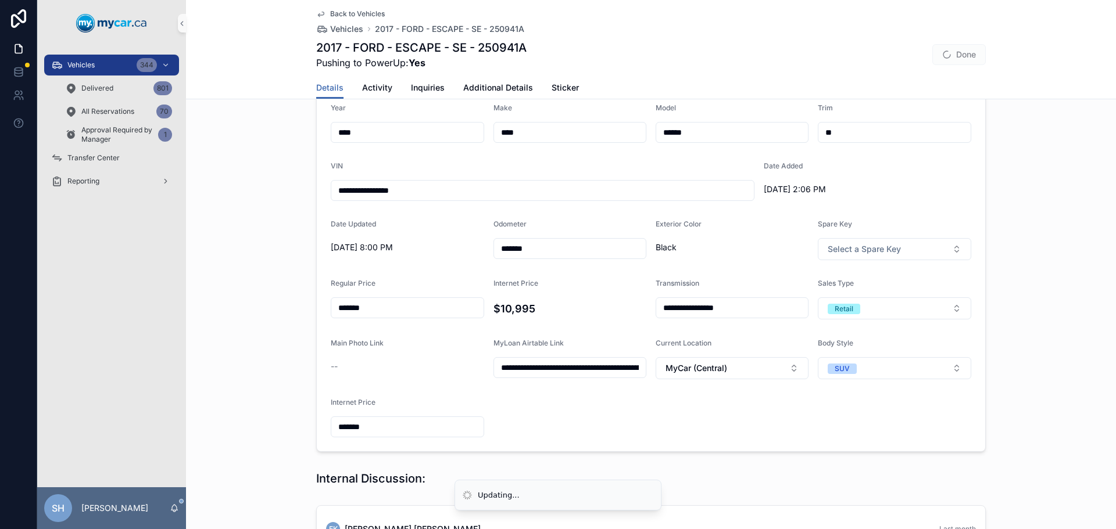
click at [1014, 242] on div "**********" at bounding box center [651, 270] width 930 height 372
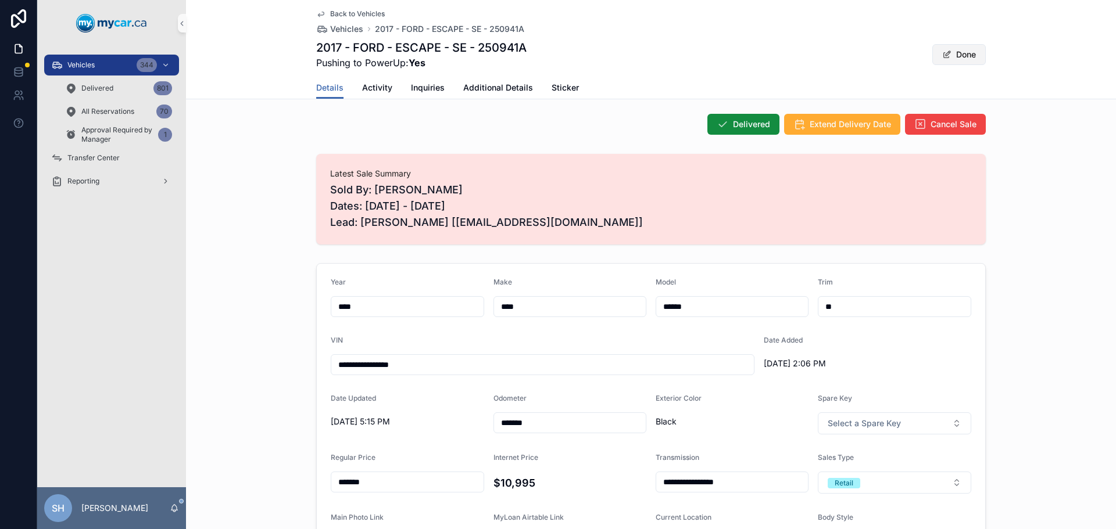
click at [955, 55] on button "Done" at bounding box center [958, 54] width 53 height 21
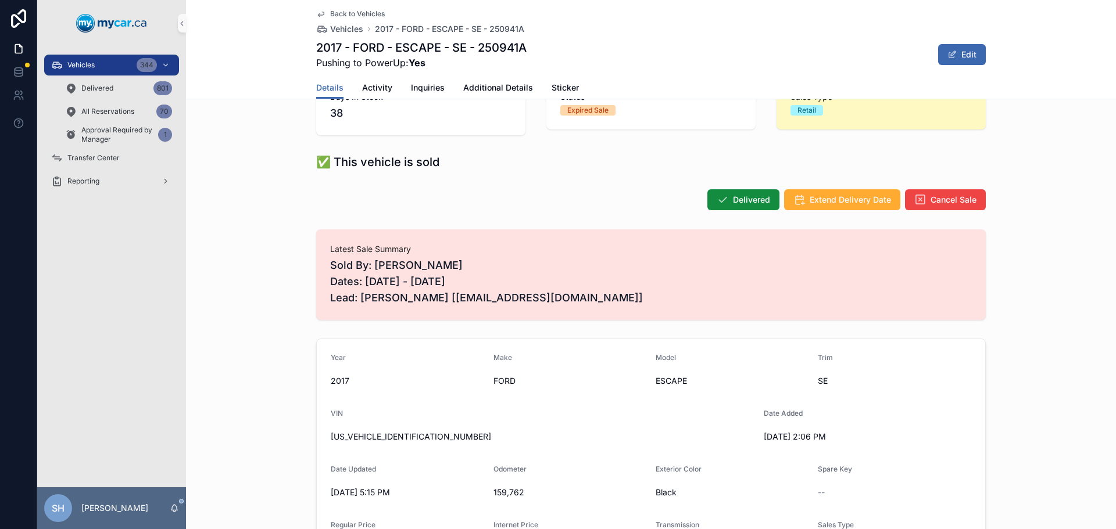
scroll to position [0, 0]
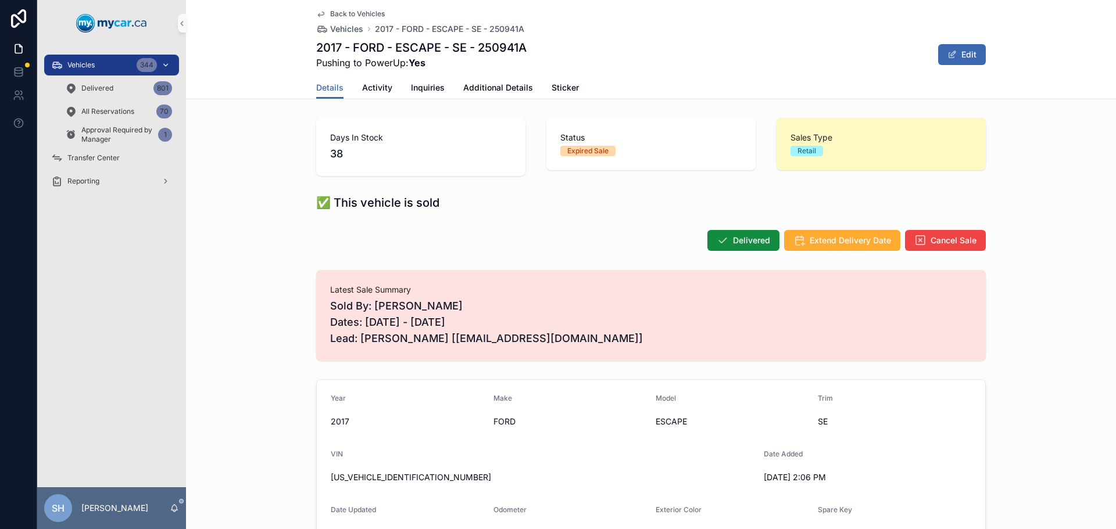
click at [118, 61] on div "Vehicles 344" at bounding box center [111, 65] width 121 height 19
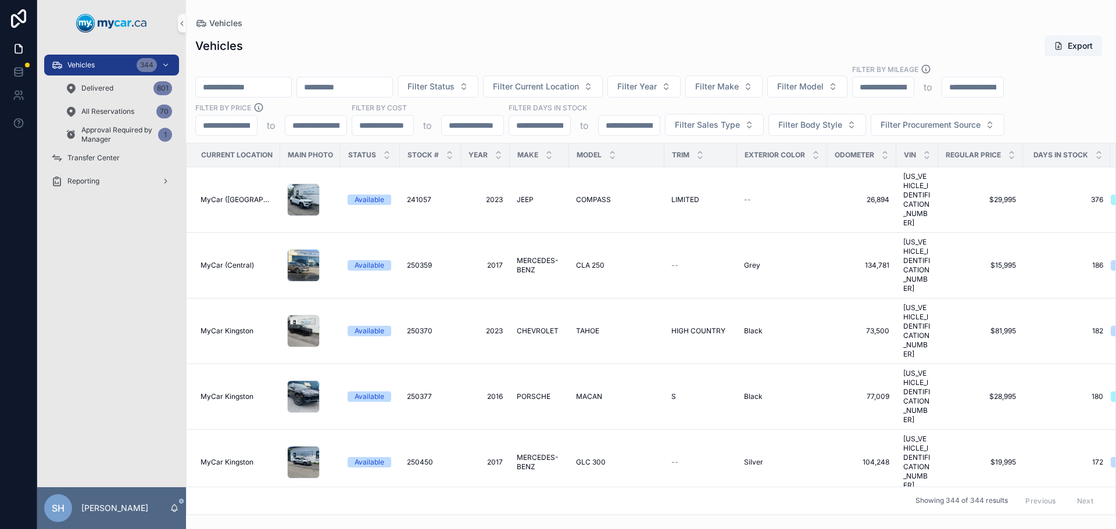
click at [248, 94] on input "scrollable content" at bounding box center [243, 87] width 95 height 16
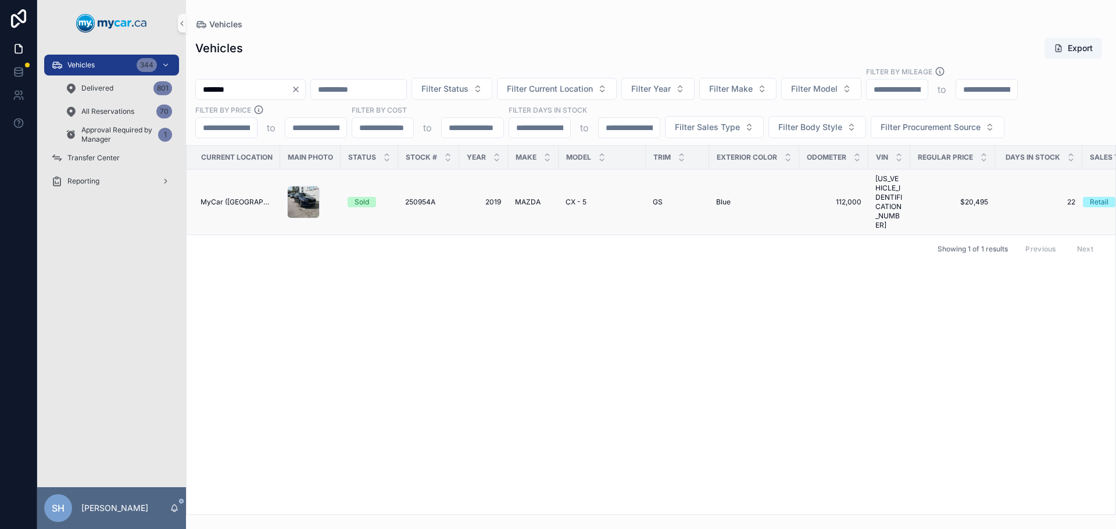
type input "*******"
click at [422, 198] on span "250954A" at bounding box center [420, 202] width 30 height 9
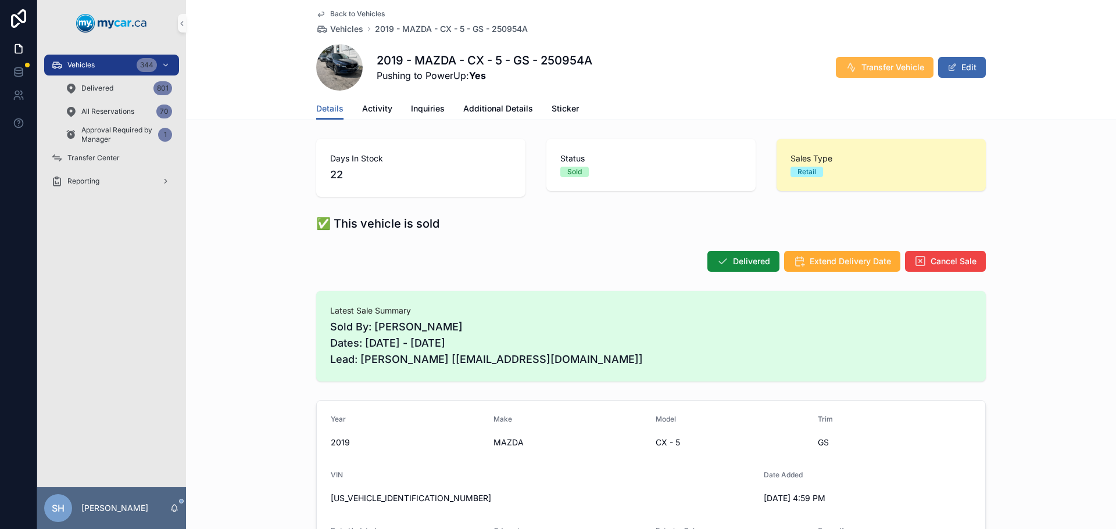
click at [873, 61] on button "Transfer Vehicle" at bounding box center [885, 67] width 98 height 21
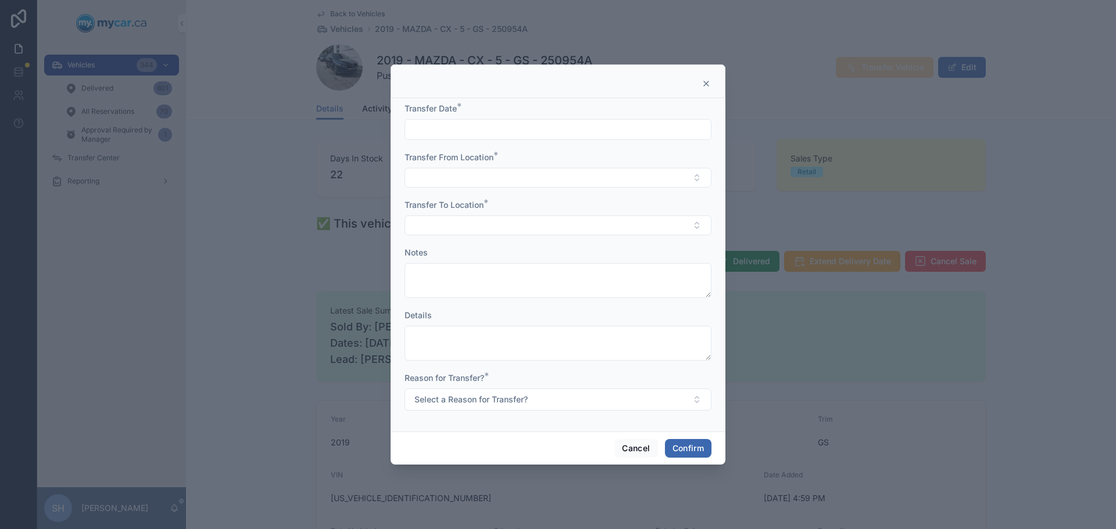
click at [460, 120] on div at bounding box center [557, 129] width 307 height 21
click at [463, 127] on input "text" at bounding box center [558, 129] width 306 height 16
click at [561, 149] on button "Today" at bounding box center [558, 158] width 46 height 21
type input "*********"
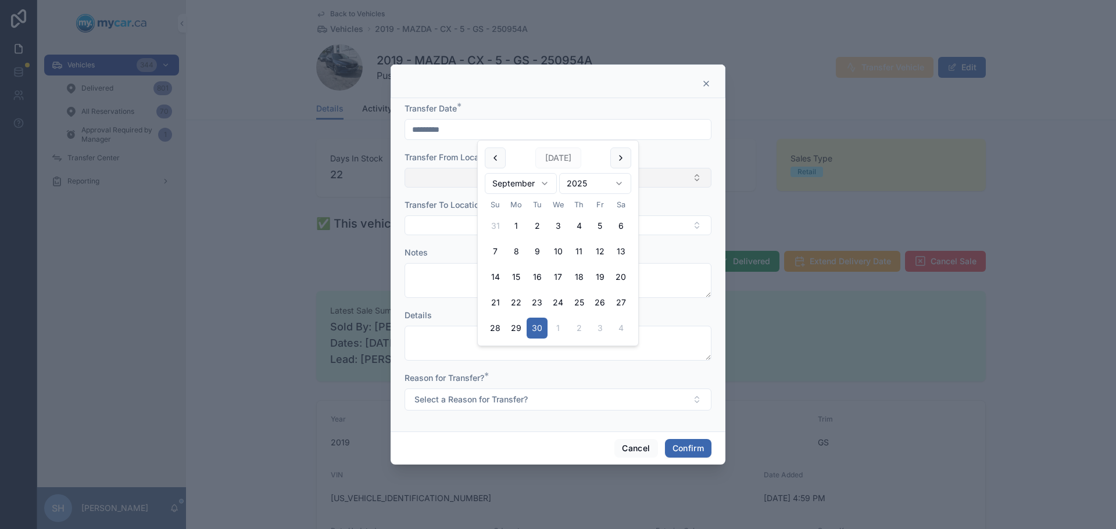
click at [447, 182] on button "Select Button" at bounding box center [557, 178] width 307 height 20
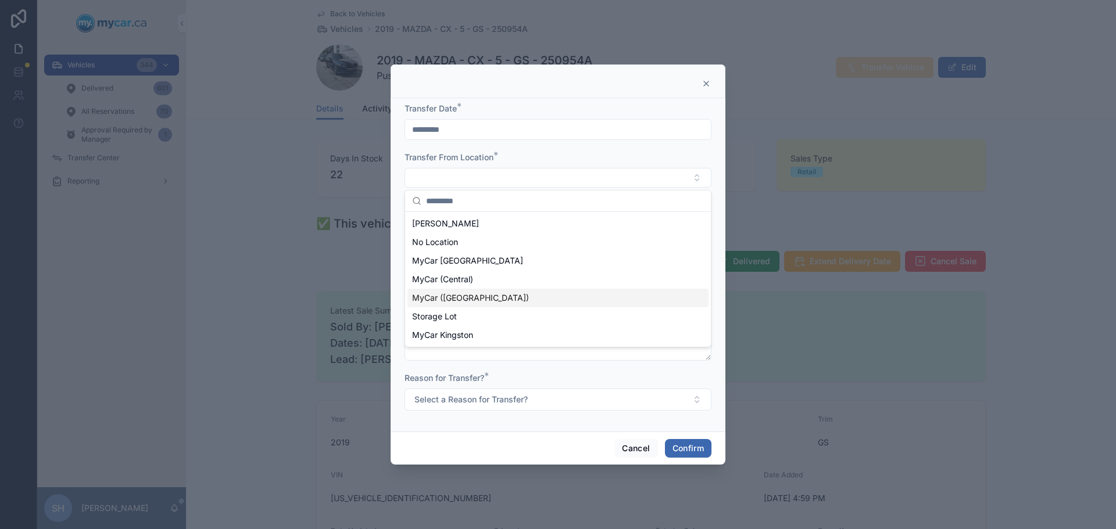
click at [462, 298] on span "MyCar ([GEOGRAPHIC_DATA])" at bounding box center [470, 298] width 117 height 12
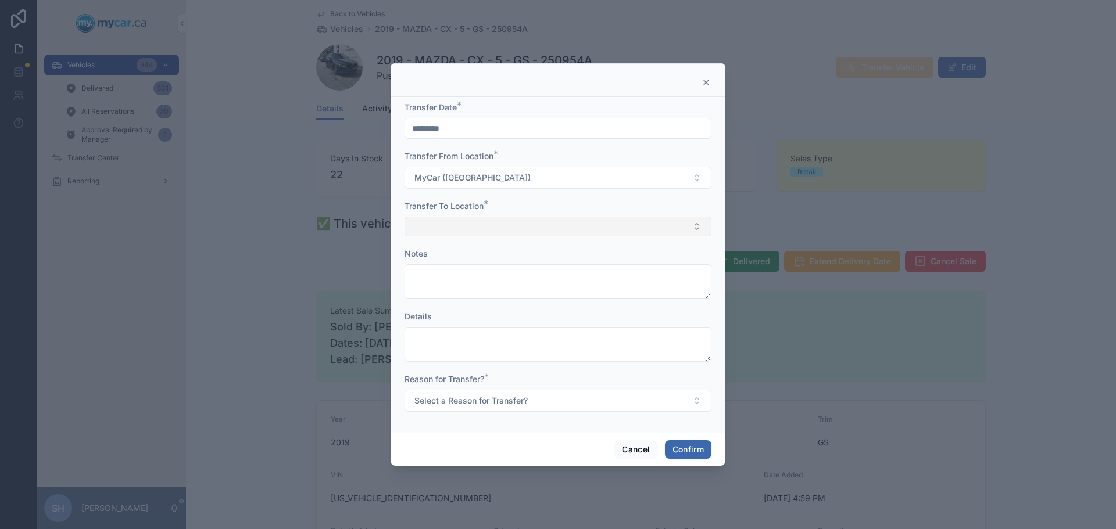
click at [463, 235] on button "Select Button" at bounding box center [557, 227] width 307 height 20
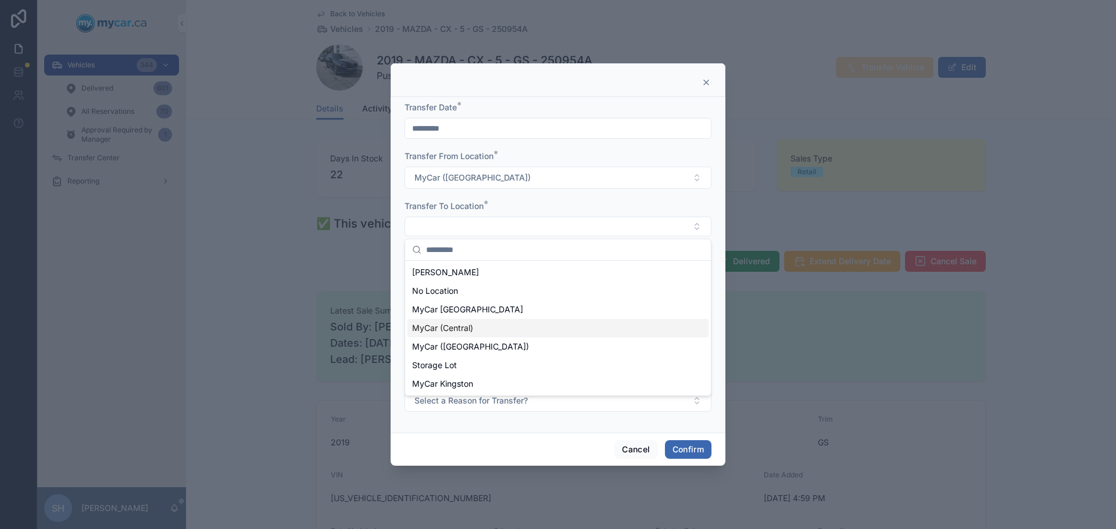
click at [483, 325] on div "MyCar (Central)" at bounding box center [557, 328] width 301 height 19
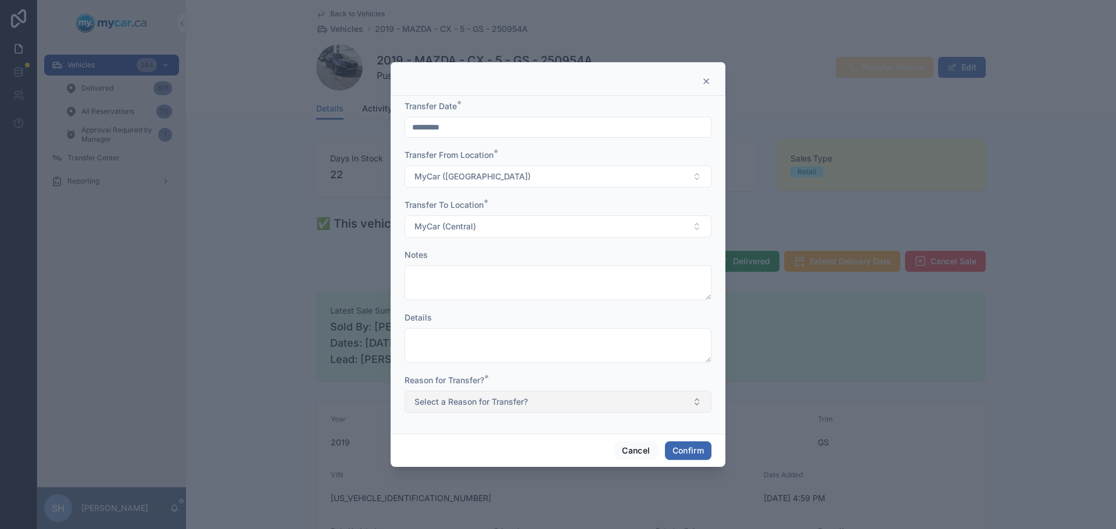
click at [483, 403] on span "Select a Reason for Transfer?" at bounding box center [470, 402] width 113 height 12
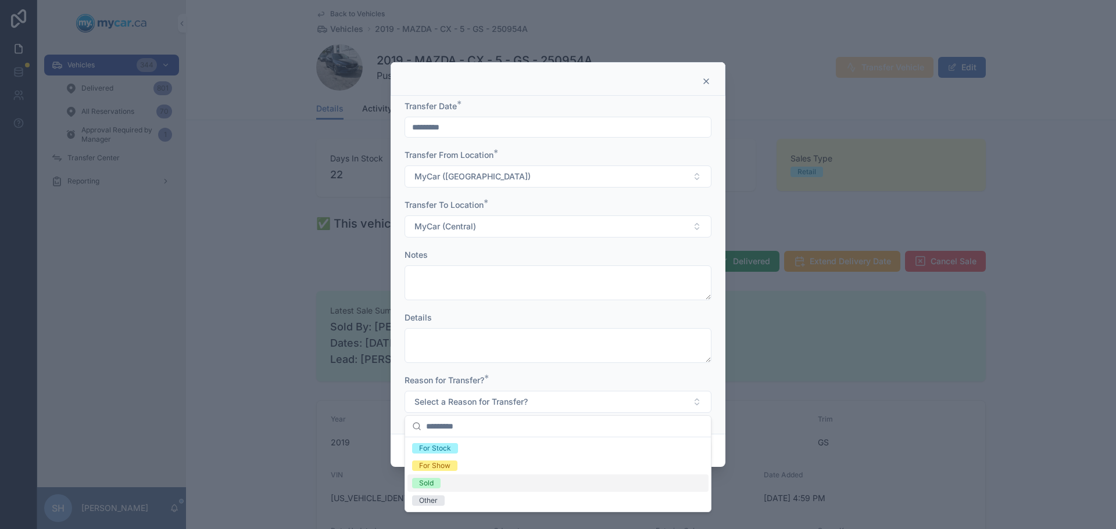
click at [434, 484] on span "Sold" at bounding box center [426, 483] width 28 height 10
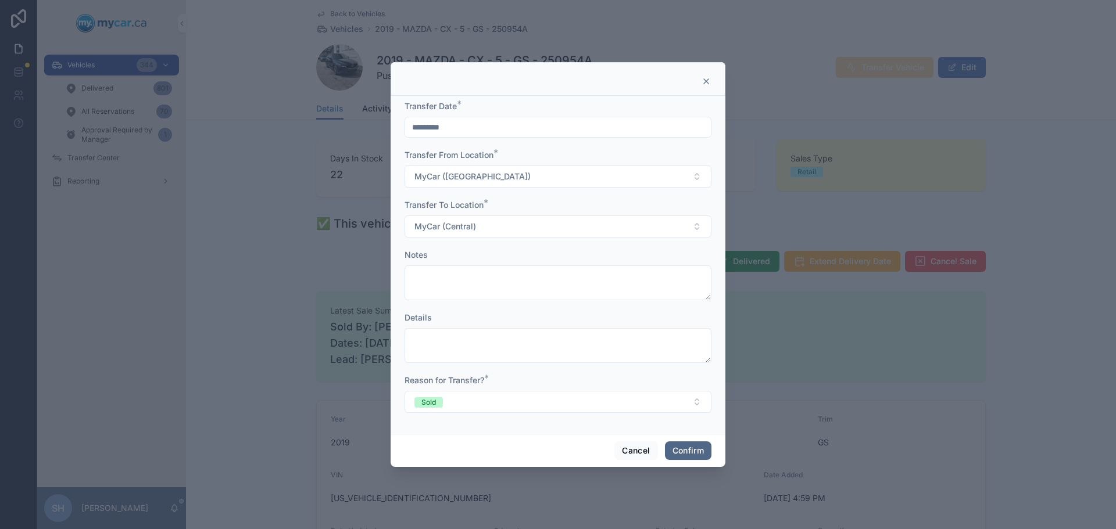
click at [683, 448] on button "Confirm" at bounding box center [688, 451] width 46 height 19
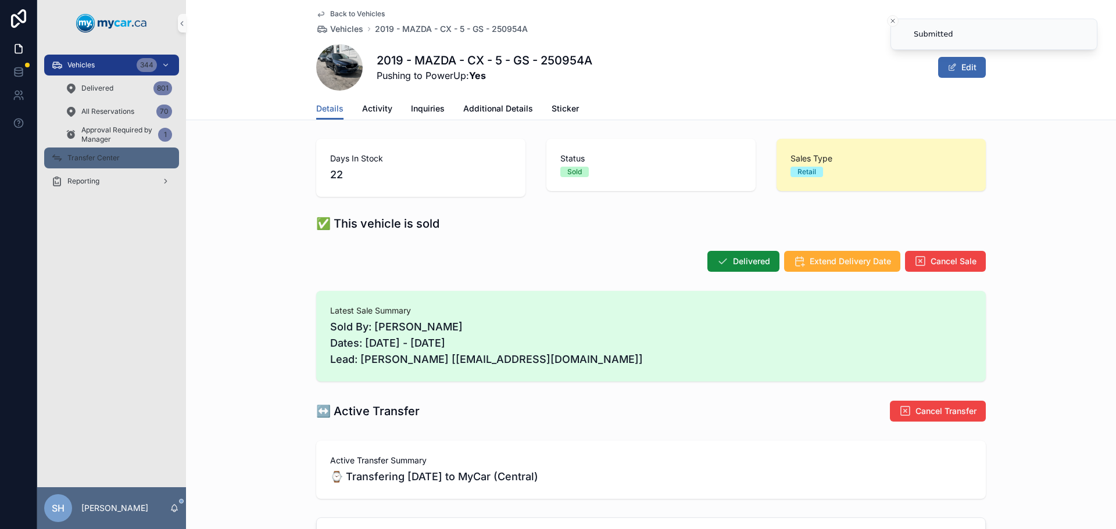
click at [103, 159] on span "Transfer Center" at bounding box center [93, 157] width 52 height 9
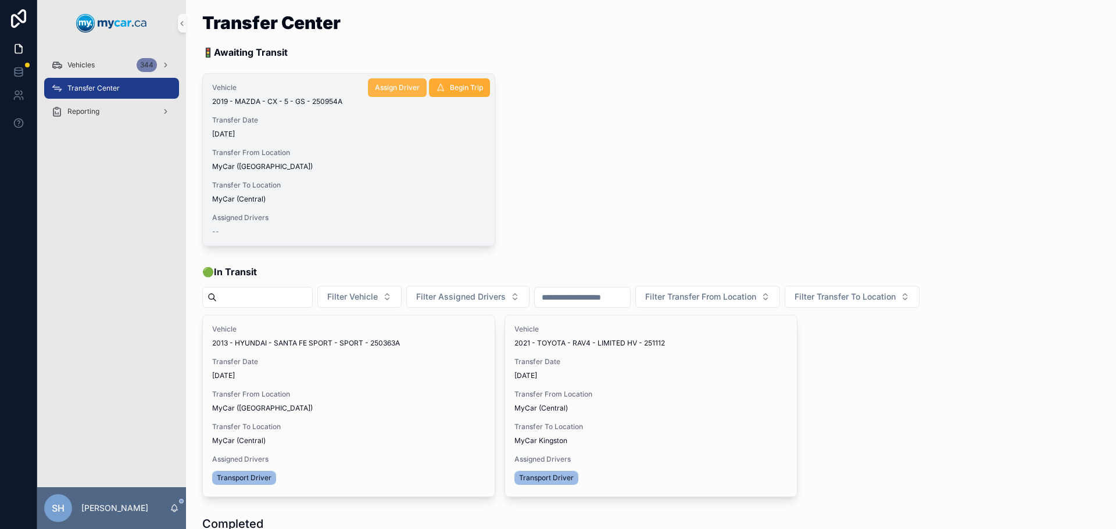
click at [387, 88] on span "Assign Driver" at bounding box center [397, 87] width 45 height 9
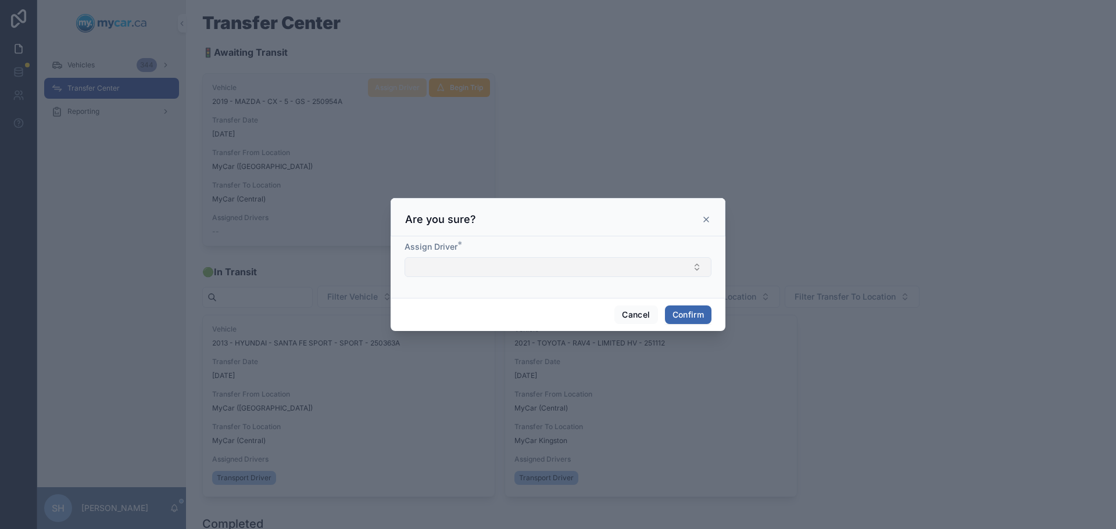
click at [457, 269] on button "Select Button" at bounding box center [557, 267] width 307 height 20
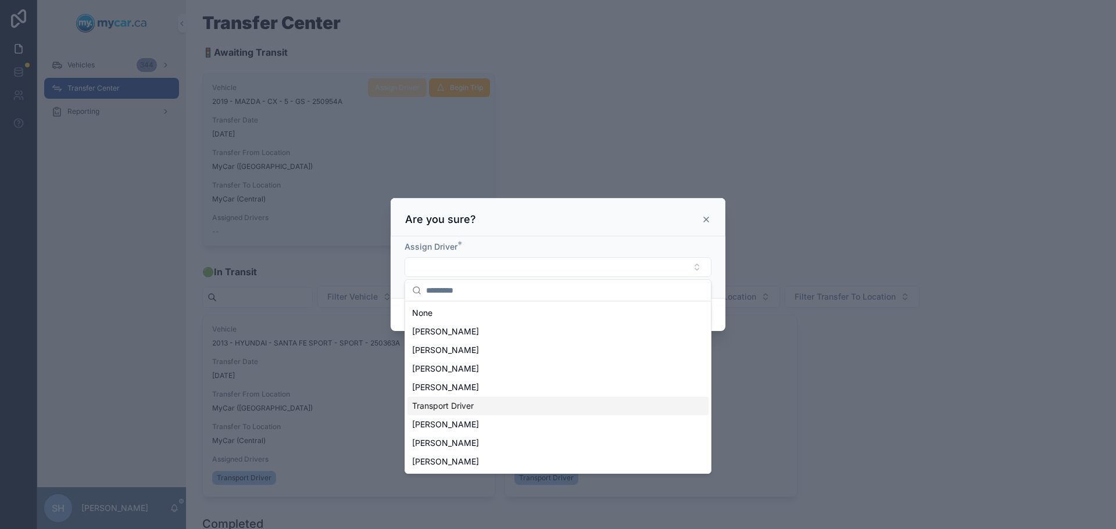
click at [431, 411] on span "Transport Driver" at bounding box center [443, 406] width 62 height 12
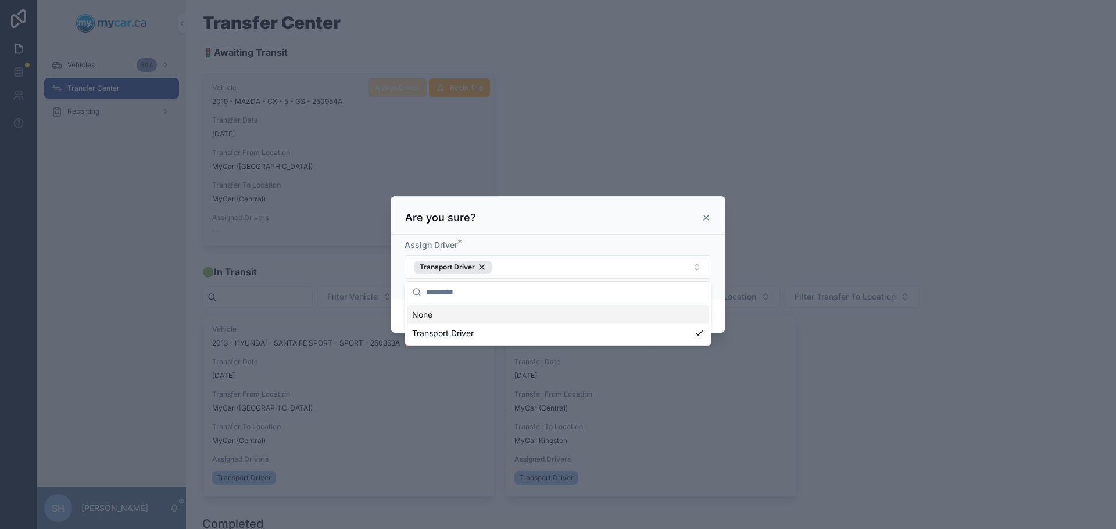
click at [817, 145] on div at bounding box center [558, 264] width 1116 height 529
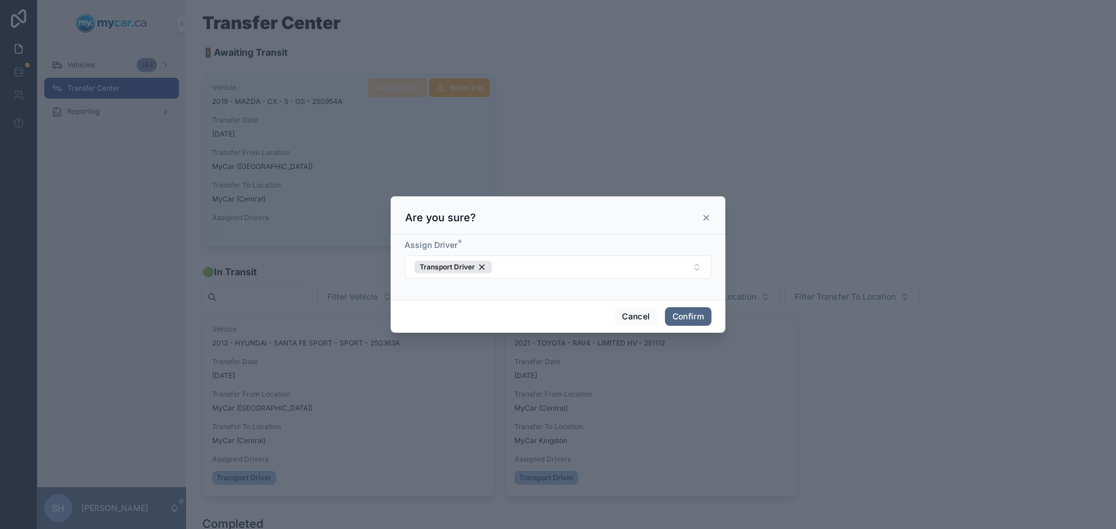
click at [693, 321] on button "Confirm" at bounding box center [688, 316] width 46 height 19
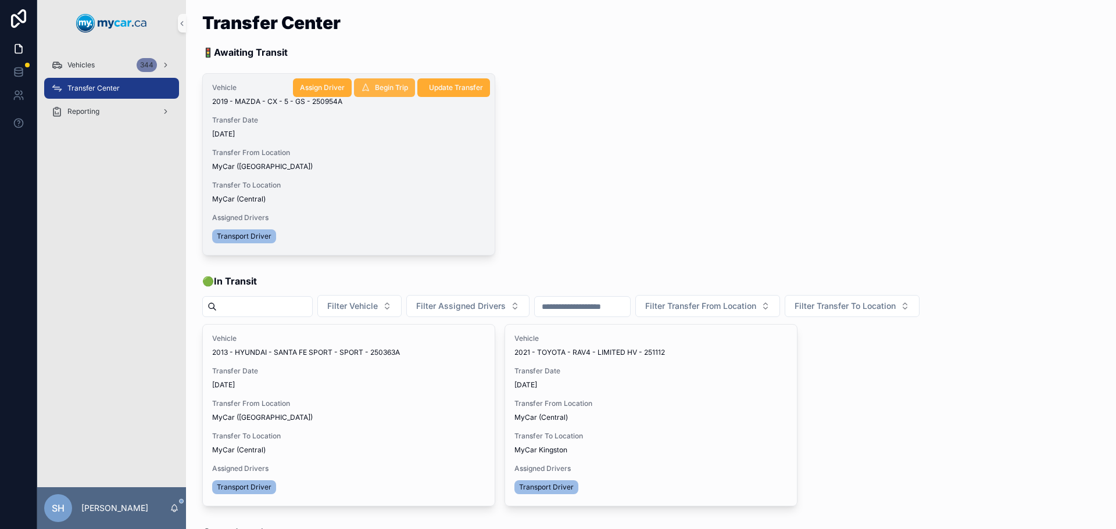
click at [379, 85] on span "Begin Trip" at bounding box center [391, 87] width 33 height 9
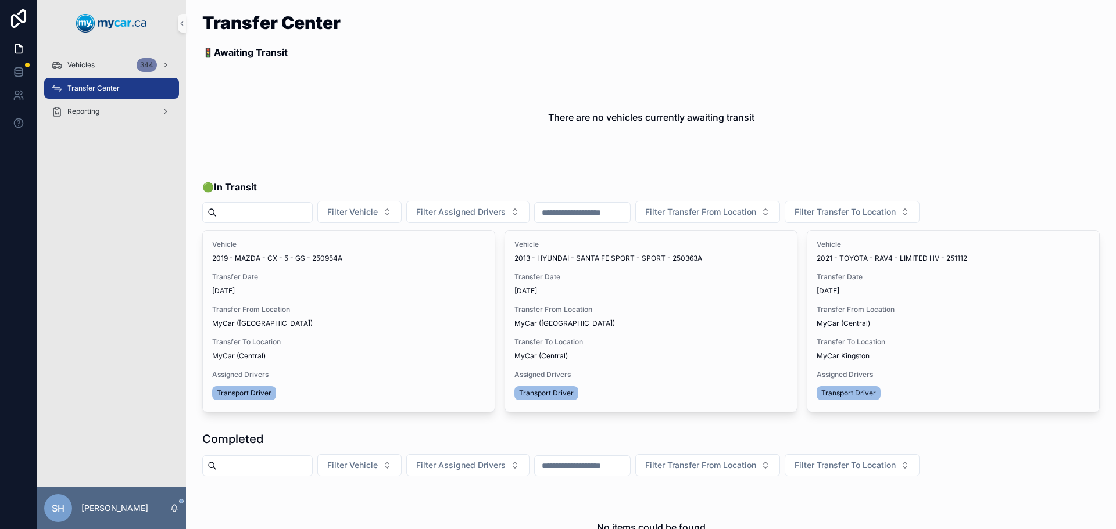
click at [414, 94] on div "There are no vehicles currently awaiting transit" at bounding box center [650, 117] width 897 height 88
click at [106, 58] on div "Vehicles 344" at bounding box center [111, 65] width 121 height 19
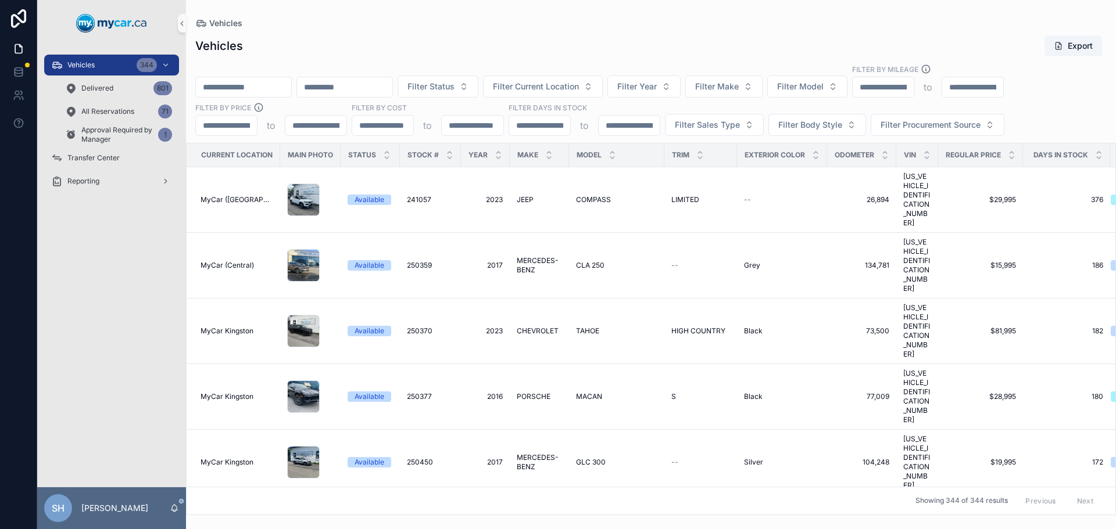
drag, startPoint x: 486, startPoint y: 21, endPoint x: 519, endPoint y: 35, distance: 35.9
click at [487, 21] on div "Vehicles" at bounding box center [650, 23] width 911 height 9
click at [657, 81] on span "Filter Year" at bounding box center [637, 87] width 40 height 12
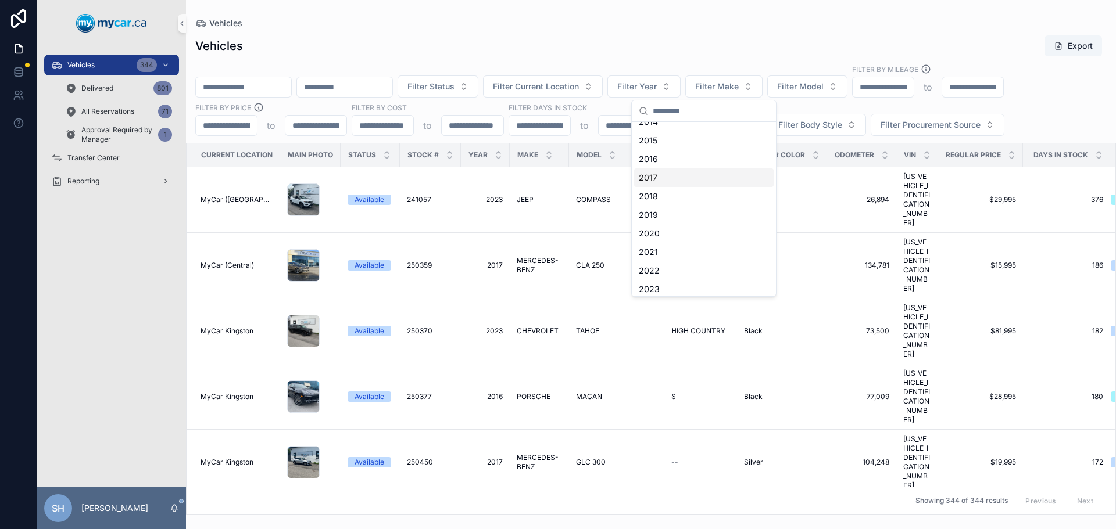
scroll to position [116, 0]
click at [661, 204] on div "2022" at bounding box center [703, 203] width 139 height 19
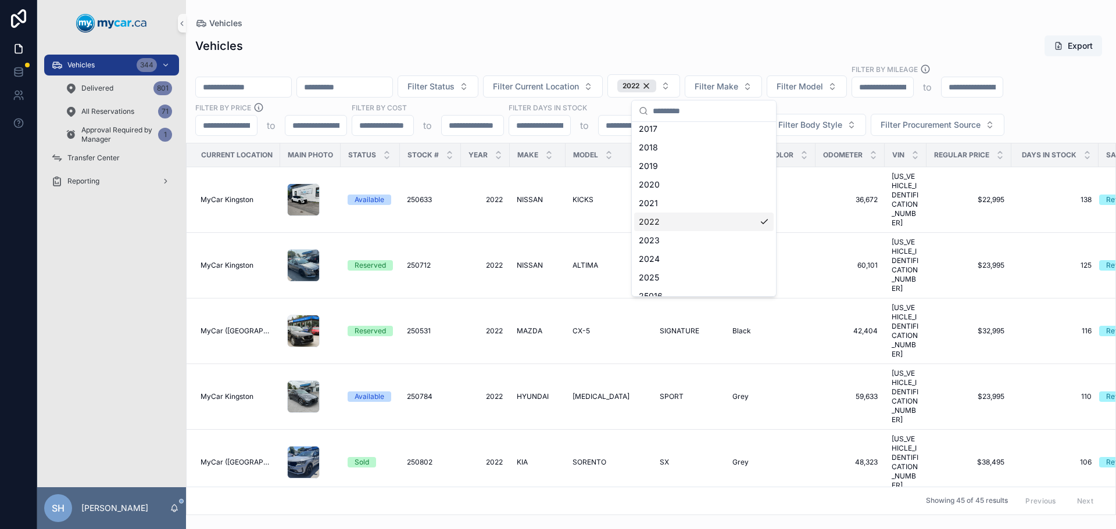
scroll to position [135, 0]
click at [686, 58] on div "Vehicles Export Filter Status Filter Current Location 2022 Filter Make Filter M…" at bounding box center [651, 271] width 930 height 487
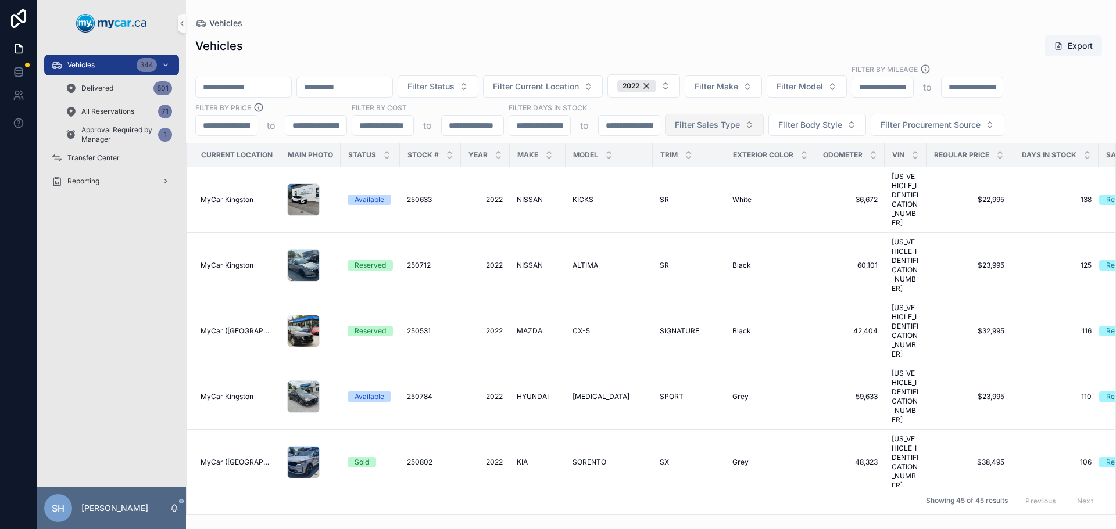
click at [716, 128] on span "Filter Sales Type" at bounding box center [707, 125] width 65 height 12
click at [679, 166] on div "Wholesale" at bounding box center [713, 172] width 139 height 19
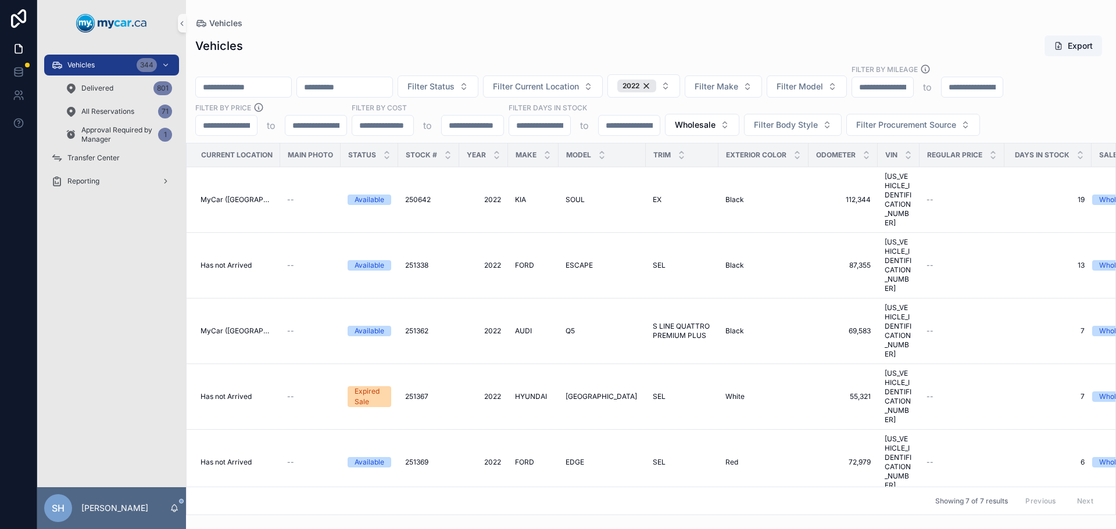
click at [600, 46] on div "Vehicles Export" at bounding box center [650, 46] width 911 height 22
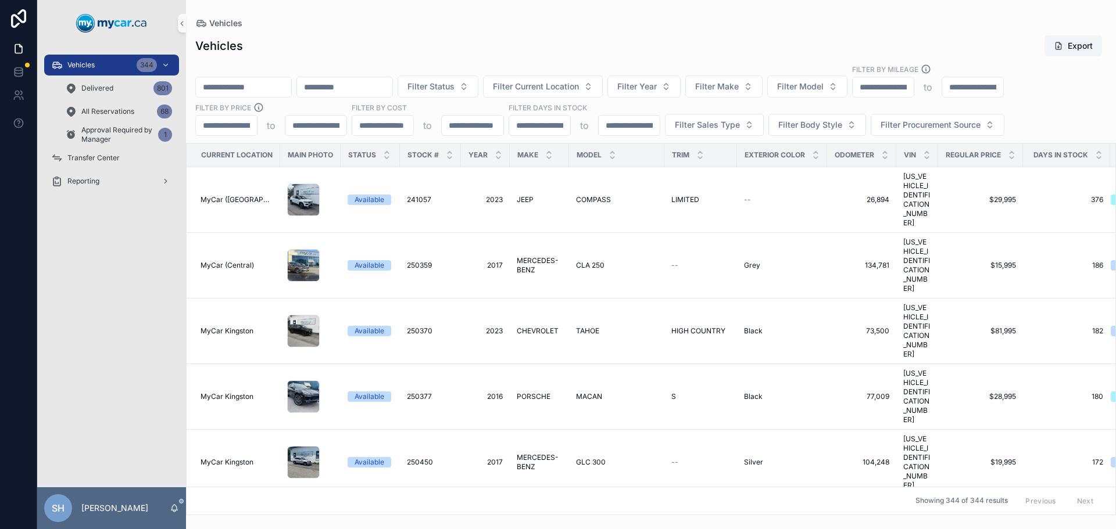
click at [511, 38] on div "Vehicles Export" at bounding box center [650, 46] width 911 height 22
